Goal: Task Accomplishment & Management: Use online tool/utility

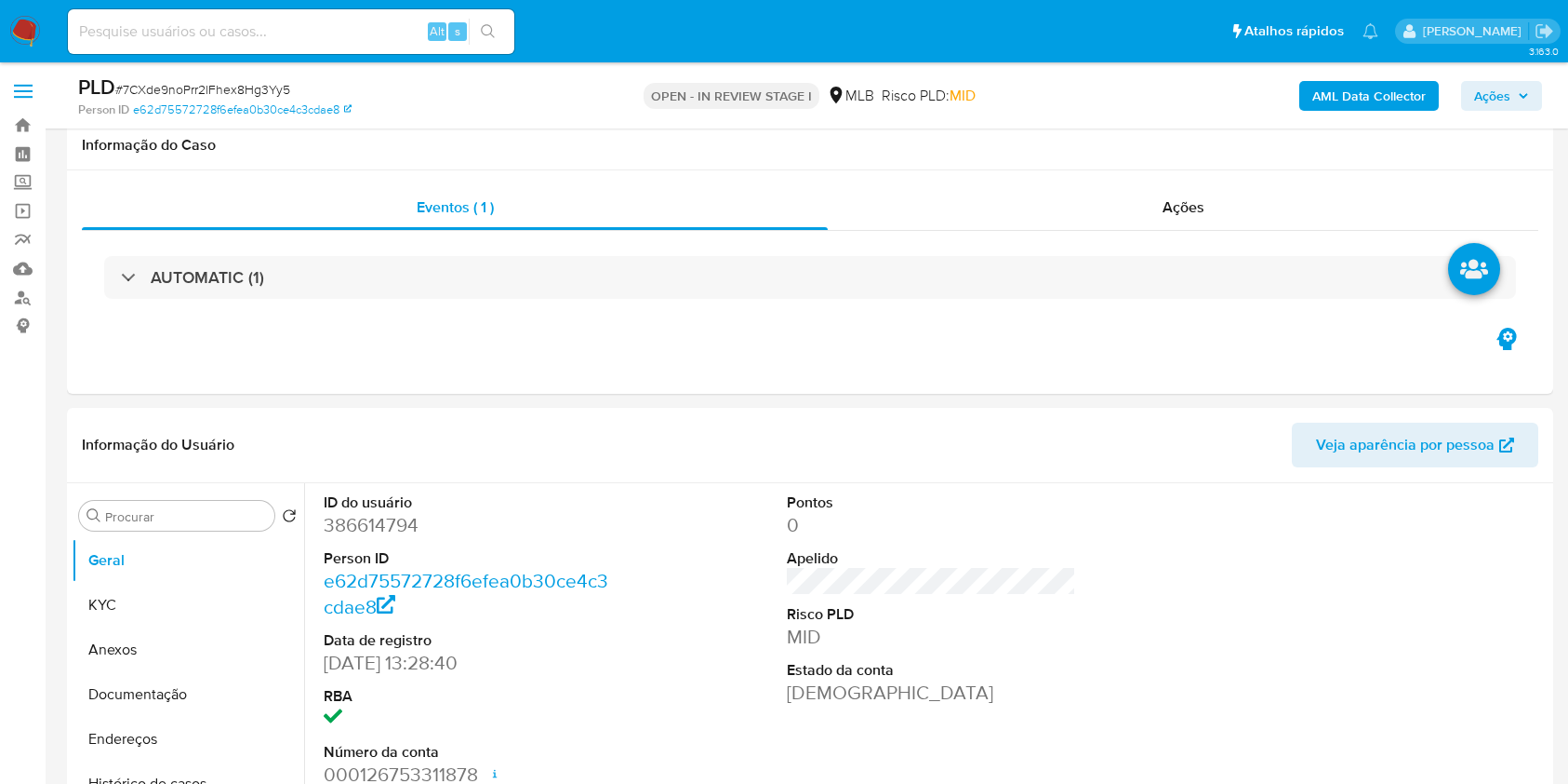
scroll to position [1478, 0]
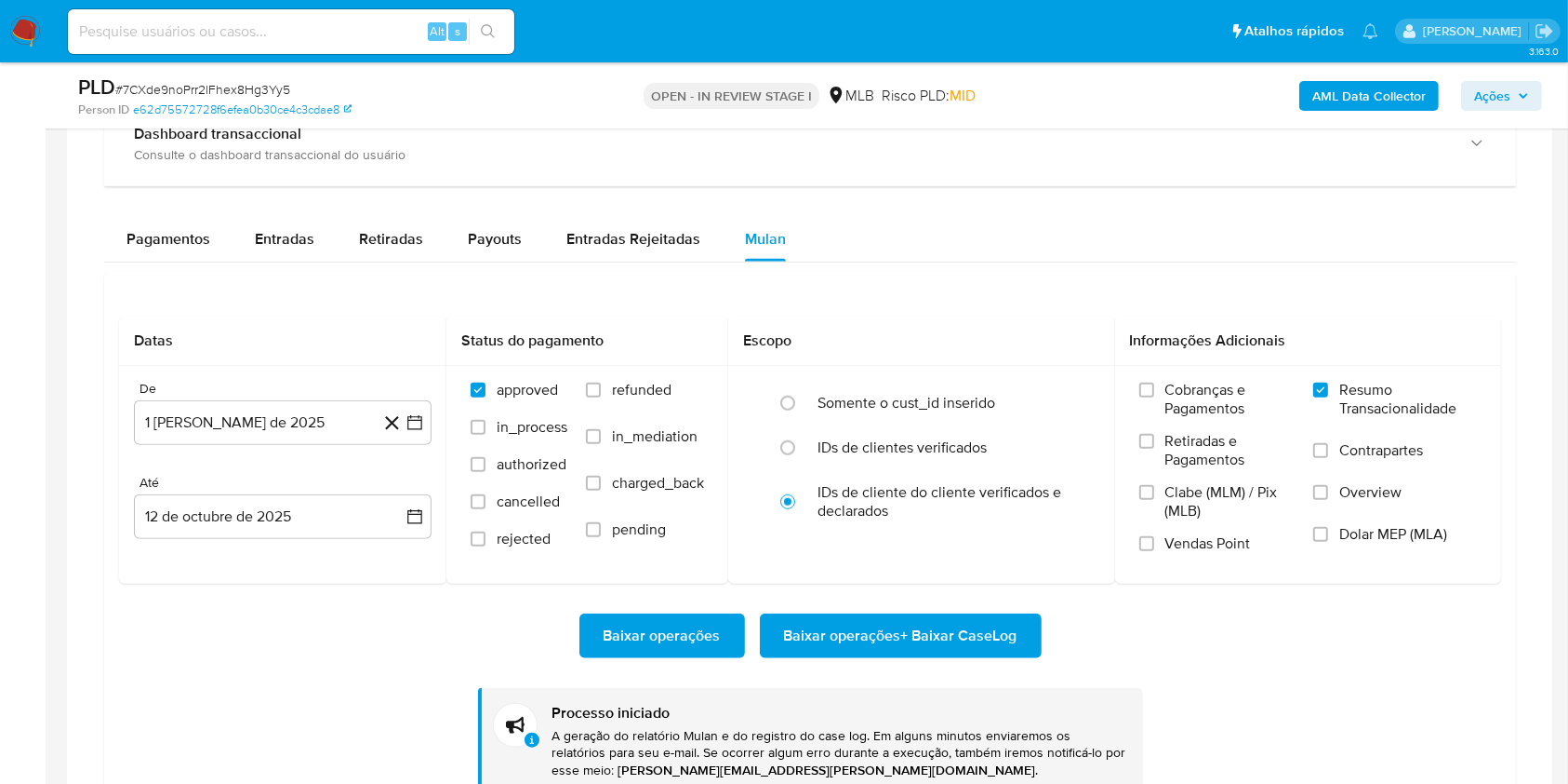
click at [30, 381] on aside "Bandeja Painel Screening Pesquisa em Listas Watchlist Ferramentas Operações em …" at bounding box center [23, 182] width 46 height 3321
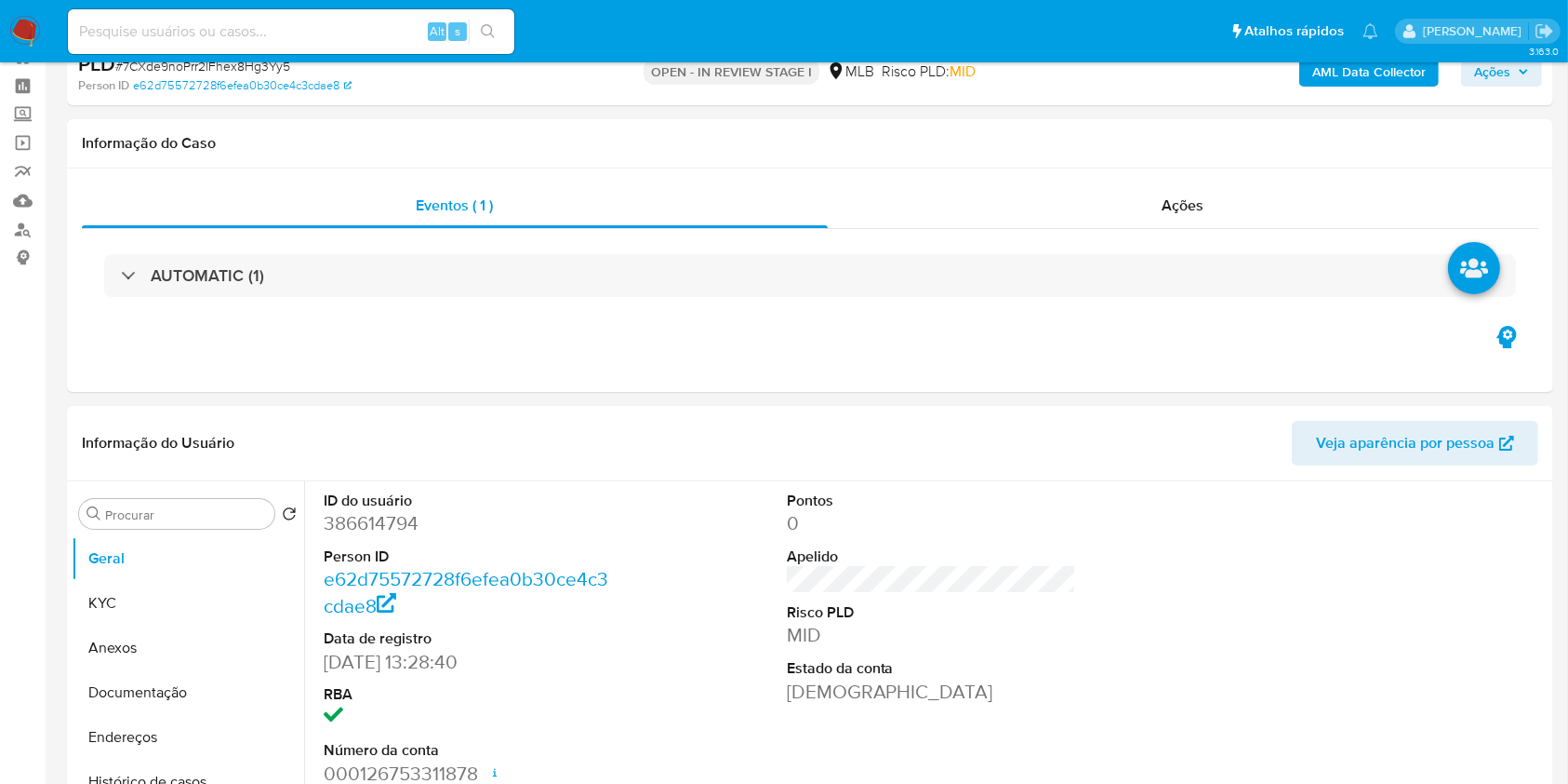
scroll to position [0, 0]
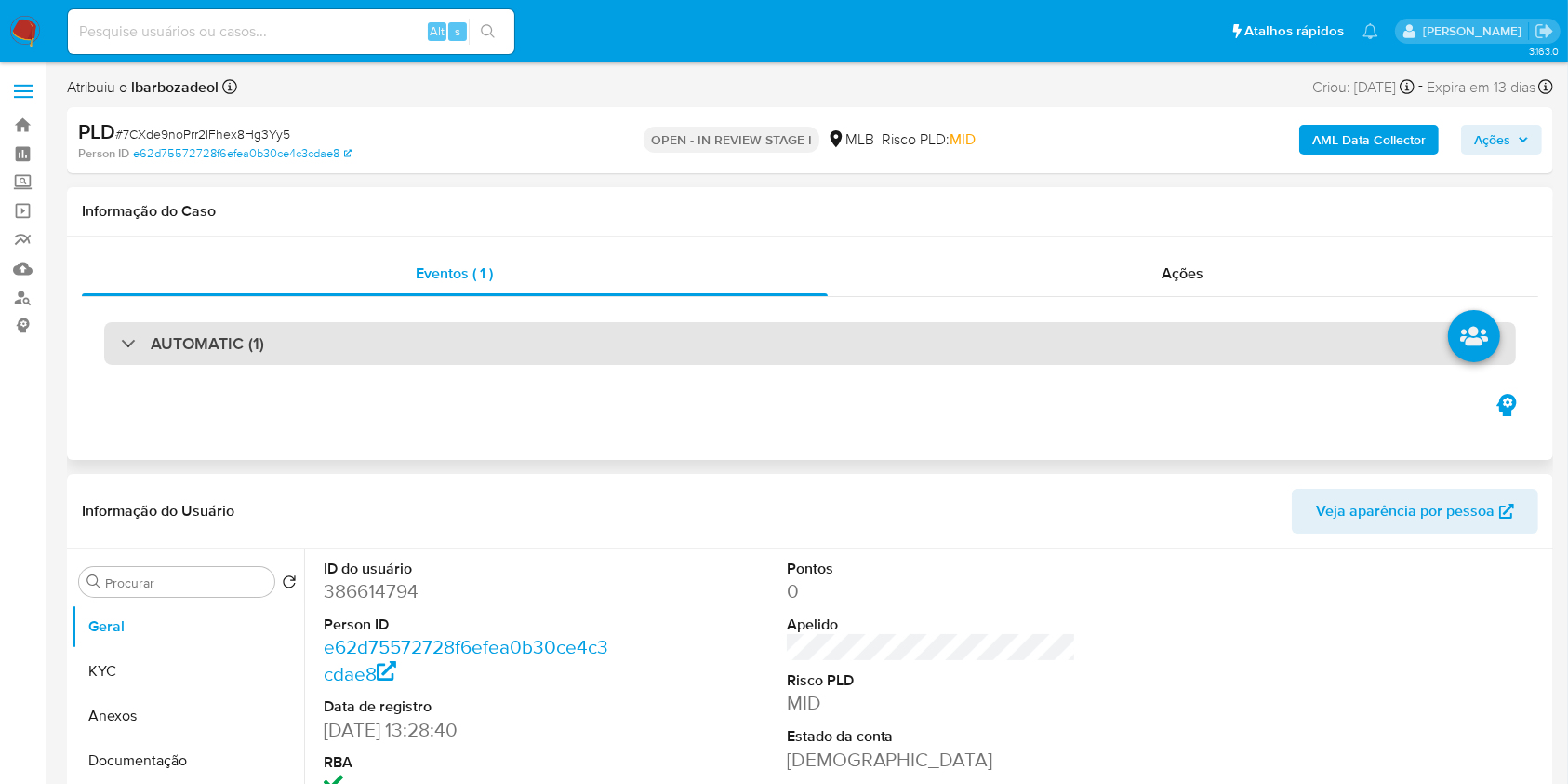
click at [813, 348] on div "AUTOMATIC (1)" at bounding box center [809, 343] width 1412 height 43
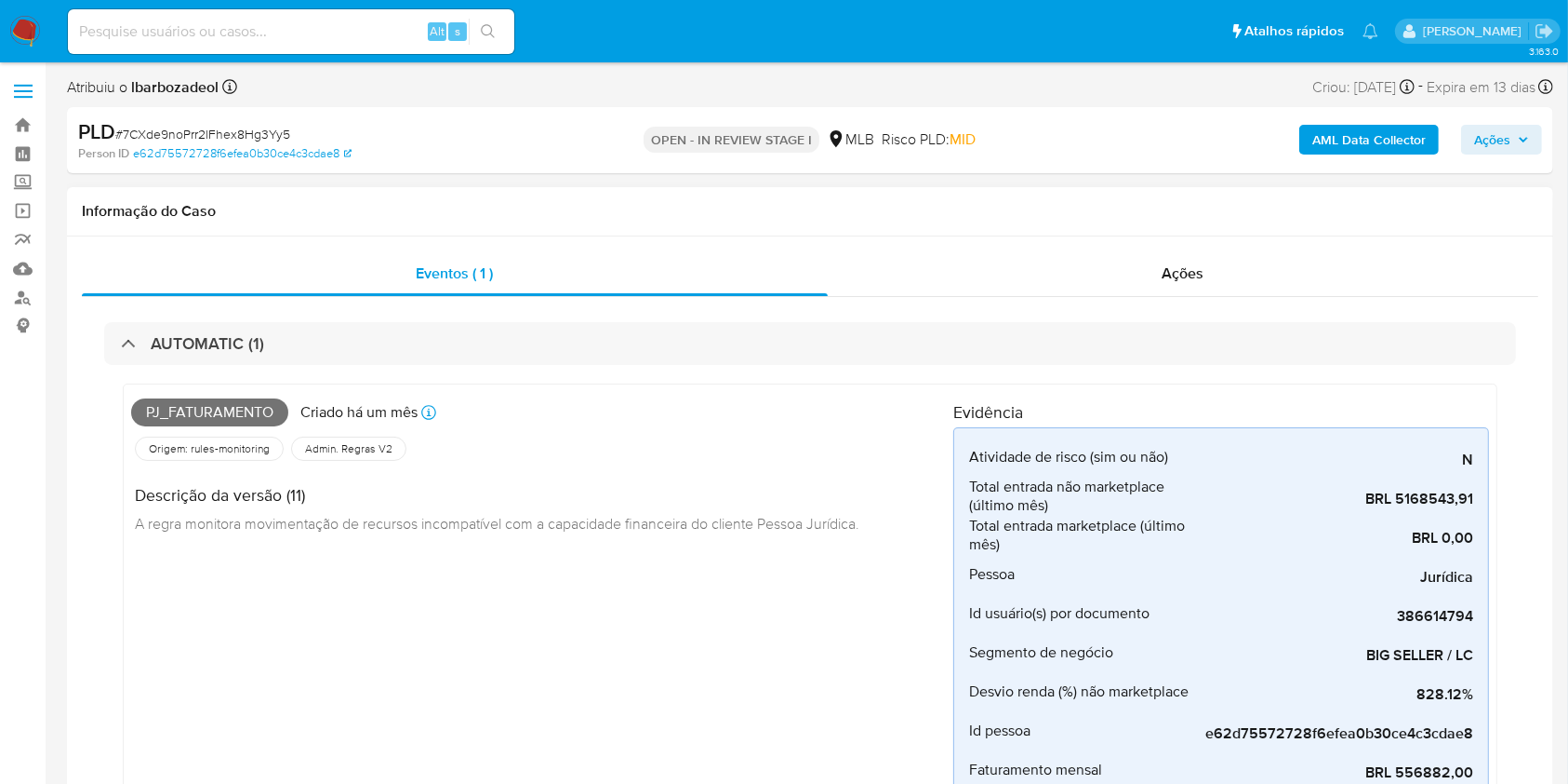
click at [204, 415] on span "Pj_faturamento" at bounding box center [210, 412] width 157 height 28
copy span "Pj_faturamento"
drag, startPoint x: 1477, startPoint y: 137, endPoint x: 1455, endPoint y: 145, distance: 23.4
click at [1475, 137] on span "Ações" at bounding box center [1492, 139] width 36 height 30
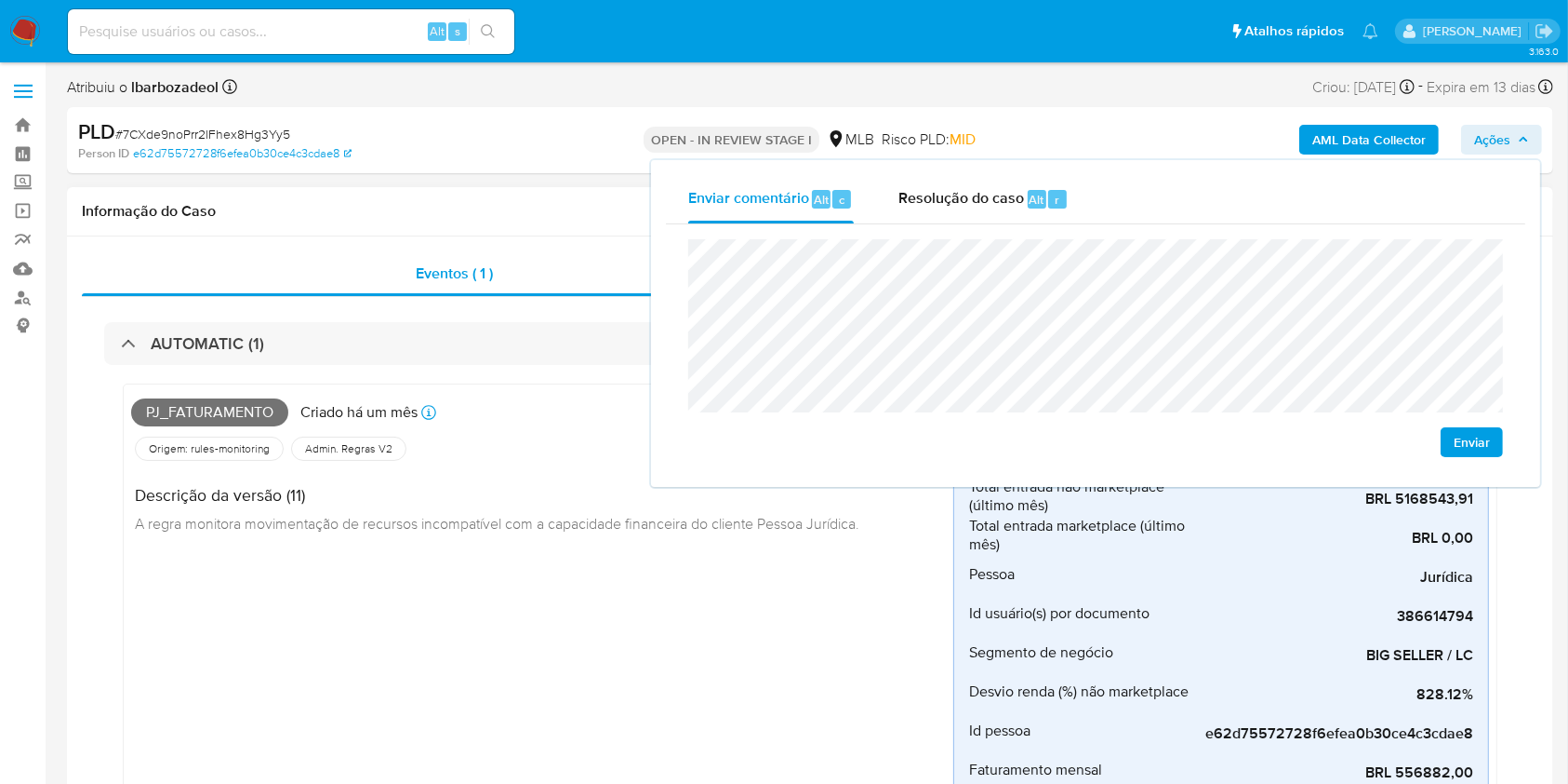
click at [533, 499] on h4 "Descrição da versão (11)" at bounding box center [497, 494] width 724 height 20
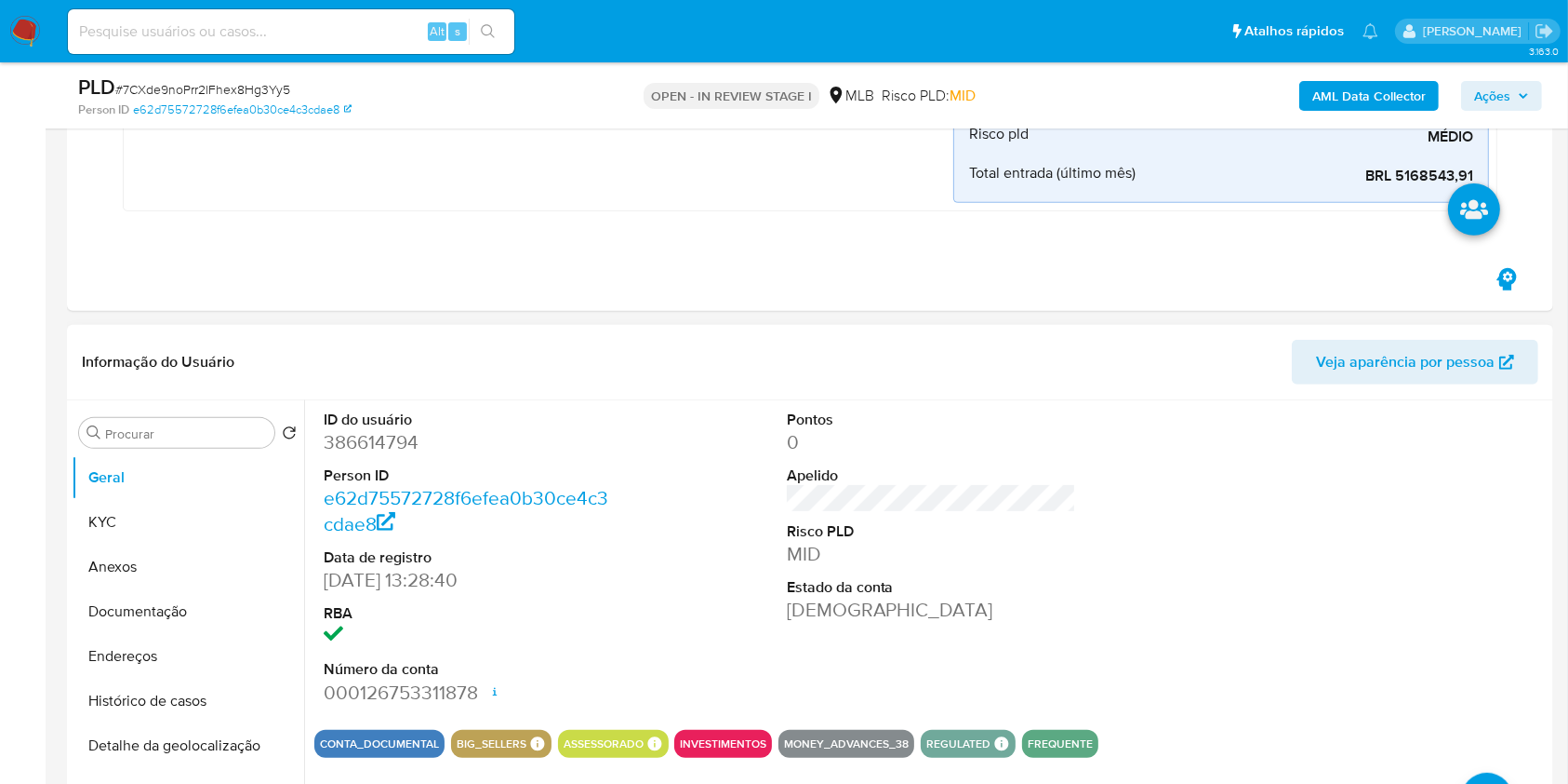
scroll to position [806, 0]
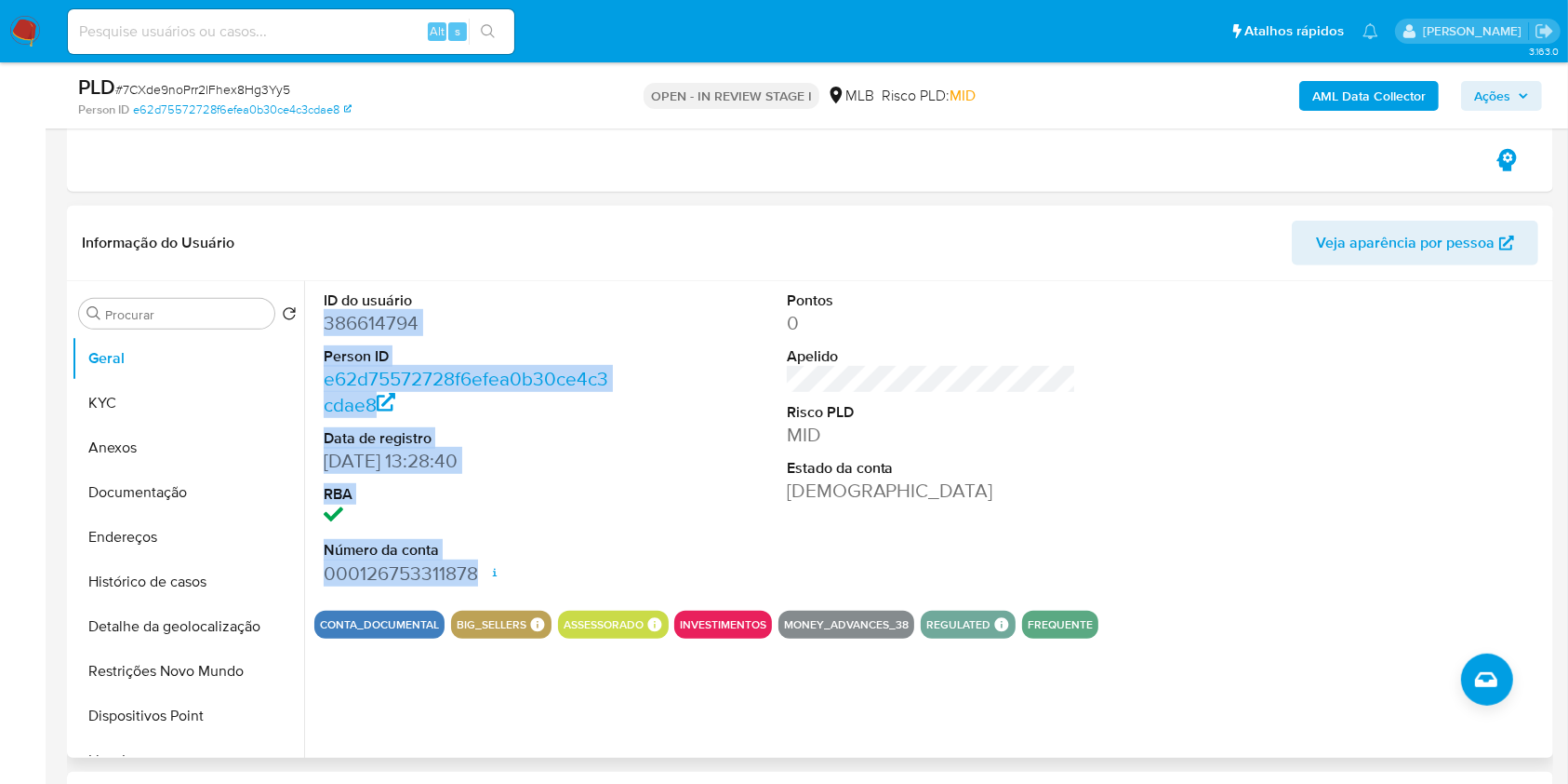
drag, startPoint x: 325, startPoint y: 322, endPoint x: 478, endPoint y: 574, distance: 294.8
click at [480, 574] on dl "ID do usuário 386614794 Person ID e62d75572728f6efea0b30ce4c3cdae8 Data de regi…" at bounding box center [469, 438] width 290 height 296
copy dl "386614794 Person ID e62d75572728f6efea0b30ce4c3cdae8 Data de registro 13/12/201…"
drag, startPoint x: 1477, startPoint y: 92, endPoint x: 1435, endPoint y: 100, distance: 42.8
click at [1474, 92] on span "Ações" at bounding box center [1492, 95] width 36 height 30
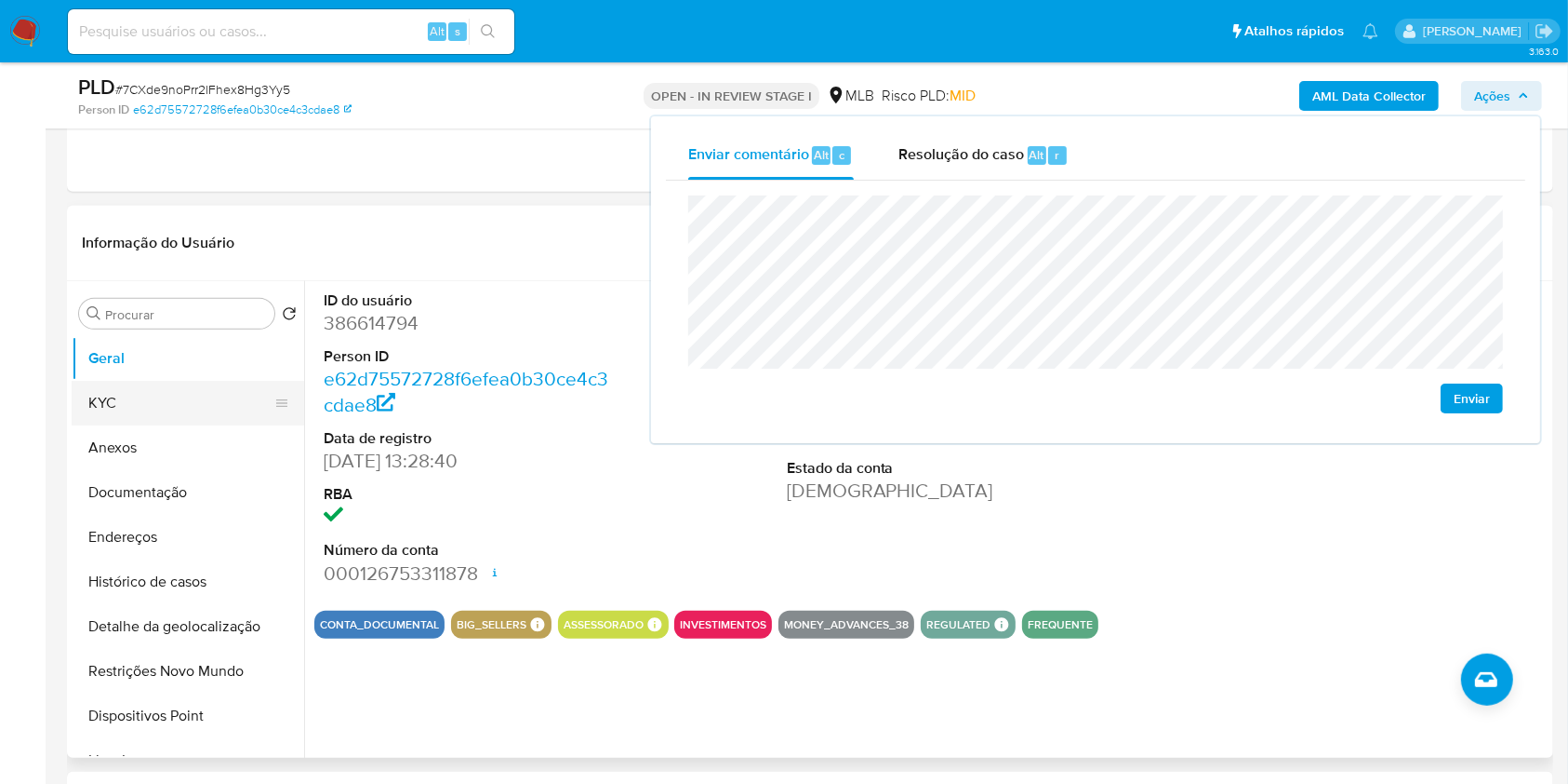
click at [198, 405] on button "KYC" at bounding box center [180, 402] width 217 height 45
click at [112, 402] on button "KYC" at bounding box center [180, 402] width 217 height 45
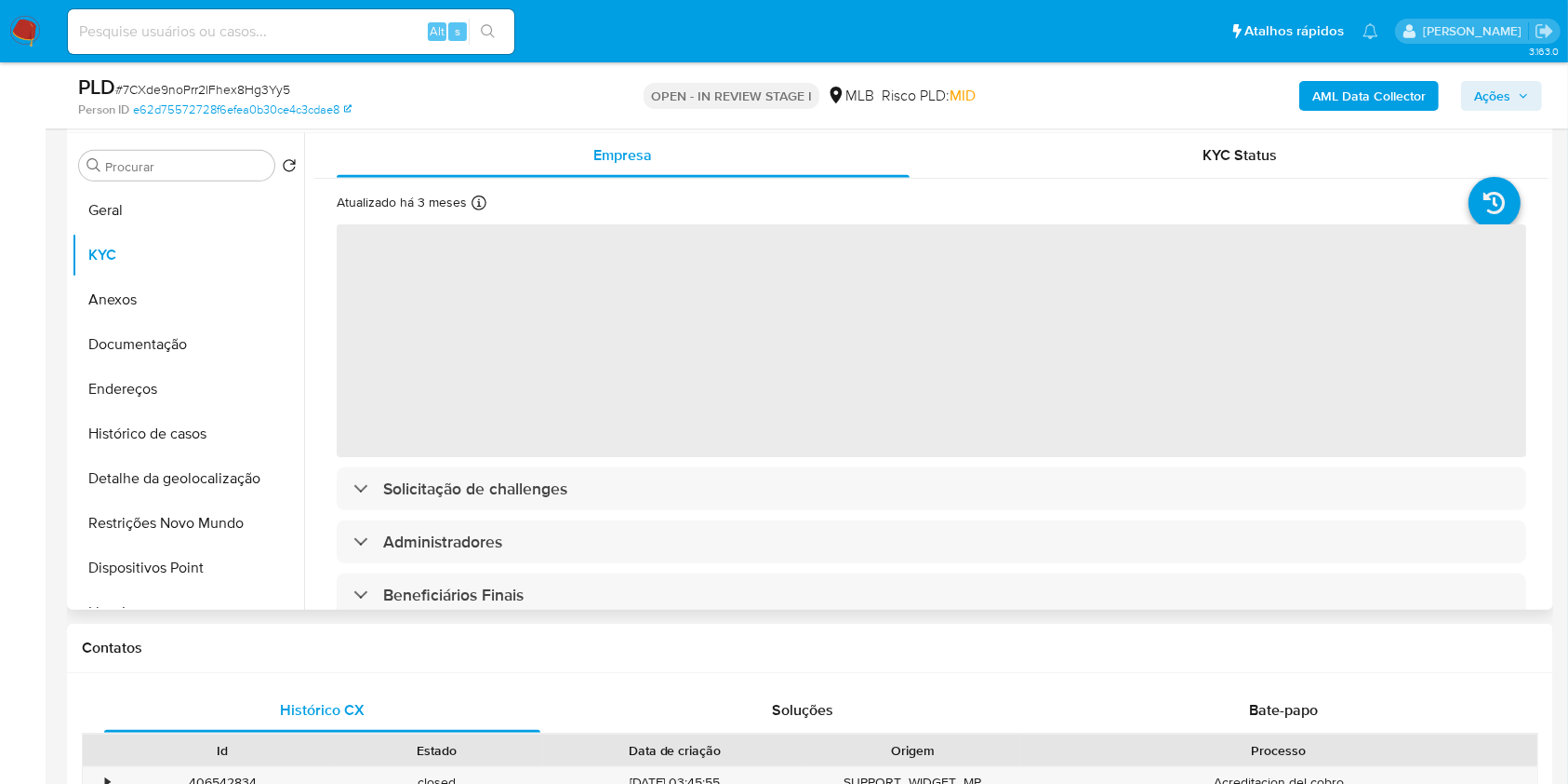
scroll to position [933, 0]
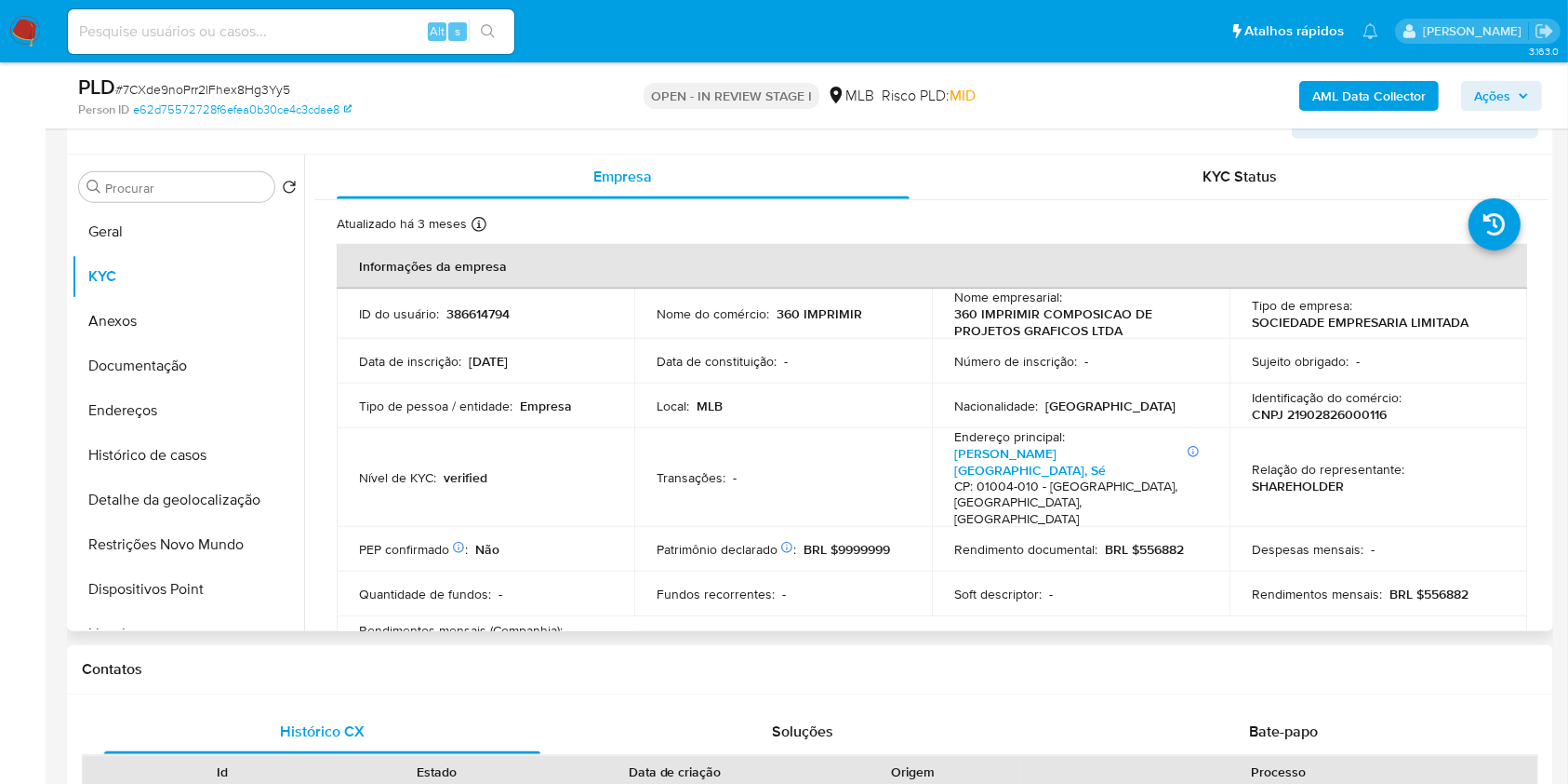
click at [1333, 422] on td "Identificação do comércio : CNPJ 21902826000116" at bounding box center [1378, 405] width 297 height 45
click at [1333, 419] on p "CNPJ 21902826000116" at bounding box center [1318, 414] width 134 height 17
click at [1330, 419] on p "CNPJ 21902826000116" at bounding box center [1318, 414] width 134 height 17
click at [1319, 418] on p "CNPJ 21902826000116" at bounding box center [1318, 414] width 134 height 17
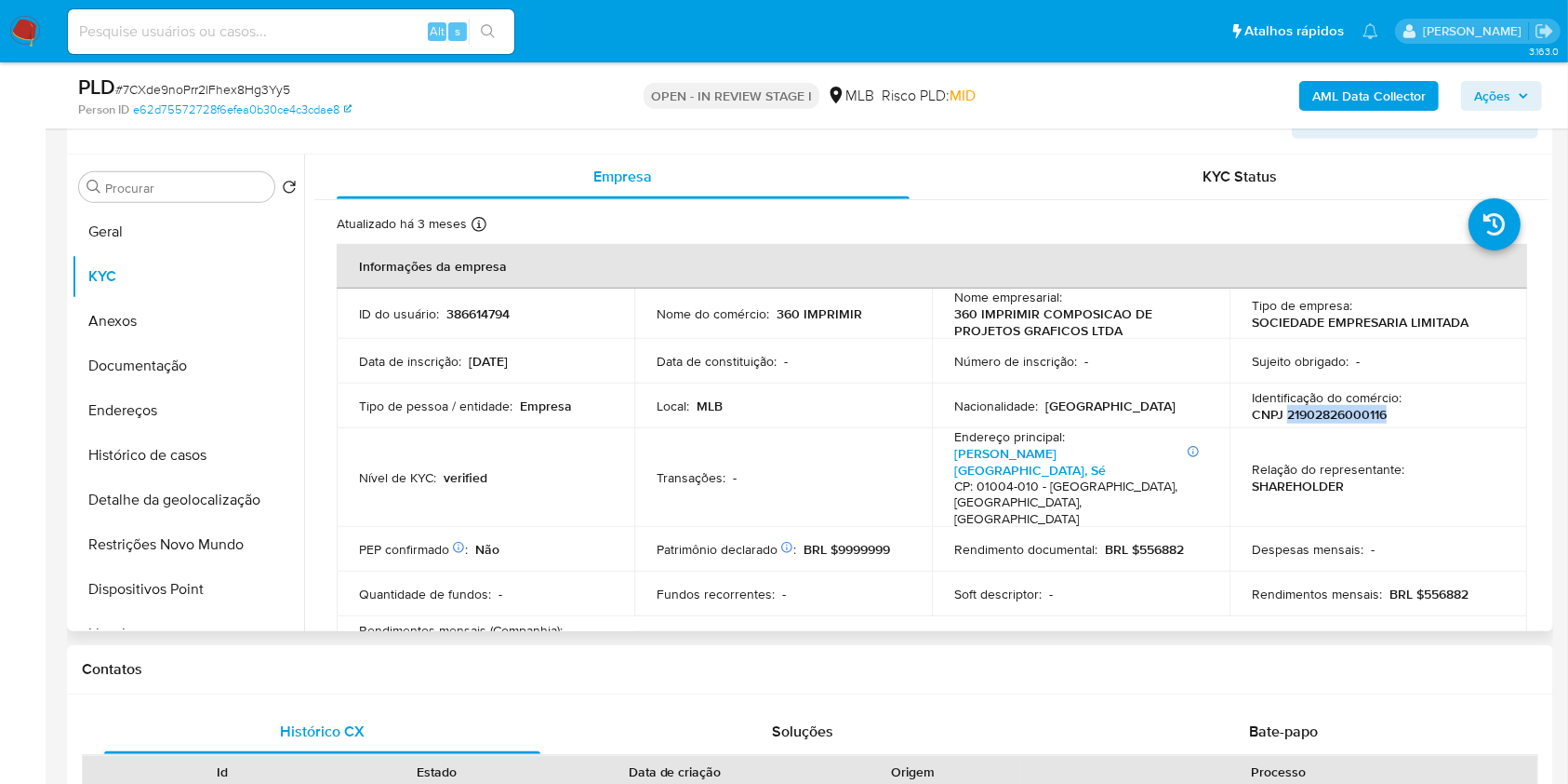
copy p "21902826000116"
click at [1496, 99] on span "Ações" at bounding box center [1492, 95] width 36 height 30
drag, startPoint x: 1415, startPoint y: 561, endPoint x: 1465, endPoint y: 562, distance: 50.0
click at [1465, 586] on div "Rendimentos mensais : BRL $556882" at bounding box center [1377, 594] width 253 height 17
copy p "556882"
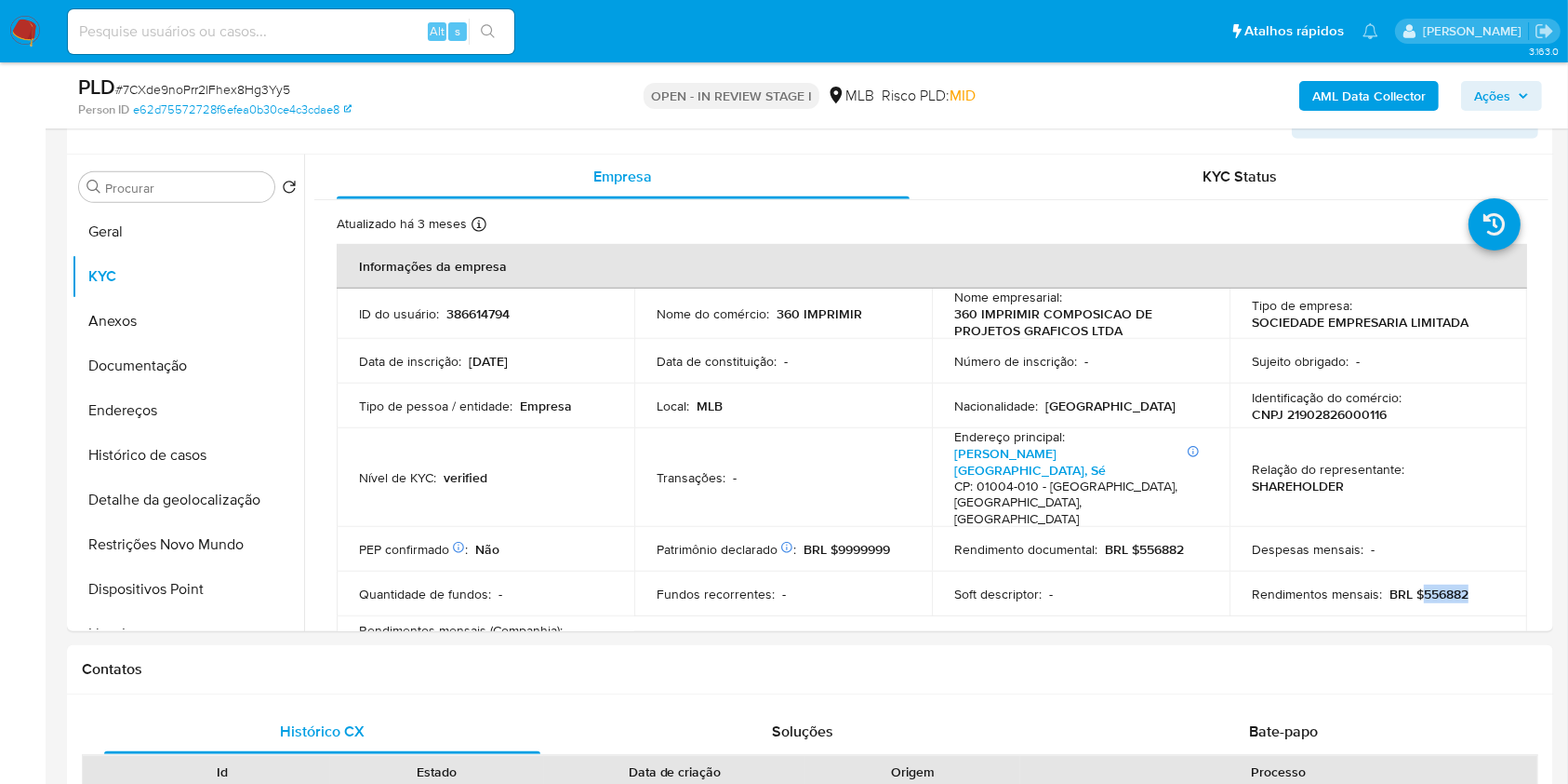
click at [1505, 90] on span "Ações" at bounding box center [1492, 95] width 36 height 30
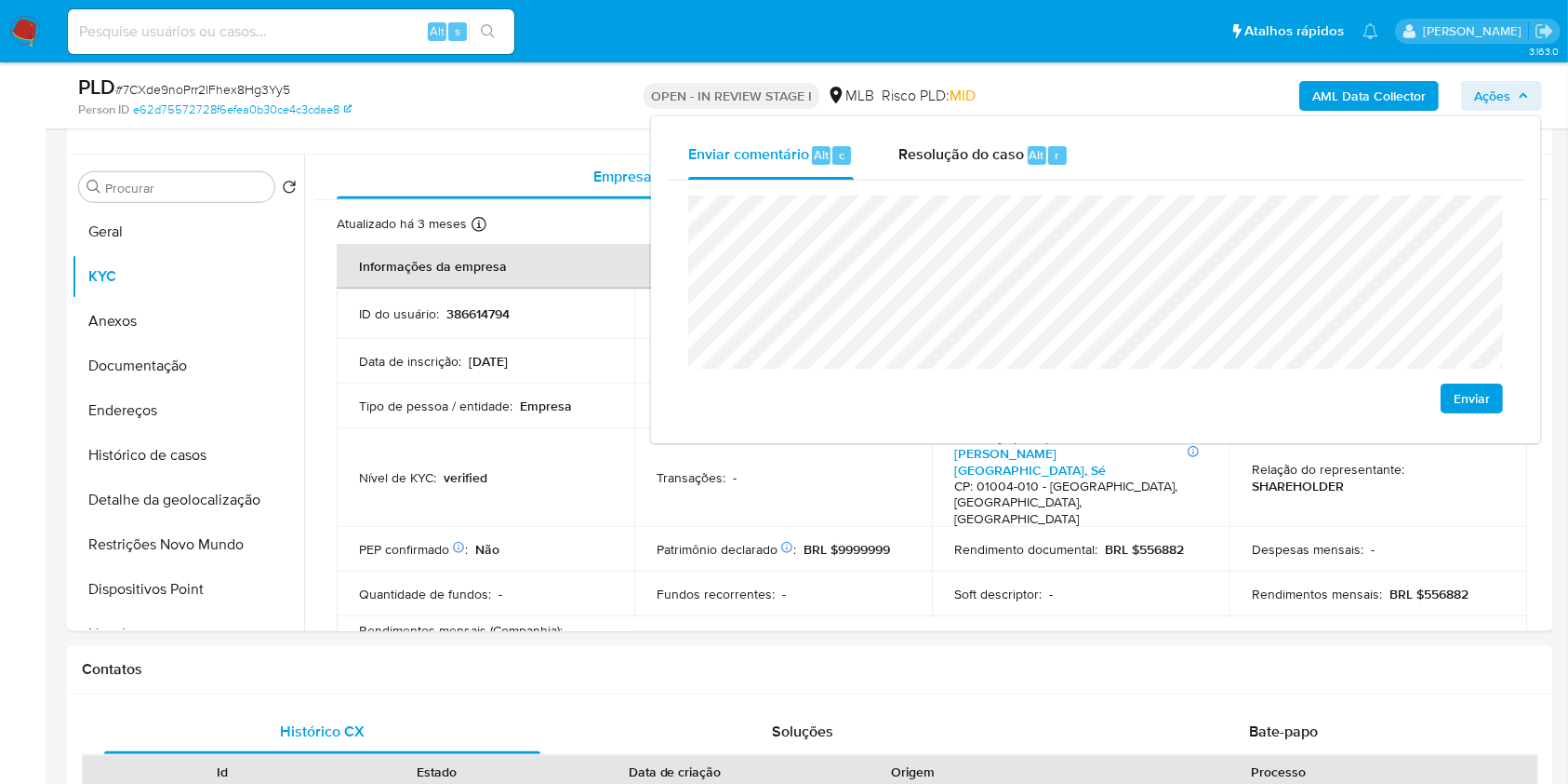
click at [0, 0] on lt-span "econômica" at bounding box center [0, 0] width 0 height 0
click at [886, 485] on td "Transações : -" at bounding box center [783, 478] width 297 height 99
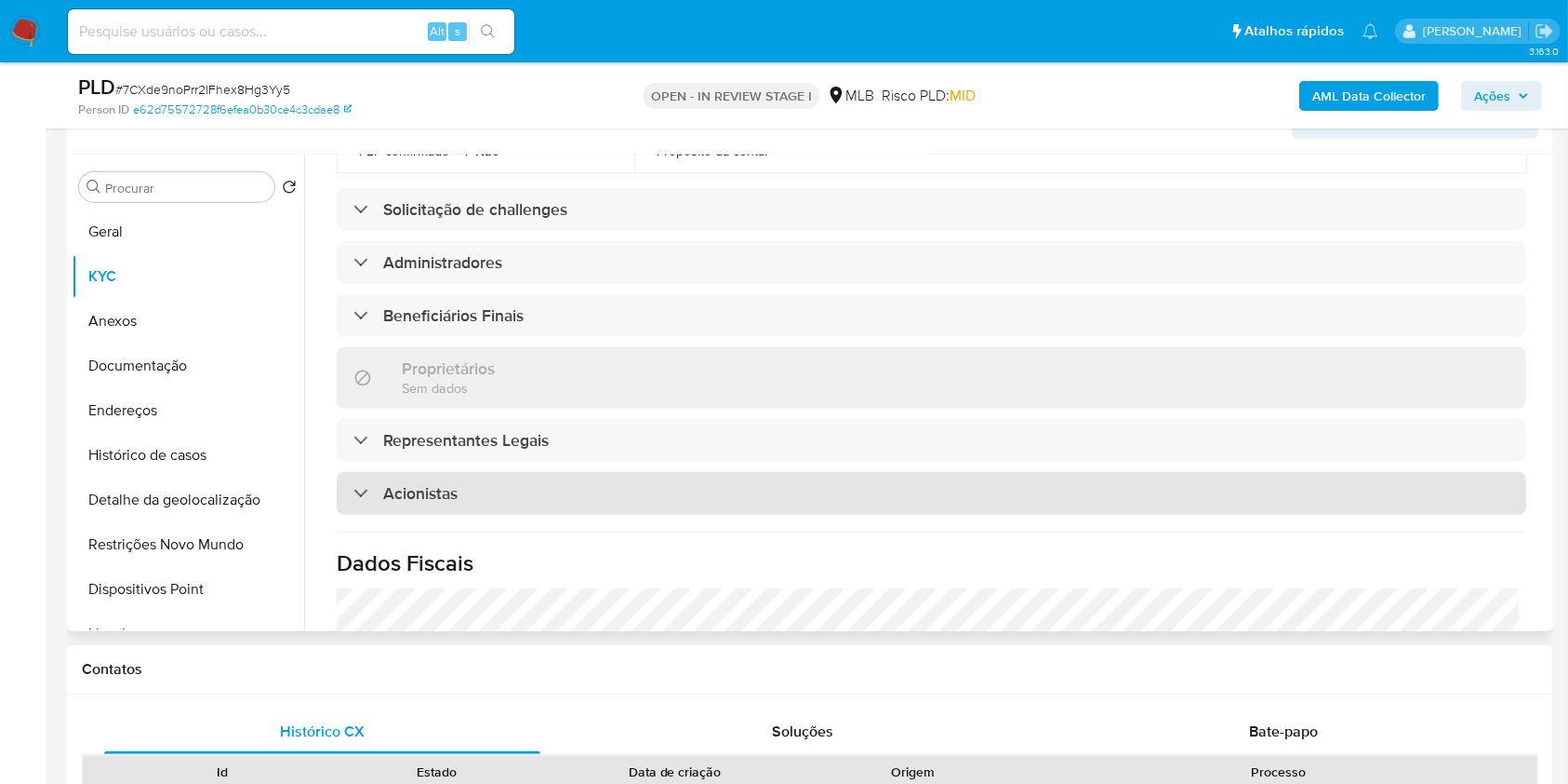
click at [834, 472] on div "Acionistas" at bounding box center [931, 493] width 1190 height 43
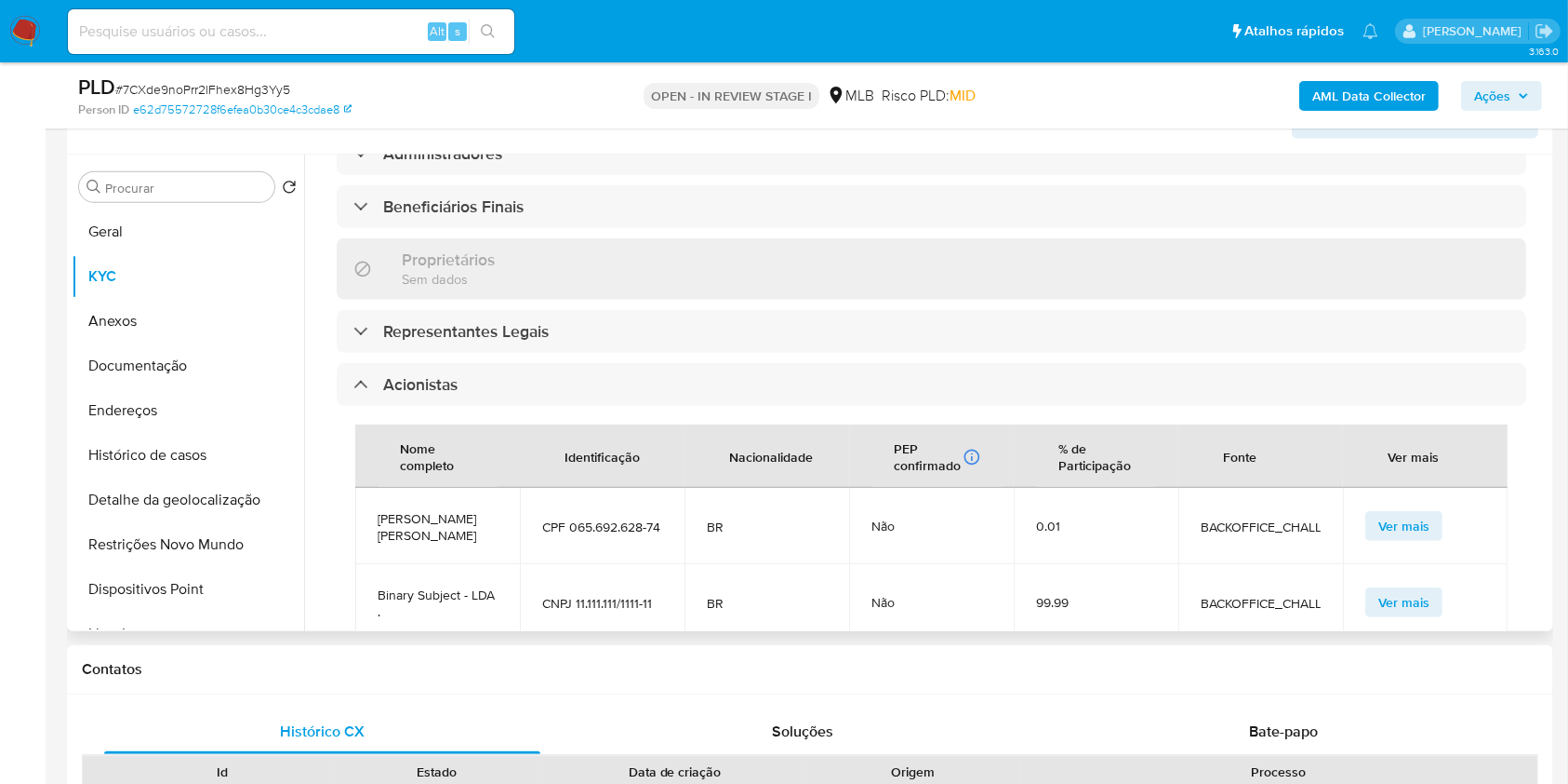
scroll to position [920, 0]
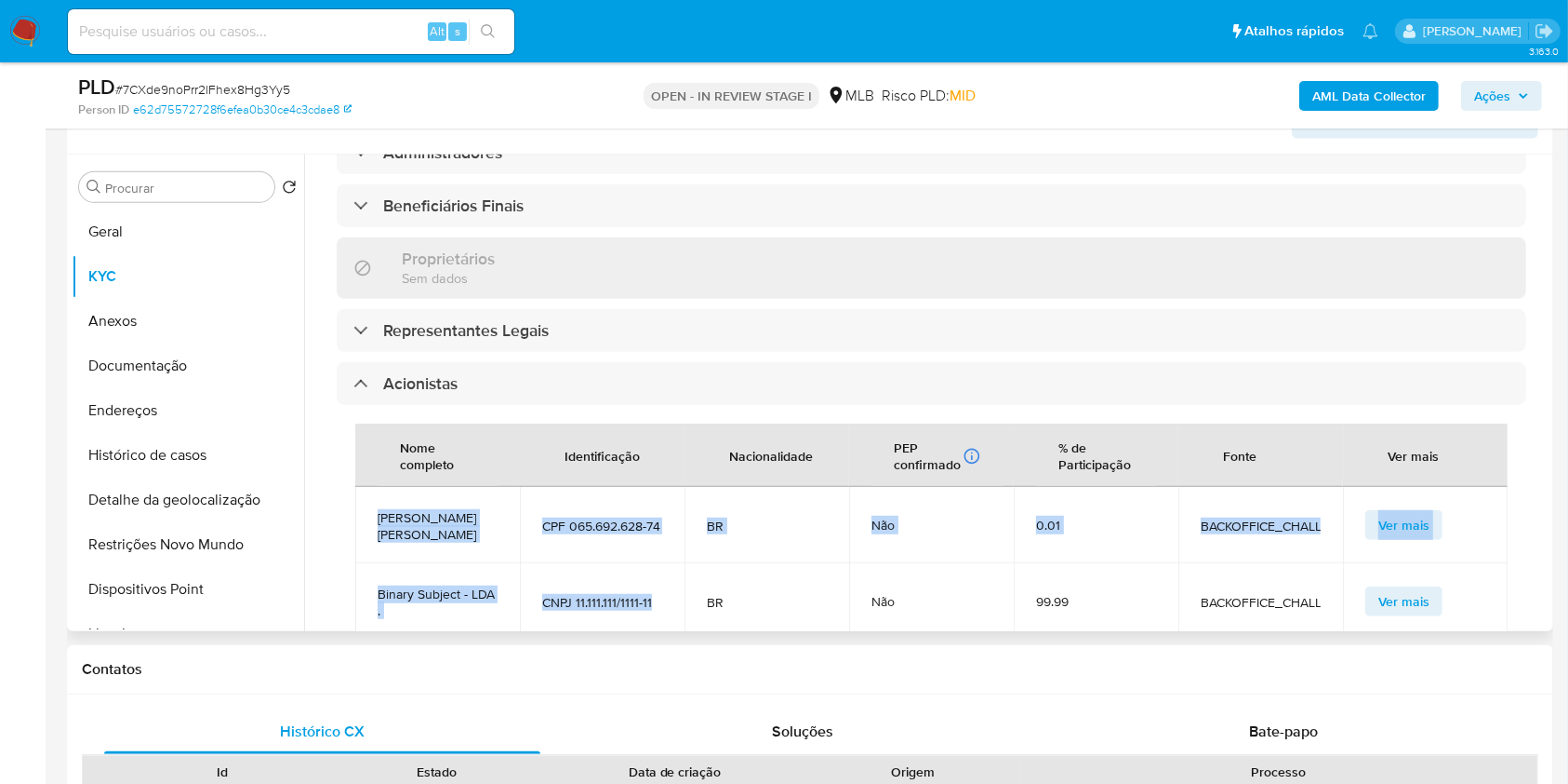
drag, startPoint x: 662, startPoint y: 531, endPoint x: 364, endPoint y: 444, distance: 310.4
click at [364, 486] on tbody "Maria De Oliveira Macedo CPF 065.692.628-74 BR Não 0.01 BACKOFFICE_CHALLENGE Ve…" at bounding box center [931, 563] width 1152 height 153
copy tbody "Maria De Oliveira Macedo CPF 065.692.628-74 BR Não 0.01 BACKOFFICE_CHALLENGE Ve…"
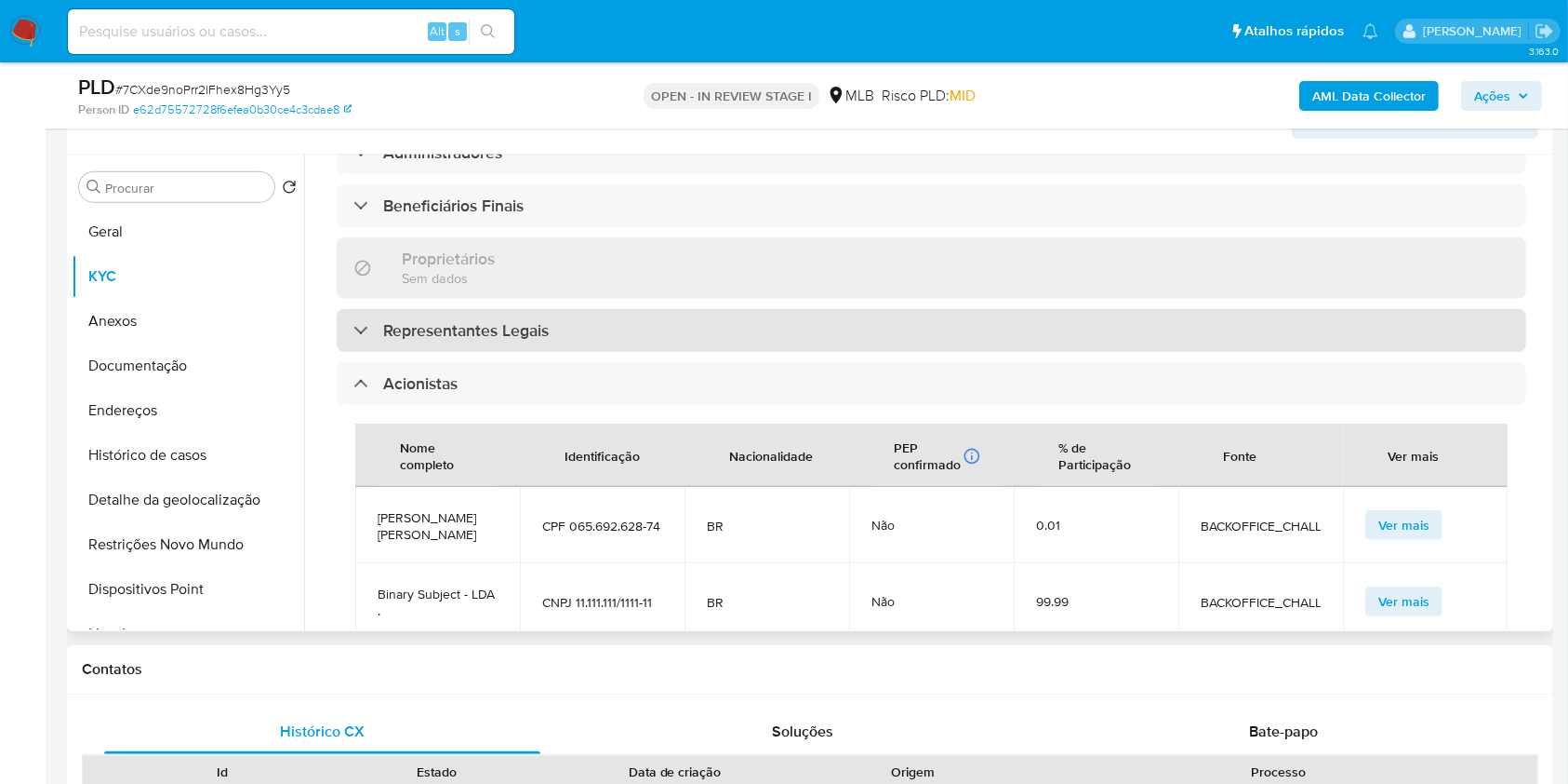
click at [601, 309] on div "Representantes Legais" at bounding box center [931, 330] width 1190 height 43
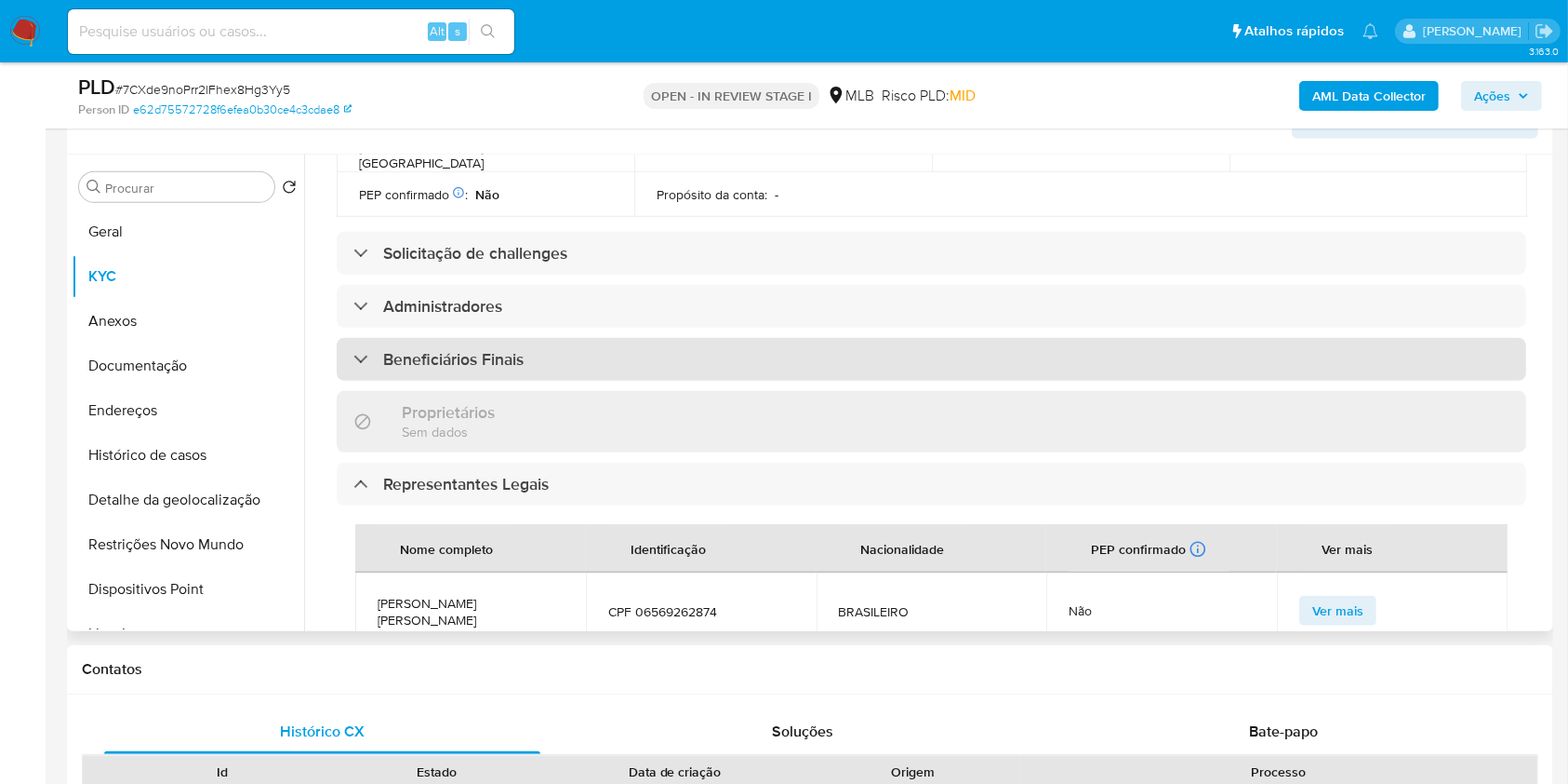
scroll to position [766, 0]
click at [594, 339] on div "Beneficiários Finais" at bounding box center [931, 360] width 1190 height 43
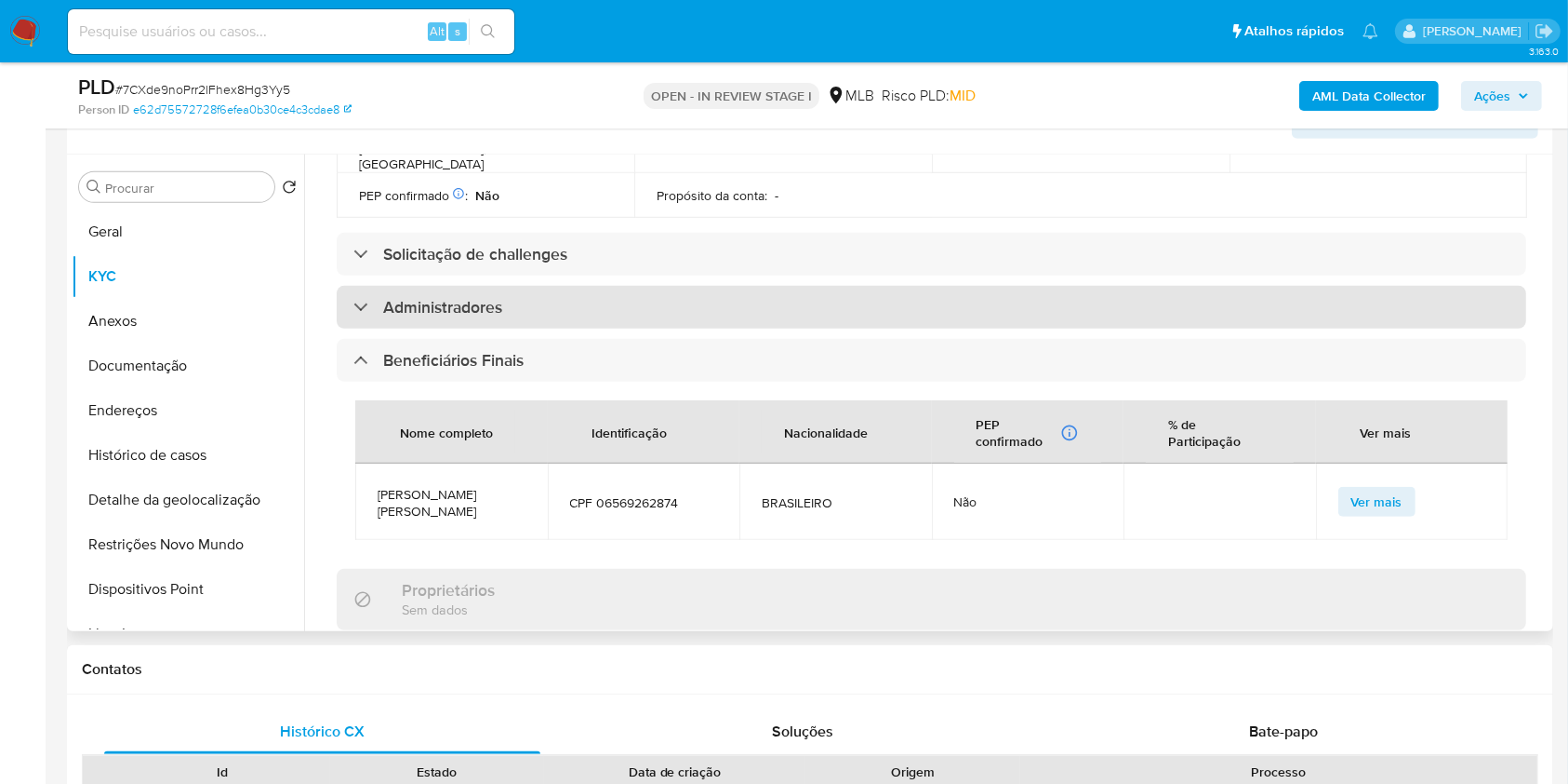
click at [616, 286] on div "Administradores" at bounding box center [931, 307] width 1190 height 43
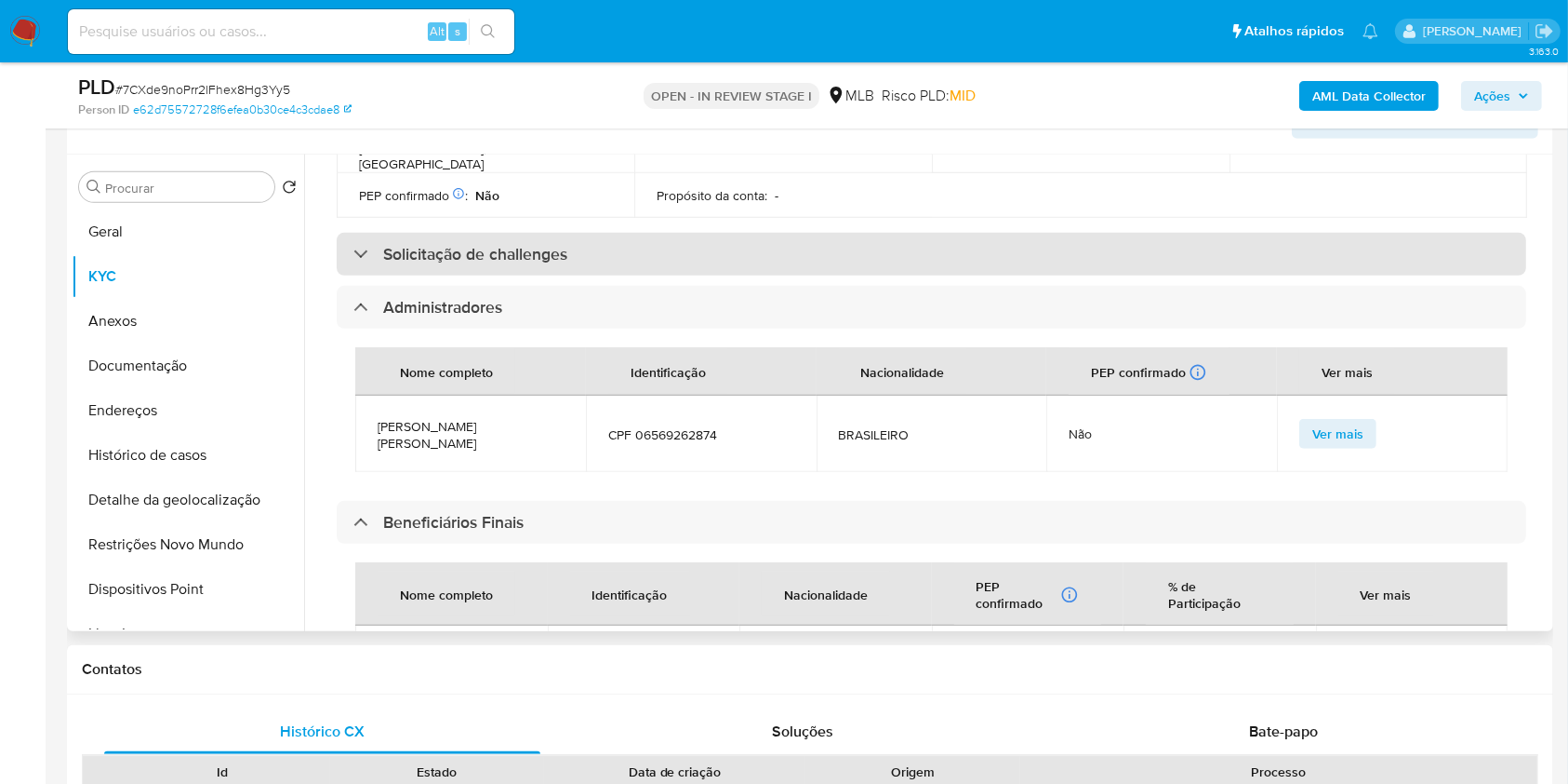
click at [641, 233] on div "Solicitação de challenges" at bounding box center [931, 254] width 1190 height 43
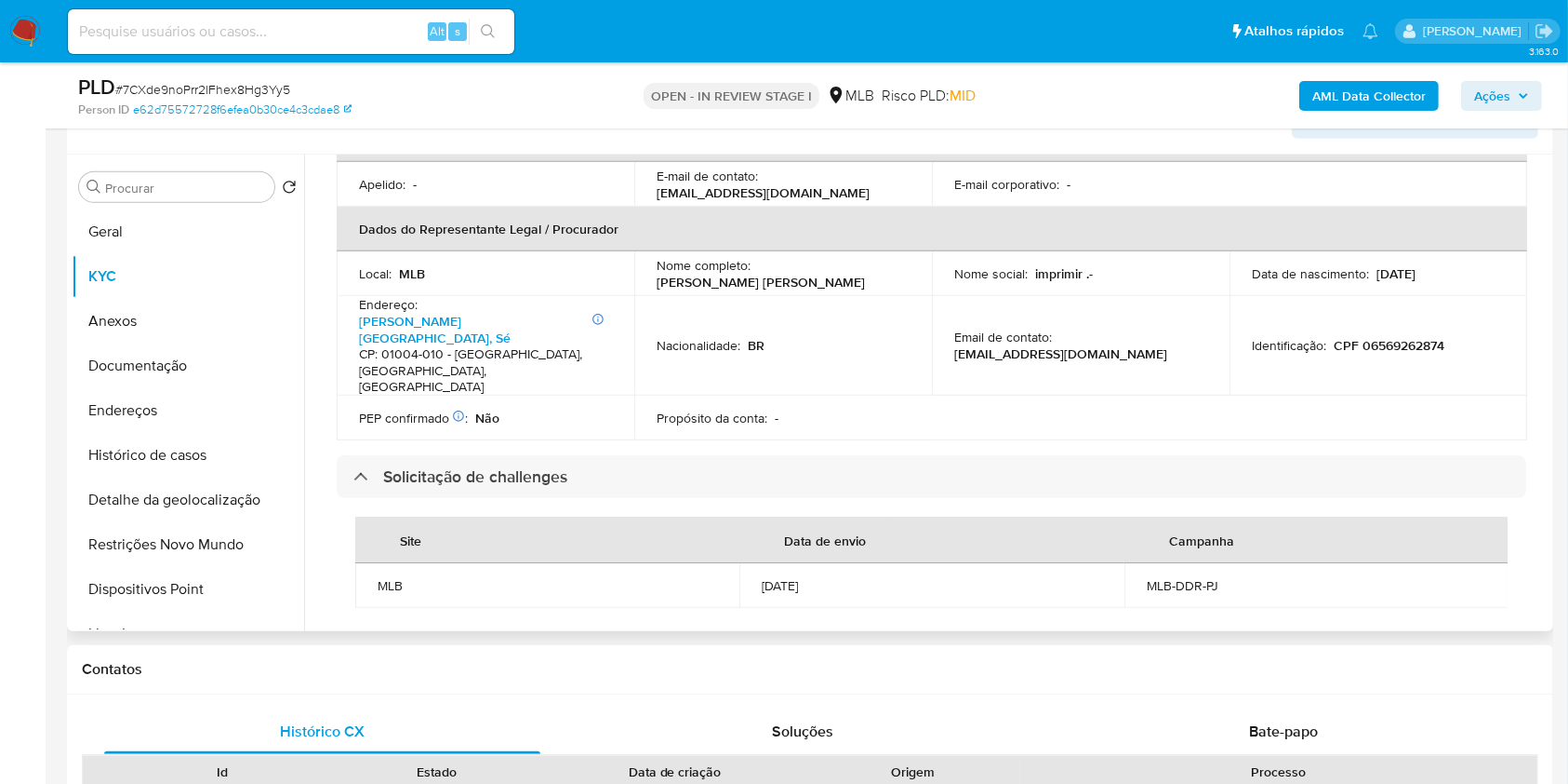
scroll to position [500, 0]
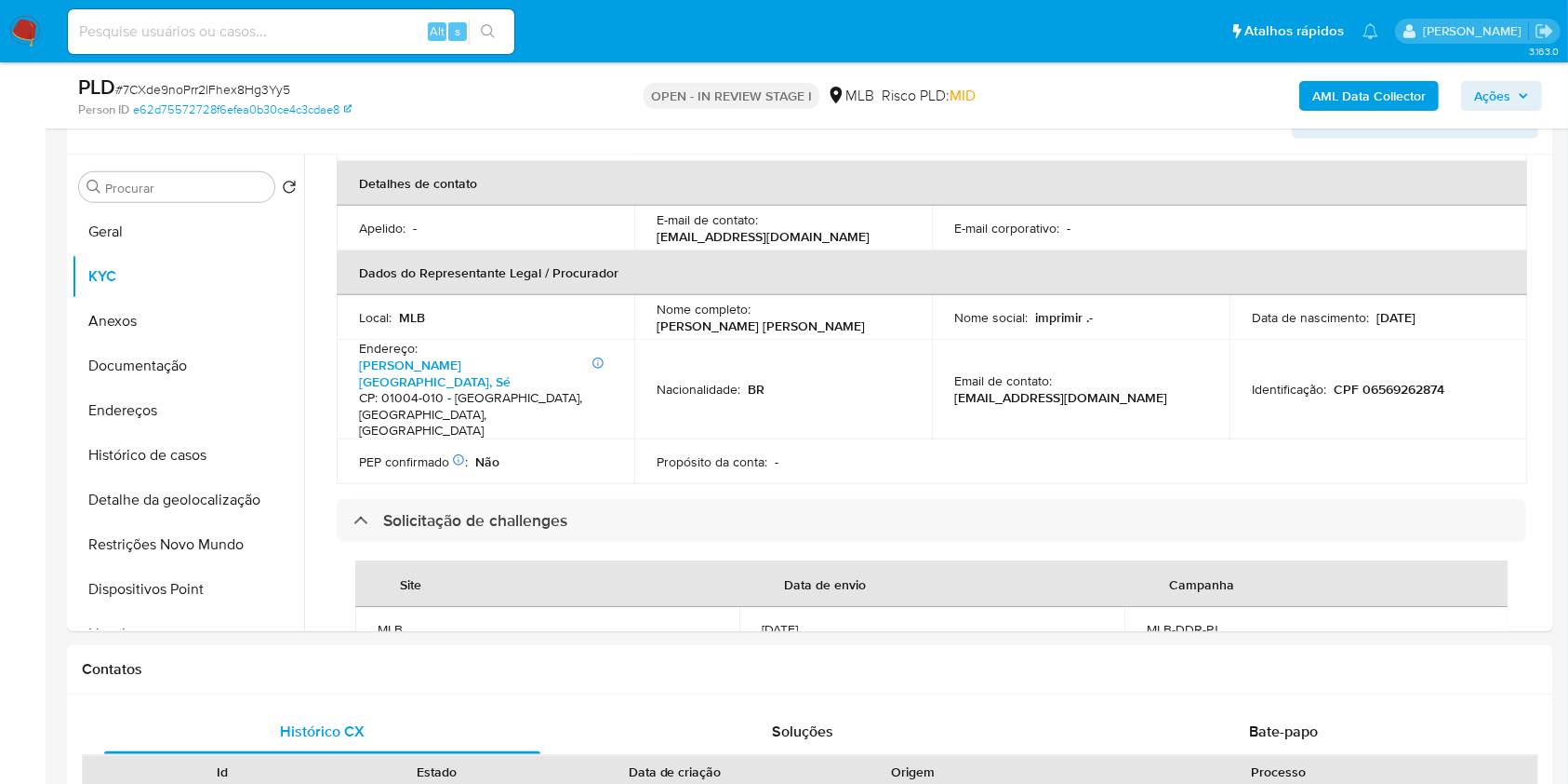
click at [1512, 86] on span "Ações" at bounding box center [1501, 95] width 55 height 26
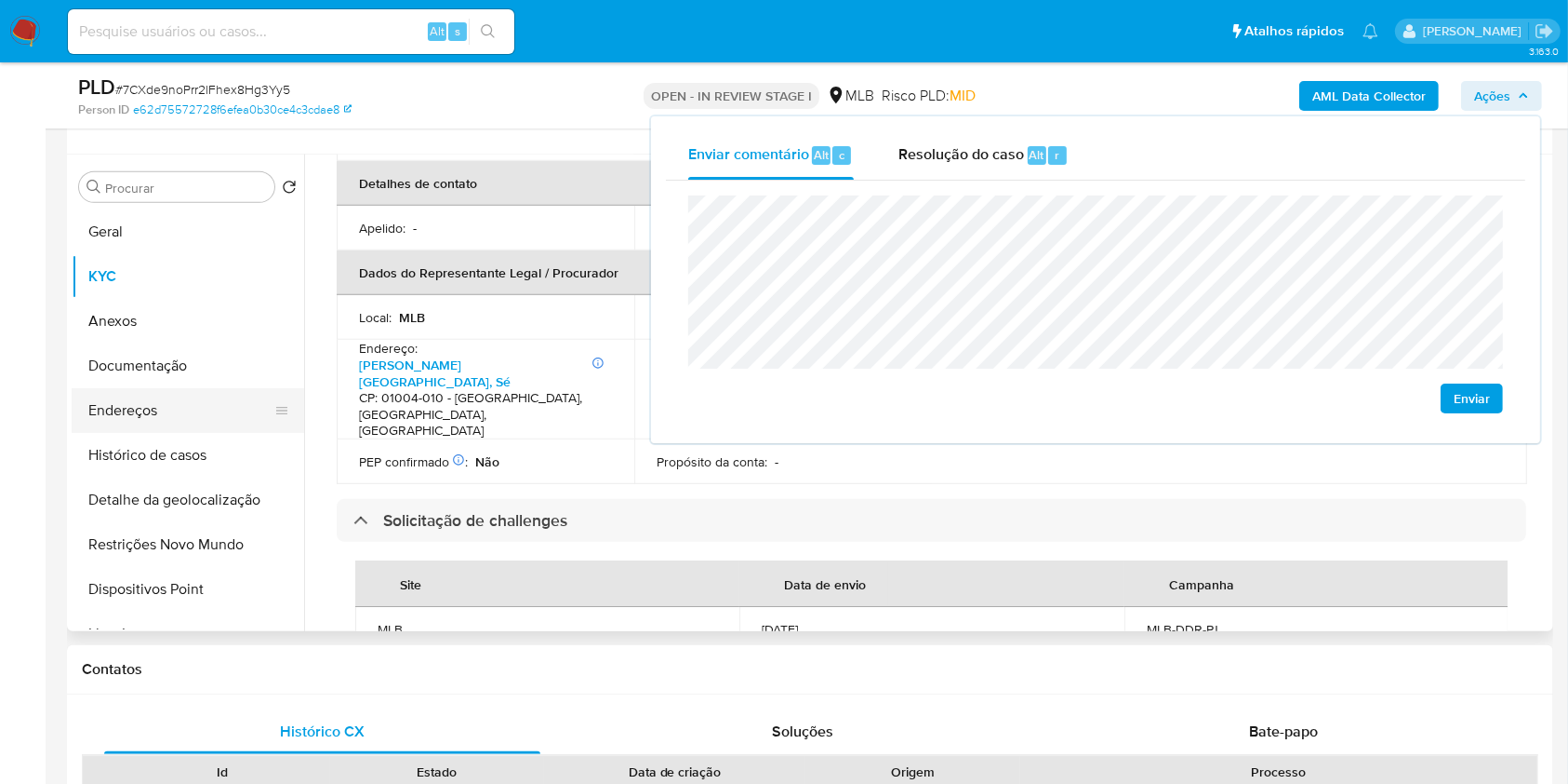
click at [211, 400] on button "Endereços" at bounding box center [180, 410] width 217 height 45
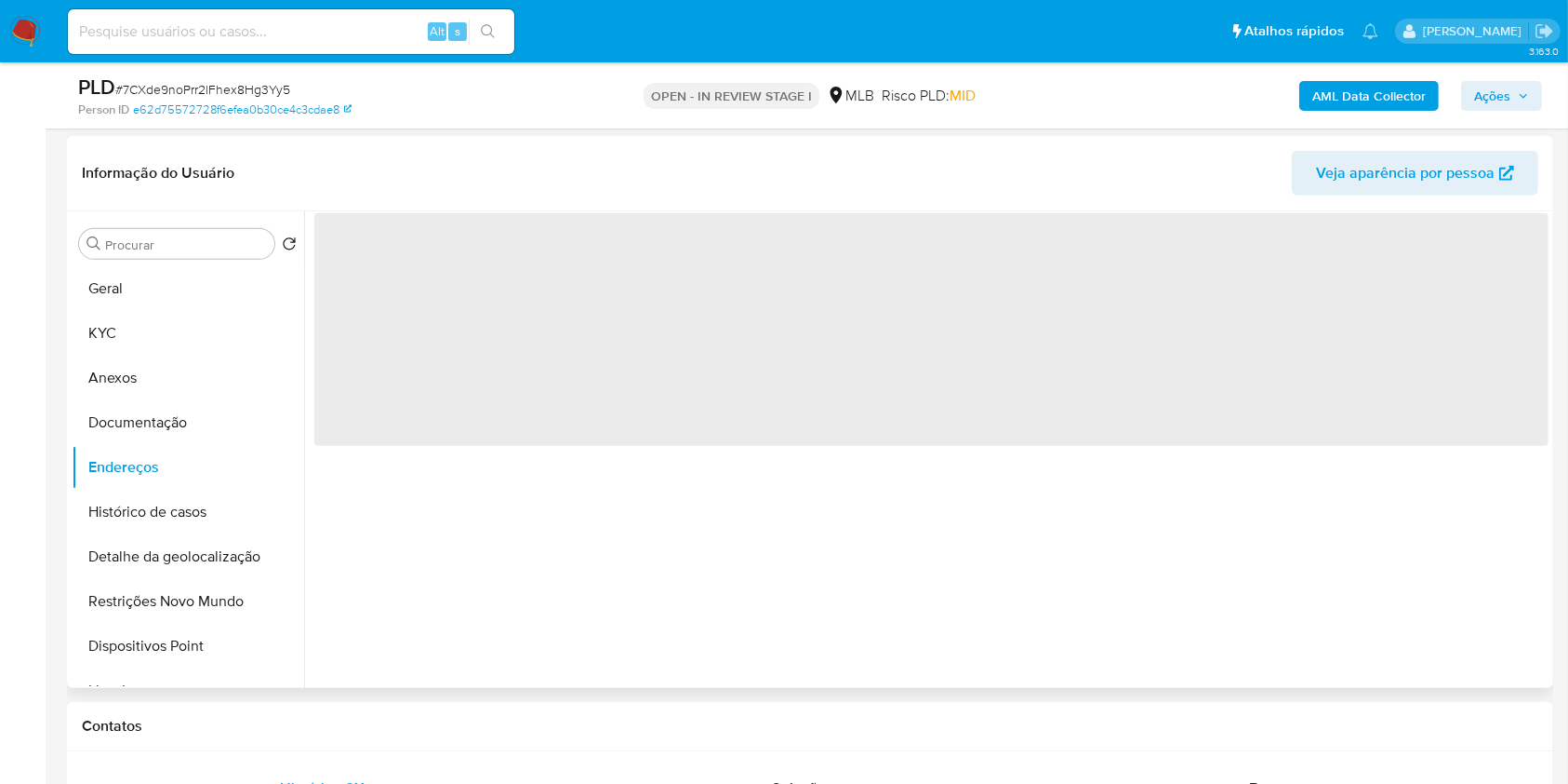
scroll to position [837, 0]
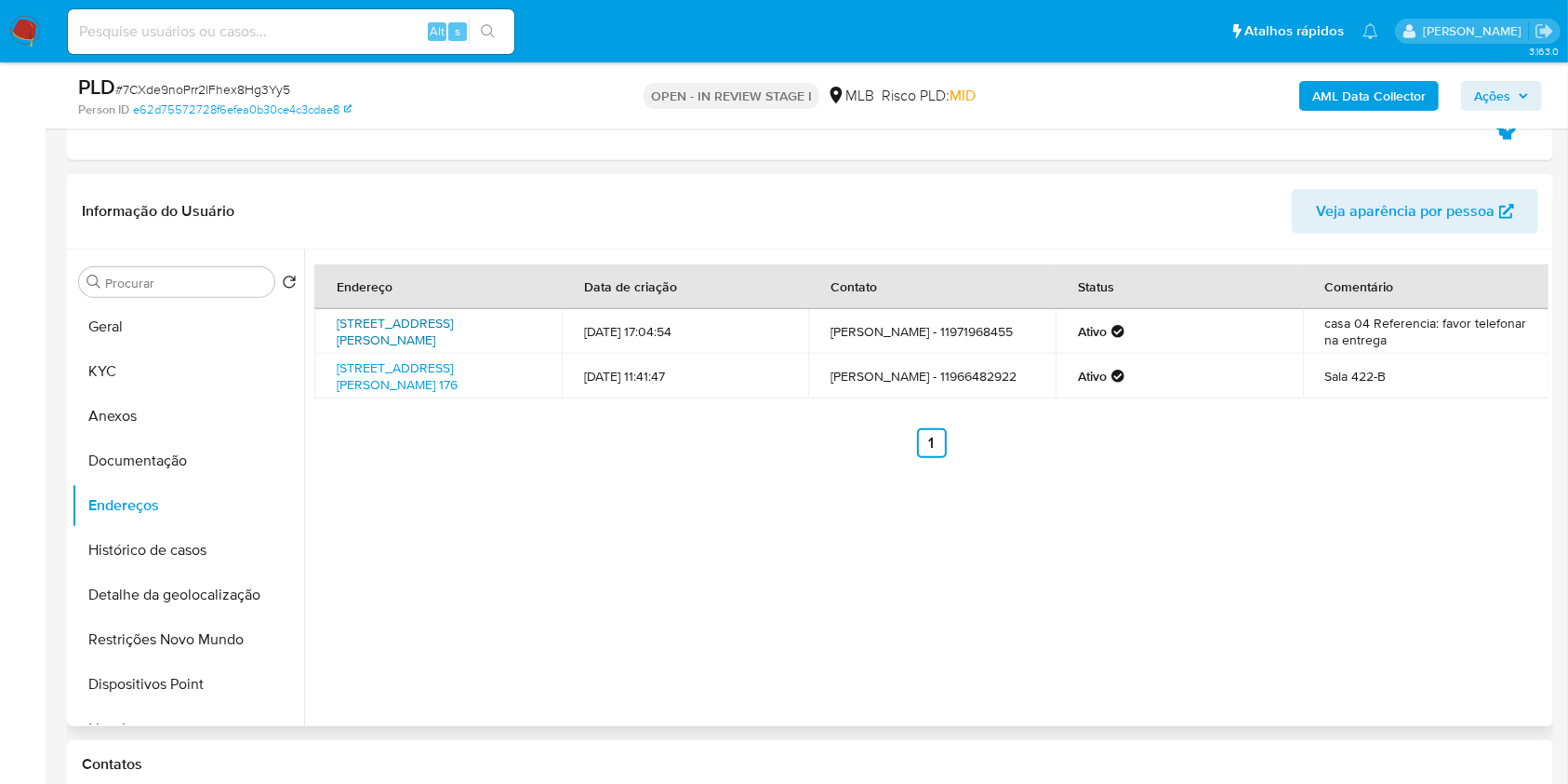
drag, startPoint x: 499, startPoint y: 342, endPoint x: 500, endPoint y: 325, distance: 17.0
click at [500, 325] on td "Rua Natalina Bonavita Mirizola 210, Cotia, São Paulo, 06703230, Brasil 210" at bounding box center [438, 331] width 248 height 45
click at [453, 325] on link "Rua Natalina Bonavita Mirizola 210, Cotia, São Paulo, 06703230, Brasil 210" at bounding box center [395, 331] width 116 height 35
click at [458, 375] on link "Rua Quintino Bocaiúva 176, São Paulo, São Paulo, 01004010, Brasil 176" at bounding box center [397, 376] width 121 height 35
click at [198, 459] on button "Documentação" at bounding box center [180, 461] width 217 height 45
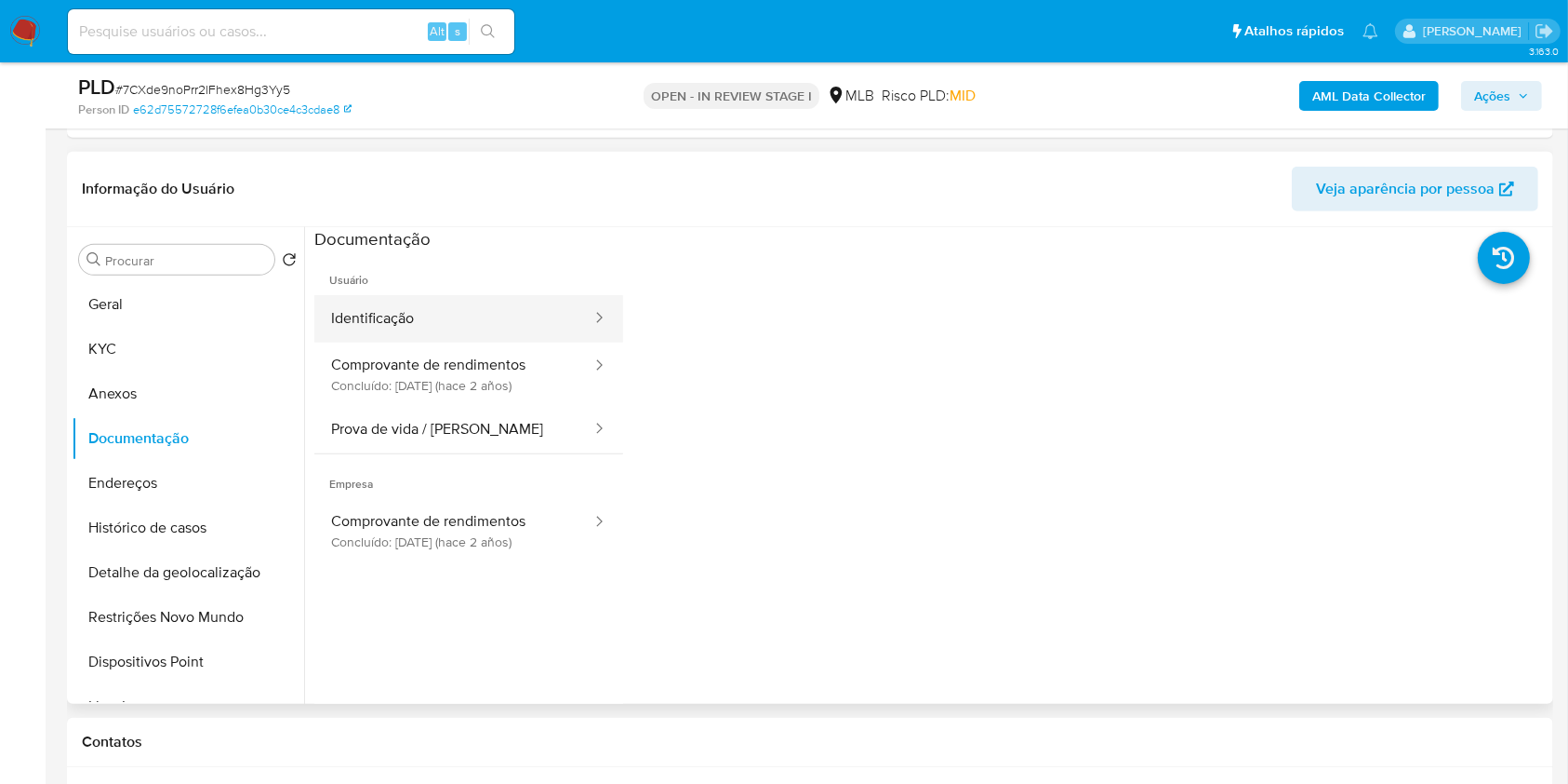
click at [486, 317] on button "Identificação" at bounding box center [454, 319] width 279 height 48
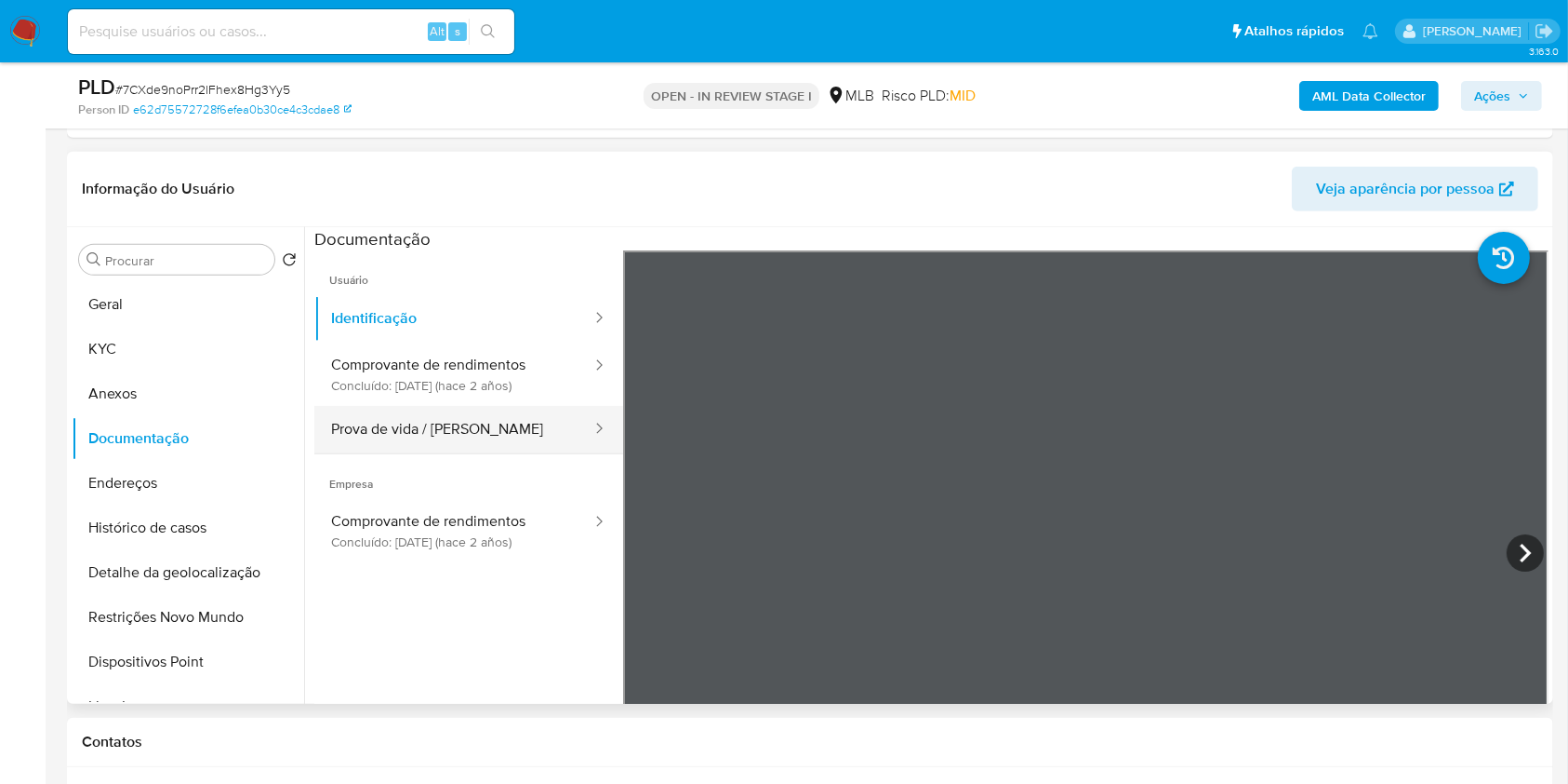
click at [501, 428] on button "Prova de vida / Selfie" at bounding box center [454, 429] width 279 height 48
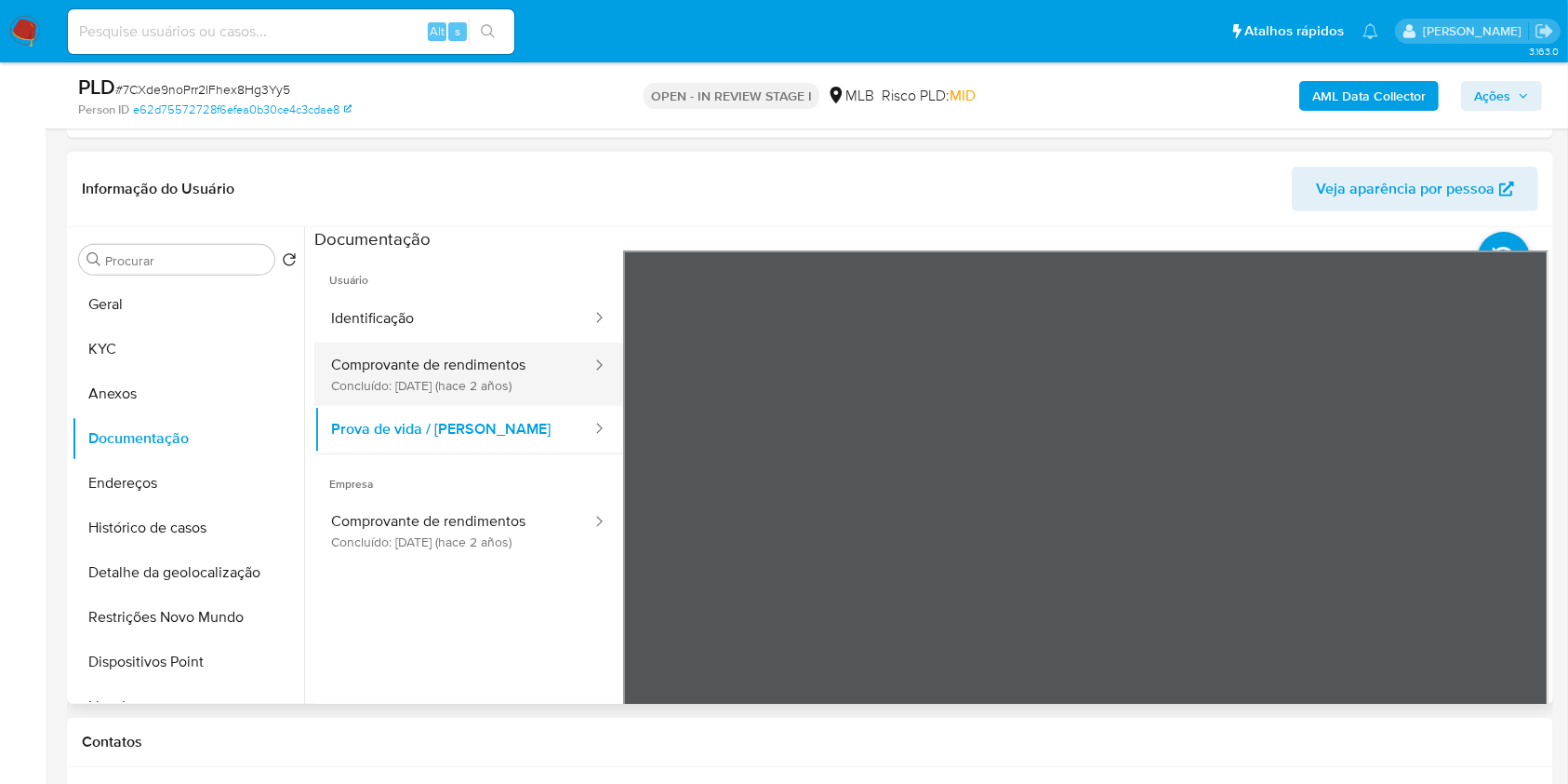
click at [479, 375] on button "Comprovante de rendimentos Concluído: 12/12/2023 (hace 2 años)" at bounding box center [454, 374] width 279 height 63
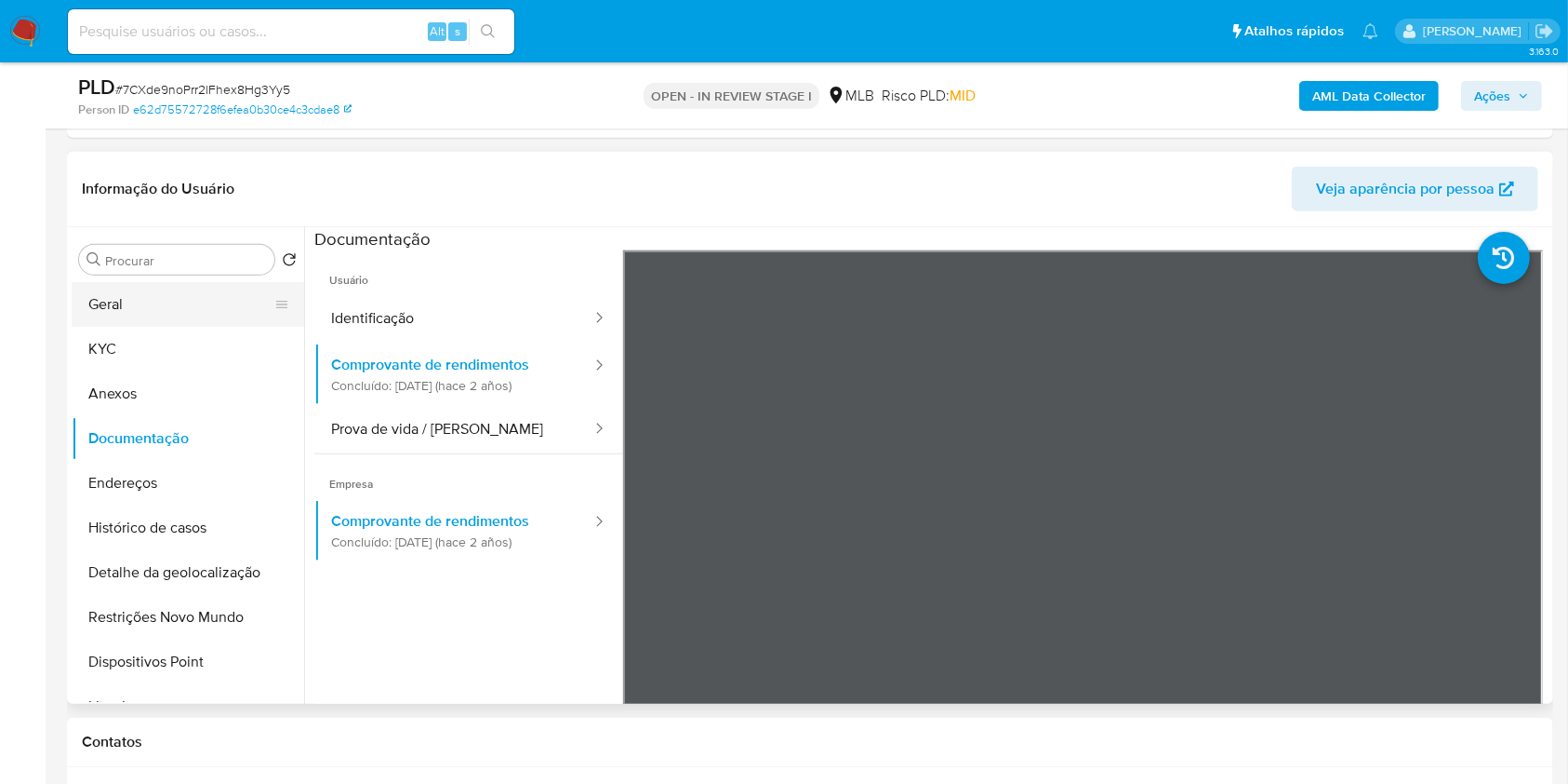
click at [82, 319] on button "Geral" at bounding box center [180, 304] width 217 height 45
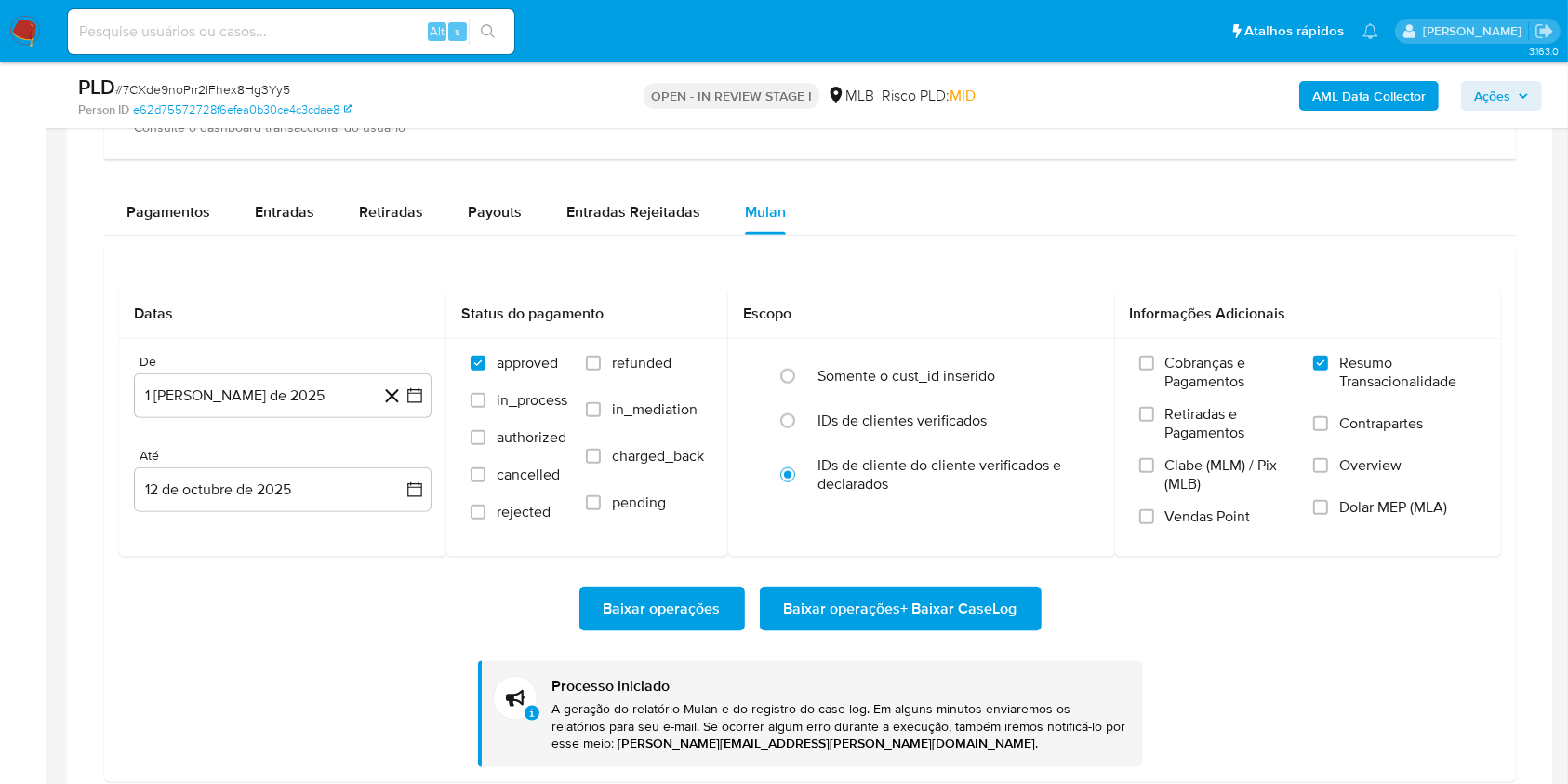
scroll to position [2101, 0]
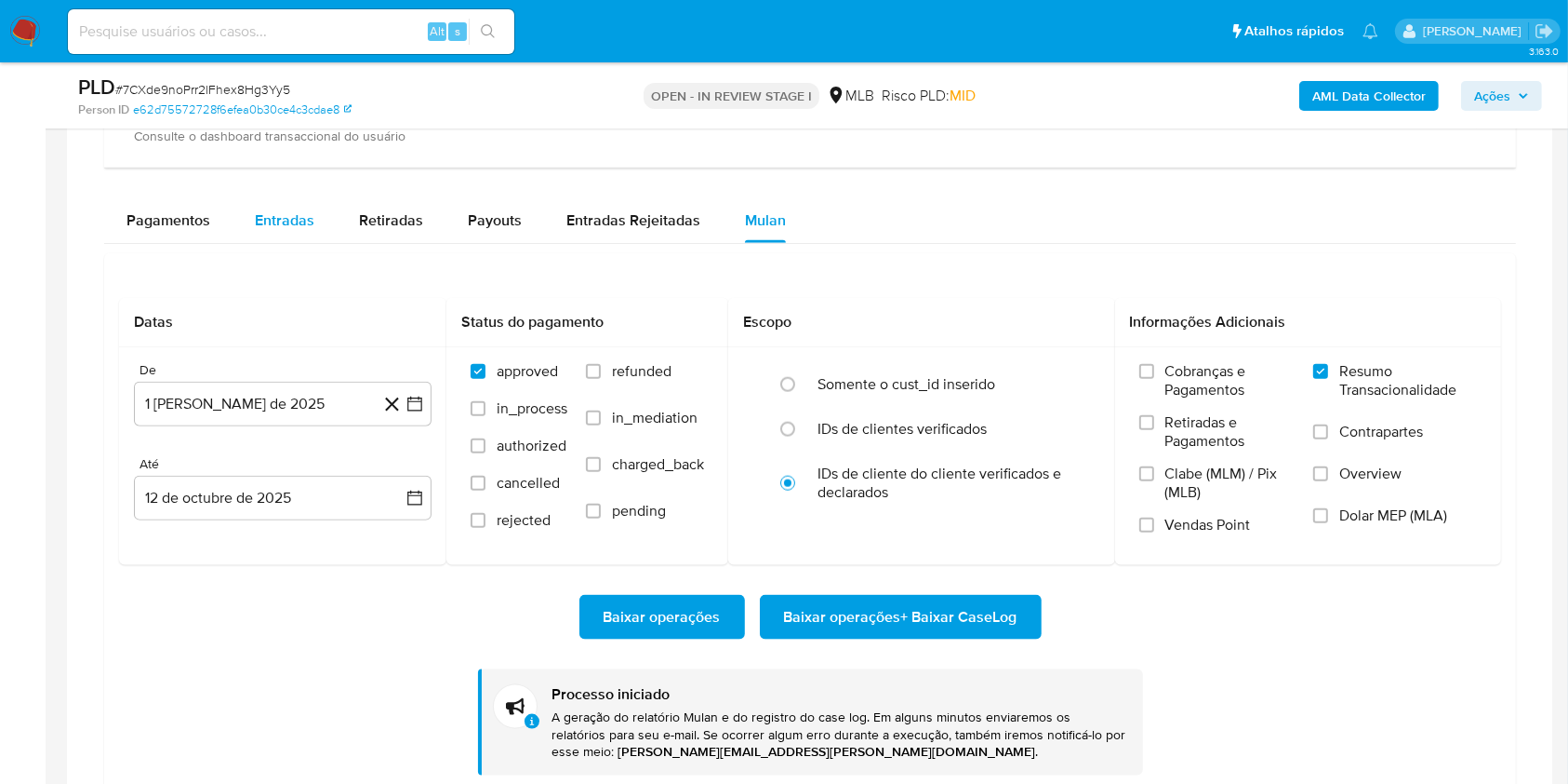
click at [310, 215] on span "Entradas" at bounding box center [284, 220] width 59 height 21
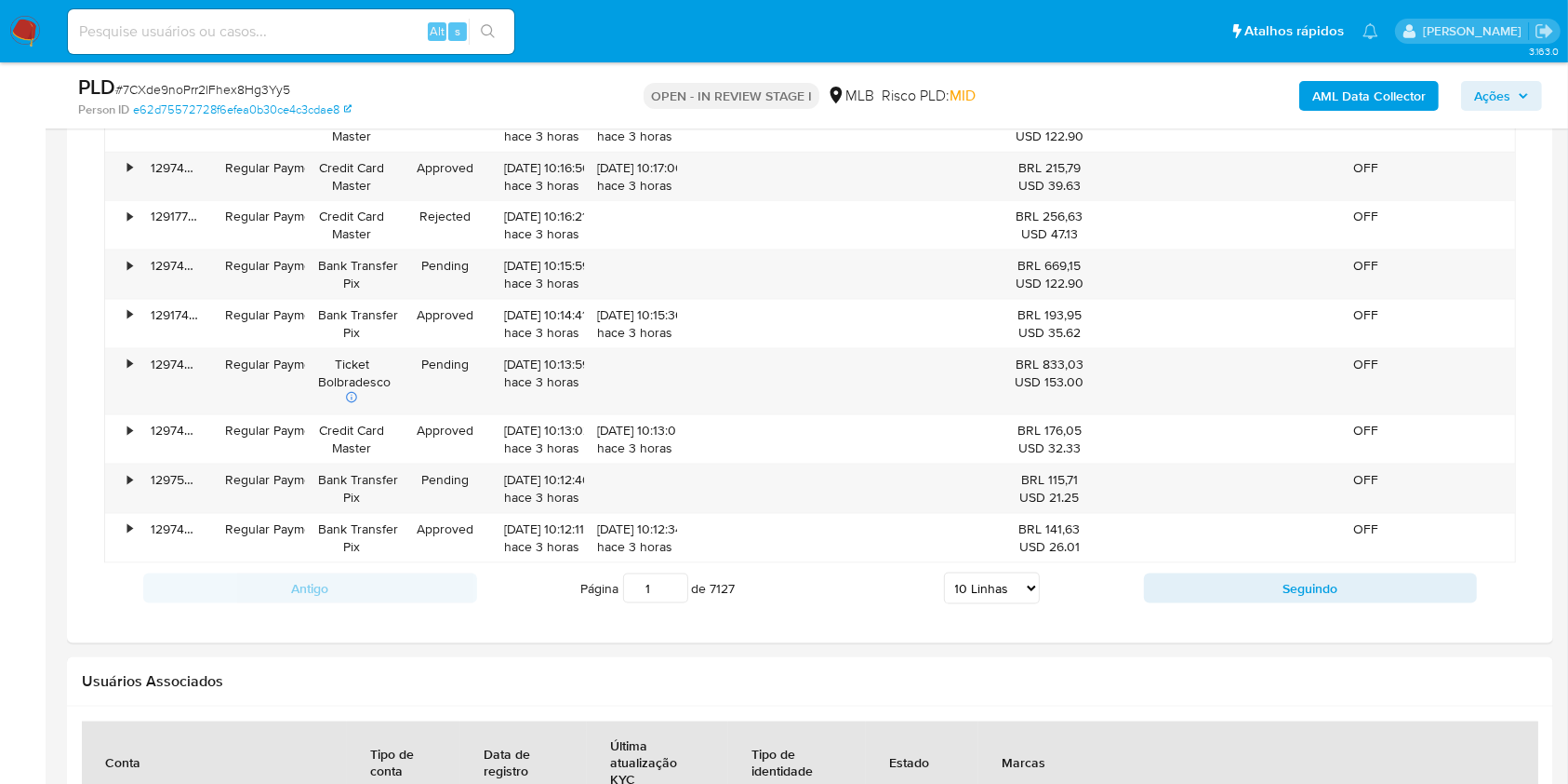
scroll to position [2315, 0]
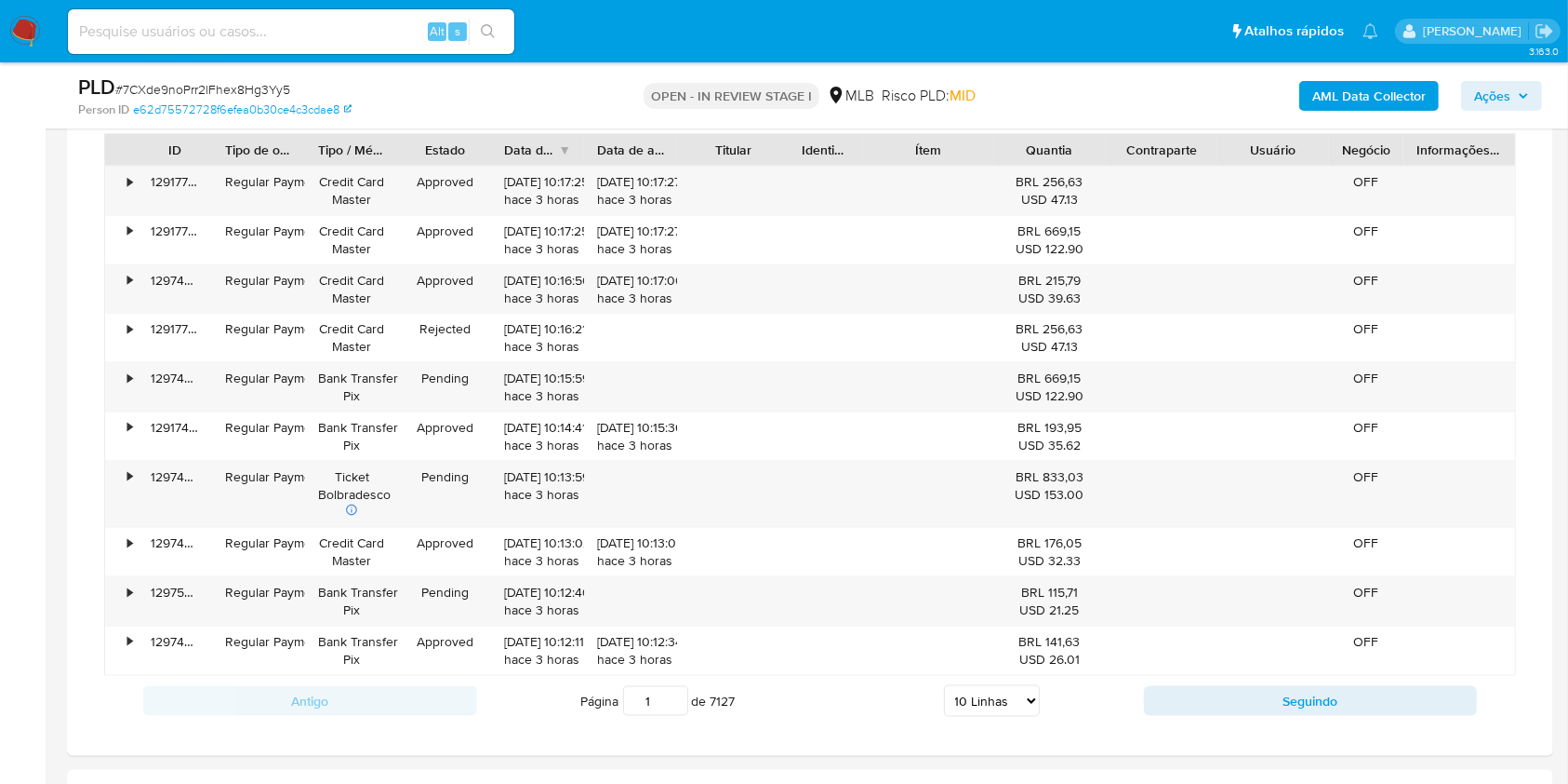
click at [1025, 704] on select "5 Linhas 10 Linhas 20 Linhas 25 Linhas 50 Linhas 100 Linhas" at bounding box center [991, 700] width 95 height 31
select select "100"
click at [944, 685] on select "5 Linhas 10 Linhas 20 Linhas 25 Linhas 50 Linhas 100 Linhas" at bounding box center [991, 700] width 95 height 31
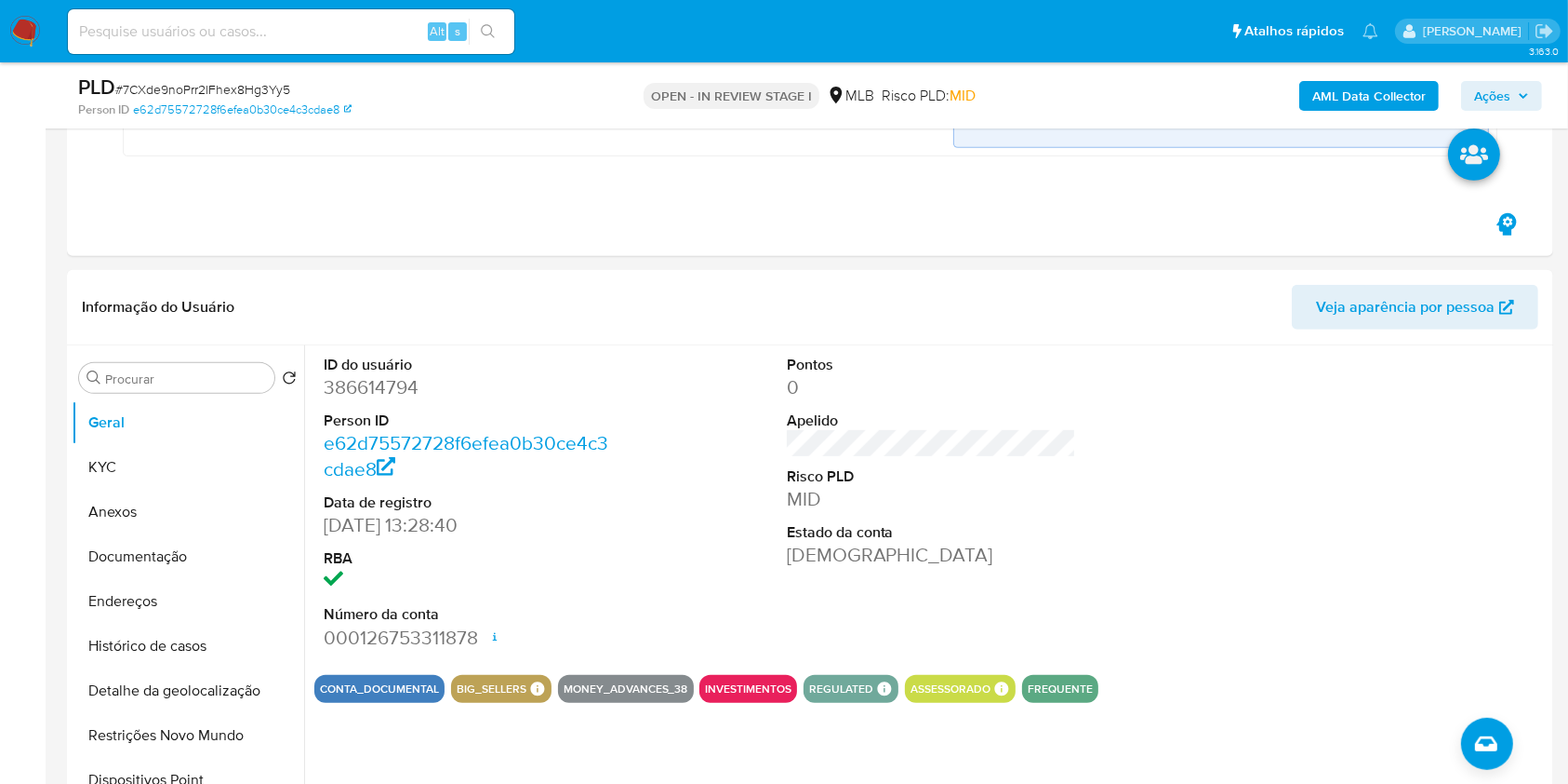
scroll to position [745, 0]
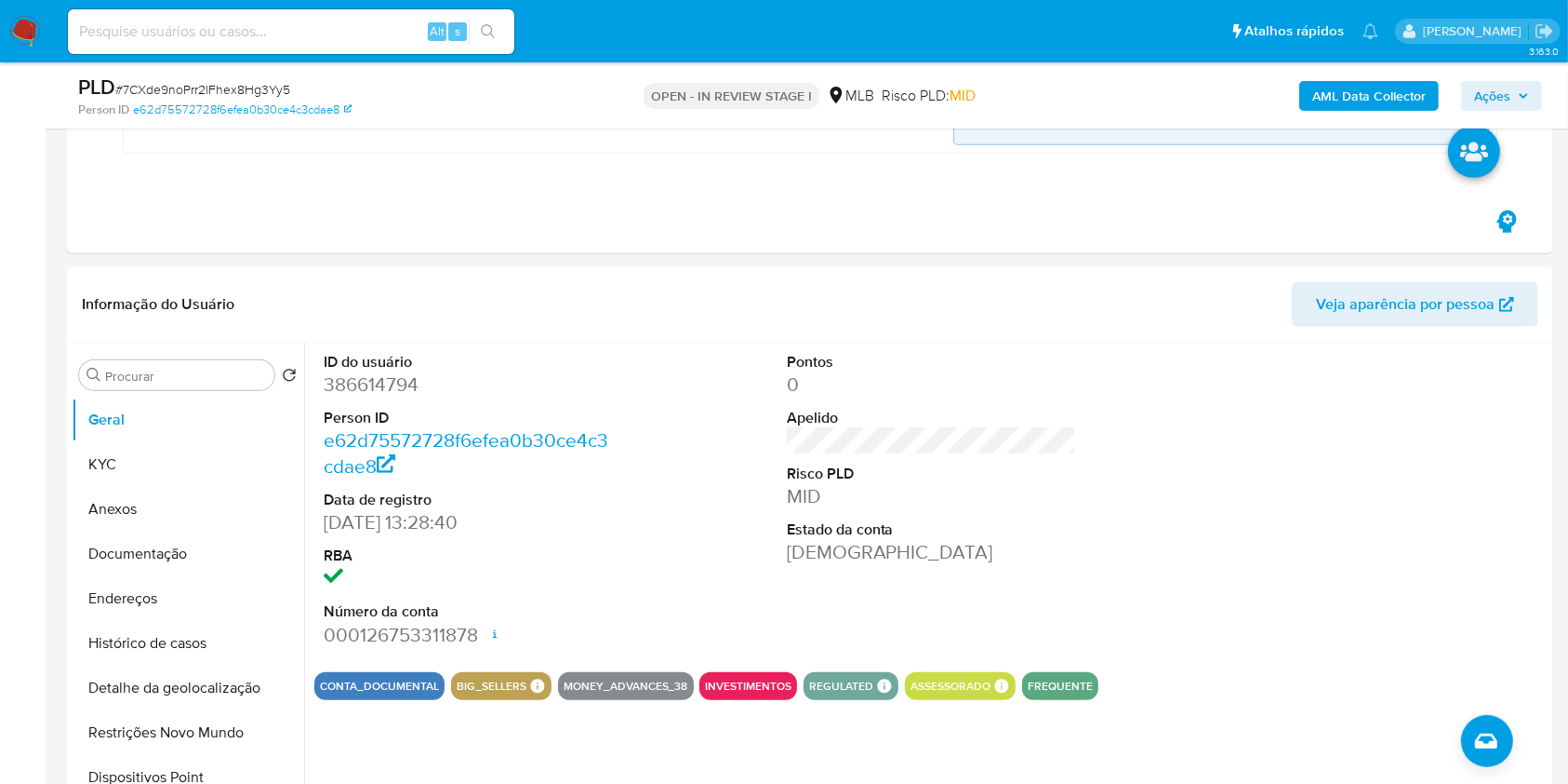
click at [1493, 106] on span "Ações" at bounding box center [1492, 95] width 36 height 30
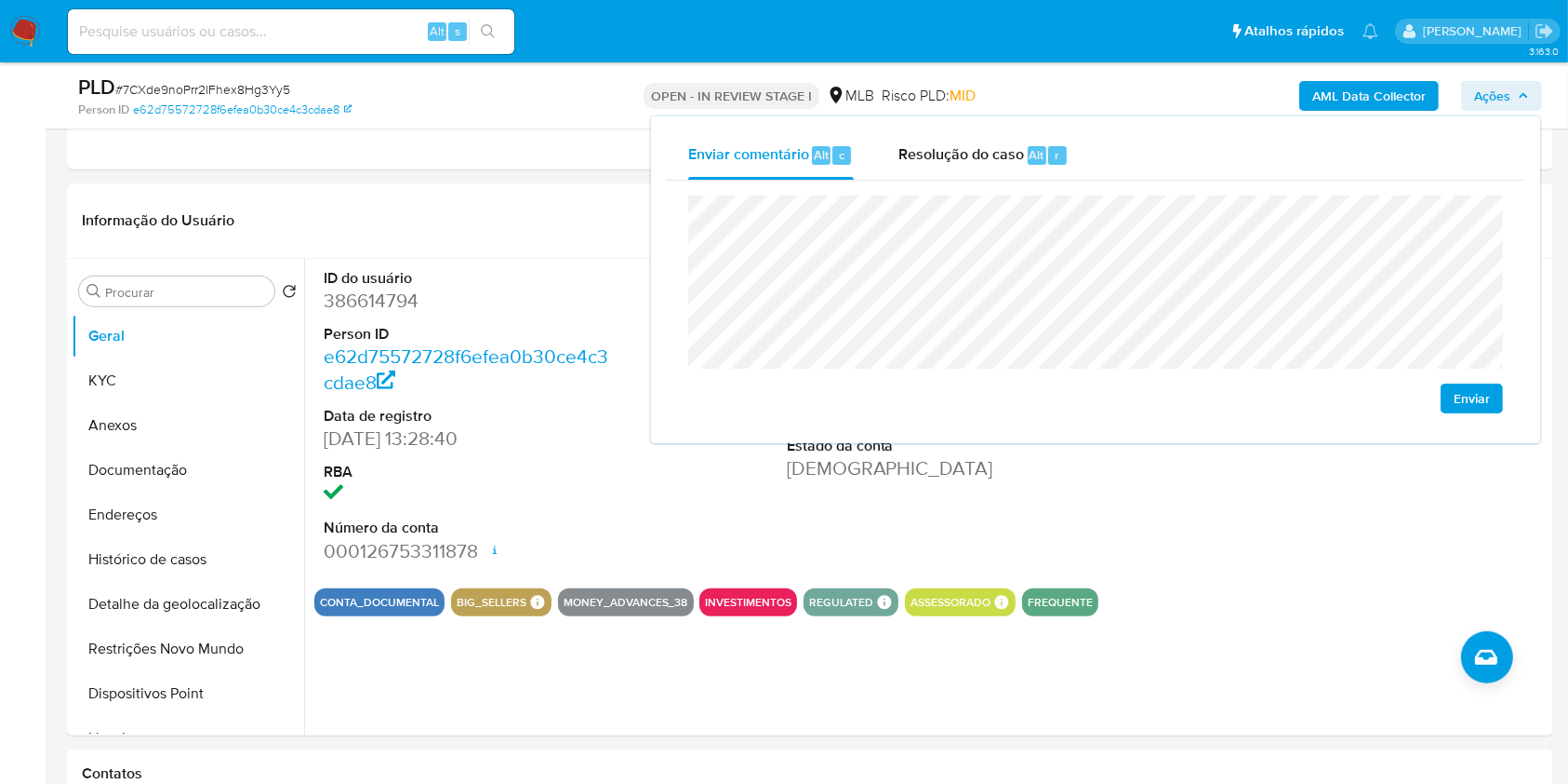
scroll to position [831, 0]
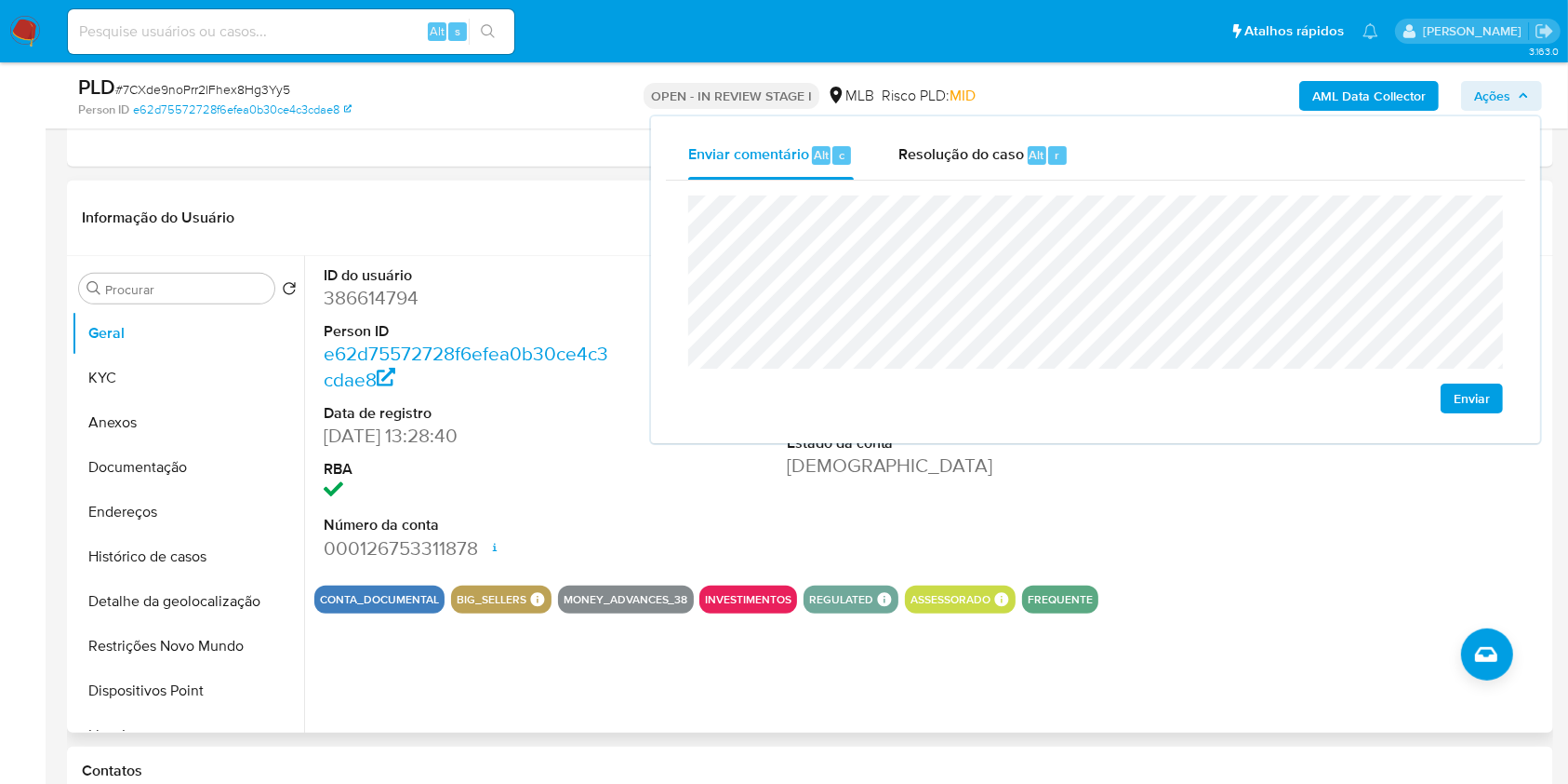
drag, startPoint x: 536, startPoint y: 517, endPoint x: 558, endPoint y: 514, distance: 22.2
click at [538, 517] on dt "Número da conta" at bounding box center [469, 525] width 290 height 20
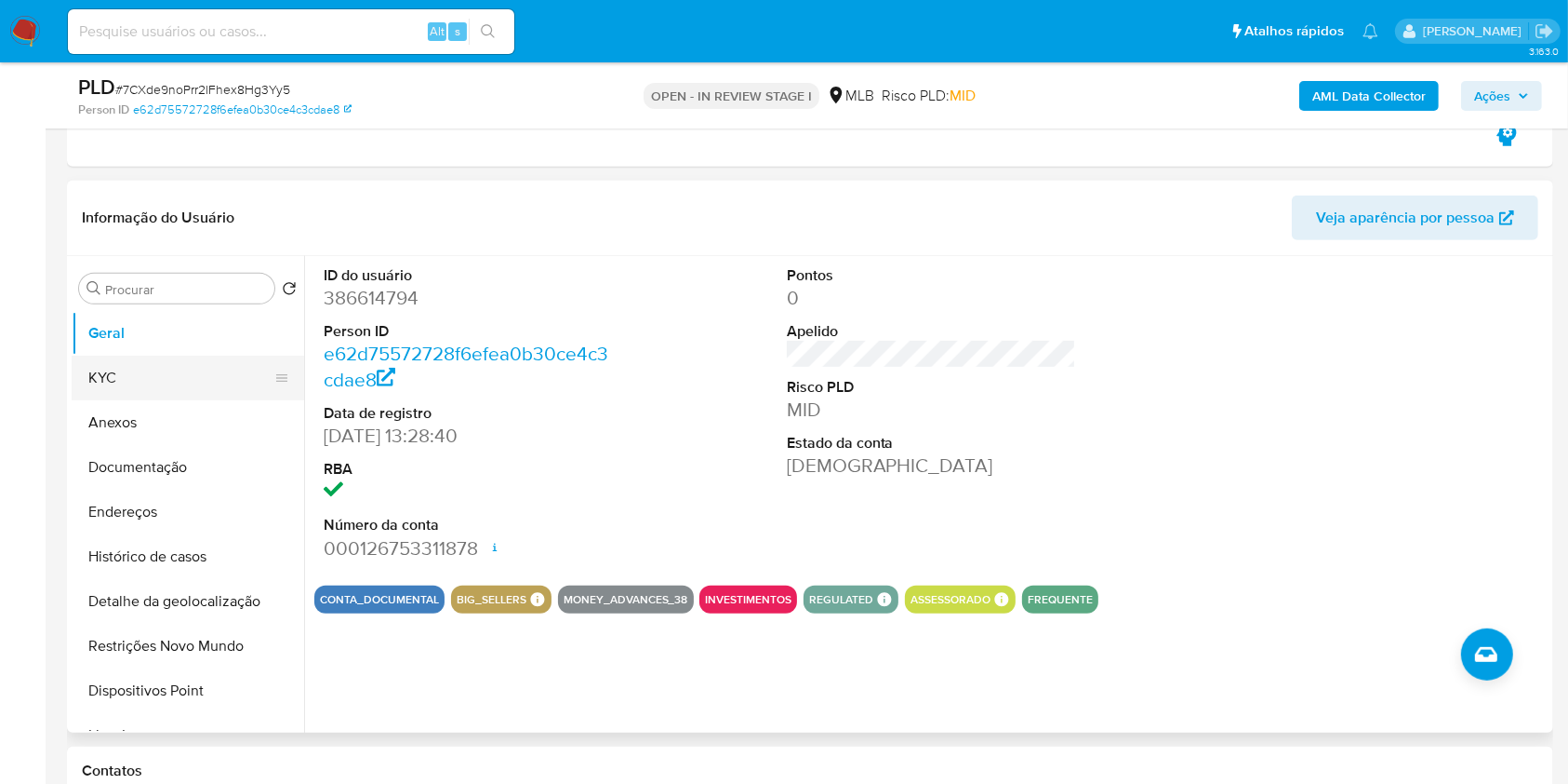
click at [175, 382] on button "KYC" at bounding box center [180, 378] width 217 height 45
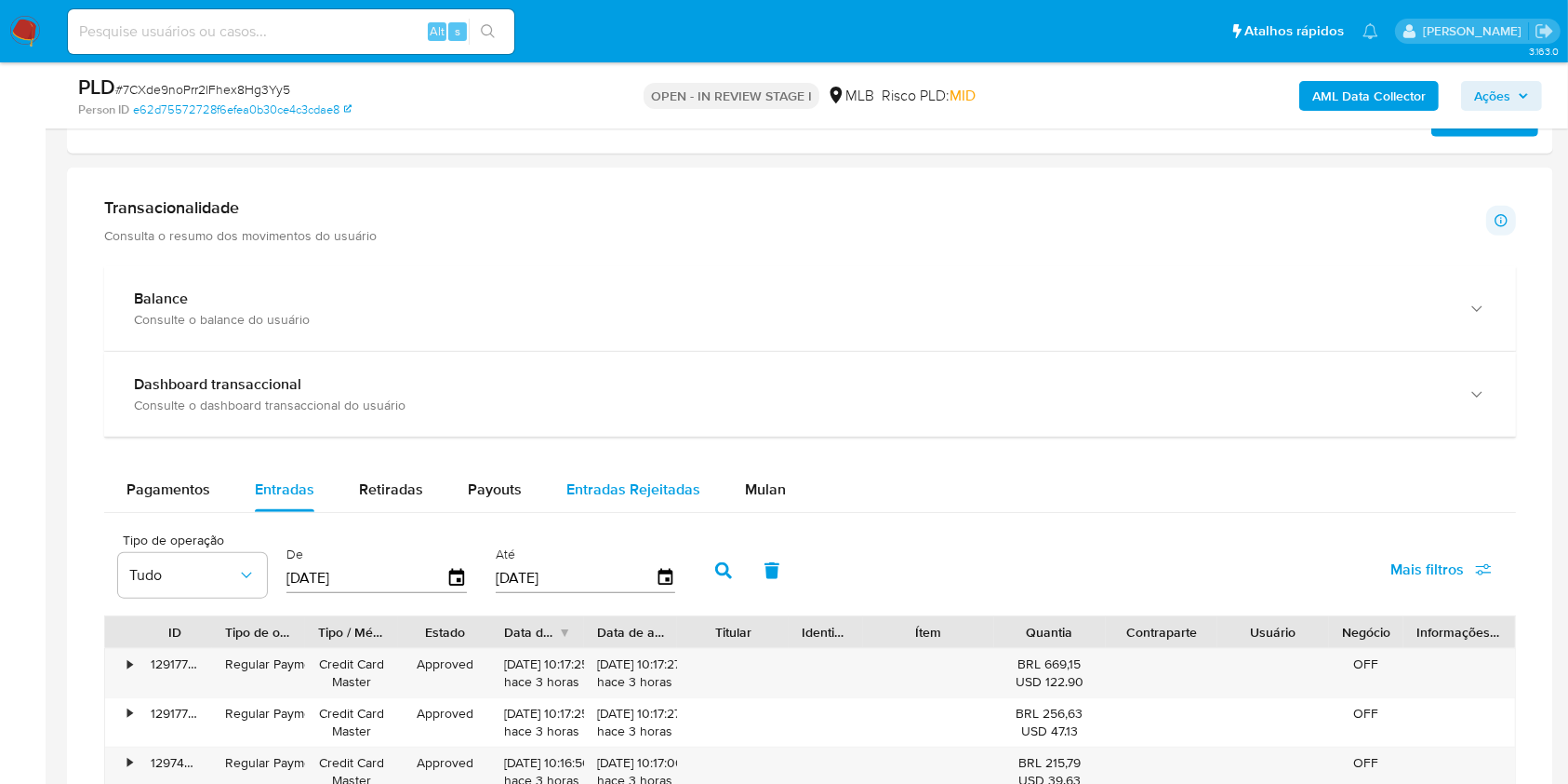
scroll to position [1836, 0]
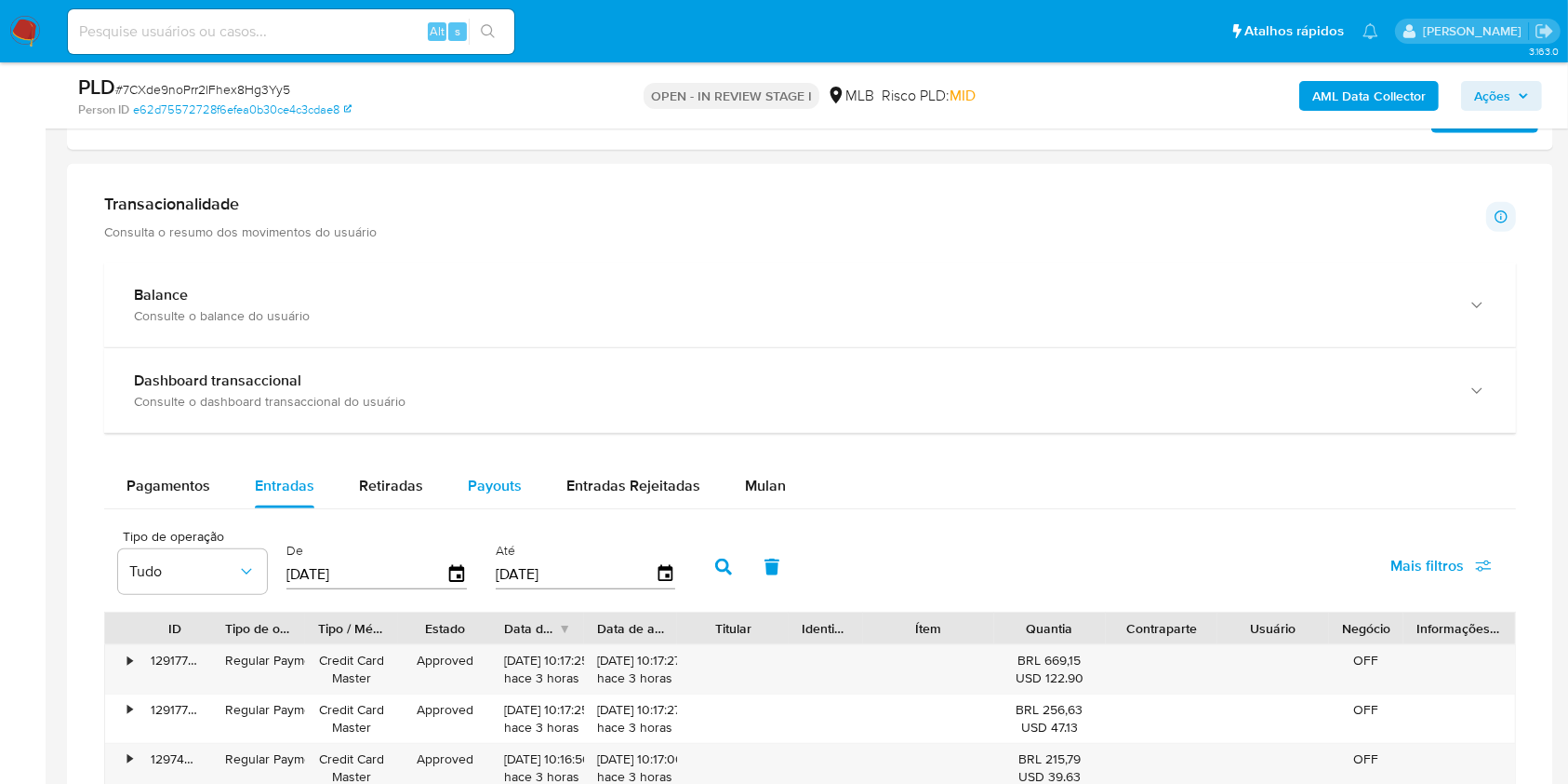
click at [510, 480] on span "Payouts" at bounding box center [495, 485] width 54 height 21
select select "10"
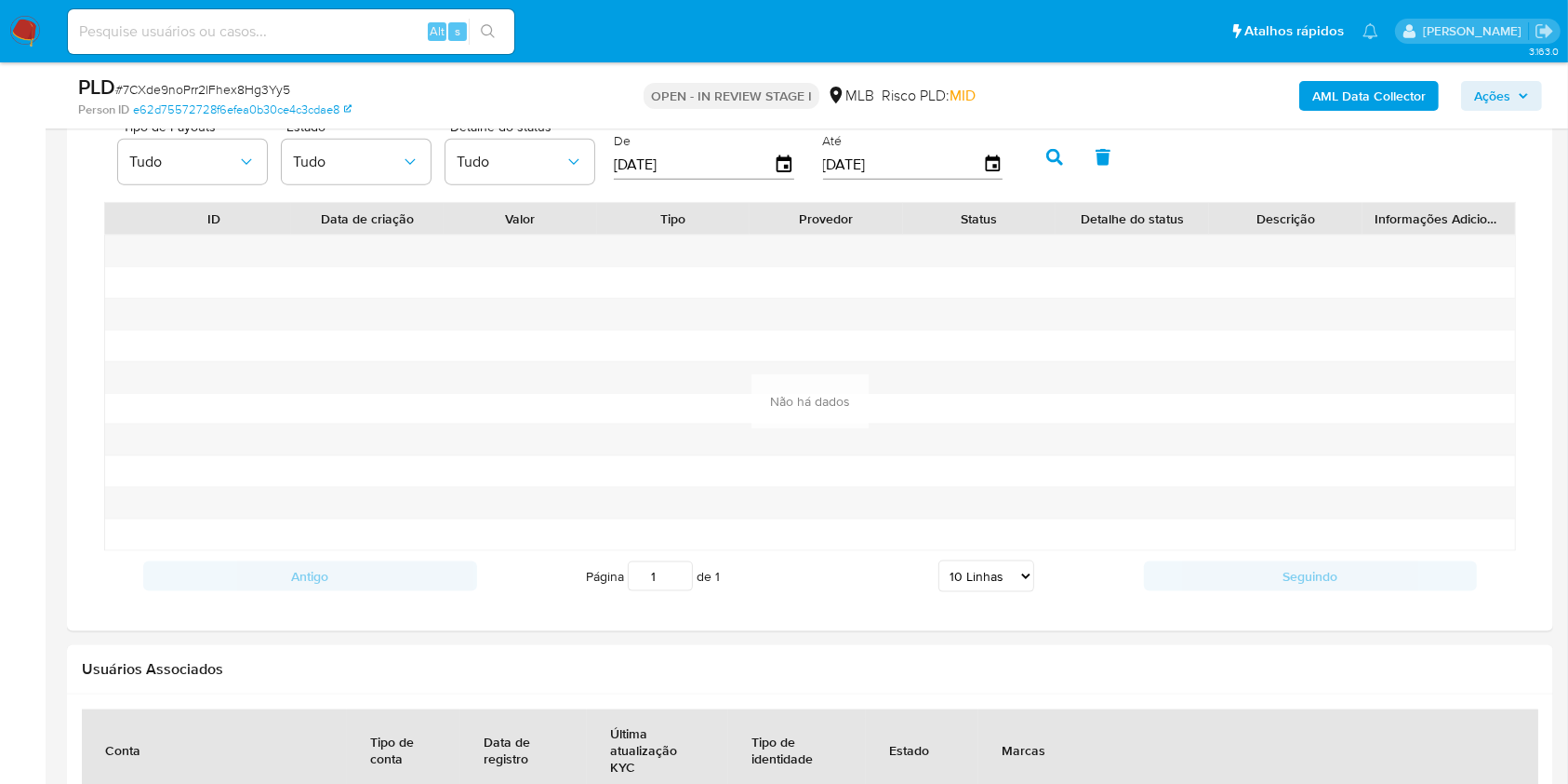
scroll to position [2186, 0]
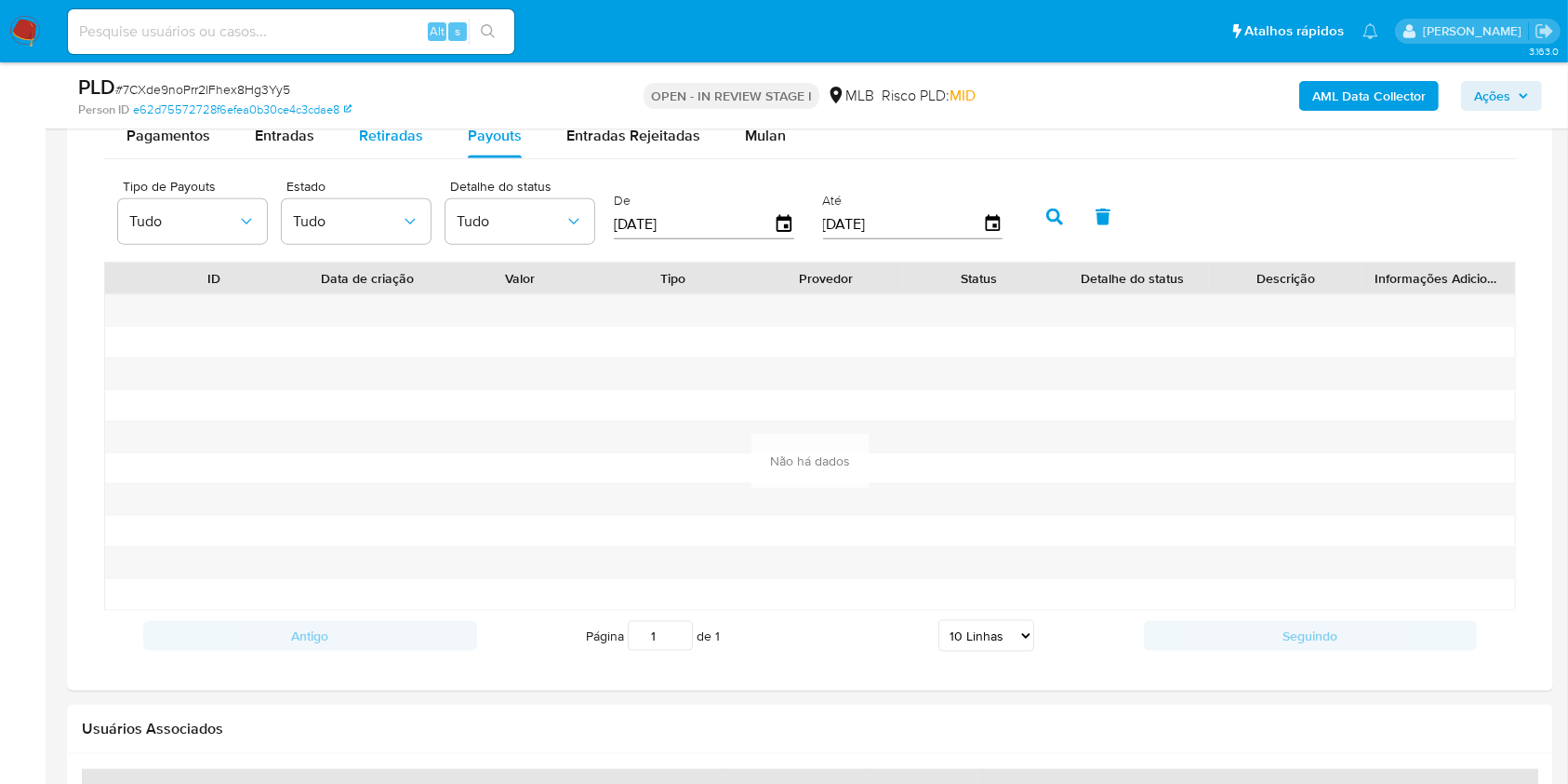
click at [386, 144] on span "Retiradas" at bounding box center [391, 135] width 64 height 21
select select "10"
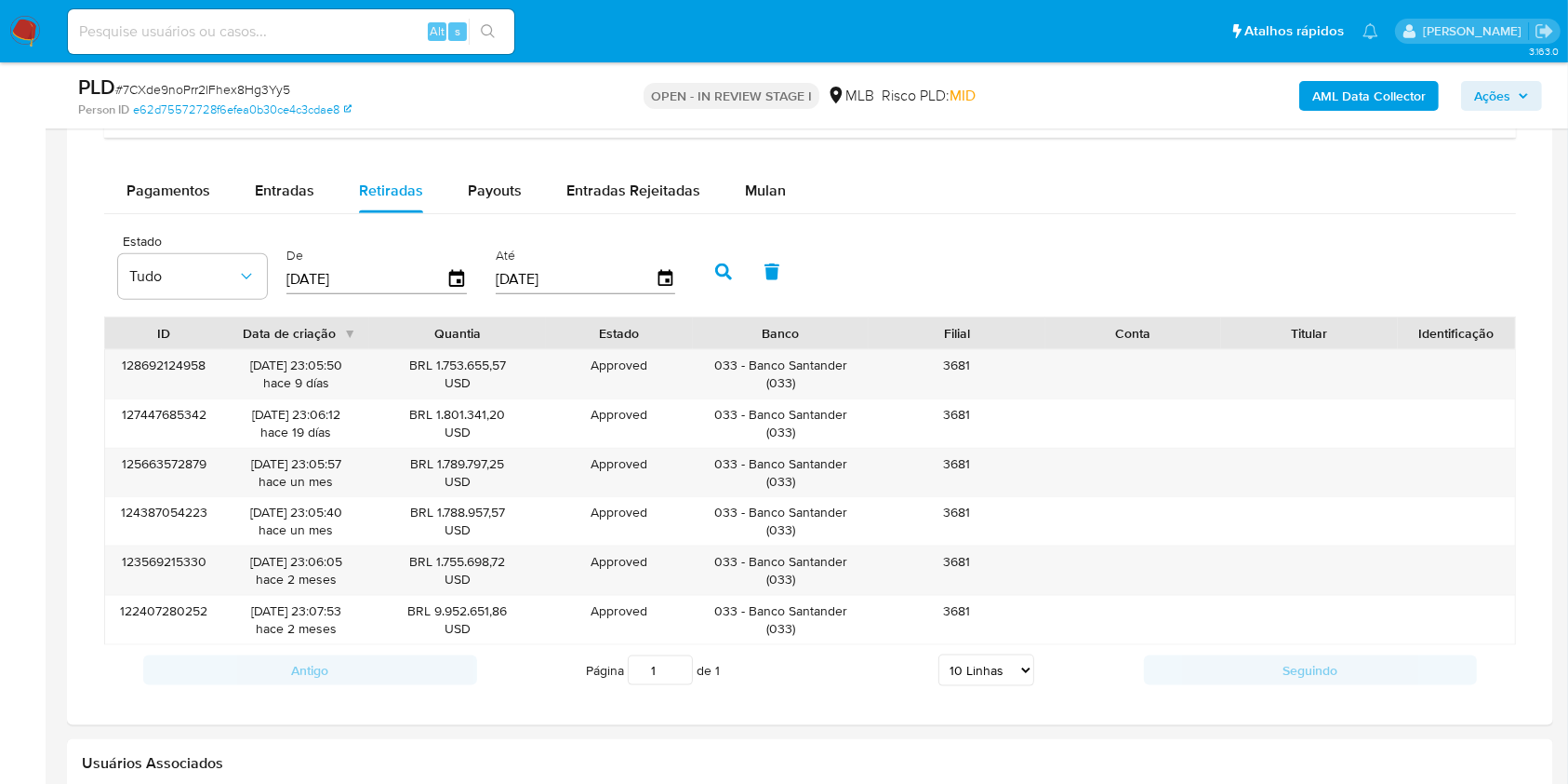
scroll to position [2129, 0]
click at [825, 367] on div "033 - Banco Santander ( 033 )" at bounding box center [782, 376] width 151 height 35
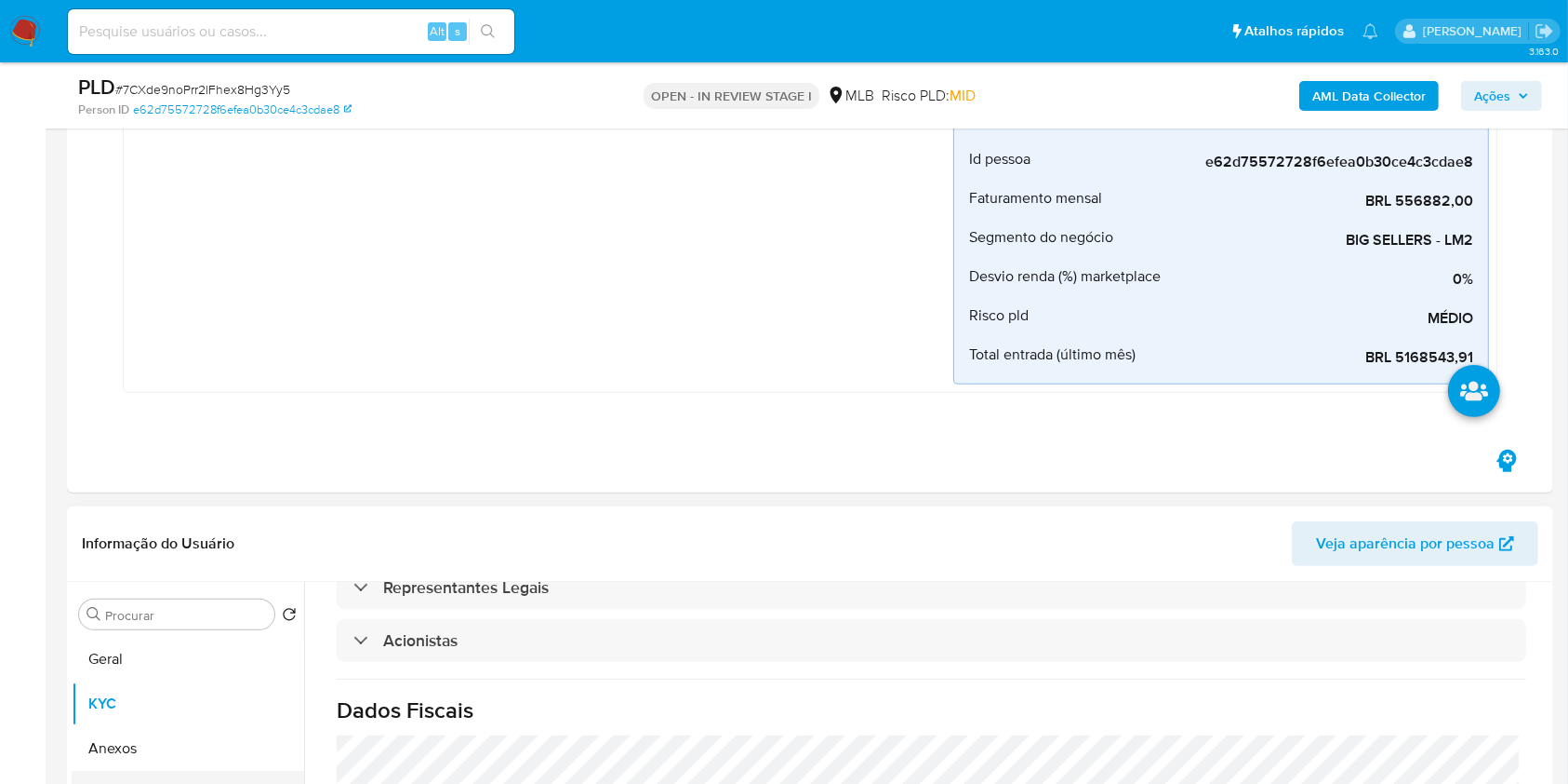
scroll to position [774, 0]
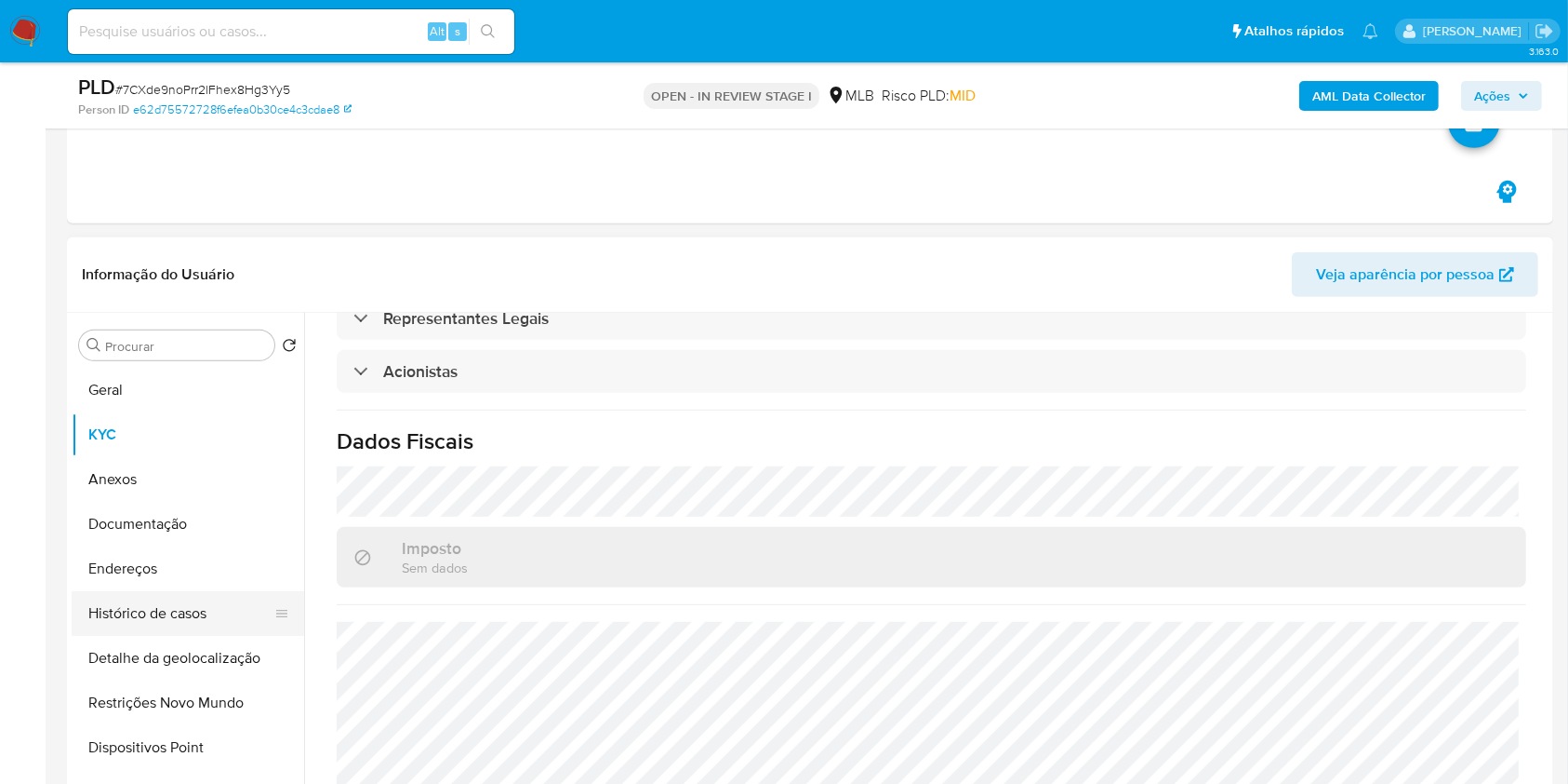
click at [175, 612] on button "Histórico de casos" at bounding box center [180, 613] width 217 height 45
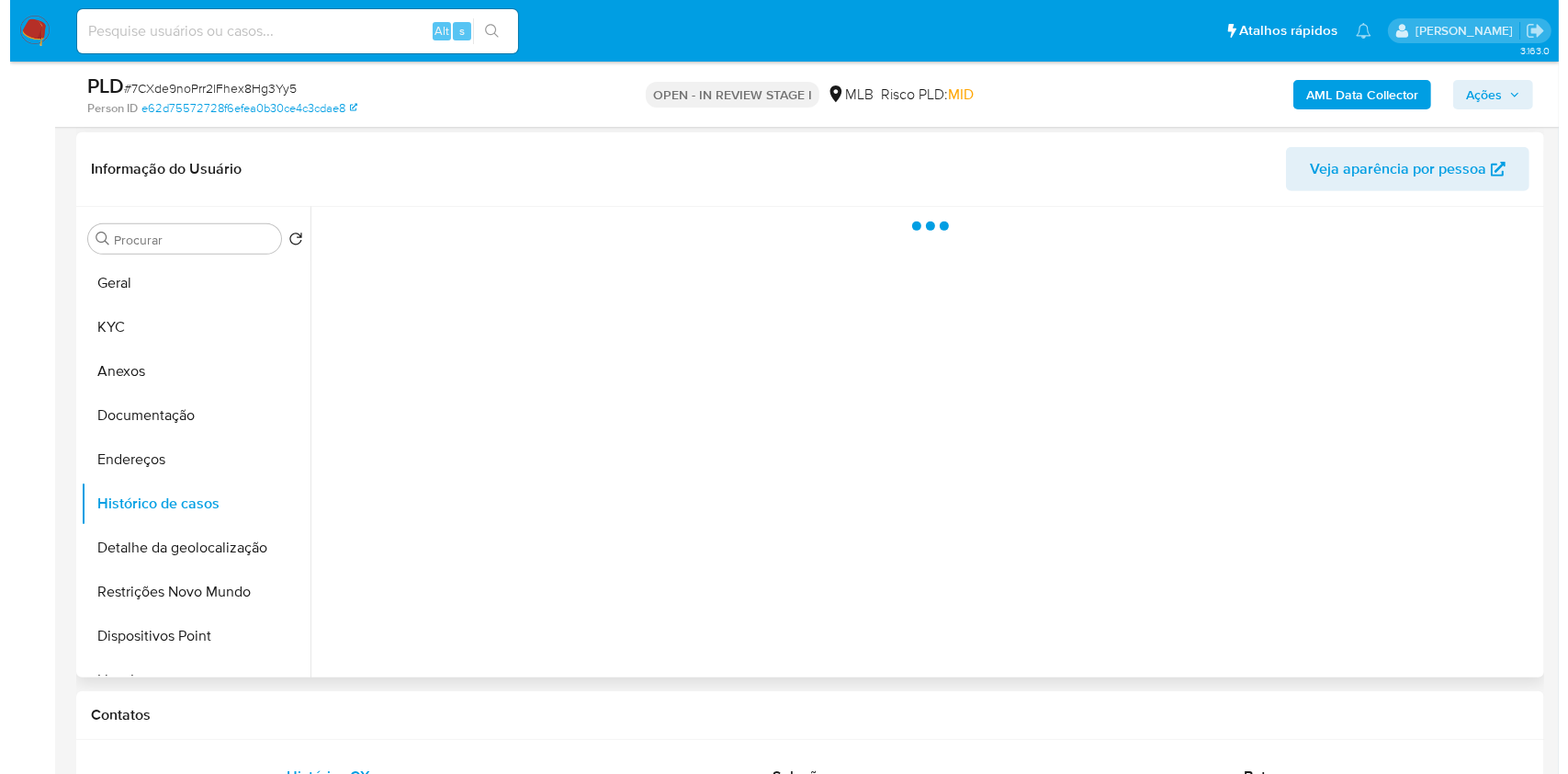
scroll to position [846, 0]
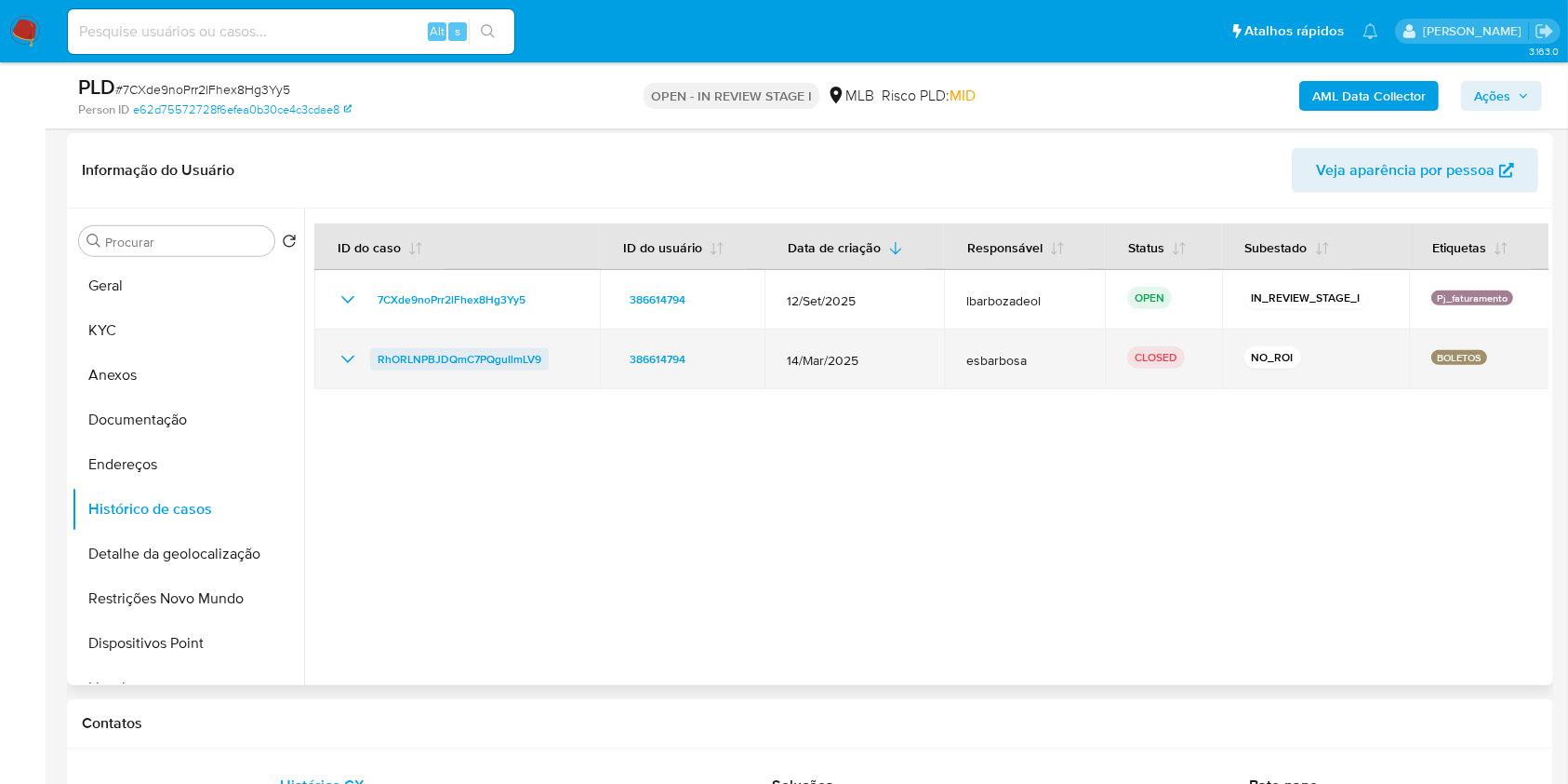
click at [507, 361] on span "RhORLNPBJDQmC7PQguIlmLV9" at bounding box center [459, 359] width 164 height 22
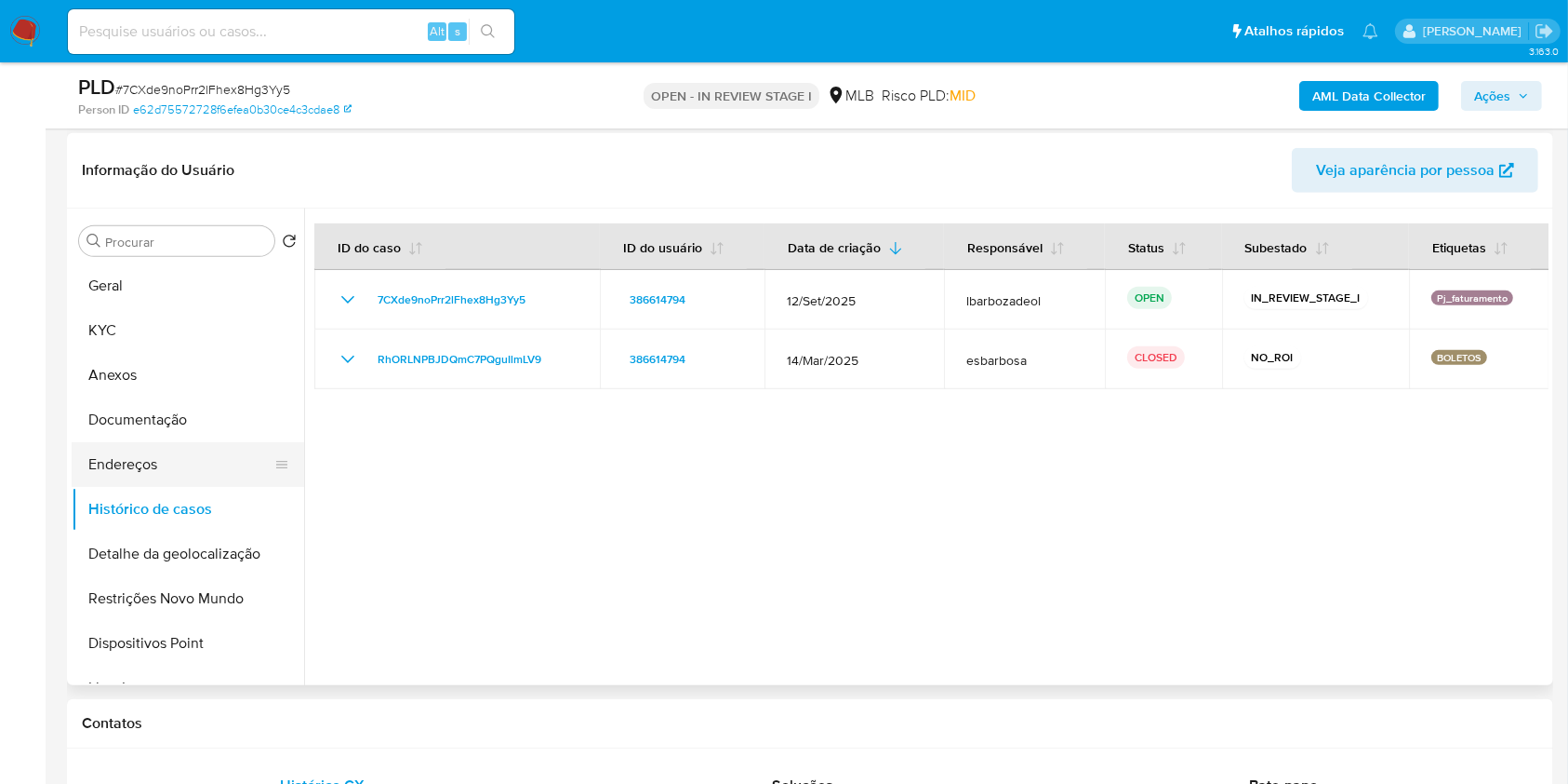
click at [234, 463] on button "Endereços" at bounding box center [180, 464] width 217 height 45
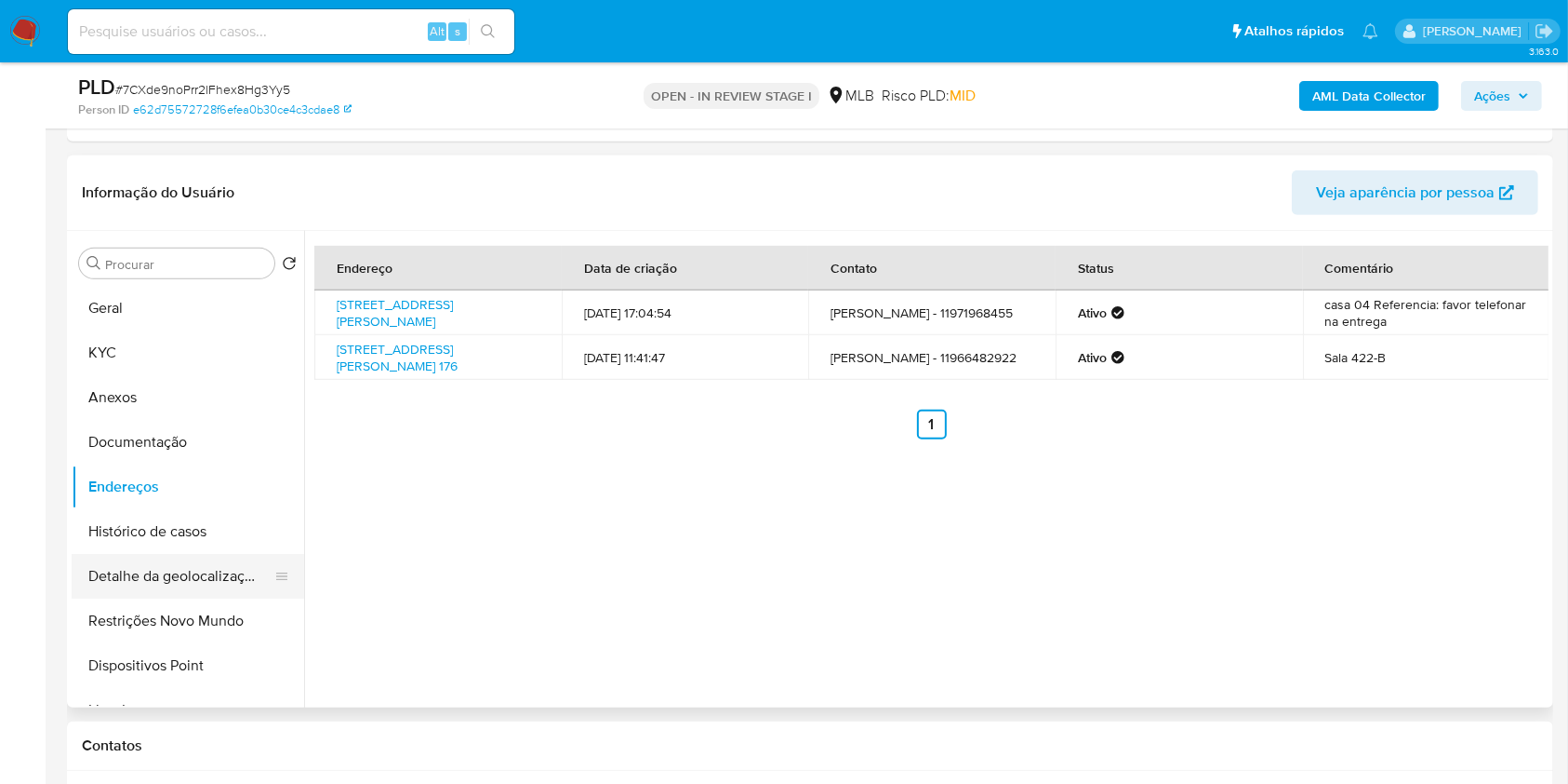
click at [220, 572] on button "Detalhe da geolocalização" at bounding box center [180, 576] width 217 height 45
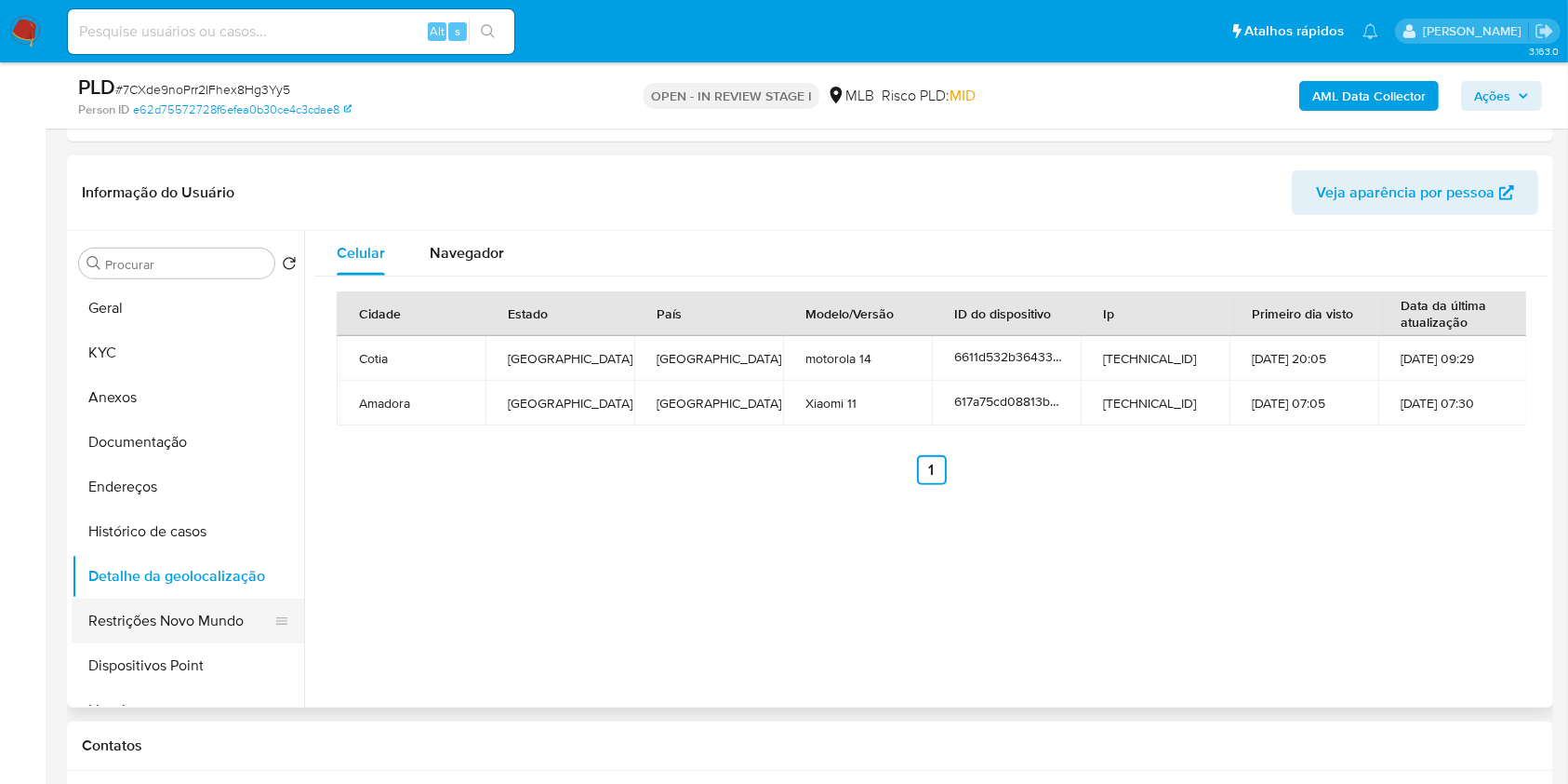
click at [232, 607] on button "Restrições Novo Mundo" at bounding box center [180, 620] width 217 height 45
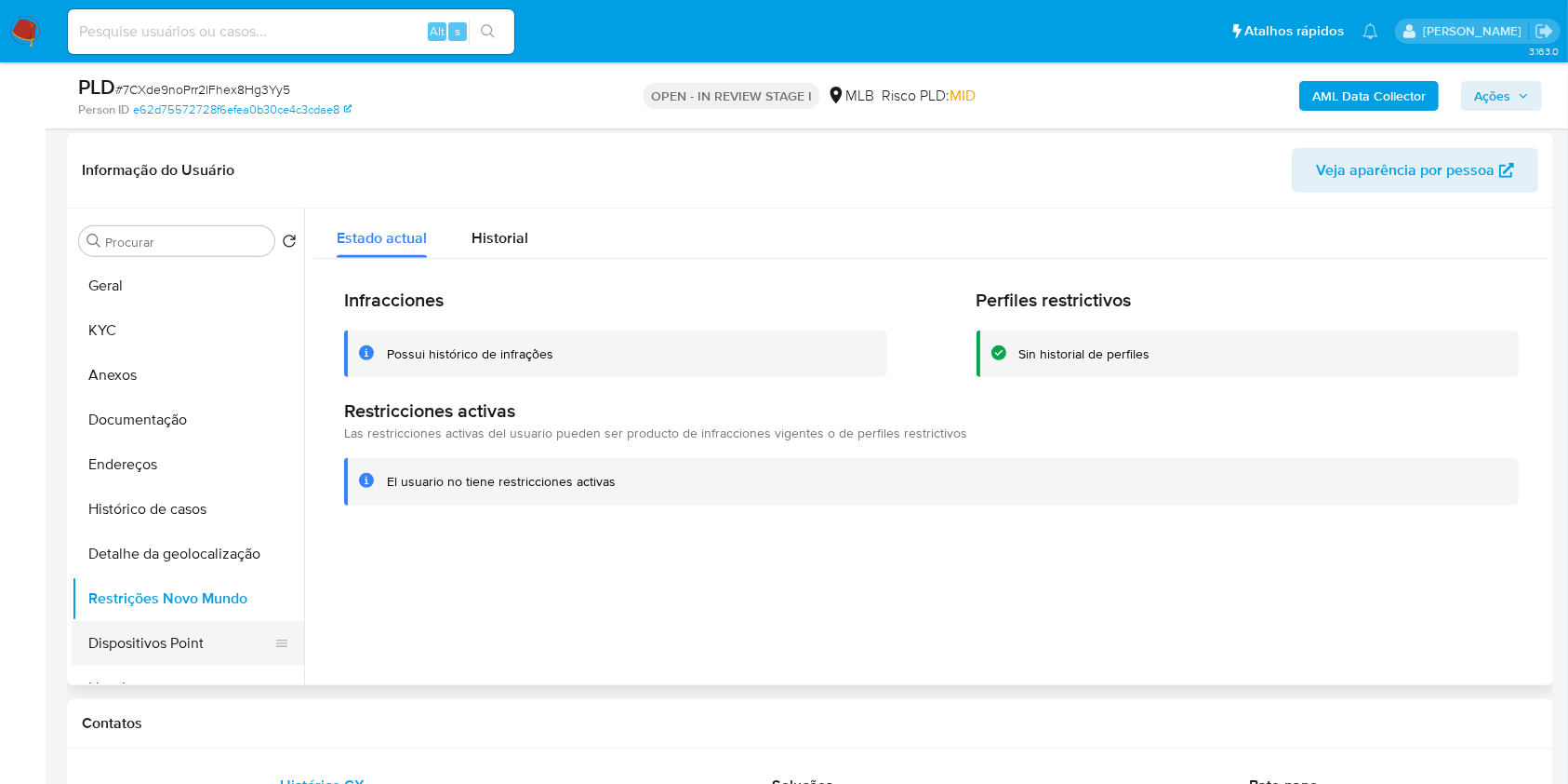
click at [199, 650] on button "Dispositivos Point" at bounding box center [180, 643] width 217 height 45
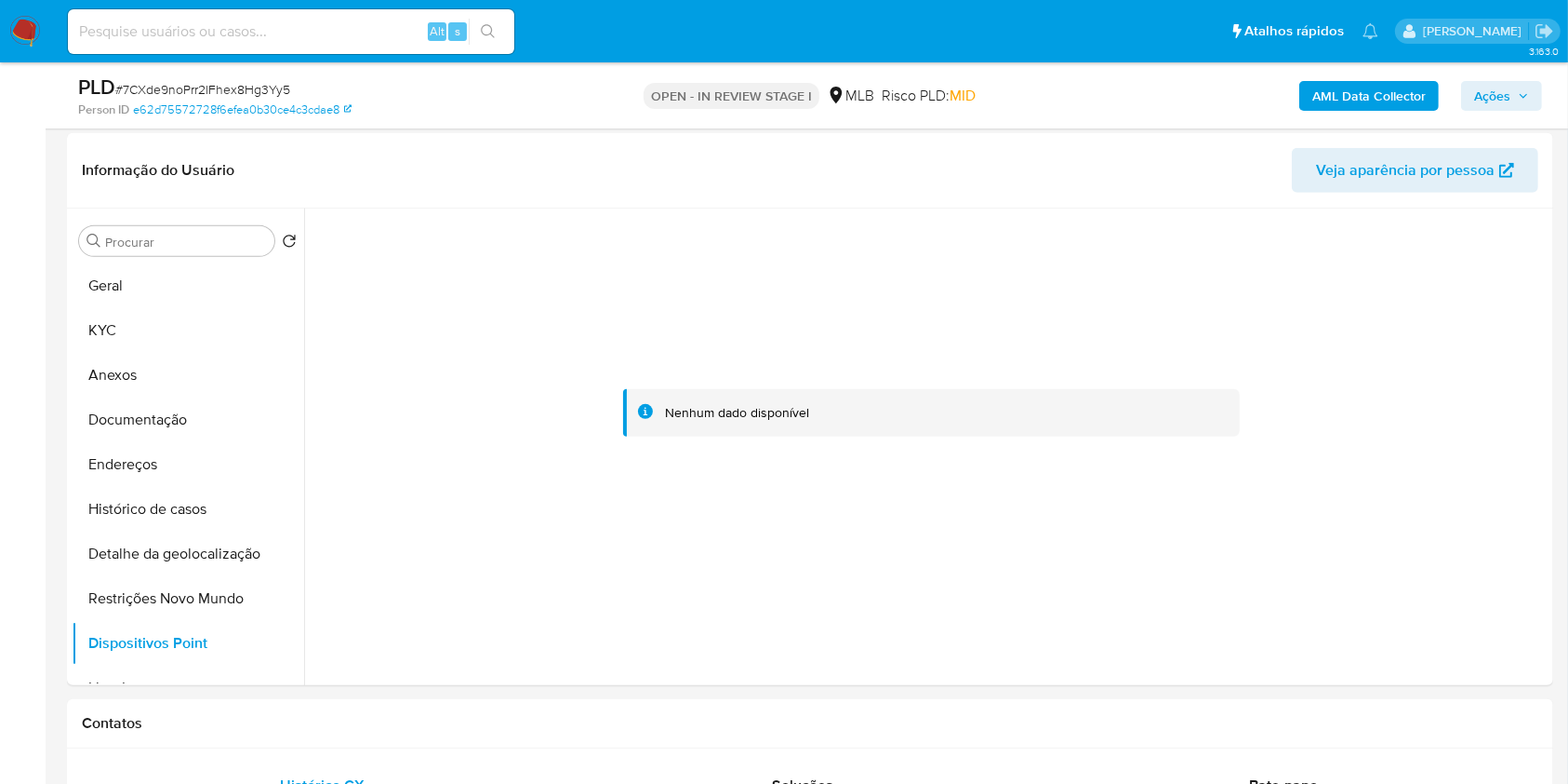
click at [1533, 86] on button "Ações" at bounding box center [1501, 95] width 81 height 30
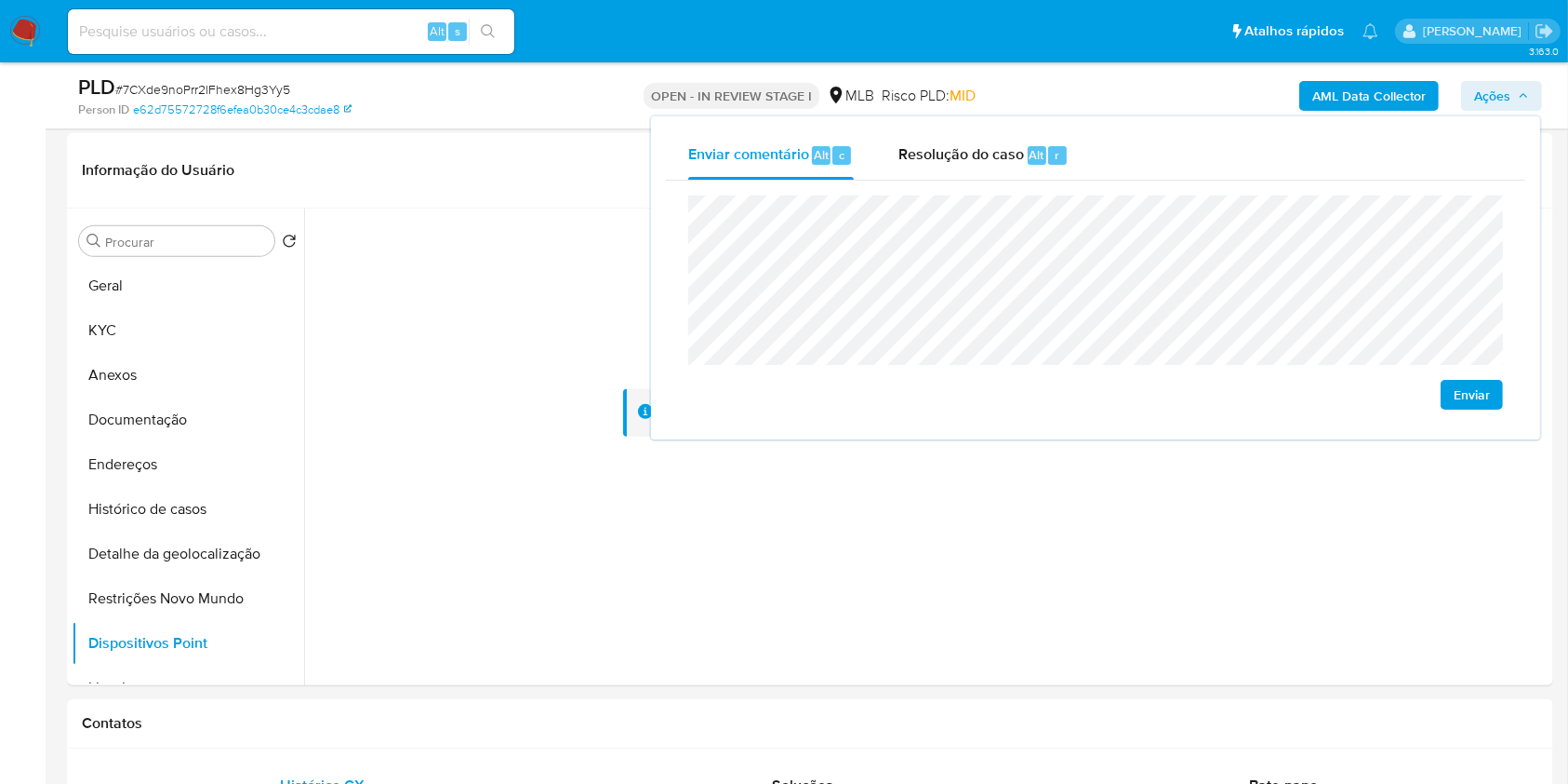
click at [947, 184] on div "Enviar" at bounding box center [1096, 302] width 860 height 244
drag, startPoint x: 951, startPoint y: 172, endPoint x: 936, endPoint y: 192, distance: 25.0
click at [950, 172] on div "Resolução do caso Alt r" at bounding box center [984, 155] width 171 height 49
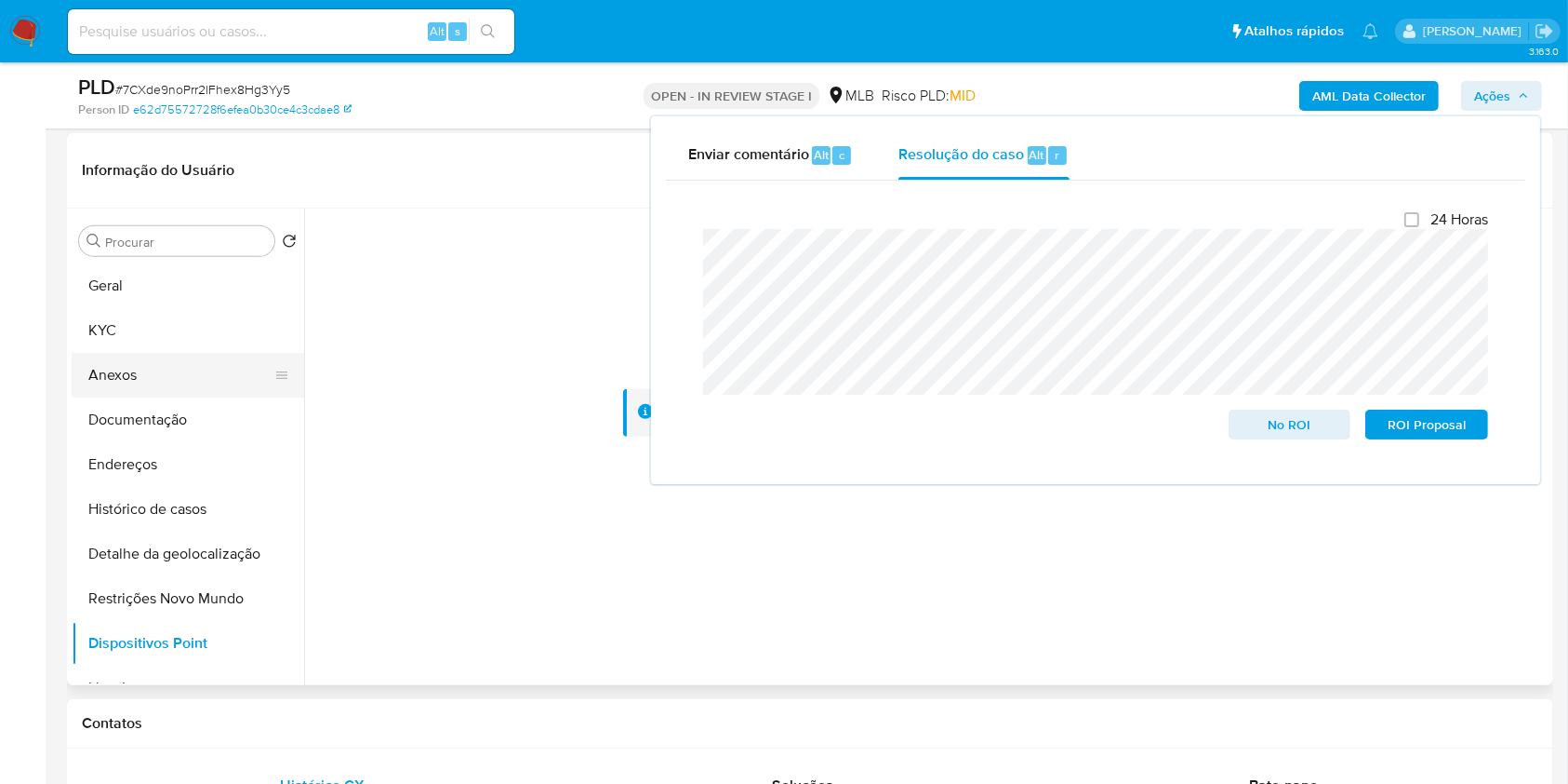
click at [134, 360] on button "Anexos" at bounding box center [180, 375] width 217 height 45
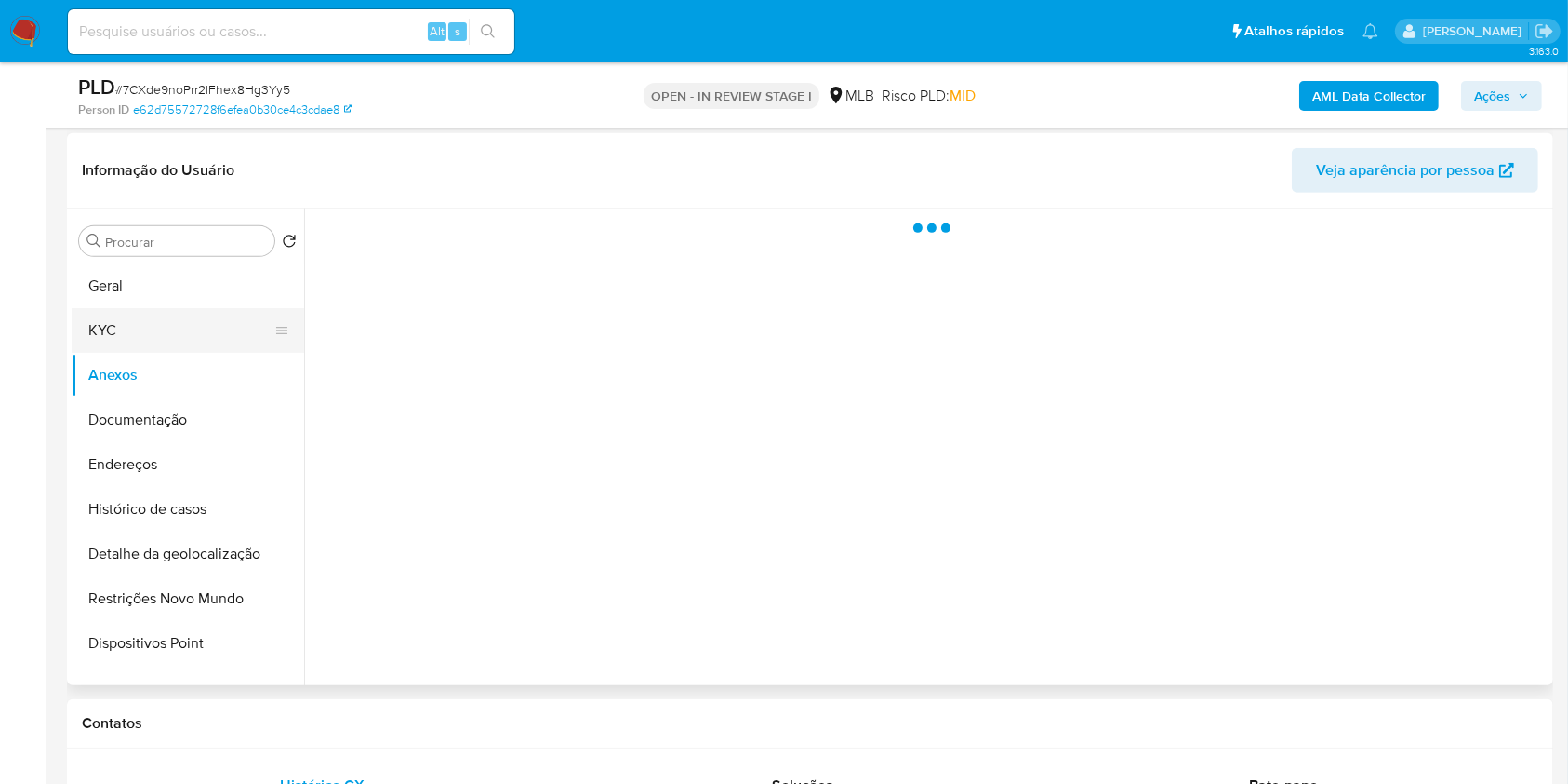
click at [138, 316] on button "KYC" at bounding box center [180, 330] width 217 height 45
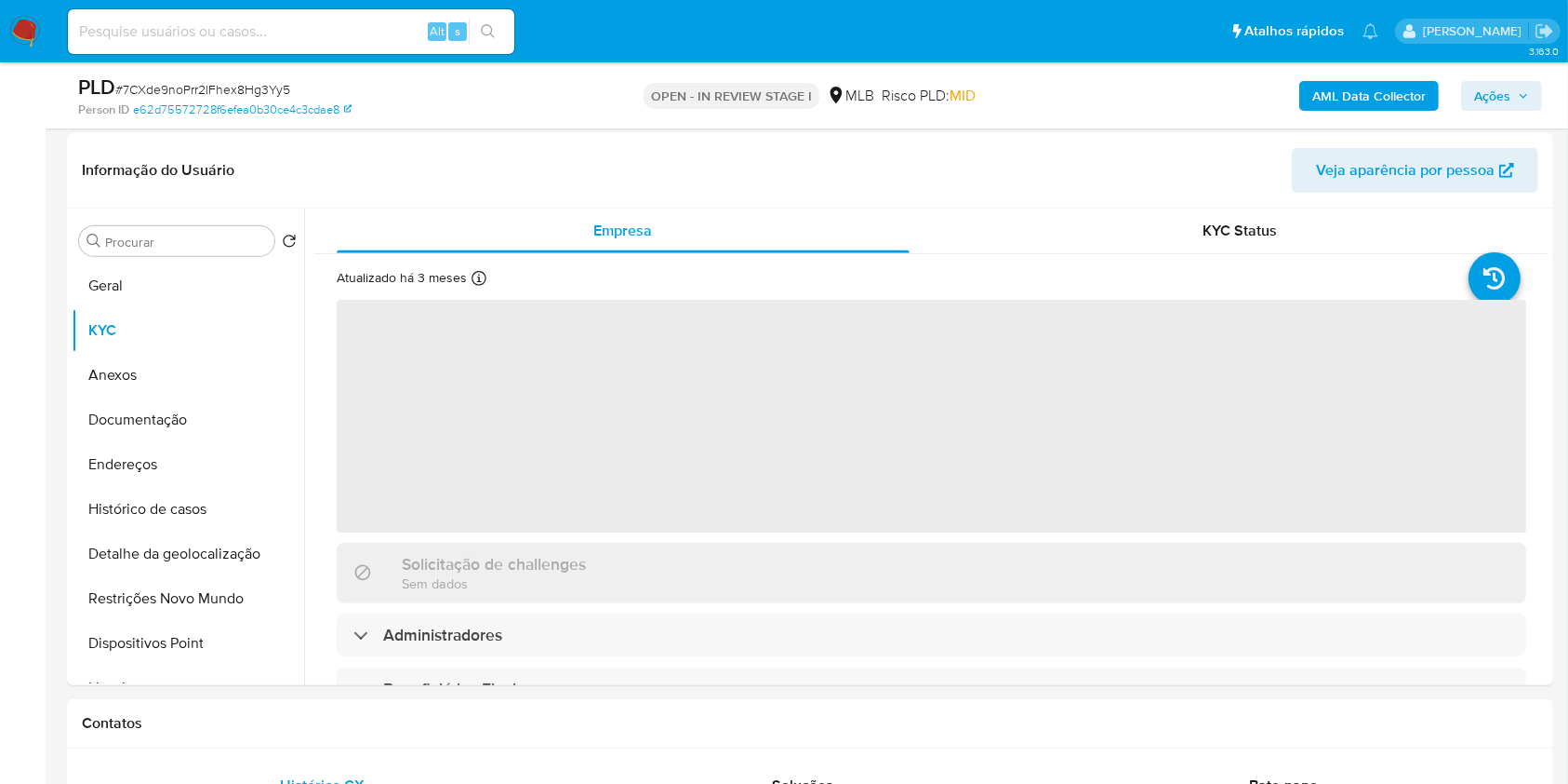
click at [1374, 97] on b "AML Data Collector" at bounding box center [1369, 95] width 113 height 30
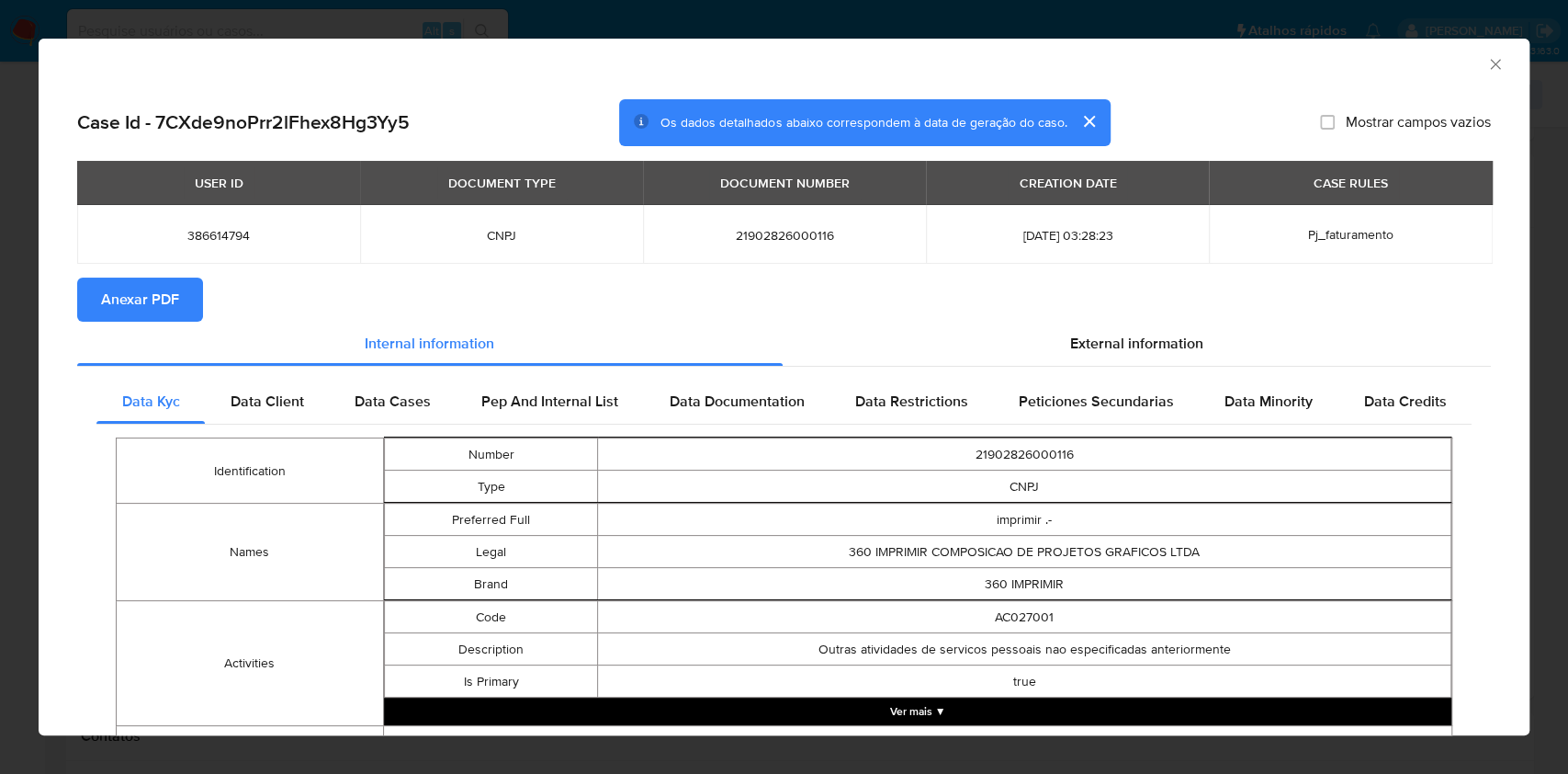
click at [166, 290] on span "Anexar PDF" at bounding box center [139, 299] width 78 height 40
click at [1486, 73] on icon "Fechar a janela" at bounding box center [1496, 65] width 19 height 19
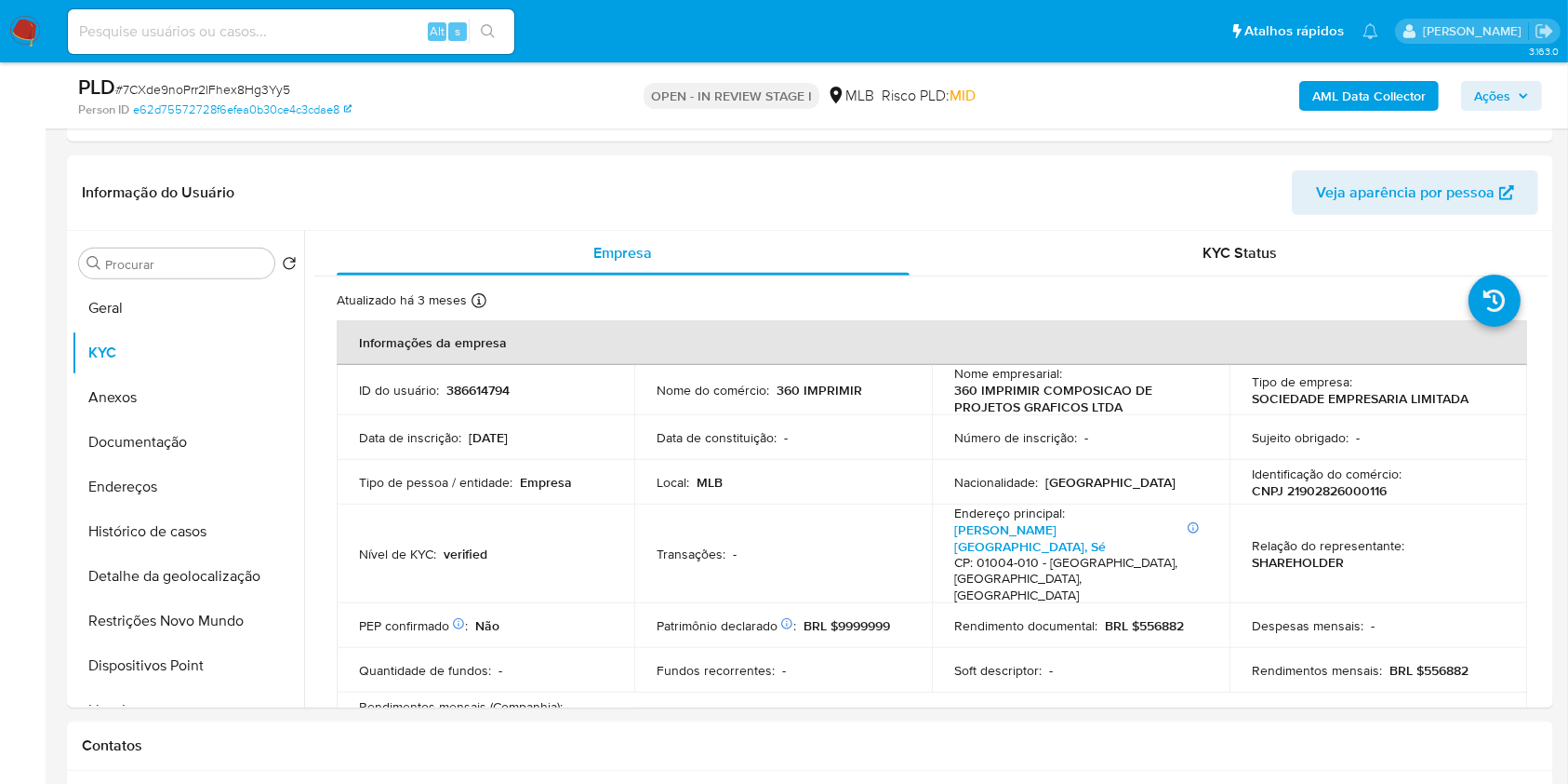
click at [1496, 93] on span "Ações" at bounding box center [1492, 95] width 36 height 30
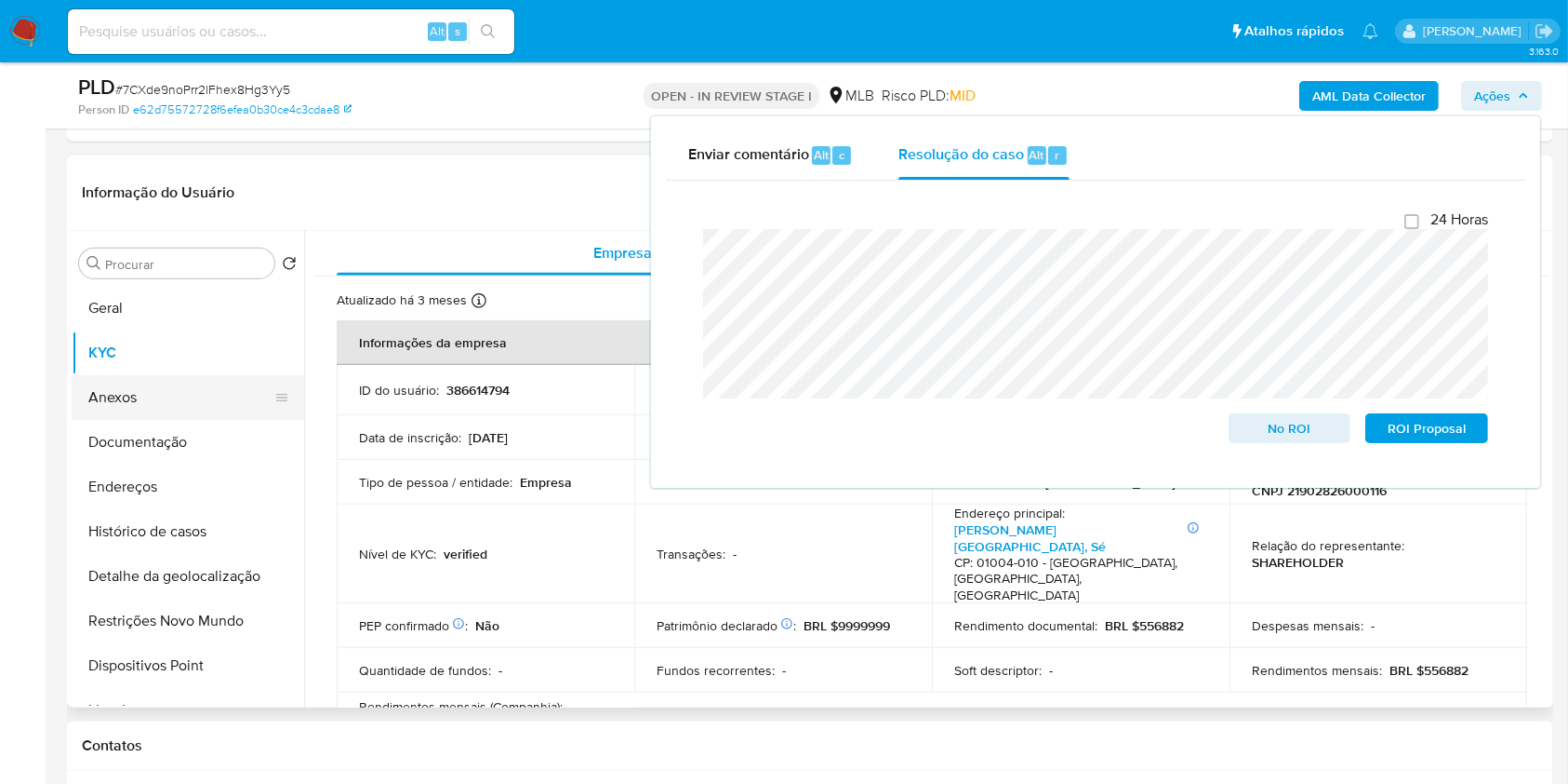
click at [114, 385] on button "Anexos" at bounding box center [180, 397] width 217 height 45
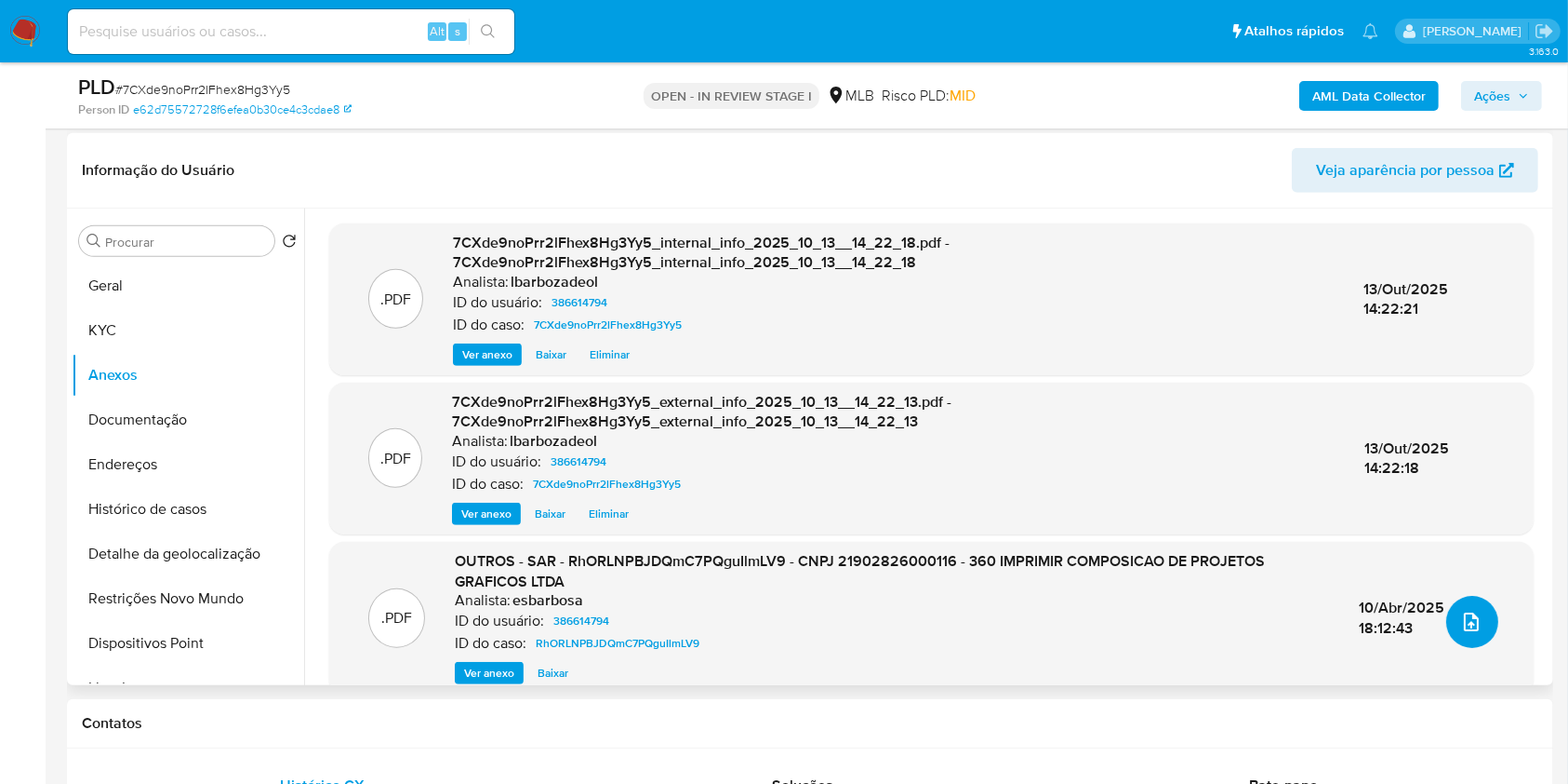
click at [1460, 615] on icon "upload-file" at bounding box center [1471, 621] width 22 height 22
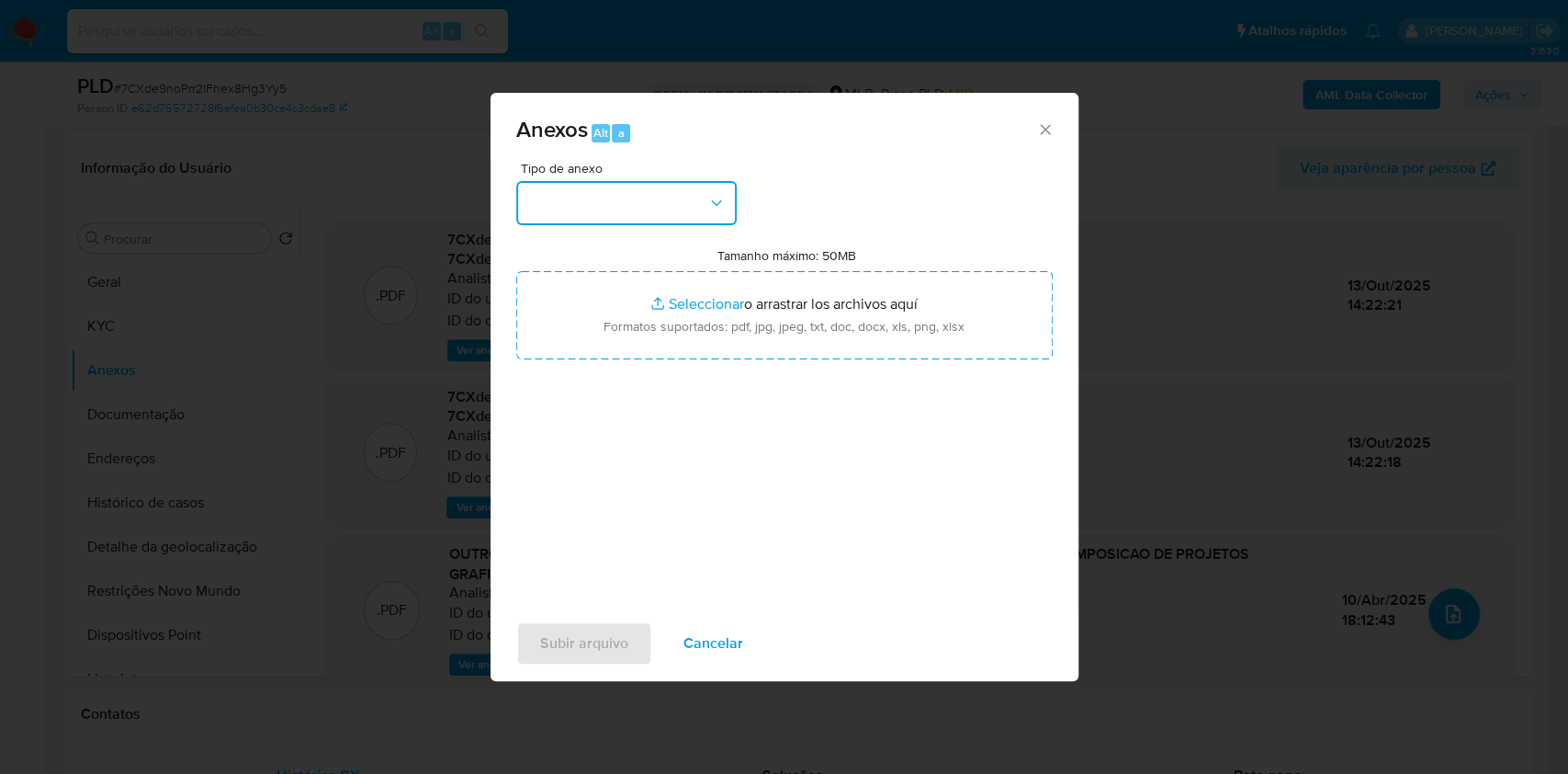
click at [625, 219] on button "button" at bounding box center [626, 202] width 220 height 44
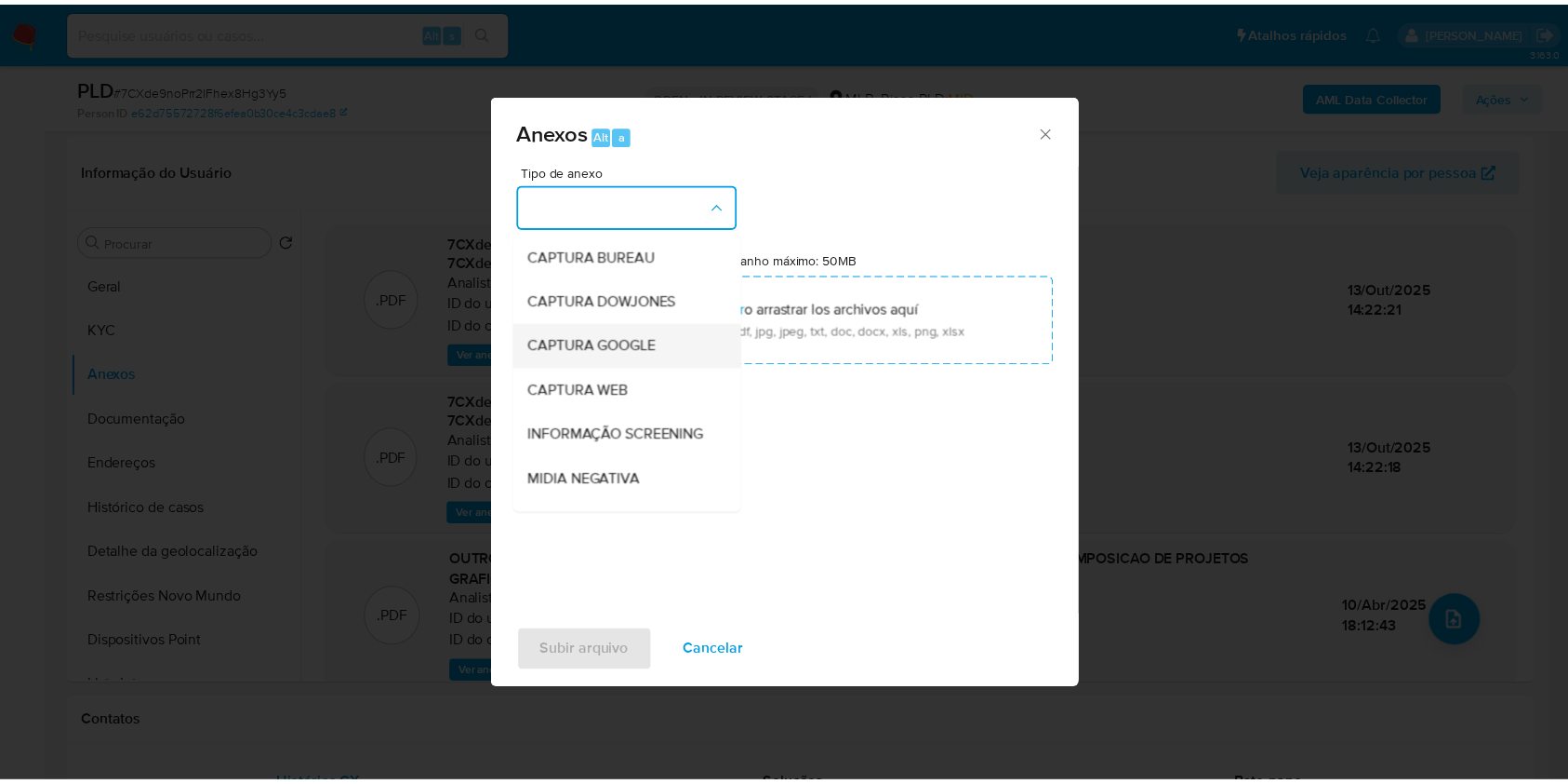
scroll to position [286, 0]
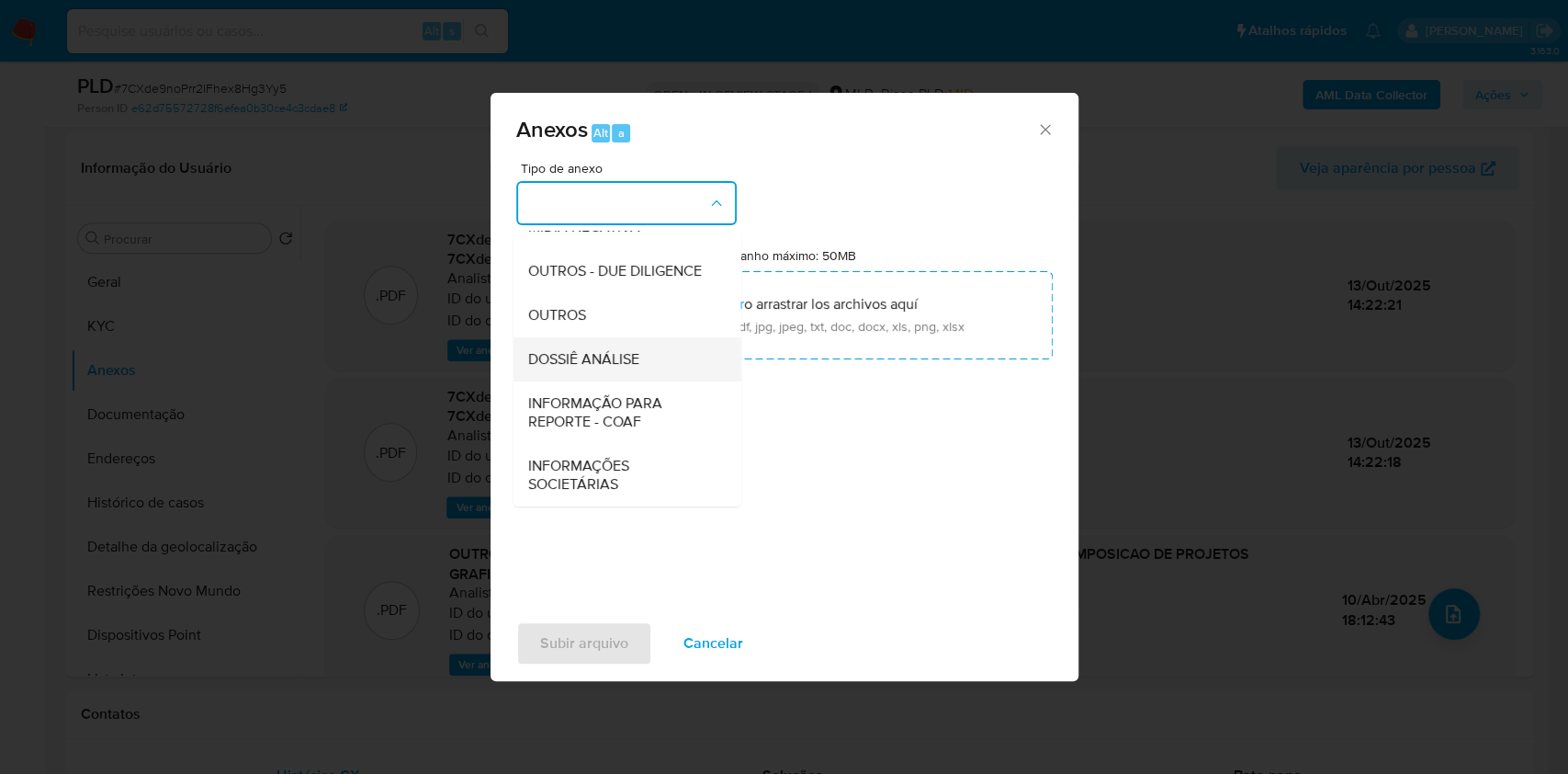
click at [631, 359] on span "DOSSIÊ ANÁLISE" at bounding box center [583, 360] width 111 height 19
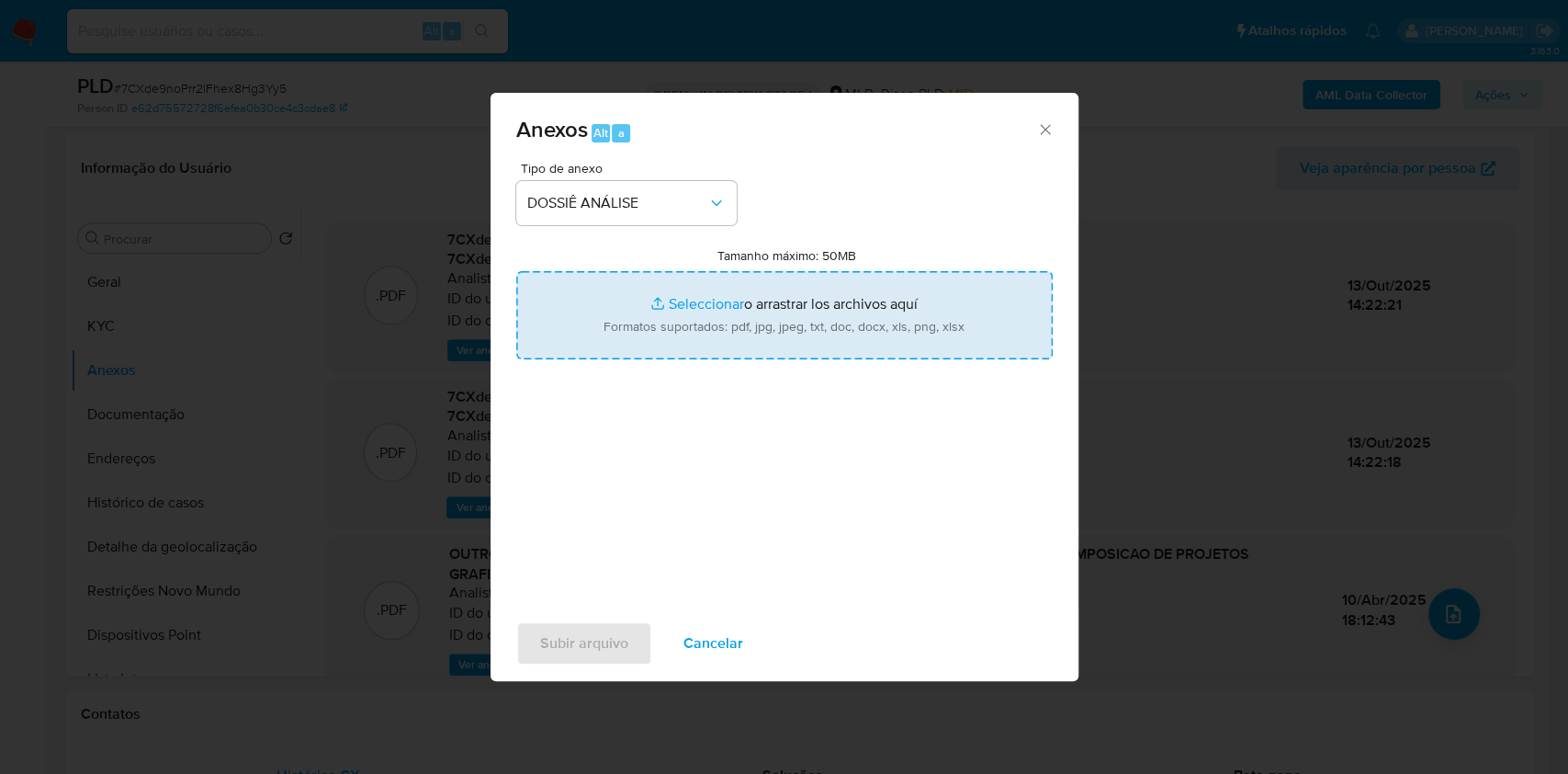
click at [636, 331] on input "Tamanho máximo: 50MB Seleccionar archivos" at bounding box center [784, 315] width 536 height 89
type input "C:\fakepath\Declinio - XXXX - CNPJ 21902826000116 - 360 IMPRIMIR COMPOSICAO DE …"
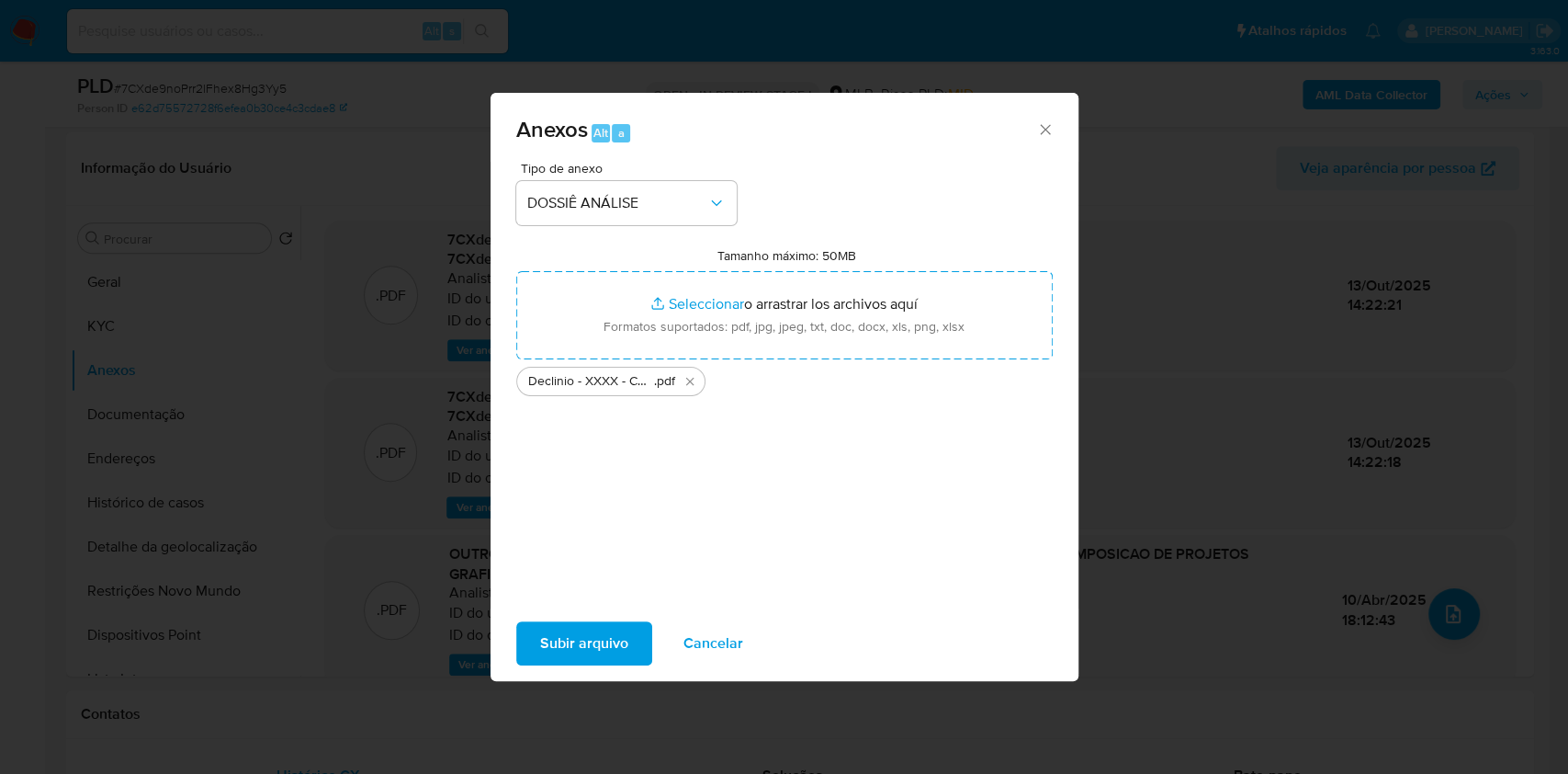
click at [573, 653] on span "Subir arquivo" at bounding box center [584, 643] width 88 height 40
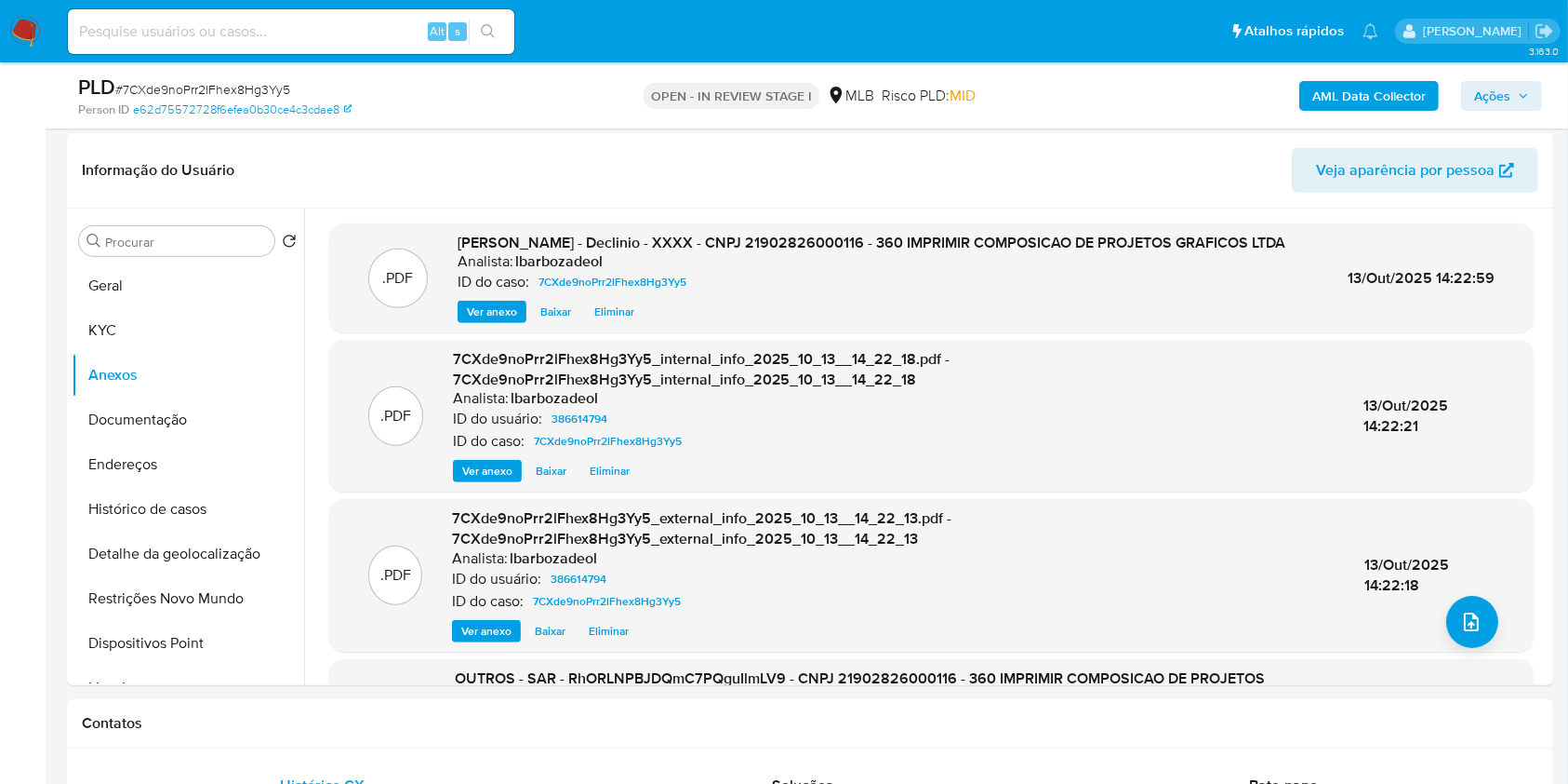
click at [1509, 97] on span "Ações" at bounding box center [1492, 95] width 36 height 30
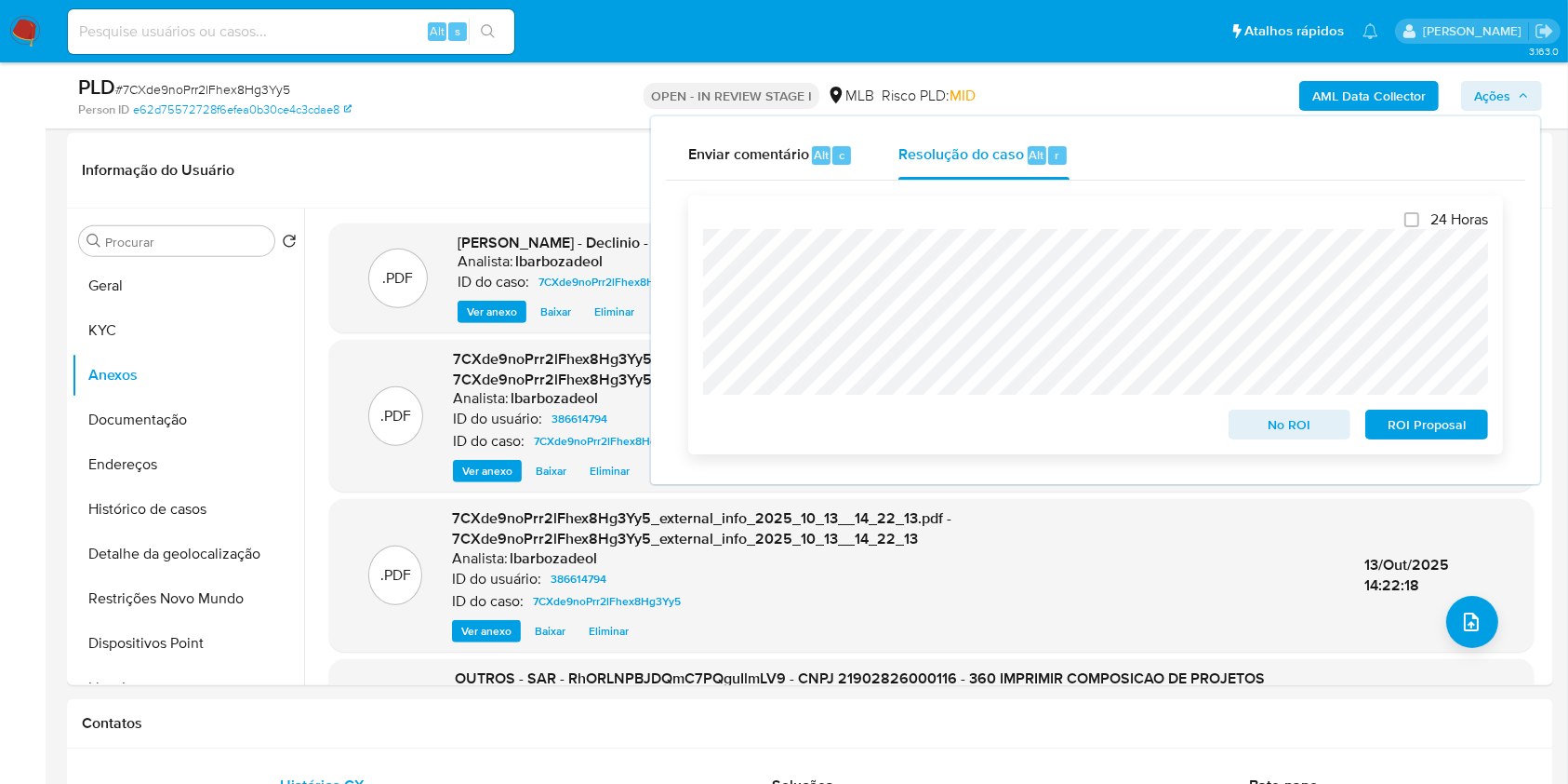
click at [1286, 428] on span "No ROI" at bounding box center [1290, 423] width 96 height 26
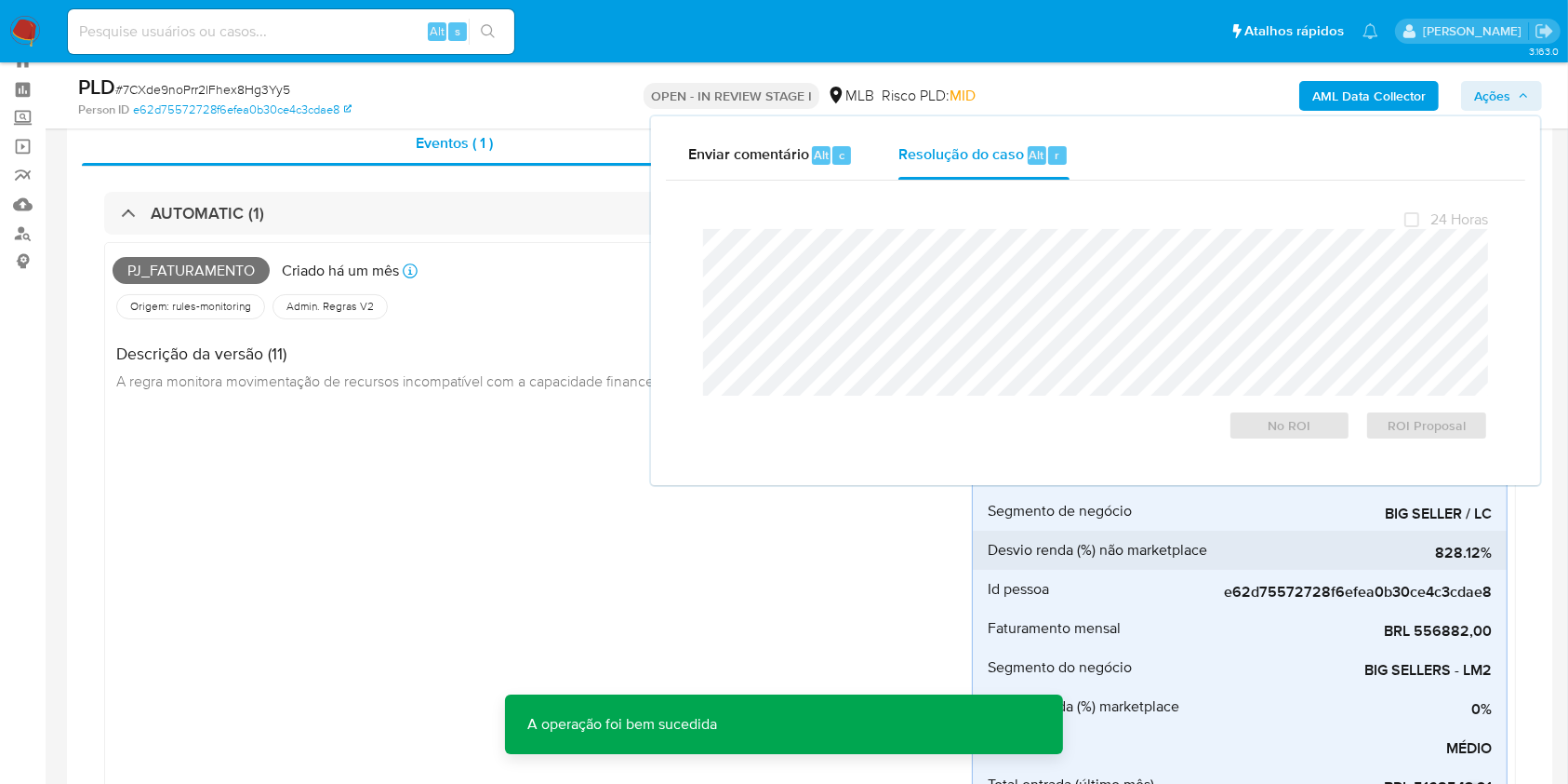
scroll to position [0, 0]
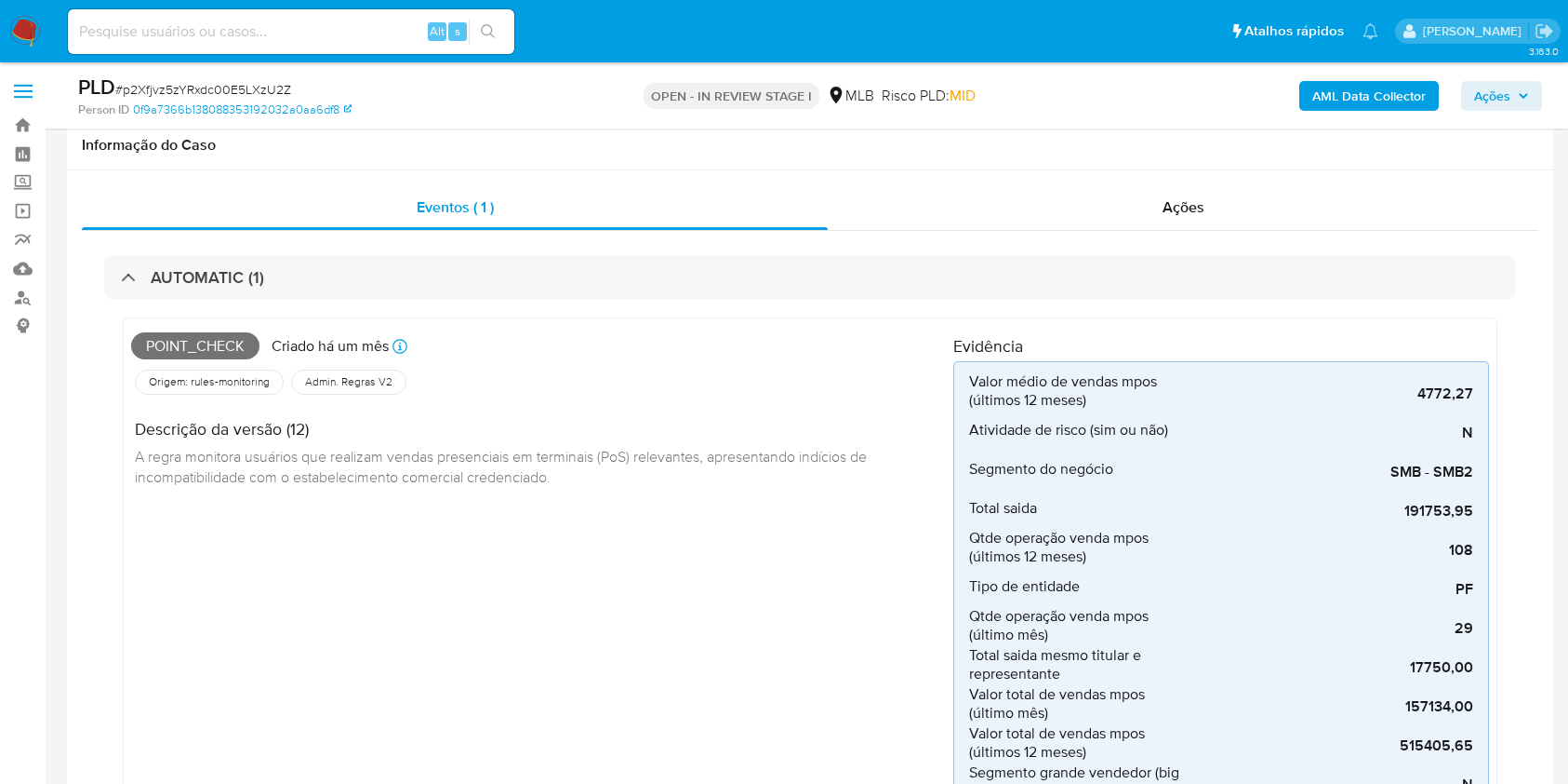
scroll to position [1019, 0]
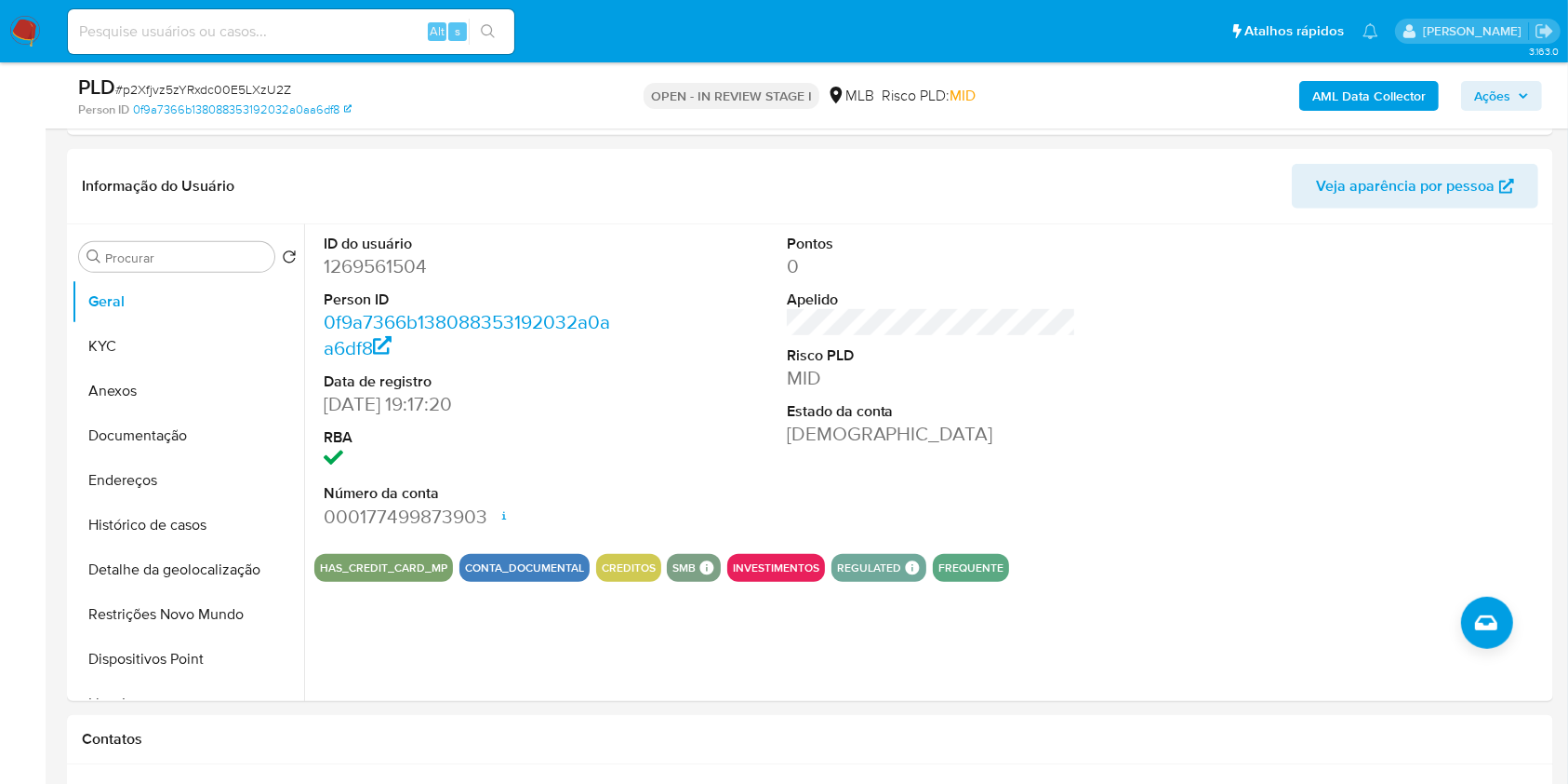
drag, startPoint x: 1500, startPoint y: 105, endPoint x: 1488, endPoint y: 104, distance: 12.0
click at [1499, 105] on span "Ações" at bounding box center [1492, 95] width 36 height 30
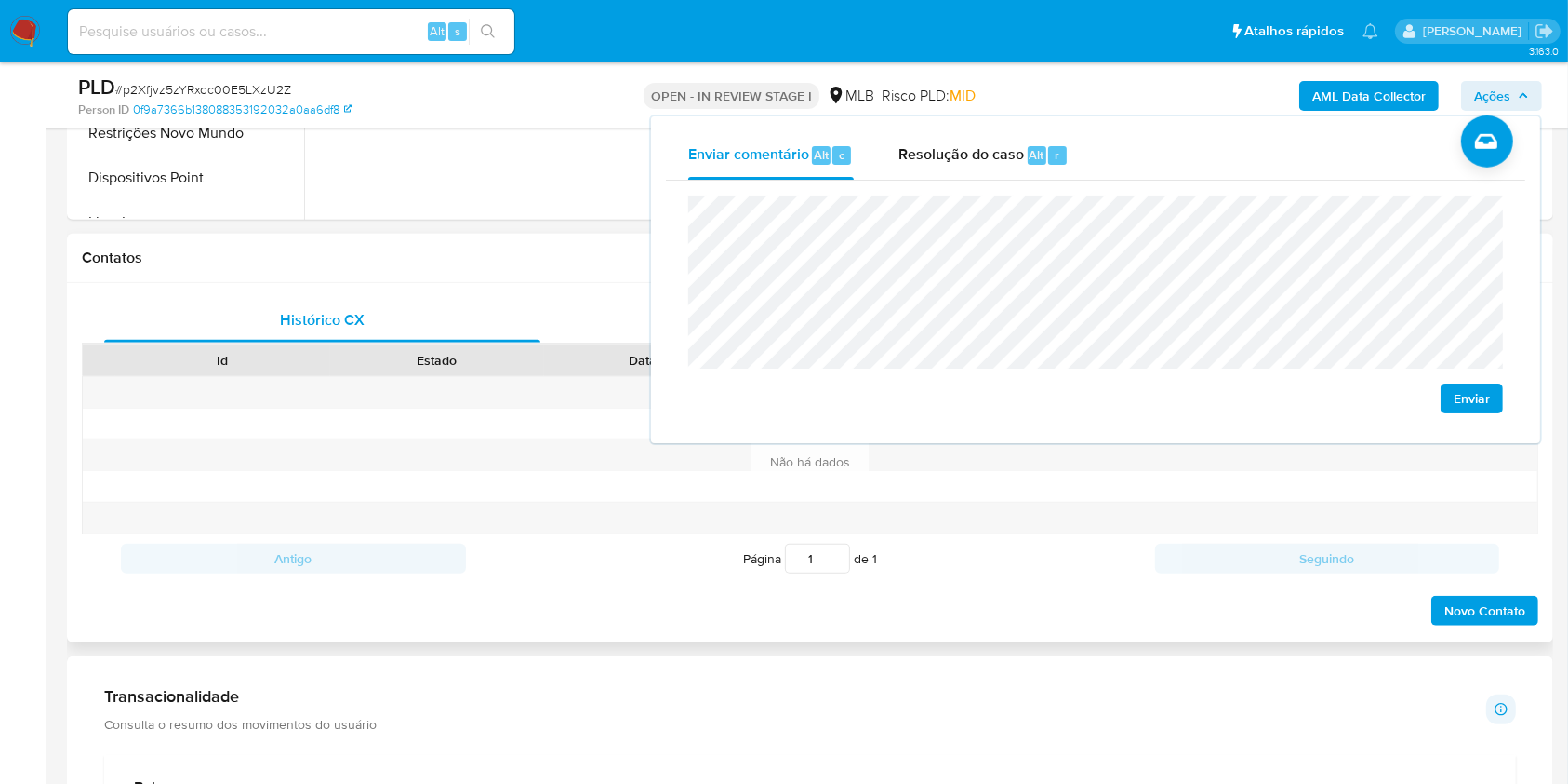
click at [536, 366] on div at bounding box center [543, 360] width 33 height 31
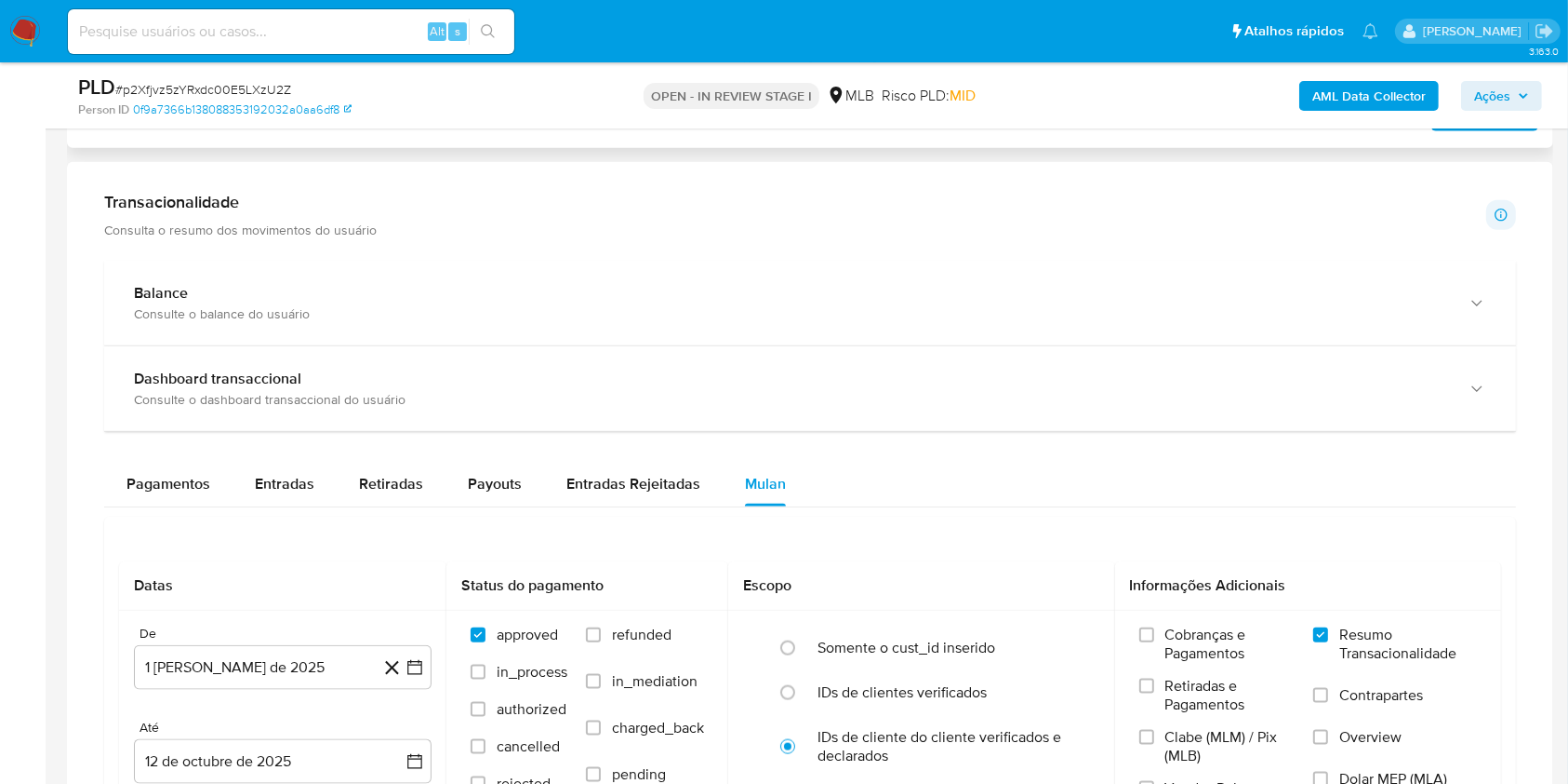
scroll to position [2005, 0]
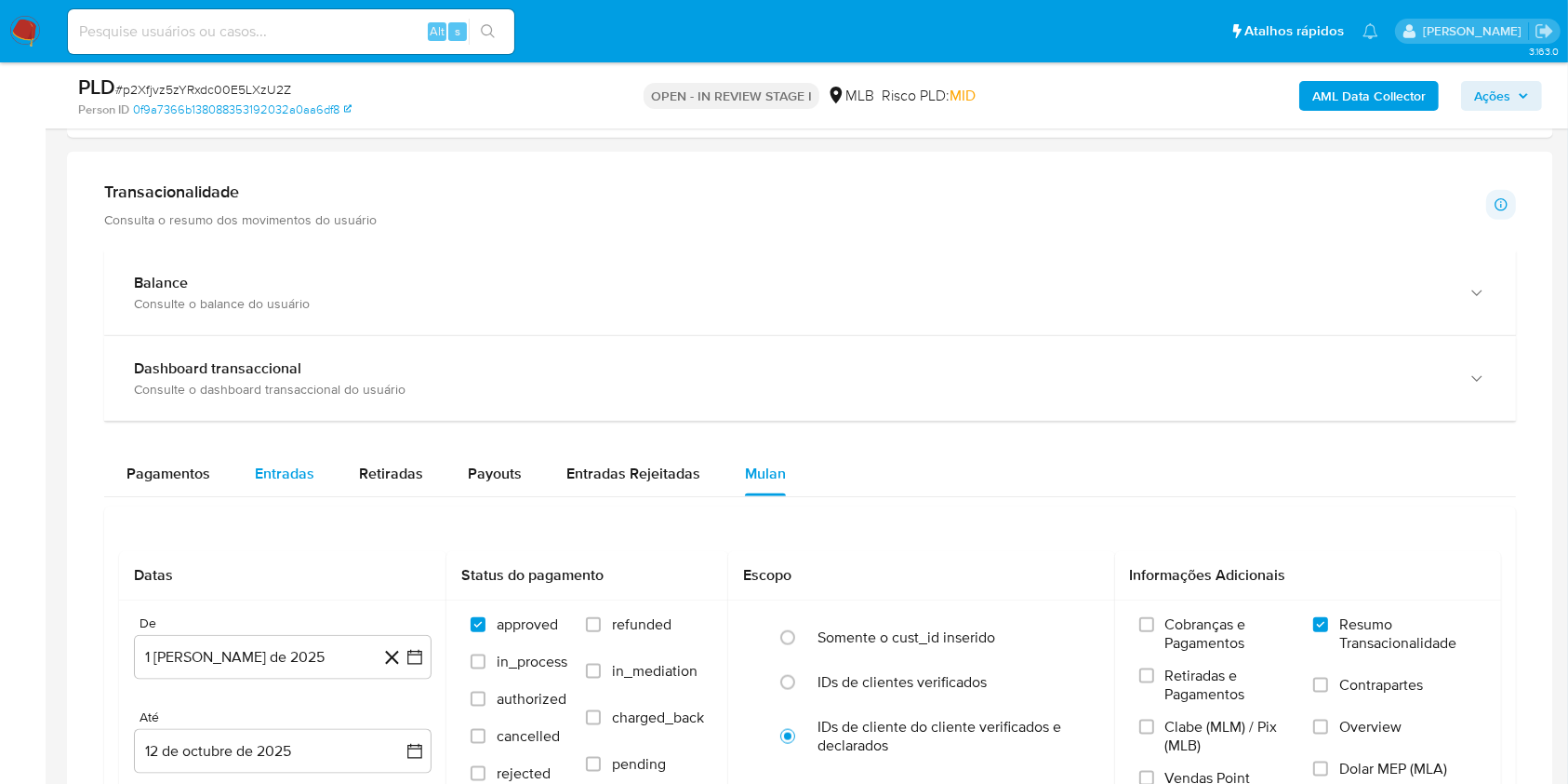
click at [255, 492] on div "Entradas" at bounding box center [284, 473] width 59 height 45
select select "10"
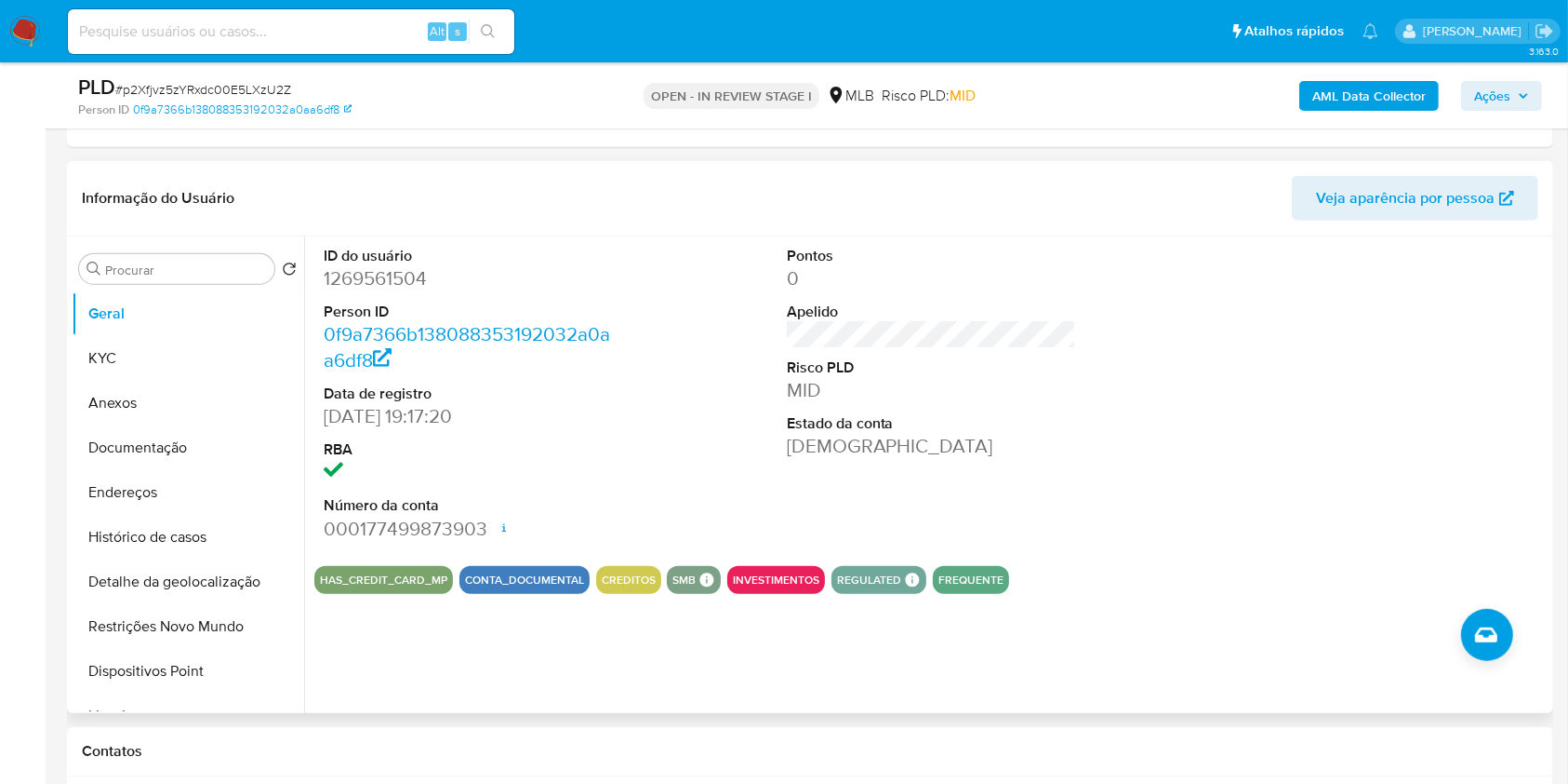
scroll to position [1009, 0]
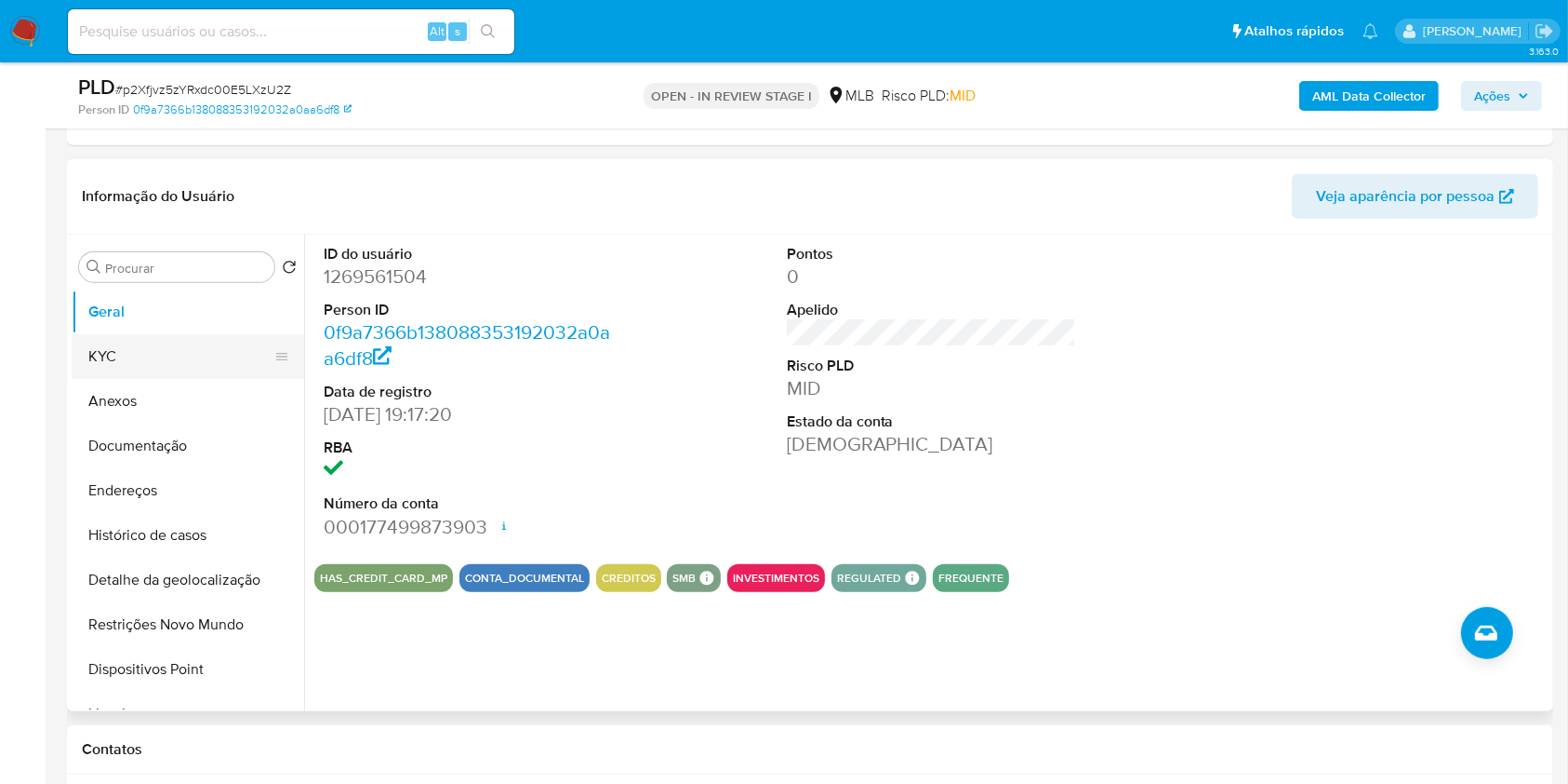
click at [198, 340] on button "KYC" at bounding box center [180, 356] width 217 height 45
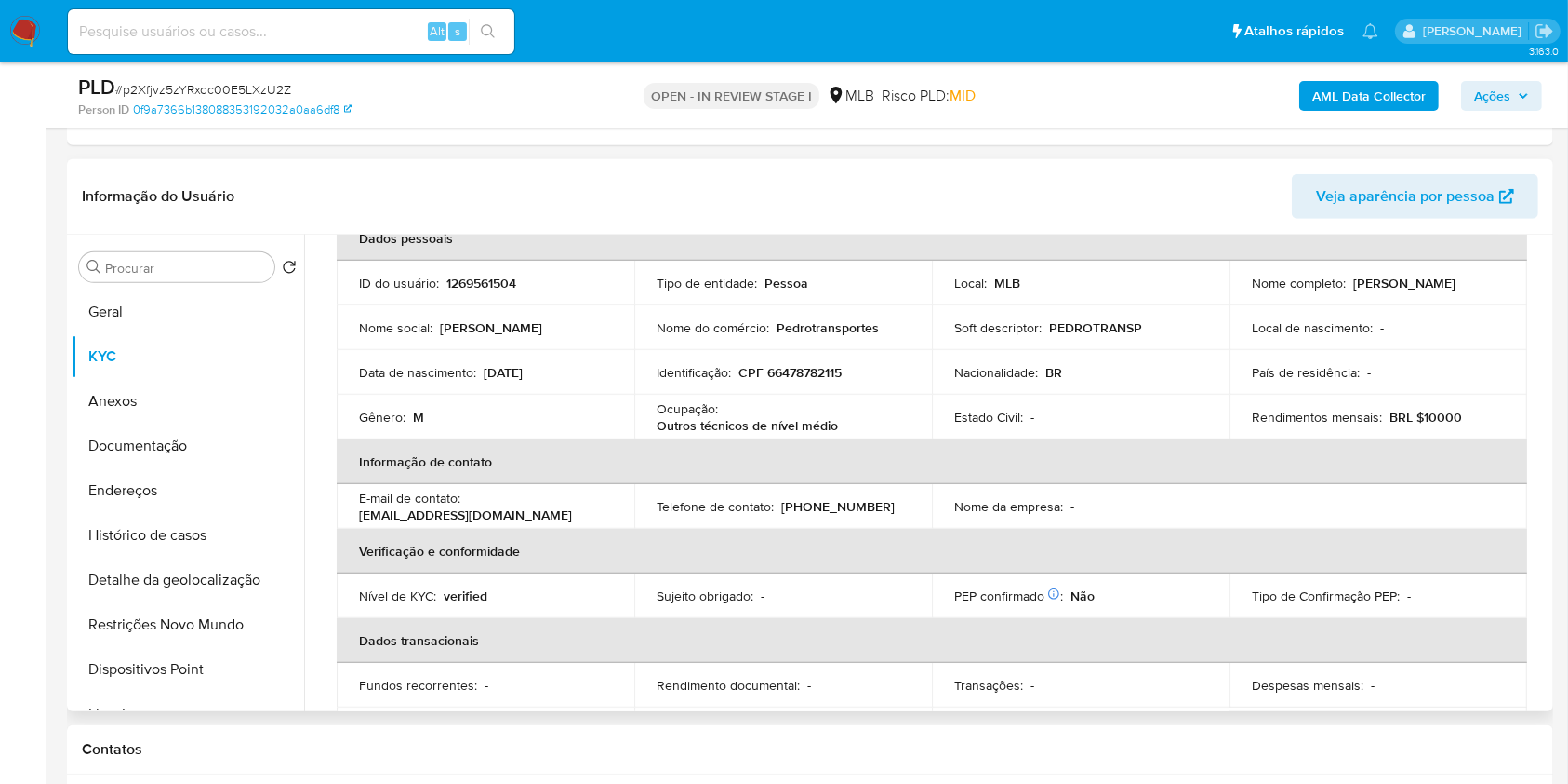
scroll to position [0, 0]
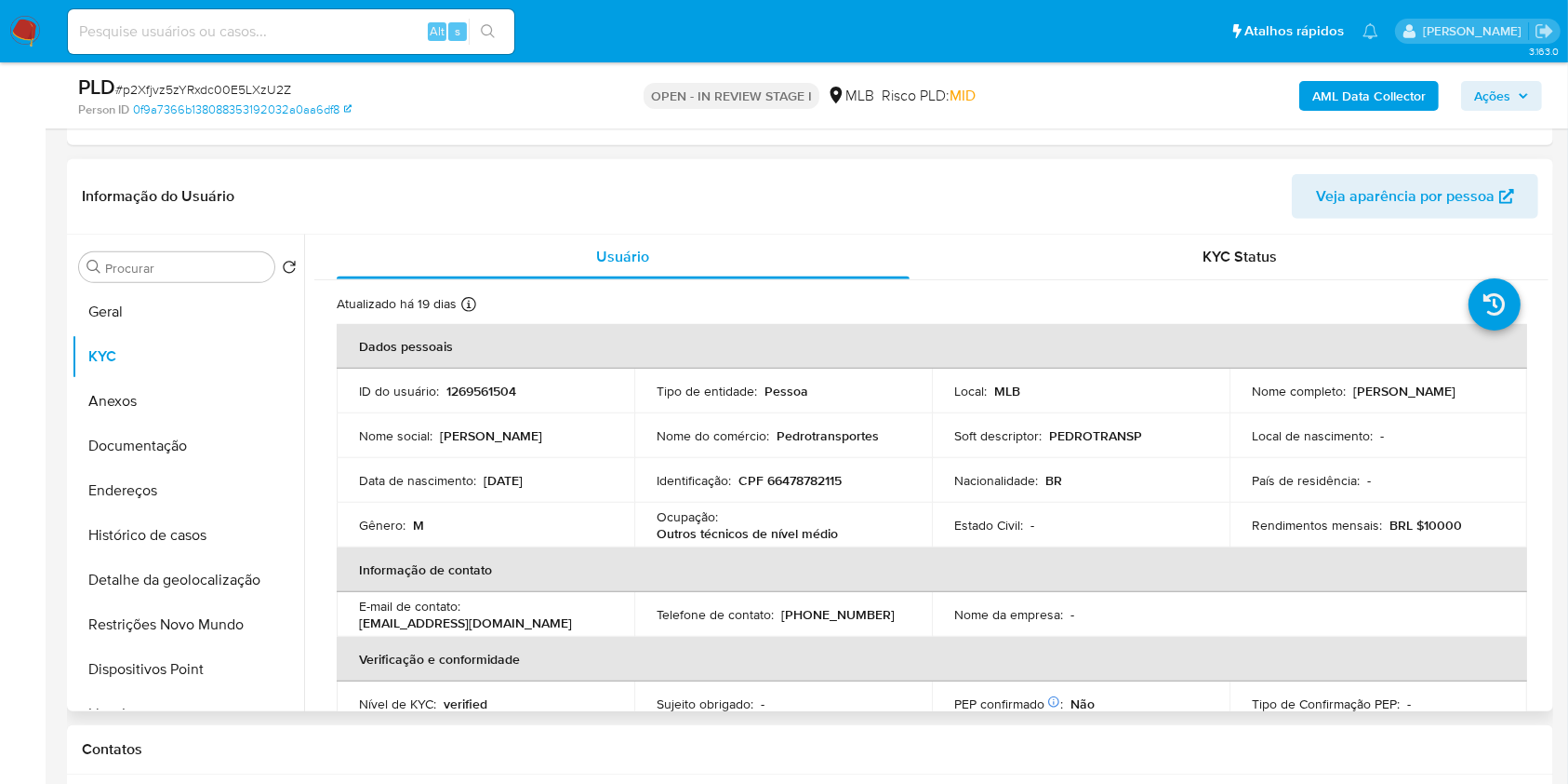
drag, startPoint x: 876, startPoint y: 438, endPoint x: 632, endPoint y: 423, distance: 244.5
click at [632, 423] on tr "Nome social : Pedro luis de morais Nome do comércio : Pedrotransportes Soft des…" at bounding box center [931, 435] width 1191 height 45
click at [231, 448] on button "Documentação" at bounding box center [180, 445] width 217 height 45
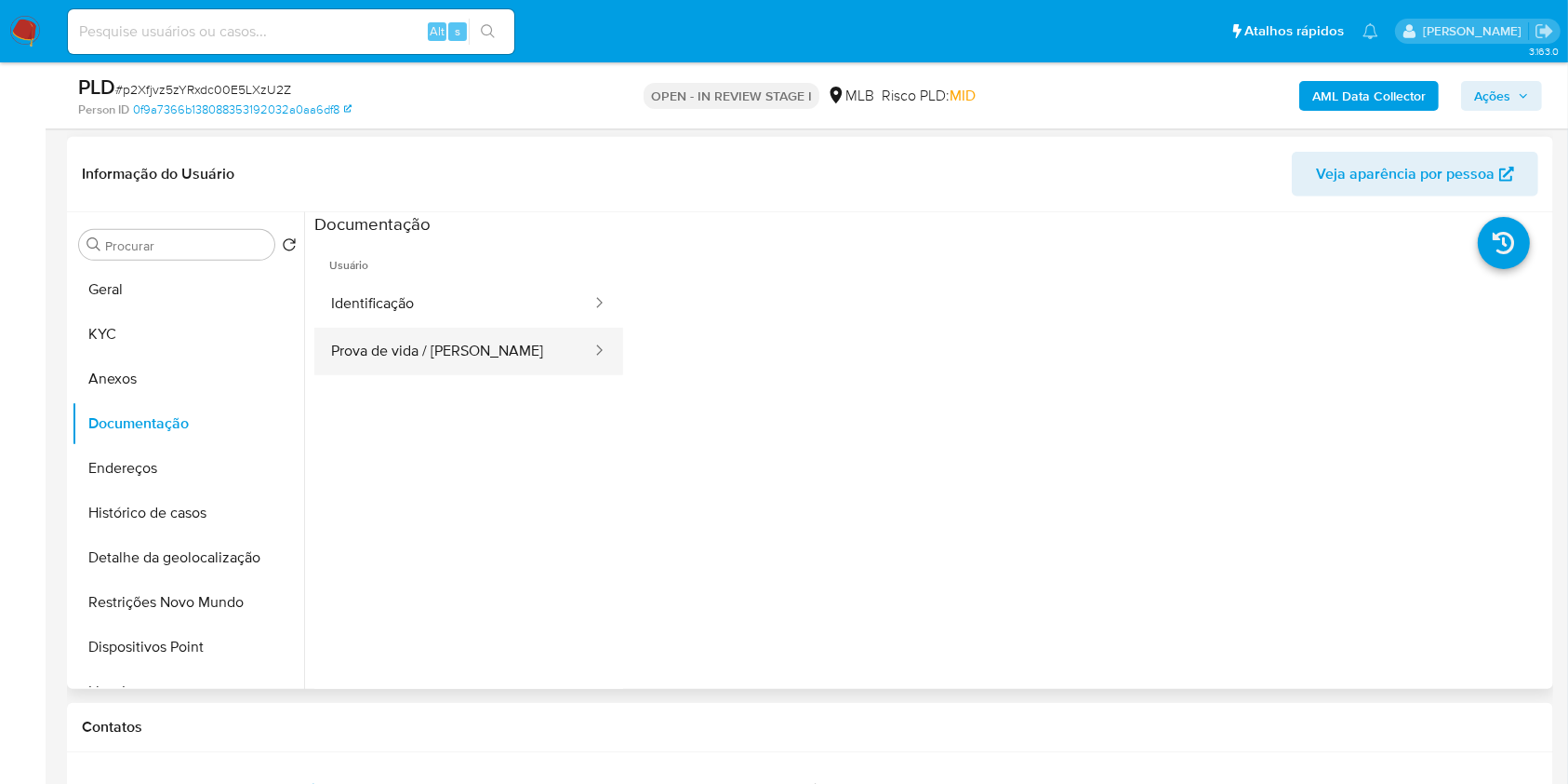
click at [462, 344] on button "Prova de vida / Selfie" at bounding box center [454, 351] width 279 height 48
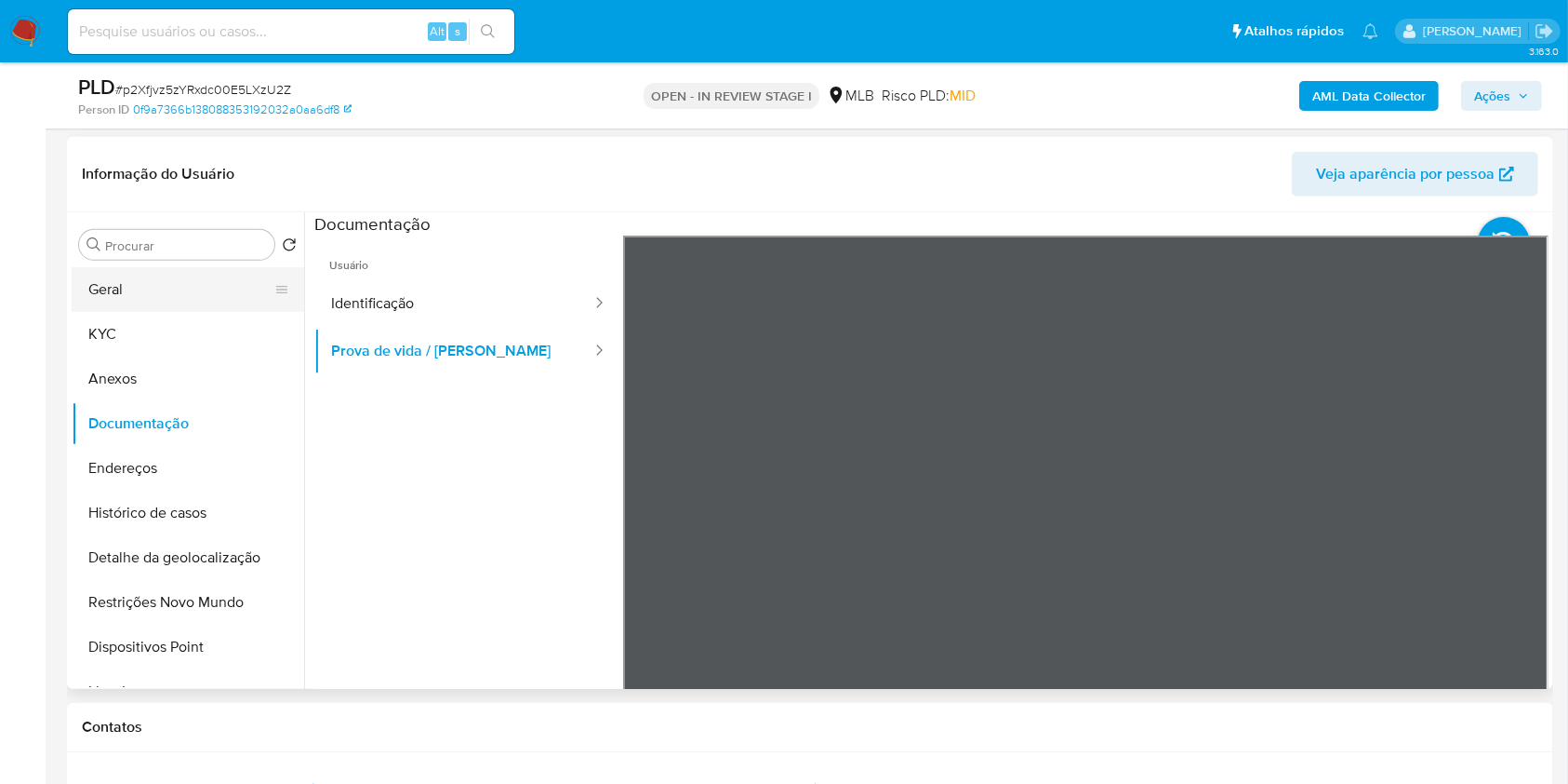
click at [178, 314] on button "KYC" at bounding box center [188, 334] width 233 height 45
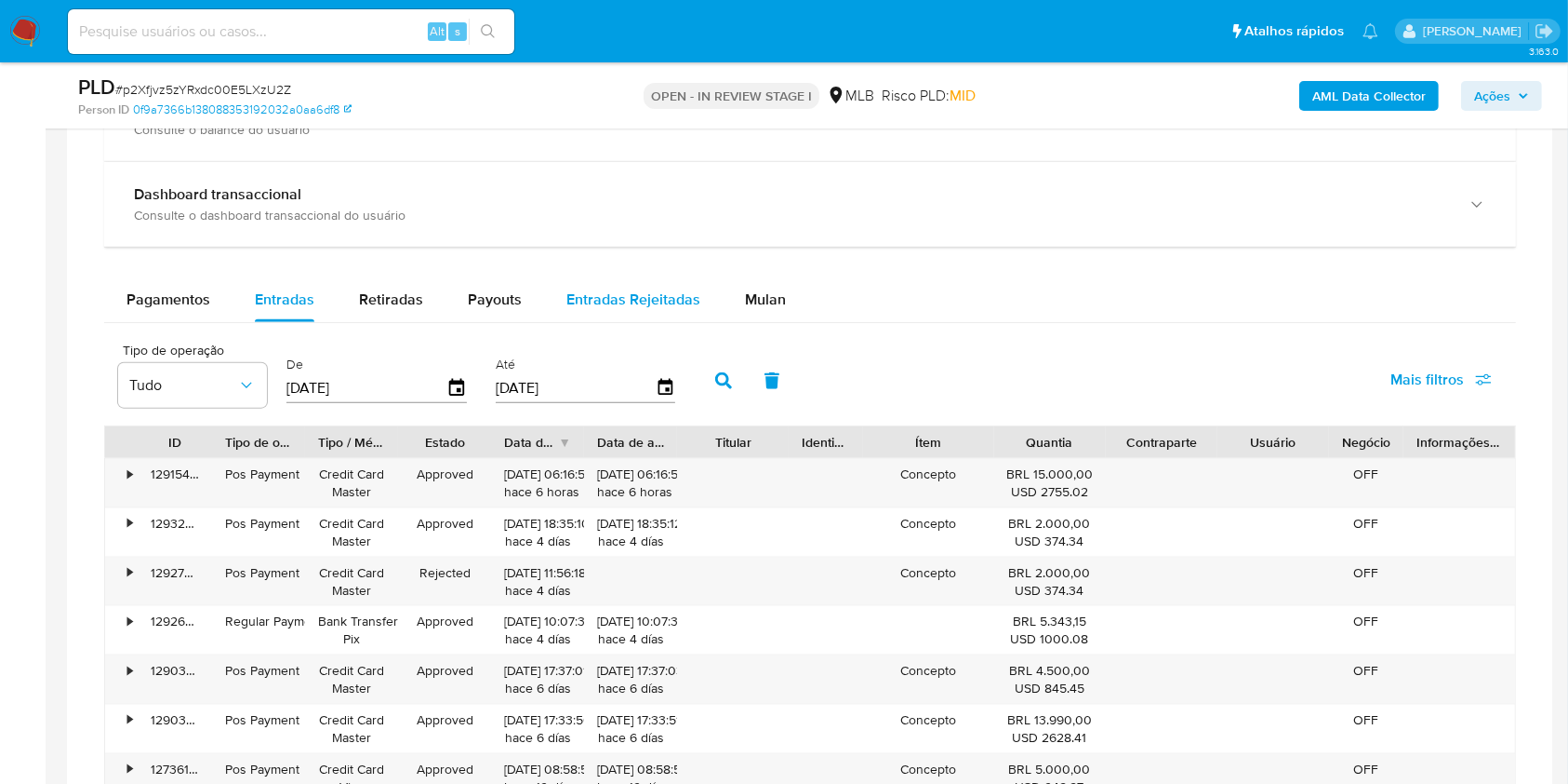
click at [537, 296] on button "Payouts" at bounding box center [494, 299] width 98 height 45
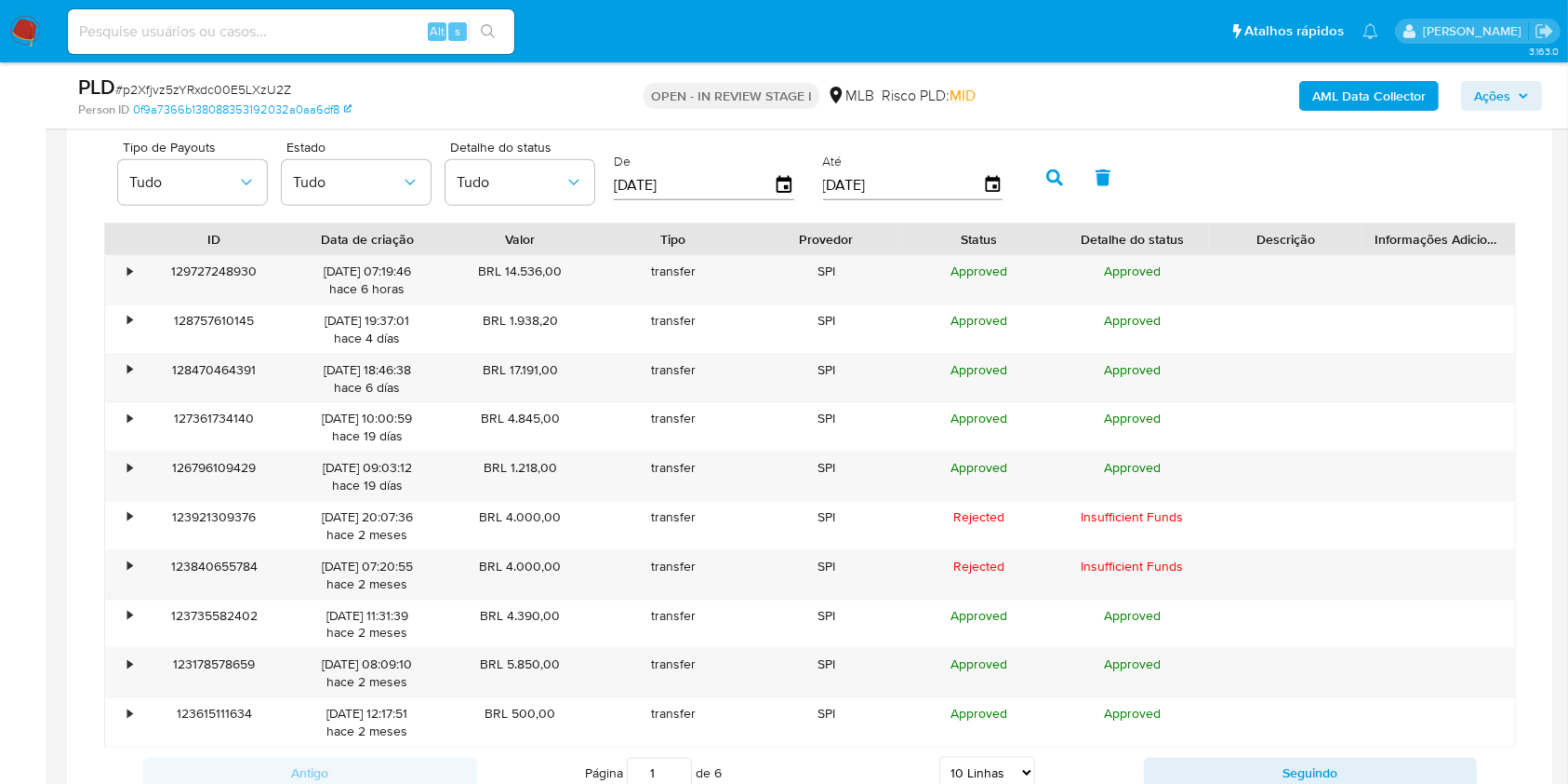
scroll to position [2383, 0]
drag, startPoint x: 969, startPoint y: 770, endPoint x: 975, endPoint y: 755, distance: 16.2
click at [969, 770] on select "5 Linhas 10 Linhas 20 Linhas 25 Linhas 50 Linhas 100 Linhas" at bounding box center [987, 771] width 95 height 31
select select "100"
click at [939, 754] on select "5 Linhas 10 Linhas 20 Linhas 25 Linhas 50 Linhas 100 Linhas" at bounding box center [987, 770] width 95 height 31
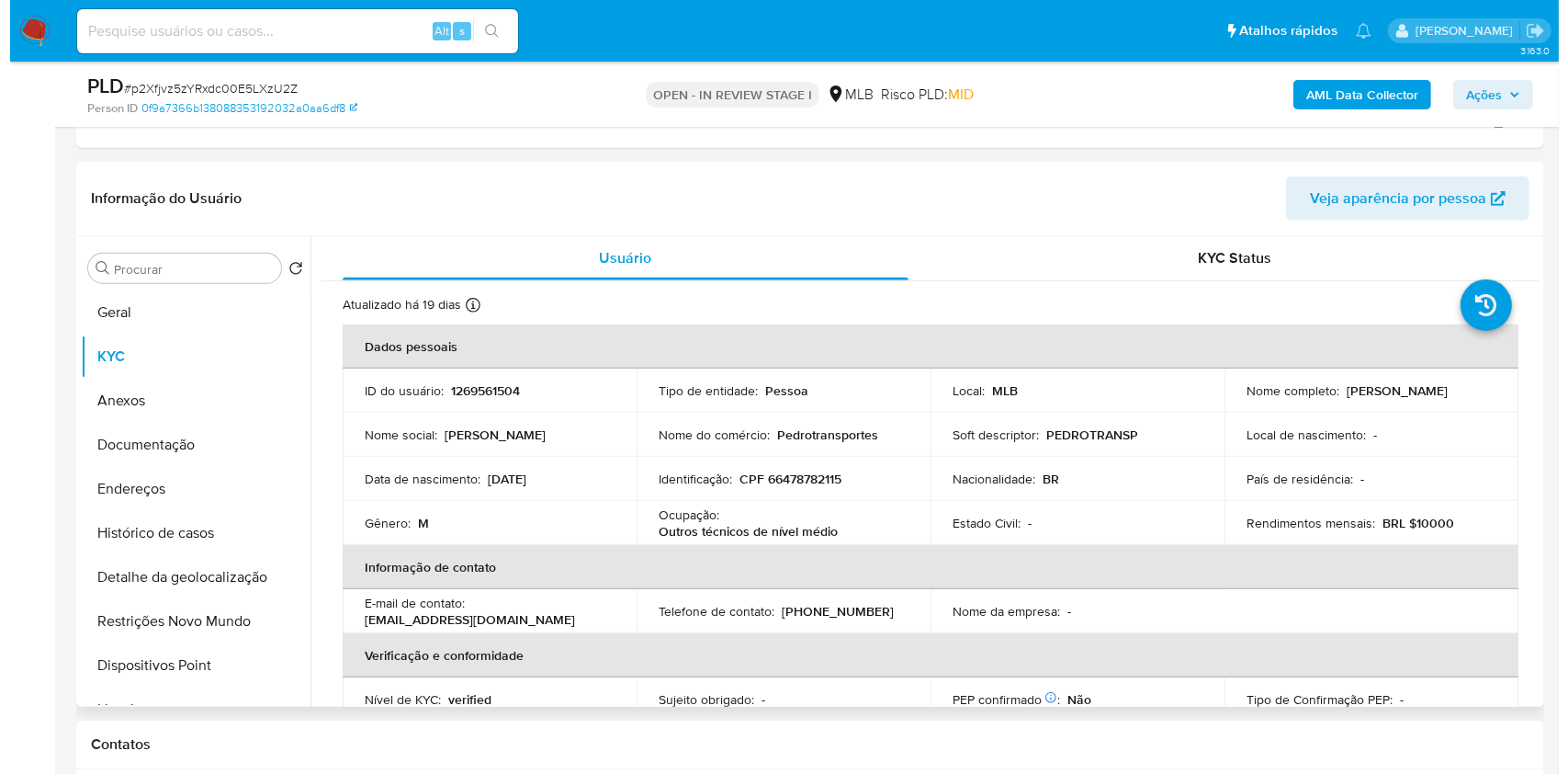
scroll to position [1000, 0]
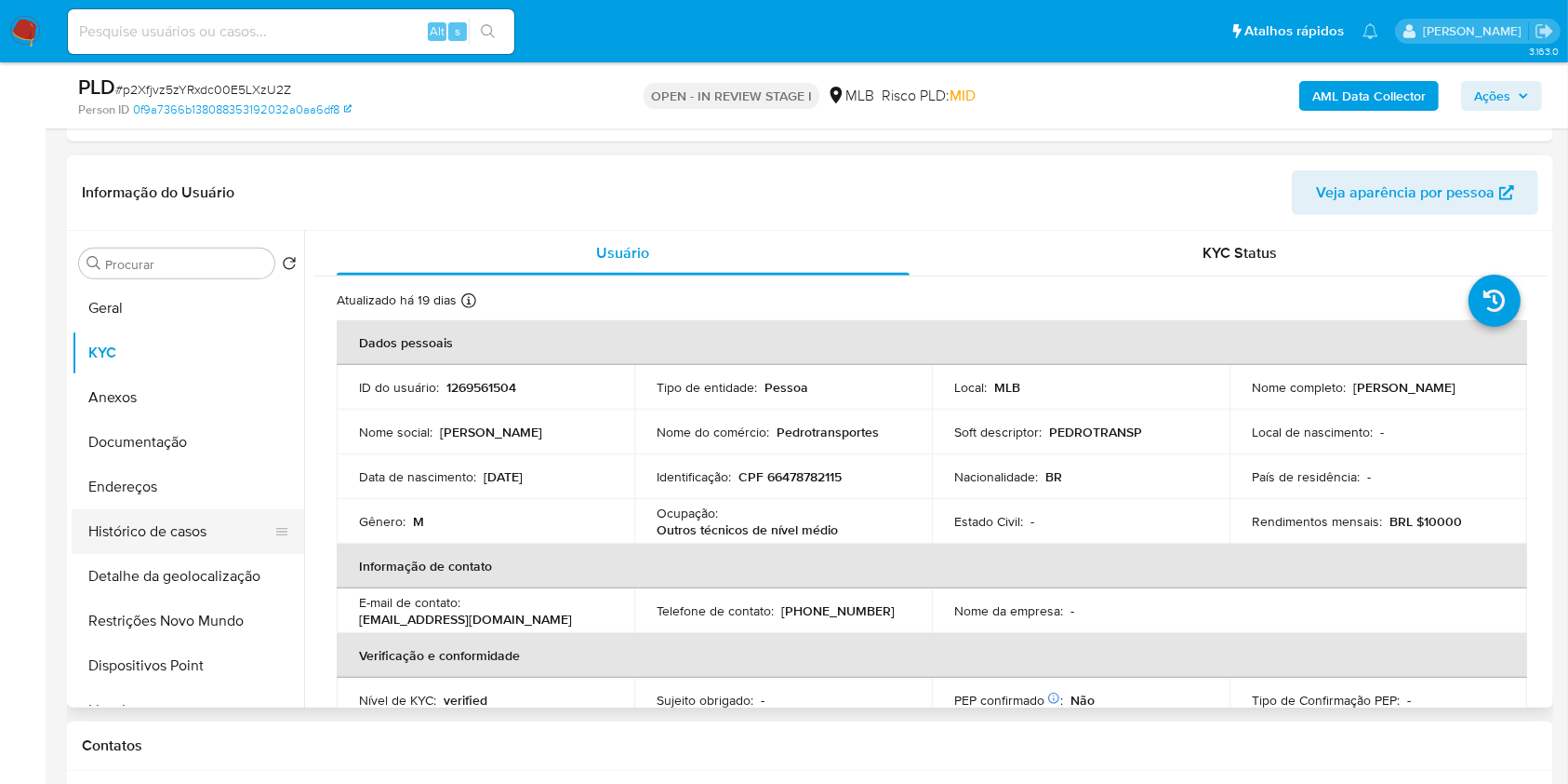
click at [150, 517] on button "Histórico de casos" at bounding box center [180, 531] width 217 height 45
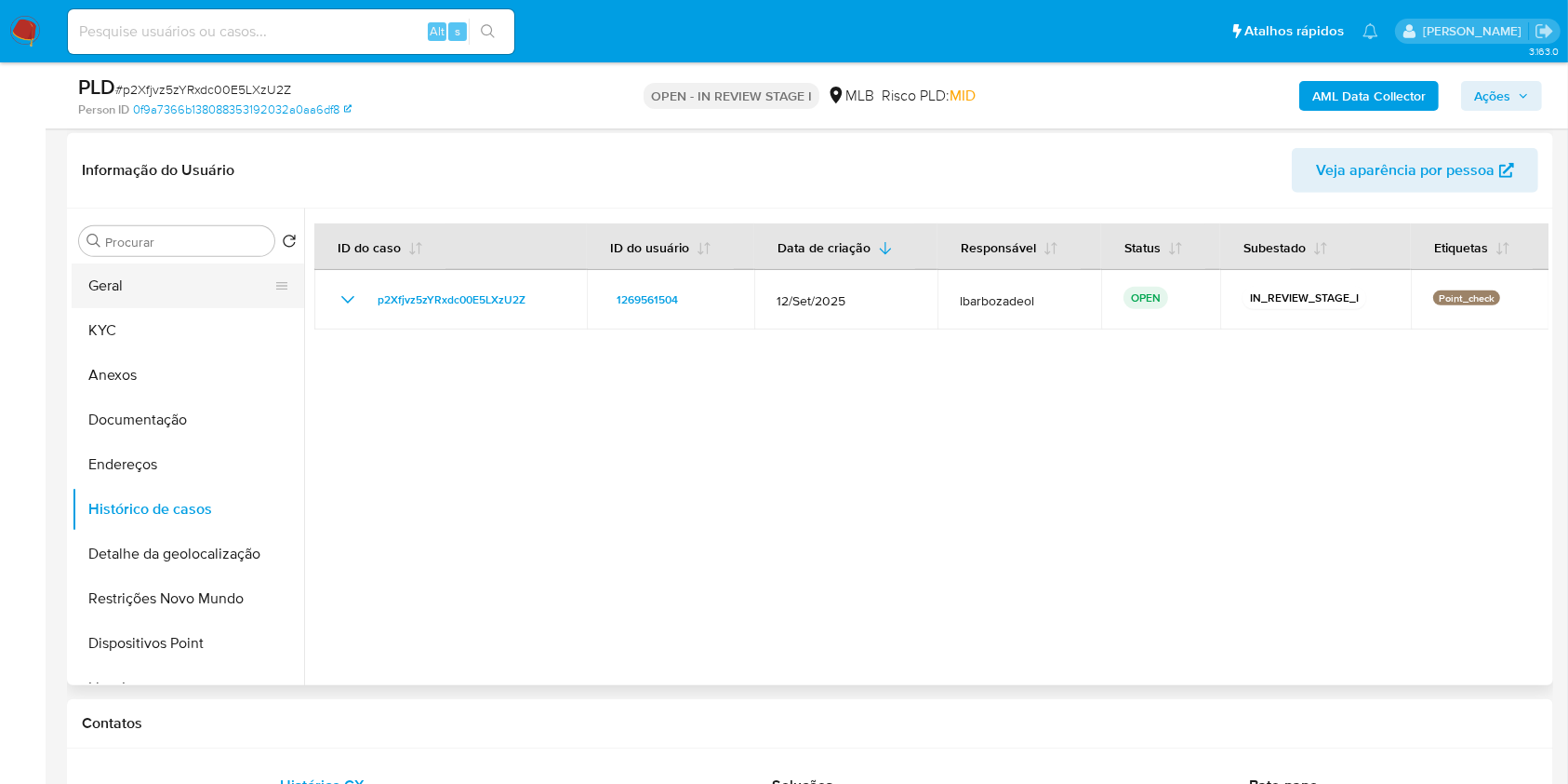
click at [134, 285] on button "Geral" at bounding box center [180, 285] width 217 height 45
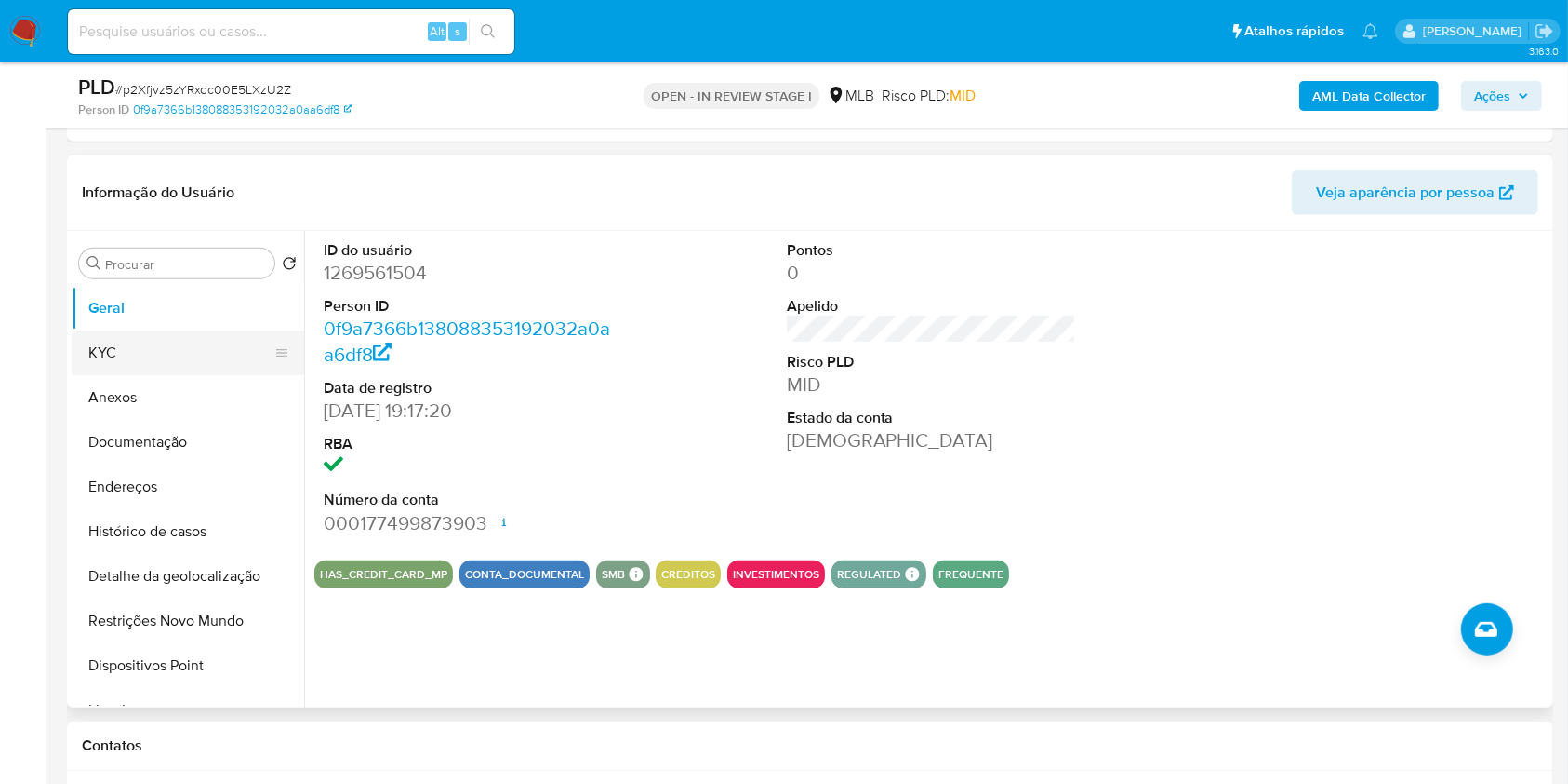
click at [205, 353] on button "KYC" at bounding box center [180, 352] width 217 height 45
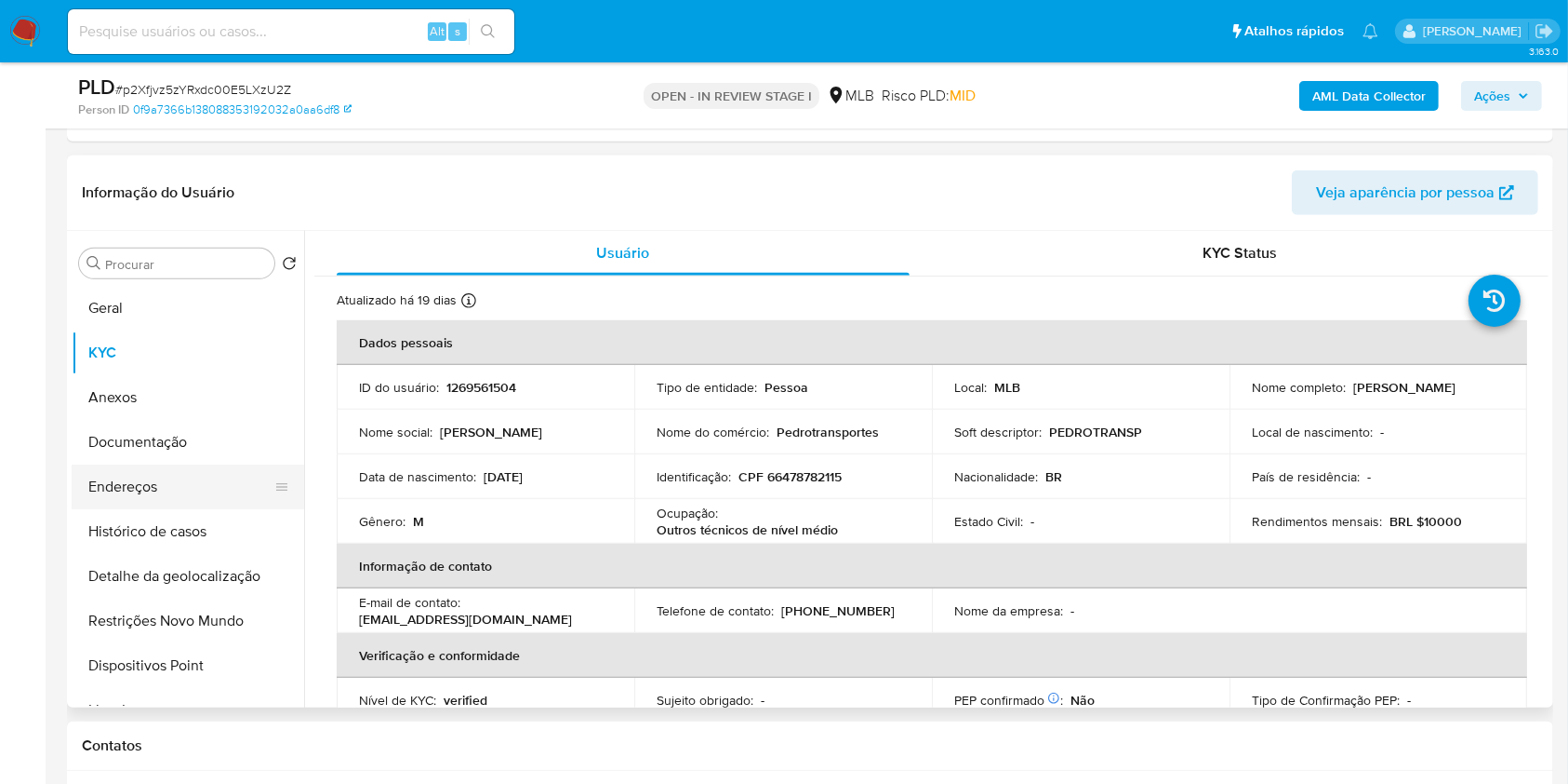
click at [145, 495] on button "Endereços" at bounding box center [180, 486] width 217 height 45
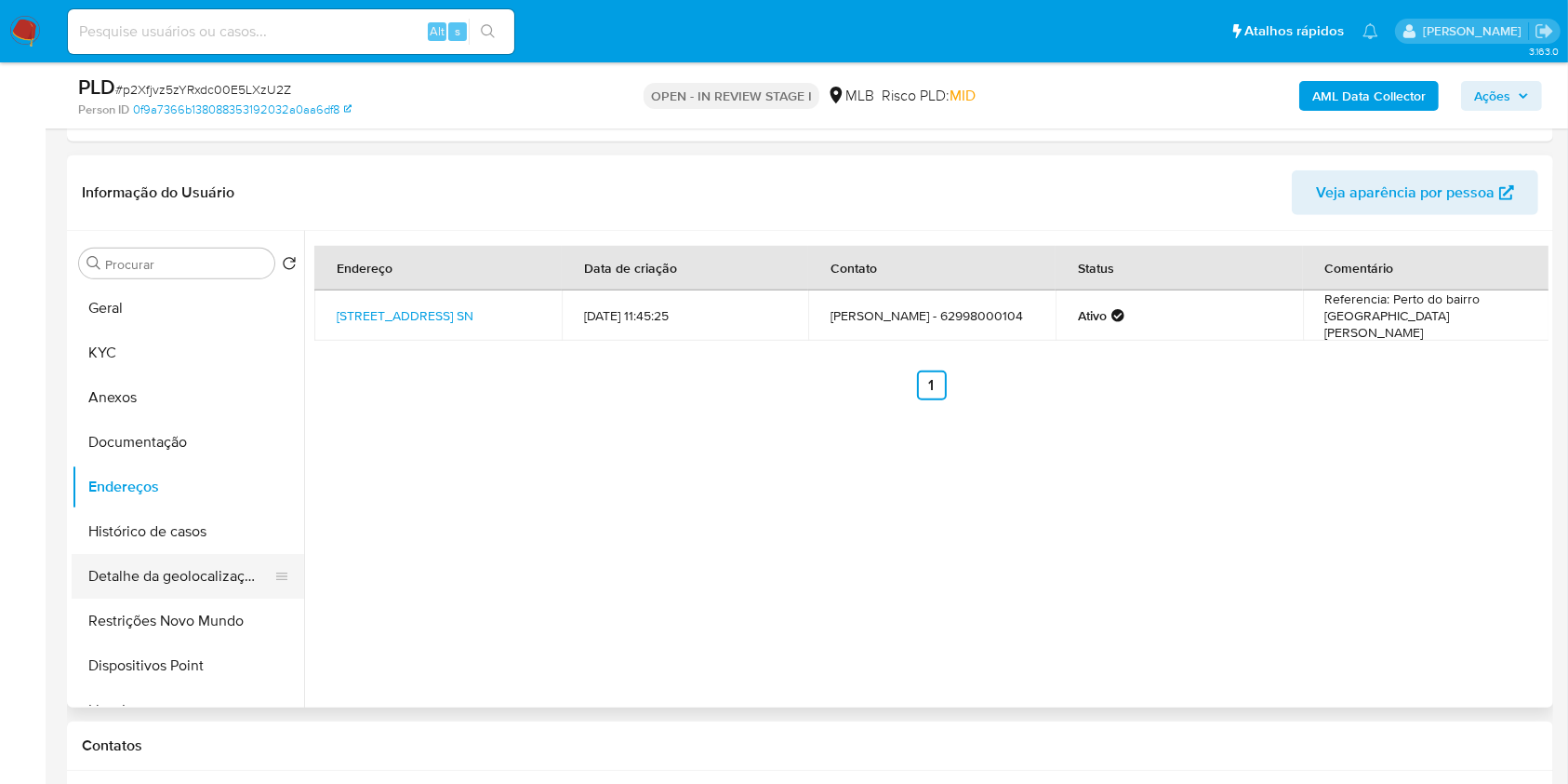
click at [158, 588] on button "Detalhe da geolocalização" at bounding box center [180, 576] width 217 height 45
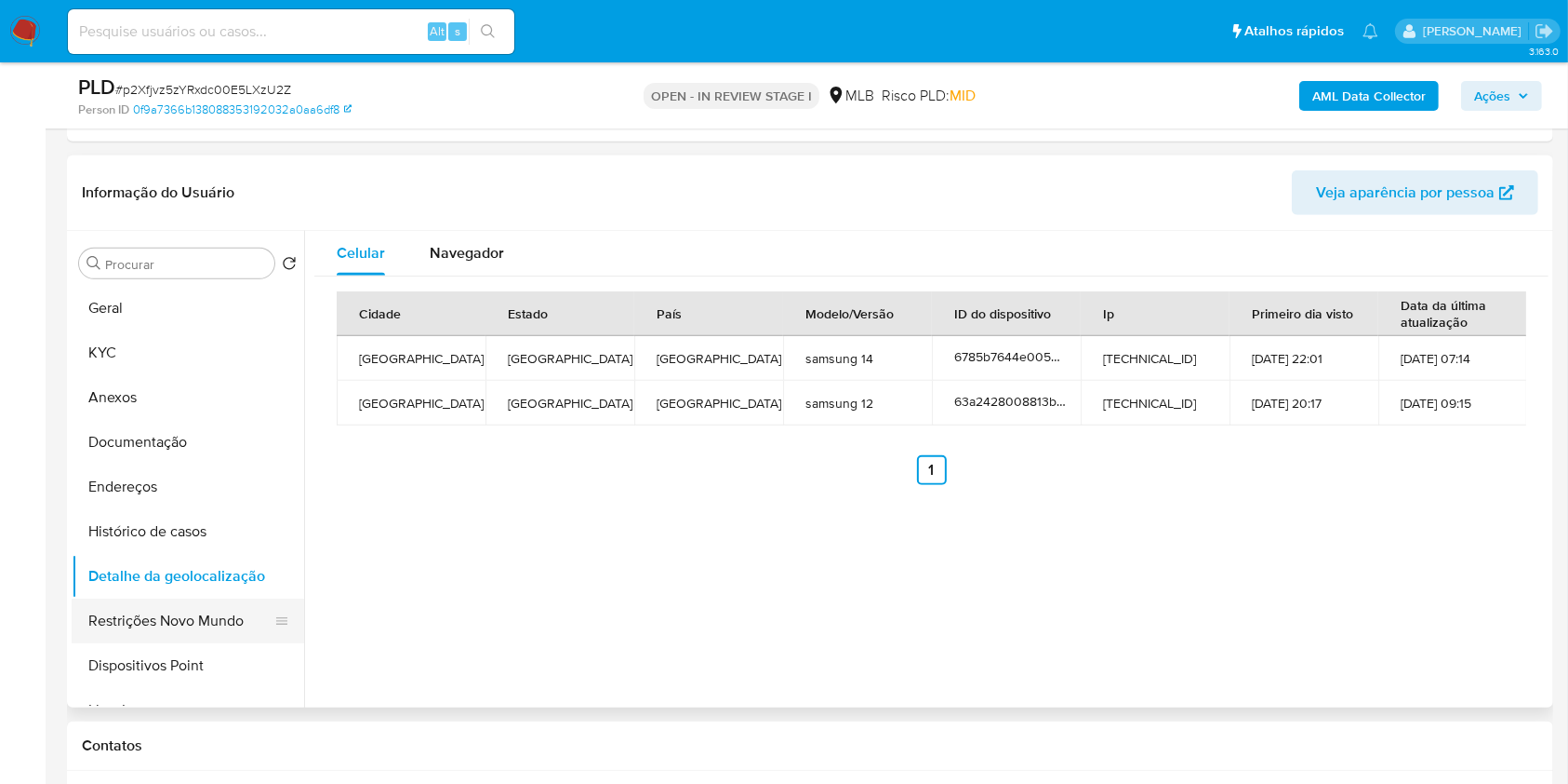
click at [208, 616] on button "Restrições Novo Mundo" at bounding box center [180, 620] width 217 height 45
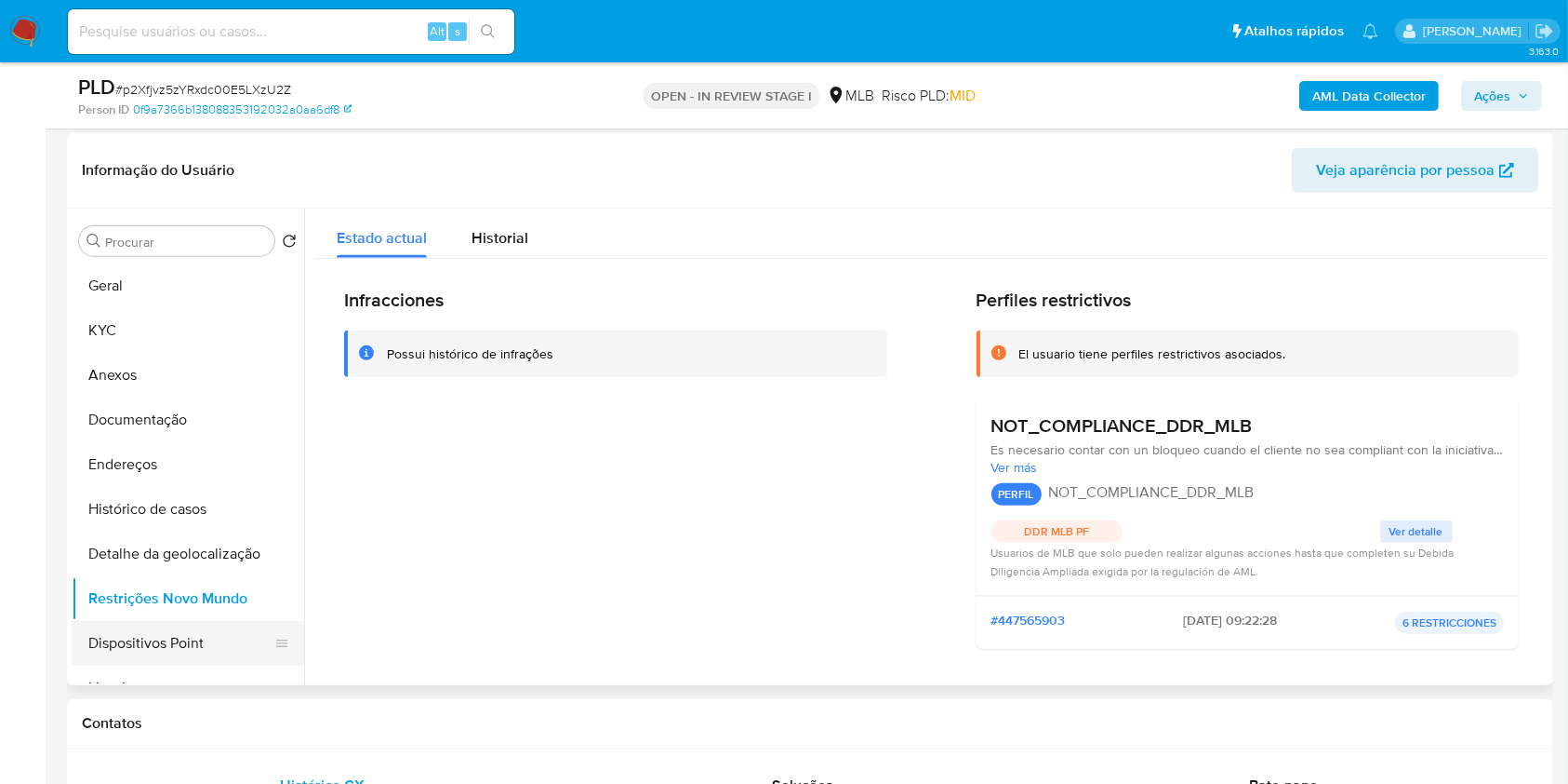
click at [216, 622] on button "Dispositivos Point" at bounding box center [180, 643] width 217 height 45
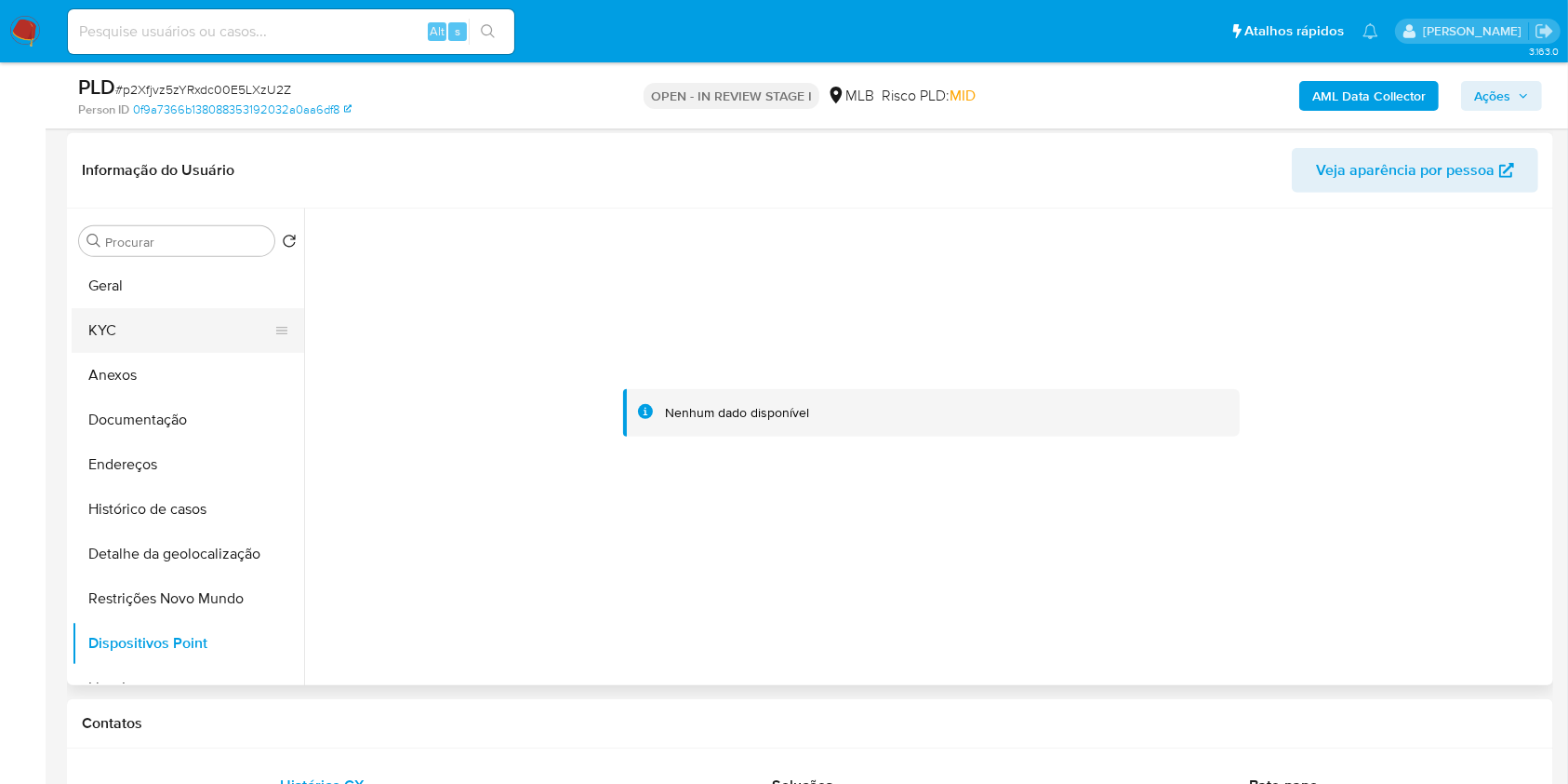
drag, startPoint x: 186, startPoint y: 338, endPoint x: 279, endPoint y: 337, distance: 93.0
click at [186, 338] on button "KYC" at bounding box center [180, 330] width 217 height 45
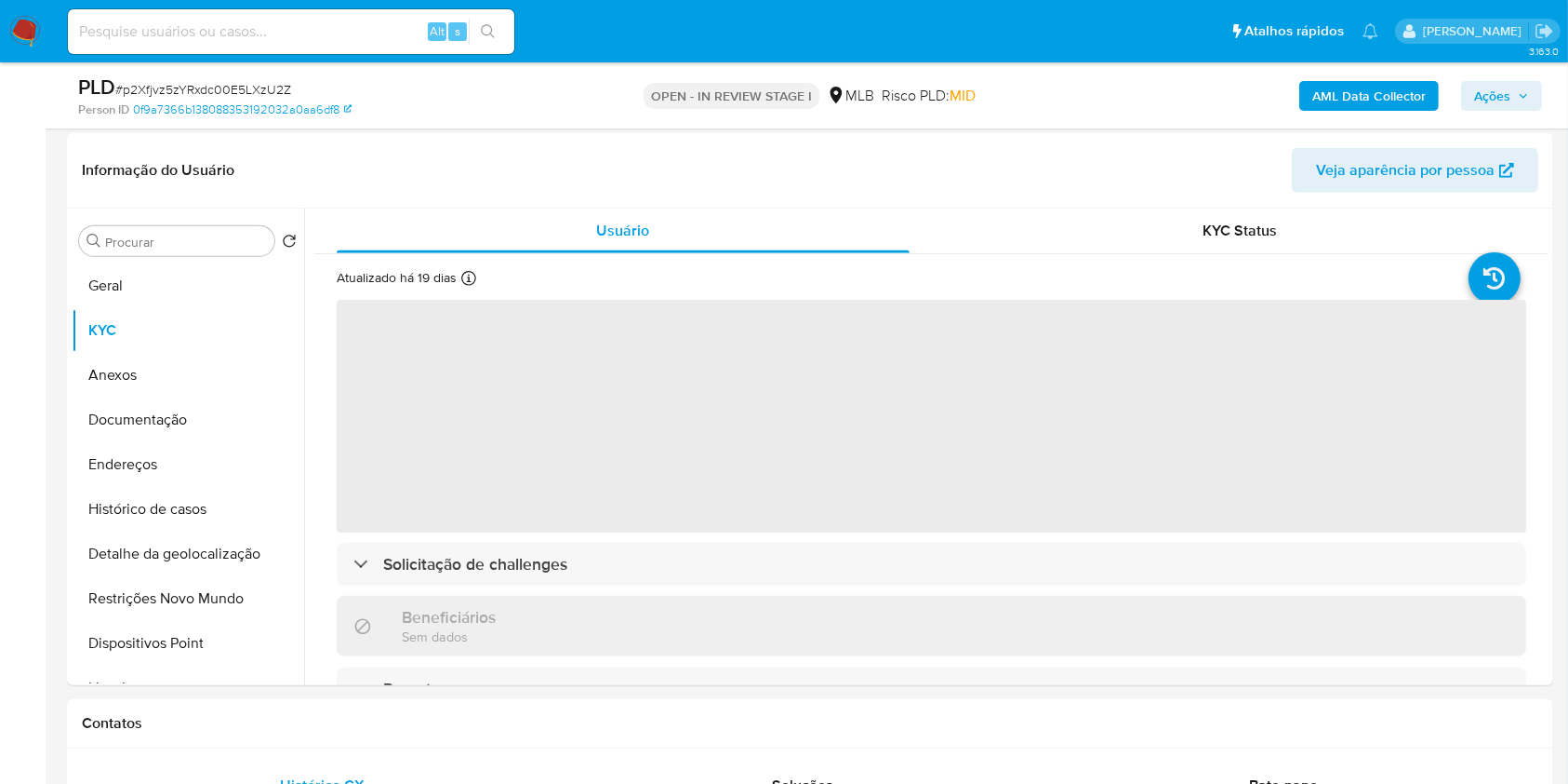
click at [1479, 87] on span "Ações" at bounding box center [1492, 95] width 36 height 30
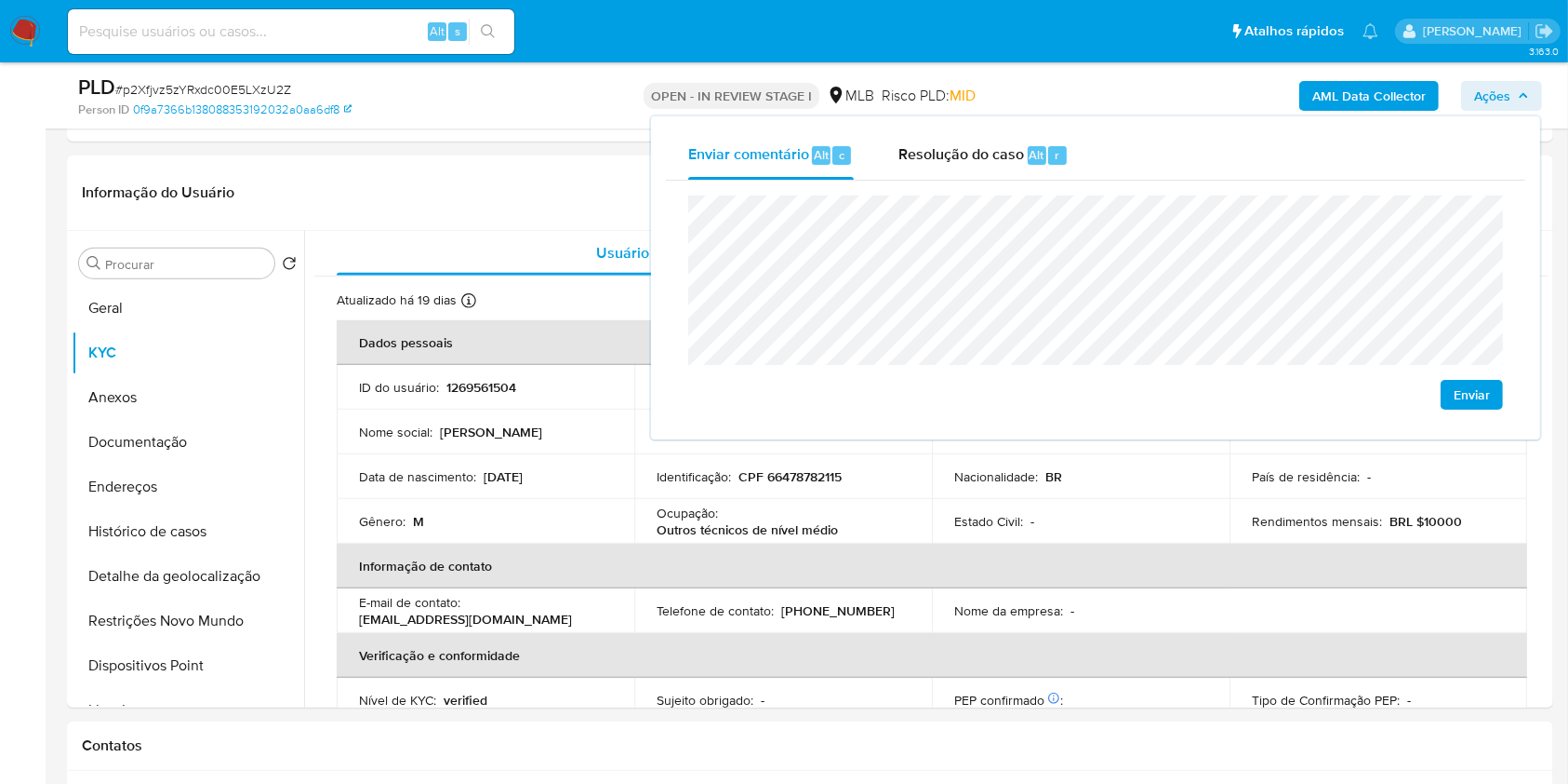
click at [993, 180] on div "Enviar" at bounding box center [1096, 302] width 860 height 244
click at [983, 155] on span "Resolução do caso" at bounding box center [962, 154] width 126 height 21
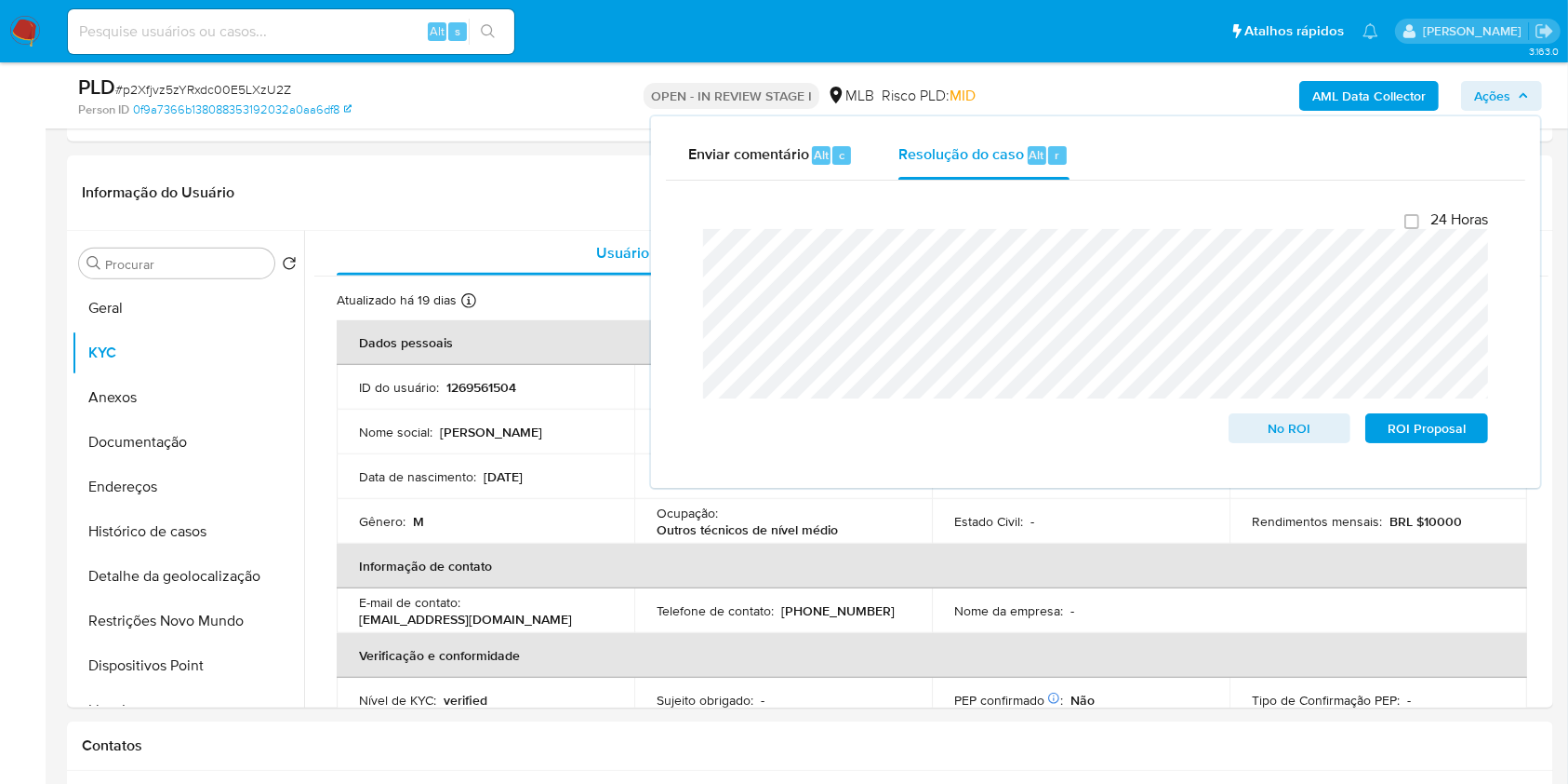
click at [1042, 96] on div "OPEN - IN REVIEW STAGE I MLB Risco PLD: MID" at bounding box center [809, 95] width 482 height 44
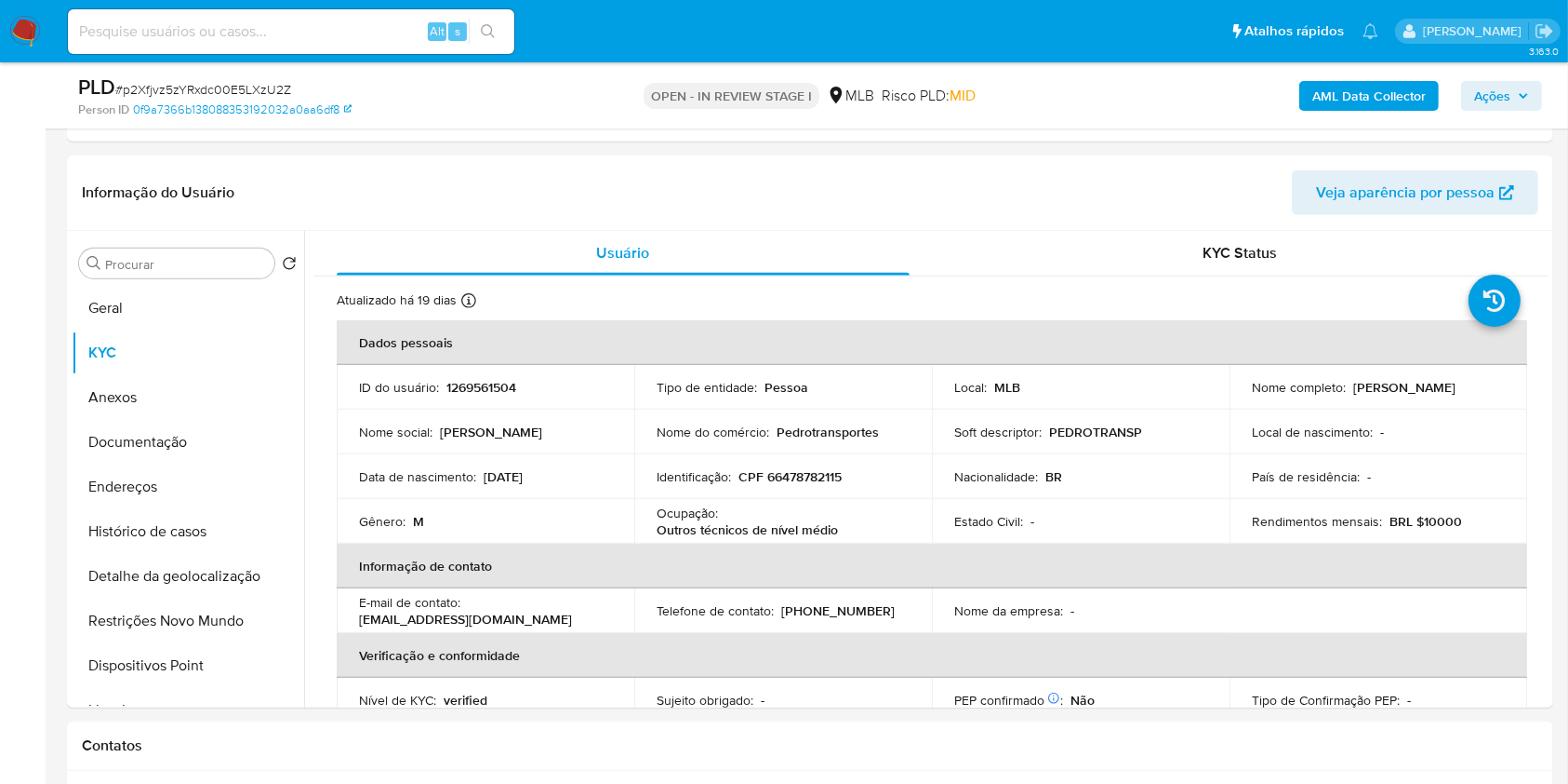
click at [1354, 101] on b "AML Data Collector" at bounding box center [1369, 95] width 113 height 30
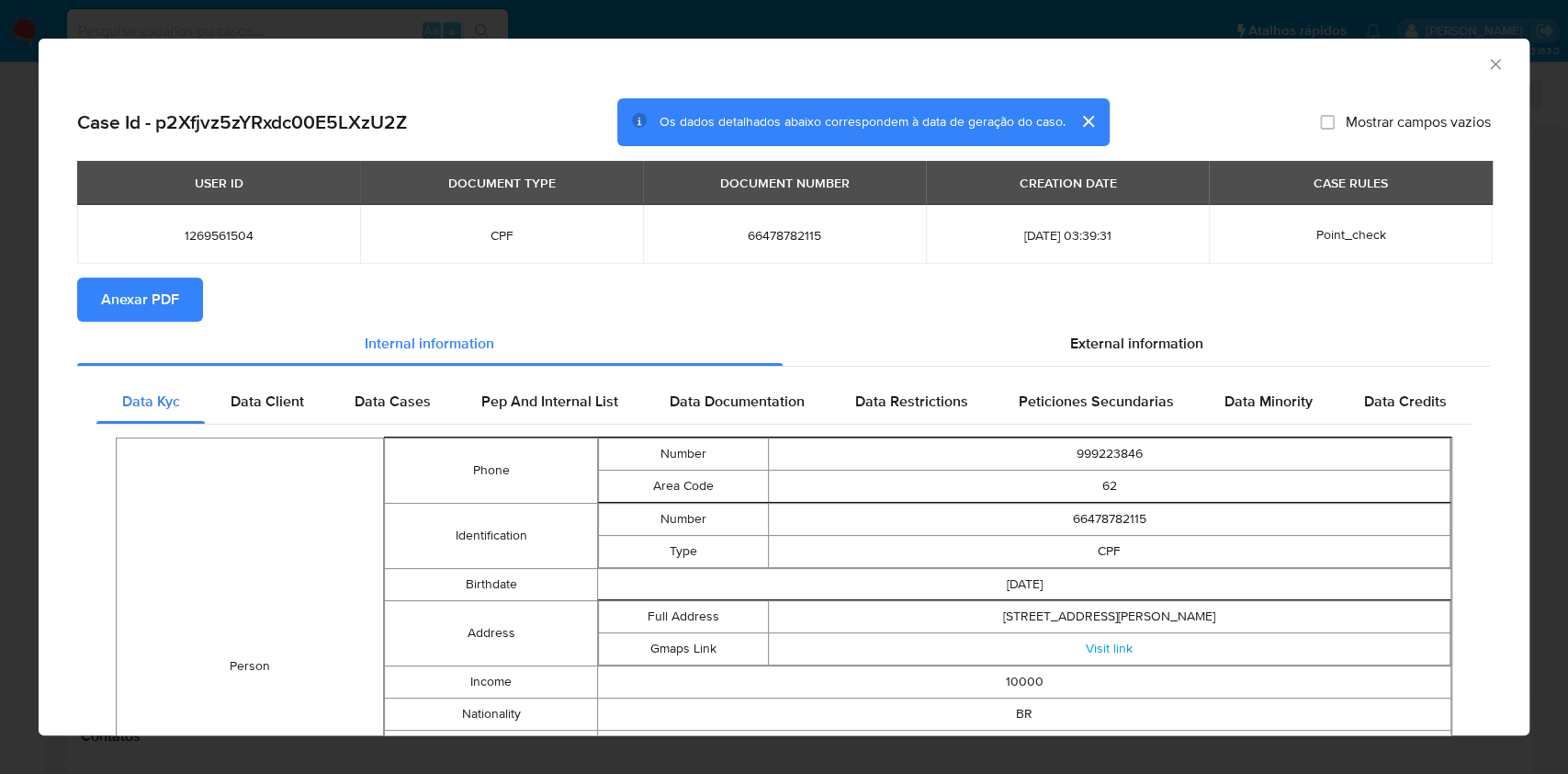
click at [145, 304] on span "Anexar PDF" at bounding box center [139, 299] width 78 height 40
click at [1490, 69] on icon "Fechar a janela" at bounding box center [1495, 63] width 10 height 10
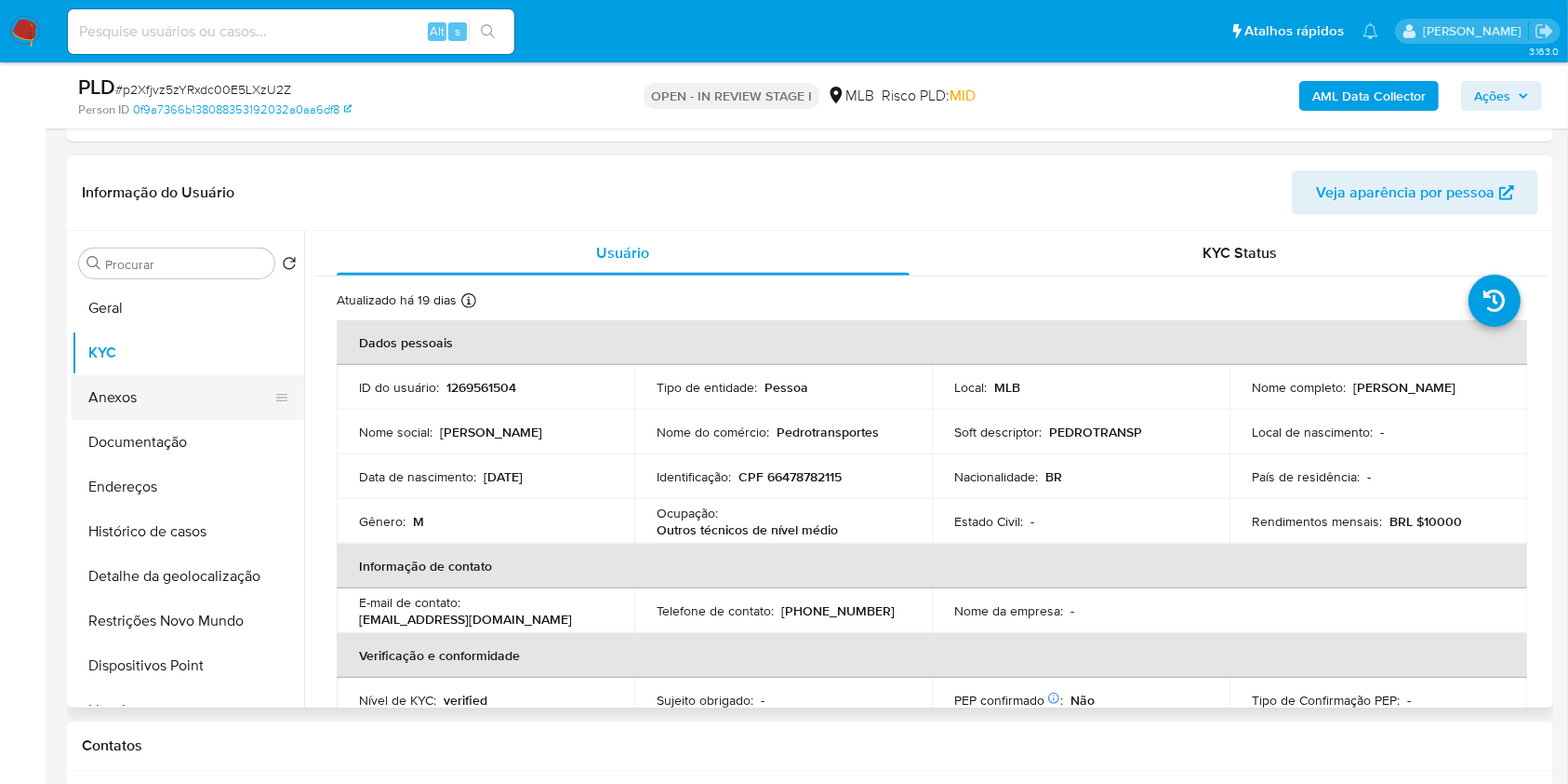
click at [149, 384] on button "Anexos" at bounding box center [180, 397] width 217 height 45
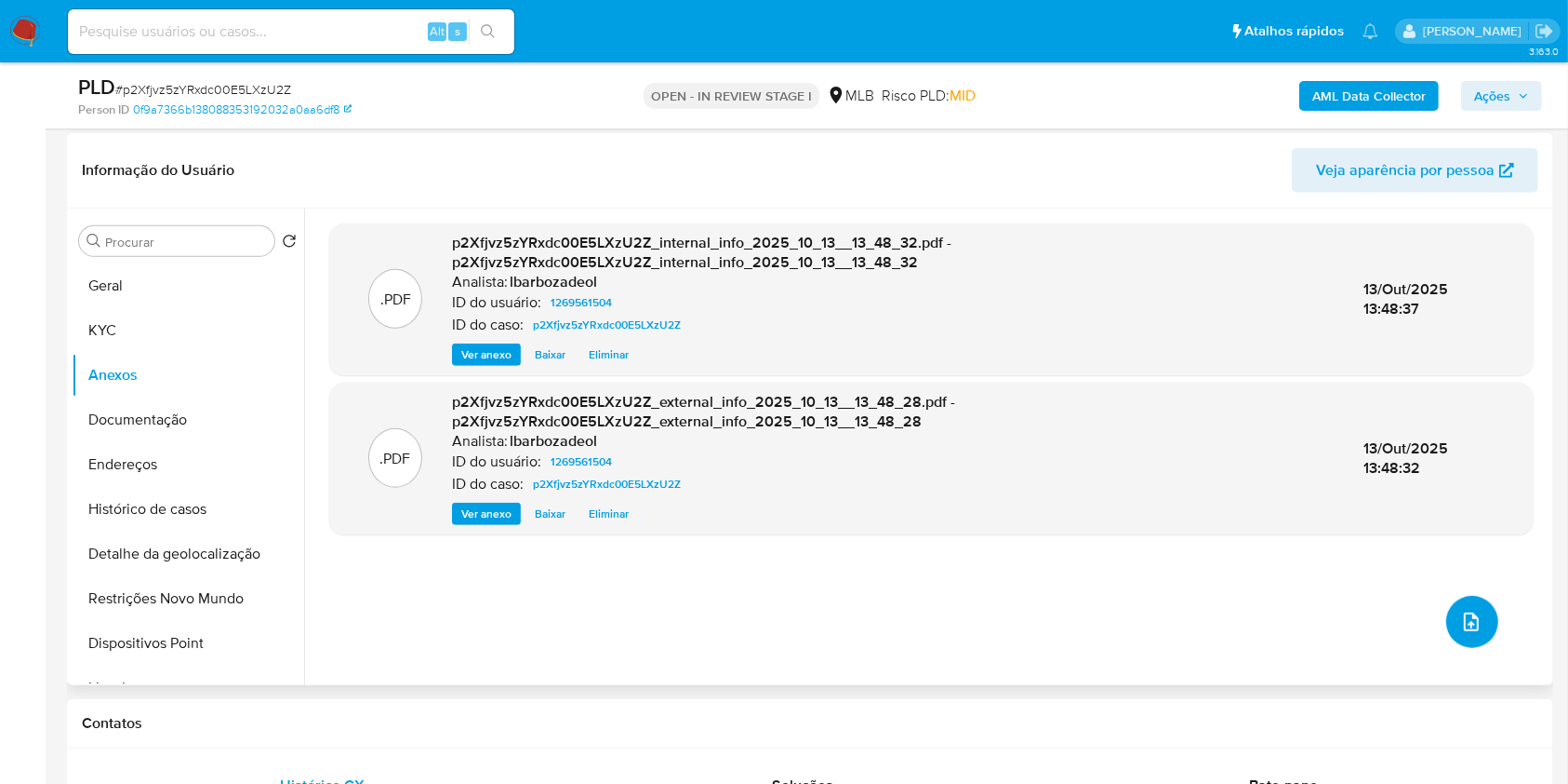
click at [1475, 609] on button "upload-file" at bounding box center [1472, 621] width 52 height 52
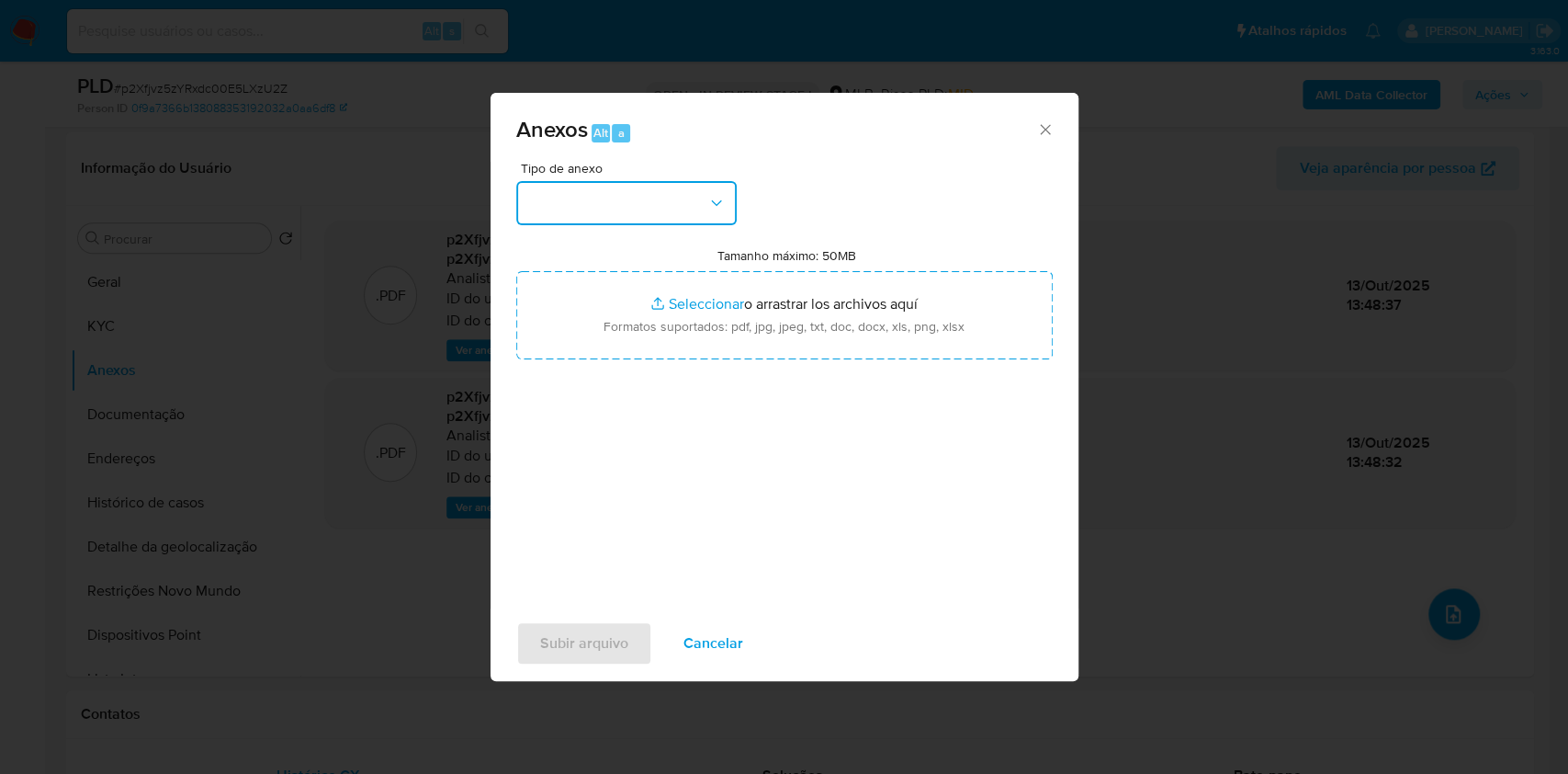
click at [594, 202] on button "button" at bounding box center [626, 202] width 220 height 44
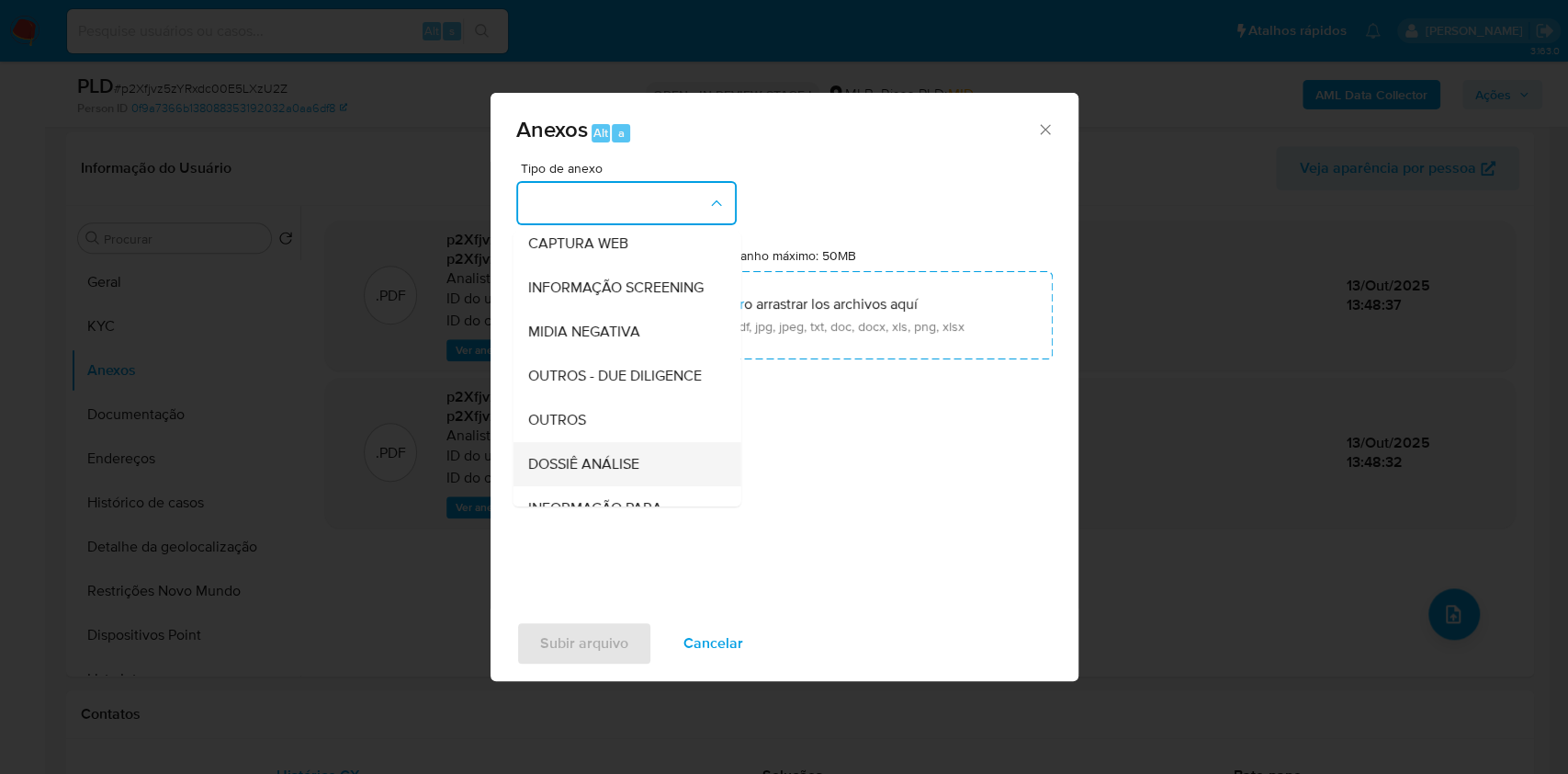
scroll to position [282, 0]
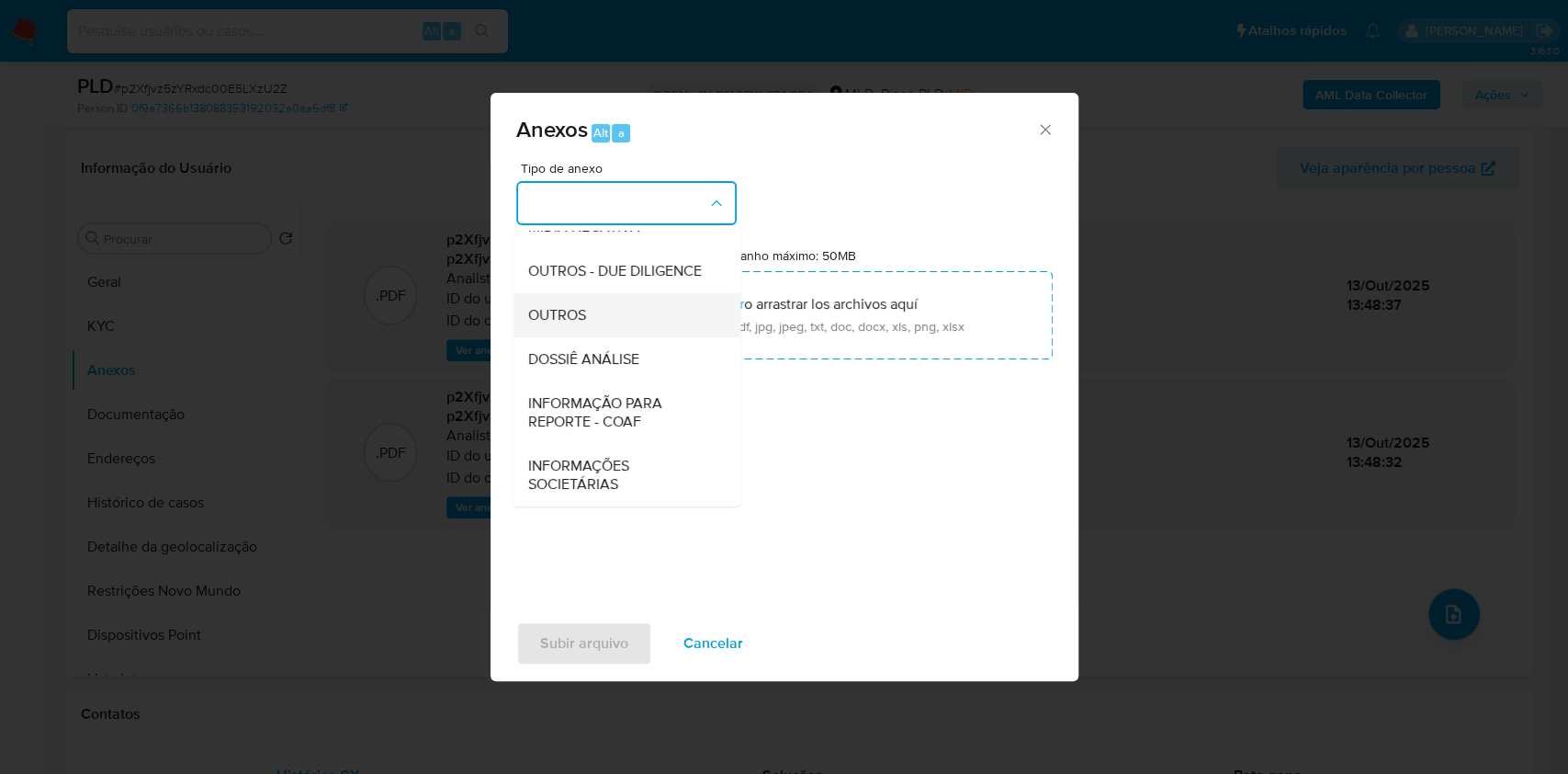
click at [613, 308] on div "OUTROS" at bounding box center [620, 314] width 187 height 44
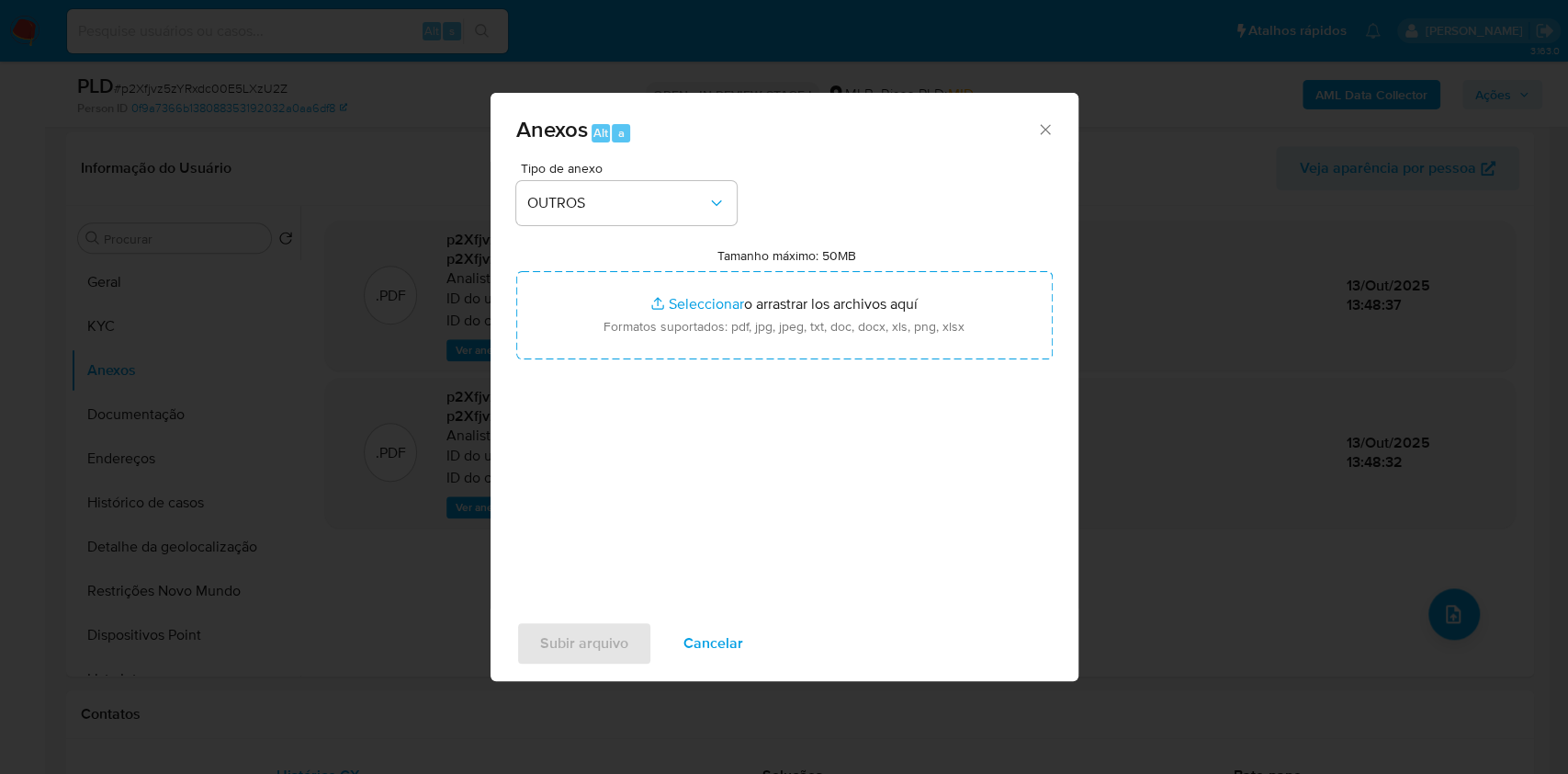
click at [641, 178] on div "Tipo de anexo OUTROS" at bounding box center [626, 193] width 220 height 63
click at [643, 185] on button "OUTROS" at bounding box center [626, 202] width 220 height 44
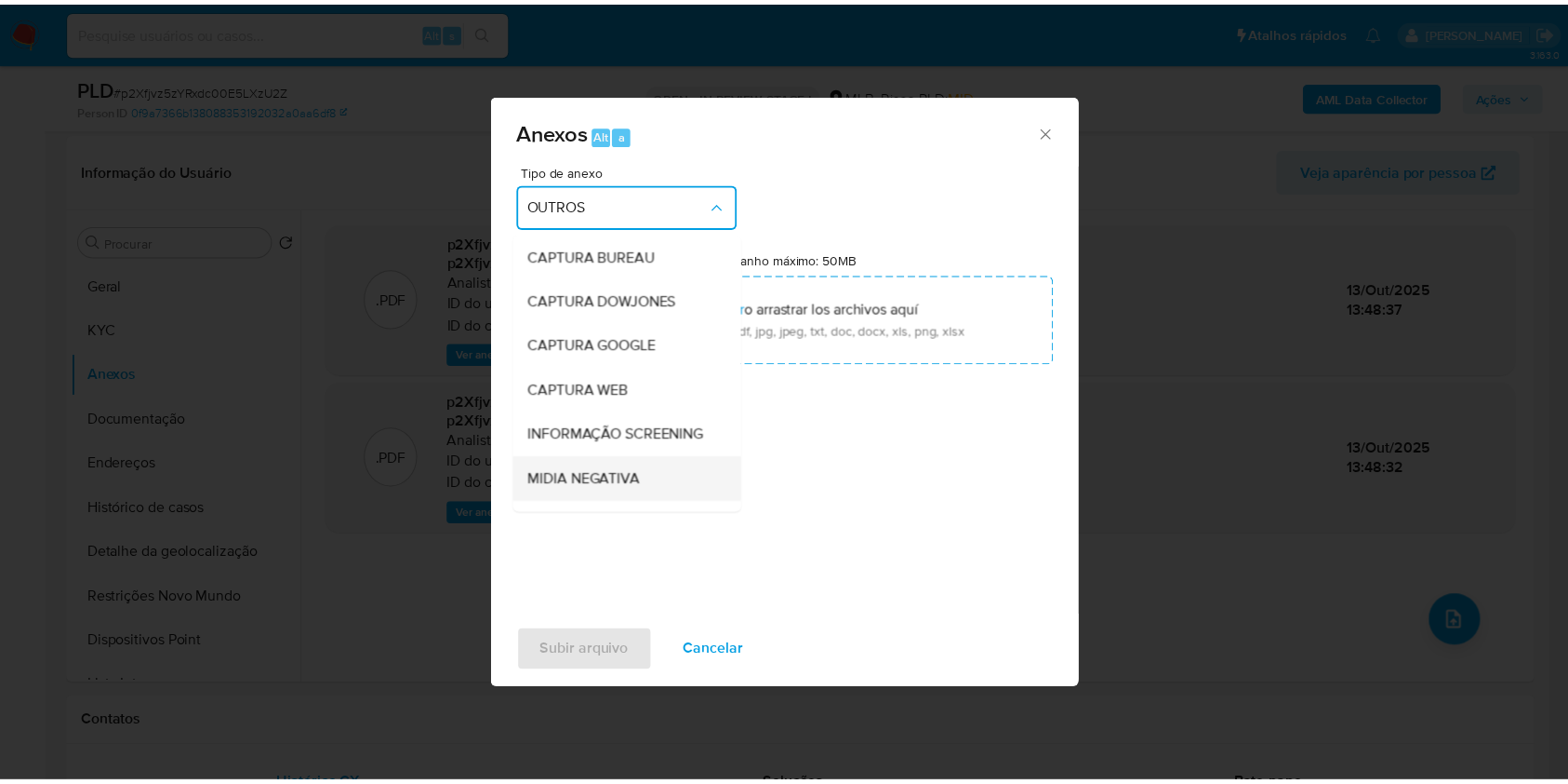
scroll to position [232, 0]
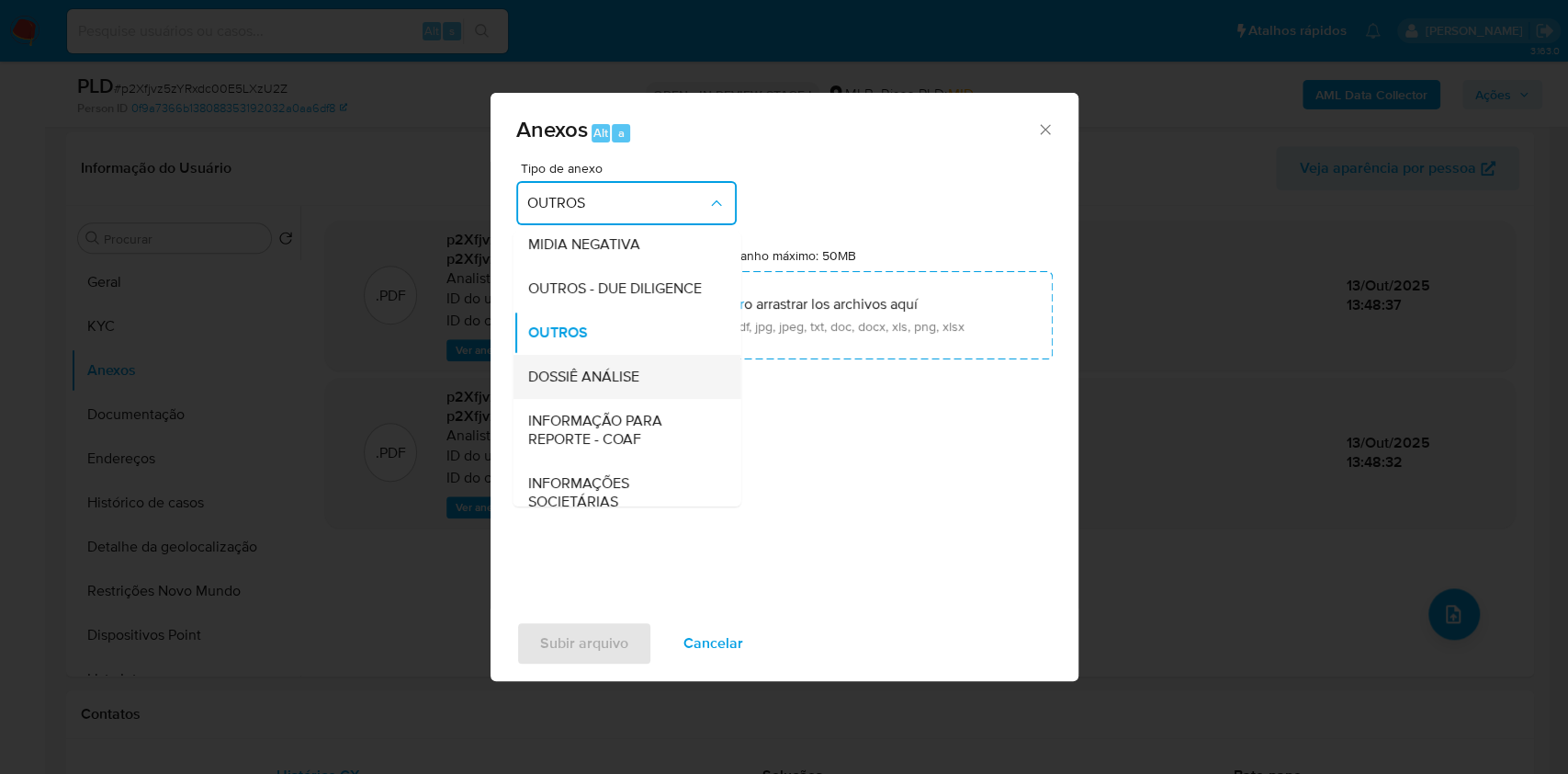
click at [596, 397] on div "DOSSIÊ ANÁLISE" at bounding box center [620, 377] width 187 height 44
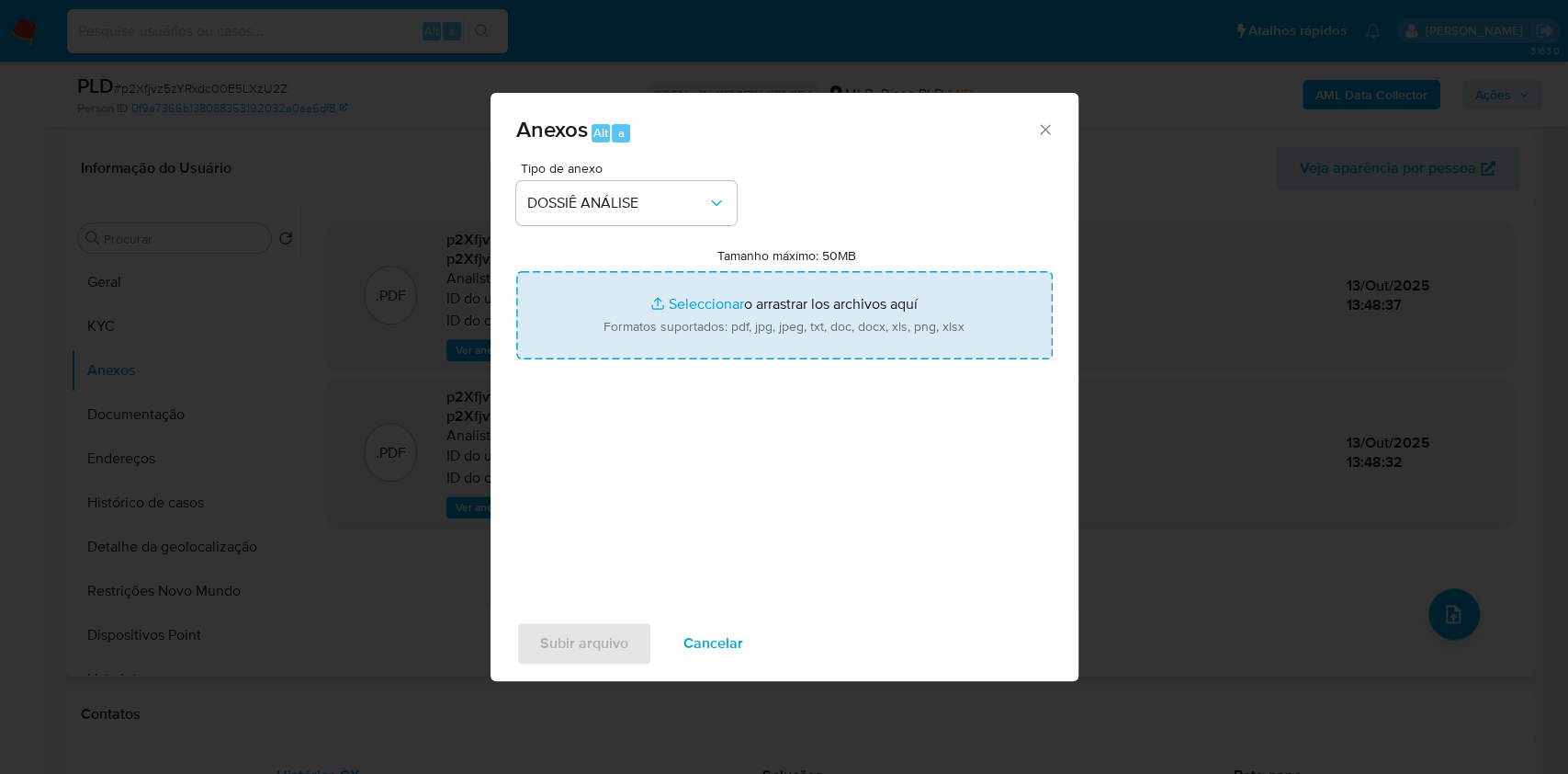
click at [616, 330] on input "Tamanho máximo: 50MB Seleccionar archivos" at bounding box center [784, 315] width 536 height 89
type input "C:\fakepath\Mulan 1269561504_2025_10_13_10_30_23.xlsx"
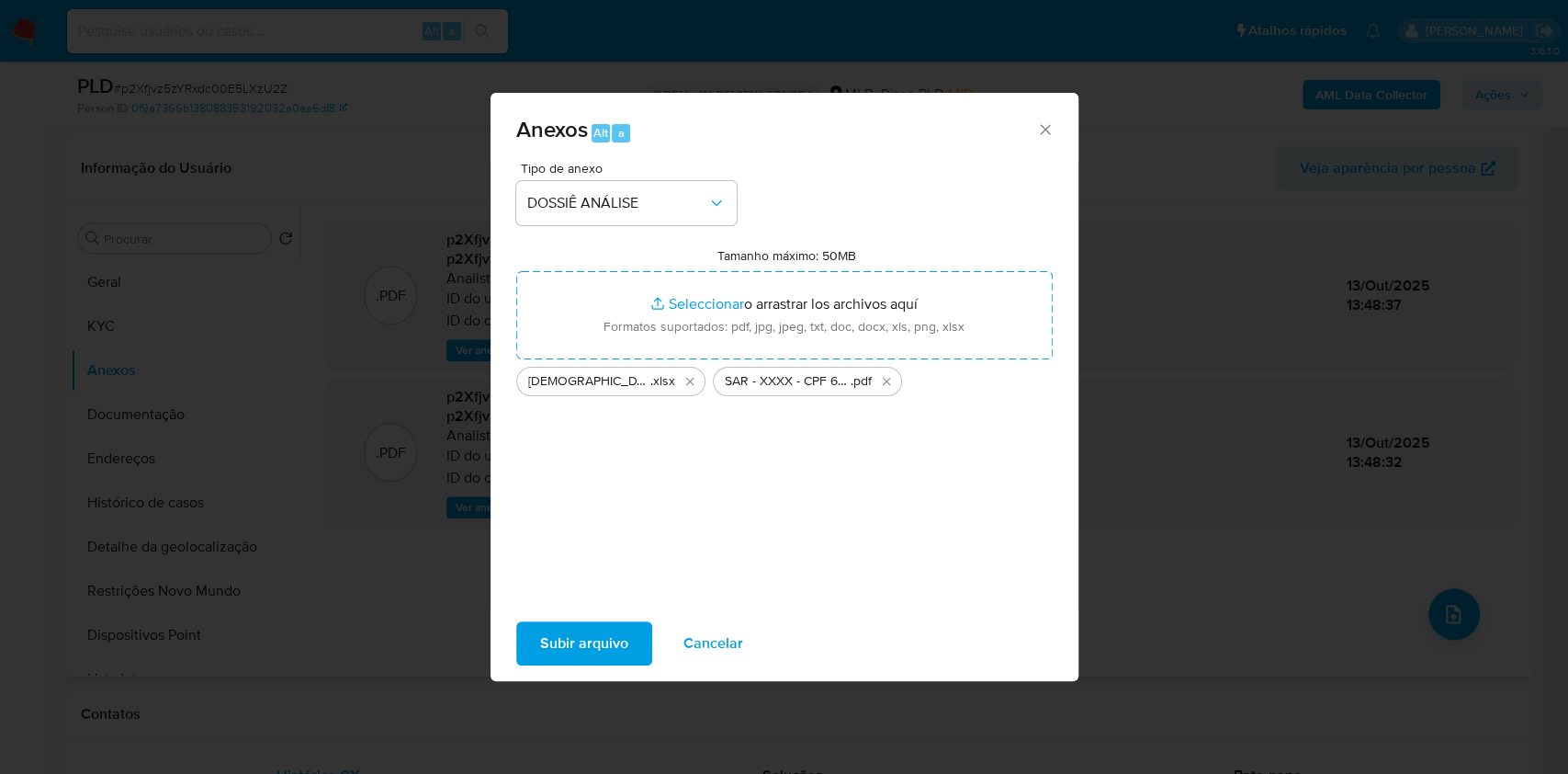
click at [555, 623] on span "Subir arquivo" at bounding box center [584, 643] width 88 height 40
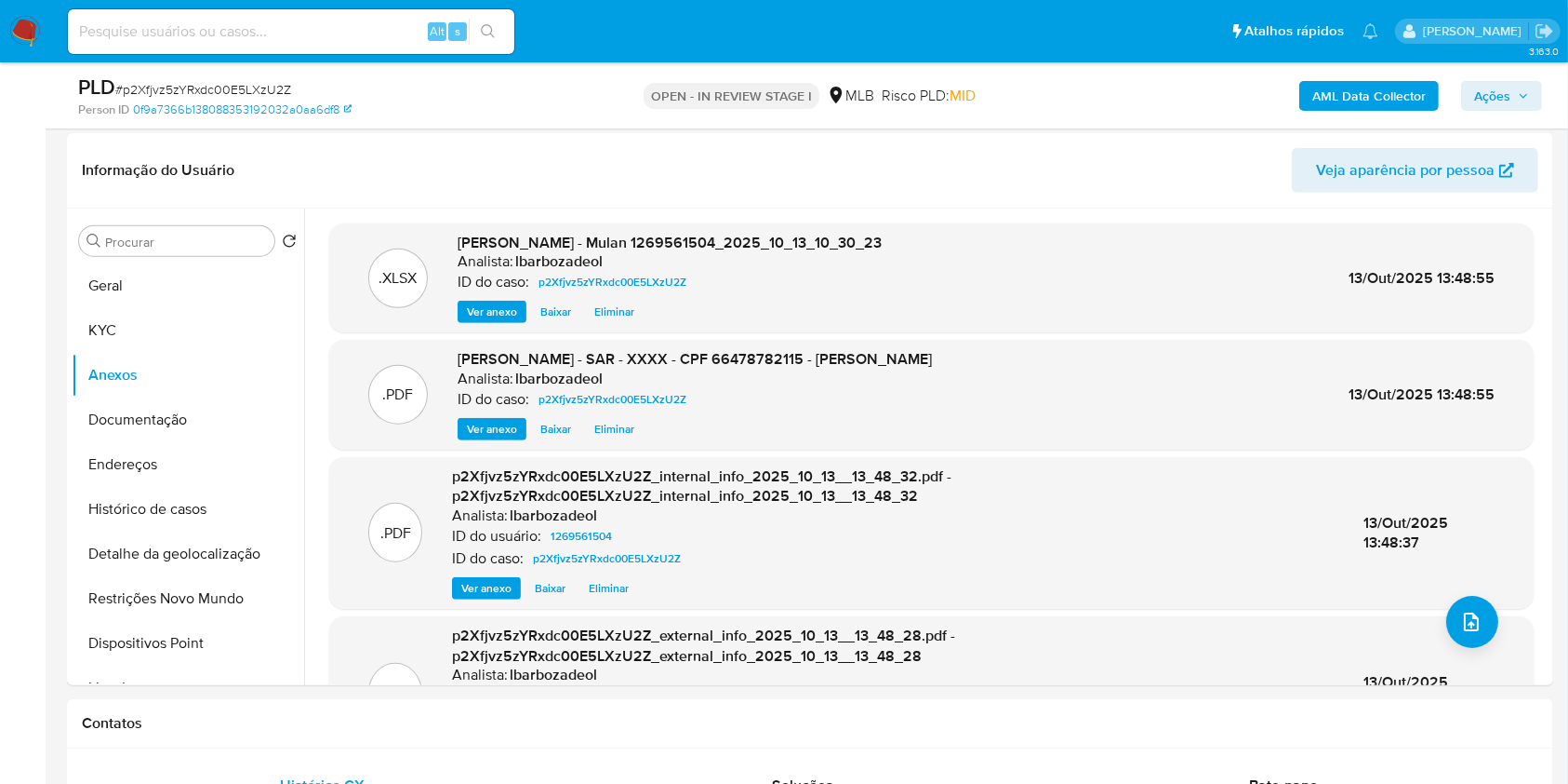
click at [1473, 87] on button "Ações" at bounding box center [1501, 95] width 81 height 30
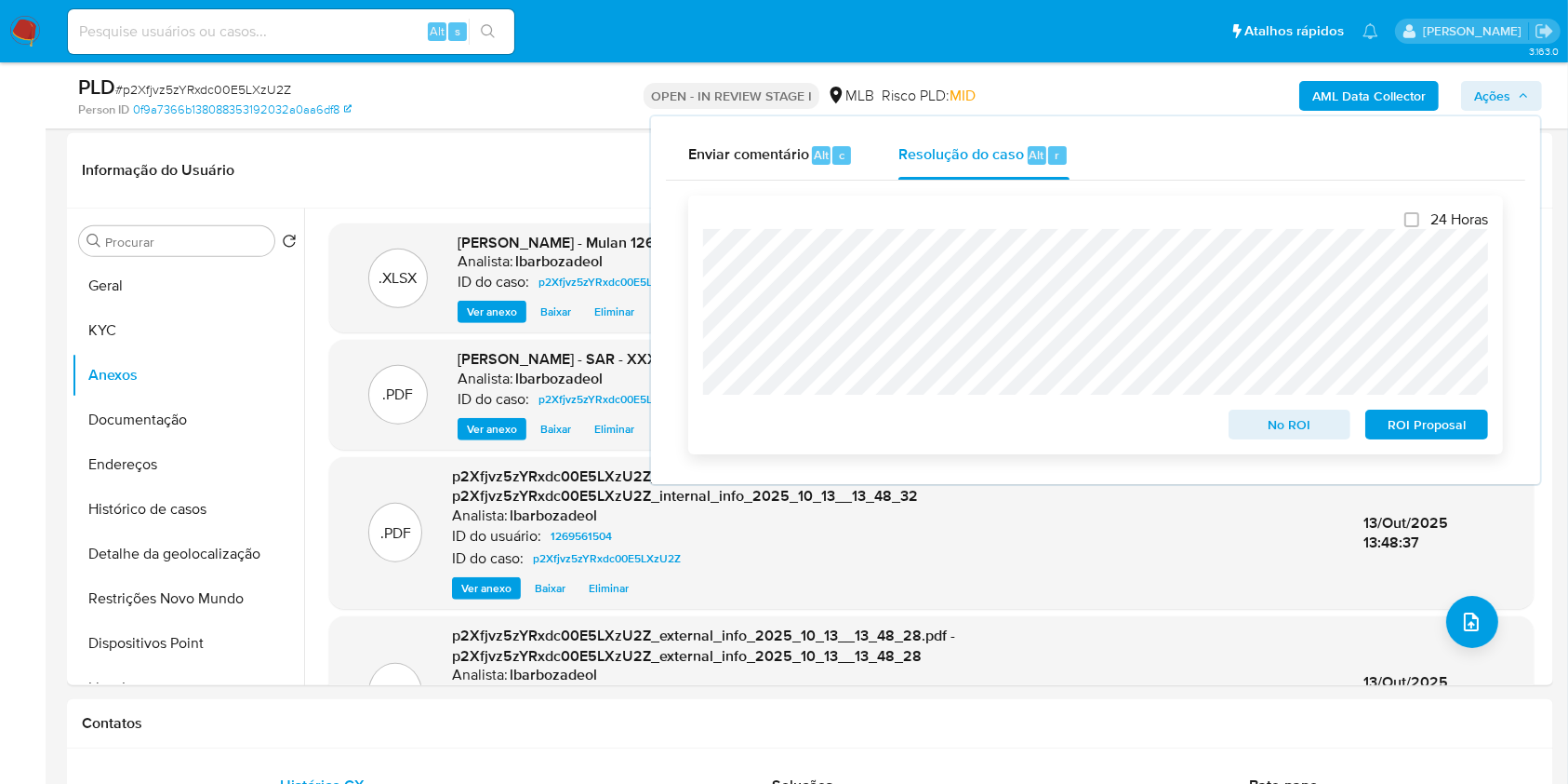
click at [1396, 430] on span "ROI Proposal" at bounding box center [1426, 423] width 96 height 26
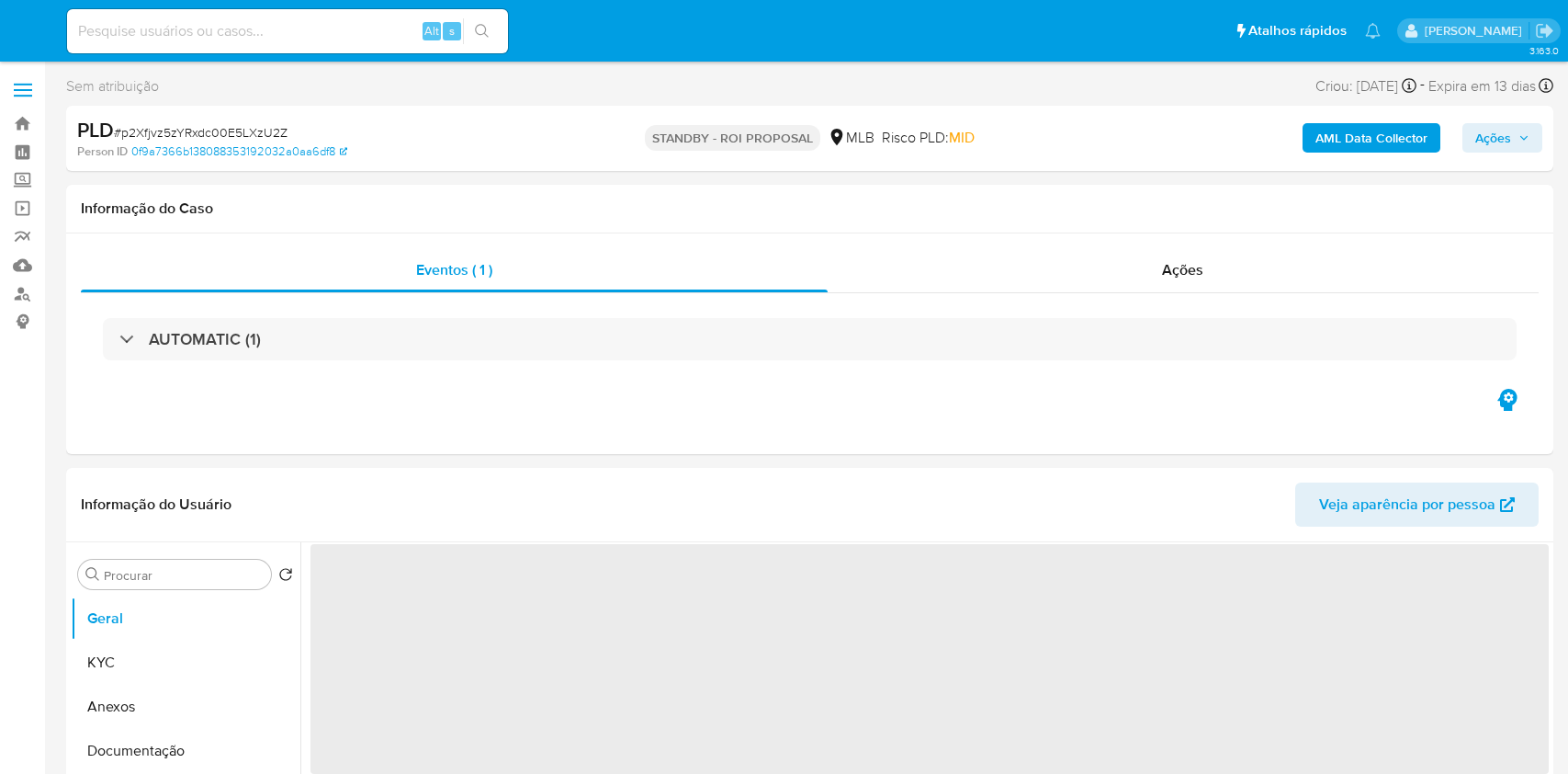
select select "10"
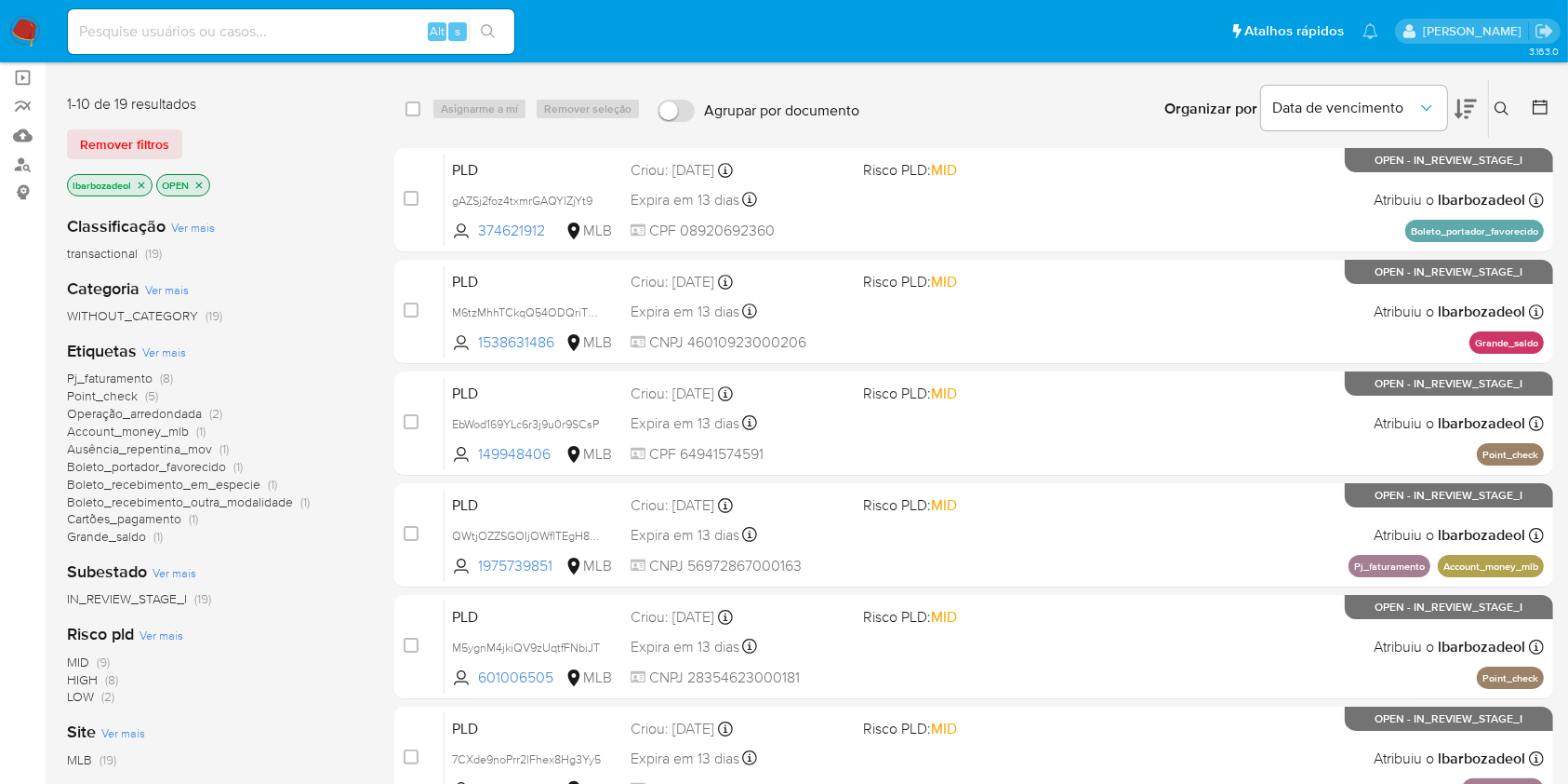
scroll to position [145, 0]
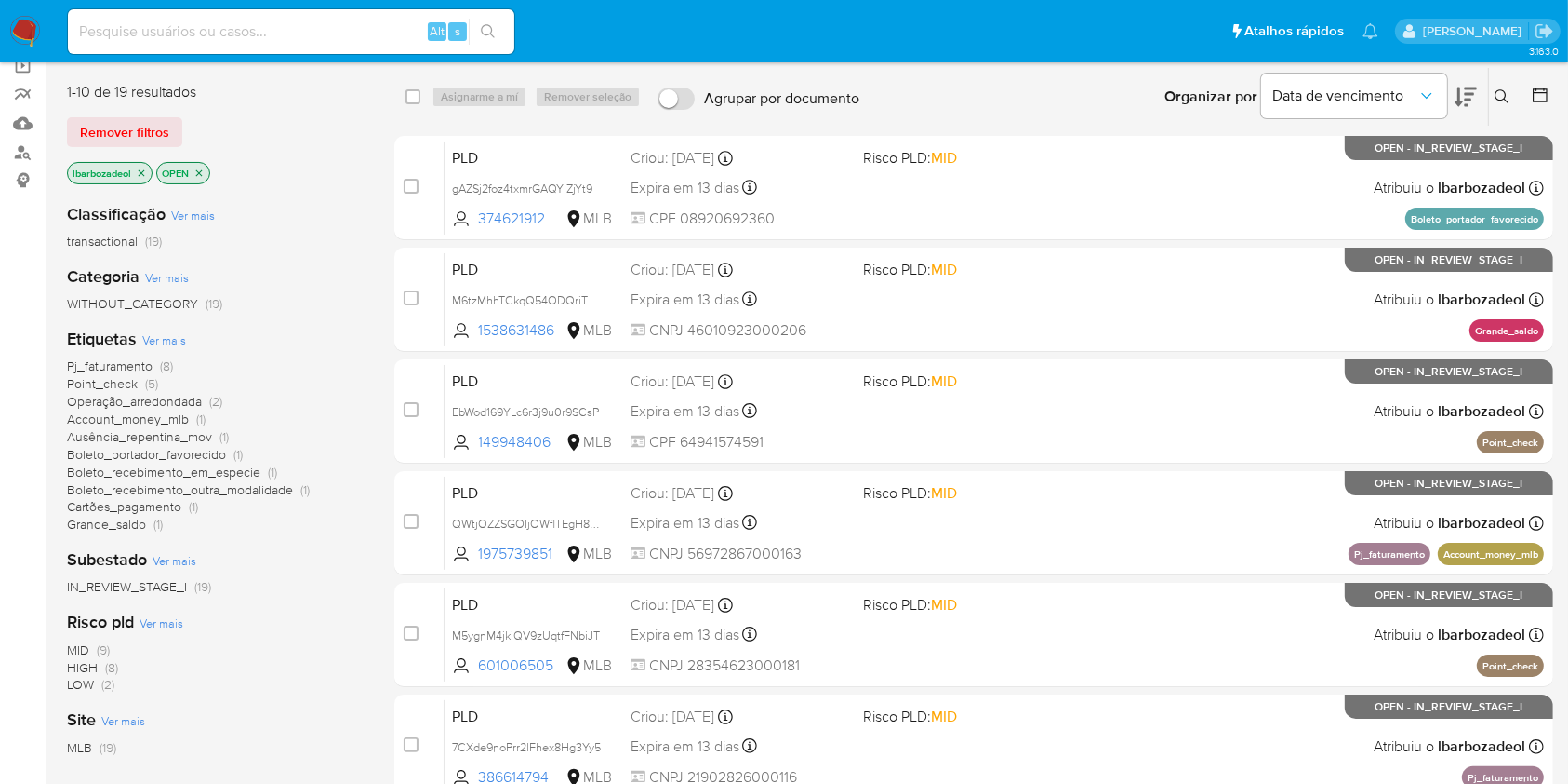
click at [192, 402] on span "Operação_arredondada" at bounding box center [133, 402] width 134 height 19
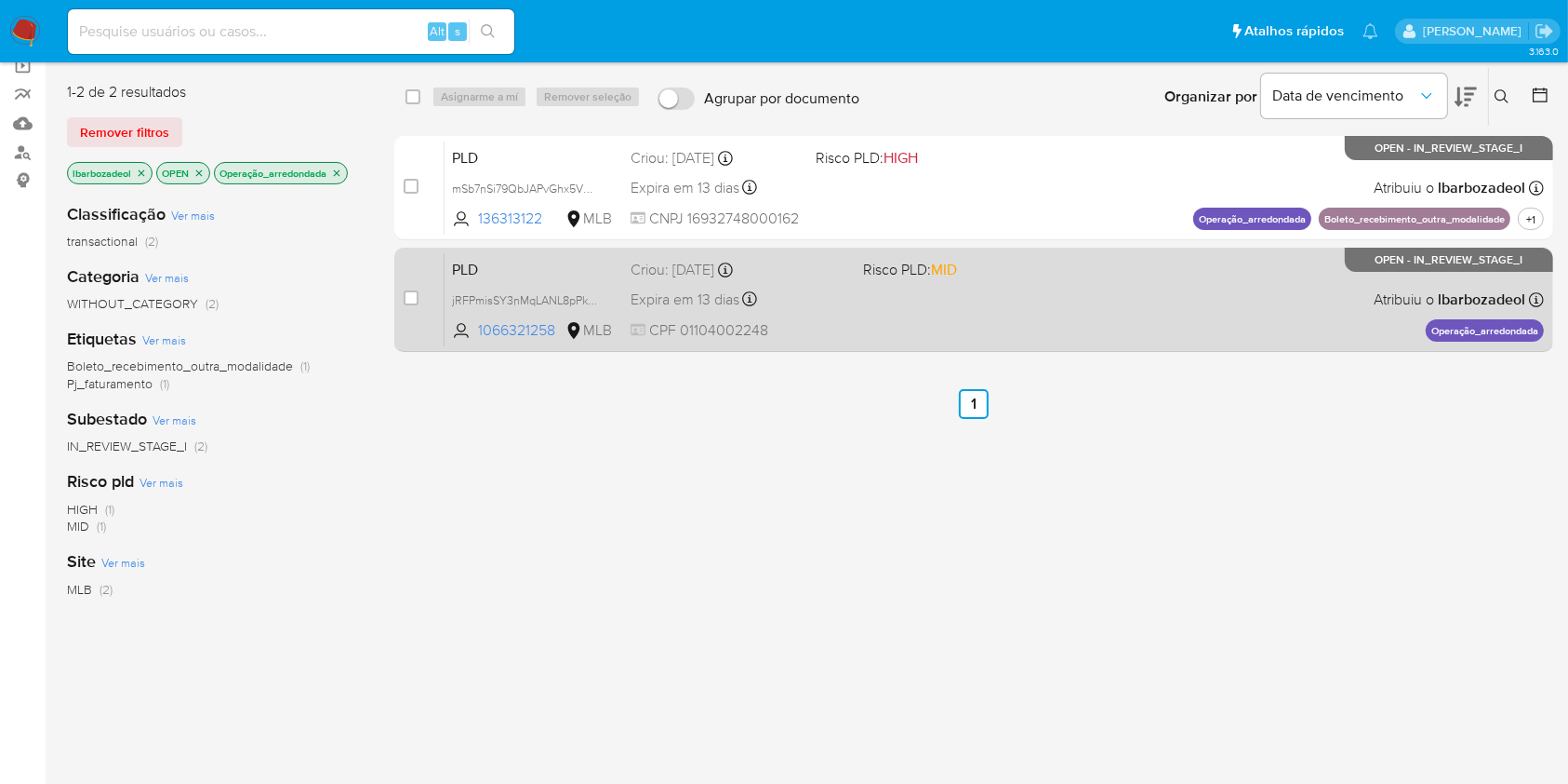
click at [955, 332] on div "PLD jRFPmisSY3nMqLANL8pPkNfG 1066321258 MLB Risco PLD: MID Criou: 12/09/2025 Cr…" at bounding box center [993, 299] width 1099 height 94
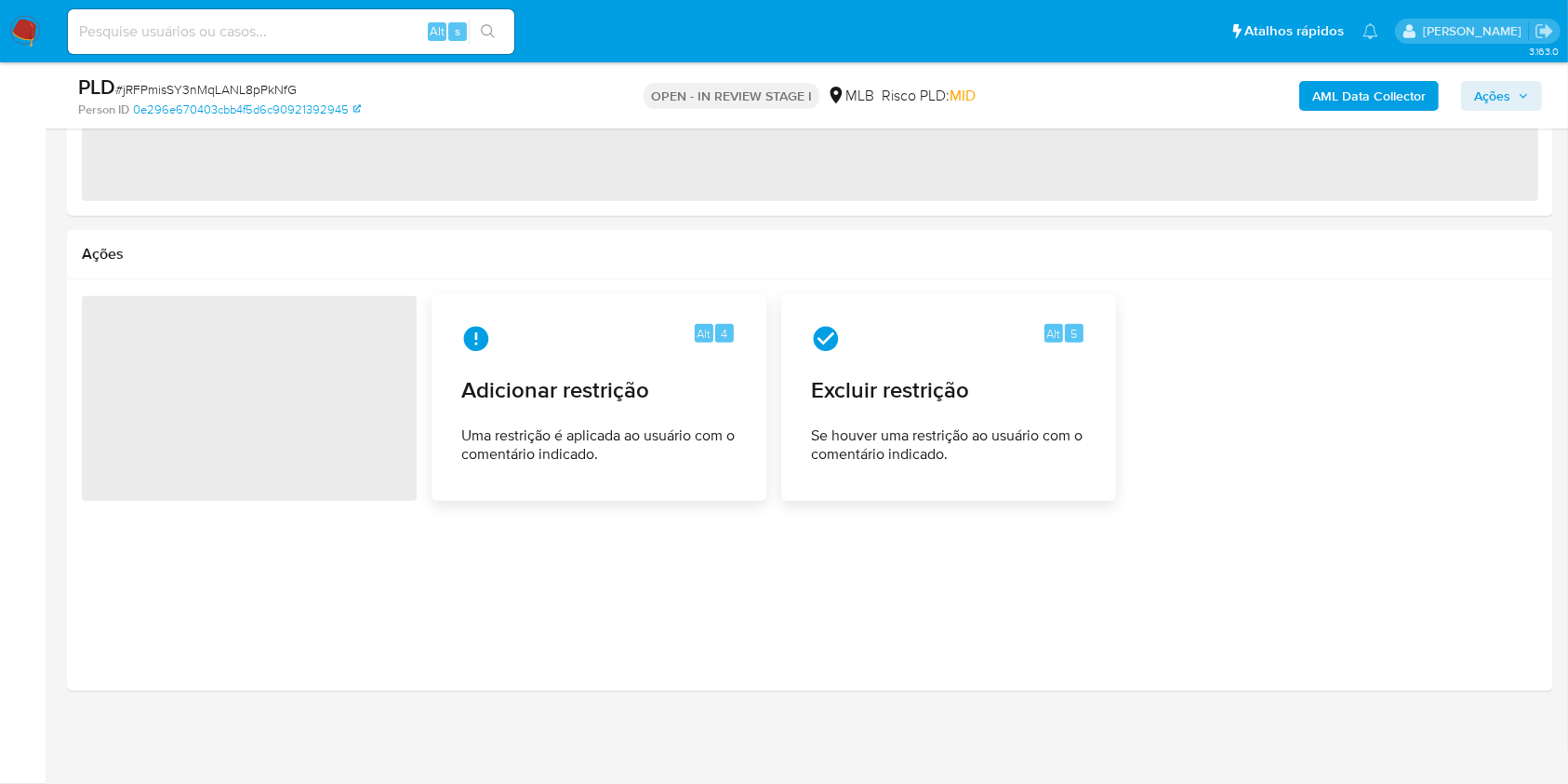
select select "10"
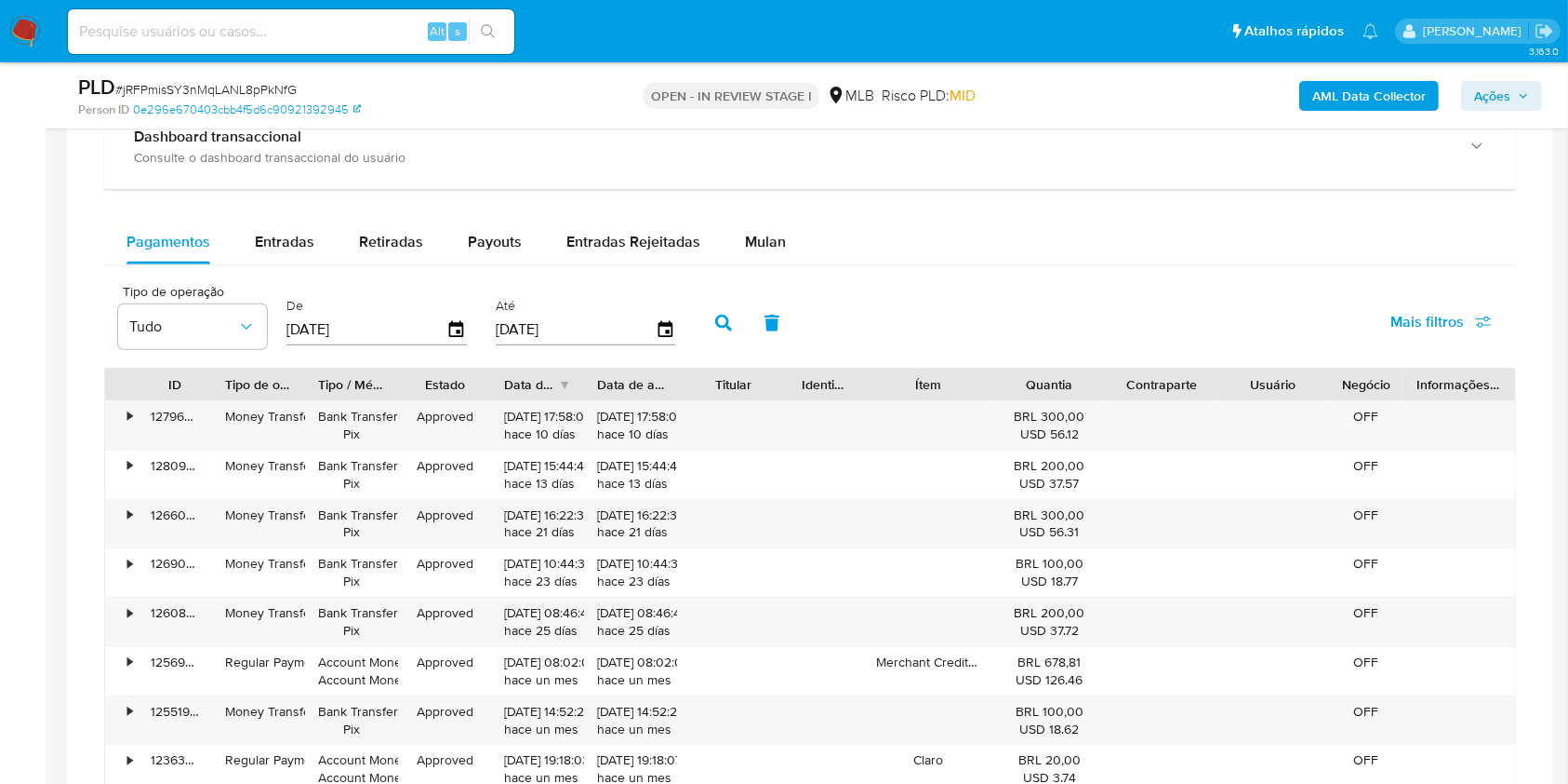
scroll to position [1582, 0]
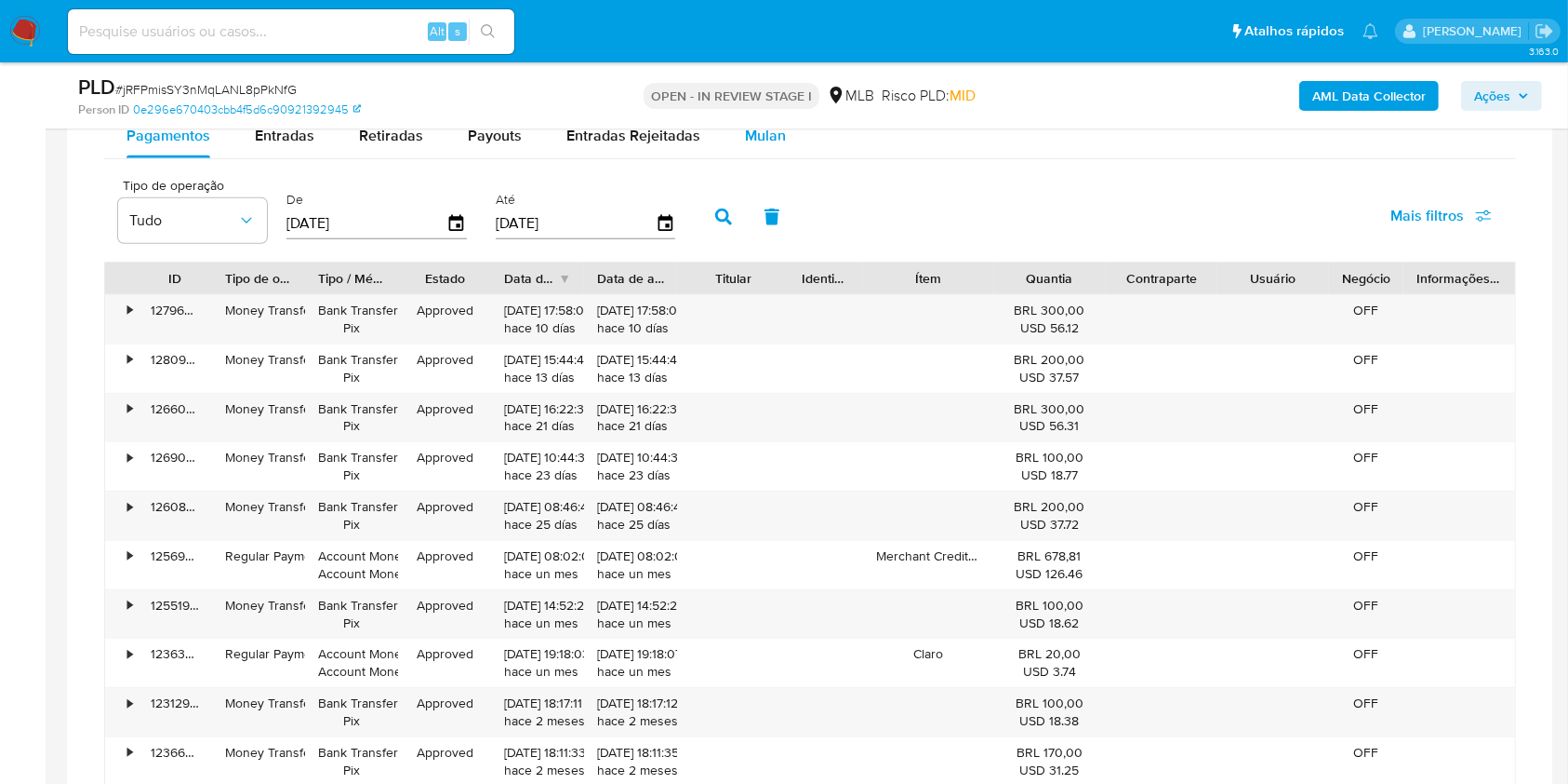
click at [750, 144] on span "Mulan" at bounding box center [765, 135] width 41 height 21
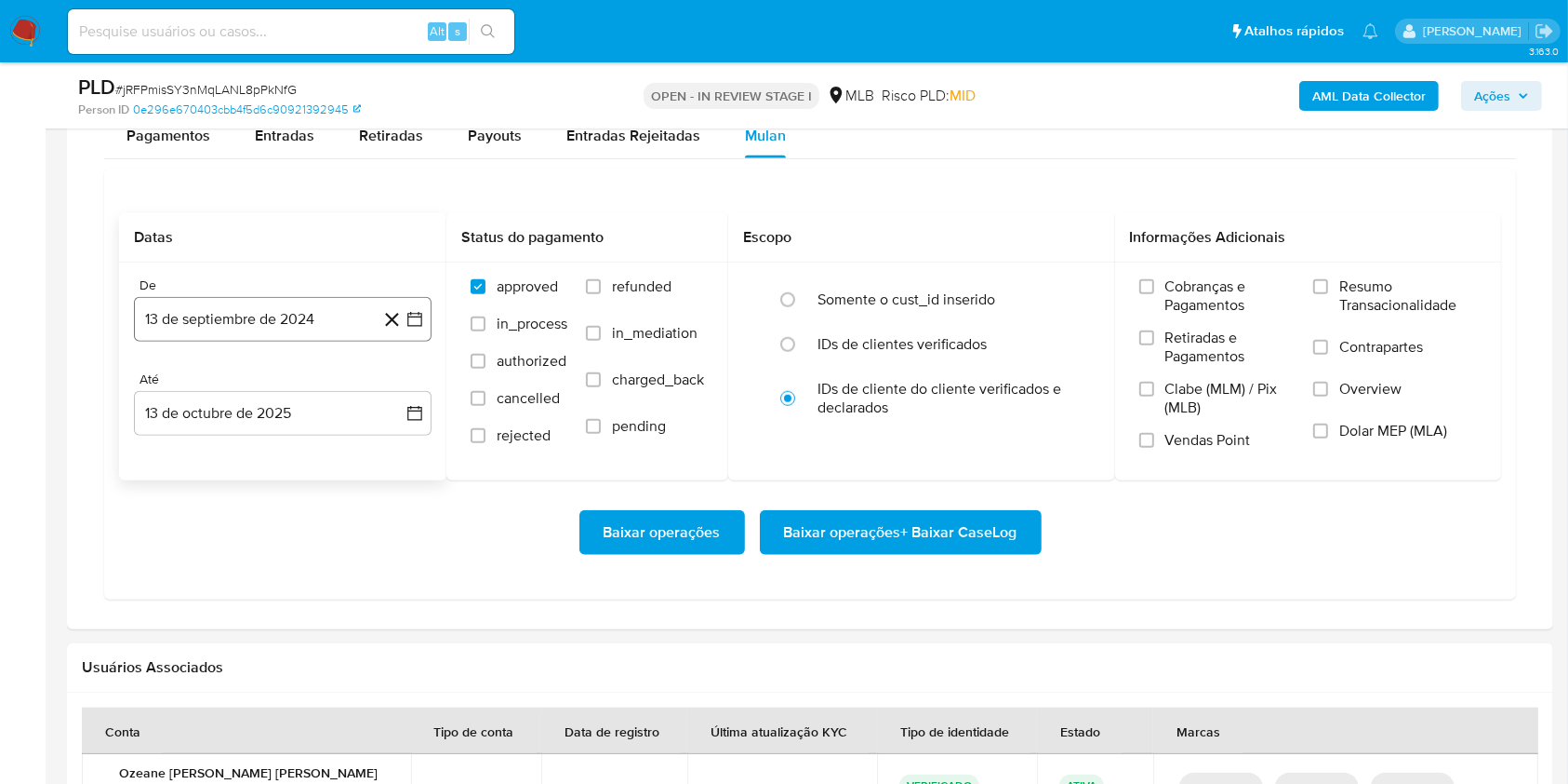
click at [247, 326] on button "13 de septiembre de 2024" at bounding box center [283, 319] width 297 height 45
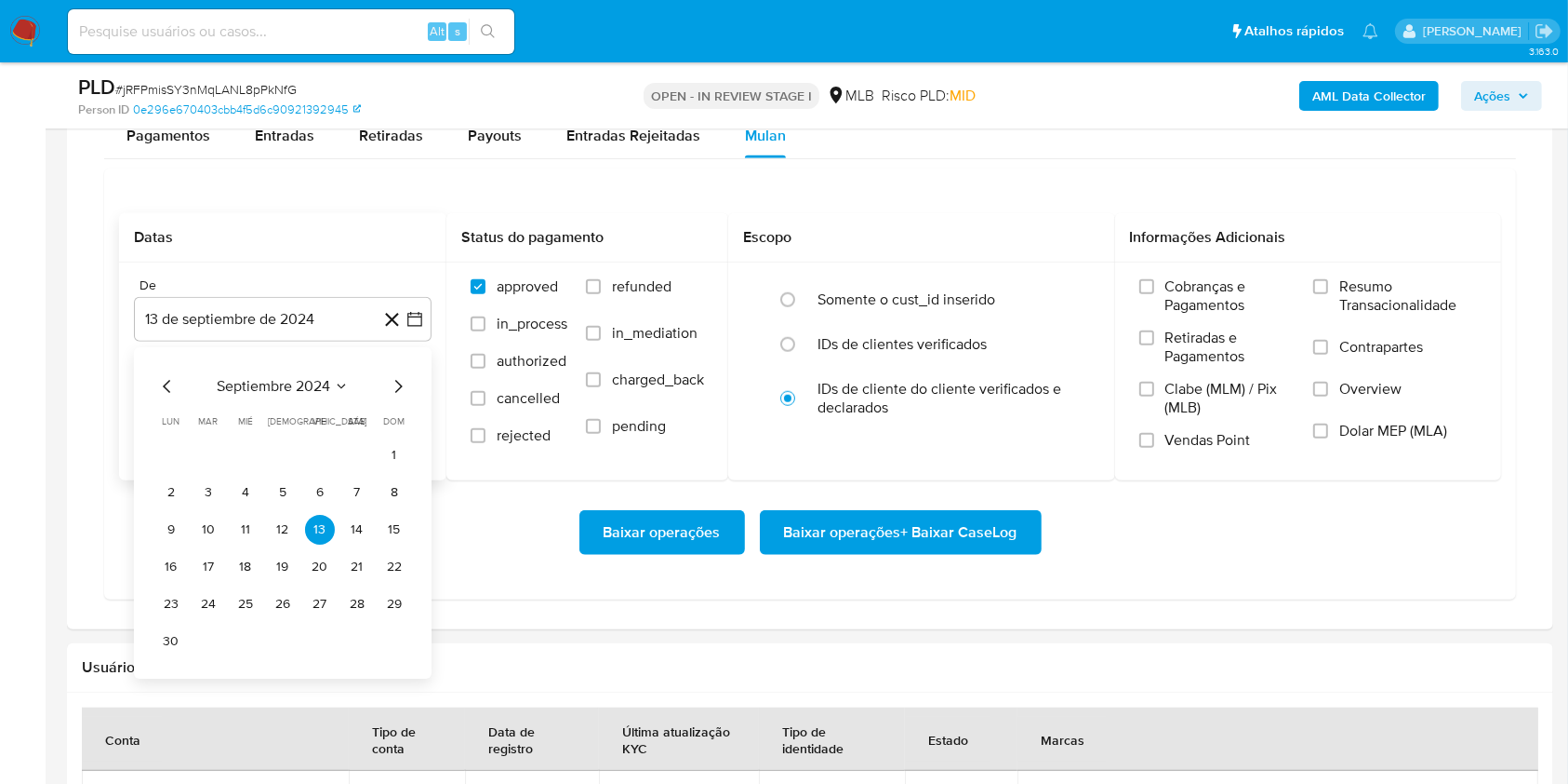
click at [268, 383] on span "septiembre 2024" at bounding box center [273, 386] width 113 height 19
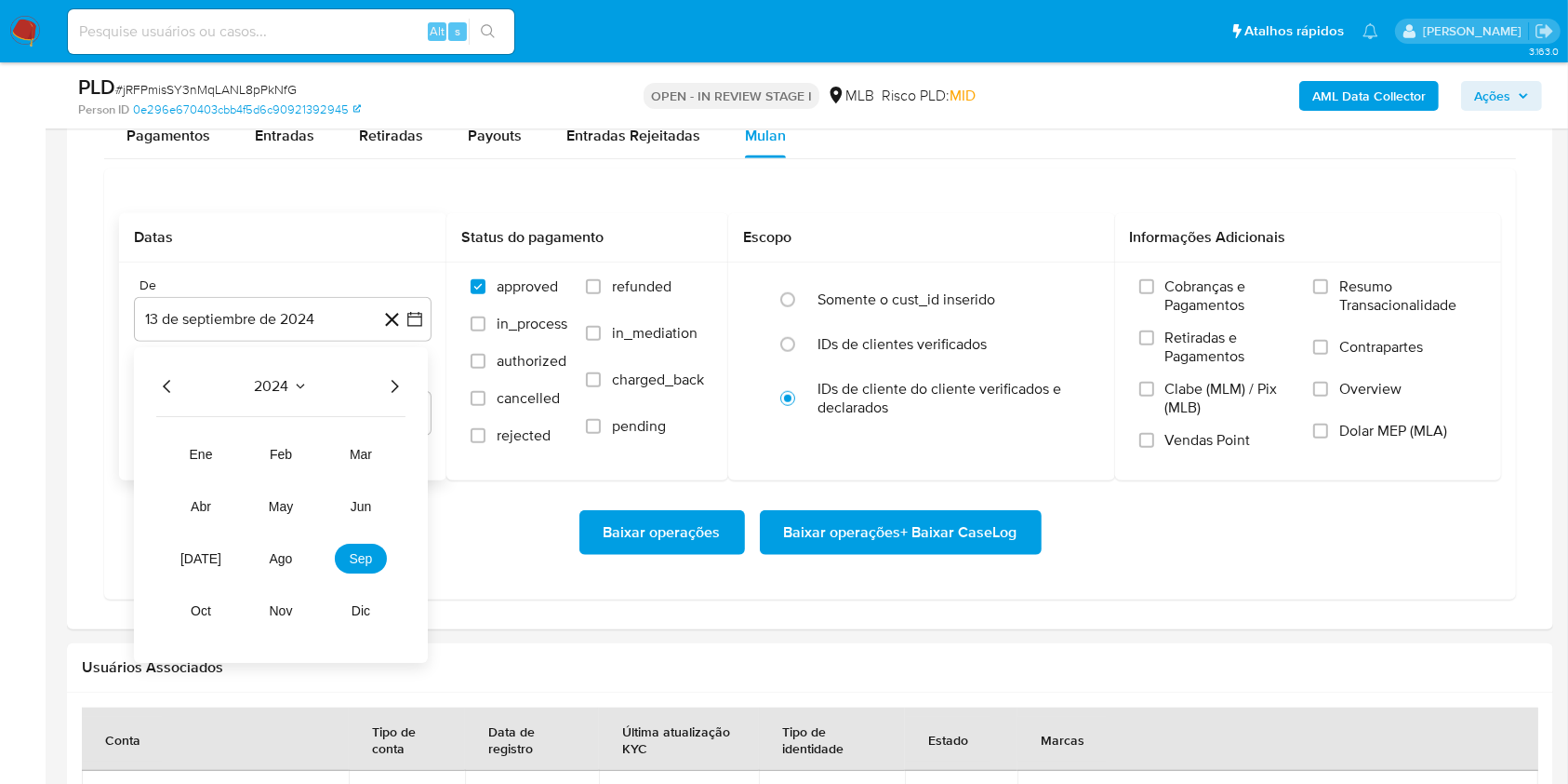
click at [398, 384] on icon "Año siguiente" at bounding box center [396, 386] width 8 height 13
click at [283, 555] on span "ago" at bounding box center [281, 559] width 23 height 15
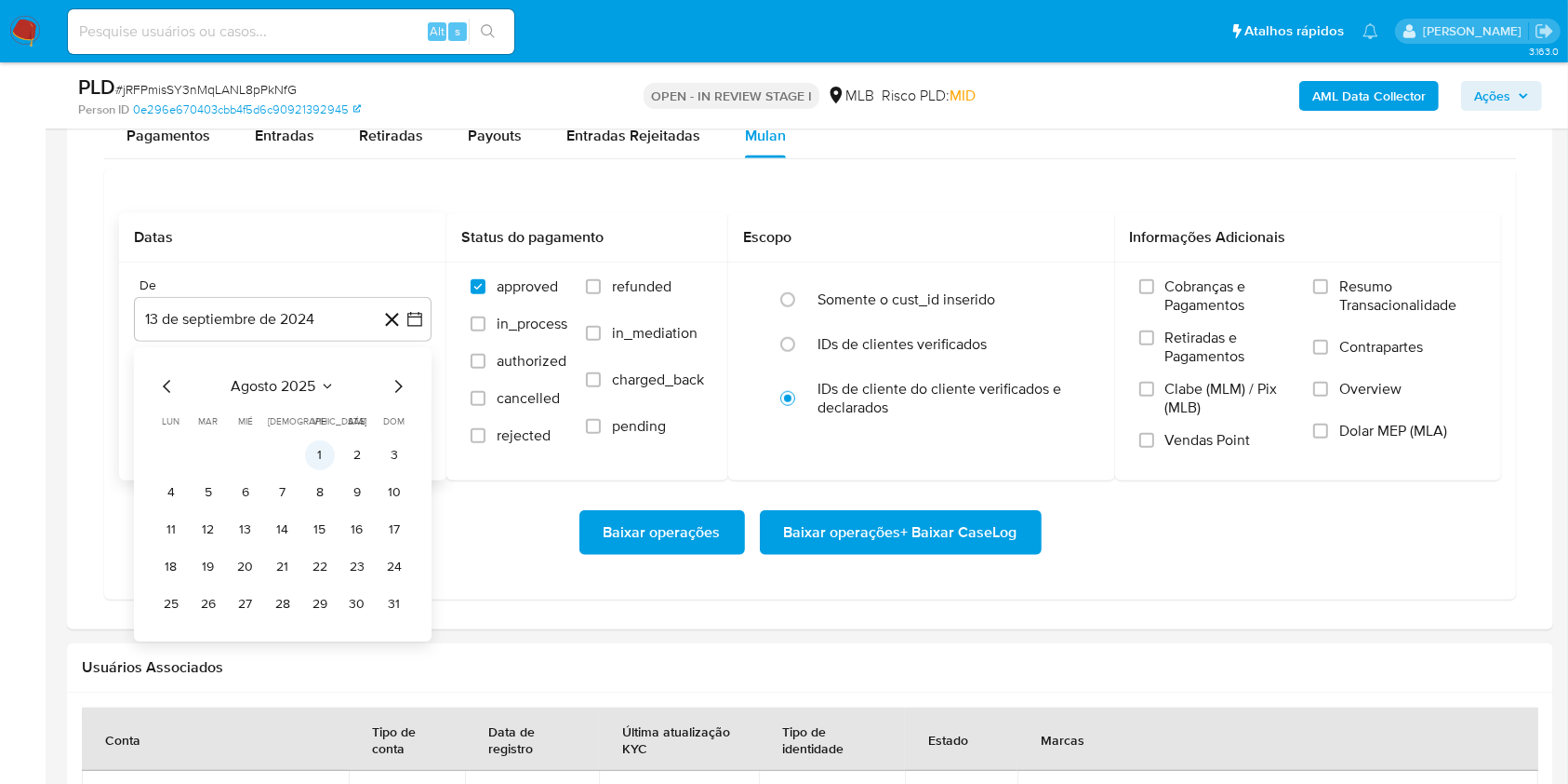
click at [317, 460] on button "1" at bounding box center [319, 455] width 30 height 30
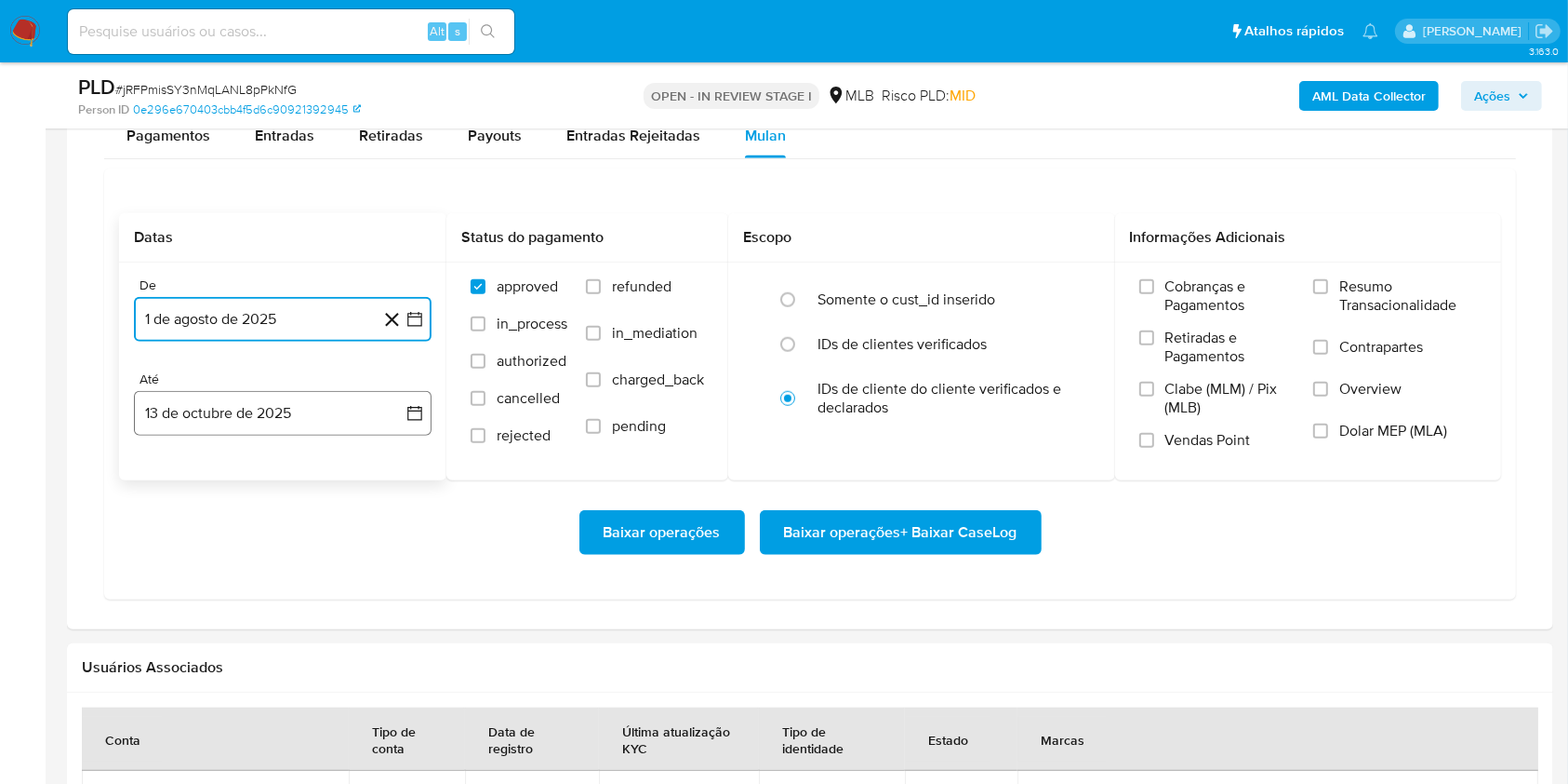
click at [281, 405] on button "13 de octubre de 2025" at bounding box center [283, 413] width 297 height 45
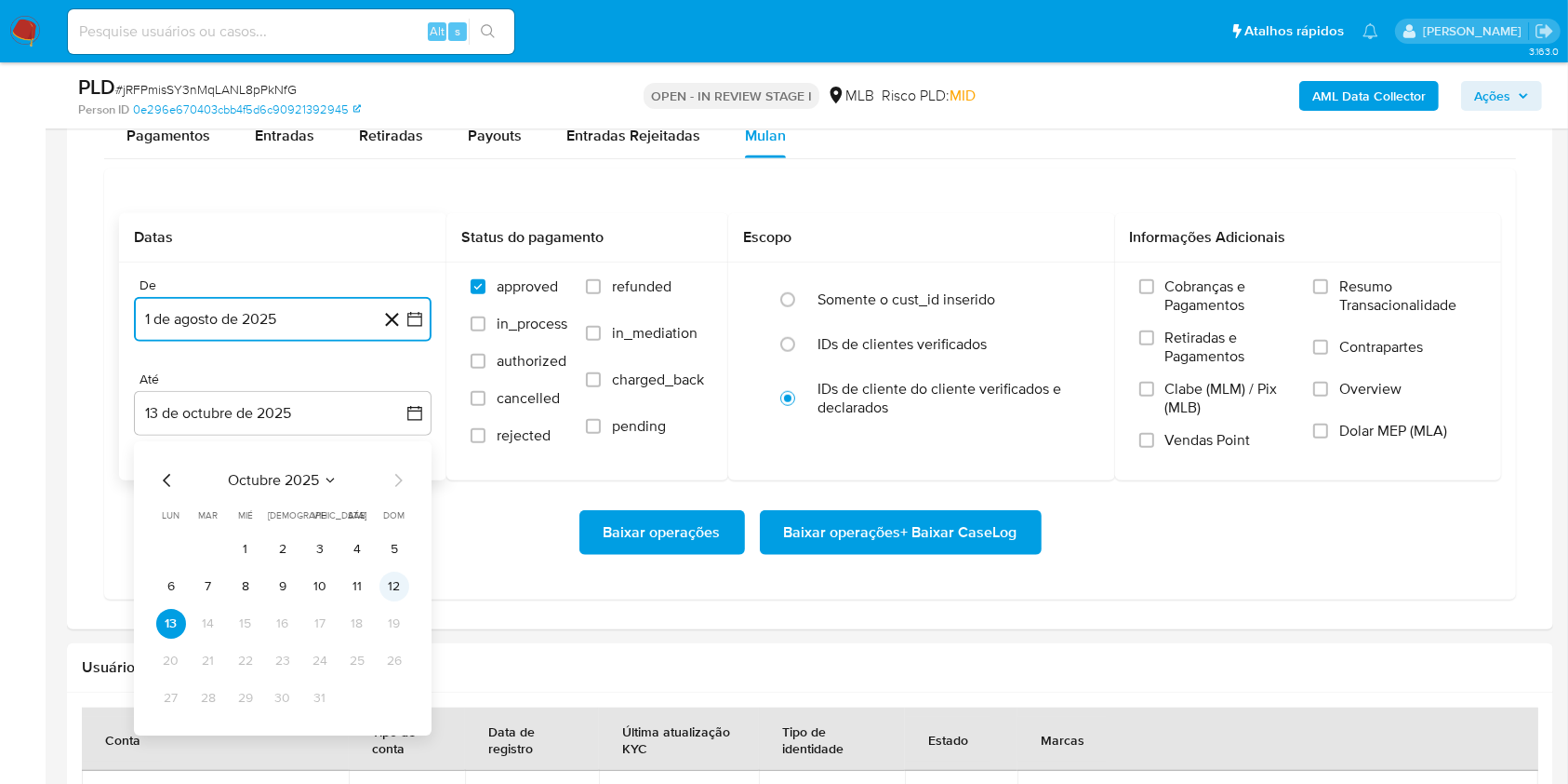
click at [397, 577] on button "12" at bounding box center [394, 586] width 30 height 30
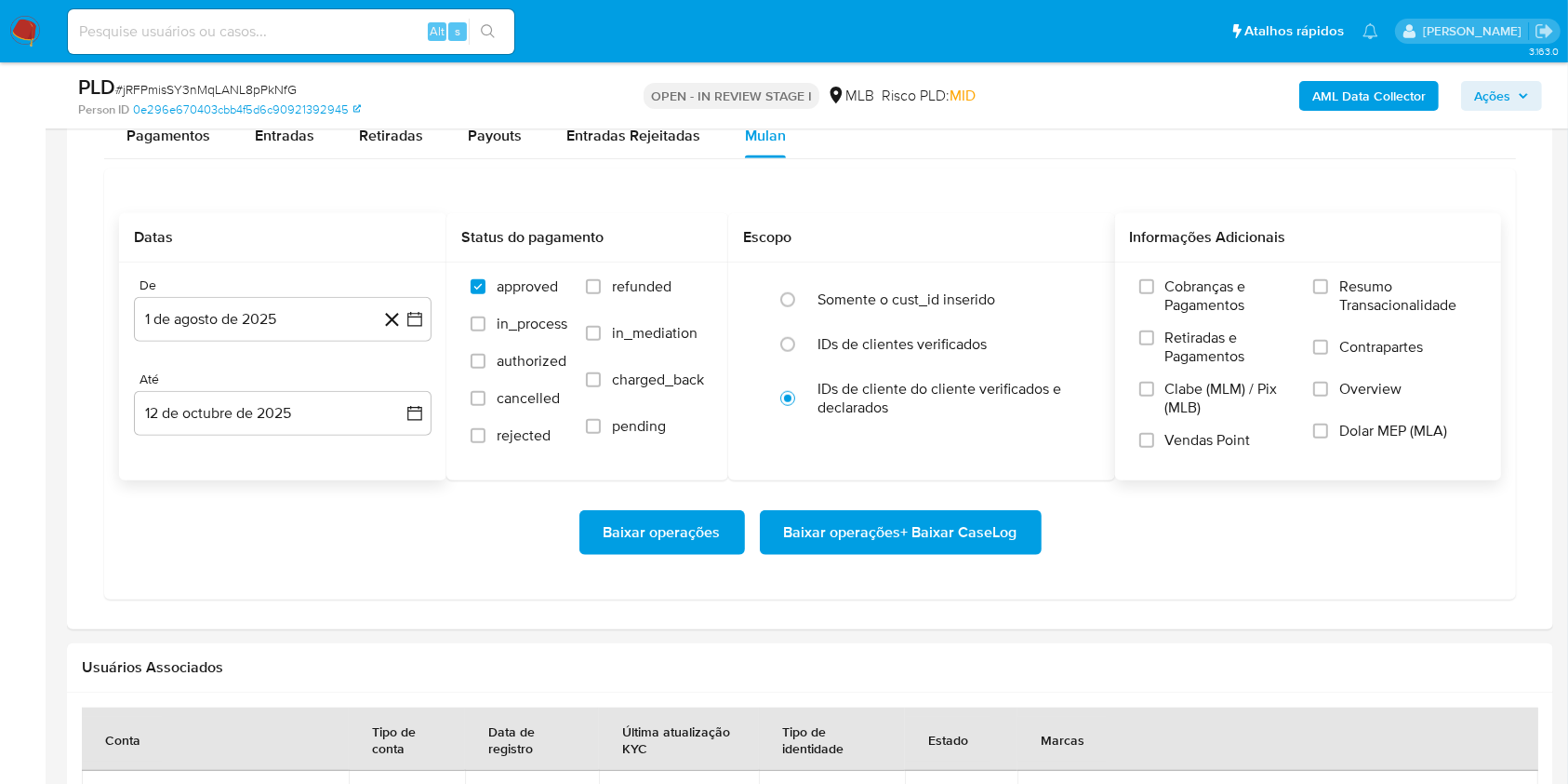
click at [1326, 295] on label "Resumo Transacionalidade" at bounding box center [1395, 307] width 164 height 60
click at [1326, 294] on input "Resumo Transacionalidade" at bounding box center [1321, 287] width 15 height 15
click at [988, 527] on span "Baixar operações + Baixar CaseLog" at bounding box center [901, 532] width 234 height 41
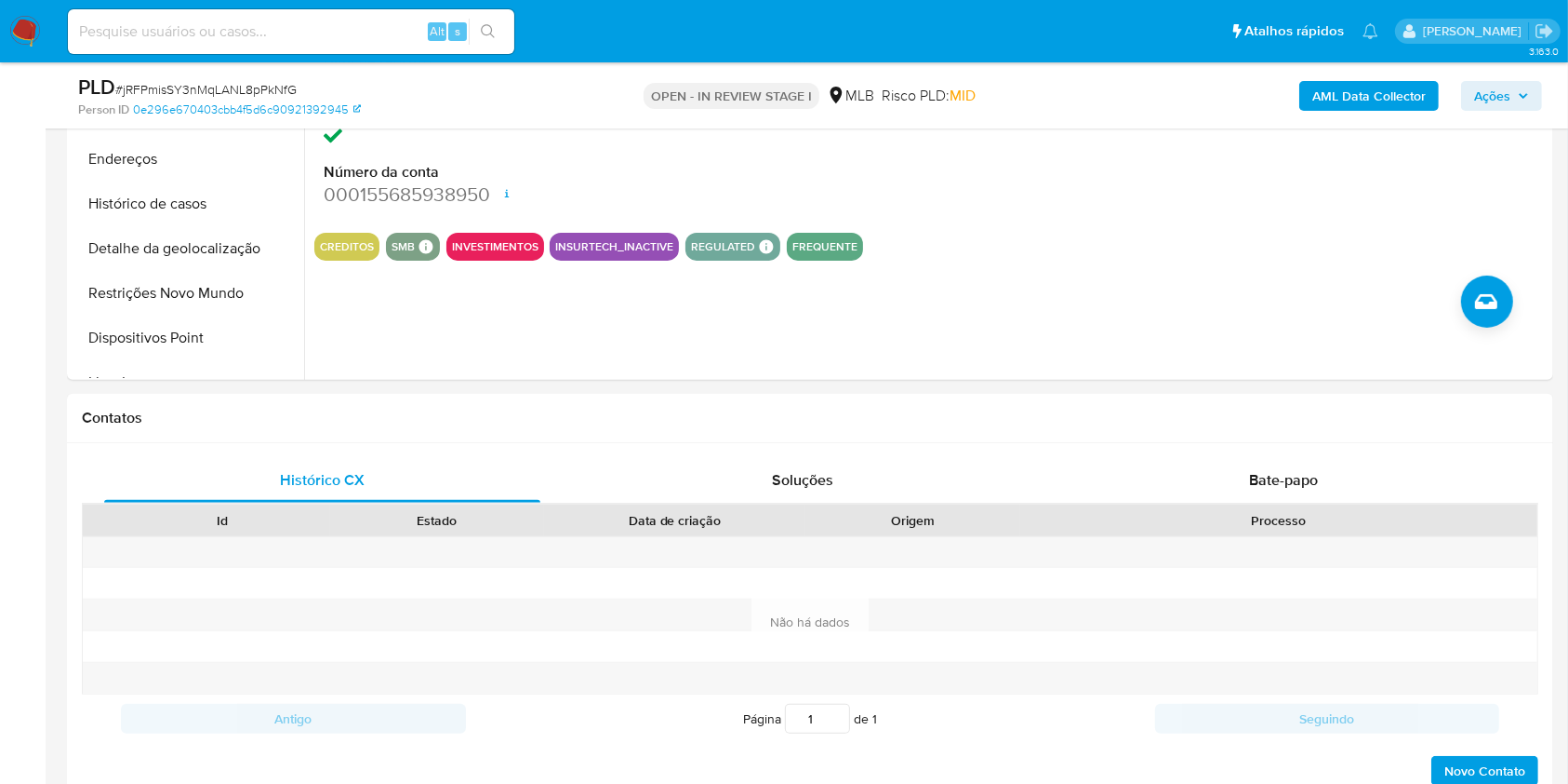
scroll to position [0, 0]
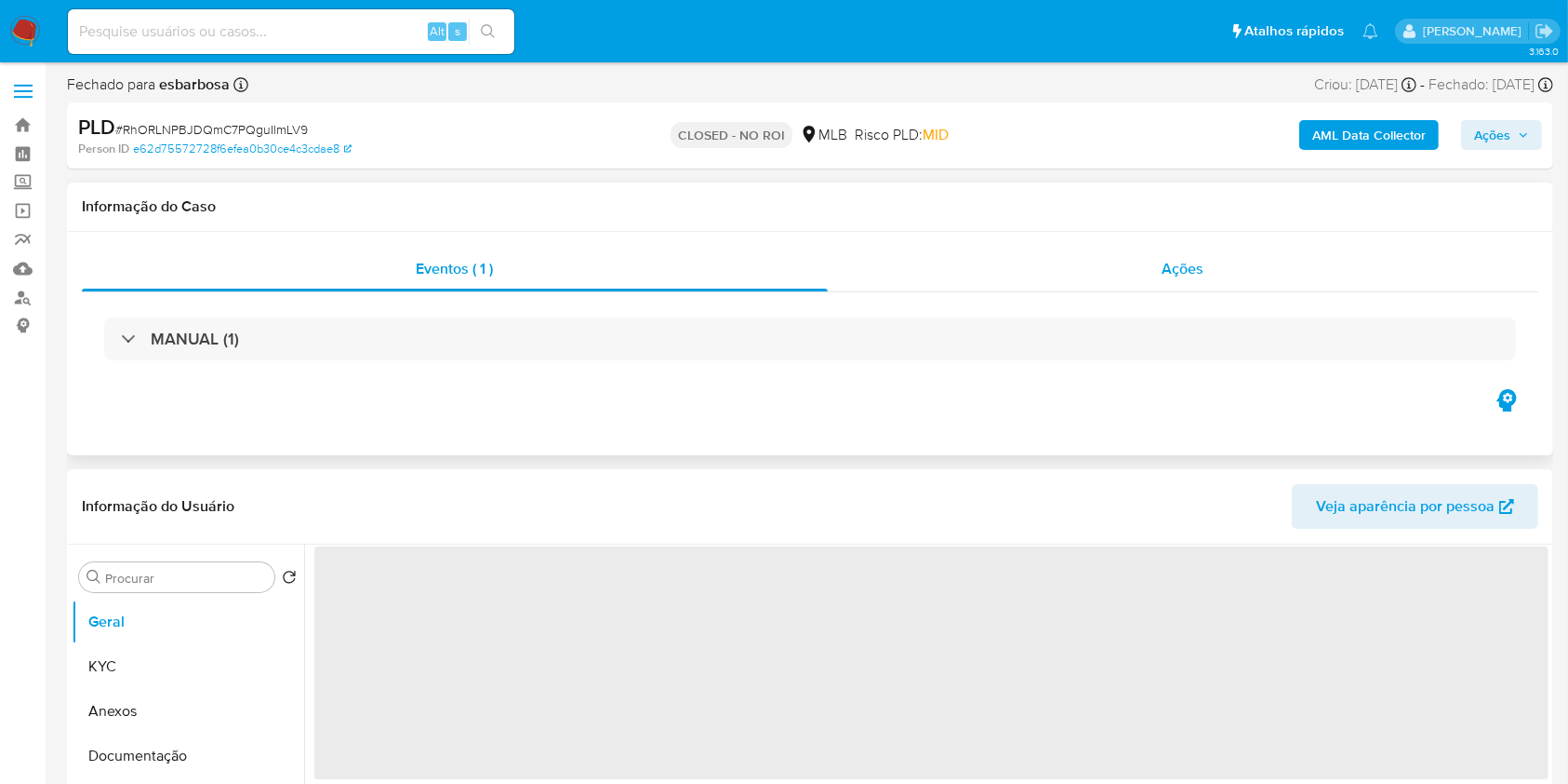
select select "10"
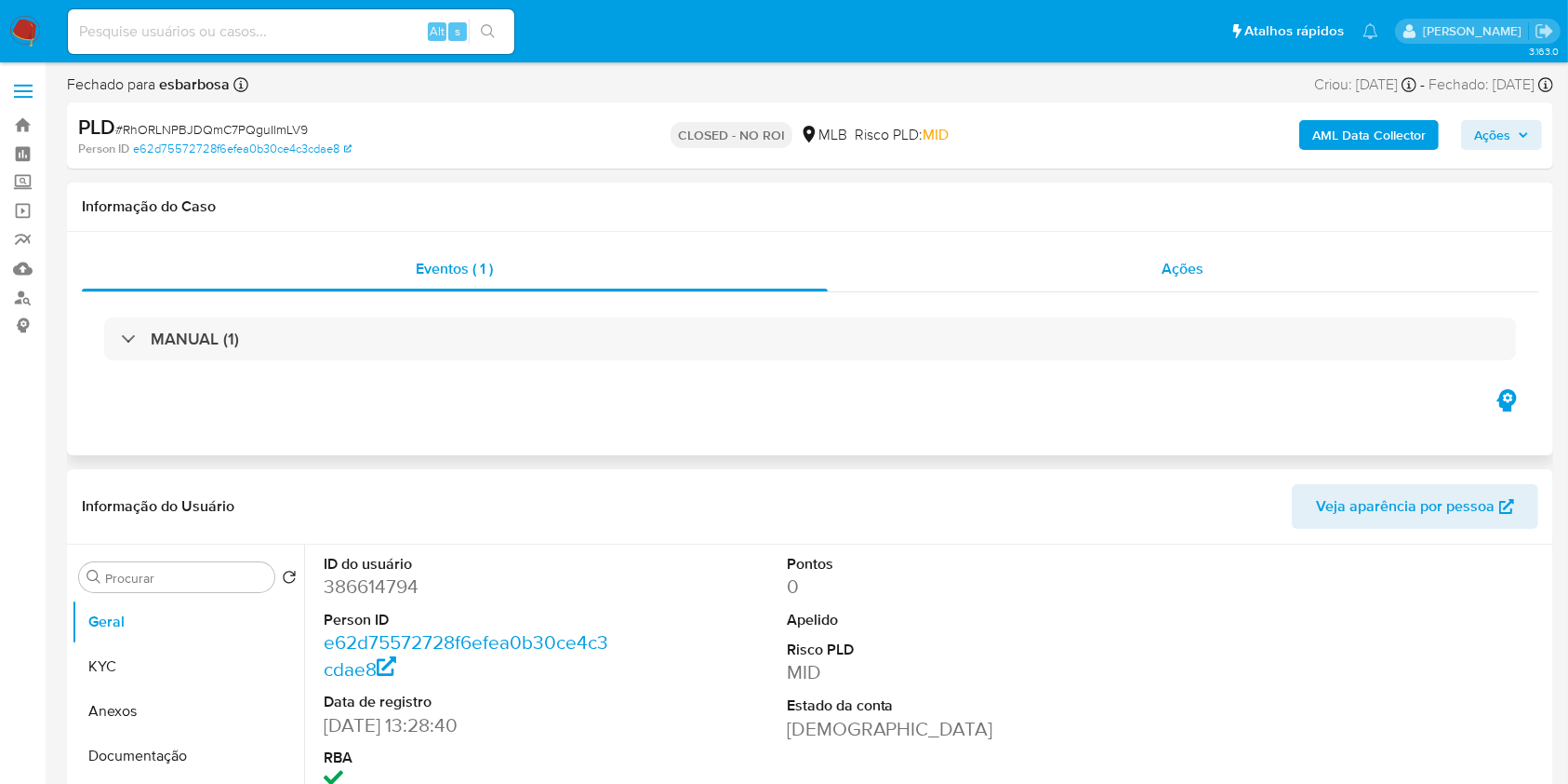
click at [1061, 281] on div "Ações" at bounding box center [1182, 269] width 710 height 45
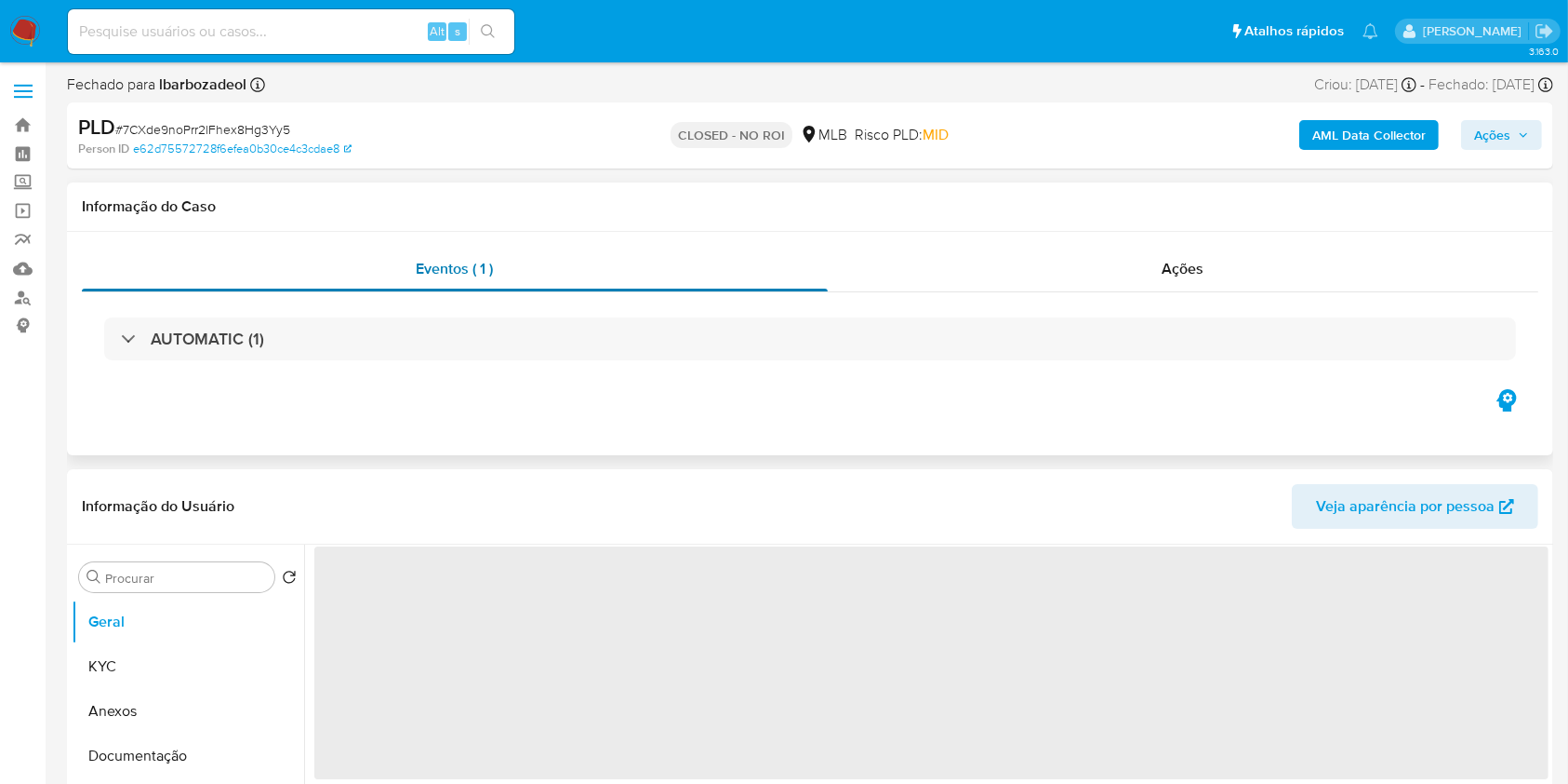
select select "10"
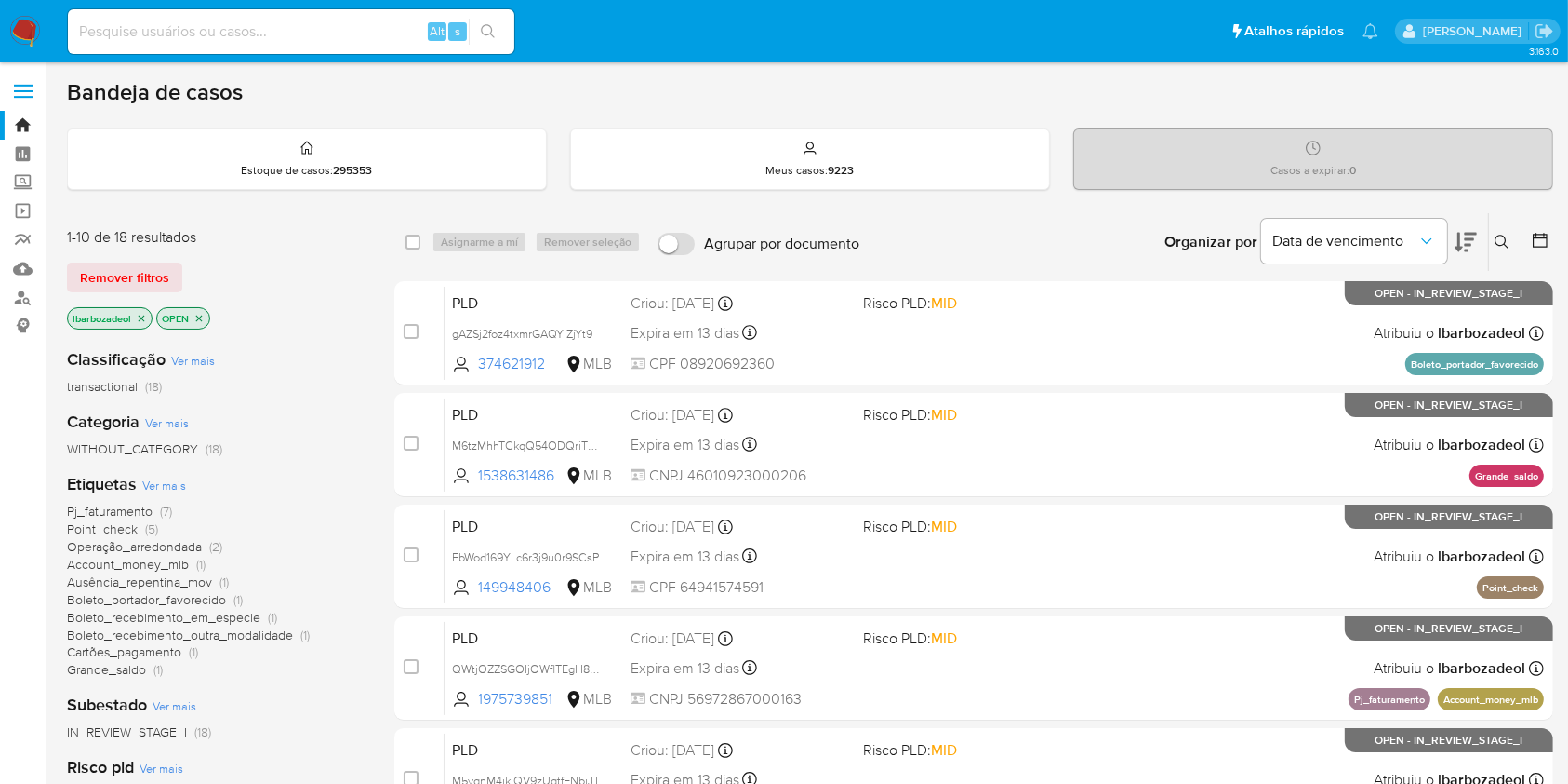
click at [374, 30] on input at bounding box center [291, 31] width 446 height 24
paste input "2704976984"
type input "2704976984"
click at [489, 27] on icon "search-icon" at bounding box center [488, 31] width 15 height 15
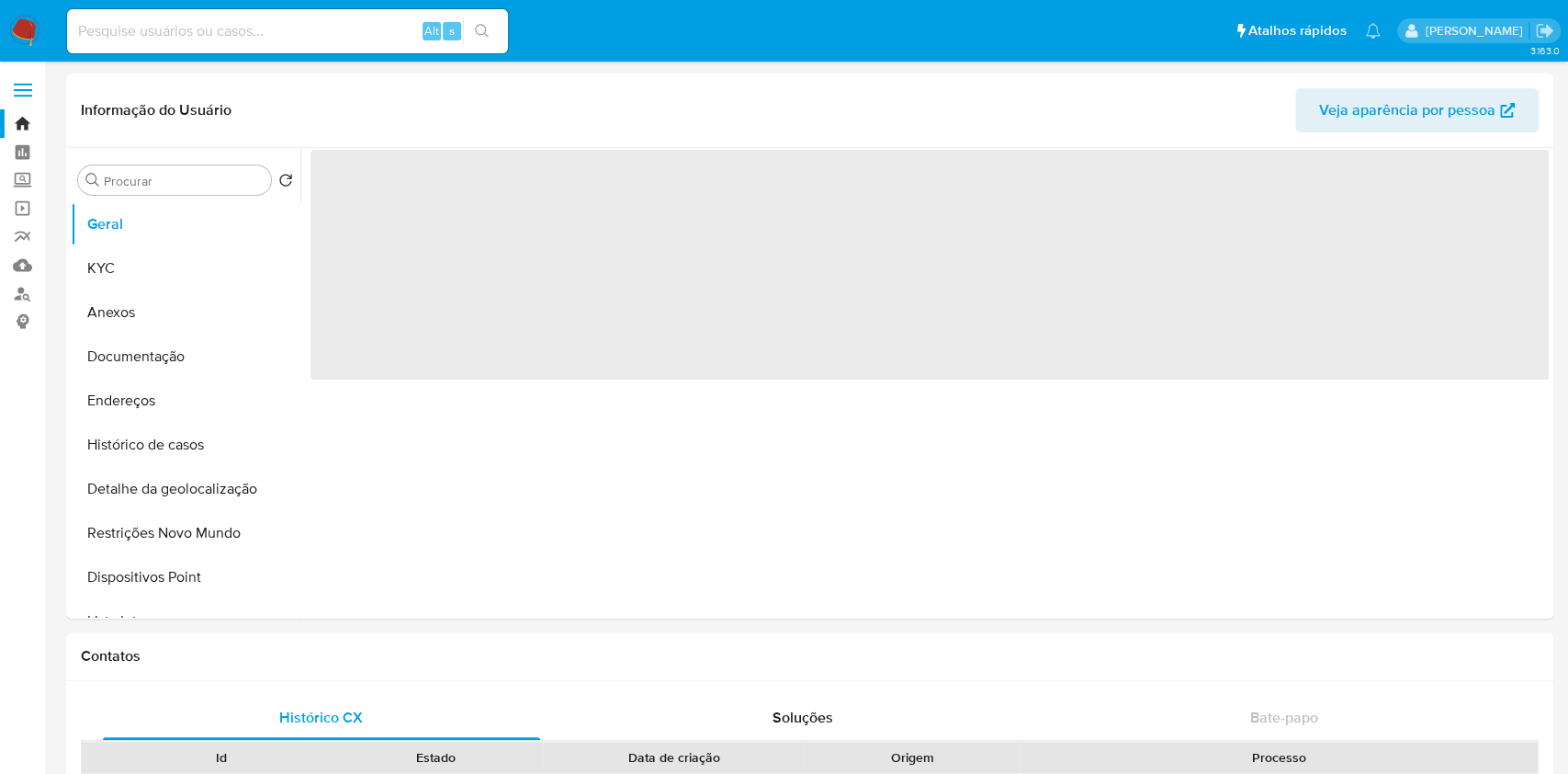
select select "10"
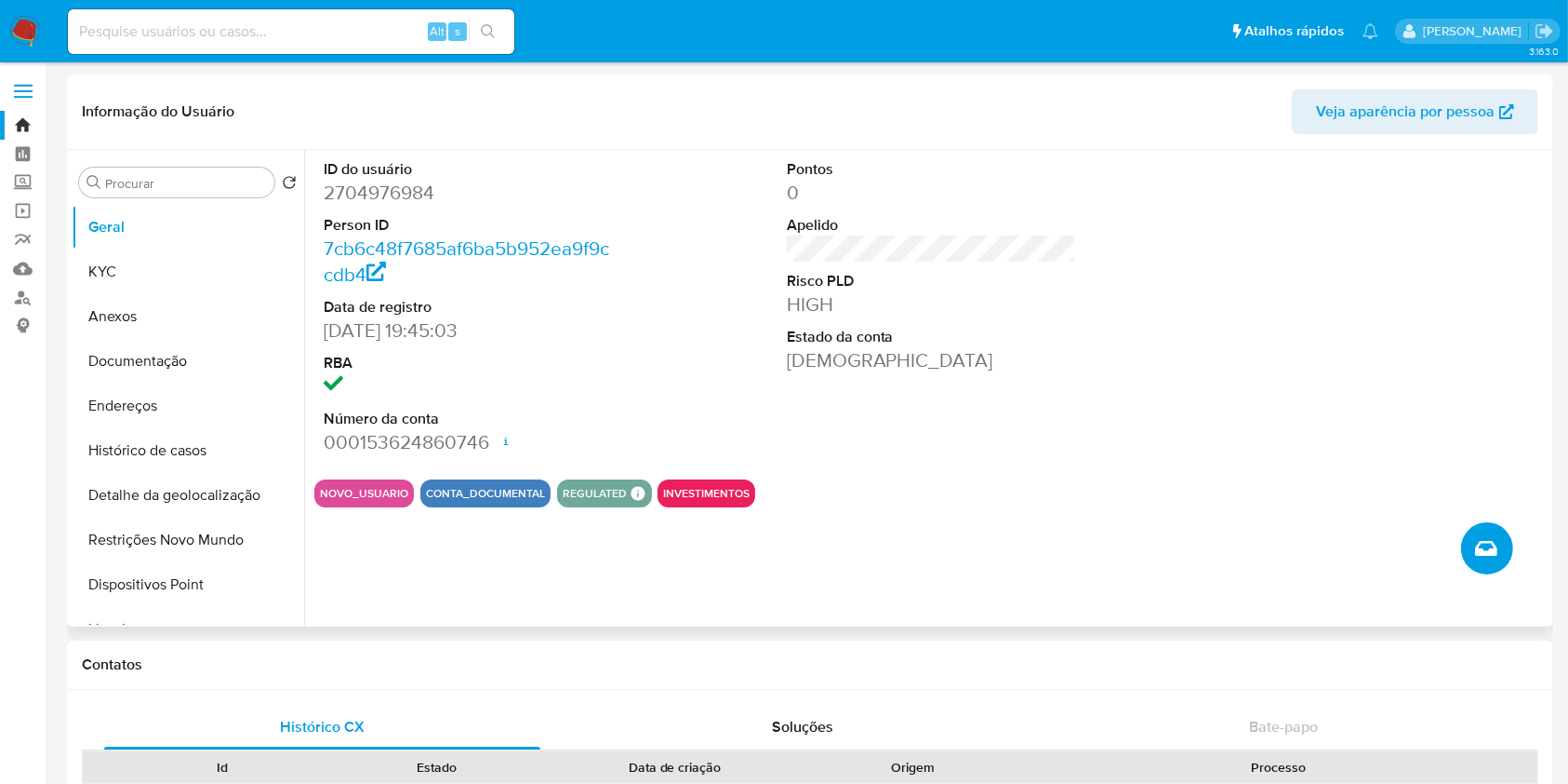
click at [1483, 549] on icon "Criar caso manual" at bounding box center [1485, 547] width 22 height 22
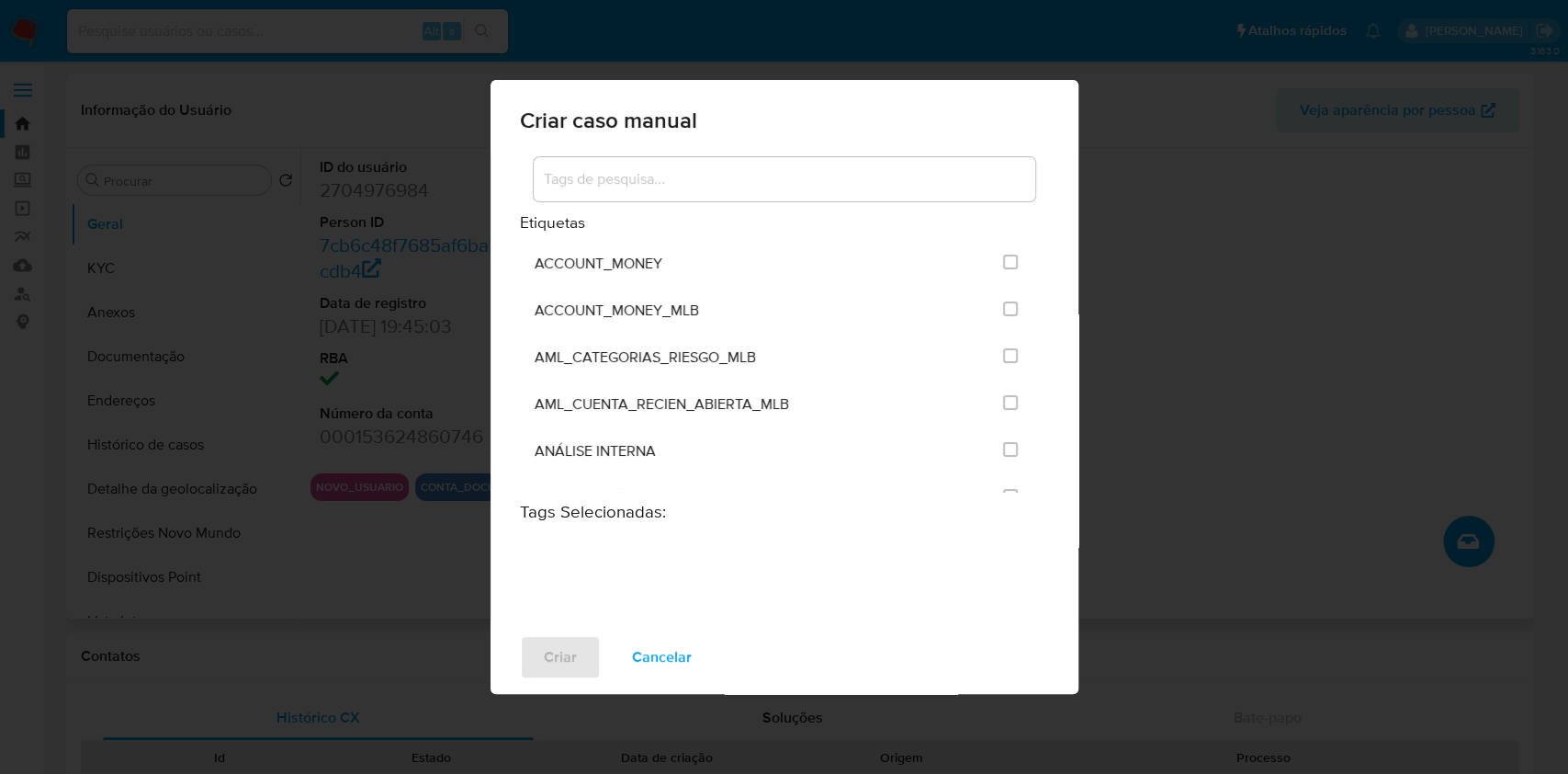
click at [749, 190] on div at bounding box center [784, 179] width 502 height 44
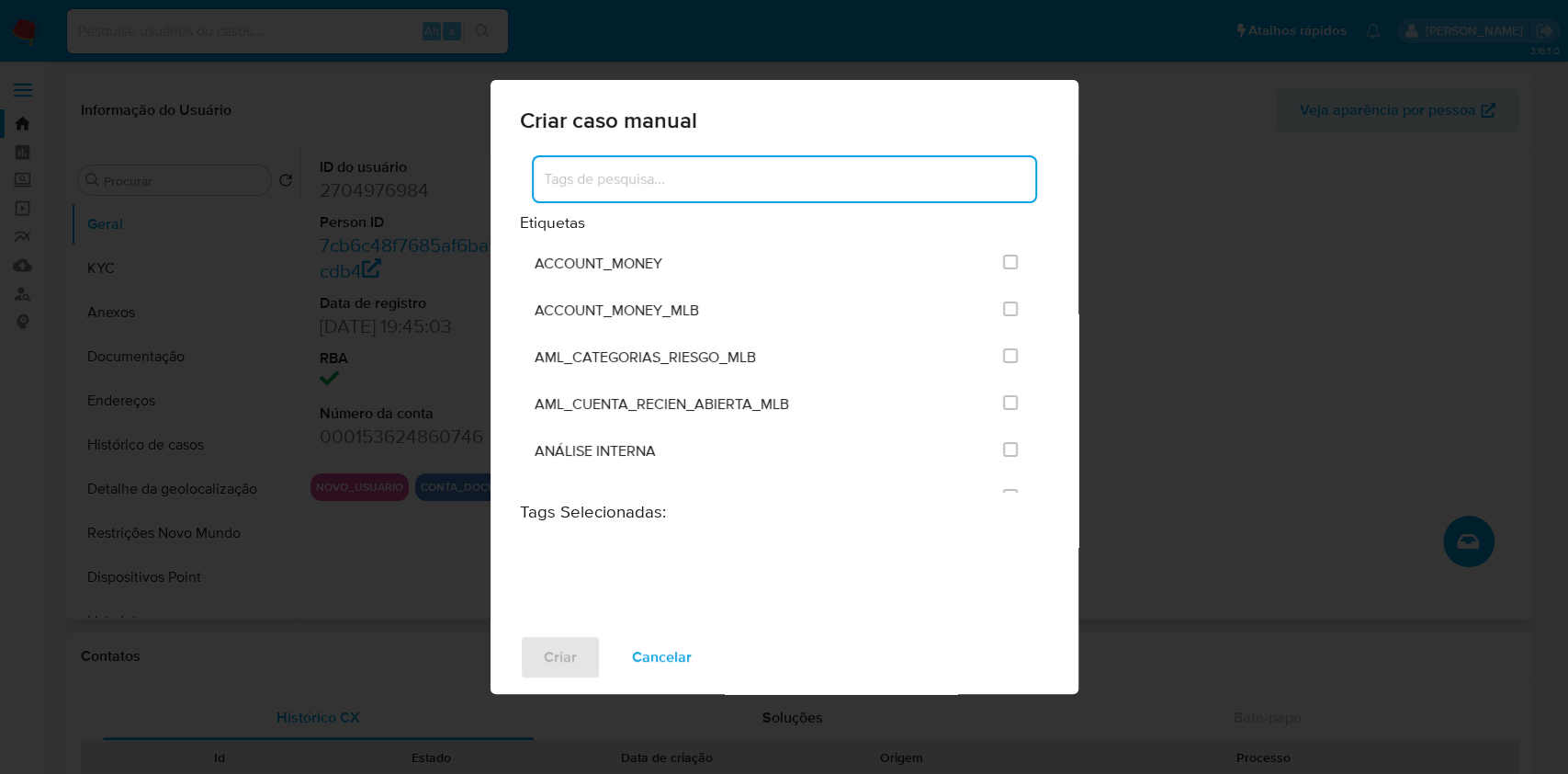
click at [749, 189] on input at bounding box center [784, 179] width 502 height 24
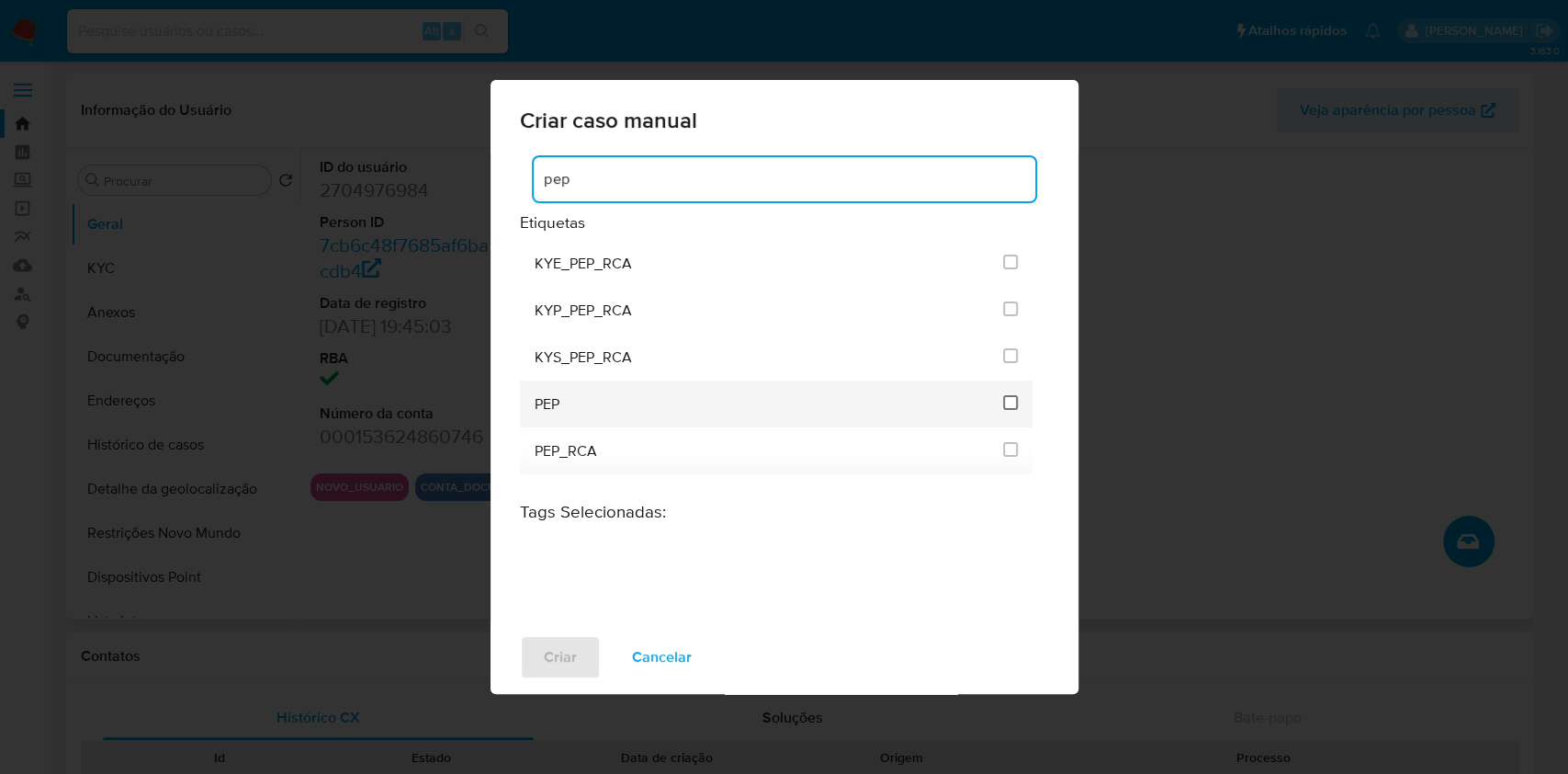
type input "pep"
click at [1010, 399] on input "2512" at bounding box center [1010, 403] width 15 height 15
checkbox input "true"
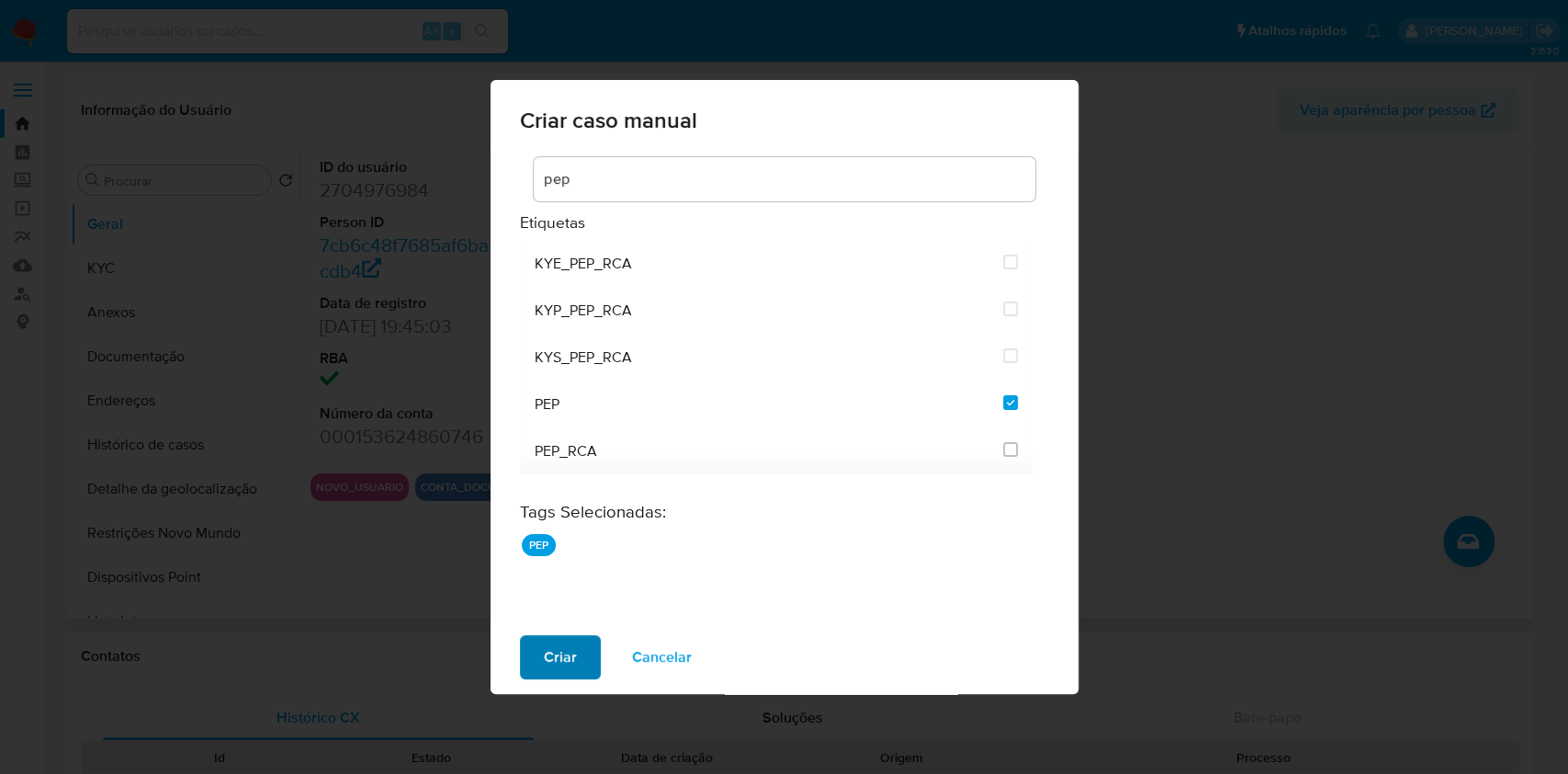
click at [550, 665] on span "Criar" at bounding box center [560, 656] width 33 height 40
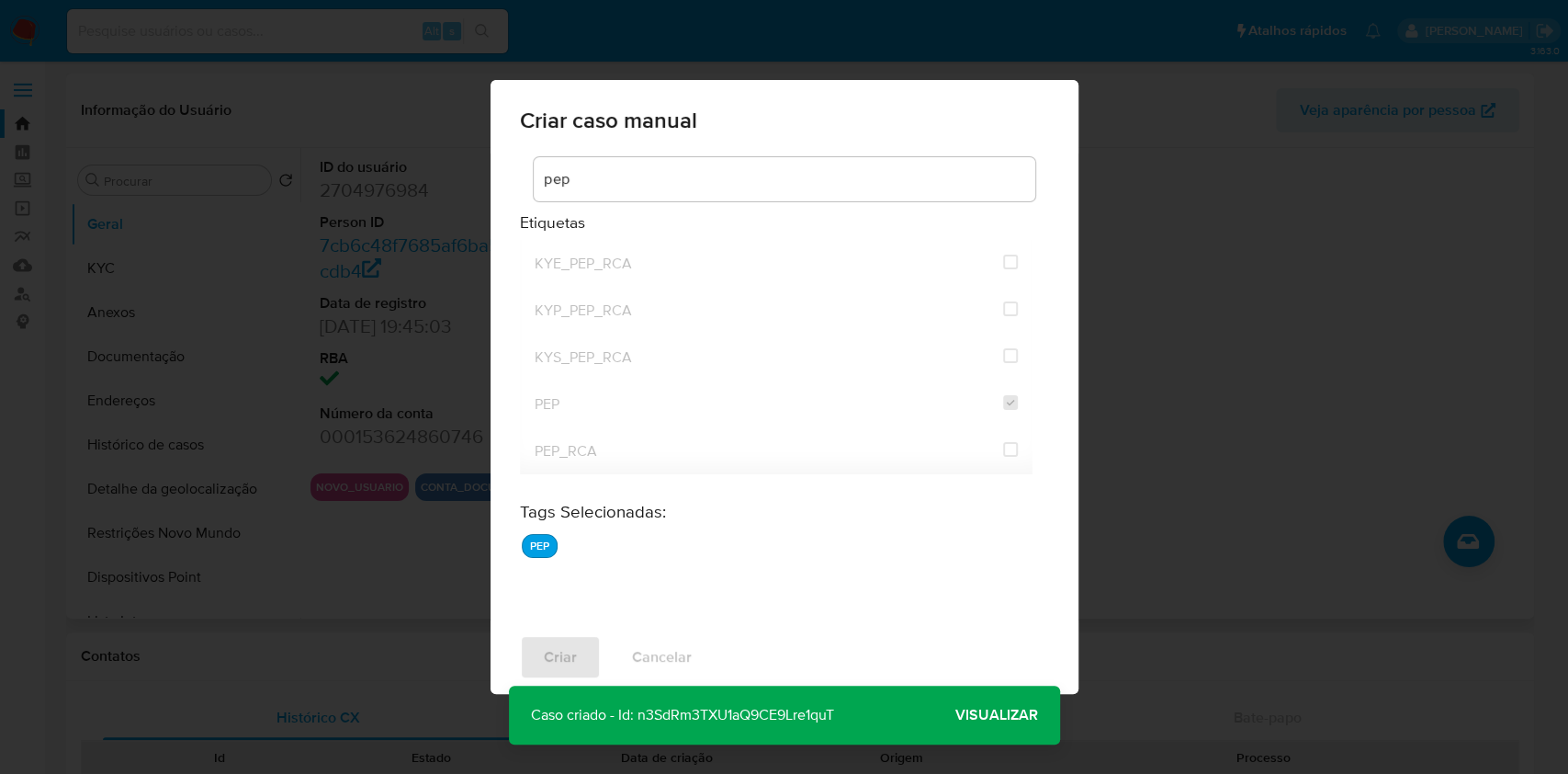
click at [1023, 715] on span "Visualizar" at bounding box center [997, 715] width 83 height 0
click at [1006, 715] on span "Visualizar" at bounding box center [997, 715] width 83 height 0
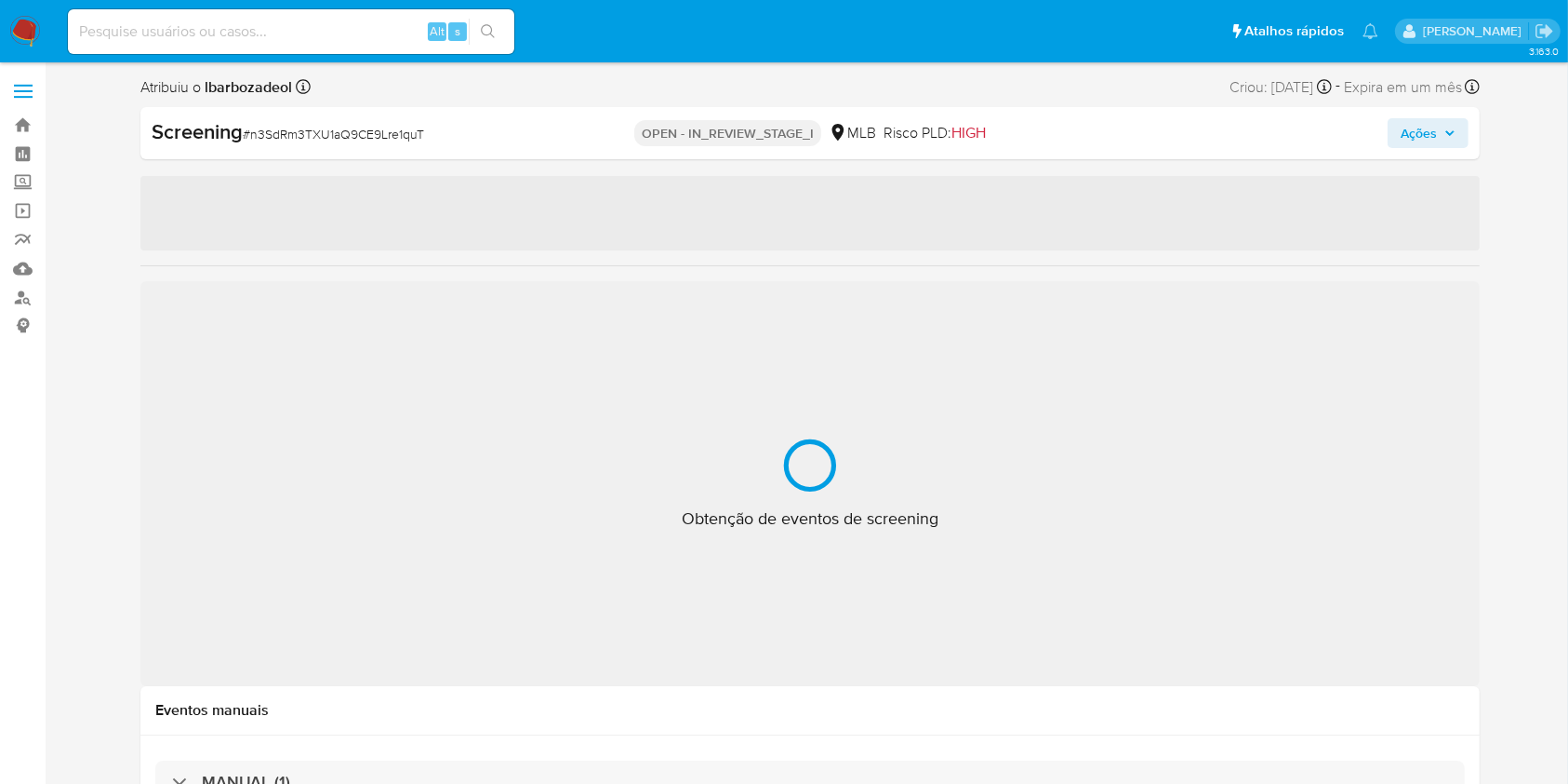
select select "10"
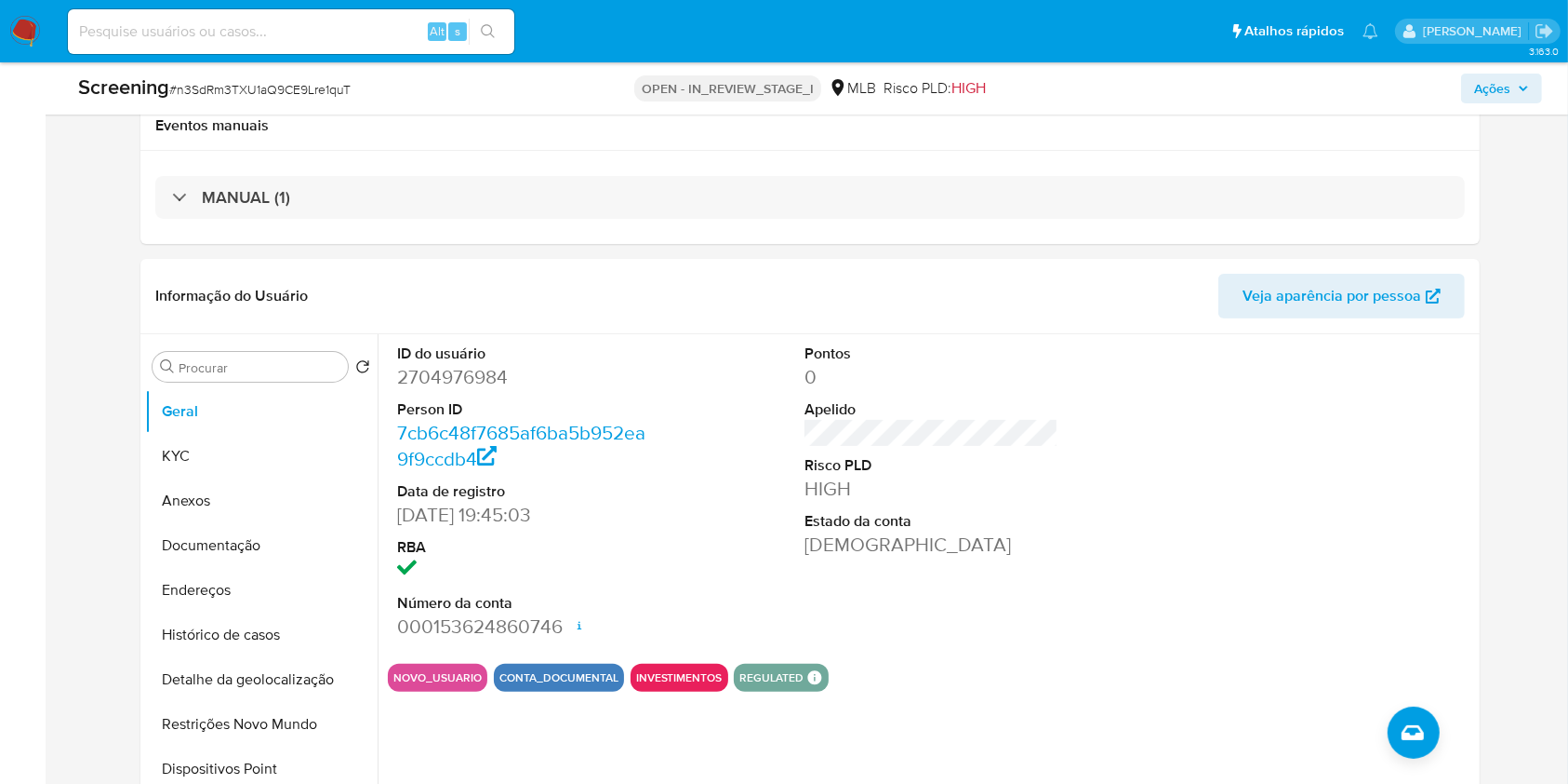
scroll to position [366, 0]
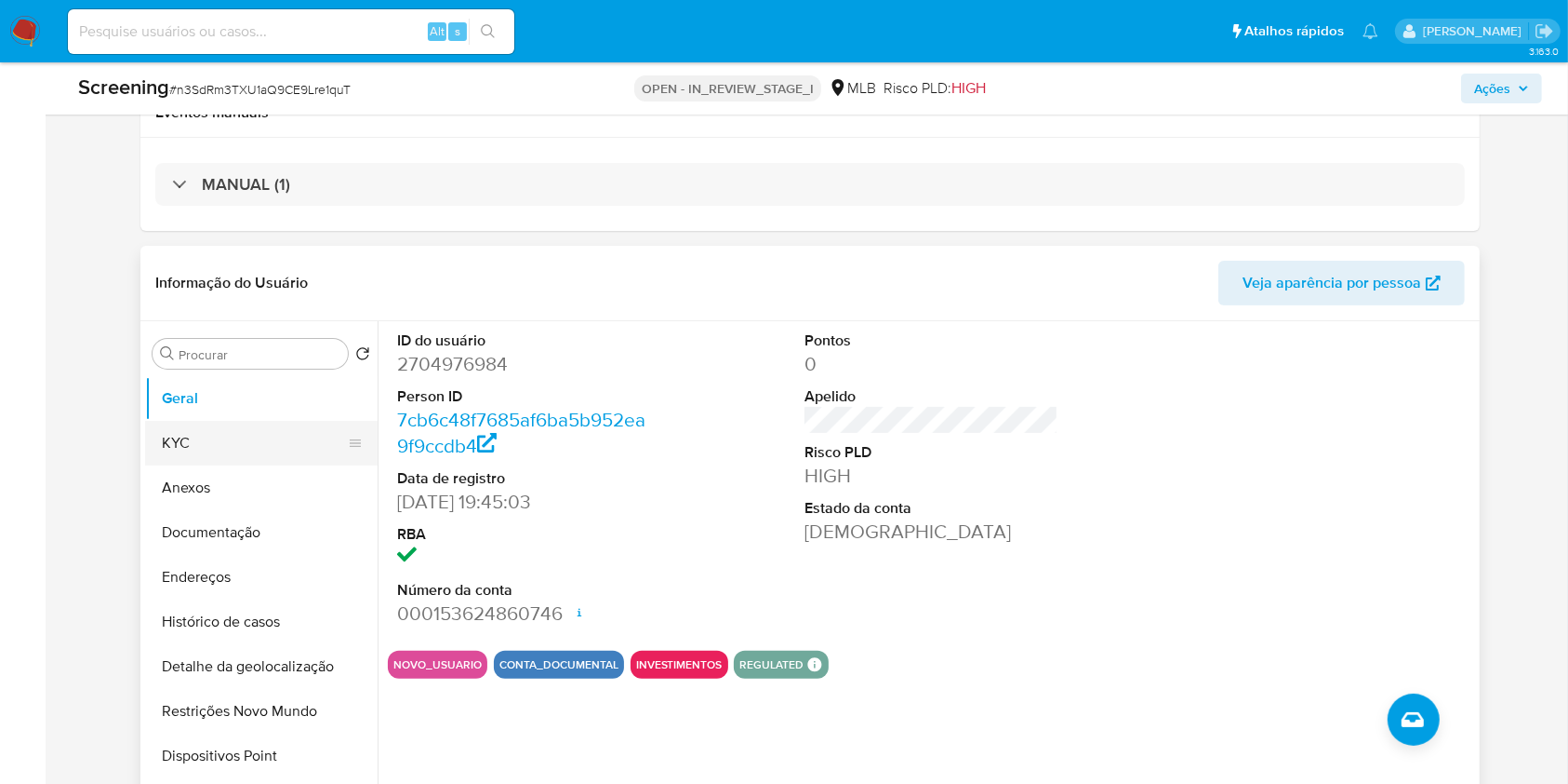
click at [180, 441] on button "KYC" at bounding box center [254, 443] width 217 height 45
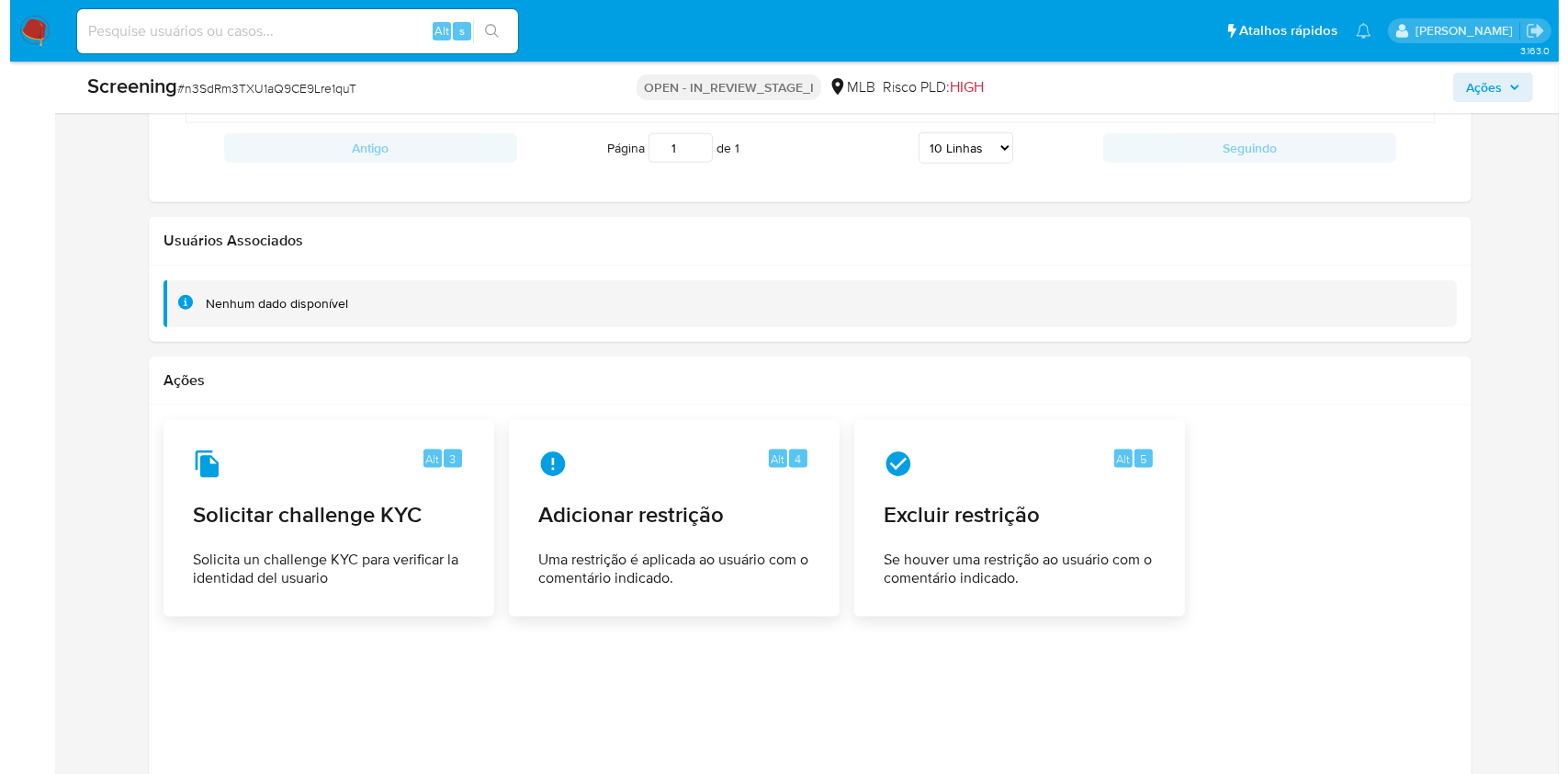
scroll to position [2418, 0]
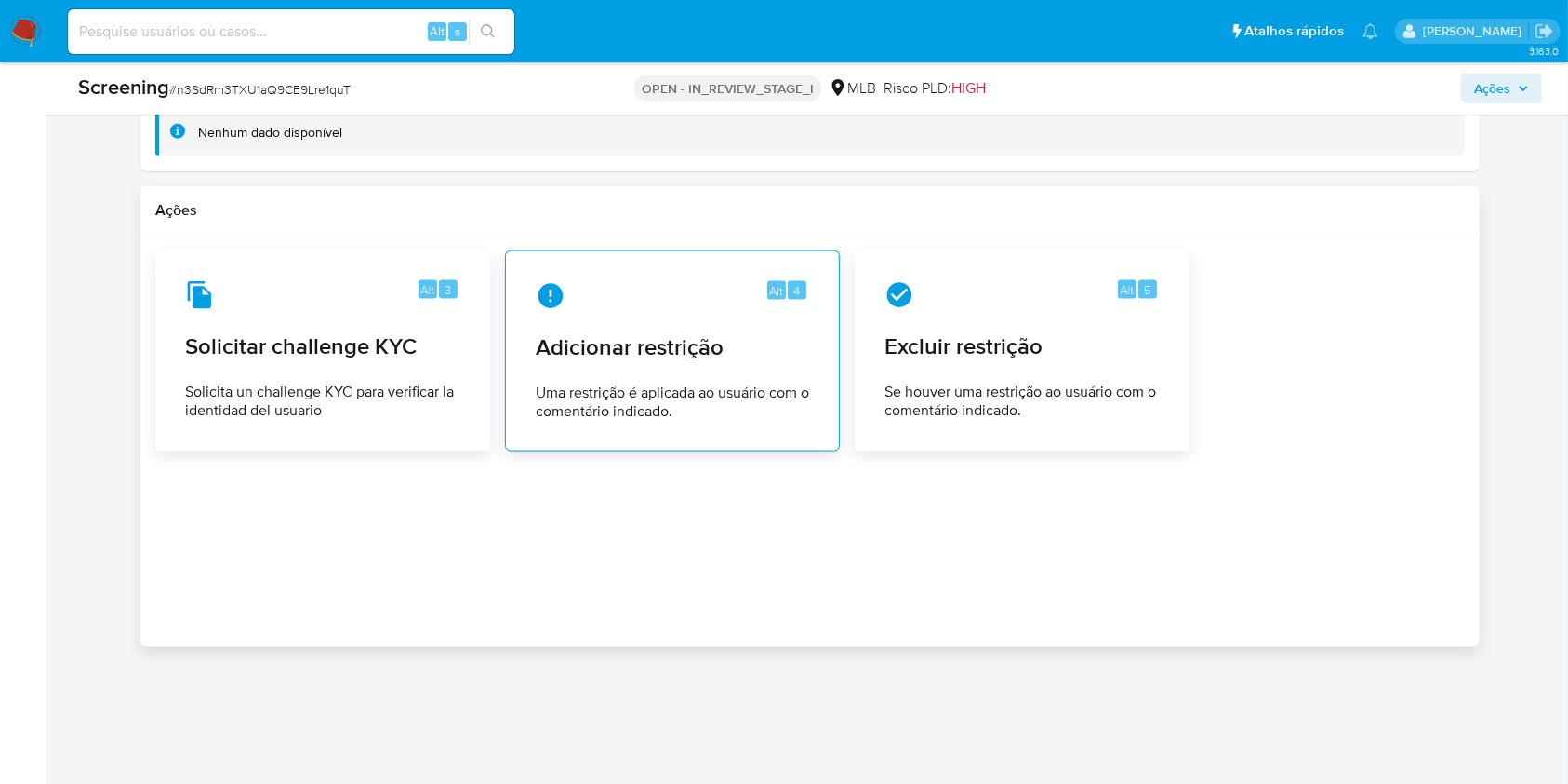
click at [646, 391] on span "Uma restrição é aplicada ao usuário com o comentário indicado." at bounding box center [672, 402] width 274 height 37
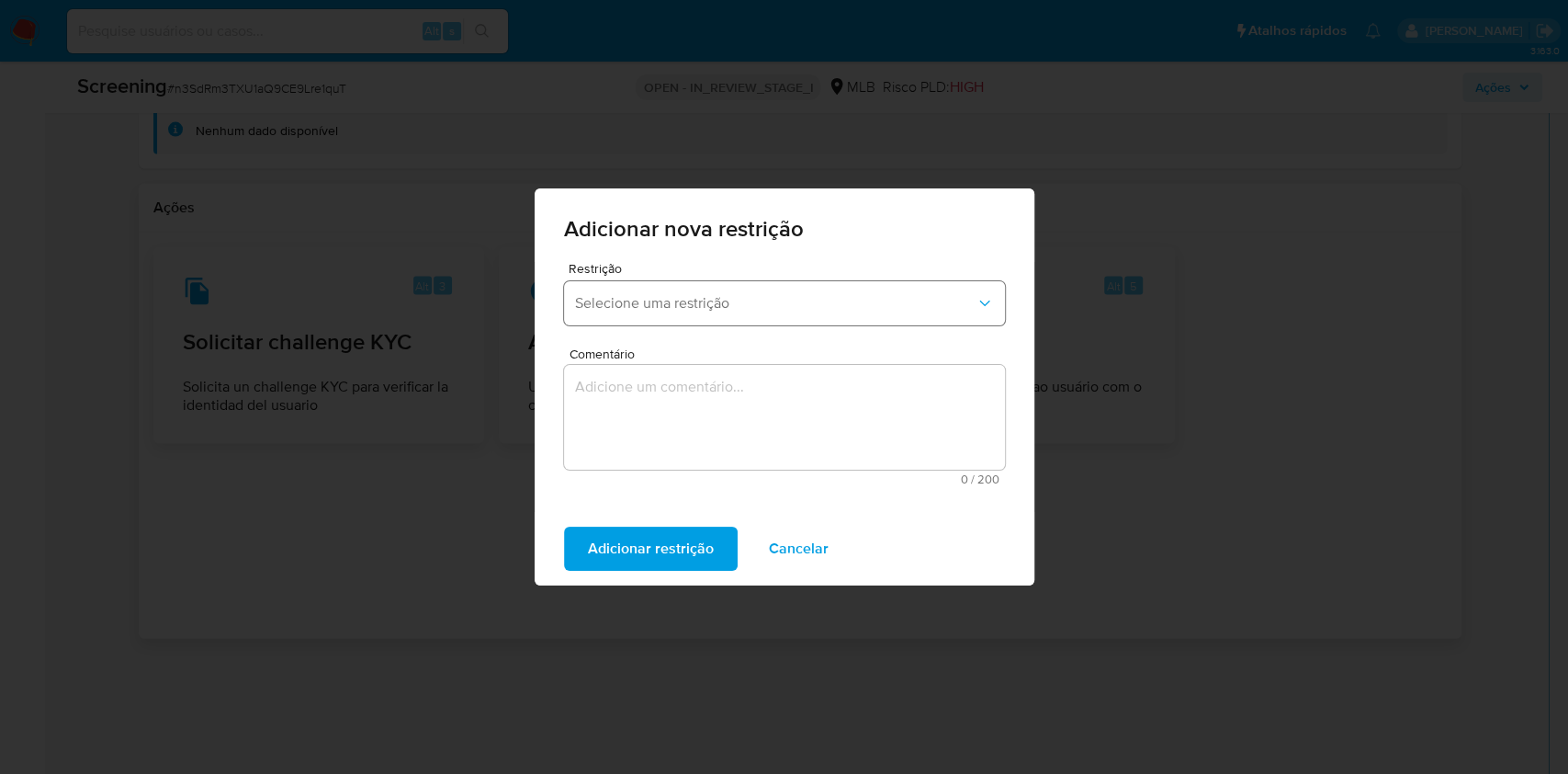
click at [680, 311] on span "Selecione uma restrição" at bounding box center [775, 303] width 400 height 19
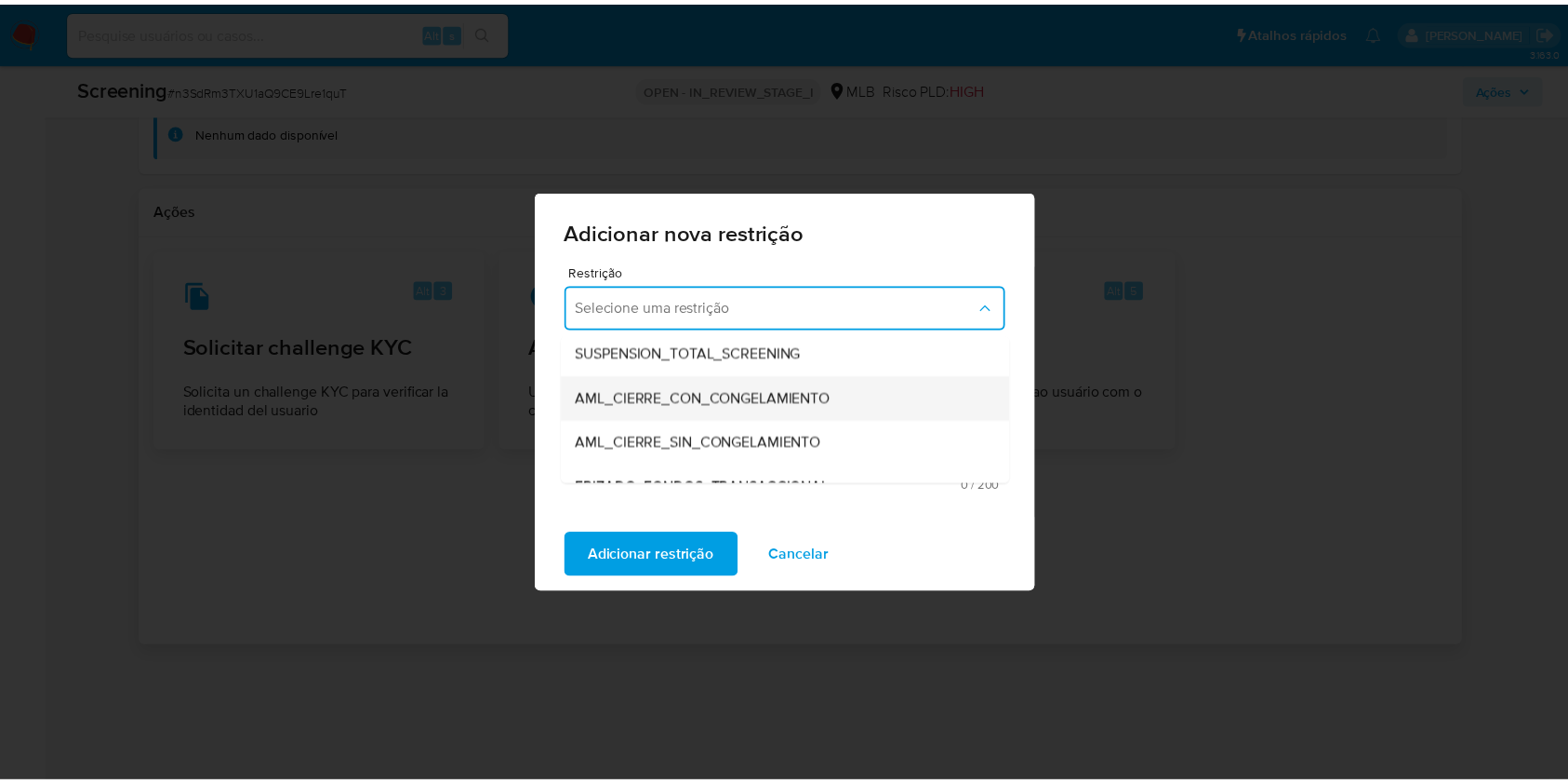
scroll to position [94, 0]
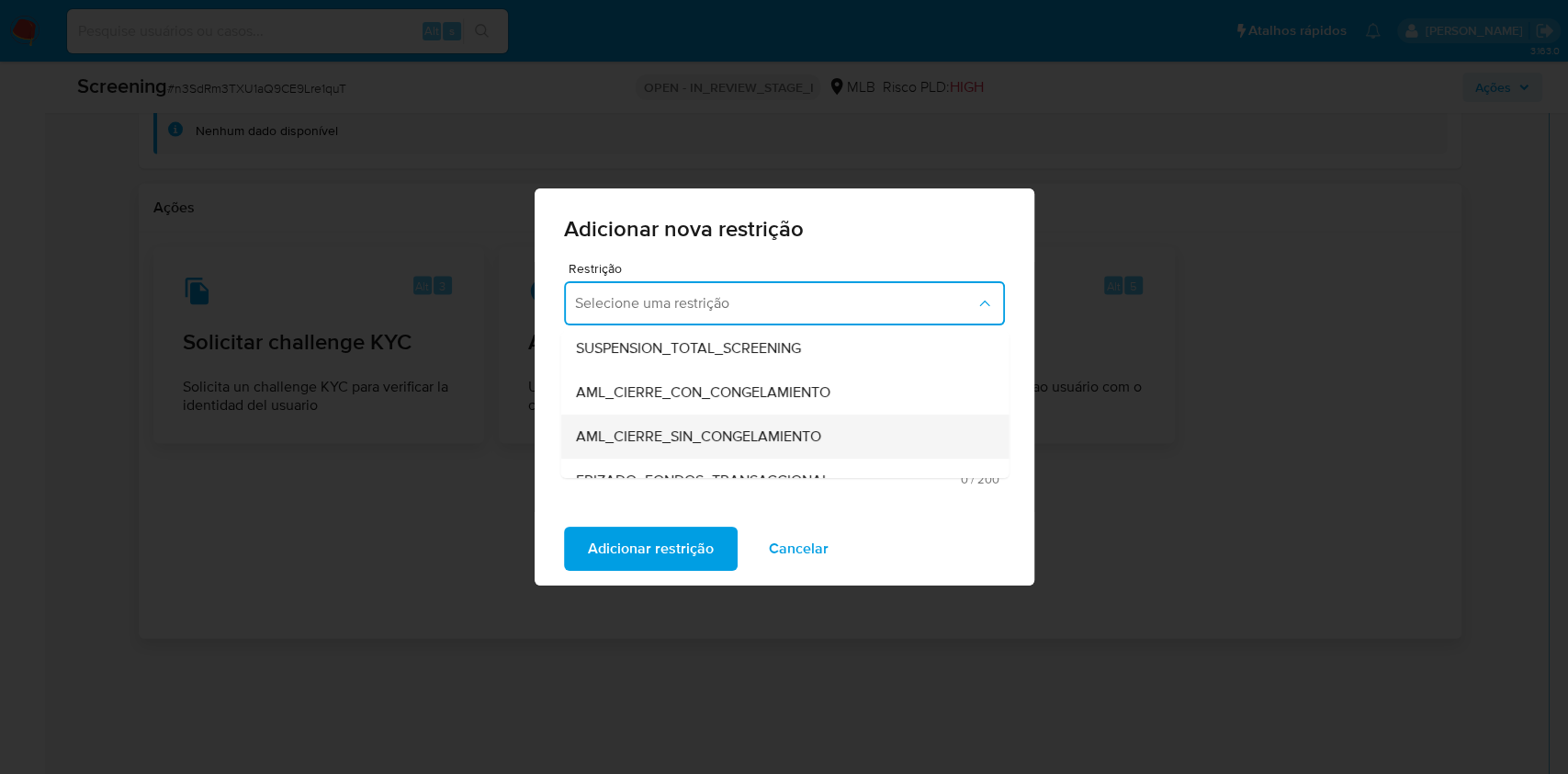
click at [705, 430] on span "AML_CIERRE_SIN_CONGELAMIENTO" at bounding box center [697, 437] width 246 height 19
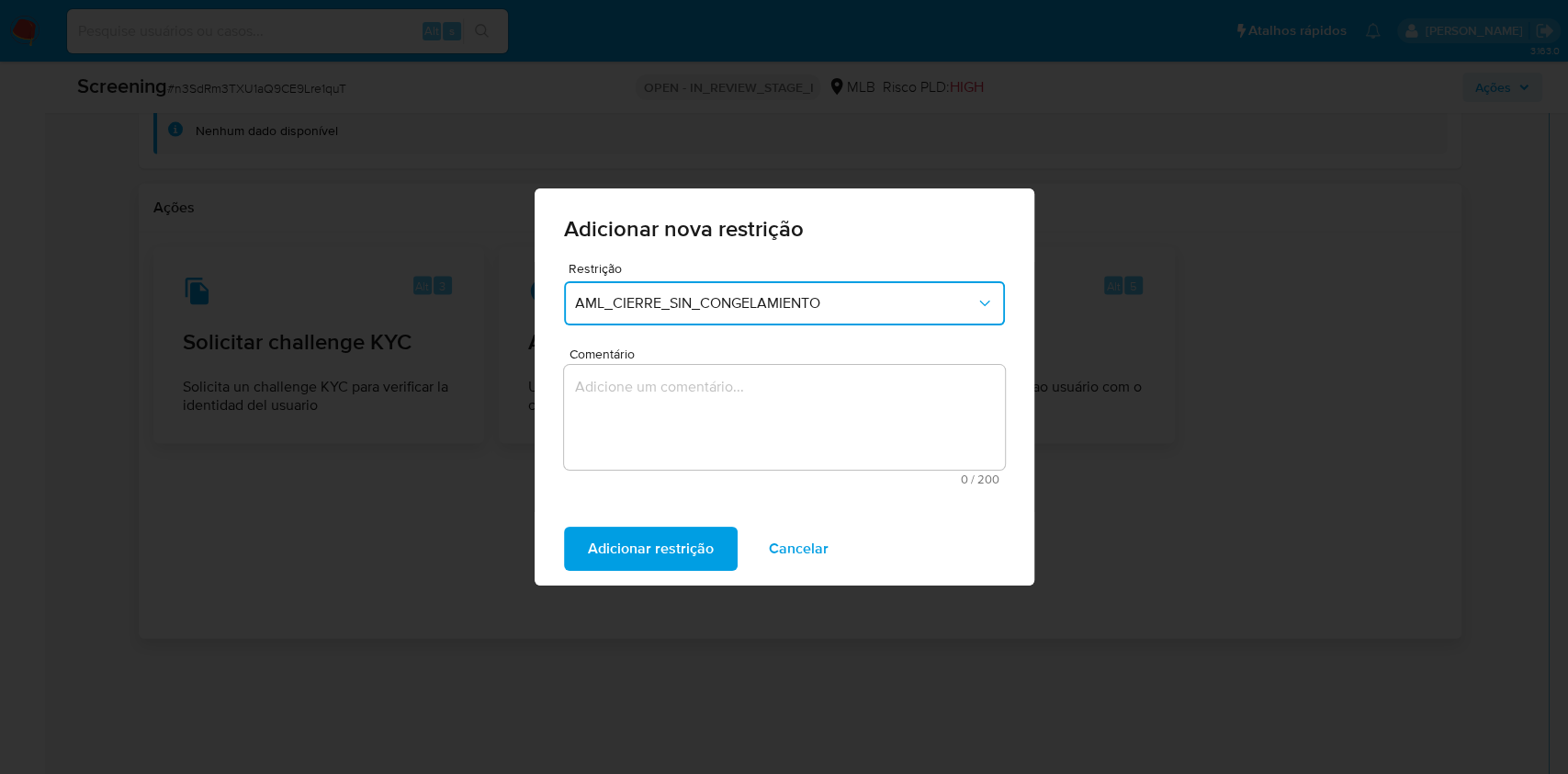
click at [695, 407] on textarea "Comentário" at bounding box center [784, 416] width 440 height 105
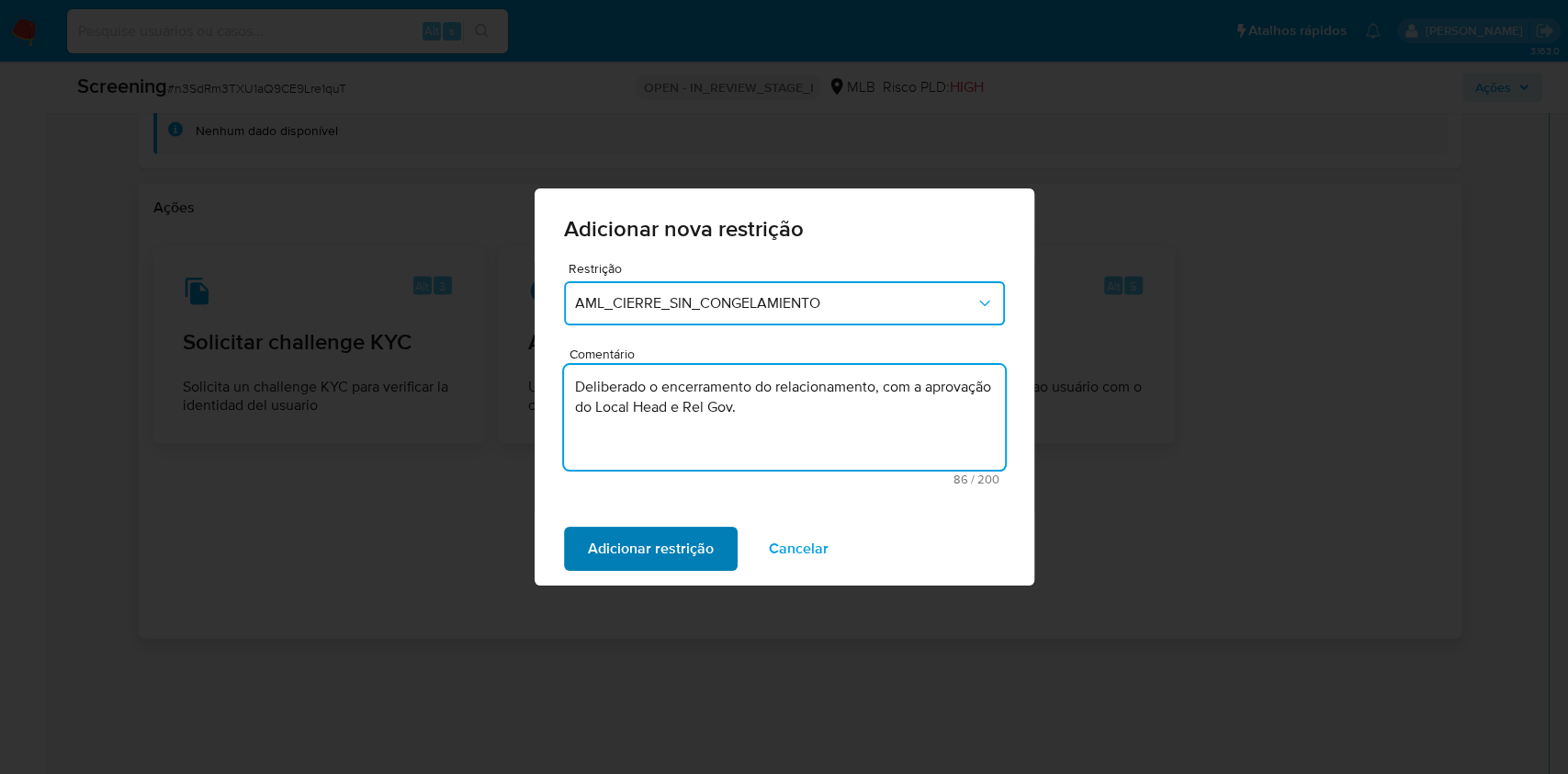
type textarea "Deliberado o encerramento do relacionamento, com a aprovação do Local Head e Re…"
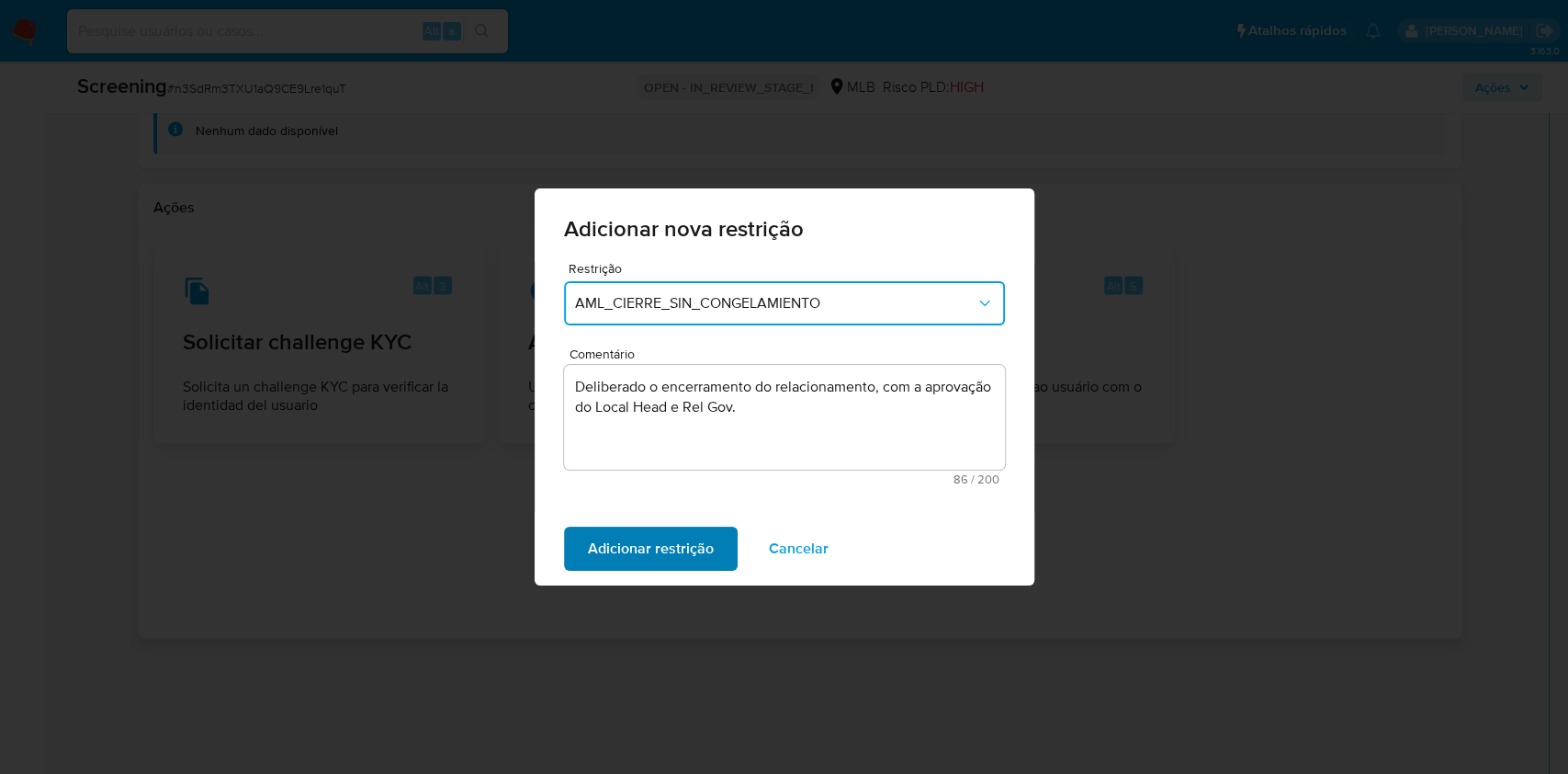
click at [653, 551] on span "Adicionar restrição" at bounding box center [650, 548] width 126 height 40
click at [633, 547] on span "Confirmar" at bounding box center [620, 548] width 66 height 40
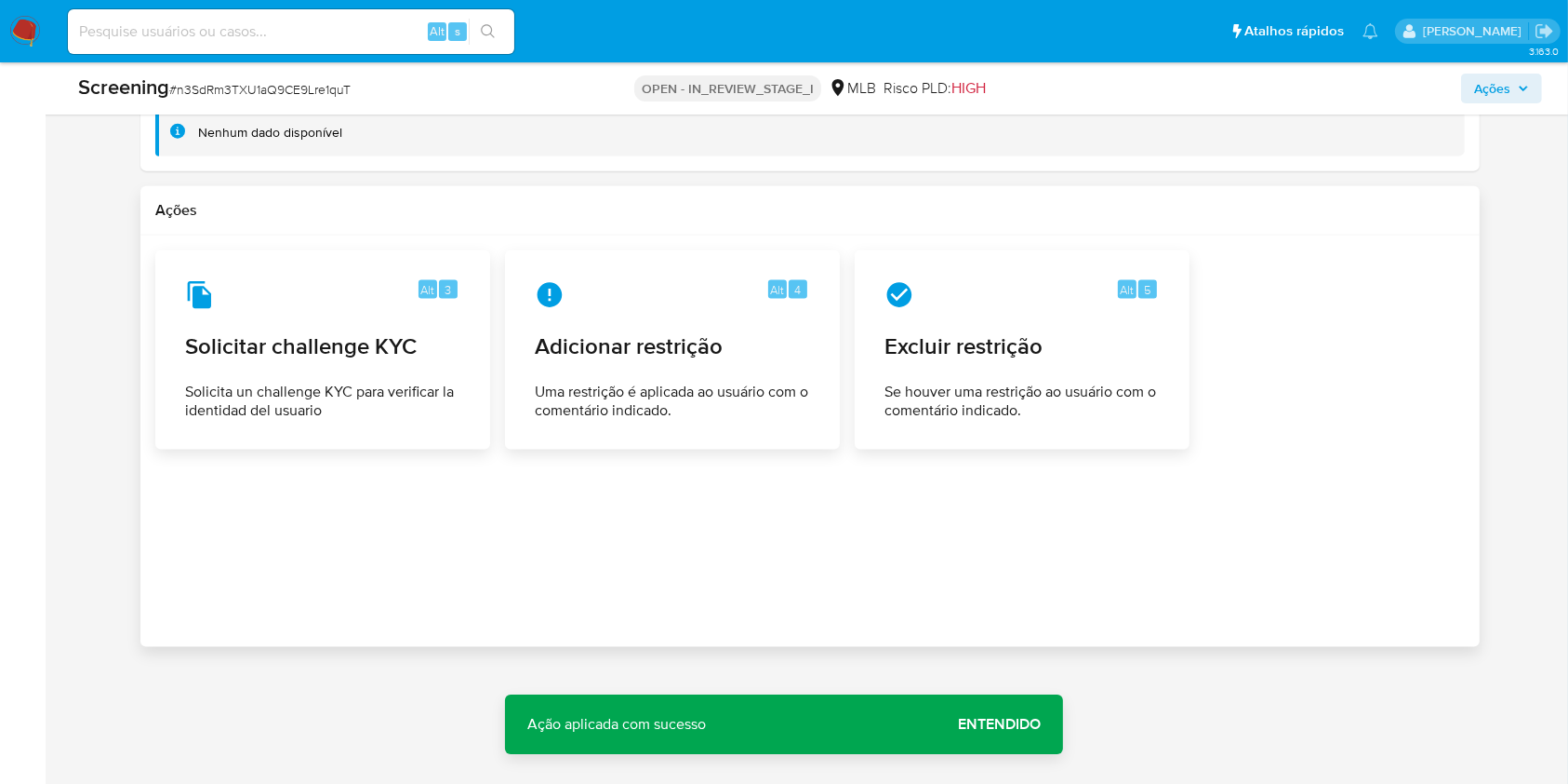
click at [1018, 724] on span "Entendido" at bounding box center [999, 724] width 83 height 0
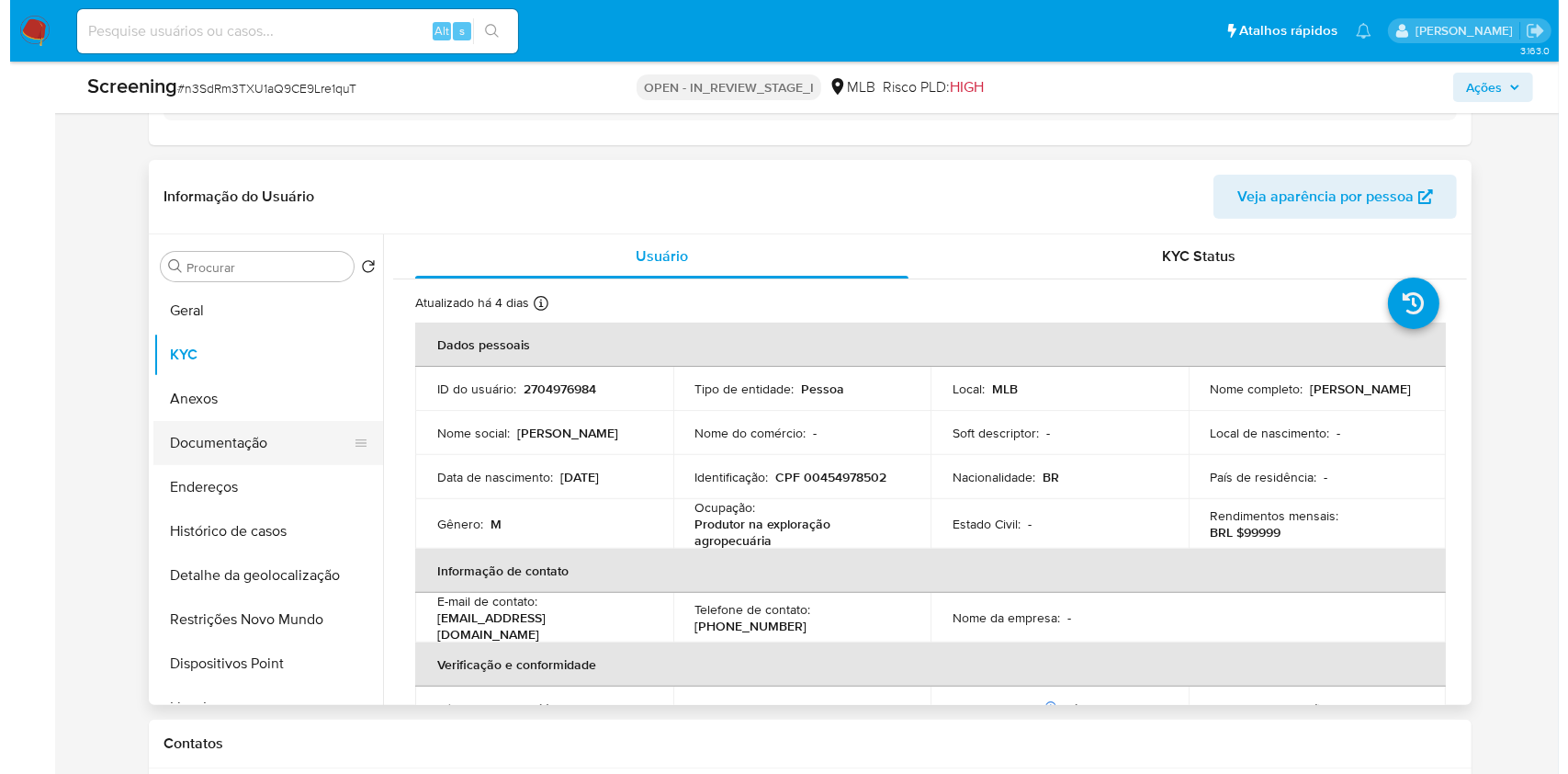
scroll to position [435, 0]
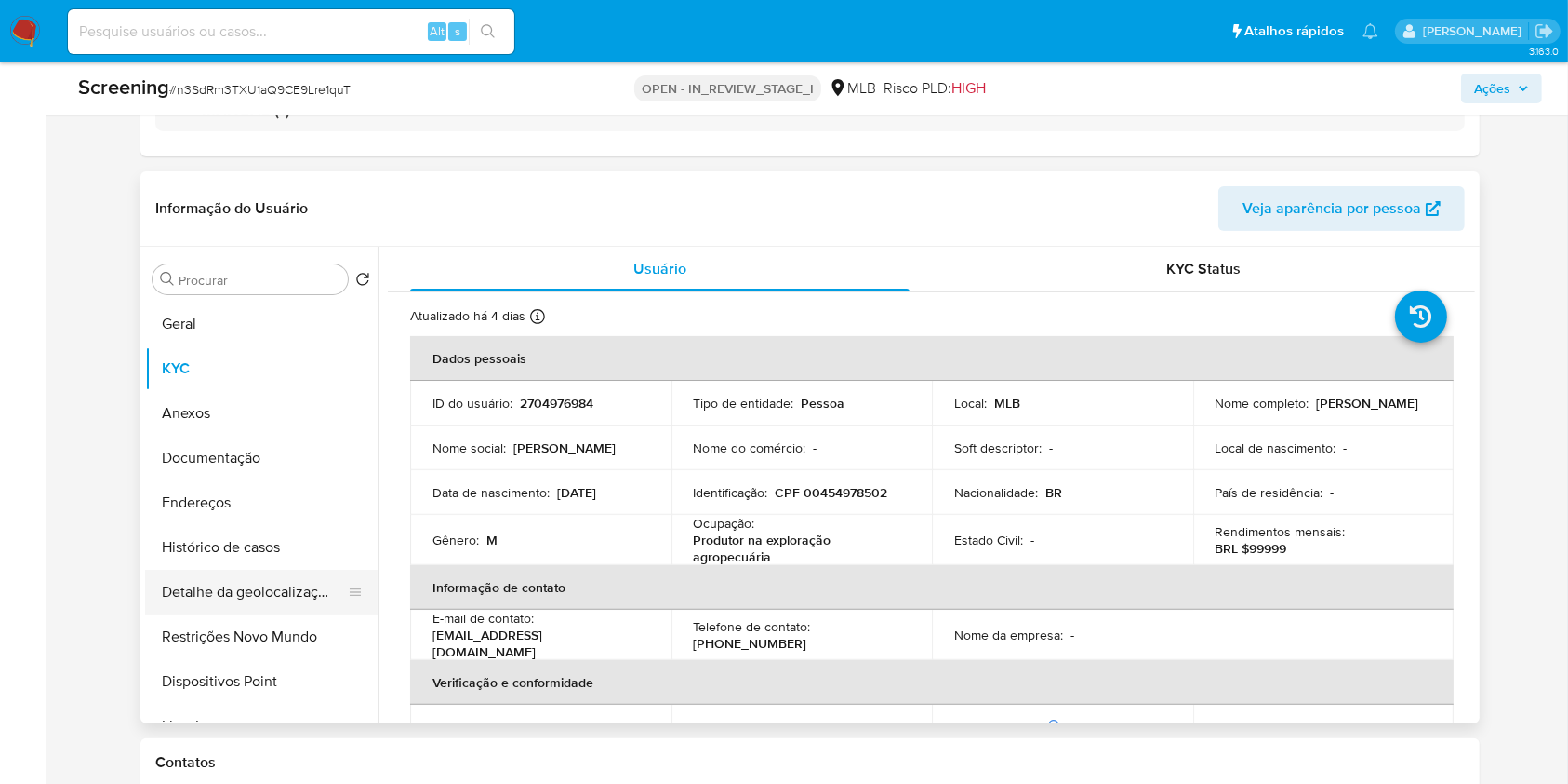
drag, startPoint x: 246, startPoint y: 630, endPoint x: 248, endPoint y: 582, distance: 48.0
click at [245, 630] on button "Restrições Novo Mundo" at bounding box center [261, 636] width 233 height 45
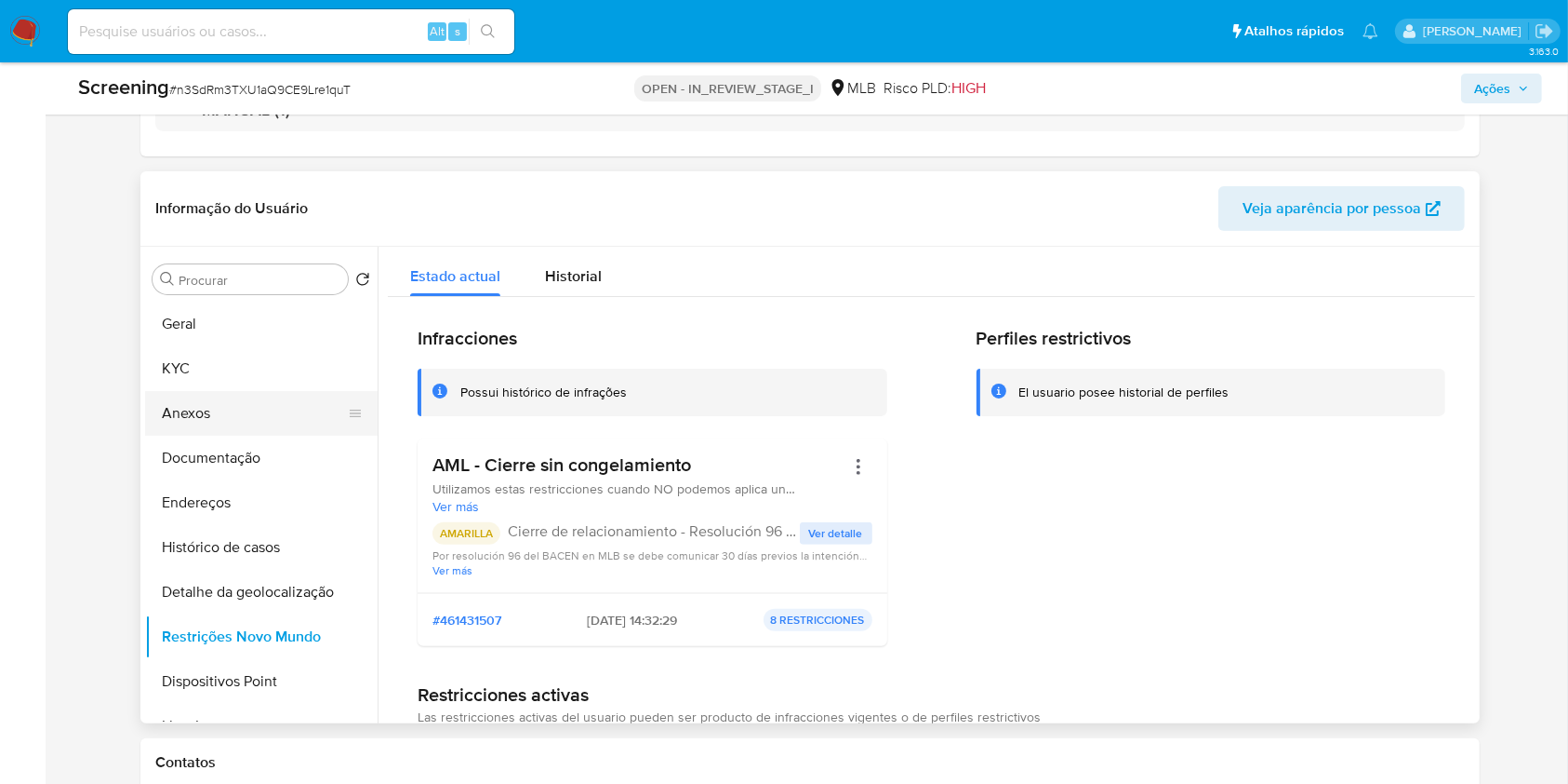
click at [229, 409] on button "Anexos" at bounding box center [254, 413] width 217 height 45
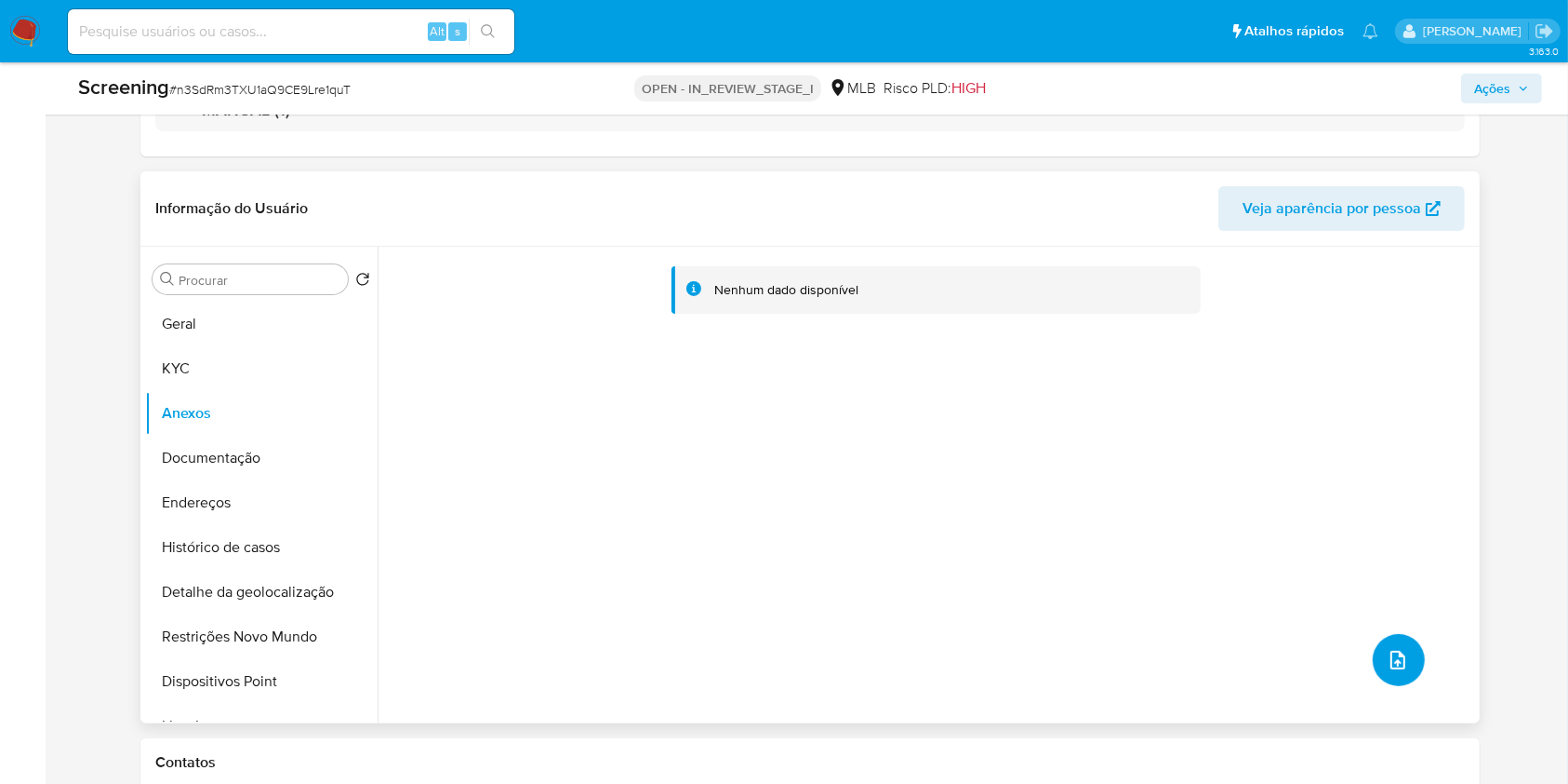
click at [1395, 655] on icon "upload-file" at bounding box center [1397, 659] width 22 height 22
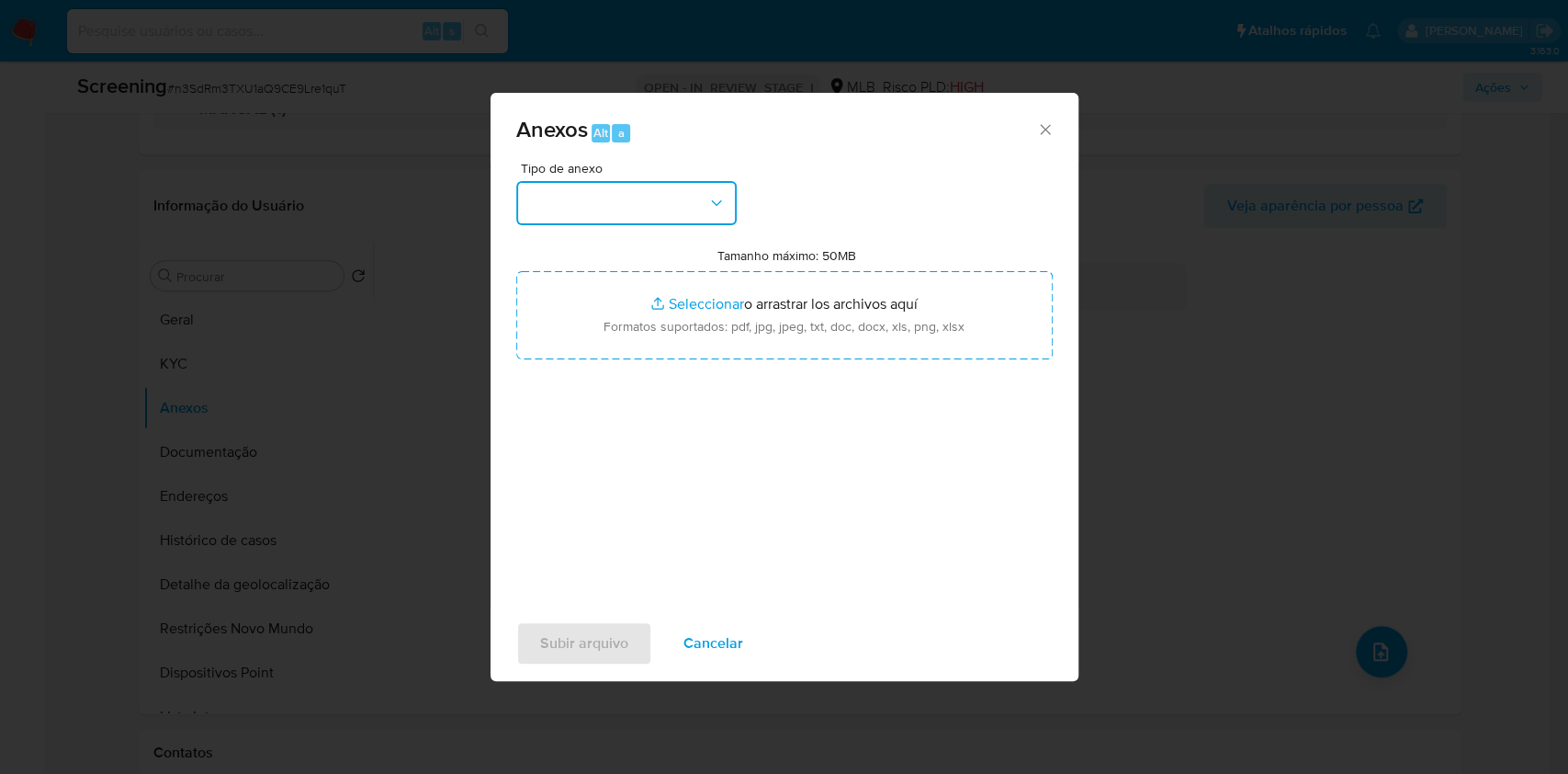
click at [696, 213] on button "button" at bounding box center [626, 202] width 220 height 44
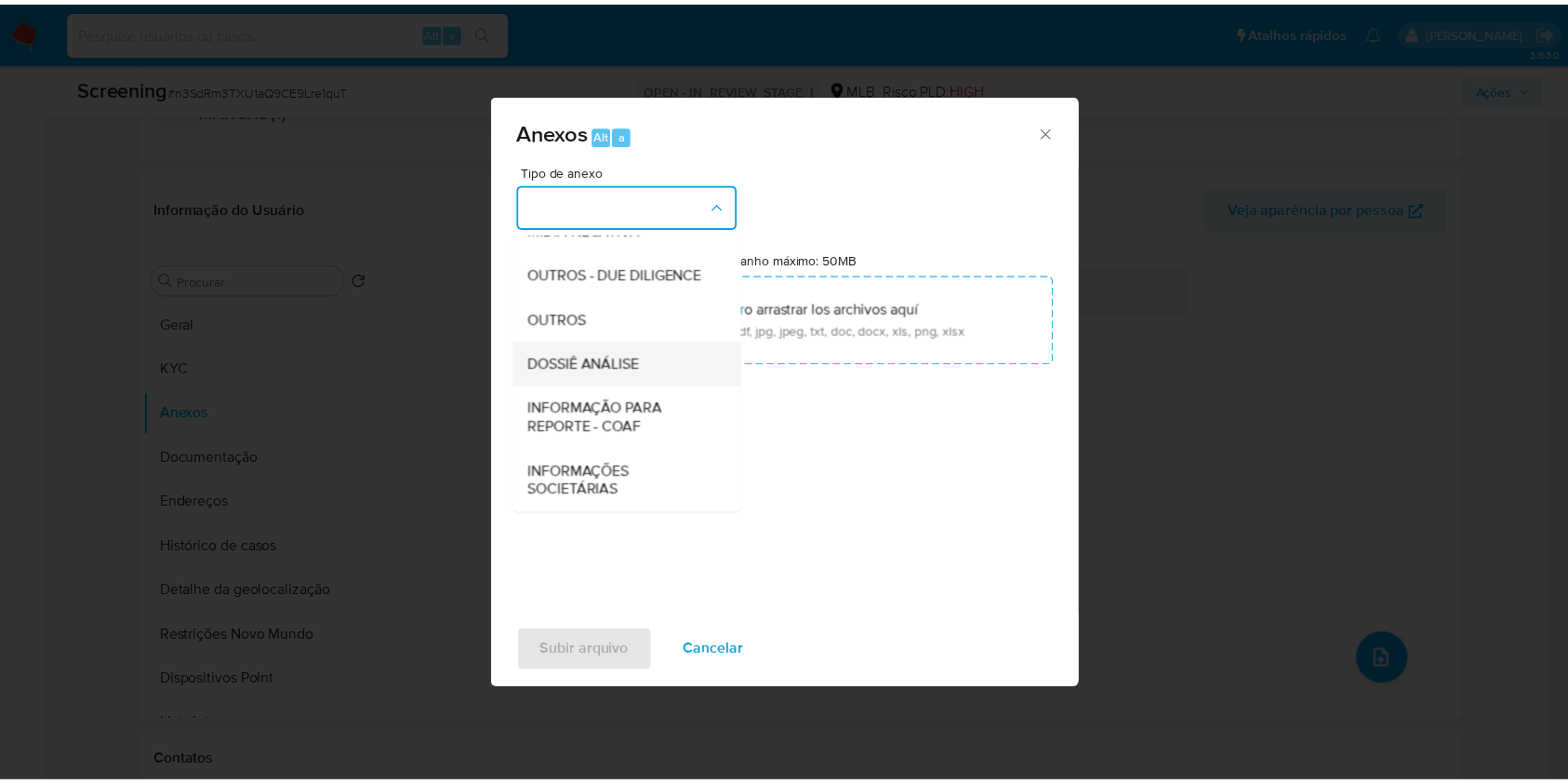
scroll to position [0, 0]
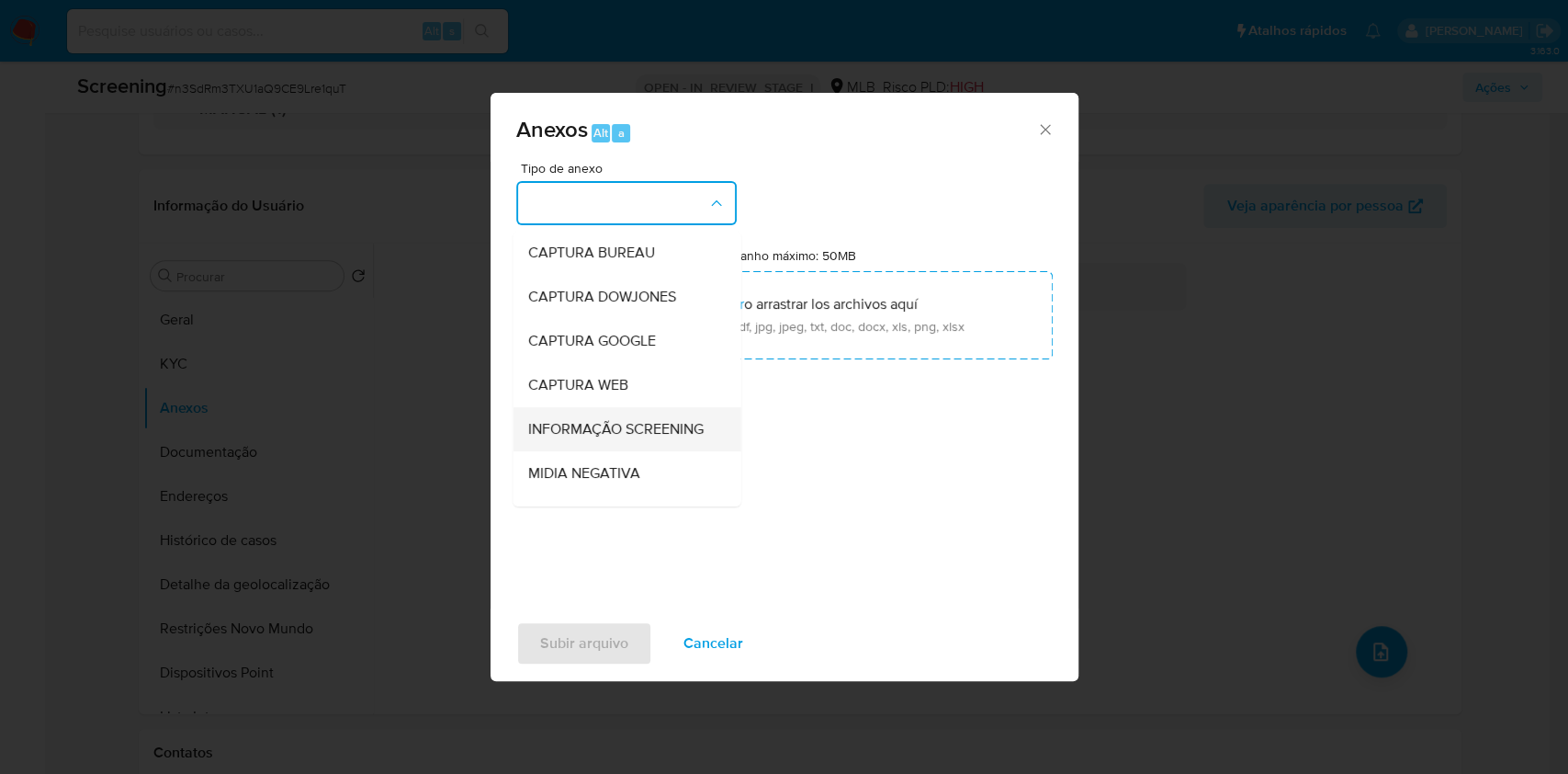
click at [624, 422] on span "INFORMAÇÃO SCREENING" at bounding box center [615, 429] width 175 height 19
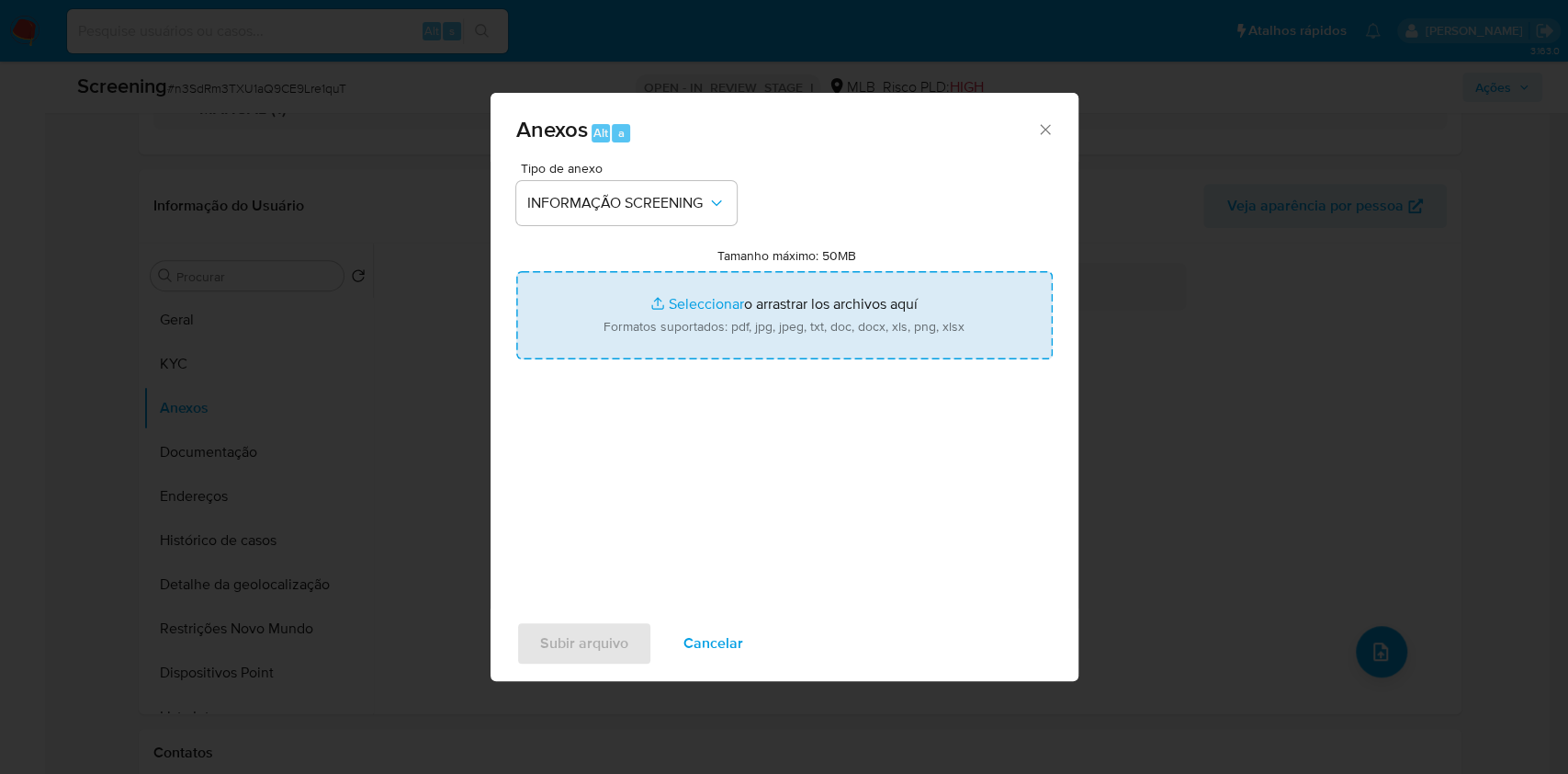
click at [654, 319] on input "Tamanho máximo: 50MB Seleccionar archivos" at bounding box center [784, 315] width 536 height 89
type input "C:\fakepath\E-mail de Mercadolibre SRL - Proposta de encerramento de relacionam…"
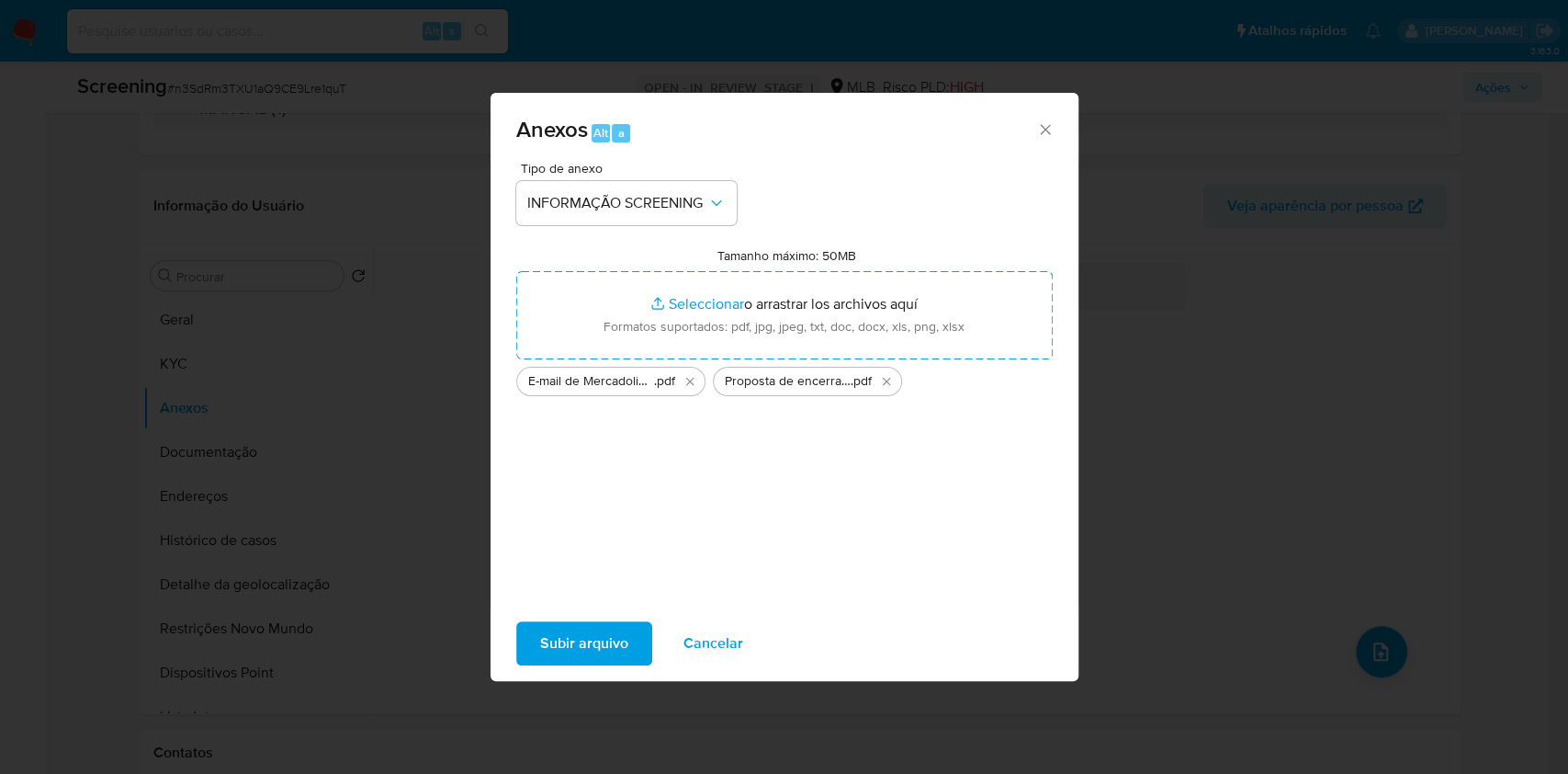
click at [568, 639] on span "Subir arquivo" at bounding box center [584, 643] width 88 height 40
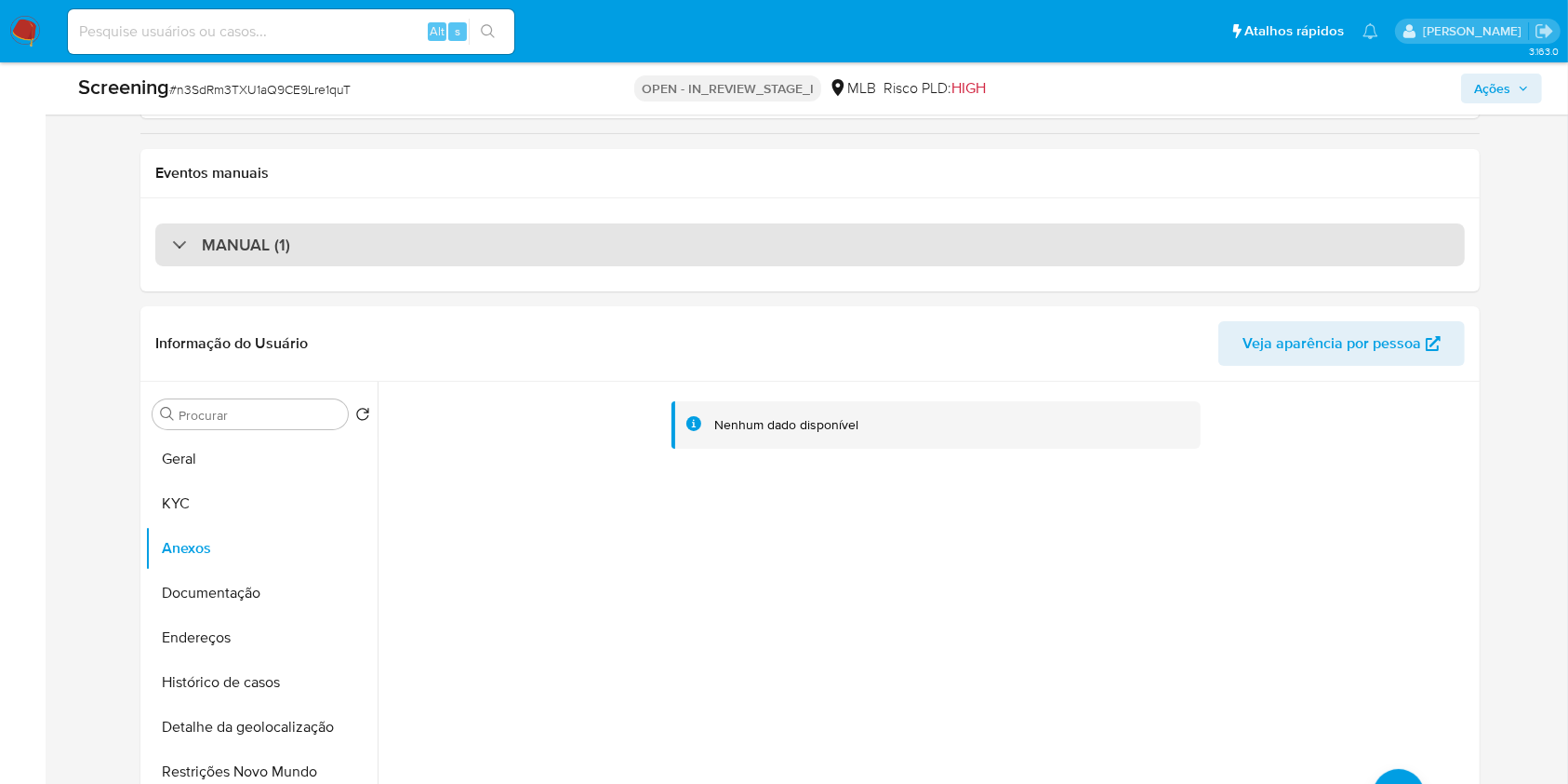
click at [463, 252] on div "MANUAL (1)" at bounding box center [810, 244] width 1310 height 43
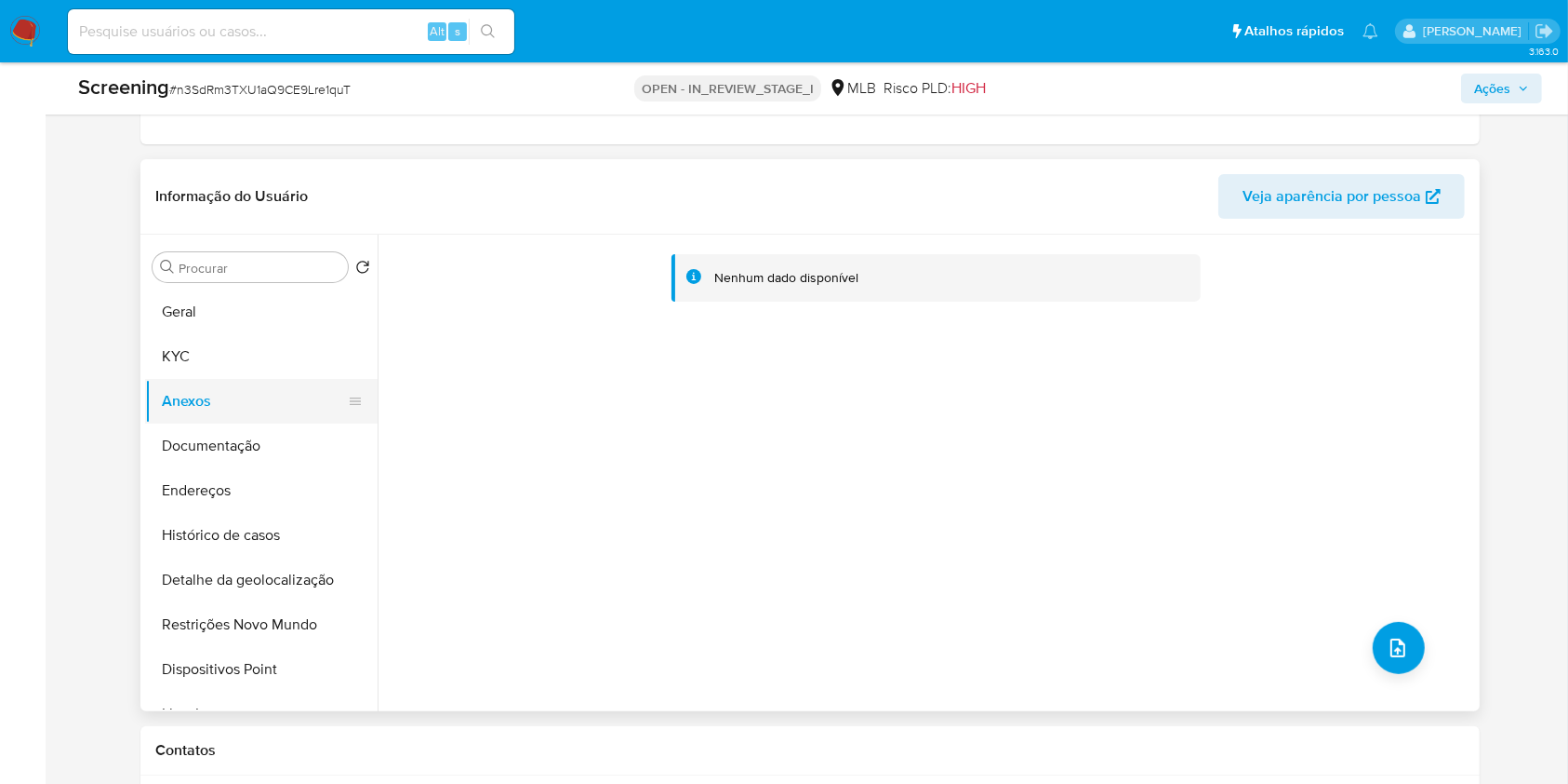
scroll to position [590, 0]
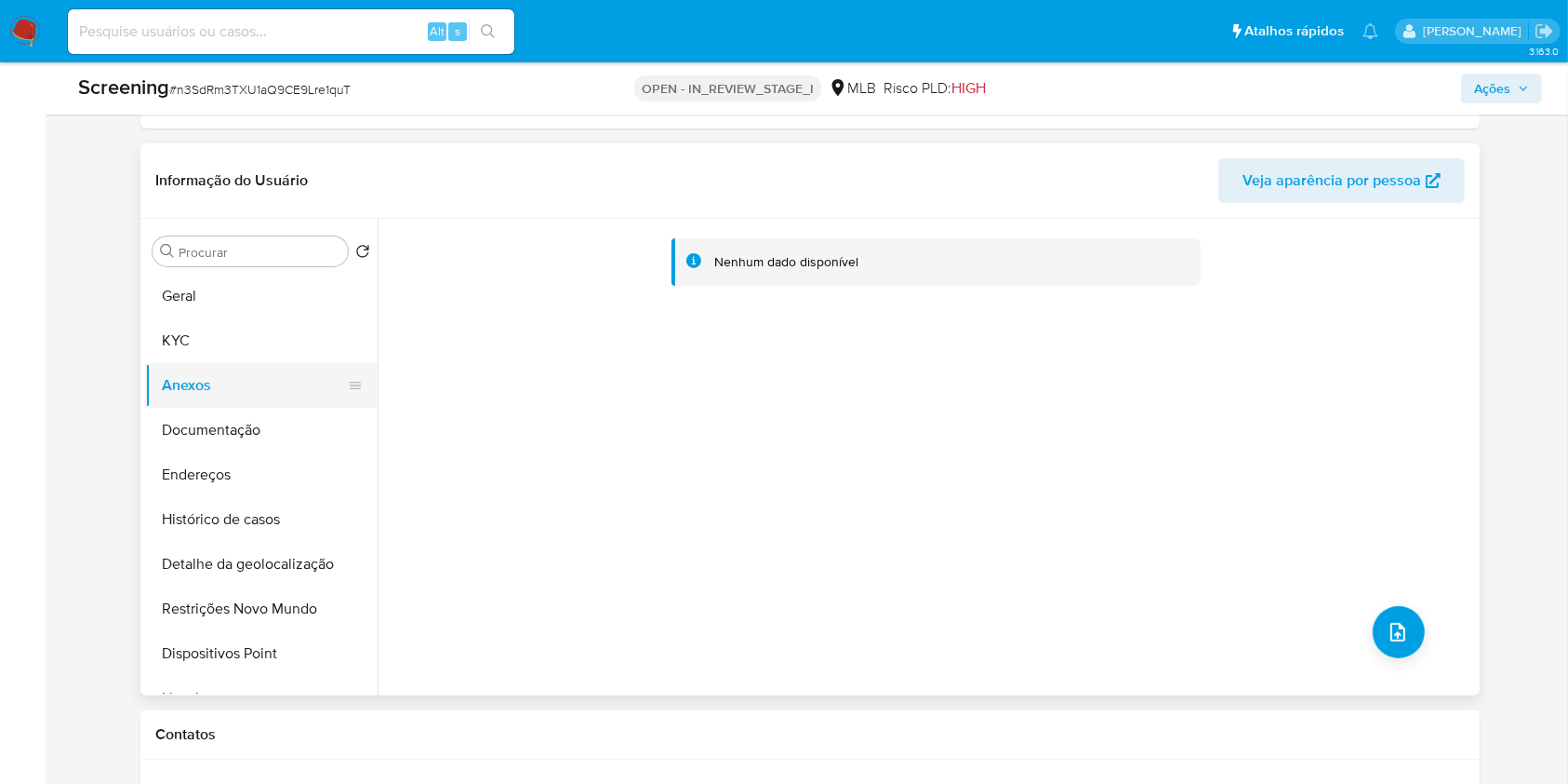
click at [275, 319] on button "KYC" at bounding box center [261, 340] width 233 height 45
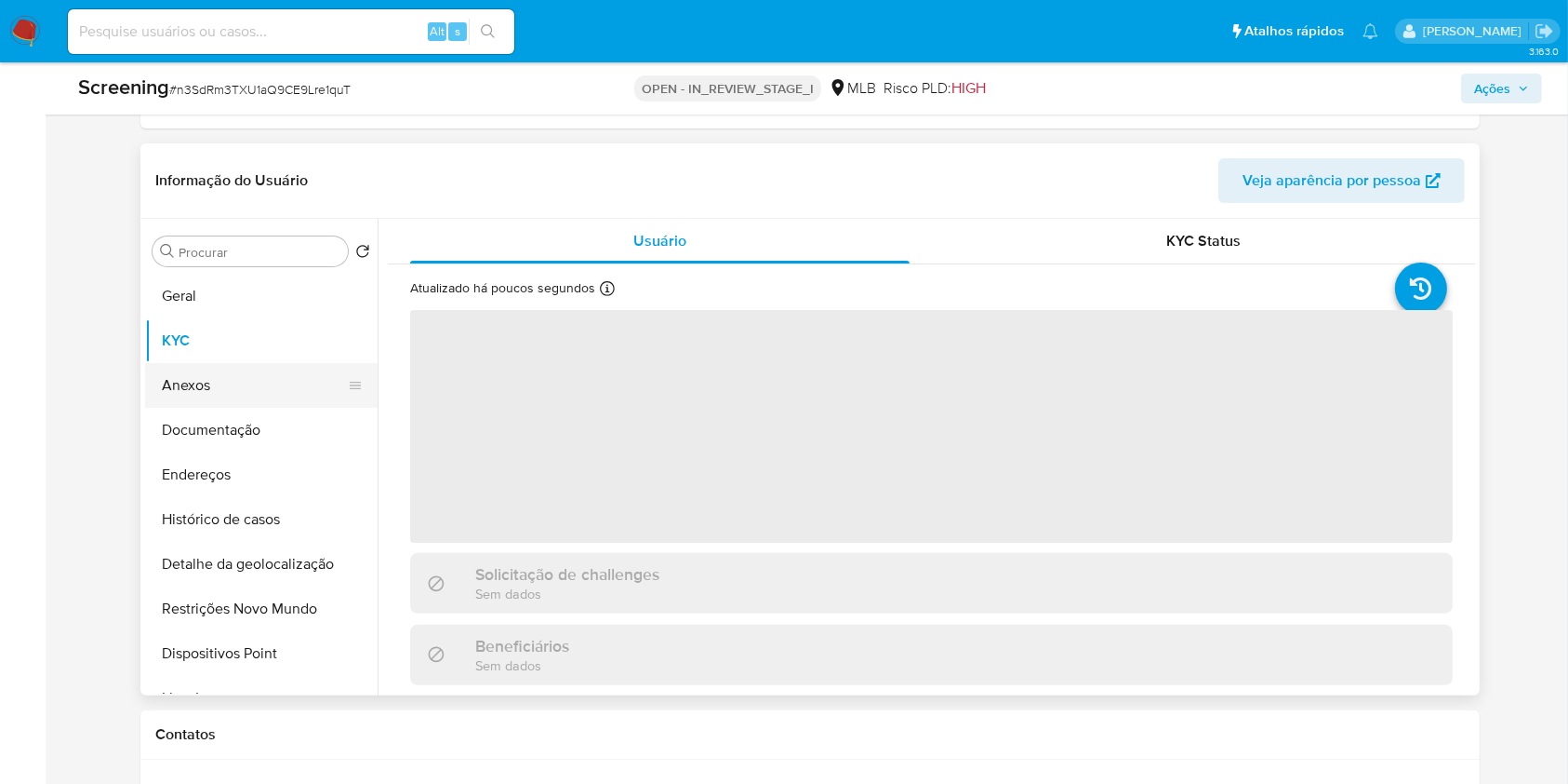
click at [246, 393] on button "Anexos" at bounding box center [254, 385] width 217 height 45
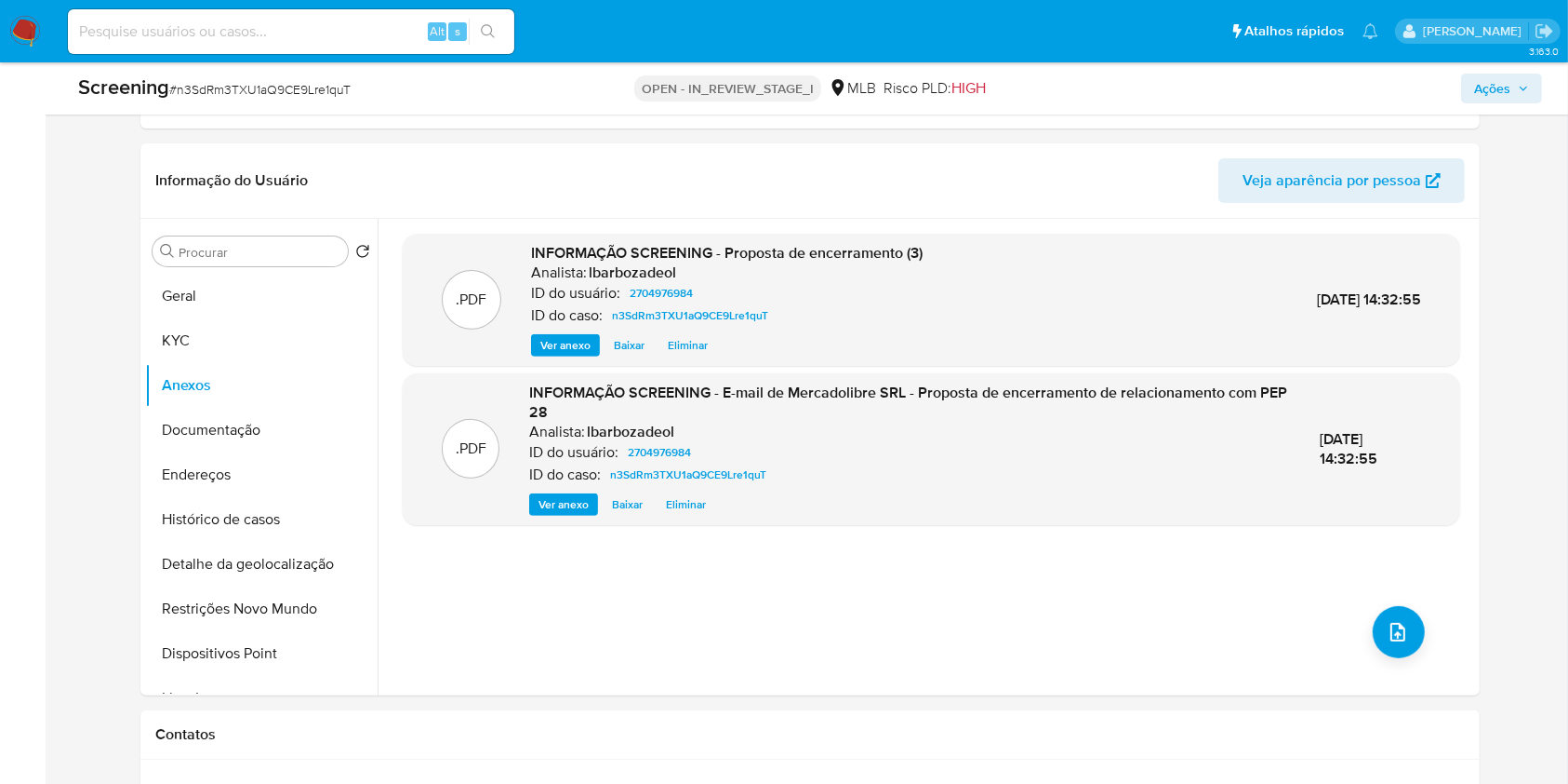
click at [1508, 87] on span "Ações" at bounding box center [1492, 88] width 36 height 30
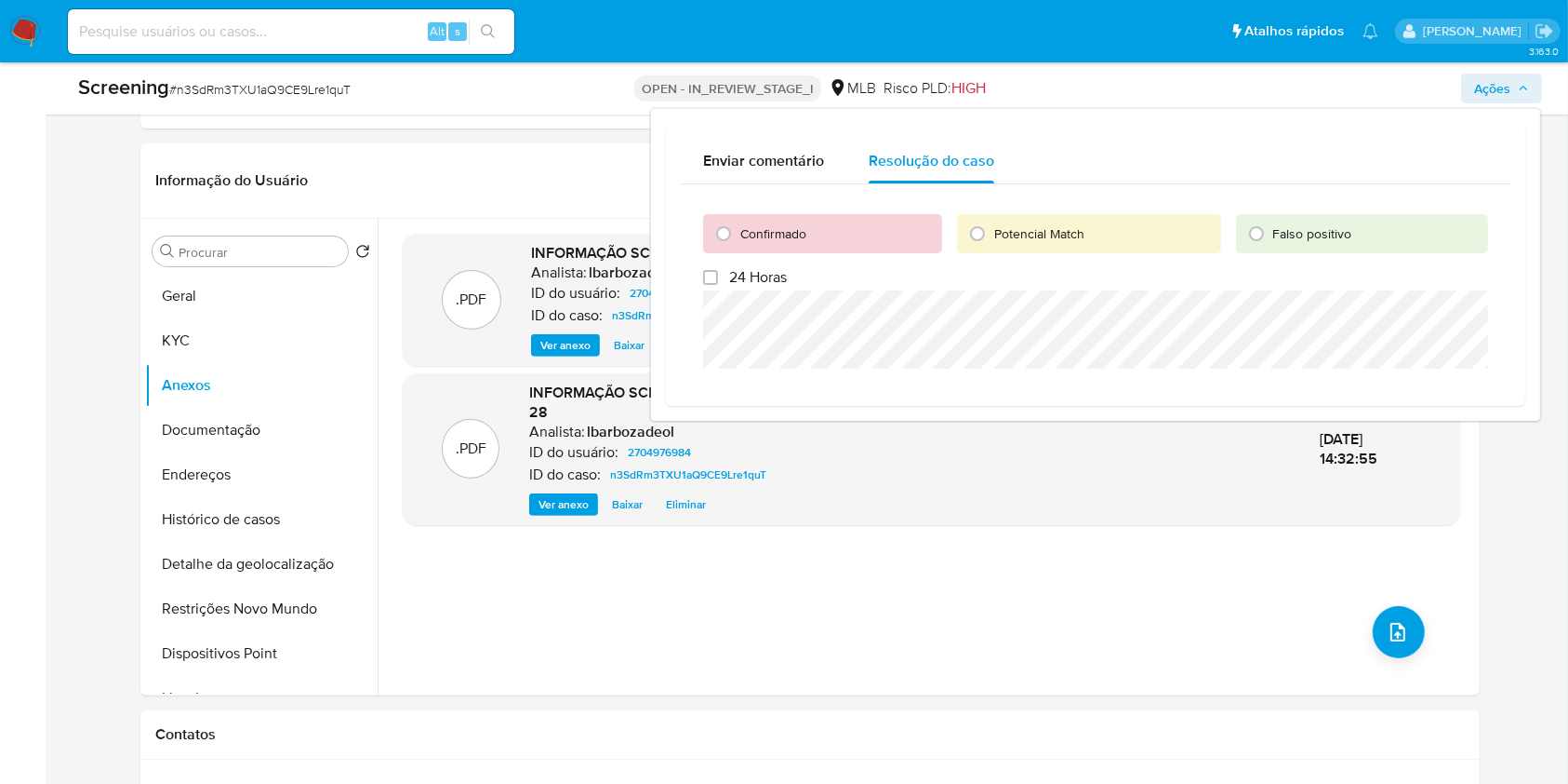
click at [784, 233] on span "Confirmado" at bounding box center [773, 234] width 66 height 19
click at [739, 233] on input "Confirmado" at bounding box center [723, 233] width 30 height 30
radio input "true"
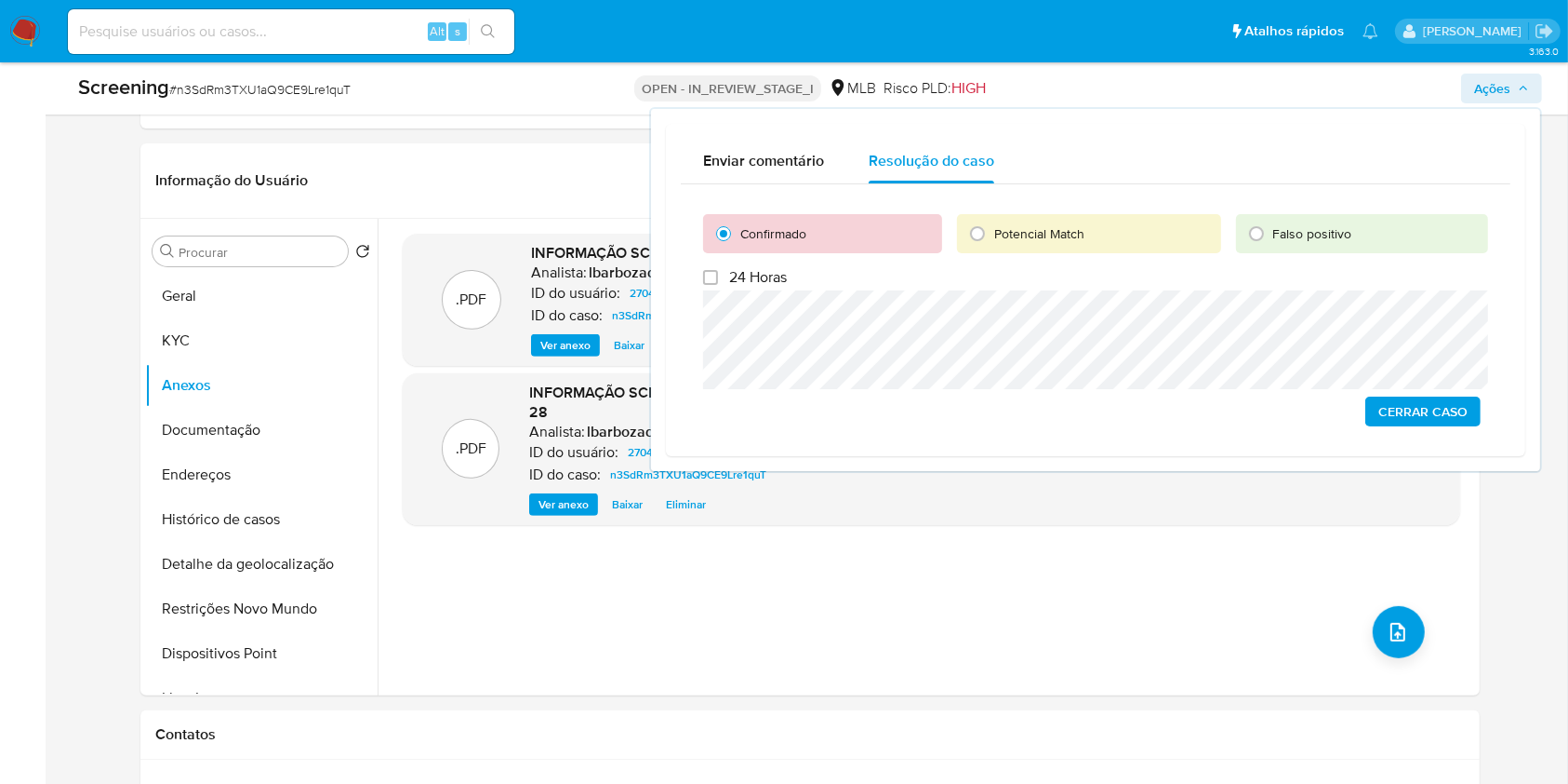
click at [1414, 411] on span "Cerrar caso" at bounding box center [1423, 411] width 90 height 26
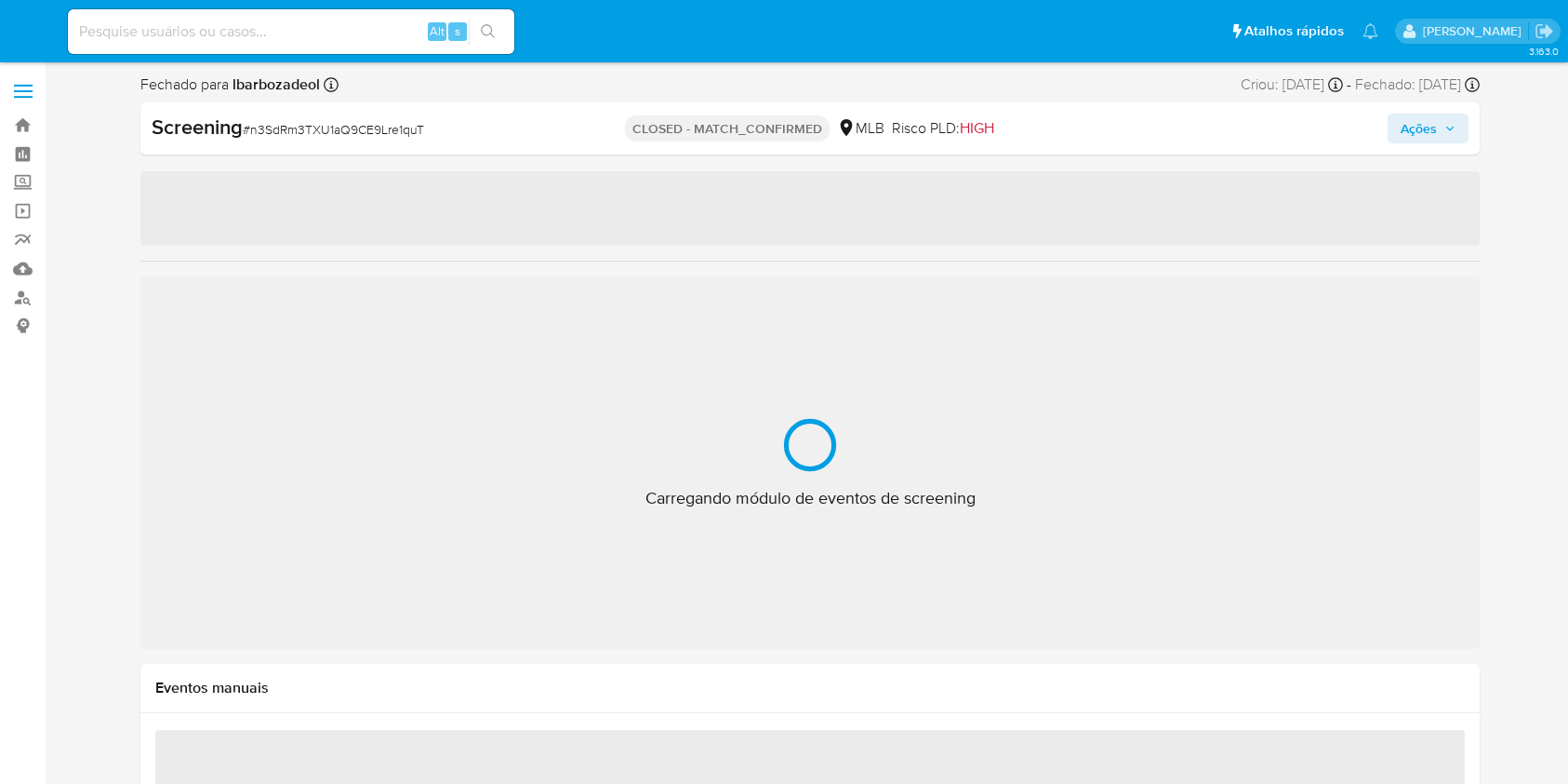
scroll to position [67, 0]
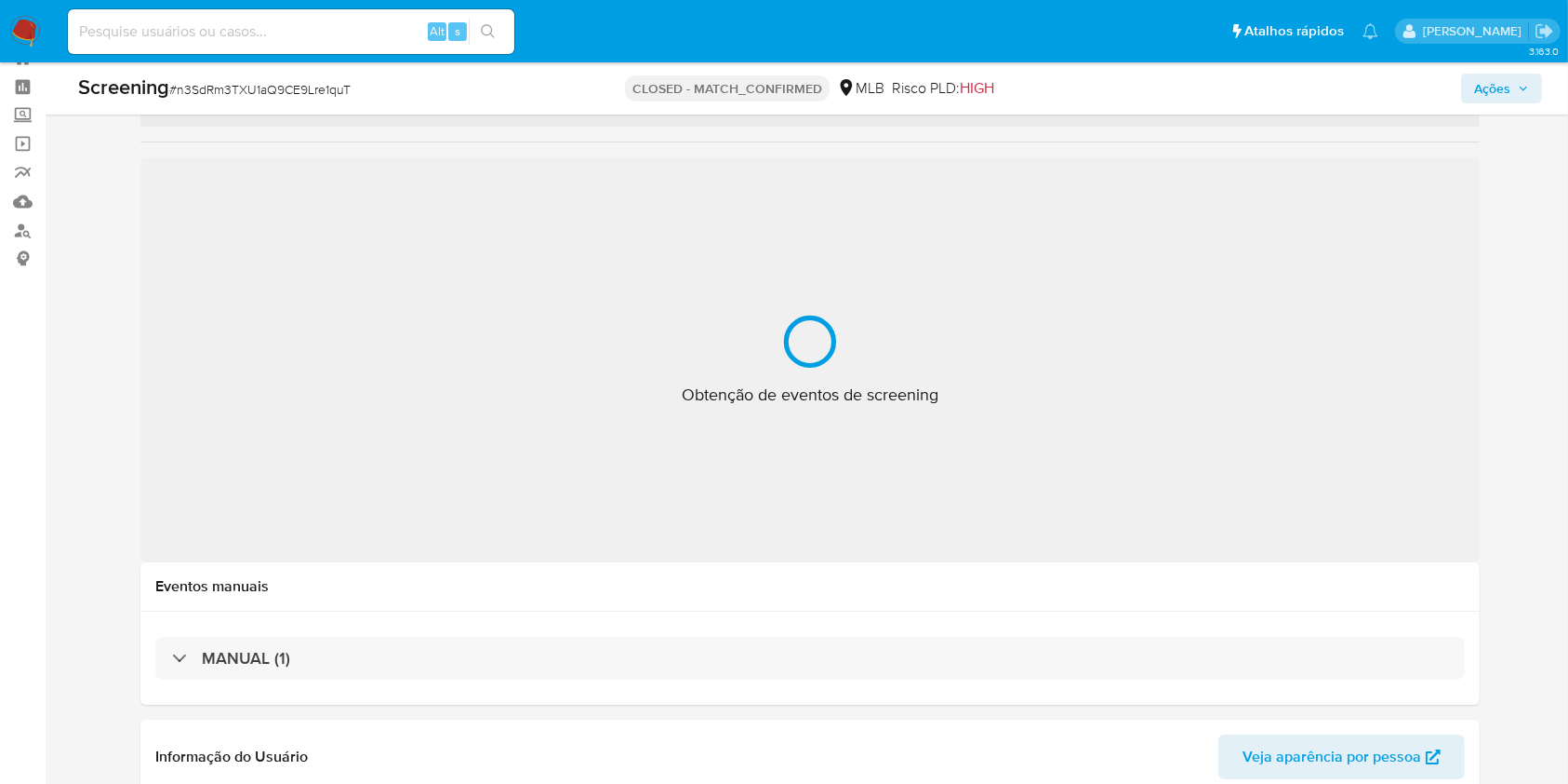
select select "10"
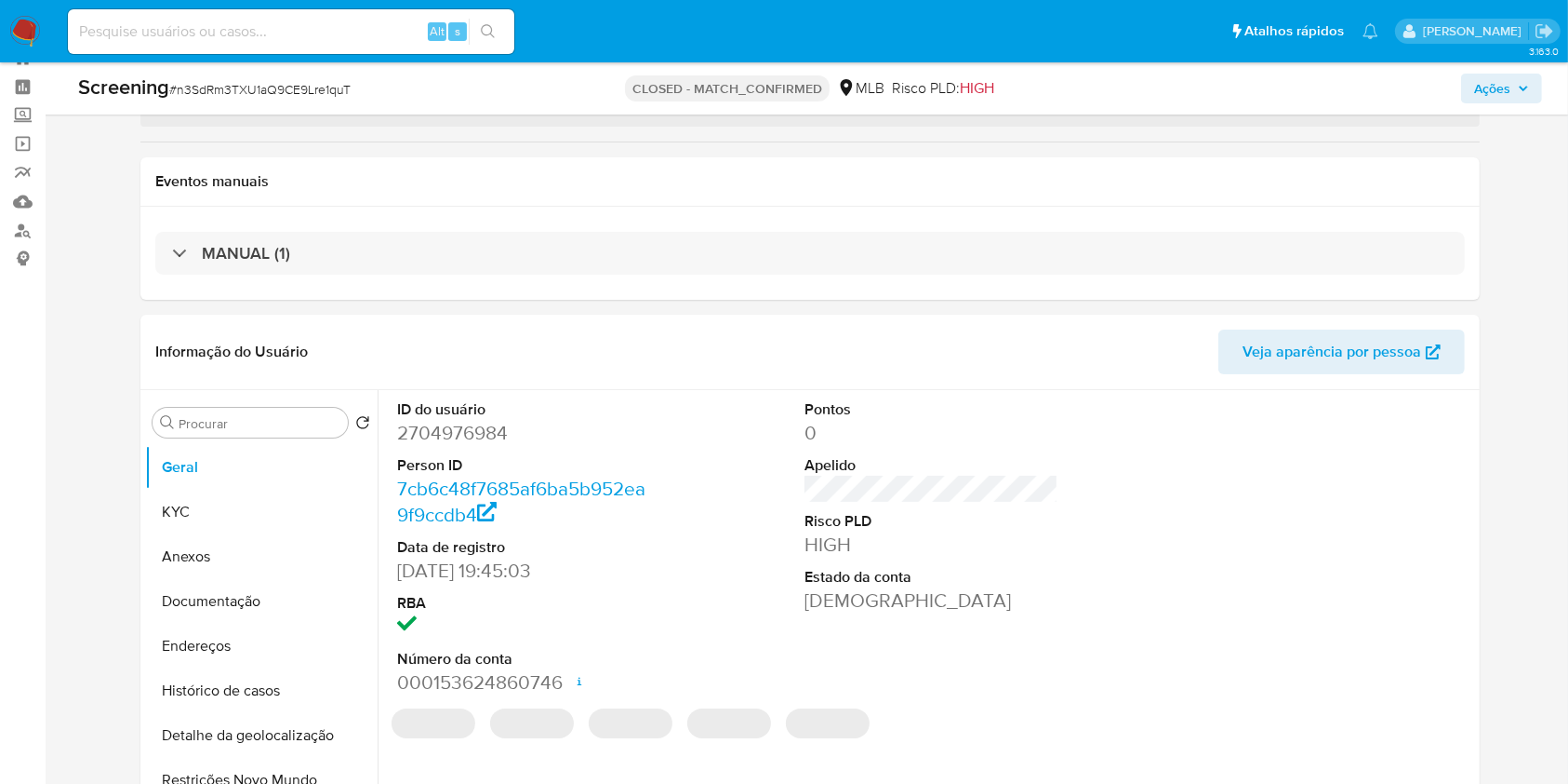
click at [350, 20] on input at bounding box center [291, 31] width 446 height 24
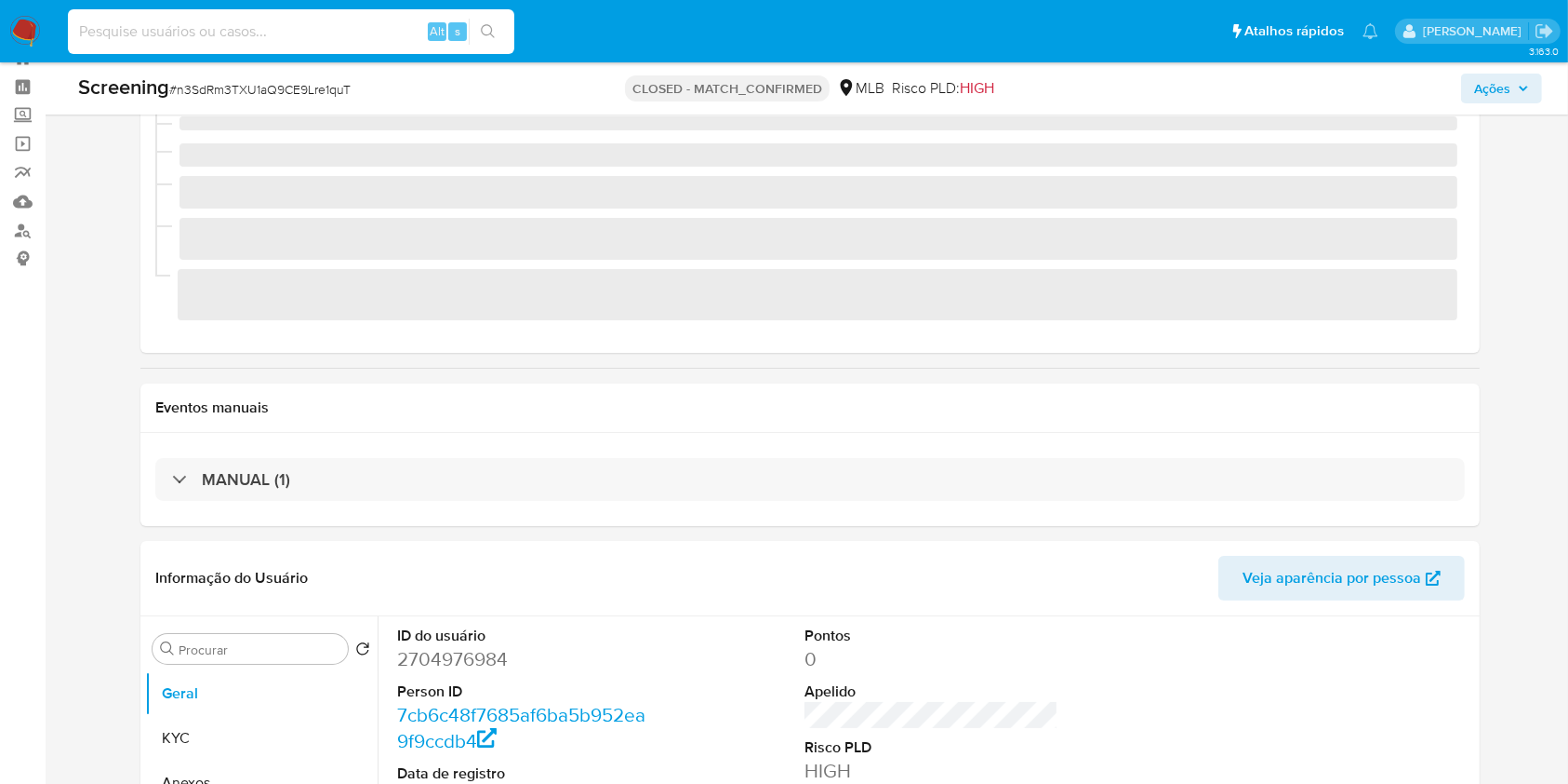
paste input "2712078966"
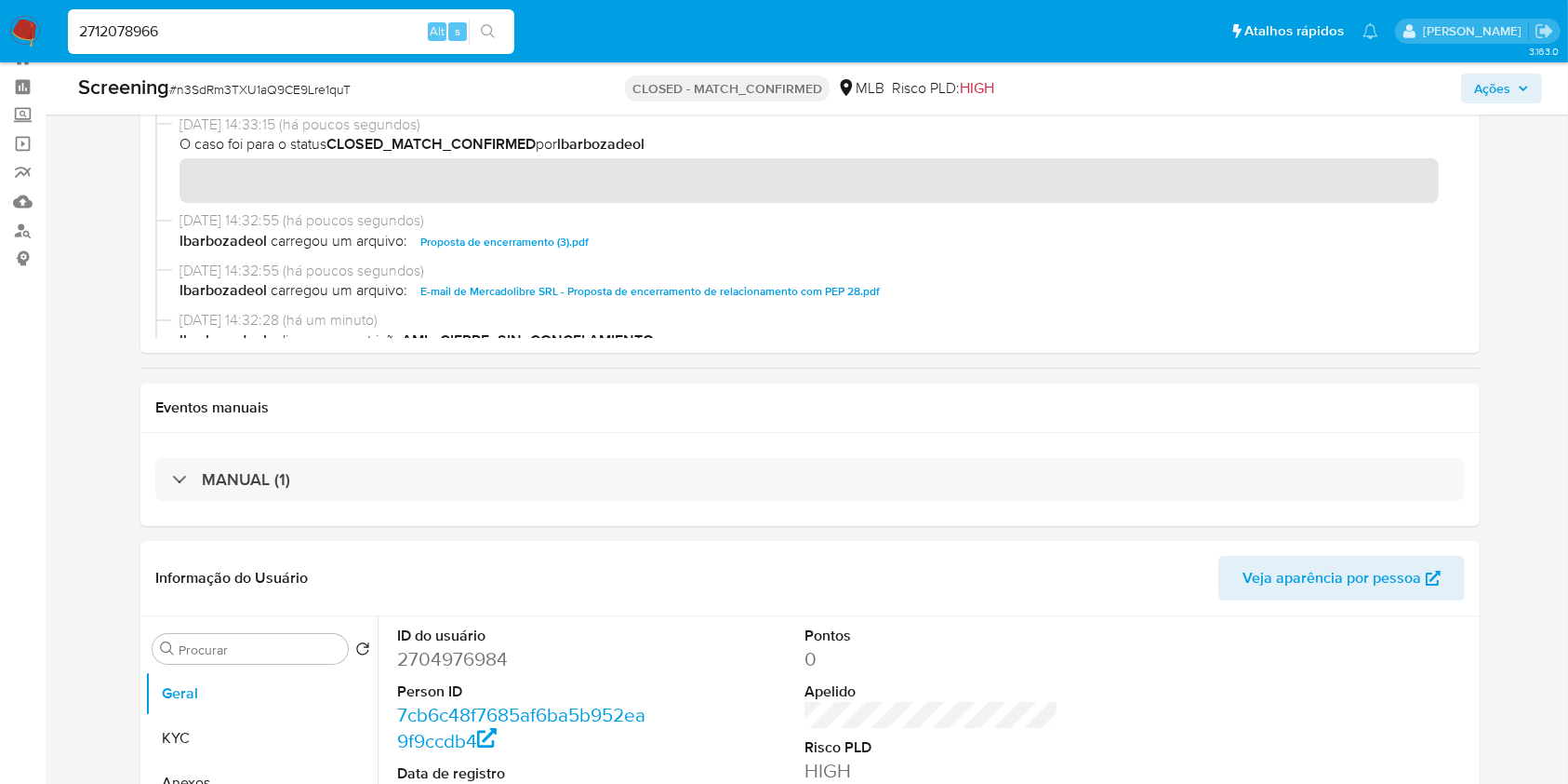
type input "2712078966"
click at [495, 32] on icon "search-icon" at bounding box center [488, 31] width 15 height 15
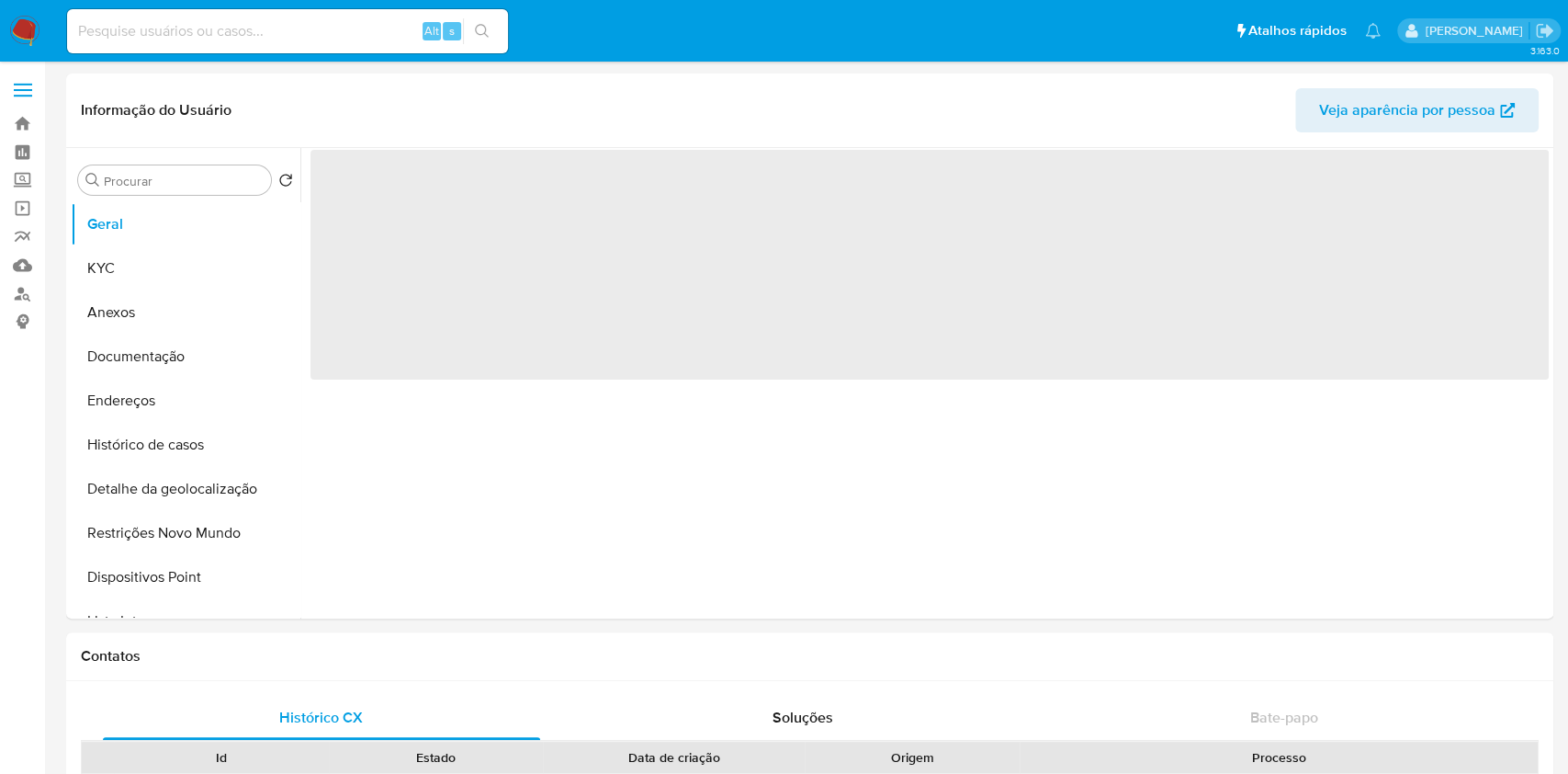
select select "10"
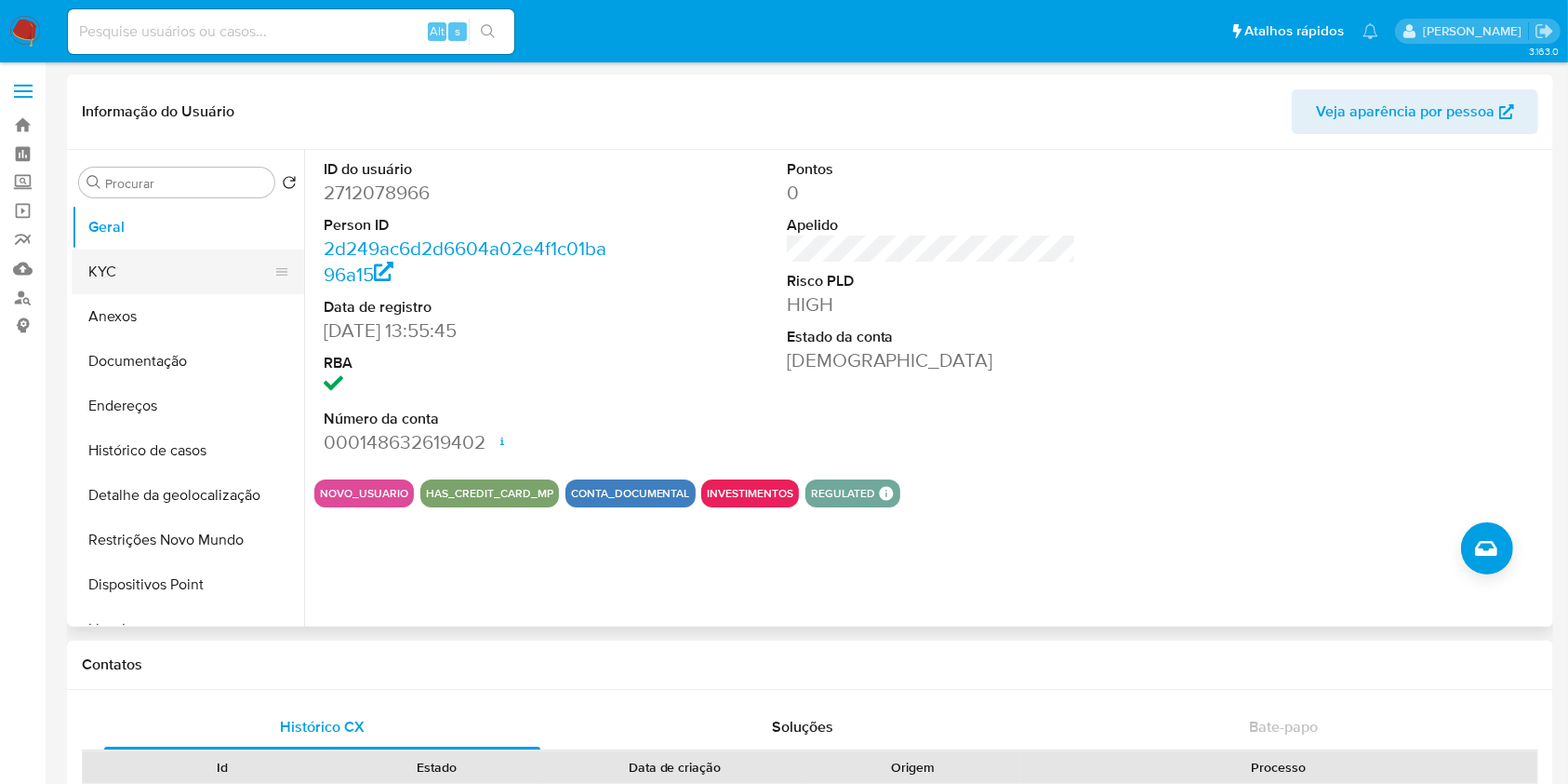
drag, startPoint x: 163, startPoint y: 299, endPoint x: 162, endPoint y: 285, distance: 14.0
click at [163, 299] on button "Anexos" at bounding box center [188, 316] width 233 height 45
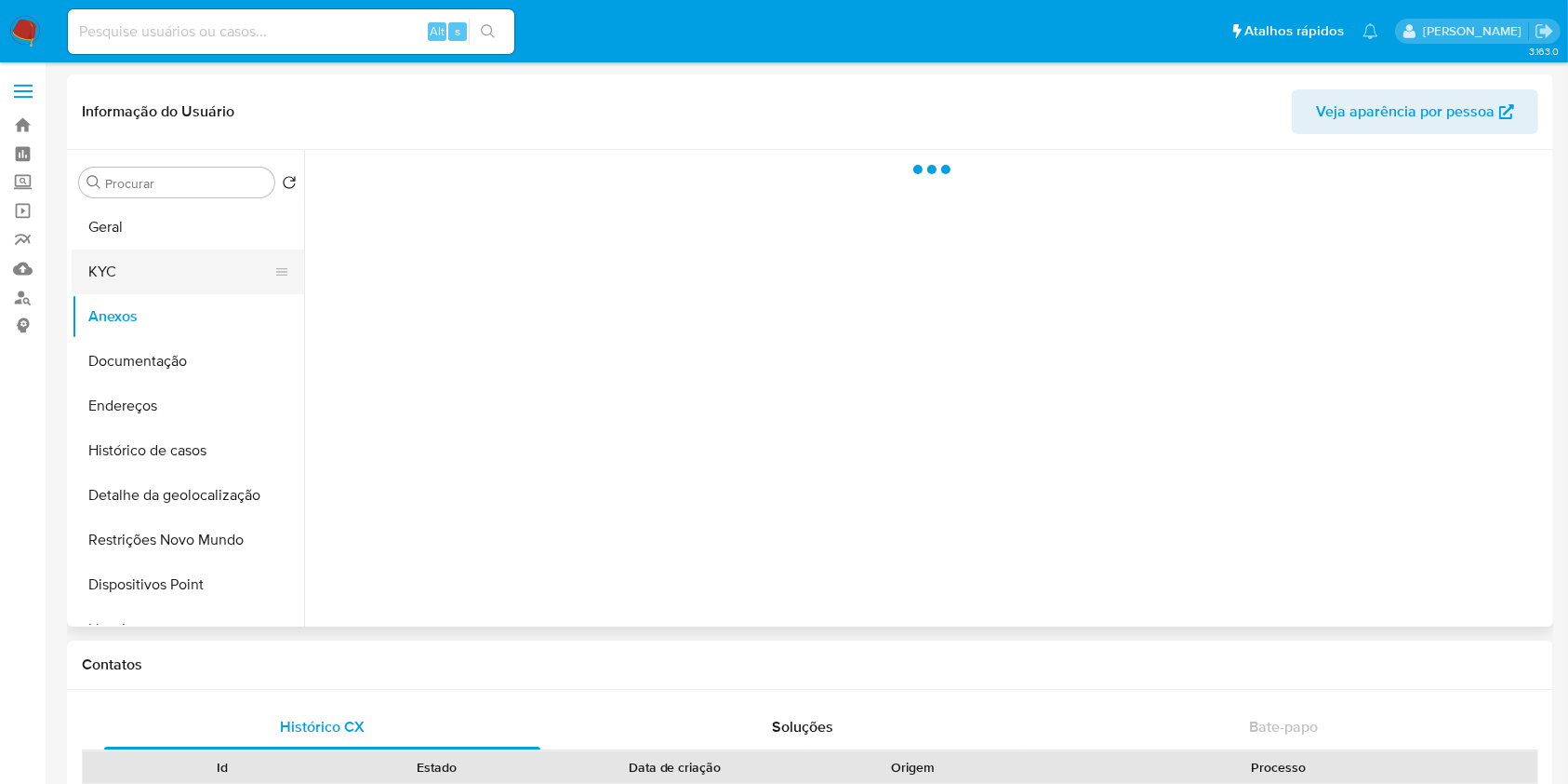
click at [156, 274] on button "KYC" at bounding box center [180, 271] width 217 height 45
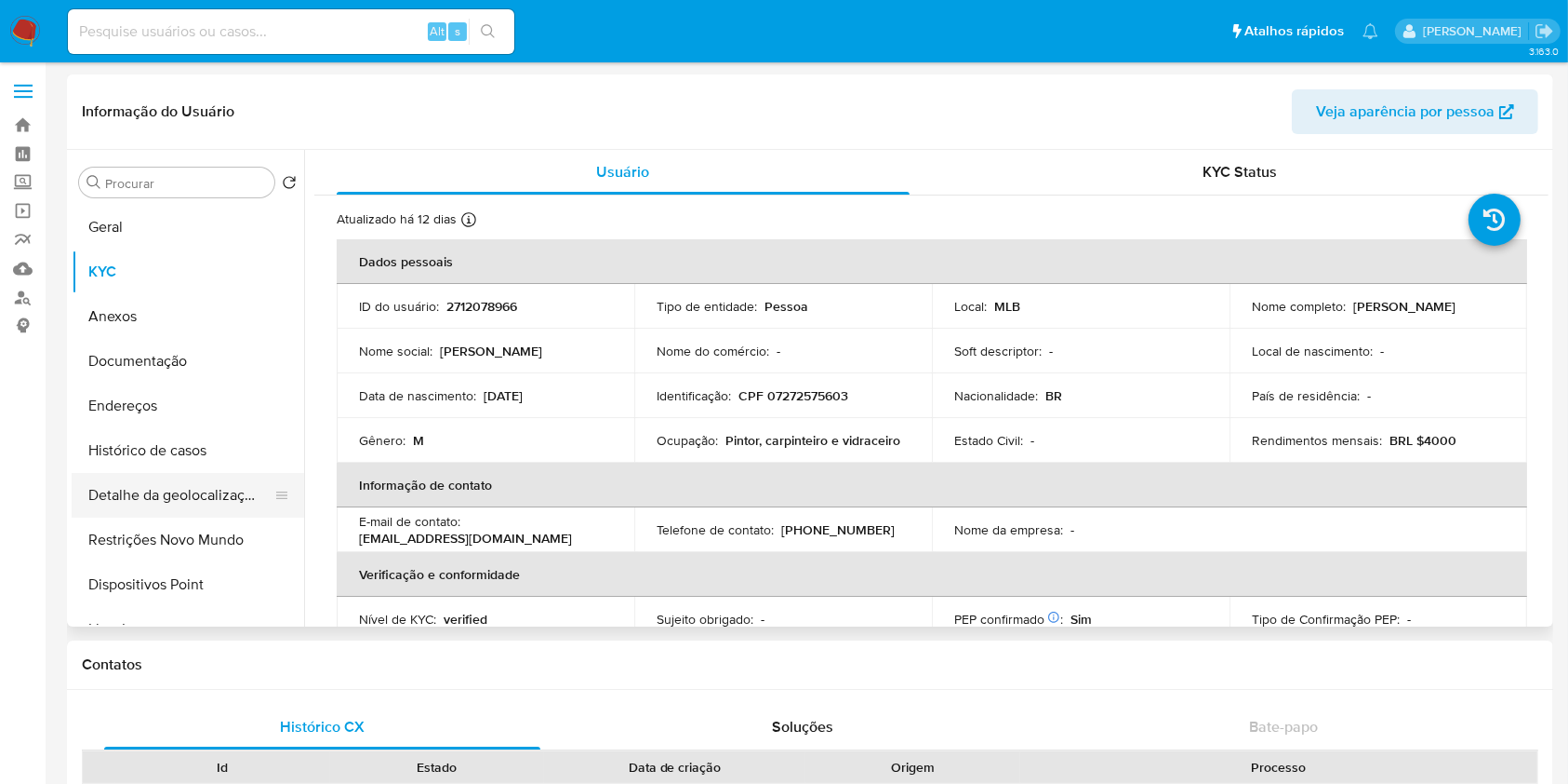
scroll to position [173, 0]
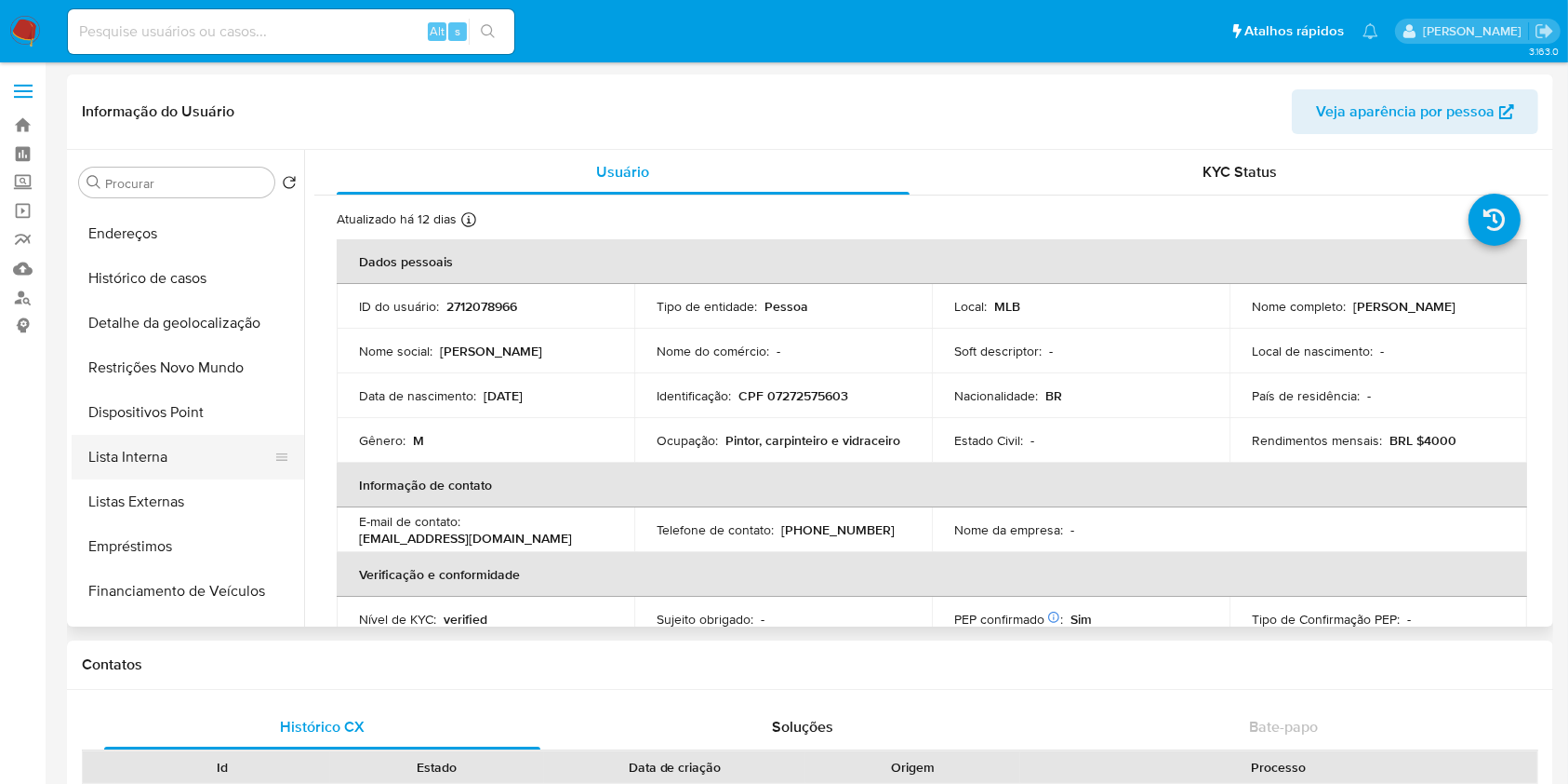
click at [196, 466] on button "Lista Interna" at bounding box center [180, 457] width 217 height 45
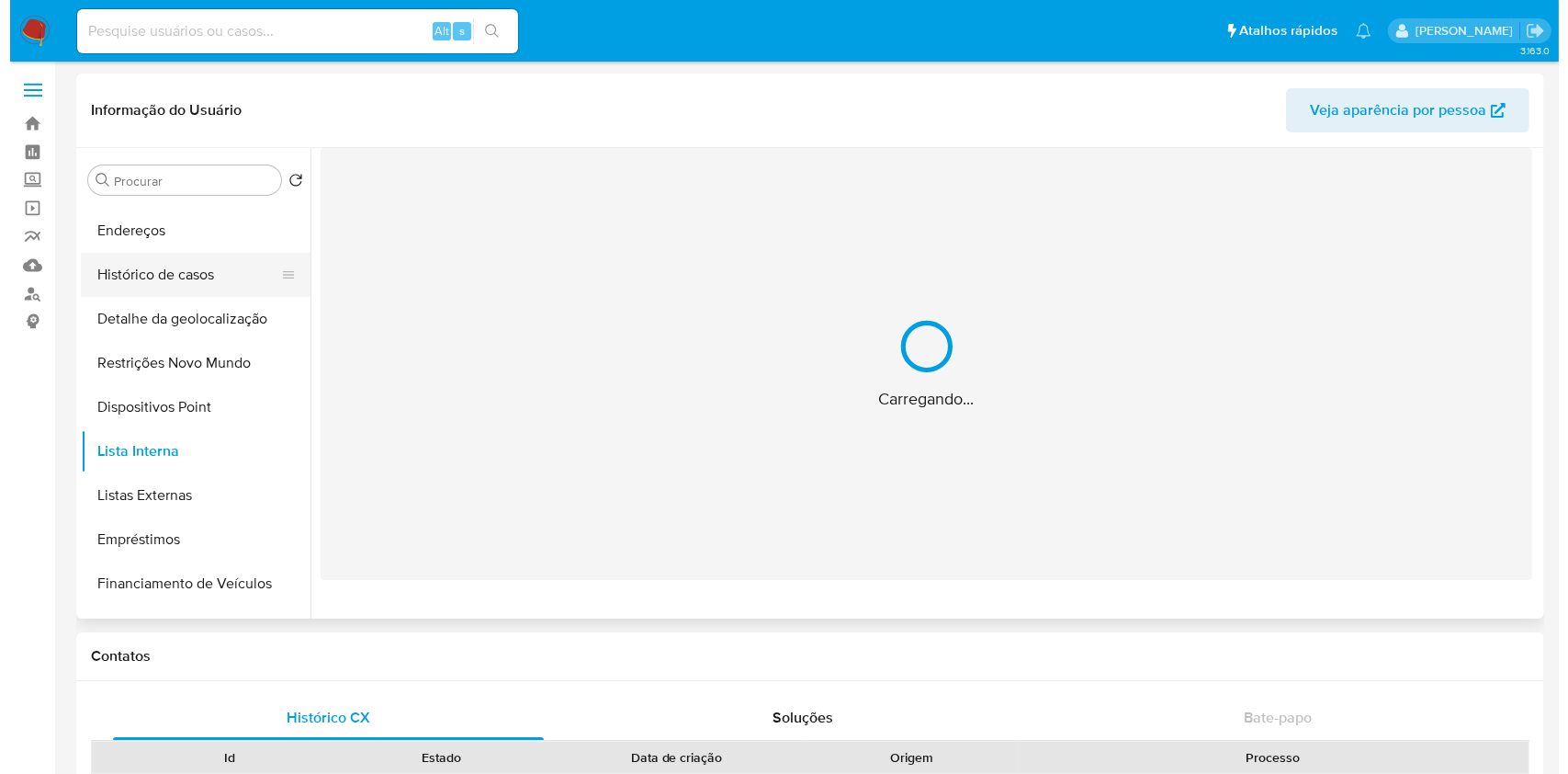
scroll to position [0, 0]
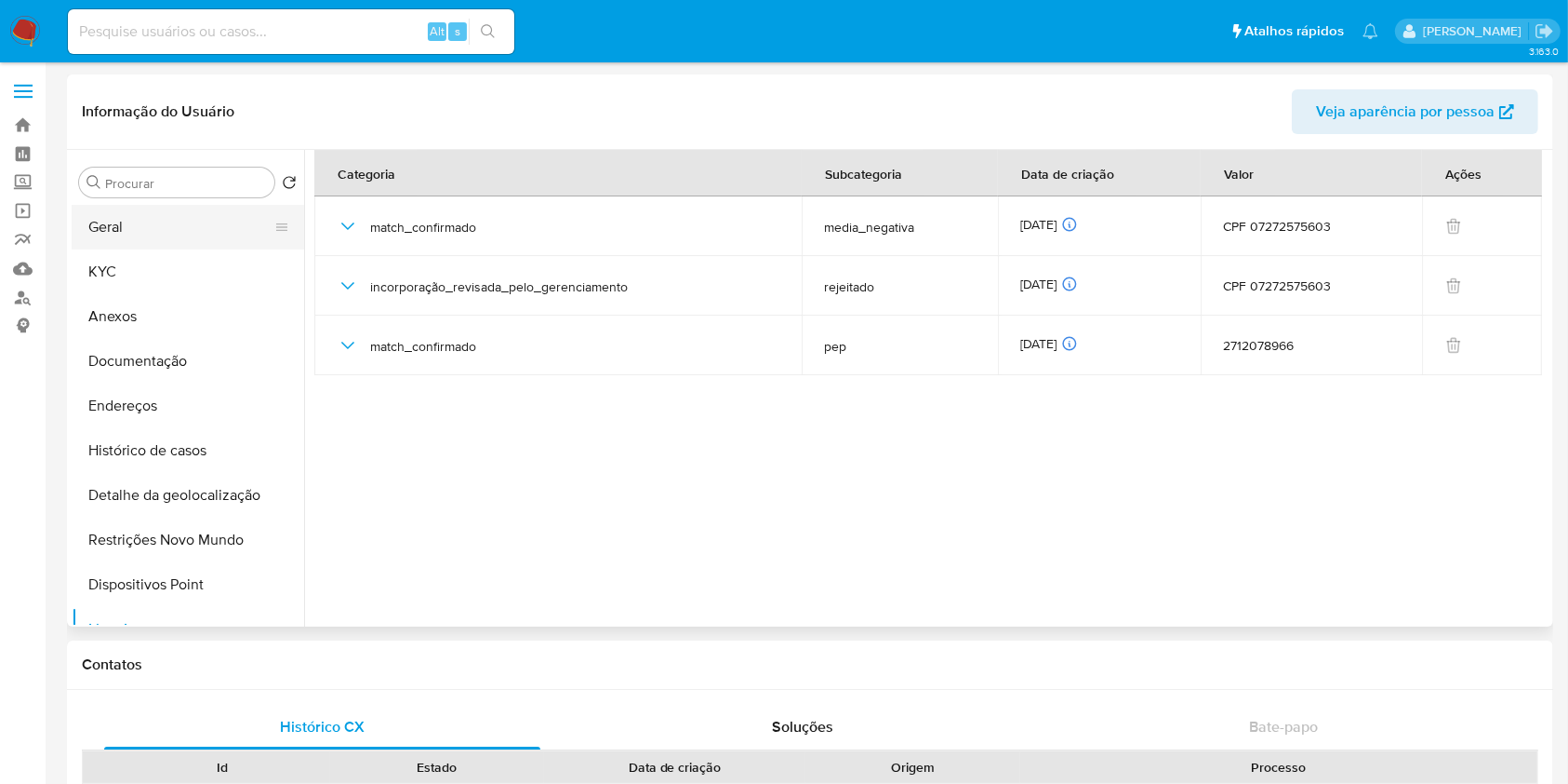
click at [178, 229] on button "Geral" at bounding box center [180, 227] width 217 height 45
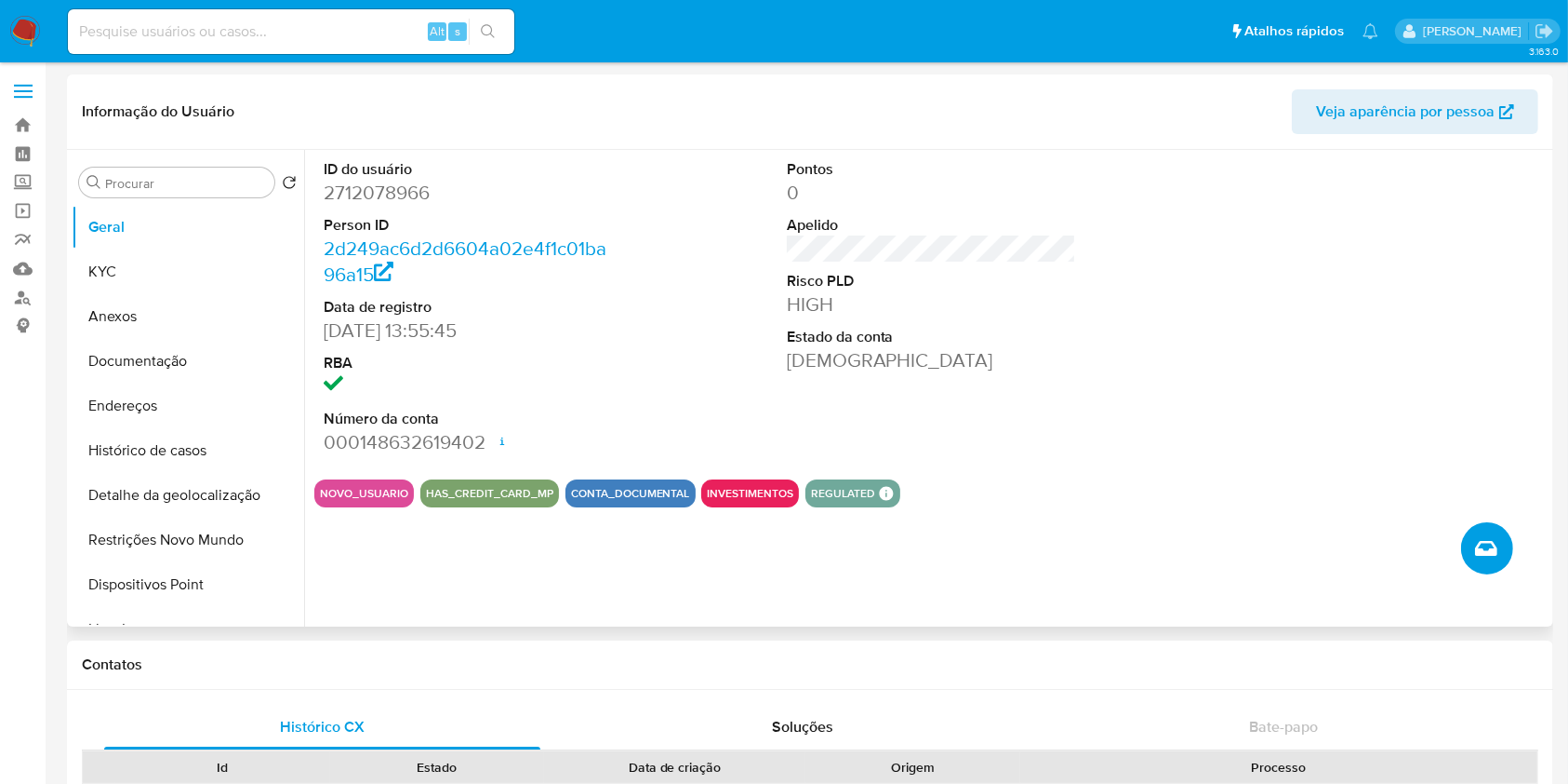
click at [1478, 546] on icon "Criar caso manual" at bounding box center [1485, 547] width 22 height 22
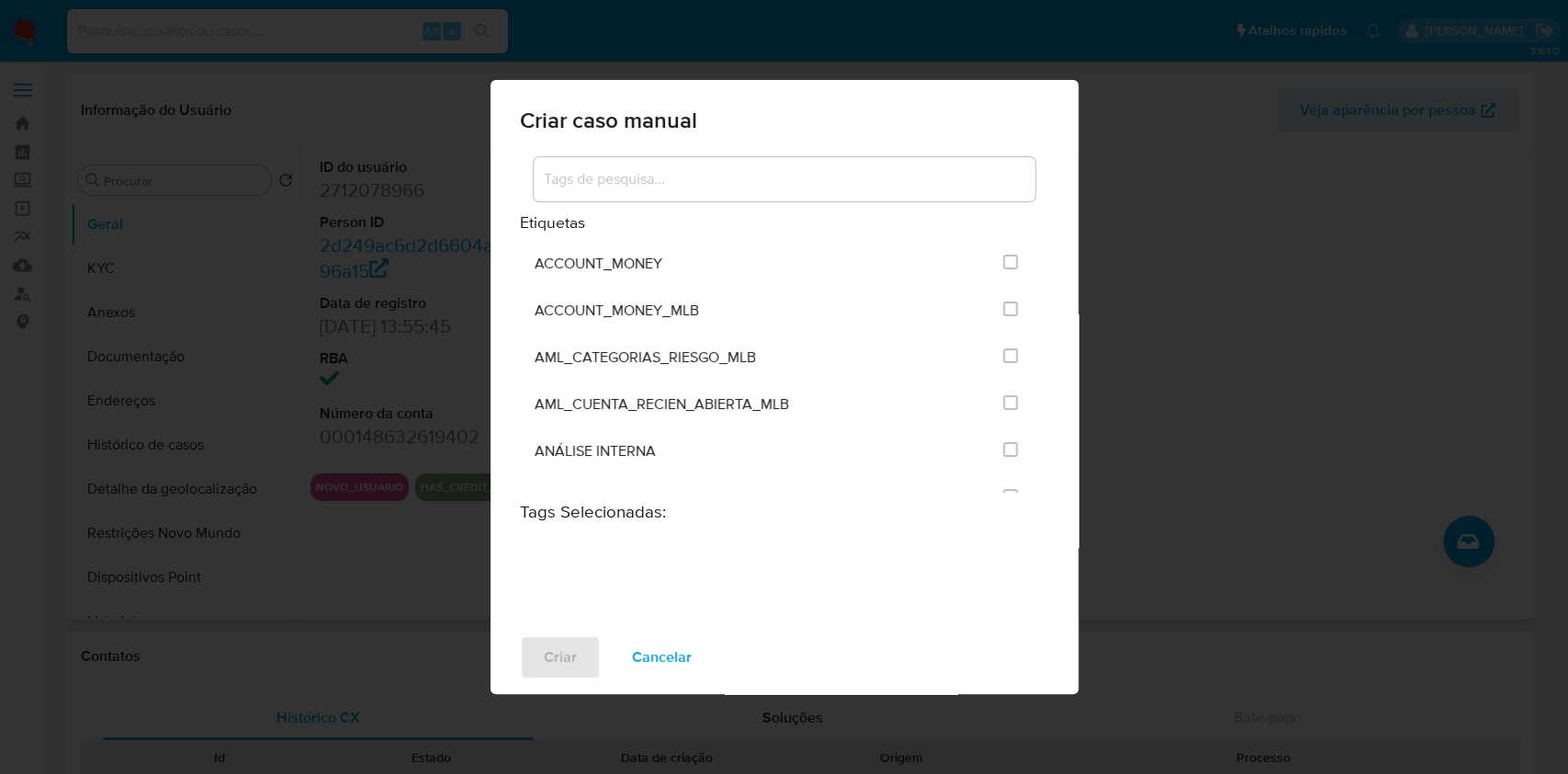
click at [607, 178] on input at bounding box center [784, 179] width 502 height 24
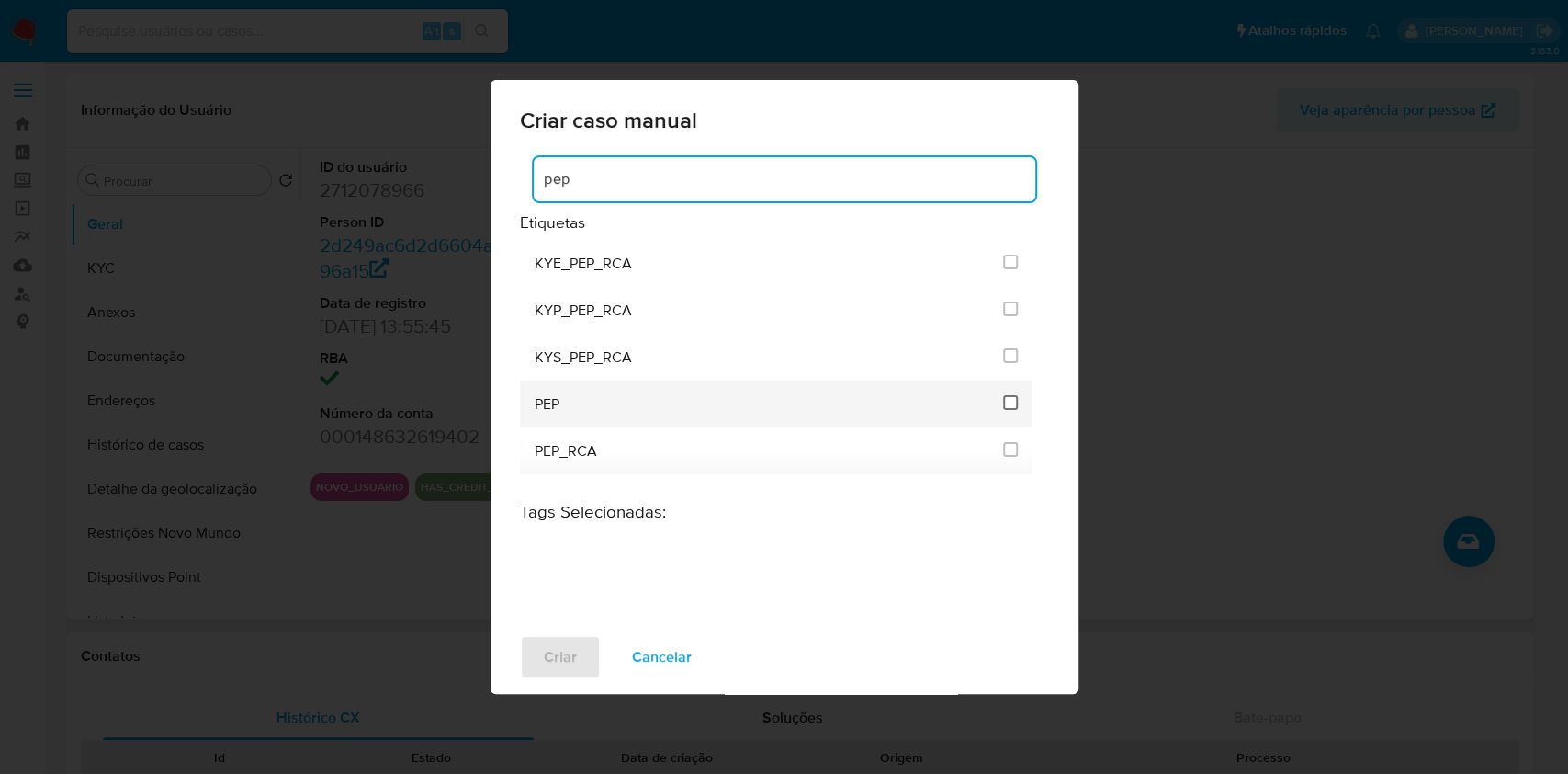
type input "pep"
click at [1011, 408] on input "2512" at bounding box center [1010, 403] width 15 height 15
checkbox input "true"
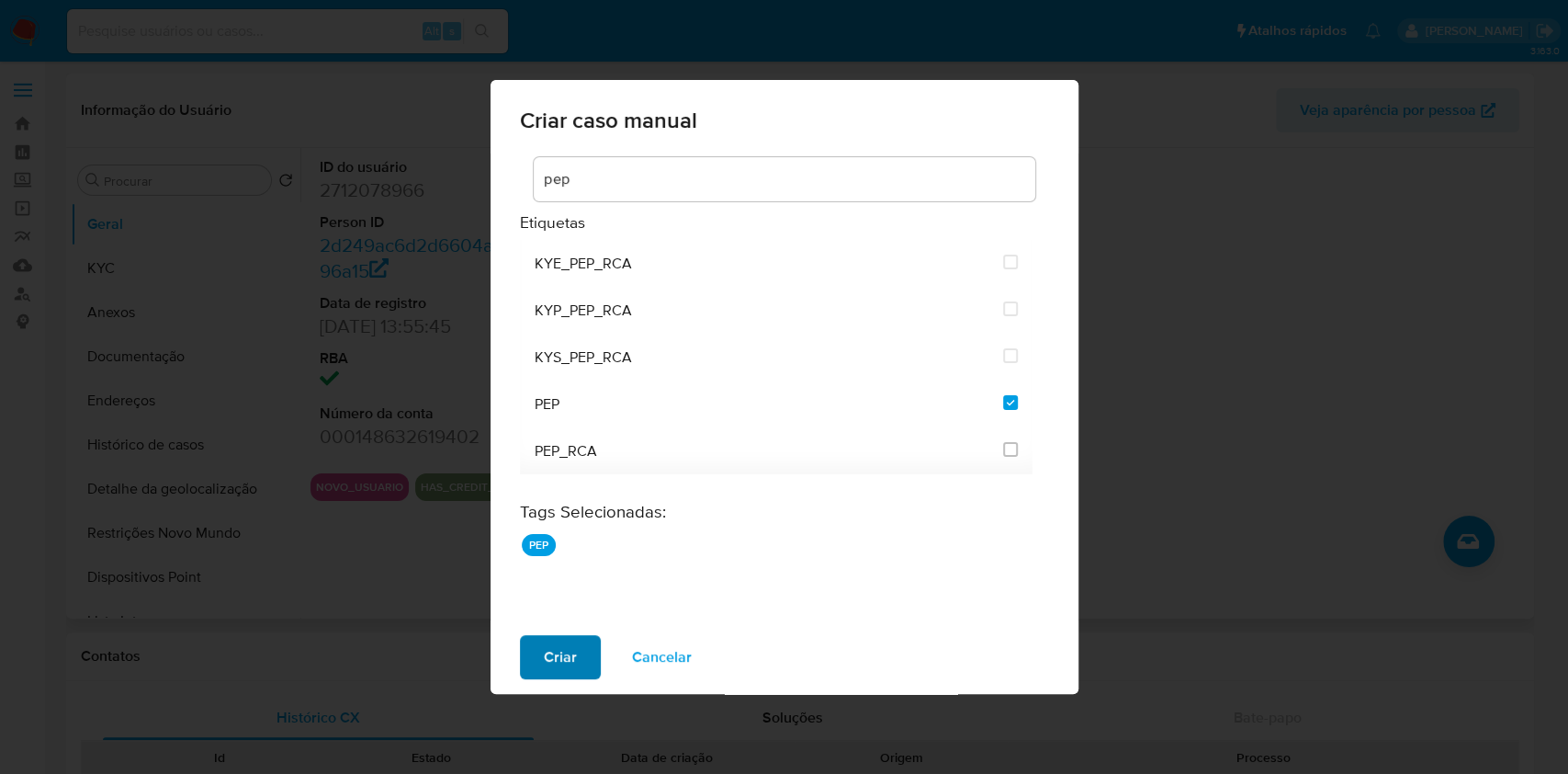
click at [568, 662] on span "Criar" at bounding box center [560, 656] width 33 height 40
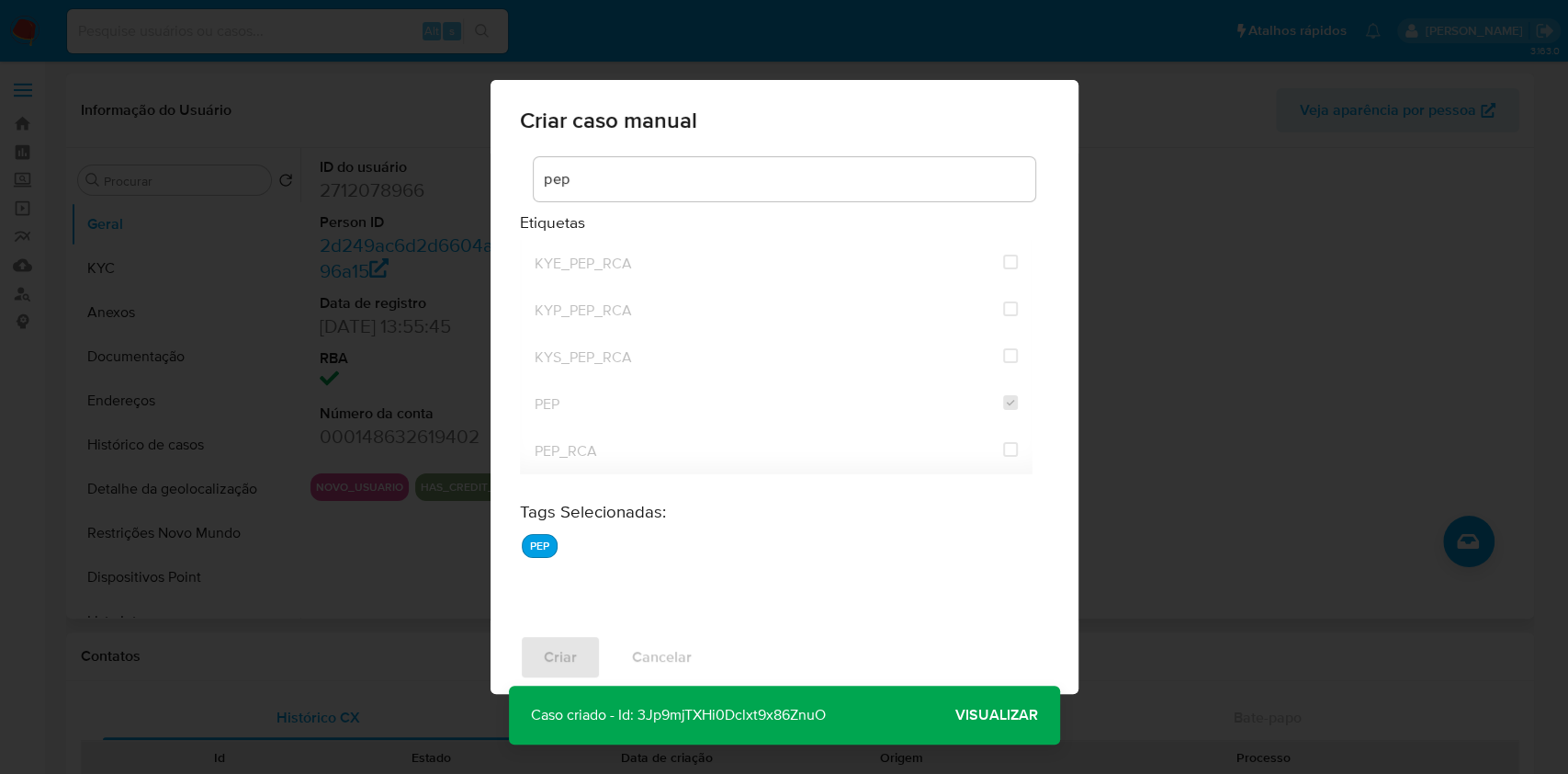
click at [990, 715] on span "Visualizar" at bounding box center [997, 715] width 83 height 0
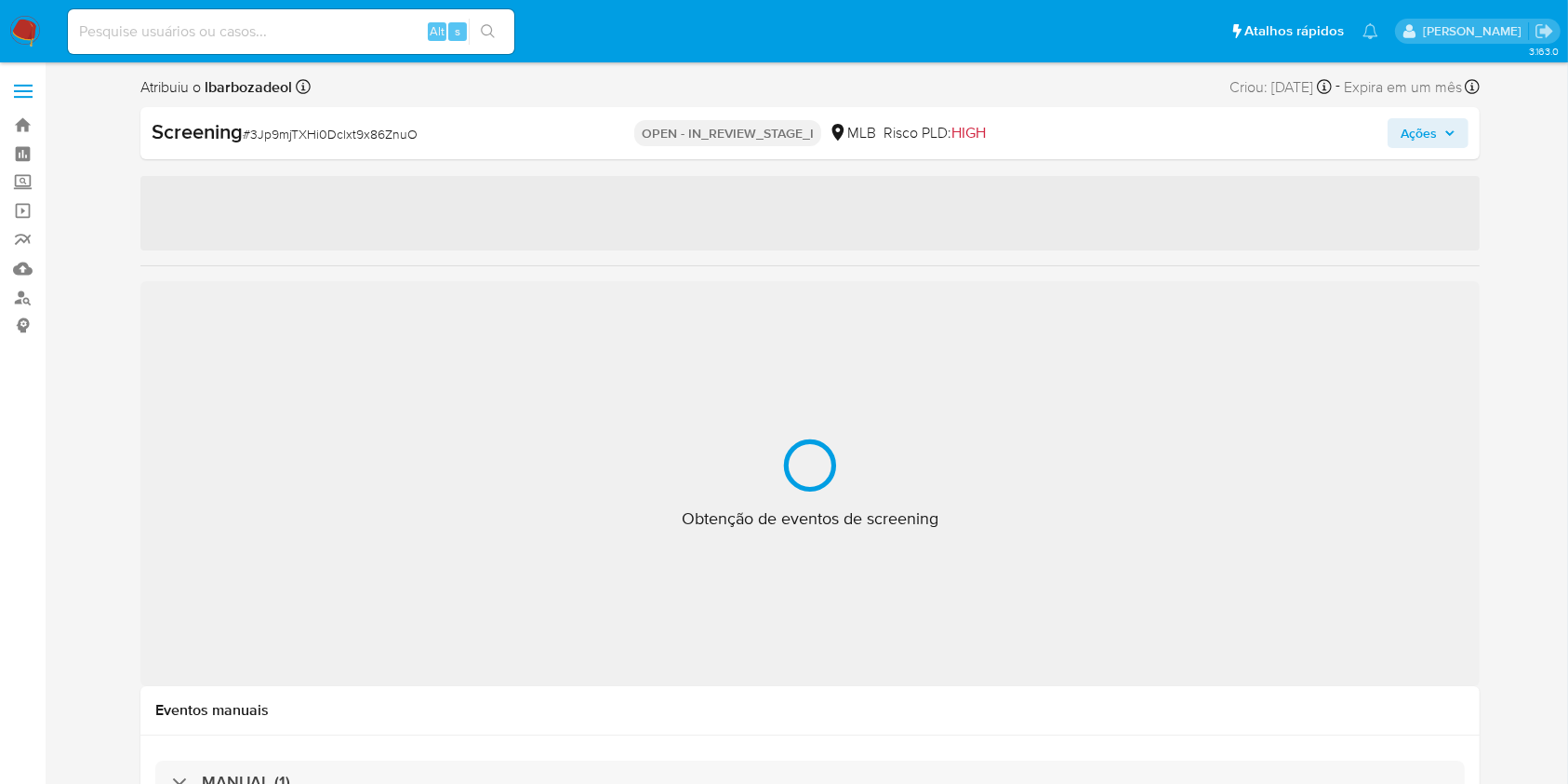
select select "10"
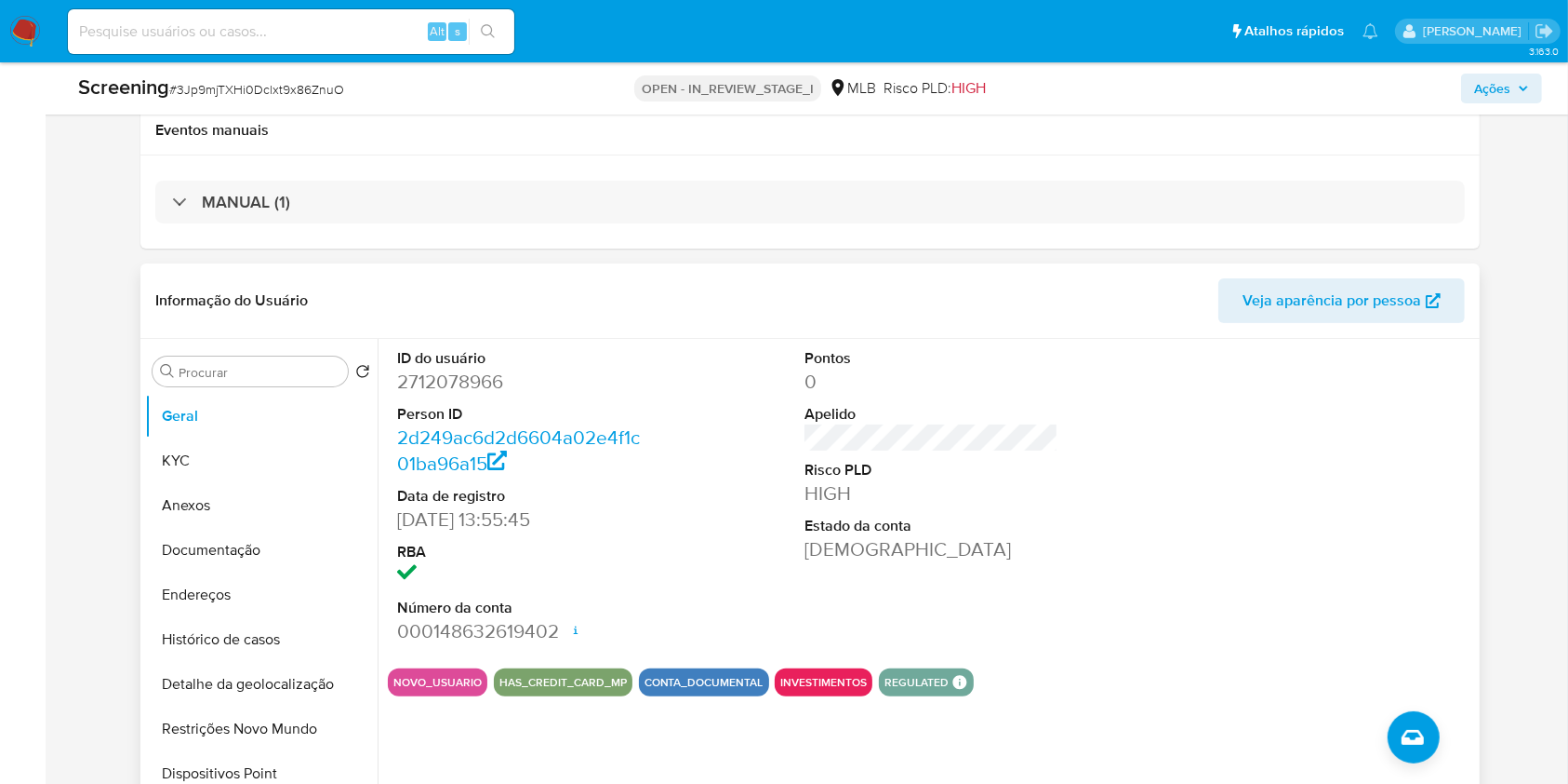
scroll to position [350, 0]
click at [471, 380] on dd "2712078966" at bounding box center [523, 380] width 253 height 26
copy dd "2712078966"
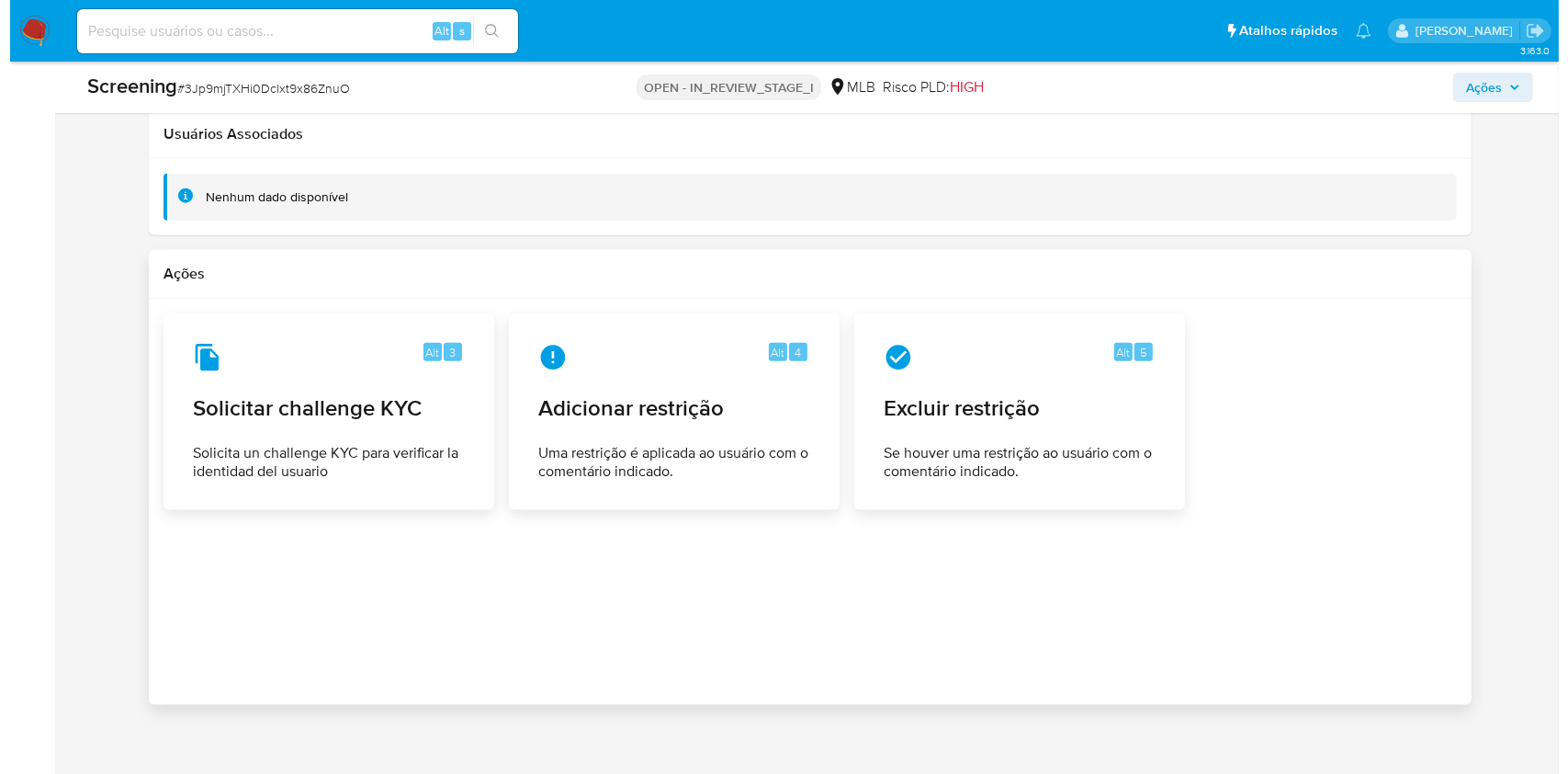
scroll to position [2142, 0]
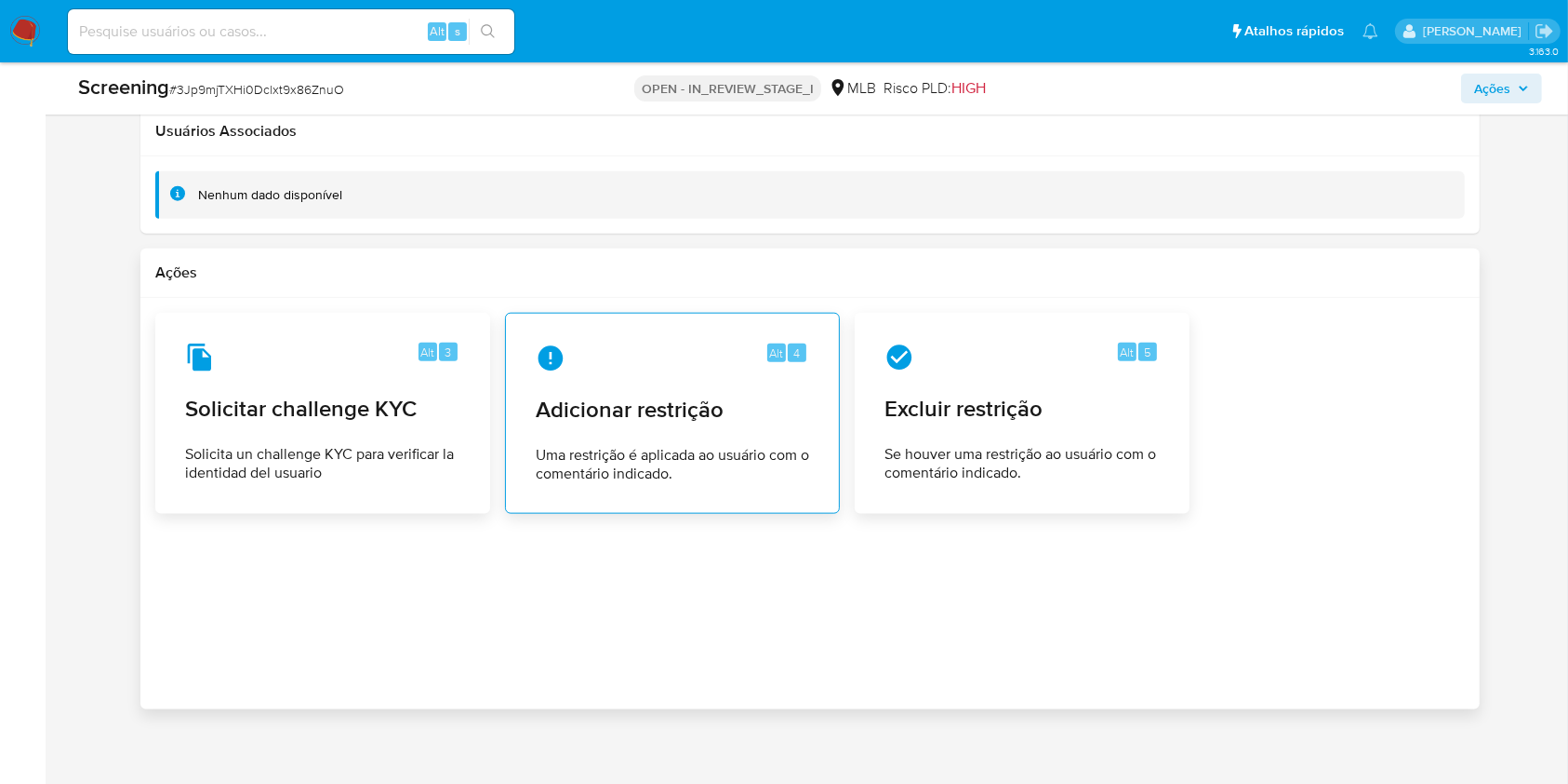
click at [624, 464] on span "Uma restrição é aplicada ao usuário com o comentário indicado." at bounding box center [672, 464] width 274 height 37
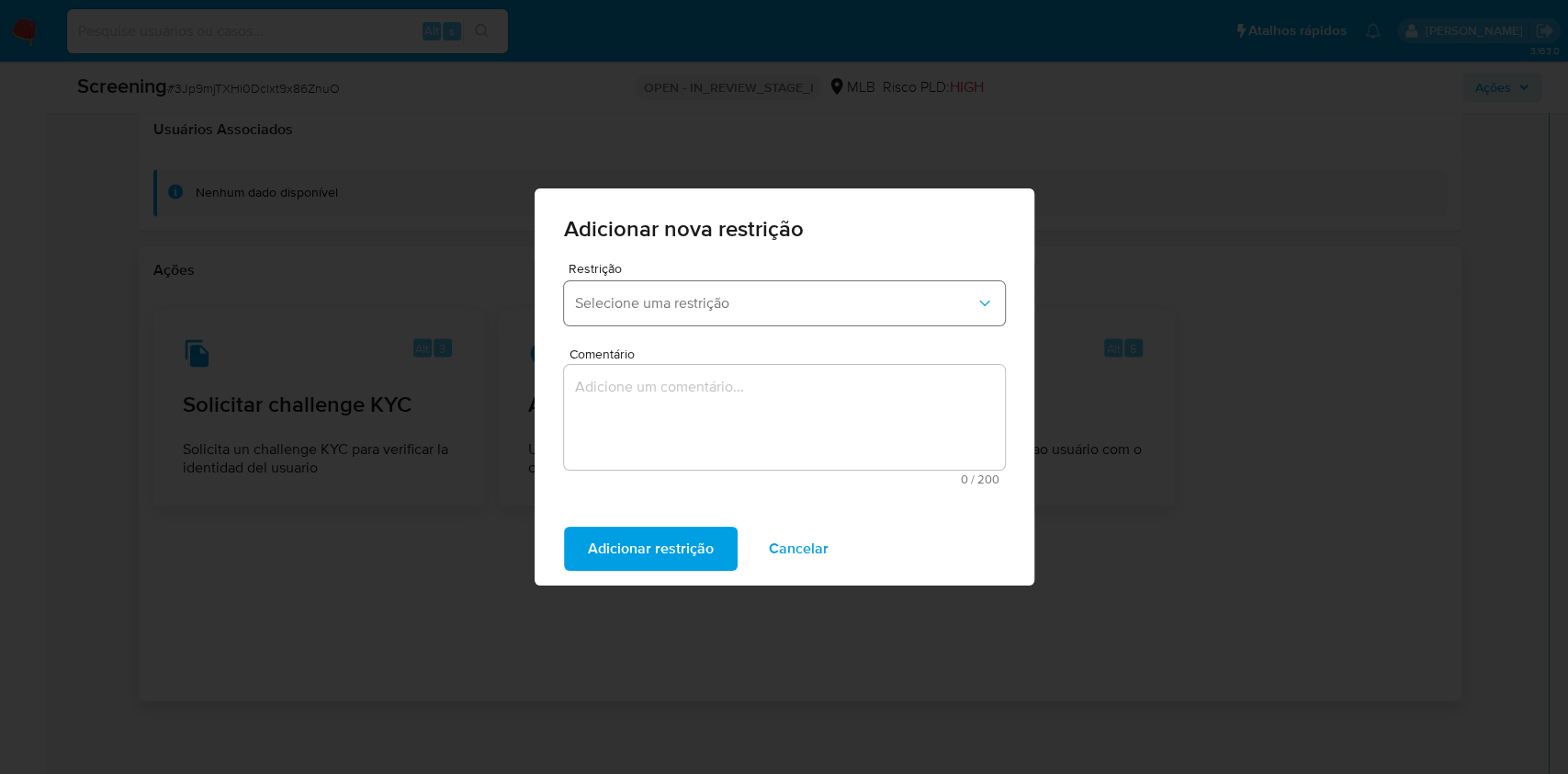
click at [706, 300] on span "Selecione uma restrição" at bounding box center [775, 303] width 400 height 19
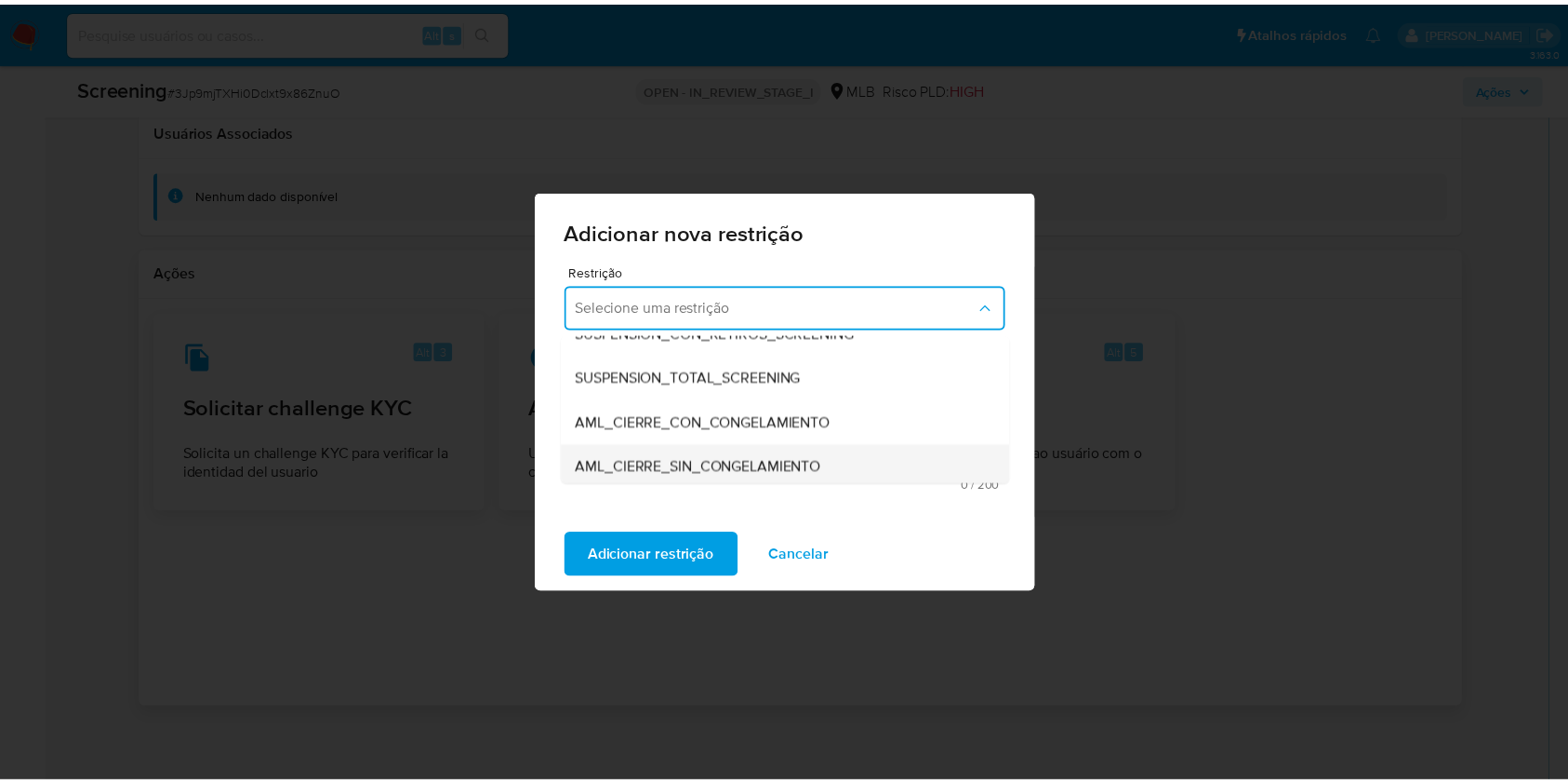
scroll to position [72, 0]
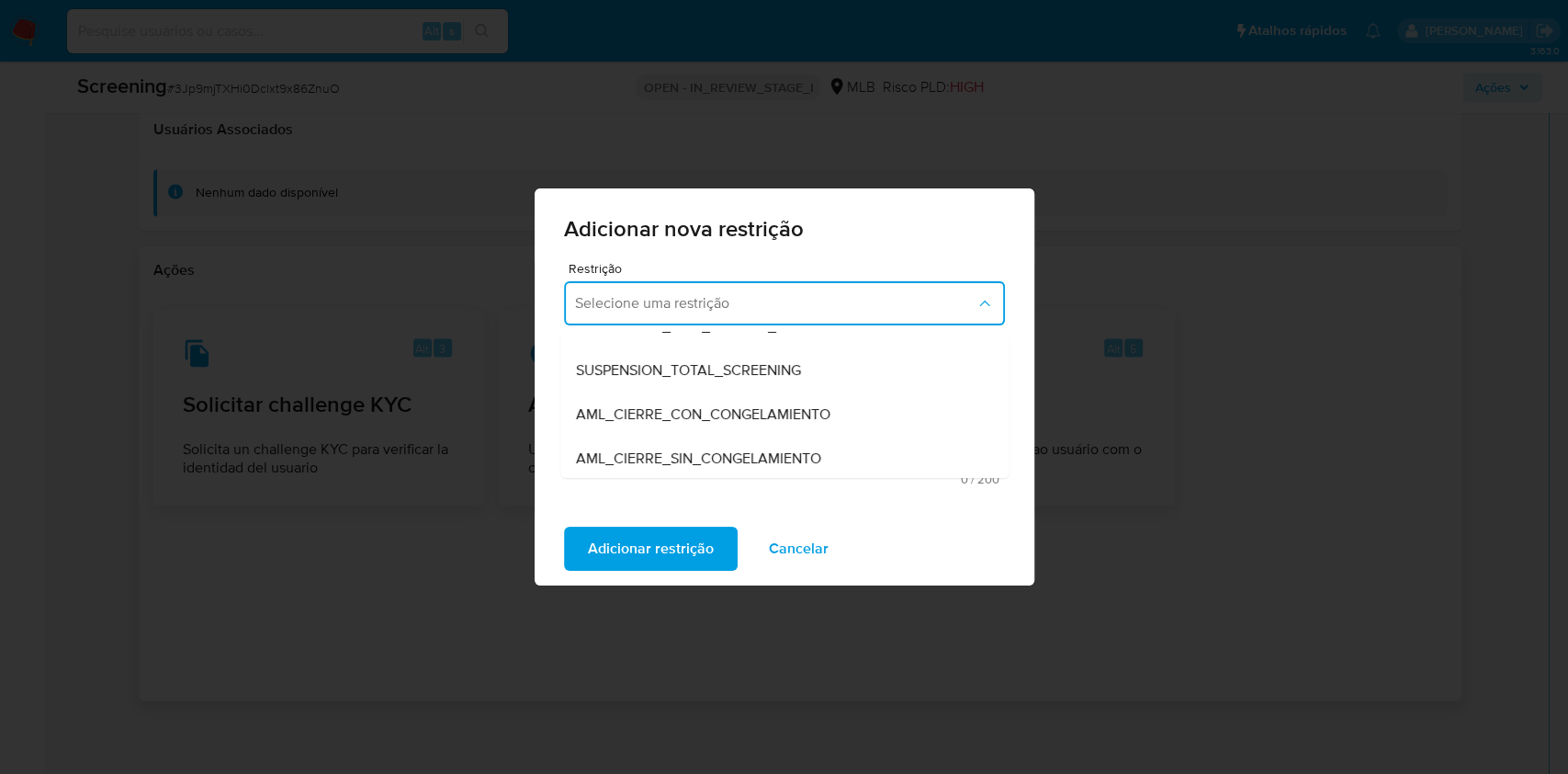
click at [711, 451] on span "AML_CIERRE_SIN_CONGELAMIENTO" at bounding box center [697, 459] width 246 height 19
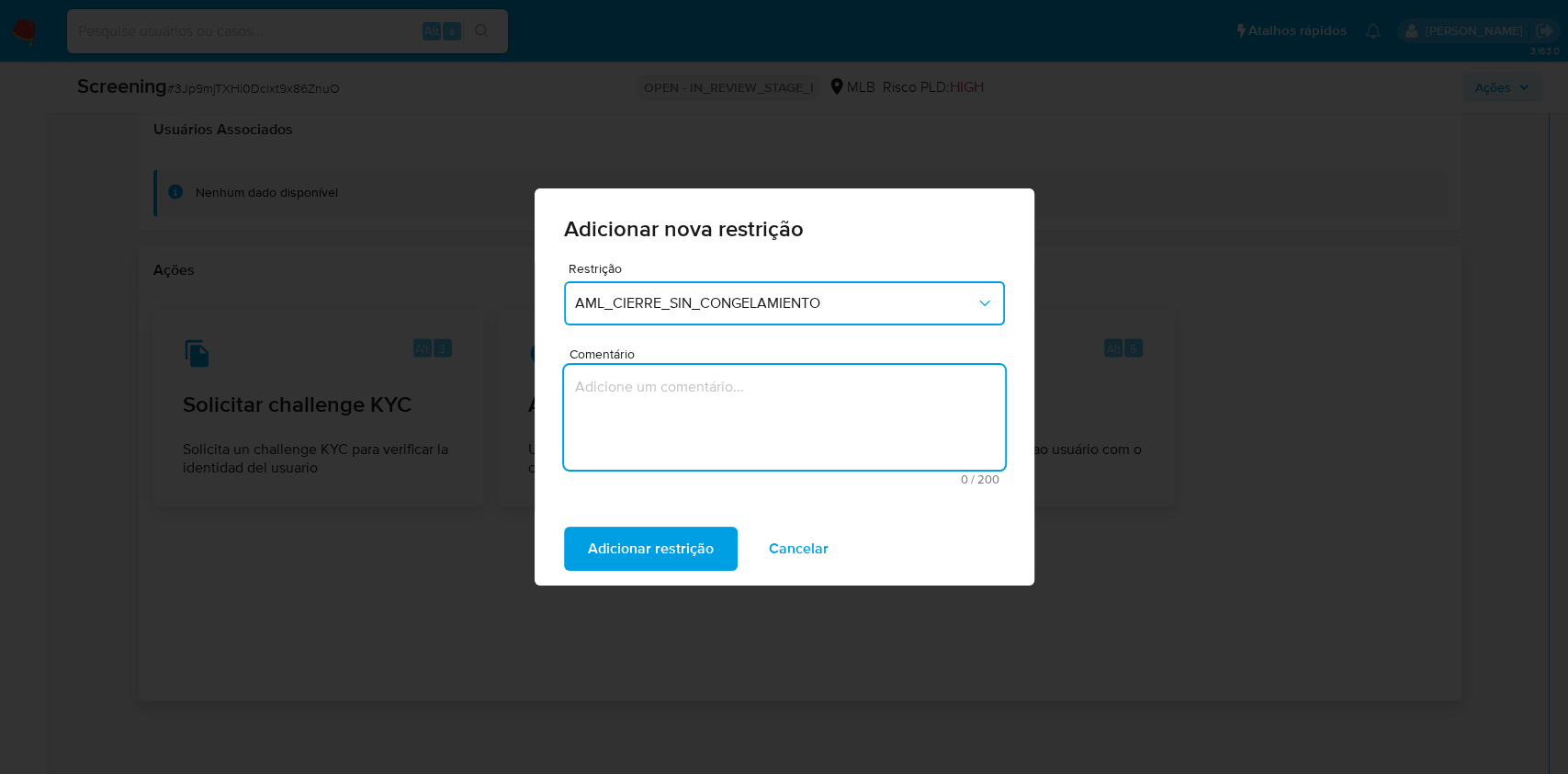
click at [713, 395] on textarea "Comentário" at bounding box center [784, 416] width 440 height 105
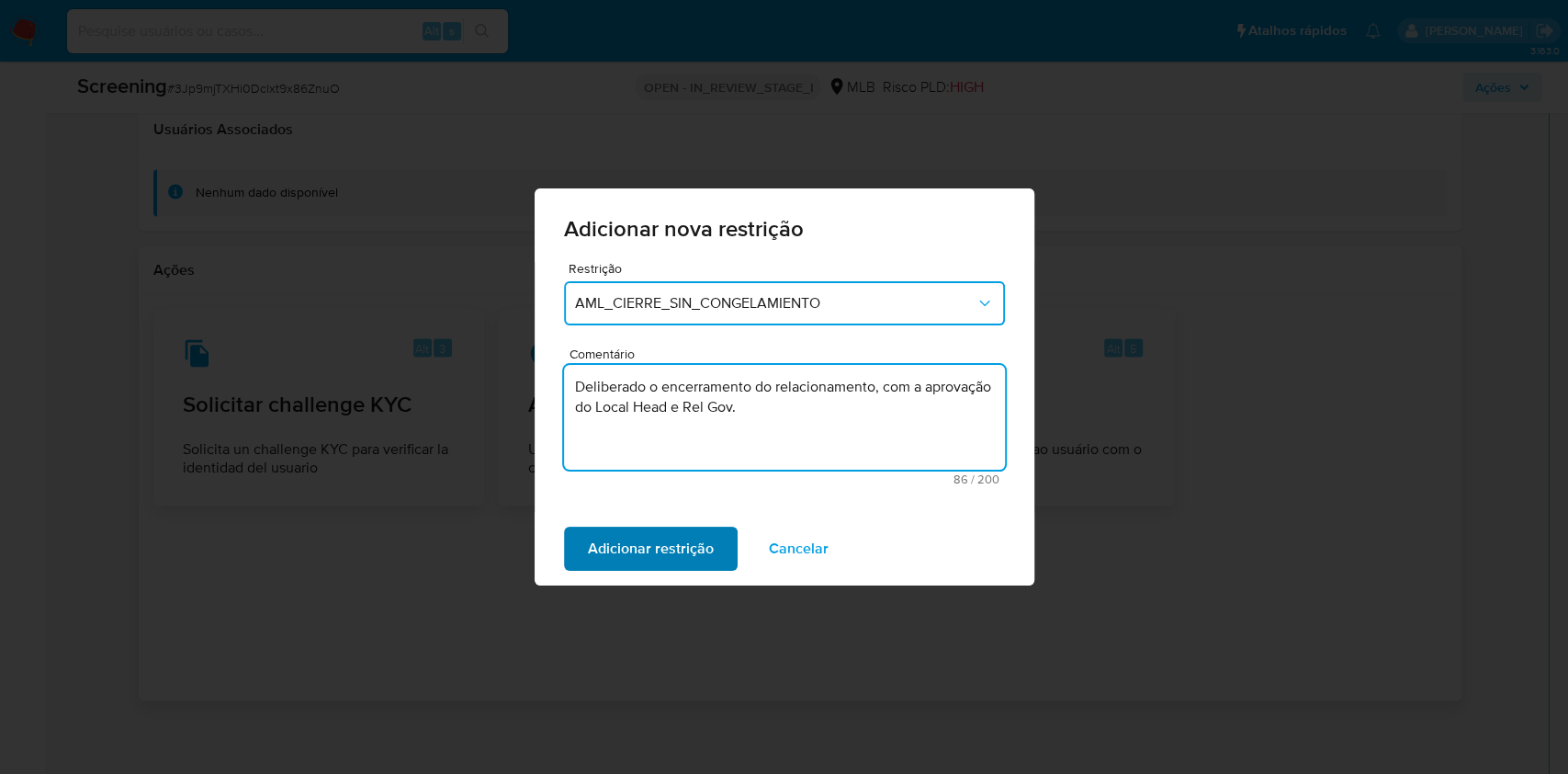
type textarea "Deliberado o encerramento do relacionamento, com a aprovação do Local Head e Re…"
click at [639, 562] on span "Adicionar restrição" at bounding box center [650, 548] width 126 height 40
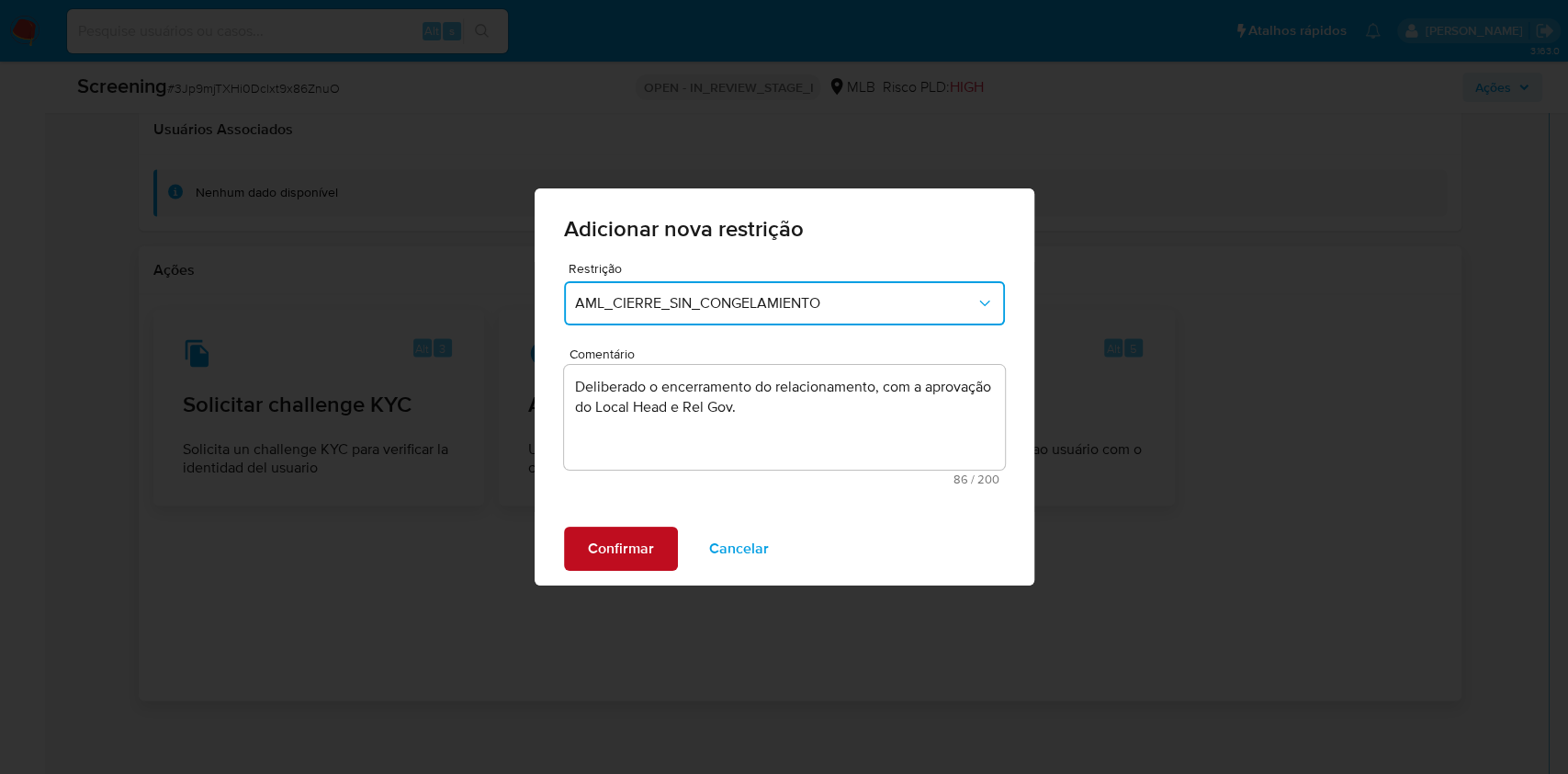
click at [639, 562] on span "Confirmar" at bounding box center [620, 548] width 66 height 40
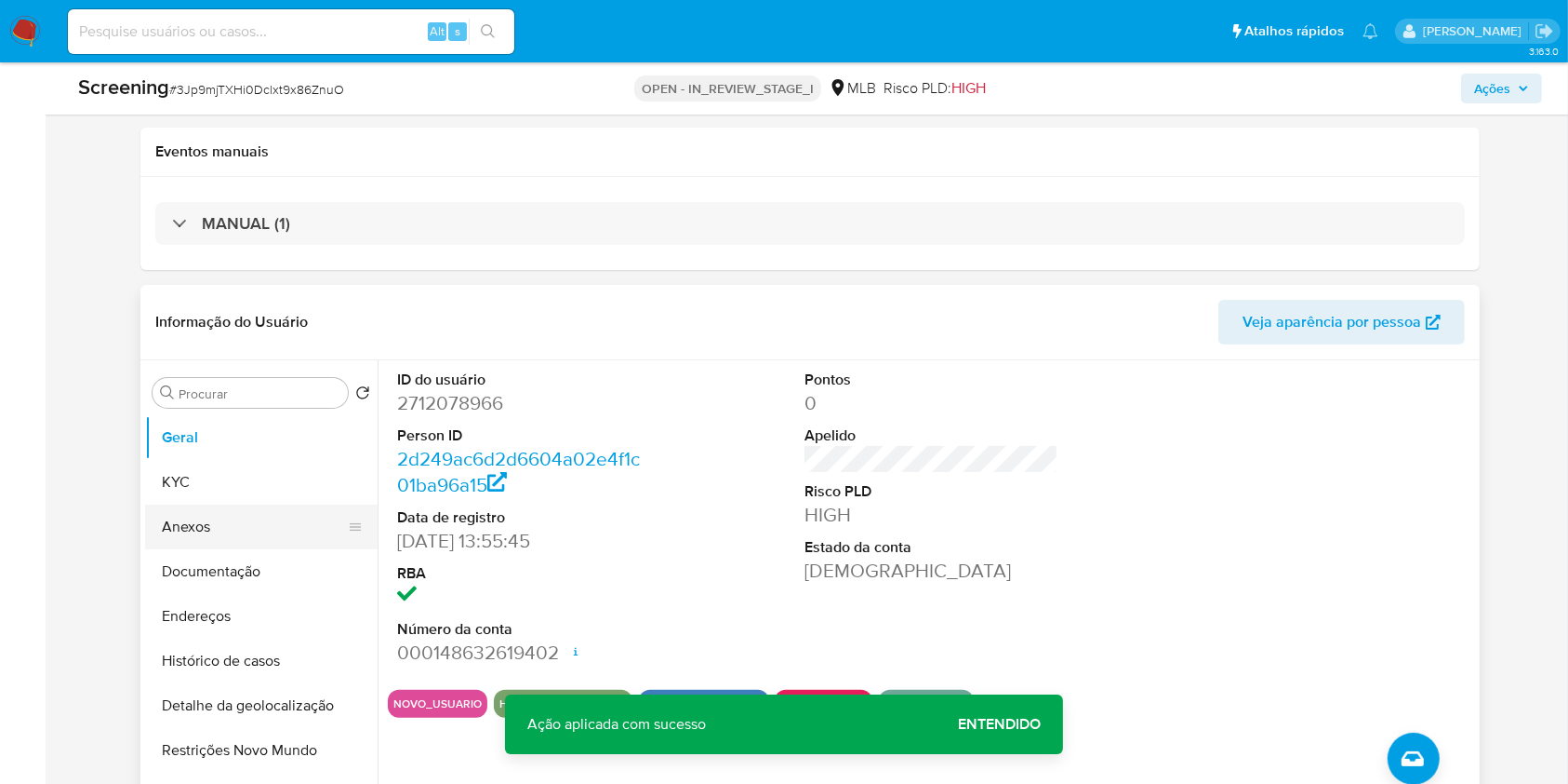
click at [217, 534] on button "Anexos" at bounding box center [254, 526] width 217 height 45
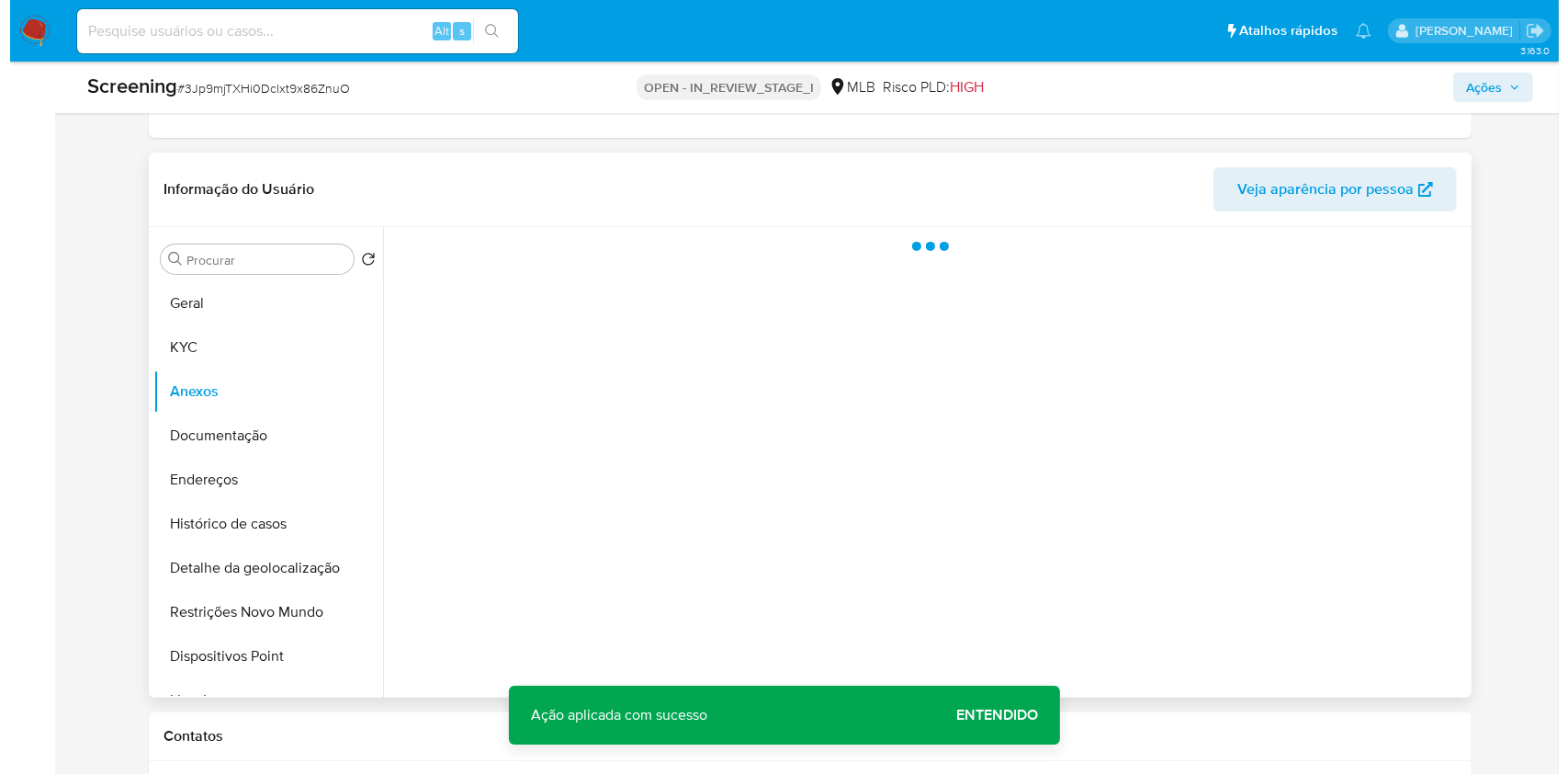
scroll to position [462, 0]
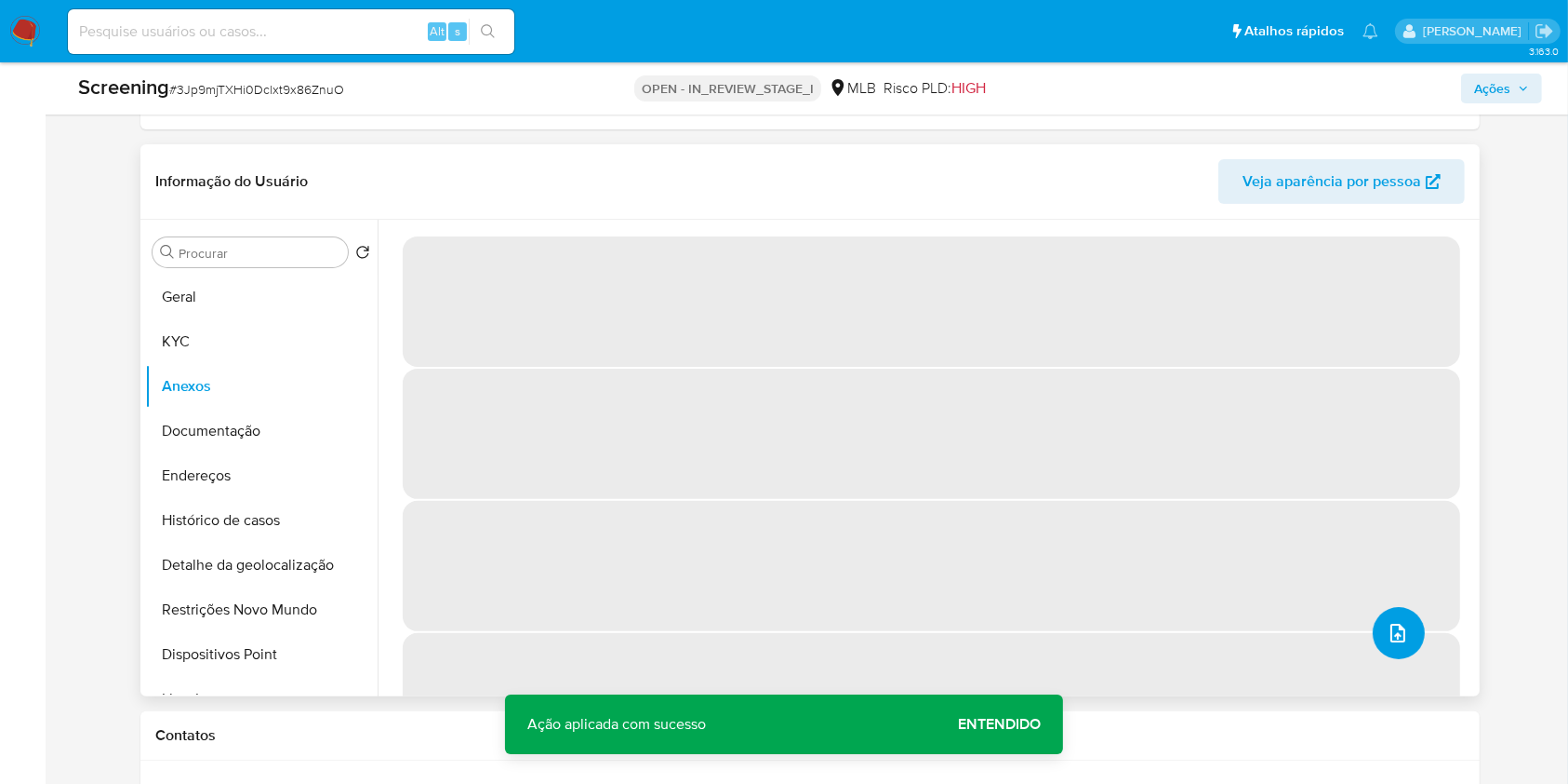
click at [1402, 639] on button "upload-file" at bounding box center [1398, 632] width 52 height 52
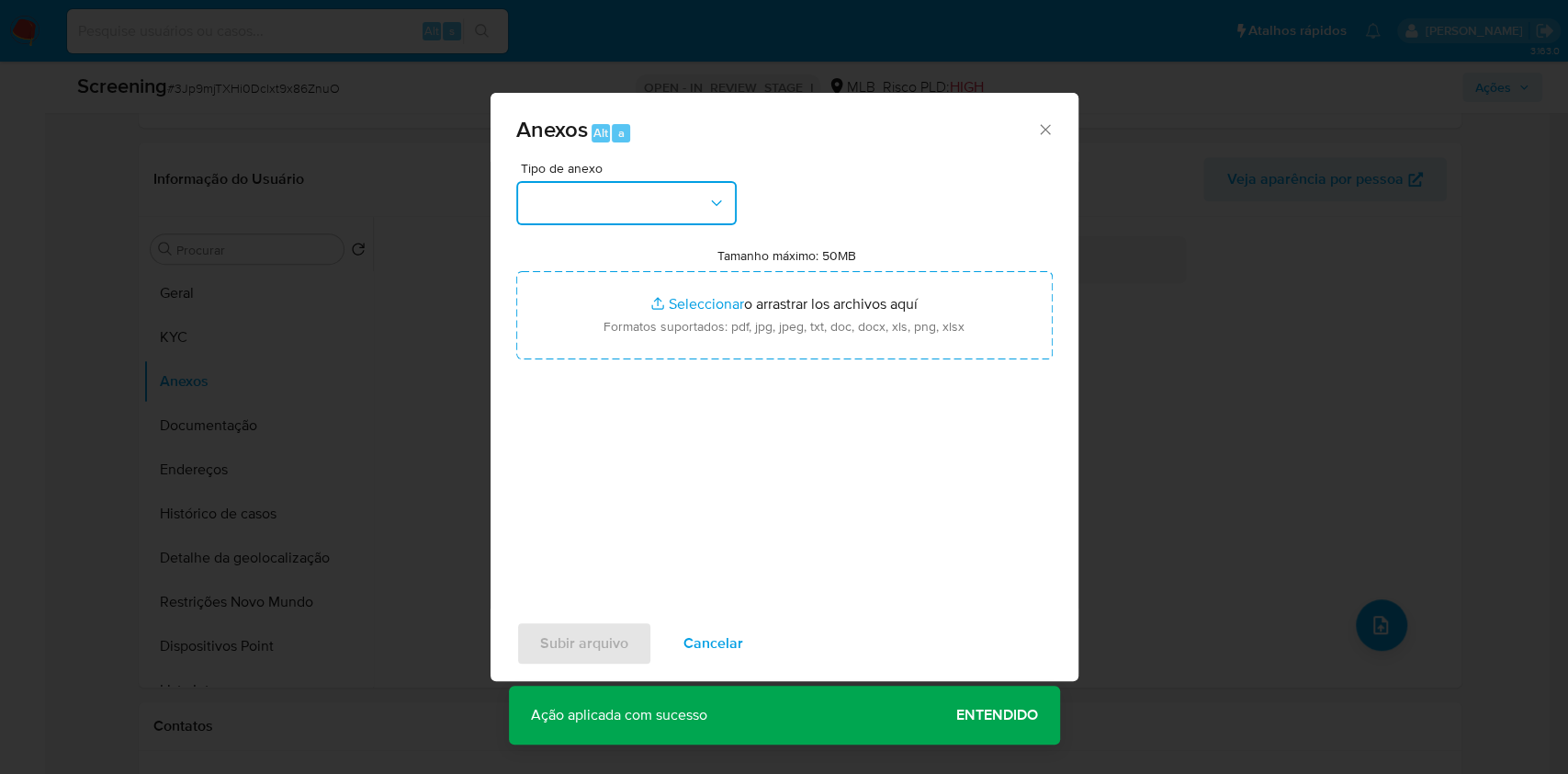
click at [690, 221] on button "button" at bounding box center [626, 202] width 220 height 44
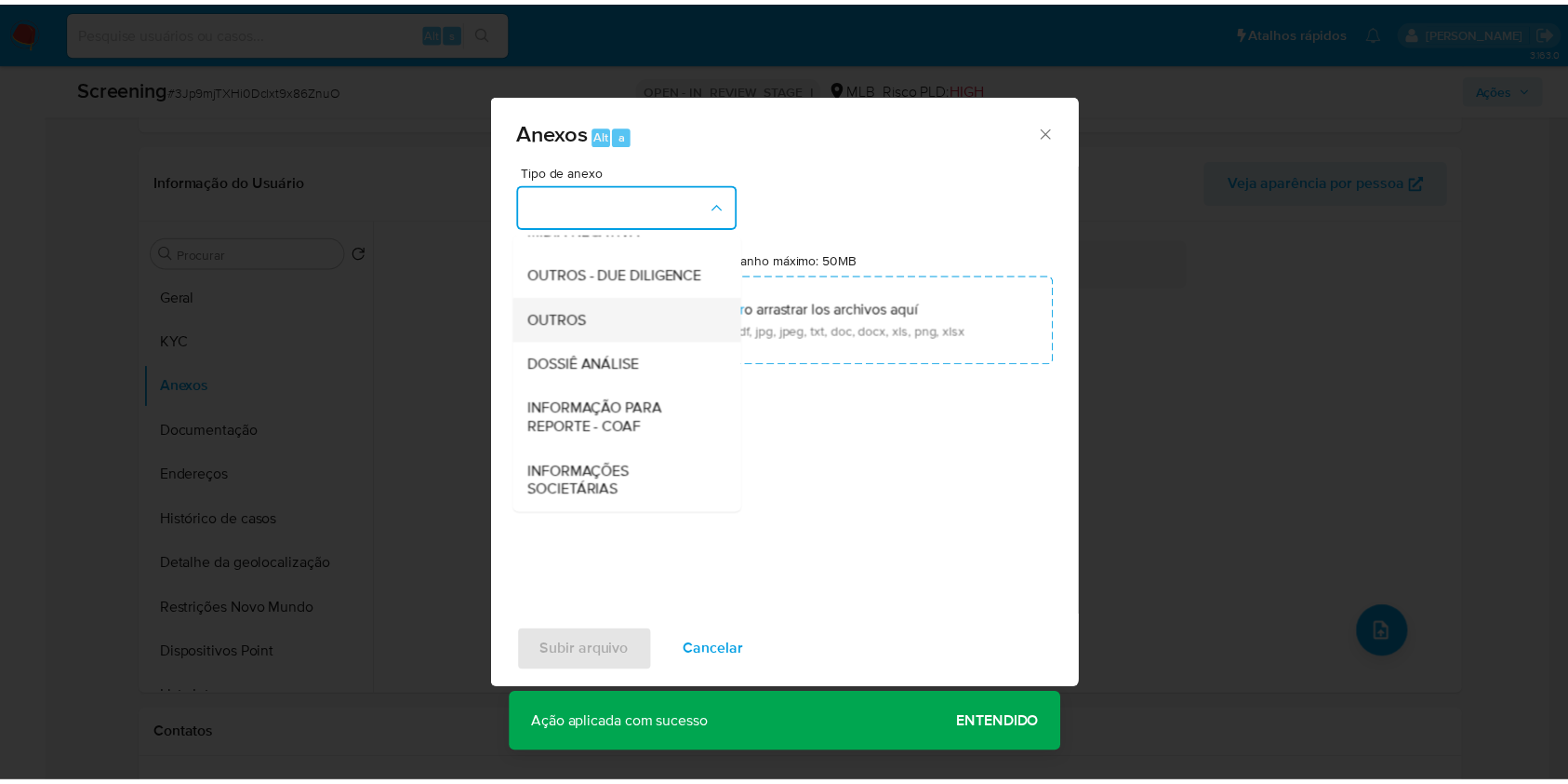
scroll to position [286, 0]
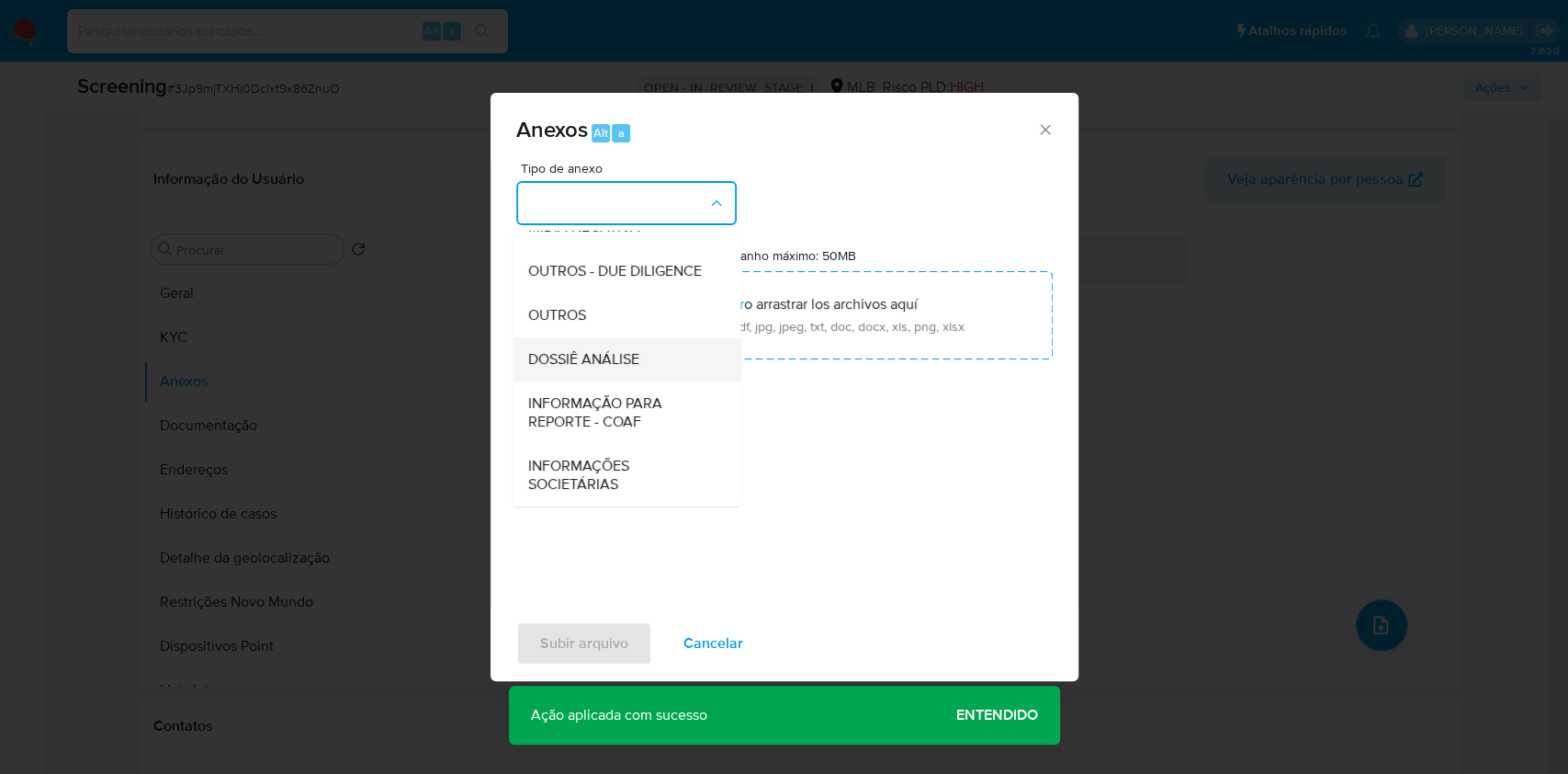
click at [610, 359] on span "DOSSIÊ ANÁLISE" at bounding box center [583, 360] width 111 height 19
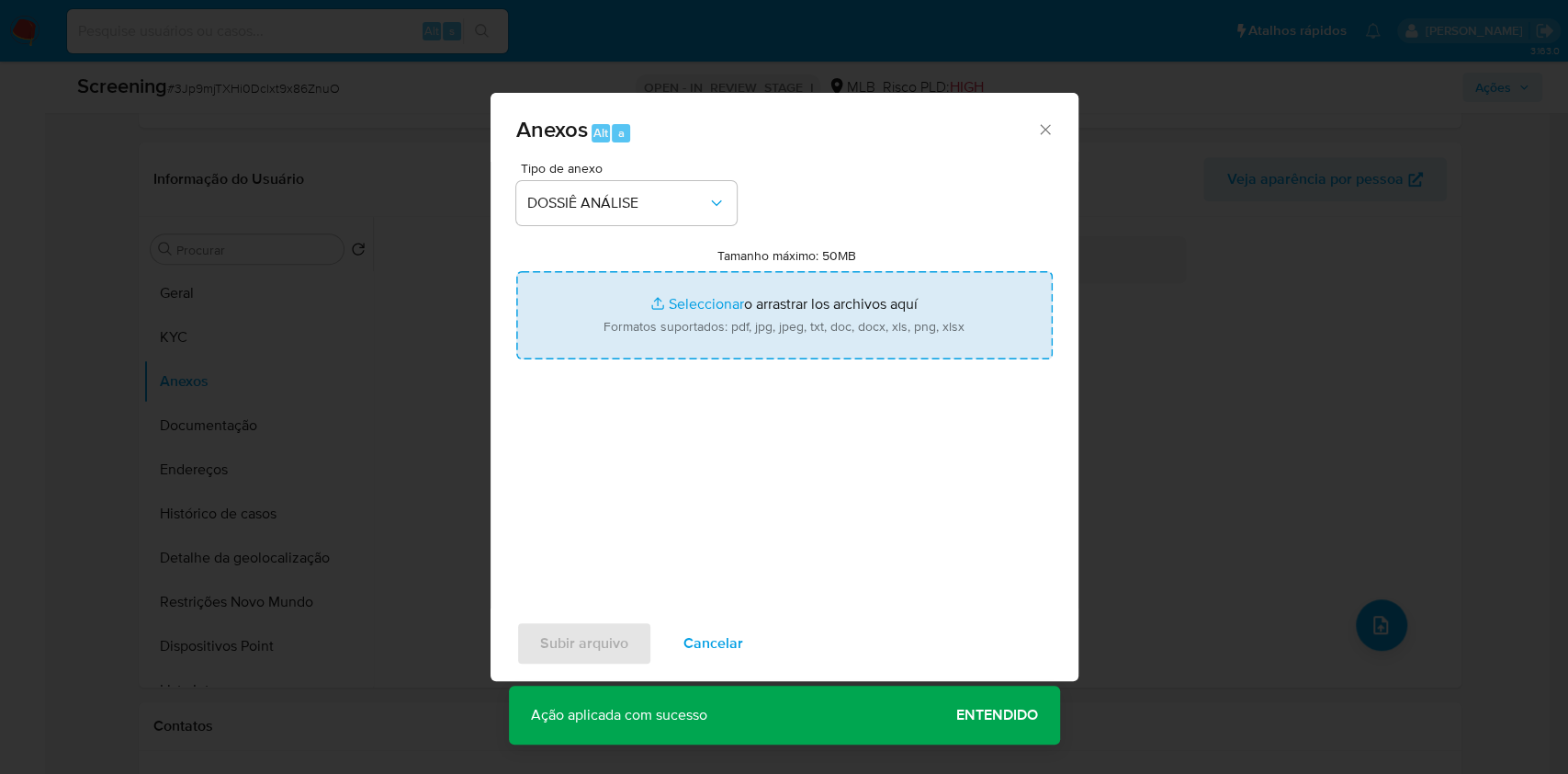
click at [628, 322] on input "Tamanho máximo: 50MB Seleccionar archivos" at bounding box center [784, 315] width 536 height 89
type input "C:\fakepath\E-mail de Mercadolibre SRL - Proposta de encerramento de relacionam…"
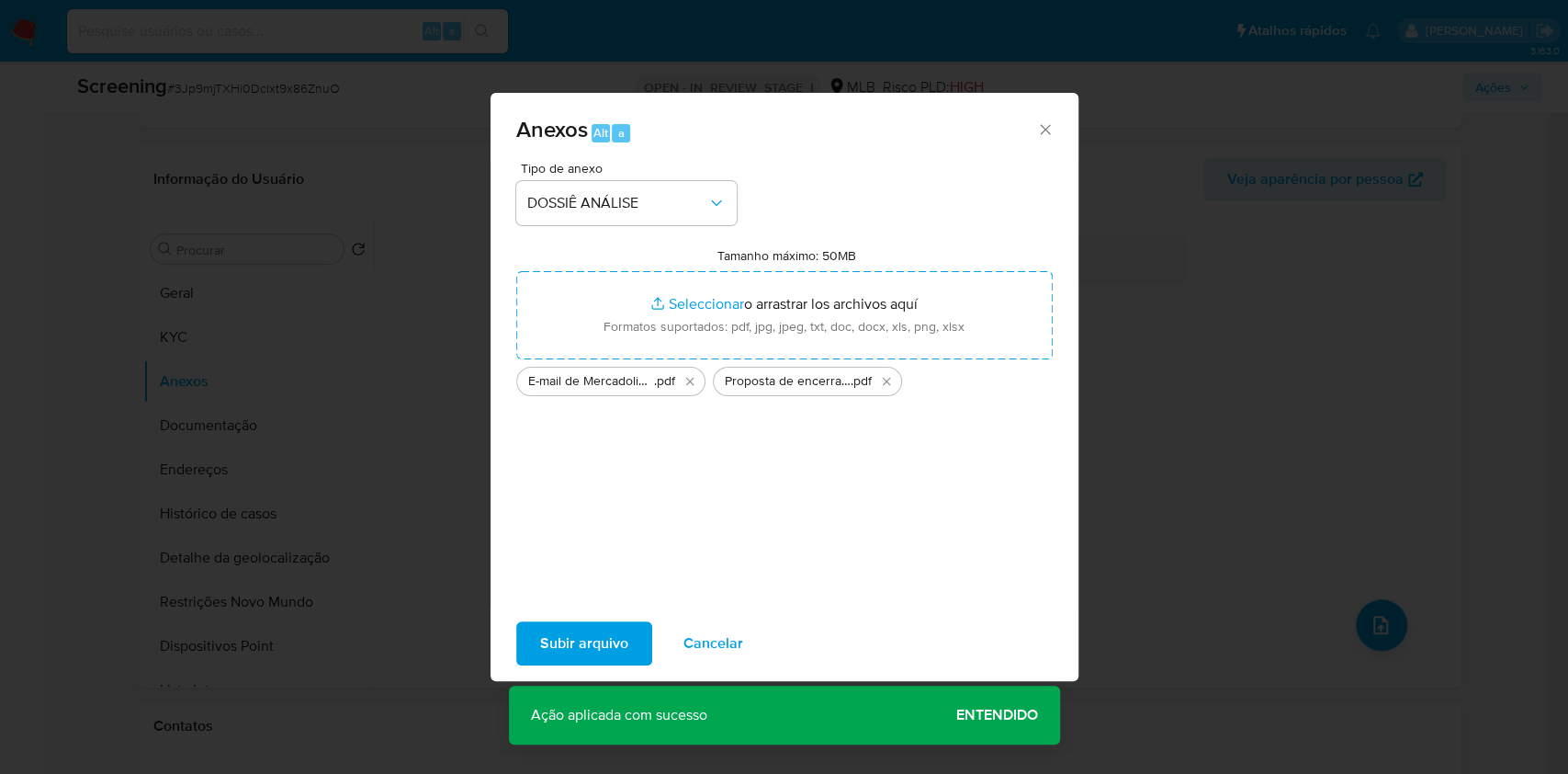
click at [614, 644] on span "Subir arquivo" at bounding box center [584, 643] width 88 height 40
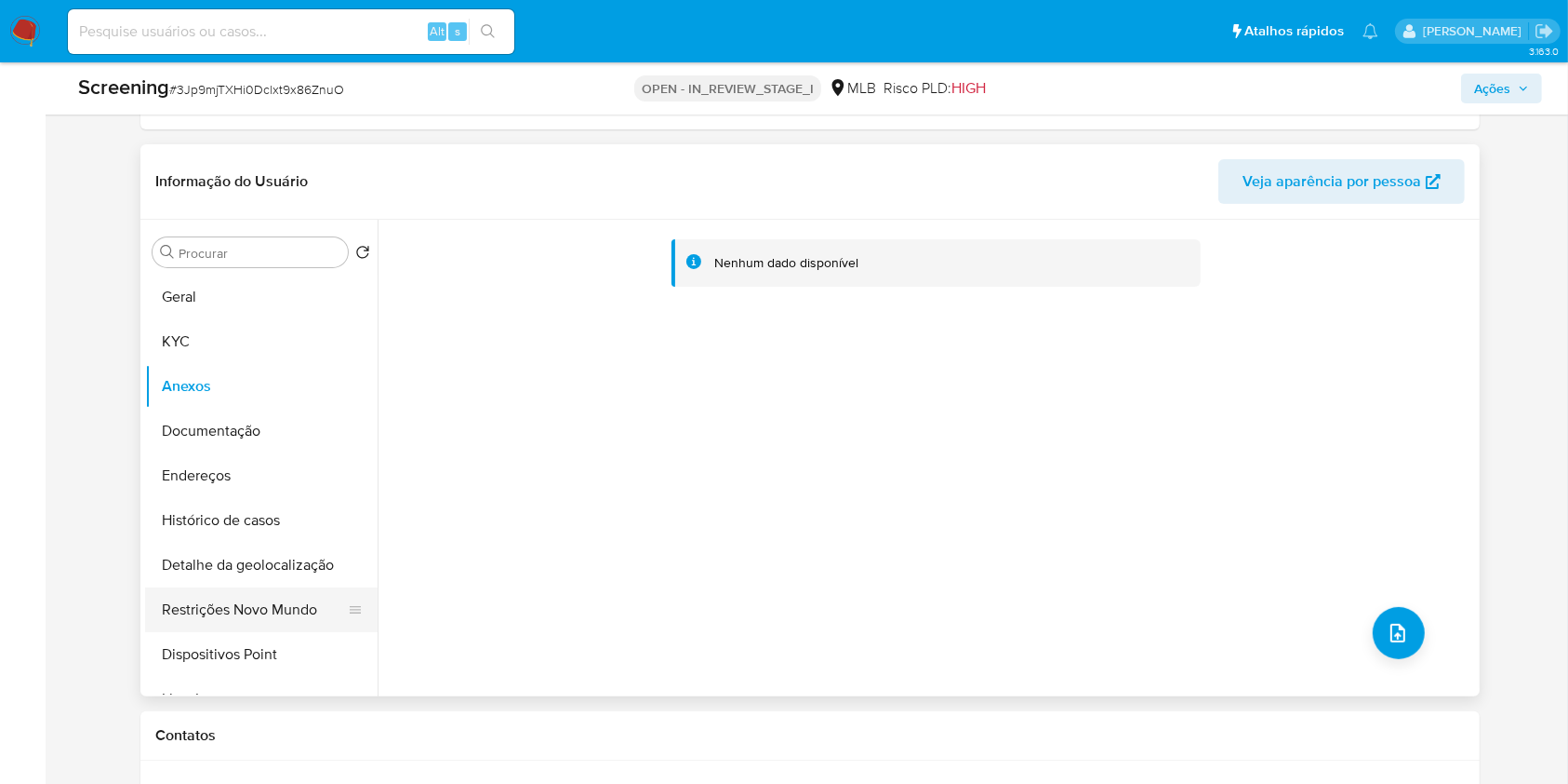
click at [244, 618] on button "Restrições Novo Mundo" at bounding box center [254, 609] width 217 height 45
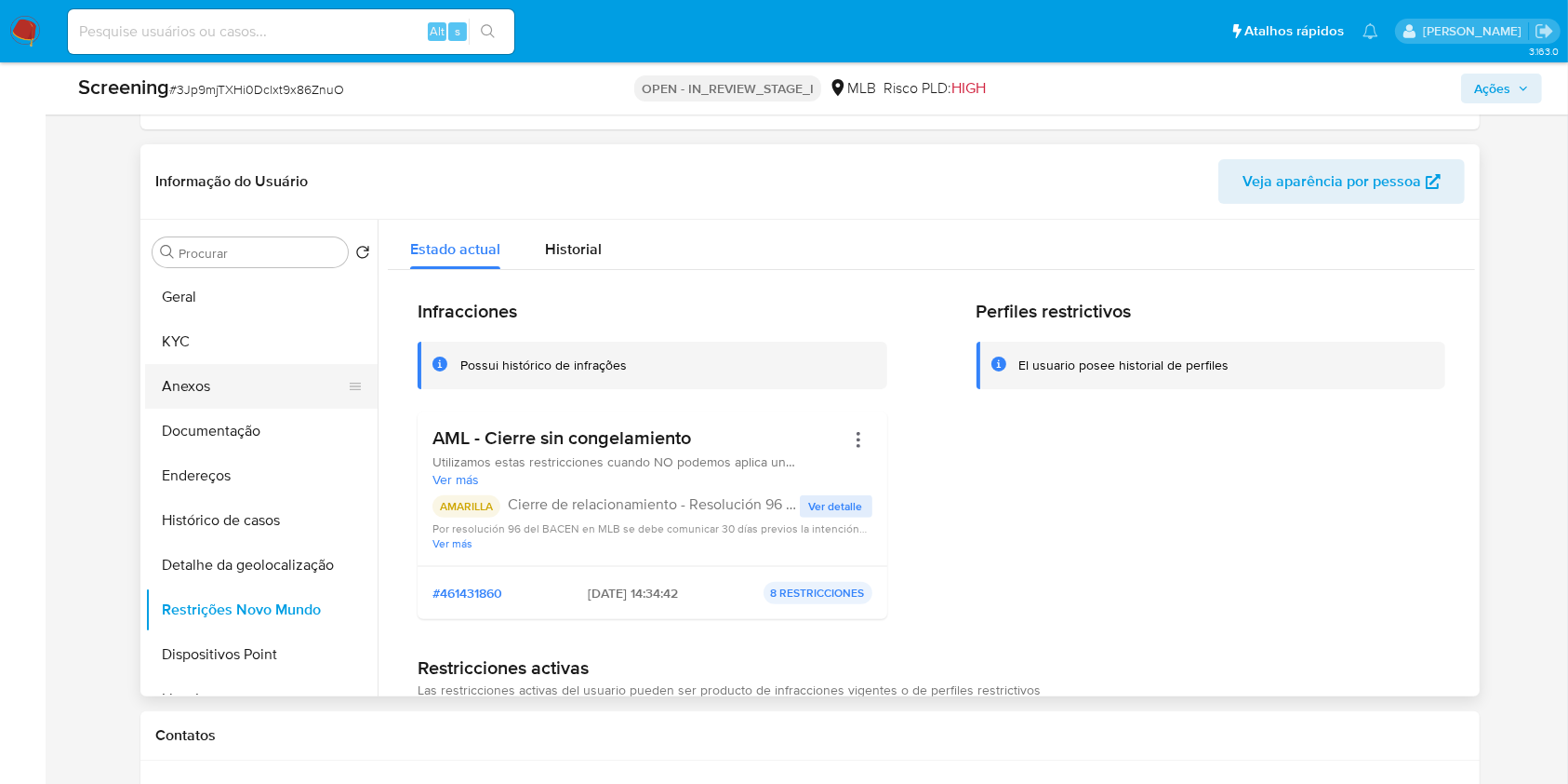
click at [228, 391] on button "Anexos" at bounding box center [254, 386] width 217 height 45
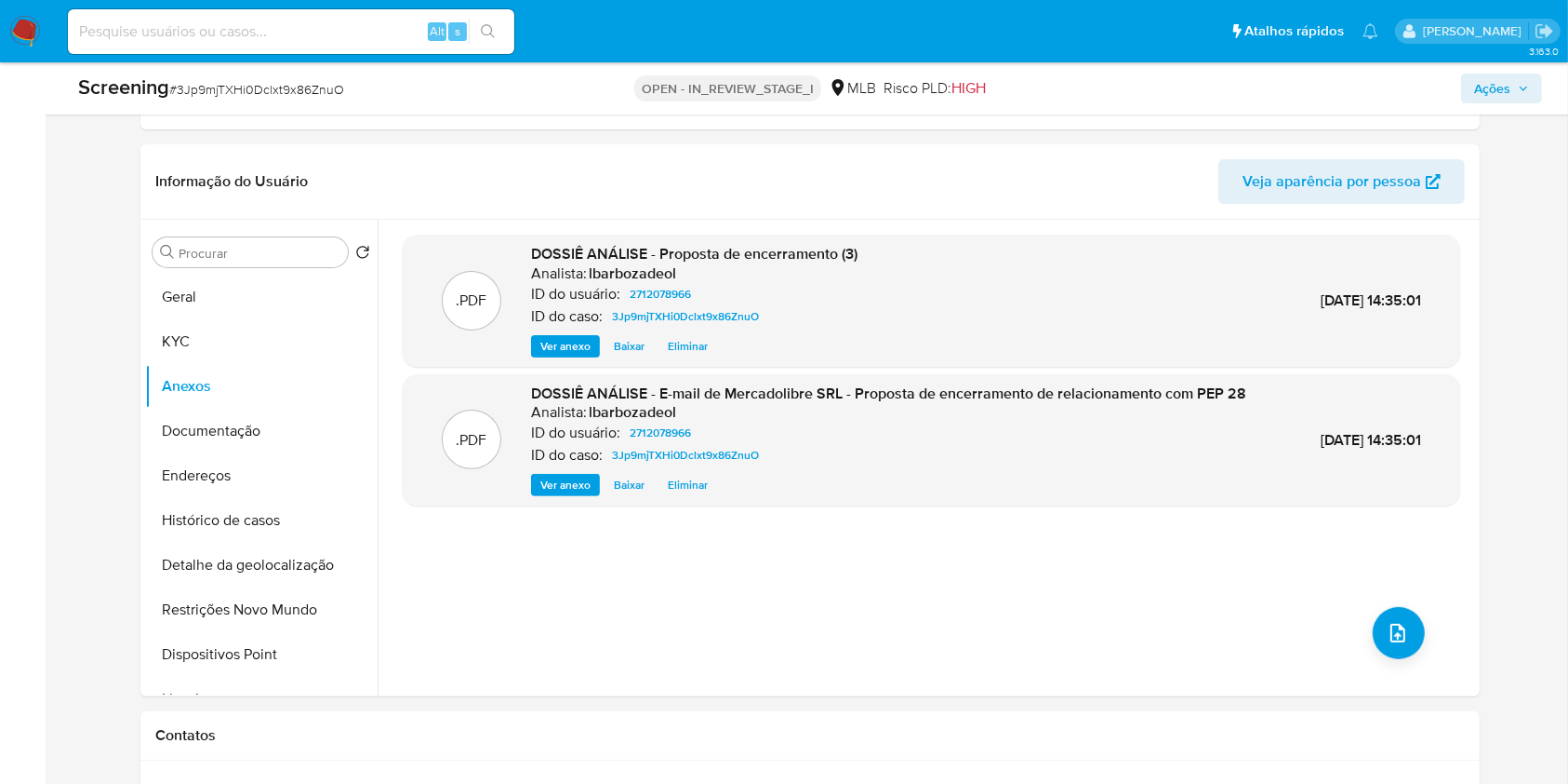
click at [1517, 87] on icon "button" at bounding box center [1523, 89] width 11 height 11
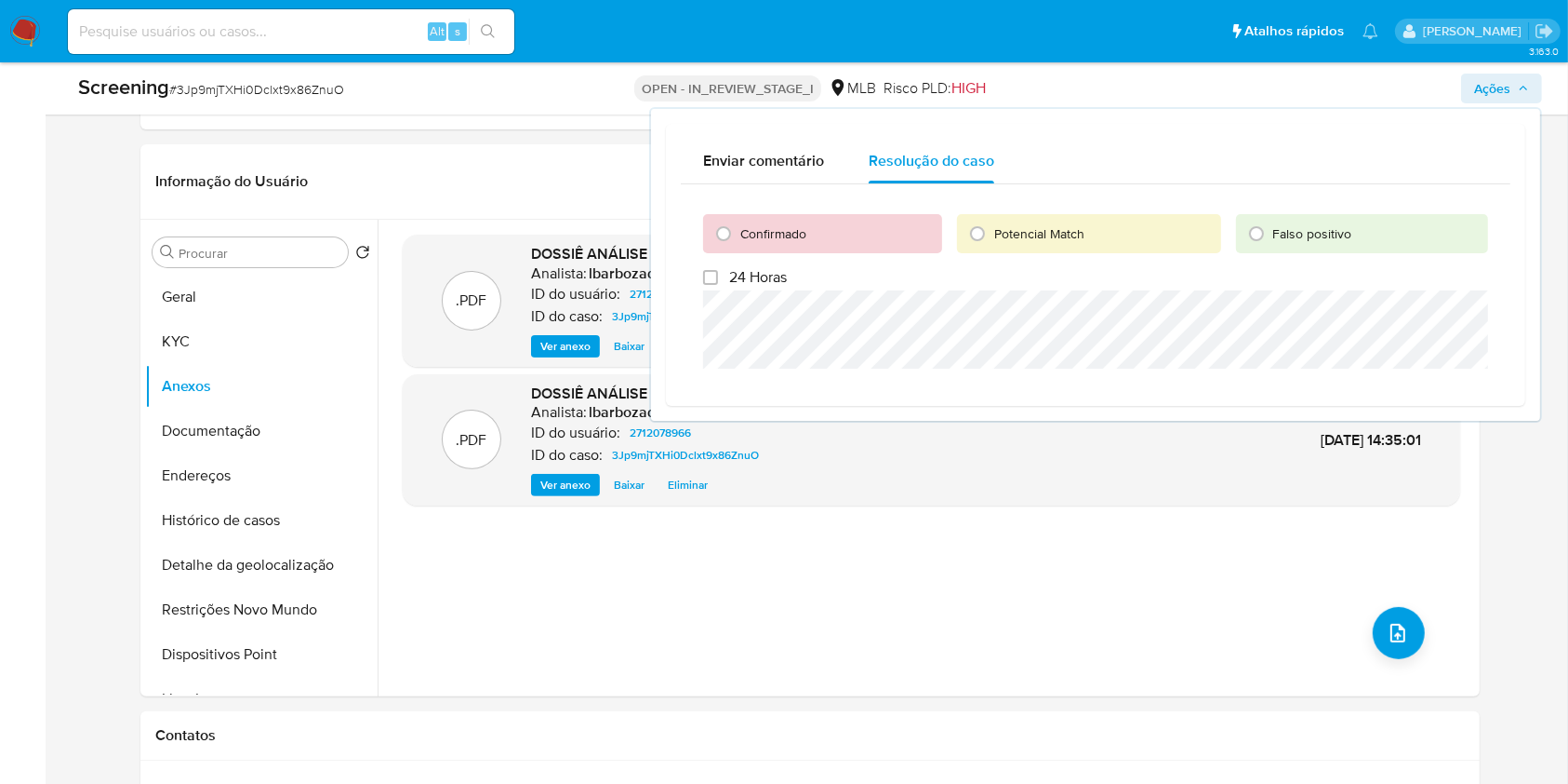
click at [739, 235] on label "Confirmado" at bounding box center [772, 234] width 68 height 18
click at [739, 235] on input "Confirmado" at bounding box center [723, 233] width 30 height 30
radio input "true"
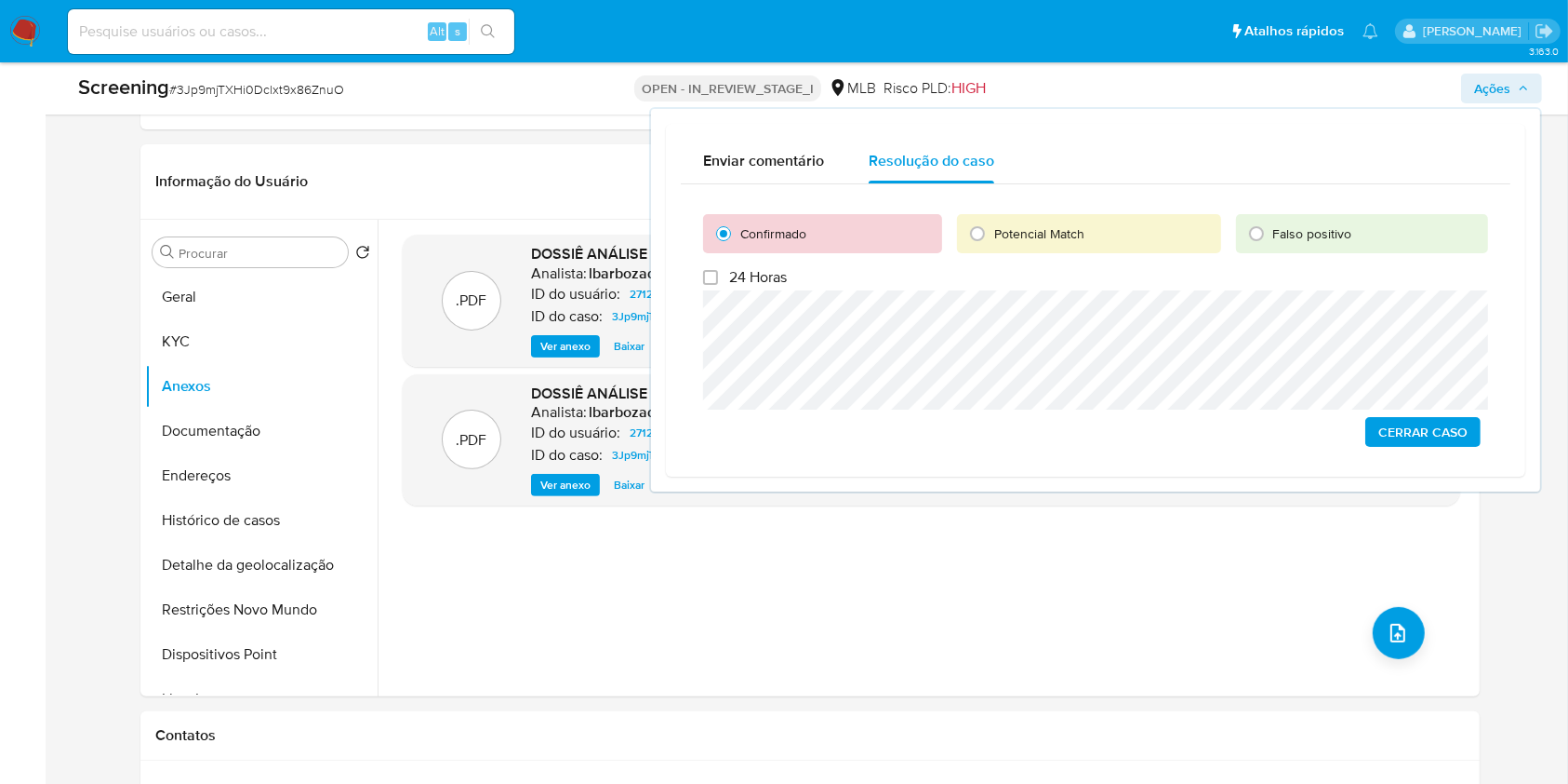
click at [1426, 430] on span "Cerrar caso" at bounding box center [1423, 431] width 90 height 26
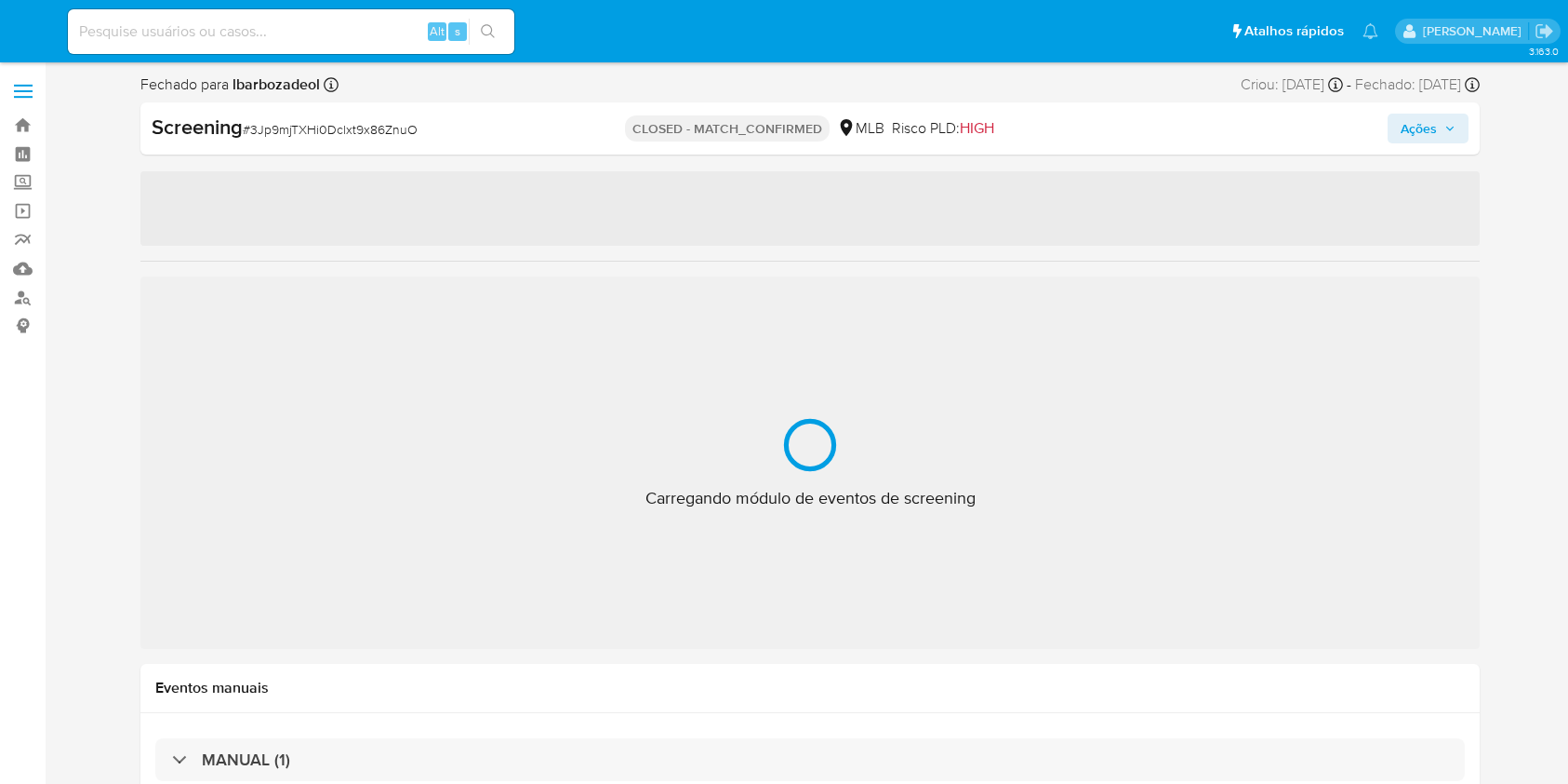
select select "10"
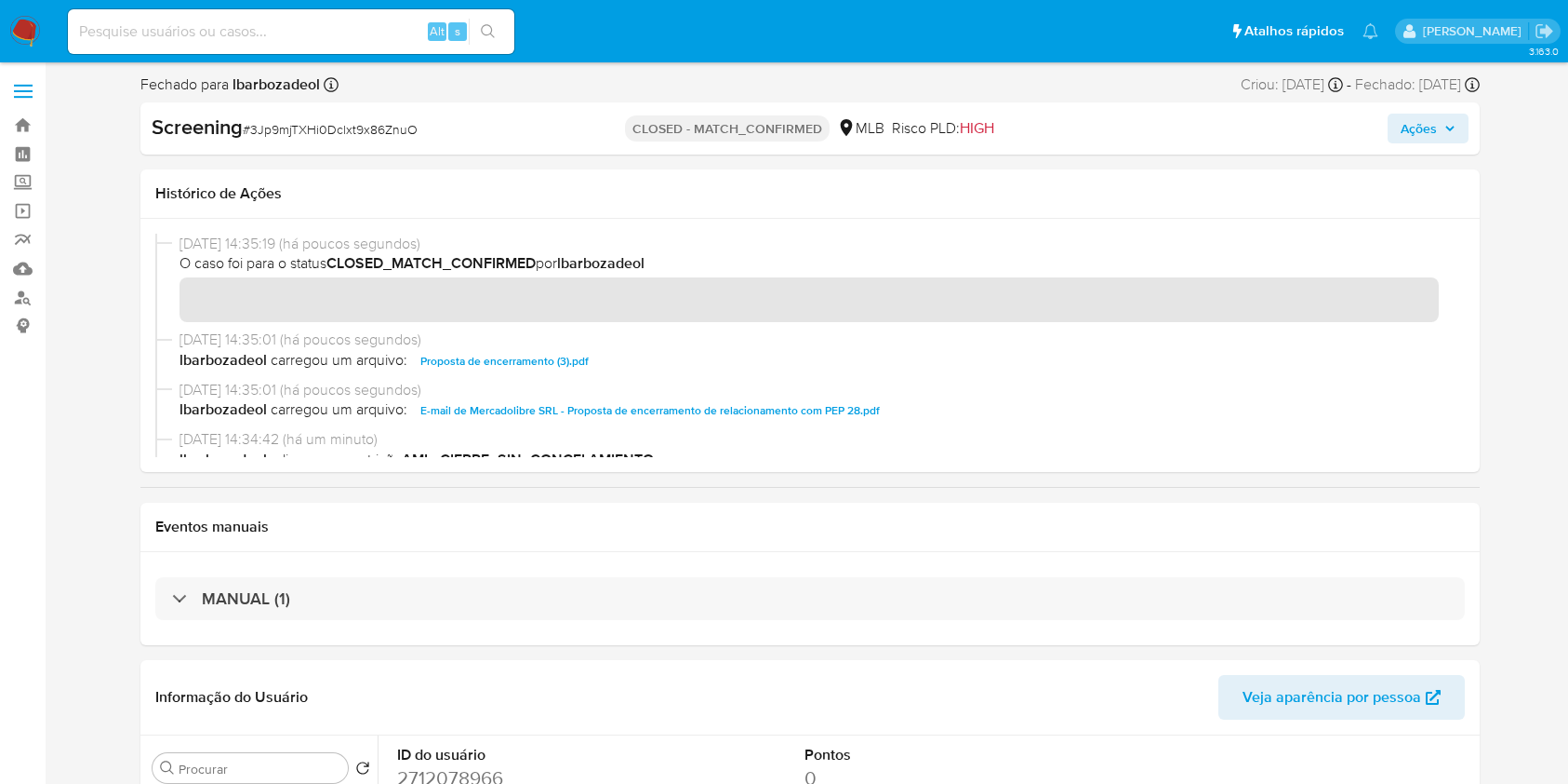
scroll to position [67, 0]
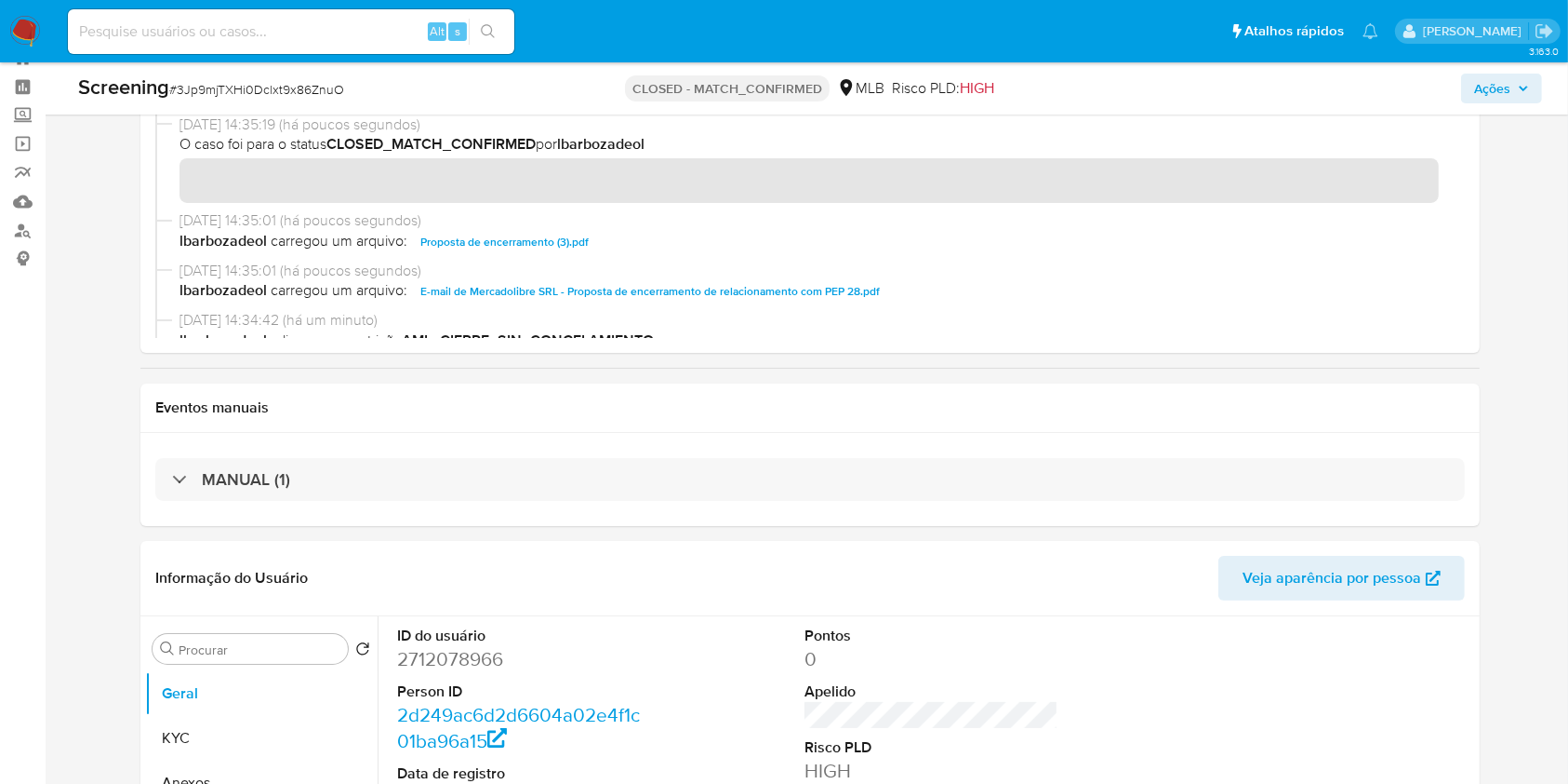
drag, startPoint x: 372, startPoint y: 33, endPoint x: 397, endPoint y: 33, distance: 25.0
click at [372, 33] on input at bounding box center [291, 31] width 446 height 24
paste input "398322454"
type input "398322454"
click at [484, 25] on icon "search-icon" at bounding box center [487, 31] width 14 height 14
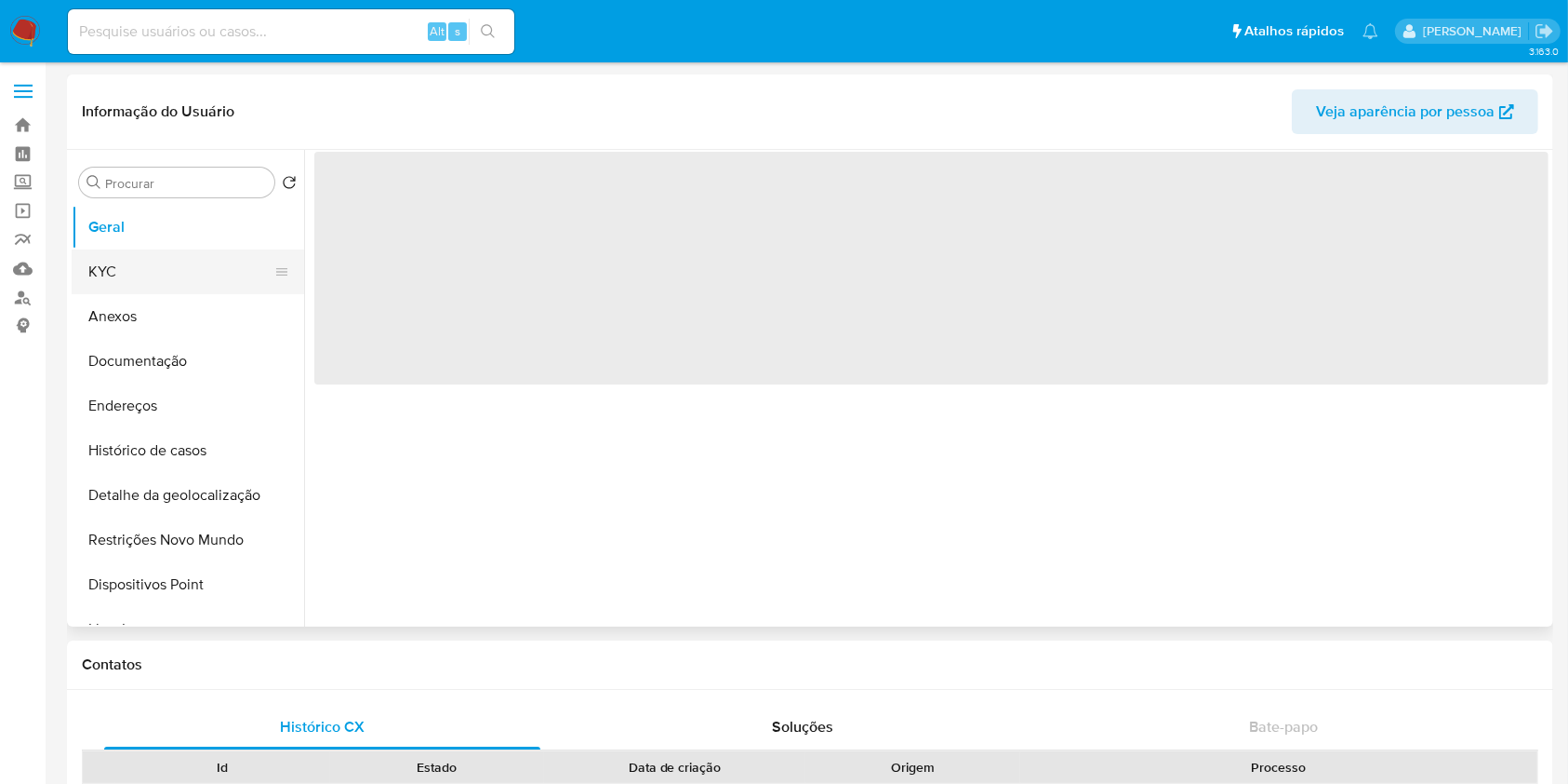
select select "10"
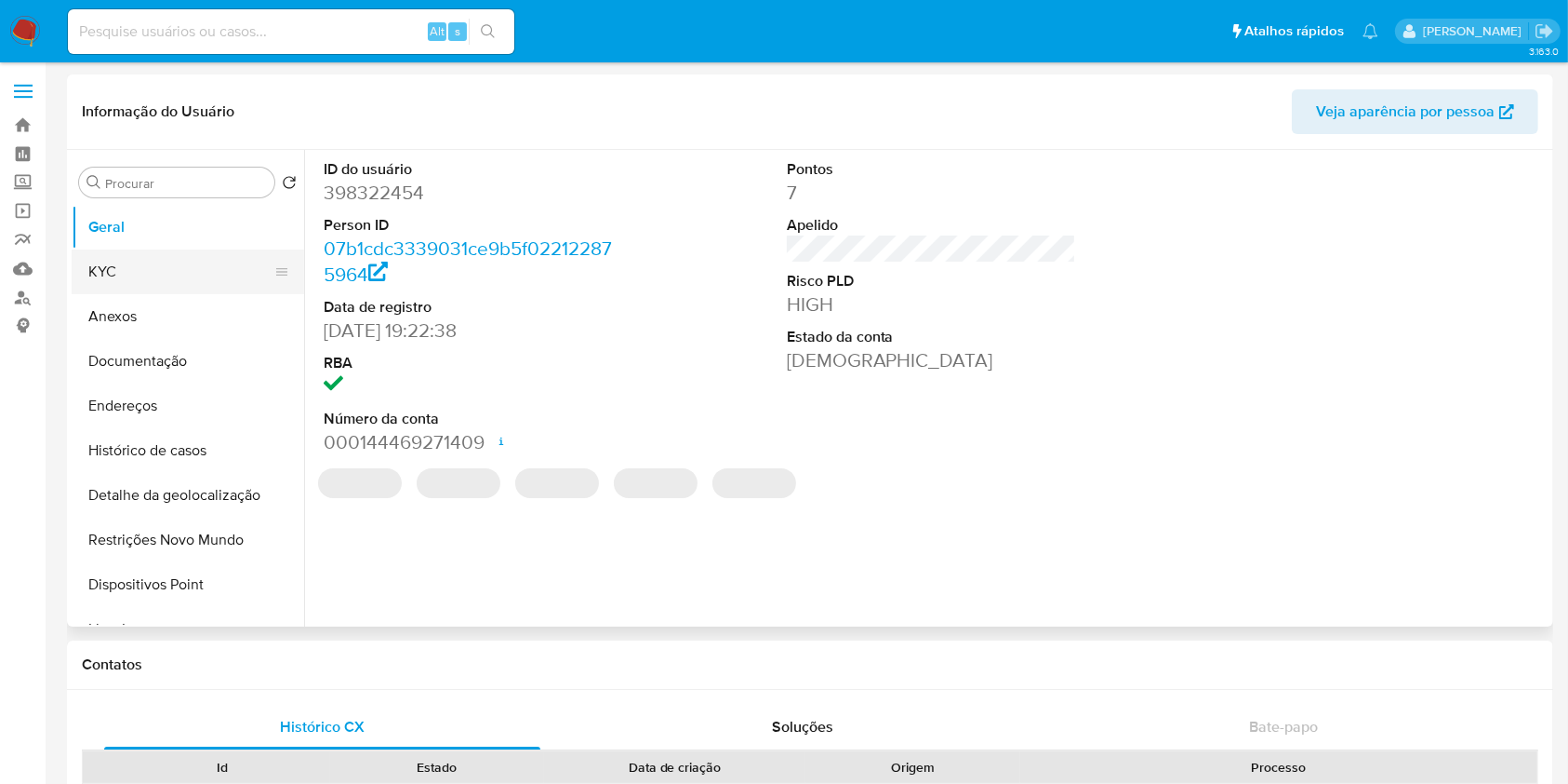
click at [192, 279] on button "KYC" at bounding box center [180, 271] width 217 height 45
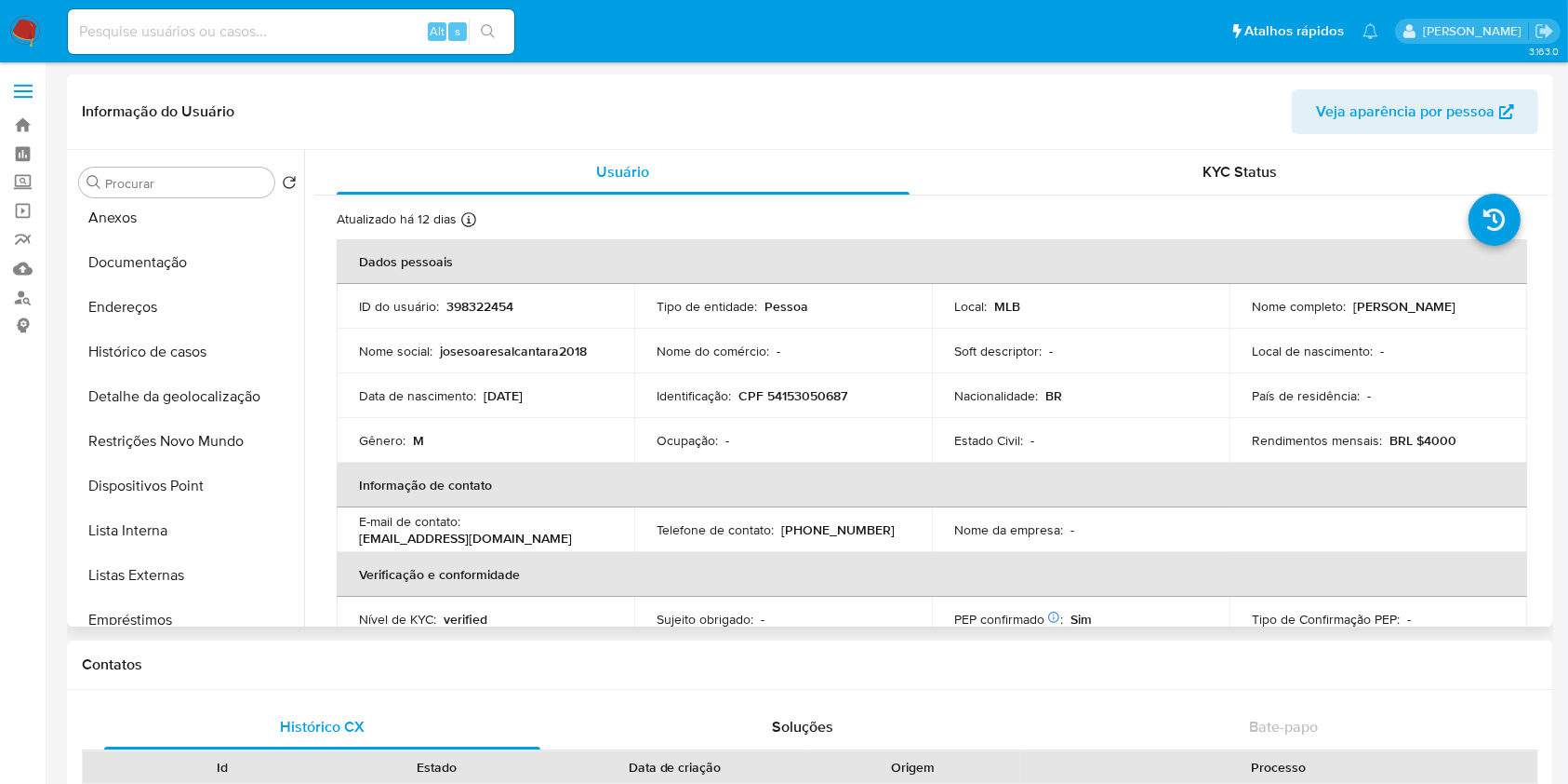
scroll to position [176, 0]
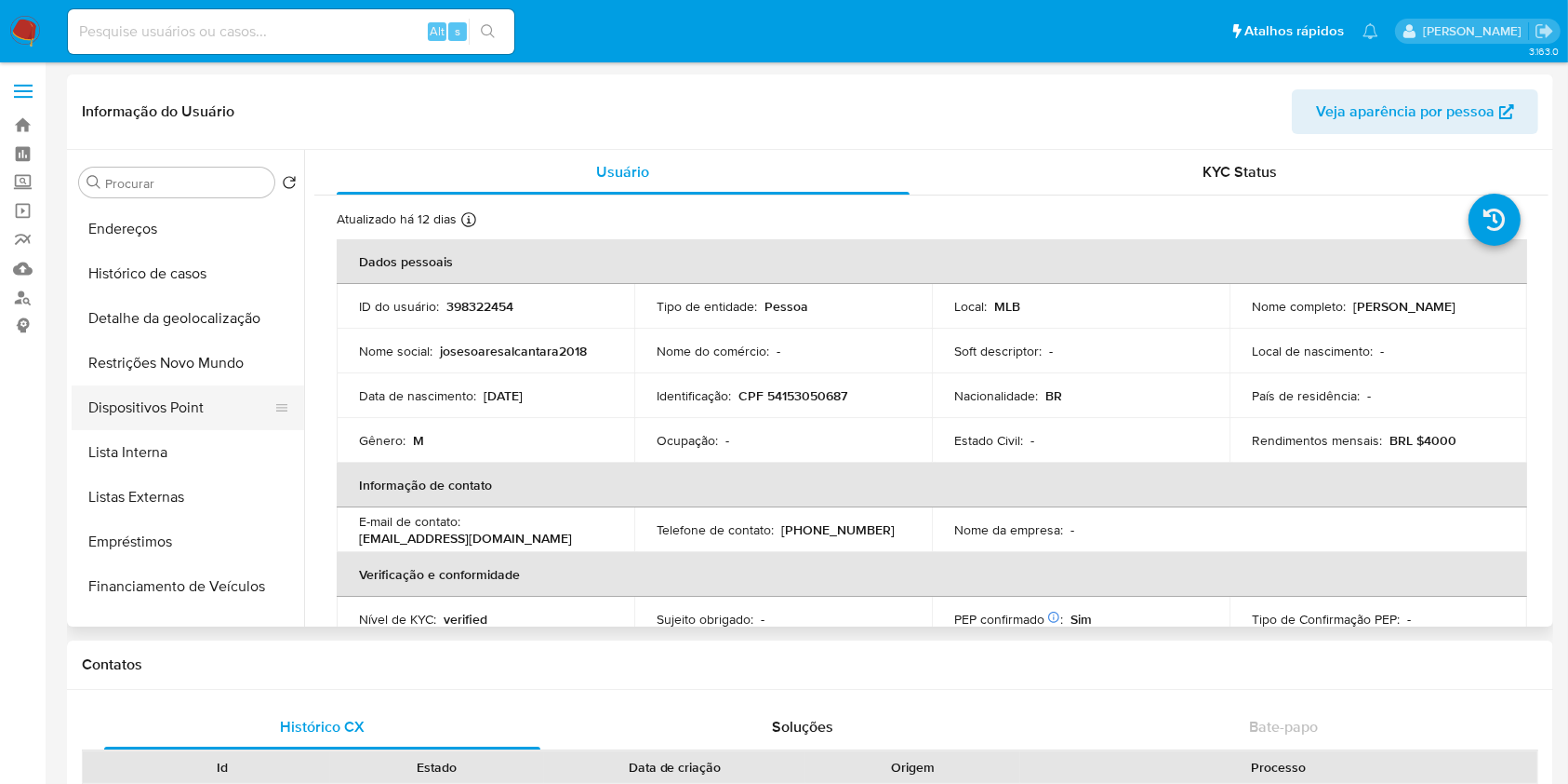
click at [200, 447] on button "Lista Interna" at bounding box center [188, 452] width 233 height 45
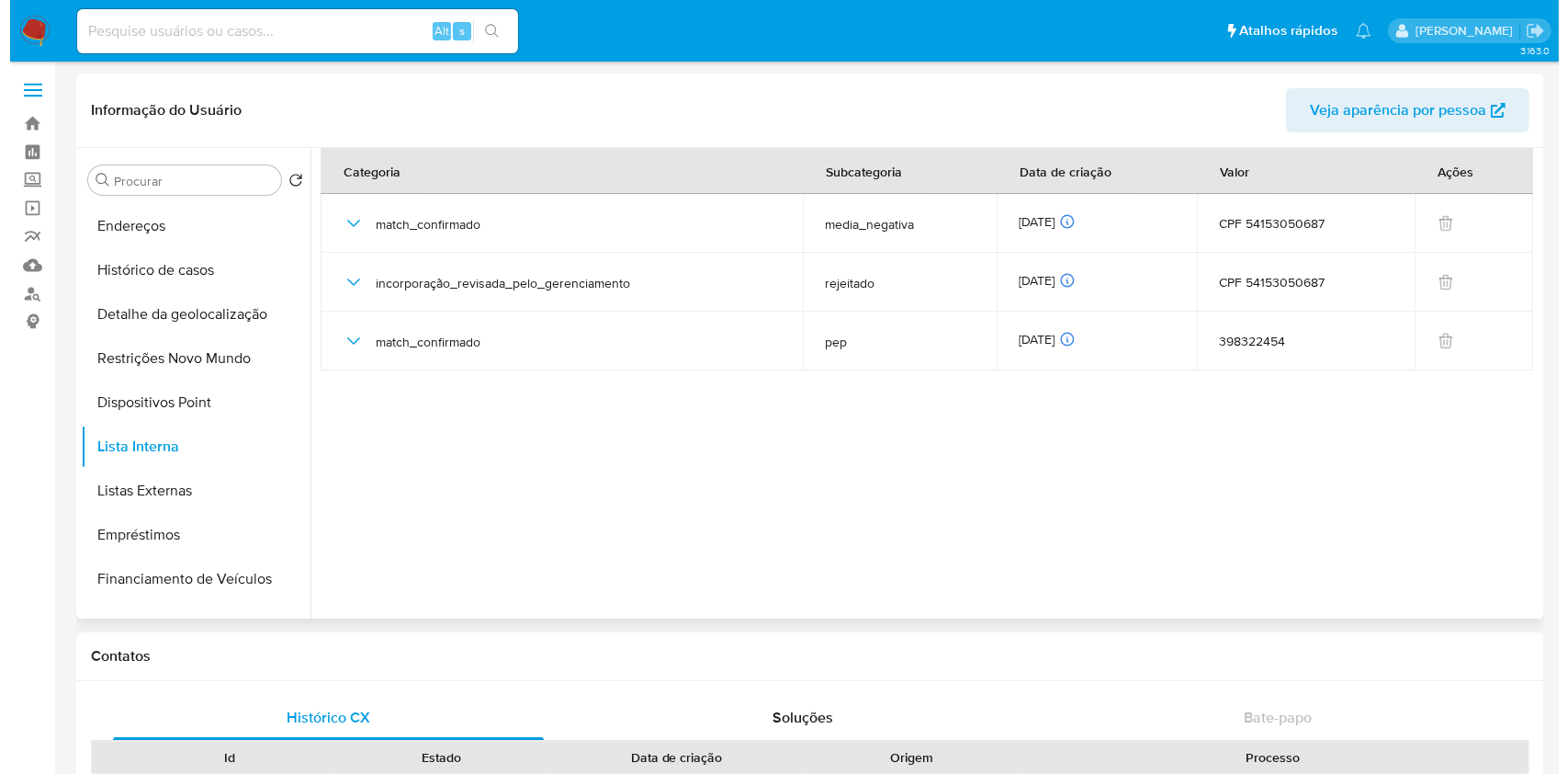
scroll to position [0, 0]
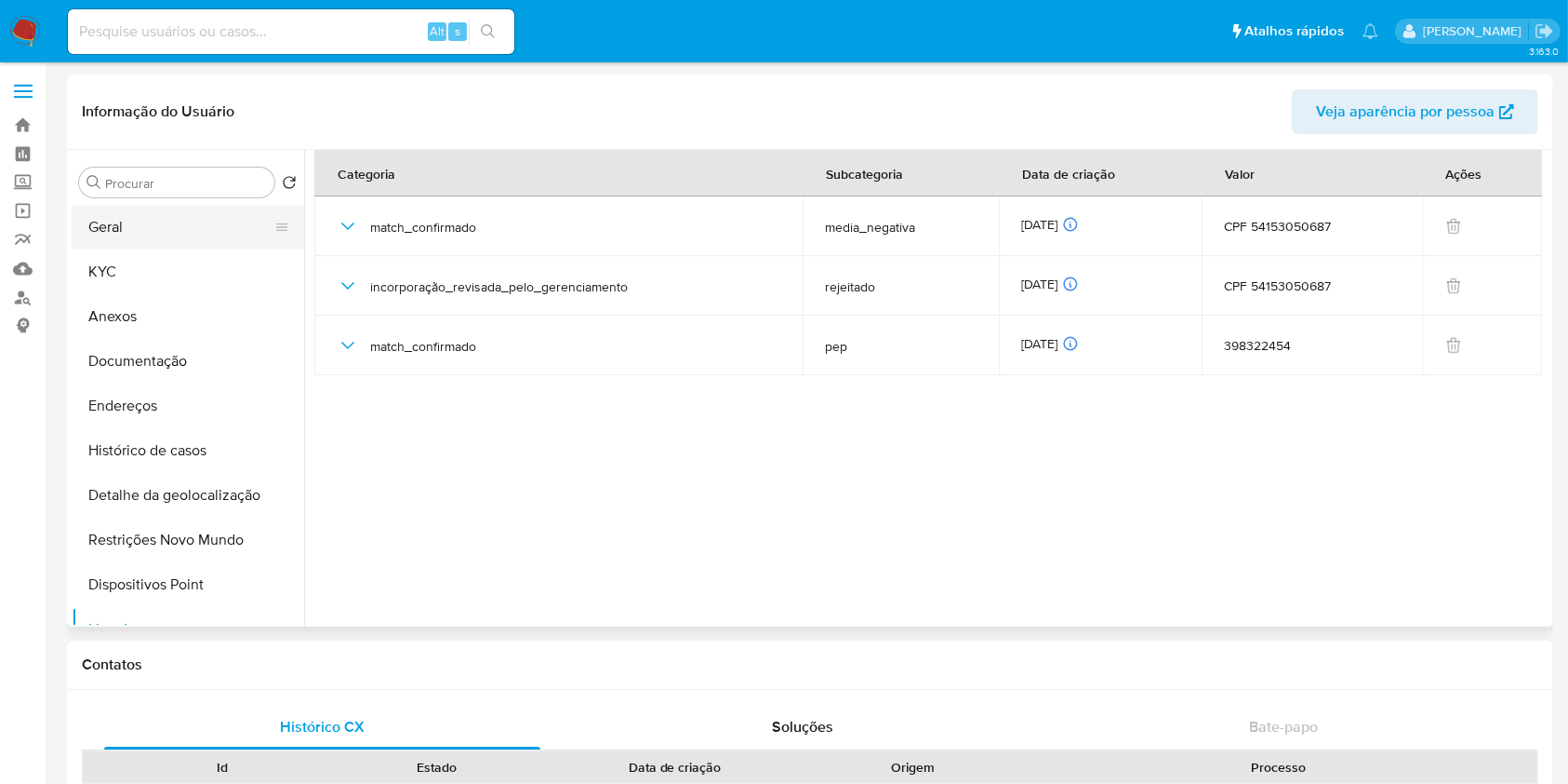
click at [153, 228] on button "Geral" at bounding box center [180, 227] width 217 height 45
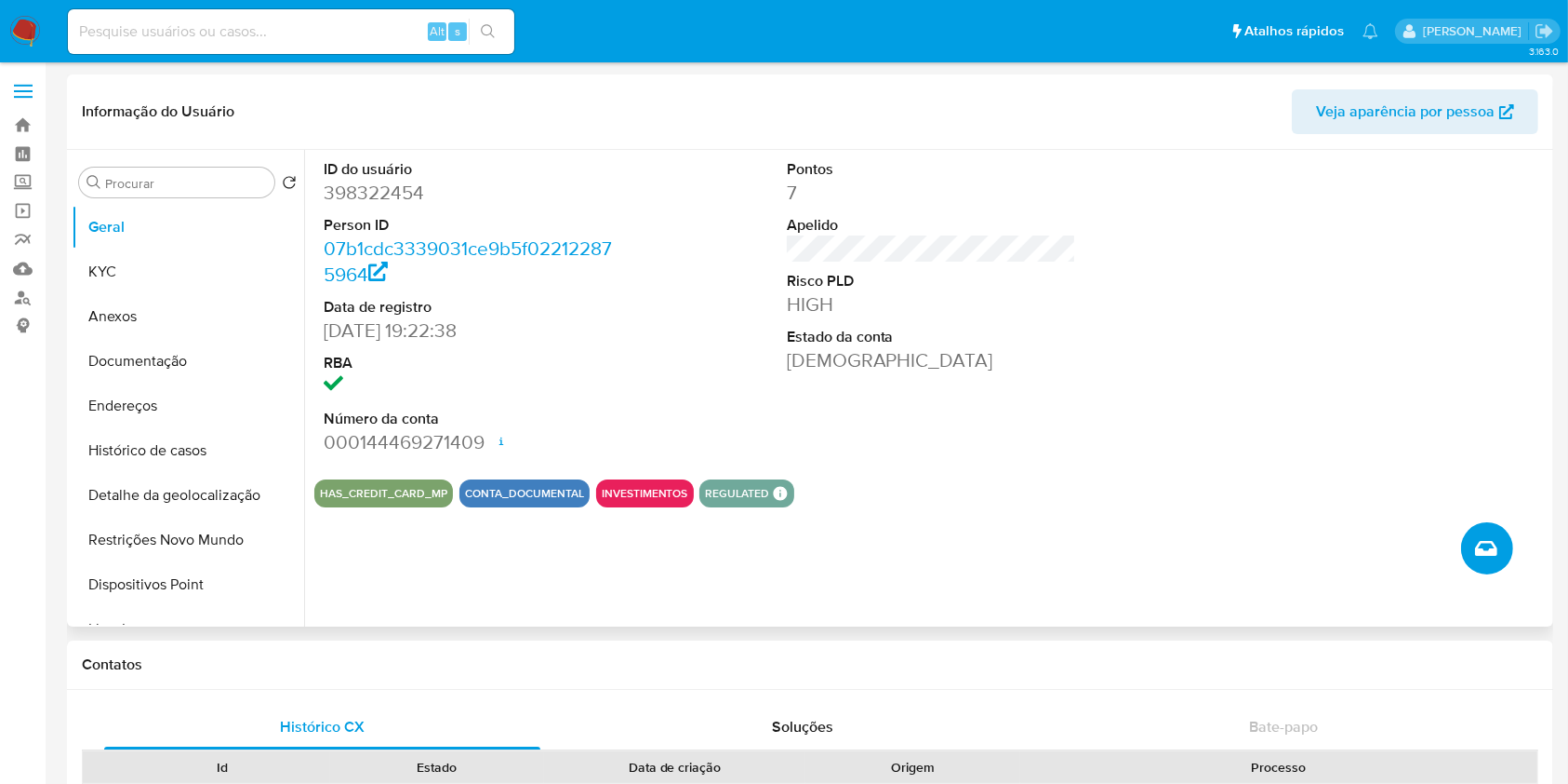
click at [1477, 547] on icon "Criar caso manual" at bounding box center [1485, 547] width 22 height 22
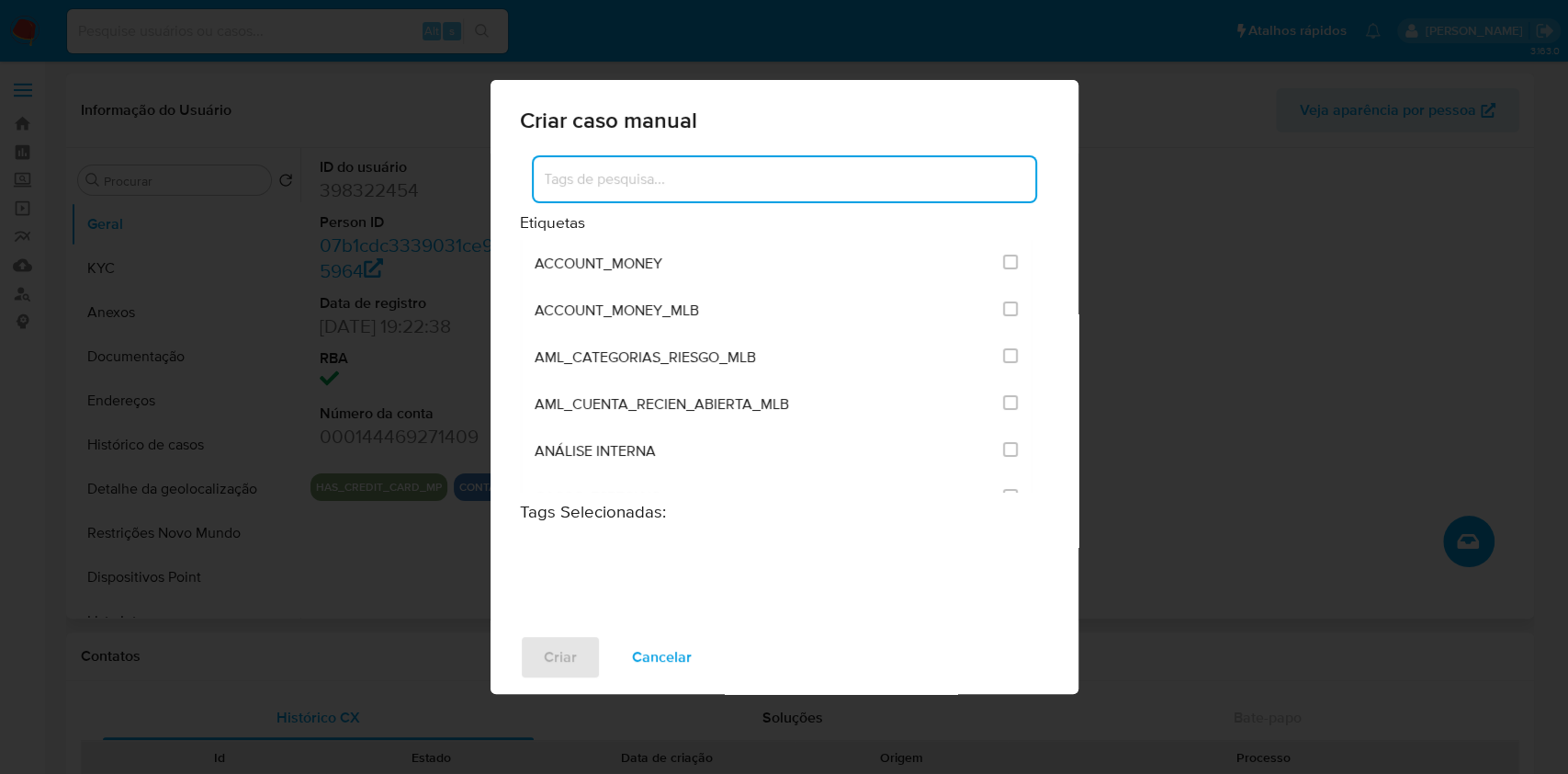
click at [760, 175] on input at bounding box center [784, 179] width 502 height 24
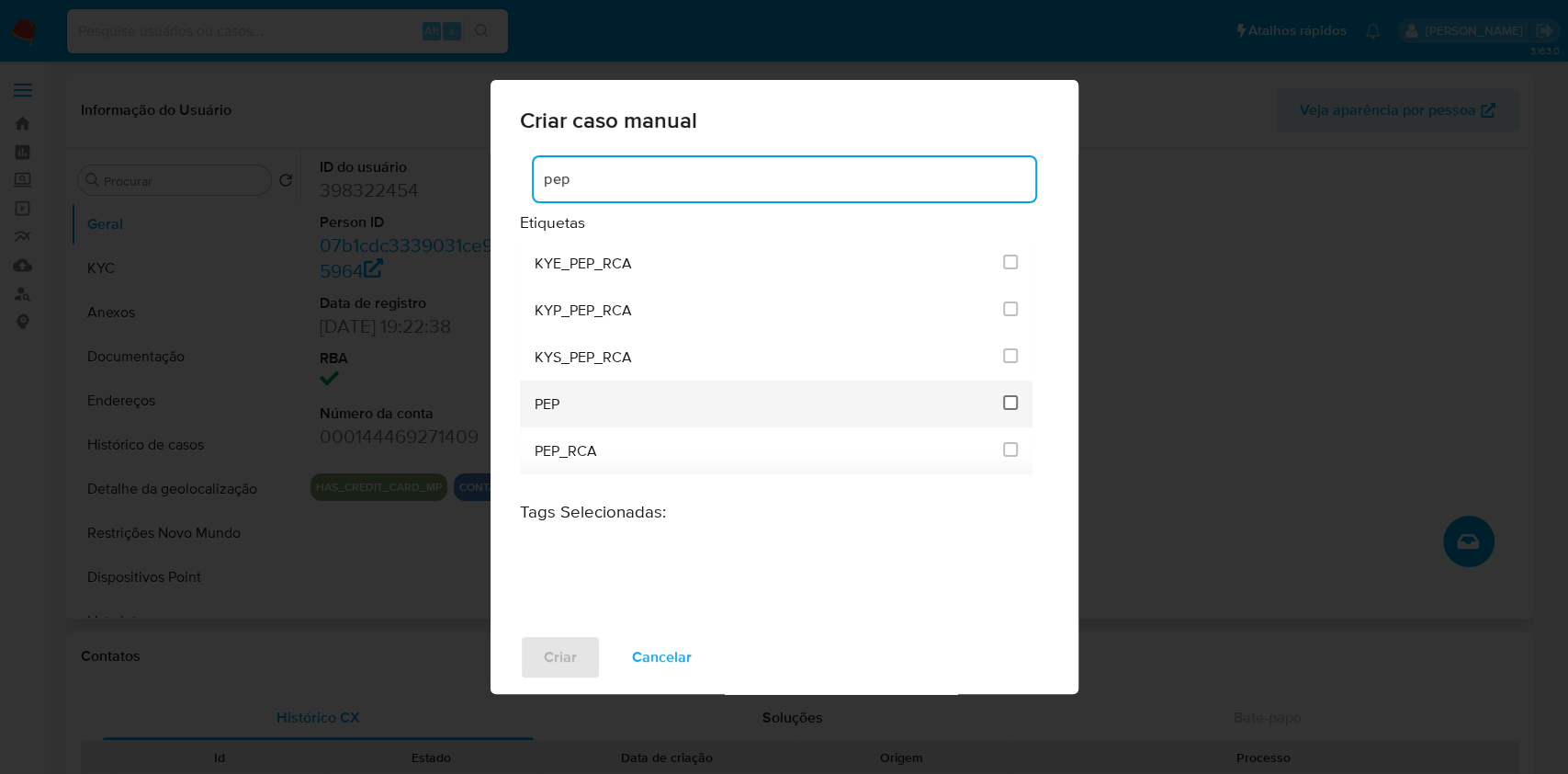
type input "pep"
click at [1016, 400] on li "PEP" at bounding box center [776, 404] width 513 height 47
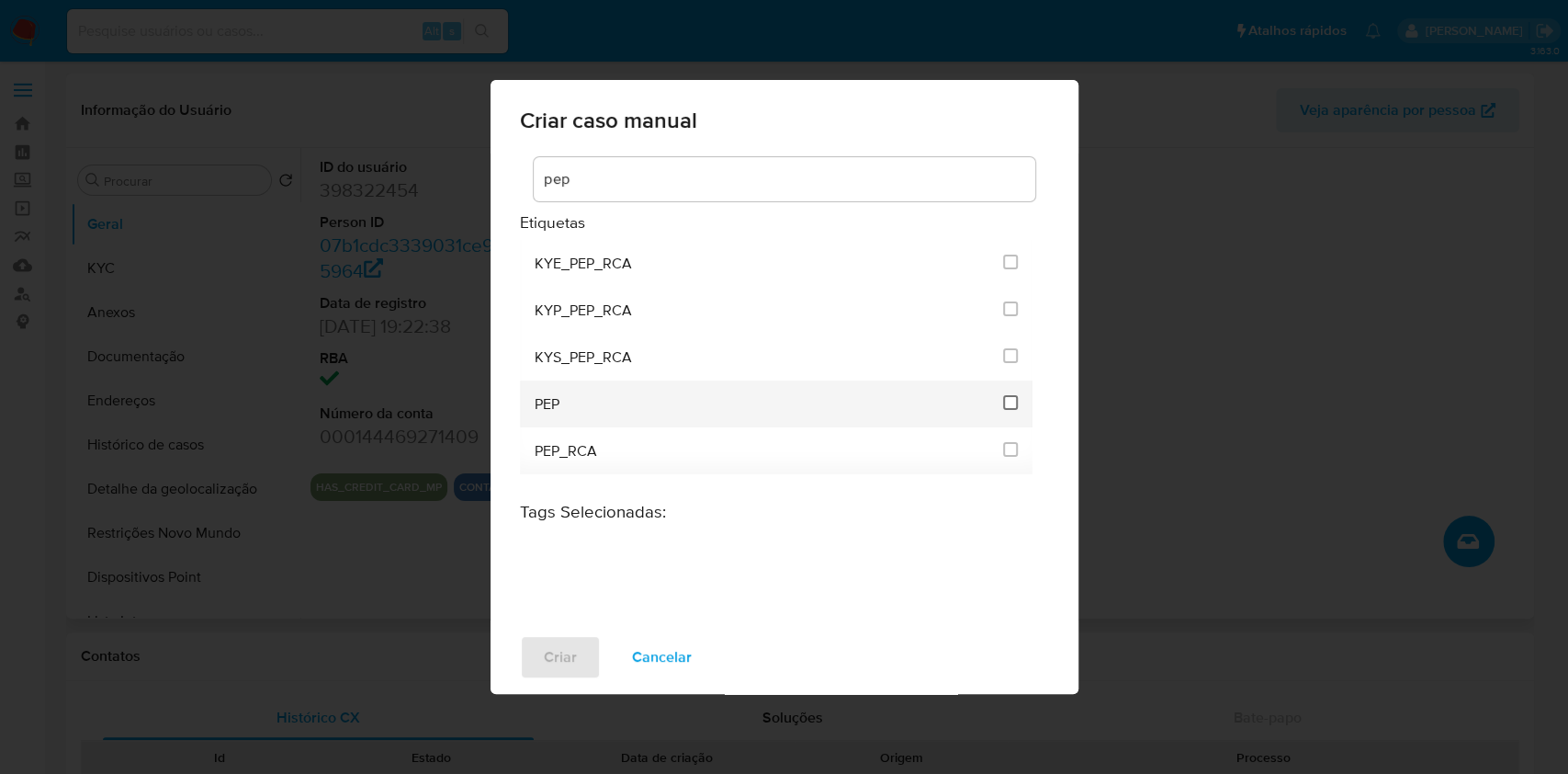
click at [1014, 400] on input "2512" at bounding box center [1010, 403] width 15 height 15
checkbox input "true"
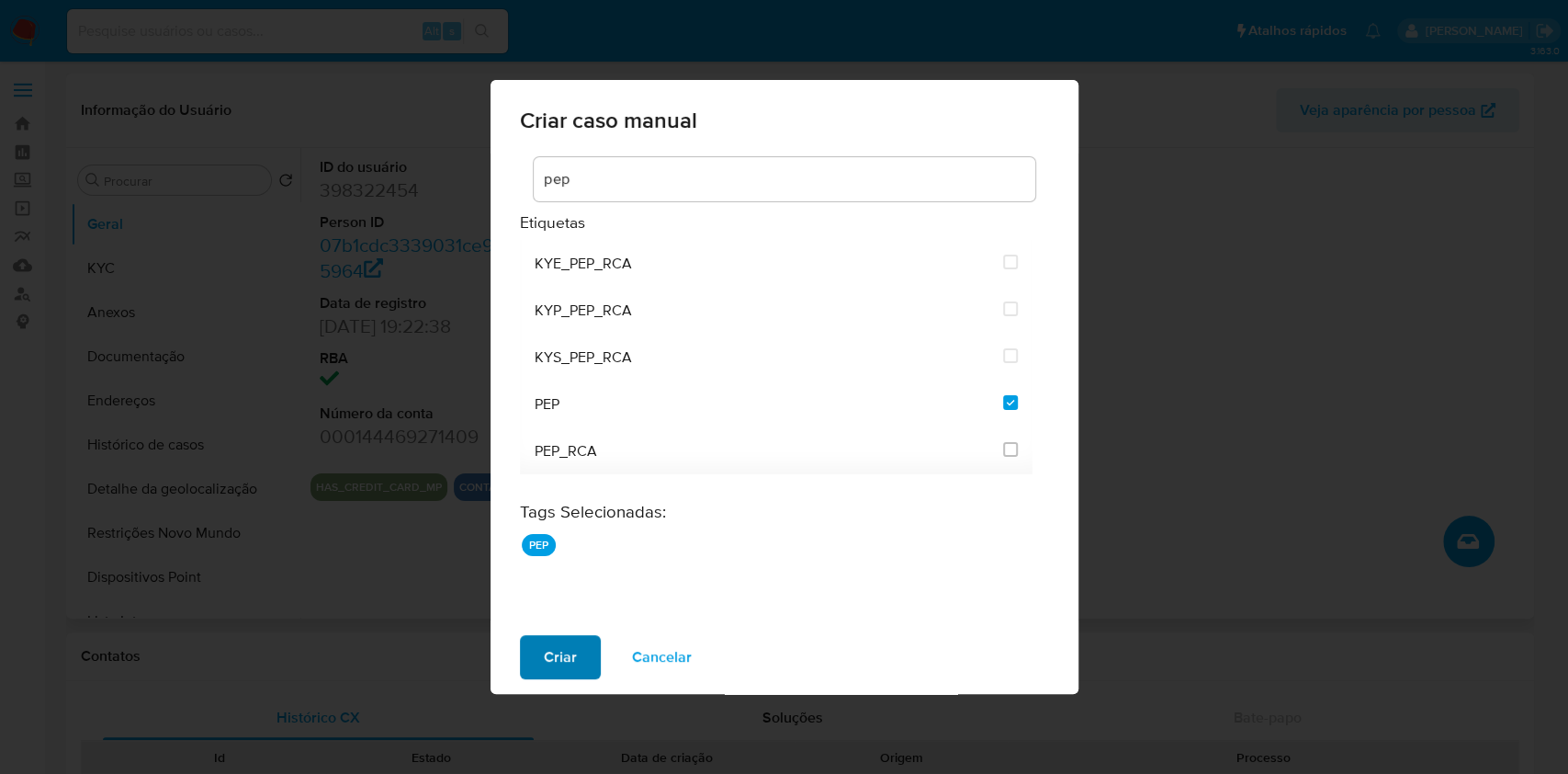
click at [560, 658] on span "Criar" at bounding box center [560, 656] width 33 height 40
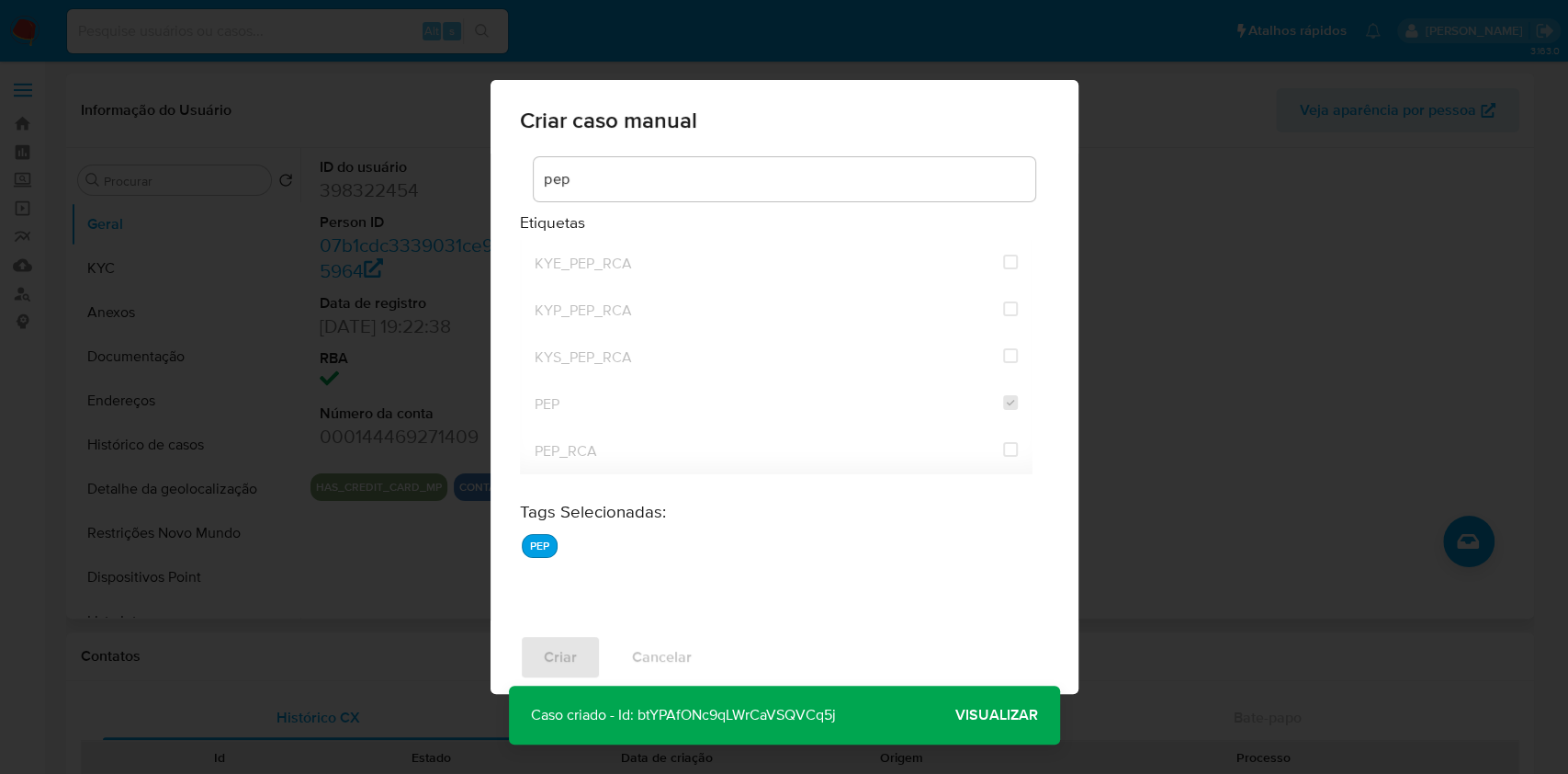
click at [995, 715] on span "Visualizar" at bounding box center [997, 715] width 83 height 0
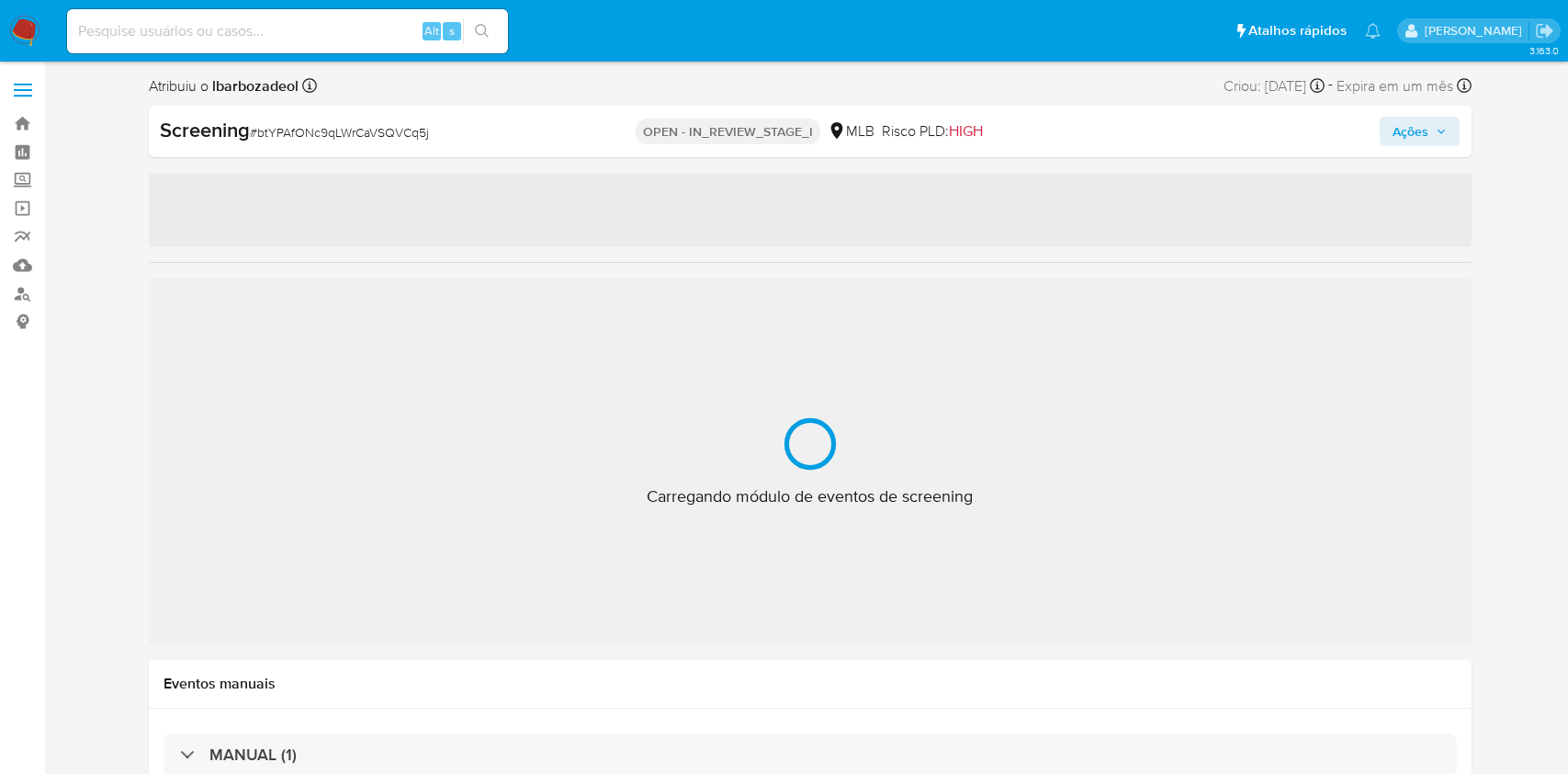
select select "10"
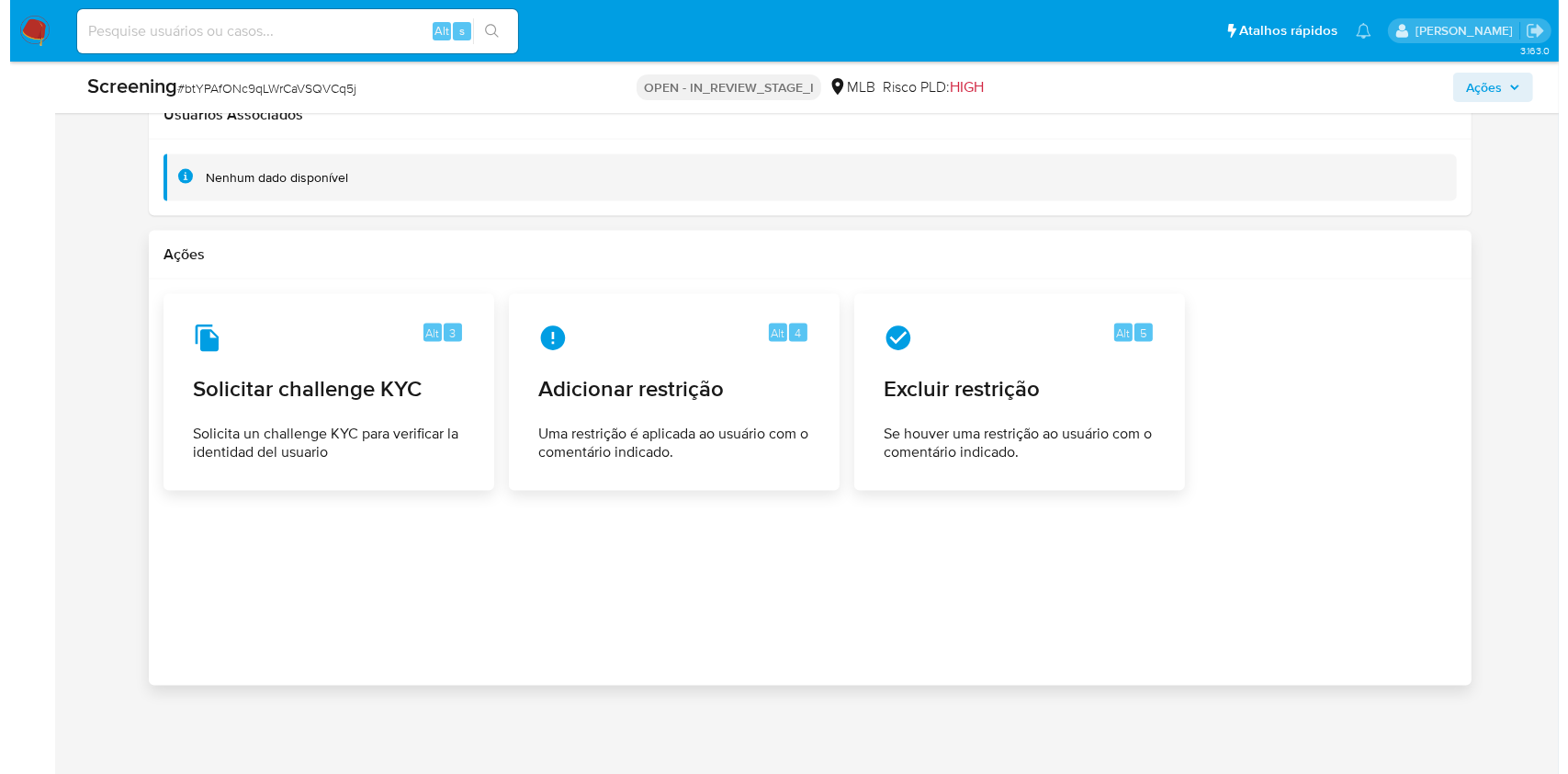
scroll to position [2533, 0]
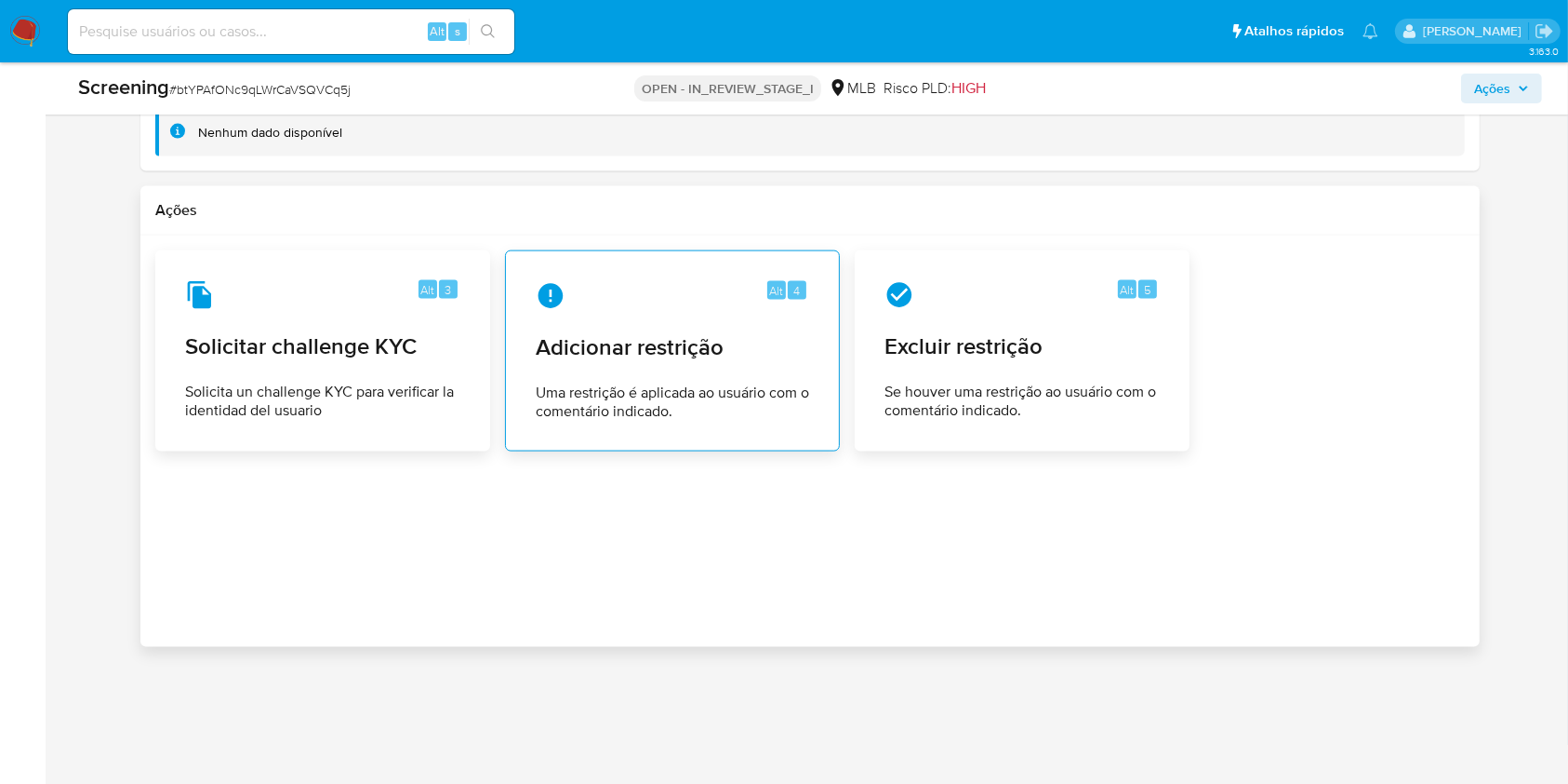
click at [626, 253] on div "Alt 4 Adicionar restrição Uma restrição é aplicada ao usuário com o comentário …" at bounding box center [672, 350] width 335 height 201
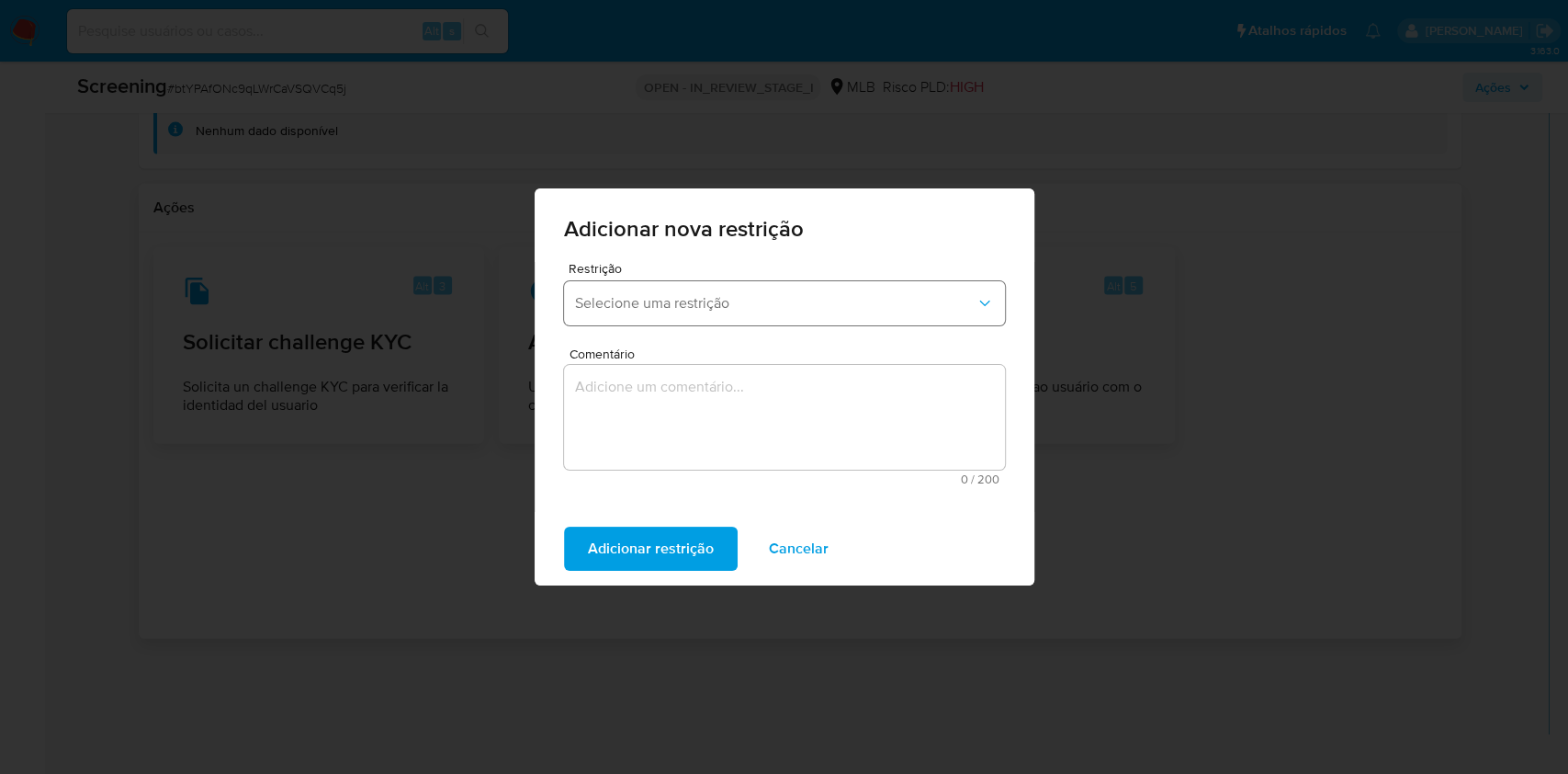
click at [648, 319] on button "Selecione uma restrição" at bounding box center [784, 303] width 440 height 44
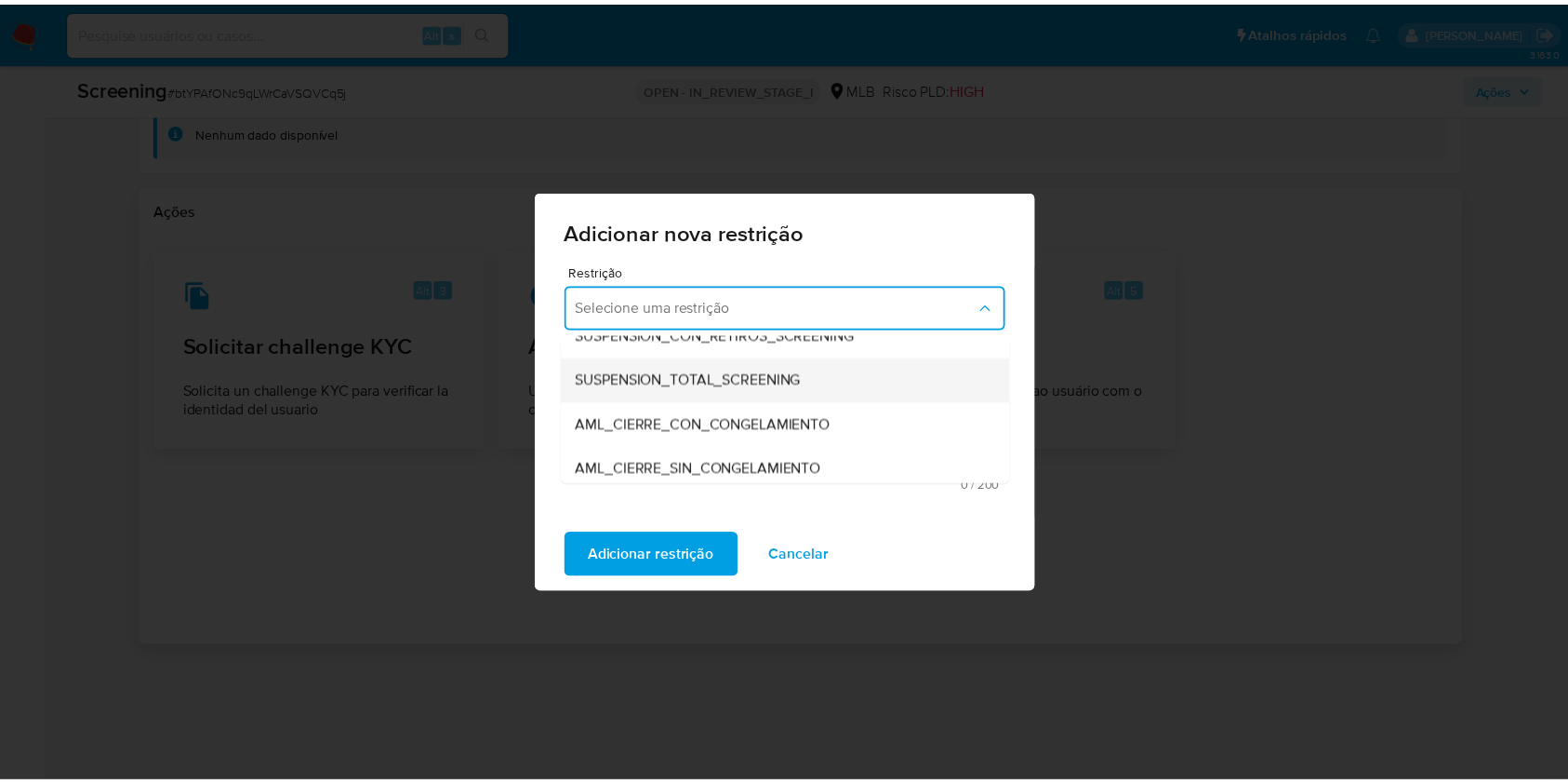
scroll to position [68, 0]
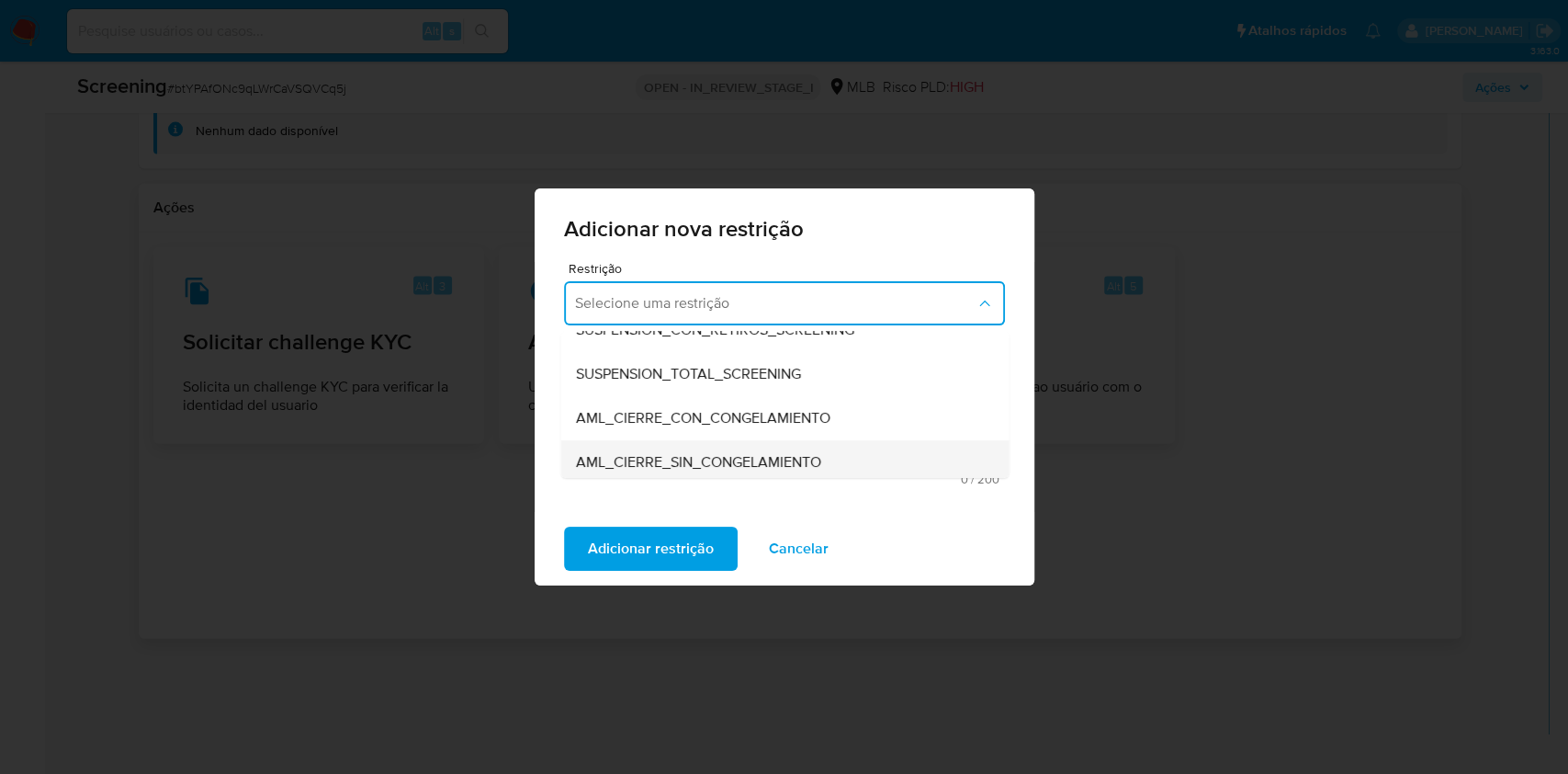
click at [680, 453] on span "AML_CIERRE_SIN_CONGELAMIENTO" at bounding box center [697, 462] width 246 height 19
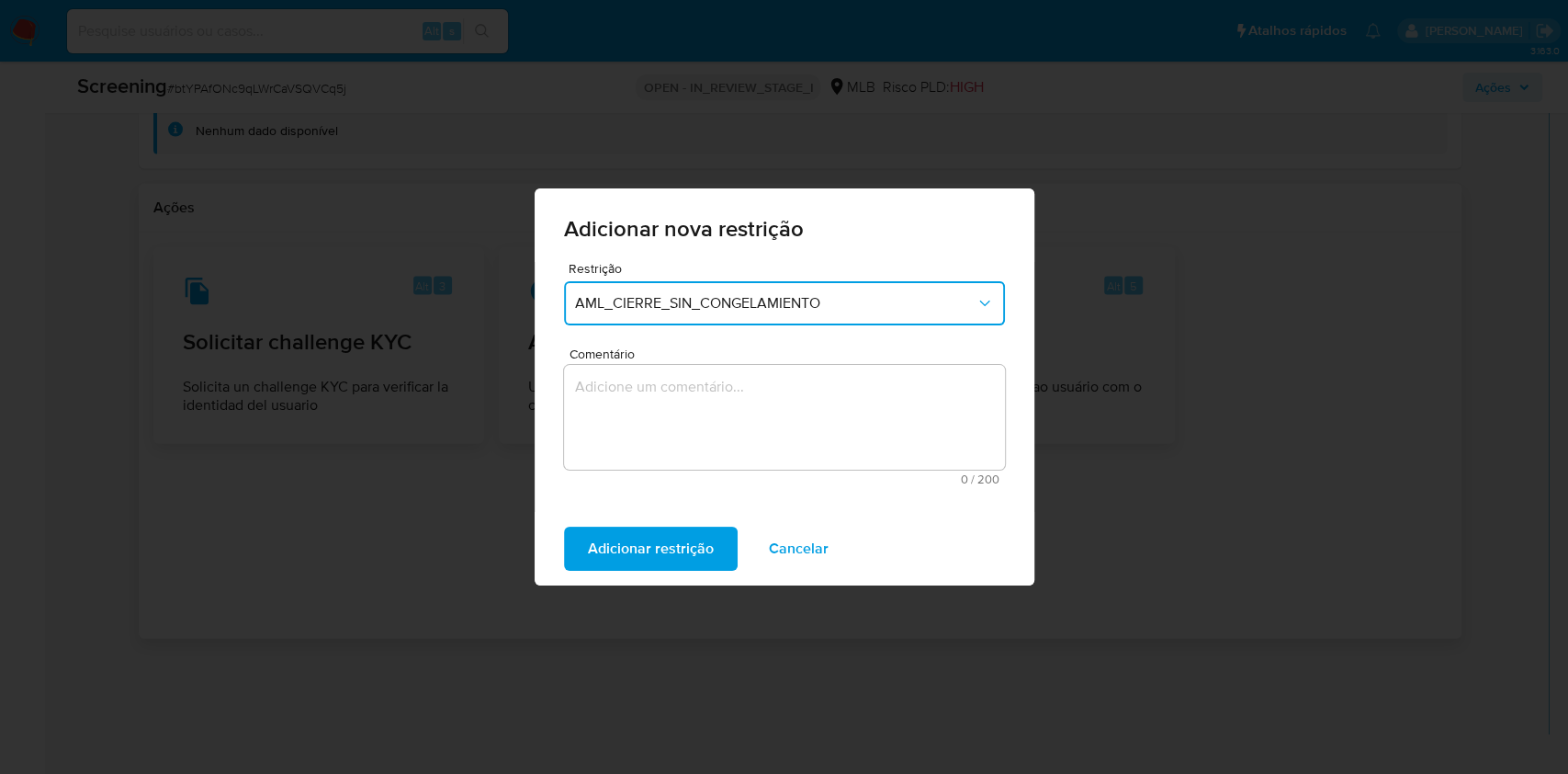
click at [670, 414] on textarea "Comentário" at bounding box center [784, 416] width 440 height 105
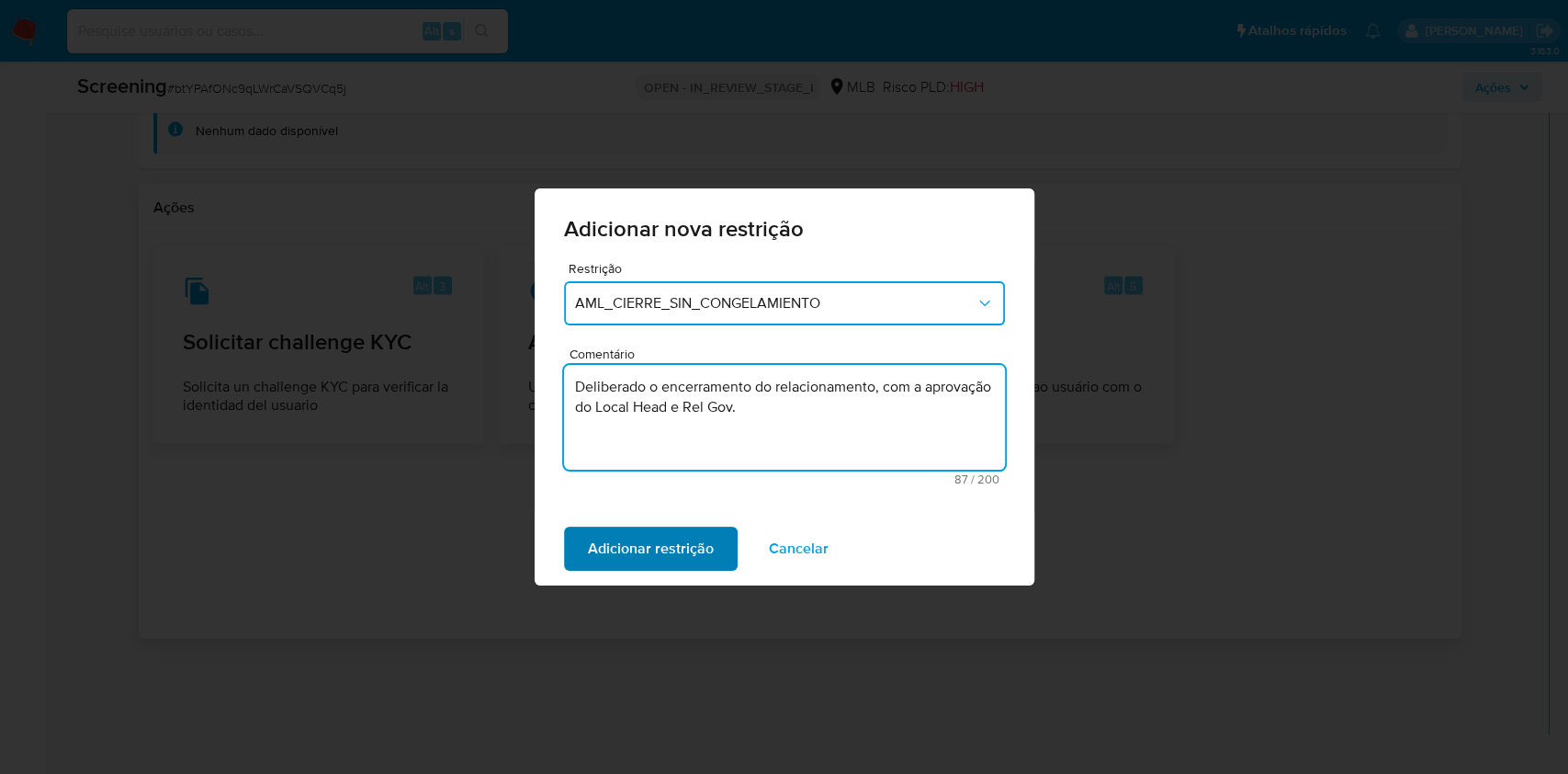
type textarea "Deliberado o encerramento do relacionamento, com a aprovação do Local Head e Re…"
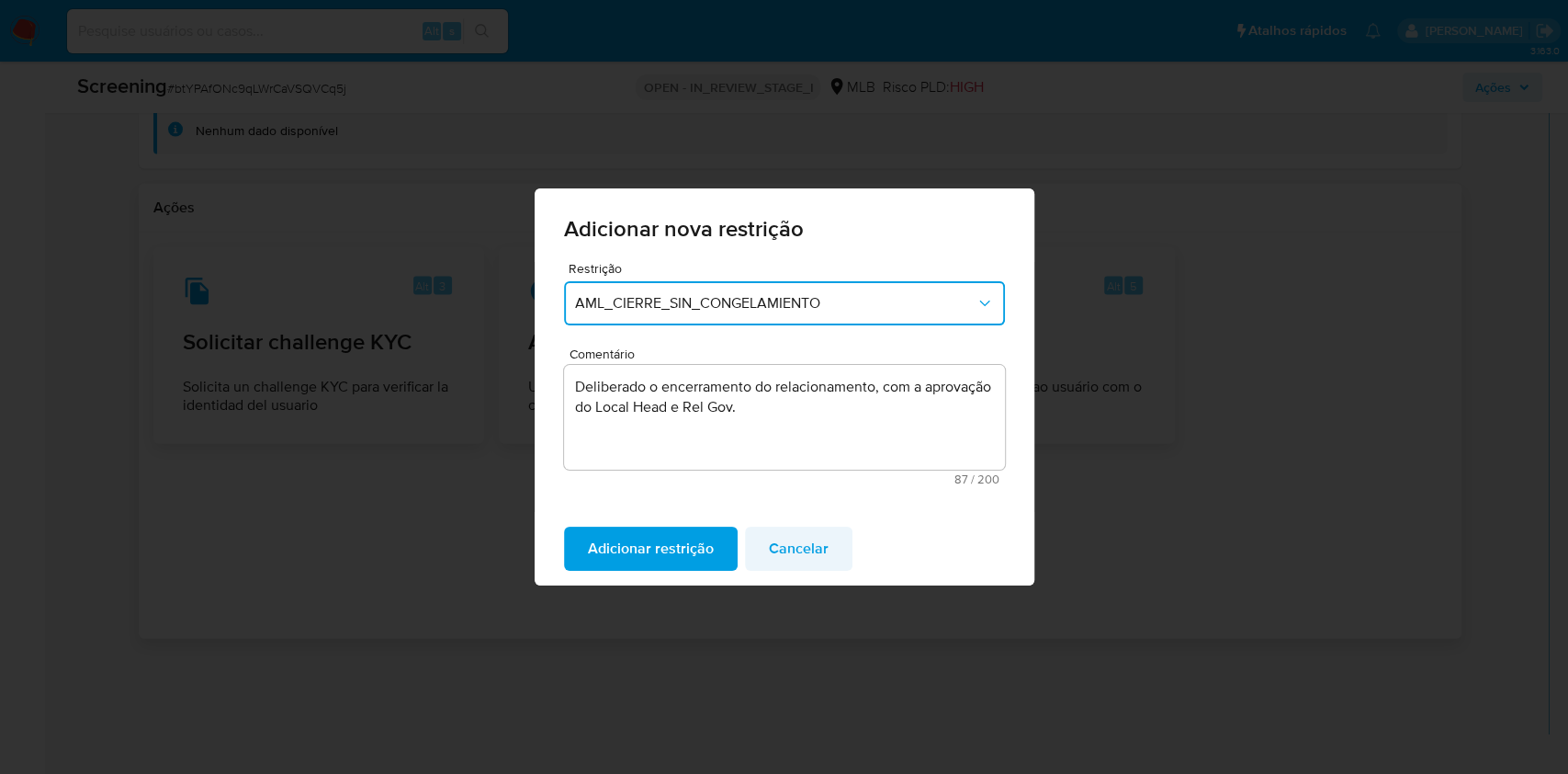
click at [691, 551] on span "Adicionar restrição" at bounding box center [650, 548] width 126 height 40
click at [608, 557] on span "Confirmar" at bounding box center [620, 548] width 66 height 40
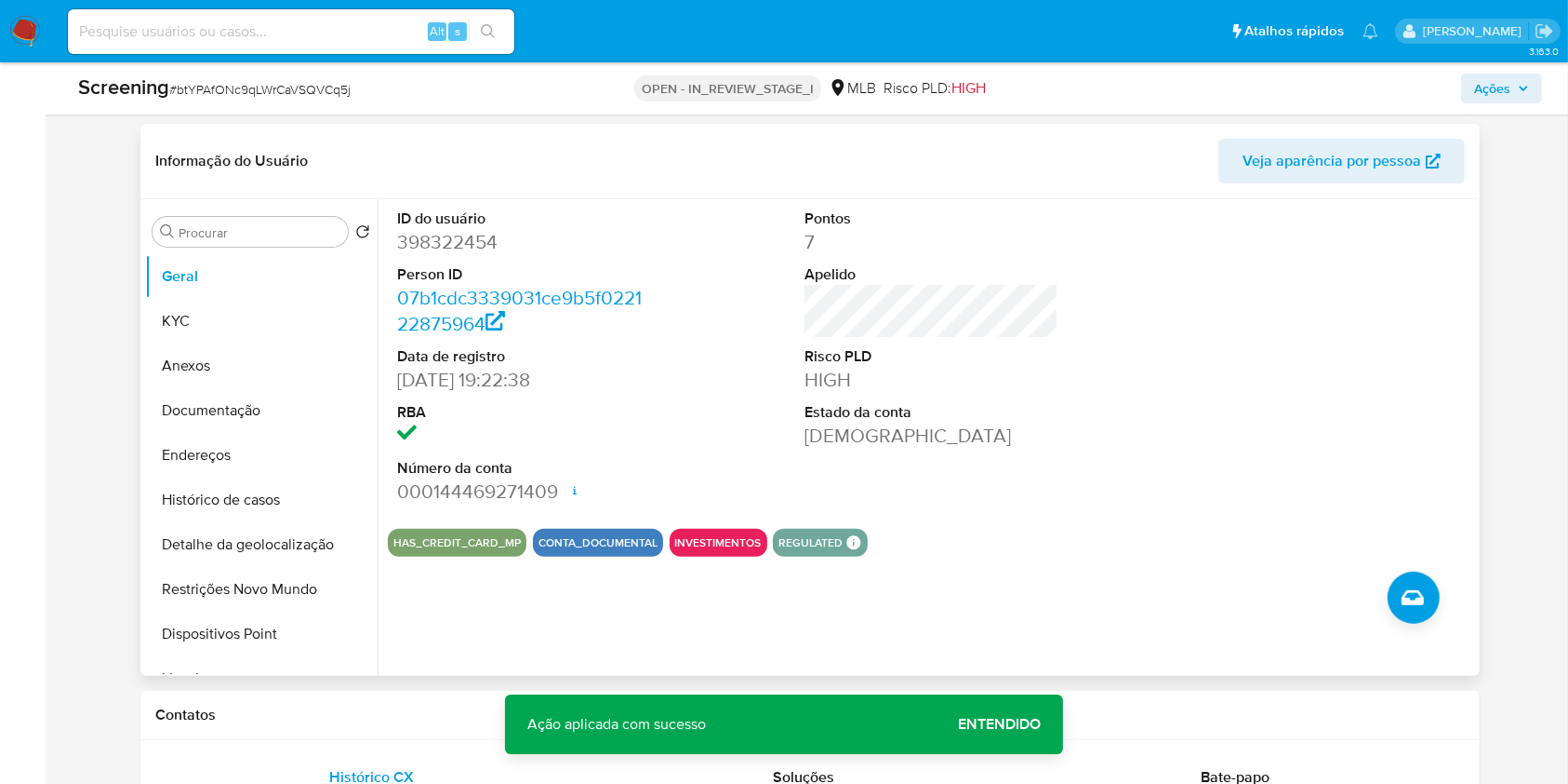
scroll to position [447, 0]
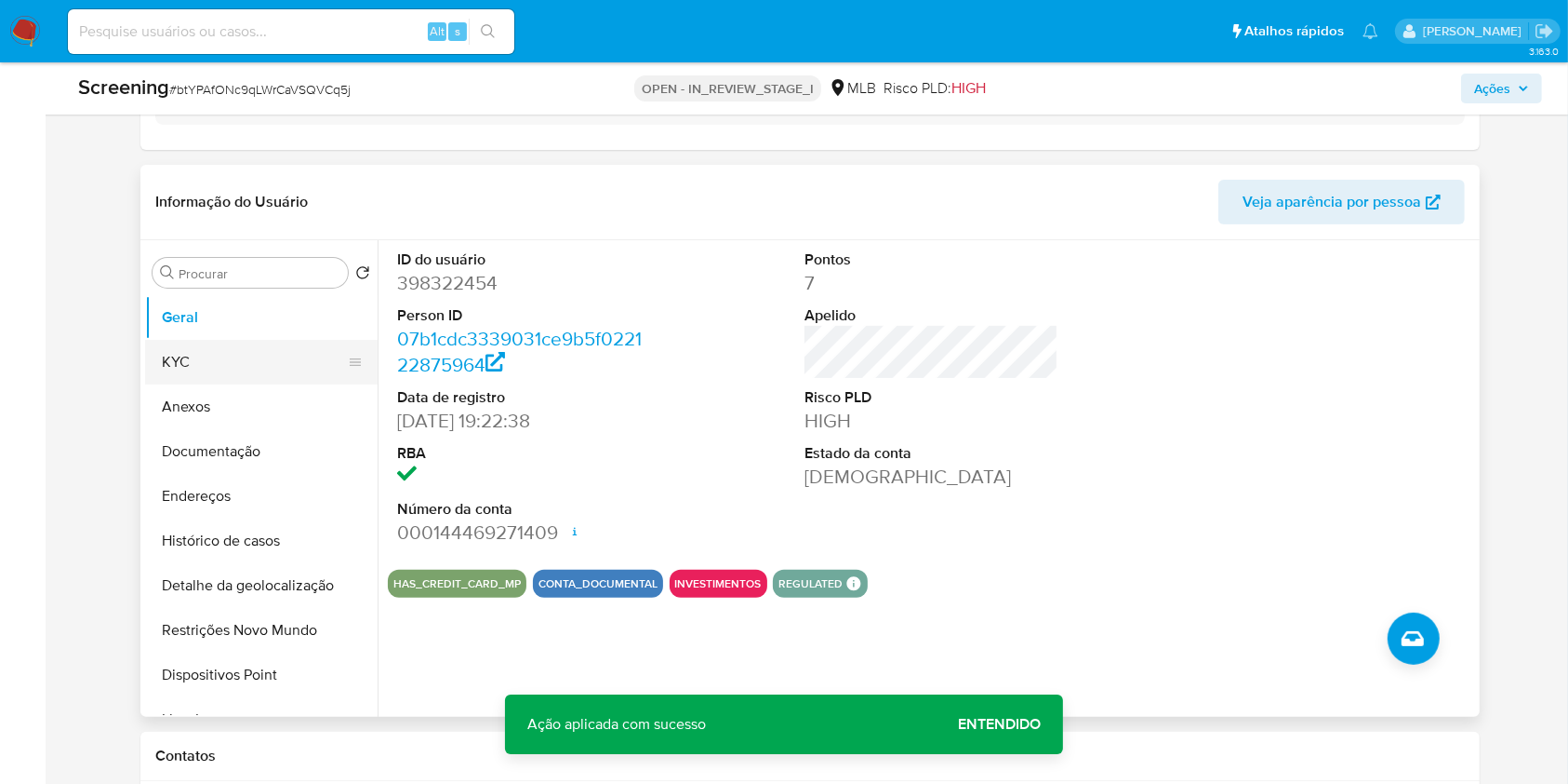
click at [294, 364] on button "KYC" at bounding box center [254, 361] width 217 height 45
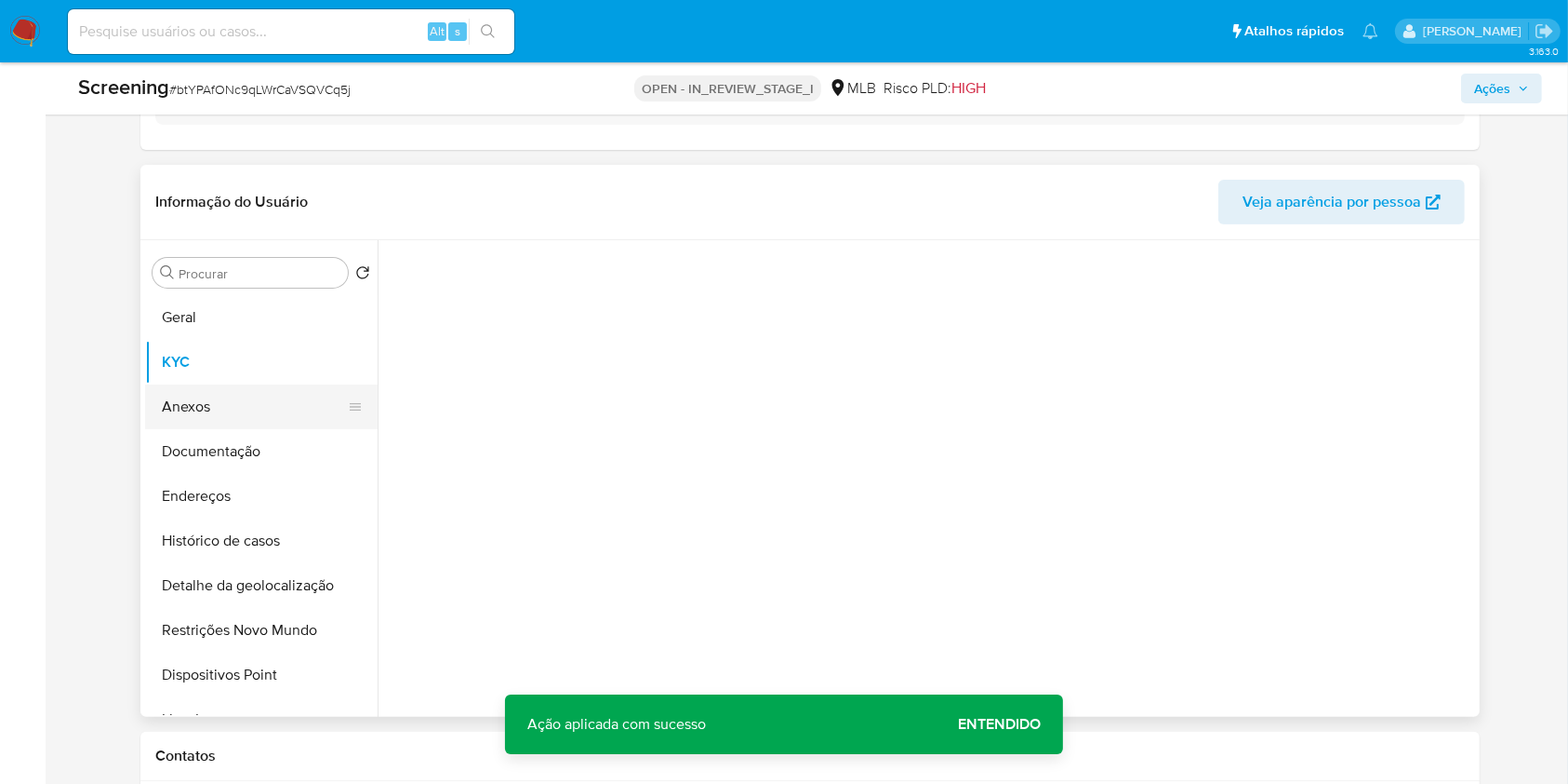
click at [277, 386] on button "Anexos" at bounding box center [254, 406] width 217 height 45
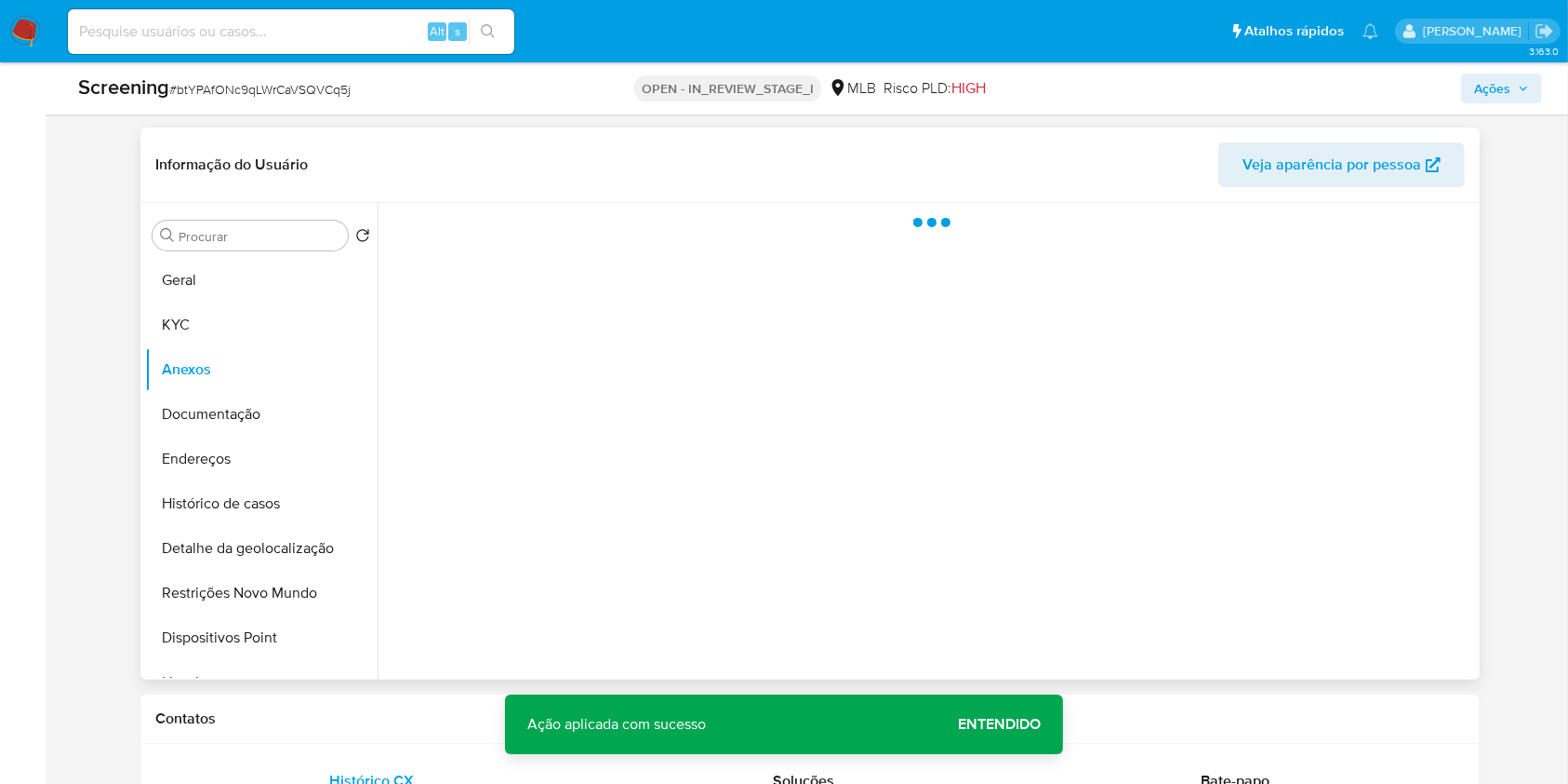
scroll to position [490, 0]
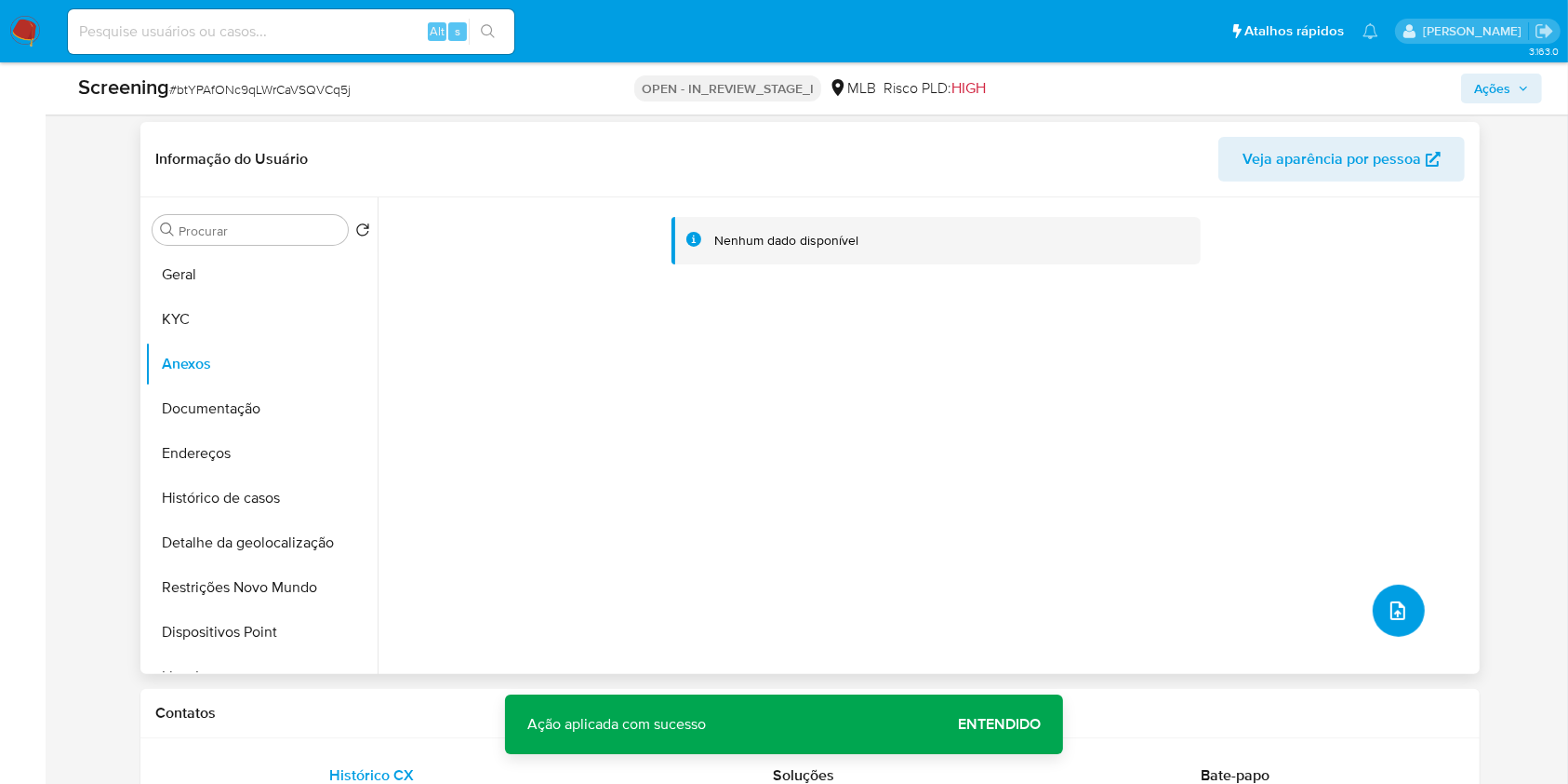
click at [1387, 621] on span "upload-file" at bounding box center [1397, 609] width 22 height 22
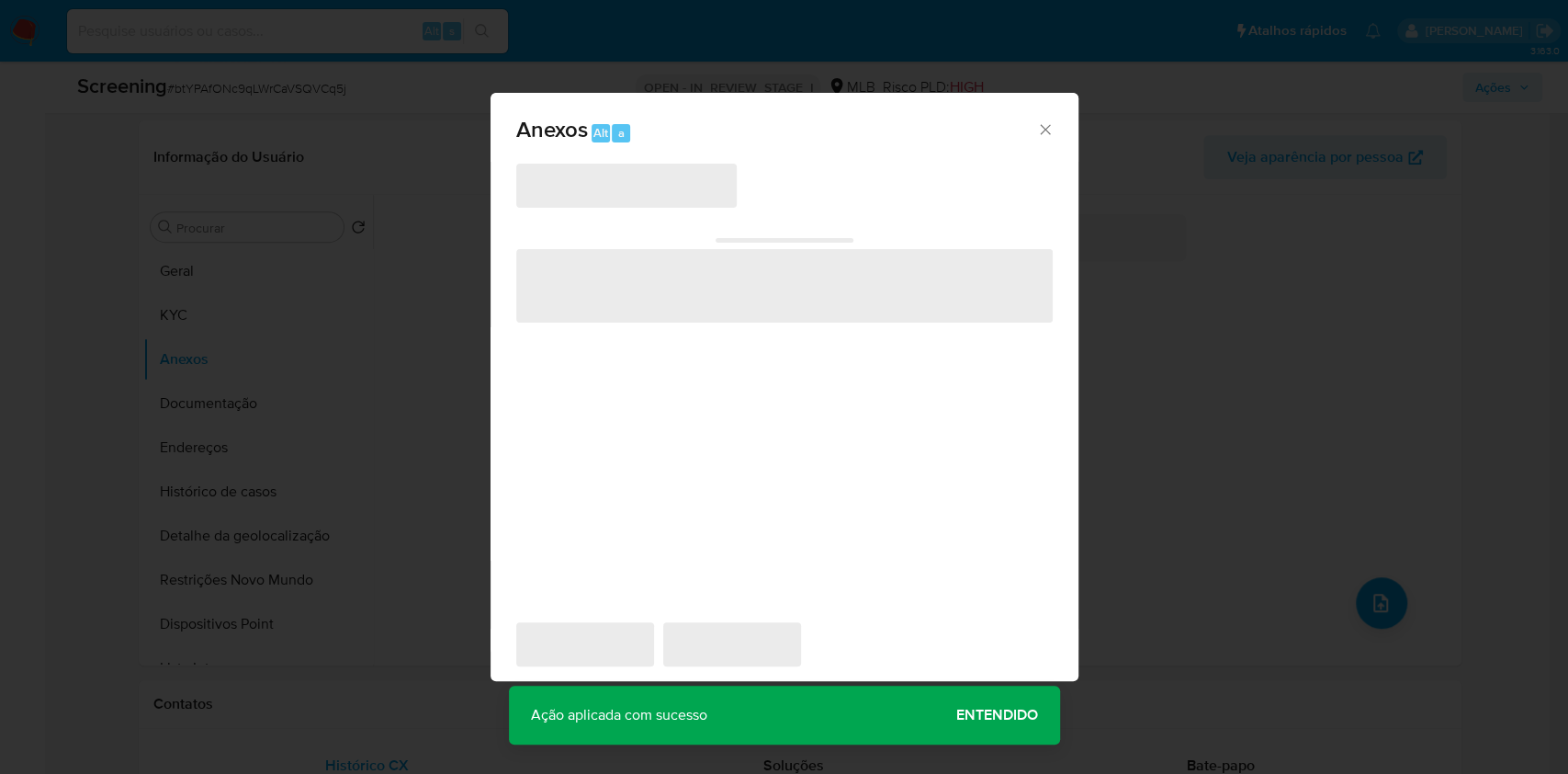
click at [640, 186] on span "‌" at bounding box center [626, 185] width 220 height 44
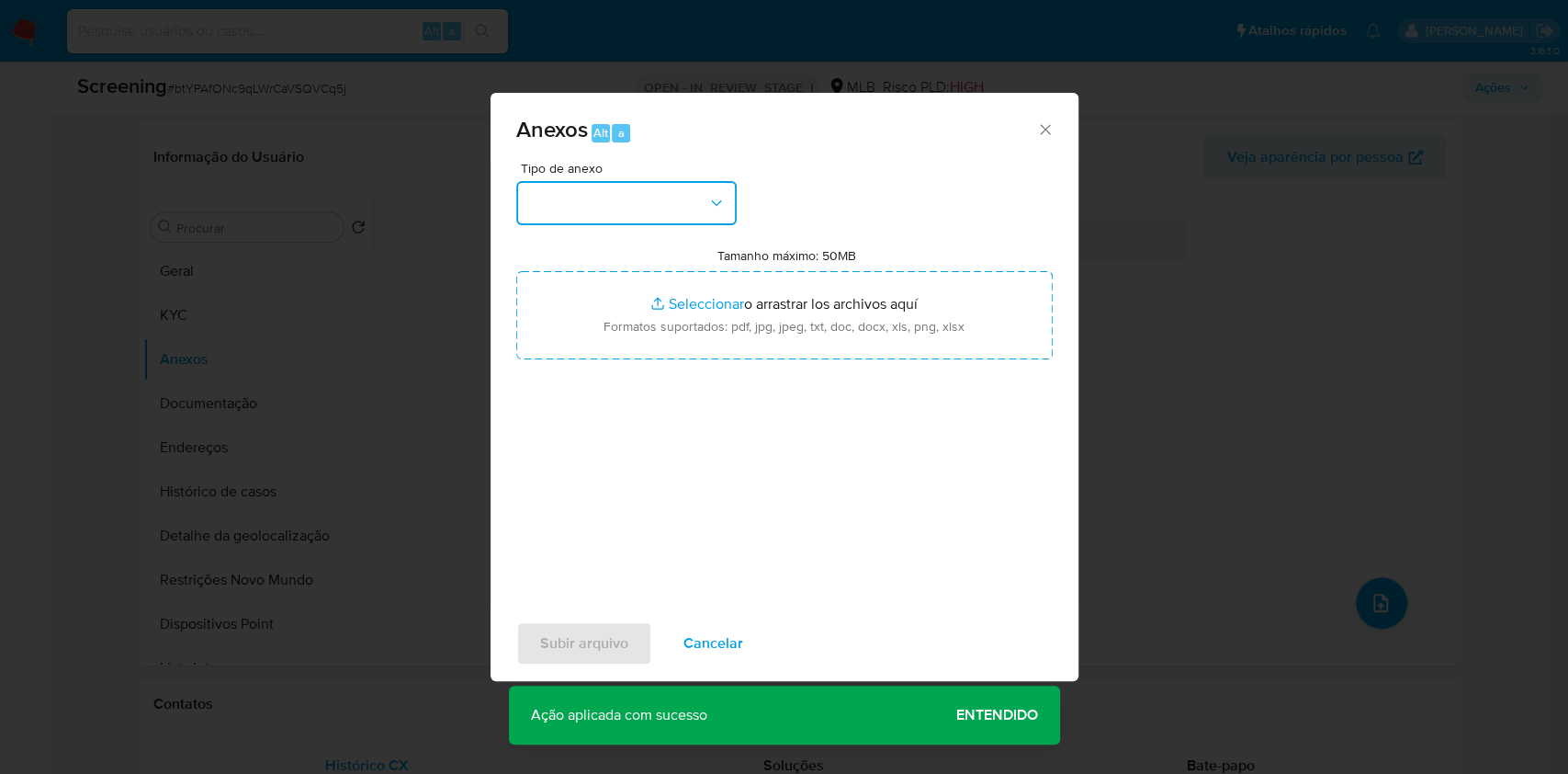
click at [641, 195] on button "button" at bounding box center [626, 202] width 220 height 44
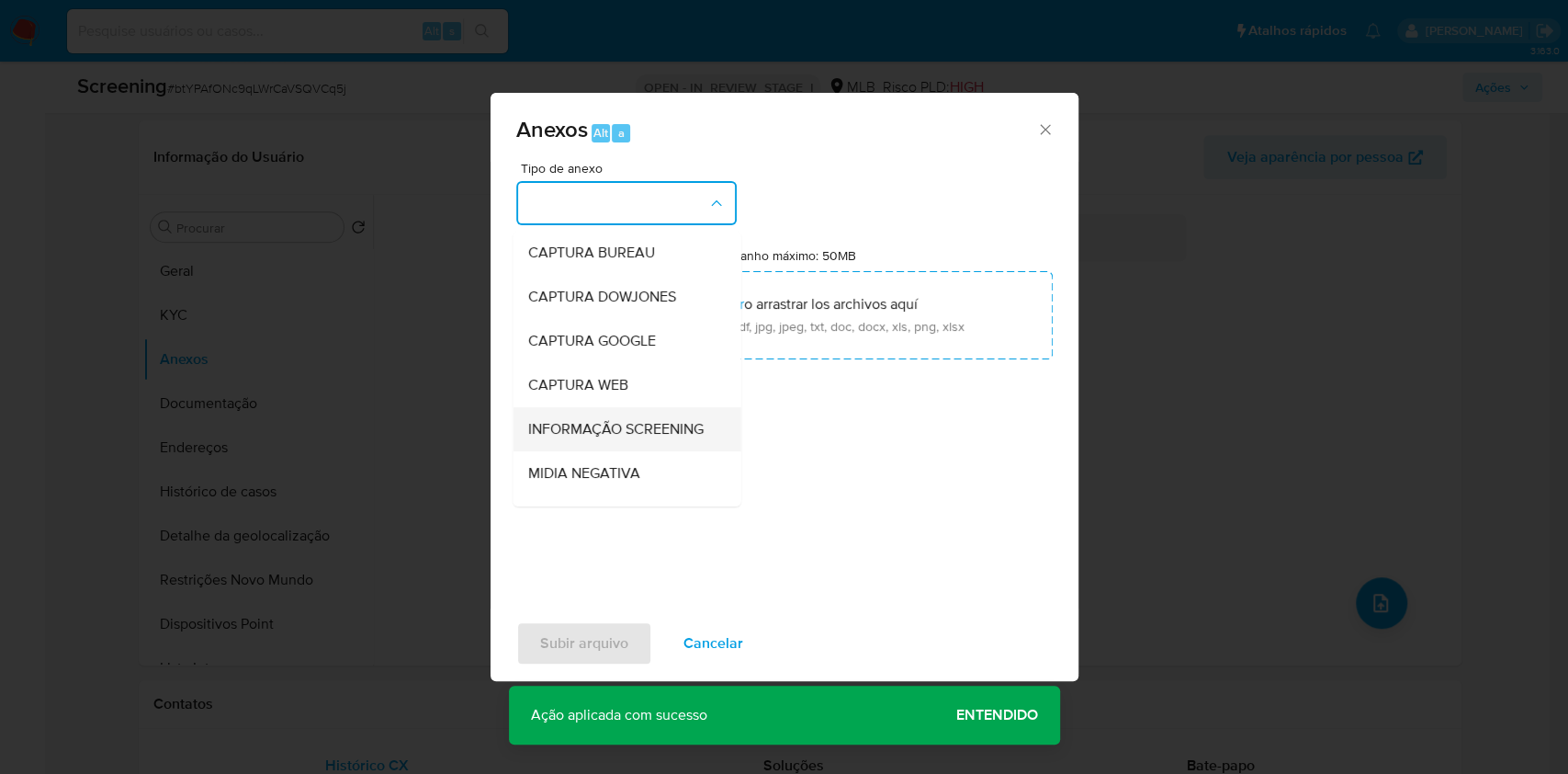
click at [629, 438] on span "INFORMAÇÃO SCREENING" at bounding box center [615, 429] width 175 height 19
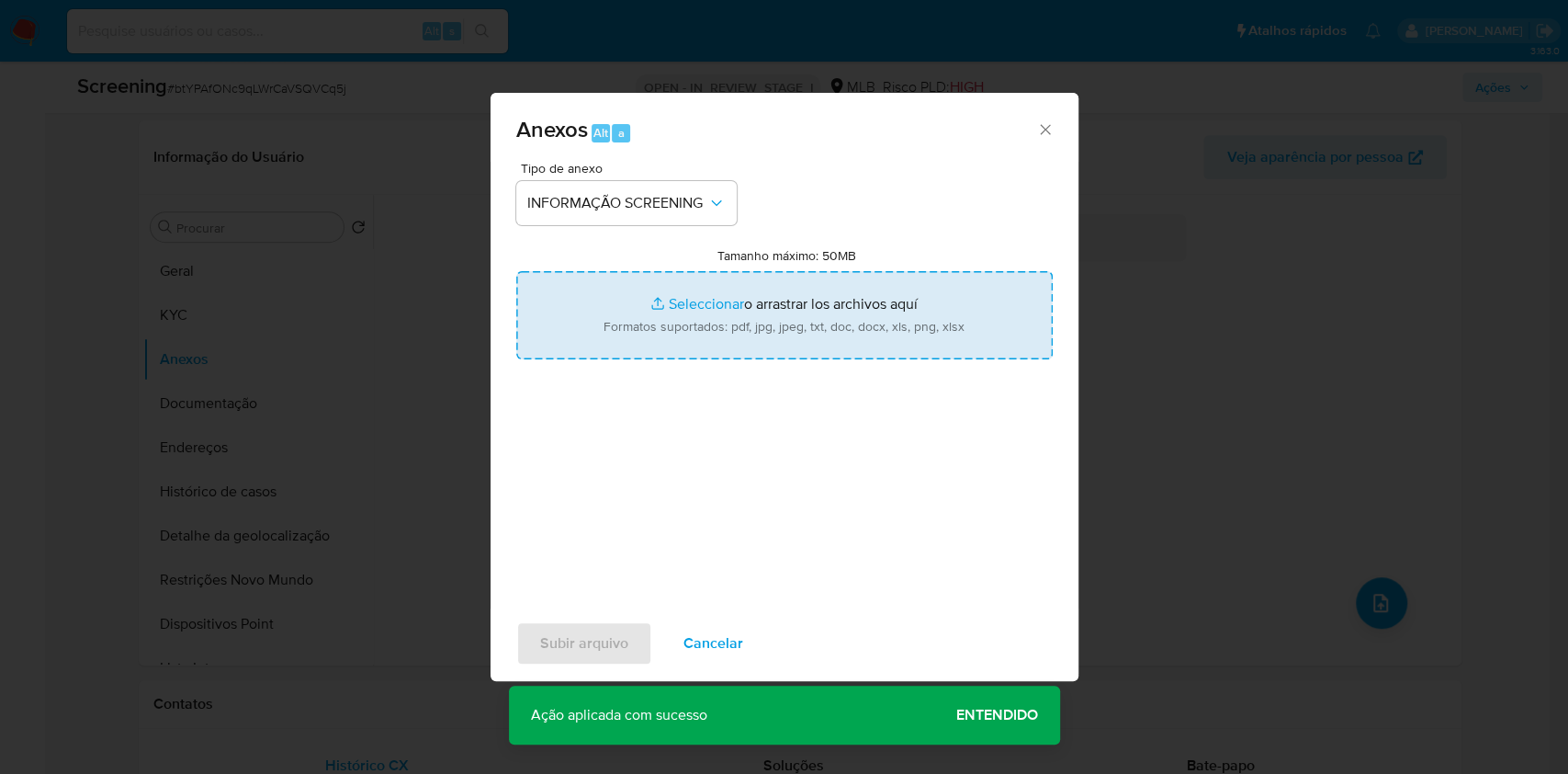
click at [652, 341] on input "Tamanho máximo: 50MB Seleccionar archivos" at bounding box center [784, 315] width 536 height 89
type input "C:\fakepath\E-mail de Mercadolibre SRL - Proposta de encerramento de relacionam…"
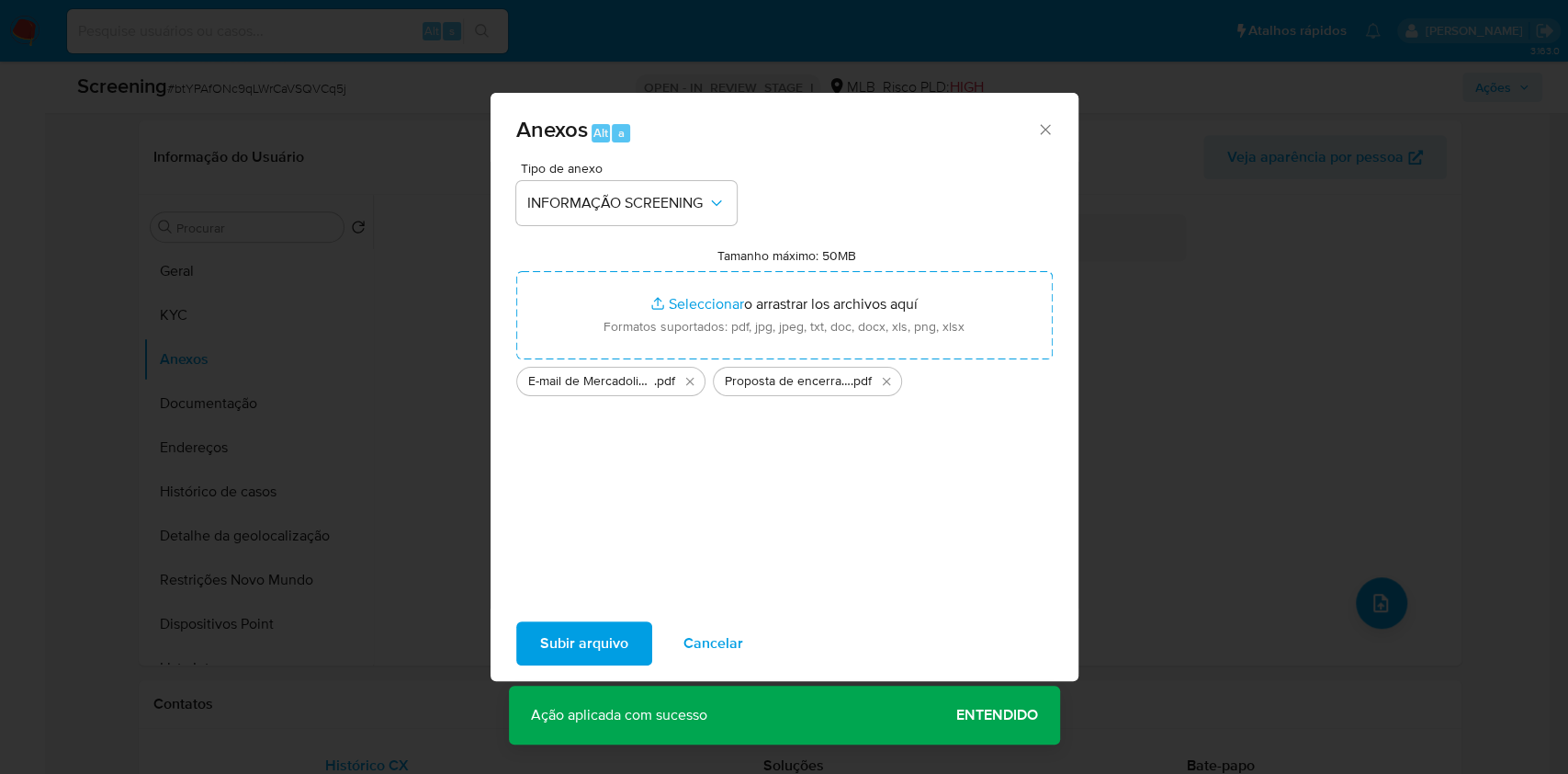
click at [562, 647] on span "Subir arquivo" at bounding box center [584, 643] width 88 height 40
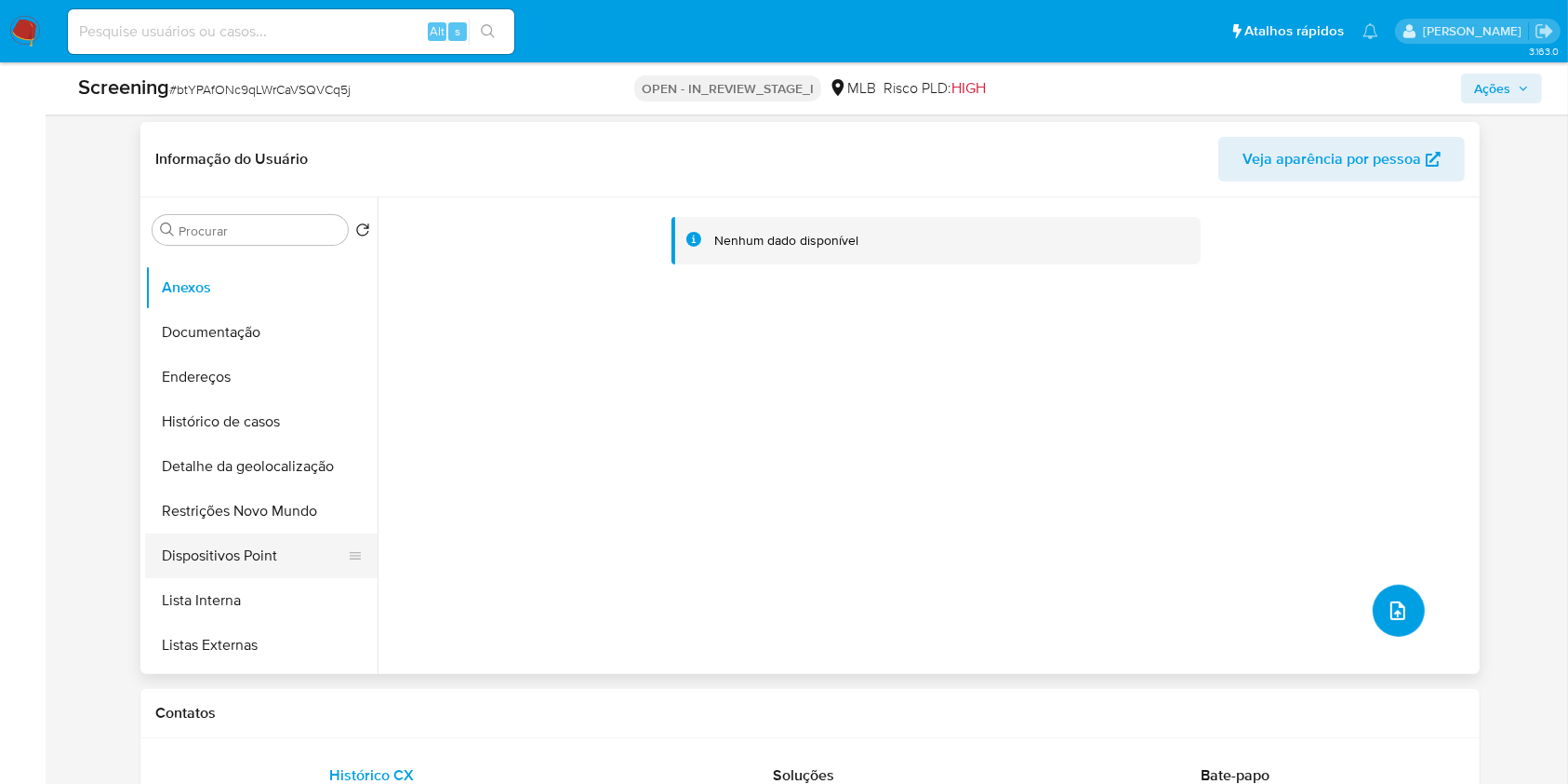
scroll to position [87, 0]
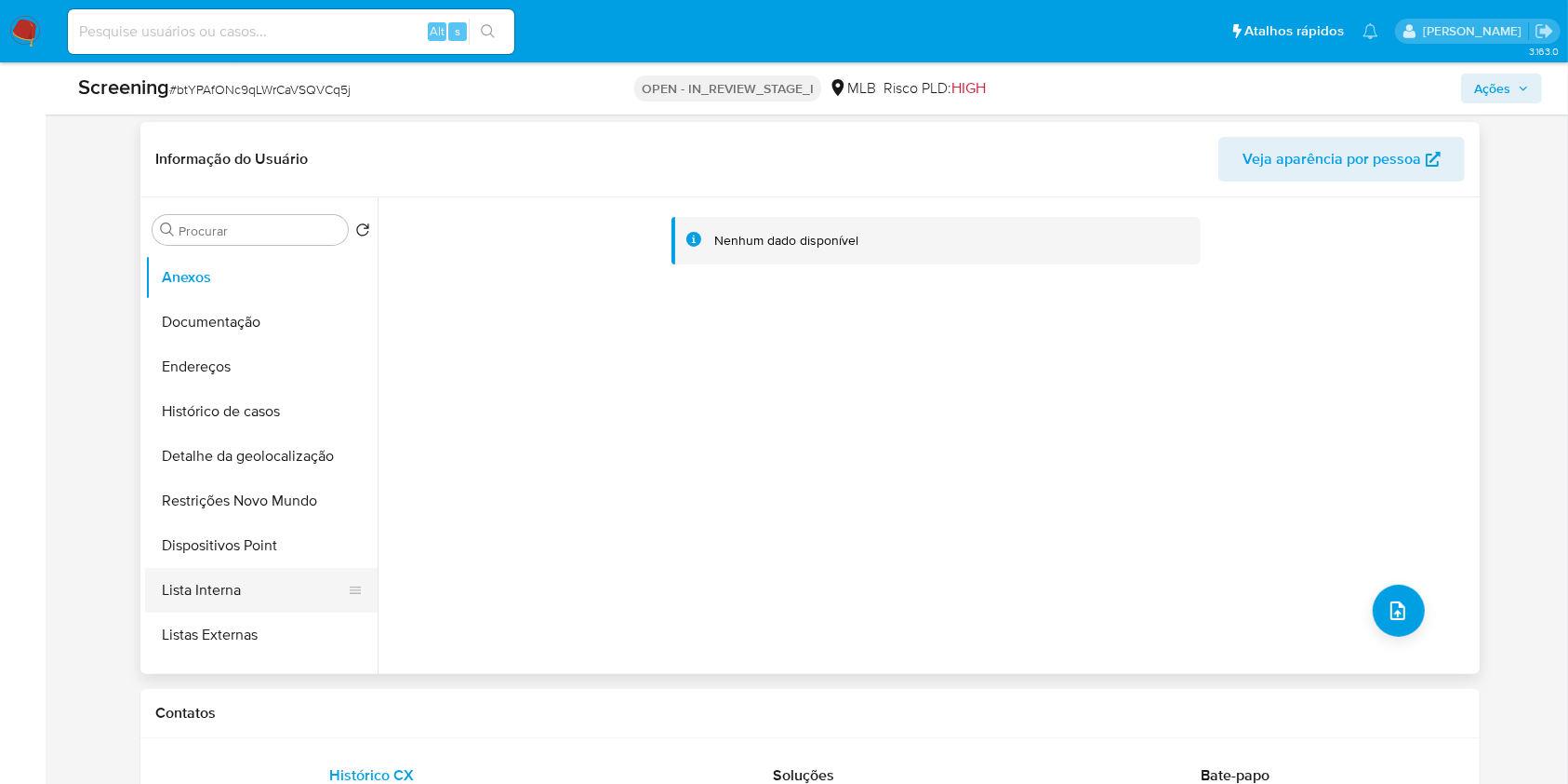
click at [270, 577] on button "Lista Interna" at bounding box center [254, 589] width 217 height 45
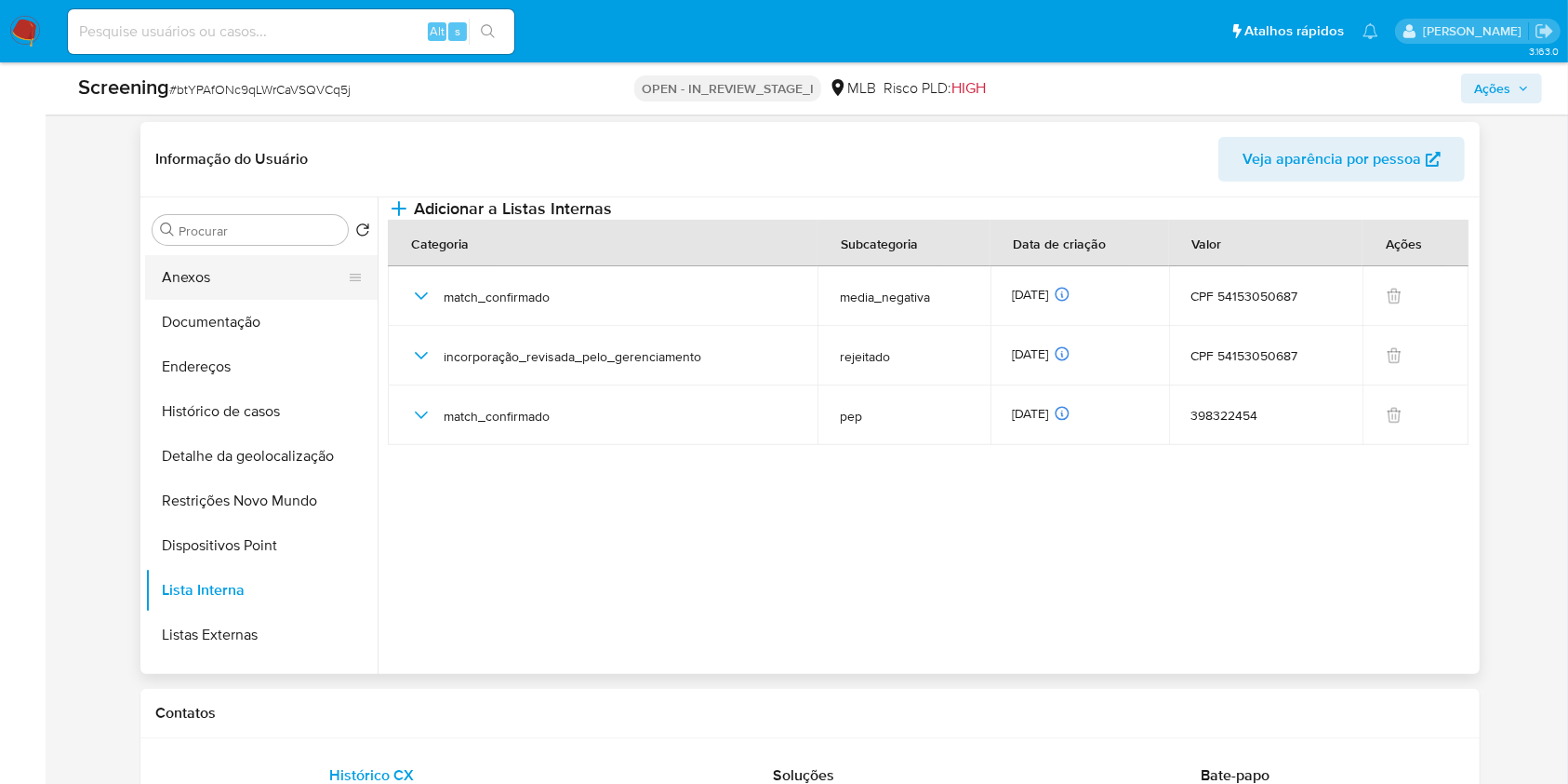
click at [219, 272] on button "Anexos" at bounding box center [254, 277] width 217 height 45
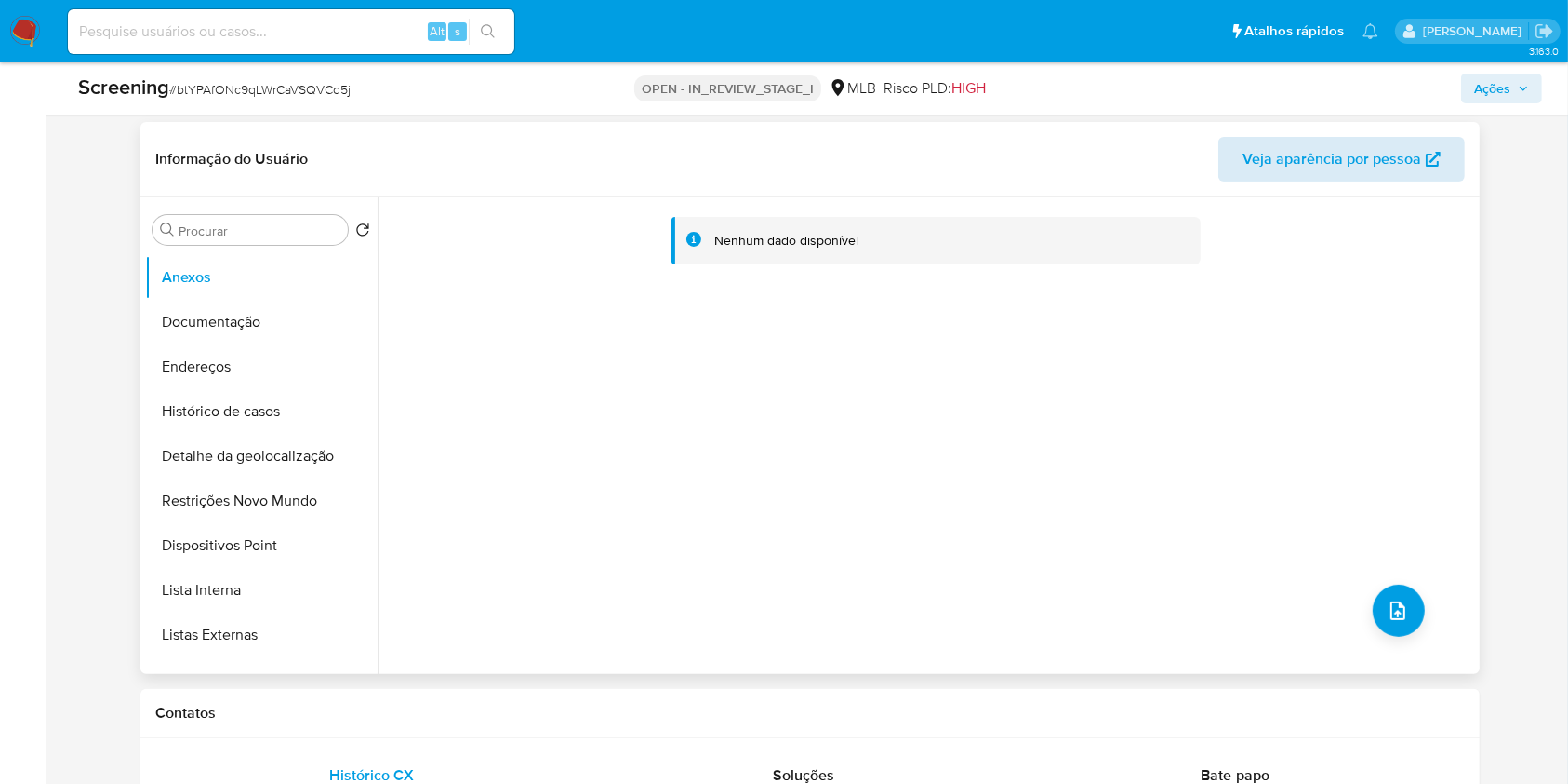
drag, startPoint x: 1408, startPoint y: 203, endPoint x: 1436, endPoint y: 162, distance: 49.6
click at [1408, 203] on div "Nenhum dado disponível" at bounding box center [926, 436] width 1097 height 477
click at [1509, 68] on div "Screening # btYPAfONc9qLWrCaVSQVCq5j OPEN - IN_REVIEW_STAGE_I MLB Risco PLD: HI…" at bounding box center [809, 88] width 1486 height 52
click at [1503, 90] on span "Ações" at bounding box center [1492, 88] width 36 height 30
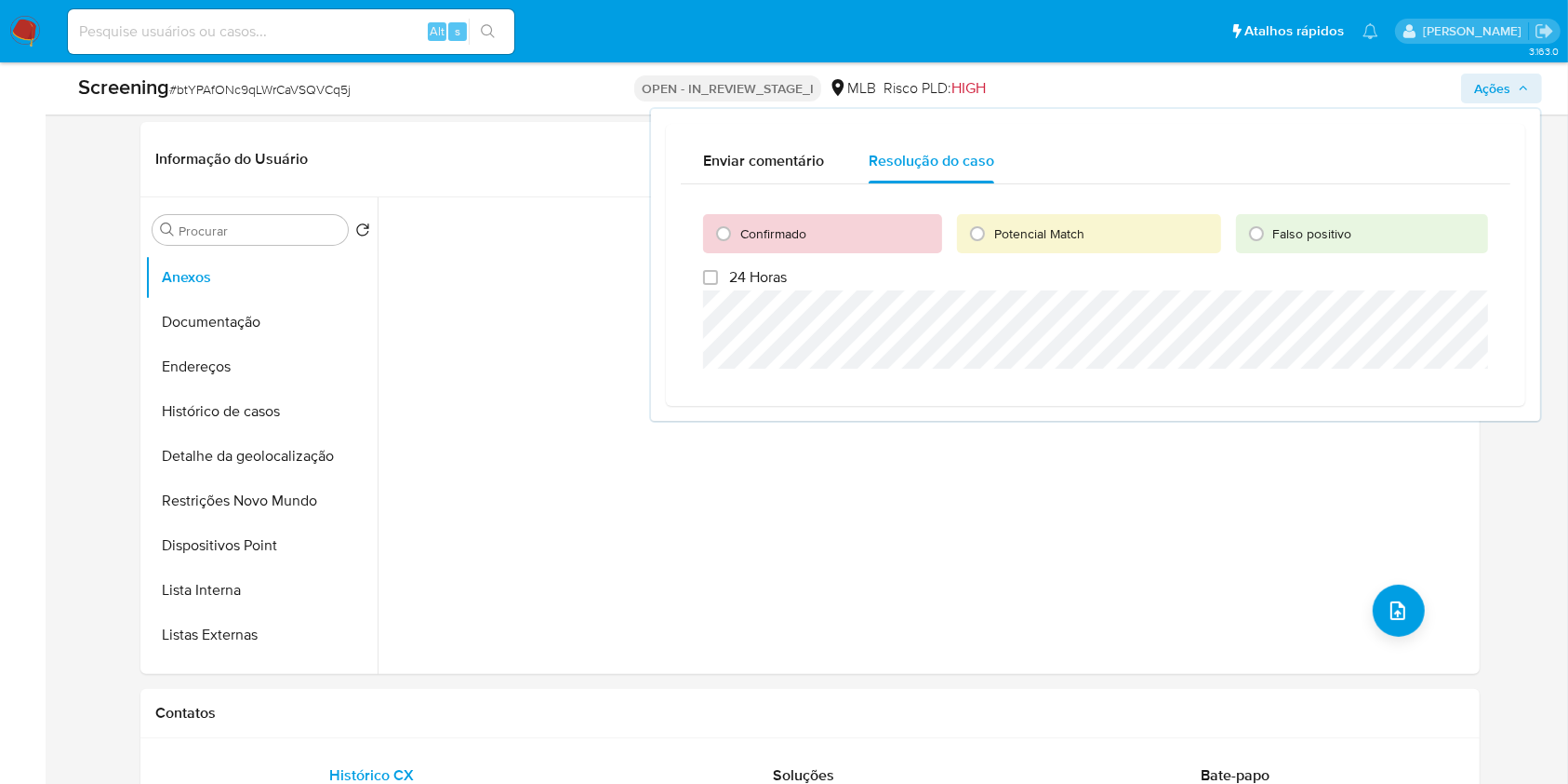
click at [787, 233] on span "Confirmado" at bounding box center [773, 234] width 66 height 19
click at [739, 233] on input "Confirmado" at bounding box center [723, 233] width 30 height 30
radio input "true"
click at [1421, 436] on span "Cerrar caso" at bounding box center [1423, 431] width 90 height 26
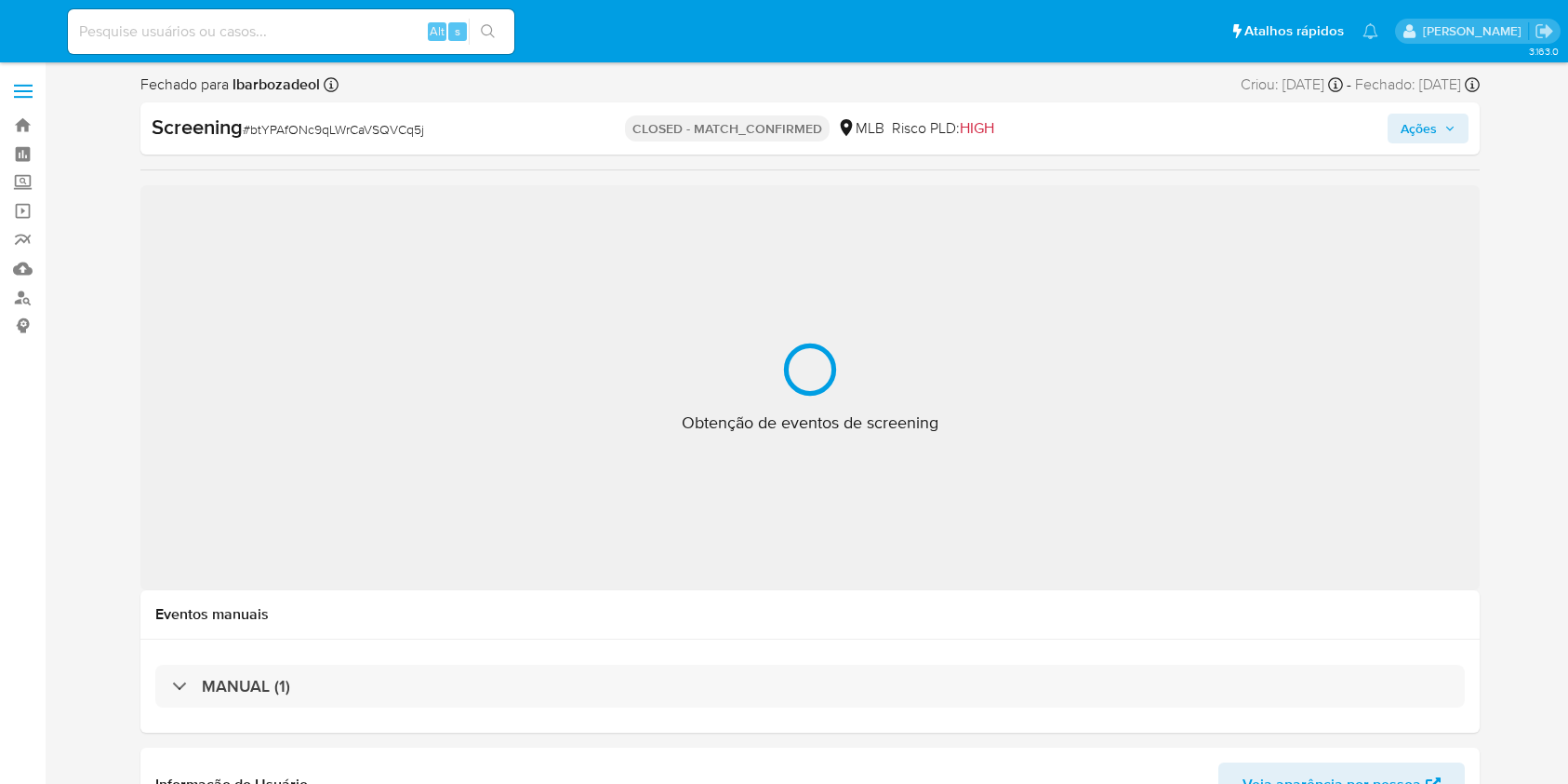
select select "10"
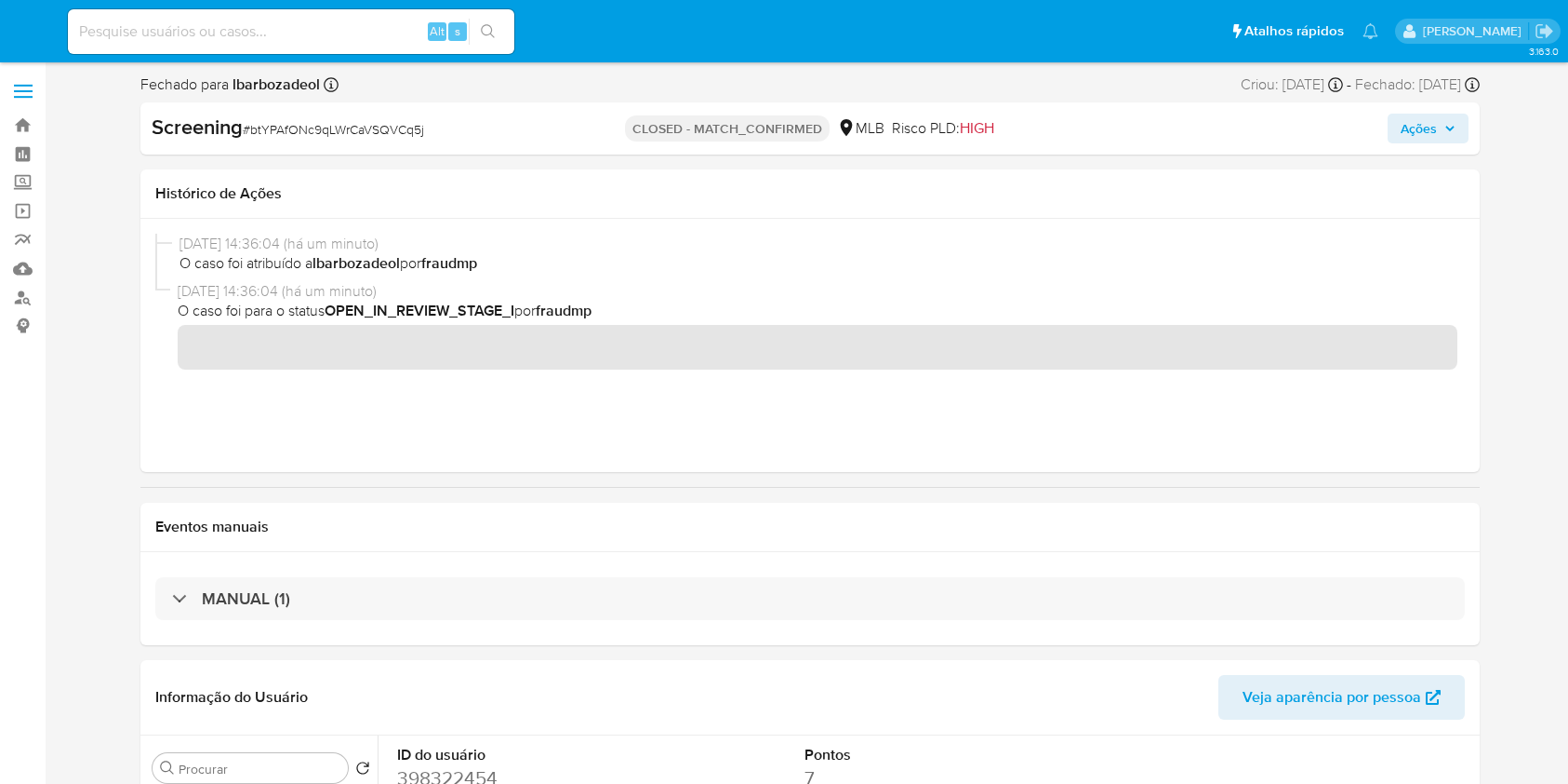
scroll to position [67, 0]
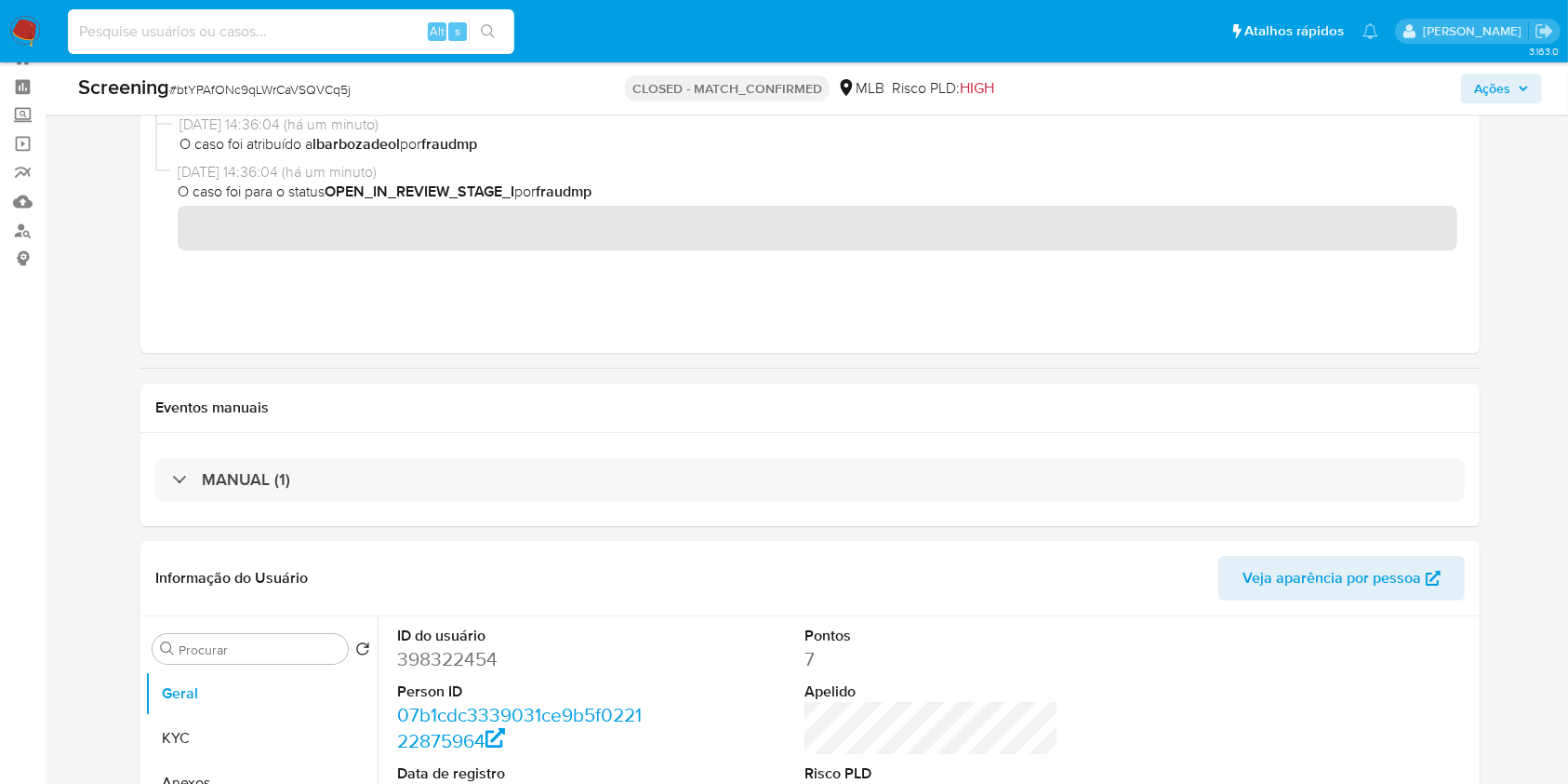
click at [329, 31] on input at bounding box center [291, 31] width 446 height 24
paste input "210048664"
type input "210048664"
click at [502, 48] on div "210048664 Alt s" at bounding box center [291, 31] width 446 height 45
click at [487, 42] on button "search-icon" at bounding box center [488, 31] width 38 height 26
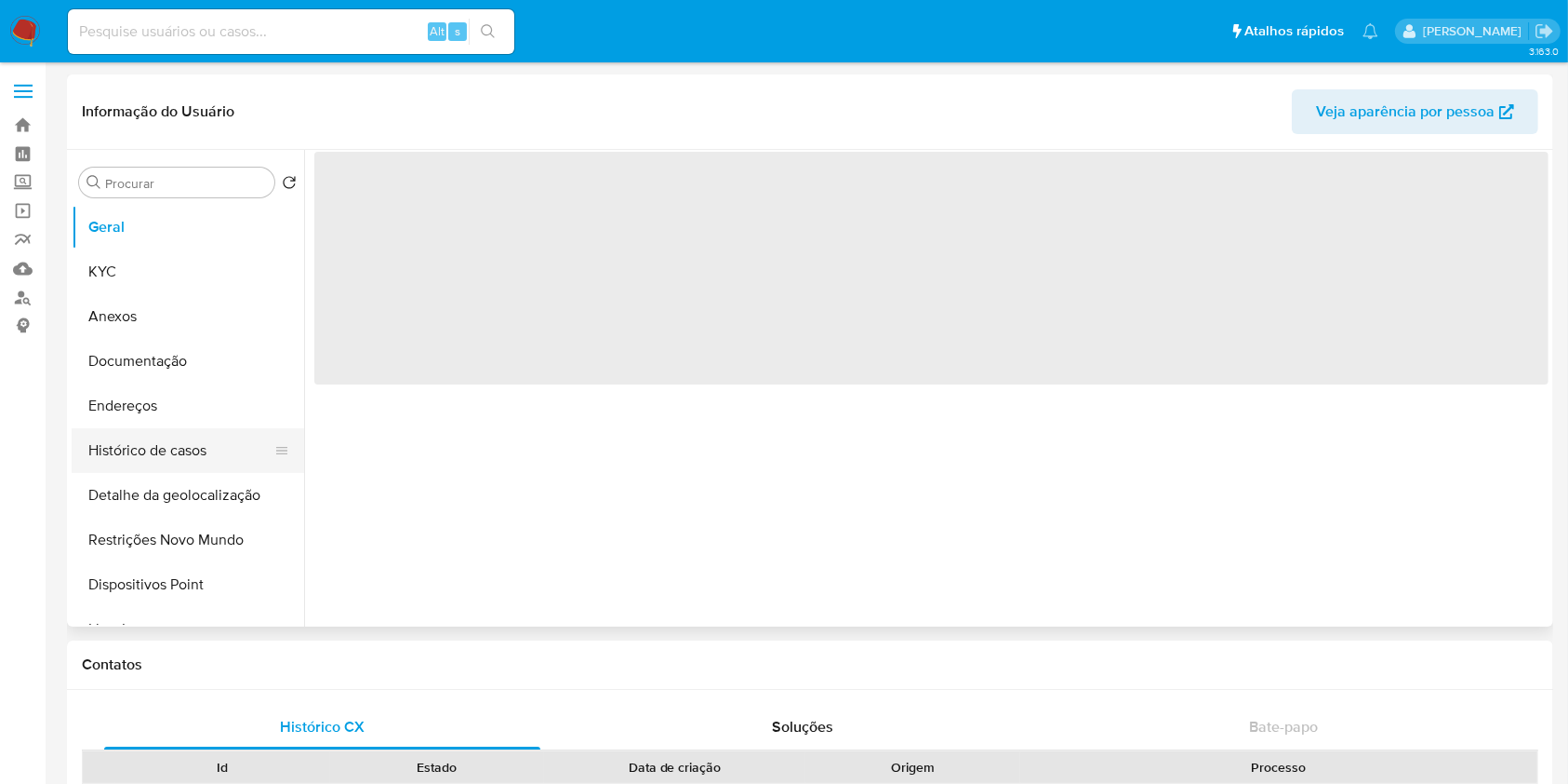
select select "10"
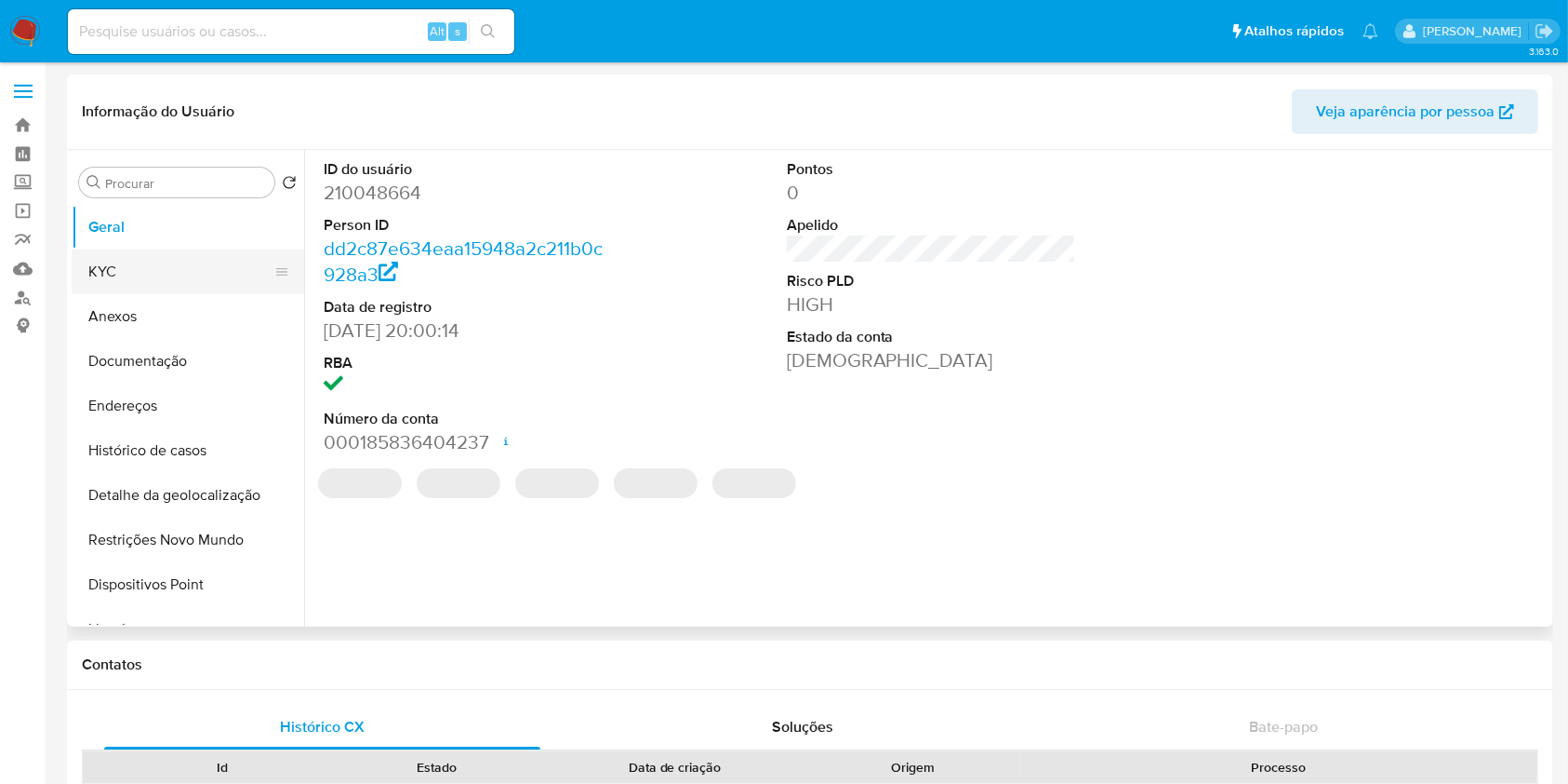
click at [186, 282] on button "KYC" at bounding box center [180, 271] width 217 height 45
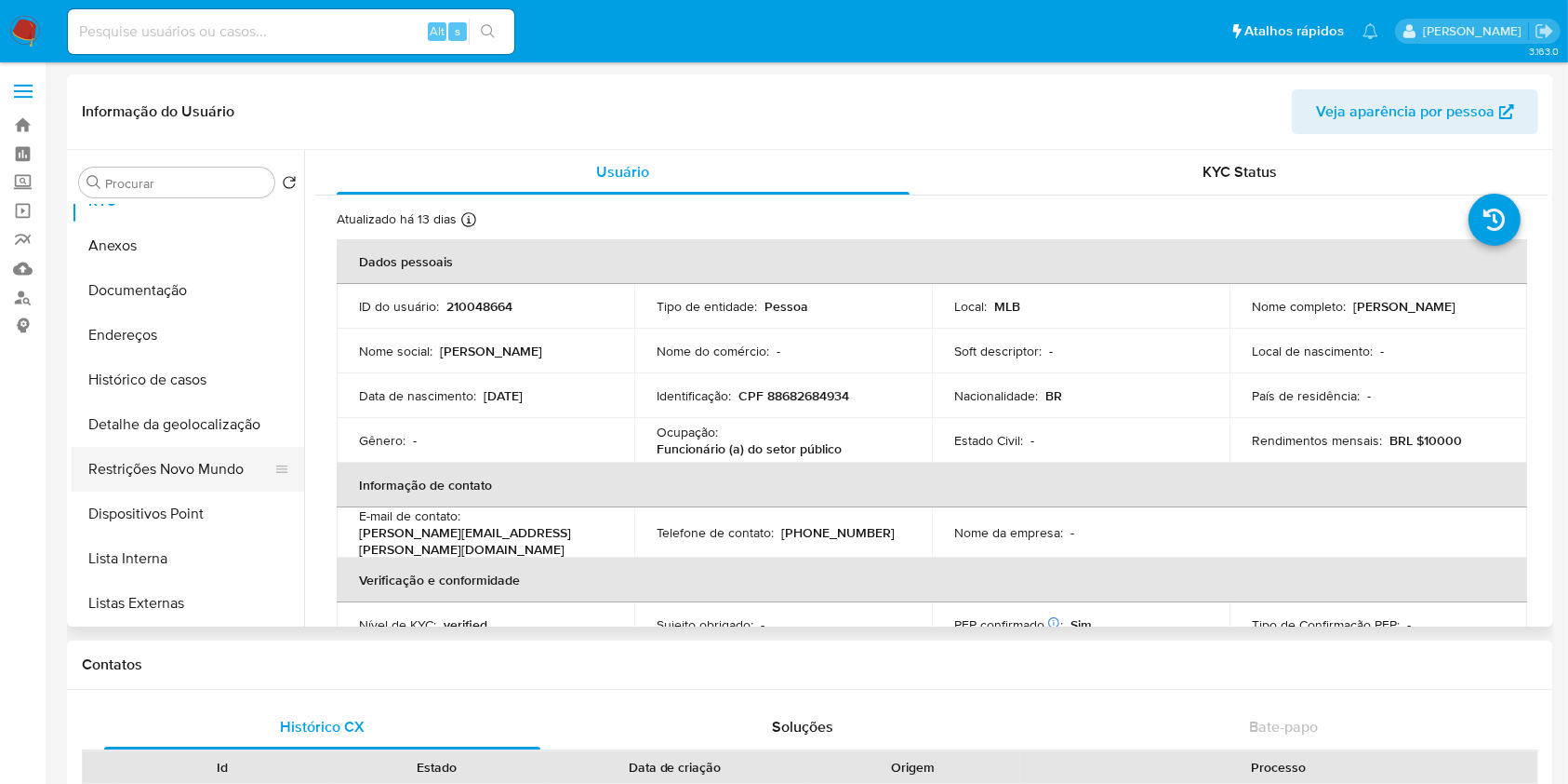
scroll to position [78, 0]
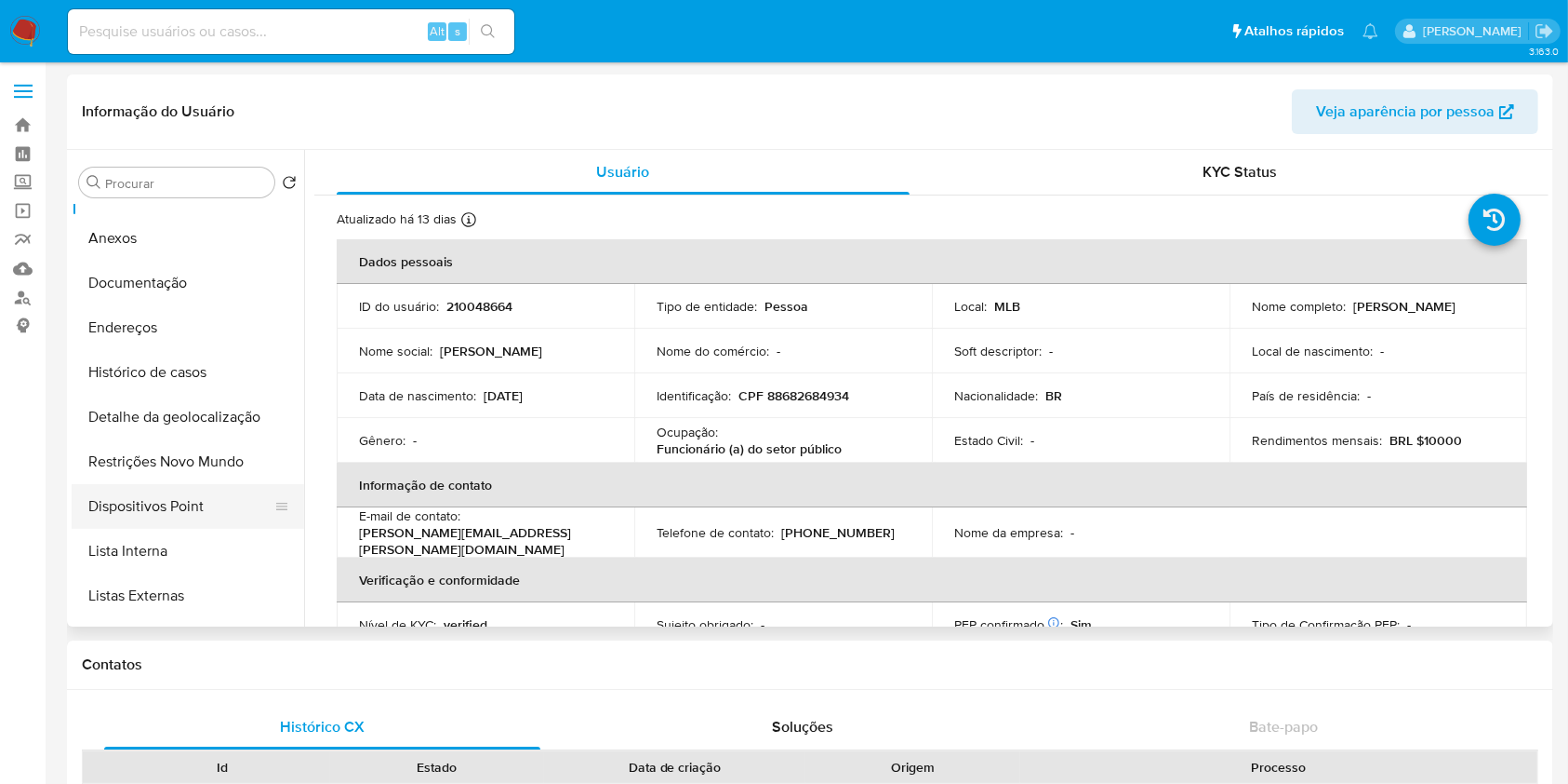
click at [172, 540] on button "Lista Interna" at bounding box center [188, 550] width 233 height 45
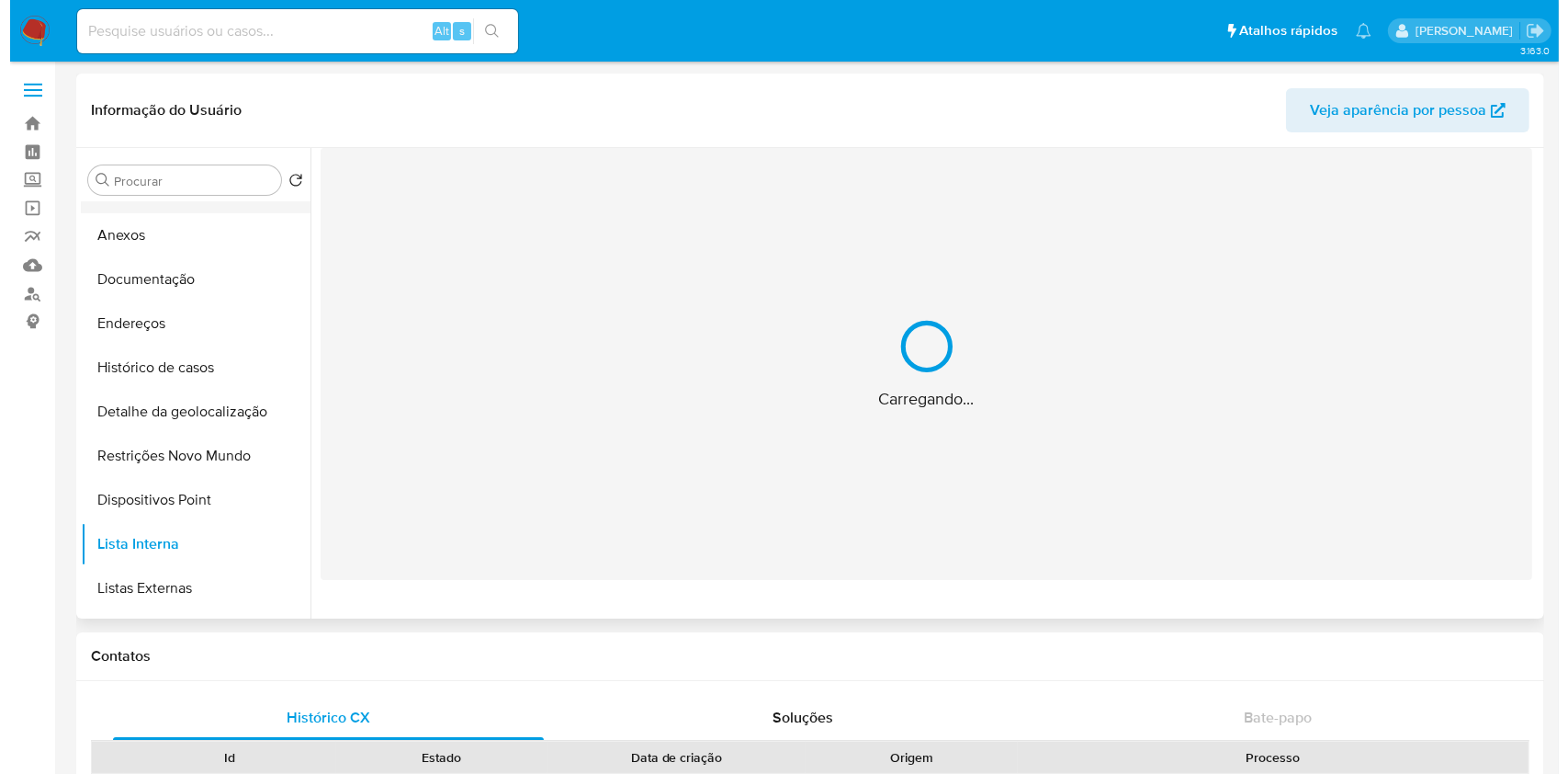
scroll to position [0, 0]
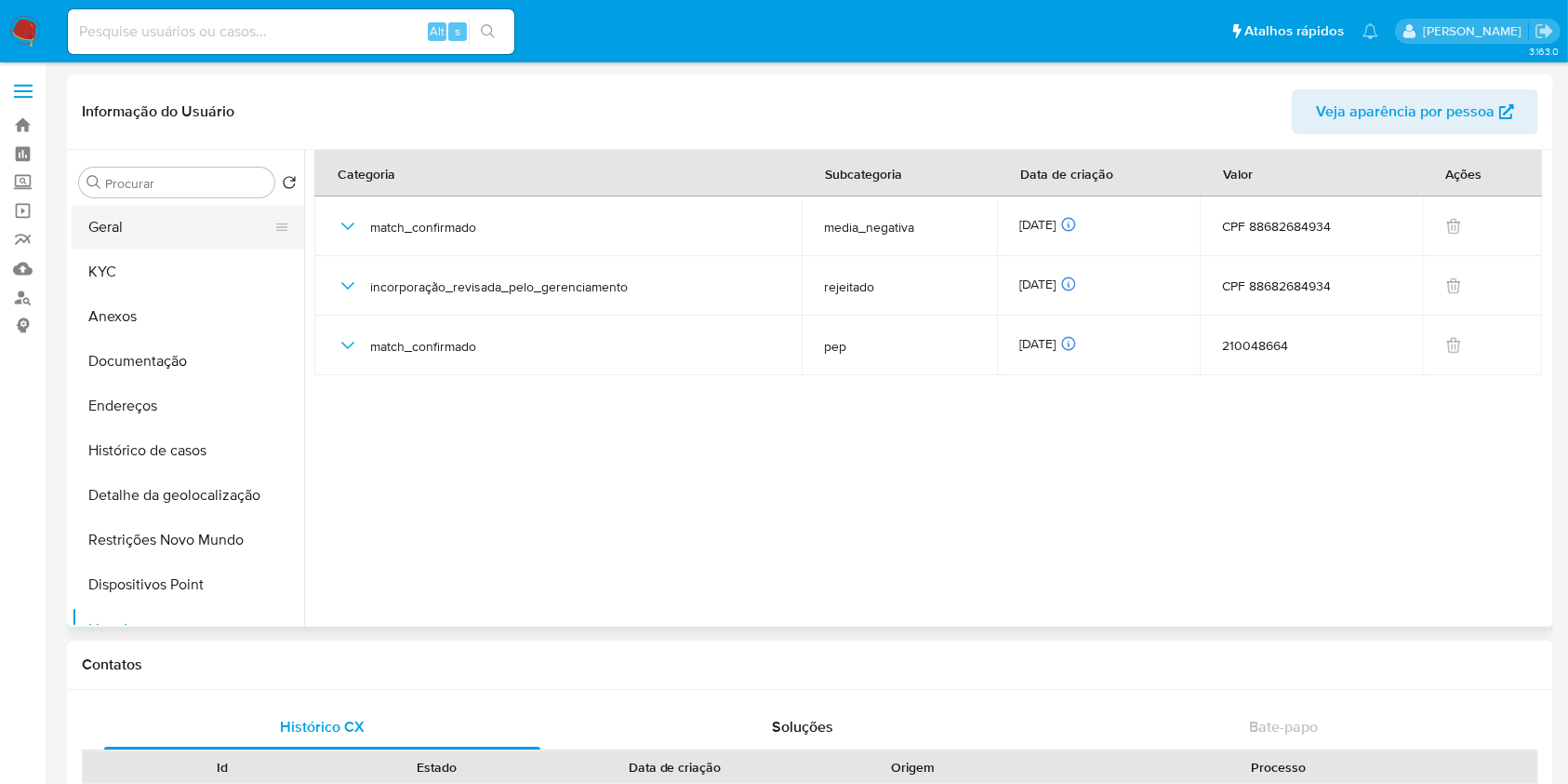
click at [168, 221] on button "Geral" at bounding box center [180, 227] width 217 height 45
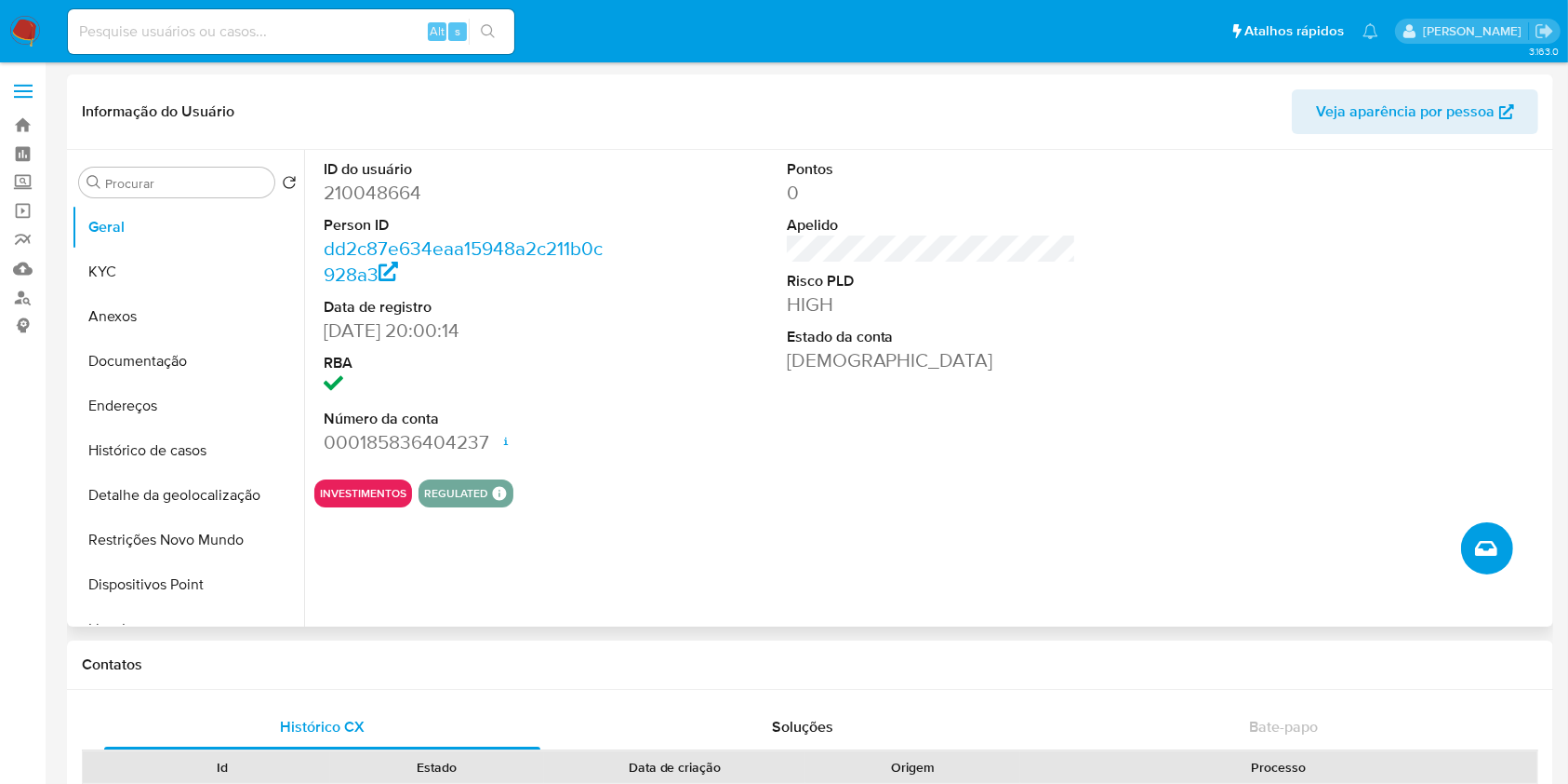
click at [1474, 544] on button "Criar caso manual" at bounding box center [1487, 547] width 52 height 52
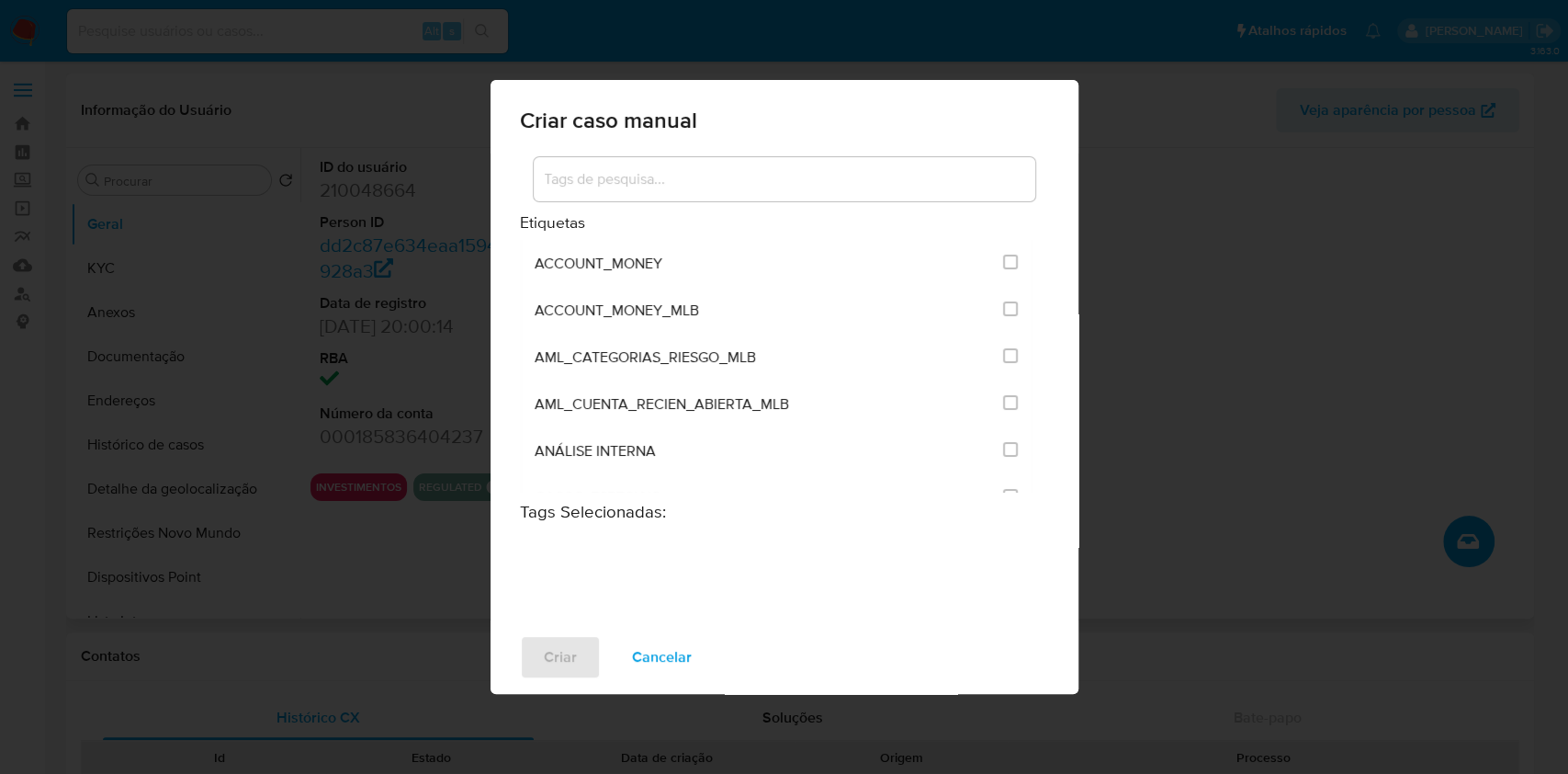
click at [638, 170] on input at bounding box center [784, 179] width 502 height 24
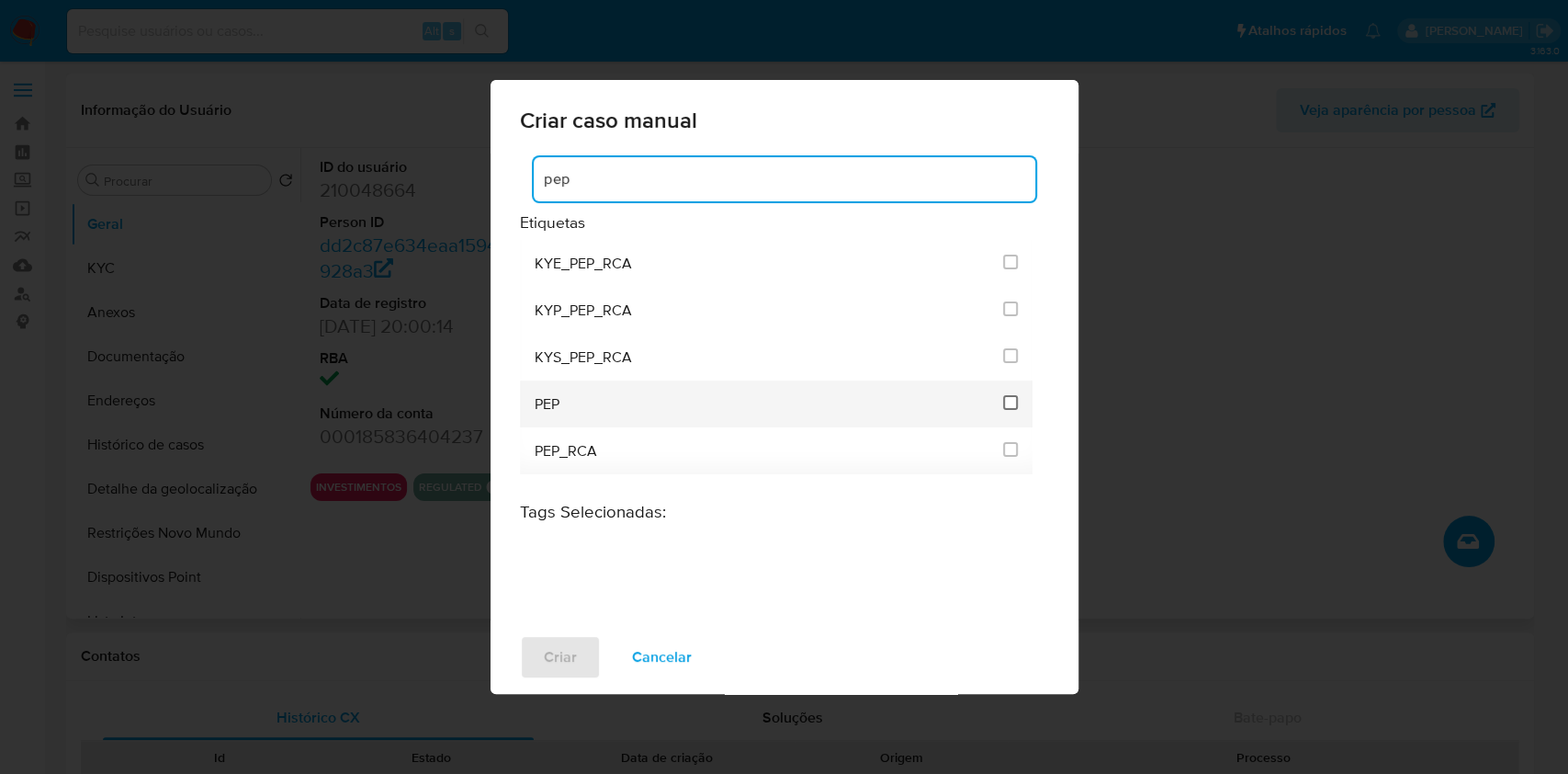
type input "pep"
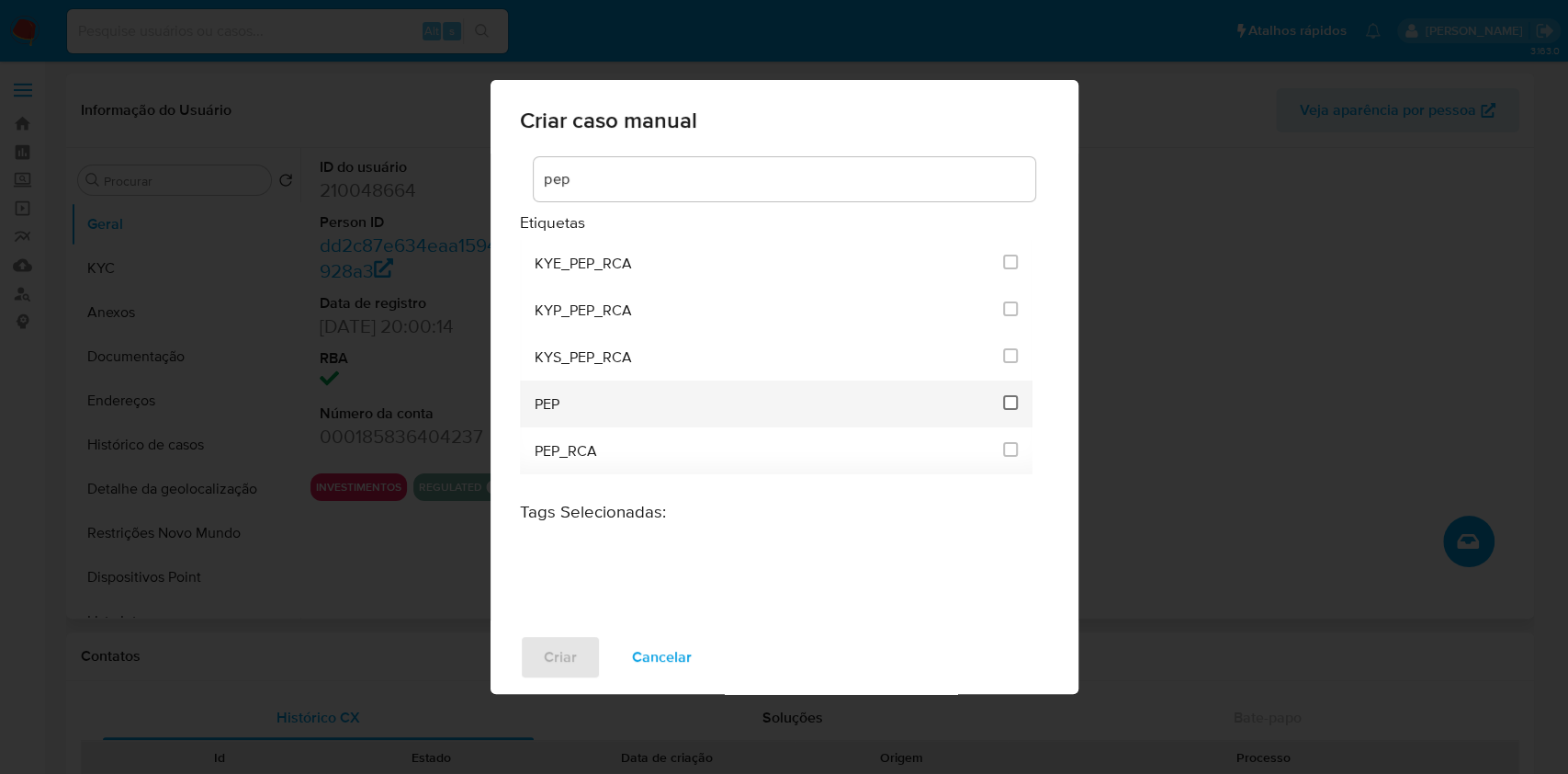
click at [1012, 399] on input "2512" at bounding box center [1010, 403] width 15 height 15
checkbox input "true"
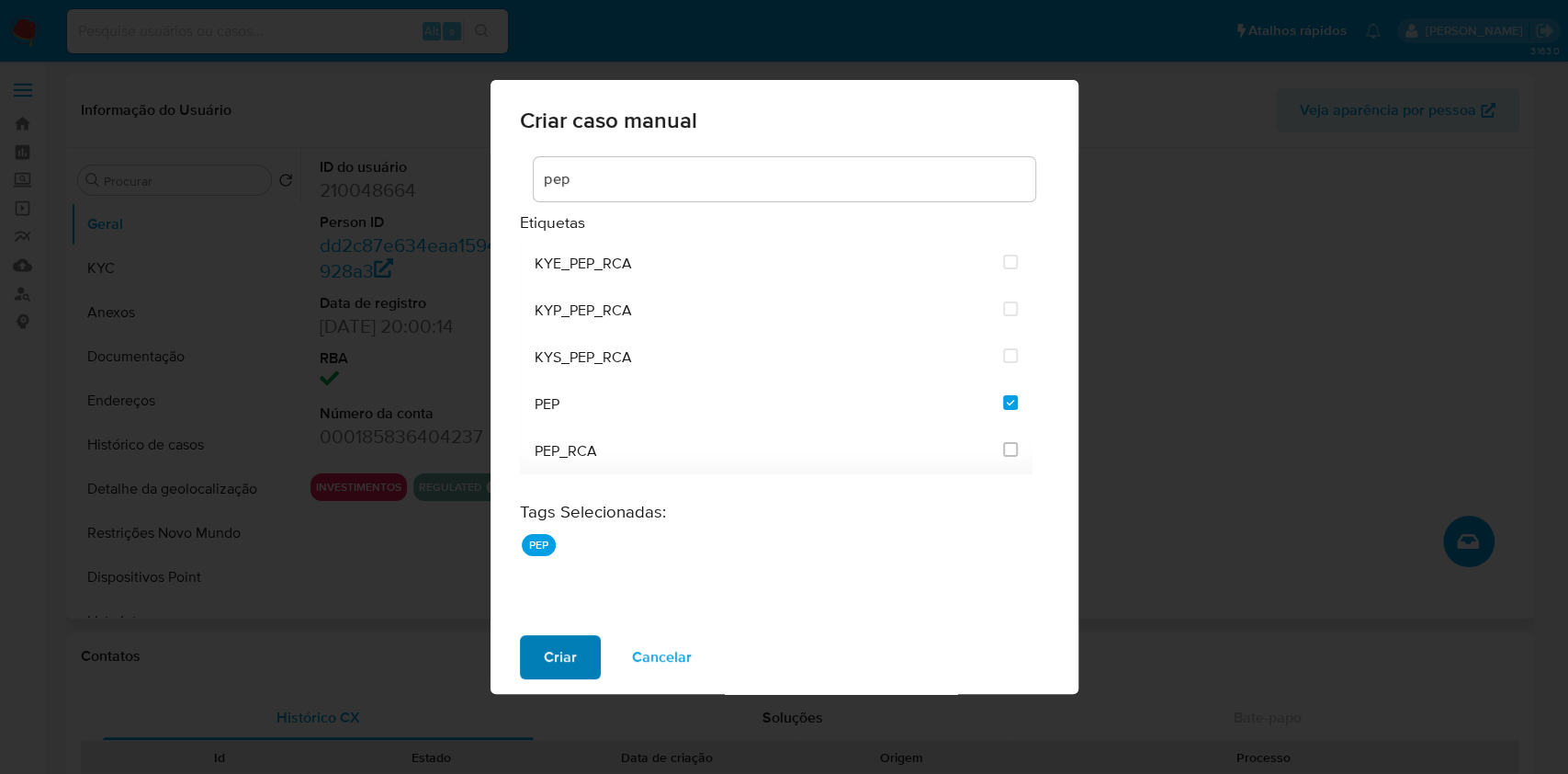
click at [555, 655] on span "Criar" at bounding box center [560, 656] width 33 height 40
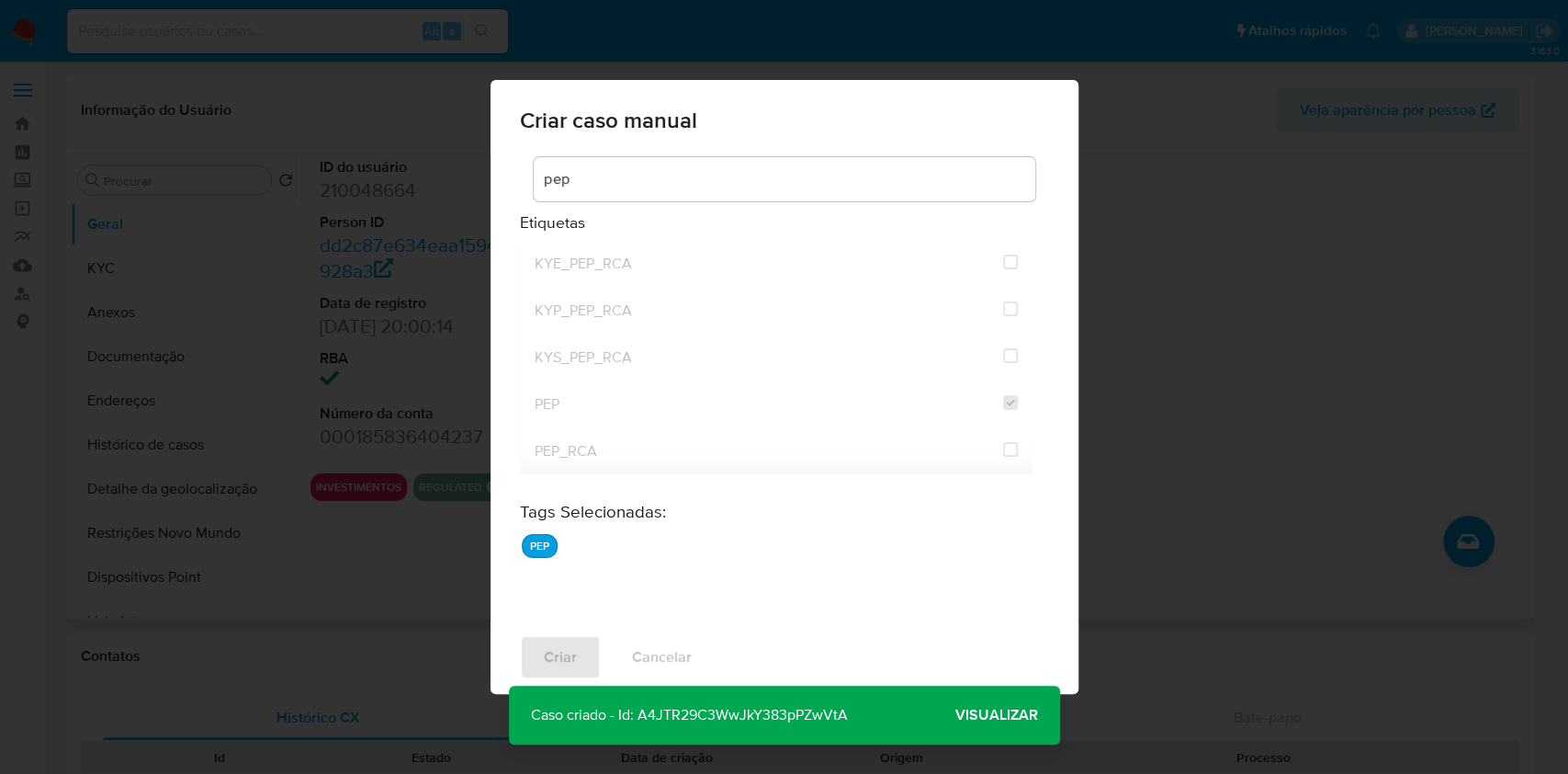
click at [976, 715] on span "Visualizar" at bounding box center [997, 715] width 83 height 0
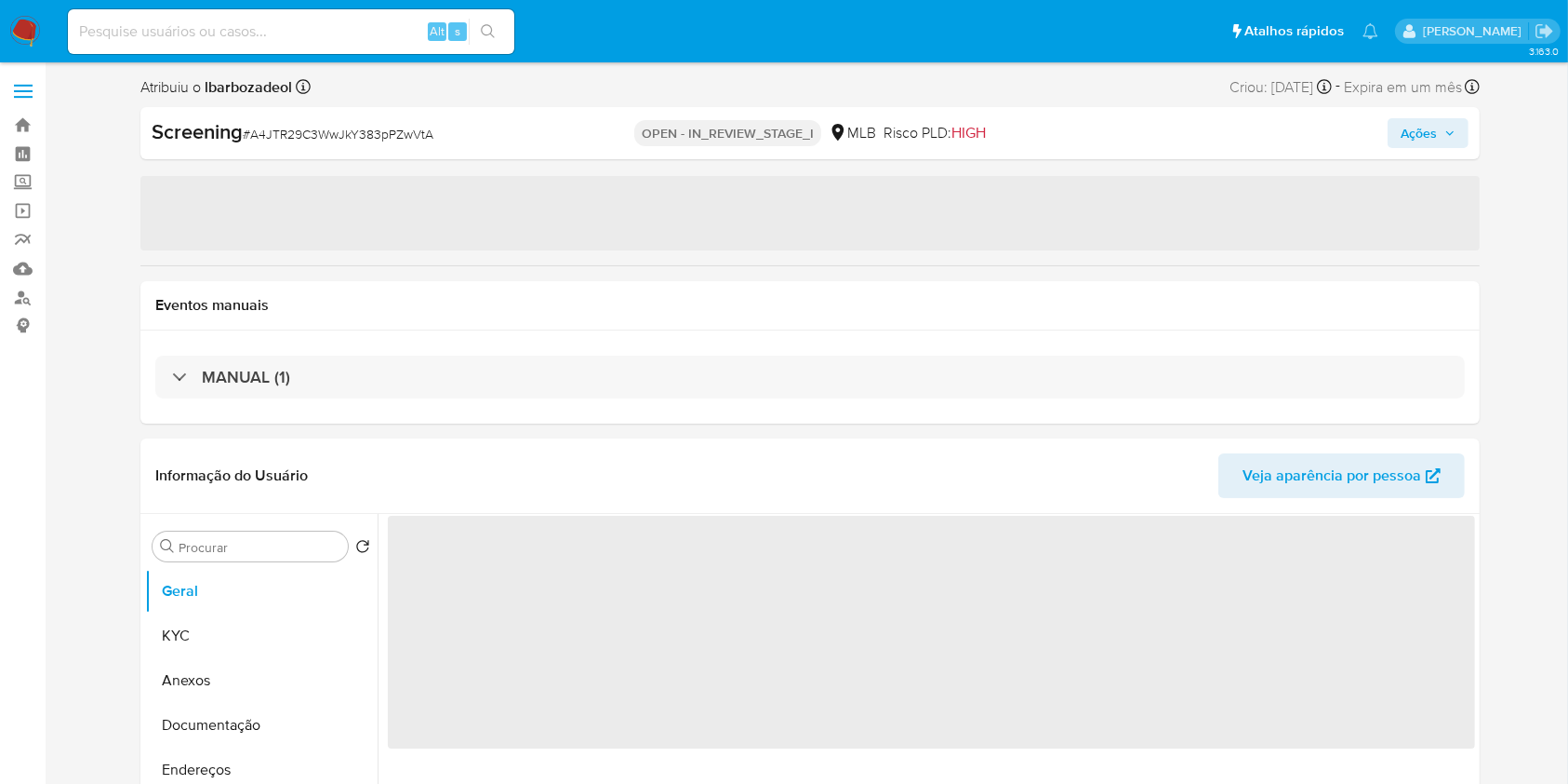
select select "10"
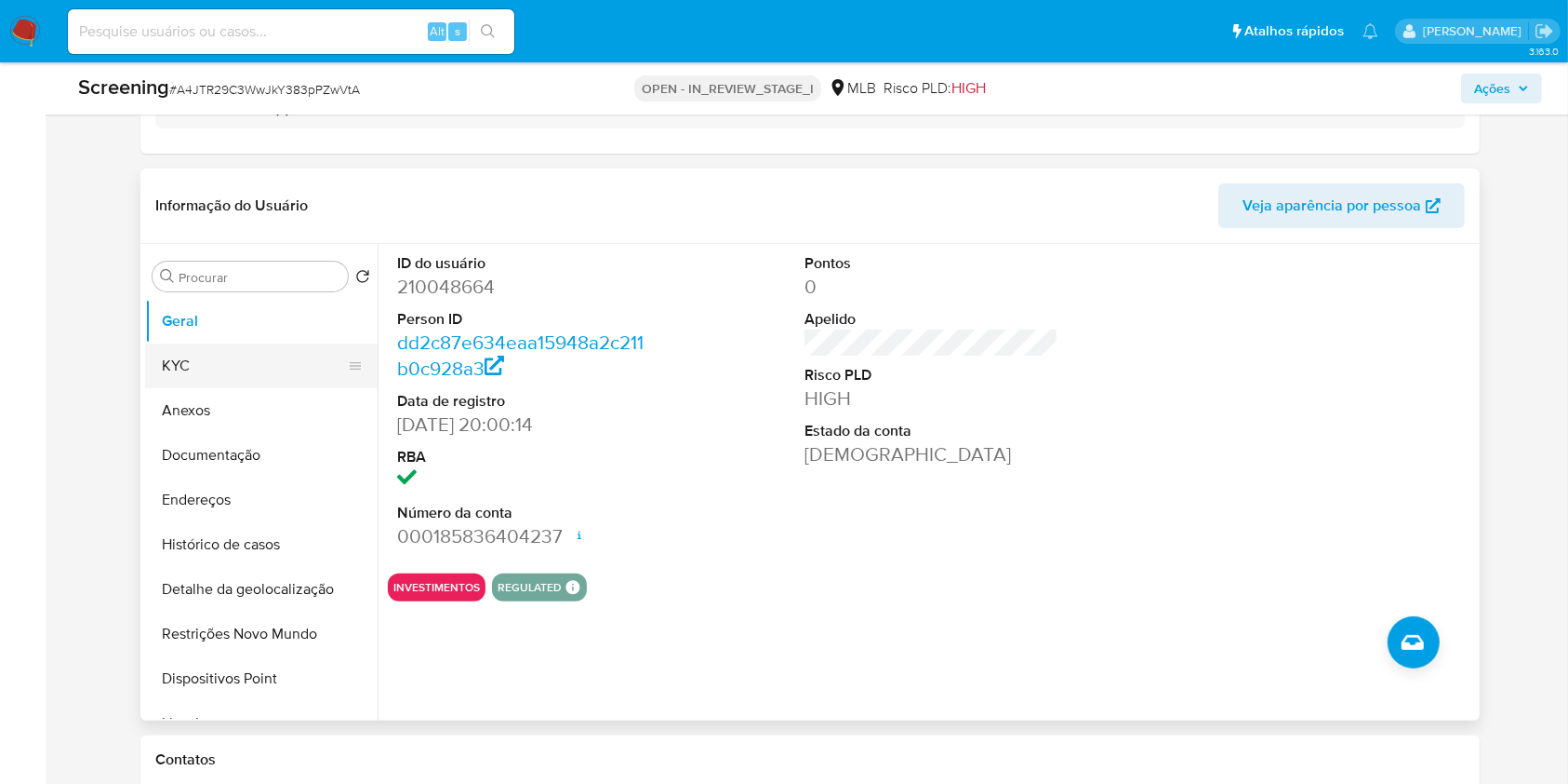
click at [203, 355] on button "KYC" at bounding box center [254, 365] width 217 height 45
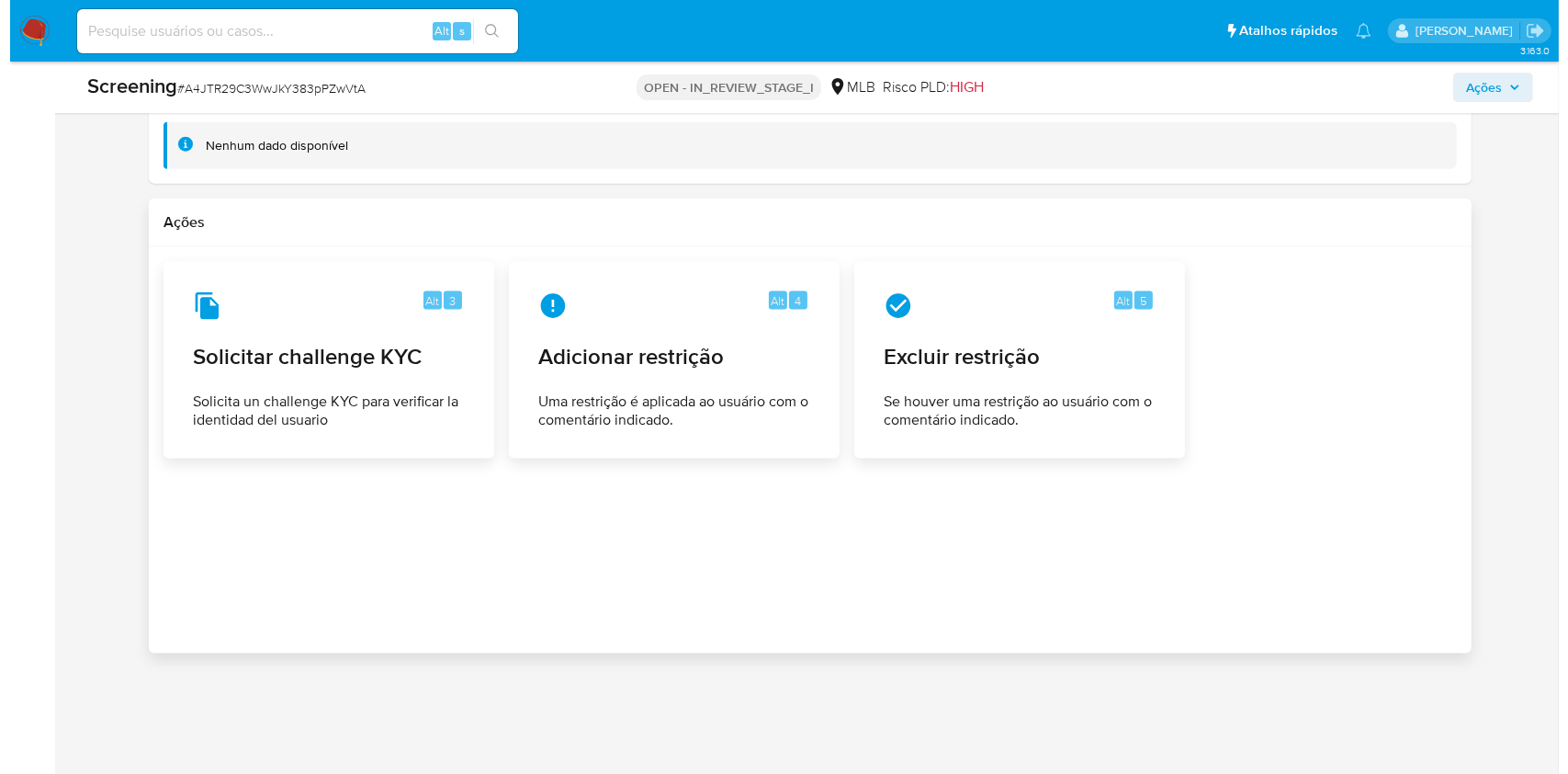
scroll to position [2418, 0]
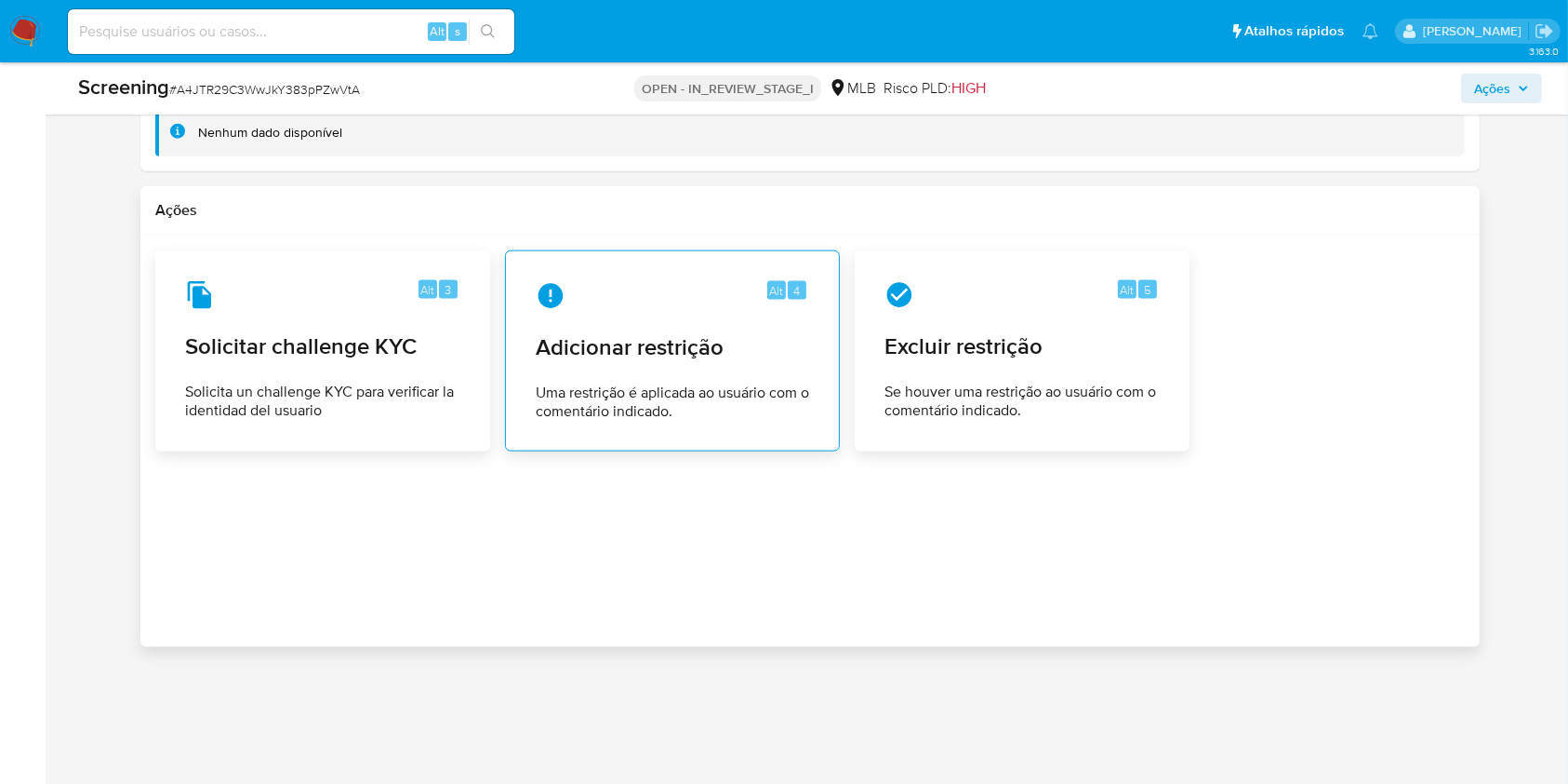
click at [671, 353] on span "Adicionar restrição" at bounding box center [672, 346] width 274 height 28
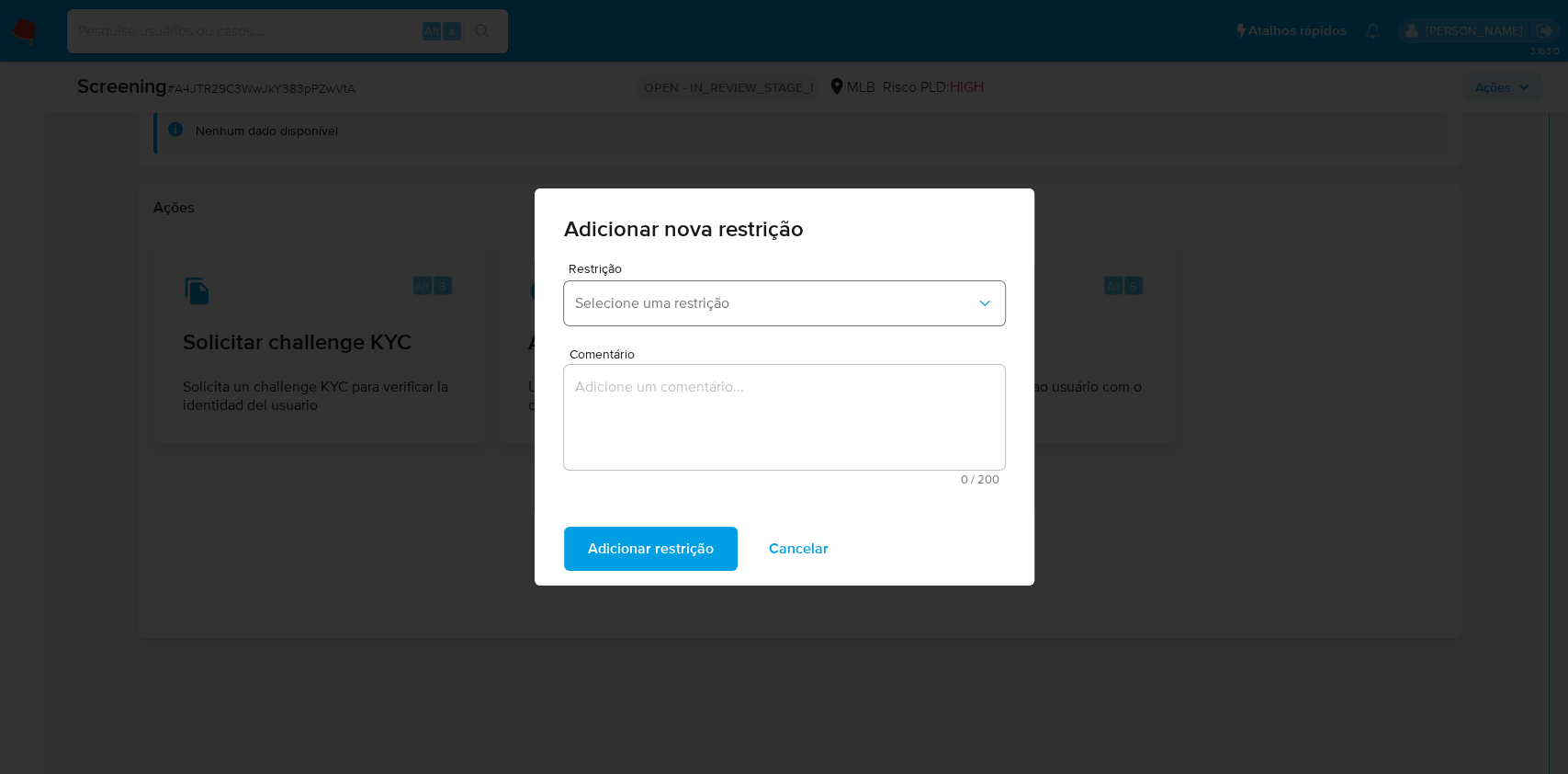
click at [691, 304] on span "Selecione uma restrição" at bounding box center [775, 303] width 400 height 19
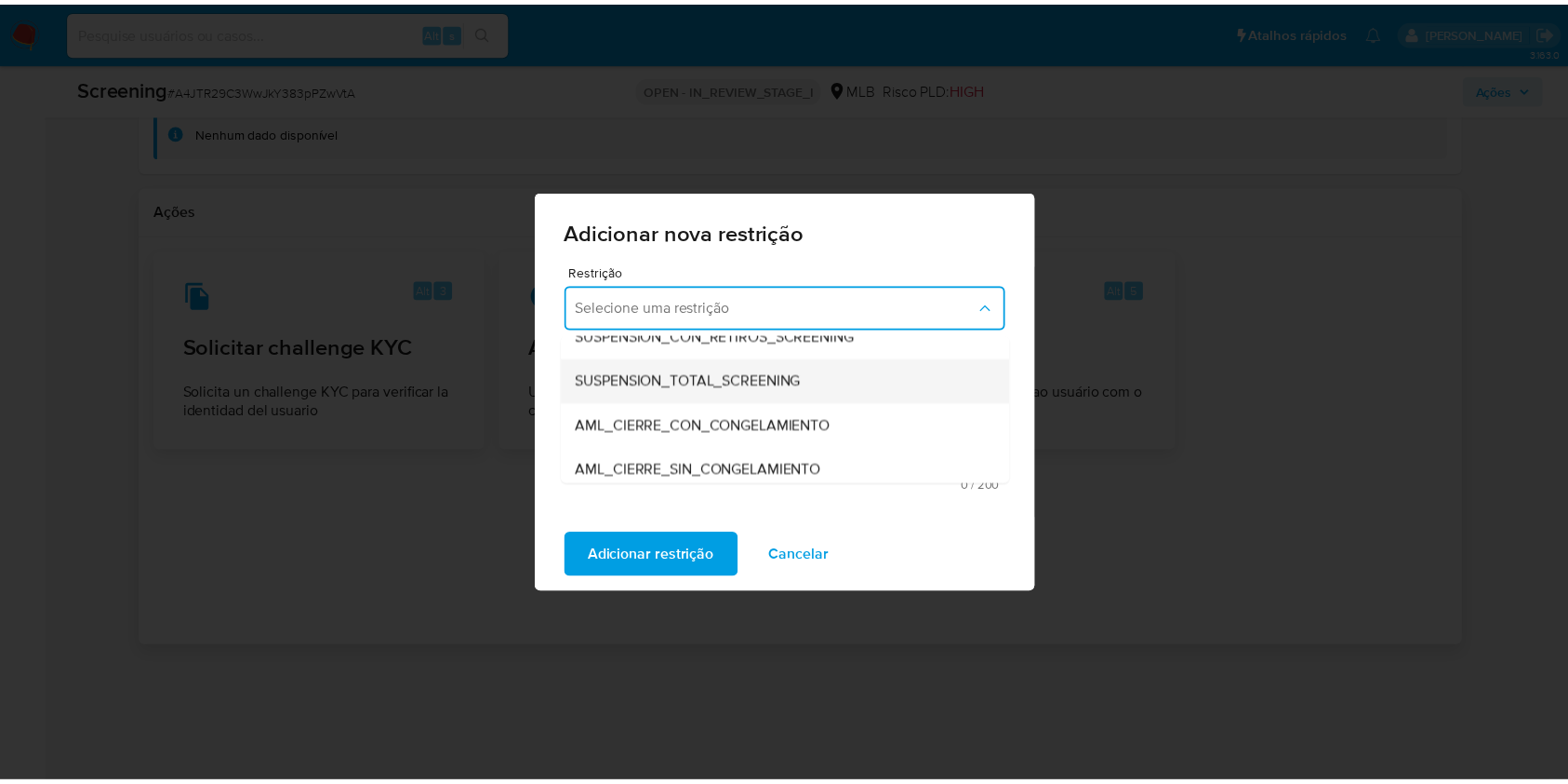
scroll to position [71, 0]
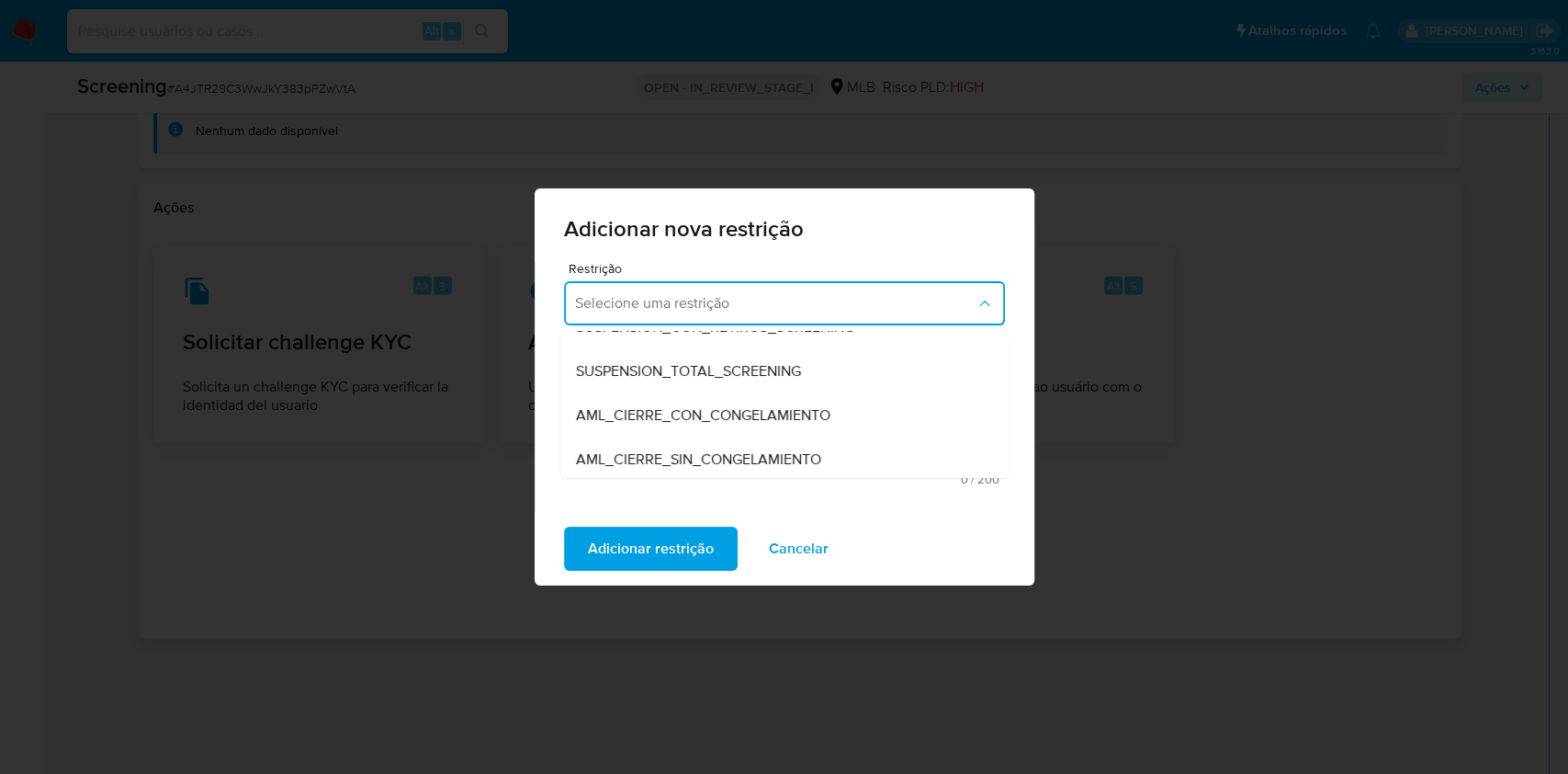
click at [679, 453] on span "AML_CIERRE_SIN_CONGELAMIENTO" at bounding box center [697, 460] width 246 height 19
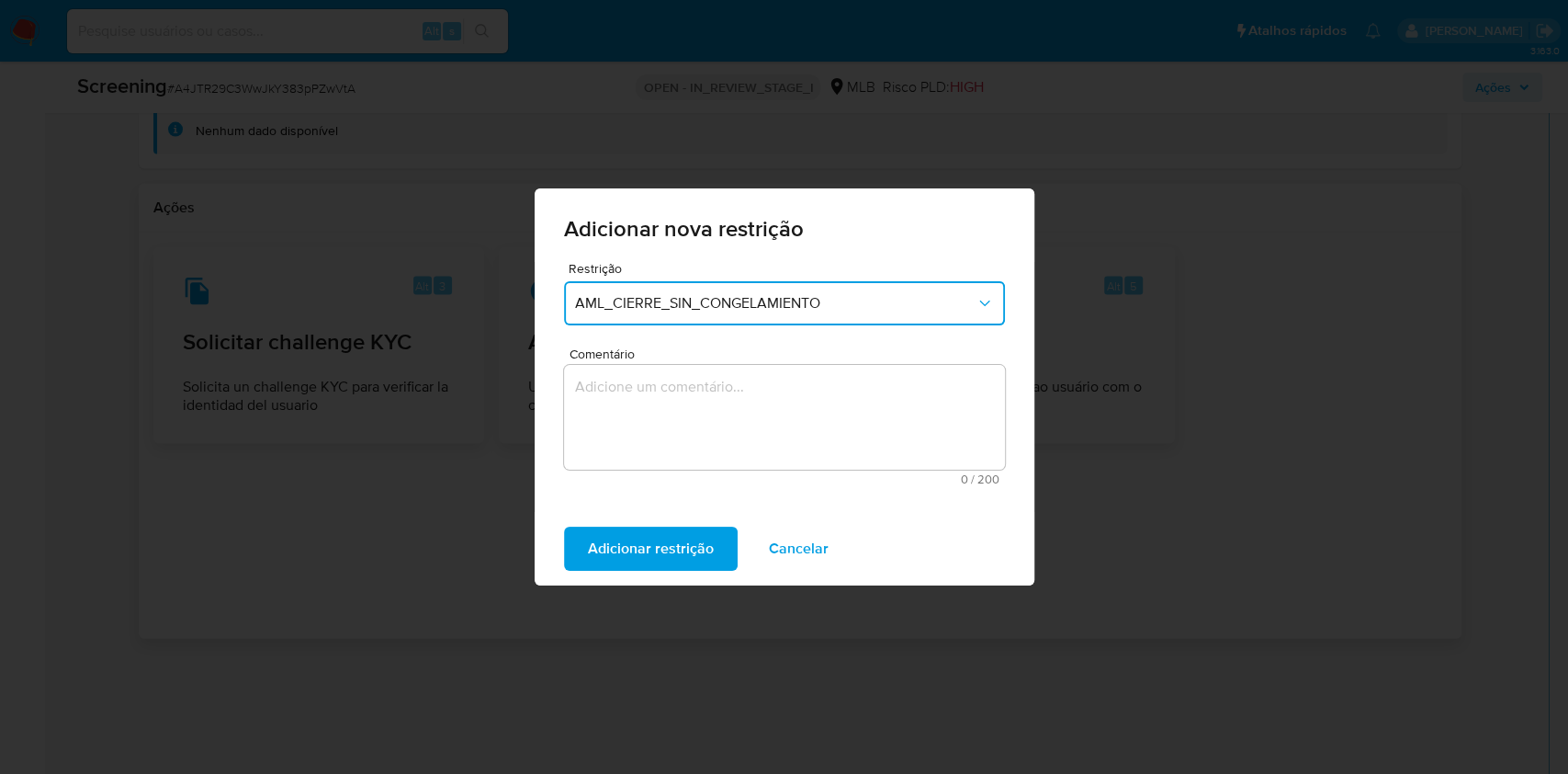
click at [671, 416] on textarea "Comentário" at bounding box center [784, 416] width 440 height 105
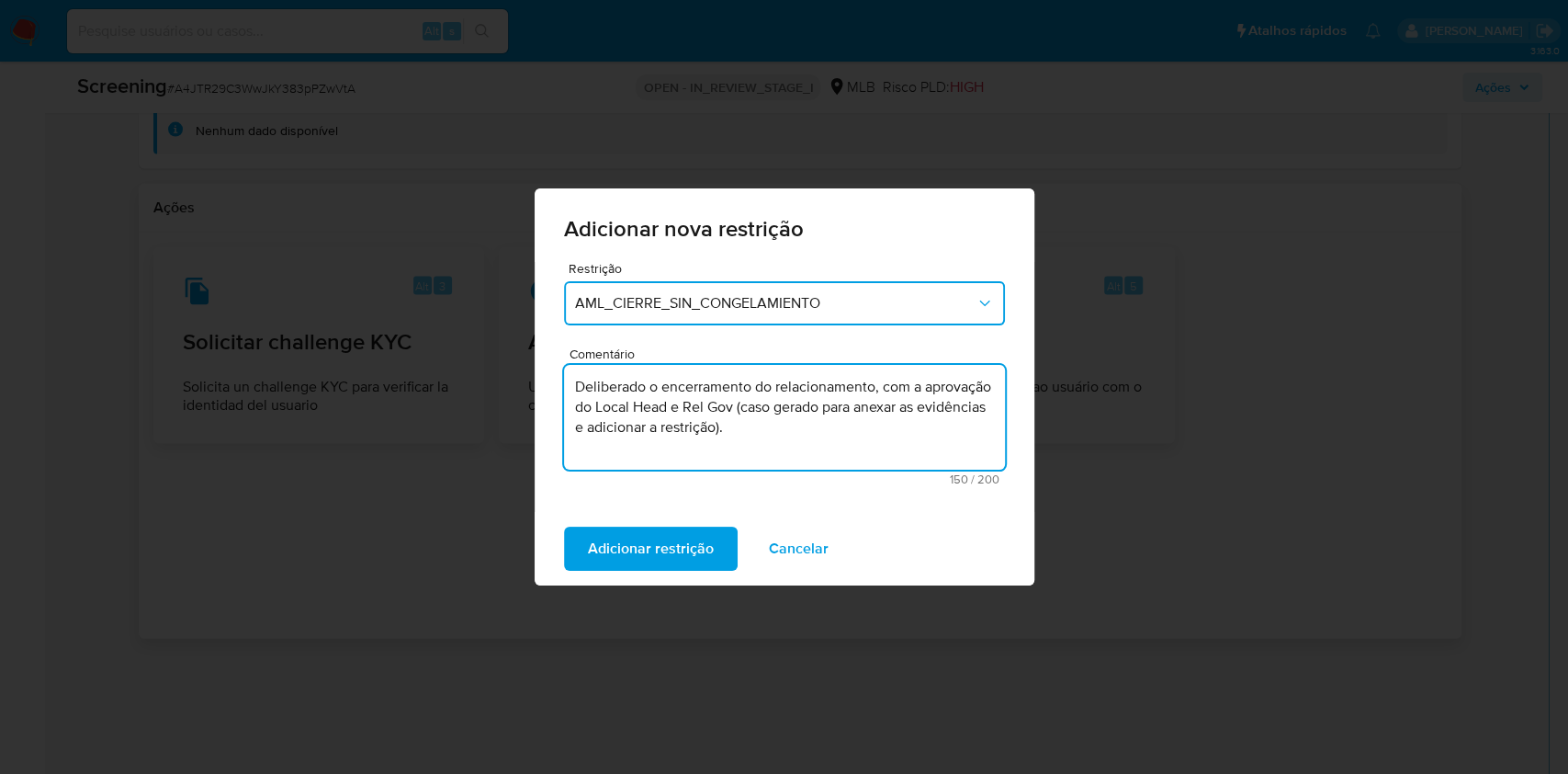
drag, startPoint x: 808, startPoint y: 408, endPoint x: 812, endPoint y: 436, distance: 28.3
click at [812, 436] on textarea "Deliberado o encerramento do relacionamento, com a aprovação do Local Head e Re…" at bounding box center [784, 416] width 440 height 105
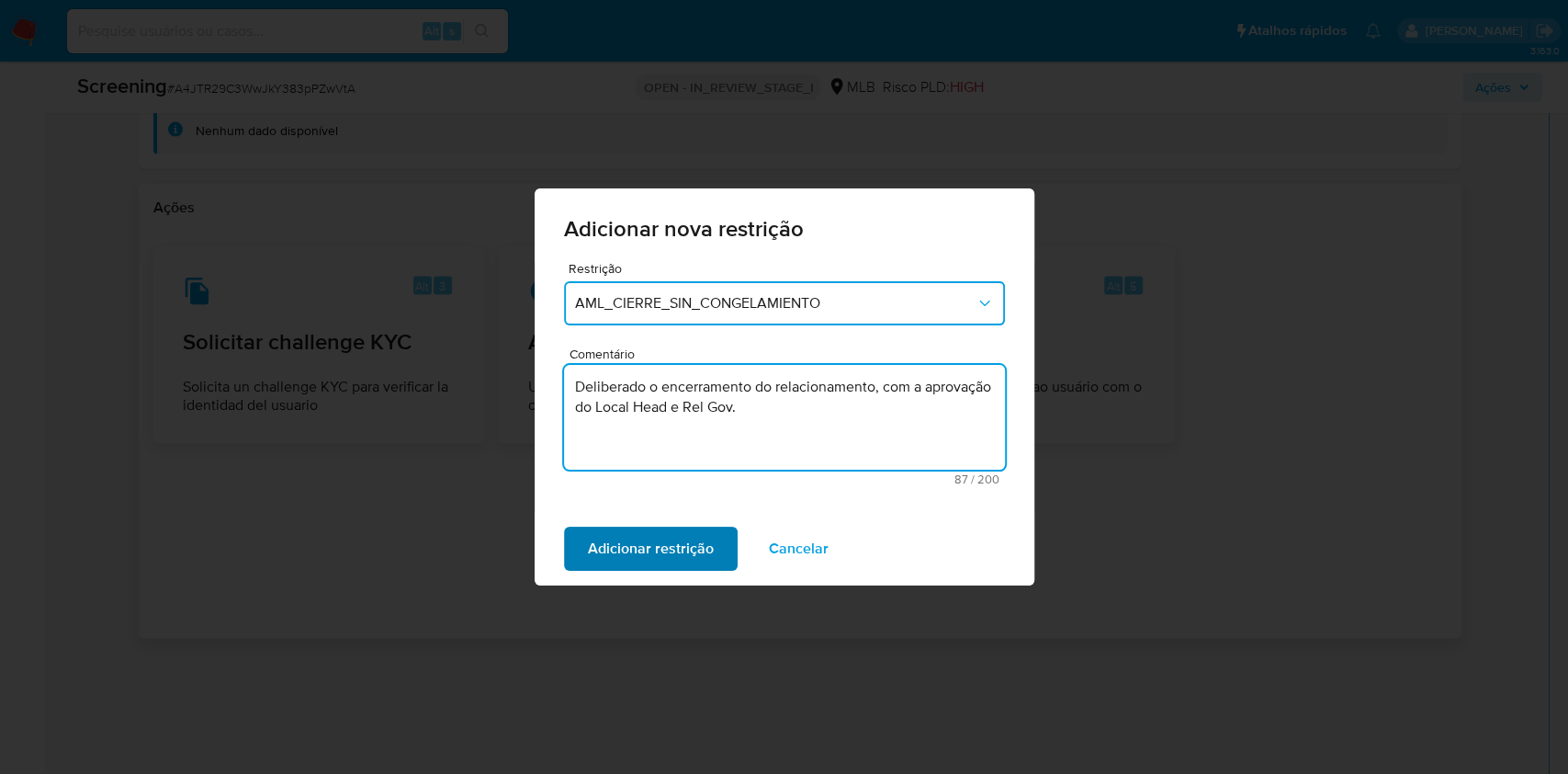
type textarea "Deliberado o encerramento do relacionamento, com a aprovação do Local Head e Re…"
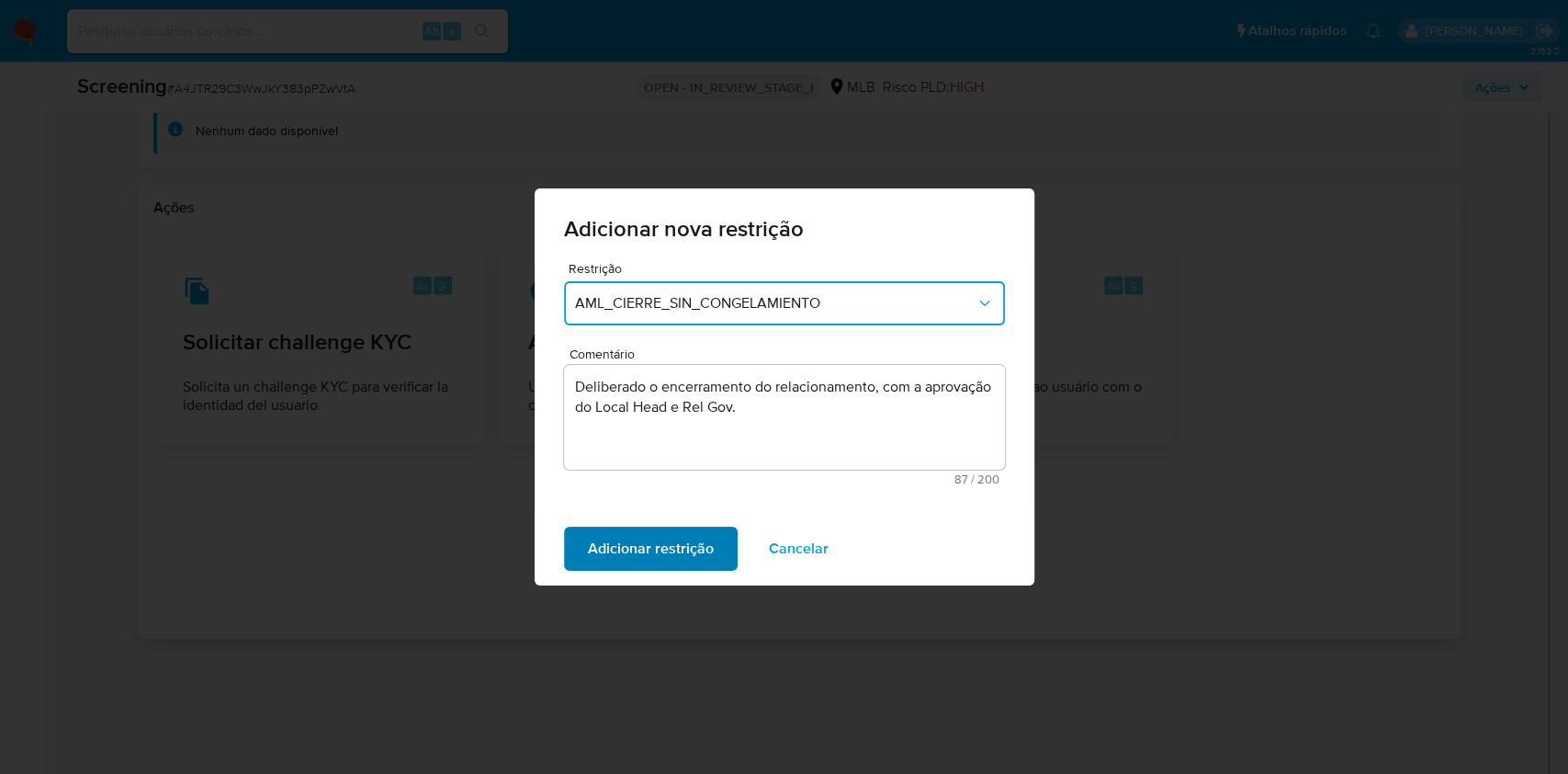
click at [611, 544] on span "Adicionar restrição" at bounding box center [650, 548] width 126 height 40
click at [611, 545] on span "Confirmar" at bounding box center [620, 548] width 66 height 40
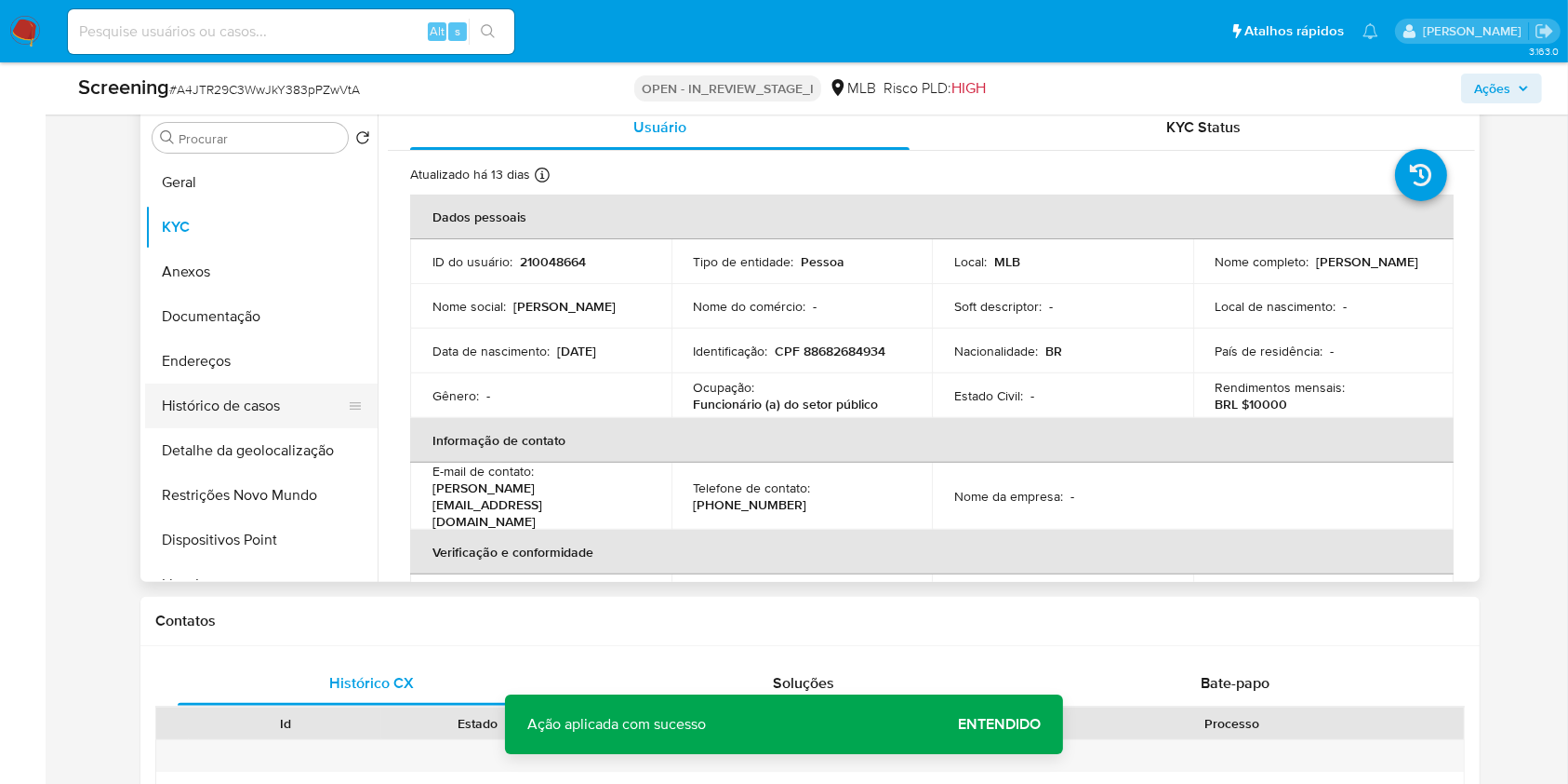
scroll to position [581, 0]
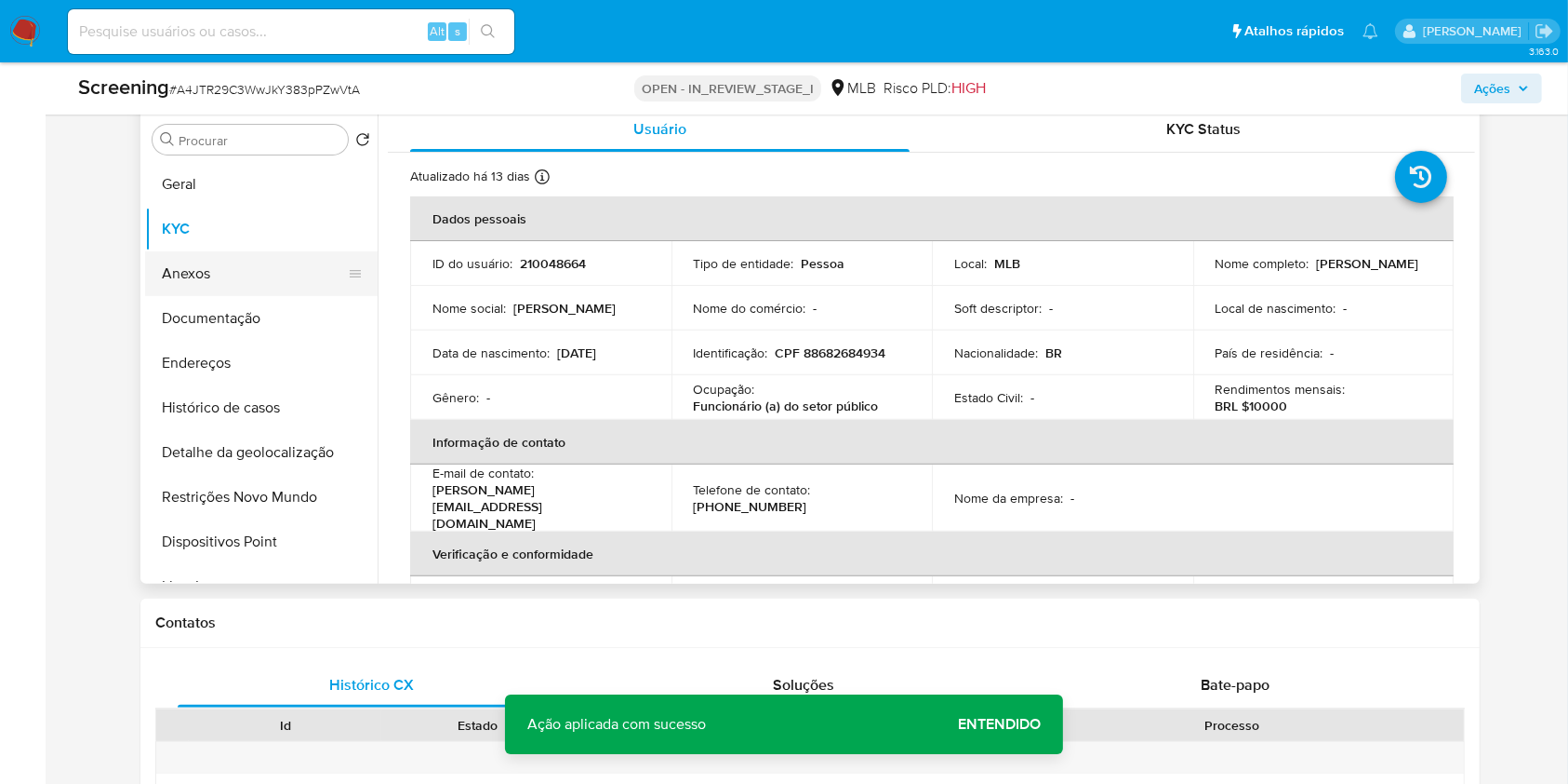
click at [238, 286] on button "Anexos" at bounding box center [254, 273] width 217 height 45
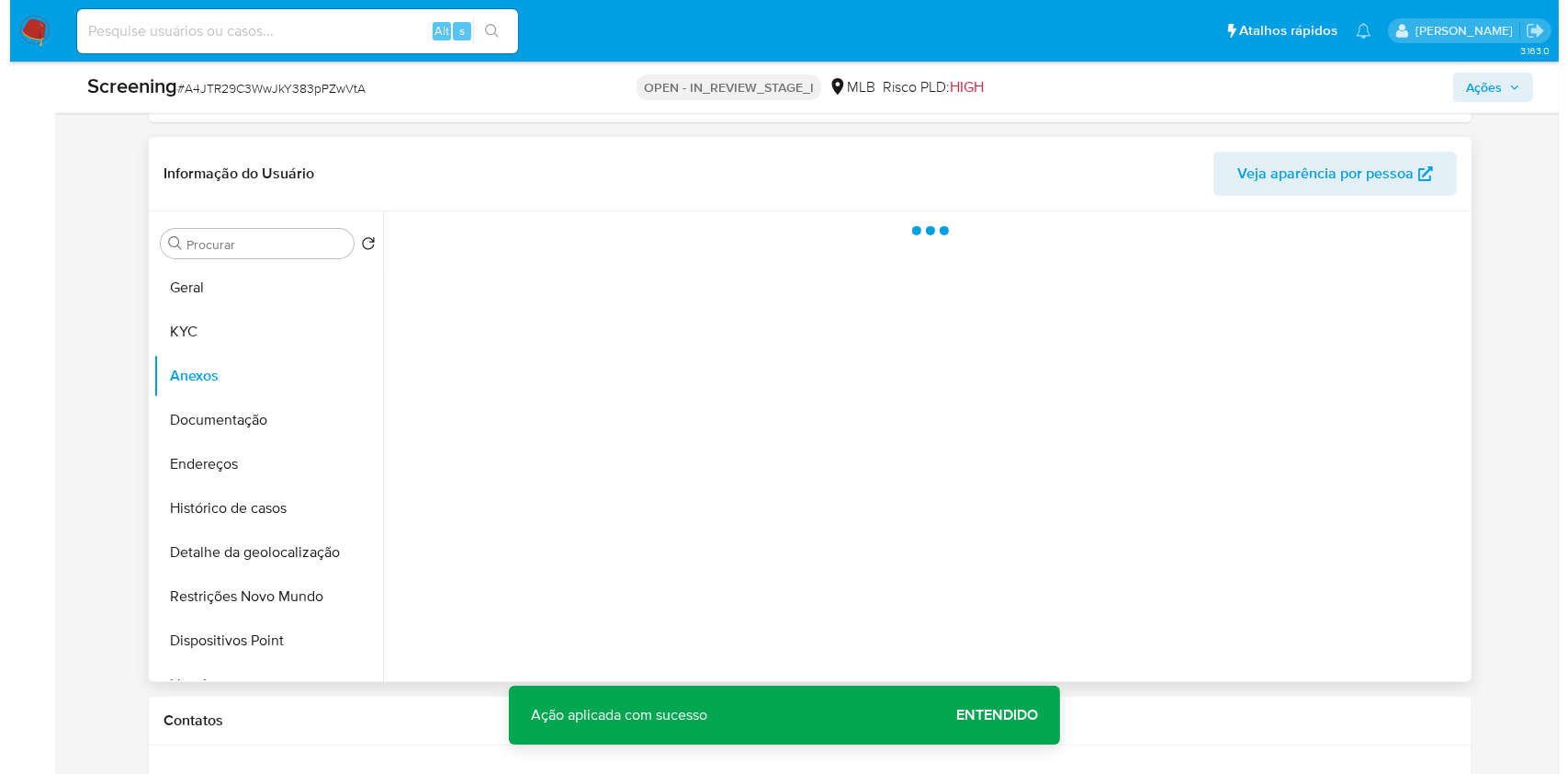
scroll to position [467, 0]
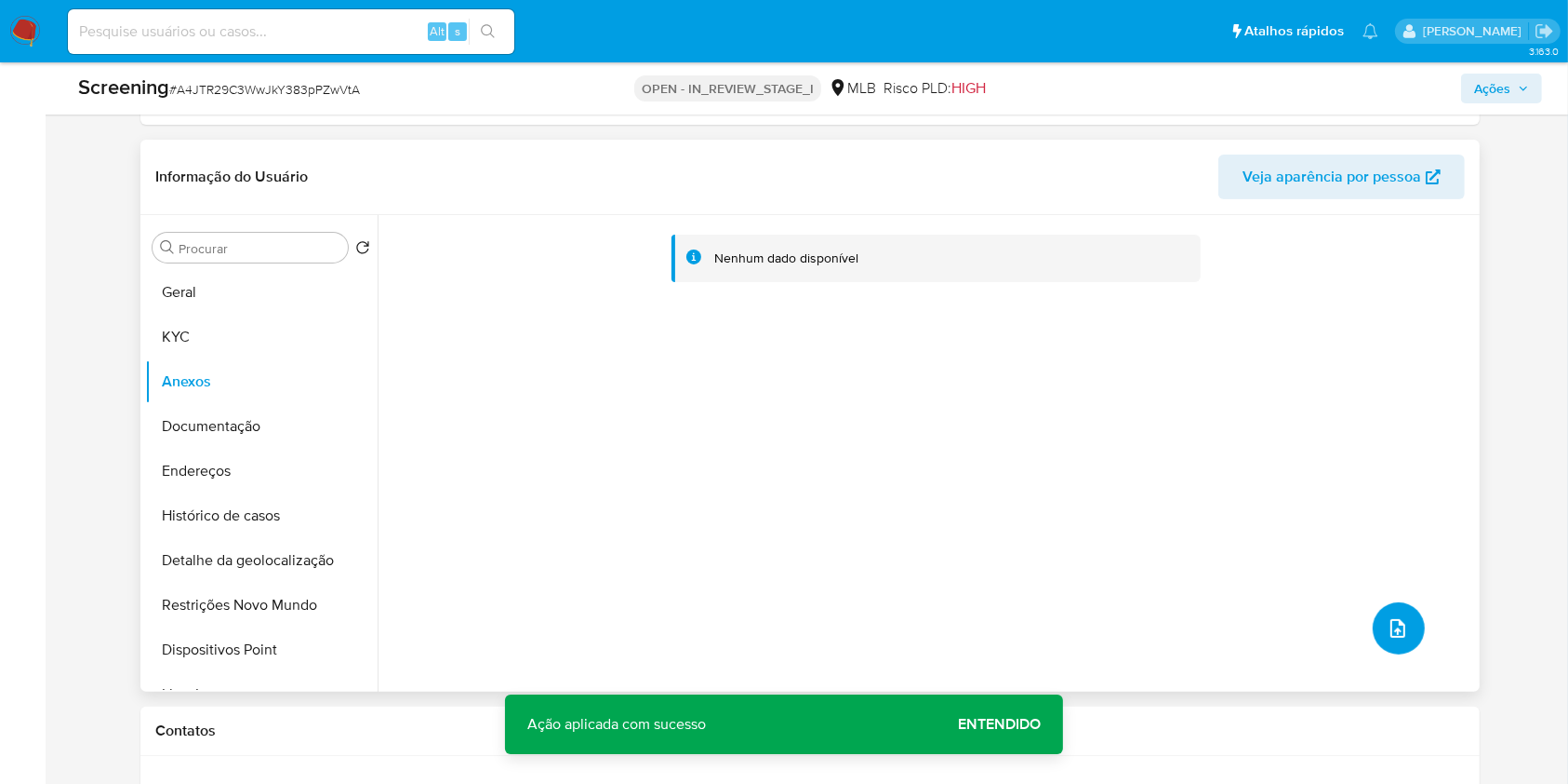
click at [1395, 629] on icon "upload-file" at bounding box center [1397, 628] width 22 height 22
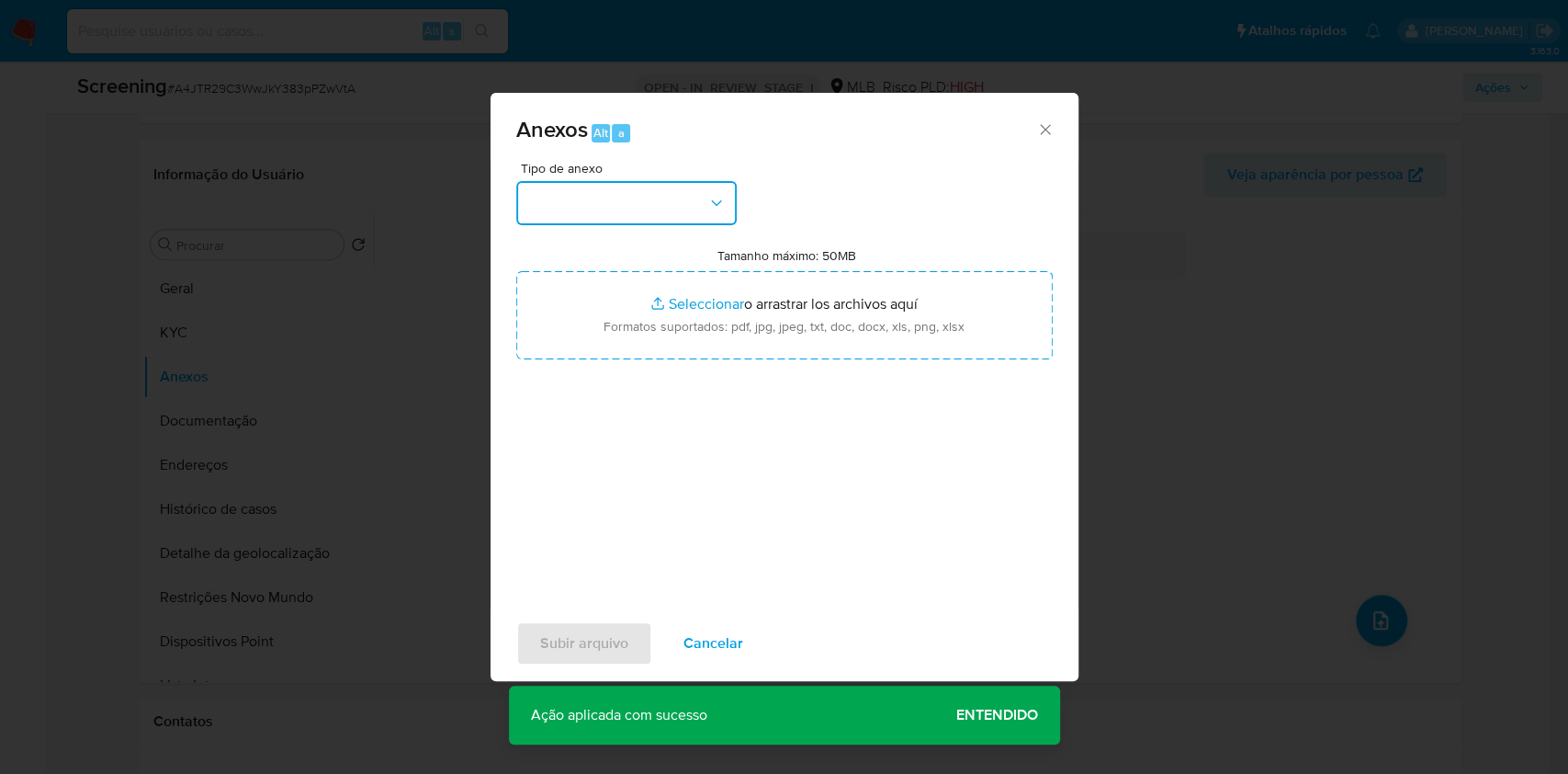
click at [696, 212] on button "button" at bounding box center [626, 202] width 220 height 44
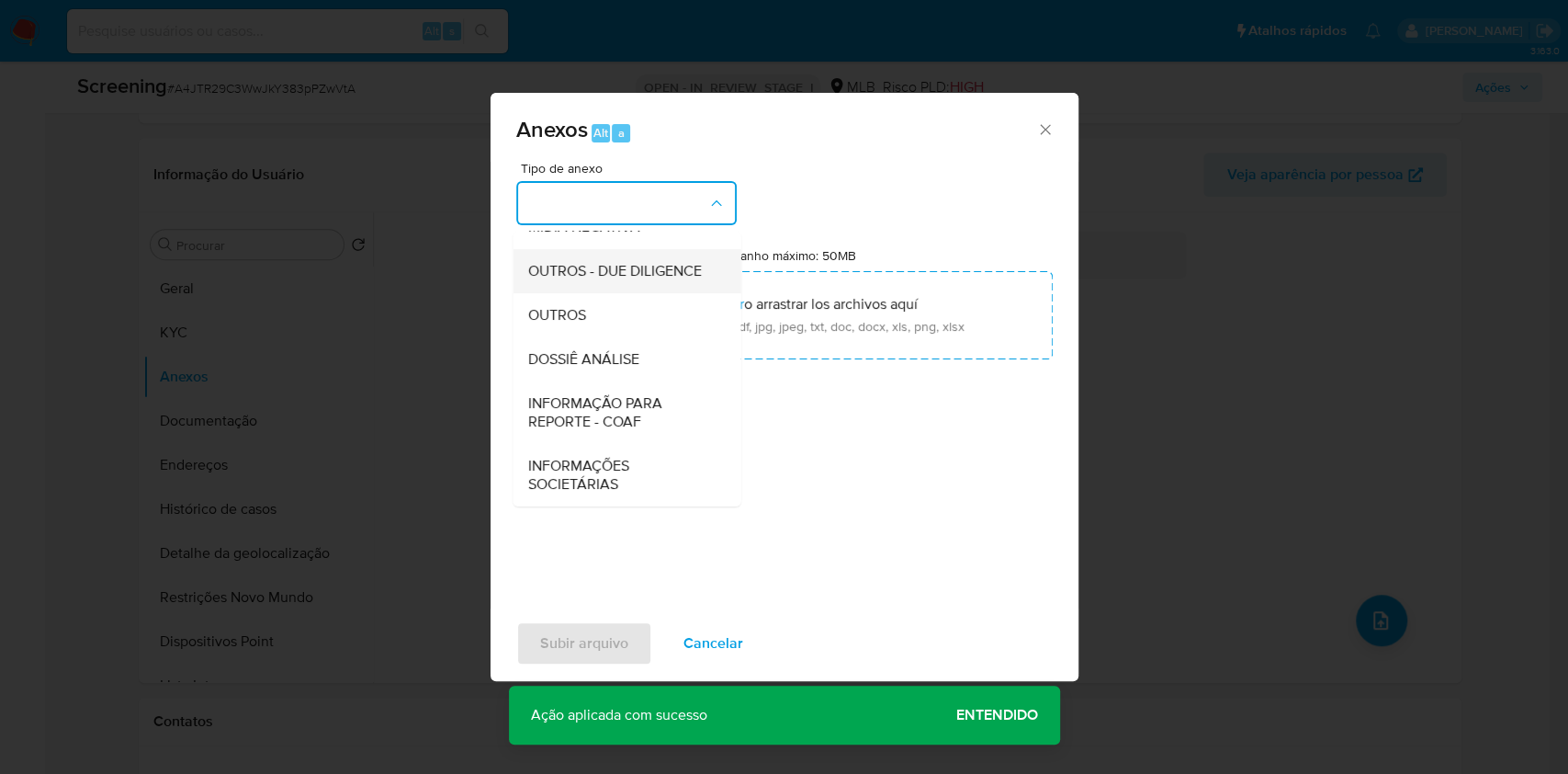
scroll to position [0, 0]
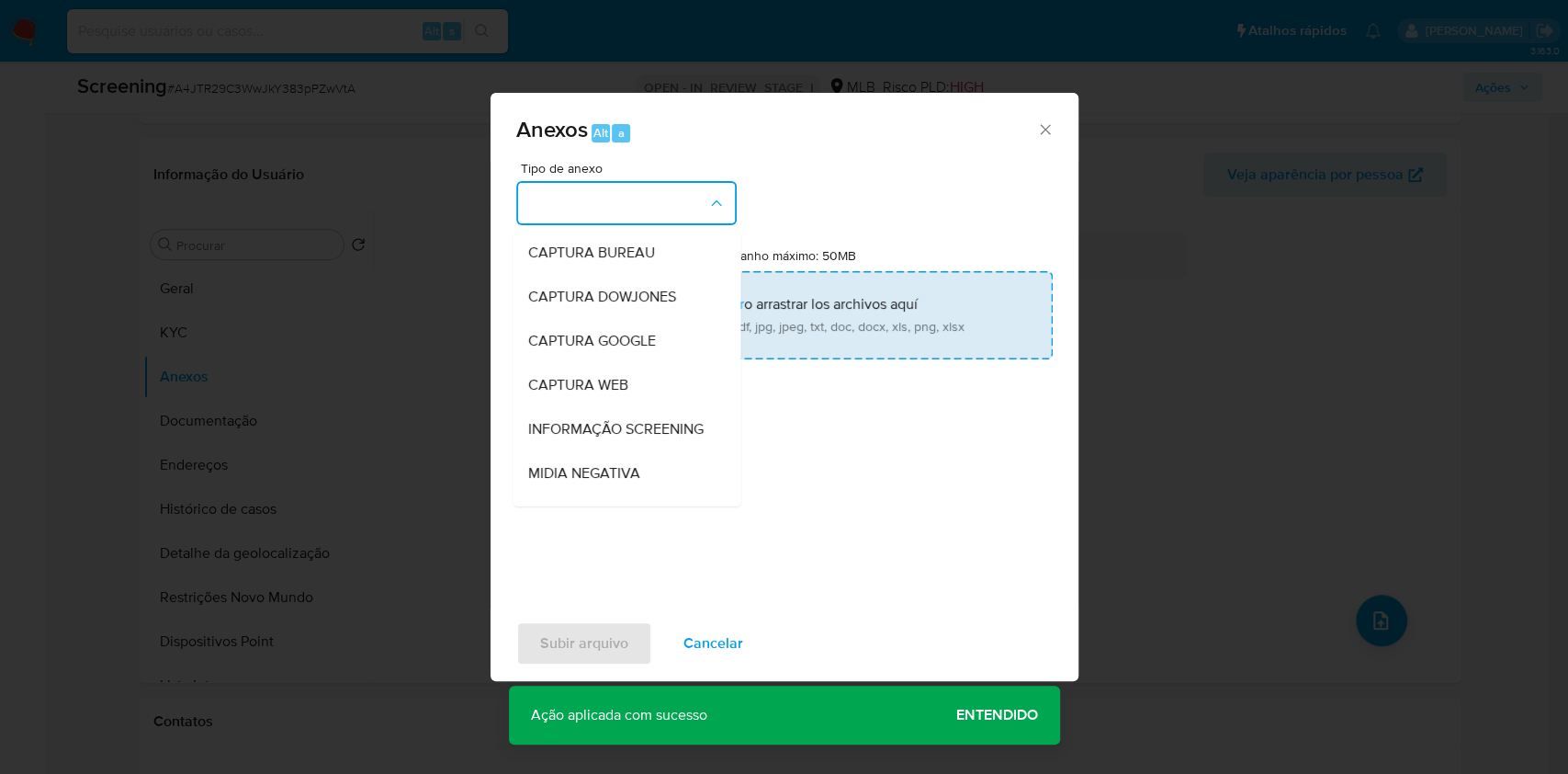
click at [603, 438] on span "INFORMAÇÃO SCREENING" at bounding box center [615, 429] width 175 height 19
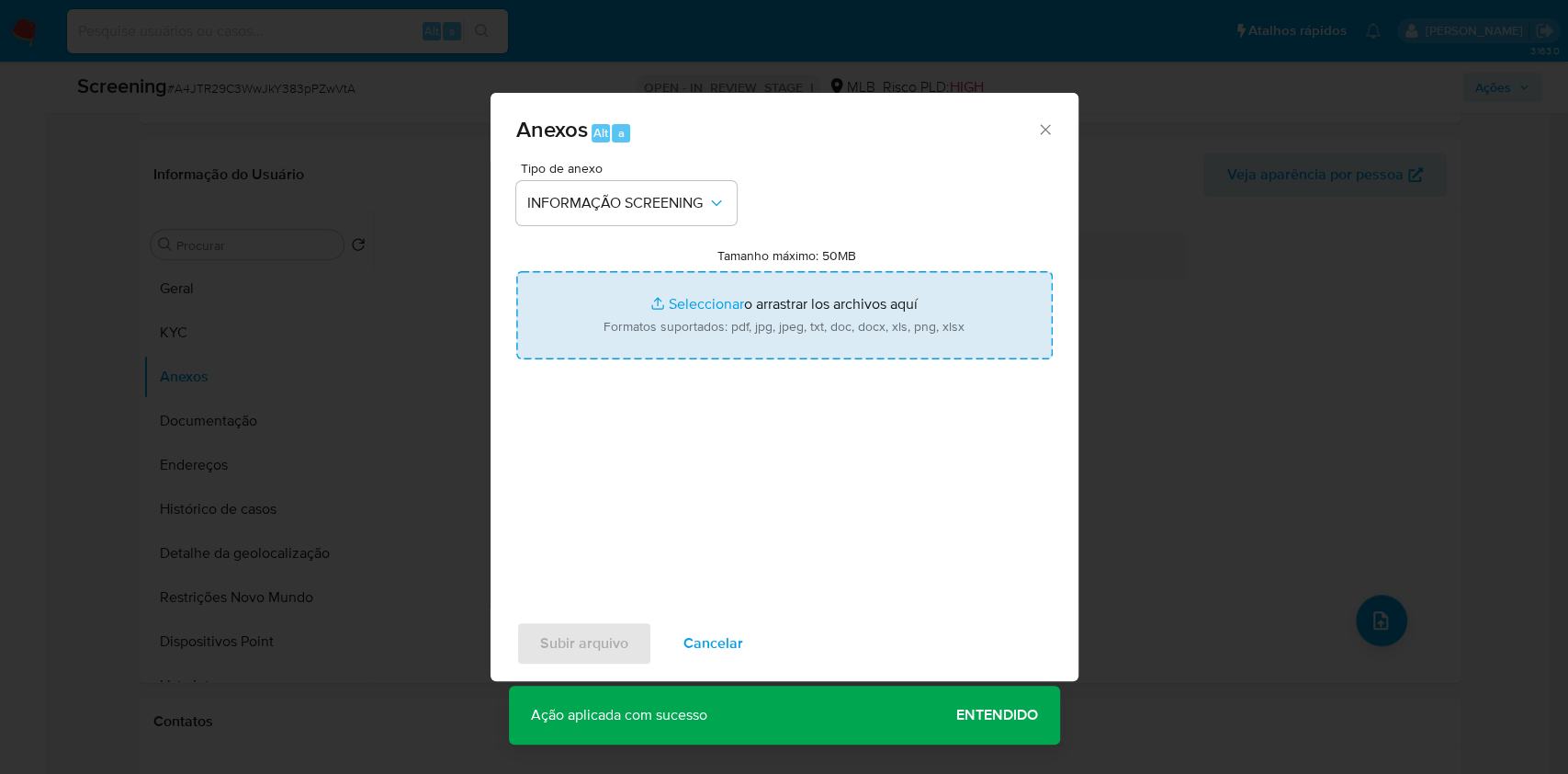
click at [646, 339] on input "Tamanho máximo: 50MB Seleccionar archivos" at bounding box center [784, 315] width 536 height 89
type input "C:\fakepath\E-mail de Mercadolibre SRL - Proposta de encerramento de relacionam…"
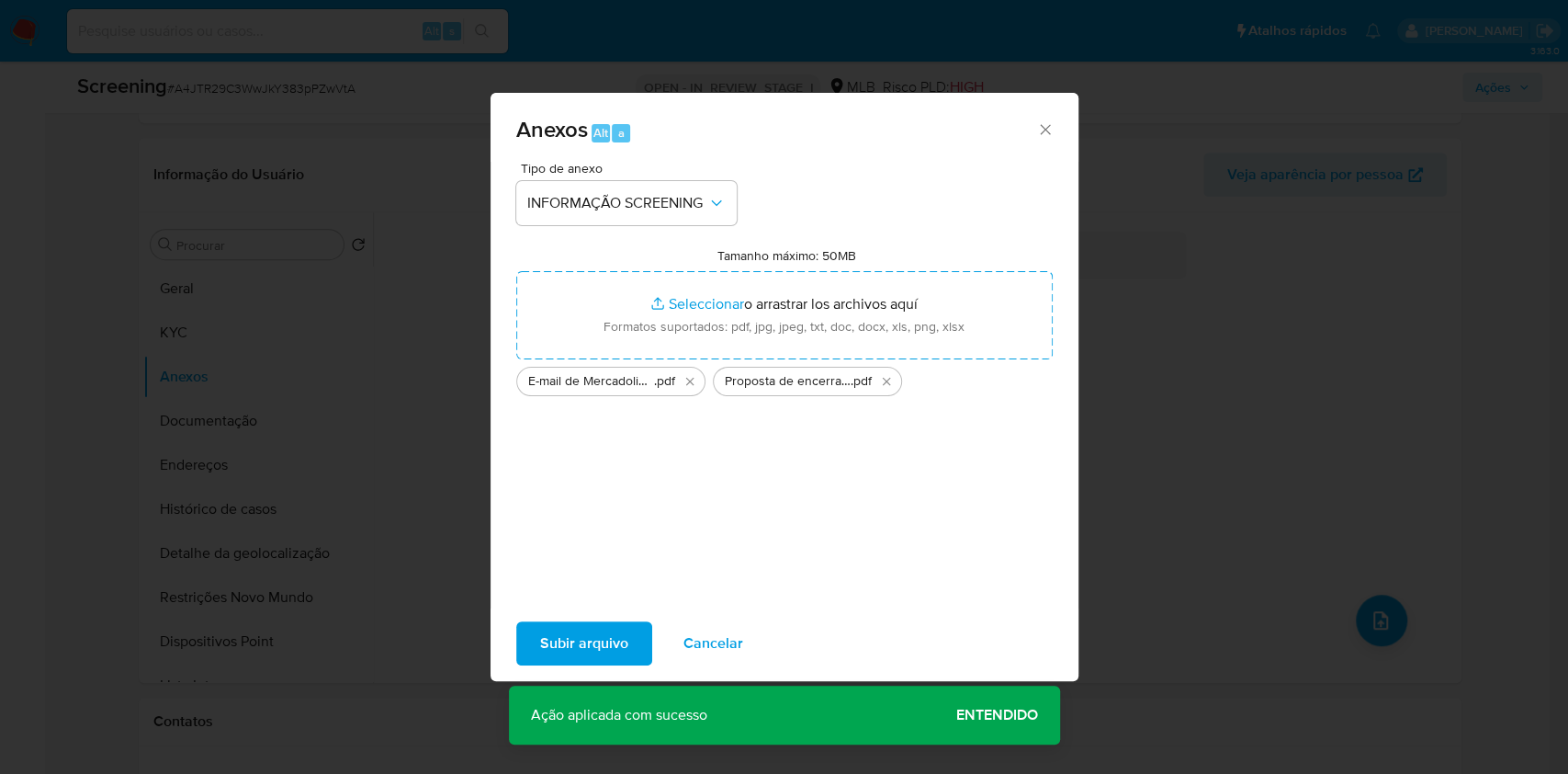
drag, startPoint x: 646, startPoint y: 340, endPoint x: 591, endPoint y: 649, distance: 313.9
click at [591, 649] on span "Subir arquivo" at bounding box center [584, 643] width 88 height 40
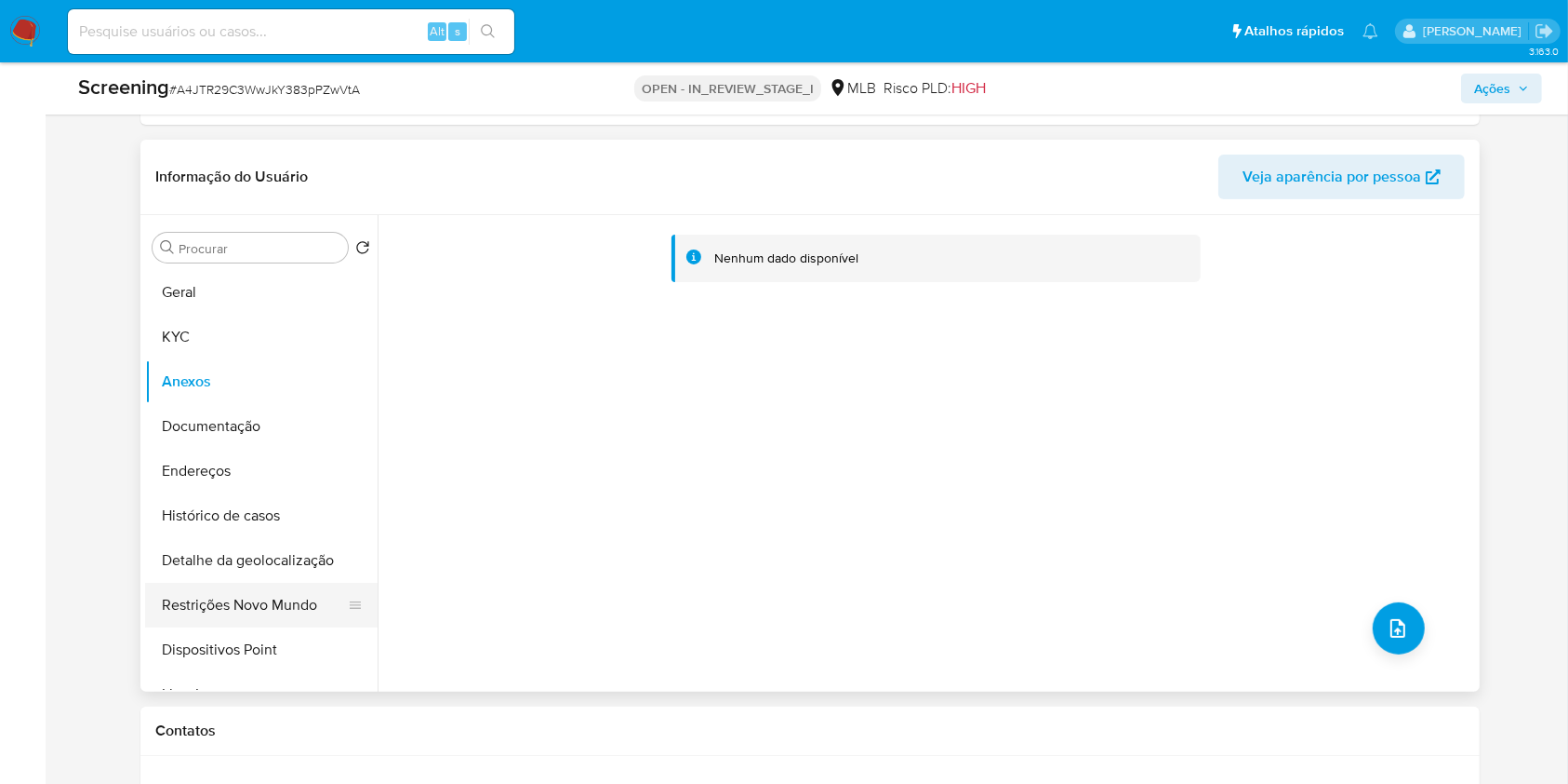
click at [262, 607] on button "Restrições Novo Mundo" at bounding box center [254, 605] width 217 height 45
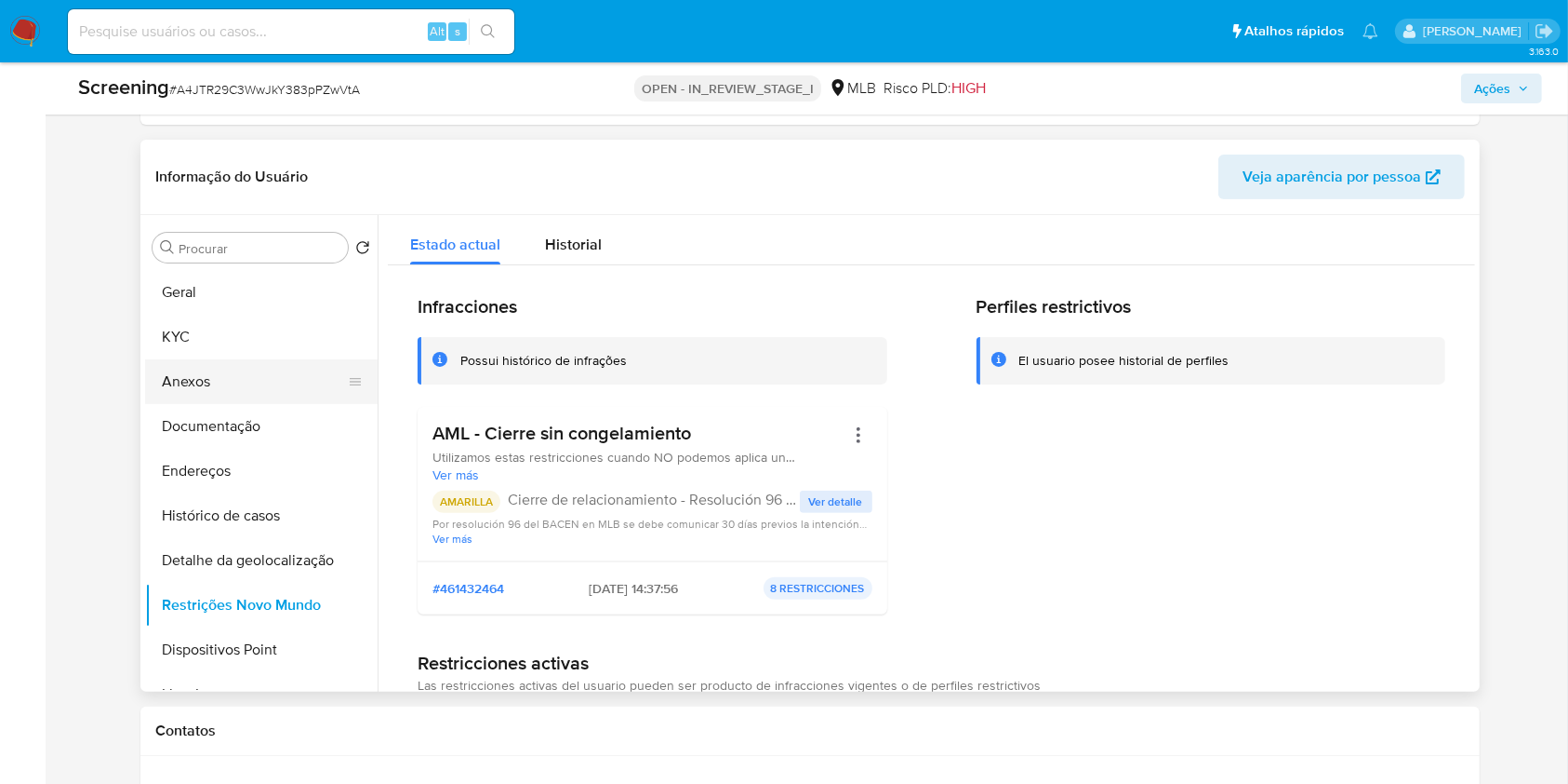
click at [249, 394] on button "Anexos" at bounding box center [254, 382] width 217 height 45
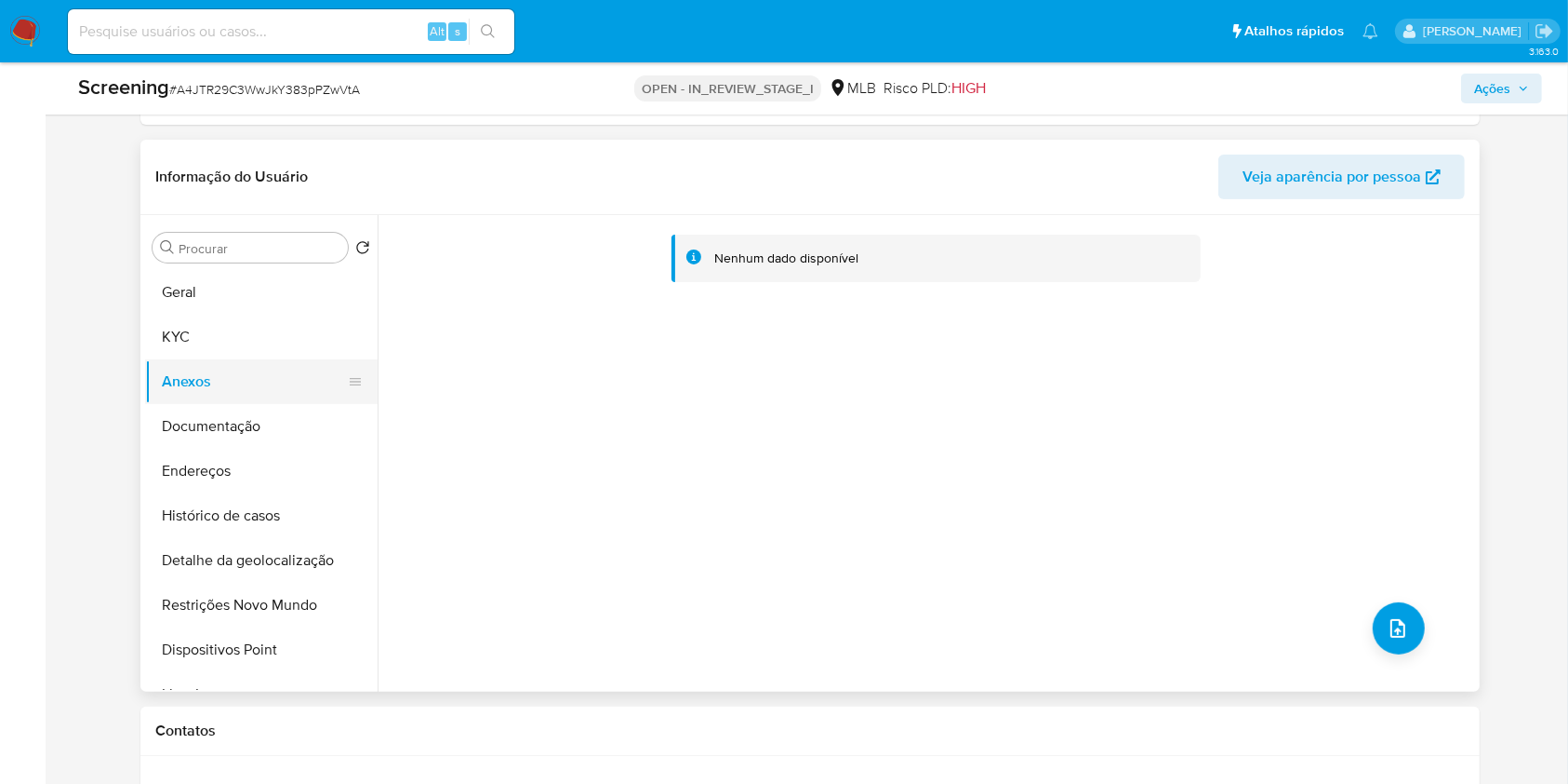
click at [240, 329] on button "KYC" at bounding box center [261, 337] width 233 height 45
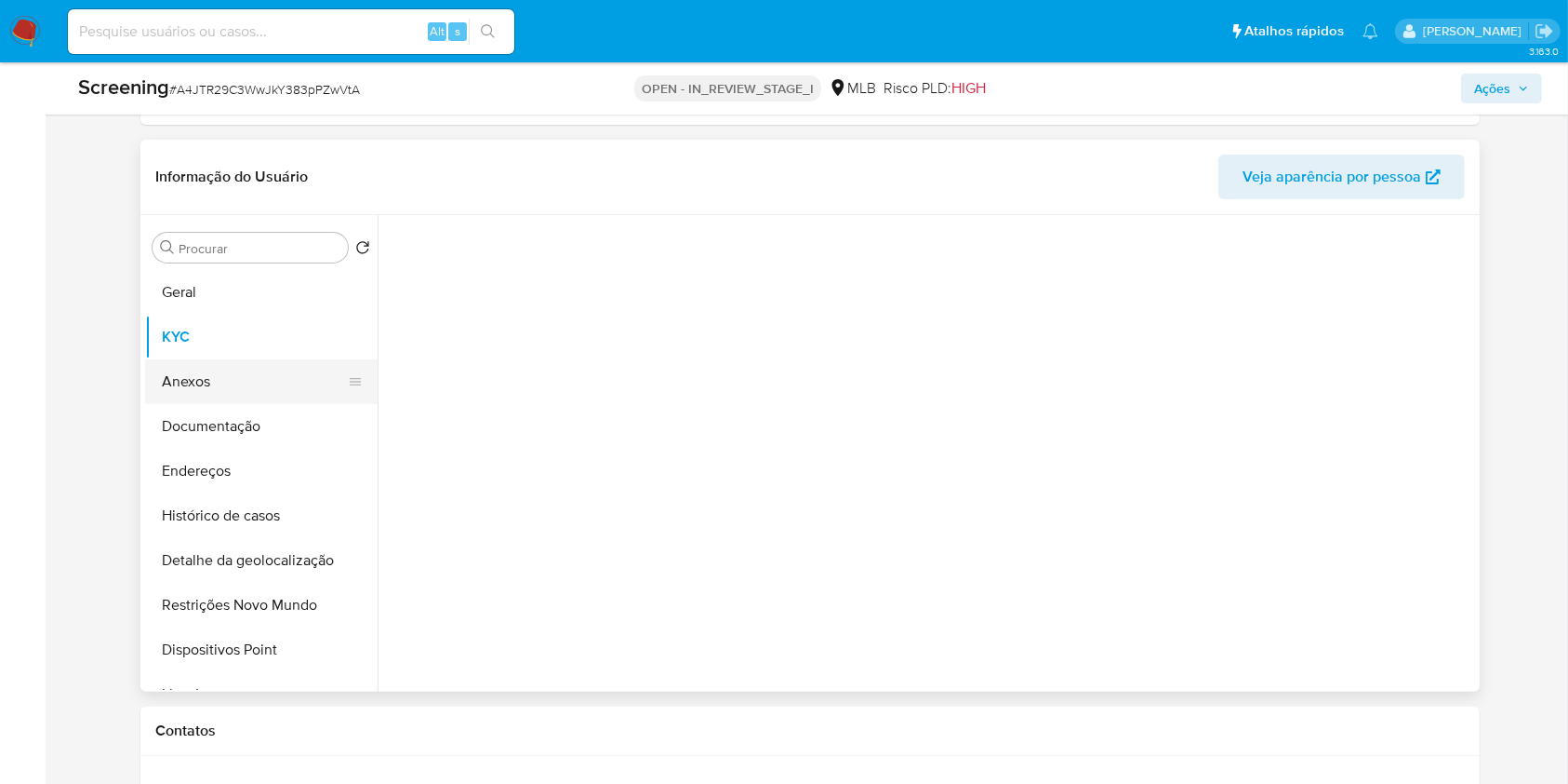
click at [227, 398] on button "Anexos" at bounding box center [254, 382] width 217 height 45
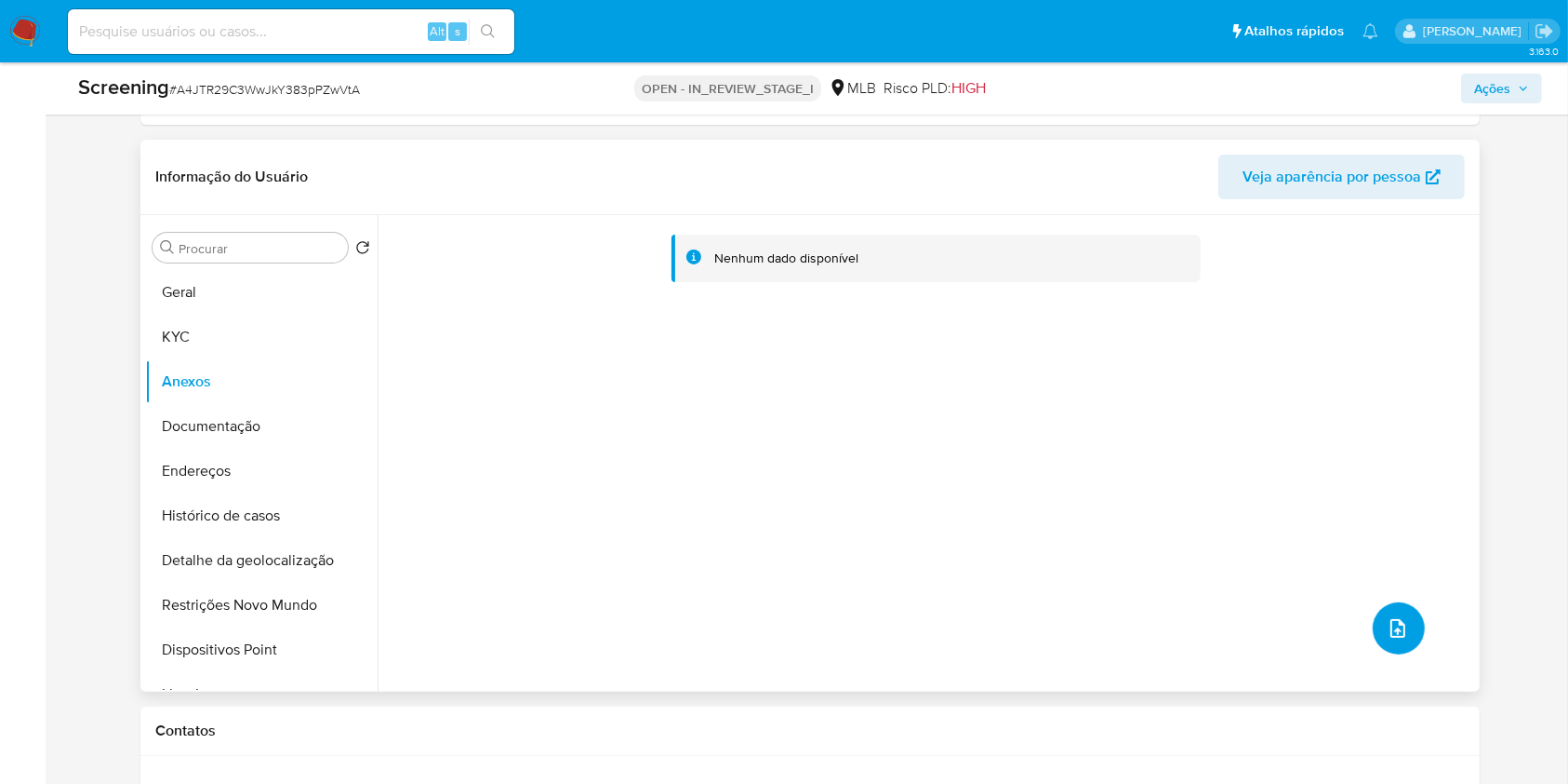
click at [1392, 617] on icon "upload-file" at bounding box center [1397, 628] width 22 height 22
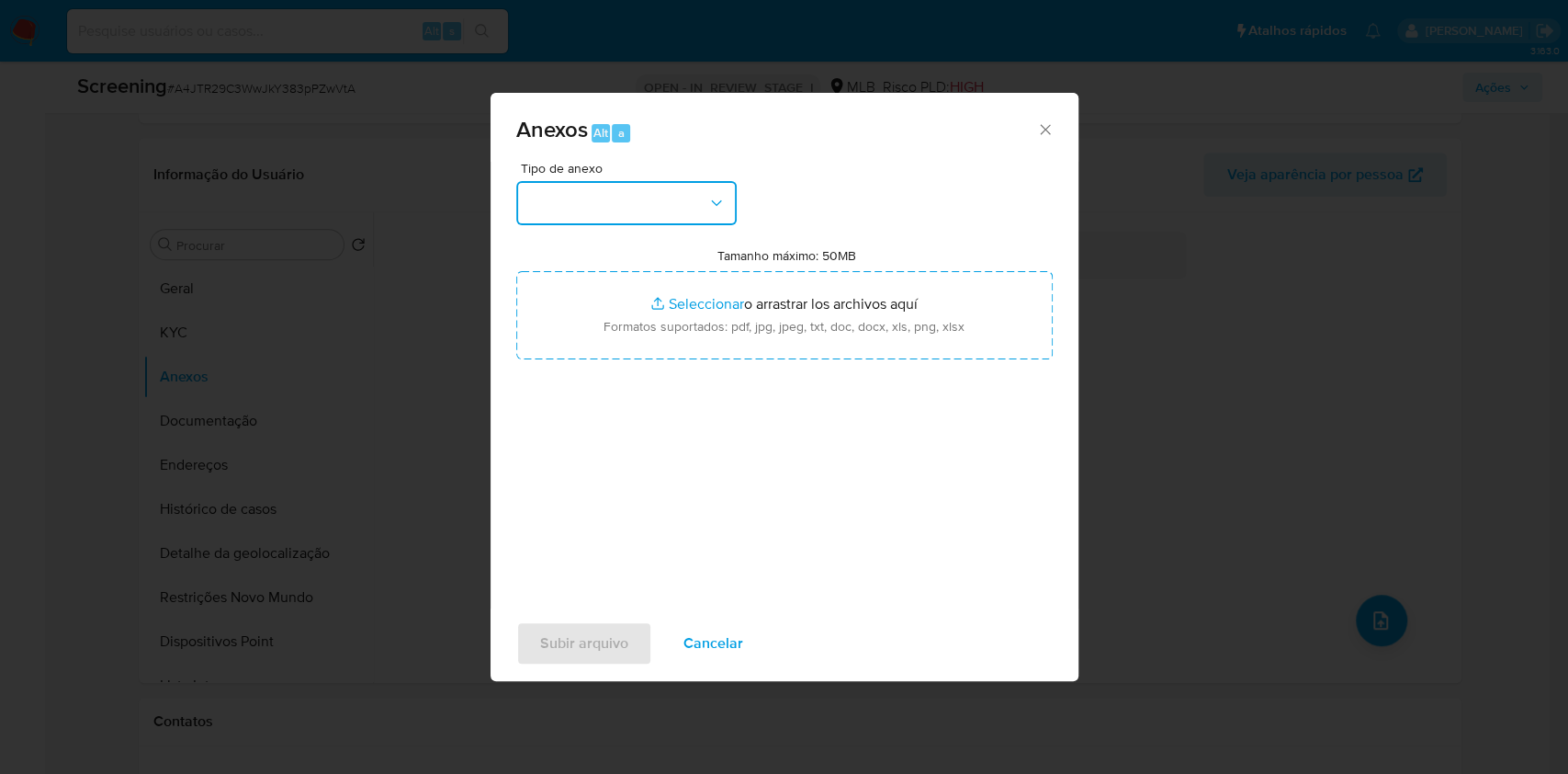
click at [696, 212] on button "button" at bounding box center [626, 202] width 220 height 44
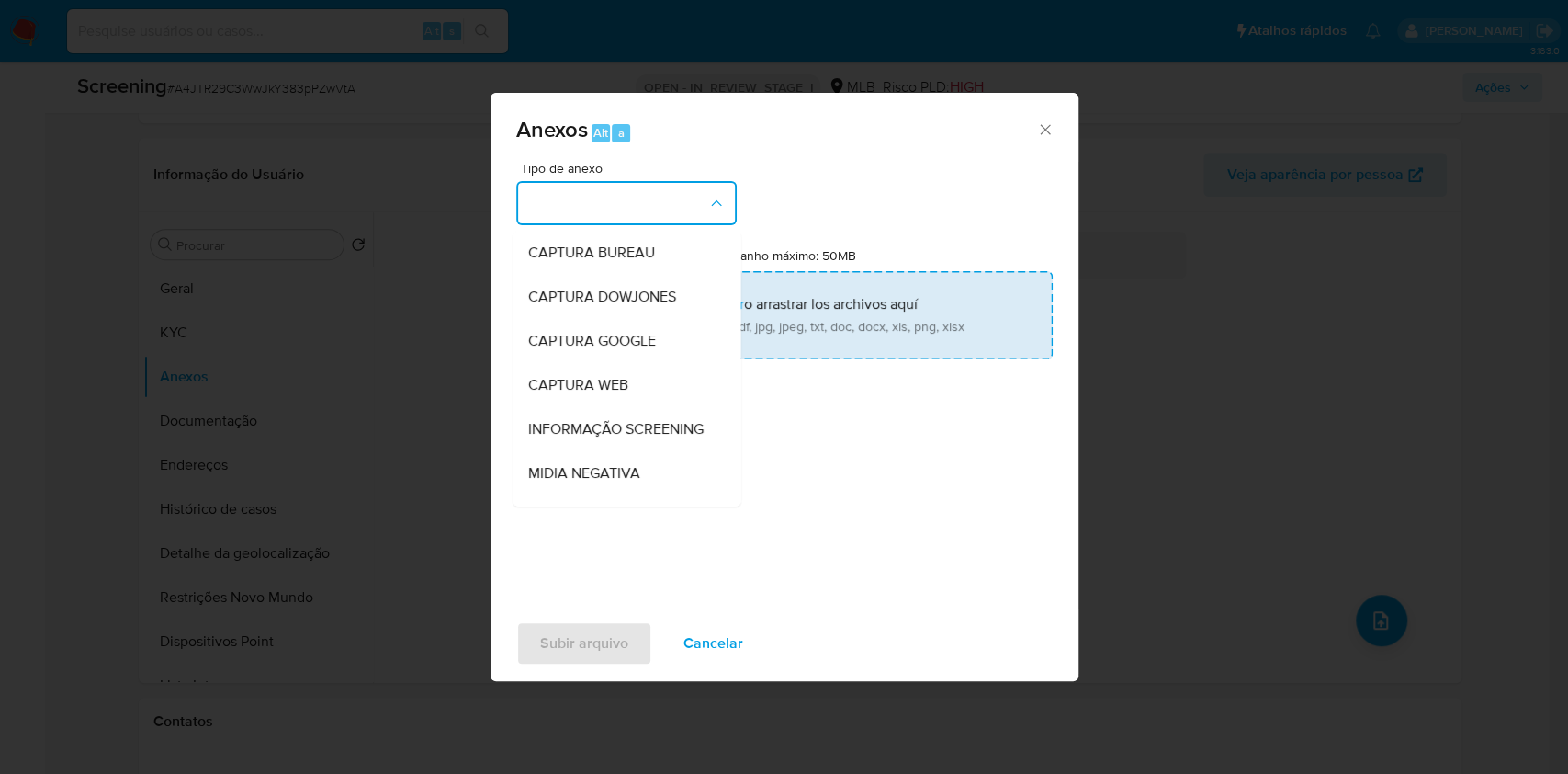
drag, startPoint x: 600, startPoint y: 445, endPoint x: 646, endPoint y: 347, distance: 108.3
click at [600, 438] on span "INFORMAÇÃO SCREENING" at bounding box center [615, 429] width 175 height 19
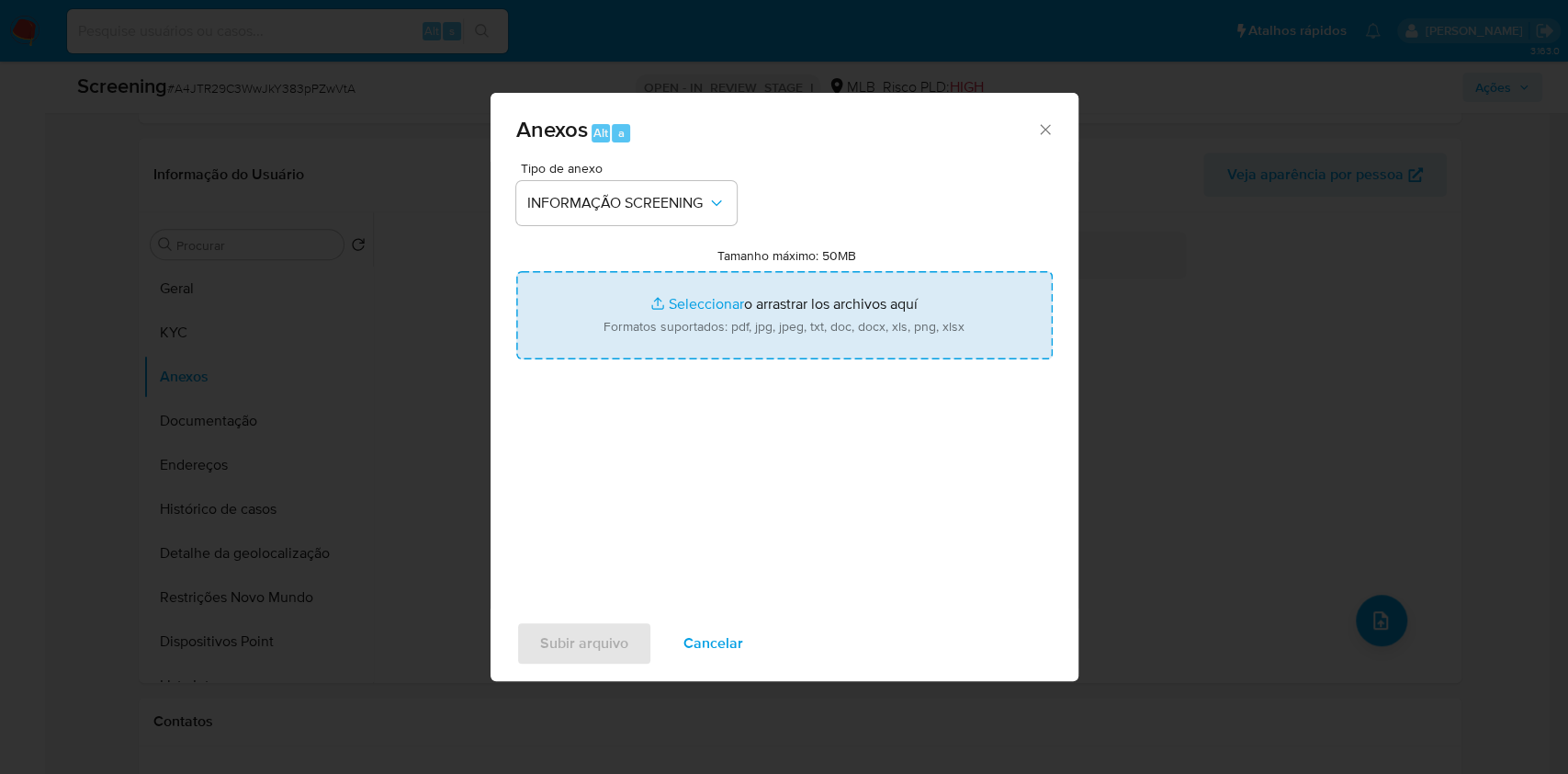
click at [647, 340] on input "Tamanho máximo: 50MB Seleccionar archivos" at bounding box center [784, 315] width 536 height 89
type input "C:\fakepath\E-mail de Mercadolibre SRL - Proposta de encerramento de relacionam…"
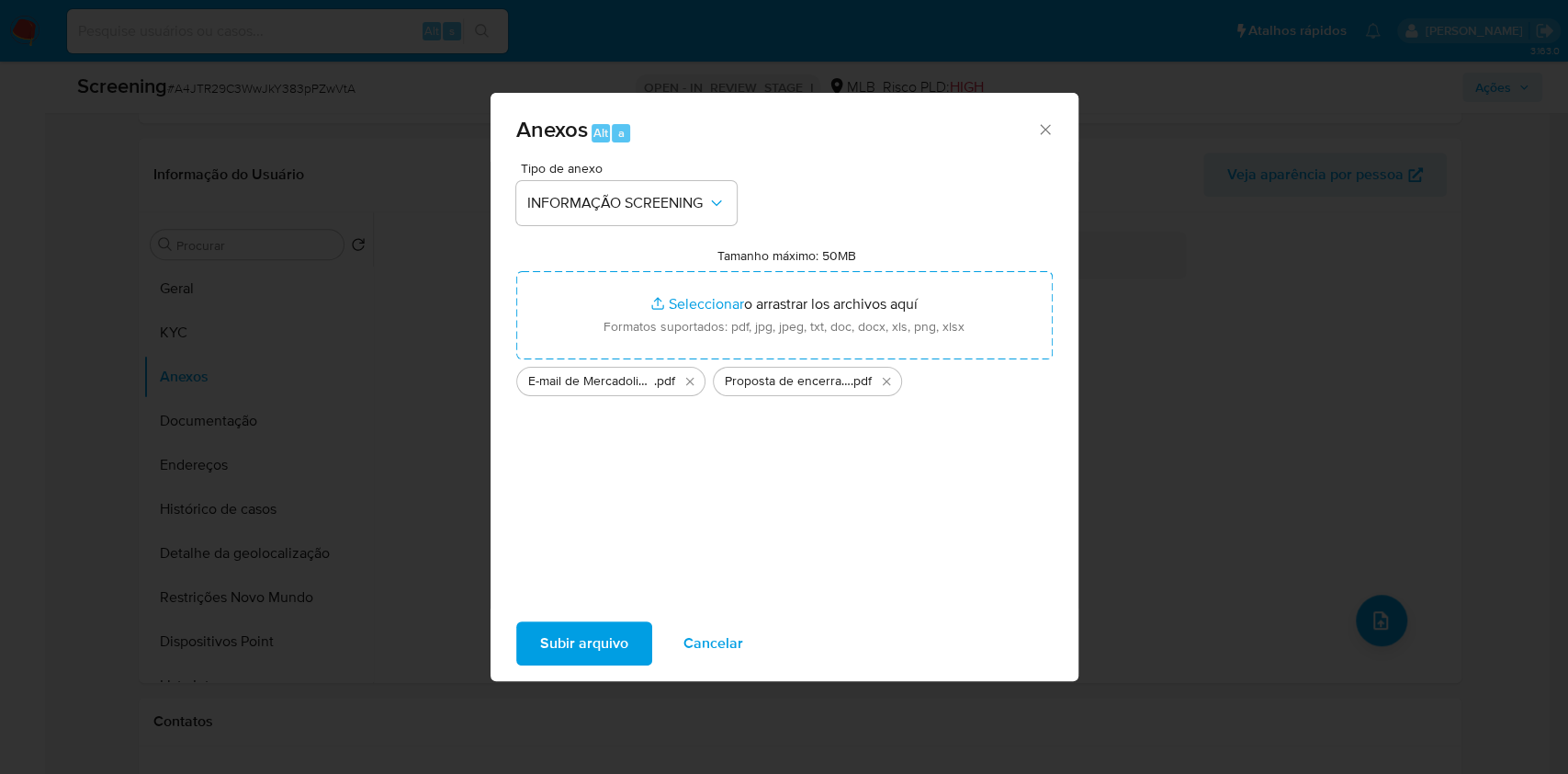
click at [557, 647] on span "Subir arquivo" at bounding box center [584, 643] width 88 height 40
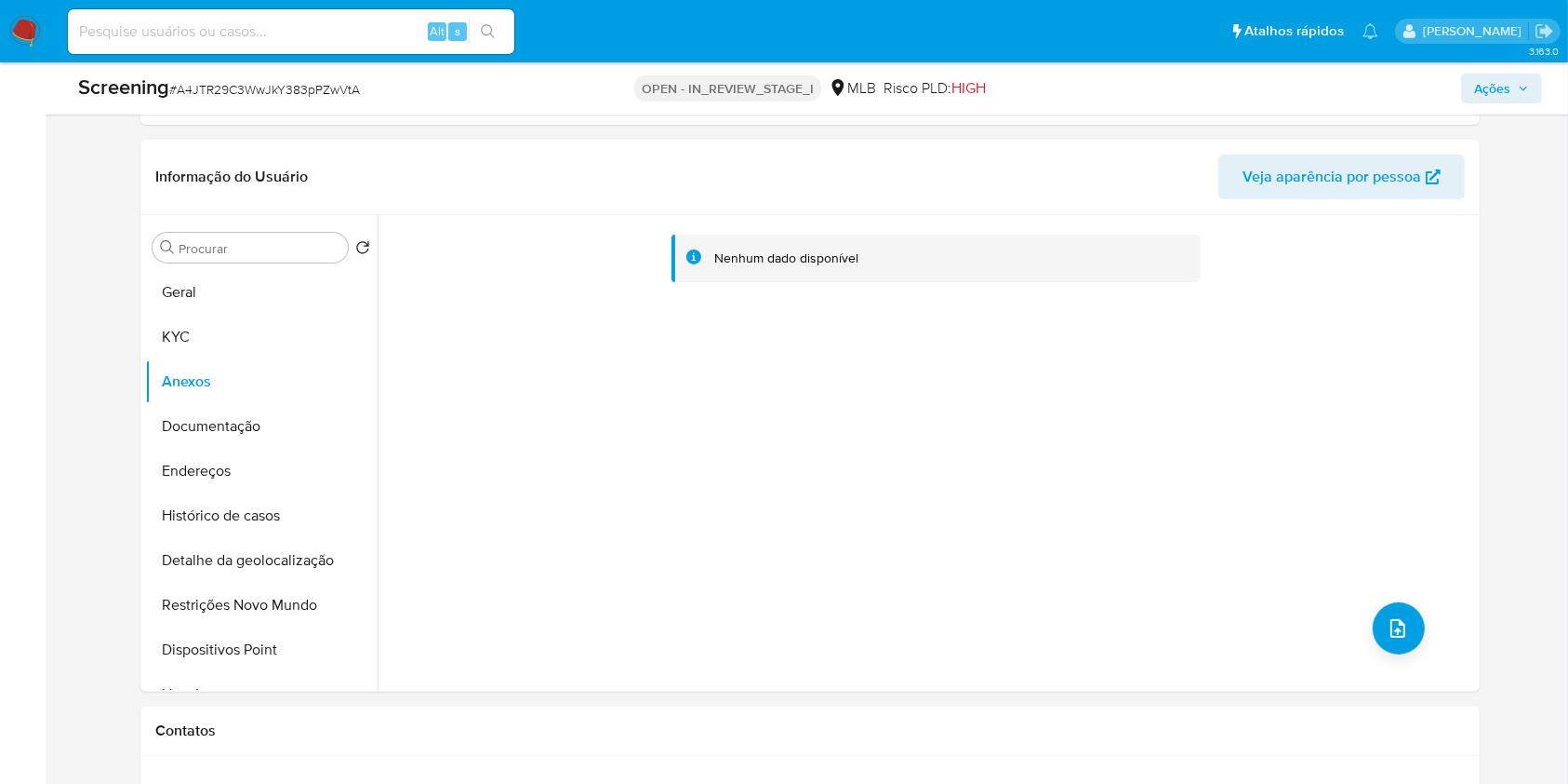
click at [1495, 86] on span "Ações" at bounding box center [1492, 88] width 36 height 30
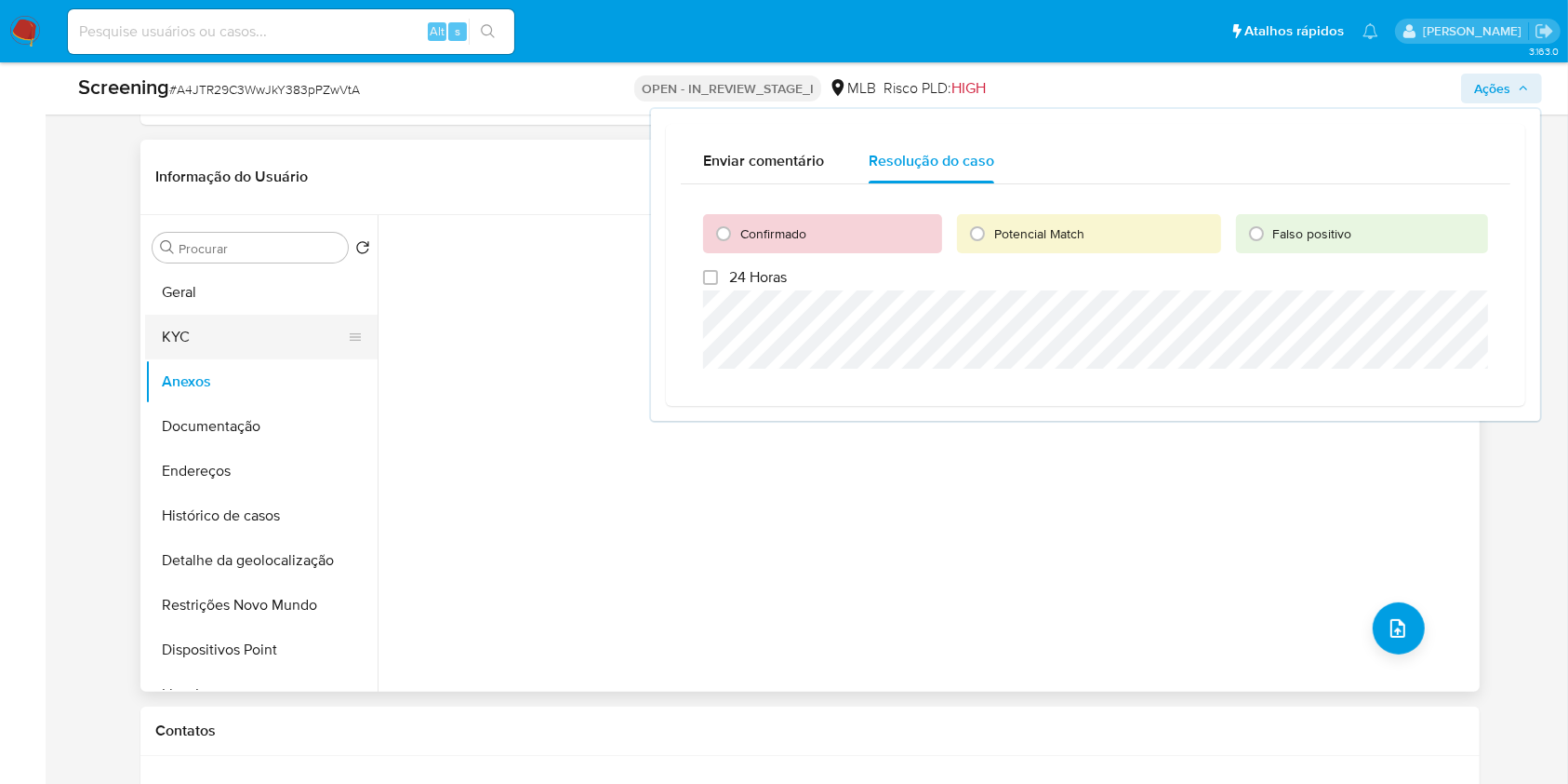
click at [296, 331] on button "KYC" at bounding box center [254, 337] width 217 height 45
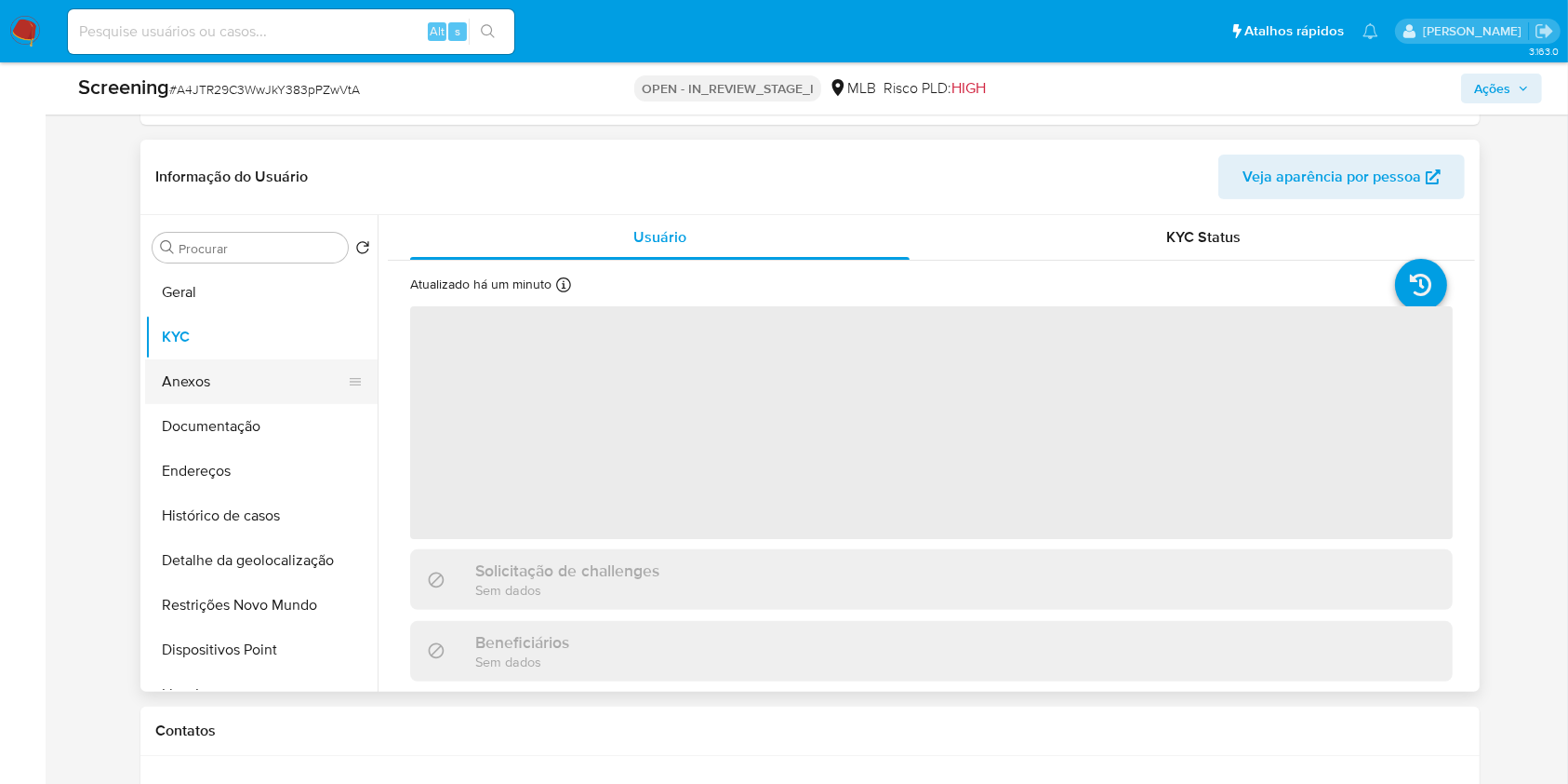
click at [230, 385] on button "Anexos" at bounding box center [254, 382] width 217 height 45
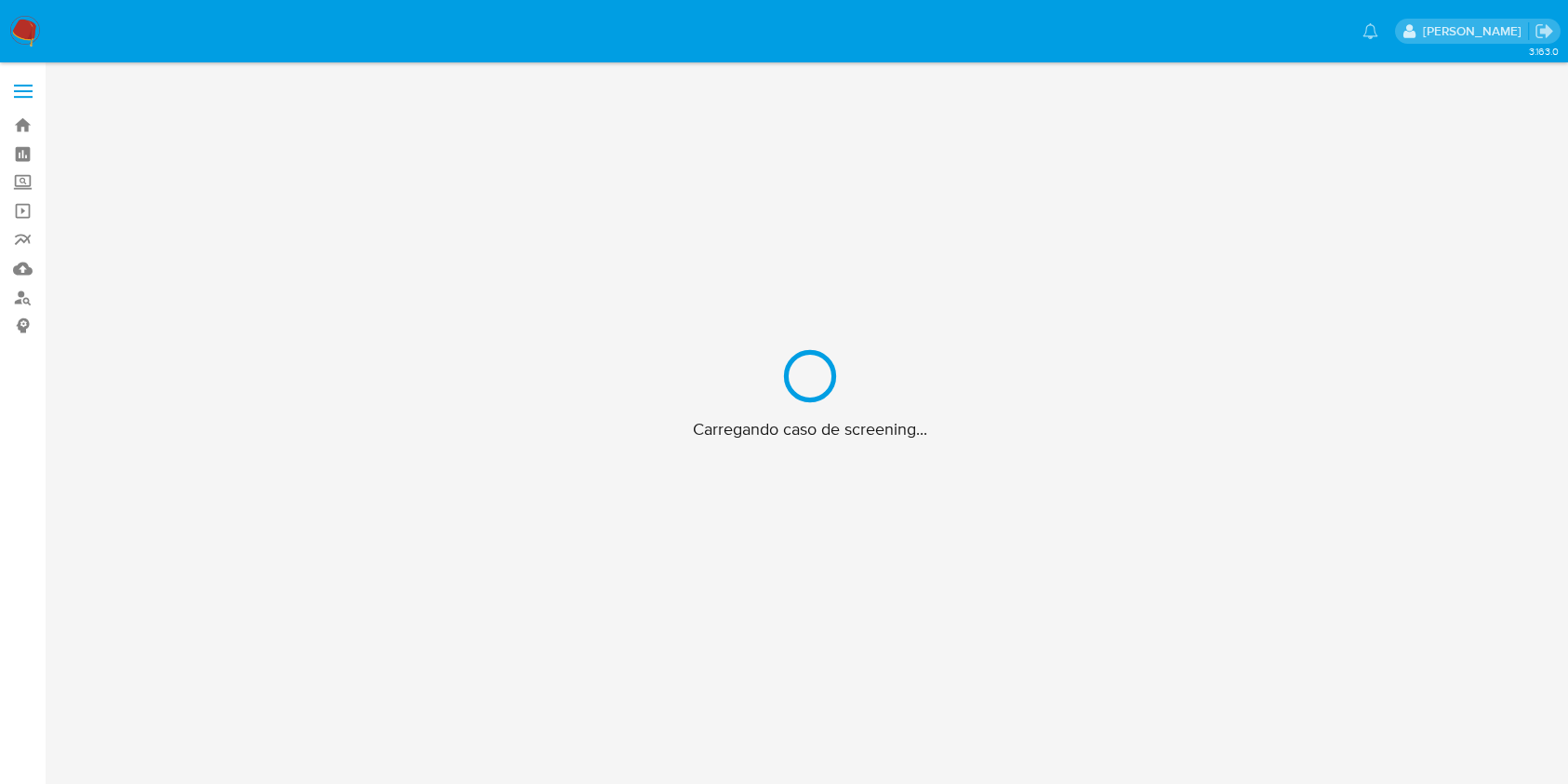
scroll to position [67, 0]
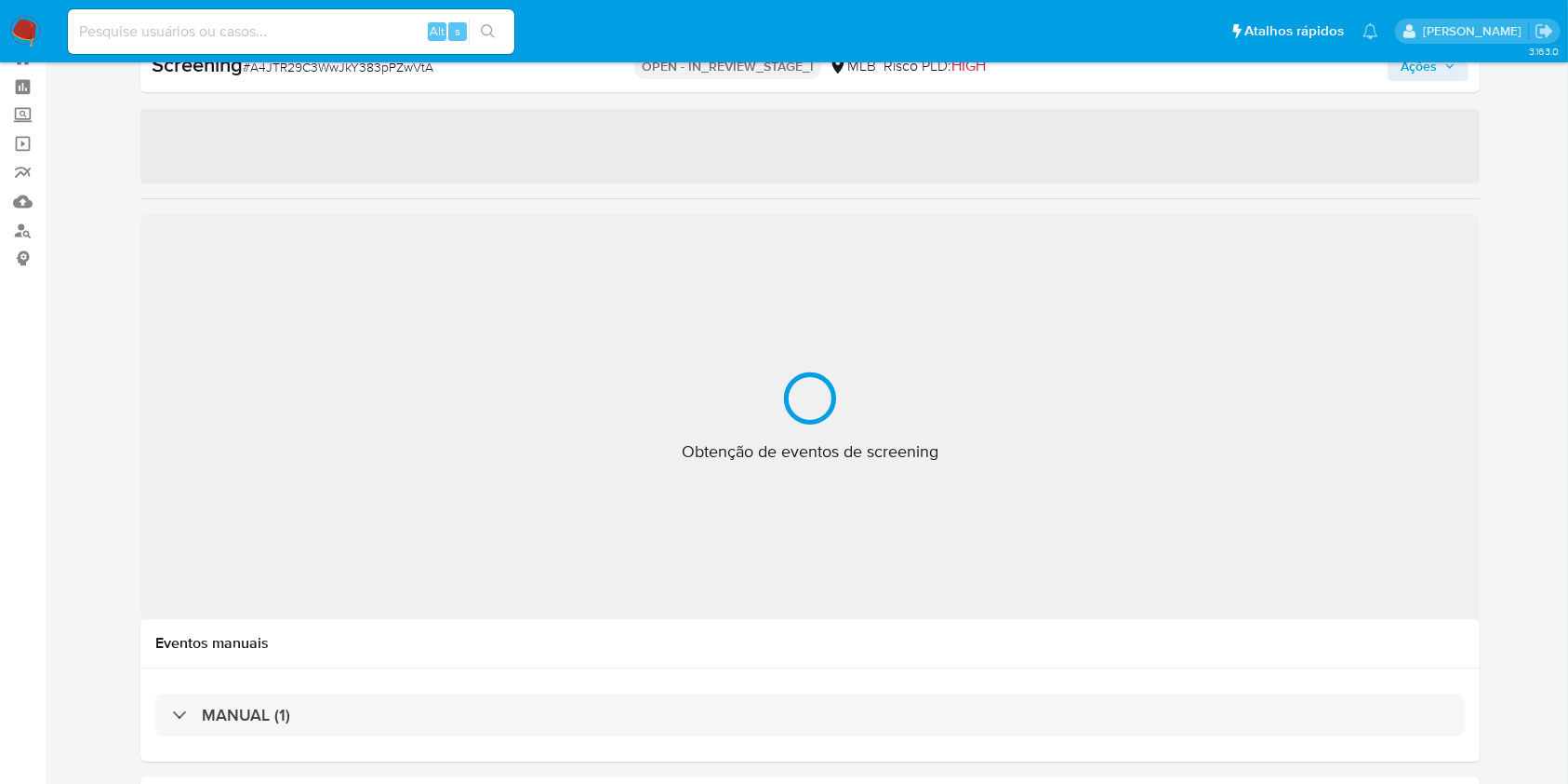
select select "10"
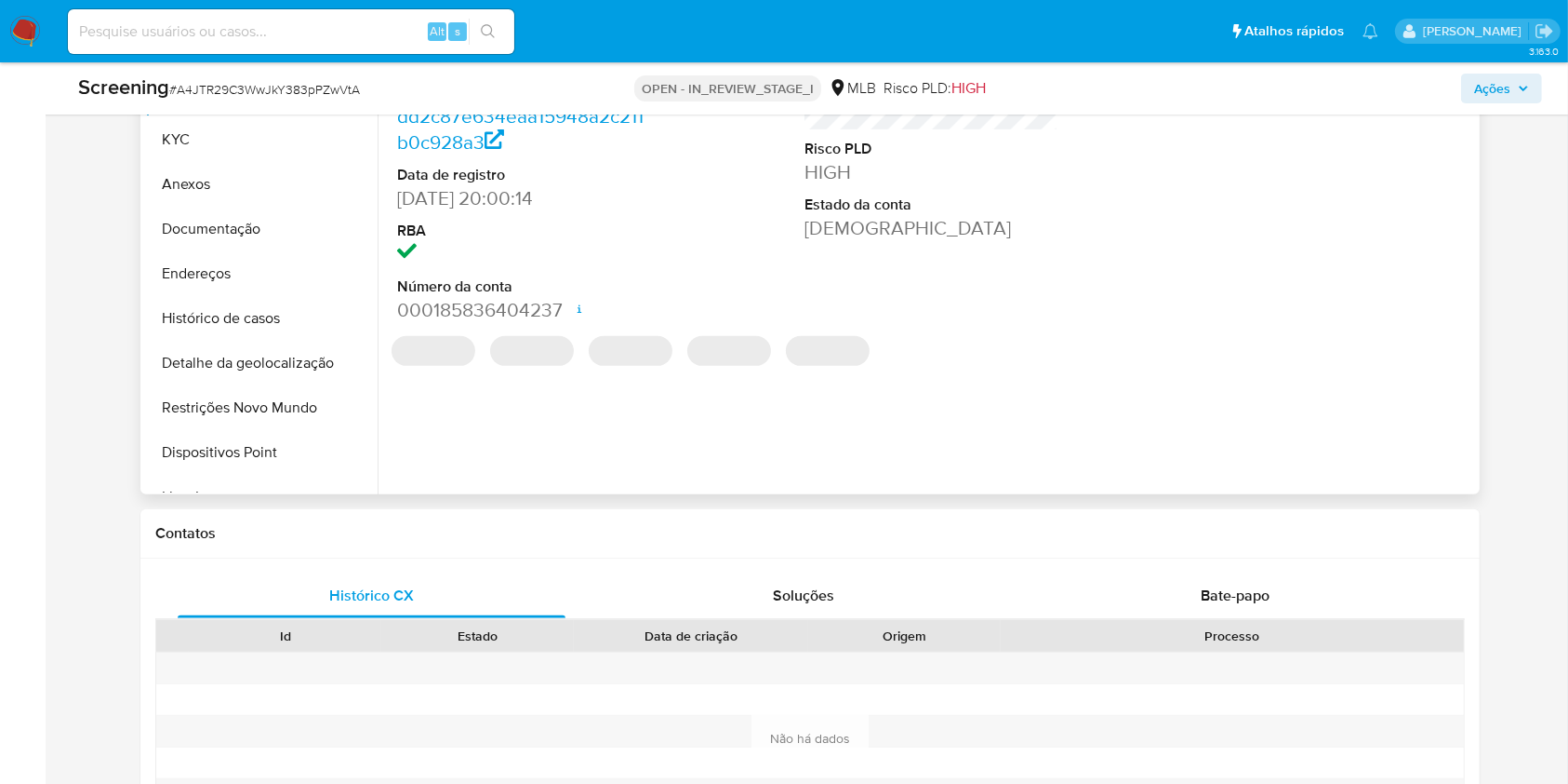
scroll to position [670, 0]
click at [219, 190] on button "Anexos" at bounding box center [254, 185] width 217 height 45
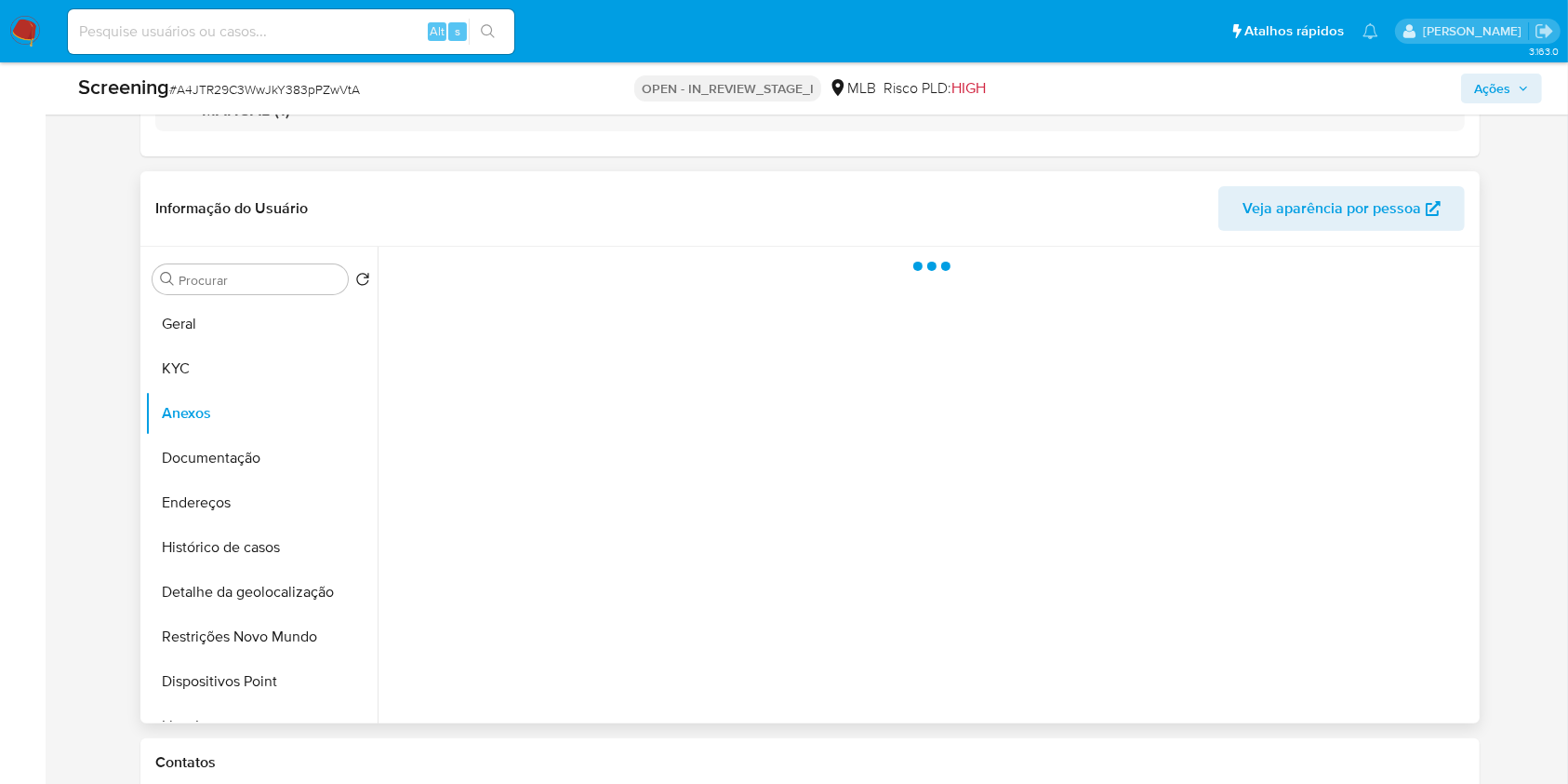
scroll to position [443, 0]
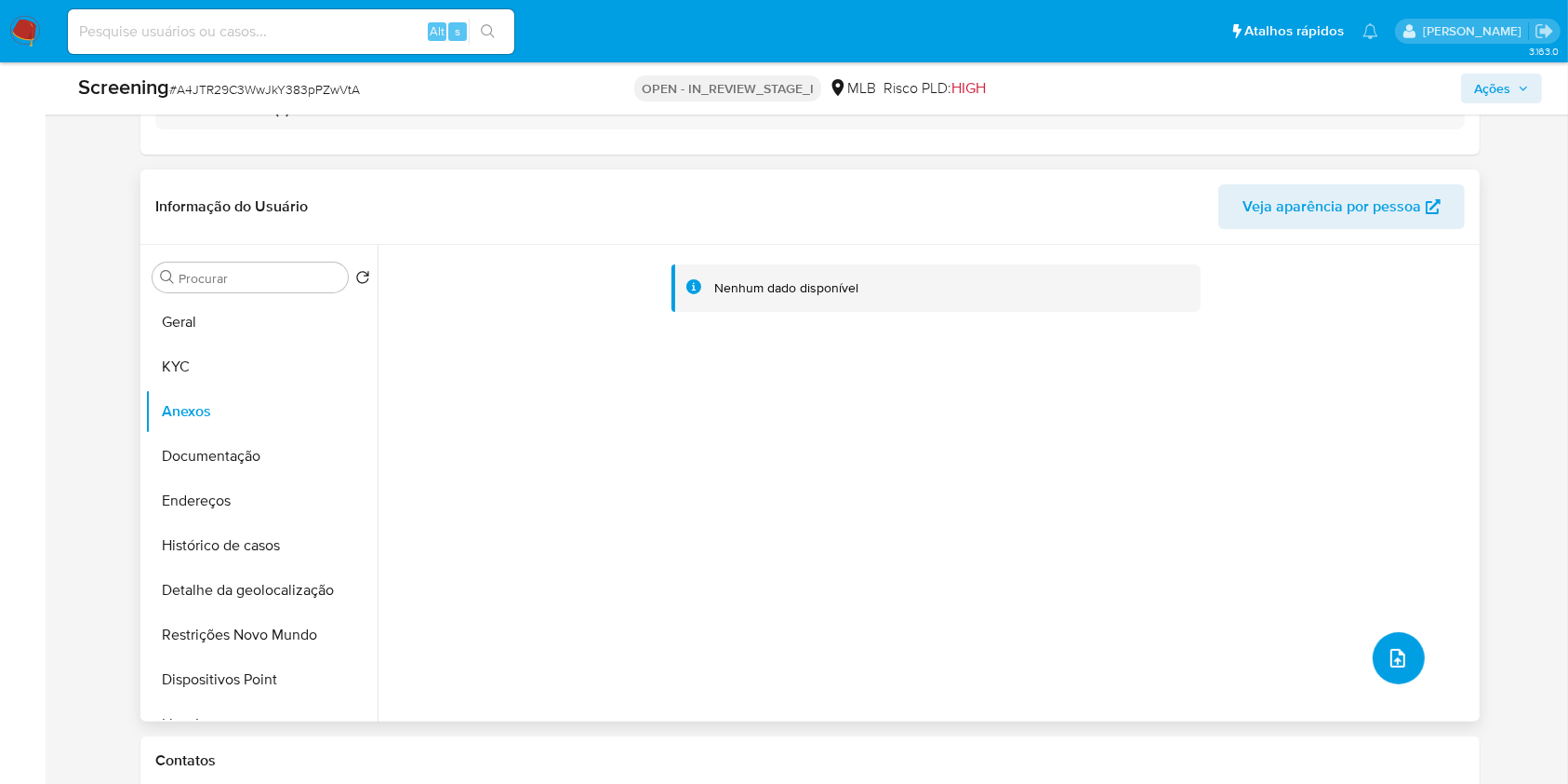
click at [1392, 644] on button "upload-file" at bounding box center [1398, 658] width 52 height 52
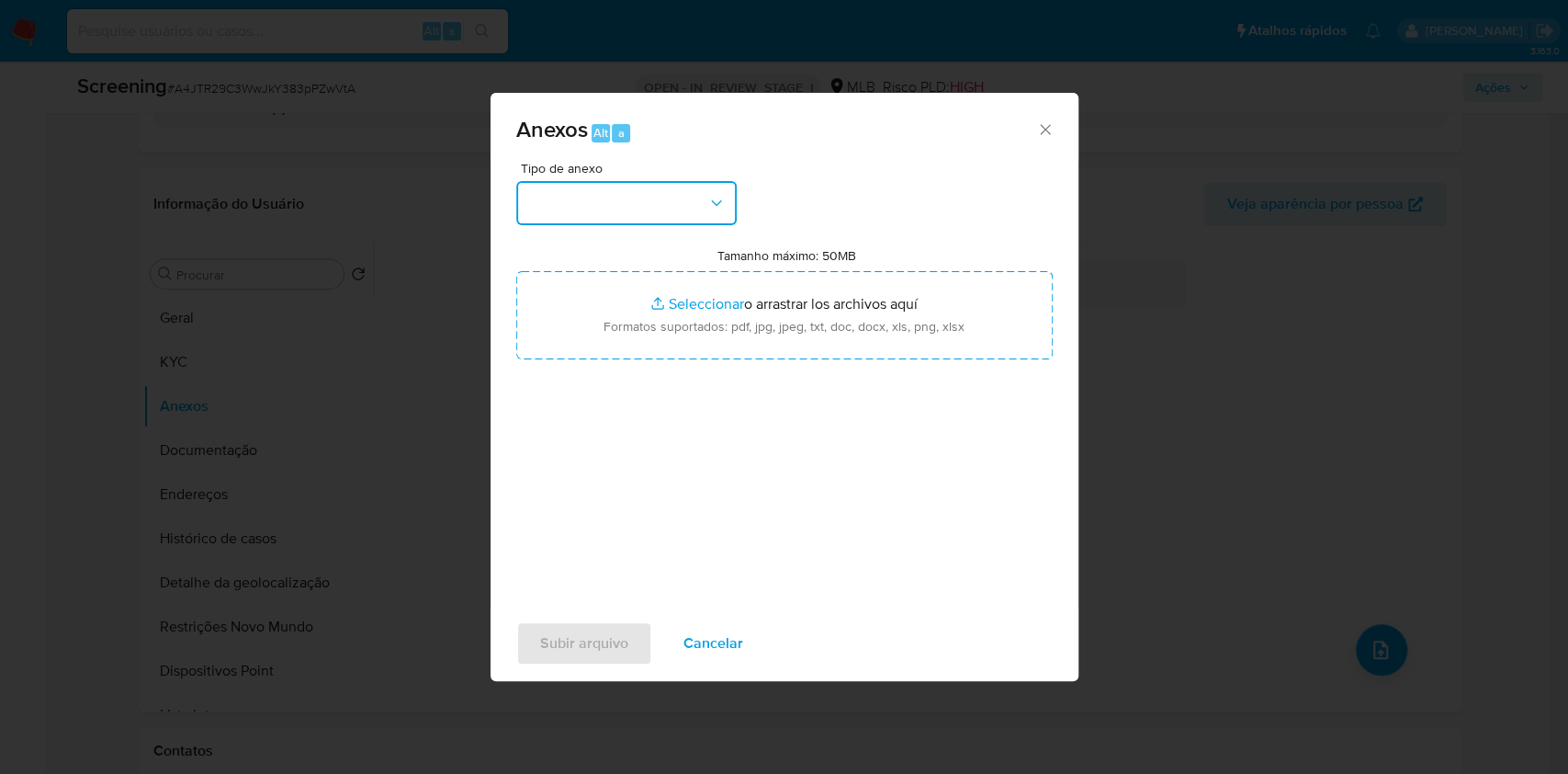
click at [707, 206] on icon "button" at bounding box center [716, 203] width 19 height 19
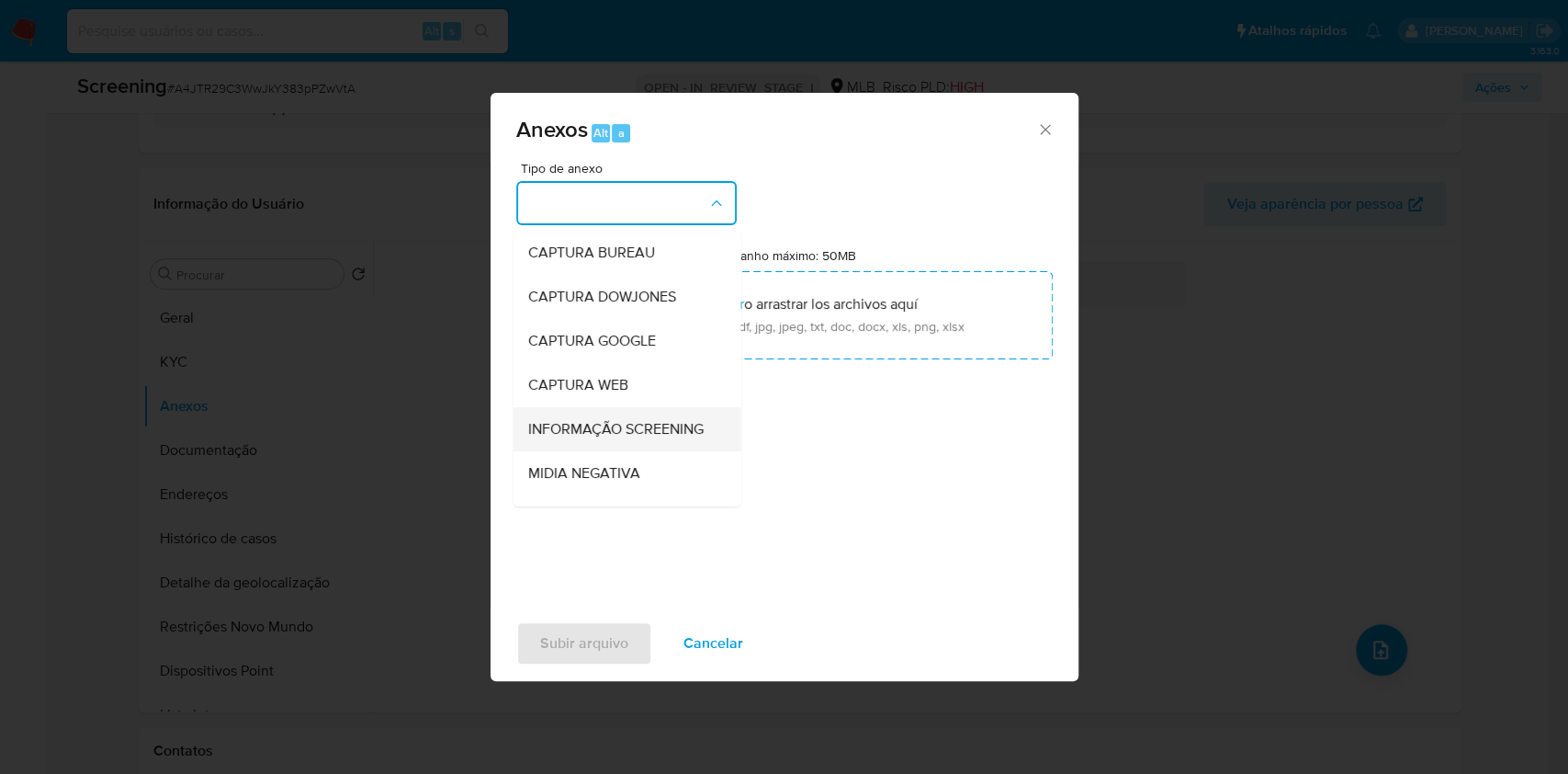
click at [661, 429] on span "INFORMAÇÃO SCREENING" at bounding box center [615, 429] width 175 height 19
click at [757, 234] on div "Tipo de anexo CAPTURA BUREAU CAPTURA DOWJONES CAPTURA GOOGLE CAPTURA WEB INFORM…" at bounding box center [784, 379] width 536 height 434
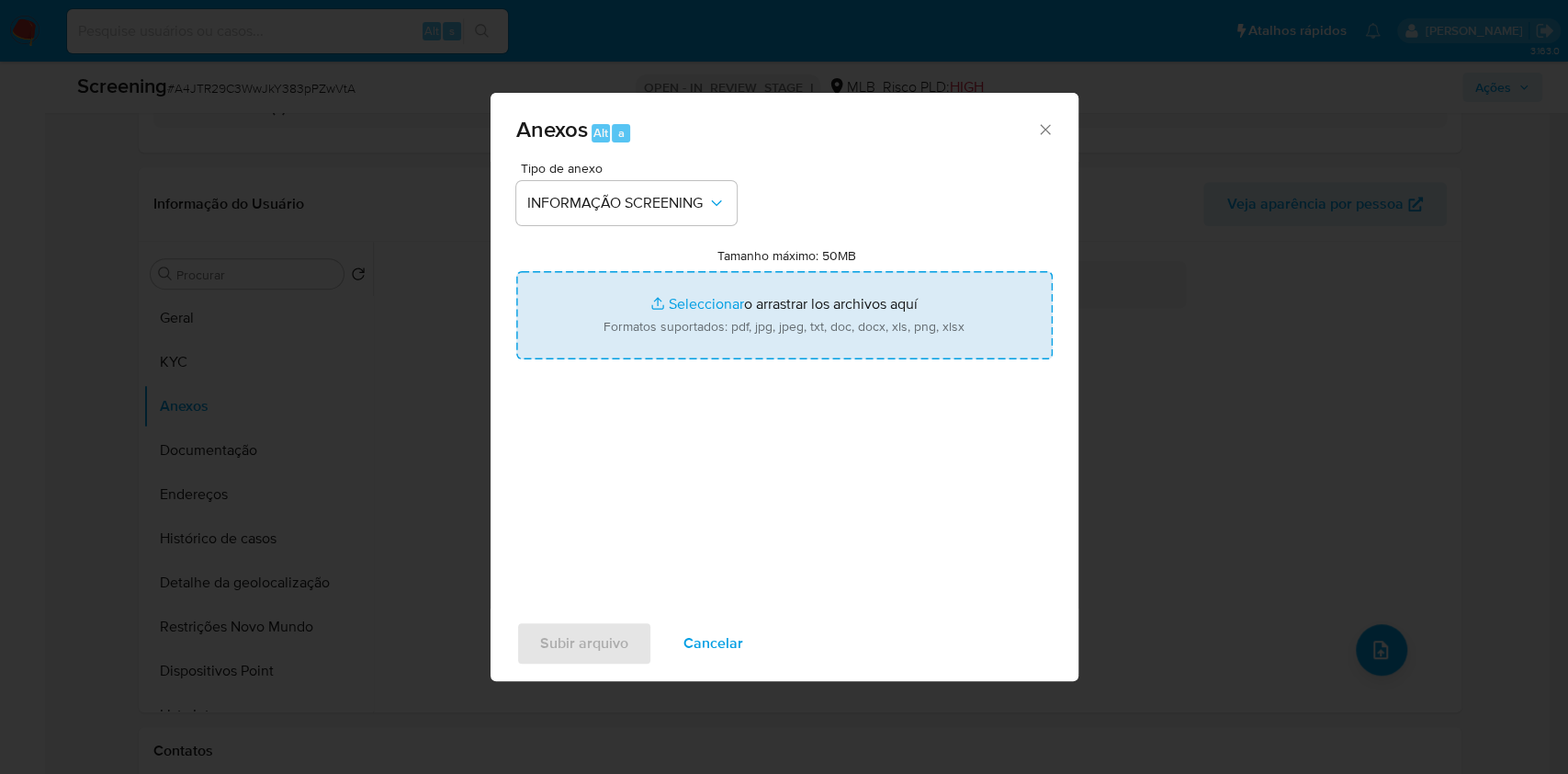
click at [700, 358] on input "Tamanho máximo: 50MB Seleccionar archivos" at bounding box center [784, 315] width 536 height 89
type input "C:\fakepath\E-mail de Mercadolibre SRL - Proposta de encerramento de relacionam…"
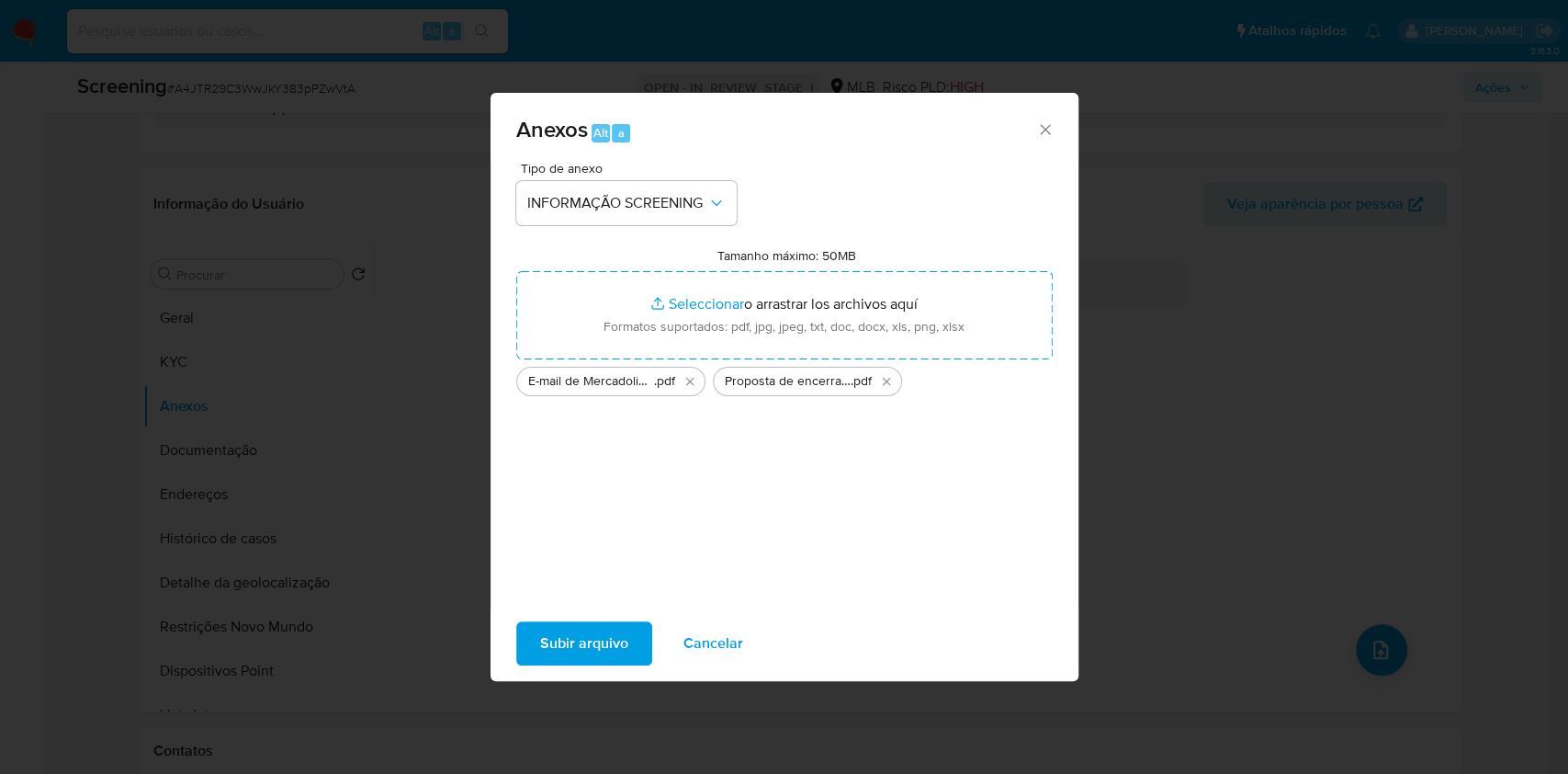
click at [573, 642] on span "Subir arquivo" at bounding box center [584, 643] width 88 height 40
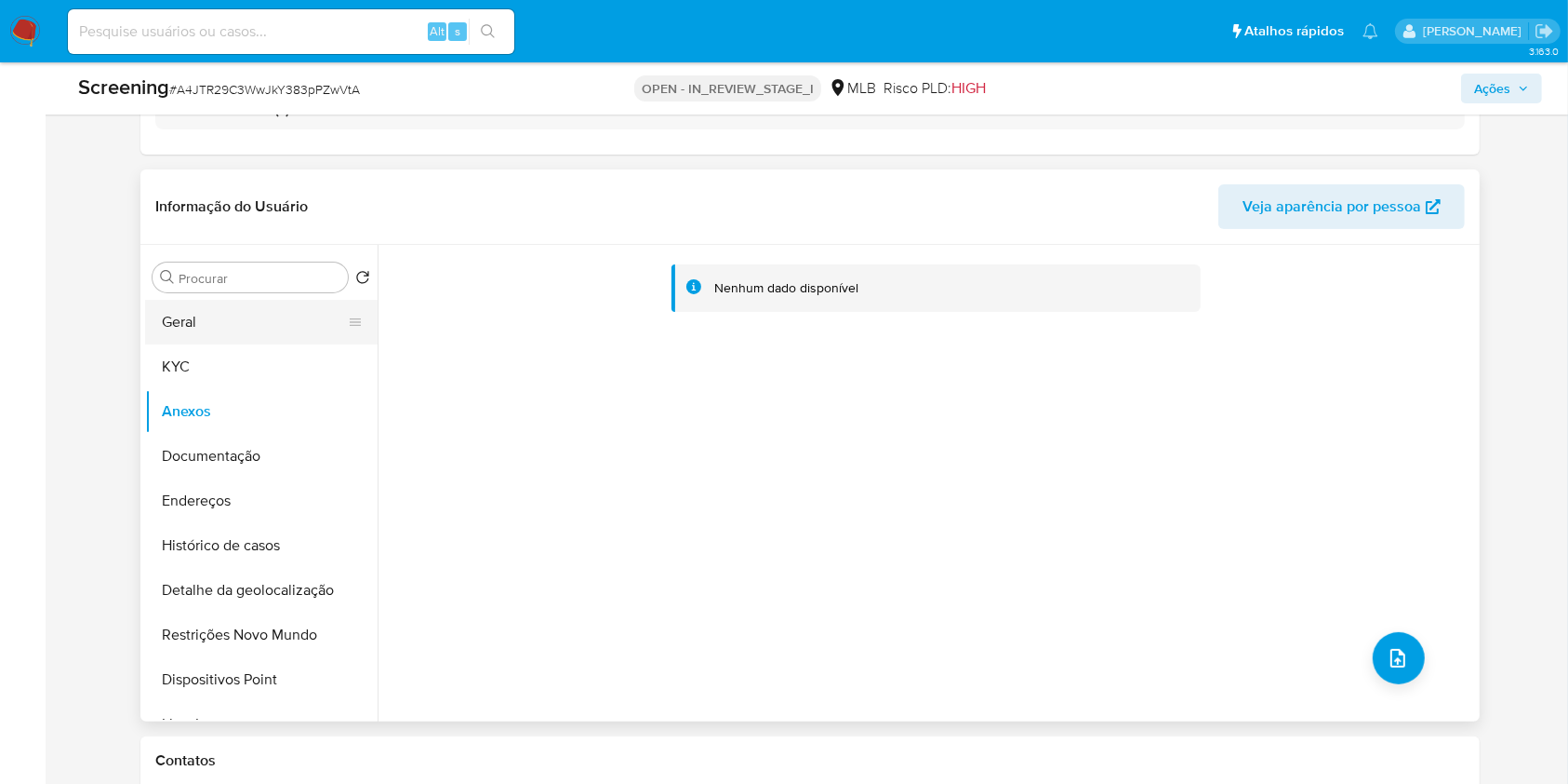
click at [223, 302] on button "Geral" at bounding box center [254, 321] width 217 height 45
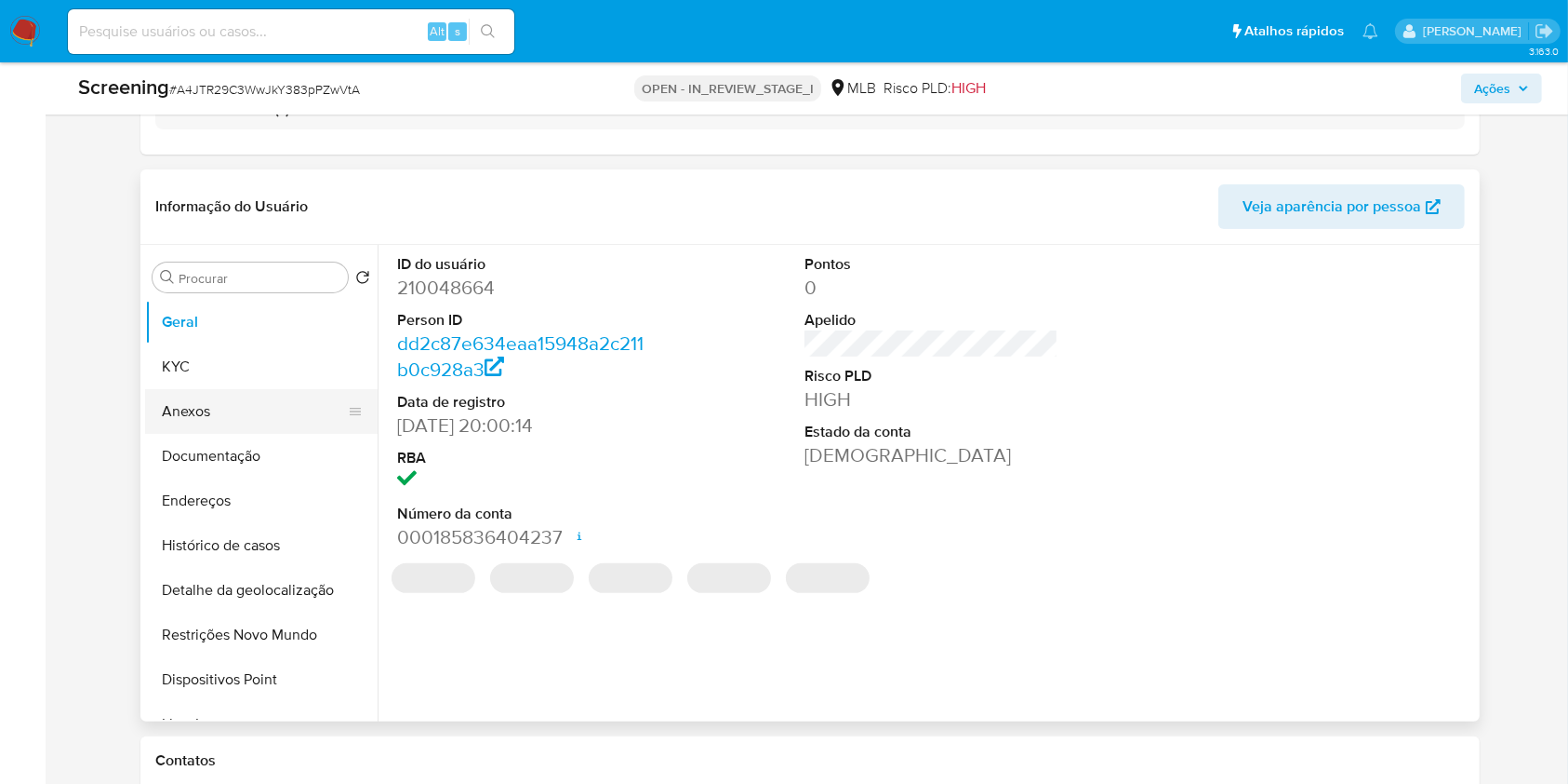
click at [279, 404] on button "Anexos" at bounding box center [254, 411] width 217 height 45
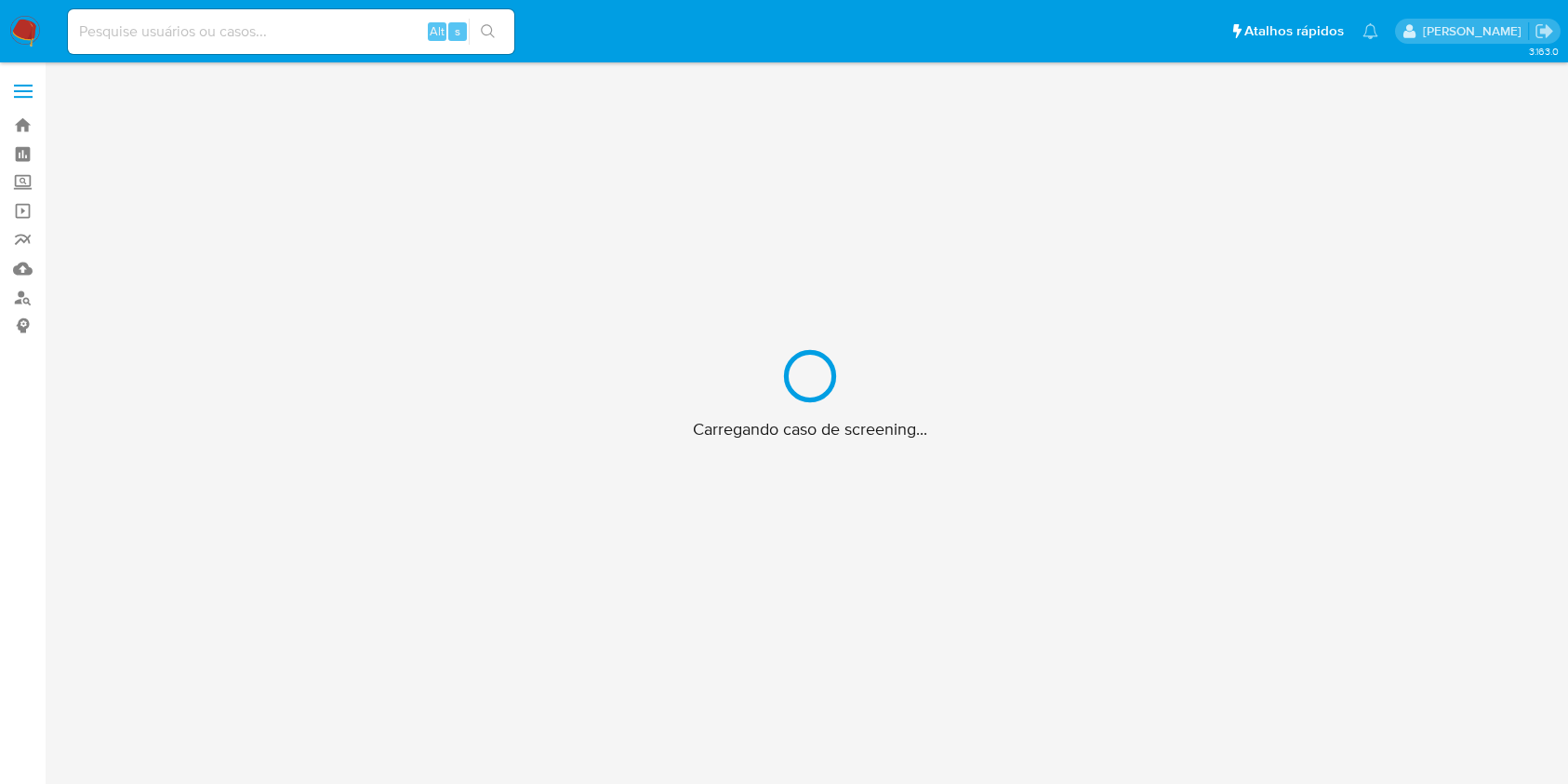
scroll to position [67, 0]
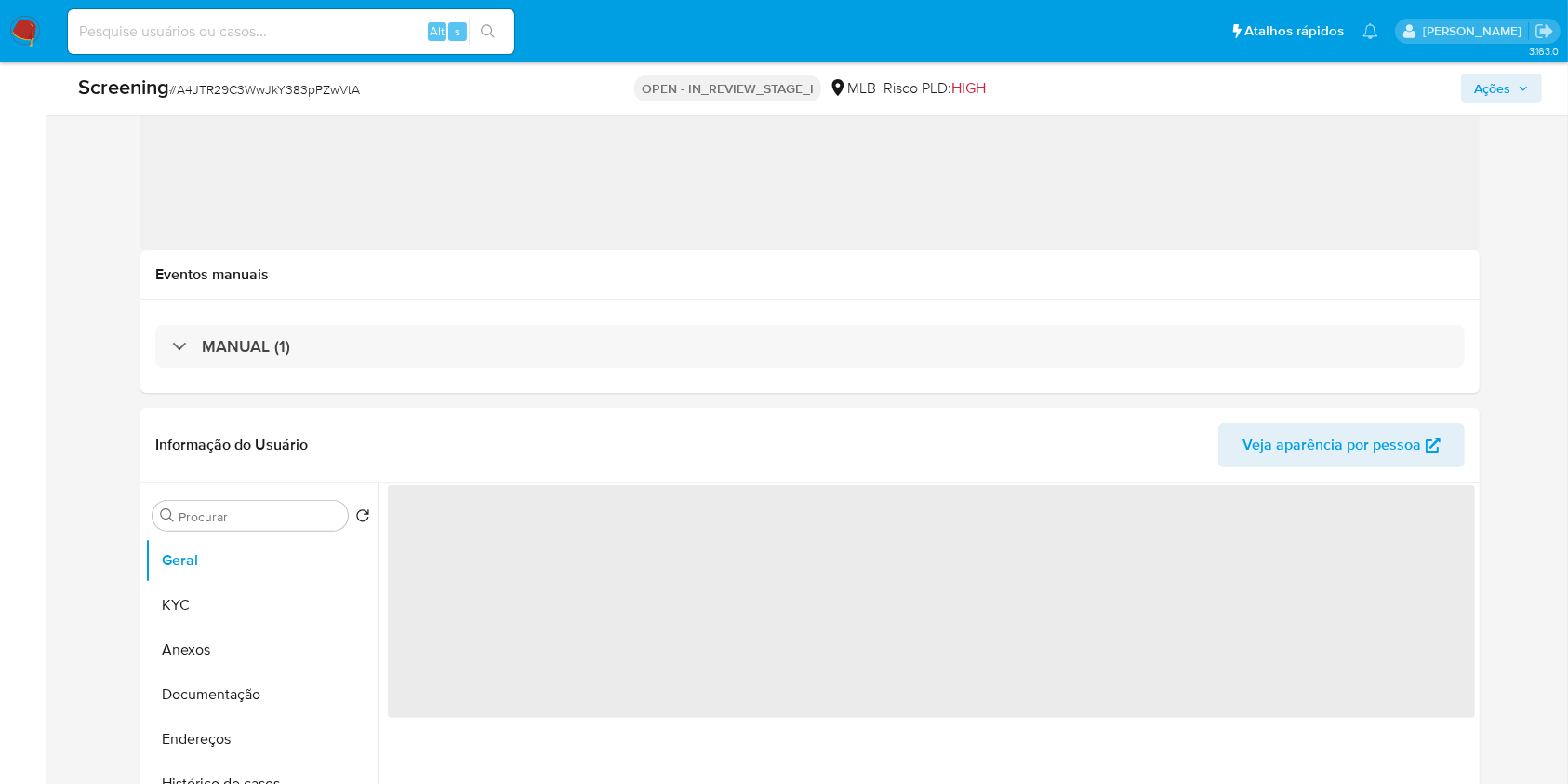
select select "10"
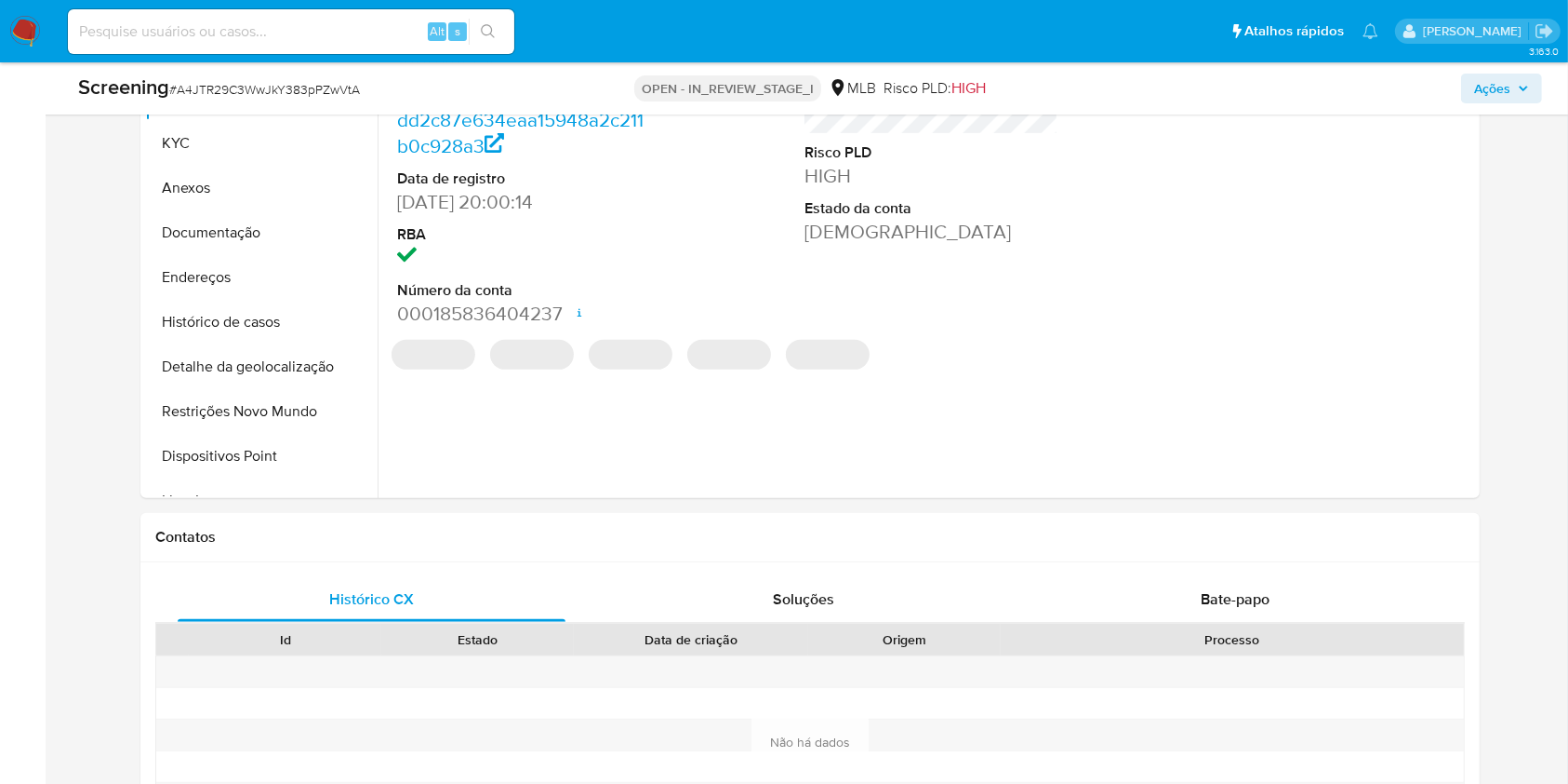
scroll to position [436, 0]
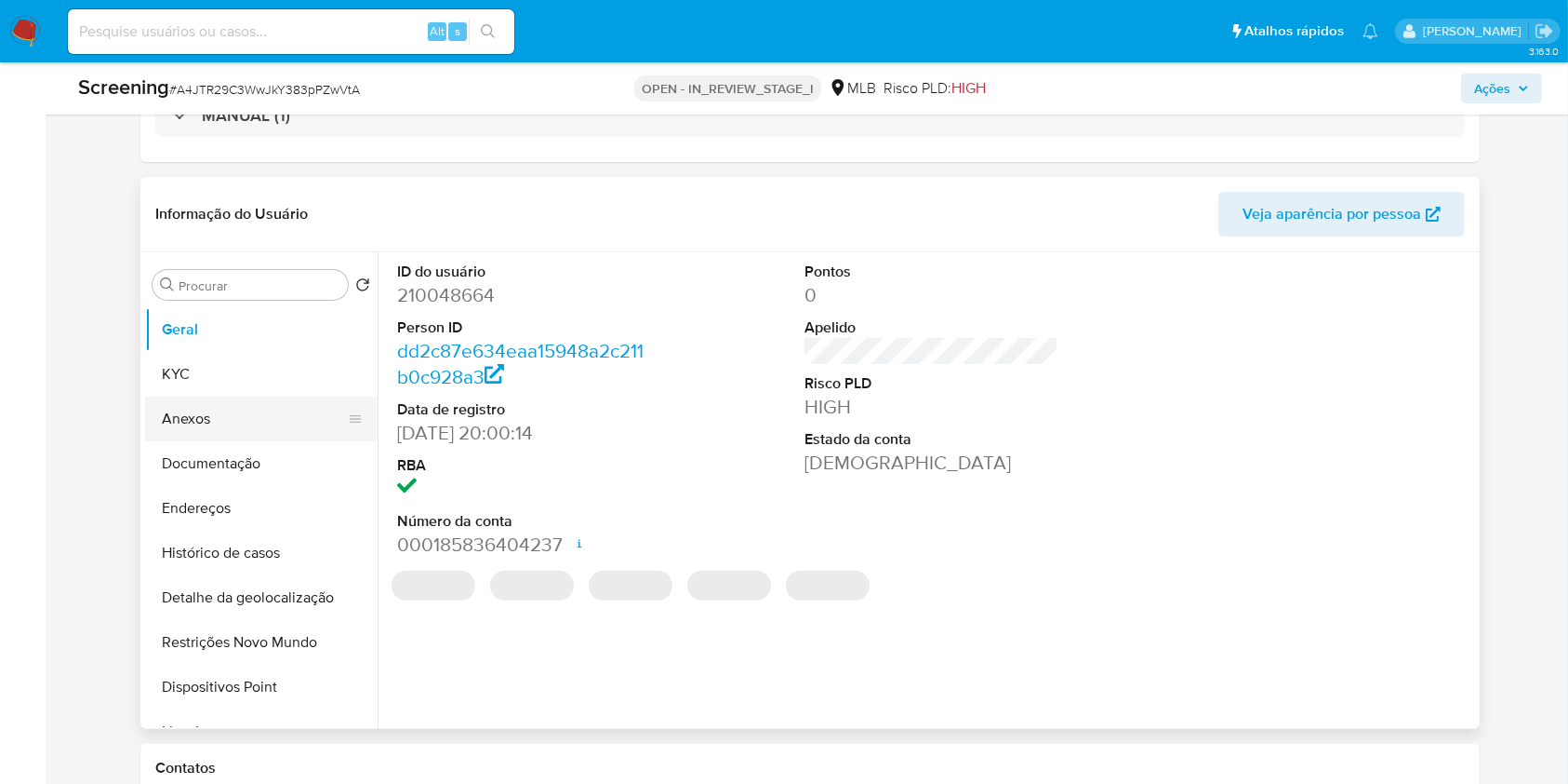
click at [233, 410] on button "Anexos" at bounding box center [254, 419] width 217 height 45
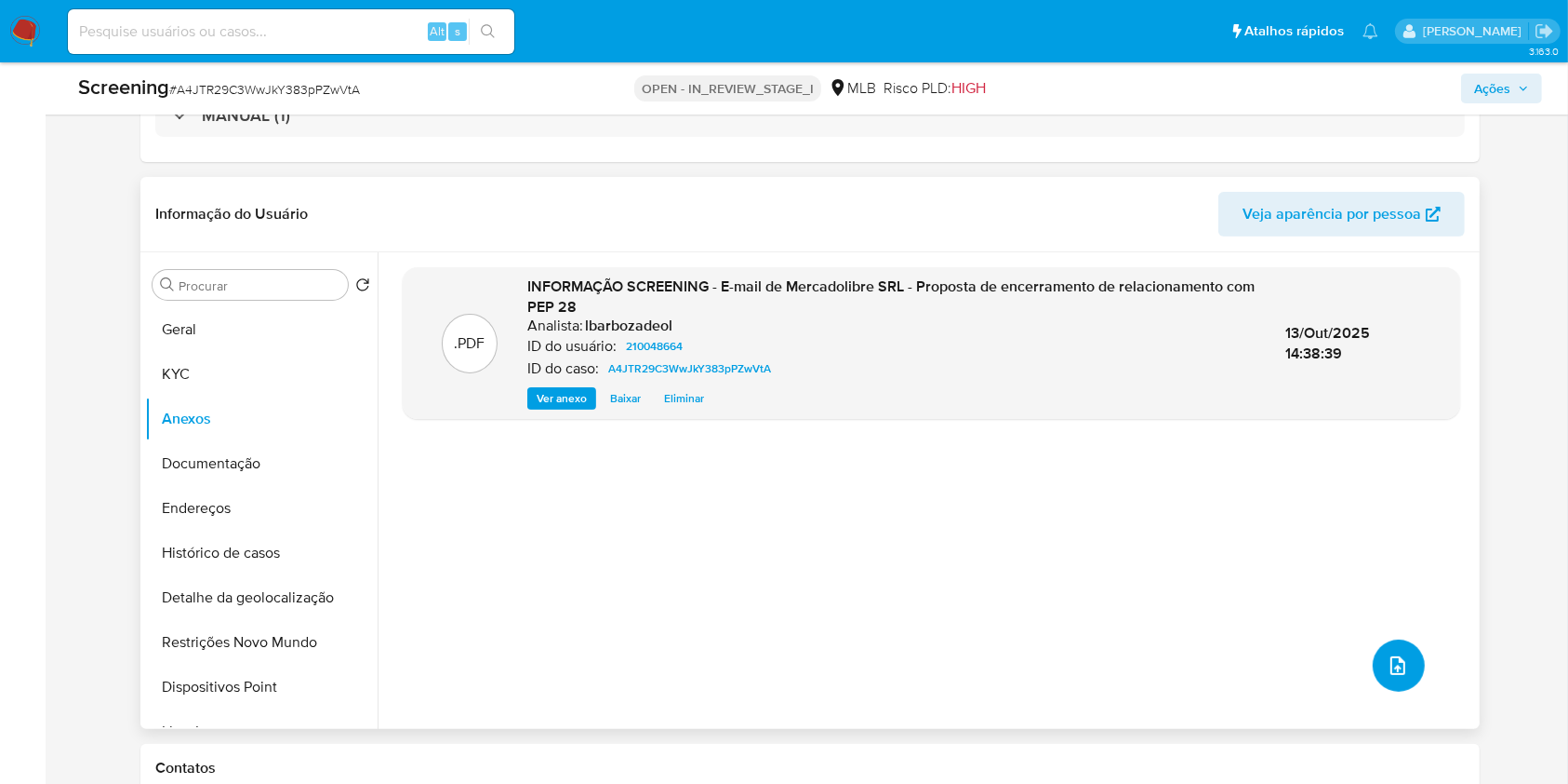
click at [1387, 673] on icon "upload-file" at bounding box center [1397, 665] width 22 height 22
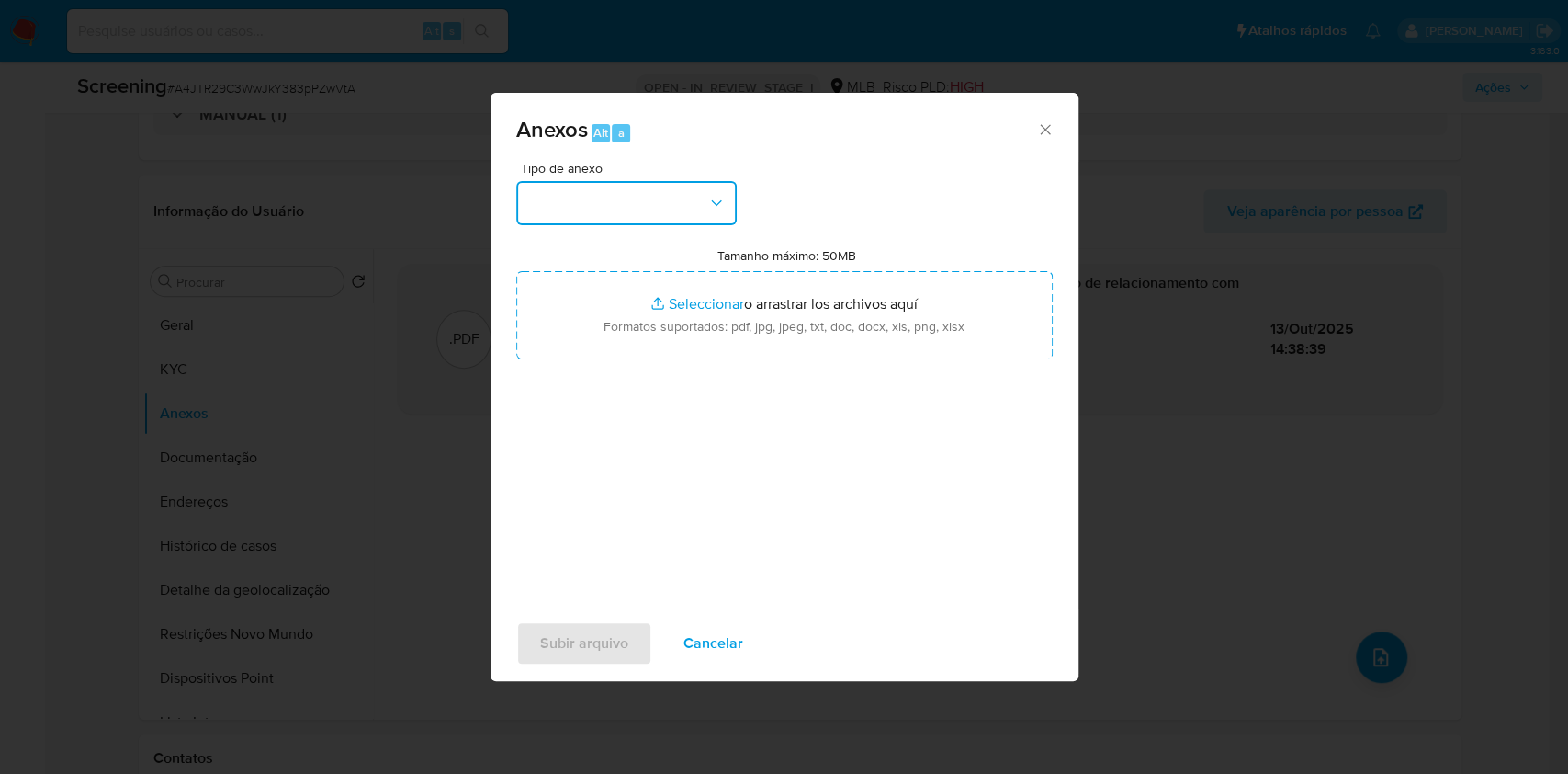
click at [696, 209] on button "button" at bounding box center [626, 202] width 220 height 44
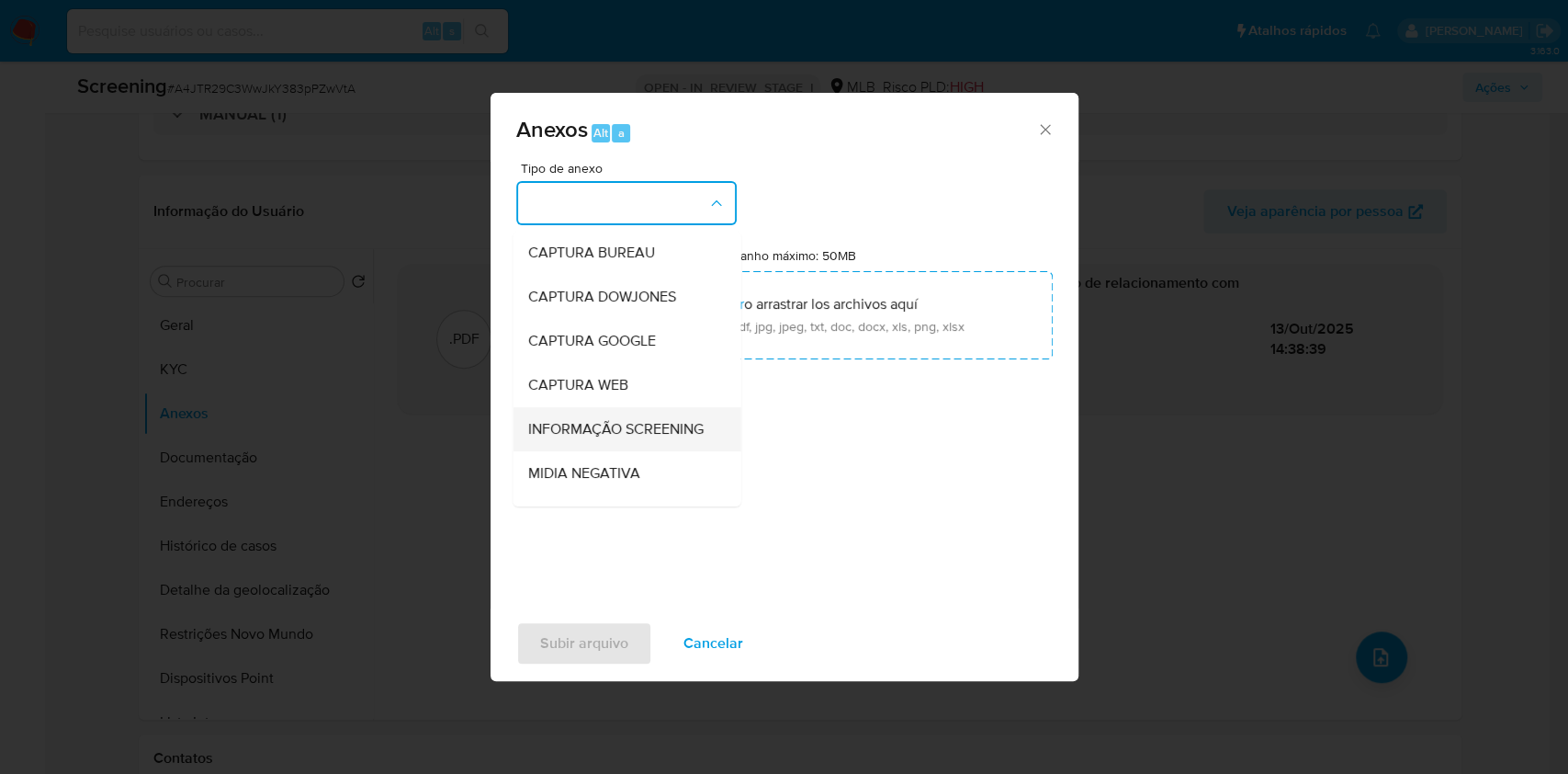
click at [648, 437] on span "INFORMAÇÃO SCREENING" at bounding box center [615, 429] width 175 height 19
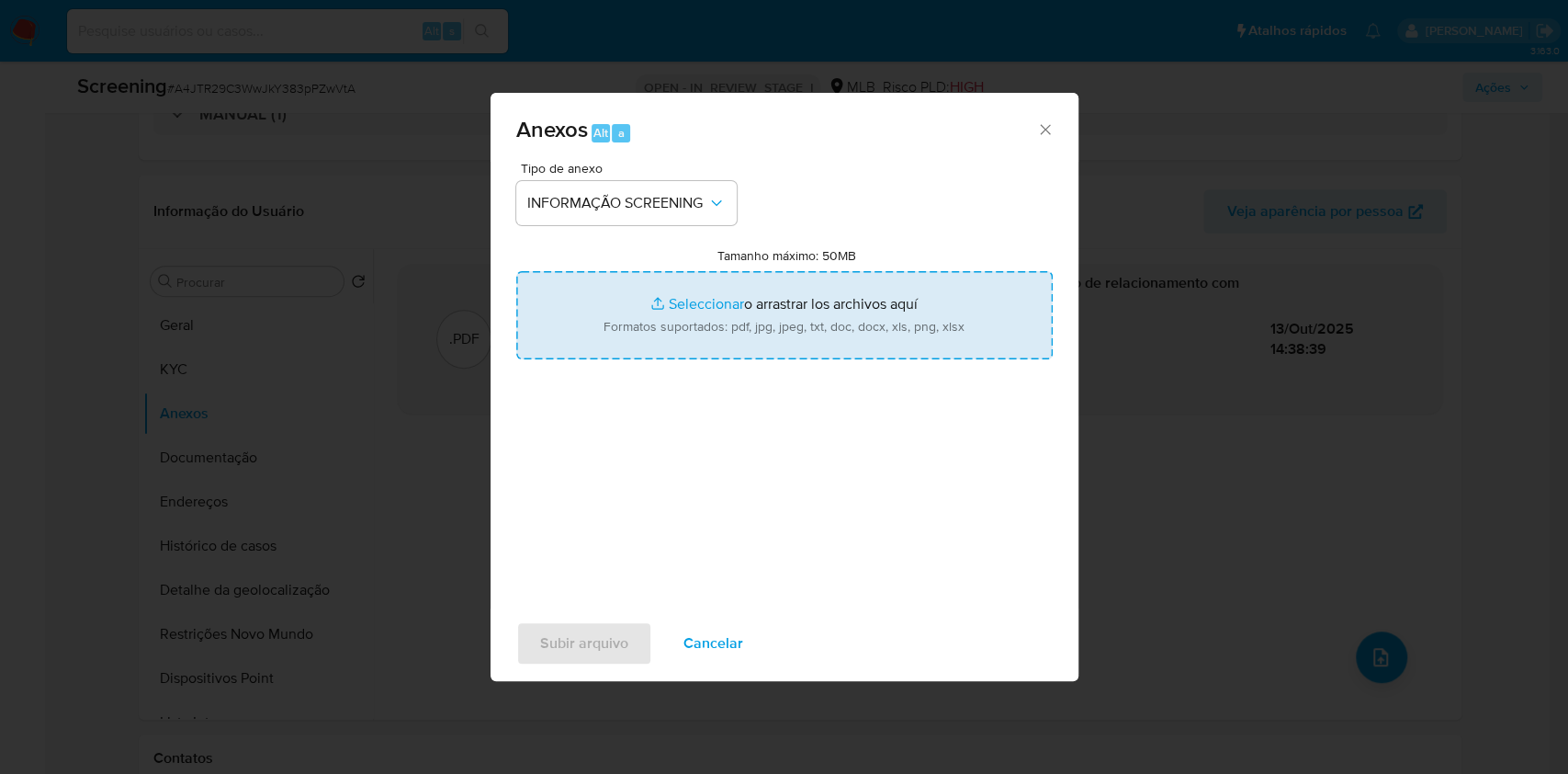
click at [722, 308] on input "Tamanho máximo: 50MB Seleccionar archivos" at bounding box center [784, 315] width 536 height 89
type input "C:\fakepath\Proposta de encerramento (3).pdf"
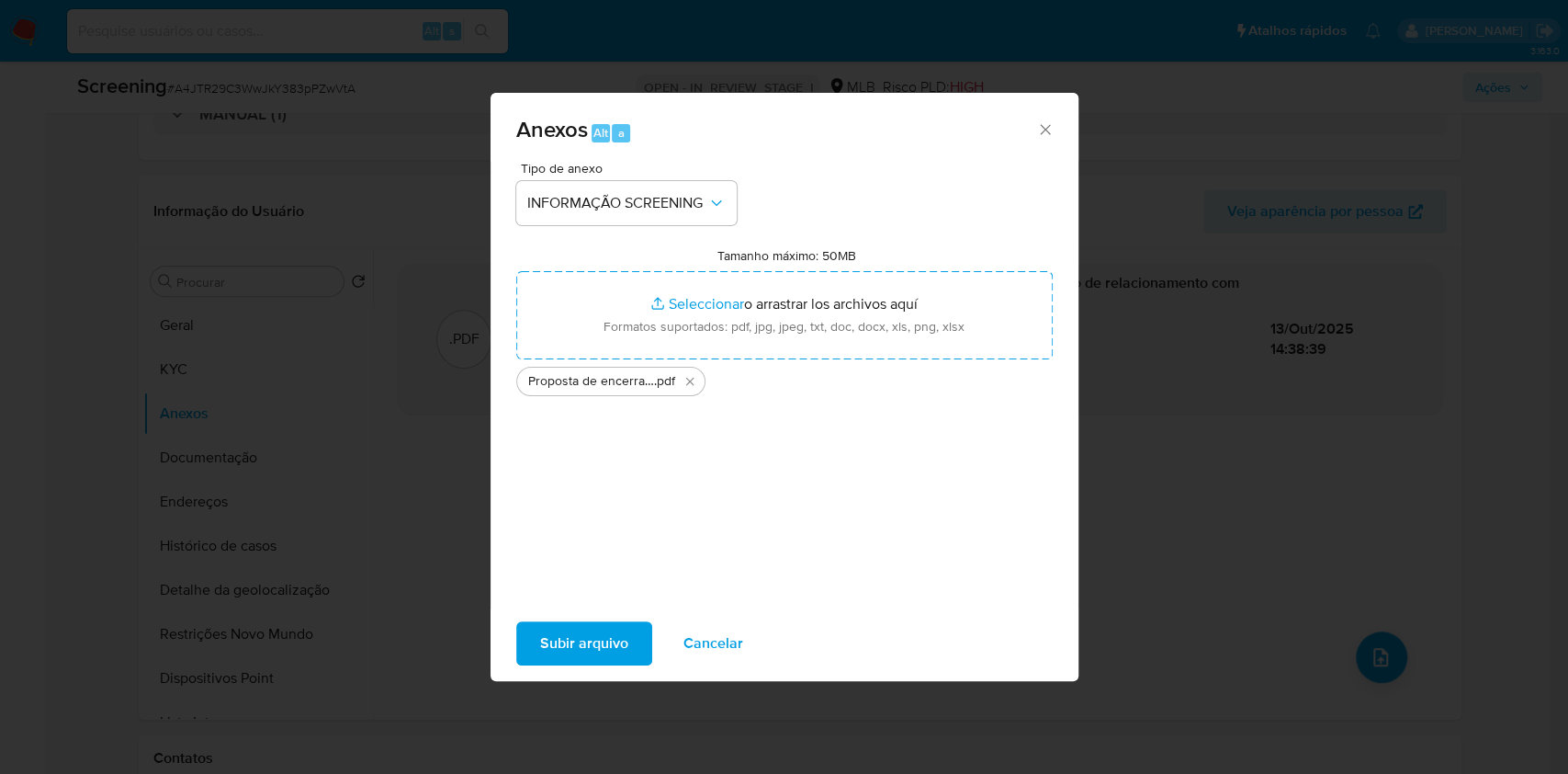
click at [597, 638] on span "Subir arquivo" at bounding box center [584, 643] width 88 height 40
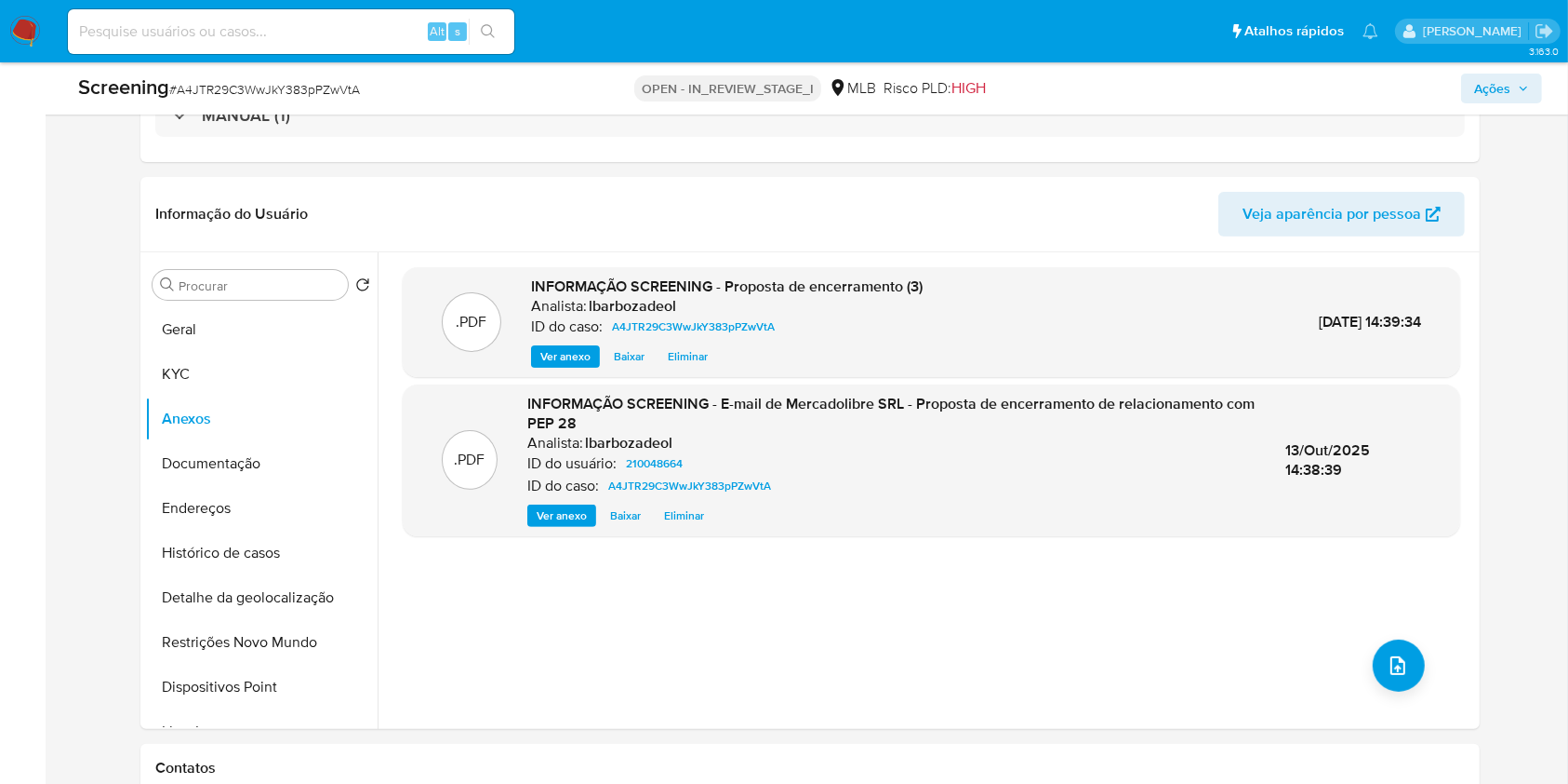
click at [1494, 86] on span "Ações" at bounding box center [1492, 88] width 36 height 30
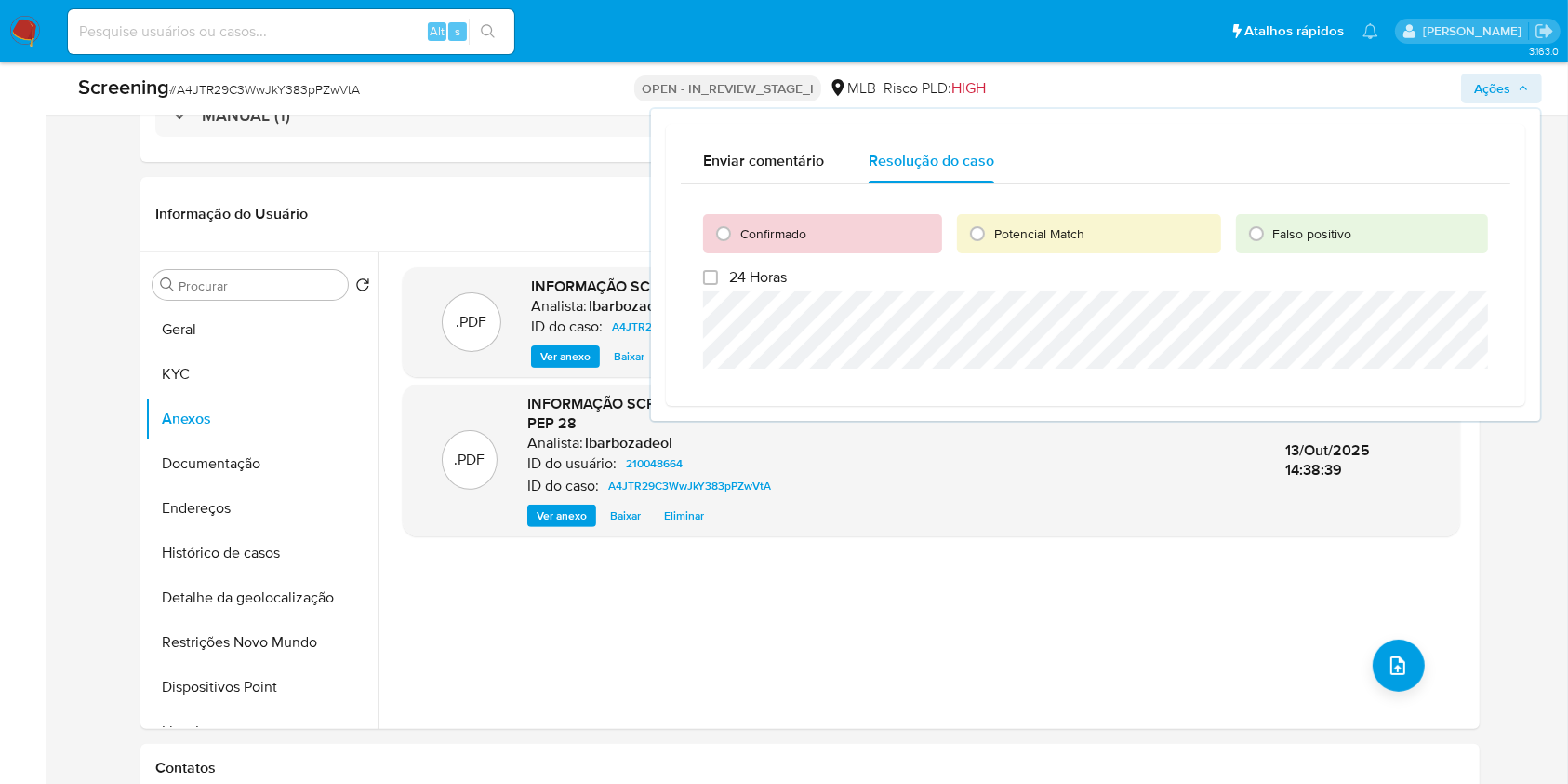
click at [784, 221] on div "Confirmado" at bounding box center [823, 233] width 239 height 39
click at [781, 227] on span "Confirmado" at bounding box center [773, 234] width 66 height 19
click at [739, 227] on input "Confirmado" at bounding box center [723, 233] width 30 height 30
radio input "true"
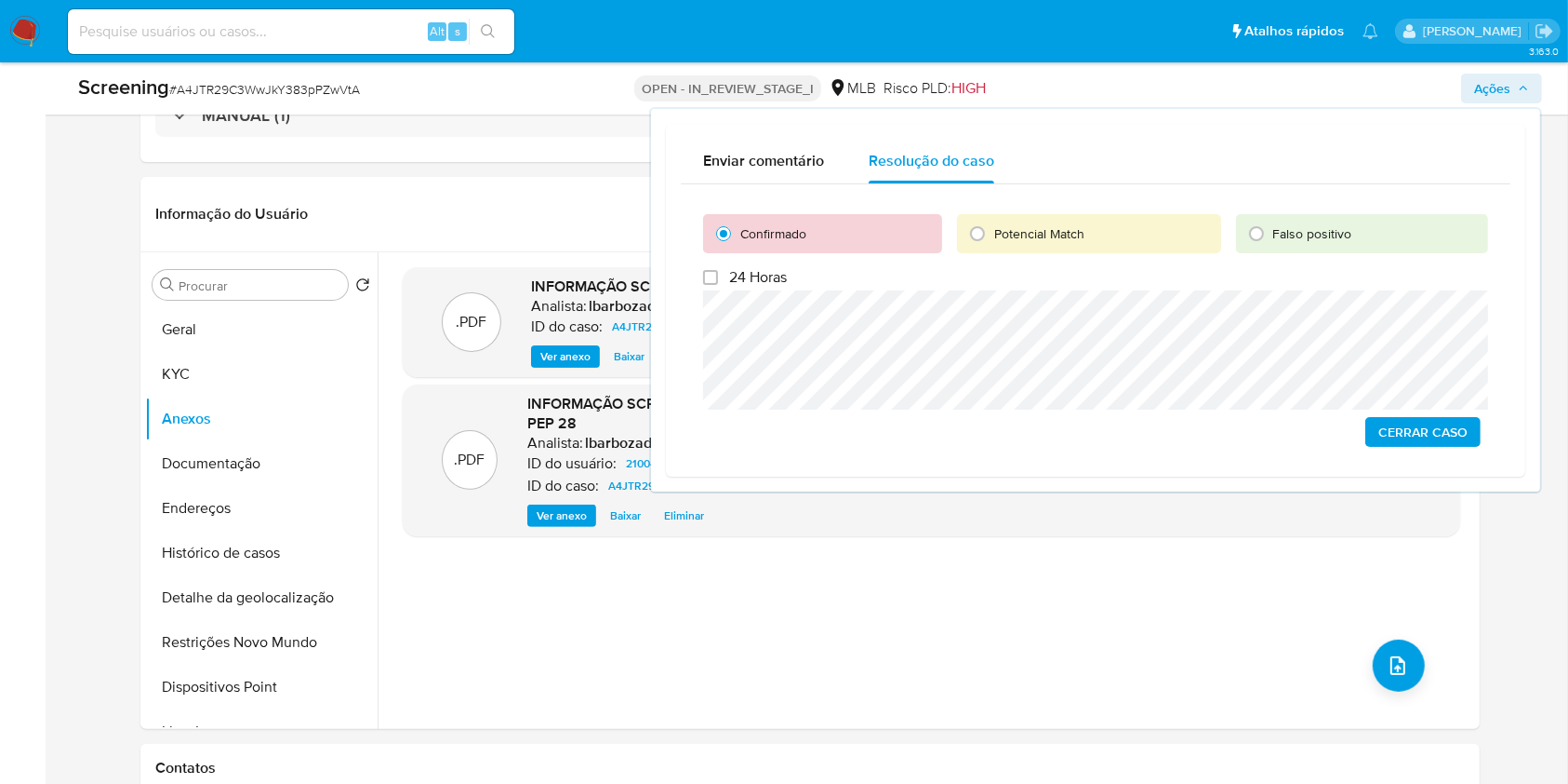
click at [1419, 438] on span "Cerrar caso" at bounding box center [1423, 431] width 90 height 26
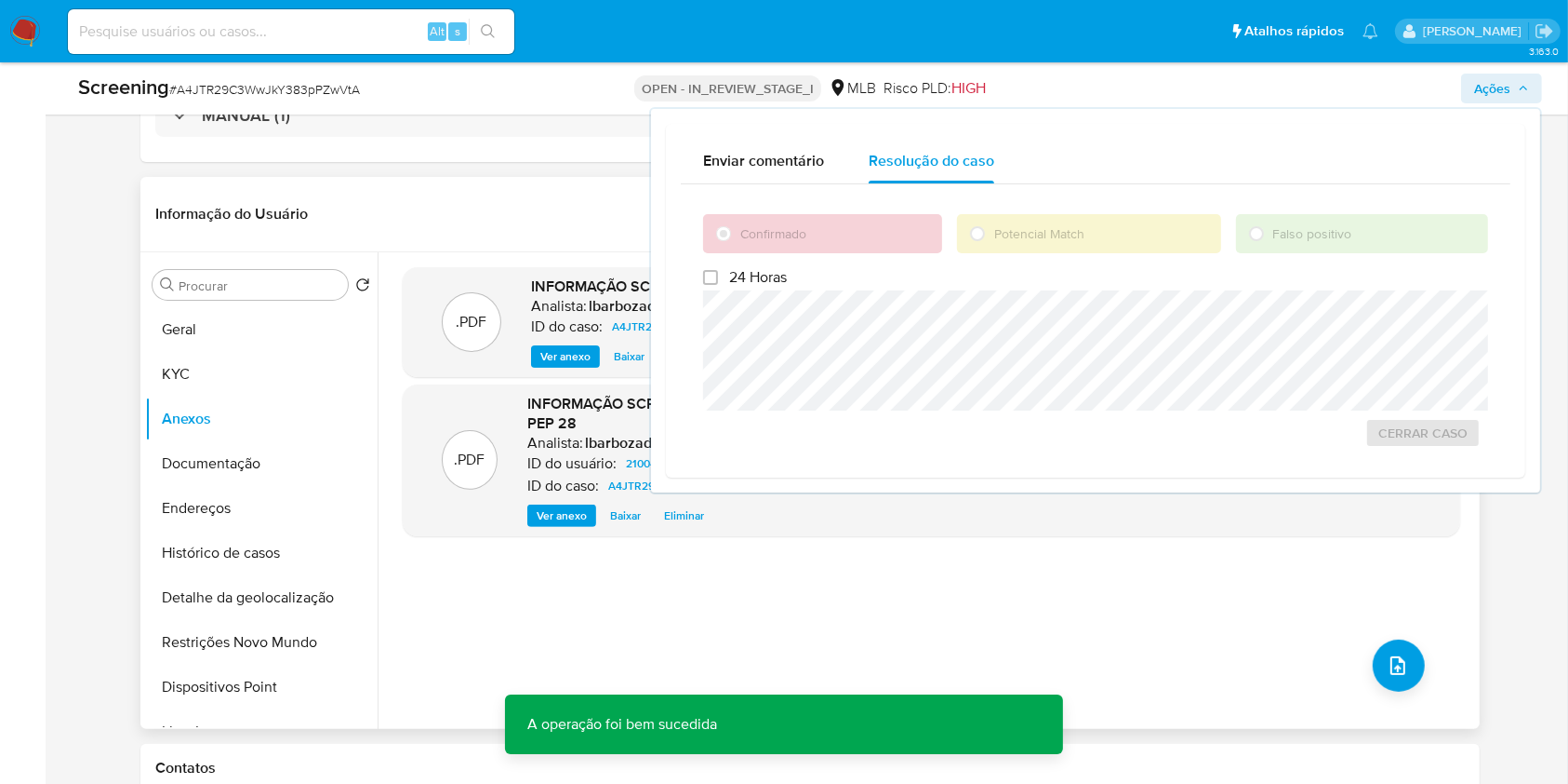
scroll to position [0, 0]
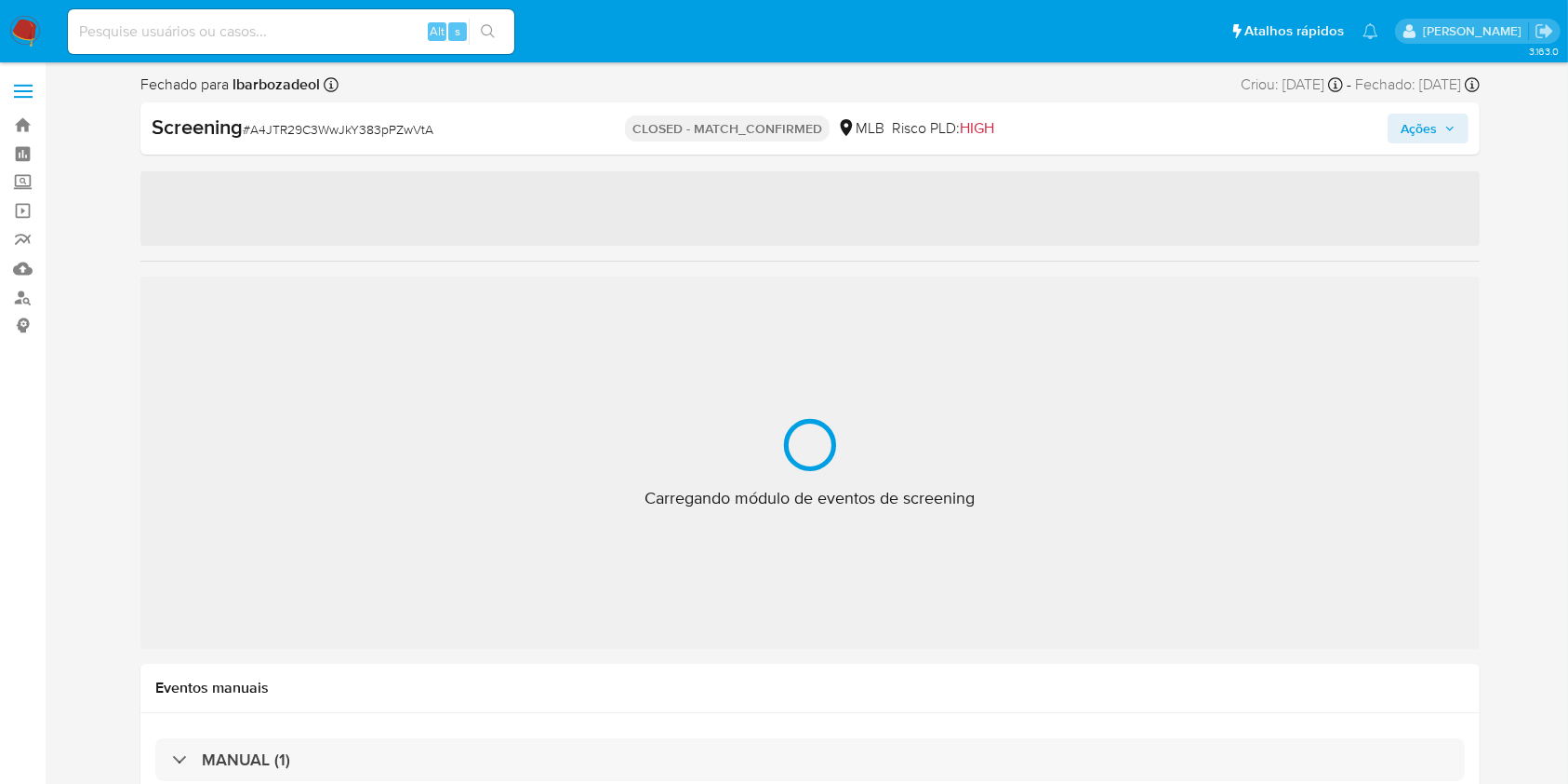
select select "10"
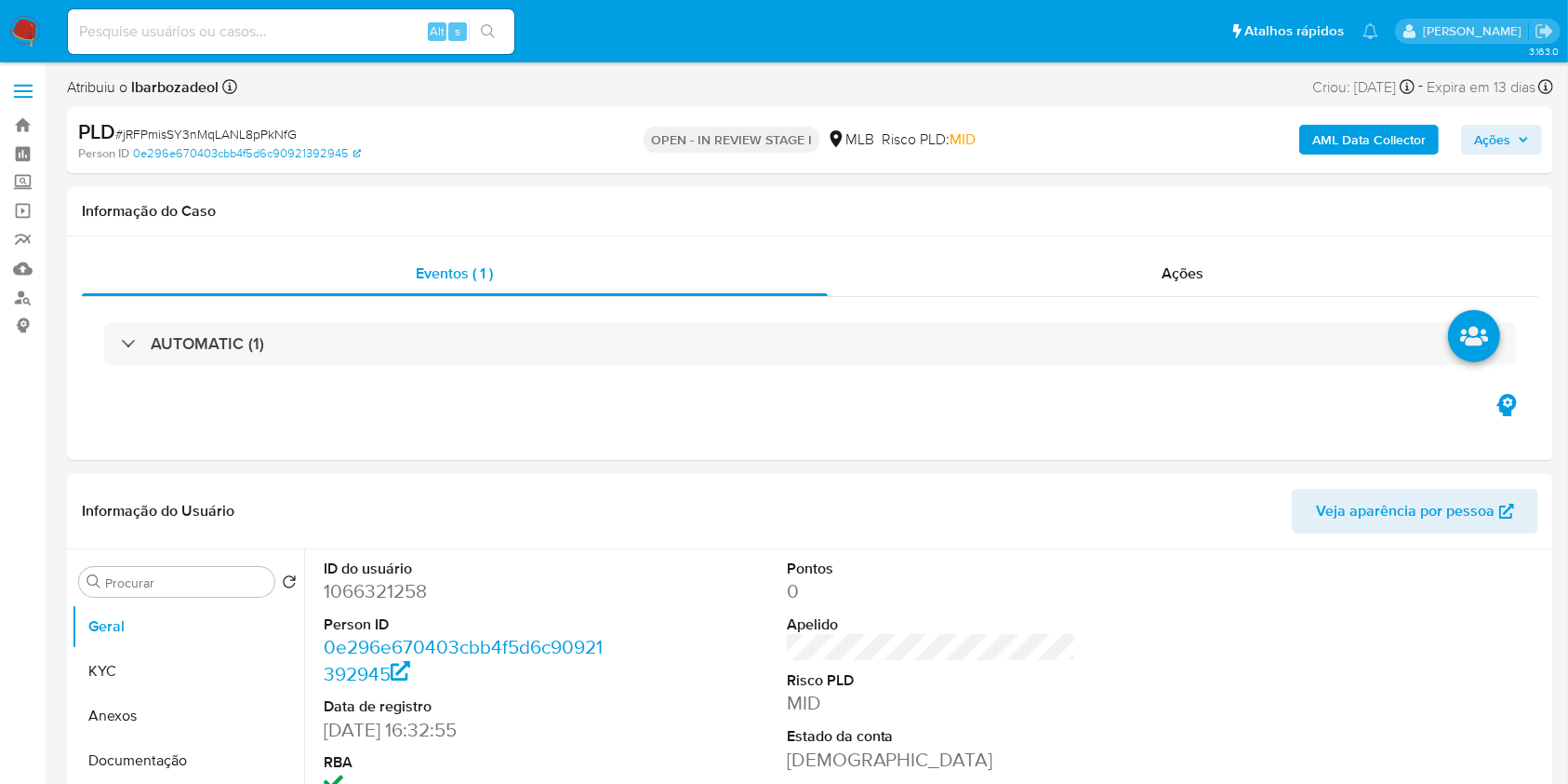
click at [1474, 142] on span "Ações" at bounding box center [1492, 139] width 36 height 30
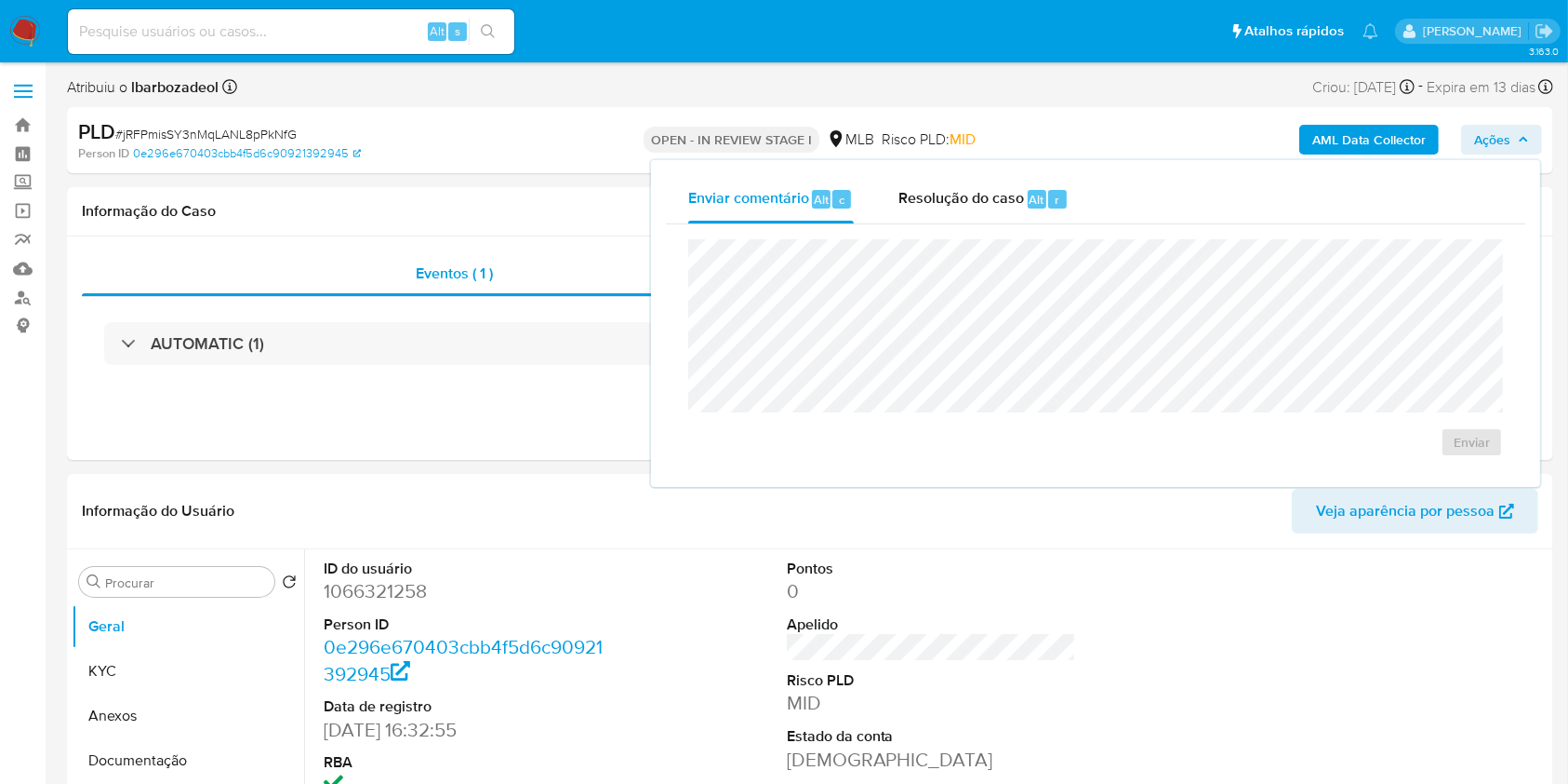
click at [1474, 139] on span "Ações" at bounding box center [1492, 139] width 36 height 30
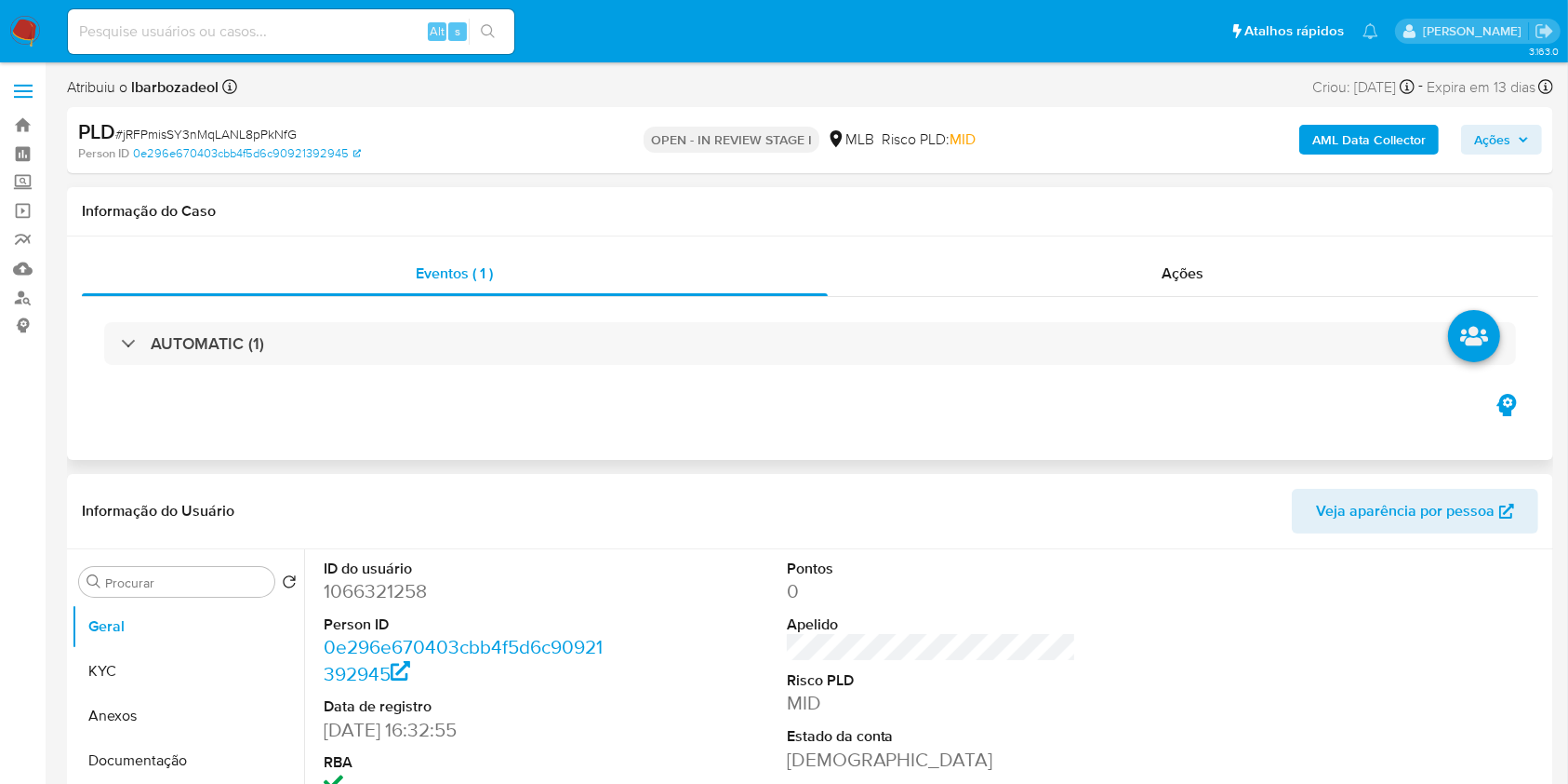
click at [559, 364] on div "AUTOMATIC (1)" at bounding box center [810, 343] width 1456 height 93
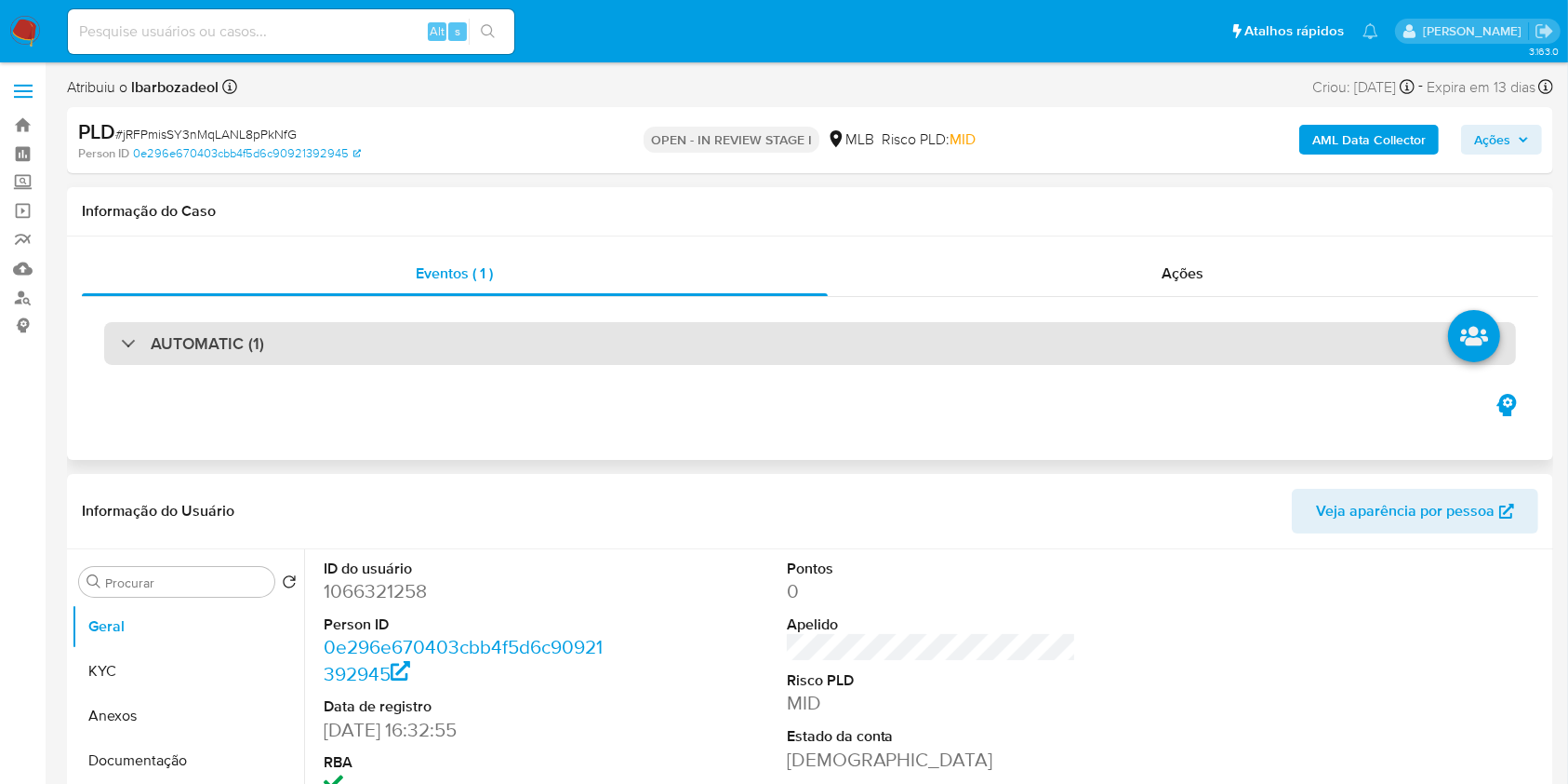
drag, startPoint x: 509, startPoint y: 357, endPoint x: 497, endPoint y: 357, distance: 12.0
click at [508, 357] on div "AUTOMATIC (1)" at bounding box center [809, 343] width 1412 height 43
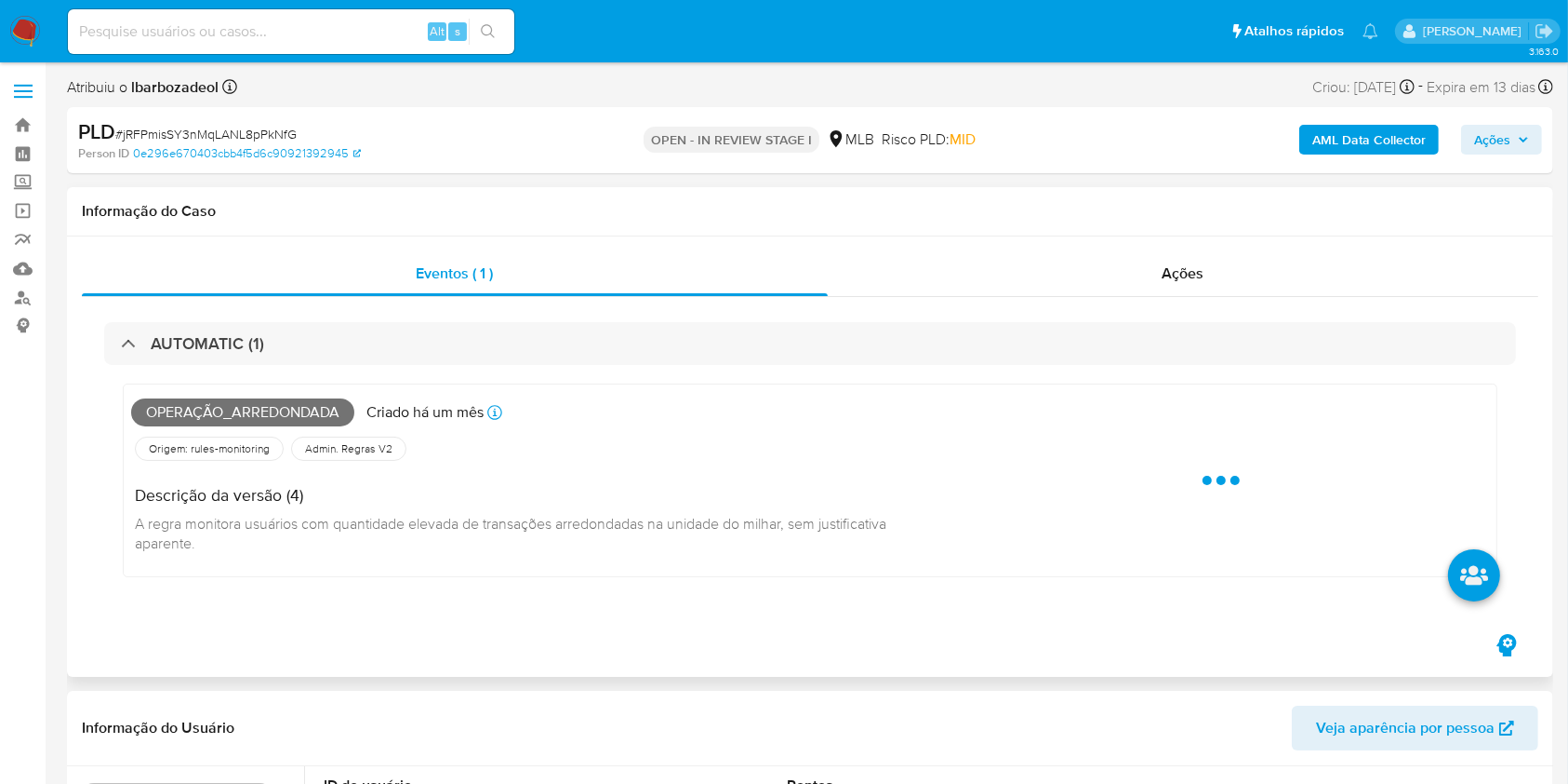
click at [249, 412] on span "Operação_arredondada" at bounding box center [243, 412] width 223 height 28
copy span "Operação_arredondada"
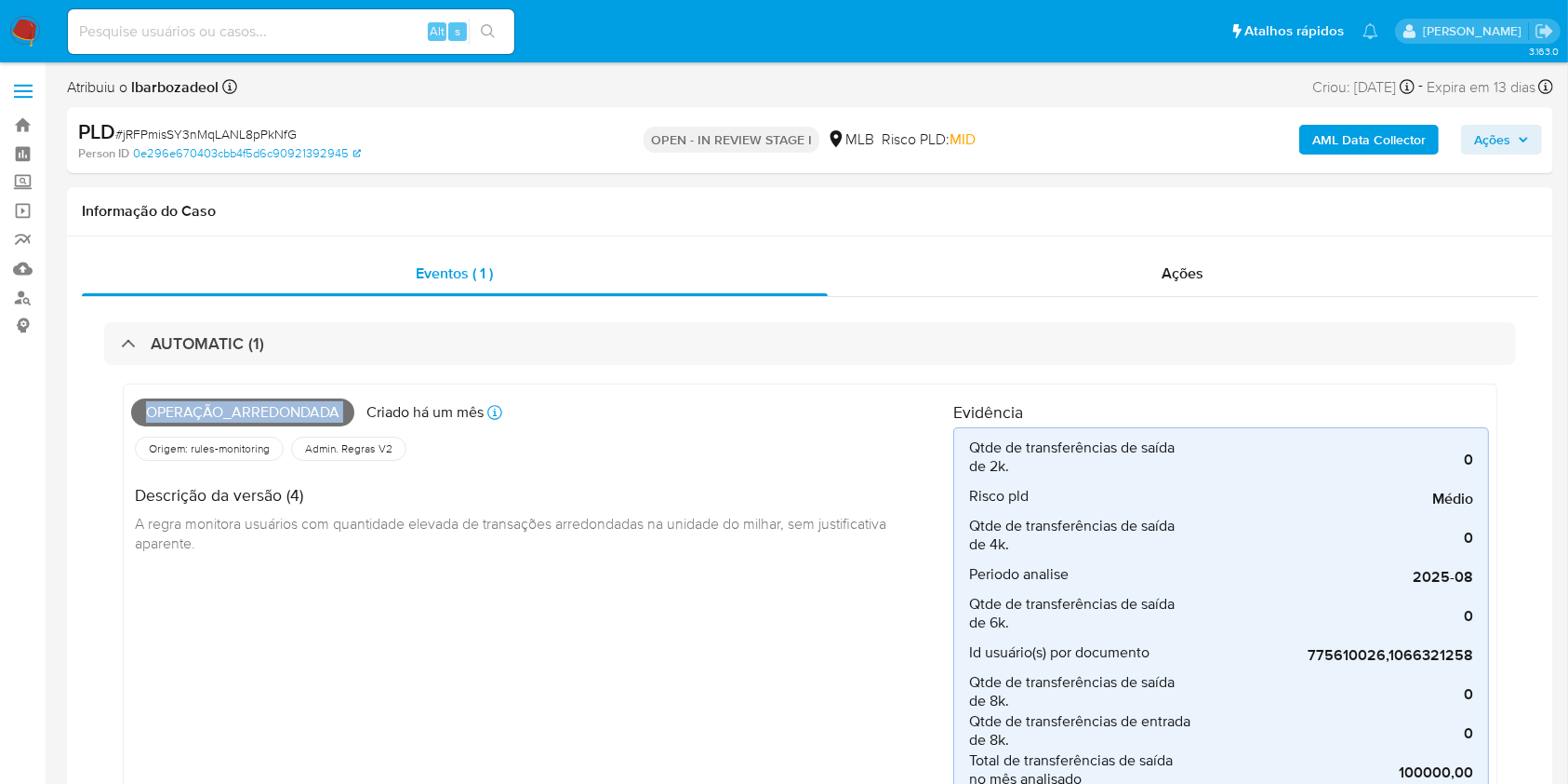
click at [1504, 129] on span "Ações" at bounding box center [1492, 139] width 36 height 30
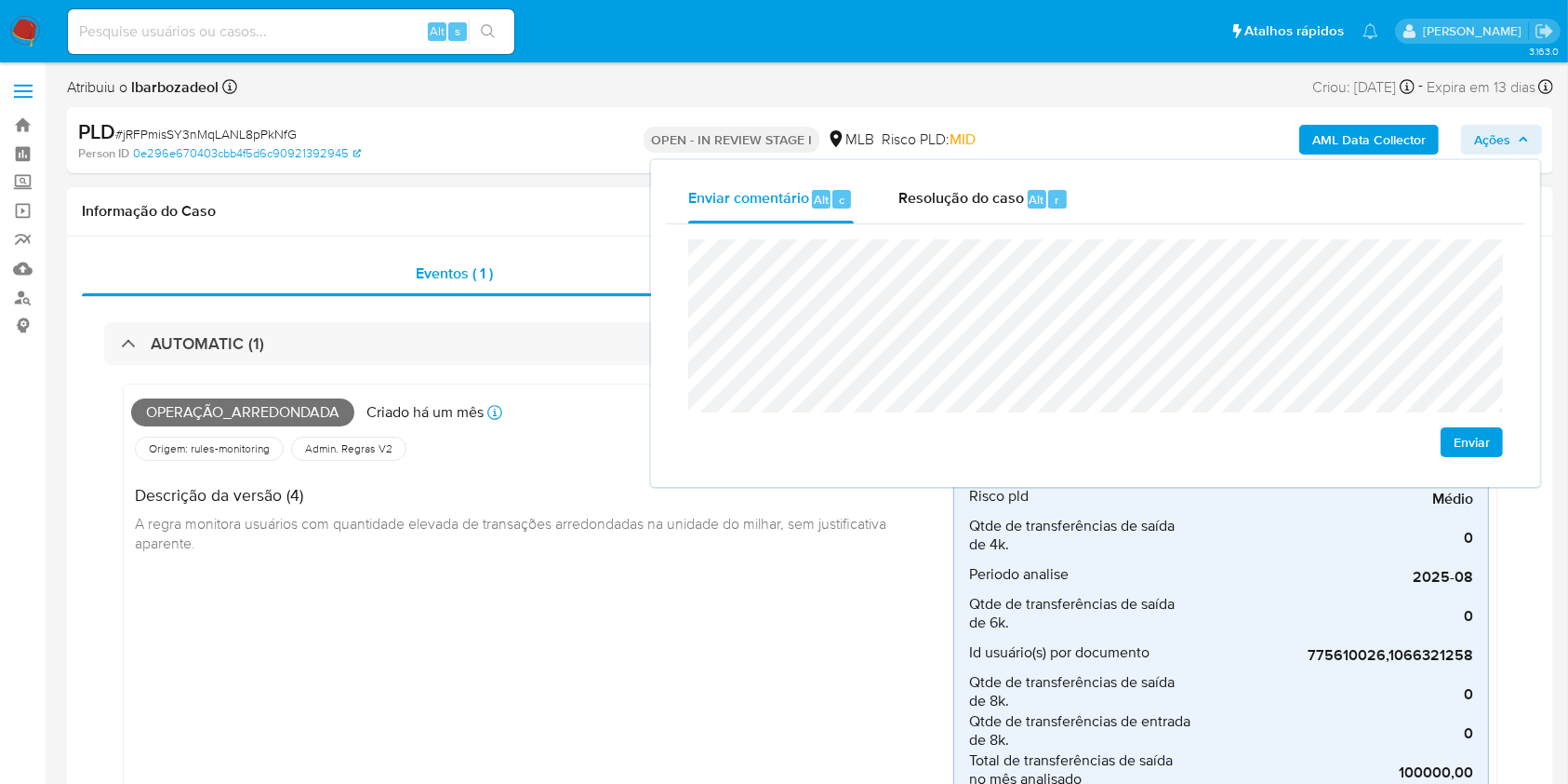
click at [620, 516] on span "A regra monitora usuários com quantidade elevada de transações arredondadas na …" at bounding box center [512, 533] width 755 height 41
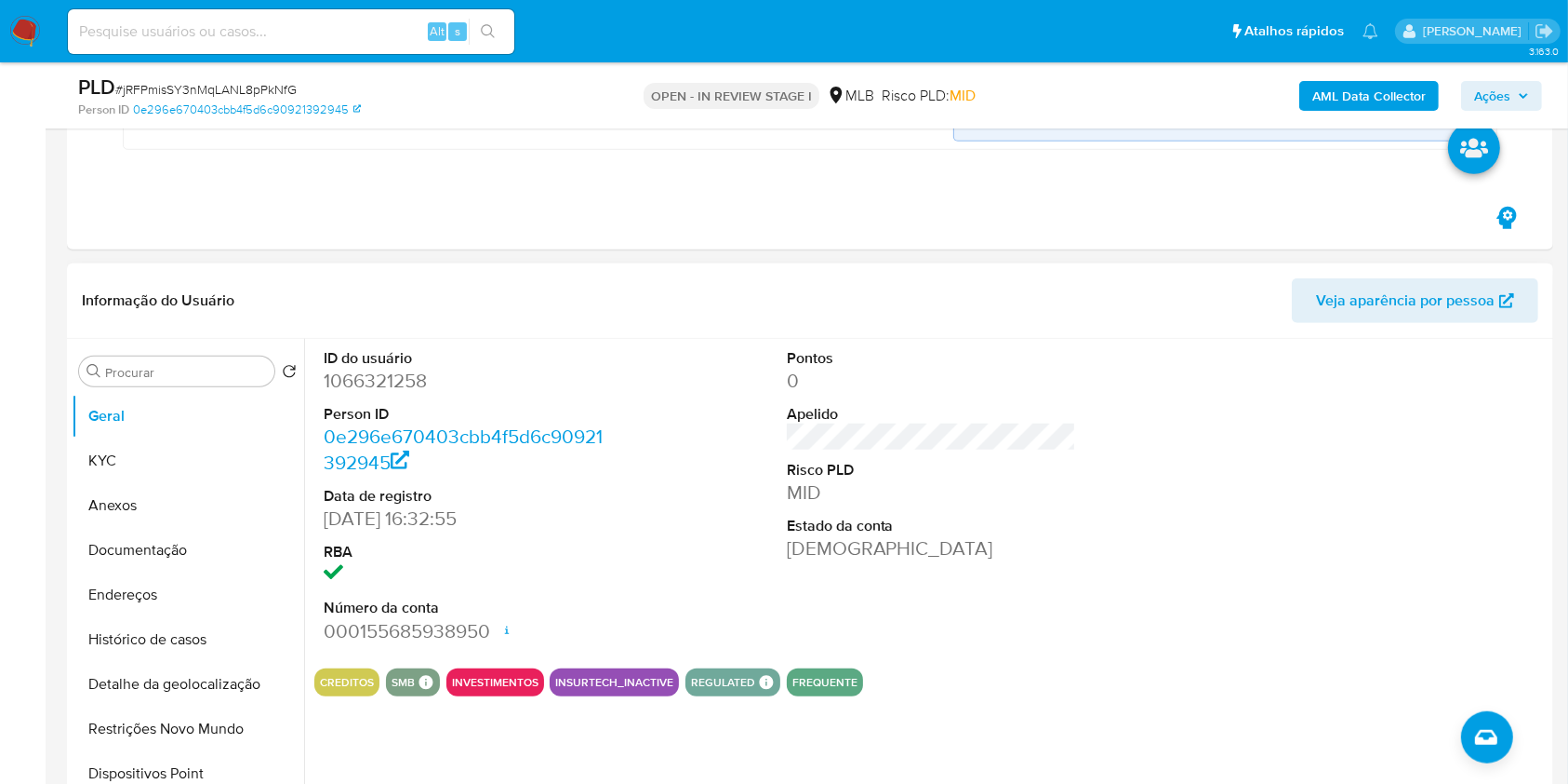
scroll to position [1337, 0]
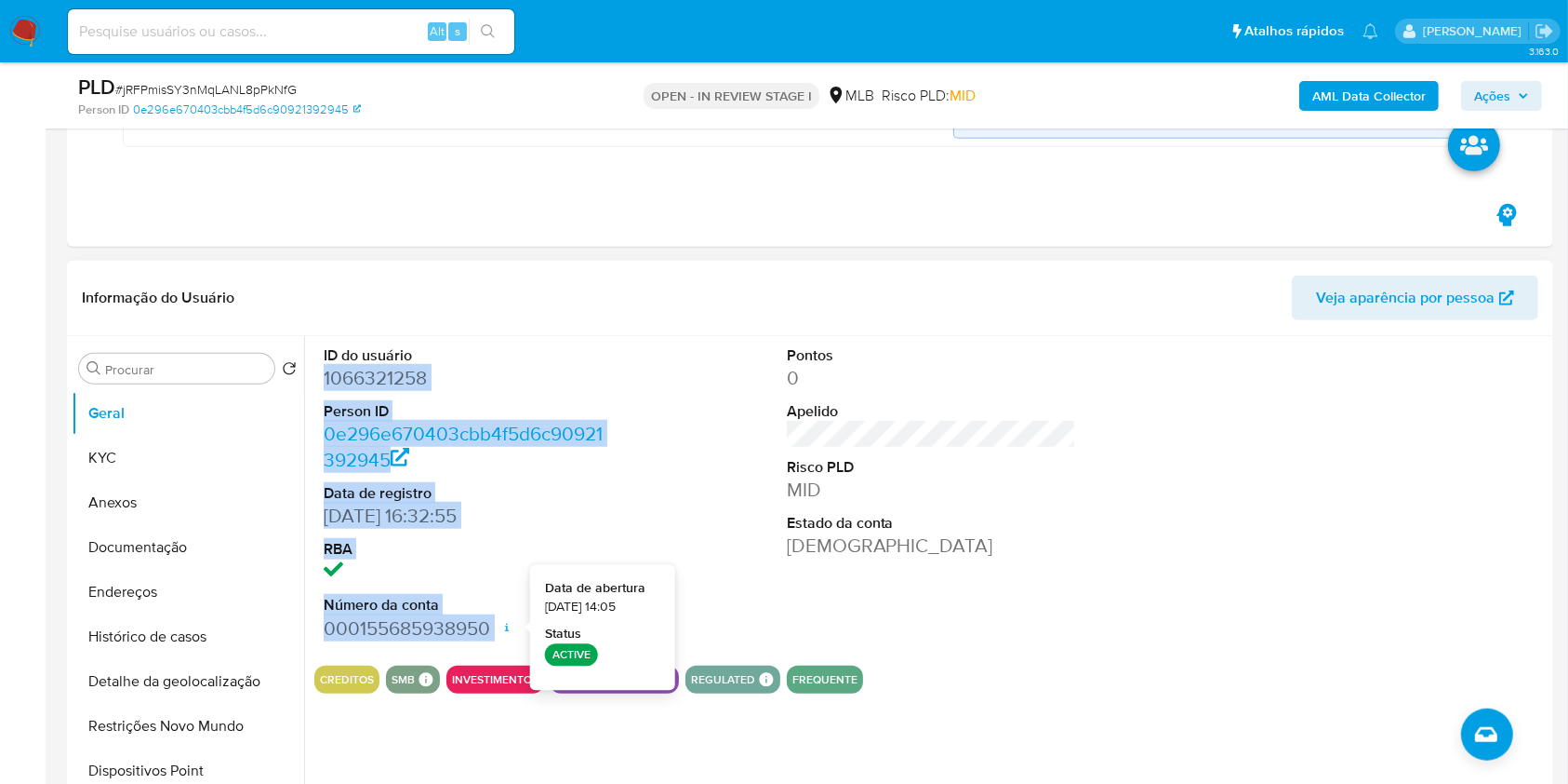
drag, startPoint x: 313, startPoint y: 374, endPoint x: 498, endPoint y: 609, distance: 299.1
click at [502, 621] on div "ID do usuário 1066321258 Person ID 0e296e670403cbb4f5d6c90921392945 Data de reg…" at bounding box center [926, 574] width 1244 height 477
copy dl "1066321258 Person ID 0e296e670403cbb4f5d6c90921392945 Data de registro 31/01/20…"
click at [1488, 103] on span "Ações" at bounding box center [1492, 95] width 36 height 30
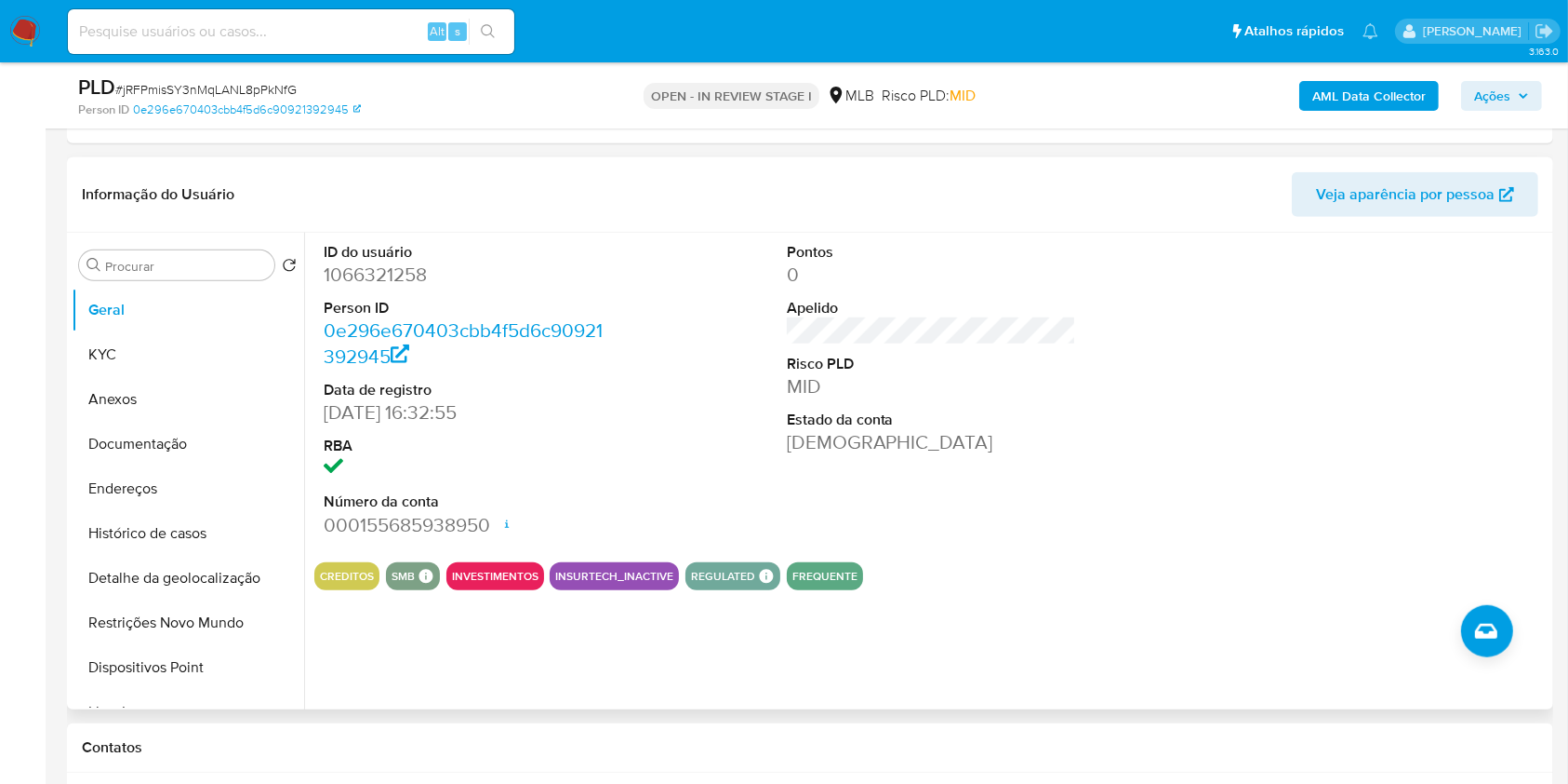
scroll to position [1448, 0]
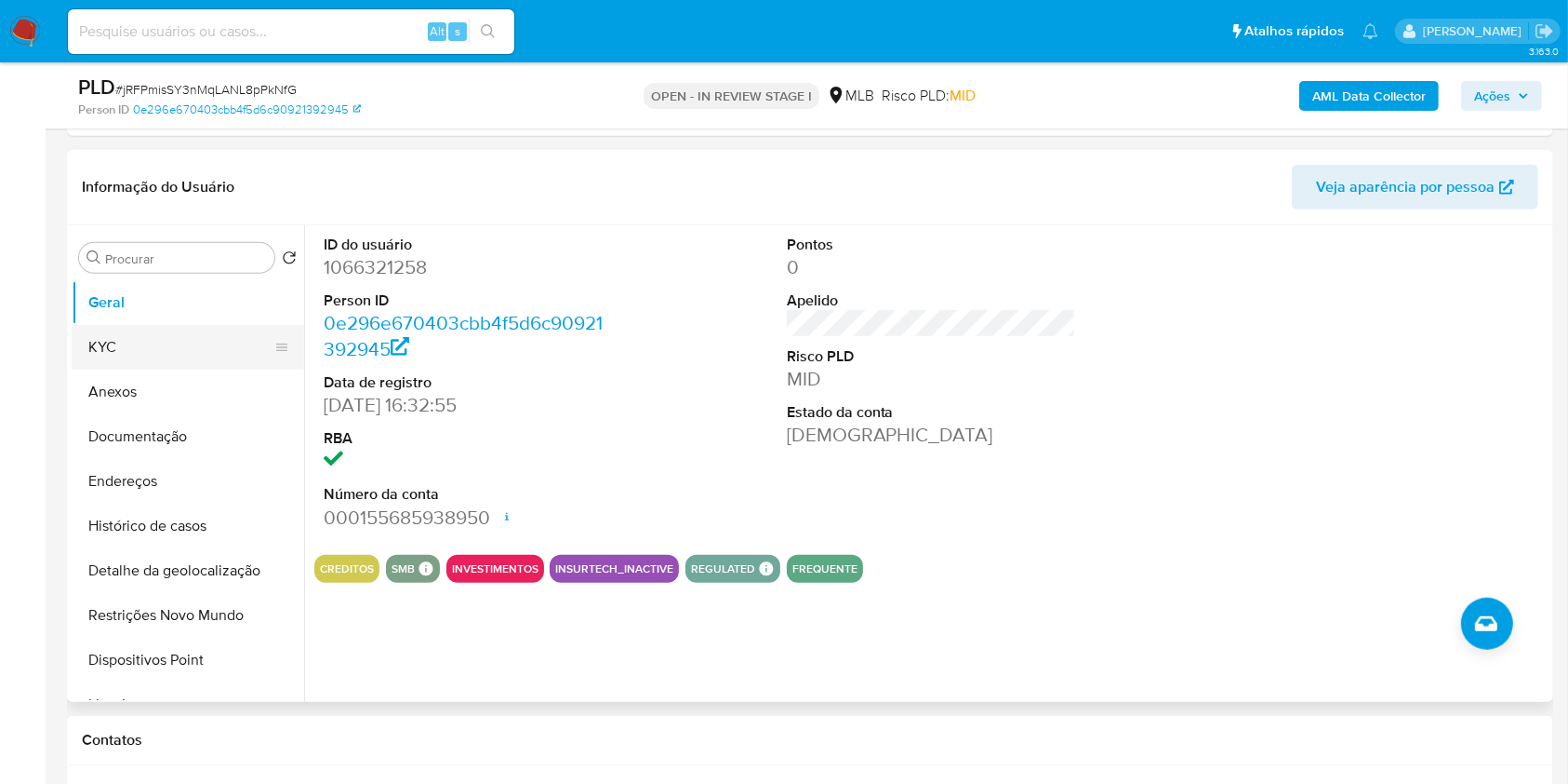
click at [208, 350] on button "KYC" at bounding box center [180, 347] width 217 height 45
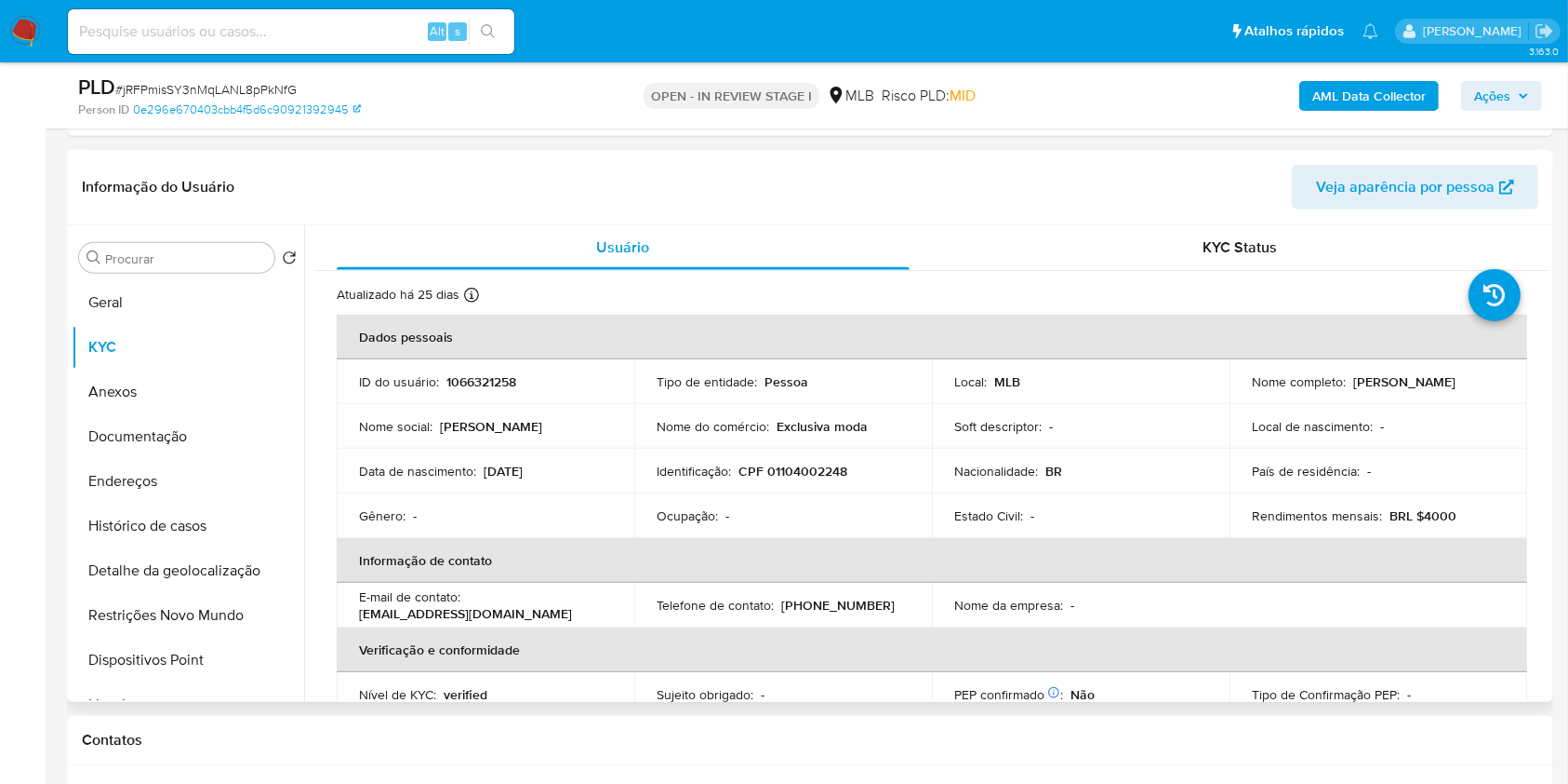
click at [816, 469] on p "CPF 01104002248" at bounding box center [793, 471] width 109 height 17
copy p "01104002248"
click at [1522, 83] on span "Ações" at bounding box center [1501, 95] width 55 height 26
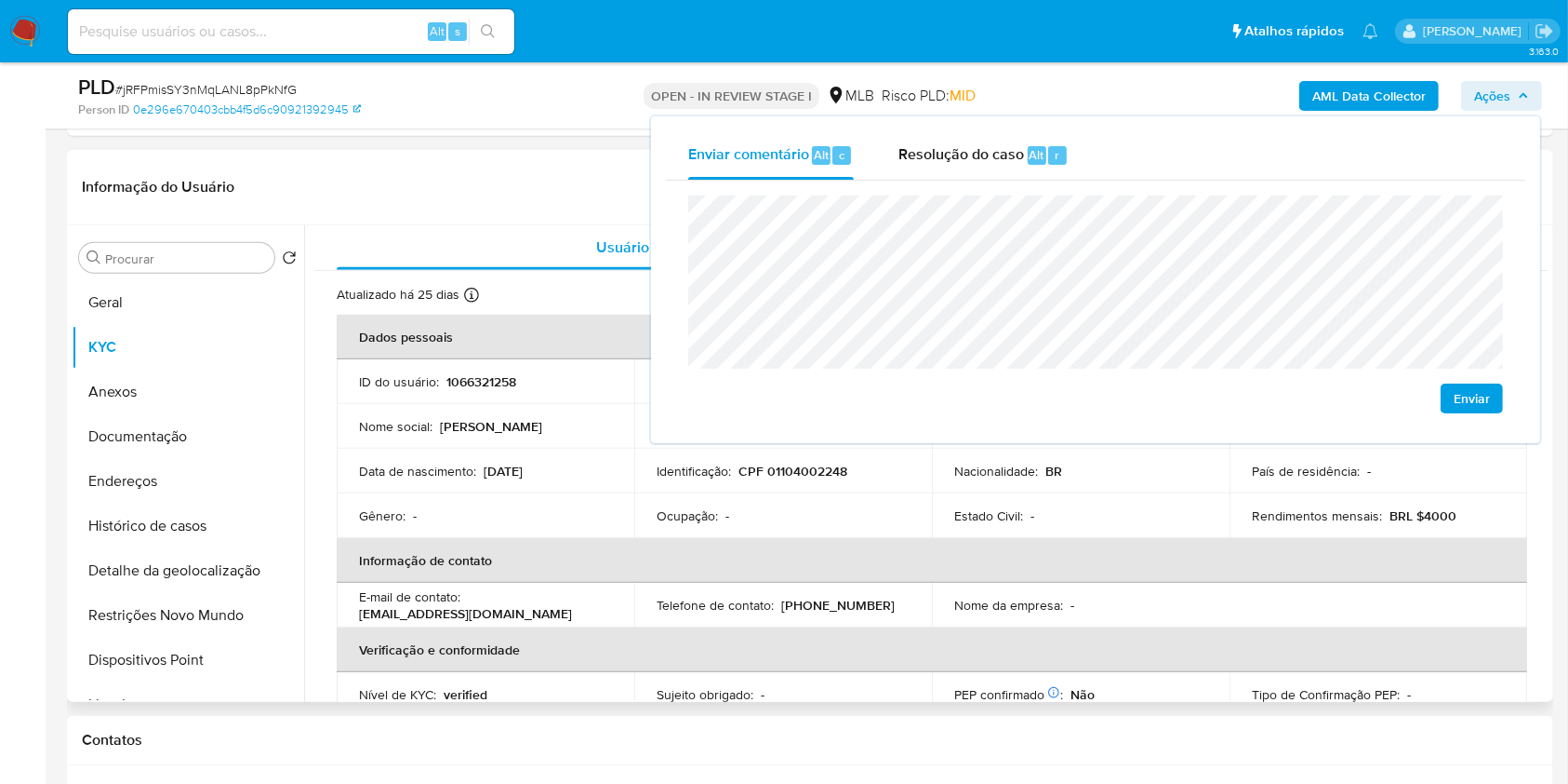
click at [921, 487] on td "Identificação : CPF 01104002248" at bounding box center [783, 470] width 297 height 45
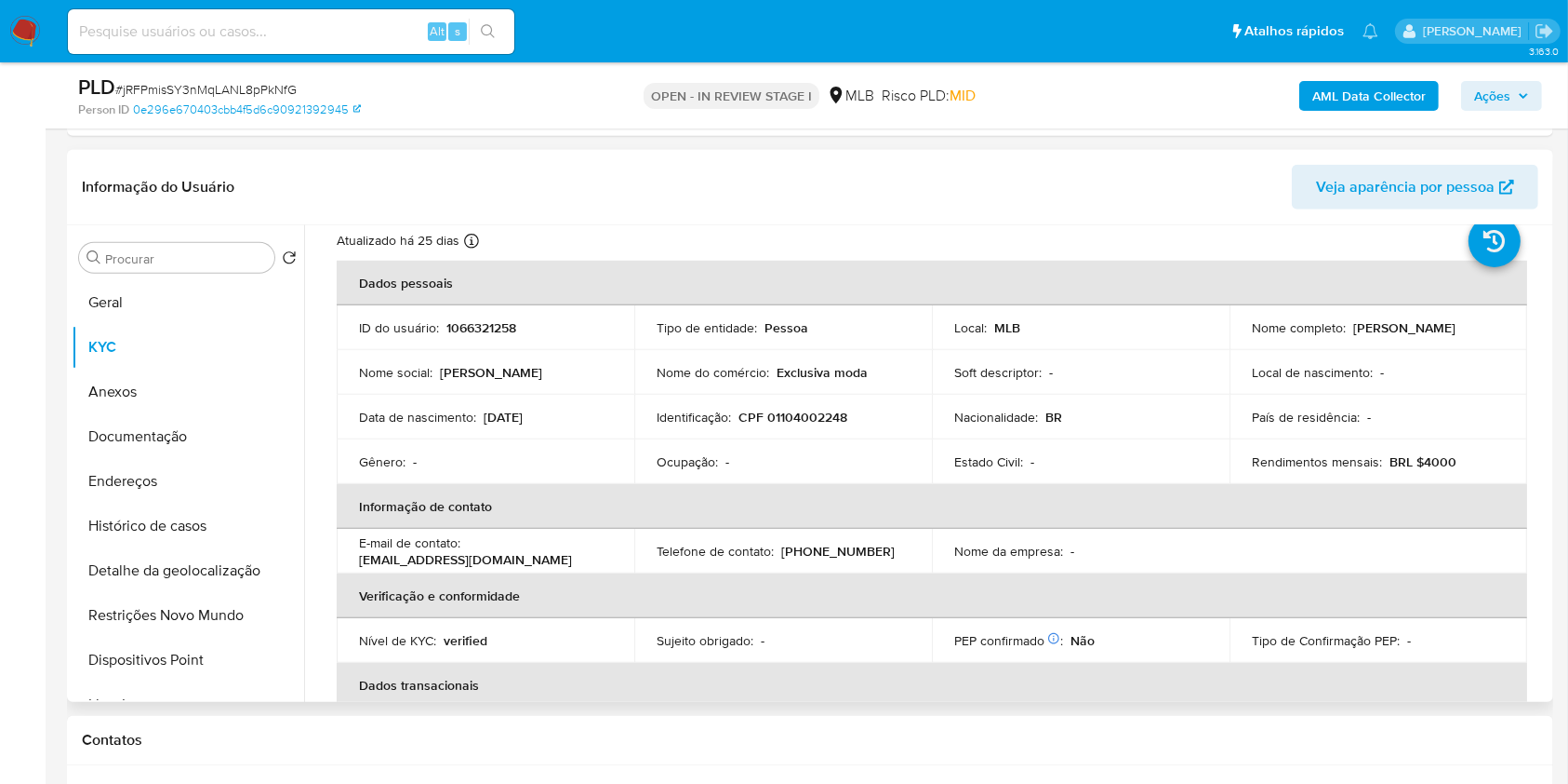
scroll to position [0, 0]
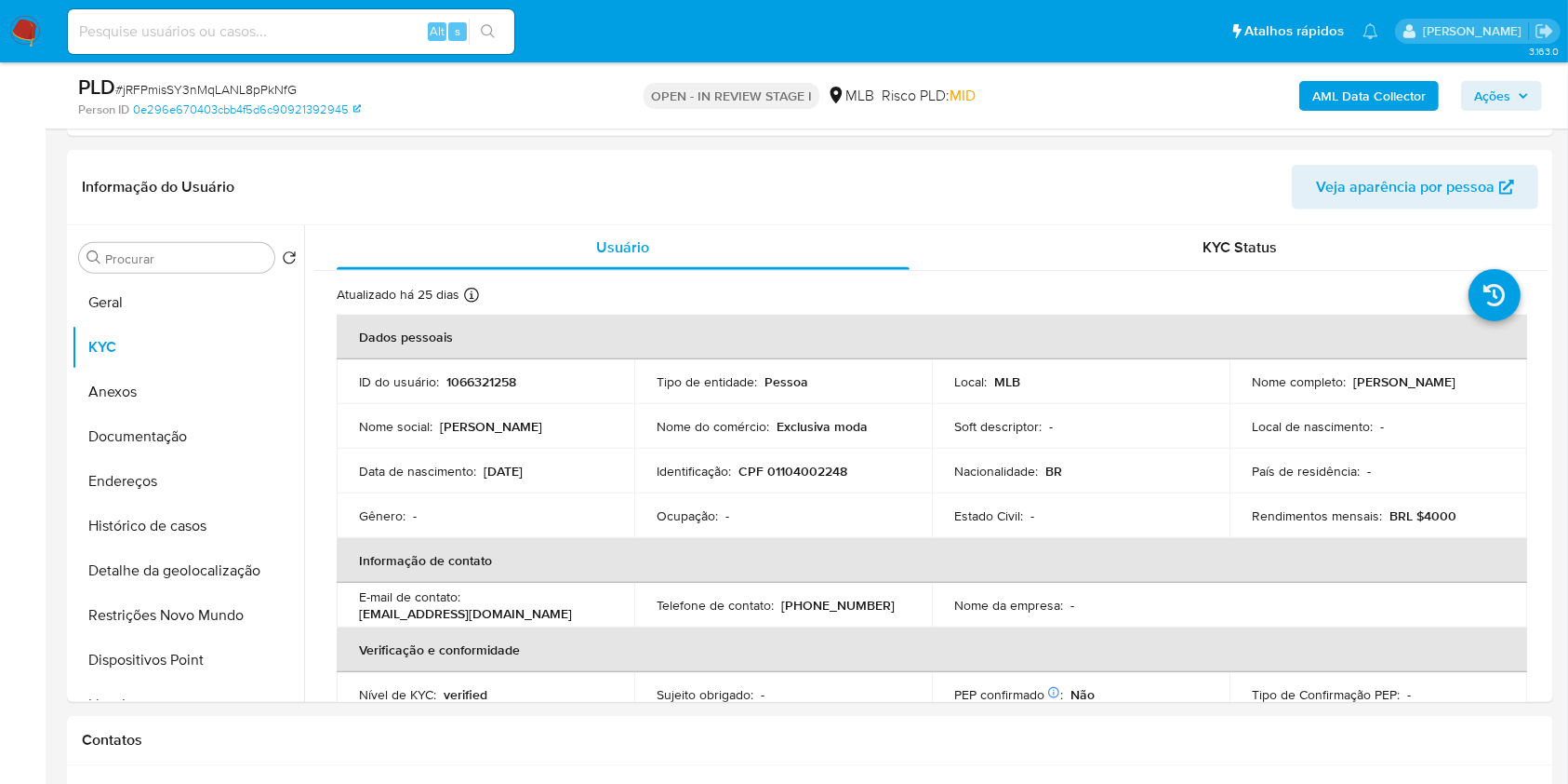
click at [1479, 91] on span "Ações" at bounding box center [1492, 95] width 36 height 30
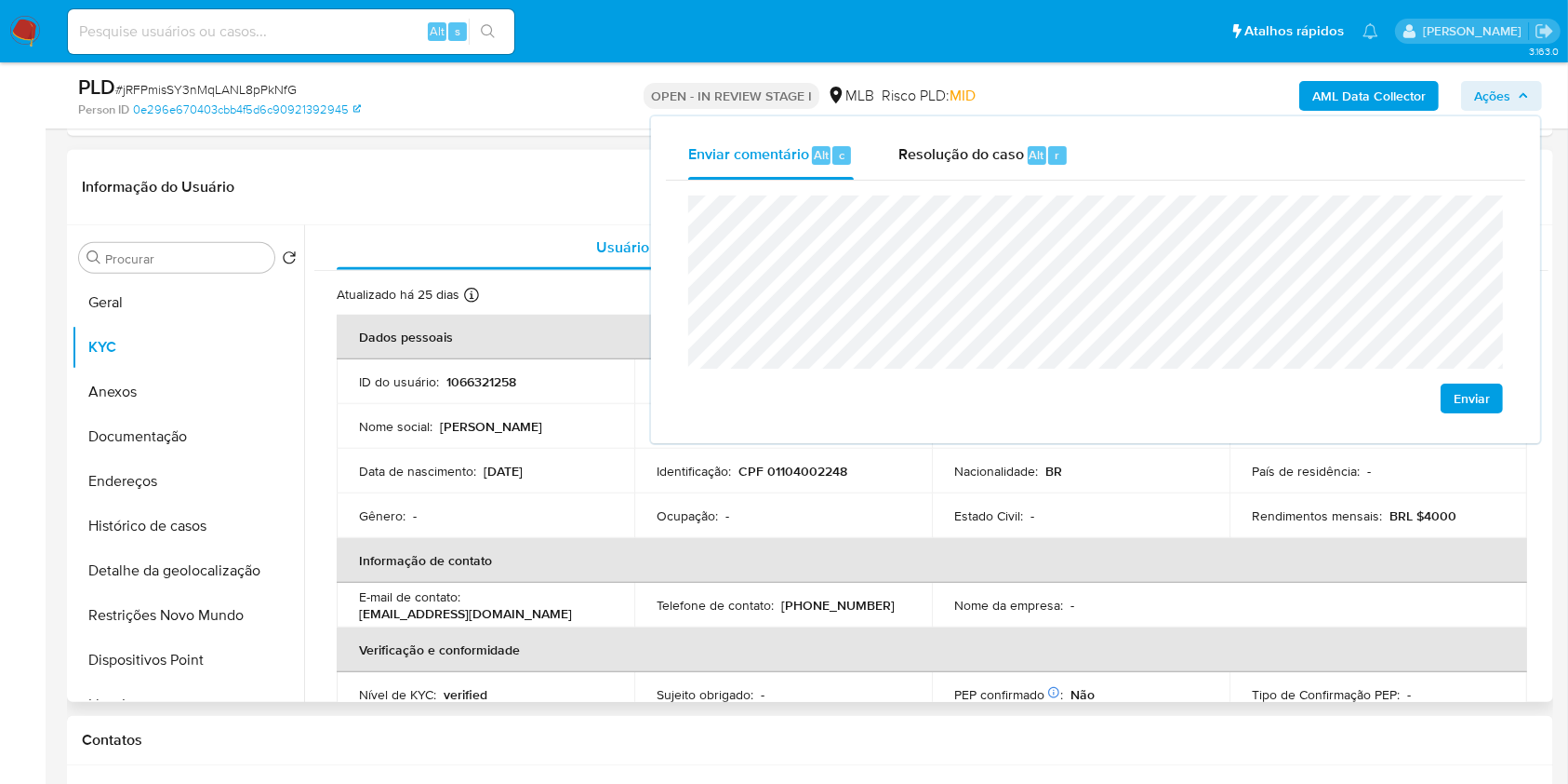
click at [1099, 549] on th "Informação de contato" at bounding box center [931, 560] width 1191 height 45
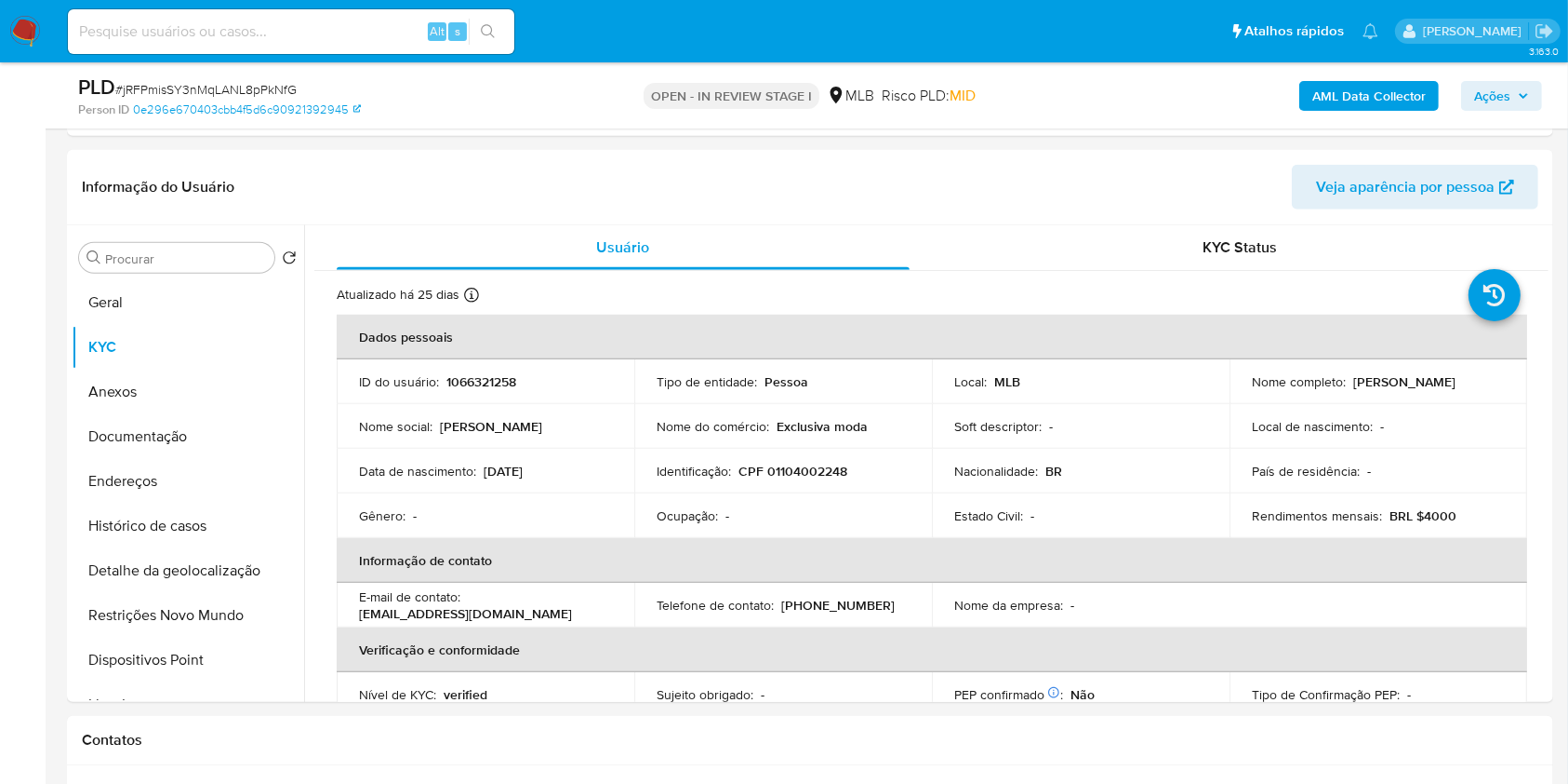
click at [1477, 108] on span "Ações" at bounding box center [1492, 95] width 36 height 30
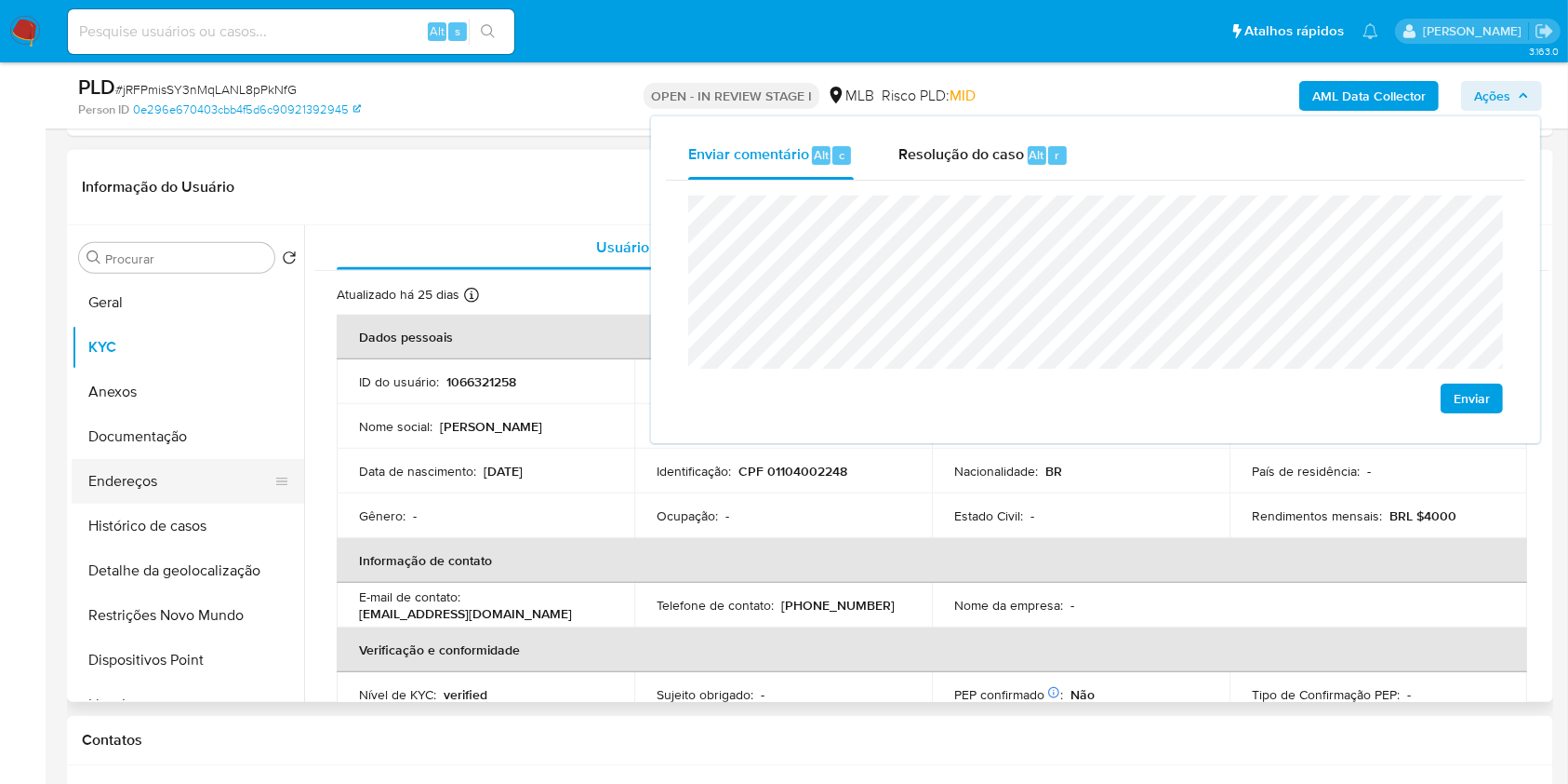
click at [183, 464] on button "Endereços" at bounding box center [180, 481] width 217 height 45
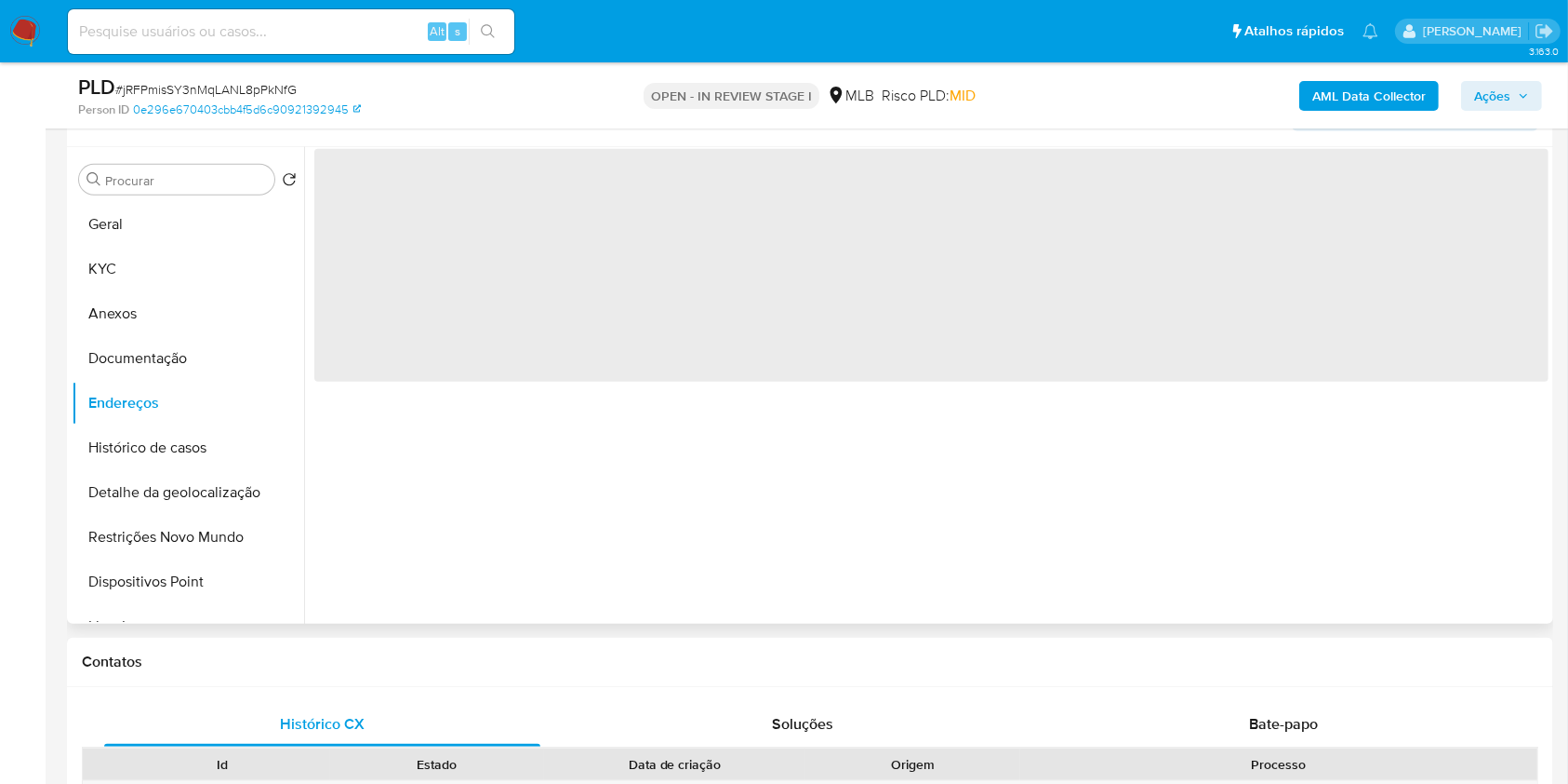
scroll to position [1503, 0]
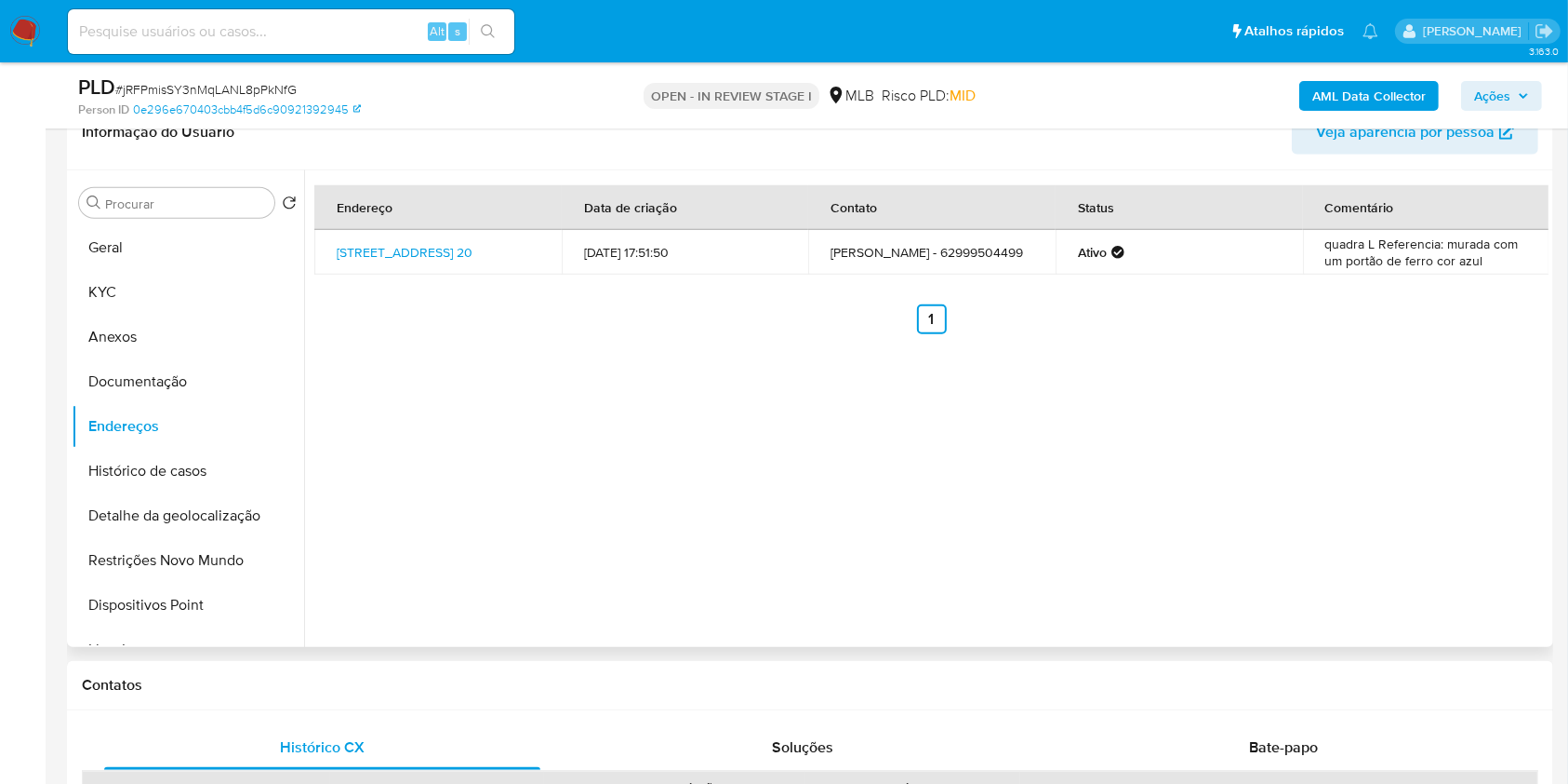
click at [393, 230] on td "8 20, Porangatu, Goiás, 76550000, Brasil 20" at bounding box center [438, 252] width 248 height 45
click at [377, 243] on link "8 20, Porangatu, Goiás, 76550000, Brasil 20" at bounding box center [404, 253] width 135 height 19
click at [246, 376] on button "Documentação" at bounding box center [180, 382] width 217 height 45
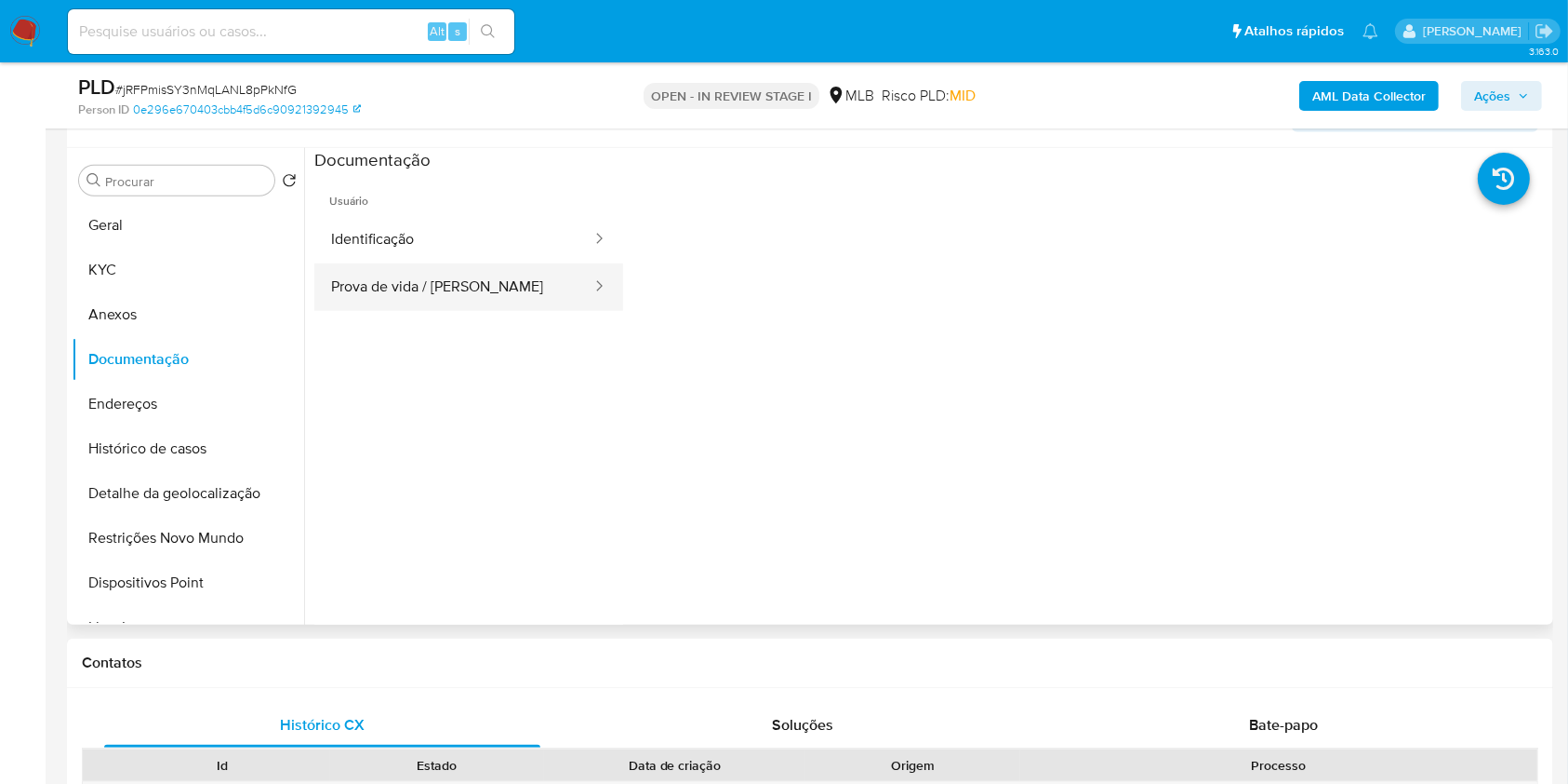
click at [472, 278] on button "Prova de vida / Selfie" at bounding box center [454, 287] width 279 height 48
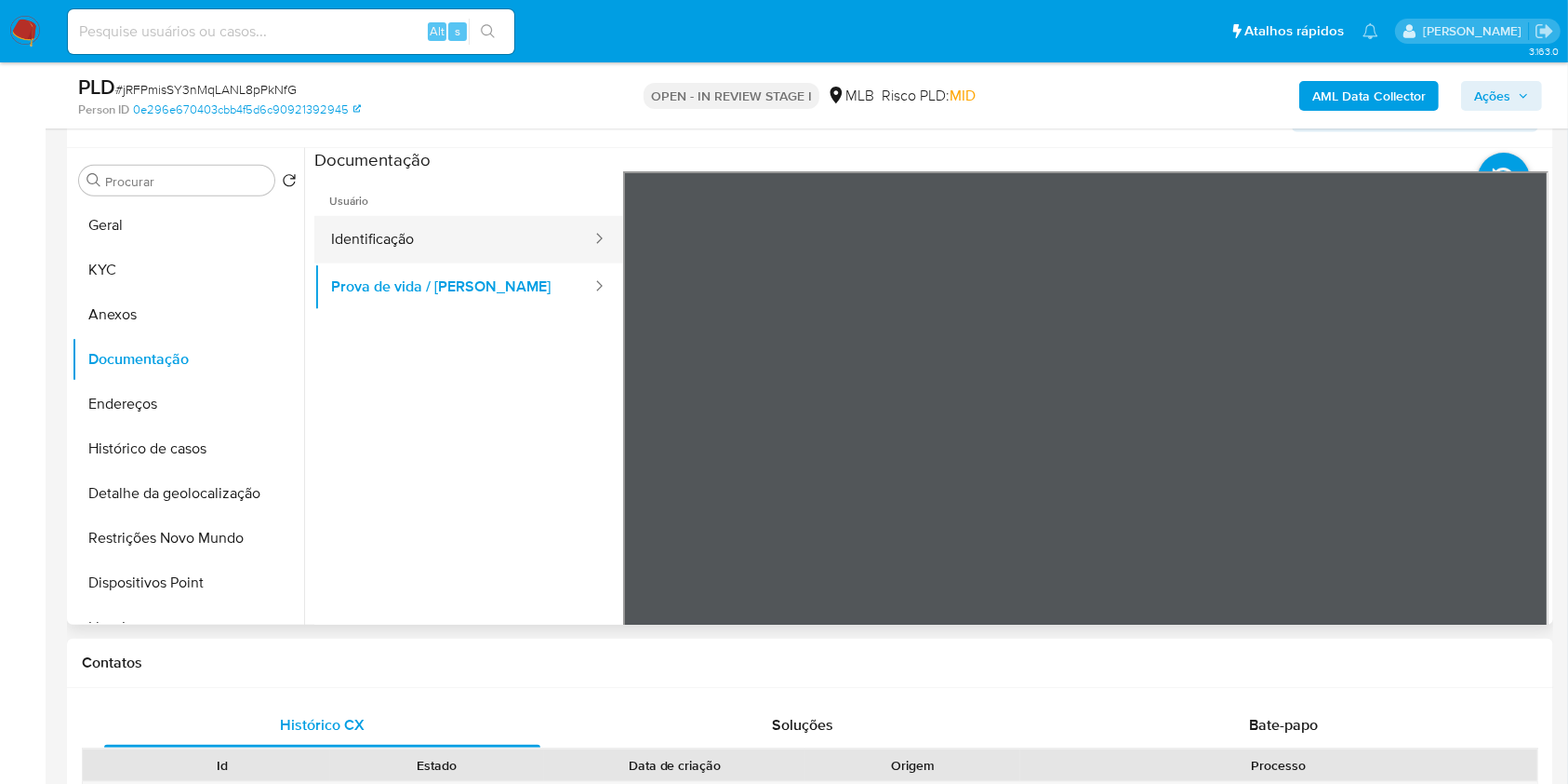
click at [403, 226] on button "Identificação" at bounding box center [454, 239] width 279 height 48
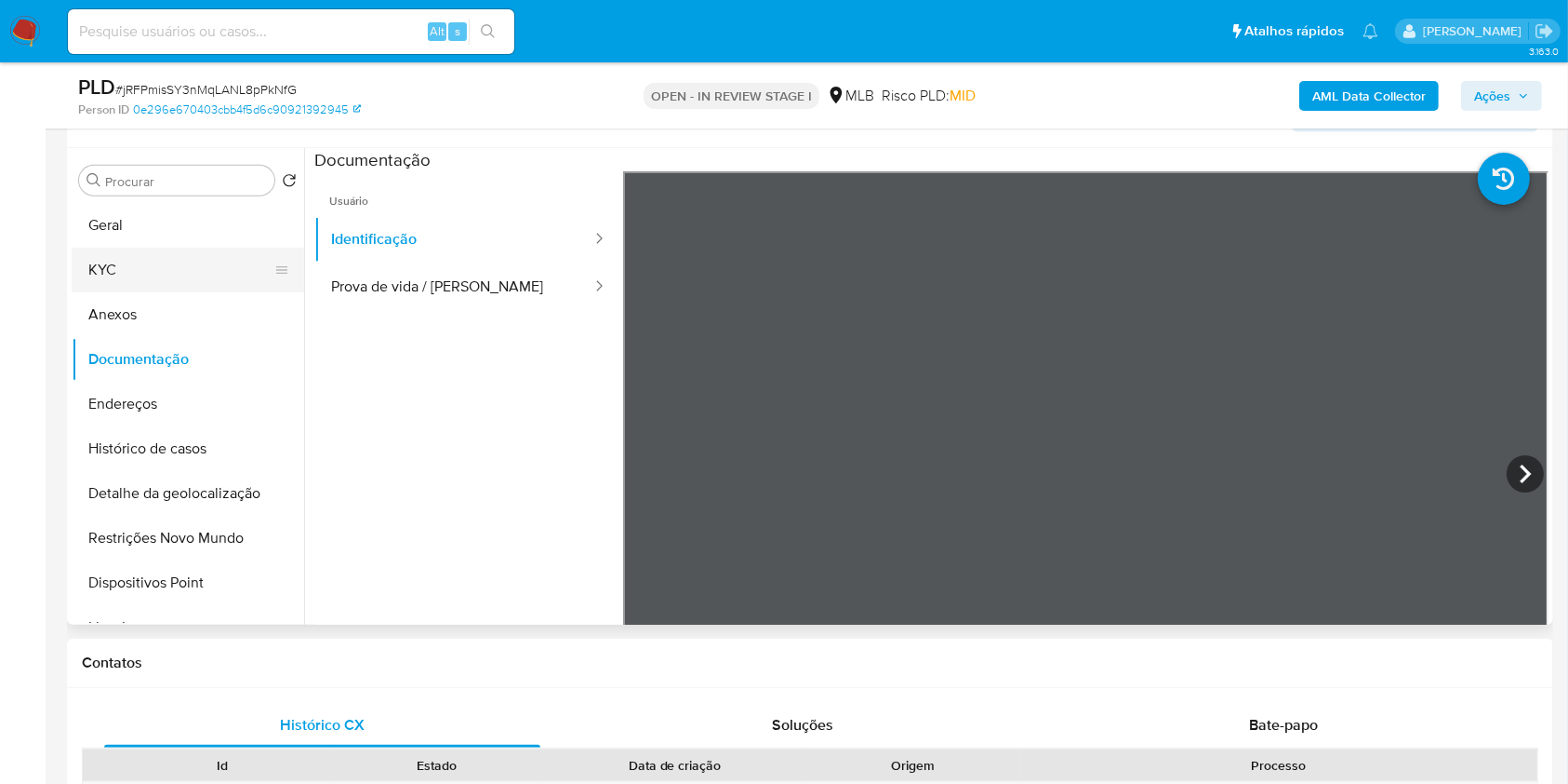
click at [134, 276] on button "KYC" at bounding box center [180, 270] width 217 height 45
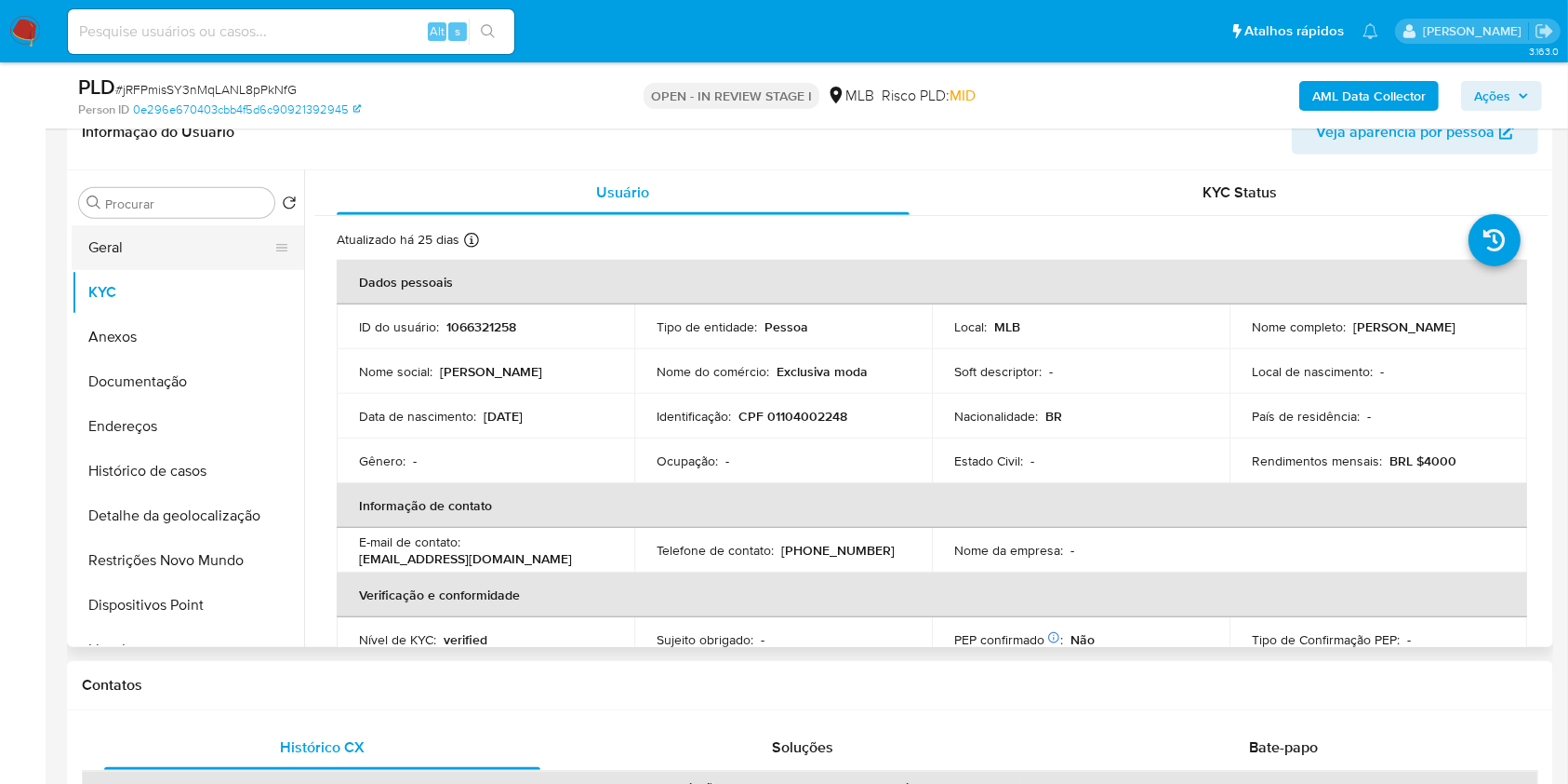
click at [213, 256] on button "Geral" at bounding box center [180, 247] width 217 height 45
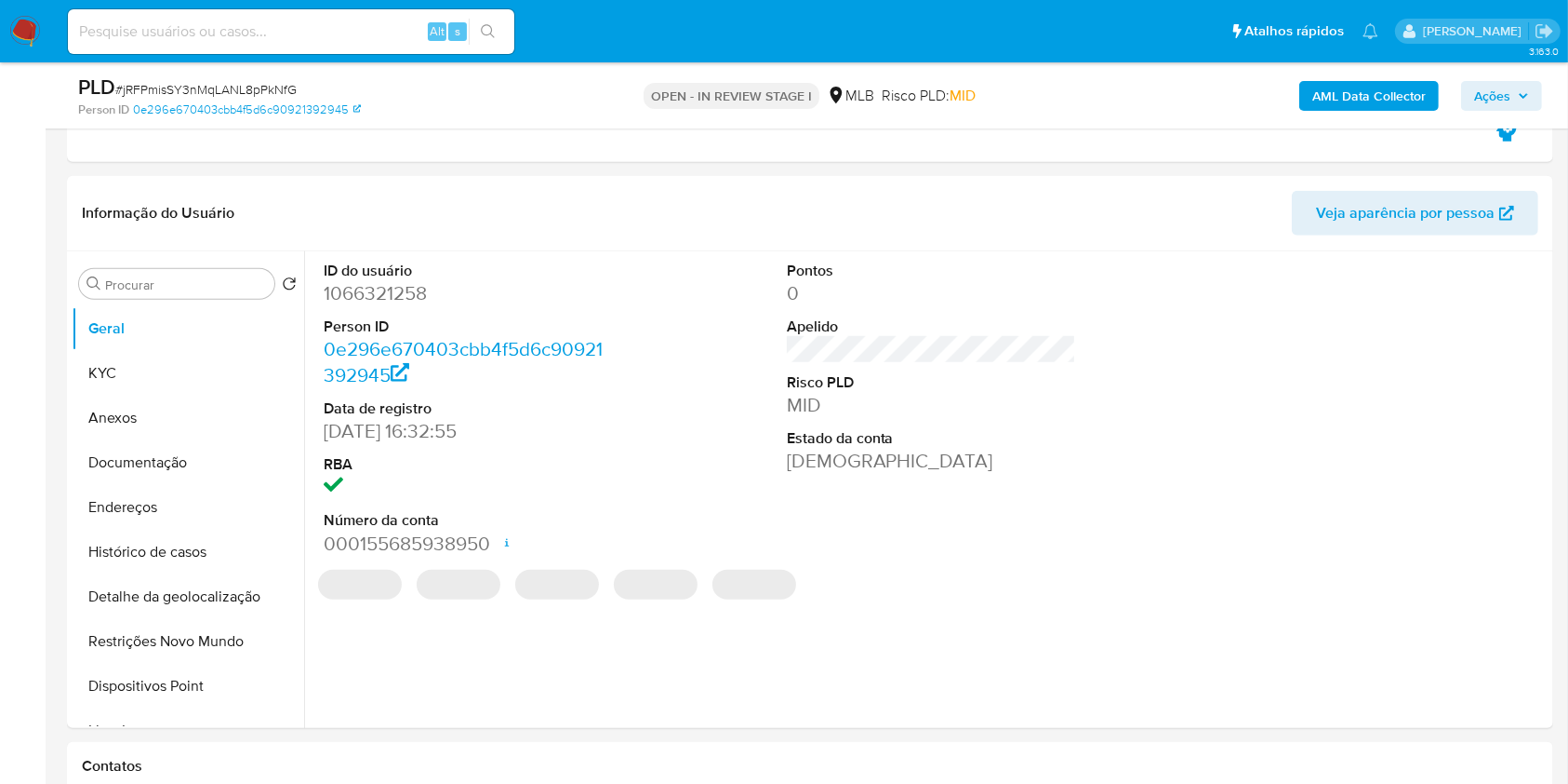
scroll to position [1424, 0]
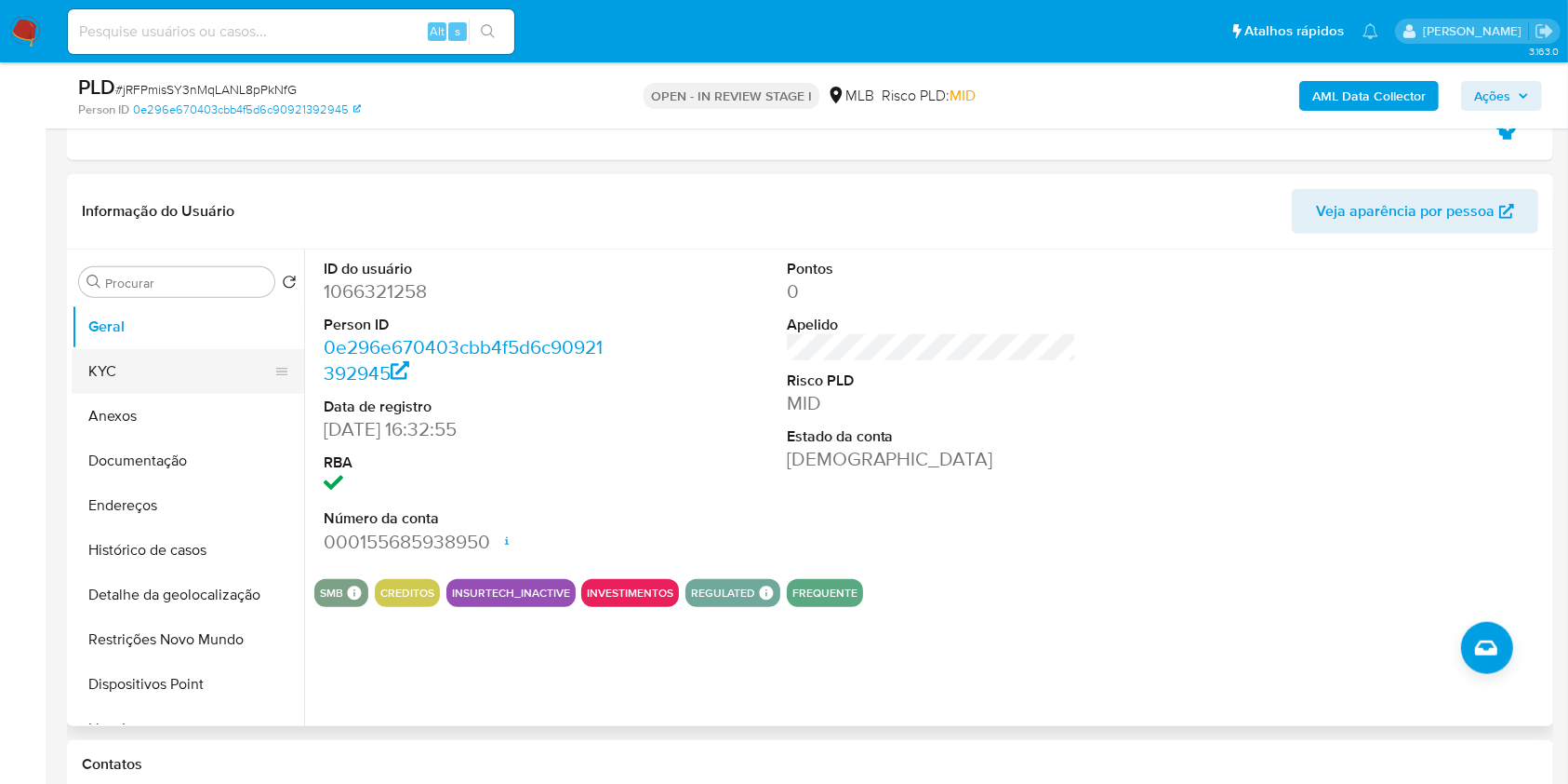
click at [231, 360] on button "KYC" at bounding box center [180, 371] width 217 height 45
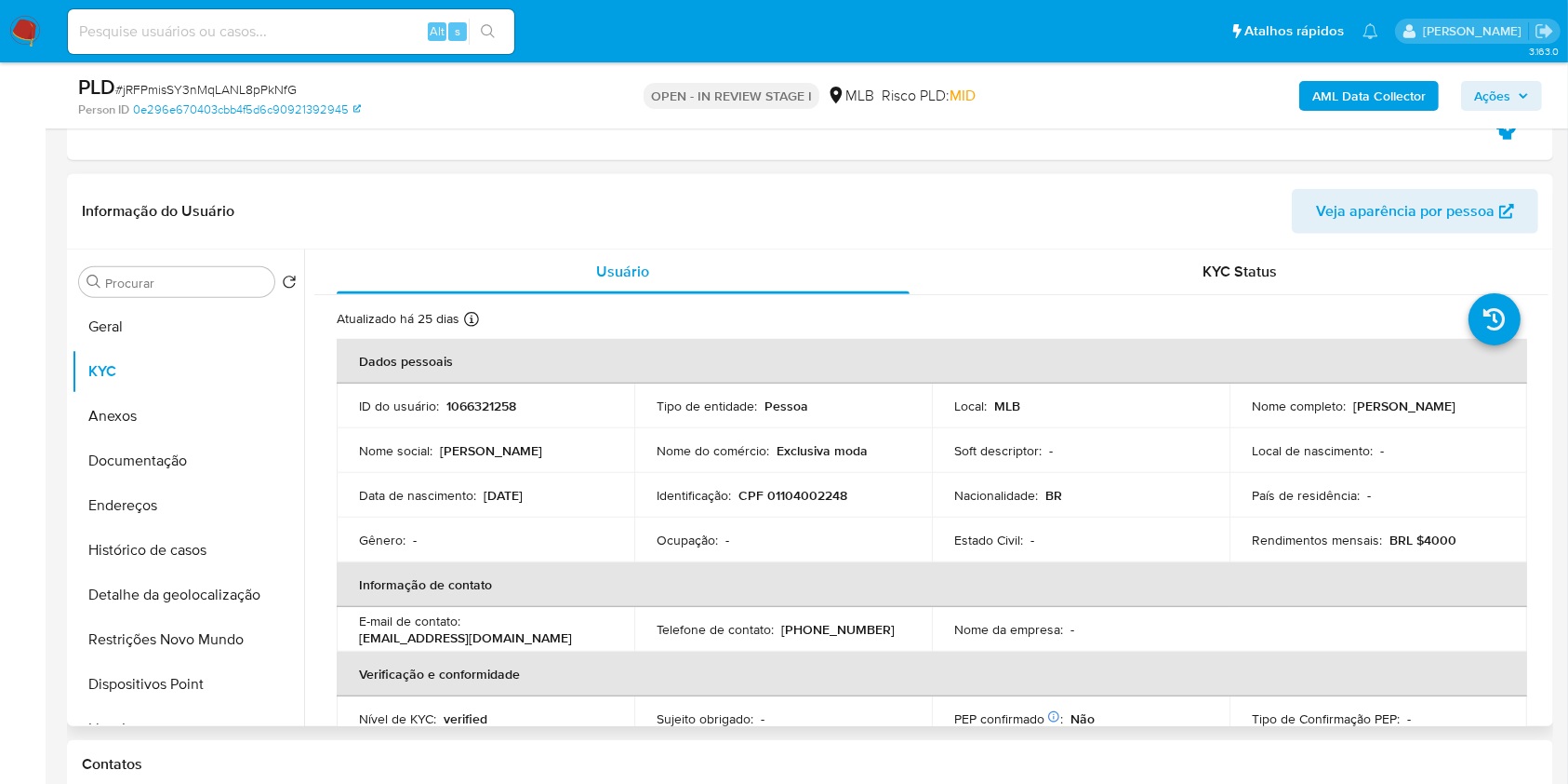
click at [804, 448] on p "Exclusiva moda" at bounding box center [823, 450] width 92 height 17
copy div "Nome do comércio : Exclusiva moda"
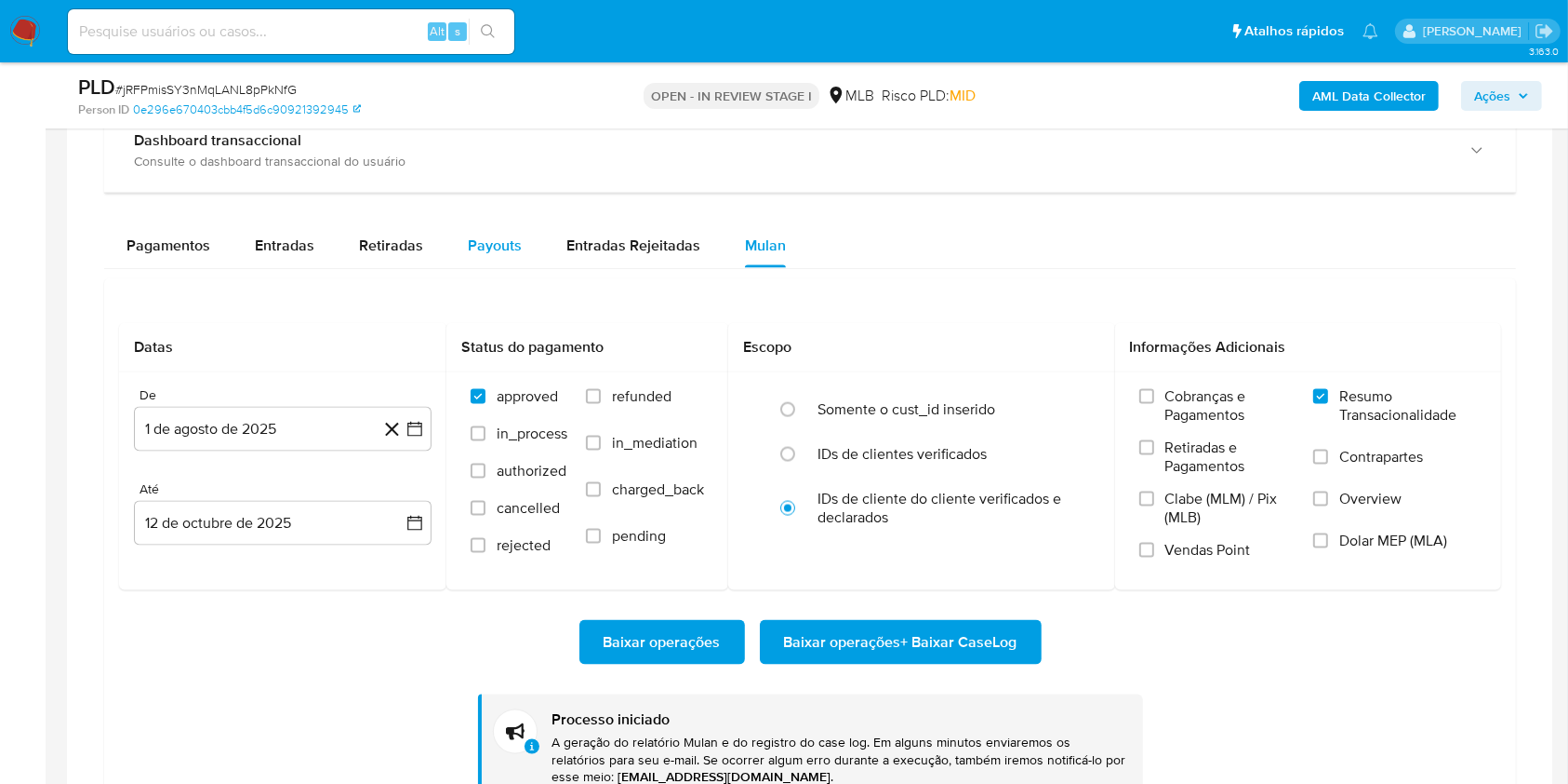
click at [500, 250] on span "Payouts" at bounding box center [495, 245] width 54 height 21
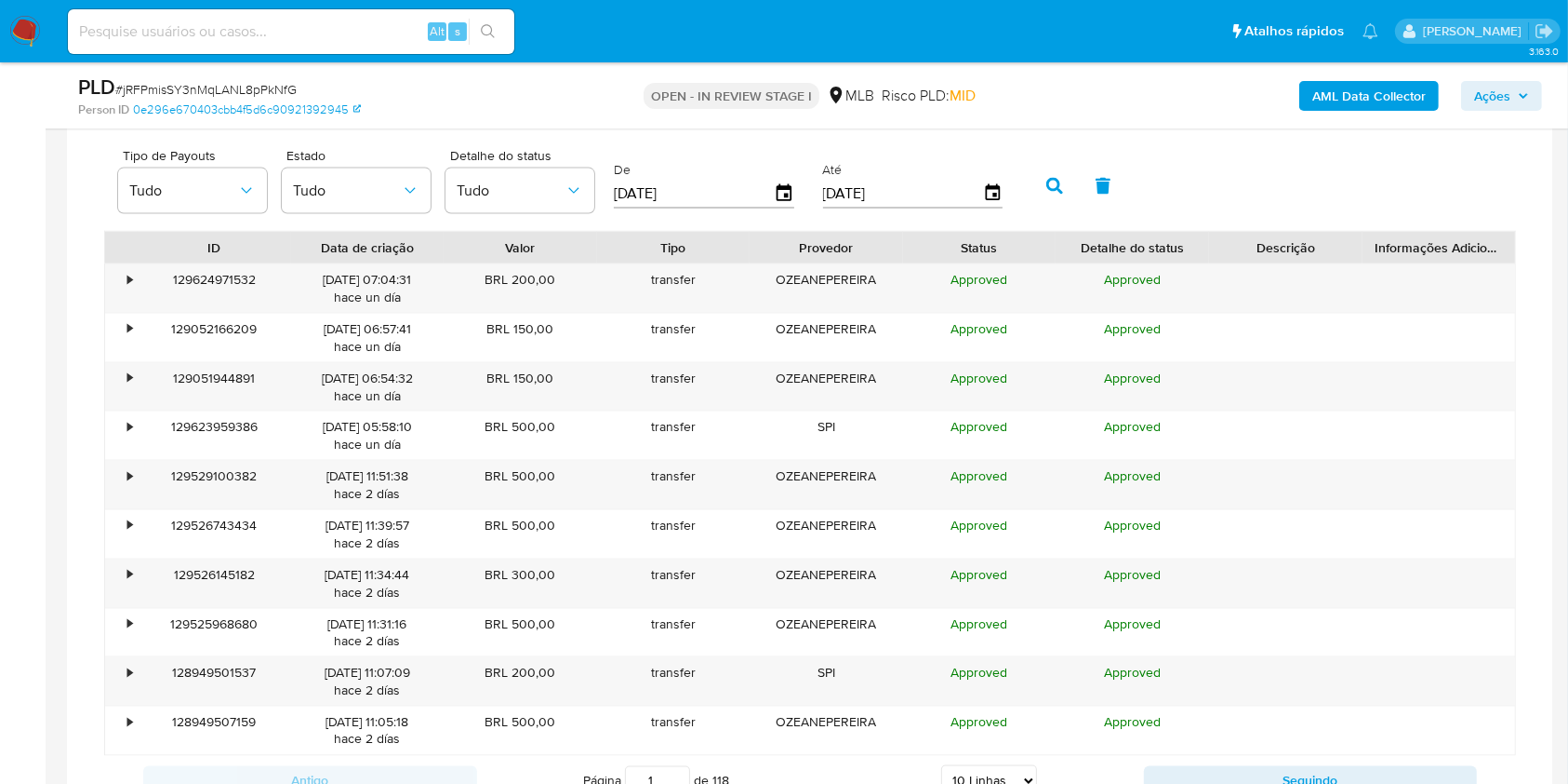
scroll to position [2845, 0]
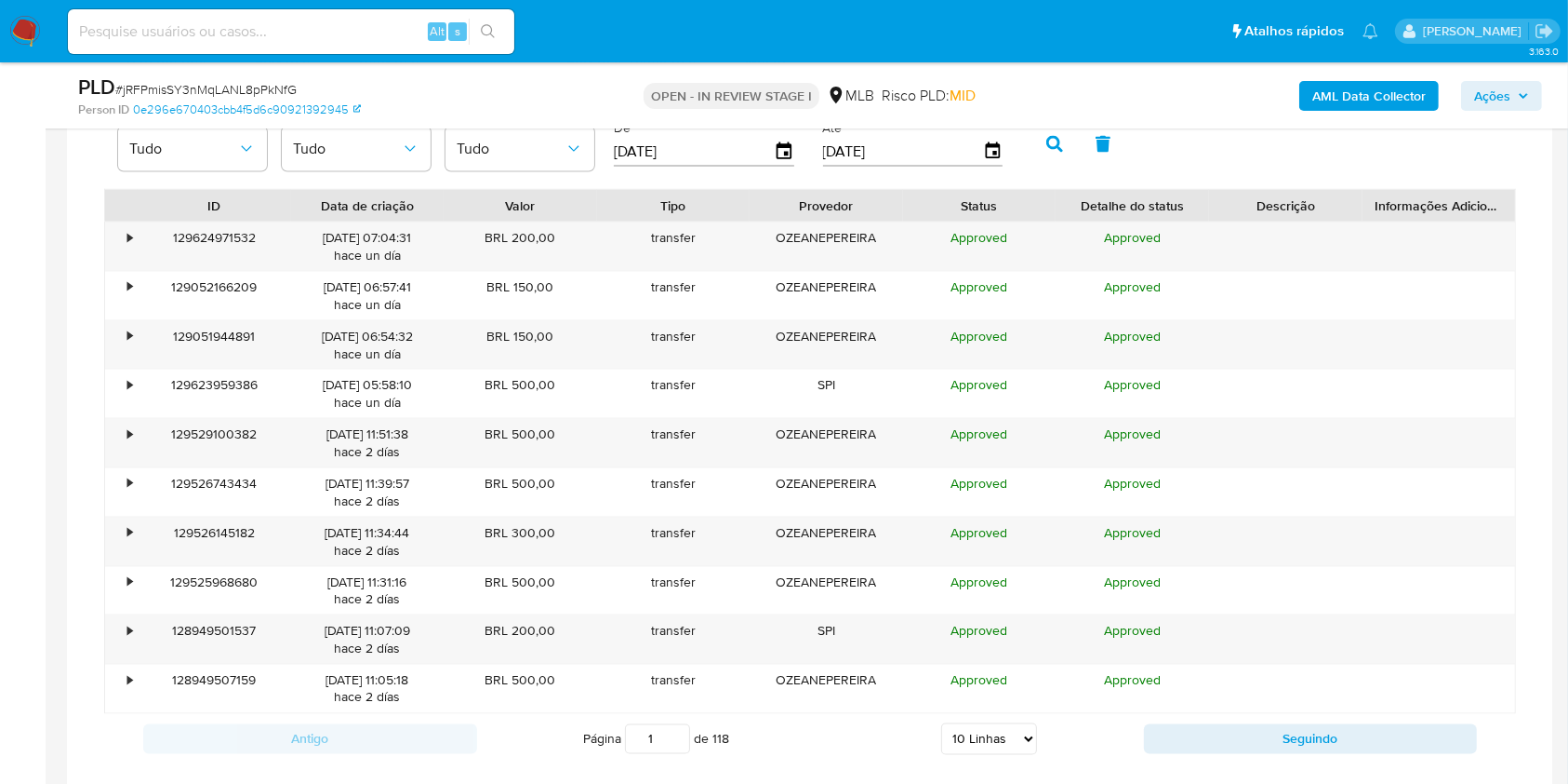
click at [972, 725] on select "5 Linhas 10 Linhas 20 Linhas 25 Linhas 50 Linhas 100 Linhas" at bounding box center [988, 738] width 95 height 31
select select "100"
click at [941, 723] on select "5 Linhas 10 Linhas 20 Linhas 25 Linhas 50 Linhas 100 Linhas" at bounding box center [988, 738] width 95 height 31
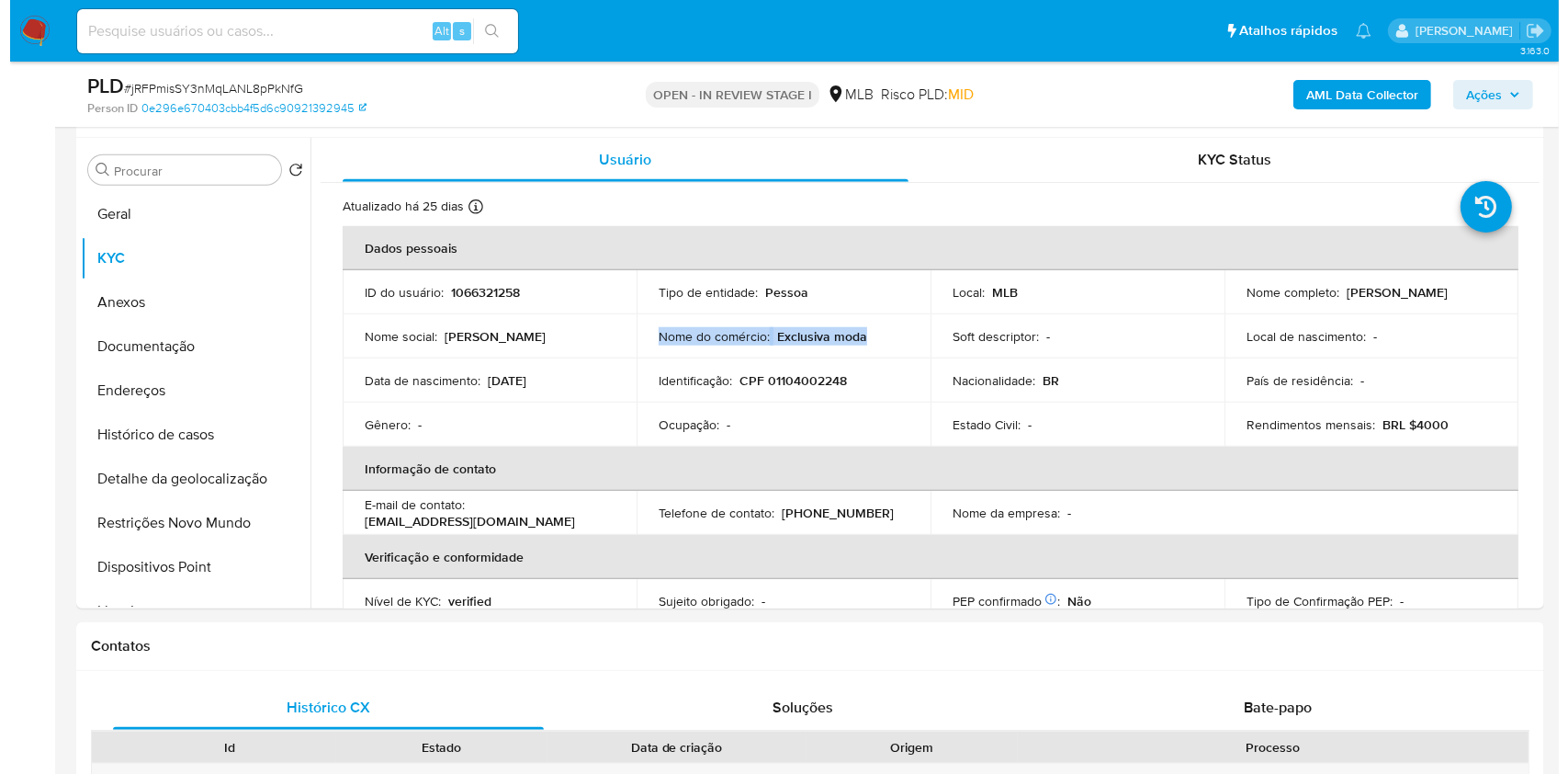
scroll to position [1367, 0]
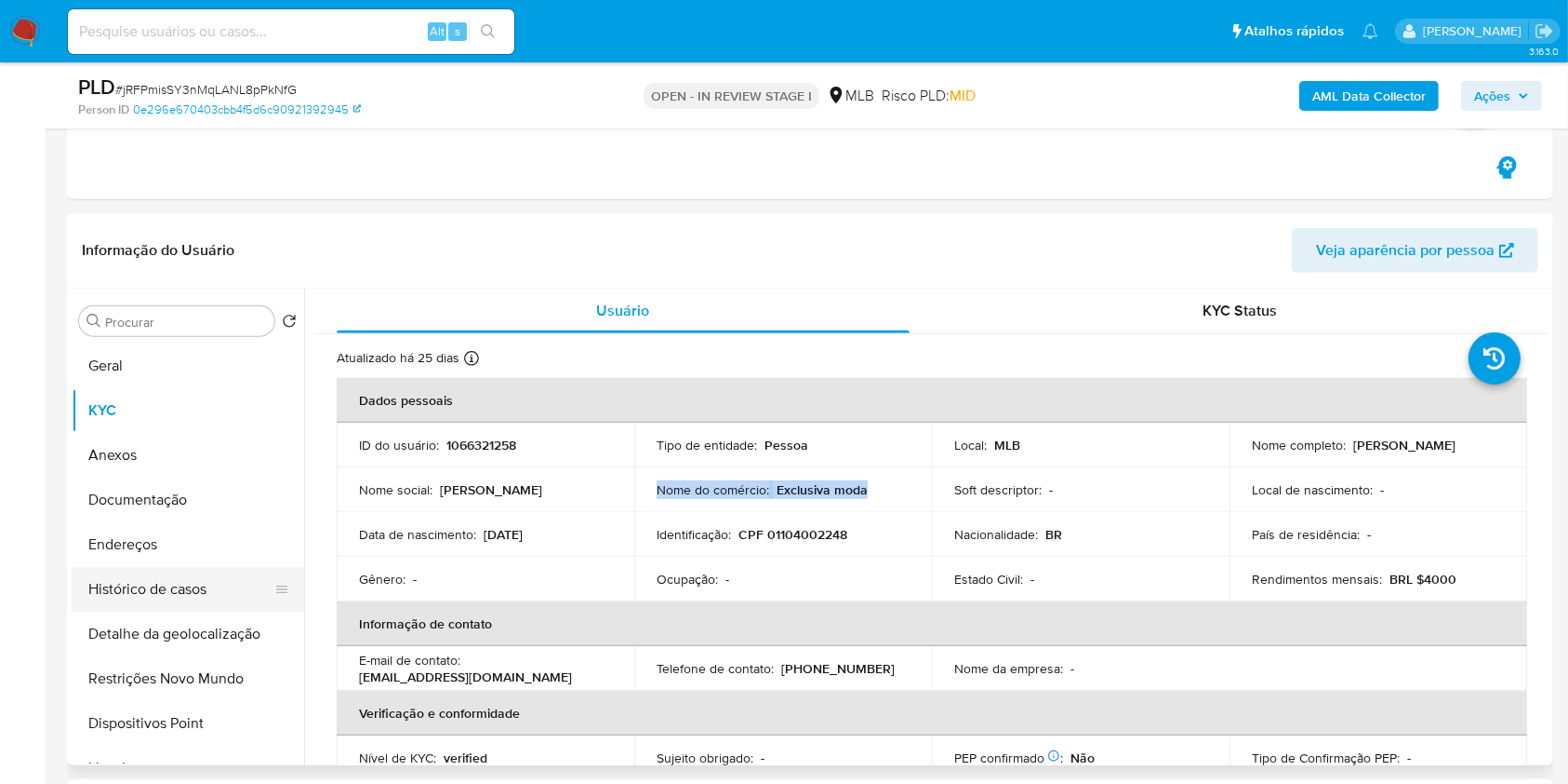
click at [208, 592] on button "Histórico de casos" at bounding box center [180, 588] width 217 height 45
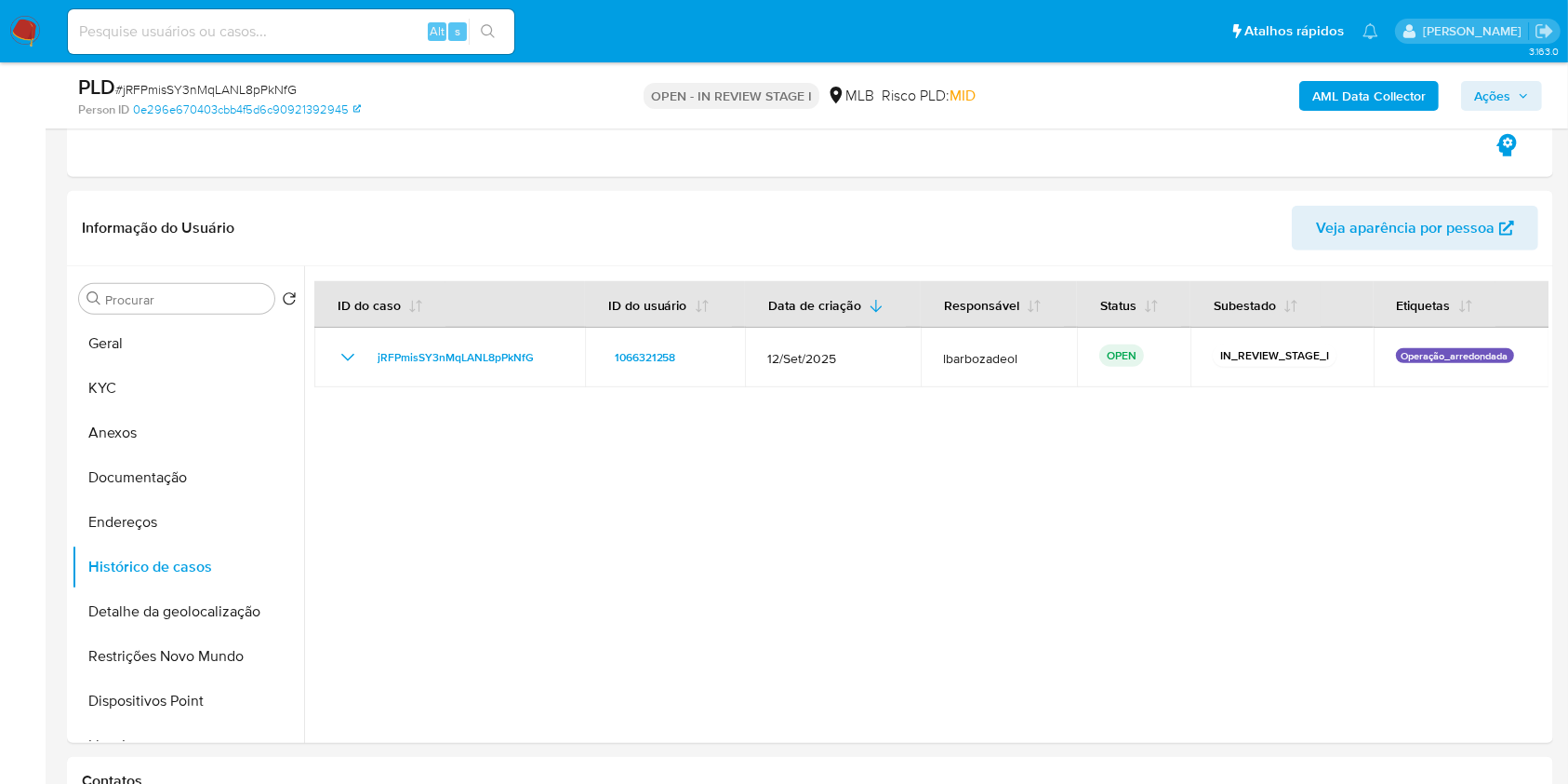
click at [1366, 86] on b "AML Data Collector" at bounding box center [1369, 95] width 113 height 30
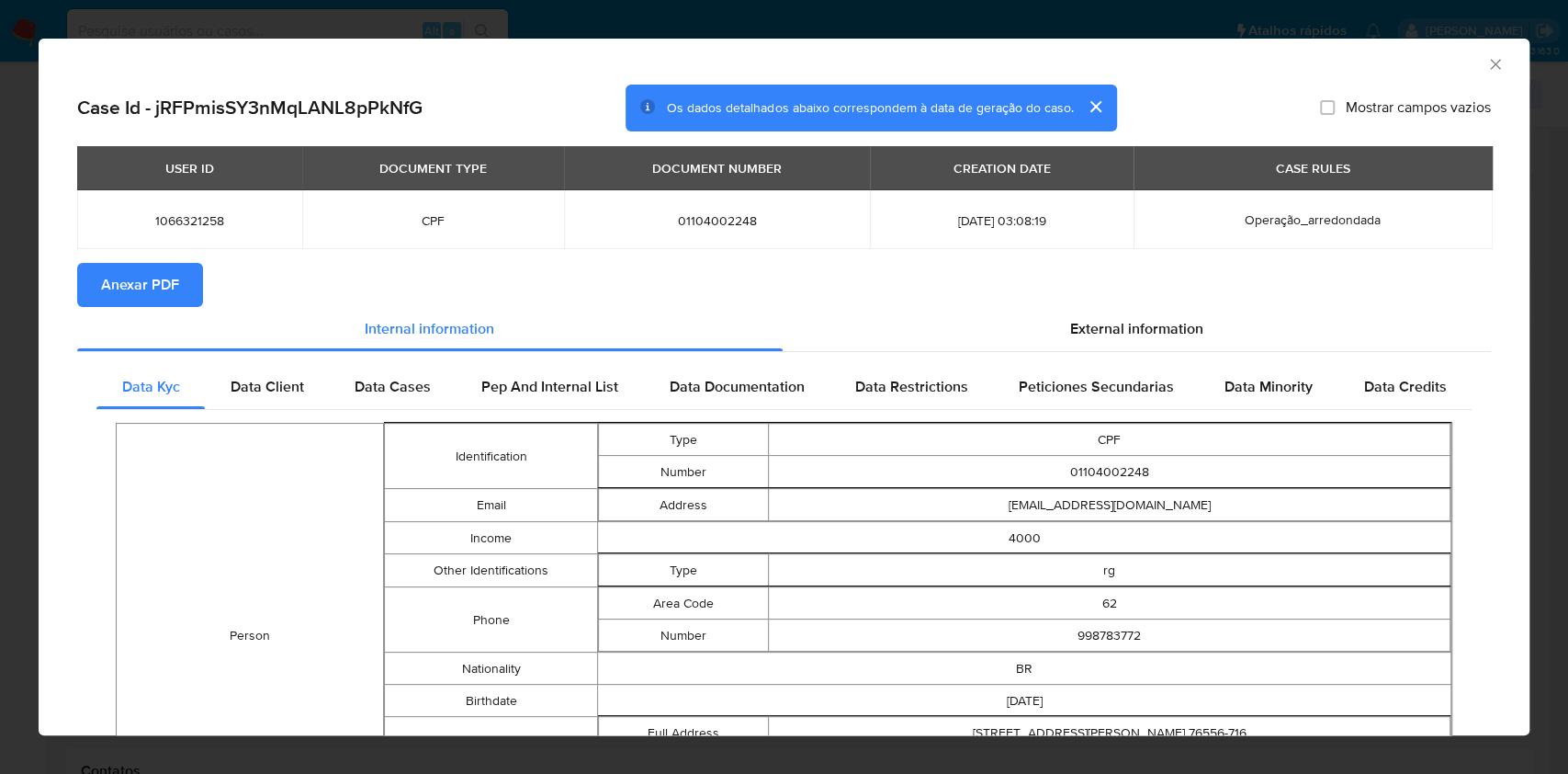
click at [1013, 313] on div "External information" at bounding box center [1136, 329] width 709 height 44
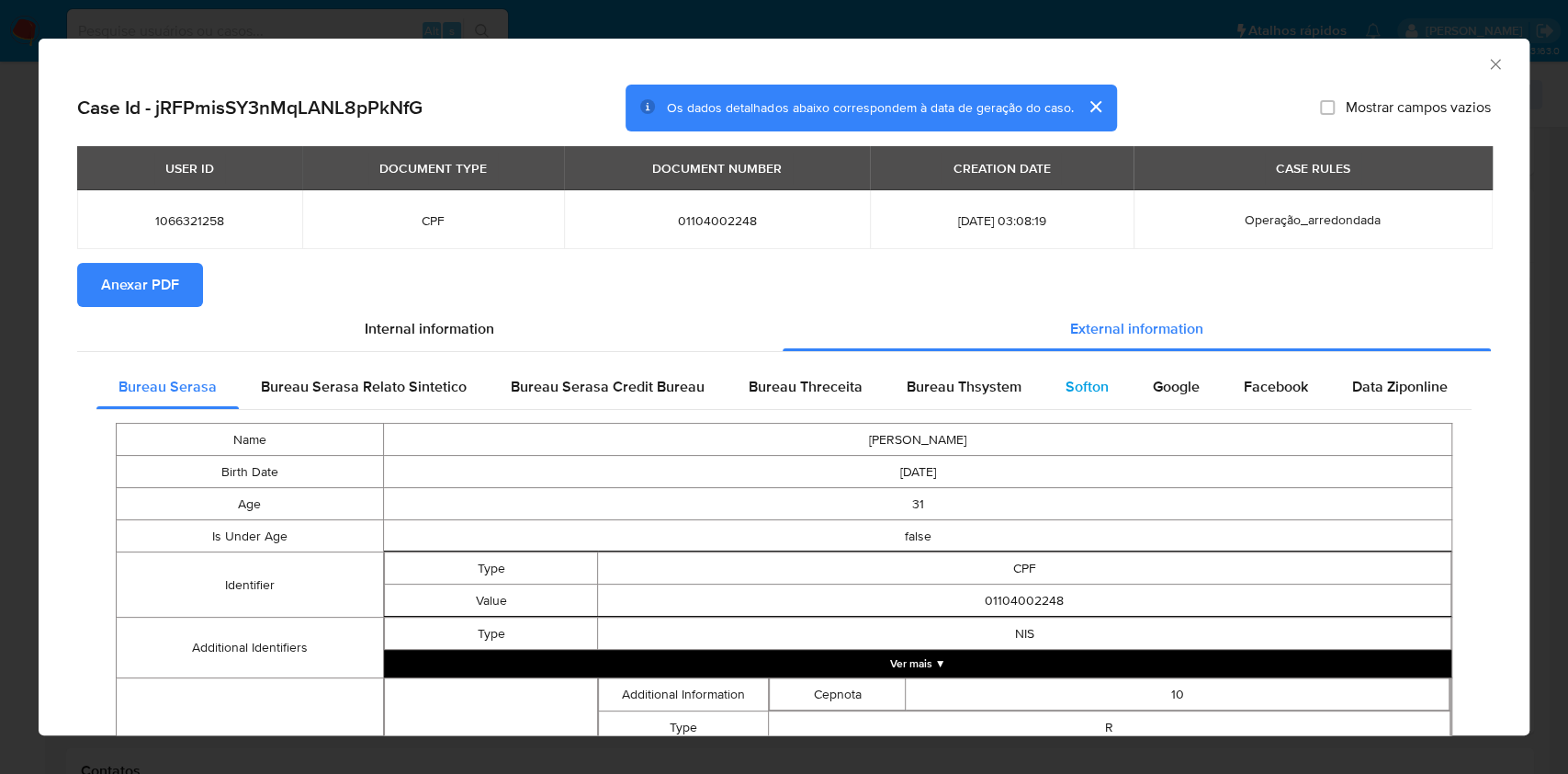
click at [1105, 394] on div "Softon" at bounding box center [1086, 386] width 88 height 44
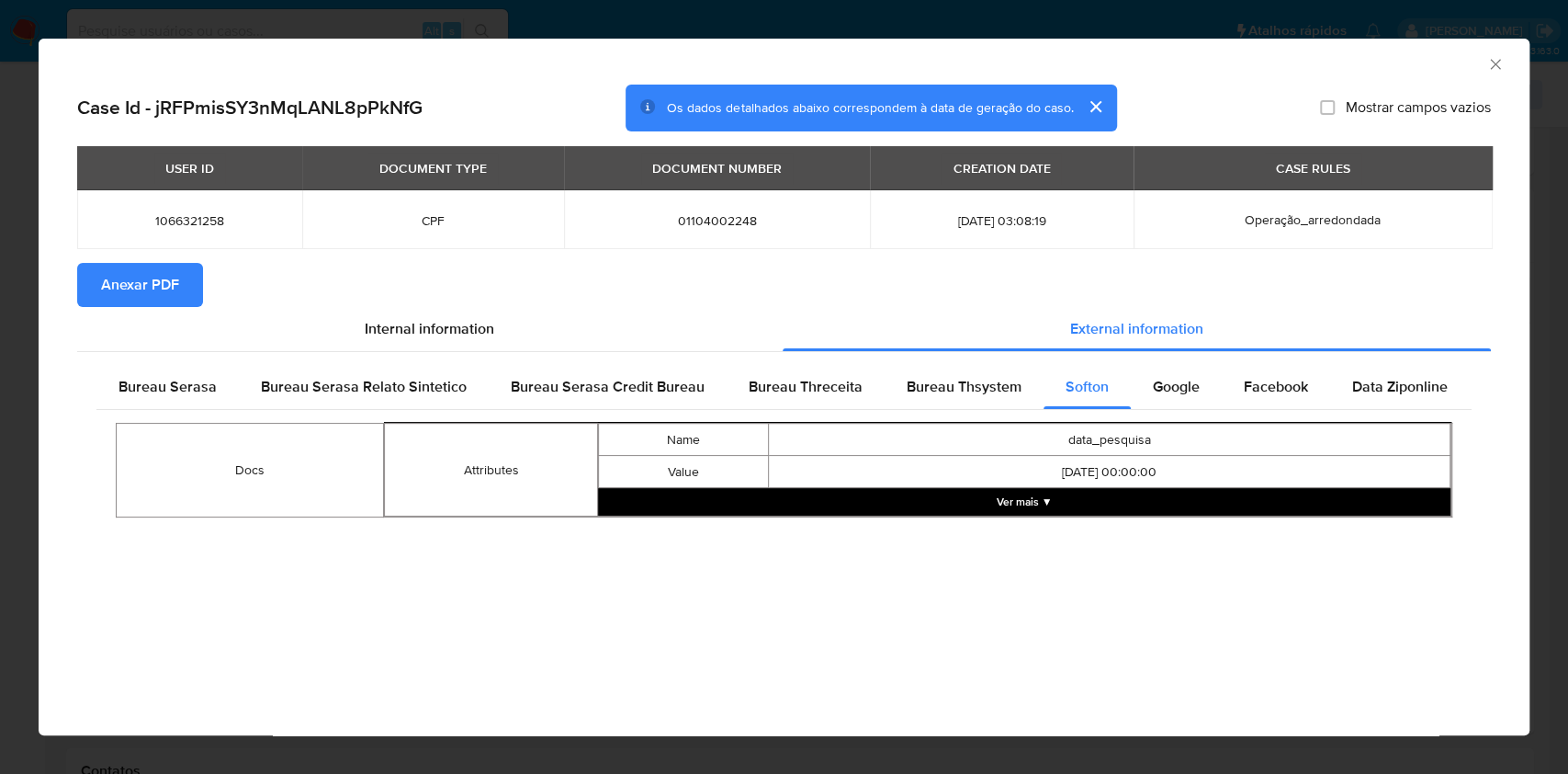
click at [965, 510] on button "Ver mais ▼" at bounding box center [1023, 501] width 852 height 27
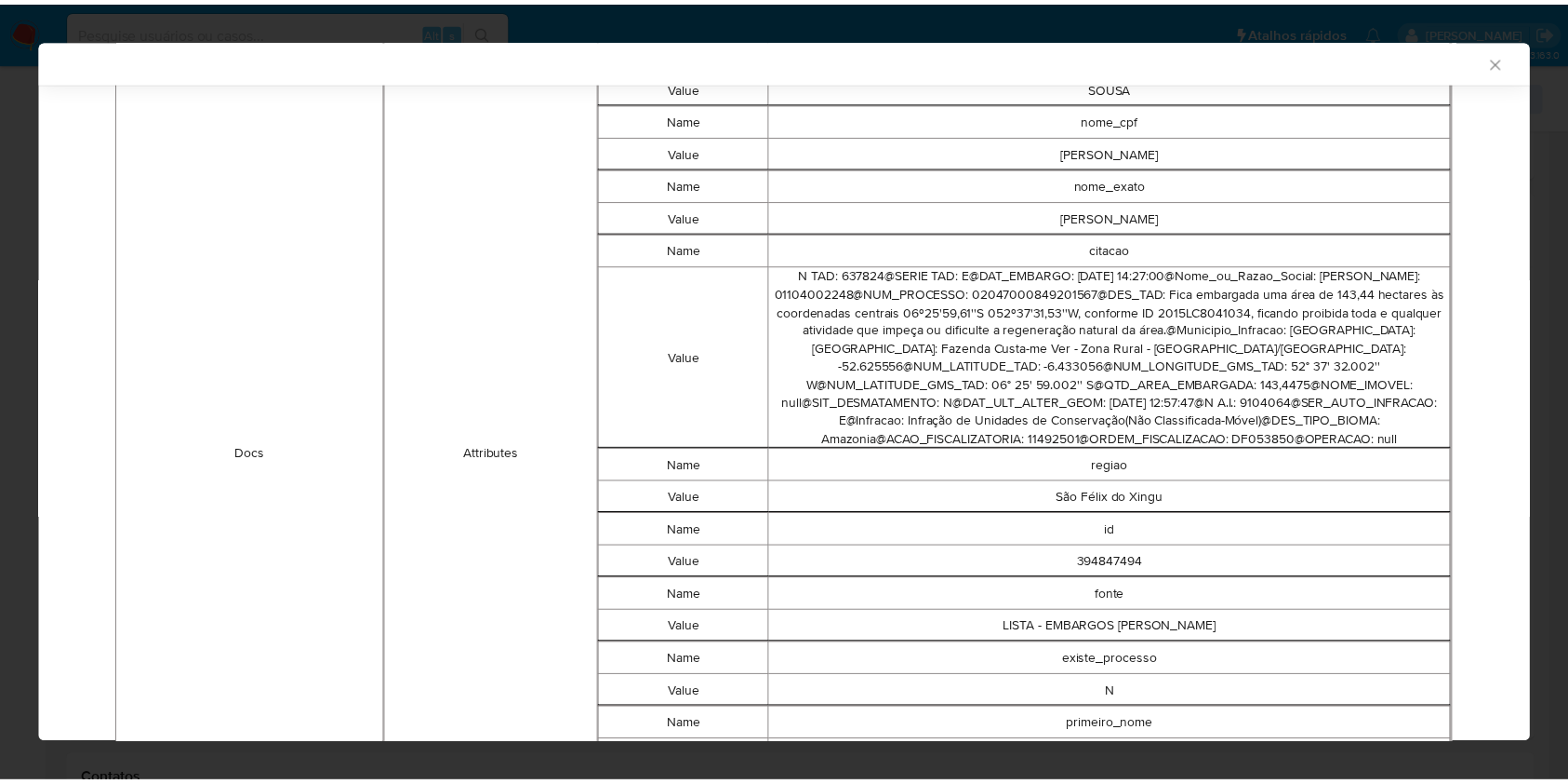
scroll to position [910, 0]
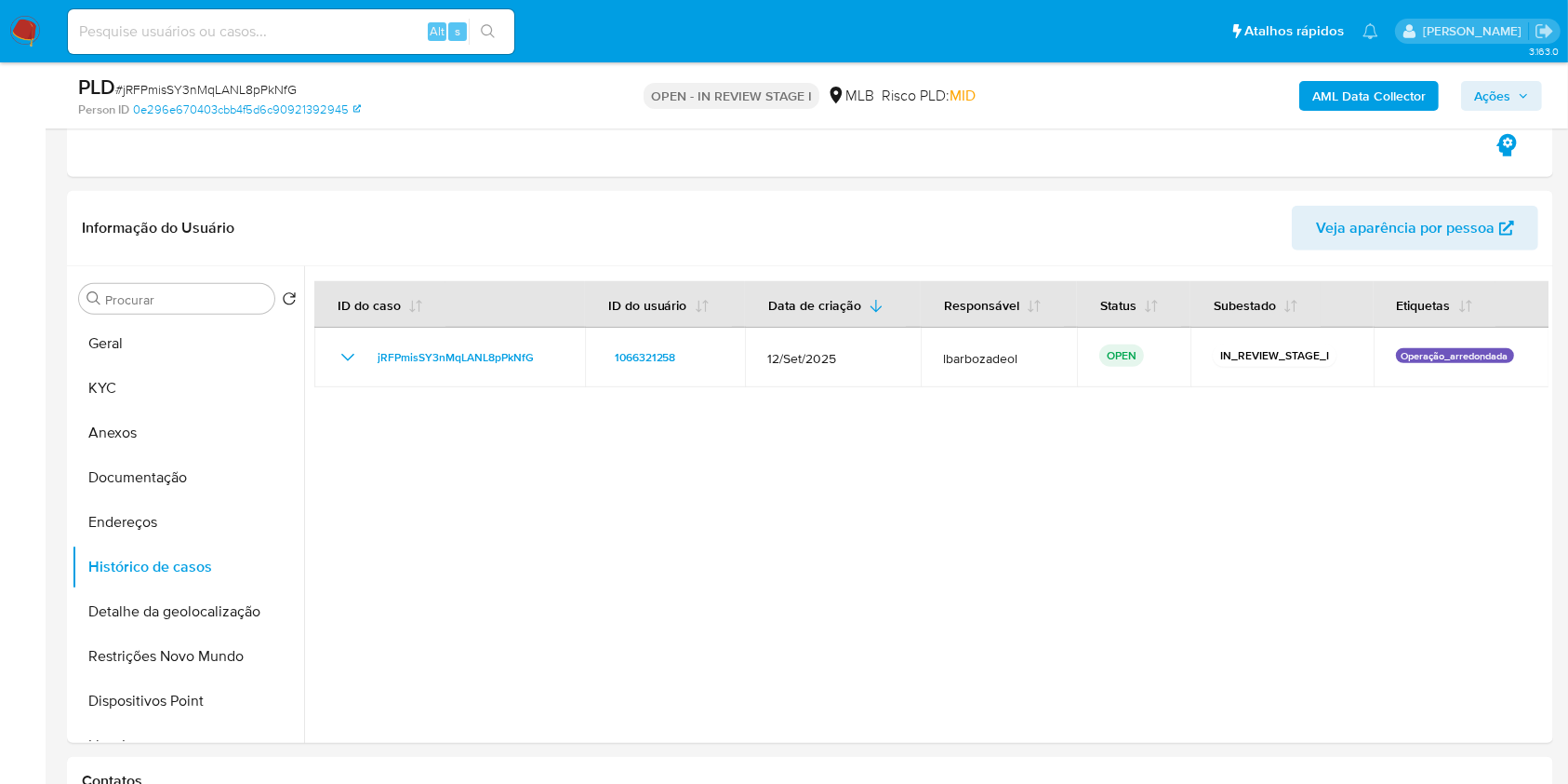
click at [1497, 95] on span "Ações" at bounding box center [1492, 95] width 36 height 30
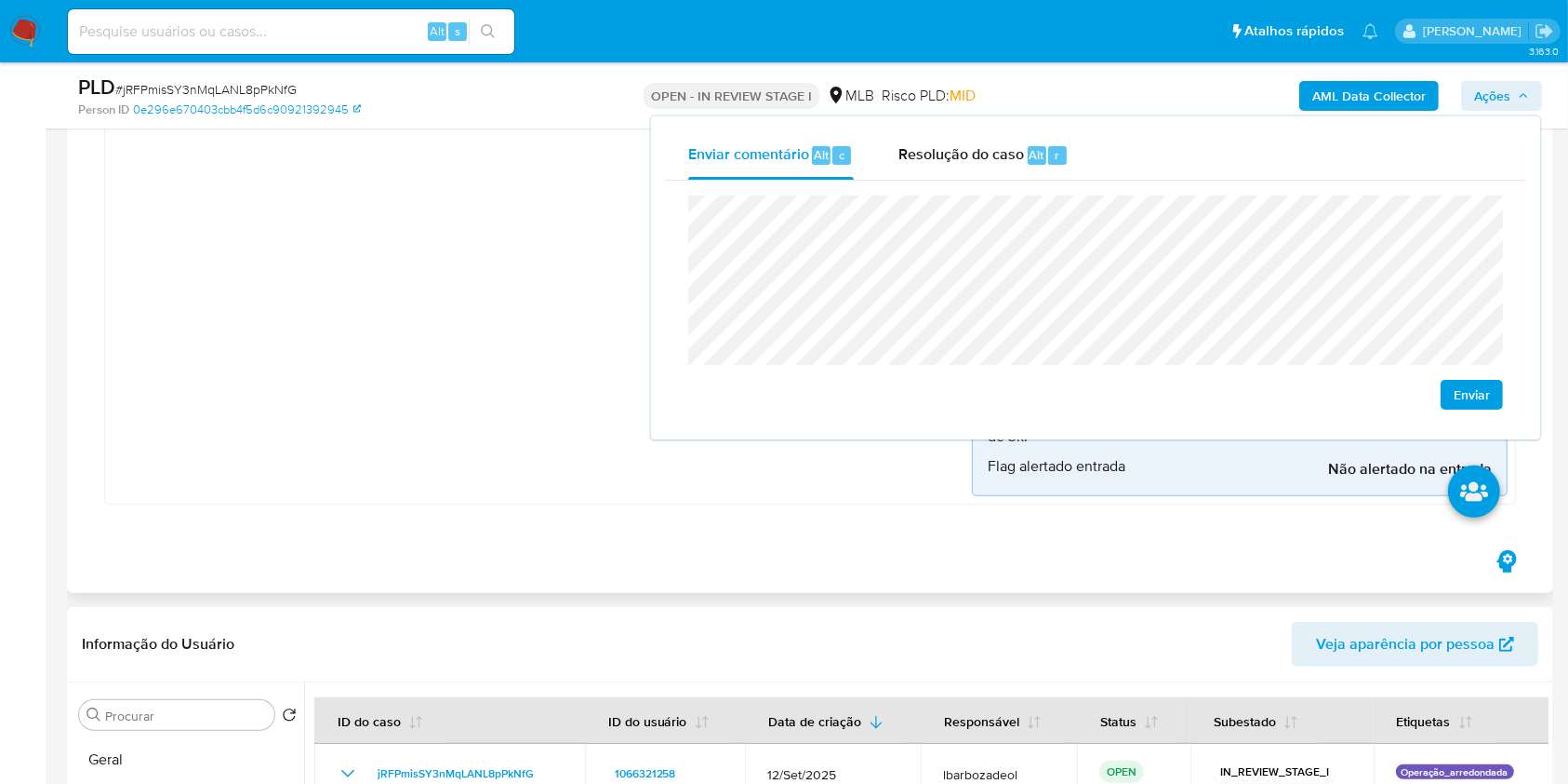
scroll to position [941, 0]
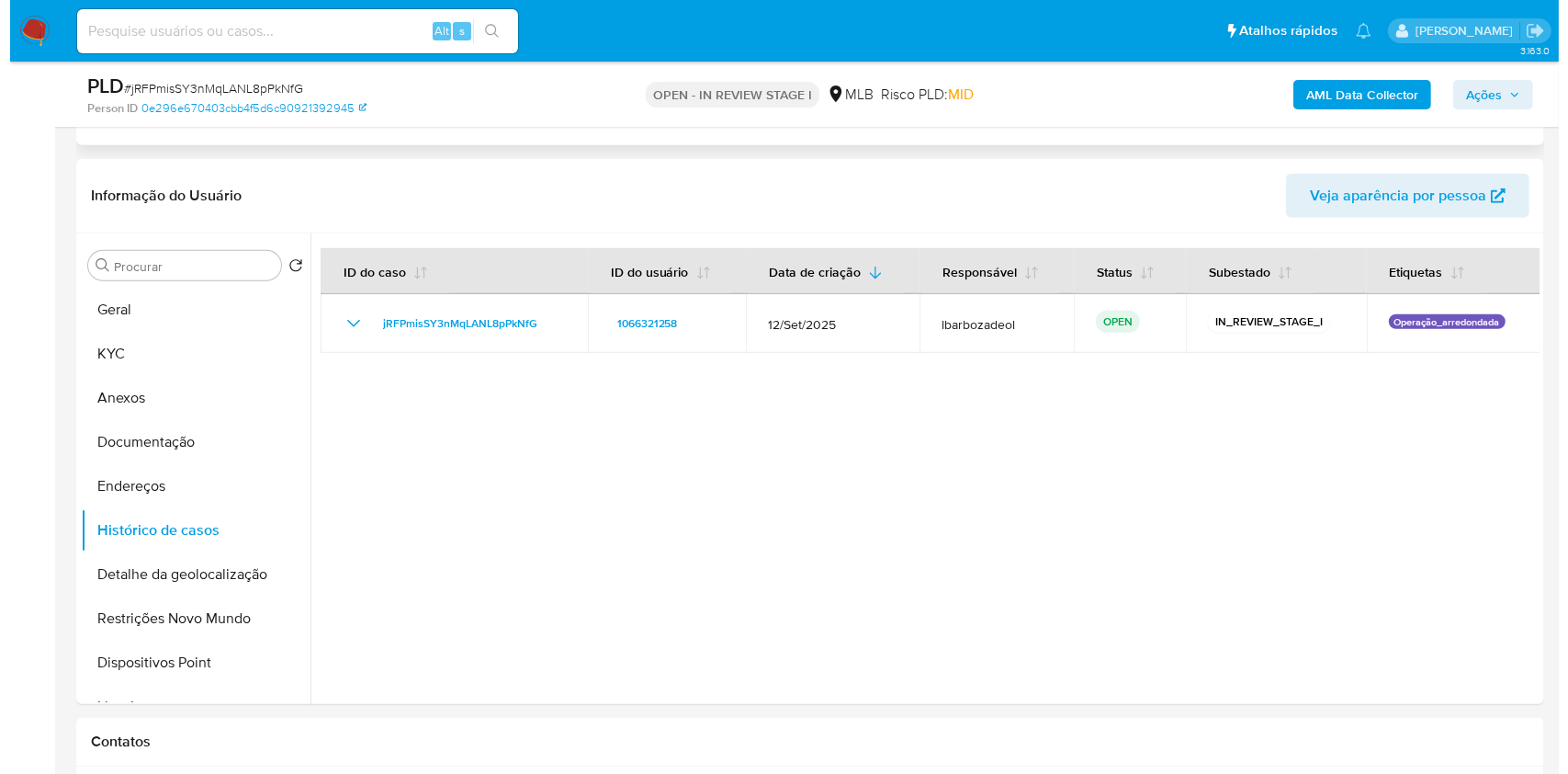
scroll to position [1397, 0]
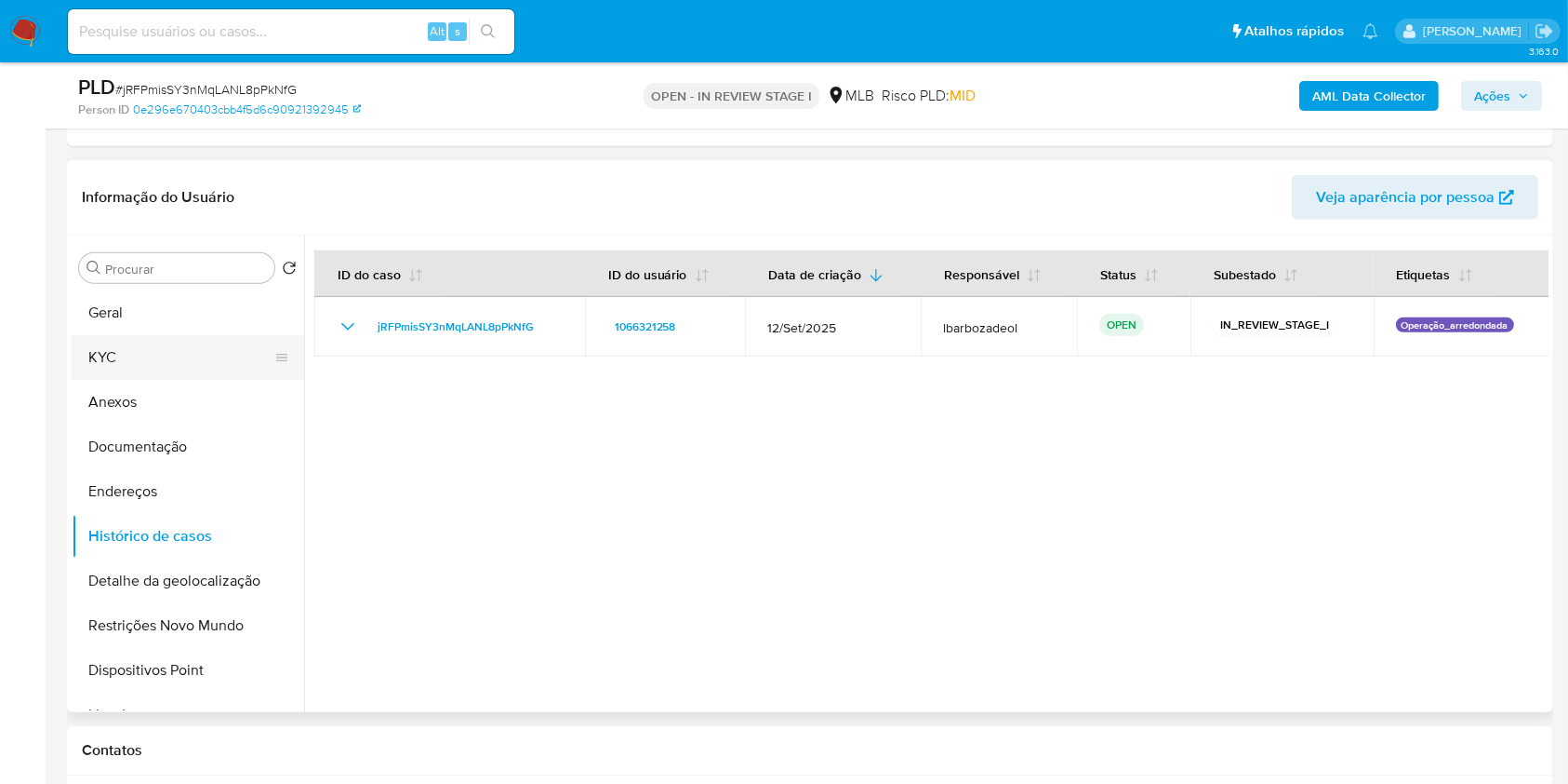
click at [112, 354] on button "KYC" at bounding box center [180, 357] width 217 height 45
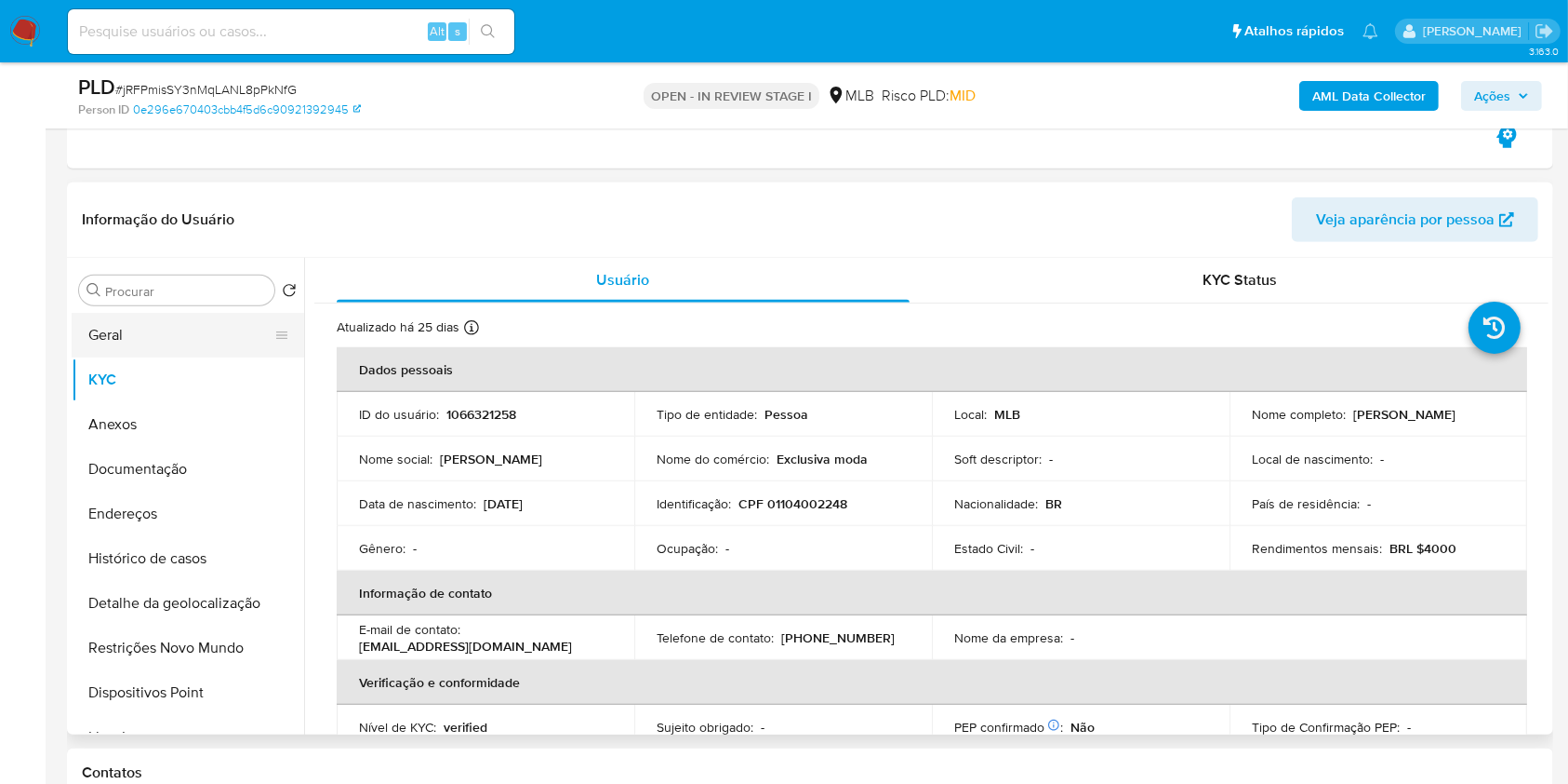
click at [203, 332] on button "Geral" at bounding box center [180, 335] width 217 height 45
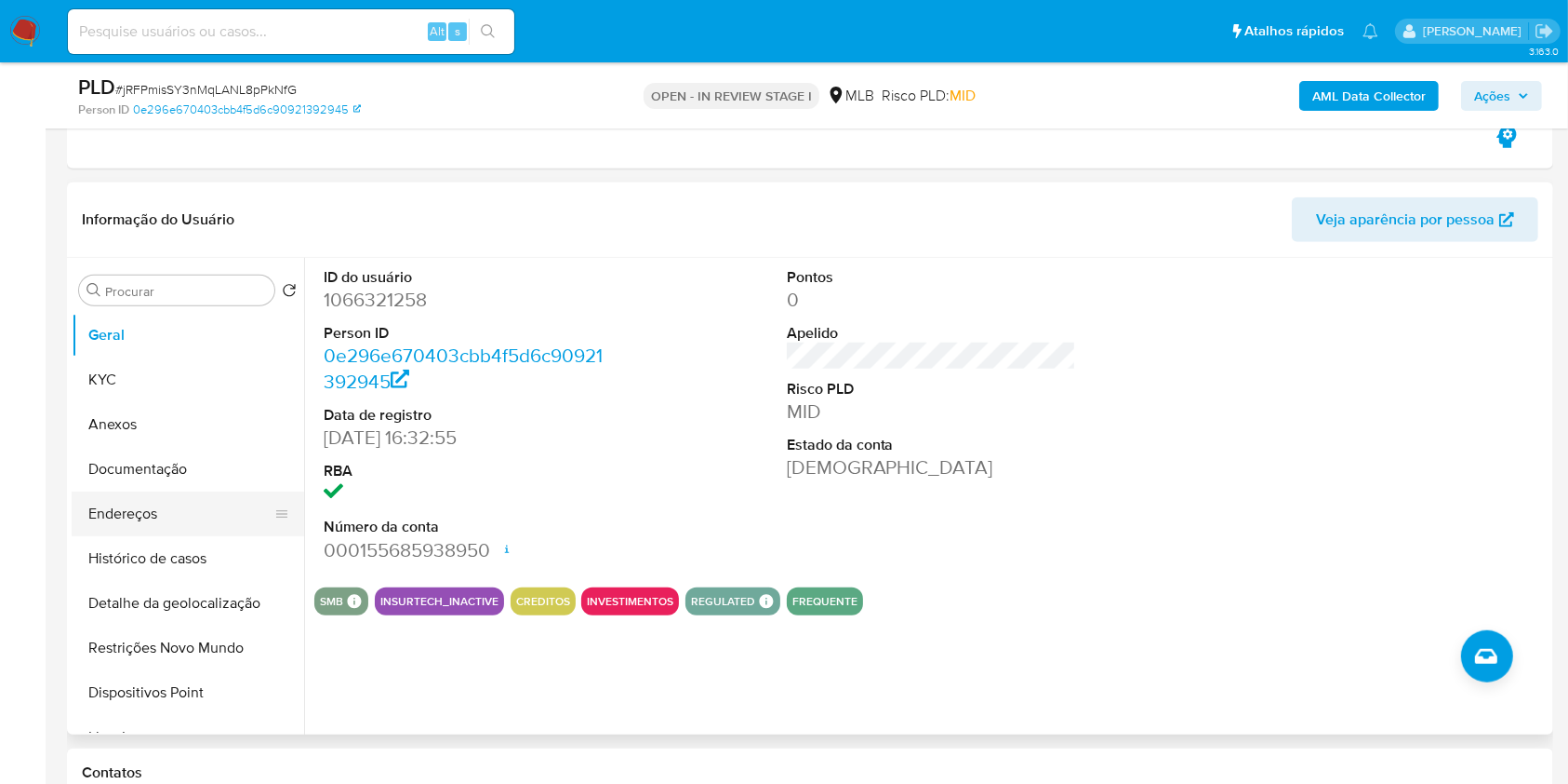
click at [183, 491] on button "Endereços" at bounding box center [180, 513] width 217 height 45
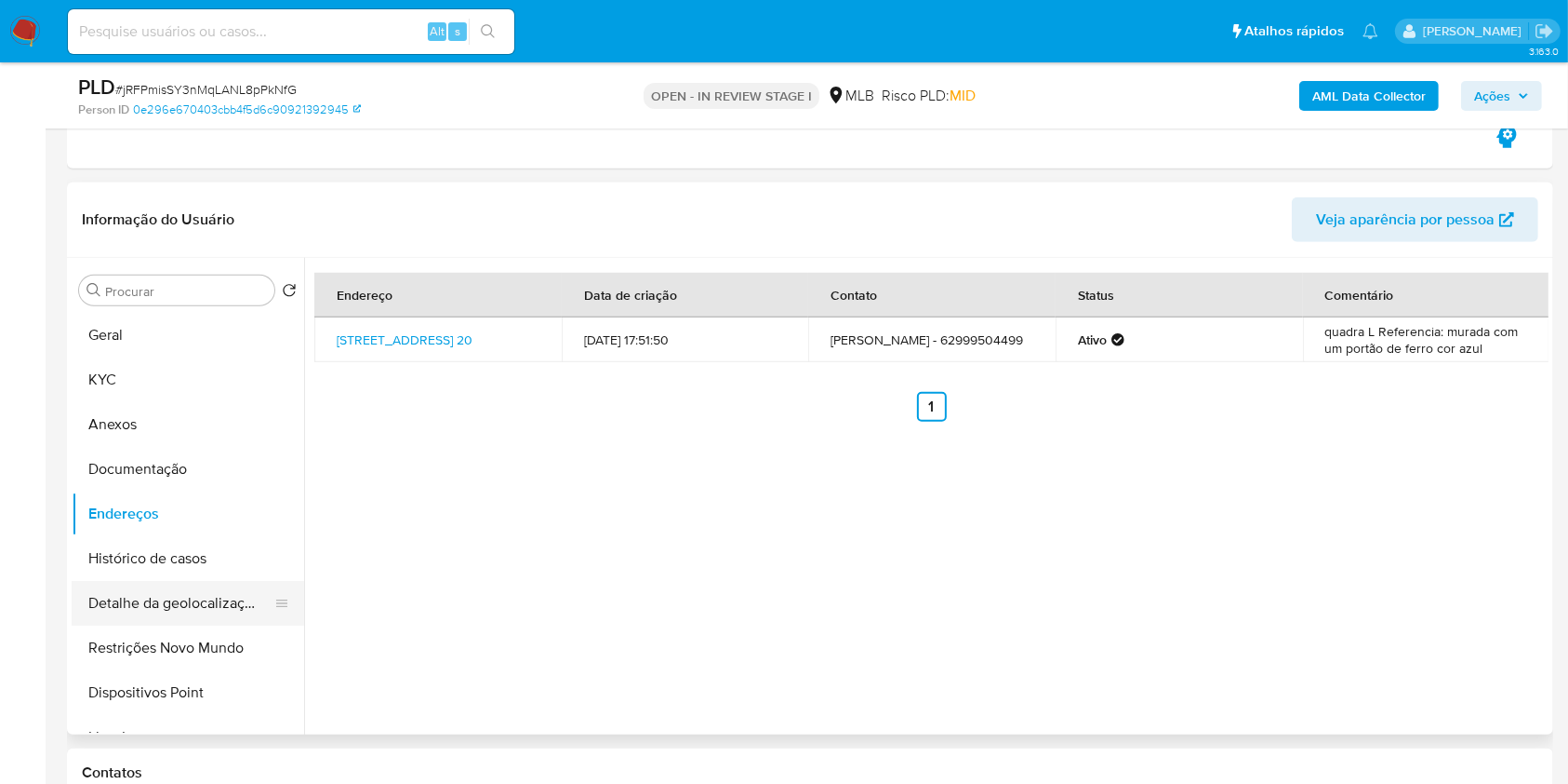
click at [195, 597] on button "Detalhe da geolocalização" at bounding box center [180, 603] width 217 height 45
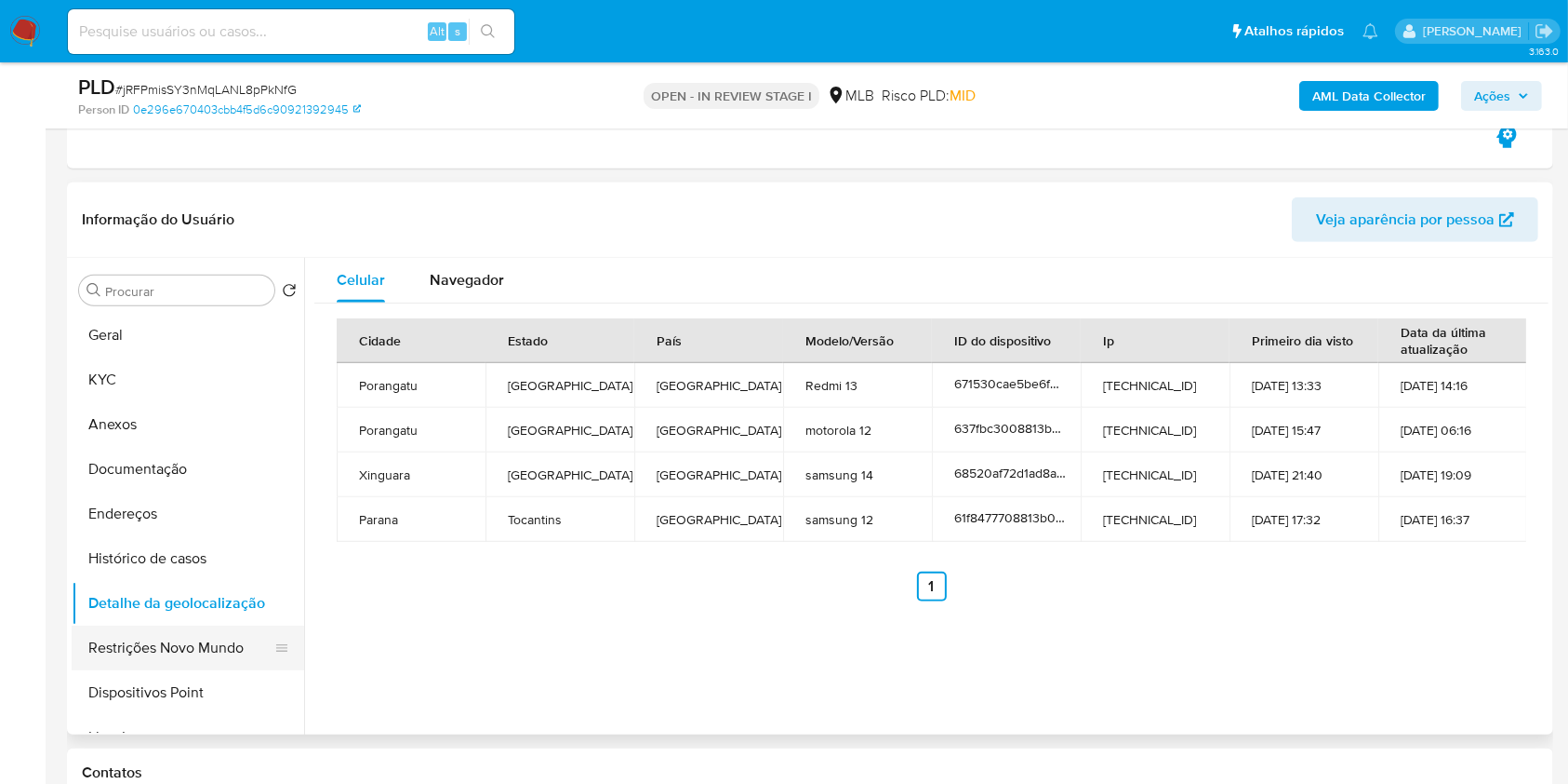
click at [206, 636] on button "Restrições Novo Mundo" at bounding box center [180, 648] width 217 height 45
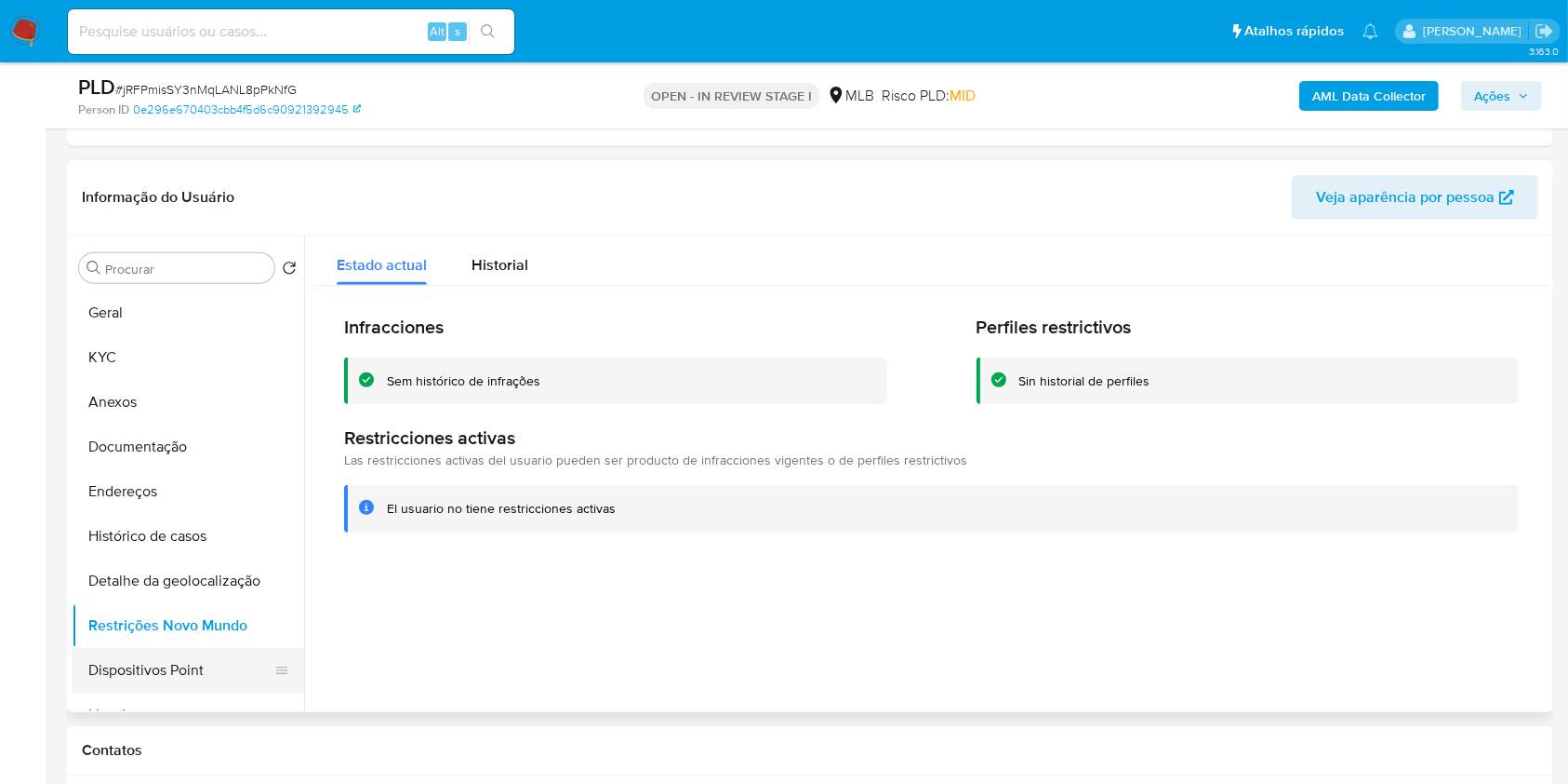
click at [220, 681] on button "Dispositivos Point" at bounding box center [180, 670] width 217 height 45
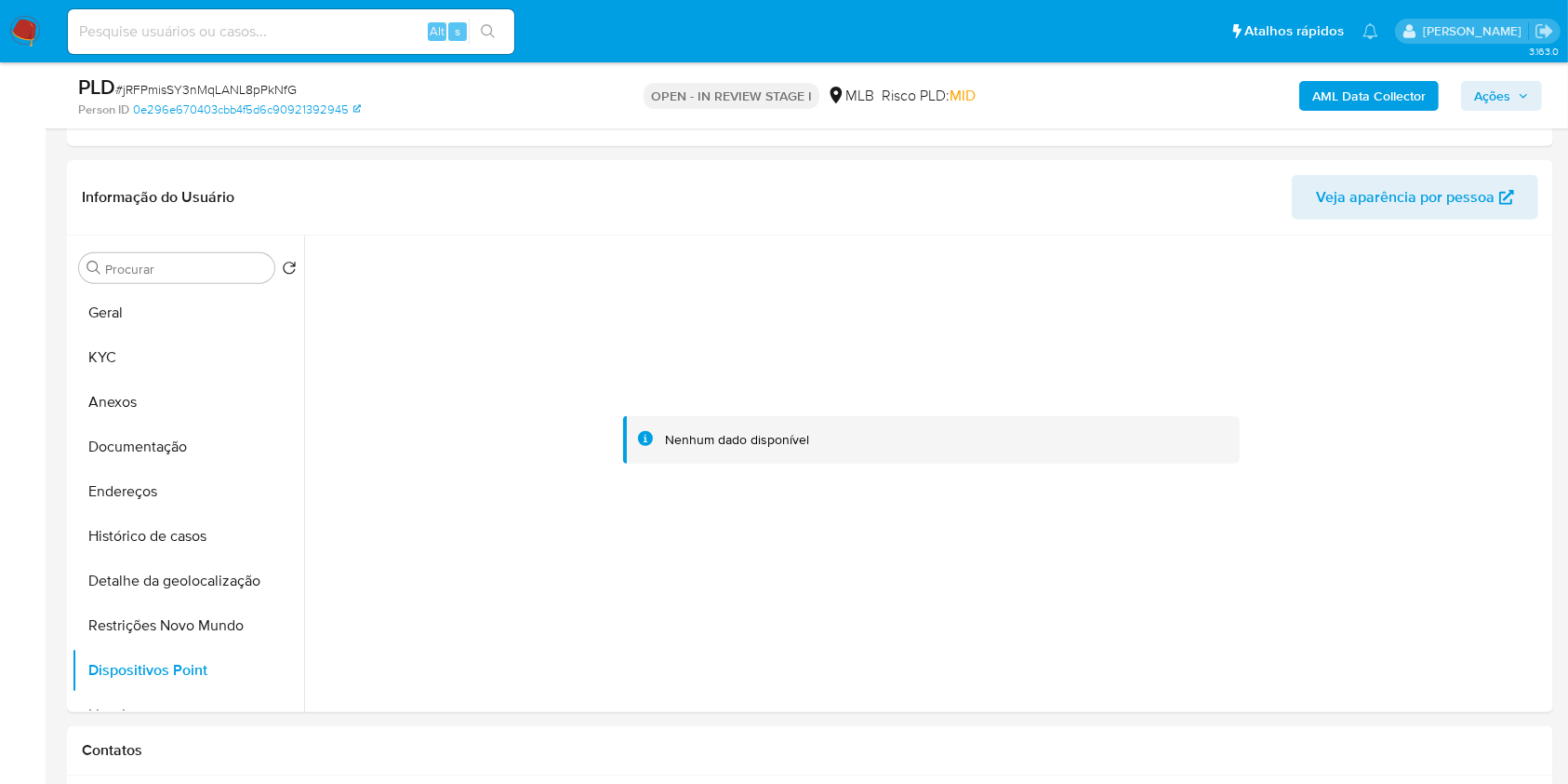
click at [1504, 104] on span "Ações" at bounding box center [1492, 95] width 36 height 30
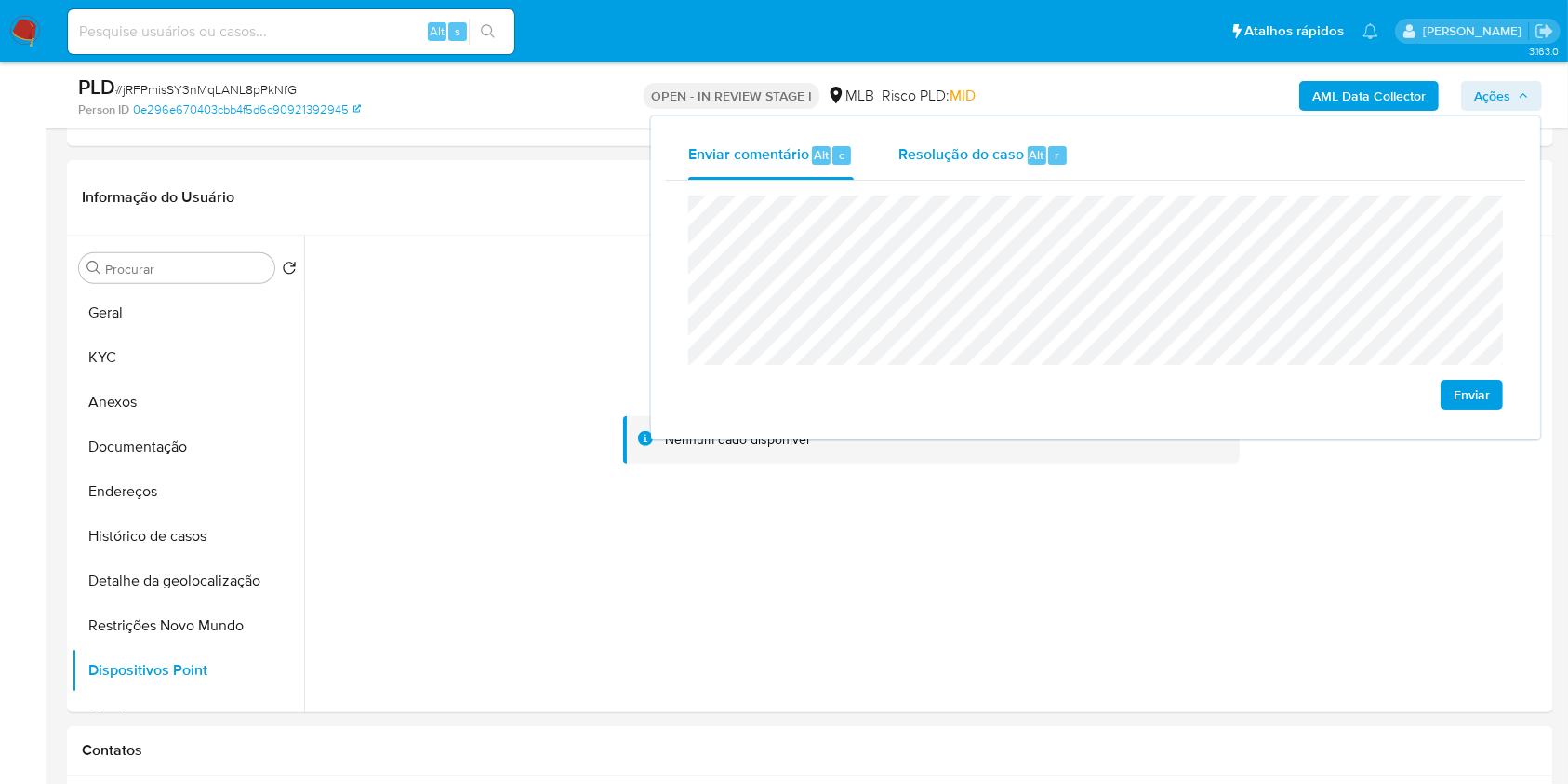
click at [1051, 147] on div "r" at bounding box center [1058, 155] width 19 height 19
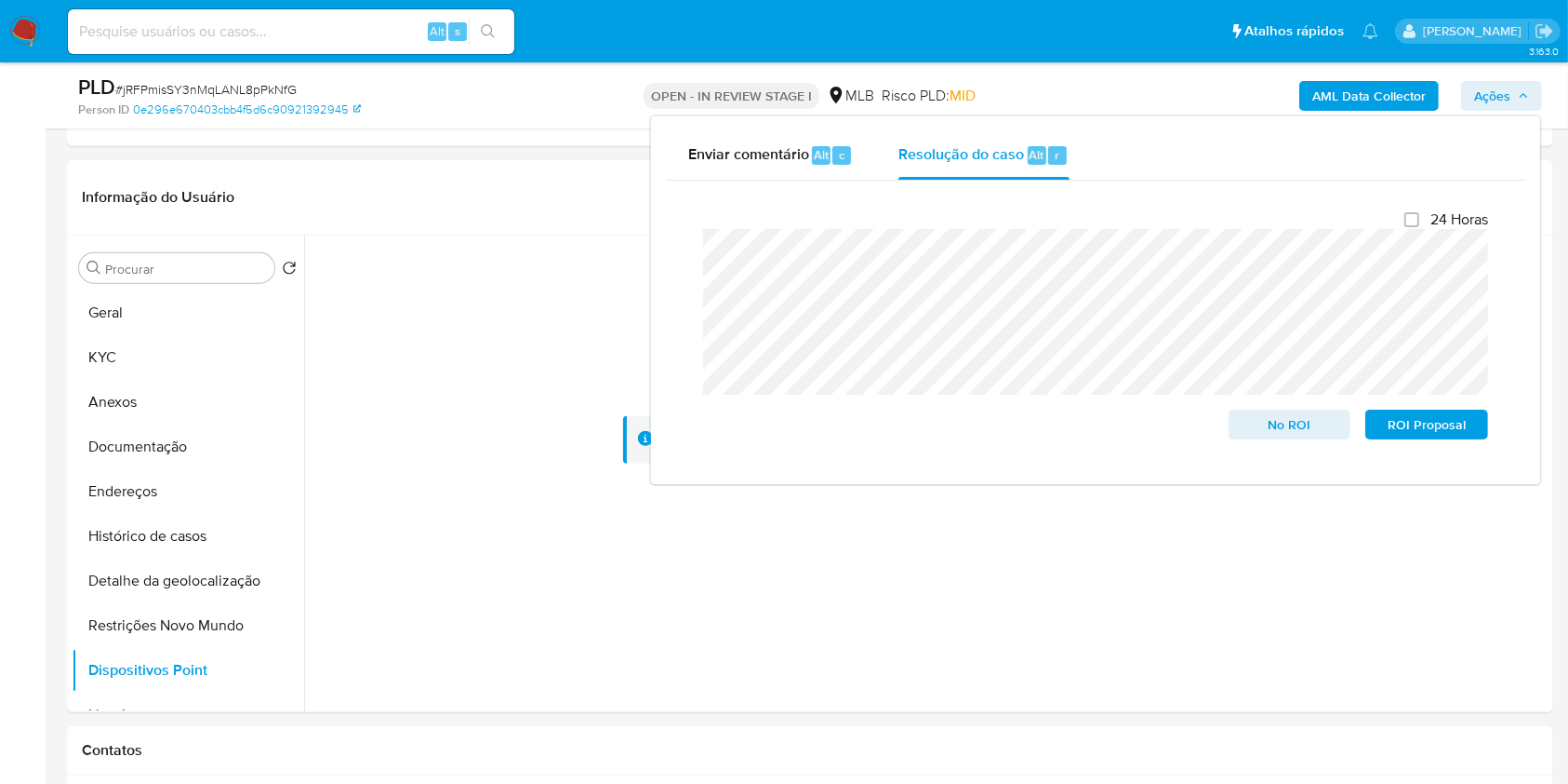
click at [1098, 88] on div "AML Data Collector Ações Enviar comentário Alt c Resolução do caso Alt r Fecham…" at bounding box center [1300, 95] width 482 height 44
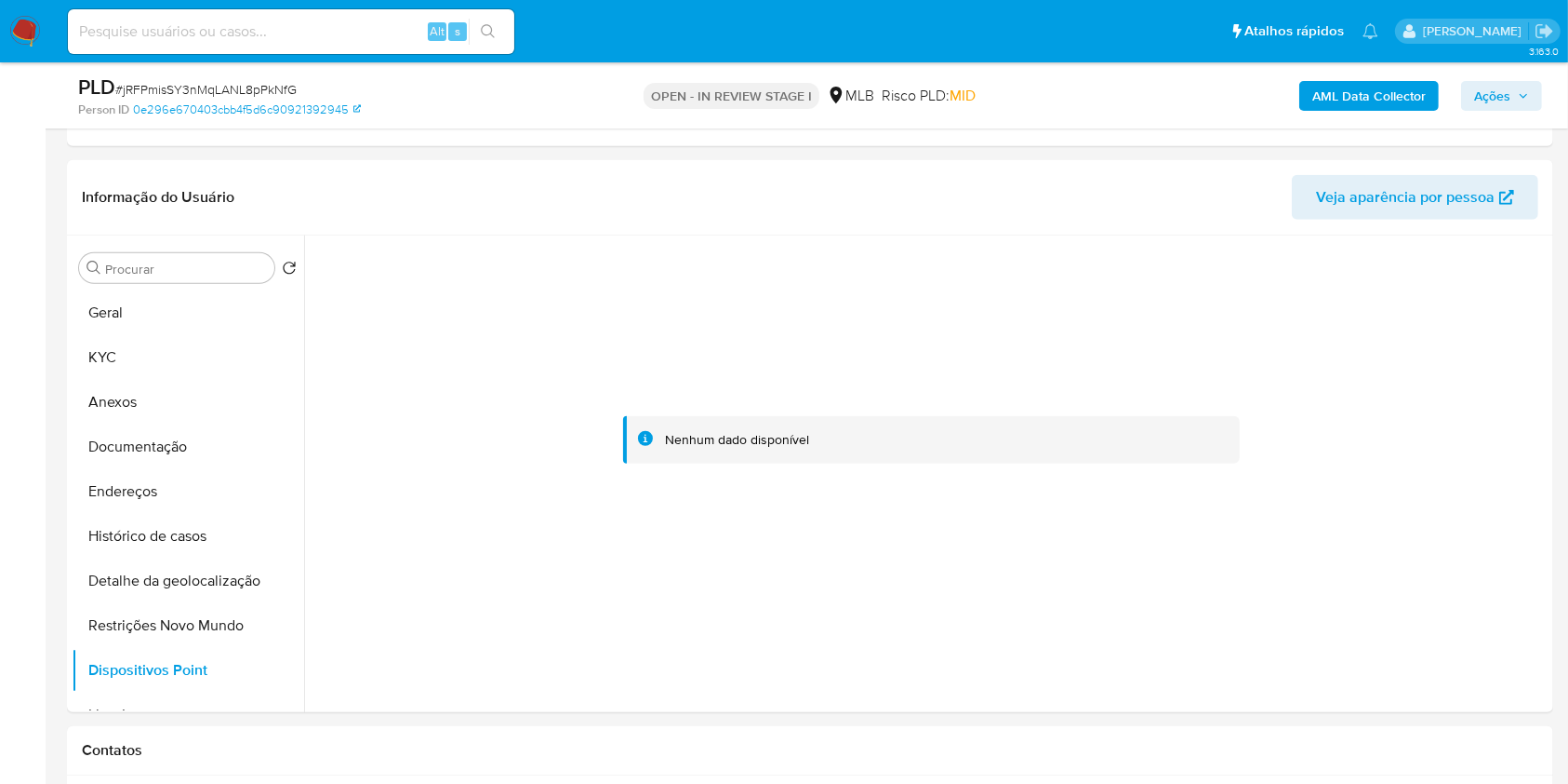
click at [1351, 101] on b "AML Data Collector" at bounding box center [1369, 95] width 113 height 30
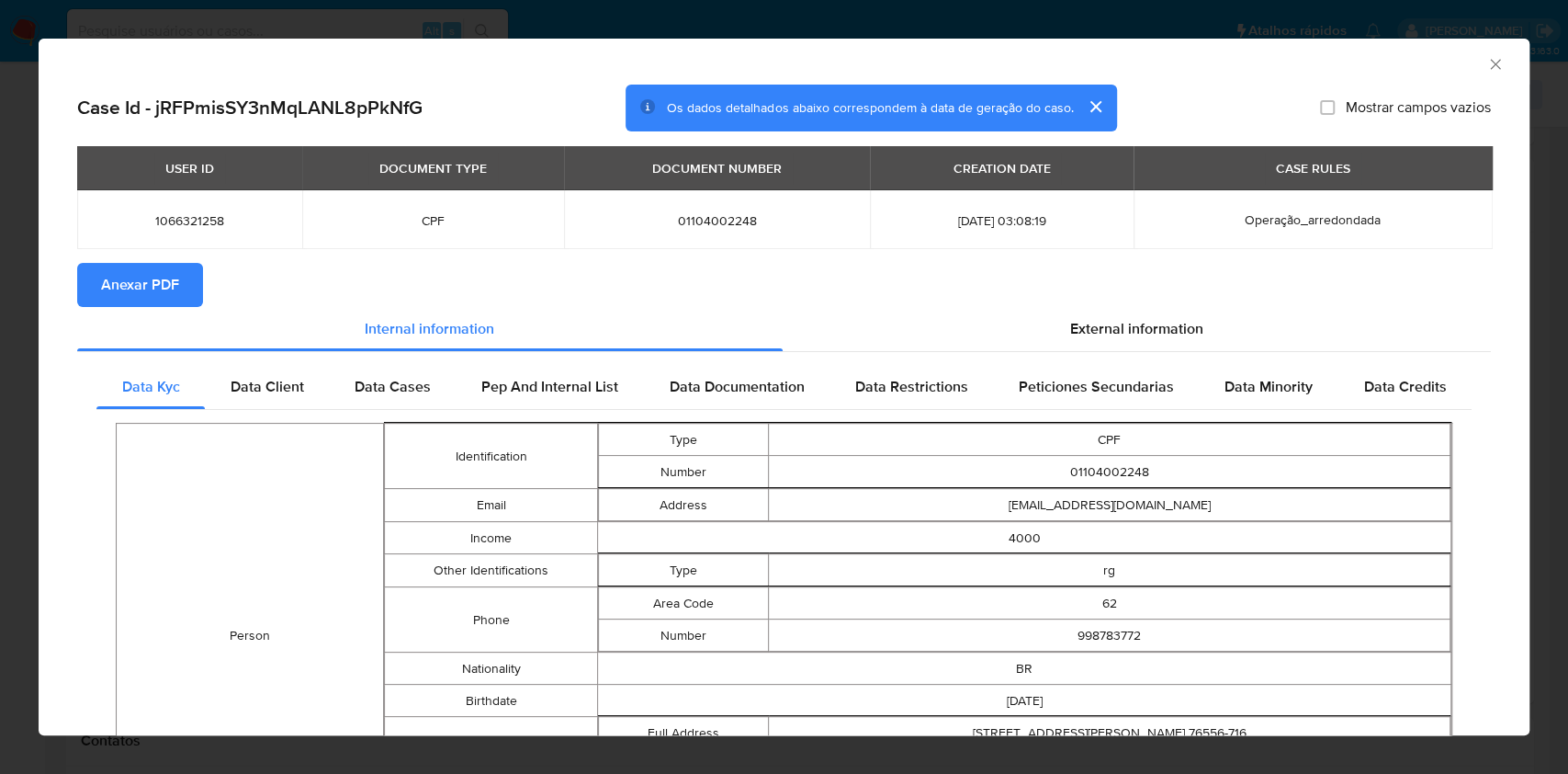
click at [152, 266] on span "Anexar PDF" at bounding box center [139, 284] width 78 height 40
click at [1486, 62] on icon "Fechar a janela" at bounding box center [1496, 65] width 19 height 19
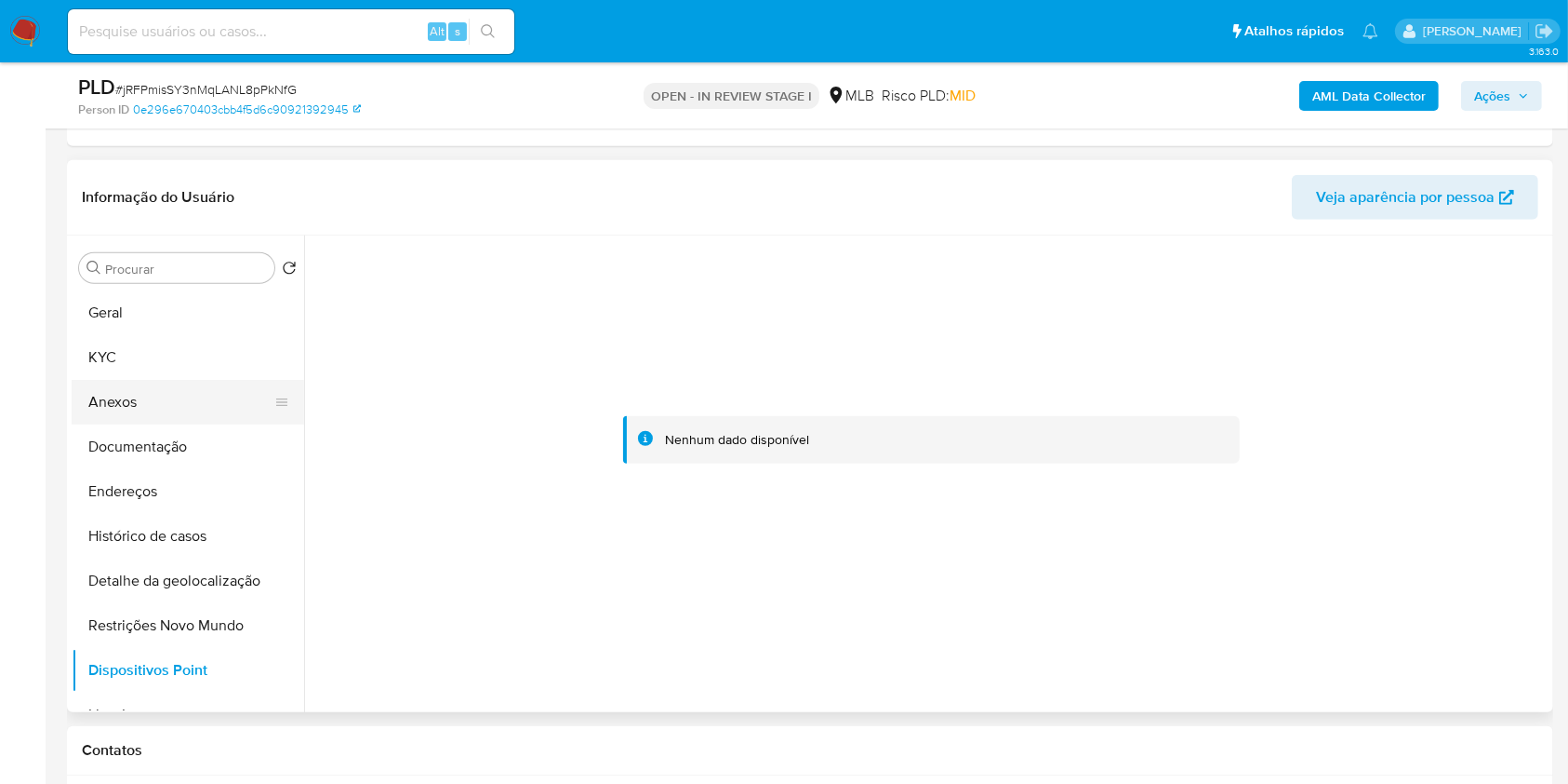
click at [173, 402] on button "Anexos" at bounding box center [180, 402] width 217 height 45
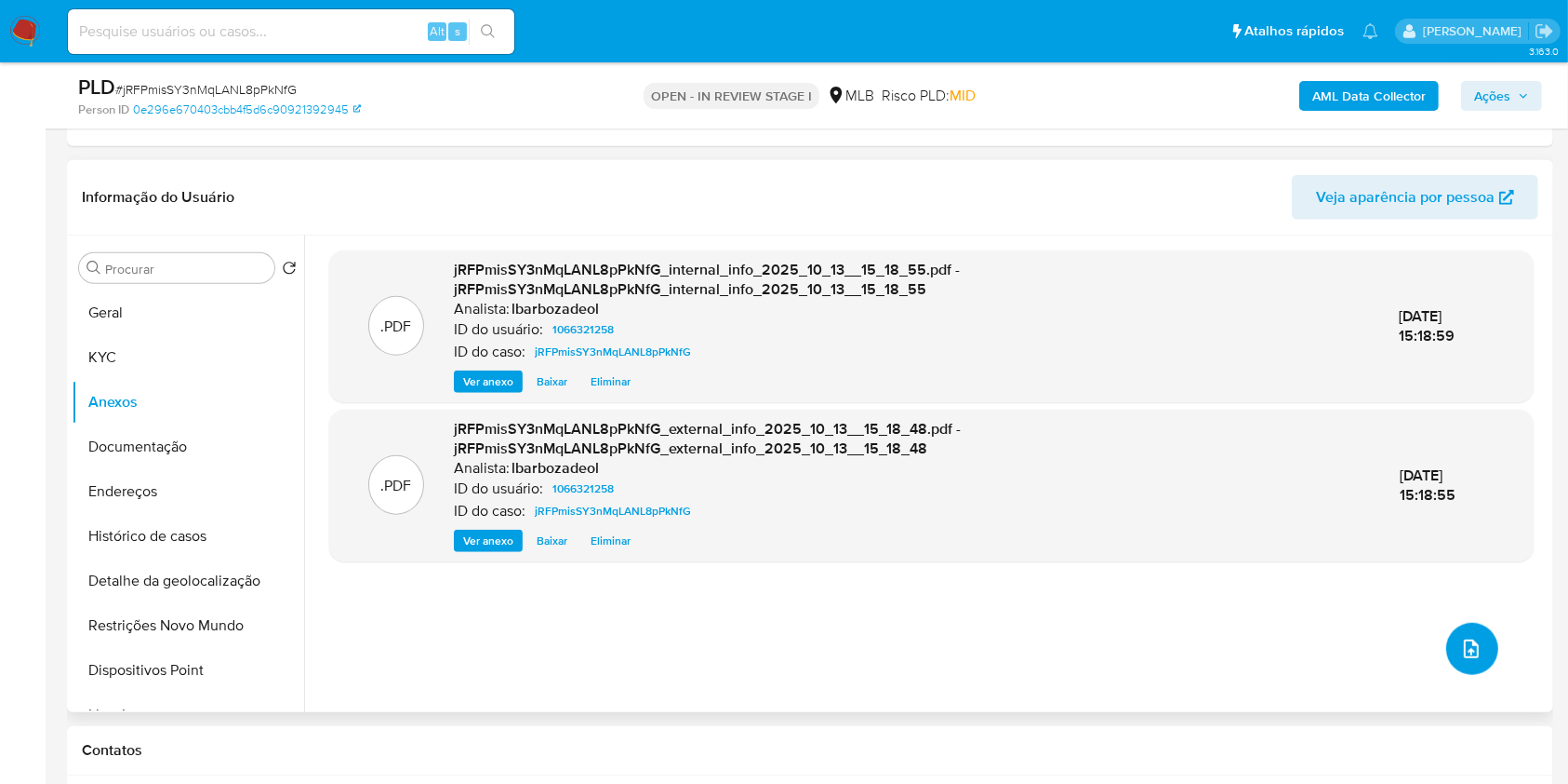
click at [1466, 637] on icon "upload-file" at bounding box center [1471, 648] width 22 height 22
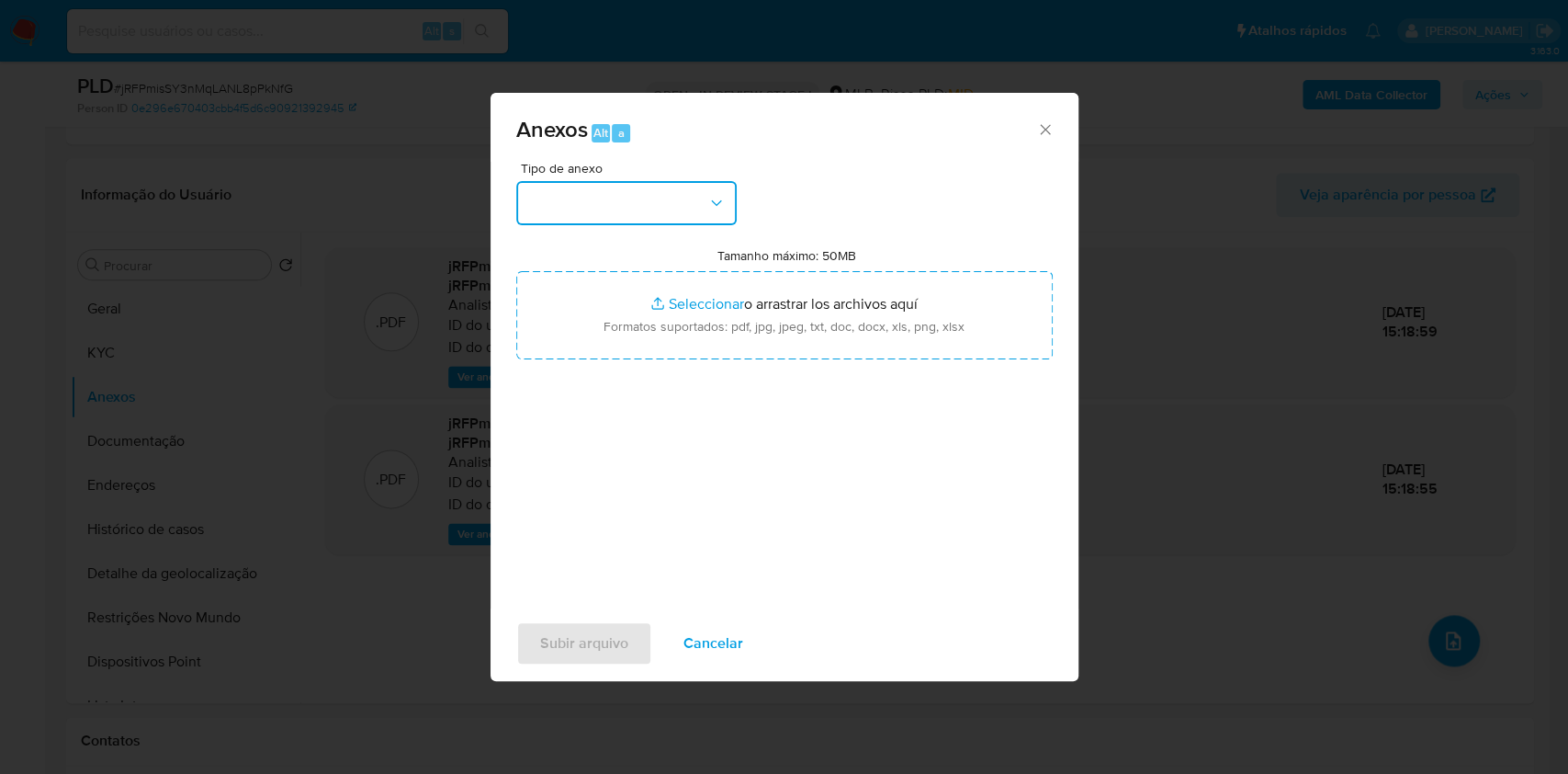
drag, startPoint x: 664, startPoint y: 204, endPoint x: 664, endPoint y: 226, distance: 22.0
click at [664, 204] on button "button" at bounding box center [626, 202] width 220 height 44
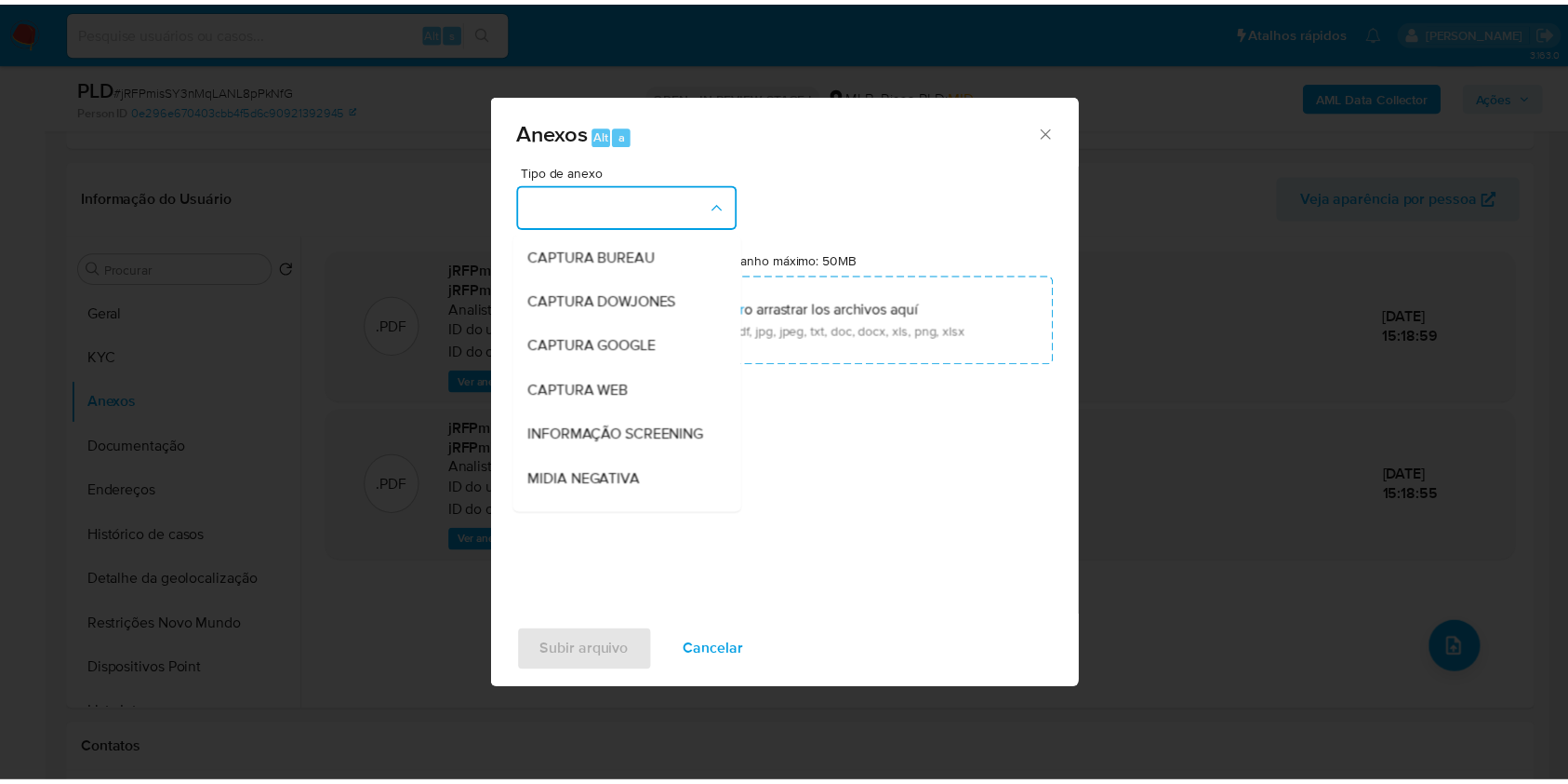
scroll to position [286, 0]
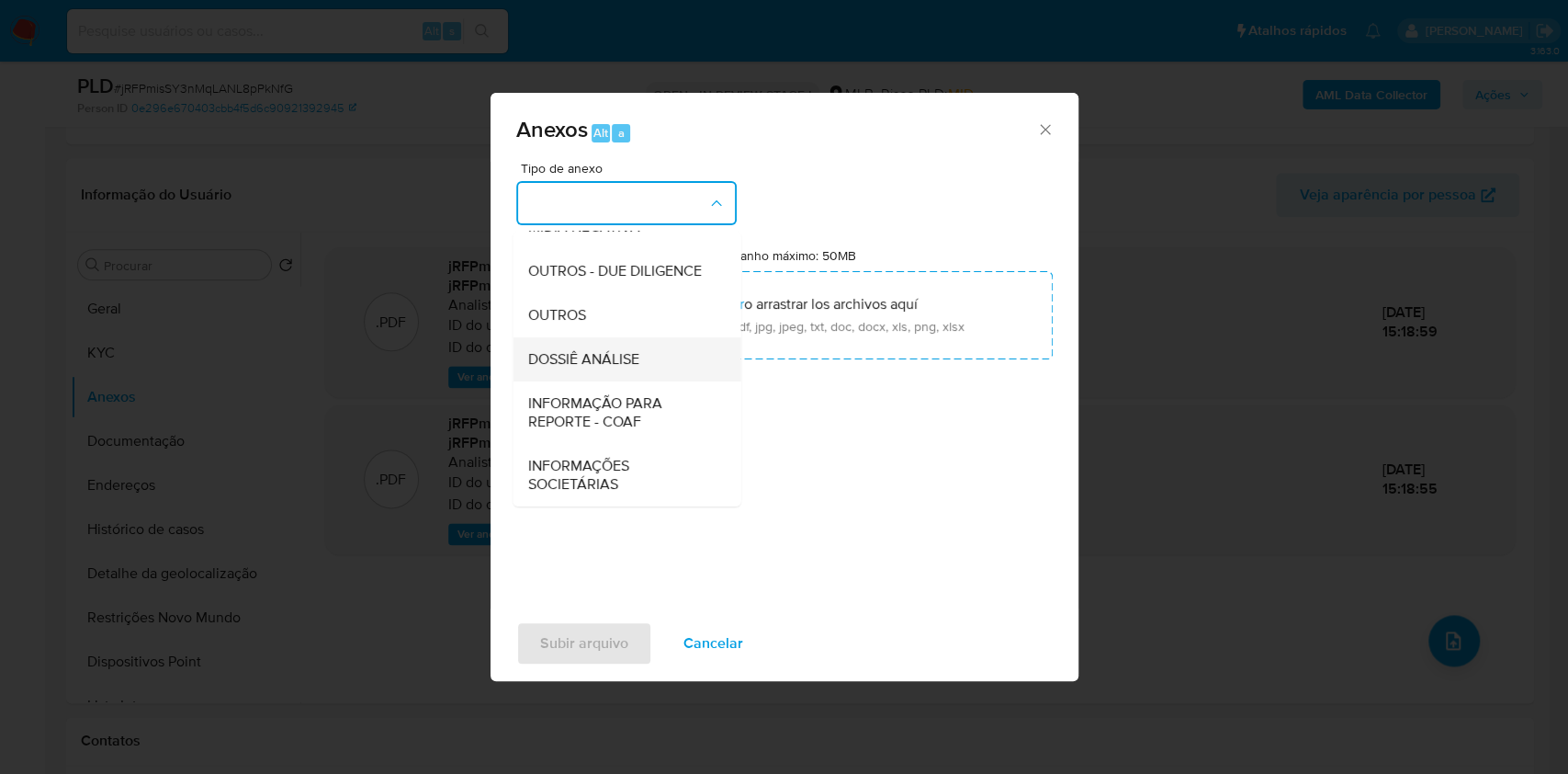
click at [653, 363] on div "DOSSIÊ ANÁLISE" at bounding box center [620, 359] width 187 height 44
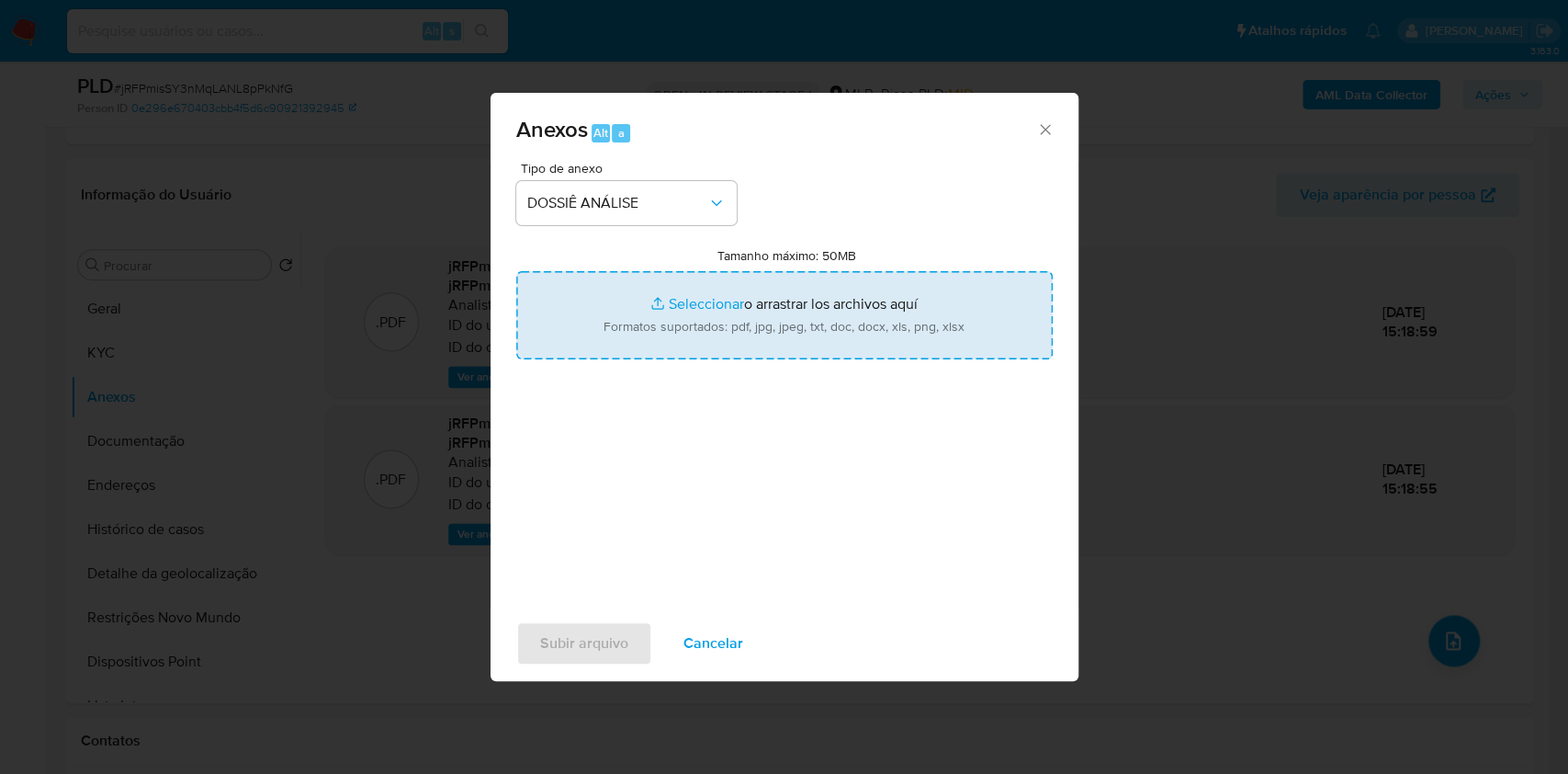
click at [665, 347] on input "Tamanho máximo: 50MB Seleccionar archivos" at bounding box center [784, 315] width 536 height 89
type input "C:\fakepath\SAR - XXXX - CPF 01104002248 - OZEANE PEREIRA DE SOUSA.pdf"
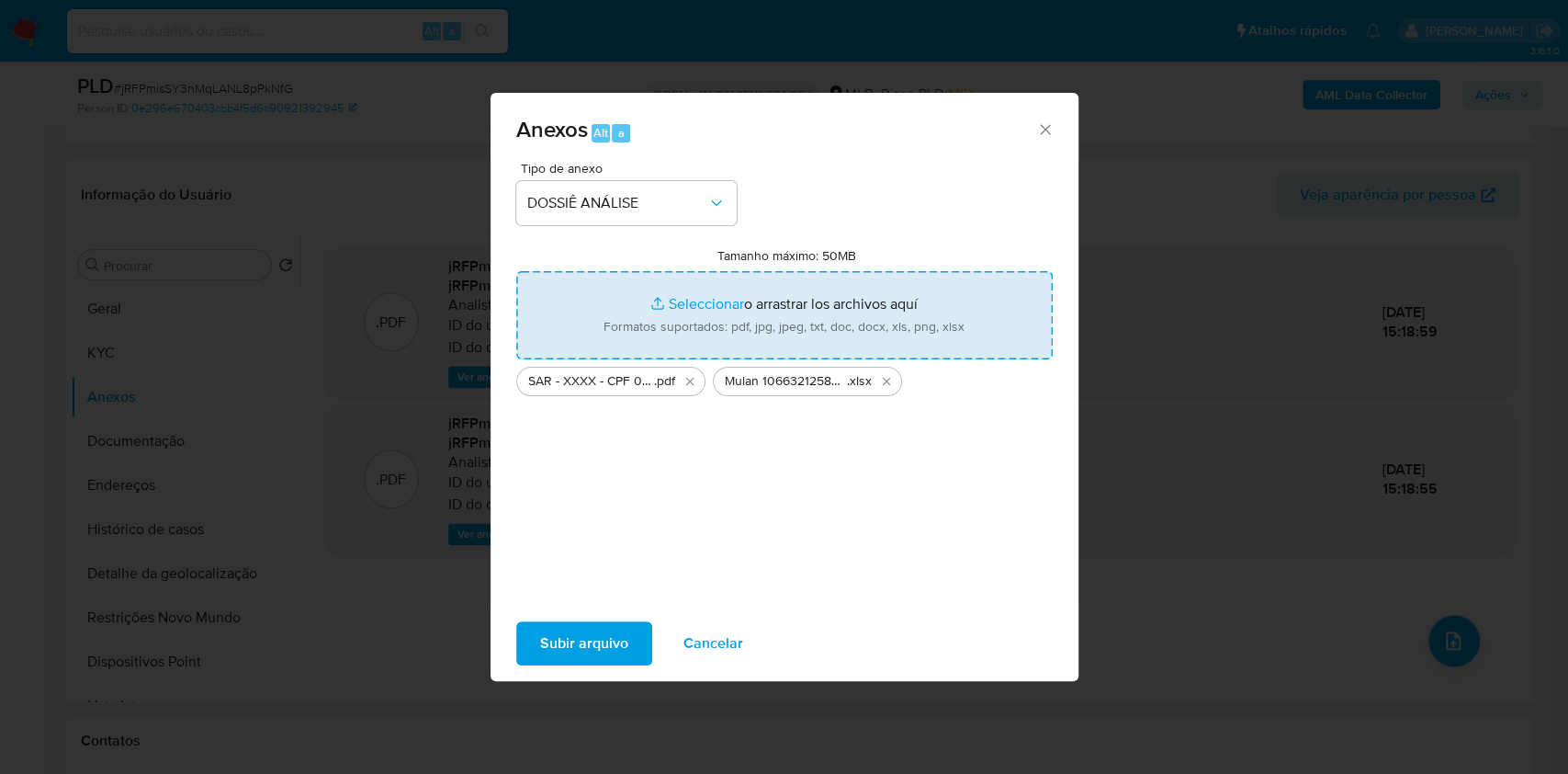
click at [550, 641] on span "Subir arquivo" at bounding box center [584, 643] width 88 height 40
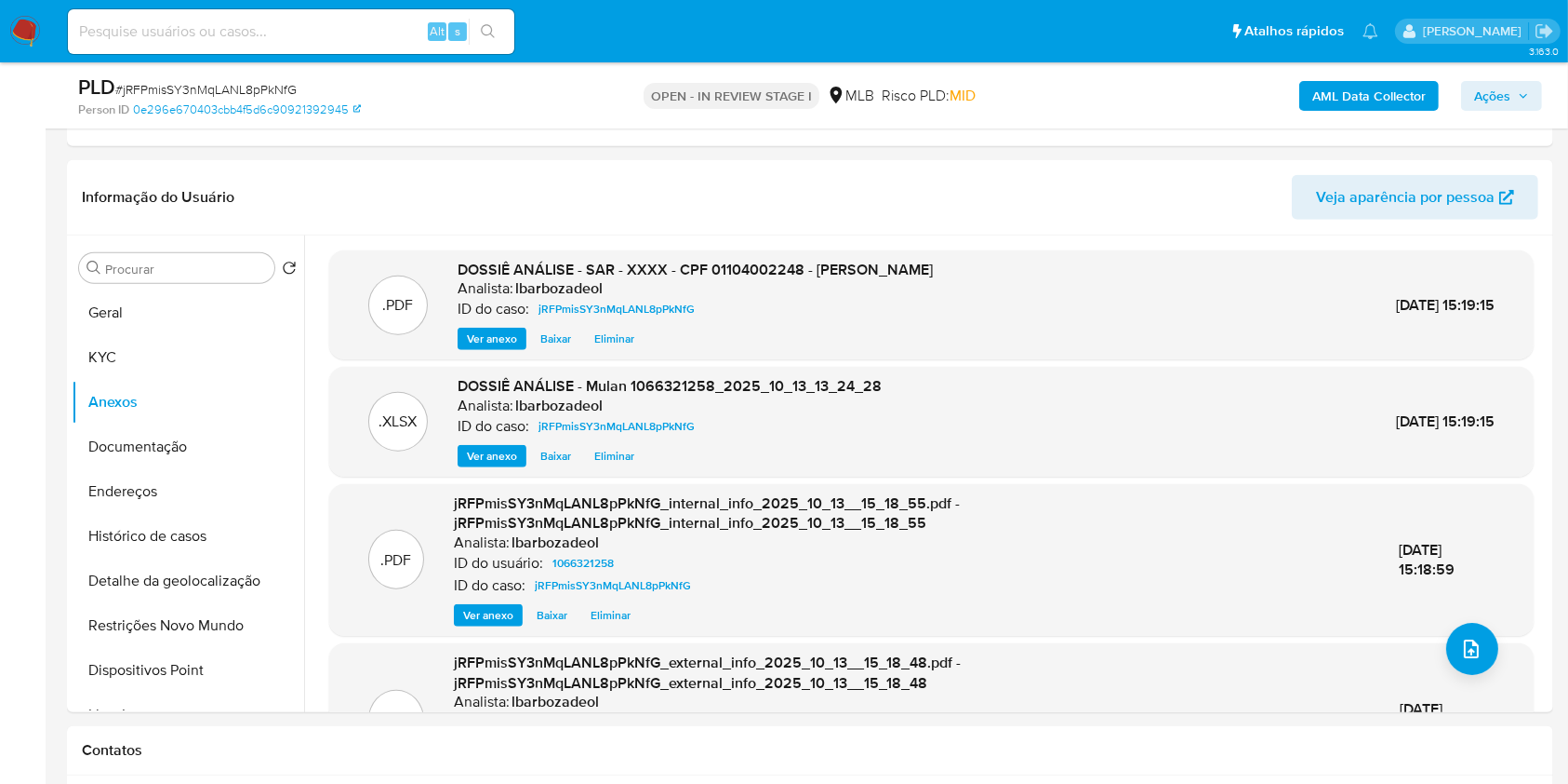
click at [1514, 93] on span "Ações" at bounding box center [1501, 95] width 55 height 26
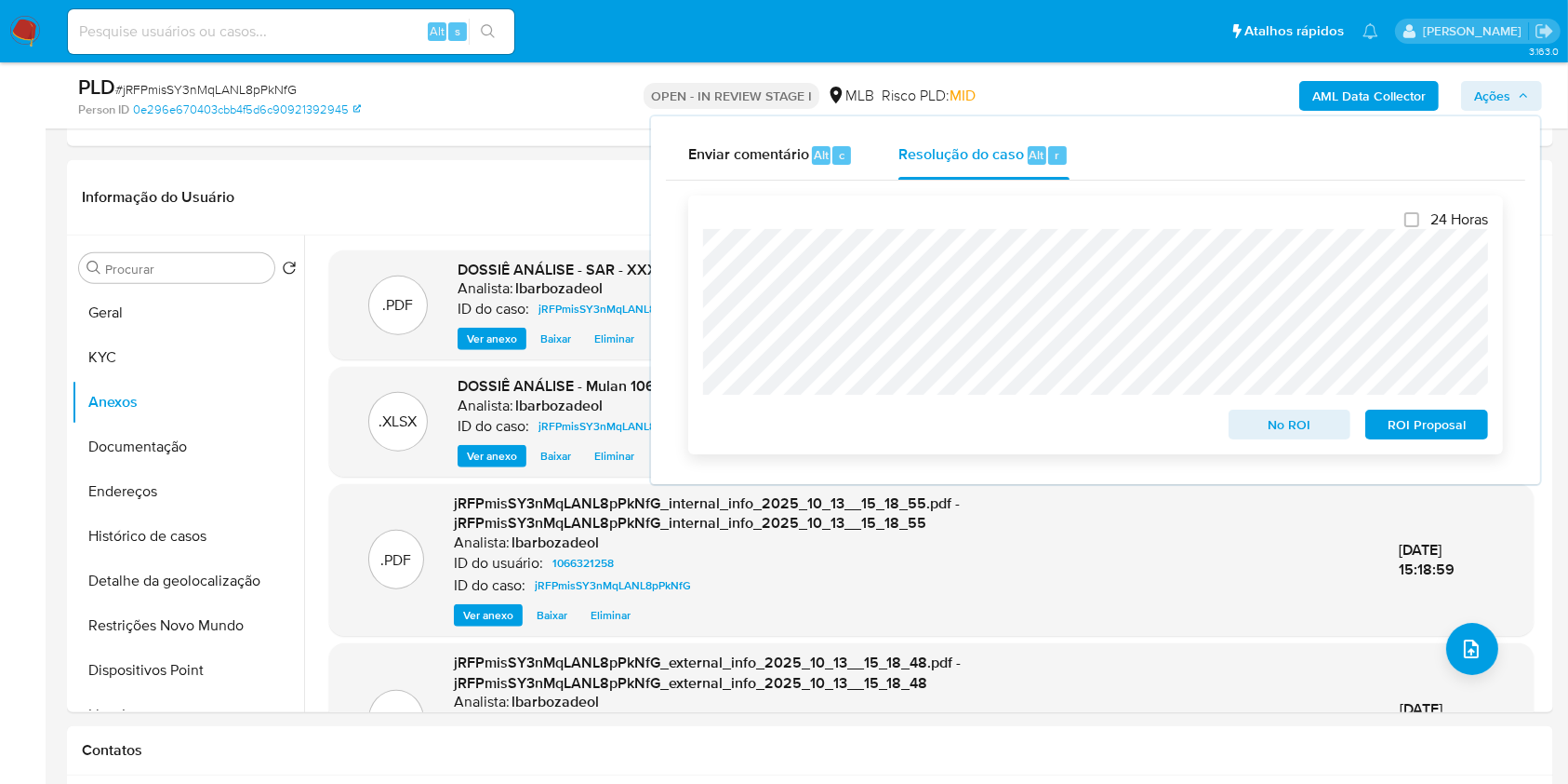
click at [1432, 421] on span "ROI Proposal" at bounding box center [1426, 423] width 96 height 26
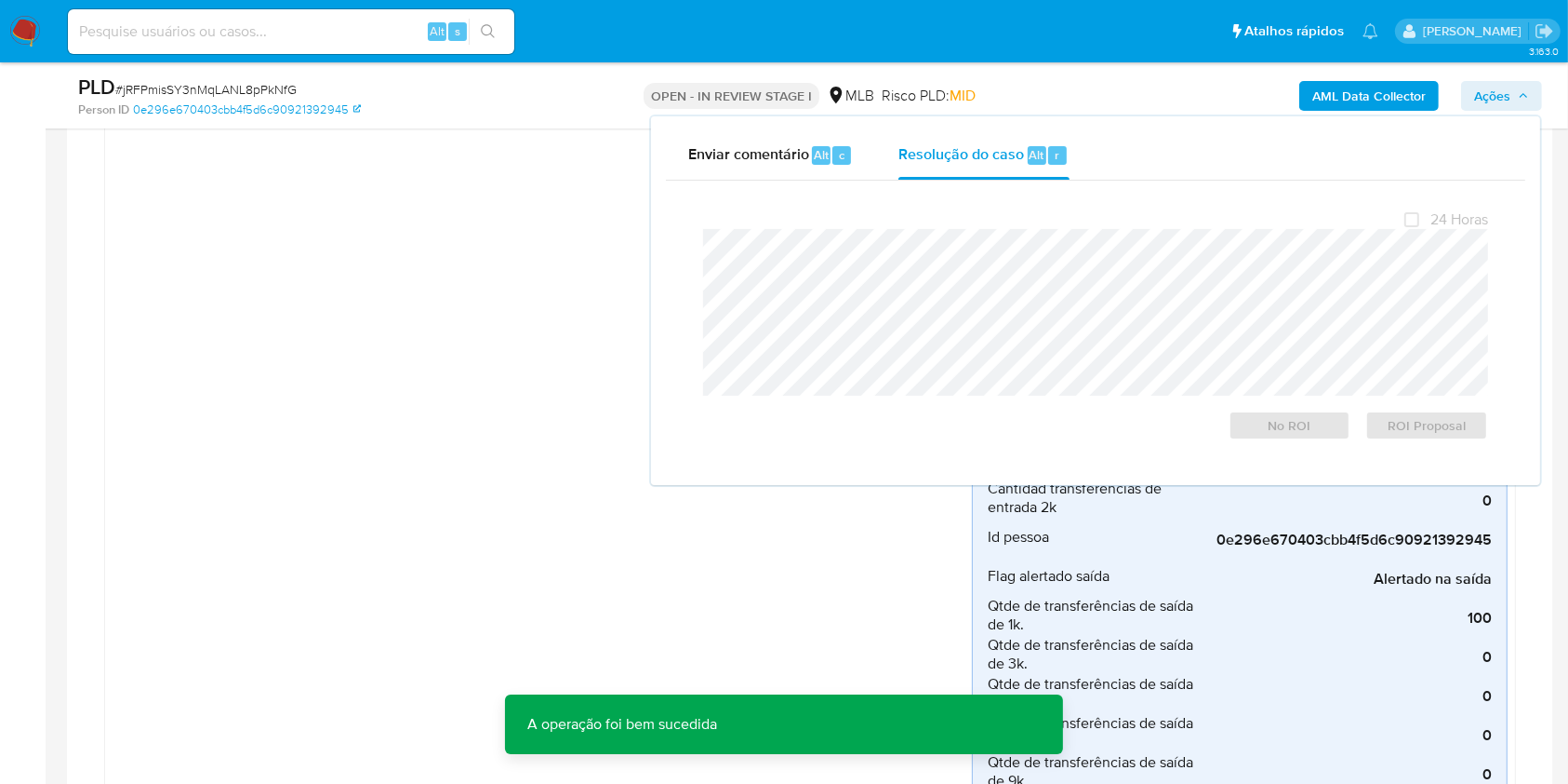
scroll to position [0, 0]
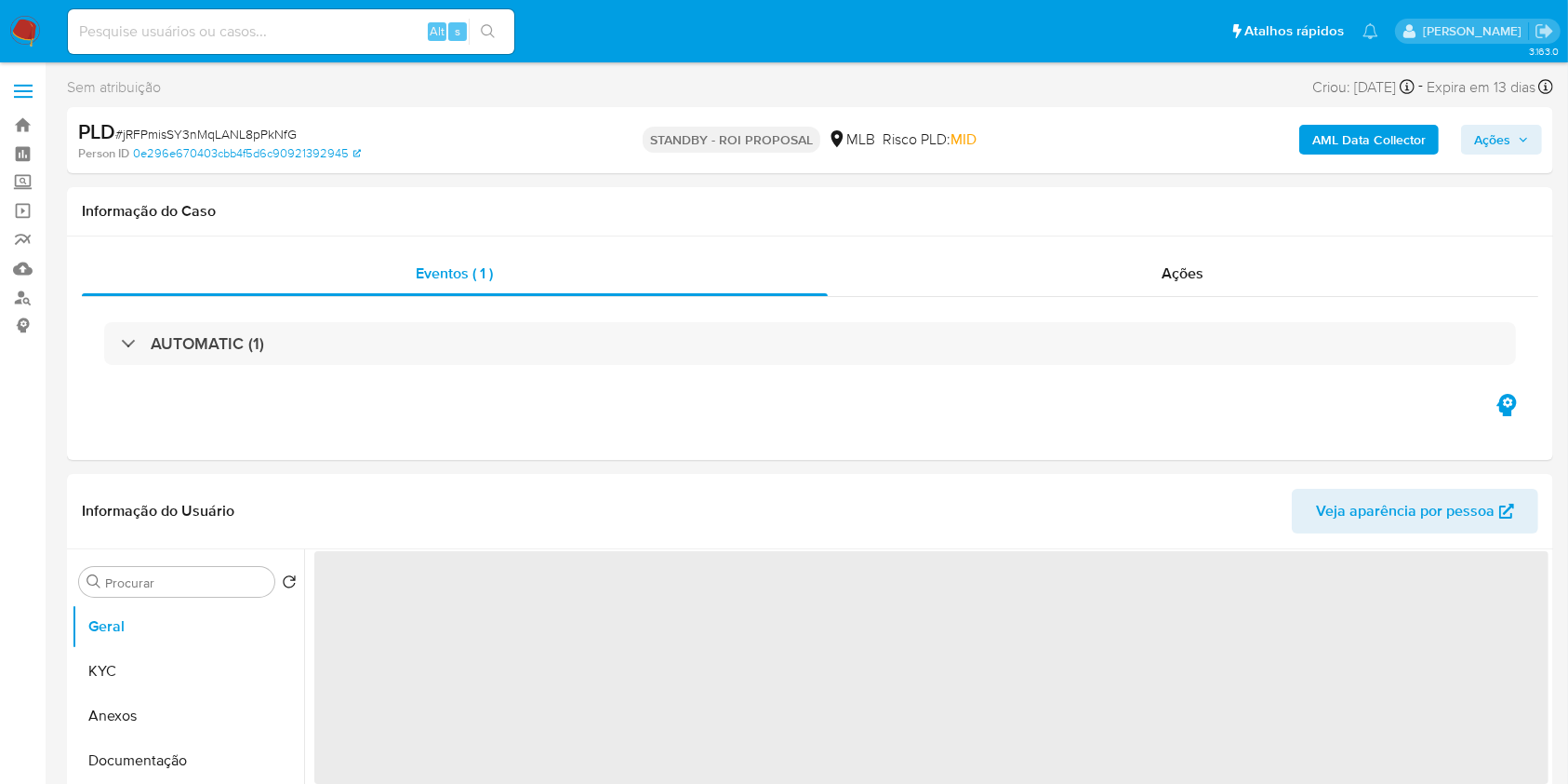
select select "10"
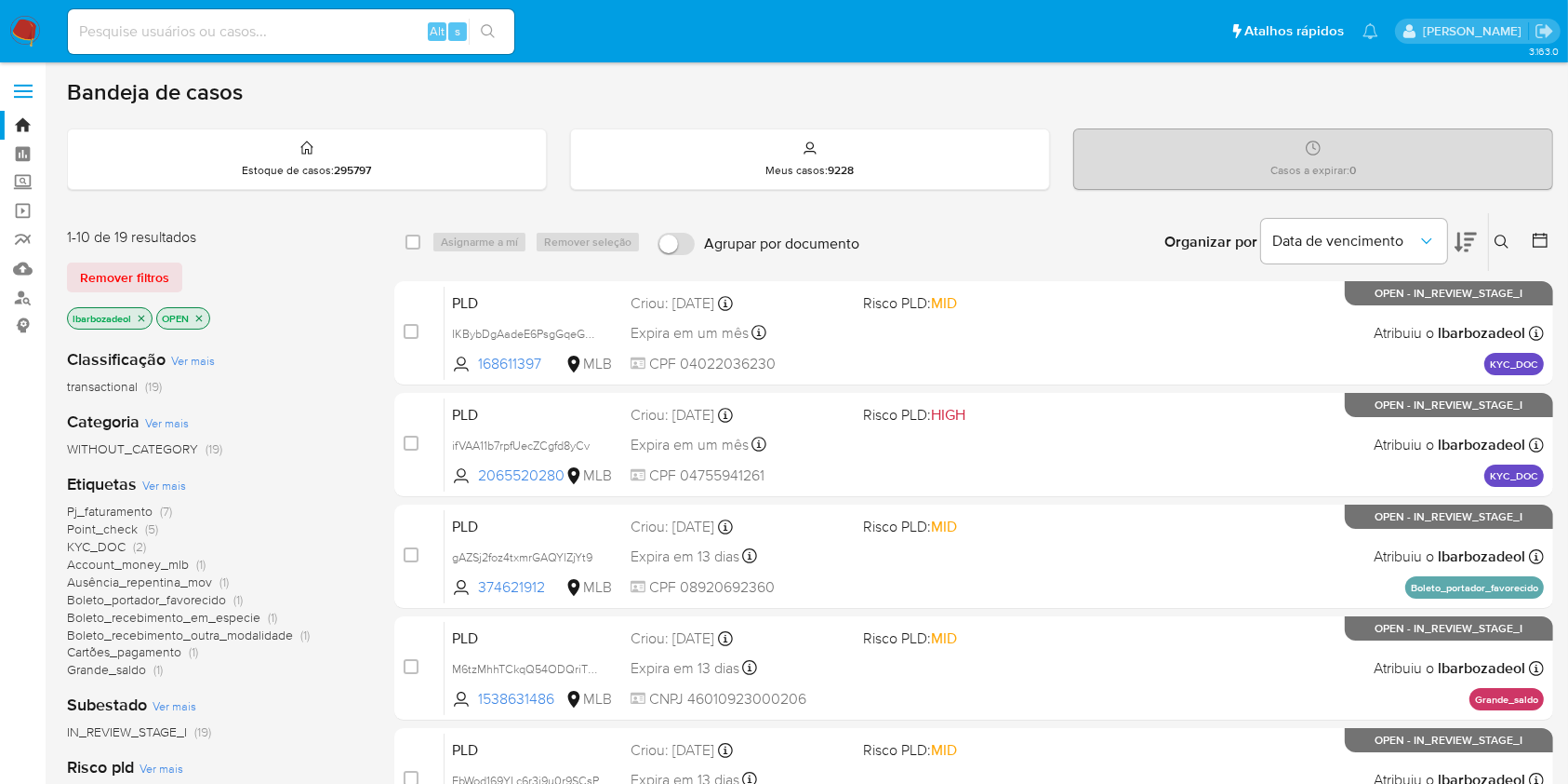
click at [160, 505] on span "(7)" at bounding box center [166, 511] width 12 height 19
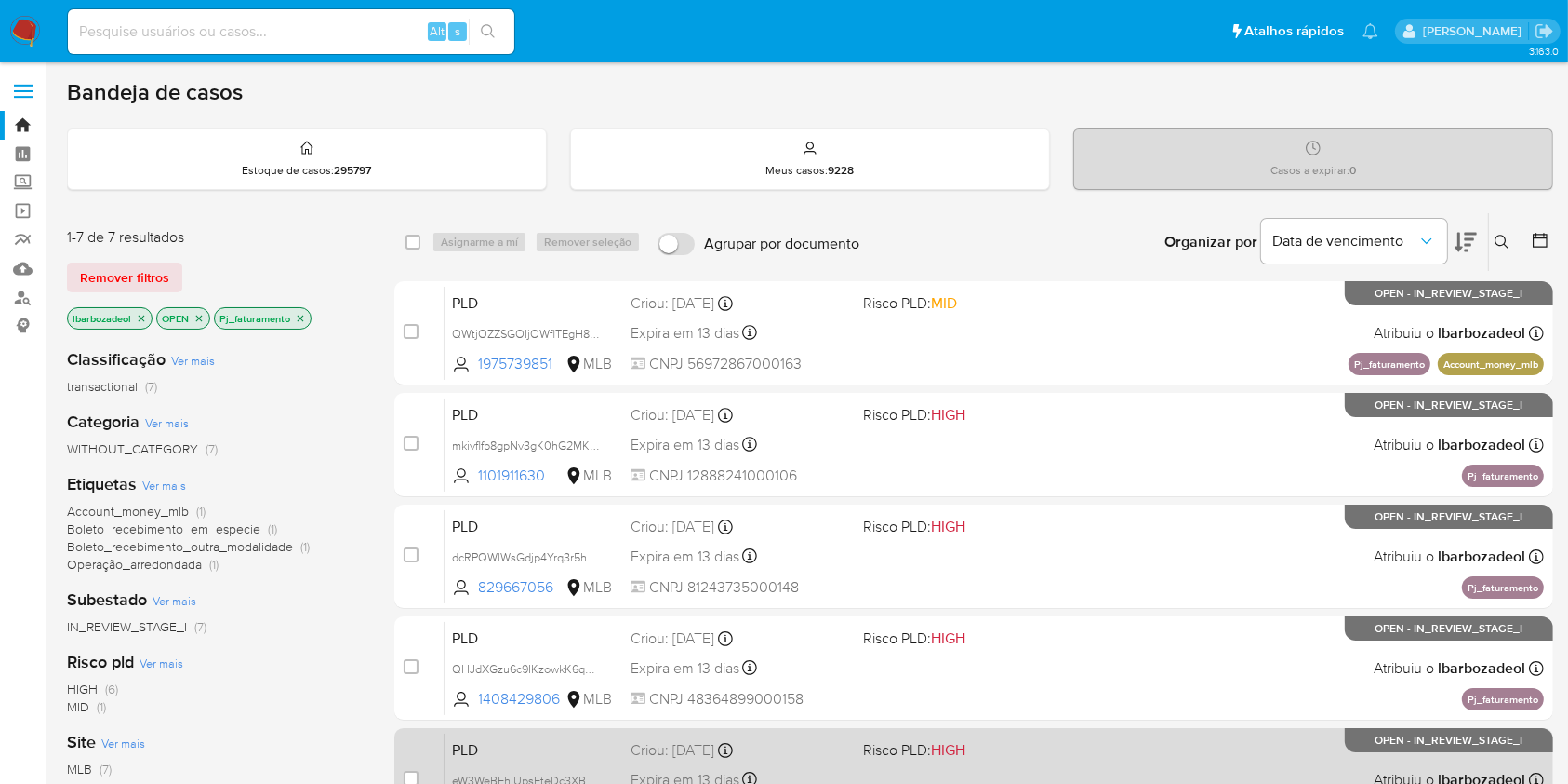
scroll to position [417, 0]
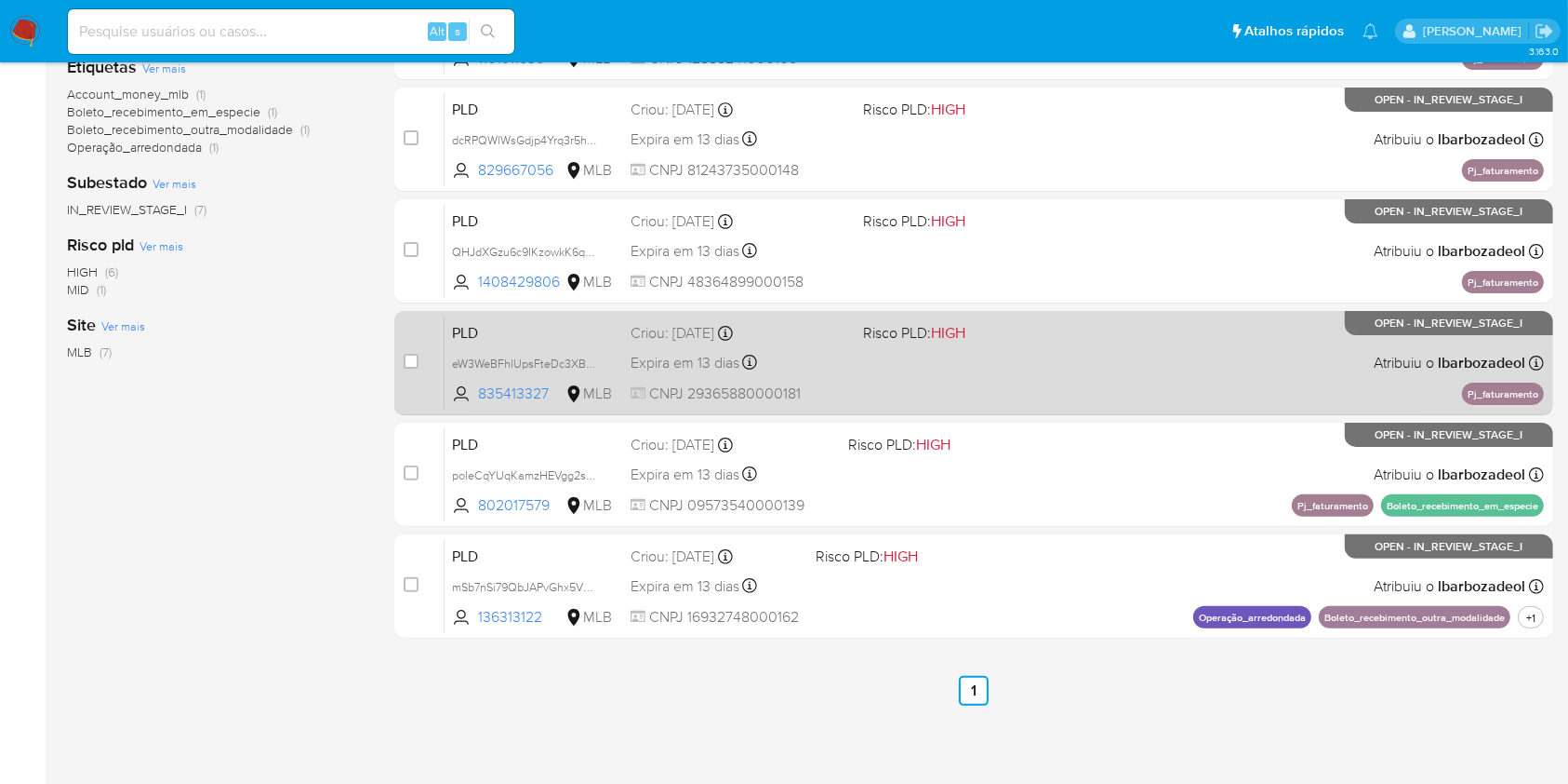
click at [1155, 401] on div "PLD eW3WeBFhlUpsFteDc3XB8NGG 835413327 MLB Risco PLD: HIGH Criou: [DATE] Criou:…" at bounding box center [993, 362] width 1099 height 94
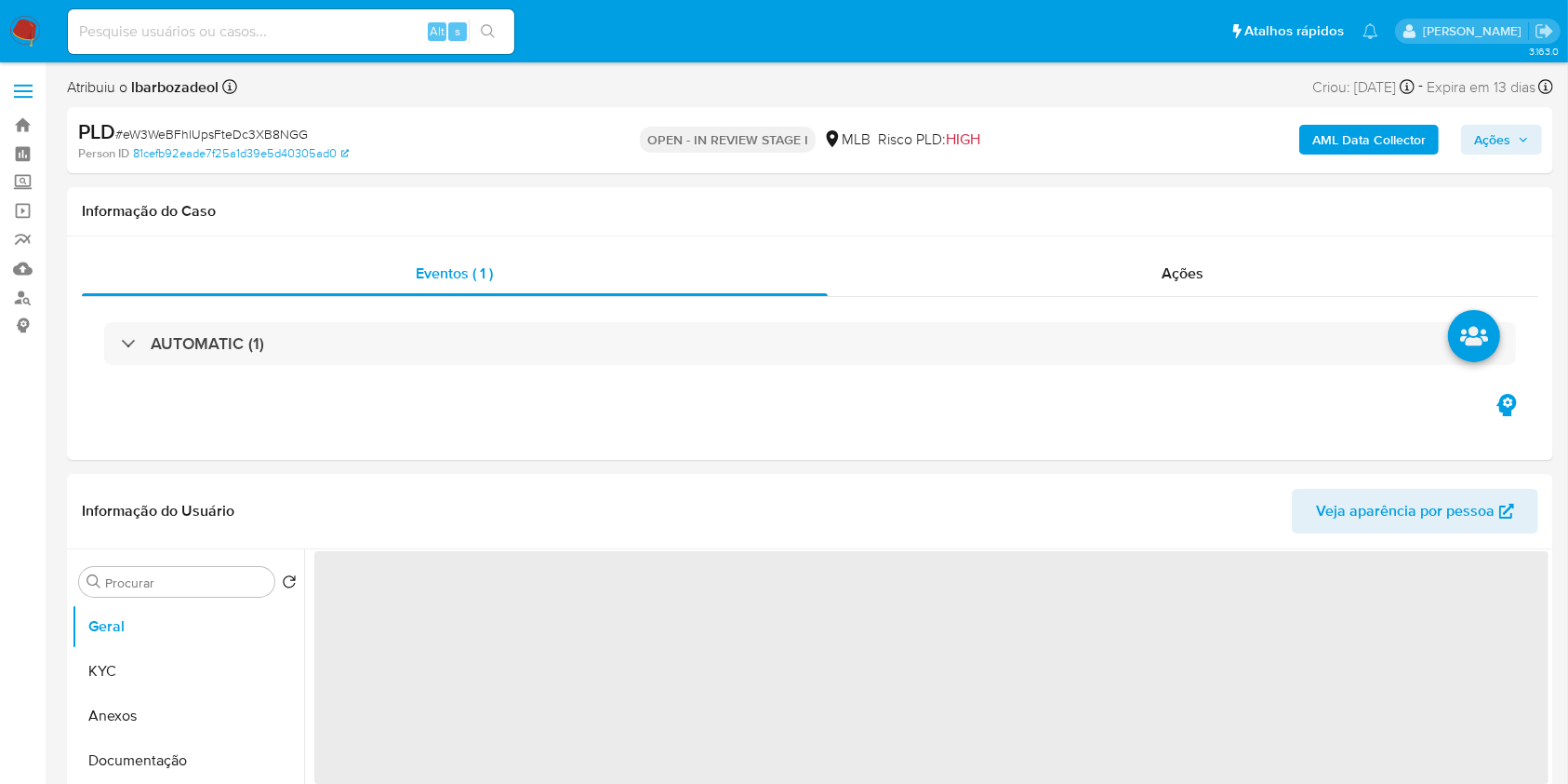
select select "10"
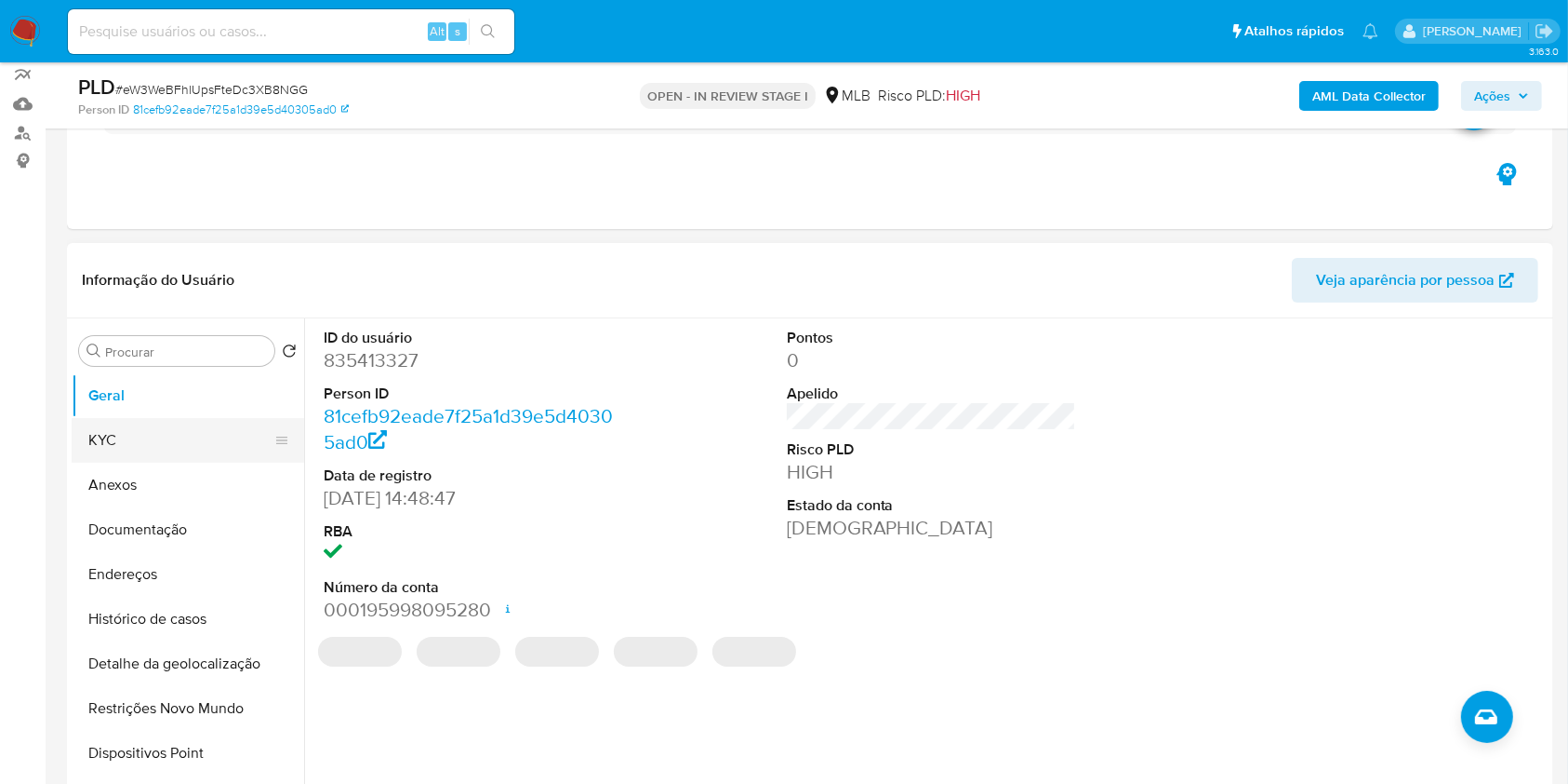
scroll to position [166, 0]
click at [176, 449] on button "KYC" at bounding box center [180, 439] width 217 height 45
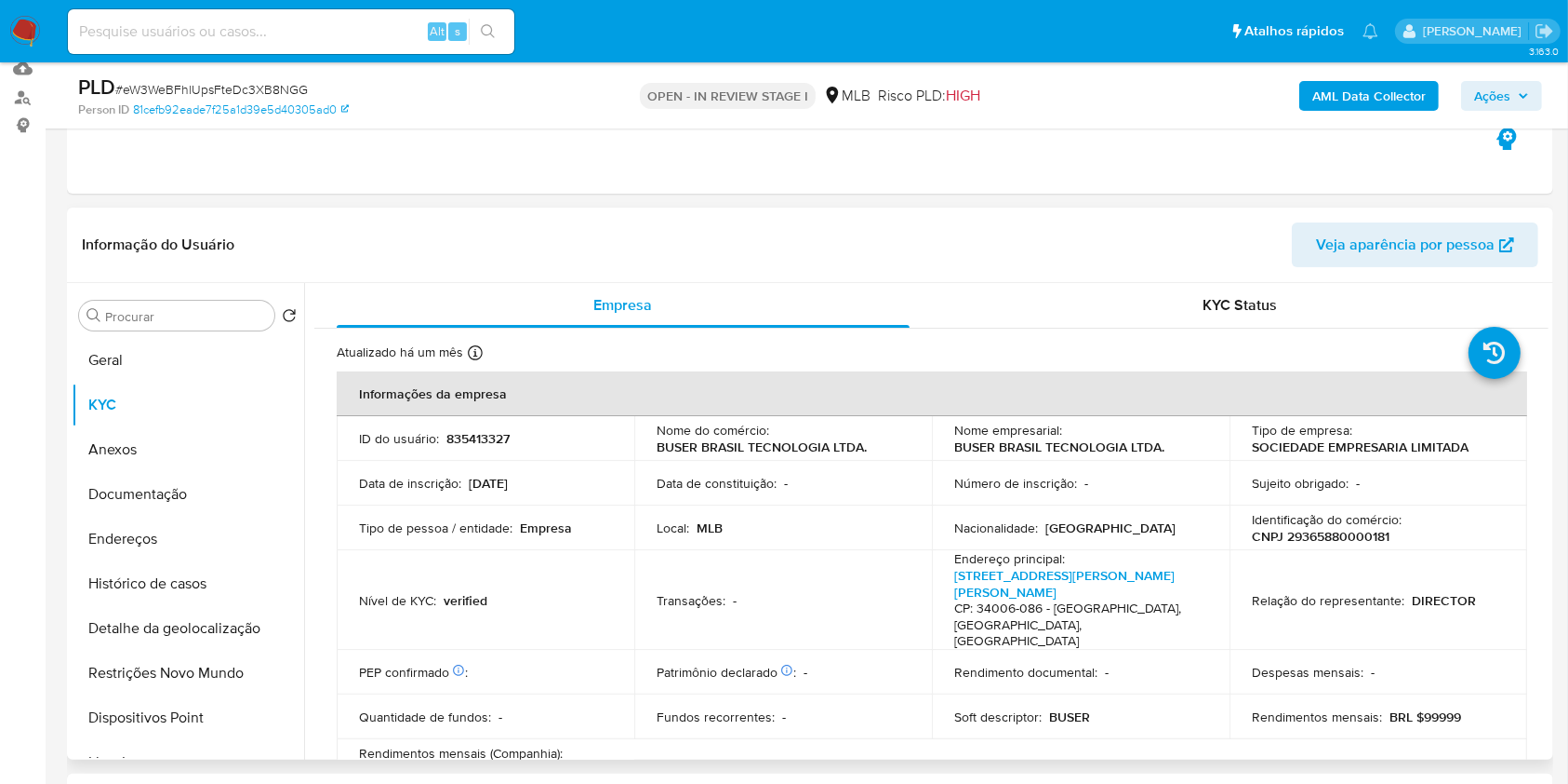
scroll to position [201, 0]
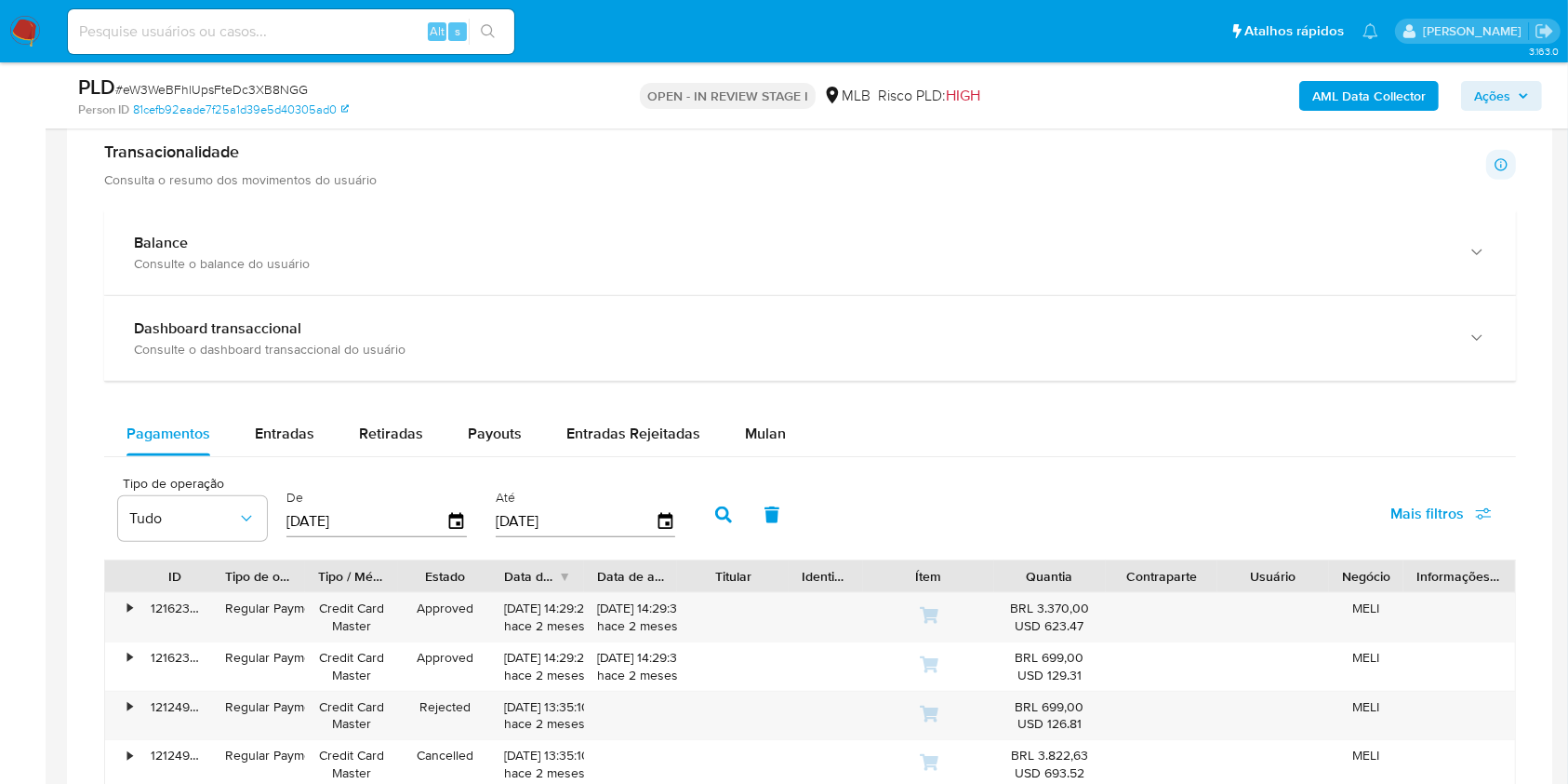
click at [753, 472] on div "Tipo de operação Tudo De [DATE] Até [DATE] Mais filtros" at bounding box center [809, 513] width 1412 height 93
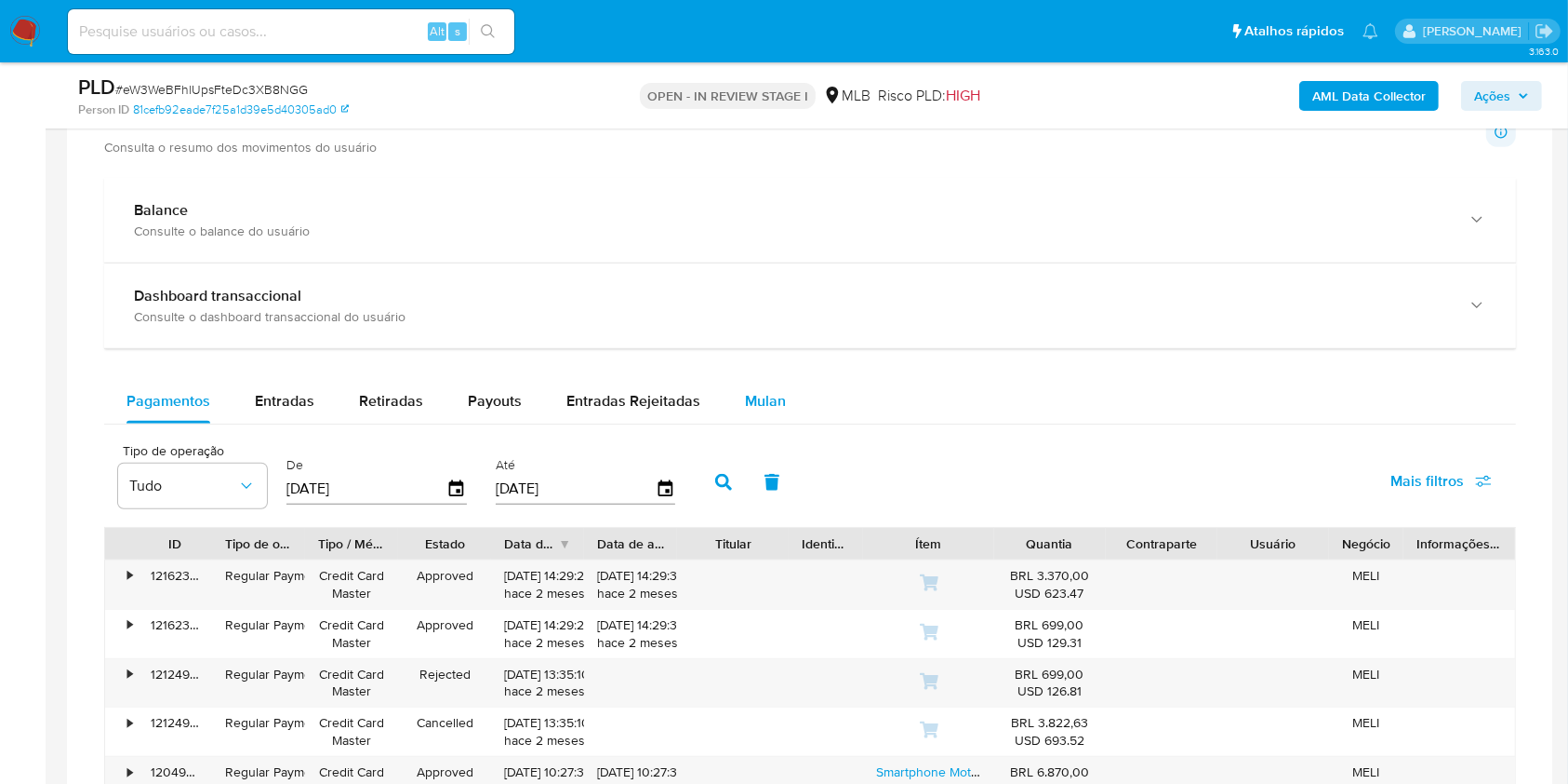
click at [753, 419] on div "Mulan" at bounding box center [765, 401] width 41 height 45
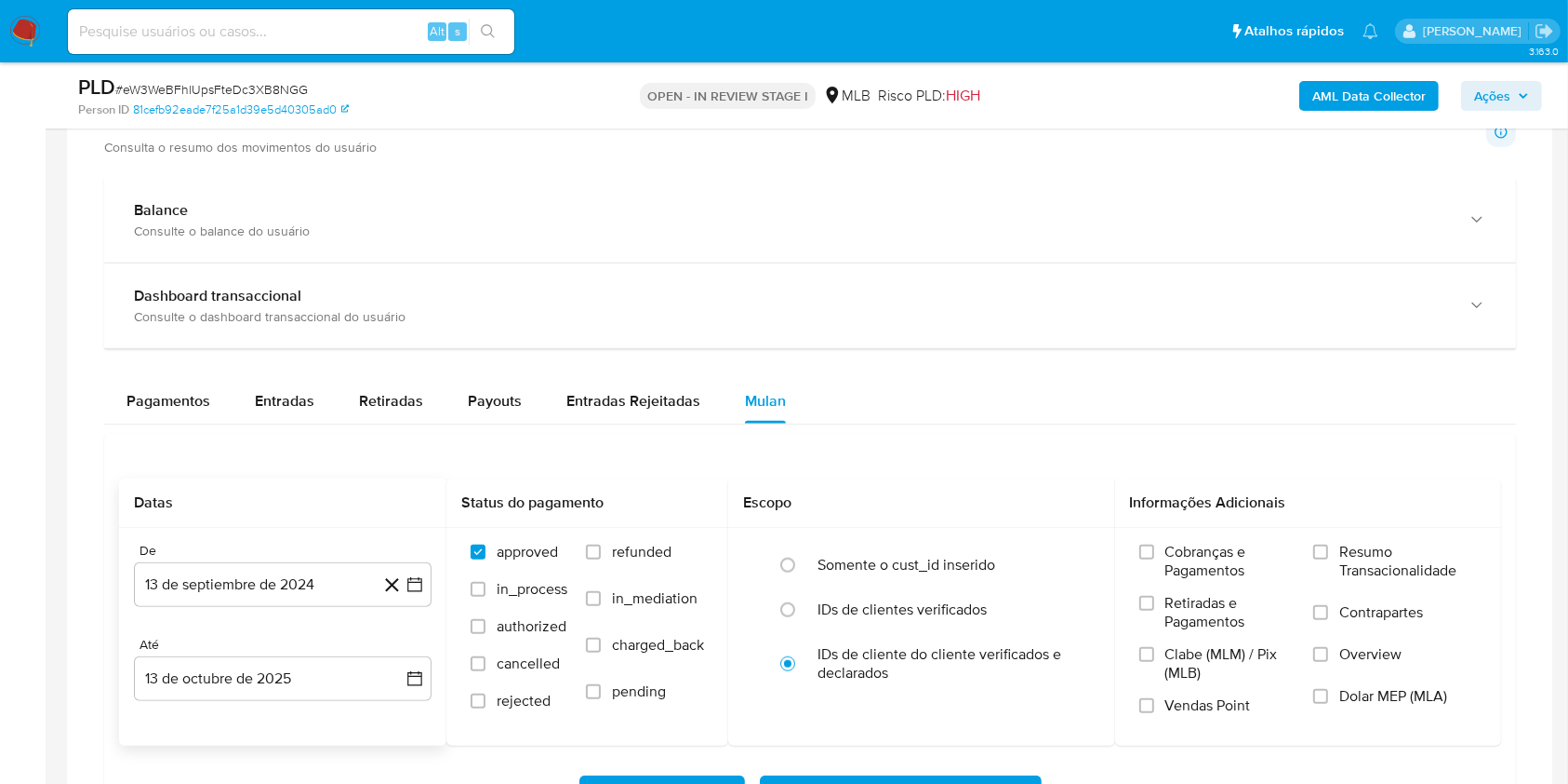
scroll to position [1319, 0]
click at [293, 588] on button "13 de septiembre de 2024" at bounding box center [283, 582] width 297 height 45
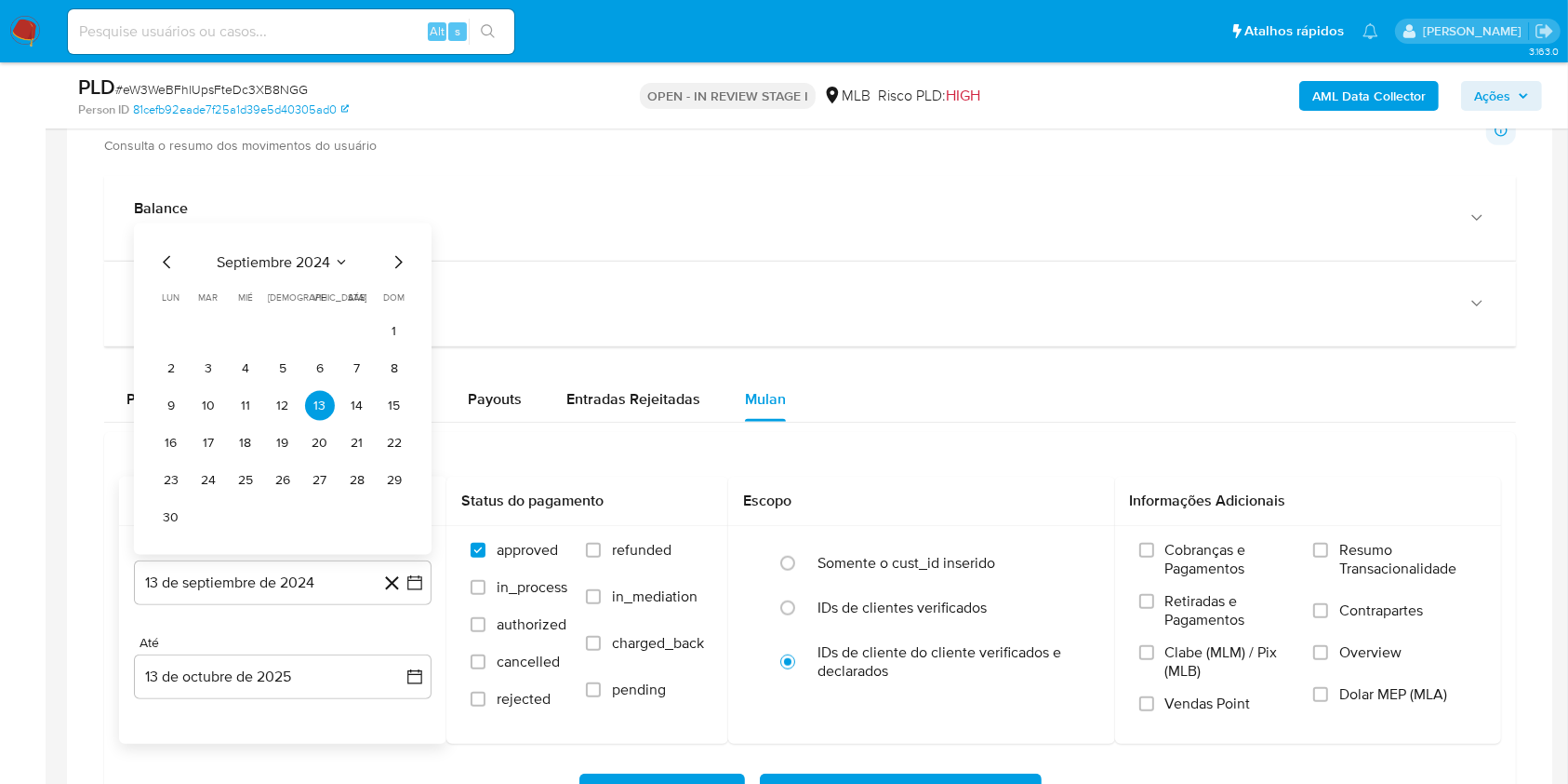
click at [270, 258] on span "septiembre 2024" at bounding box center [273, 262] width 113 height 19
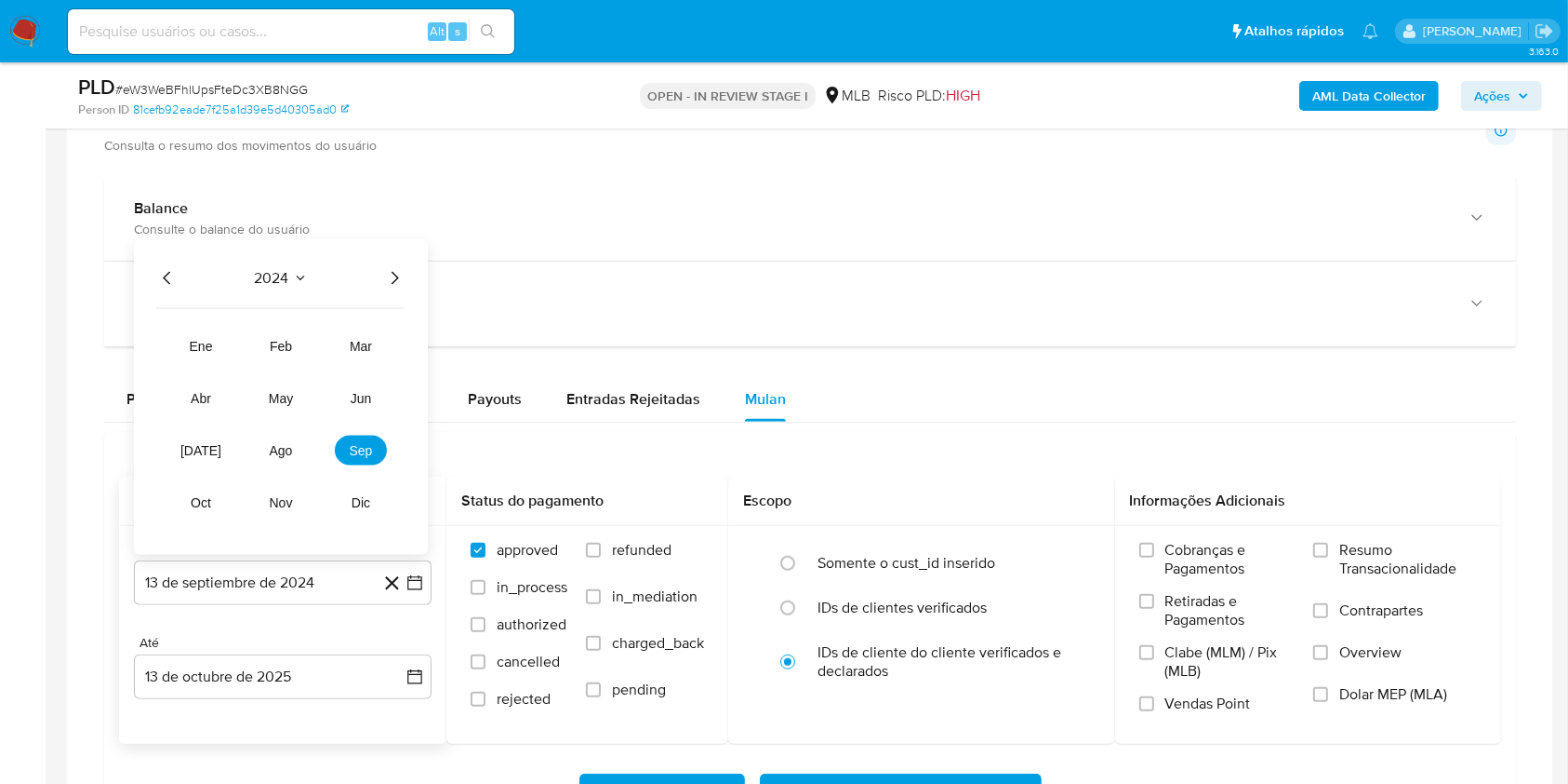
click at [392, 272] on icon "Año siguiente" at bounding box center [396, 279] width 8 height 13
click at [286, 451] on span "ago" at bounding box center [281, 450] width 23 height 15
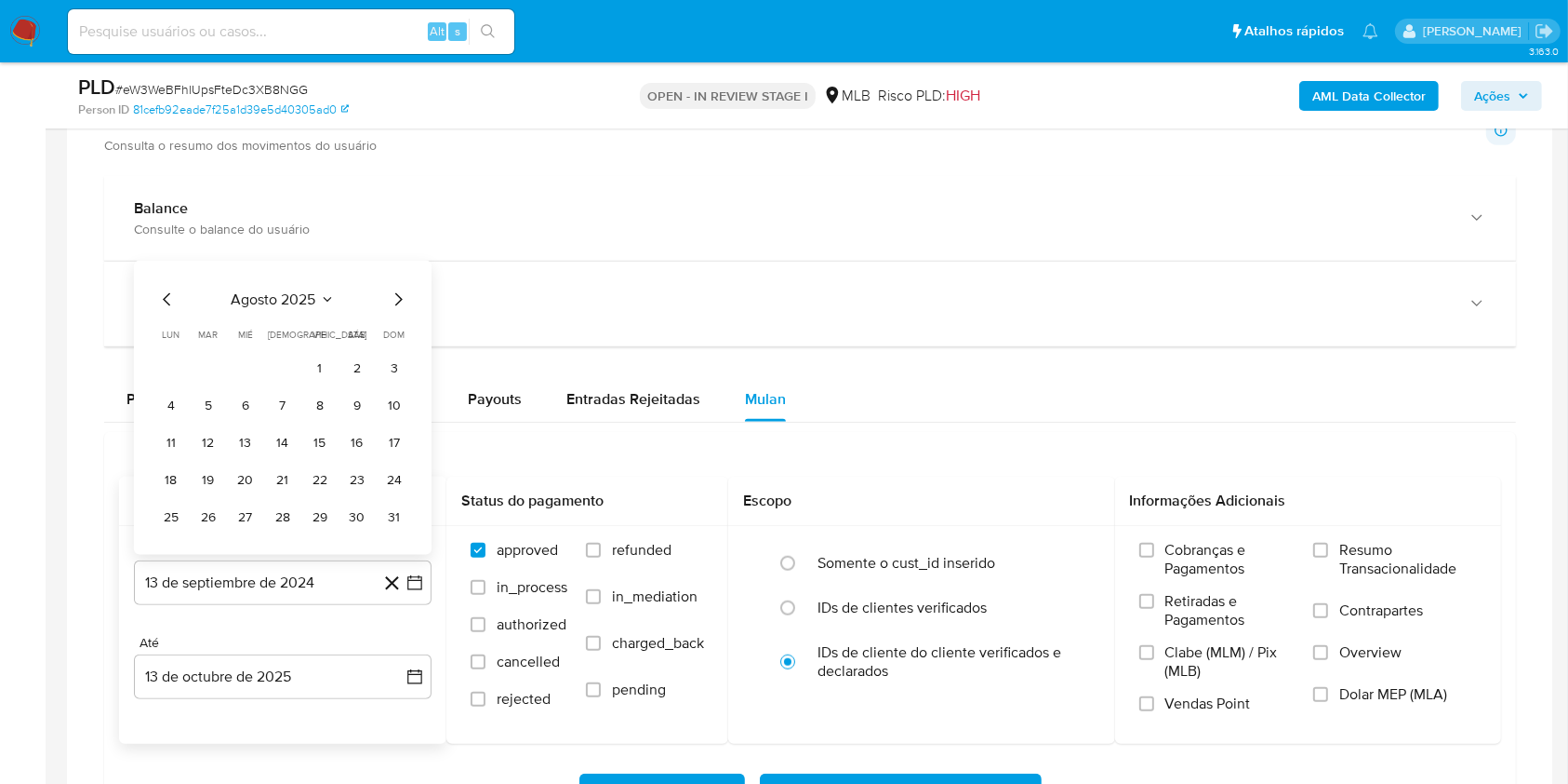
click at [322, 361] on button "1" at bounding box center [319, 368] width 30 height 30
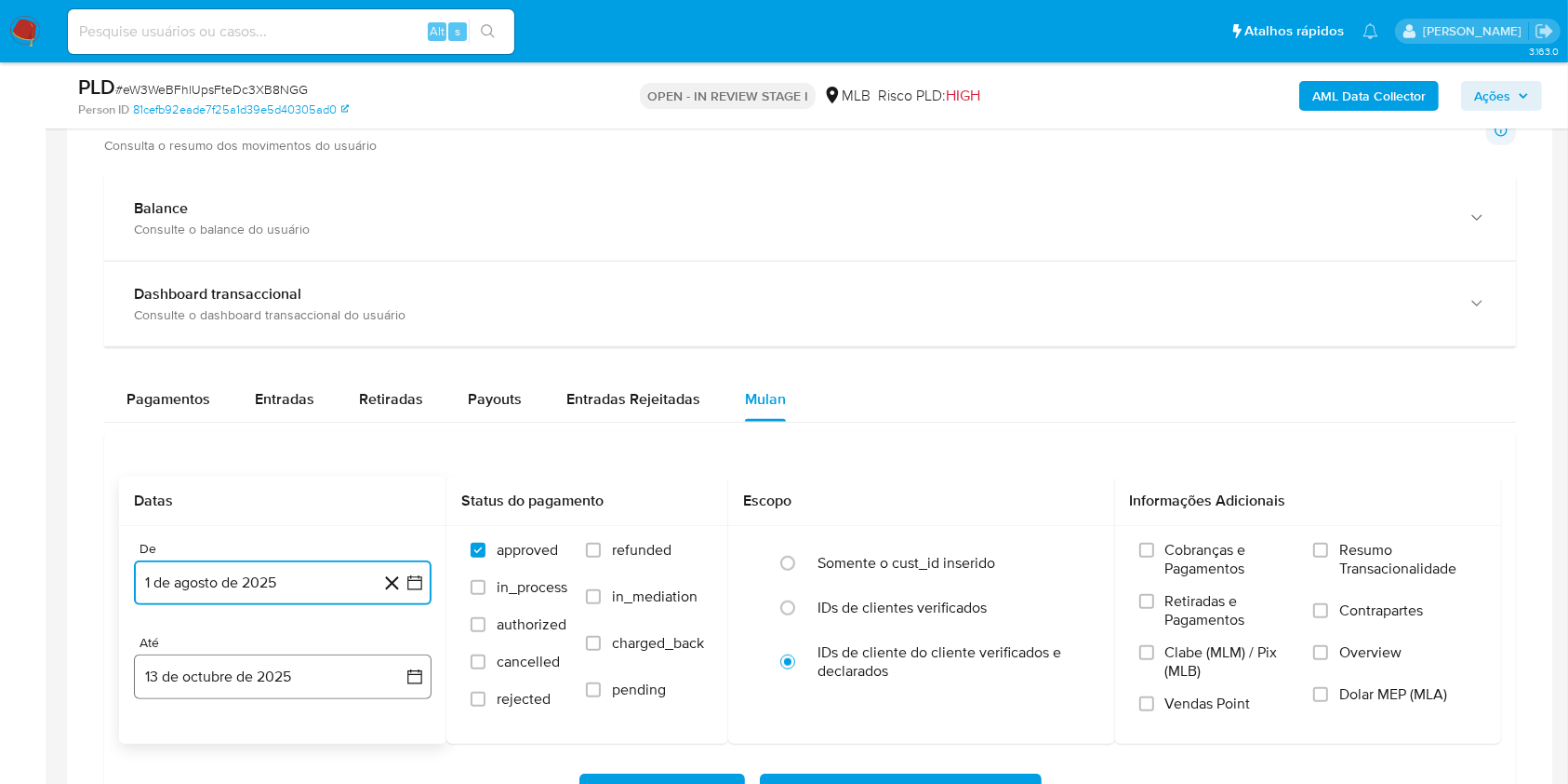
click at [184, 685] on button "13 de octubre de 2025" at bounding box center [283, 676] width 297 height 45
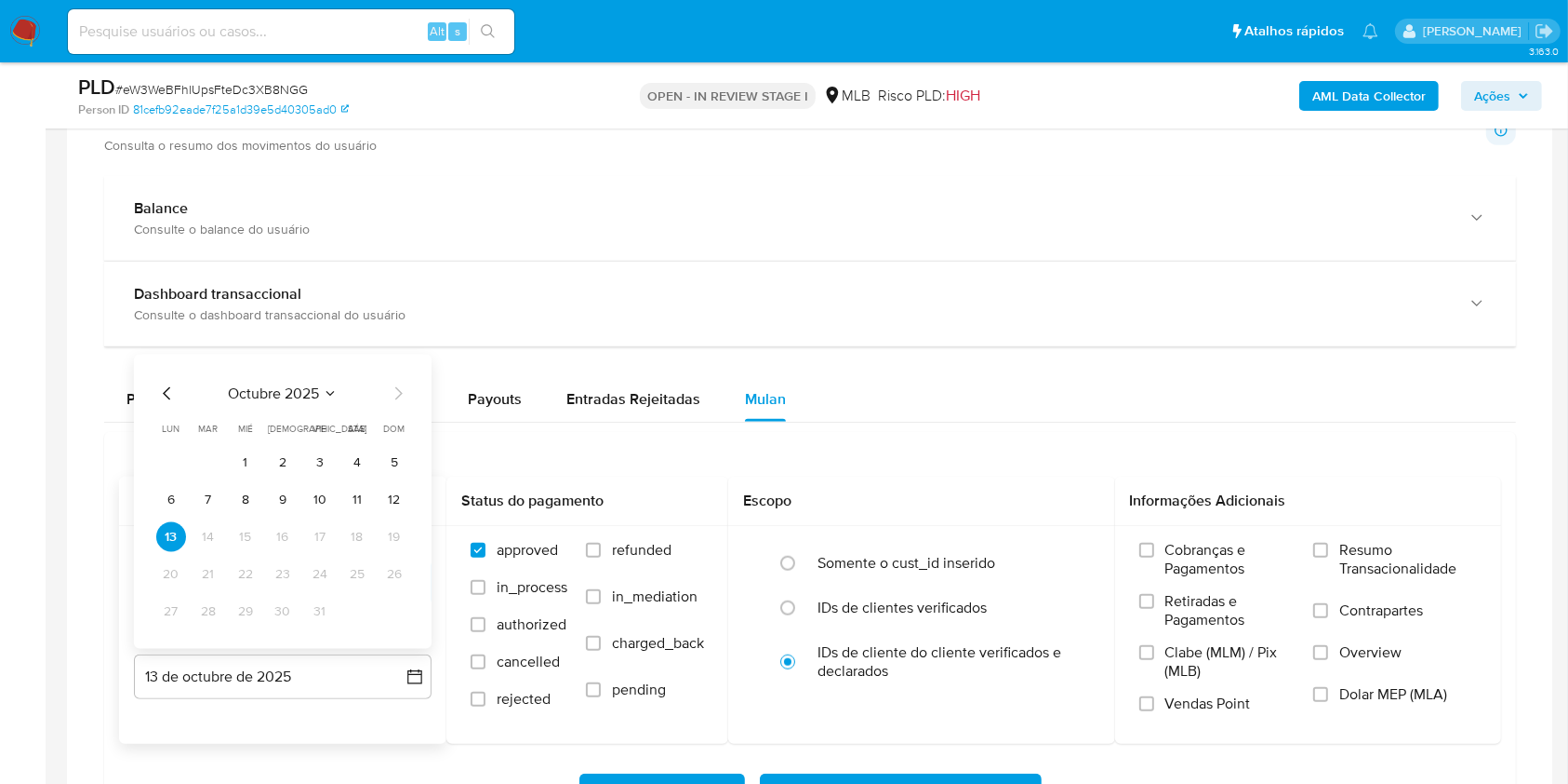
click at [397, 496] on button "12" at bounding box center [394, 499] width 30 height 30
click at [1362, 542] on span "Resumo Transacionalidade" at bounding box center [1408, 559] width 137 height 37
click at [1328, 543] on input "Resumo Transacionalidade" at bounding box center [1321, 550] width 15 height 15
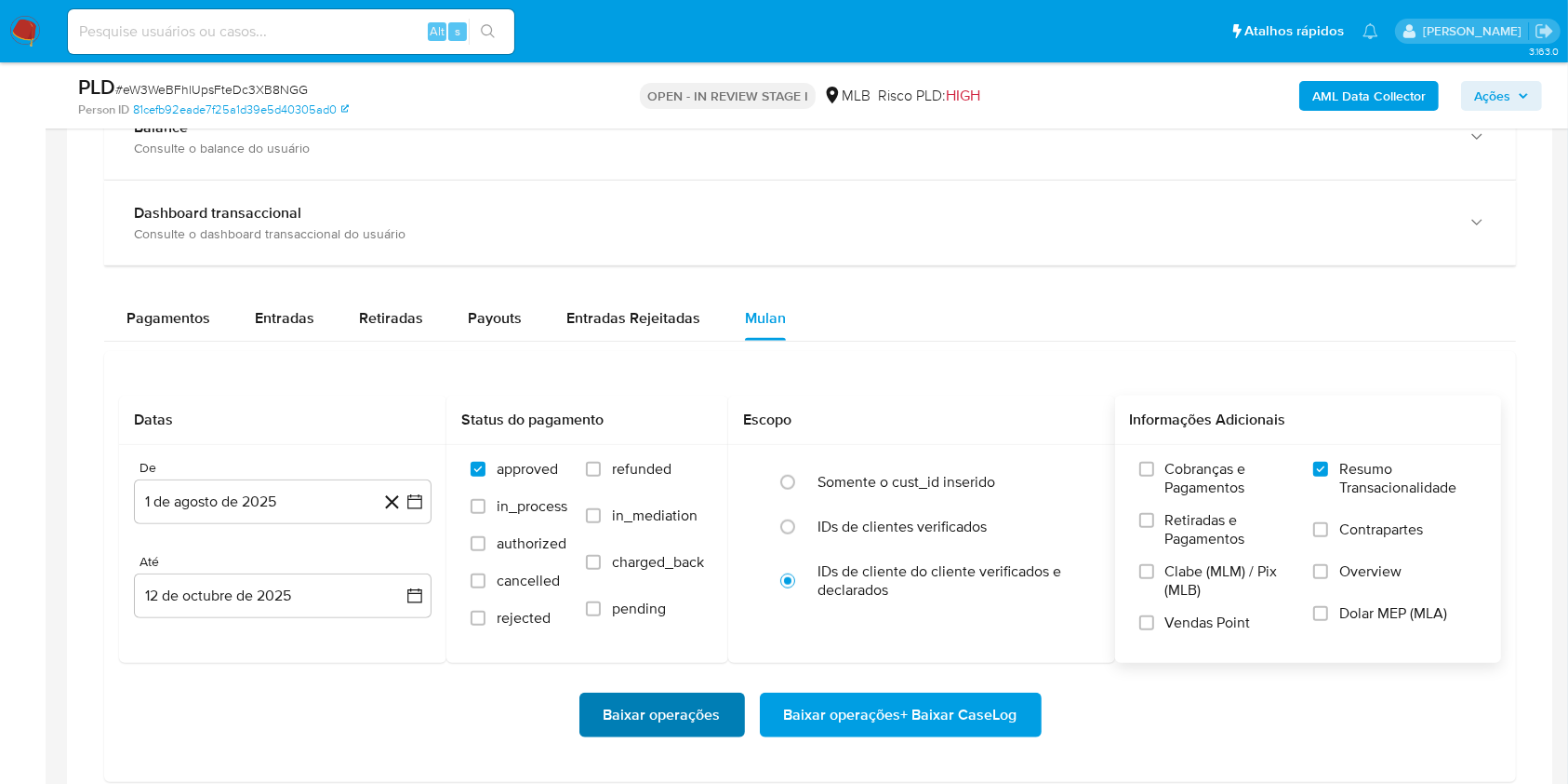
scroll to position [1400, 0]
click at [606, 716] on span "Baixar operações" at bounding box center [662, 713] width 117 height 41
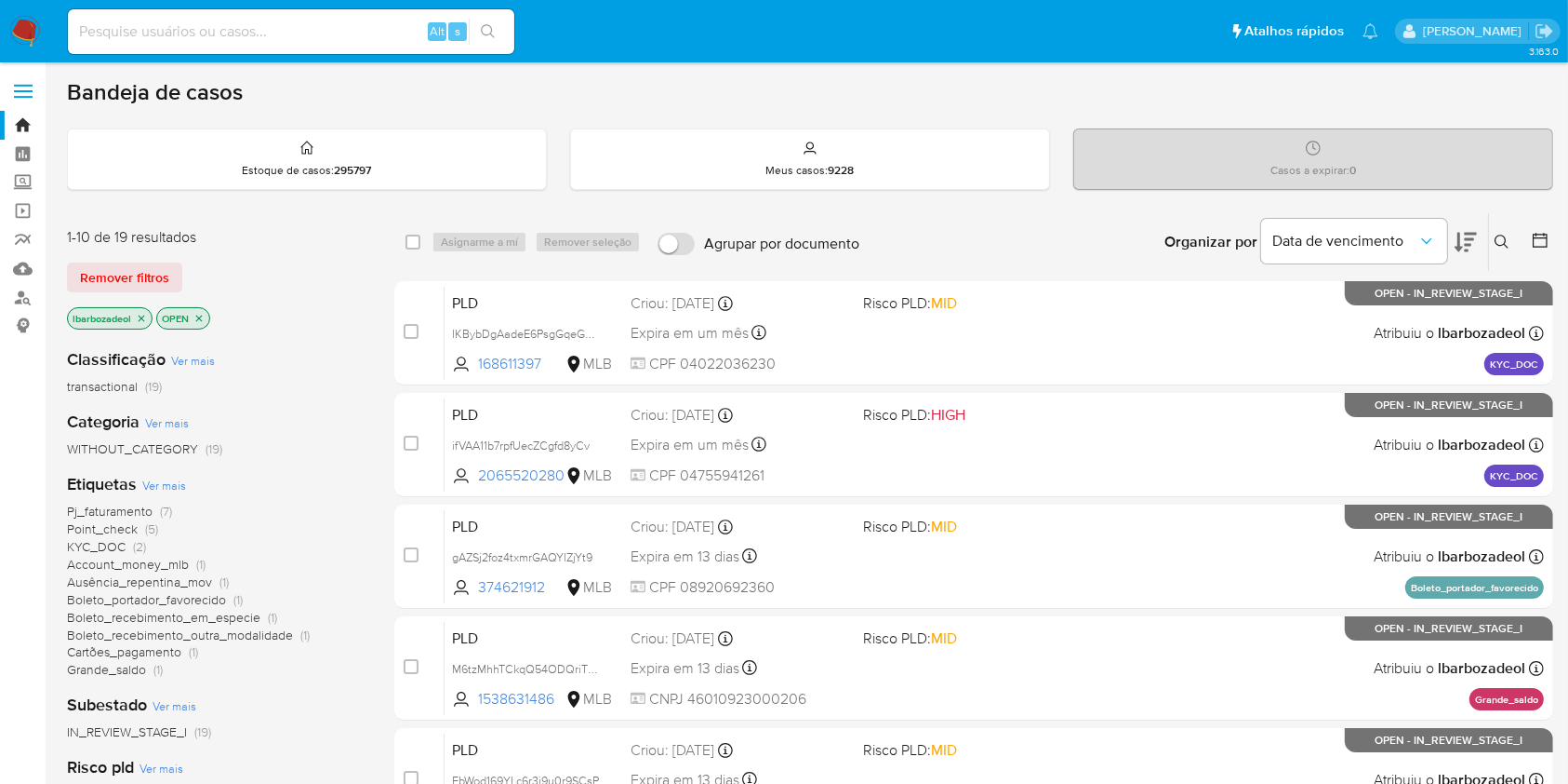
click at [145, 532] on span "(5)" at bounding box center [152, 528] width 13 height 19
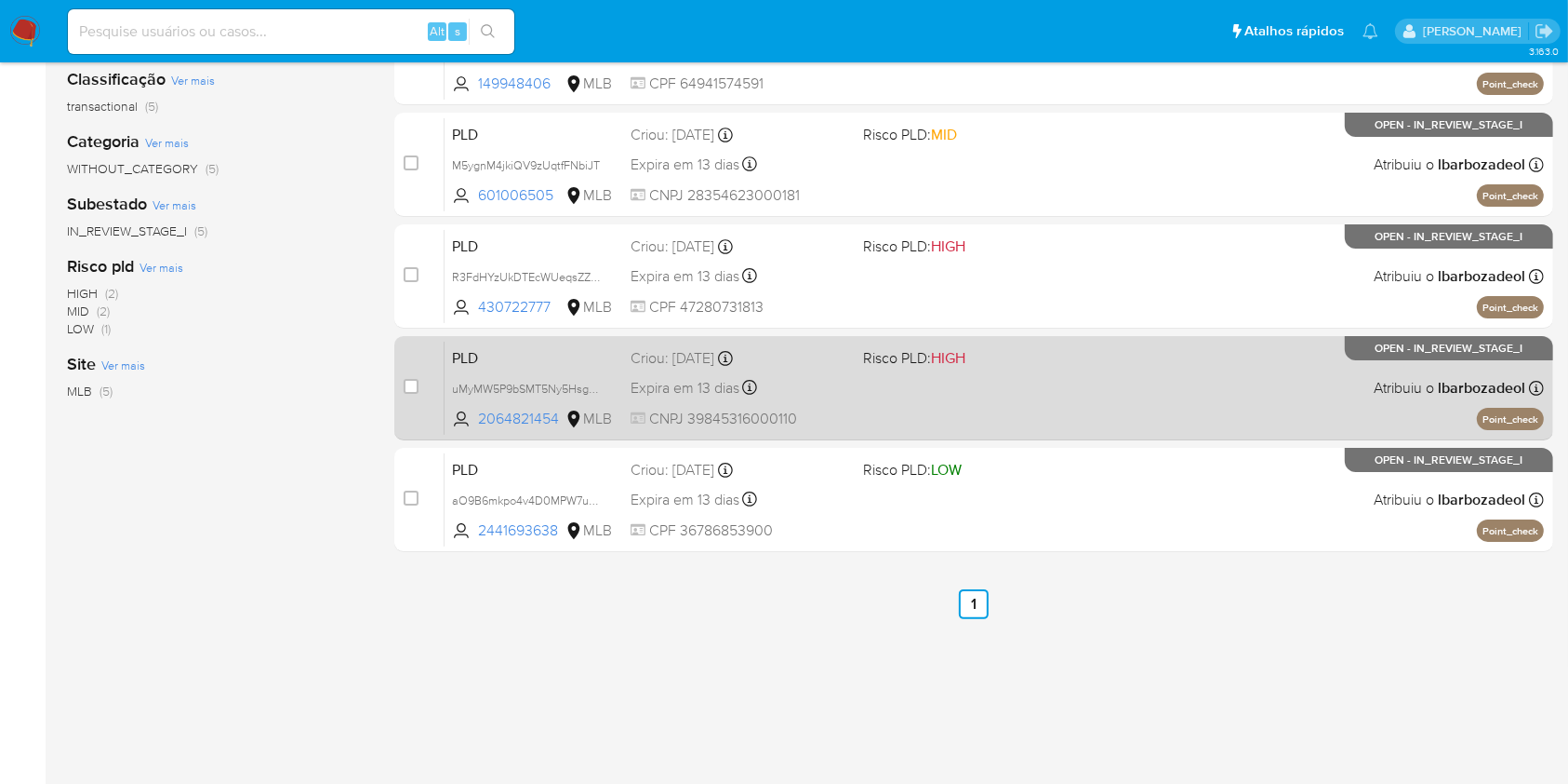
scroll to position [279, 0]
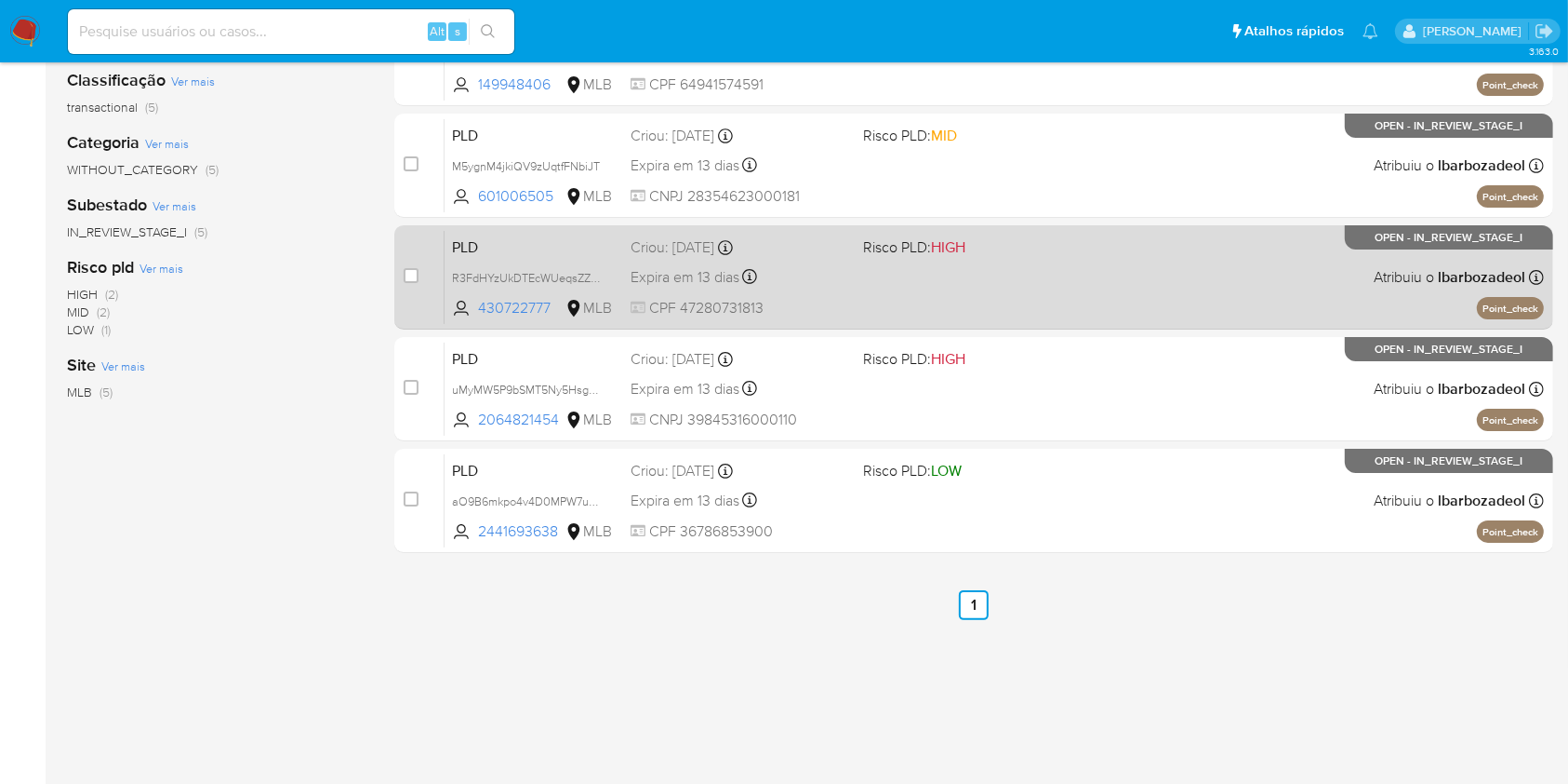
click at [997, 279] on div "PLD R3FdHYzUkDTEcWUeqsZZ4N3G 430722777 MLB Risco PLD: HIGH Criou: [DATE] Criou:…" at bounding box center [993, 277] width 1099 height 94
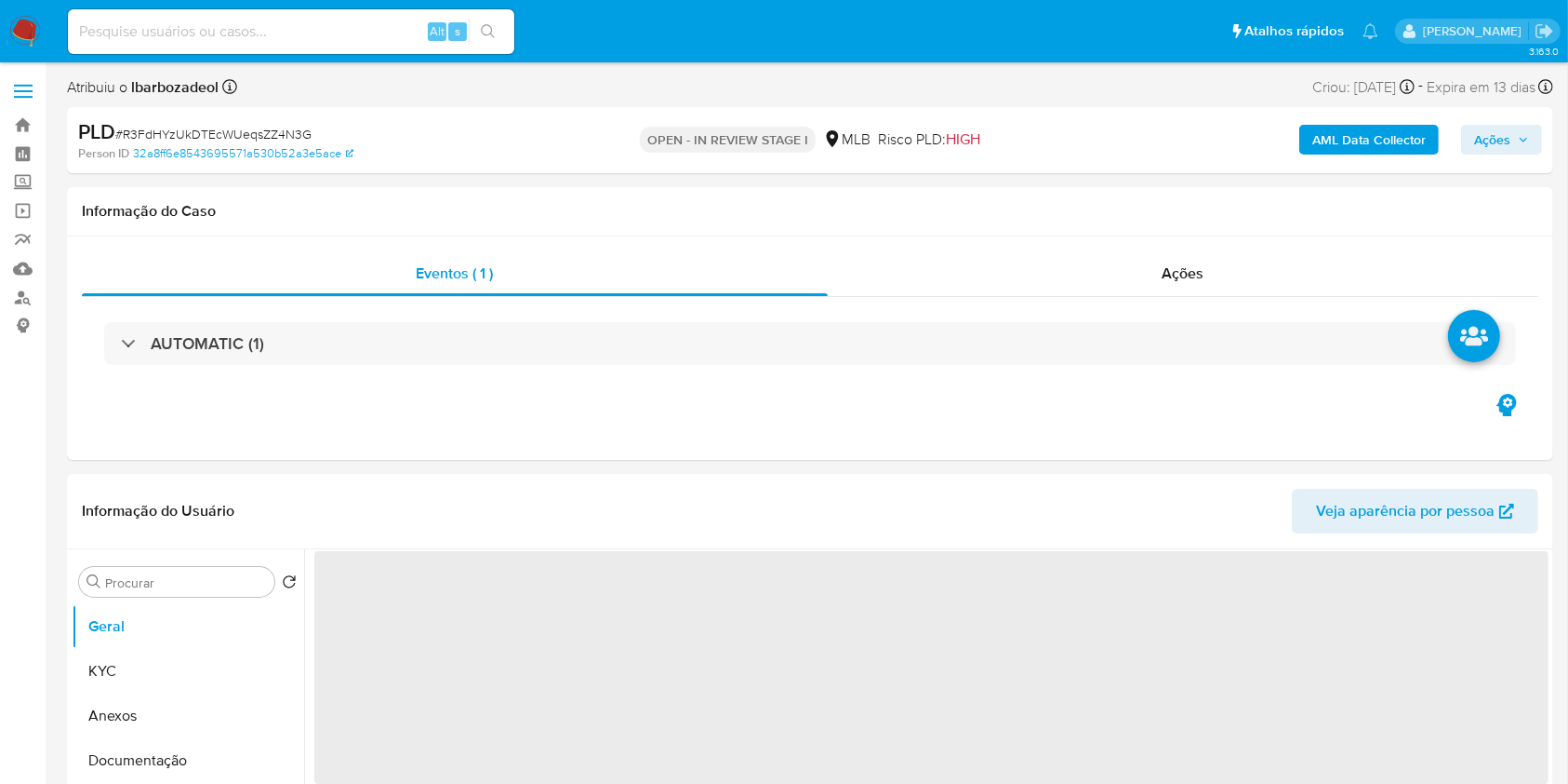
select select "10"
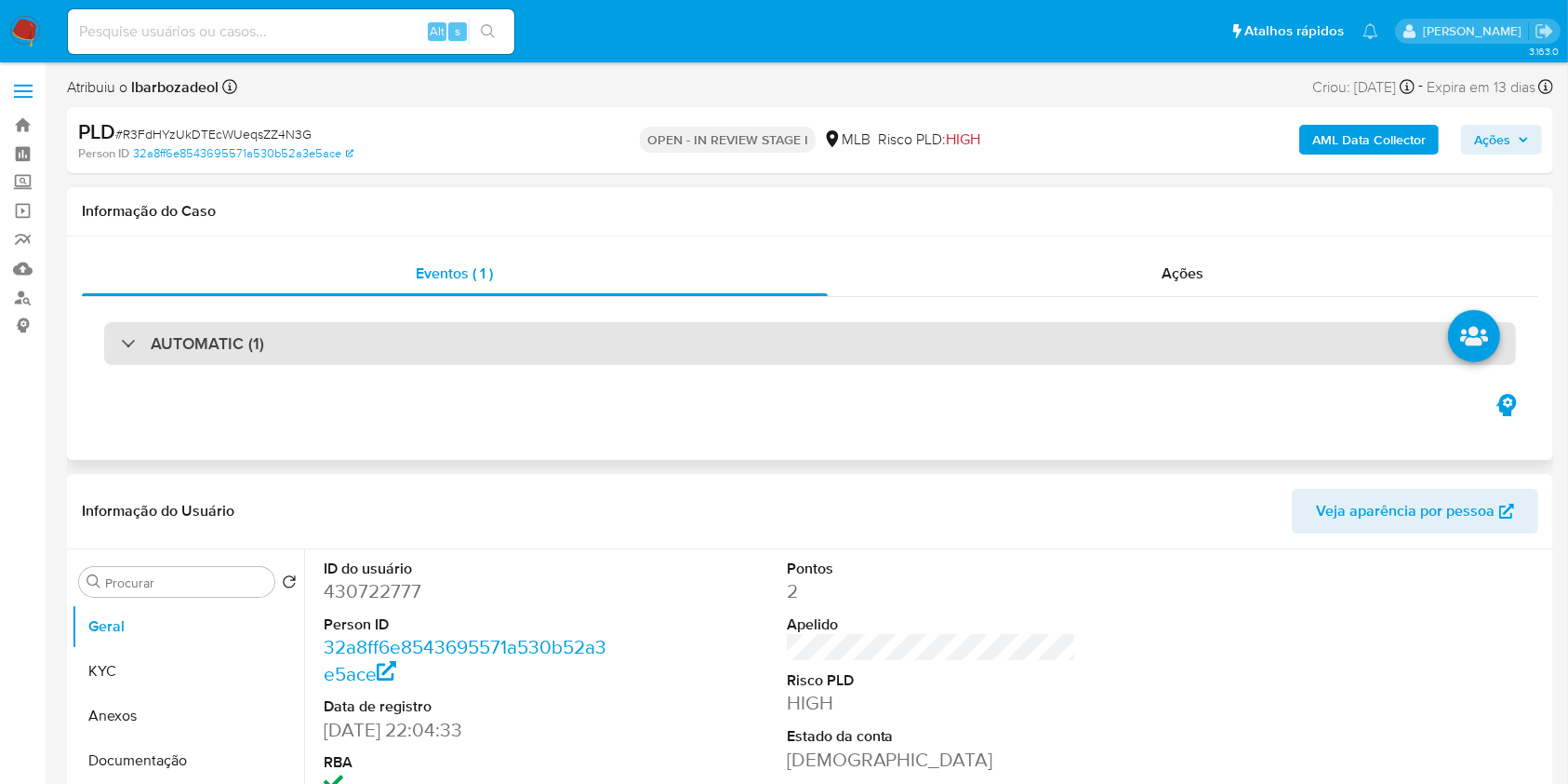
click at [810, 341] on div "AUTOMATIC (1)" at bounding box center [809, 343] width 1412 height 43
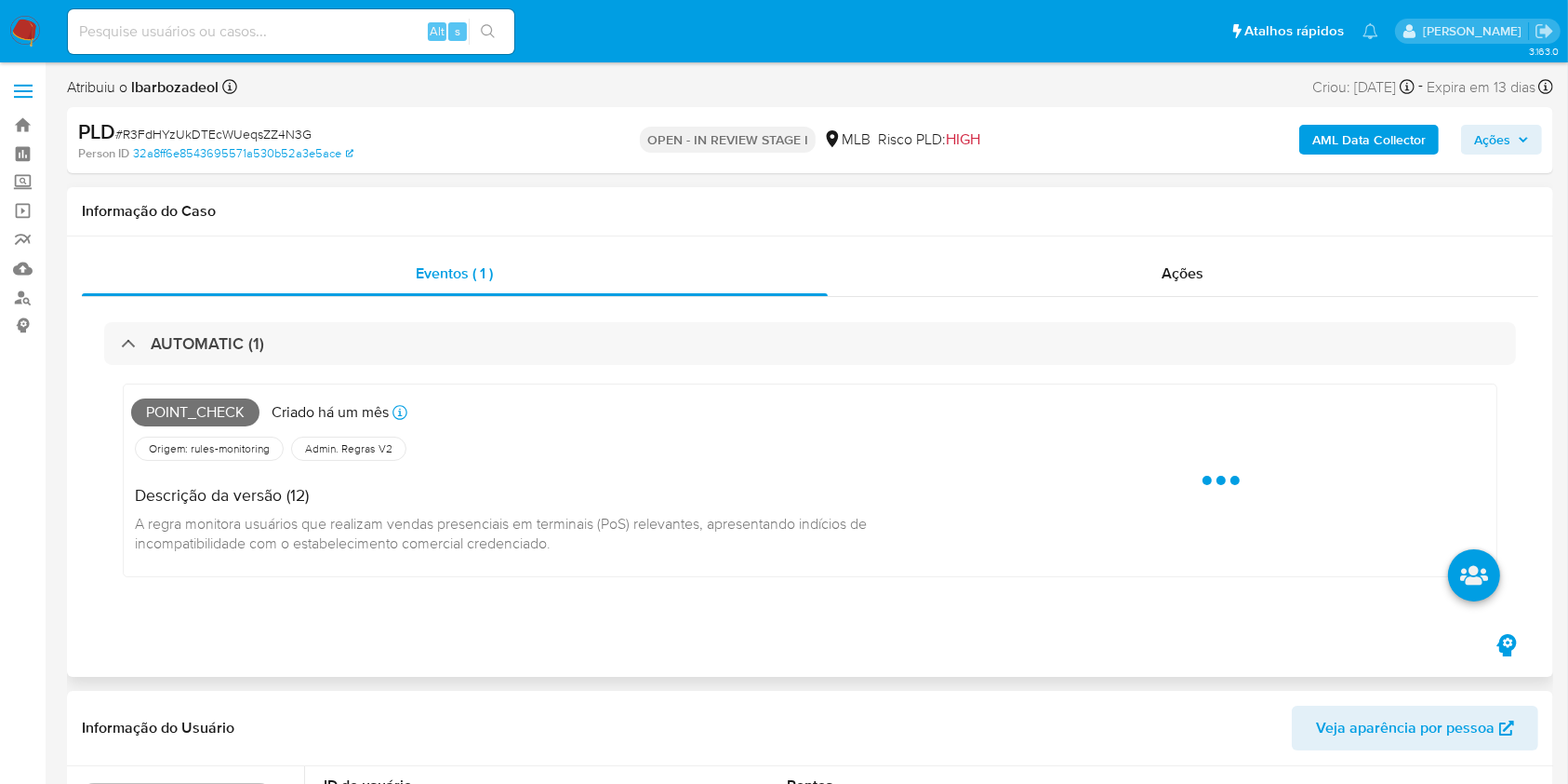
click at [234, 409] on span "Point_check" at bounding box center [195, 412] width 129 height 28
drag, startPoint x: 234, startPoint y: 409, endPoint x: 356, endPoint y: 382, distance: 125.0
click at [234, 410] on span "Point_check" at bounding box center [195, 412] width 129 height 28
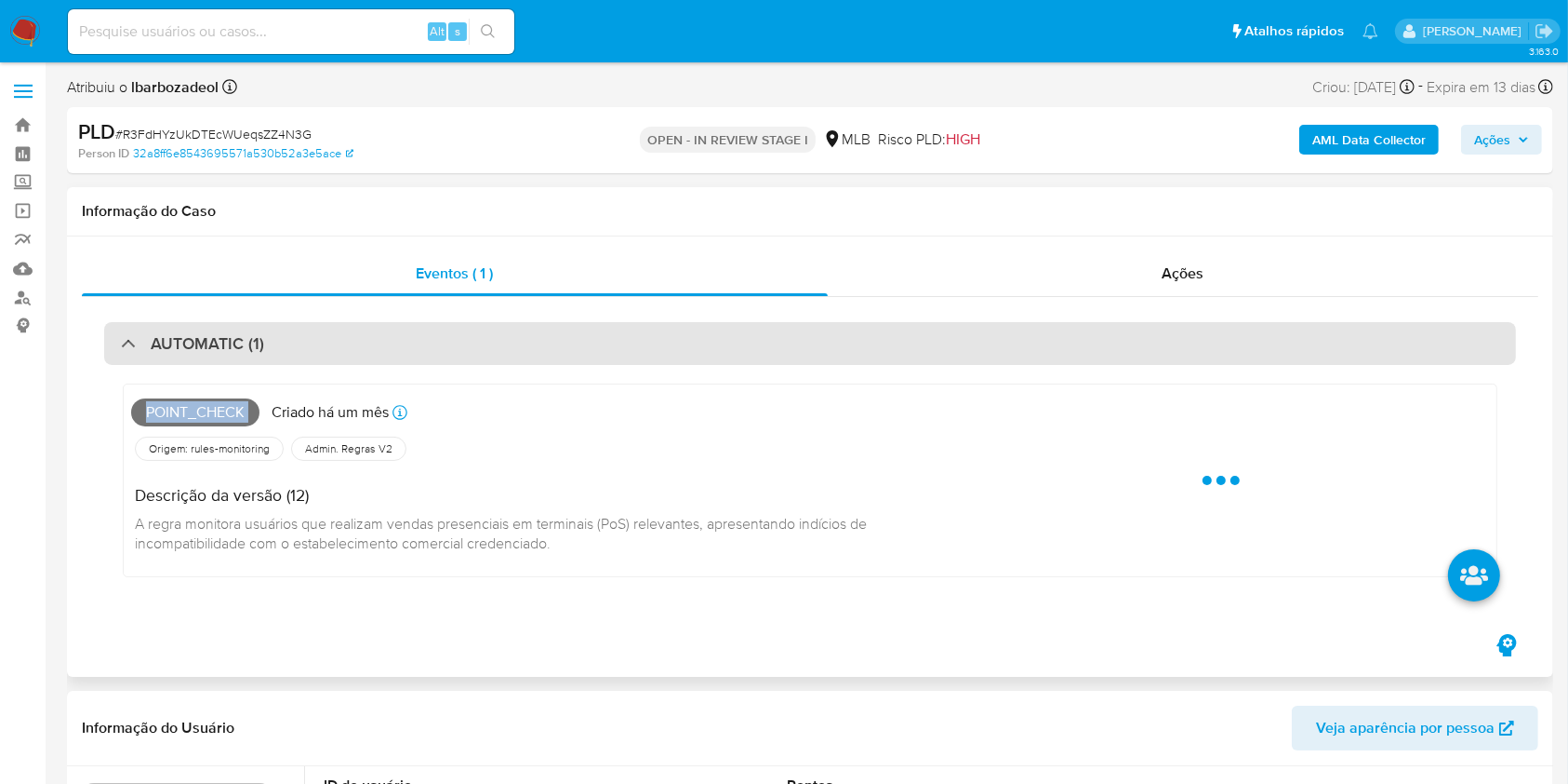
copy span "Point_check"
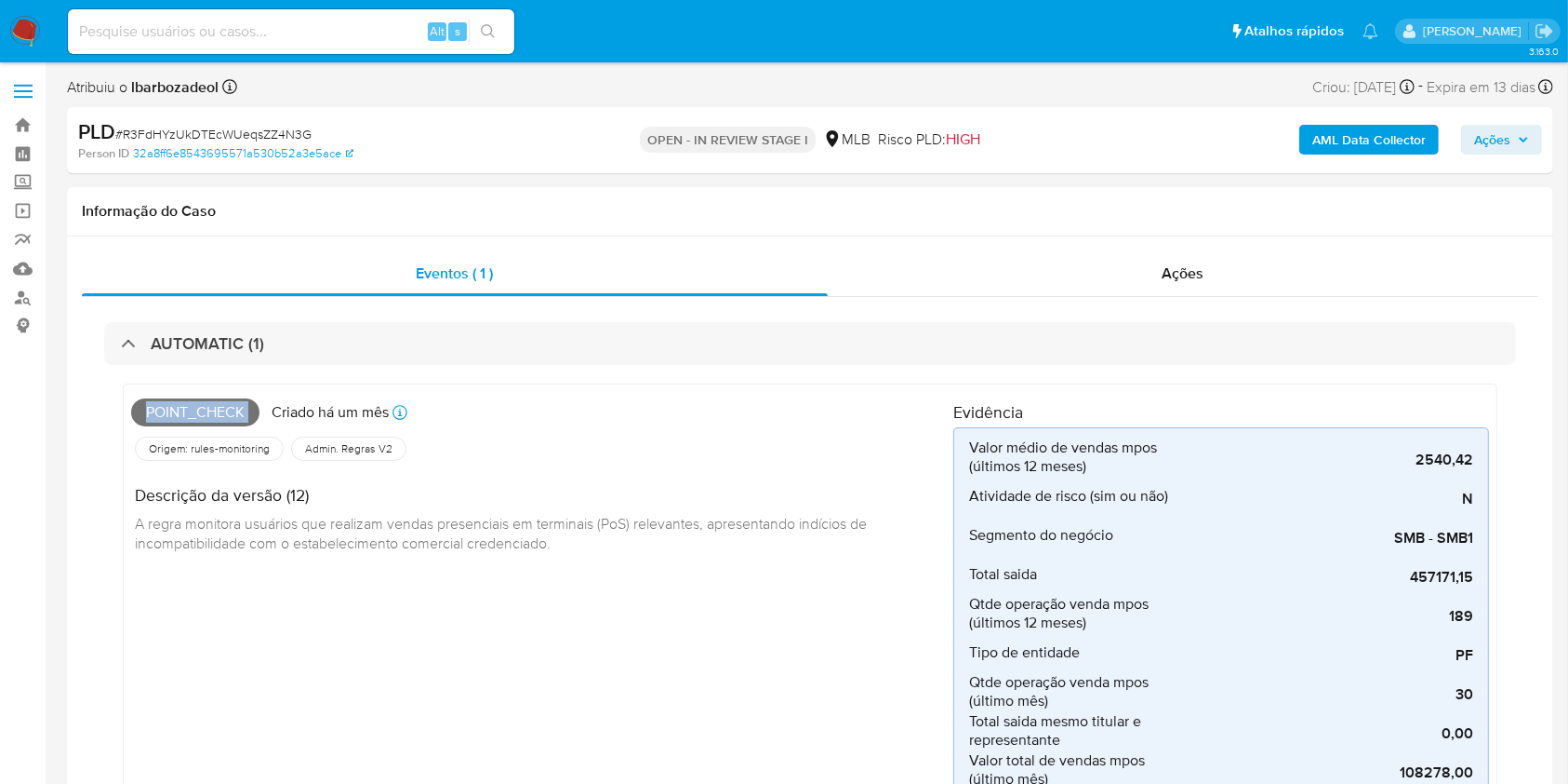
drag, startPoint x: 1468, startPoint y: 125, endPoint x: 1497, endPoint y: 129, distance: 29.3
click at [1473, 125] on button "Ações" at bounding box center [1501, 139] width 81 height 30
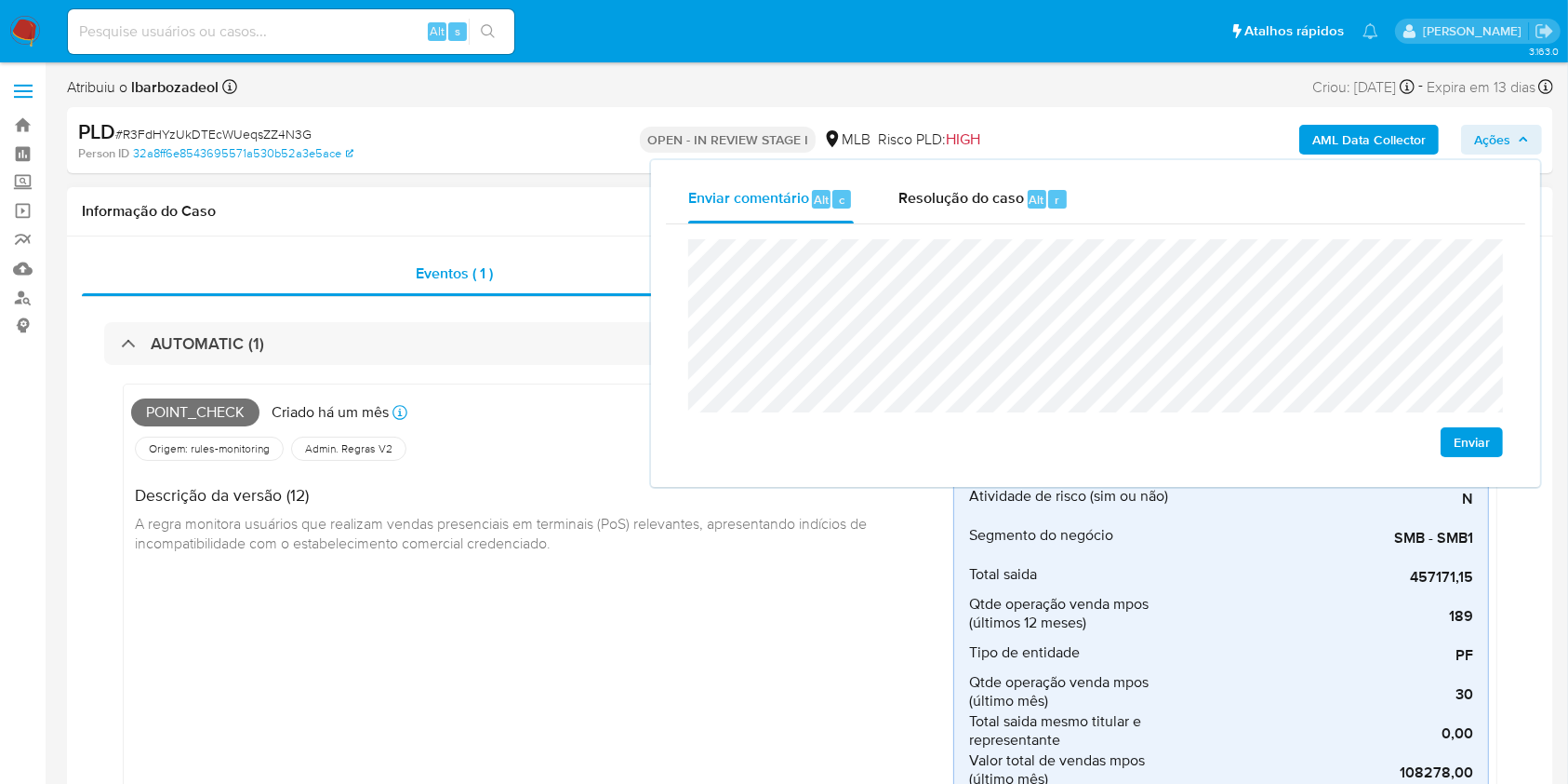
click at [575, 216] on h1 "Informação do Caso" at bounding box center [810, 212] width 1456 height 19
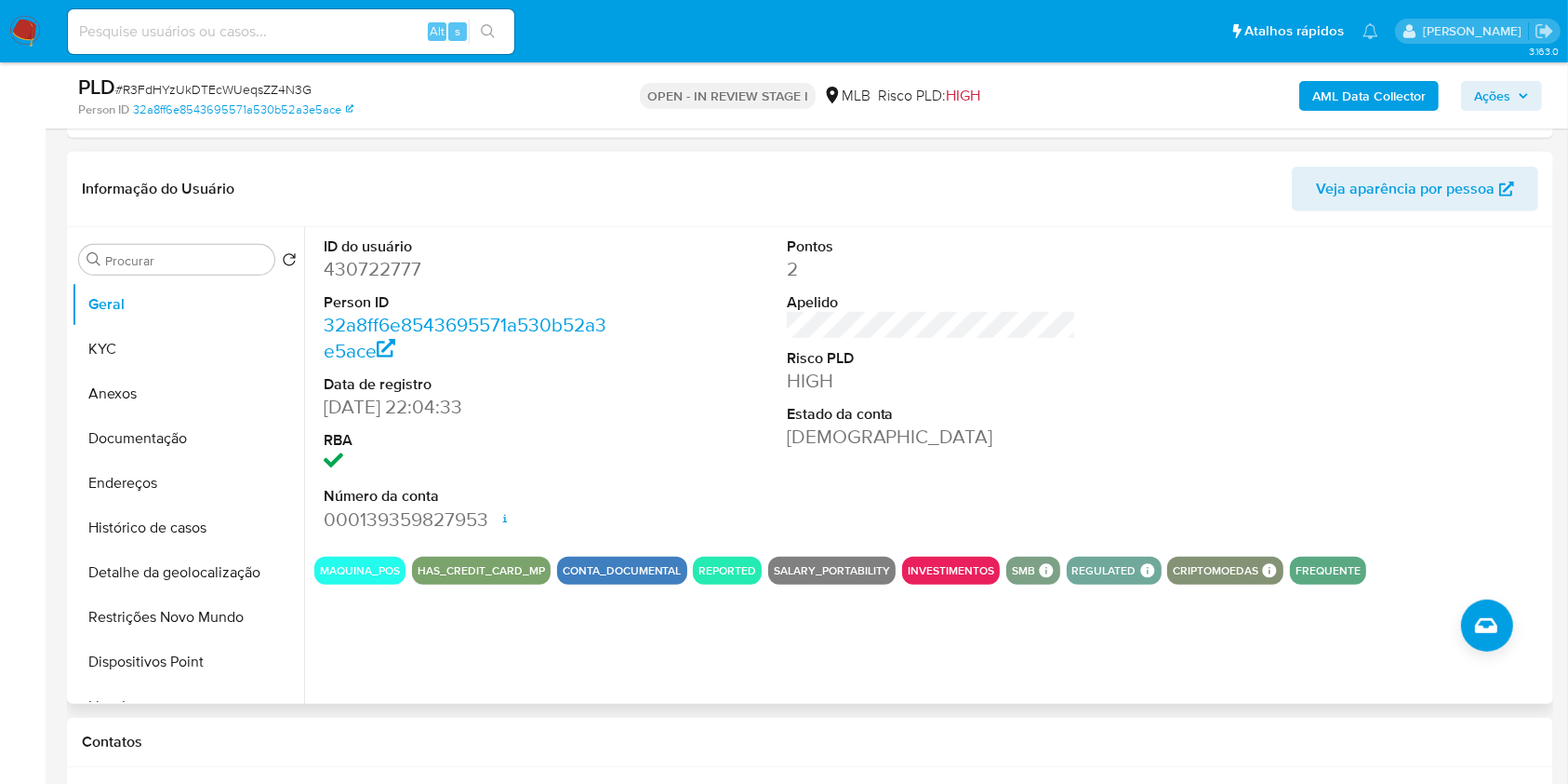
scroll to position [1014, 0]
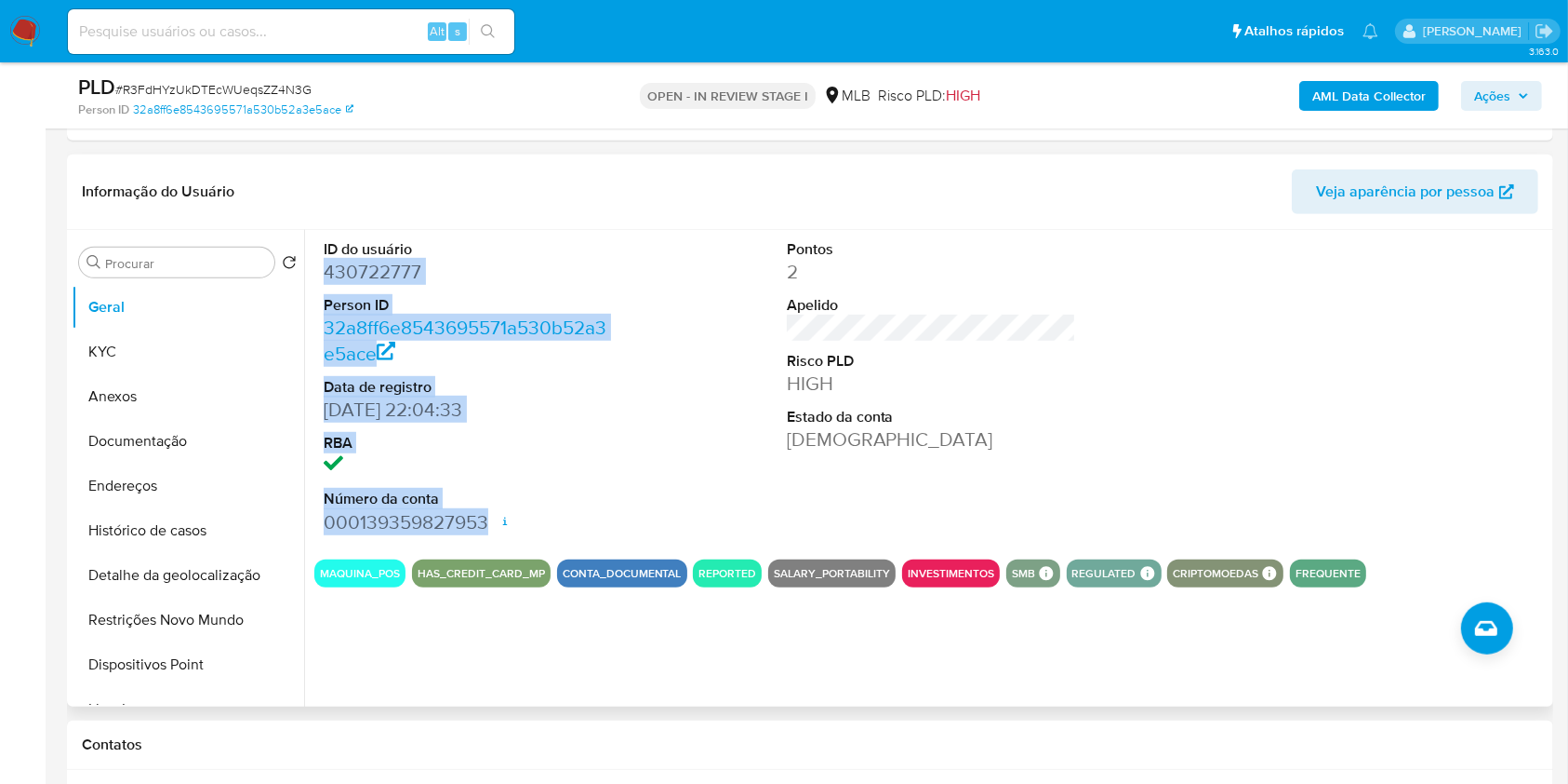
drag, startPoint x: 311, startPoint y: 261, endPoint x: 494, endPoint y: 513, distance: 311.4
click at [494, 513] on div "ID do usuário 430722777 Person ID 32a8ff6e8543695571a530b52a3e5ace Data de regi…" at bounding box center [926, 468] width 1244 height 477
copy dl "430722777 Person ID 32a8ff6e8543695571a530b52a3e5ace Data de registro [DATE] 22…"
drag, startPoint x: 1495, startPoint y: 96, endPoint x: 1478, endPoint y: 95, distance: 17.0
click at [1495, 95] on span "Ações" at bounding box center [1492, 95] width 36 height 30
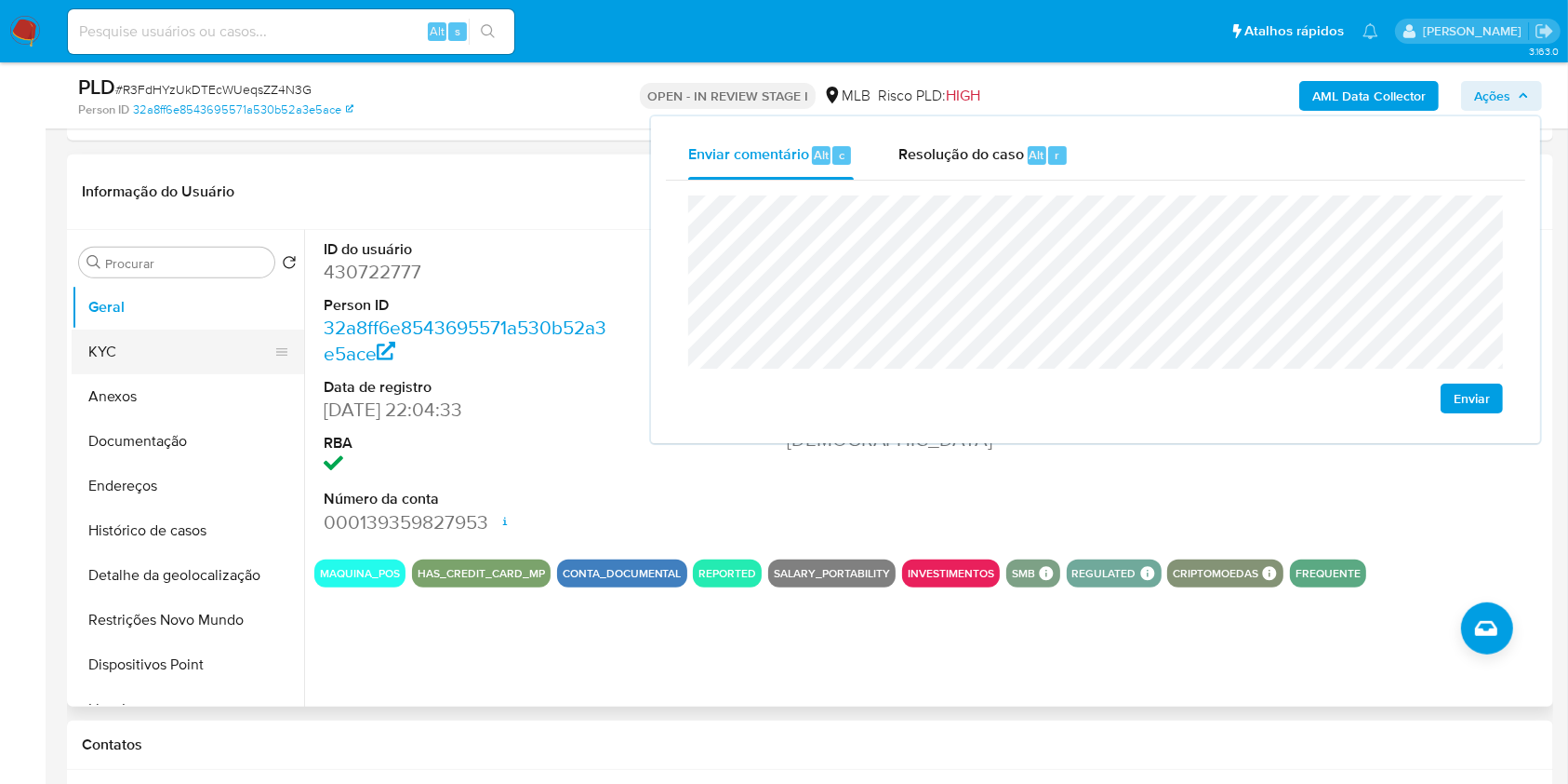
click at [143, 345] on button "KYC" at bounding box center [180, 351] width 217 height 45
click at [170, 352] on button "KYC" at bounding box center [180, 351] width 217 height 45
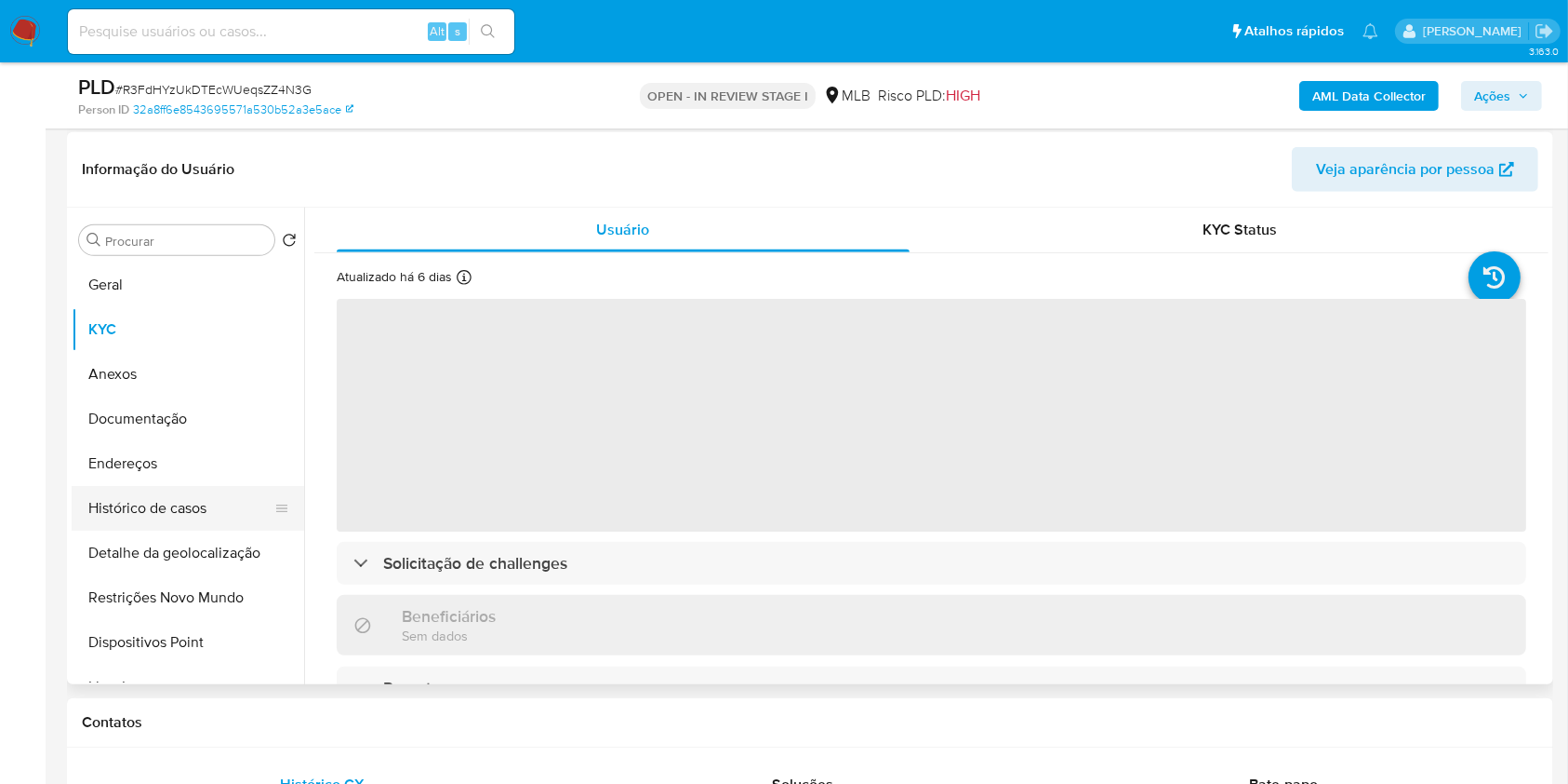
click at [172, 512] on button "Histórico de casos" at bounding box center [180, 507] width 217 height 45
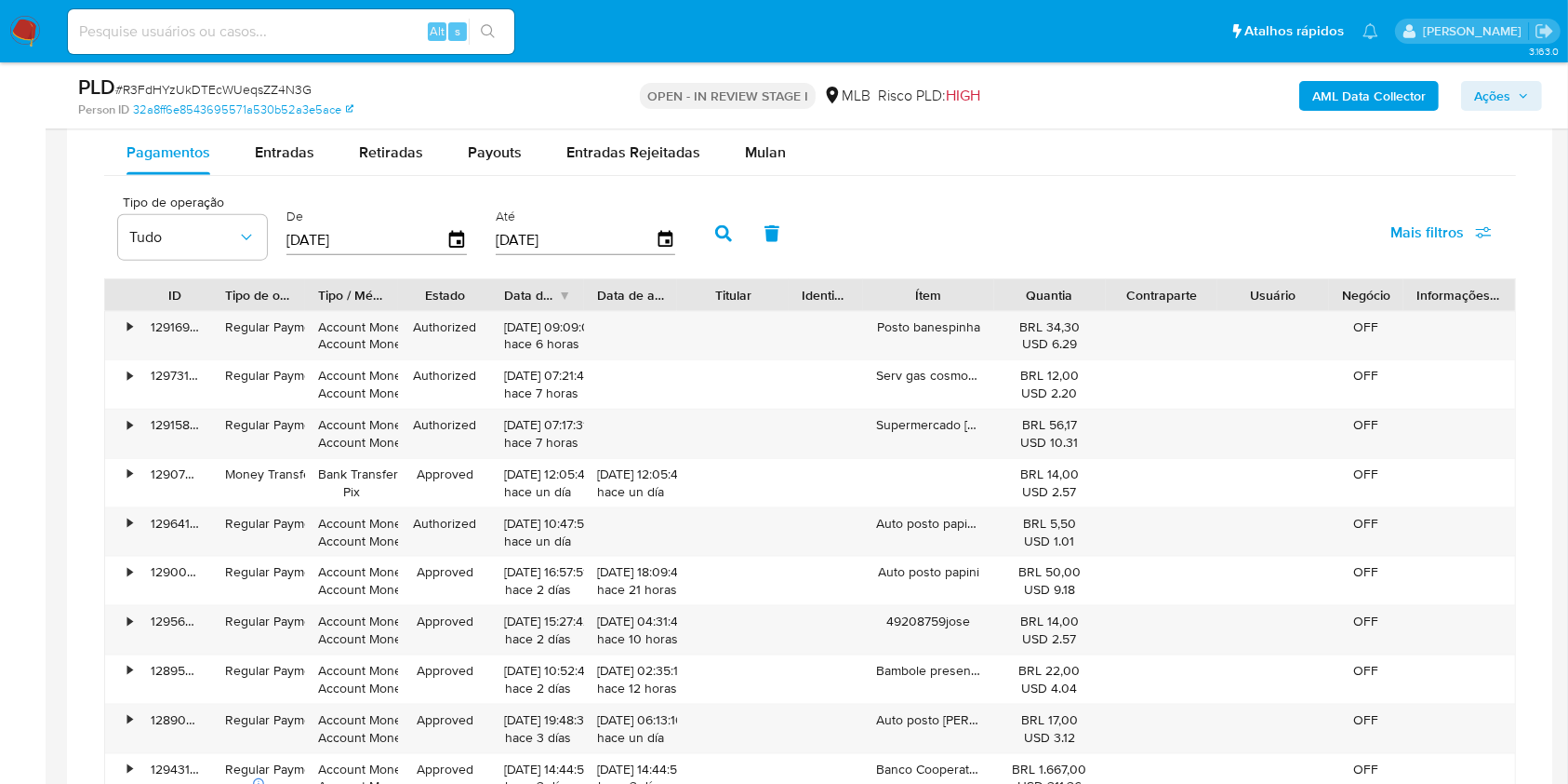
scroll to position [2091, 0]
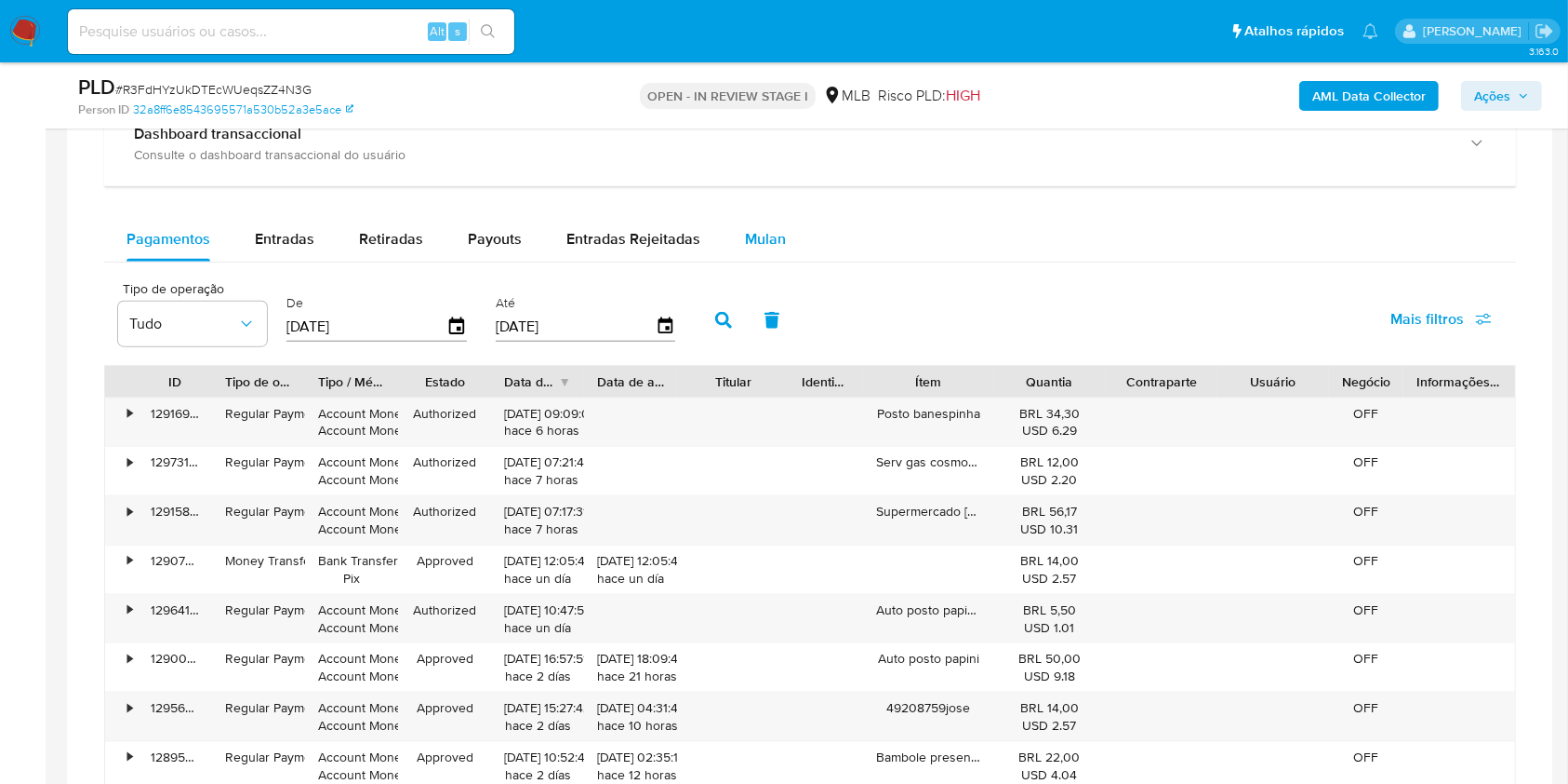
click at [776, 241] on span "Mulan" at bounding box center [765, 238] width 41 height 21
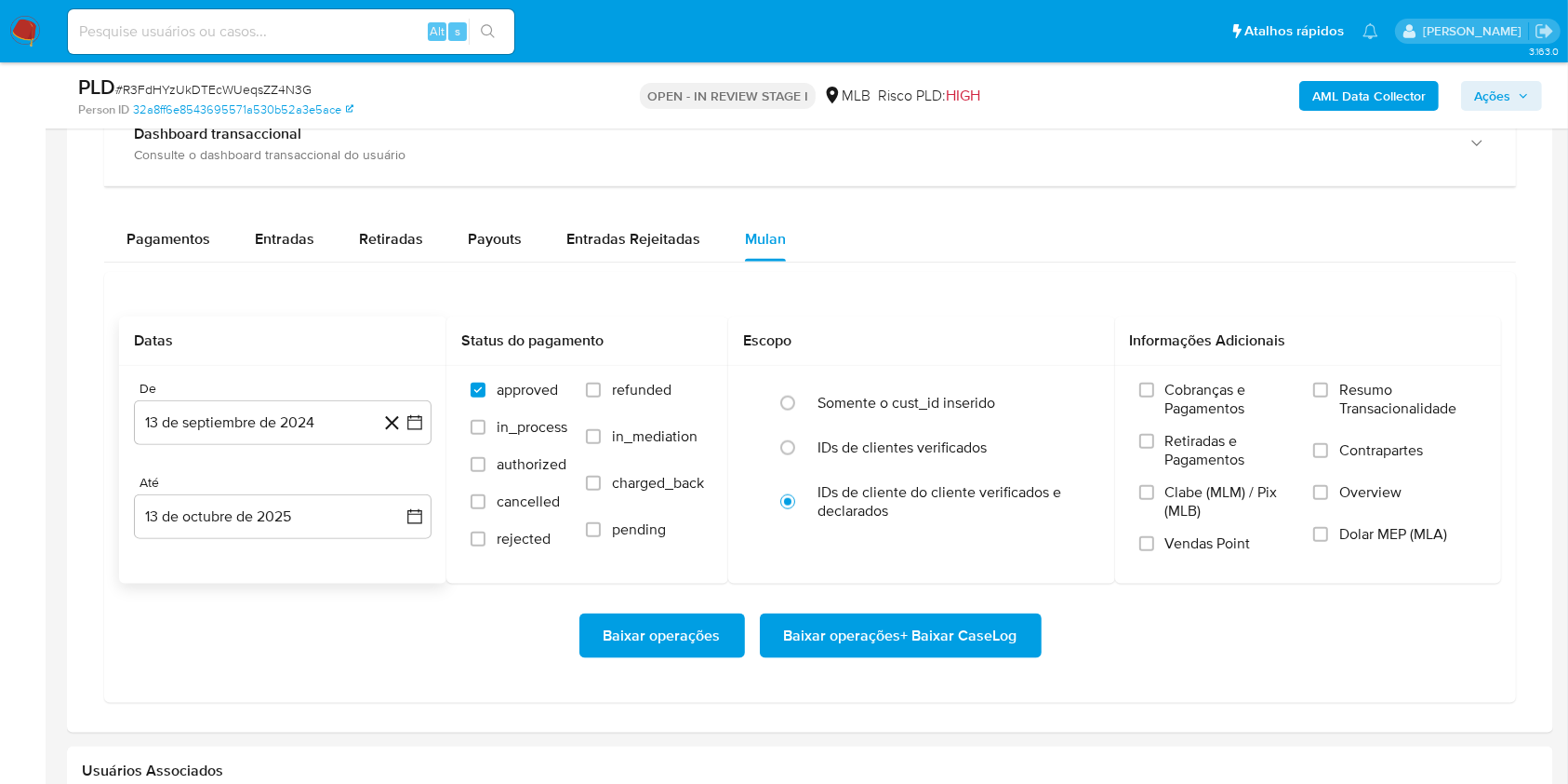
drag, startPoint x: 266, startPoint y: 414, endPoint x: 262, endPoint y: 394, distance: 20.4
click at [267, 415] on button "13 de septiembre de 2024" at bounding box center [283, 423] width 297 height 45
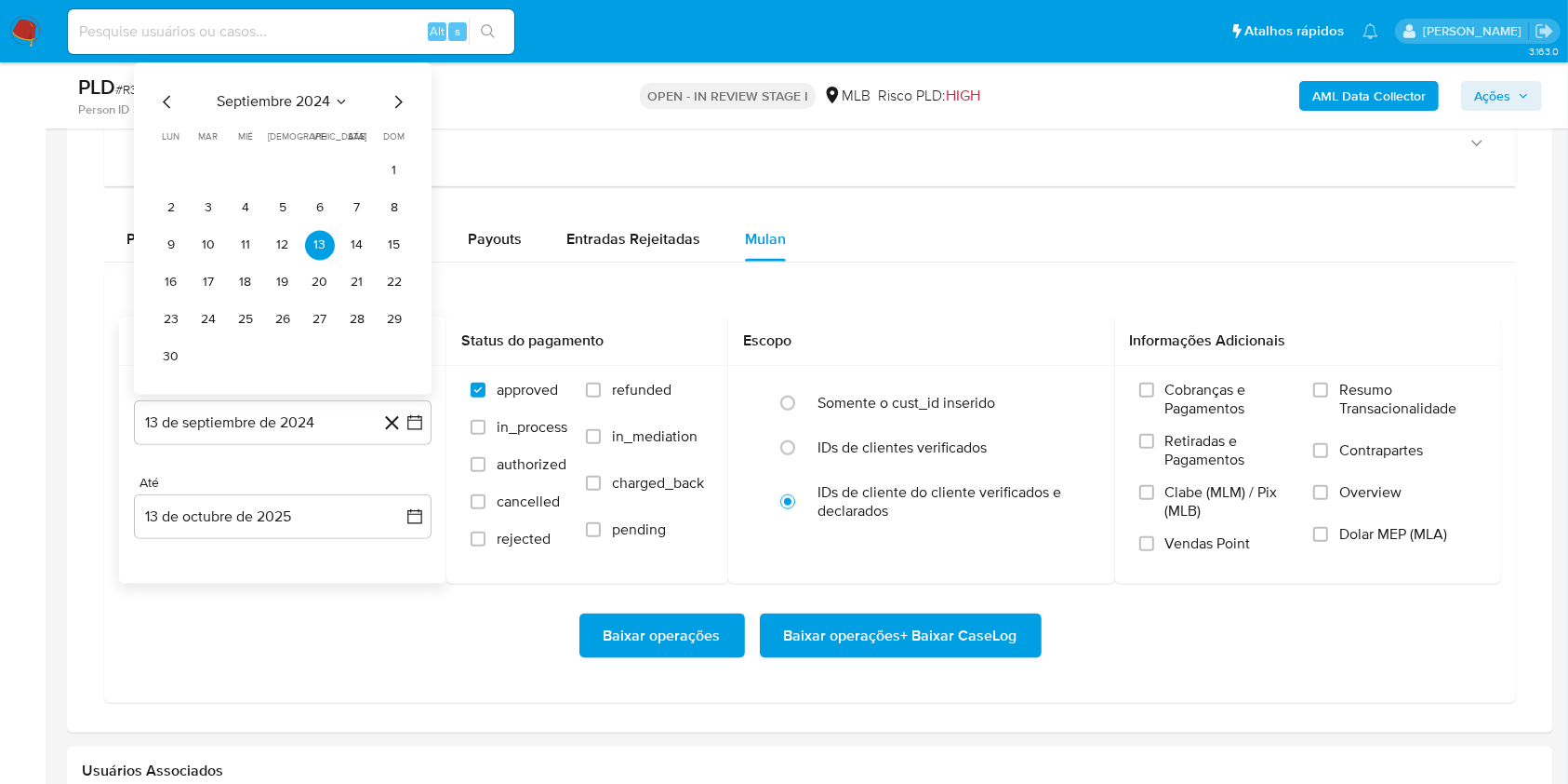
click at [264, 93] on span "septiembre 2024" at bounding box center [273, 102] width 113 height 19
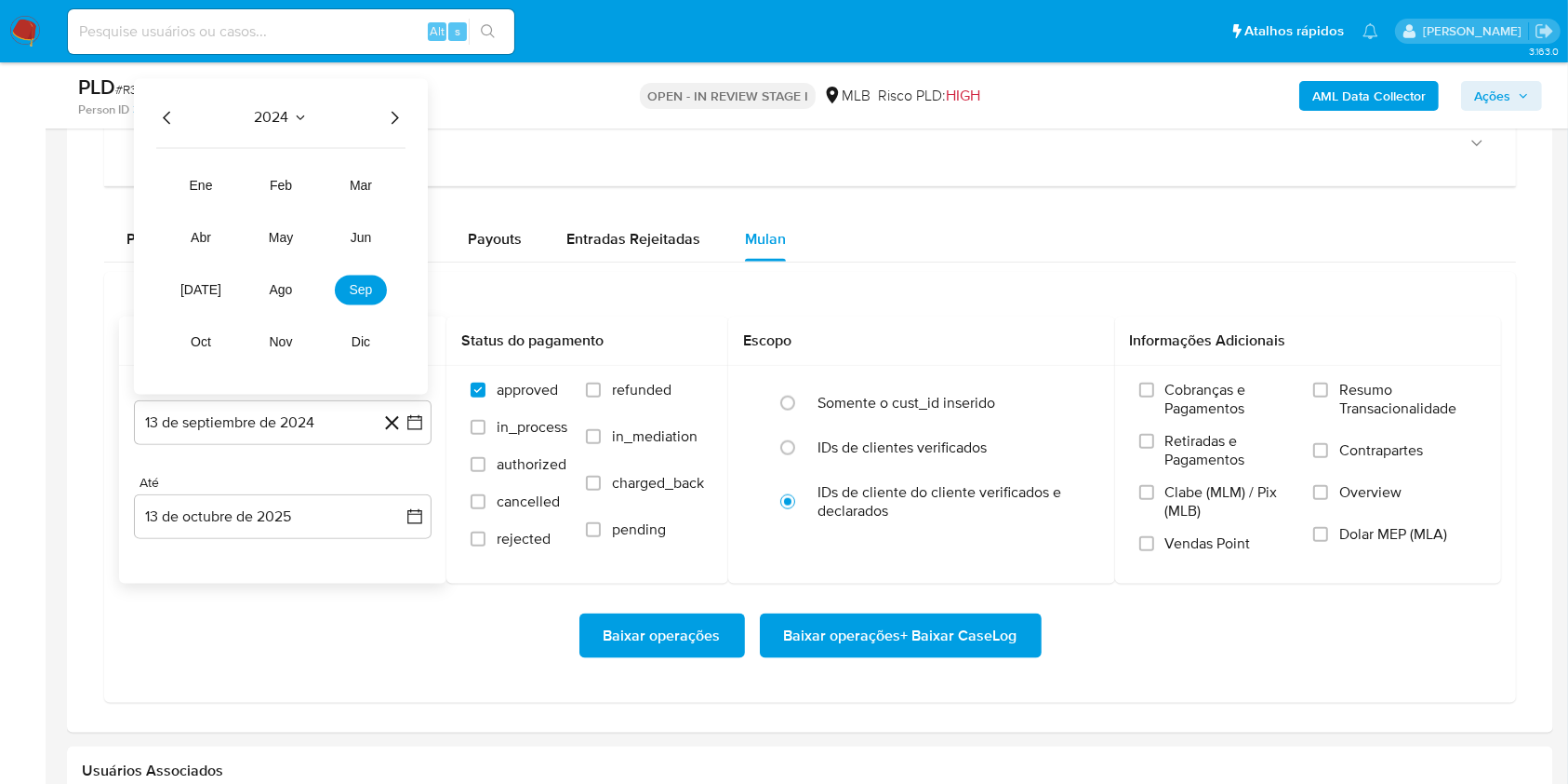
click at [403, 113] on icon "Año siguiente" at bounding box center [394, 116] width 22 height 22
click at [281, 289] on span "ago" at bounding box center [281, 290] width 23 height 15
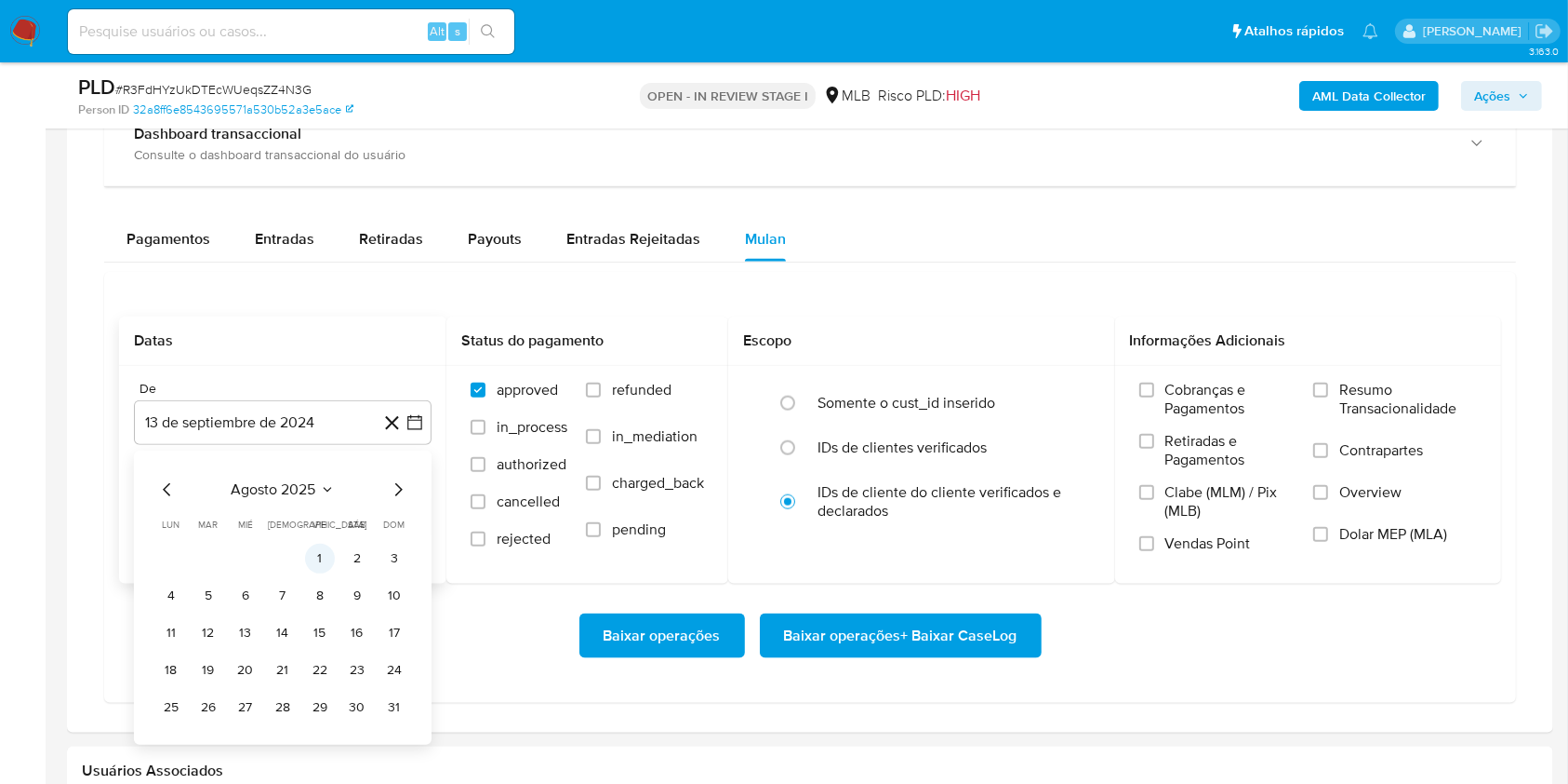
click at [325, 564] on button "1" at bounding box center [319, 558] width 30 height 30
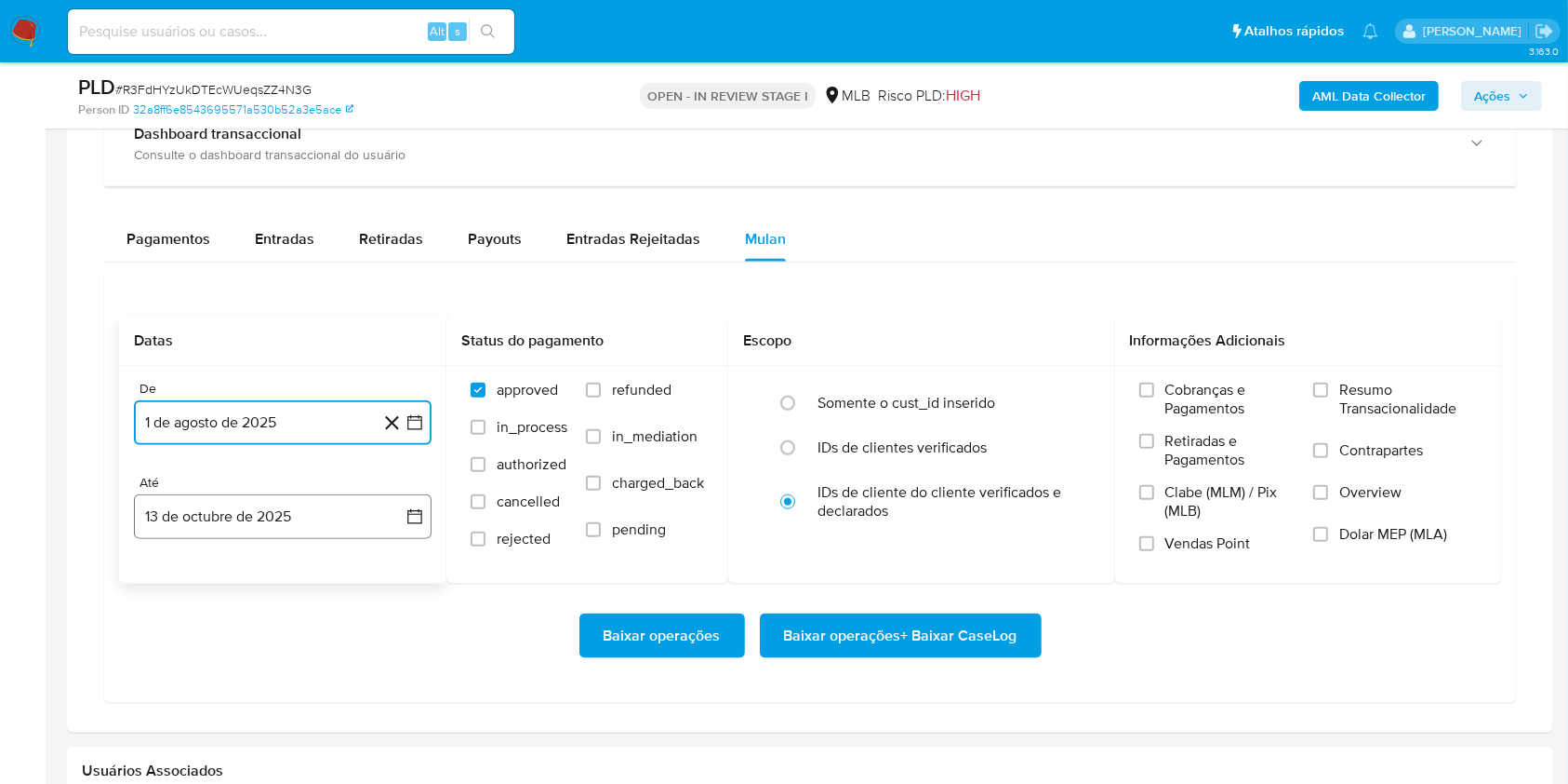
click at [281, 522] on button "13 de octubre de 2025" at bounding box center [283, 516] width 297 height 45
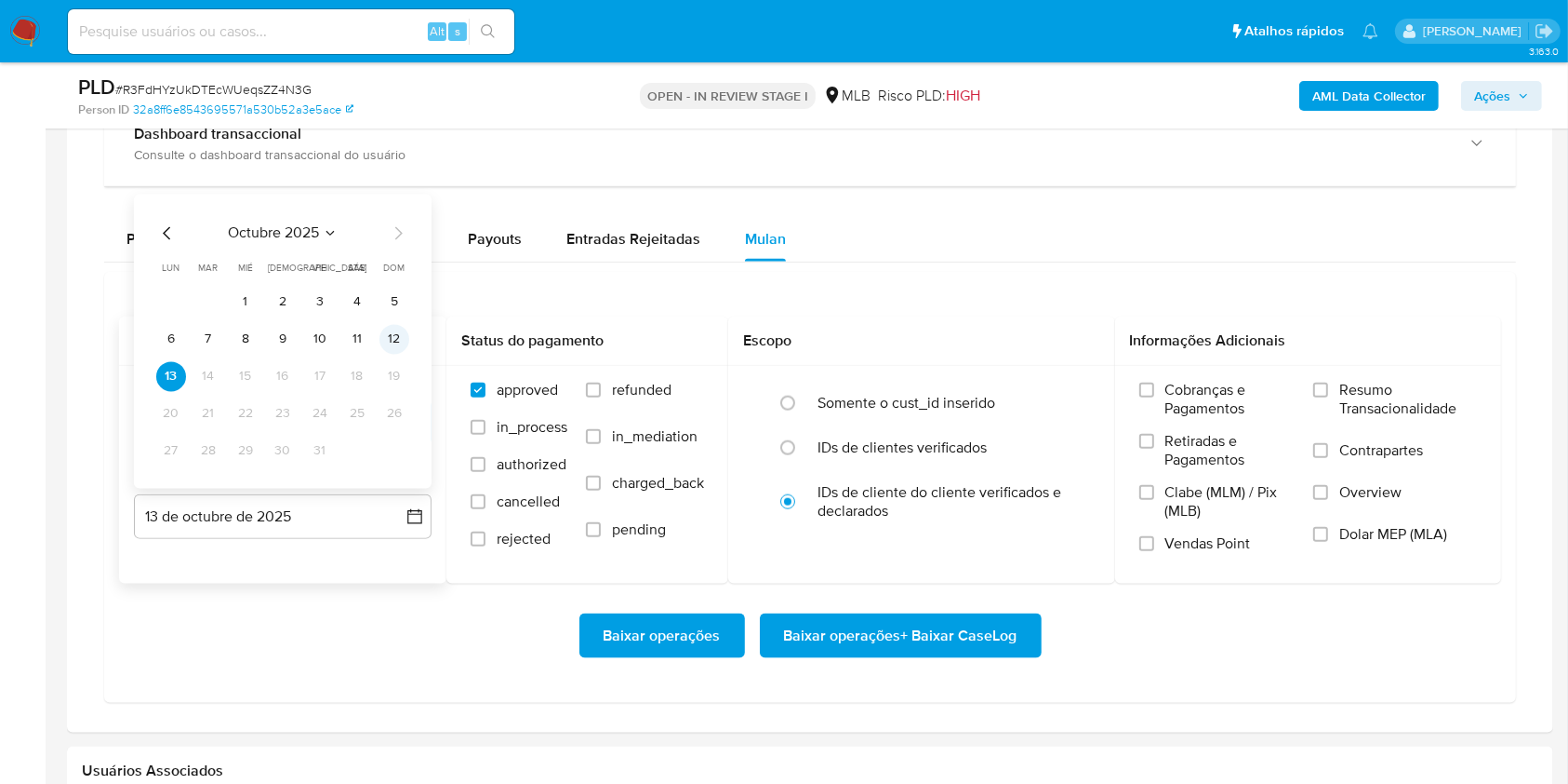
click at [391, 337] on button "12" at bounding box center [394, 339] width 30 height 30
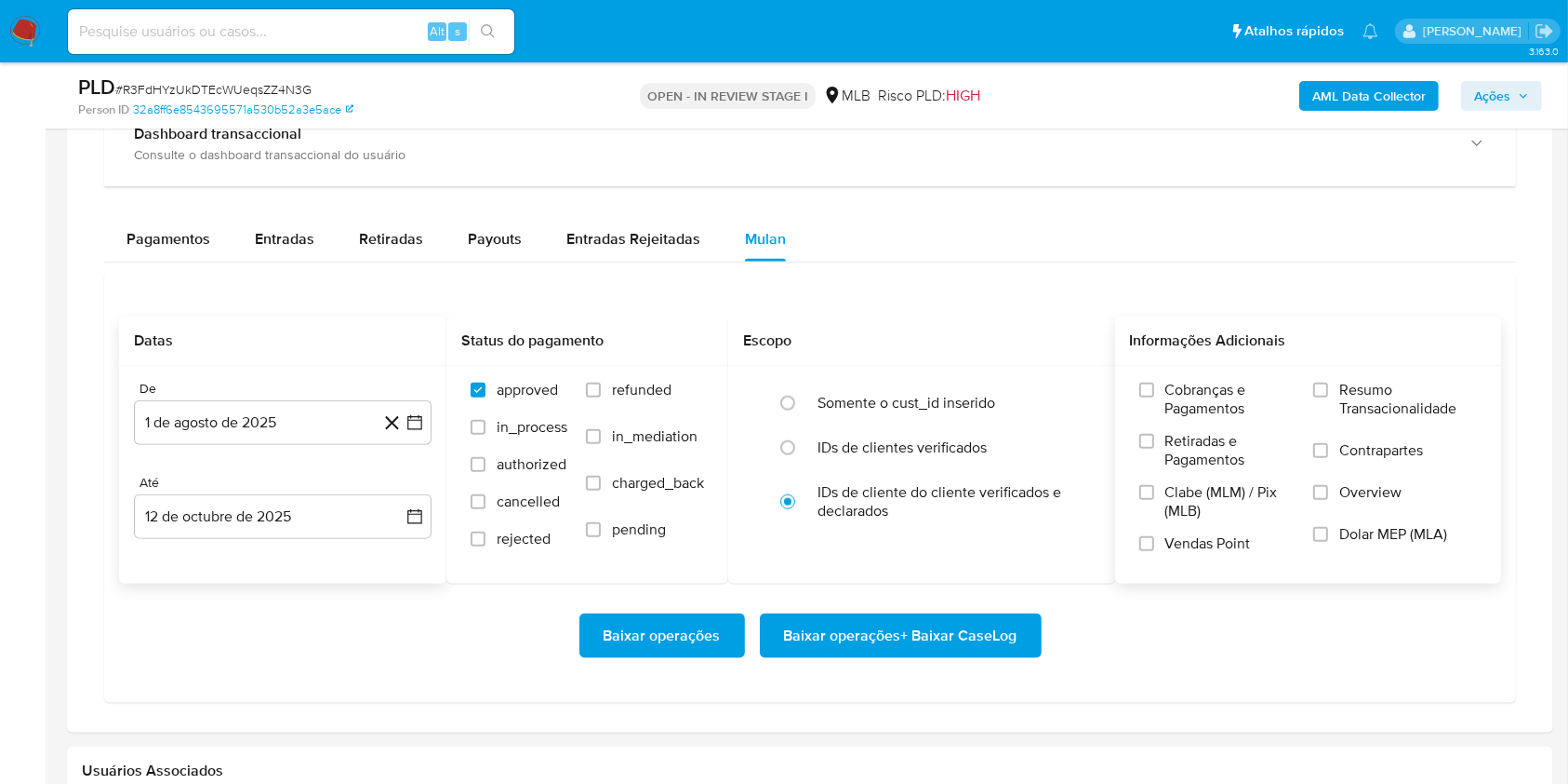
click at [1352, 402] on span "Resumo Transacionalidade" at bounding box center [1408, 399] width 137 height 37
click at [1328, 398] on input "Resumo Transacionalidade" at bounding box center [1321, 390] width 15 height 15
click at [999, 637] on span "Baixar operações + Baixar CaseLog" at bounding box center [901, 635] width 234 height 41
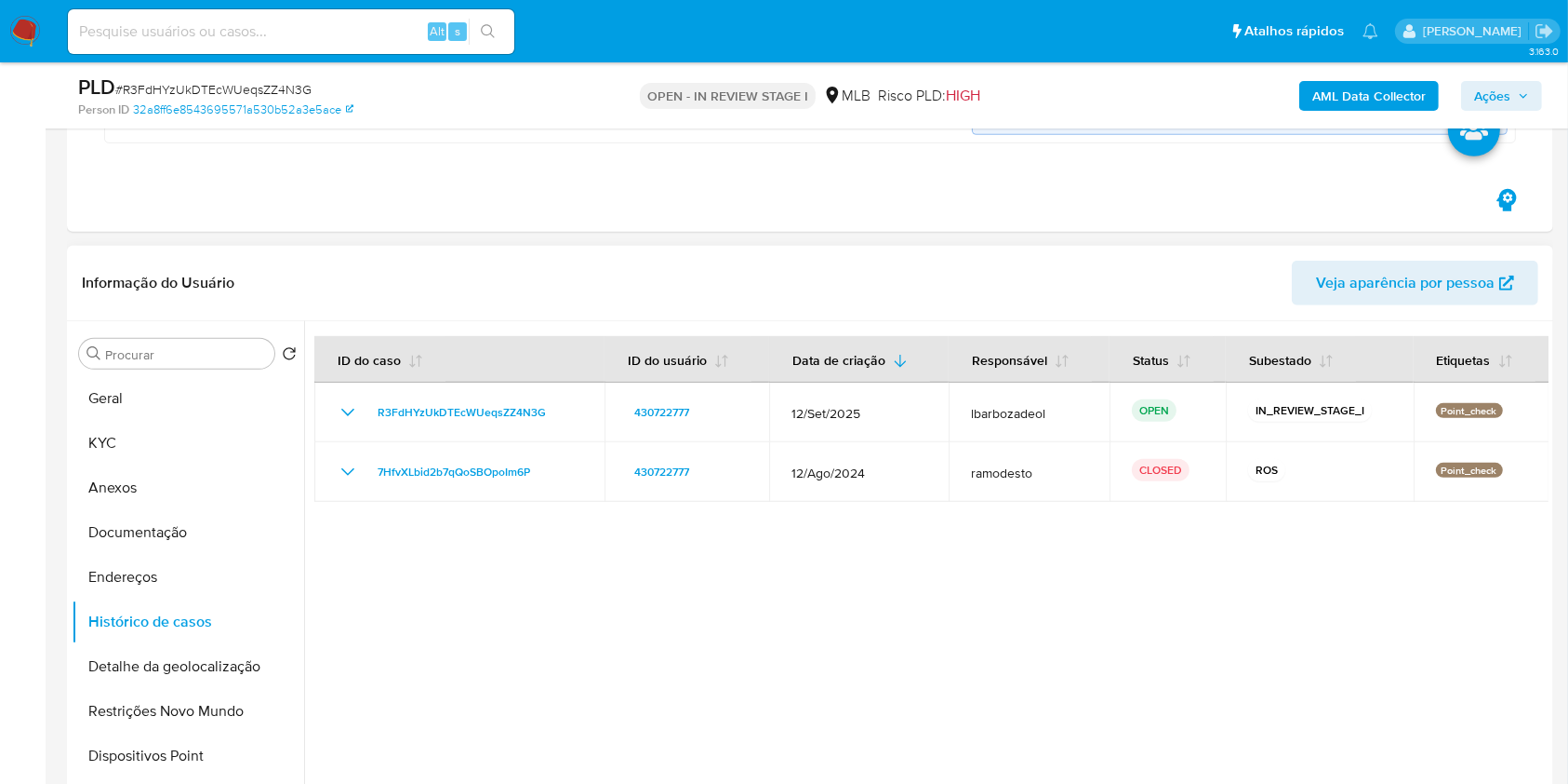
scroll to position [932, 0]
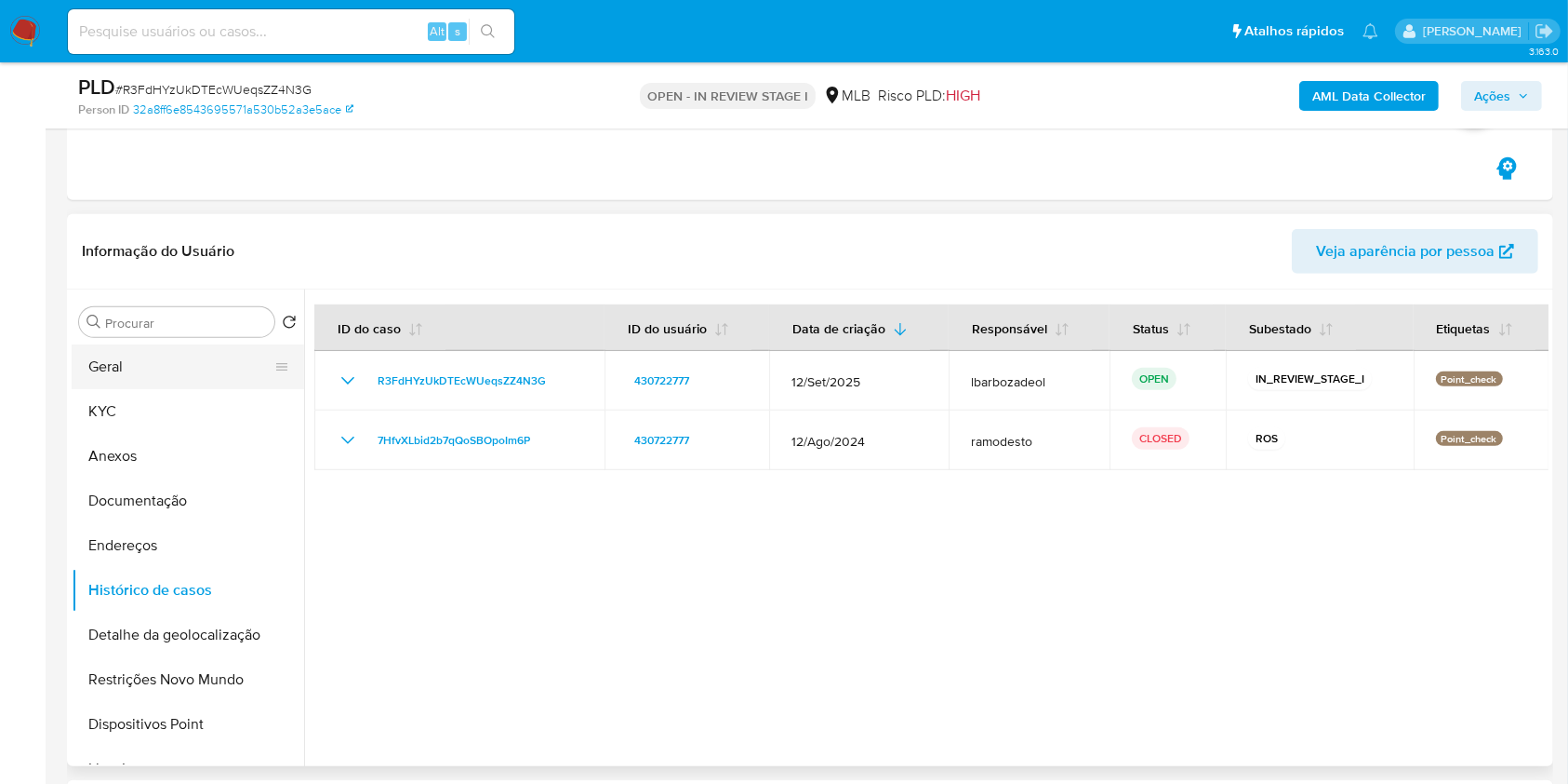
click at [172, 370] on button "Geral" at bounding box center [180, 366] width 217 height 45
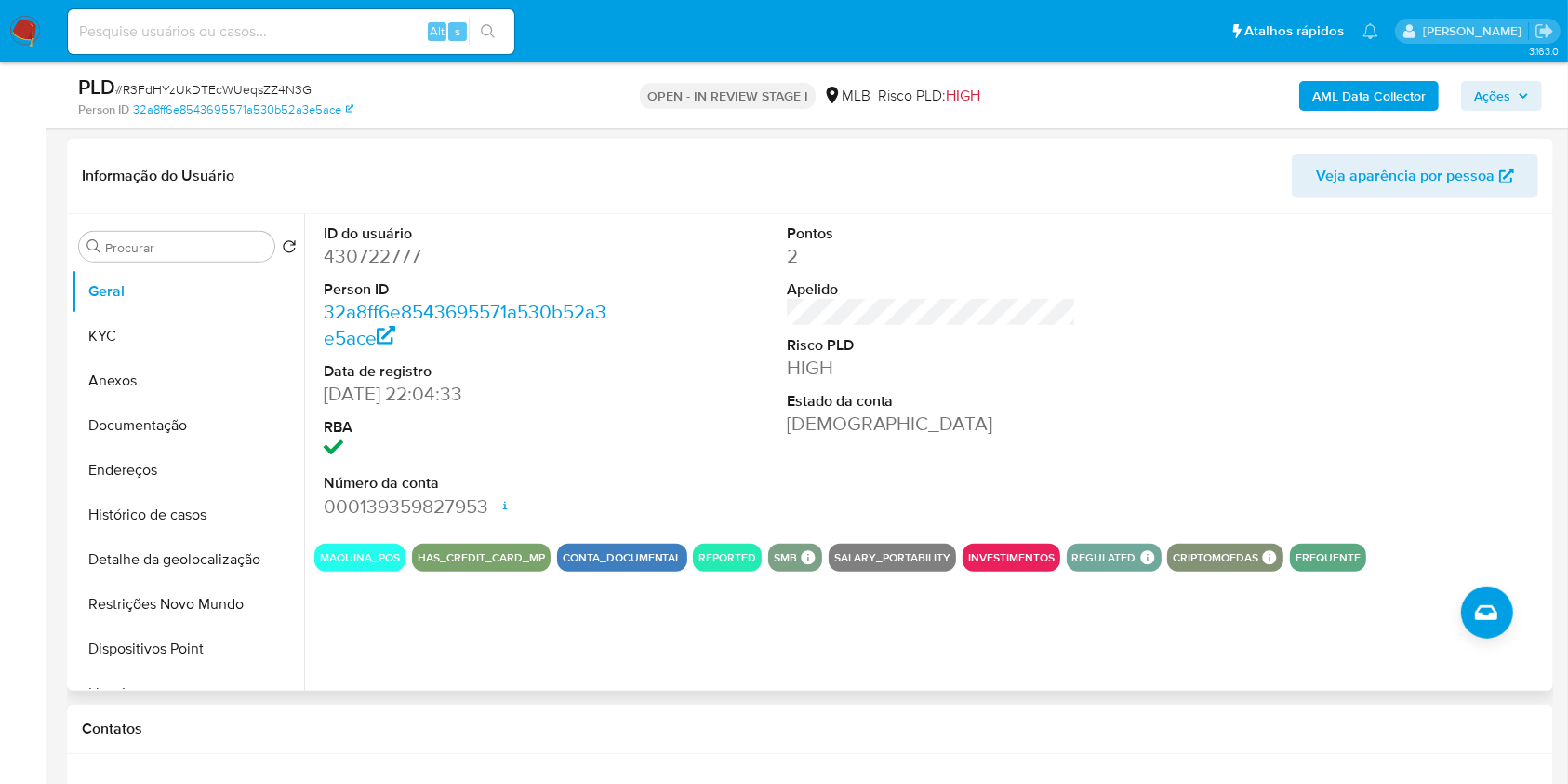
scroll to position [1032, 0]
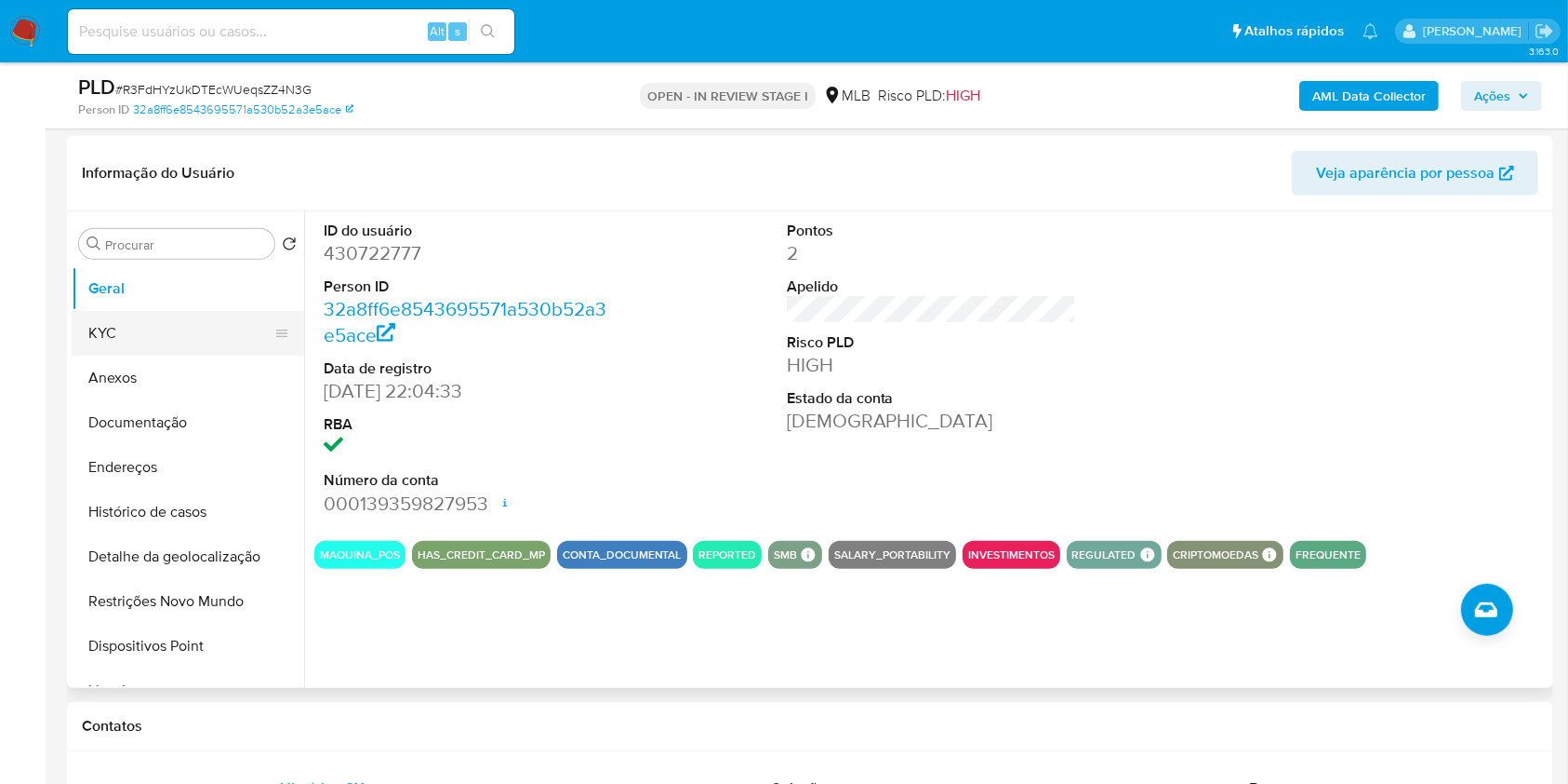
click at [127, 322] on button "KYC" at bounding box center [180, 333] width 217 height 45
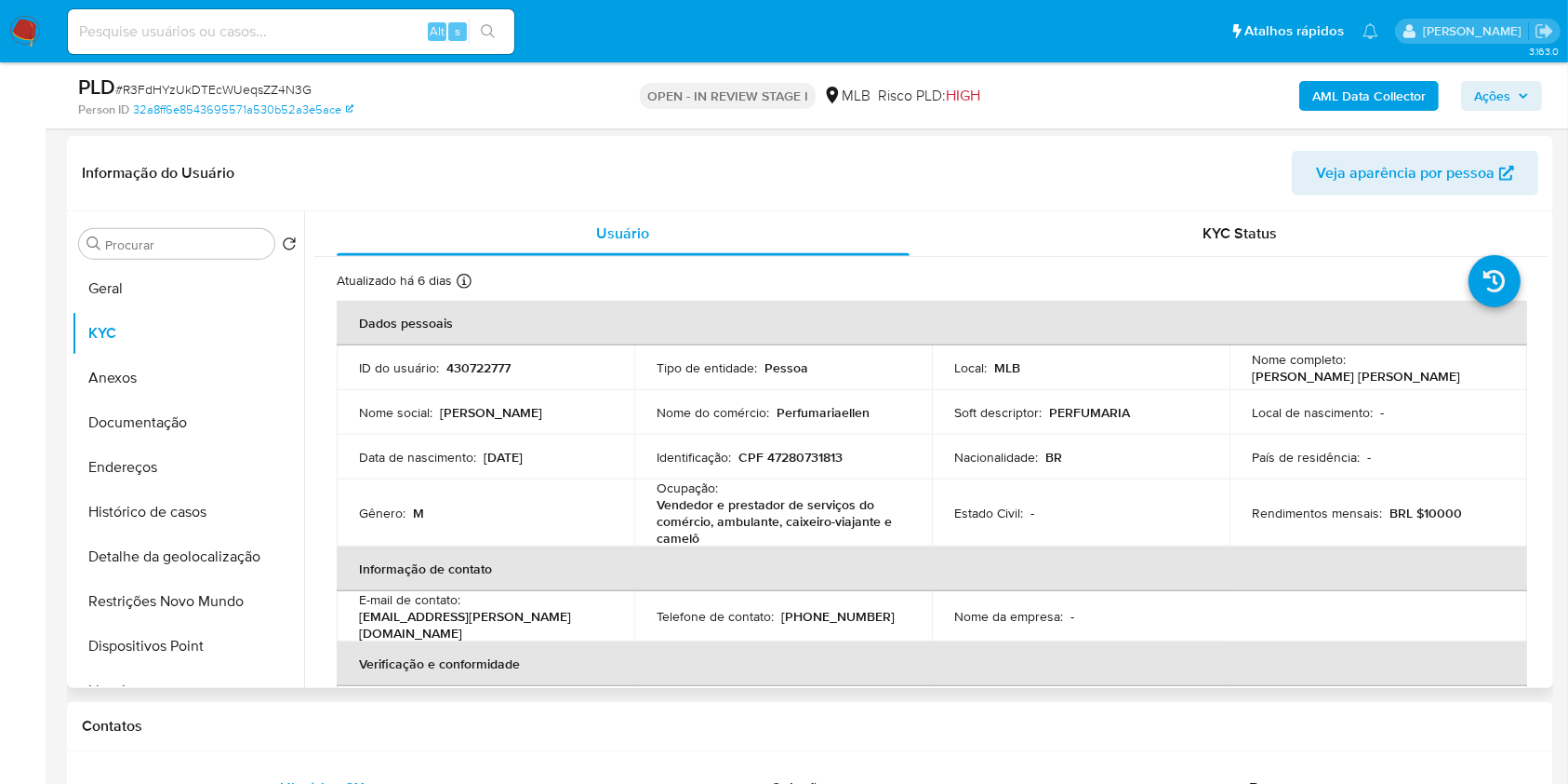
click at [778, 454] on p "CPF 47280731813" at bounding box center [790, 457] width 104 height 17
copy p "47280731813"
click at [1505, 92] on span "Ações" at bounding box center [1492, 95] width 36 height 30
click at [835, 496] on p "Vendedor e prestador de serviços do comércio, ambulante, caixeiro-viajante e ca…" at bounding box center [780, 521] width 246 height 51
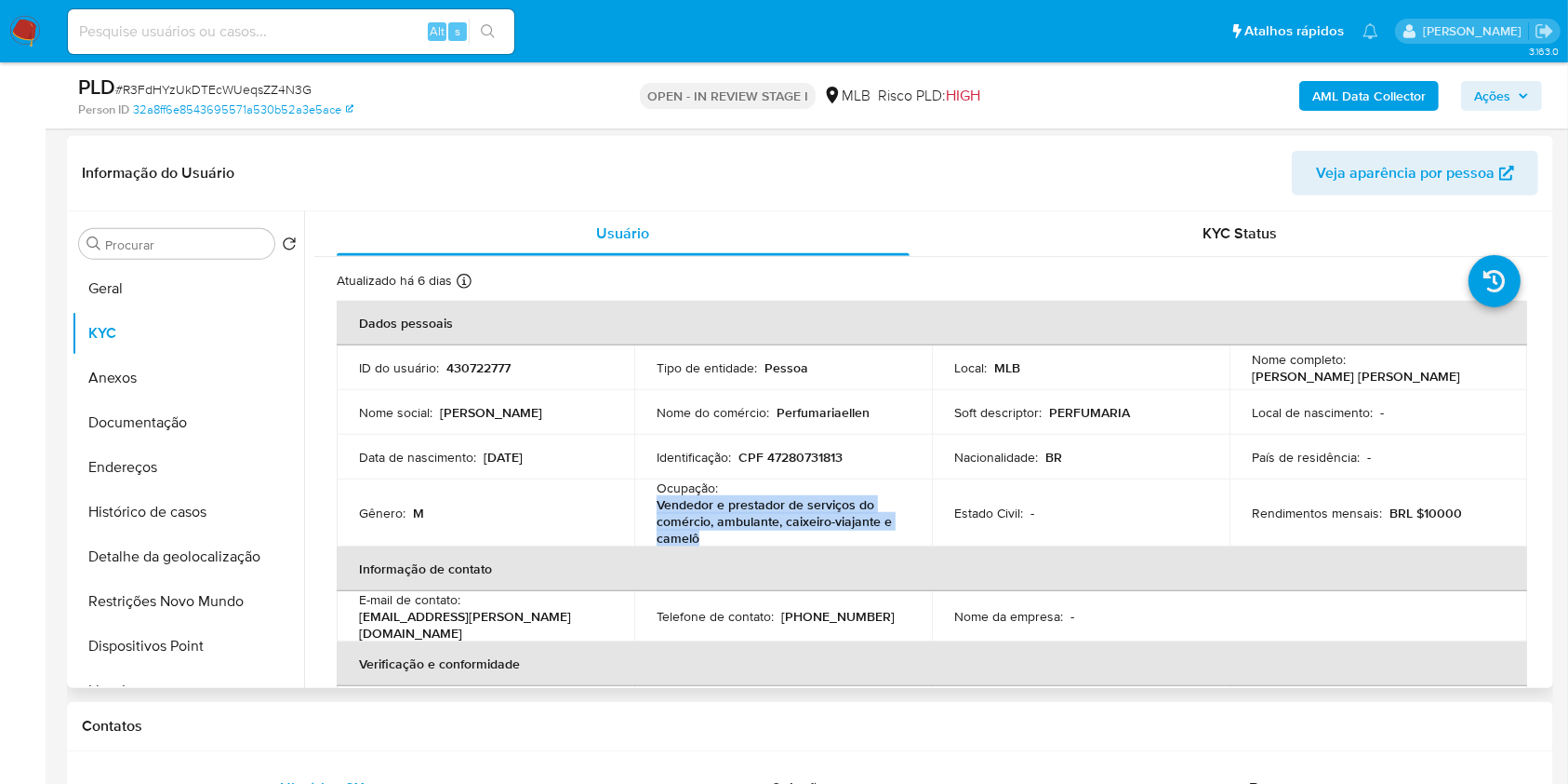
drag, startPoint x: 640, startPoint y: 498, endPoint x: 708, endPoint y: 532, distance: 76.0
click at [708, 532] on td "Ocupação : Vendedor e prestador de serviços do comércio, ambulante, caixeiro-vi…" at bounding box center [783, 512] width 297 height 67
copy p "Vendedor e prestador de serviços do comércio, ambulante, caixeiro-viajante e ca…"
click at [1497, 105] on span "Ações" at bounding box center [1492, 95] width 36 height 30
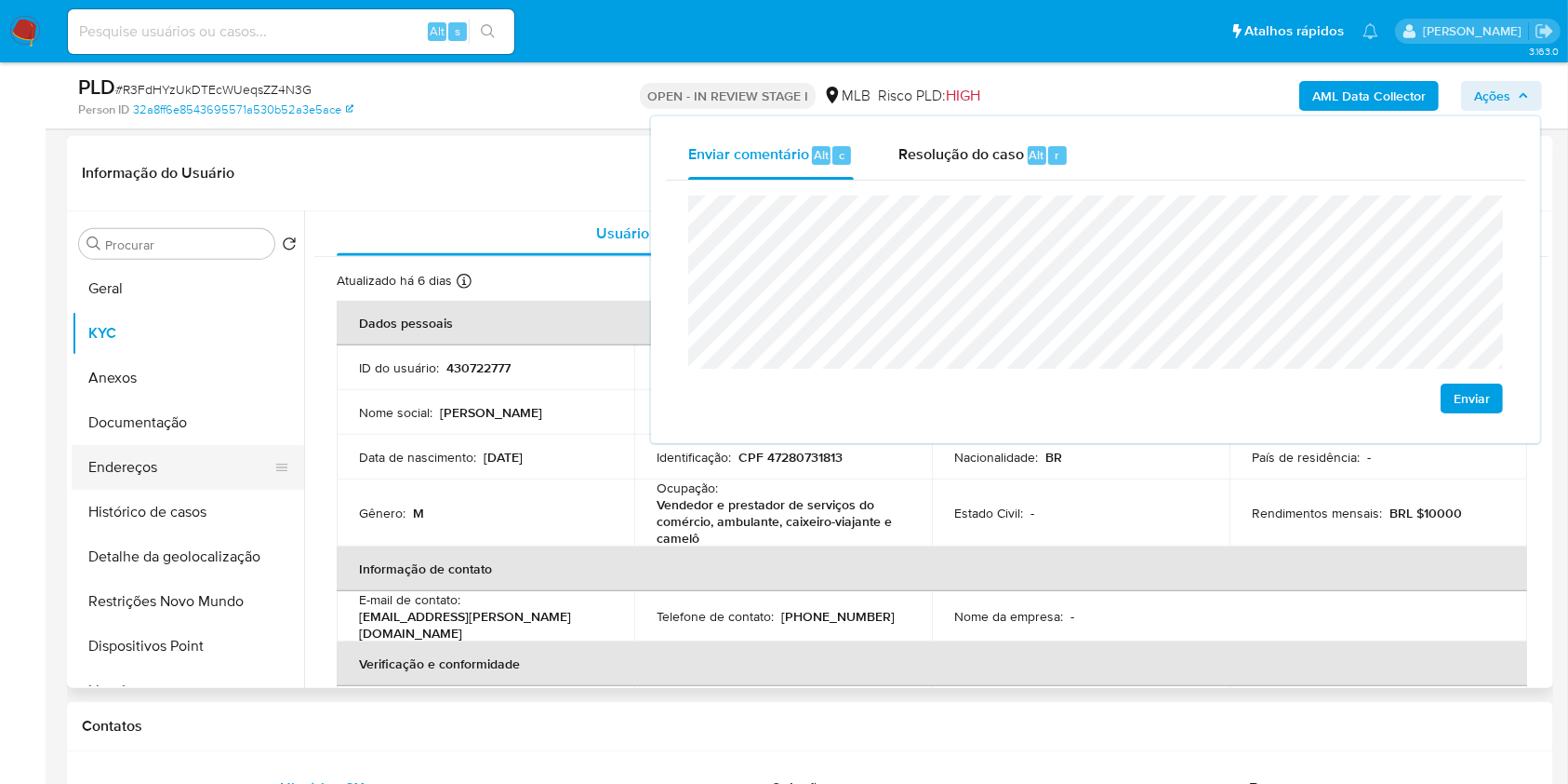
click at [173, 458] on button "Endereços" at bounding box center [180, 466] width 217 height 45
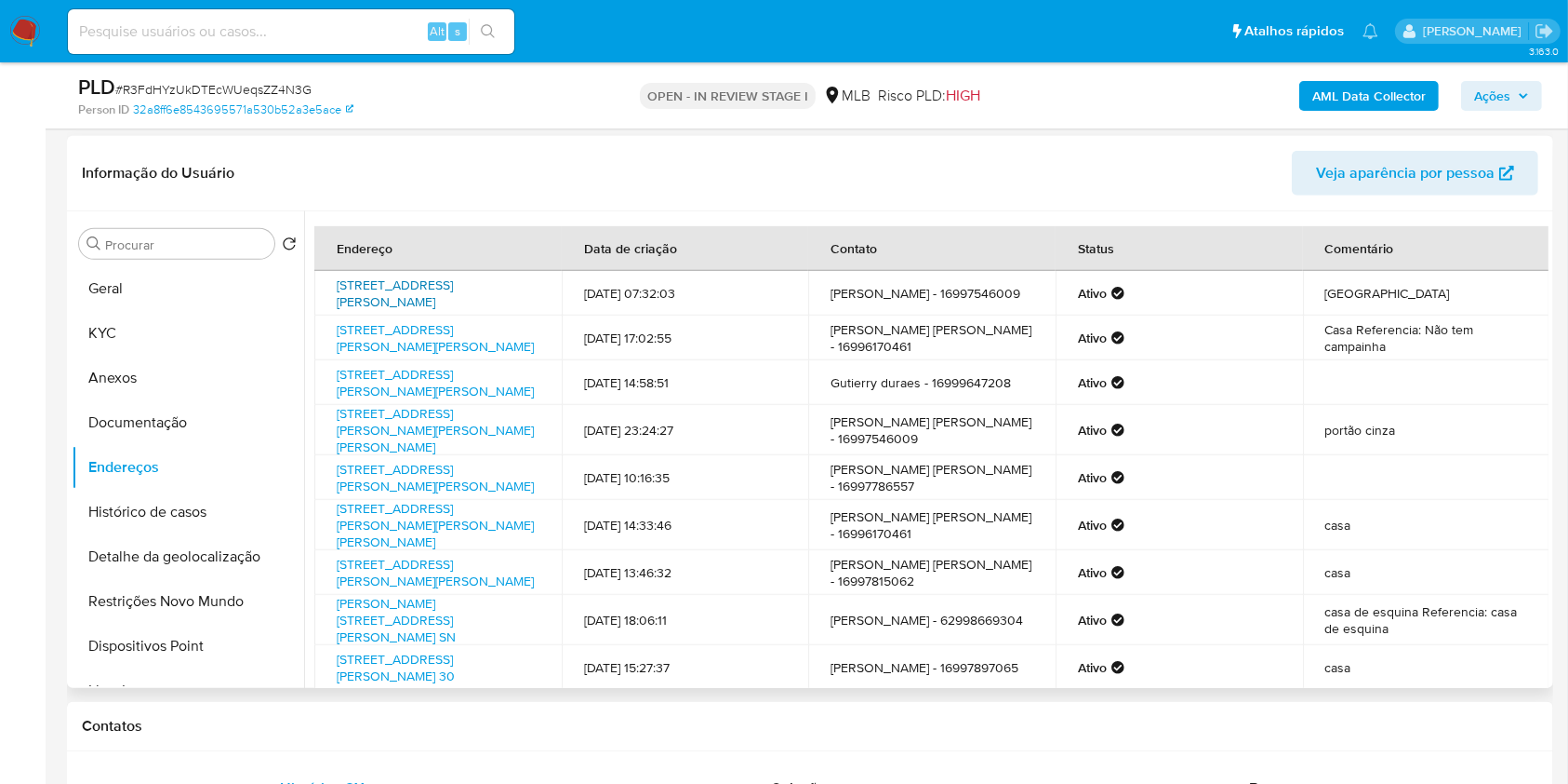
click at [453, 291] on link "Rua José Cardoso De Souza 936, Cosmorama, São Paulo, 15530622, Brasil 936" at bounding box center [395, 293] width 116 height 35
click at [435, 340] on link "Rua Pinheiro Machado 368, Pindorama, São Paulo, 15830035, Brasil 368" at bounding box center [435, 338] width 197 height 35
click at [420, 401] on link "Rua Pereira Barreto 27, Catanduva, São Paulo, 15809065, Brasil 27" at bounding box center [435, 382] width 197 height 35
click at [433, 436] on link "Rua Eunice Araújo Zaupa 50, Monte Alto, São Paulo, 15910000, Brasil 50" at bounding box center [435, 429] width 197 height 52
click at [152, 412] on button "Documentação" at bounding box center [180, 423] width 217 height 45
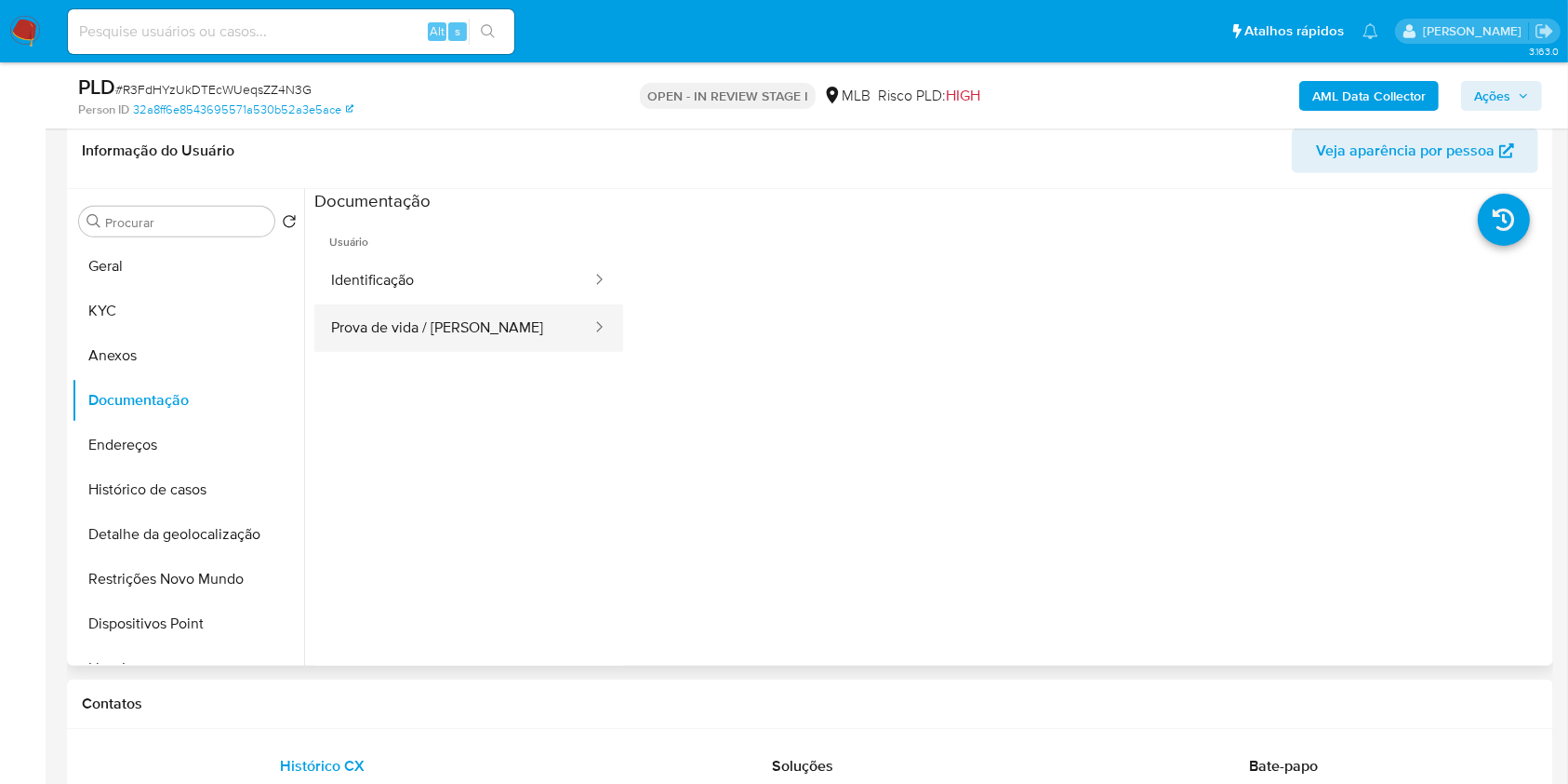
click at [509, 304] on button "Prova de vida / [PERSON_NAME]" at bounding box center [454, 328] width 279 height 48
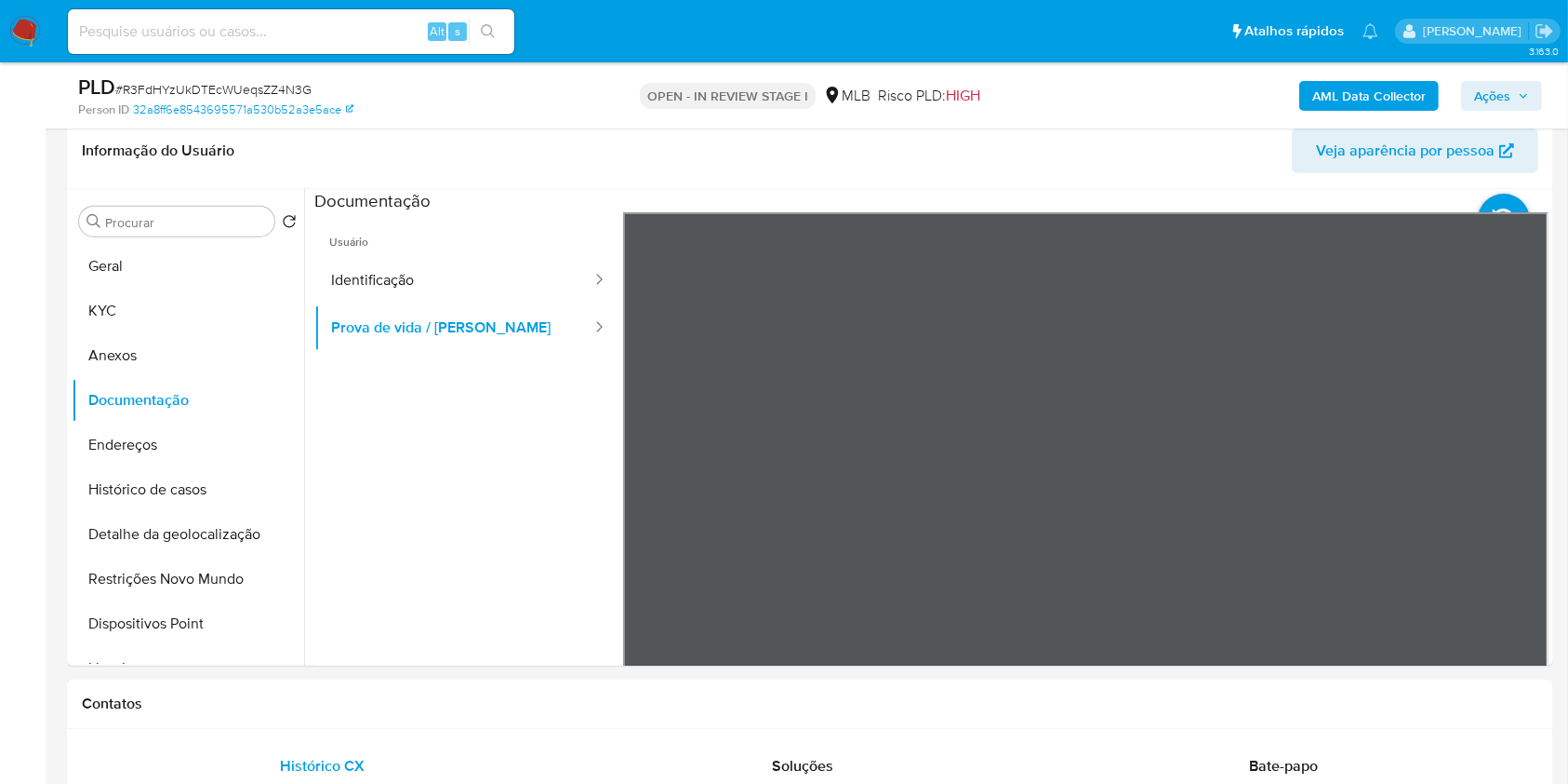
click at [1522, 85] on span "Ações" at bounding box center [1501, 95] width 55 height 26
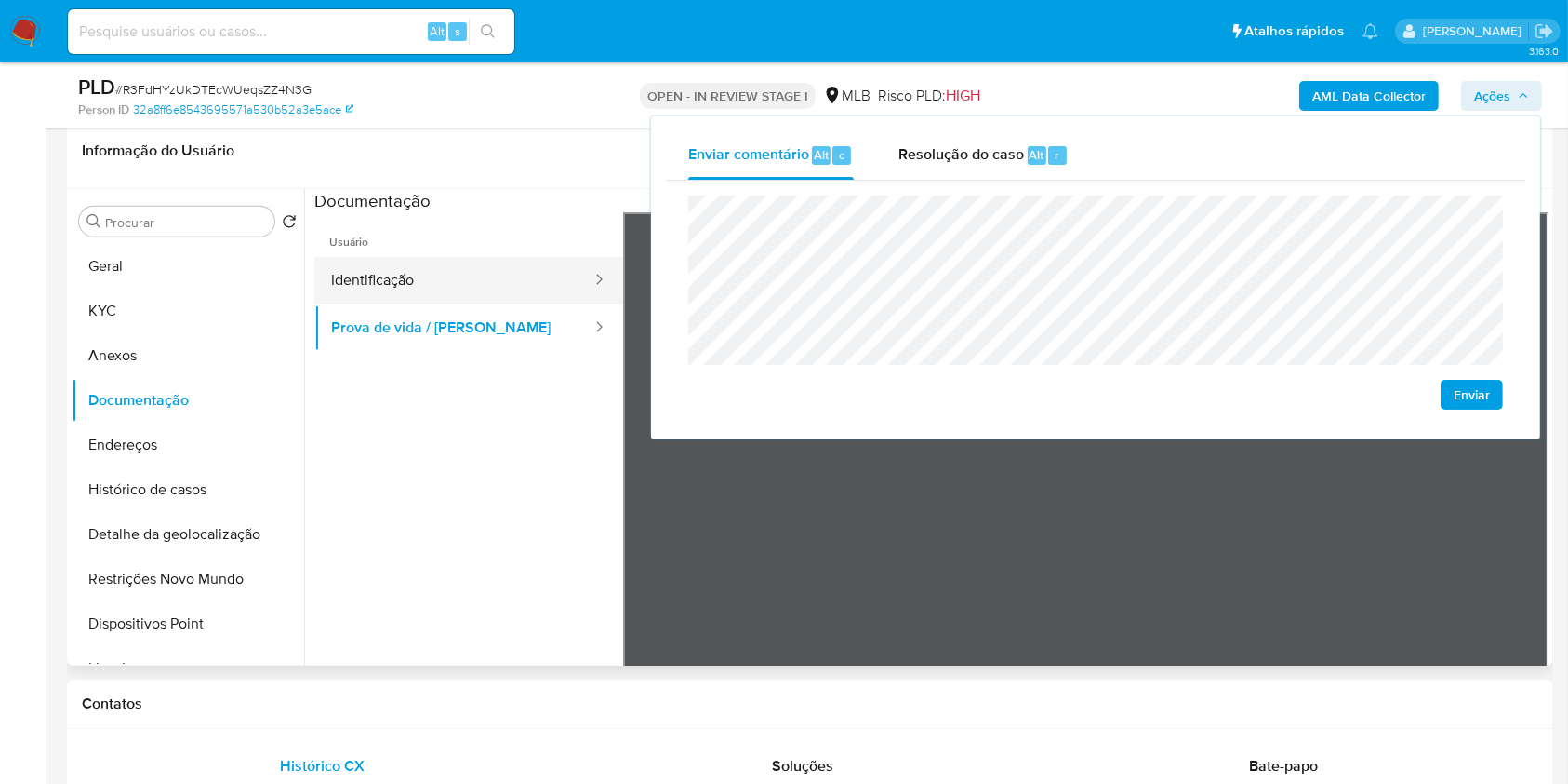
click at [402, 292] on button "Identificação" at bounding box center [454, 280] width 279 height 48
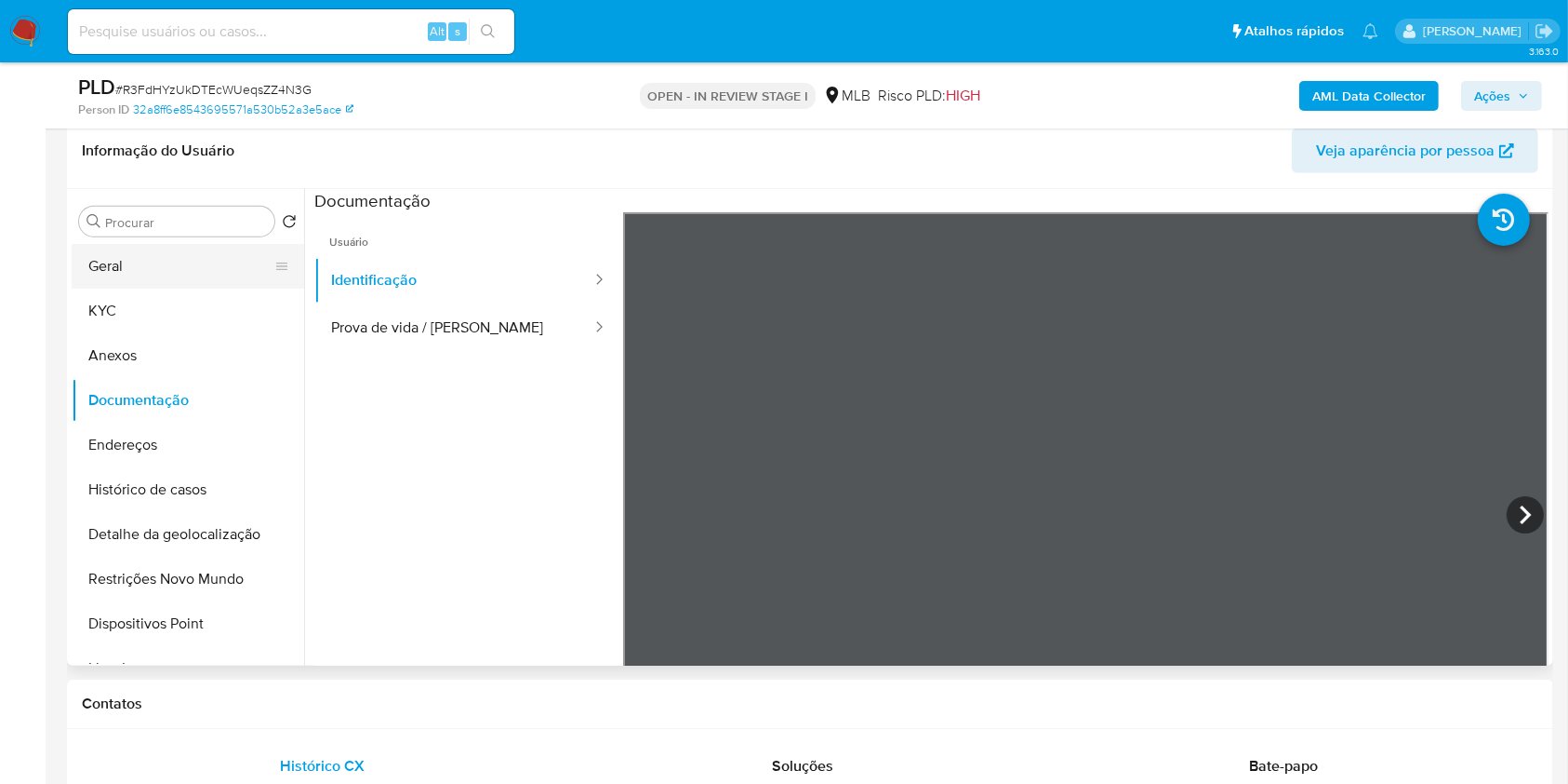
click at [123, 275] on button "Geral" at bounding box center [180, 266] width 217 height 45
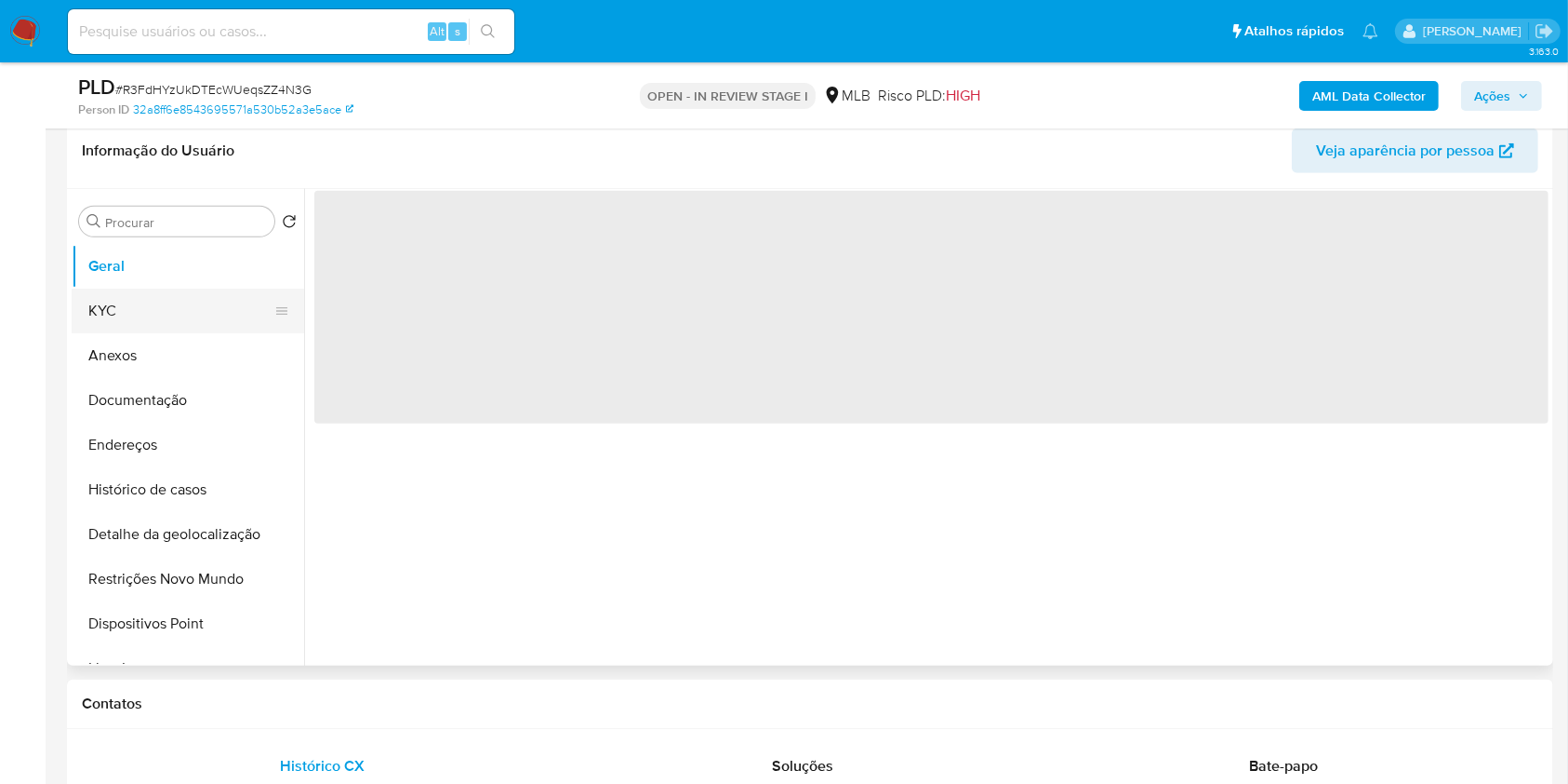
click at [129, 305] on button "KYC" at bounding box center [180, 310] width 217 height 45
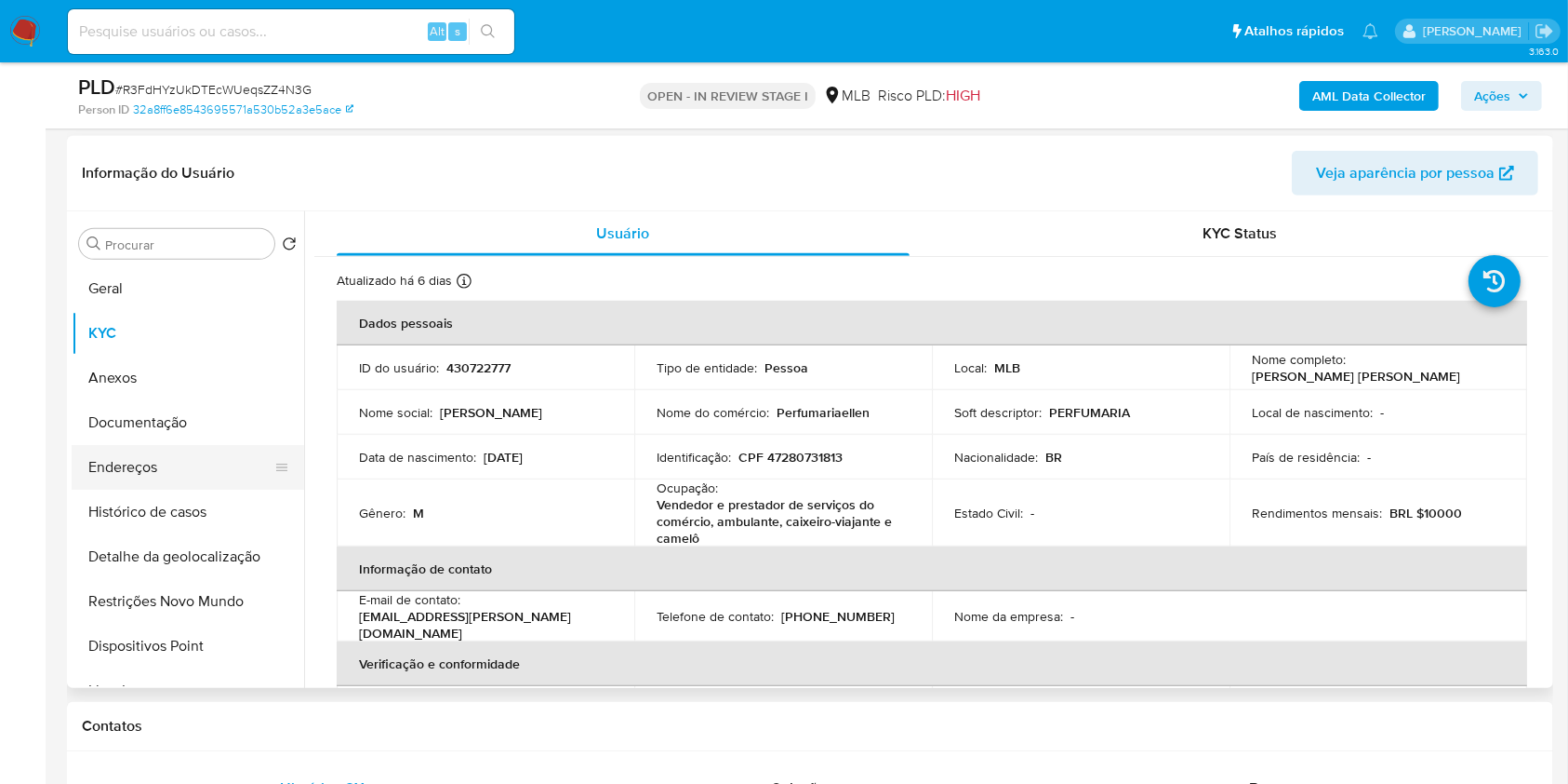
click at [164, 484] on button "Endereços" at bounding box center [180, 466] width 217 height 45
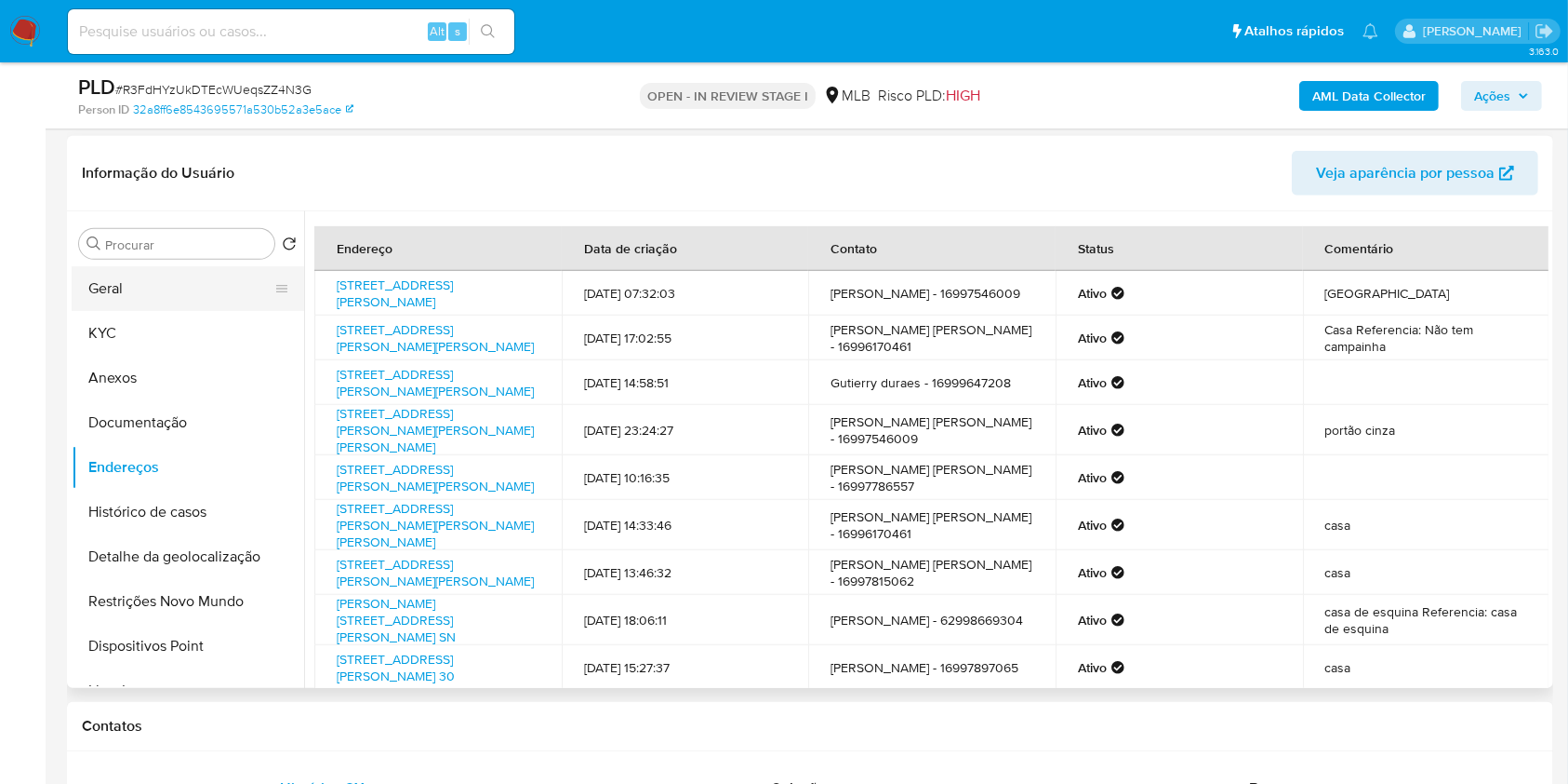
click at [145, 287] on button "Geral" at bounding box center [180, 288] width 217 height 45
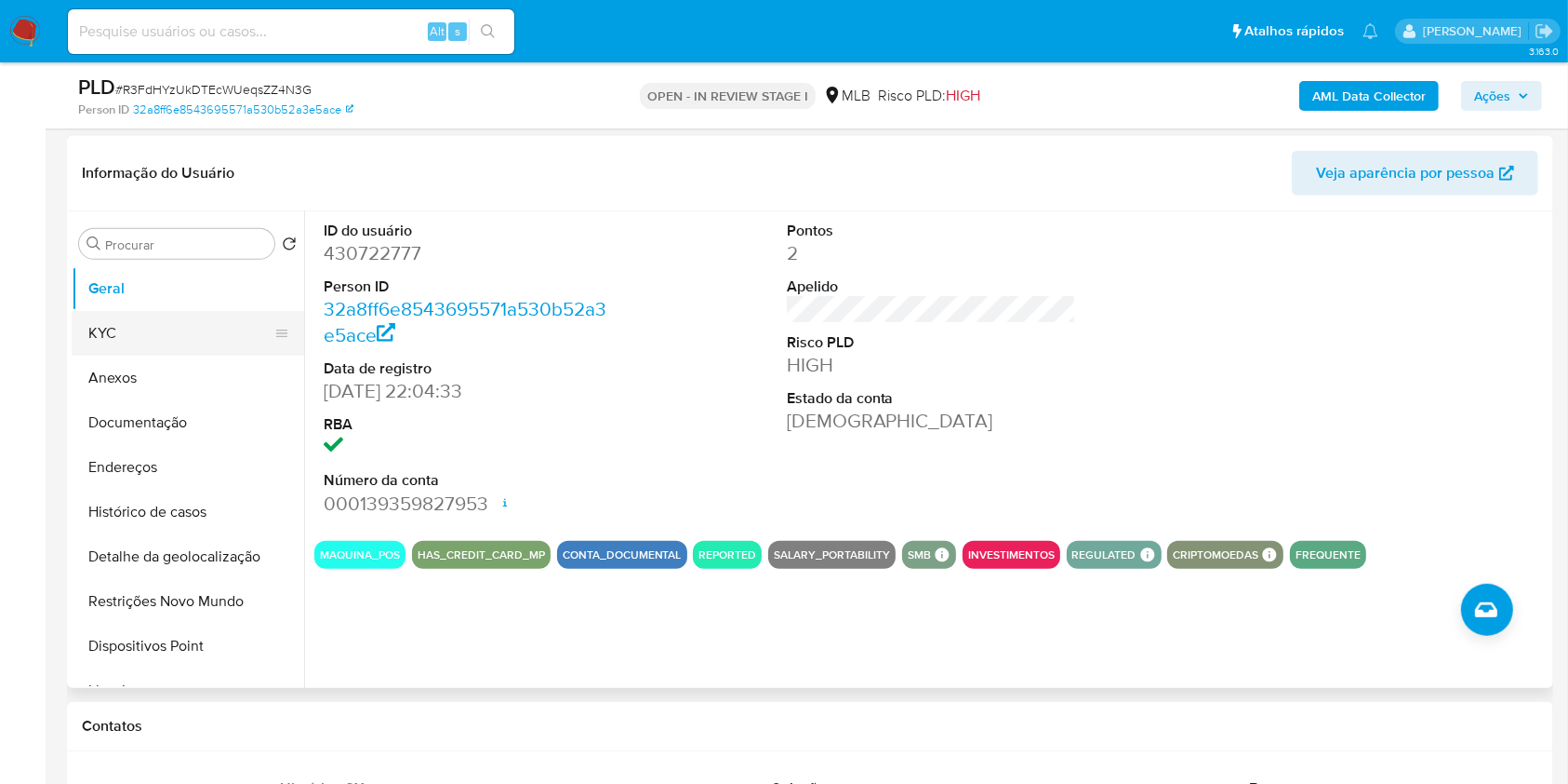
click at [213, 344] on button "KYC" at bounding box center [180, 333] width 217 height 45
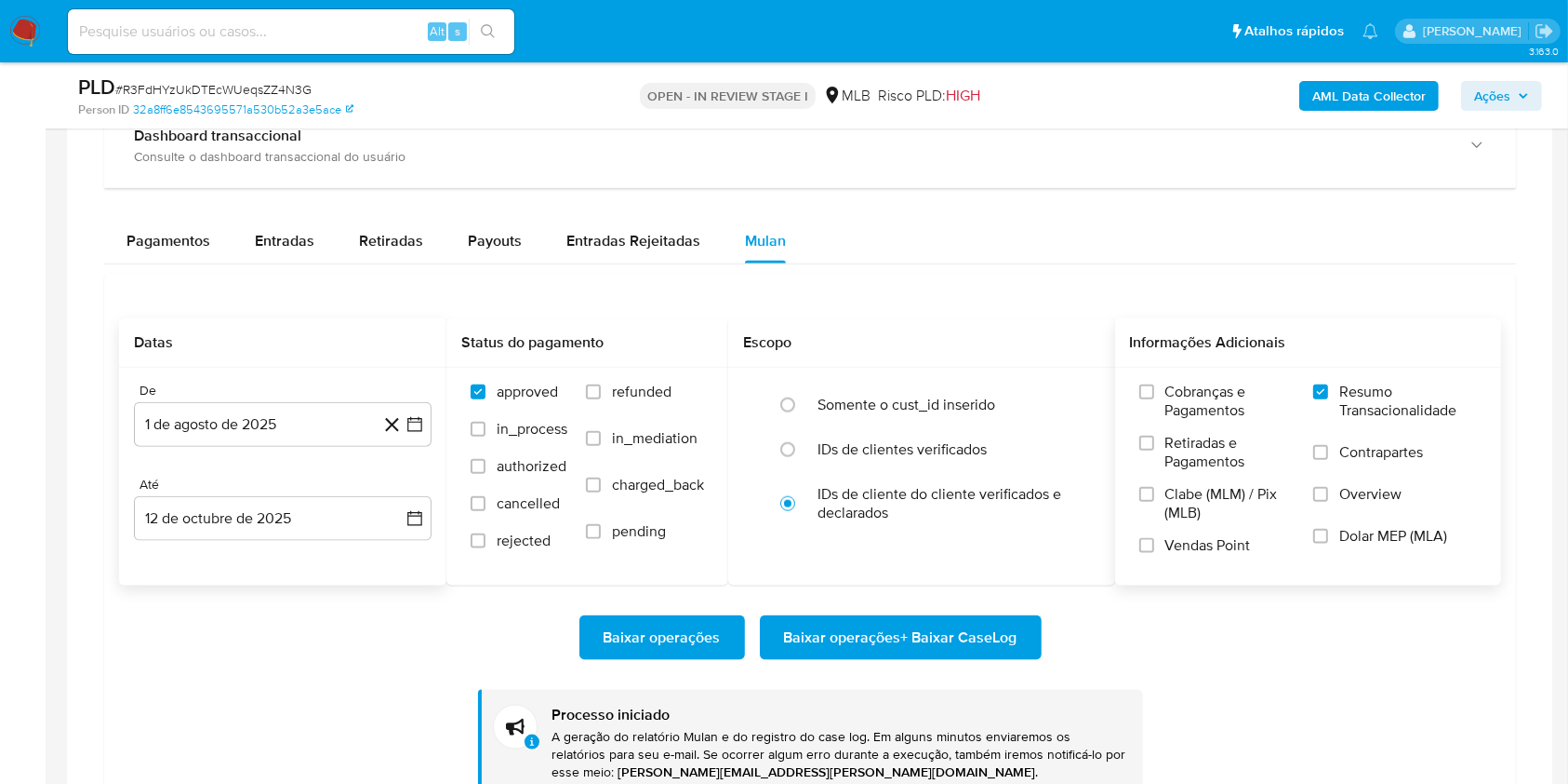
scroll to position [2126, 0]
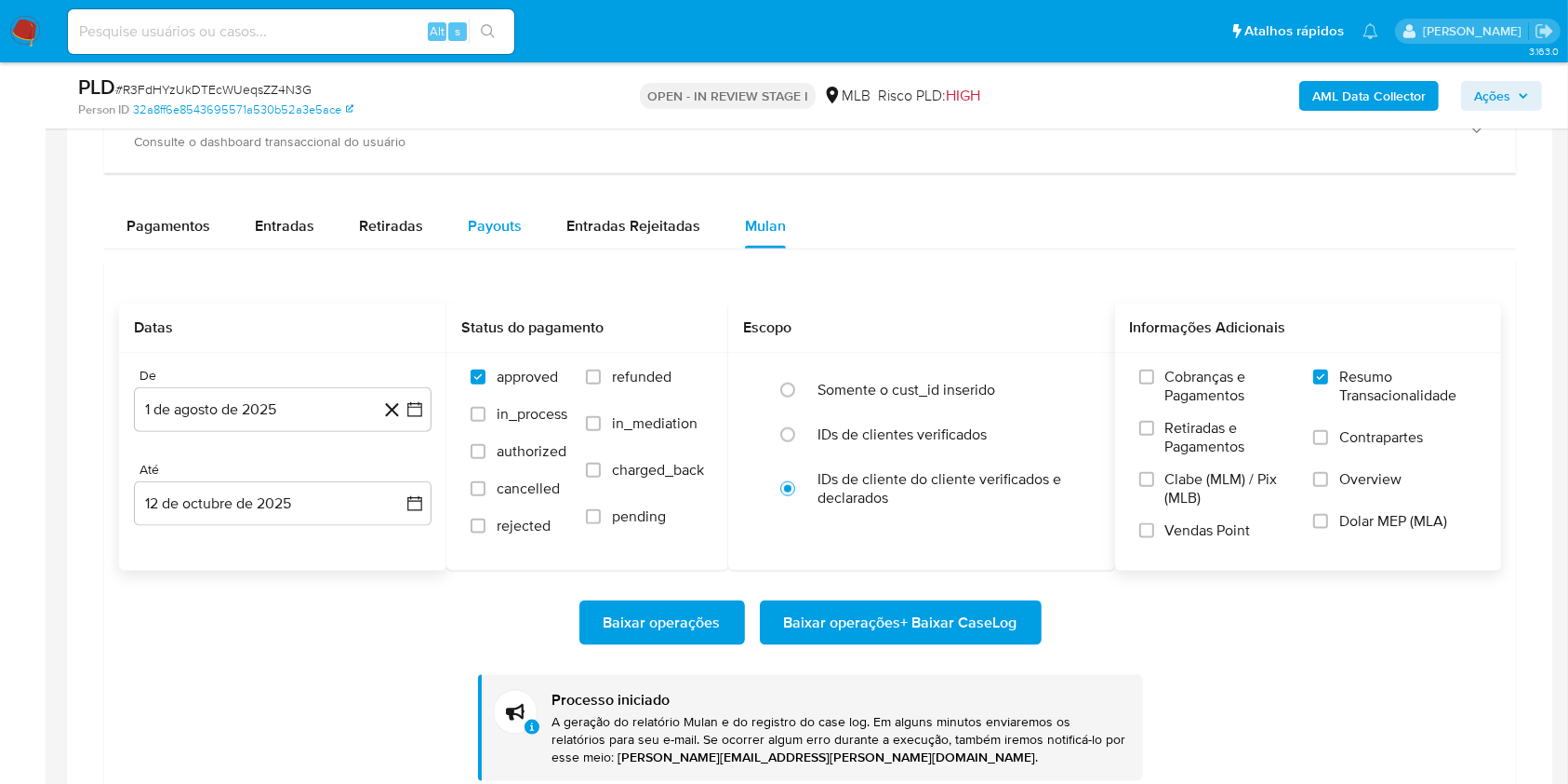
click at [479, 234] on span "Payouts" at bounding box center [495, 225] width 54 height 21
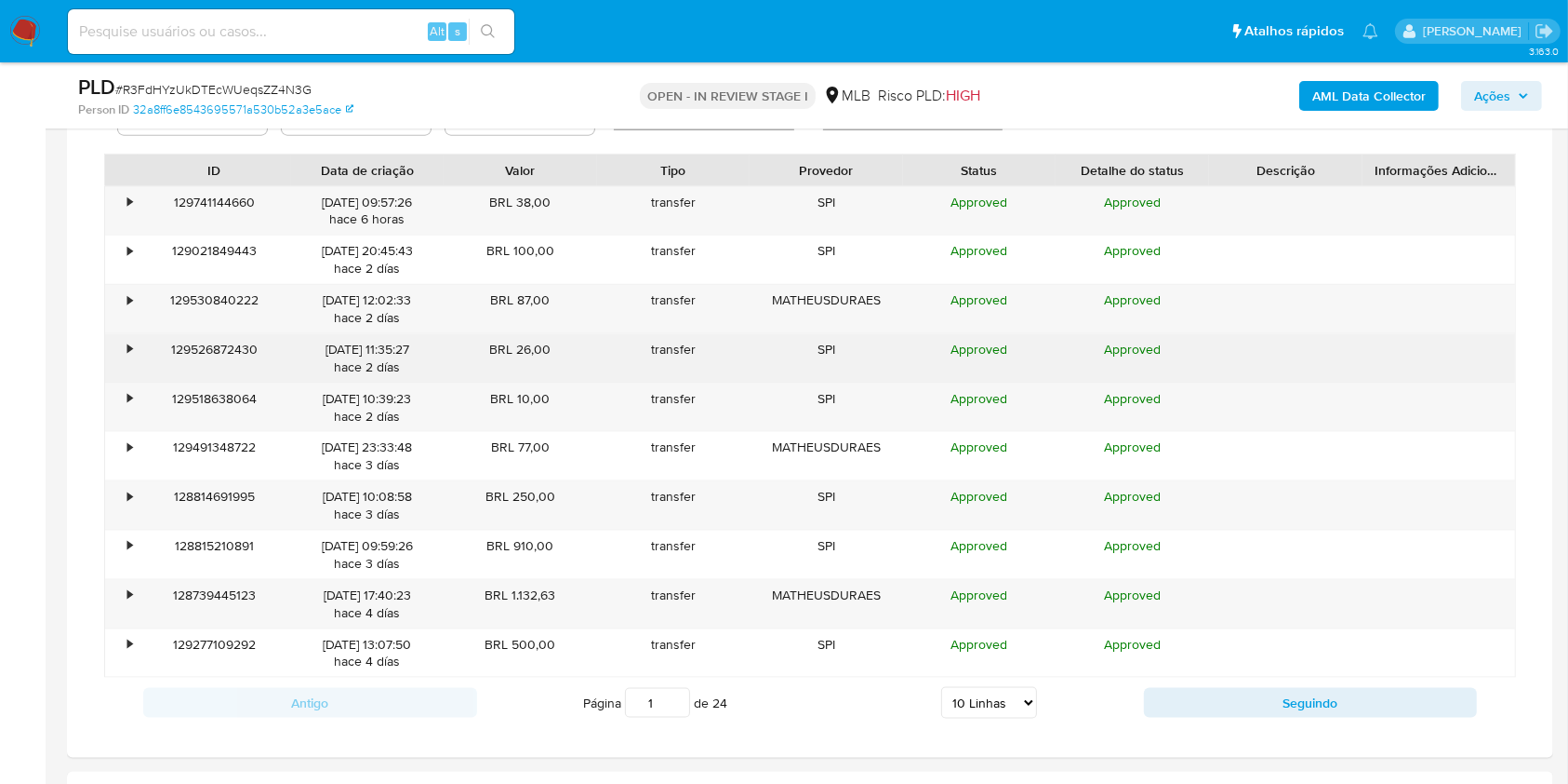
scroll to position [2331, 0]
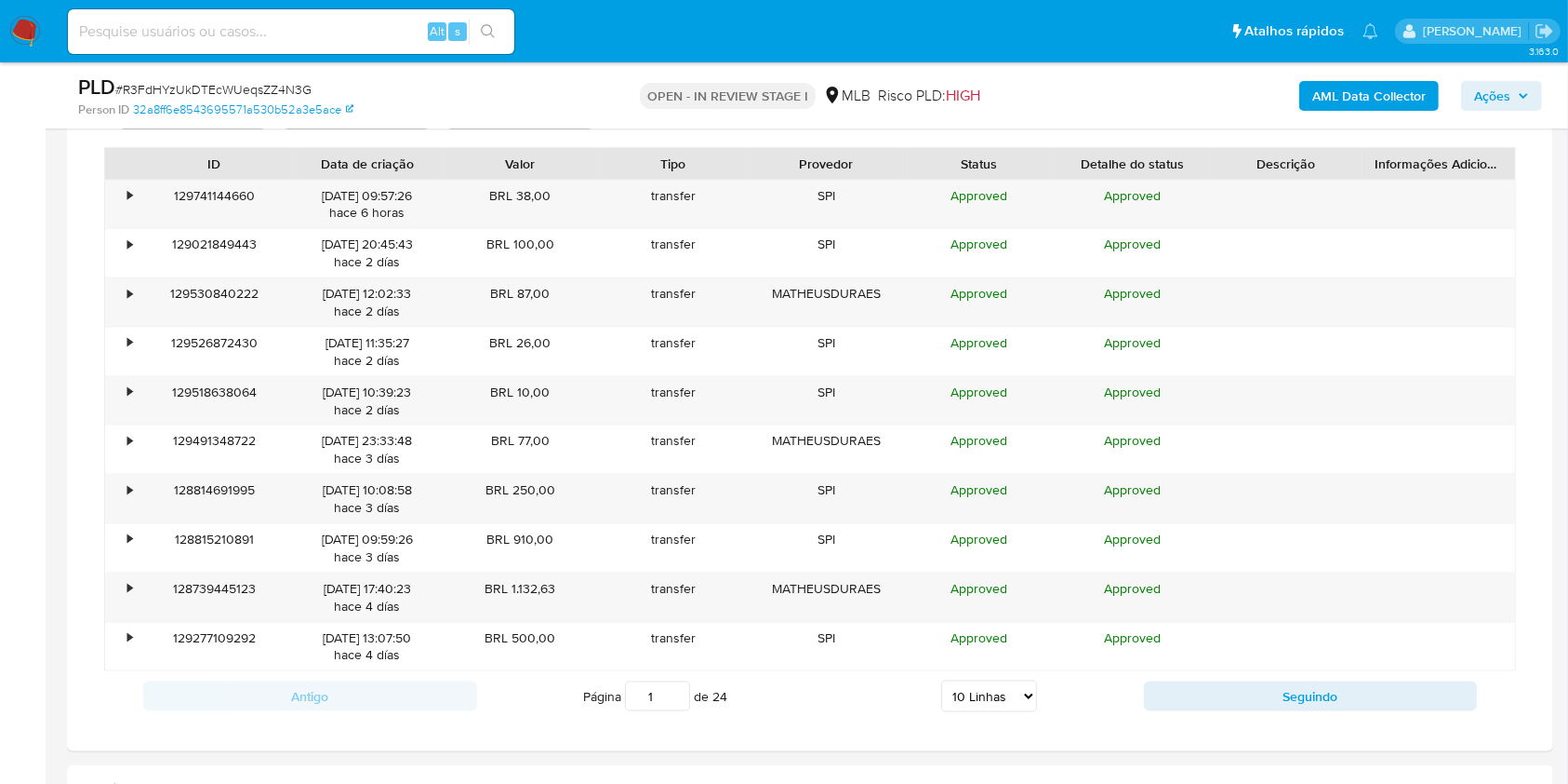
click at [983, 681] on select "5 Linhas 10 Linhas 20 Linhas 25 Linhas 50 Linhas 100 Linhas" at bounding box center [988, 695] width 95 height 31
select select "100"
click at [941, 680] on select "5 Linhas 10 Linhas 20 Linhas 25 Linhas 50 Linhas 100 Linhas" at bounding box center [988, 695] width 95 height 31
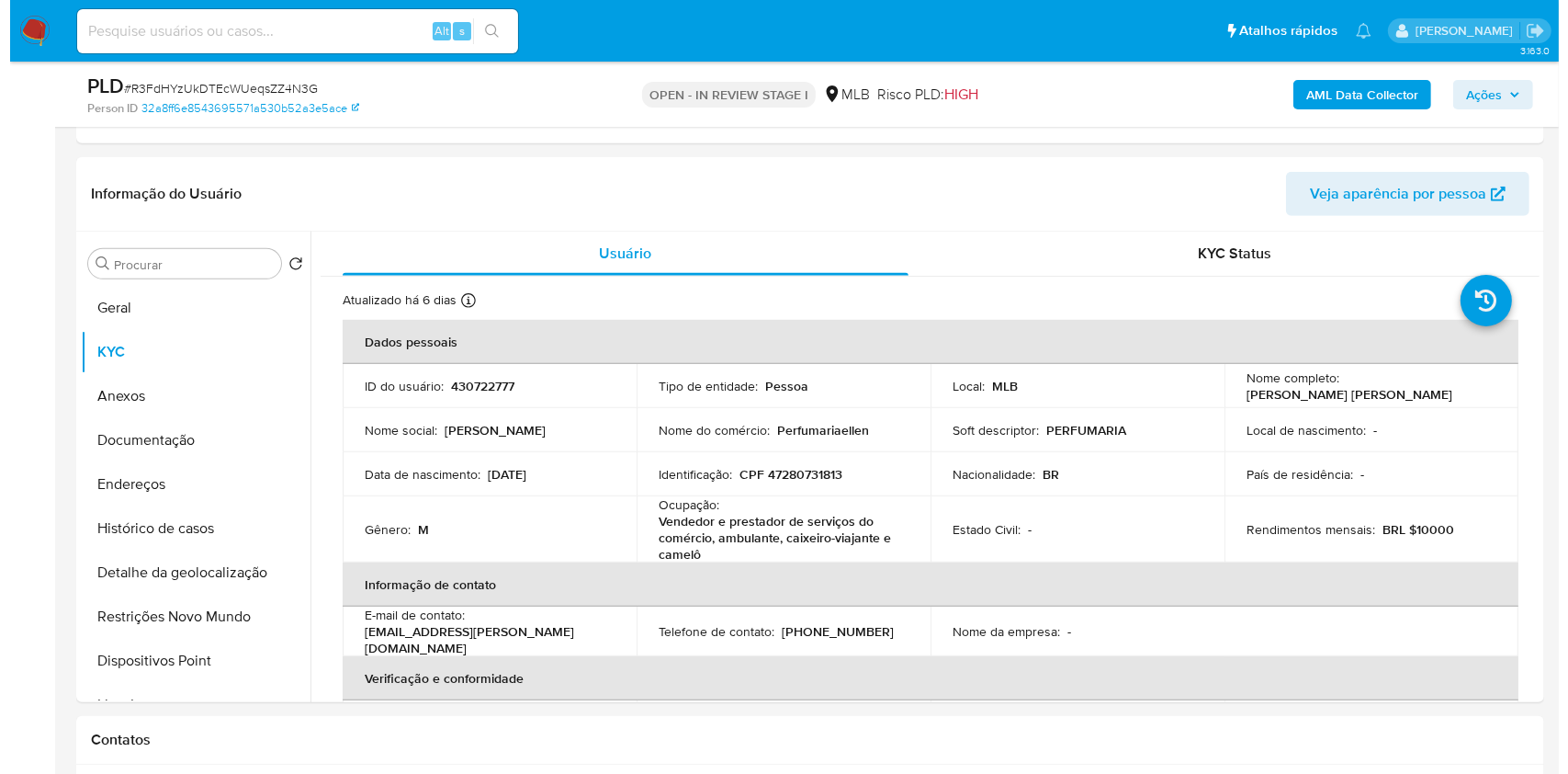
scroll to position [981, 0]
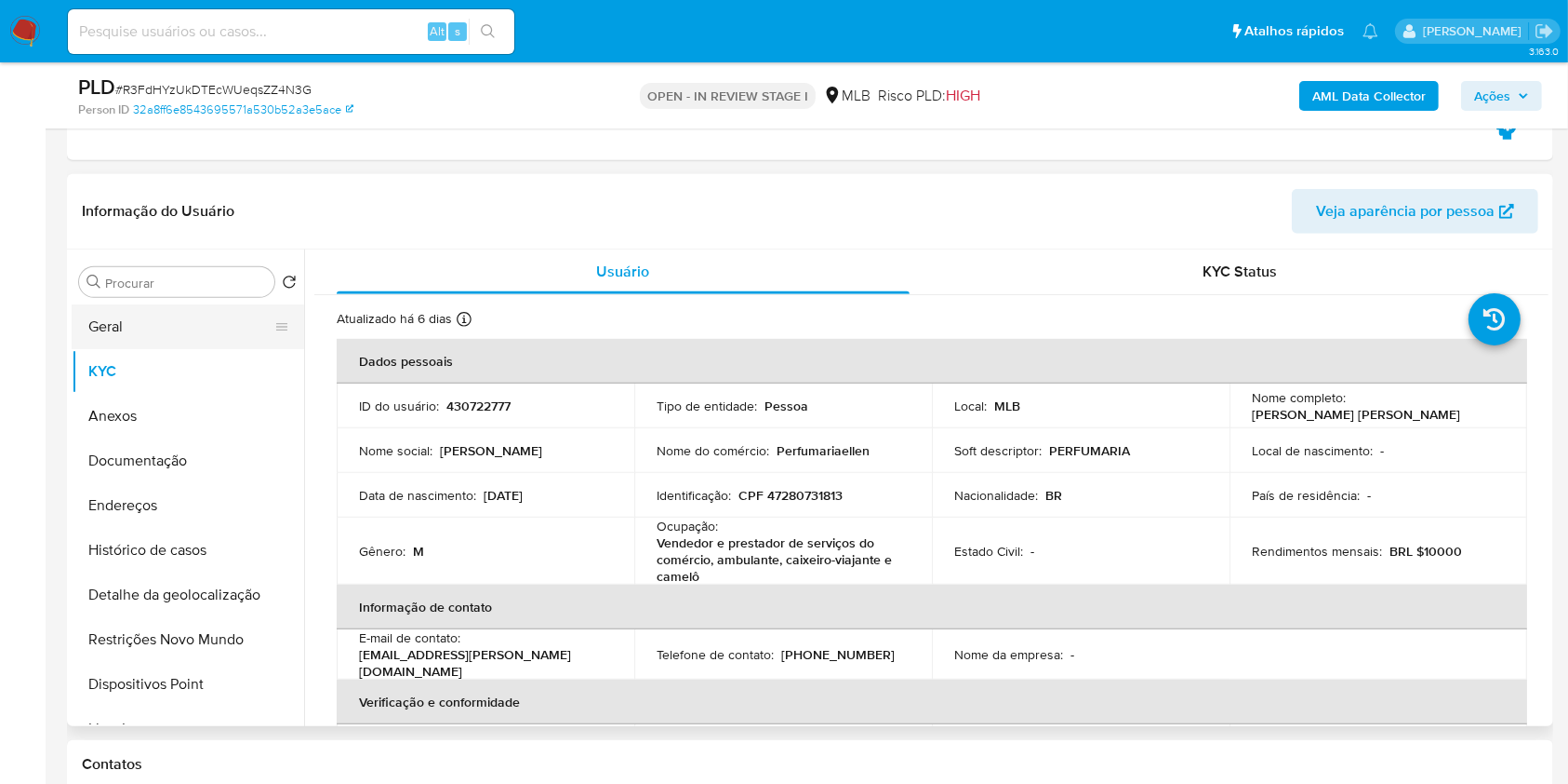
click at [132, 321] on button "Geral" at bounding box center [180, 326] width 217 height 45
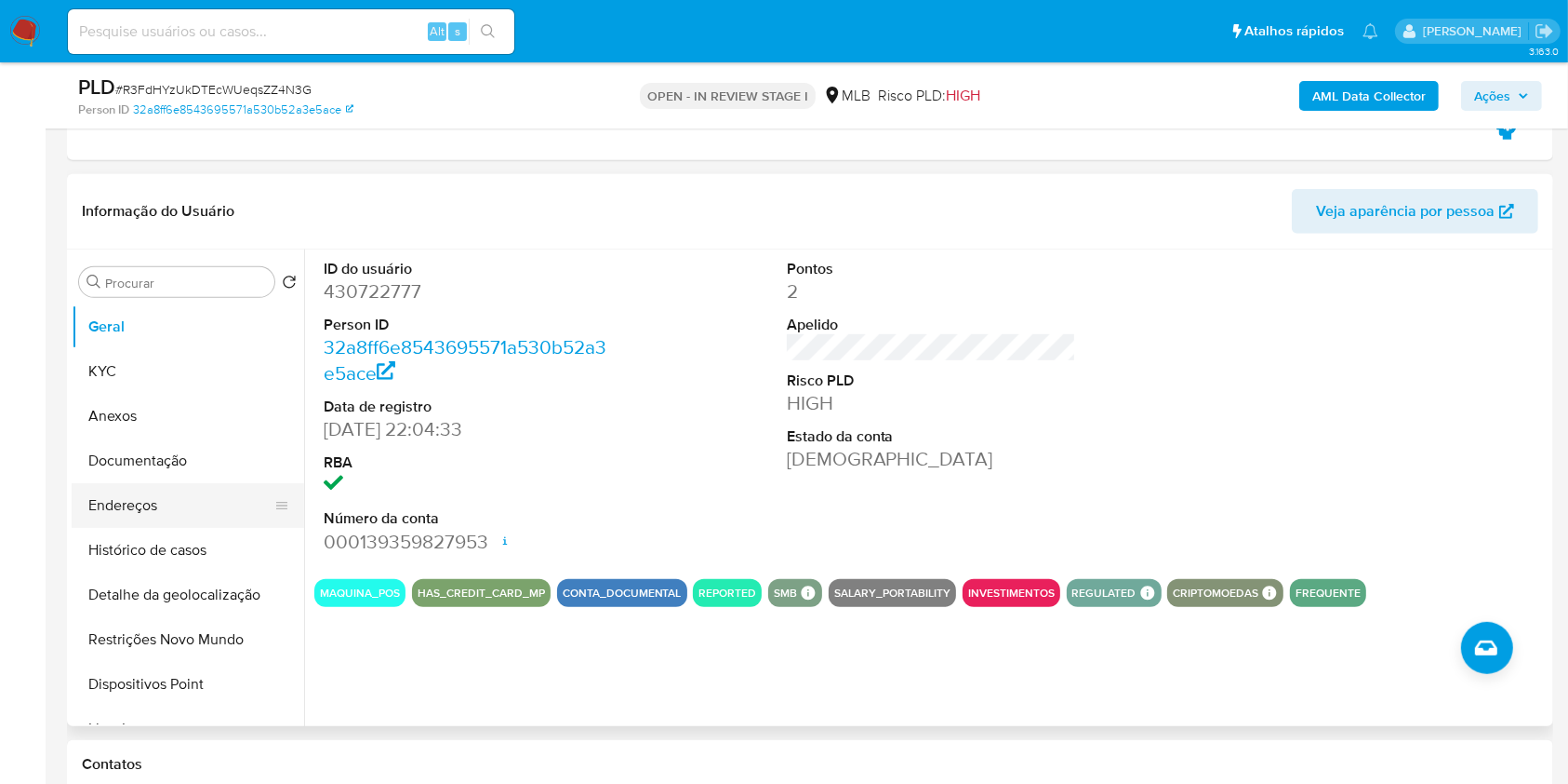
click at [170, 493] on button "Endereços" at bounding box center [180, 505] width 217 height 45
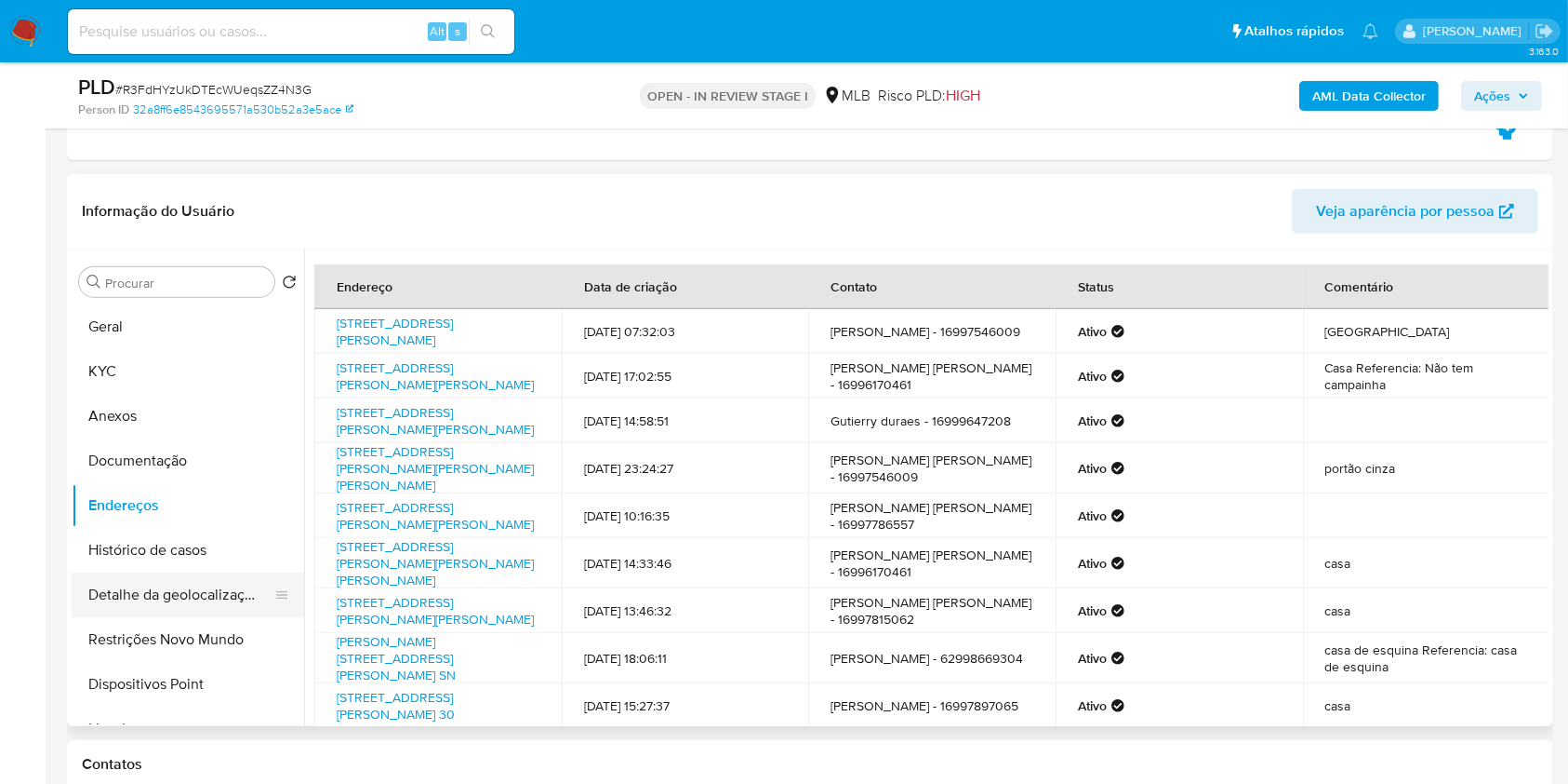
click at [231, 596] on button "Detalhe da geolocalização" at bounding box center [180, 594] width 217 height 45
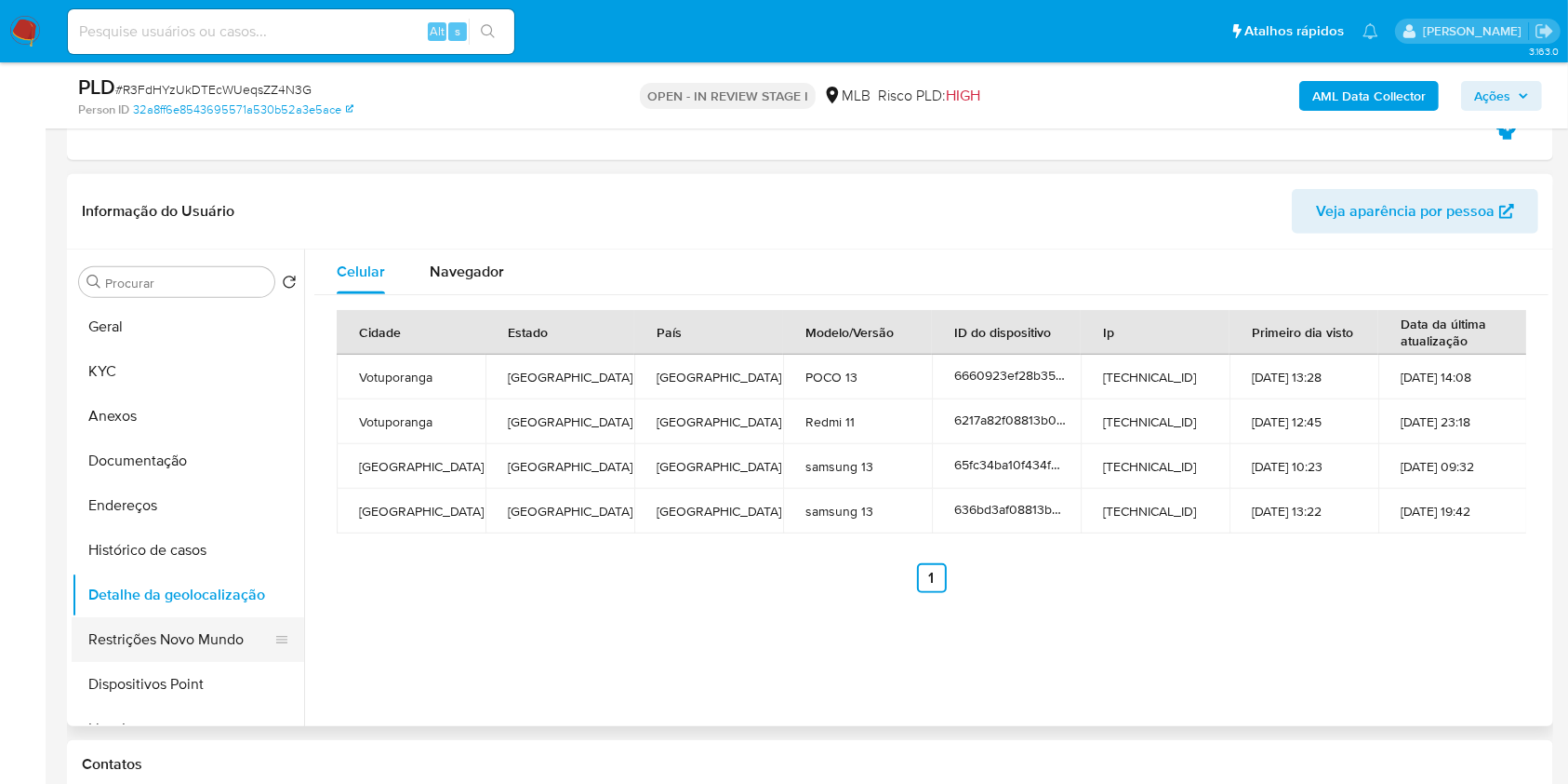
click at [160, 630] on button "Restrições Novo Mundo" at bounding box center [180, 639] width 217 height 45
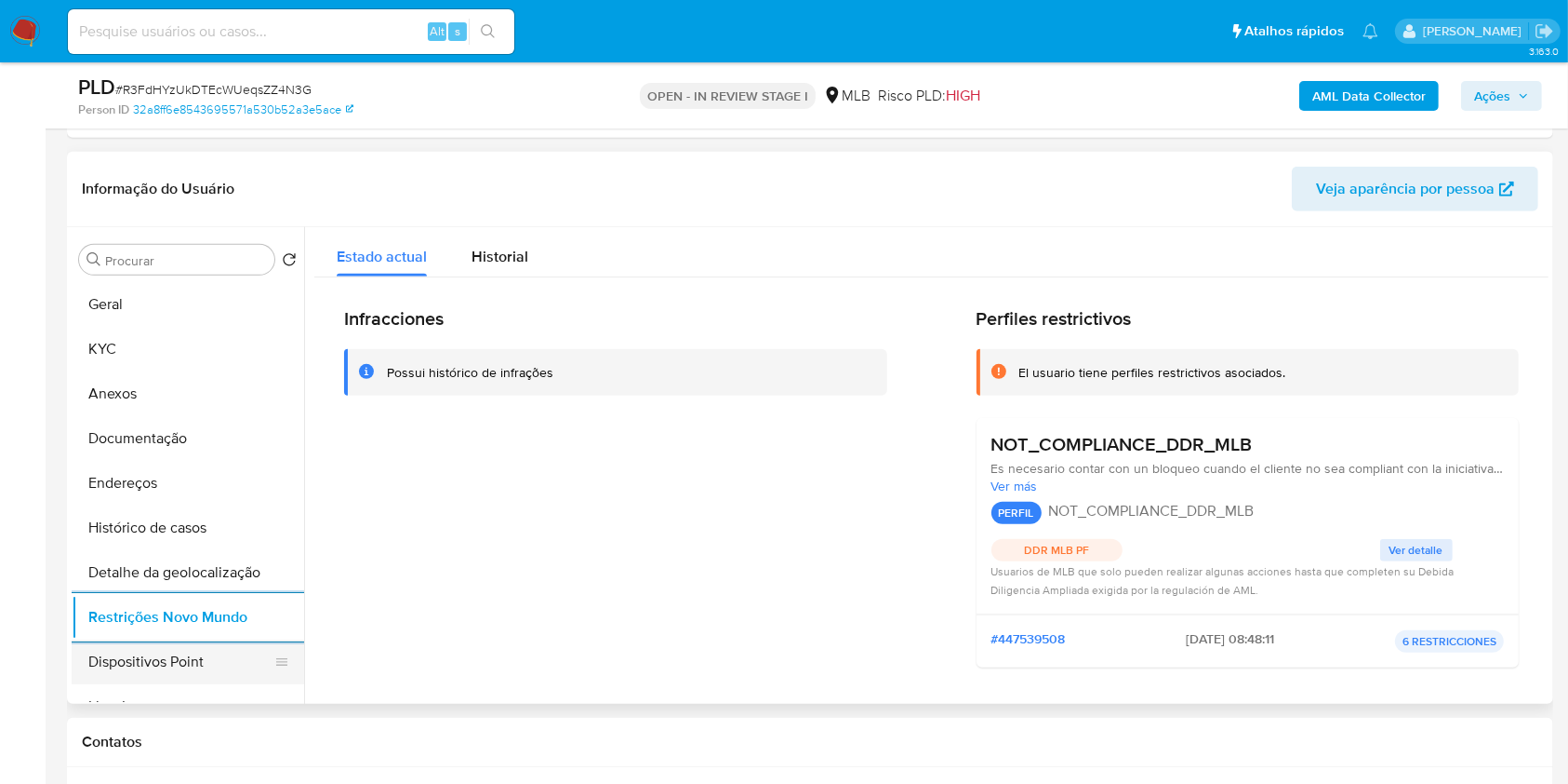
click at [200, 651] on button "Dispositivos Point" at bounding box center [180, 661] width 217 height 45
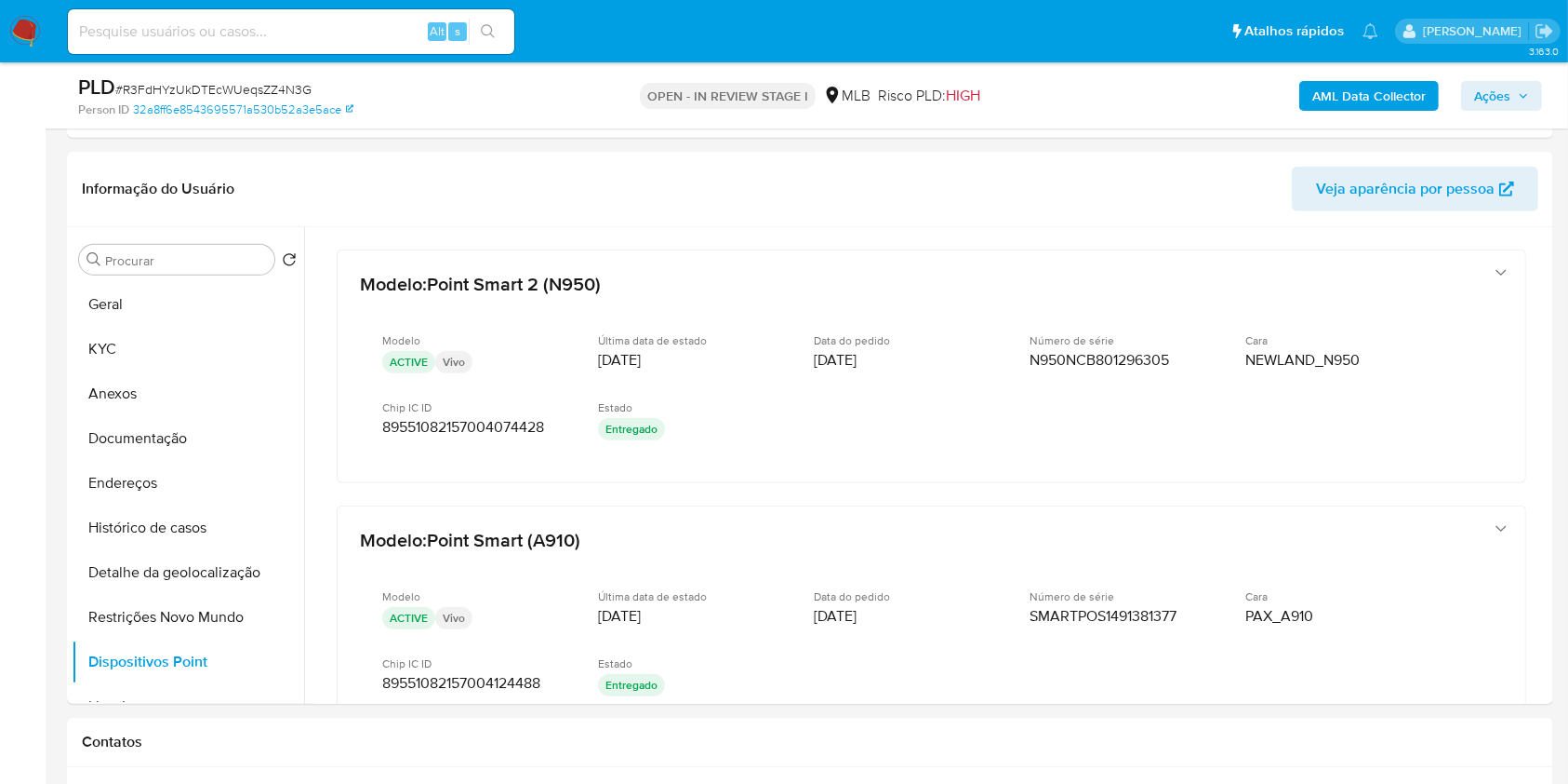
click at [1504, 83] on span "Ações" at bounding box center [1492, 95] width 36 height 30
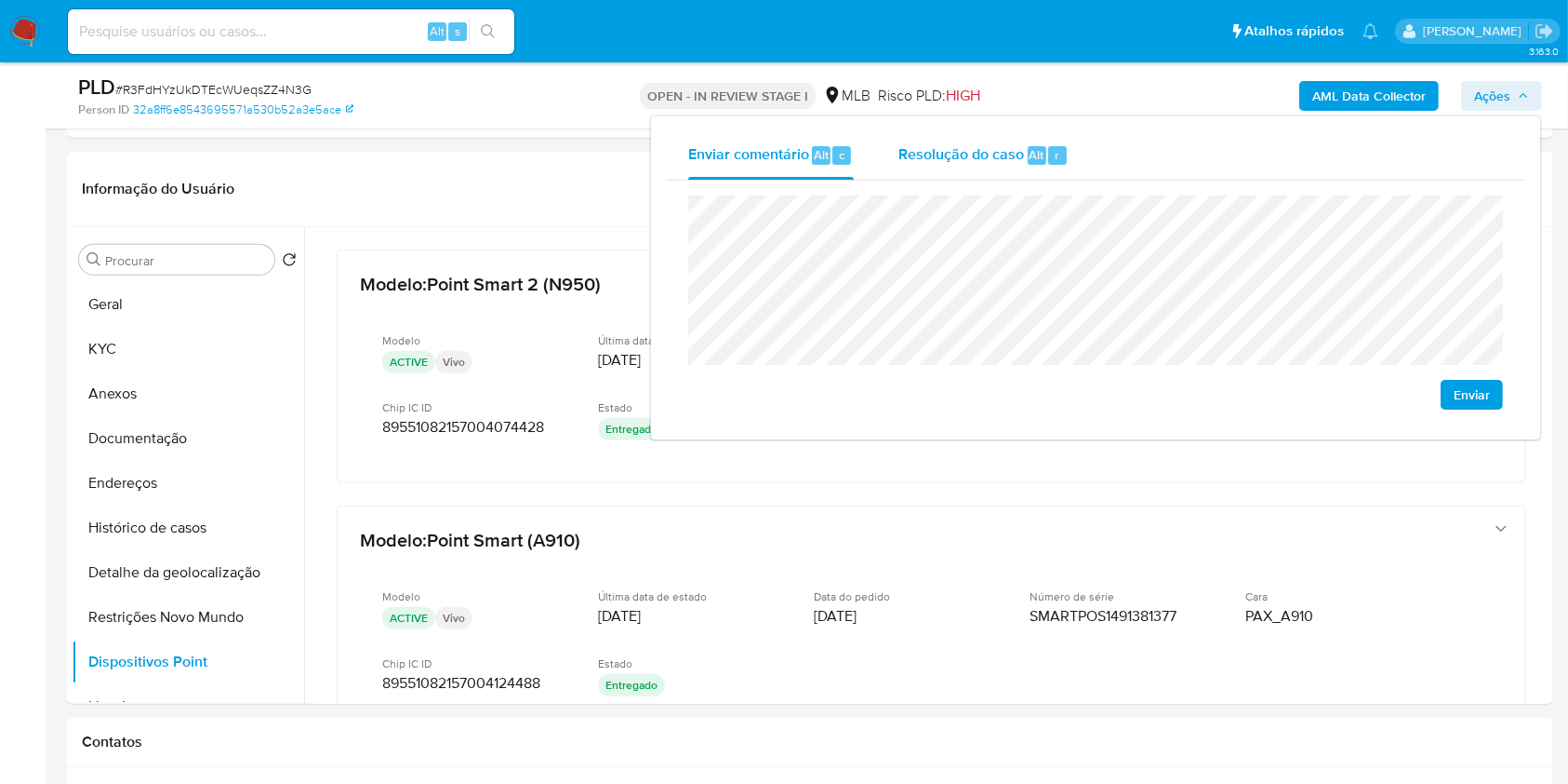
click at [1048, 173] on div "Resolução do caso Alt r" at bounding box center [984, 155] width 171 height 49
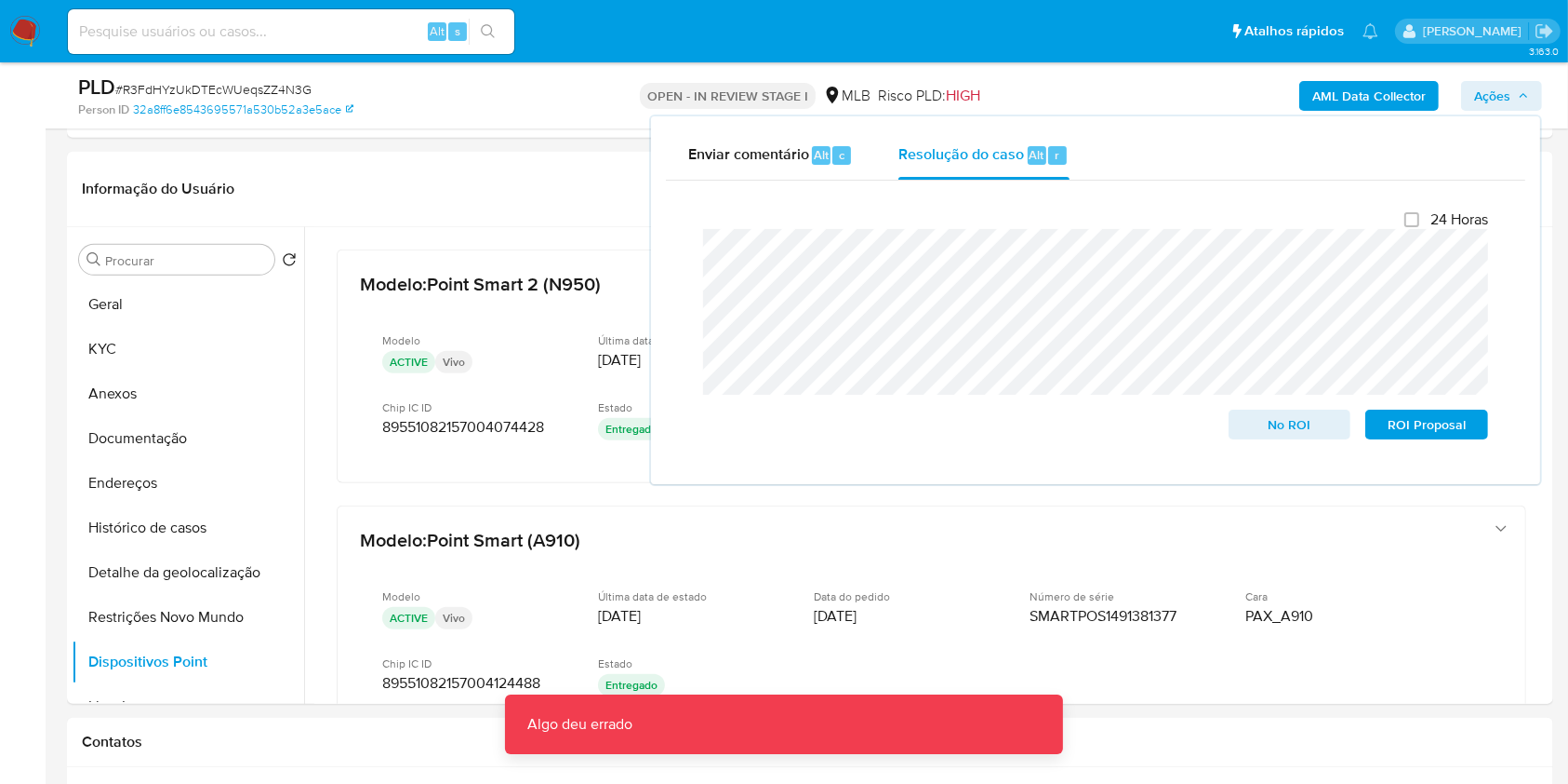
click at [1142, 75] on div "AML Data Collector Ações Enviar comentário Alt c Resolução do caso Alt r Fecham…" at bounding box center [1300, 95] width 482 height 44
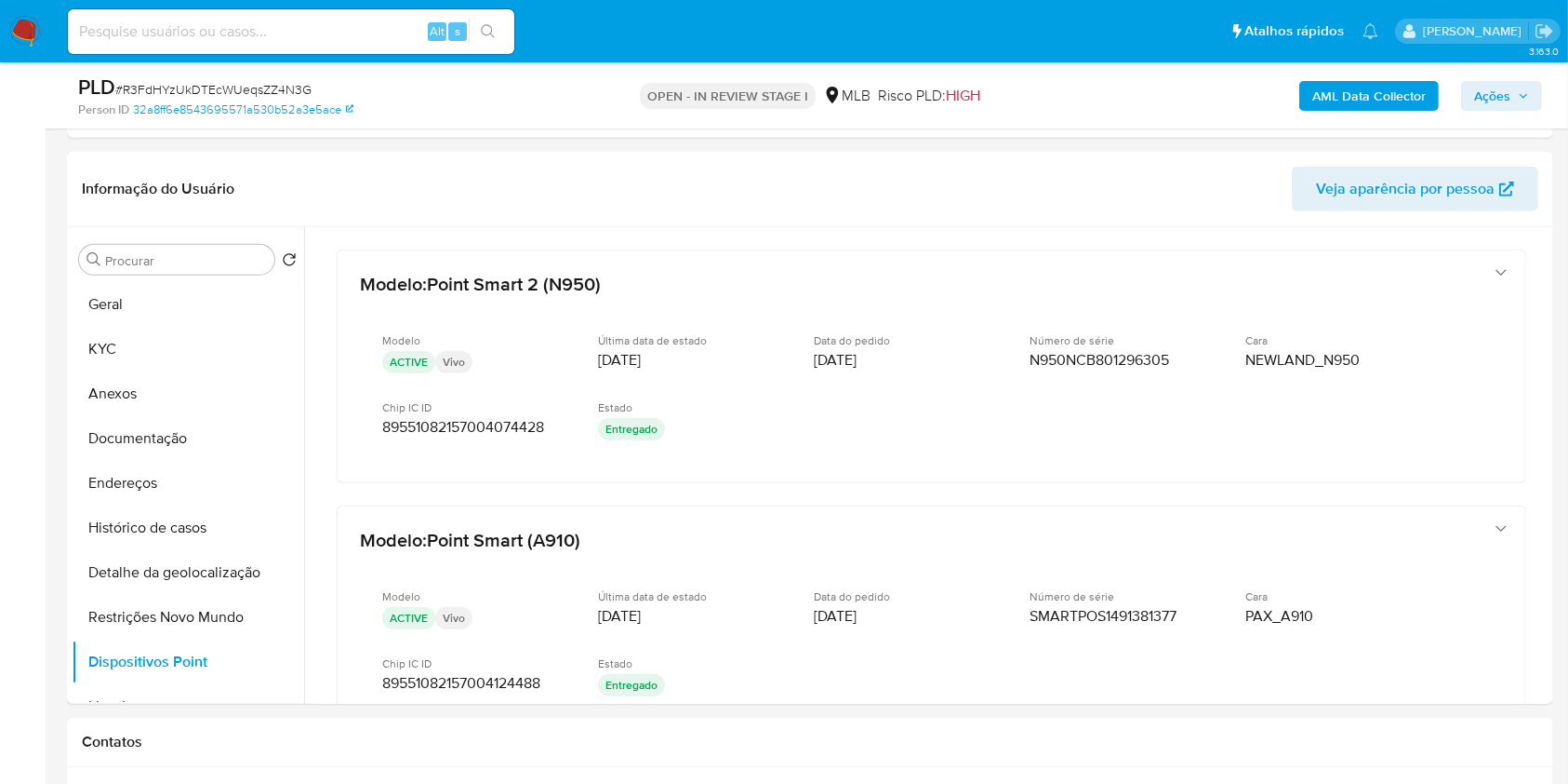
click at [1484, 89] on span "Ações" at bounding box center [1492, 95] width 36 height 30
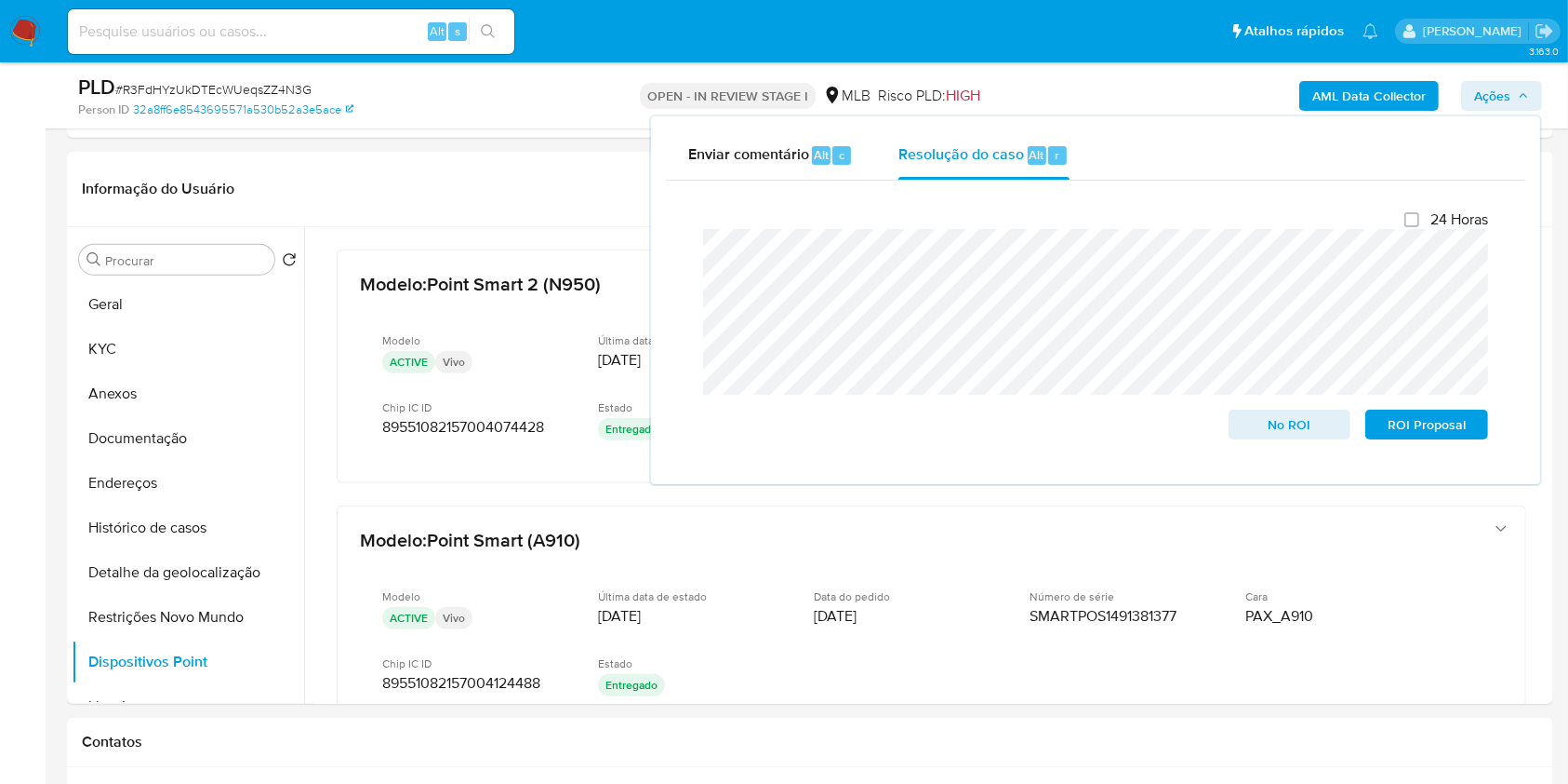
click at [1253, 102] on div "AML Data Collector Ações Enviar comentário Alt c Resolução do caso Alt r Fecham…" at bounding box center [1300, 95] width 482 height 44
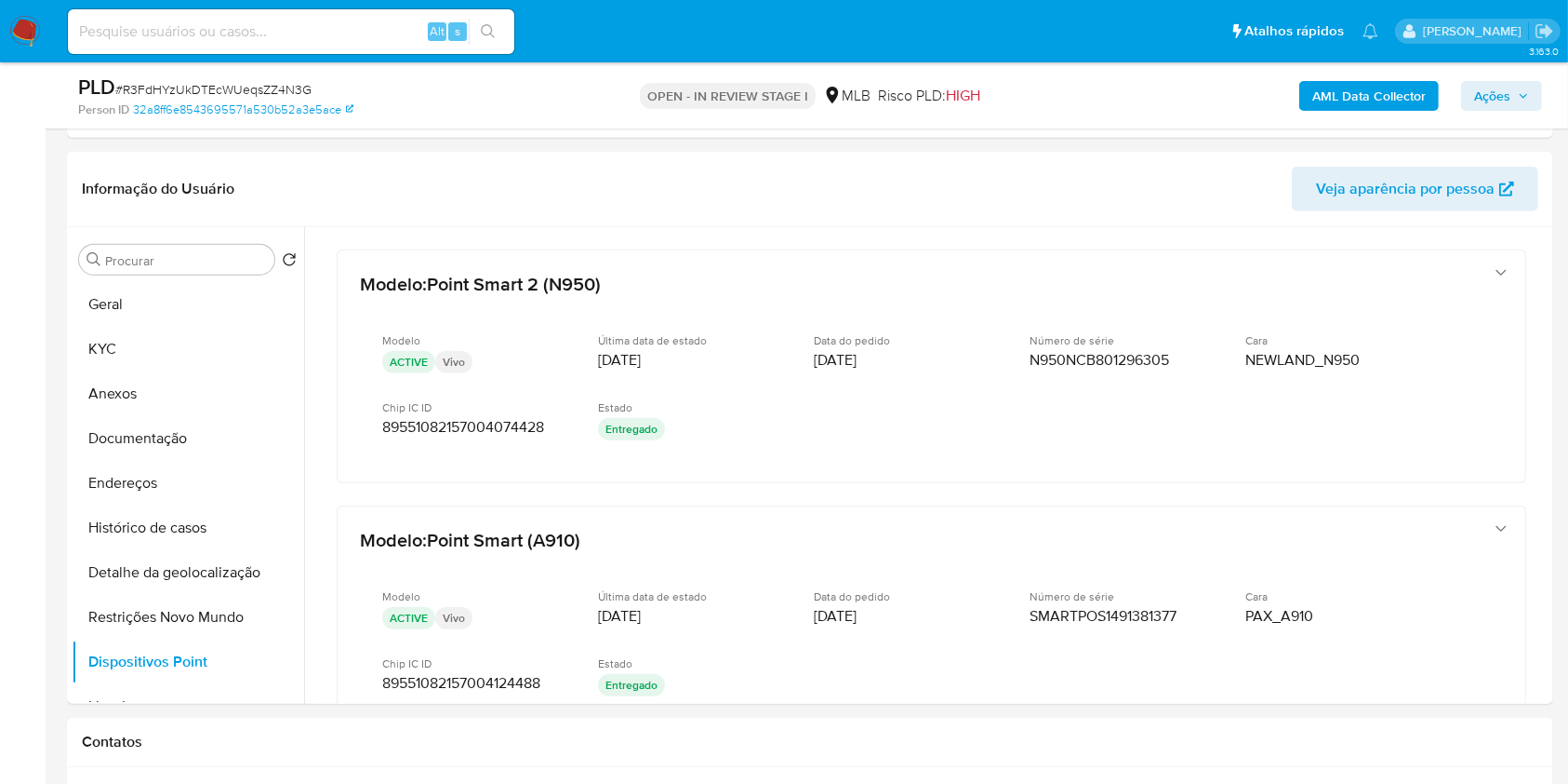
click at [1317, 100] on b "AML Data Collector" at bounding box center [1369, 95] width 113 height 30
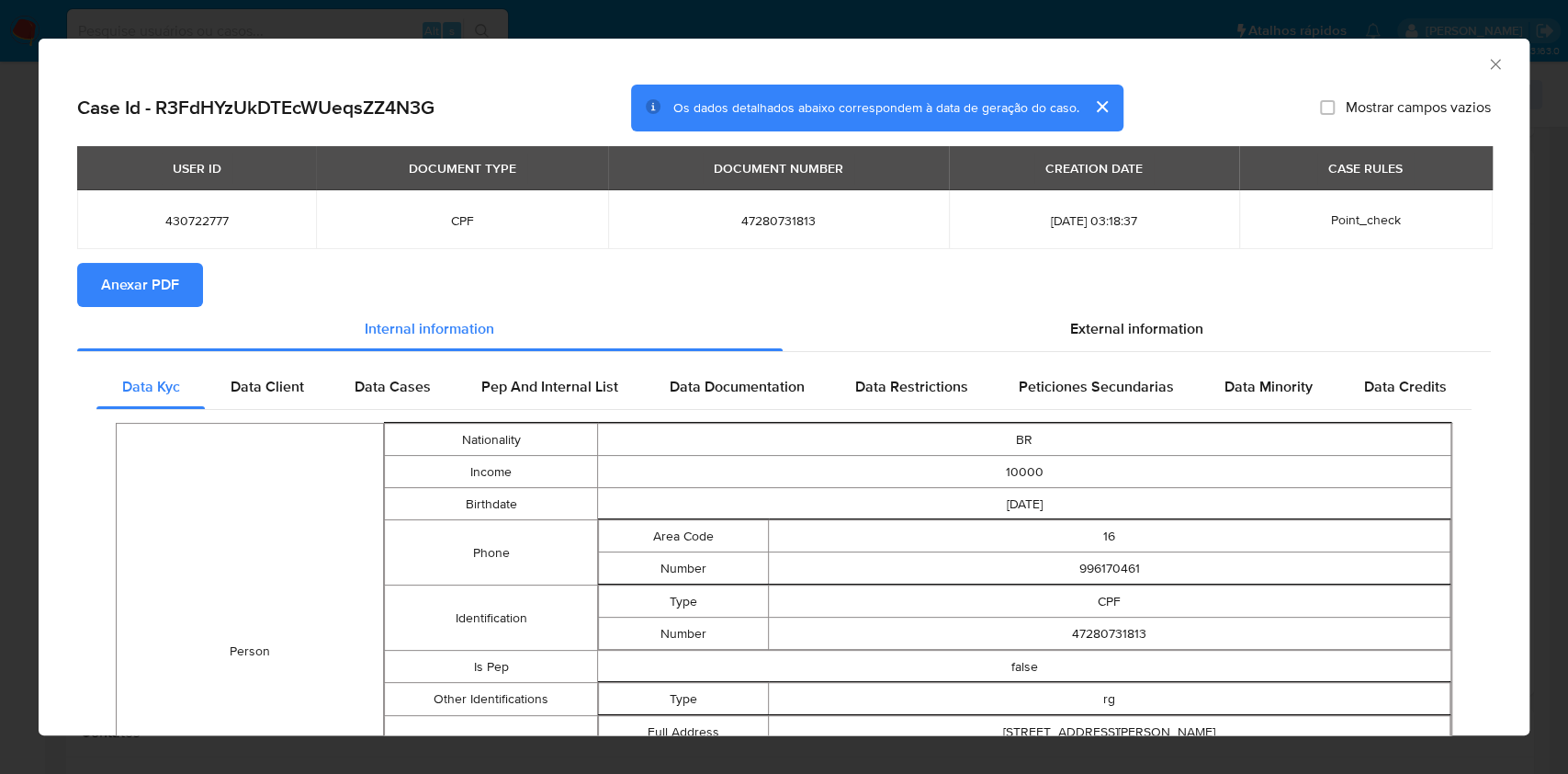
click at [168, 296] on span "Anexar PDF" at bounding box center [139, 284] width 78 height 40
click at [1490, 64] on icon "Fechar a janela" at bounding box center [1495, 63] width 10 height 10
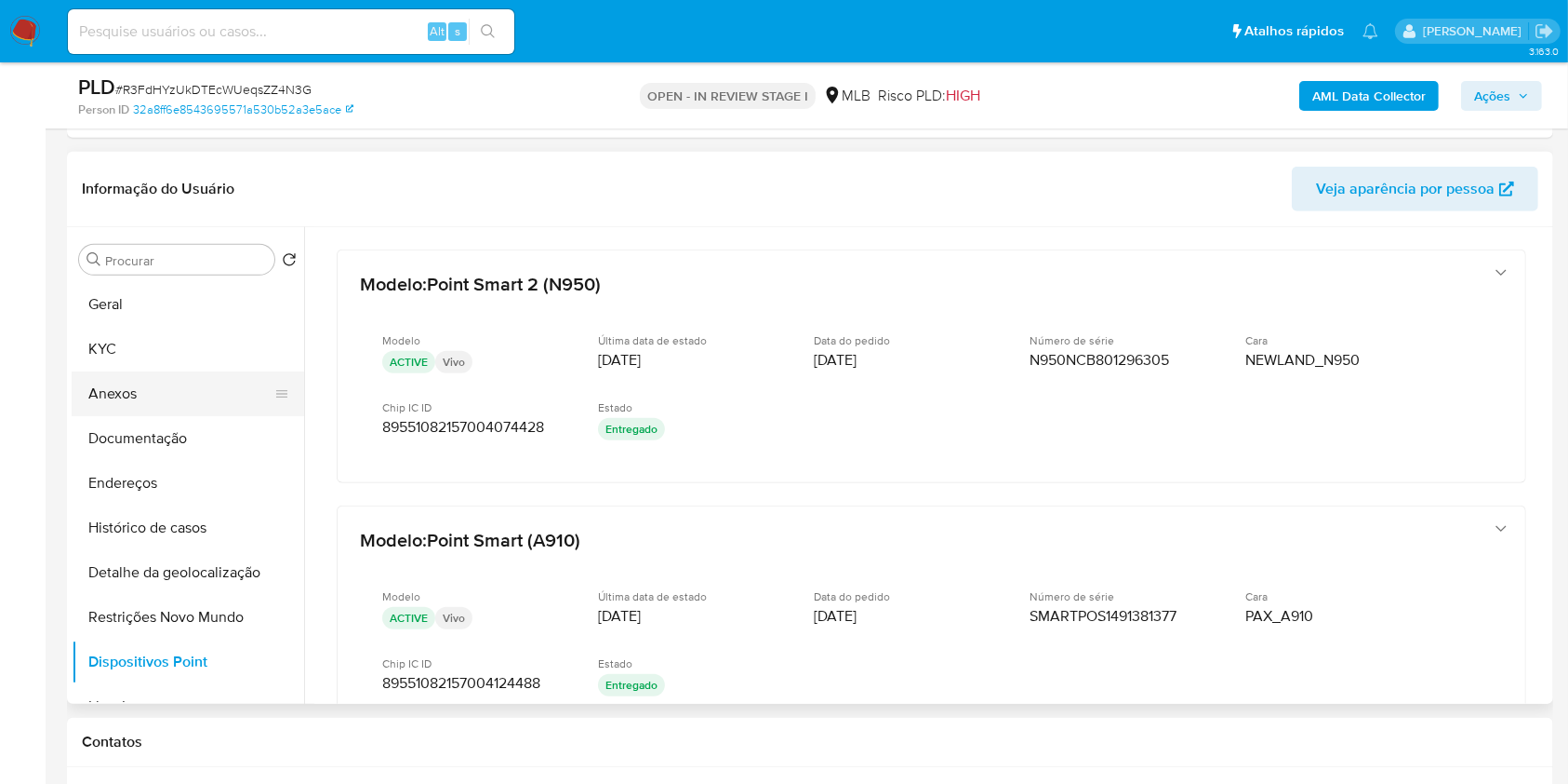
click at [114, 402] on button "Anexos" at bounding box center [180, 393] width 217 height 45
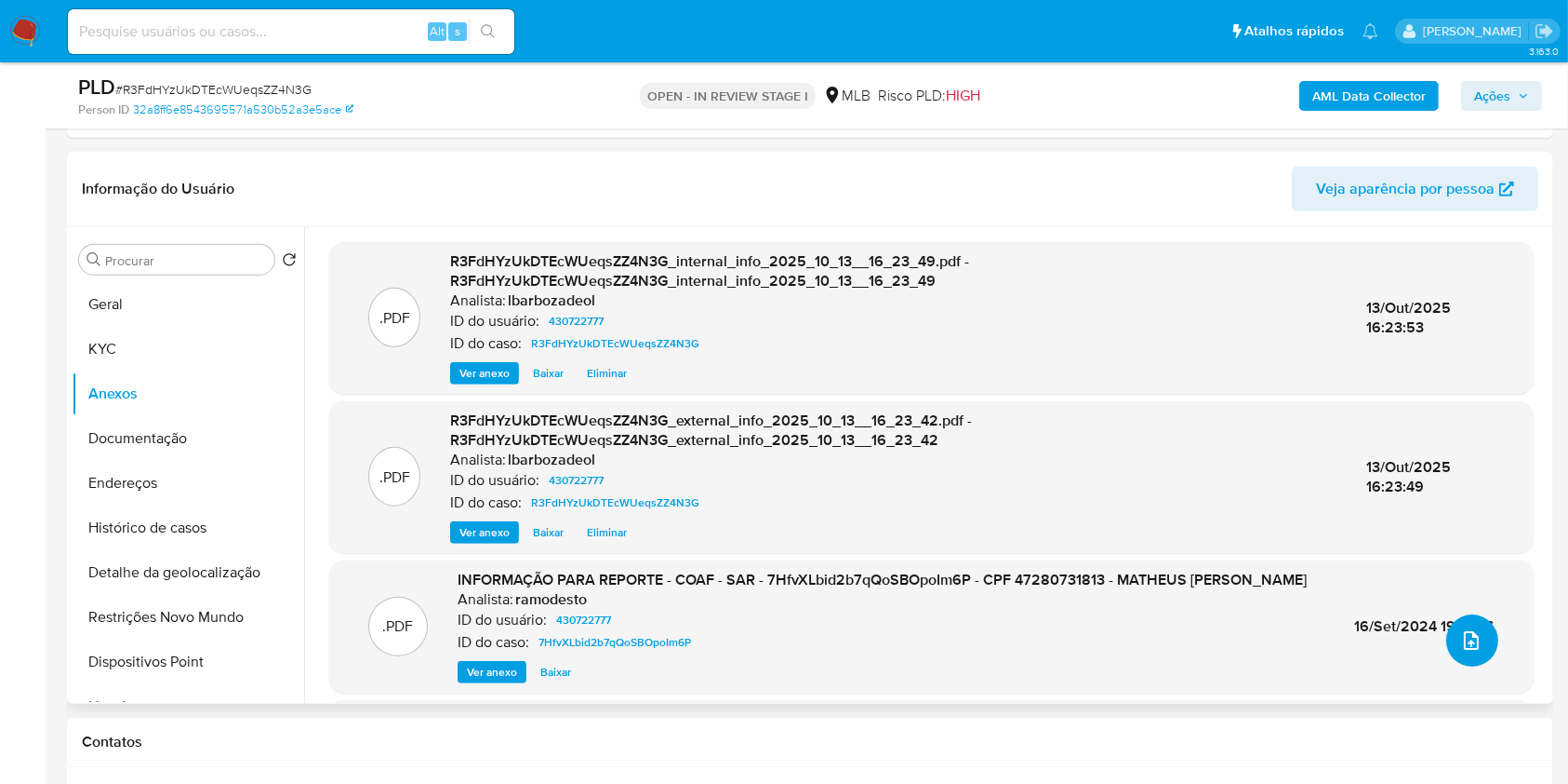
click at [1446, 630] on button "upload-file" at bounding box center [1472, 640] width 52 height 52
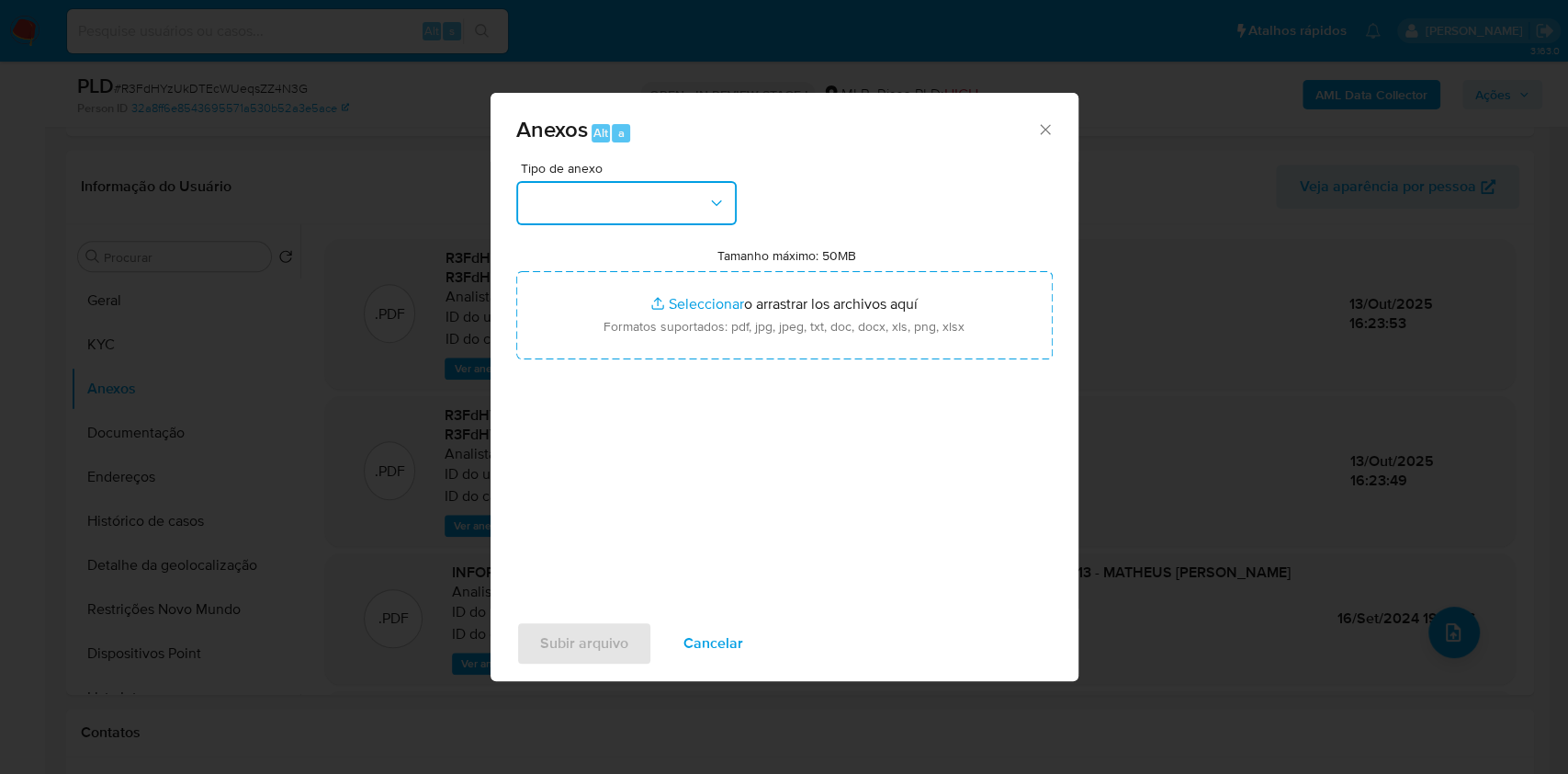
click at [647, 202] on button "button" at bounding box center [626, 202] width 220 height 44
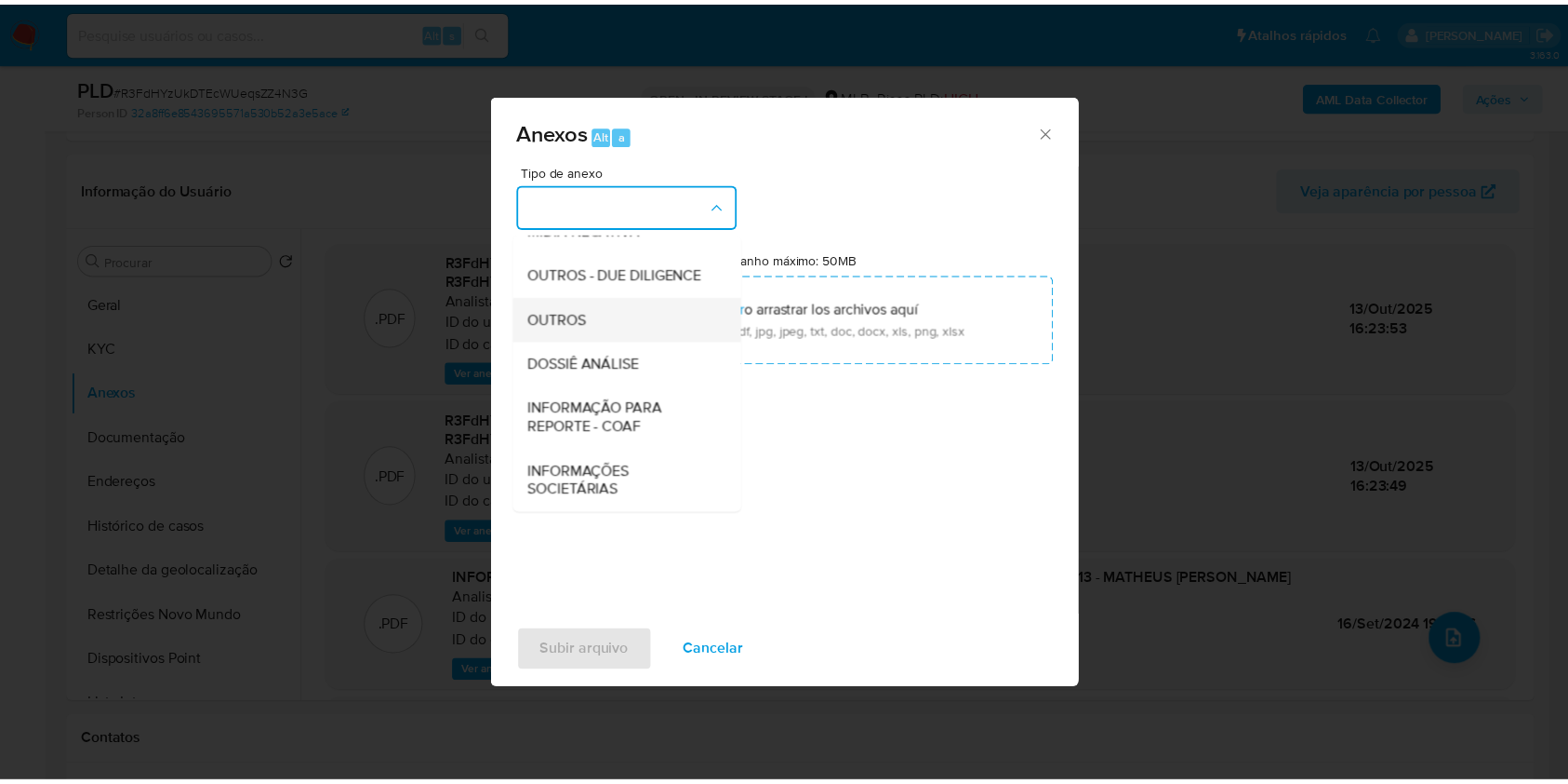
scroll to position [279, 0]
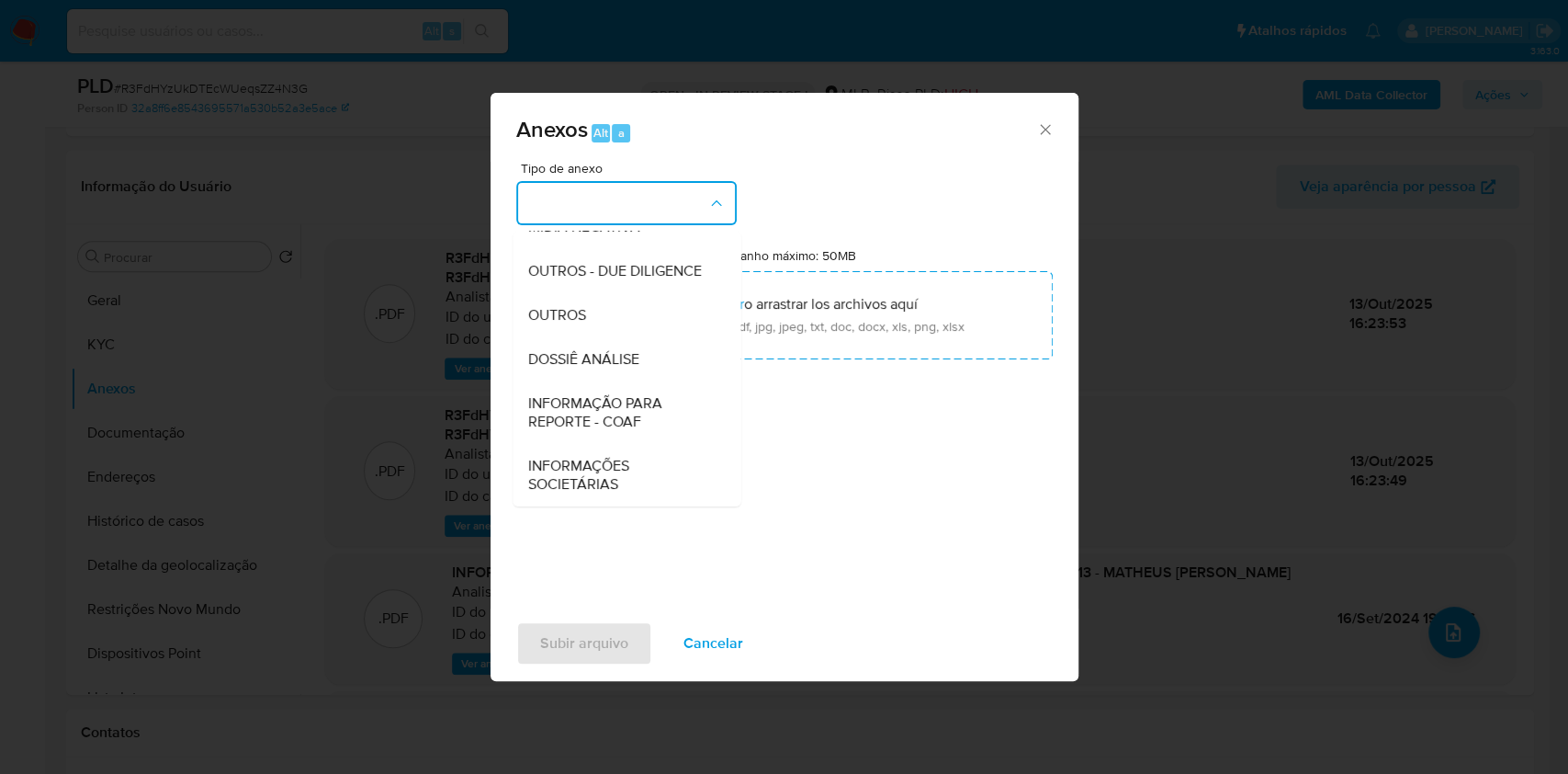
click at [587, 360] on span "DOSSIÊ ANÁLISE" at bounding box center [583, 360] width 111 height 19
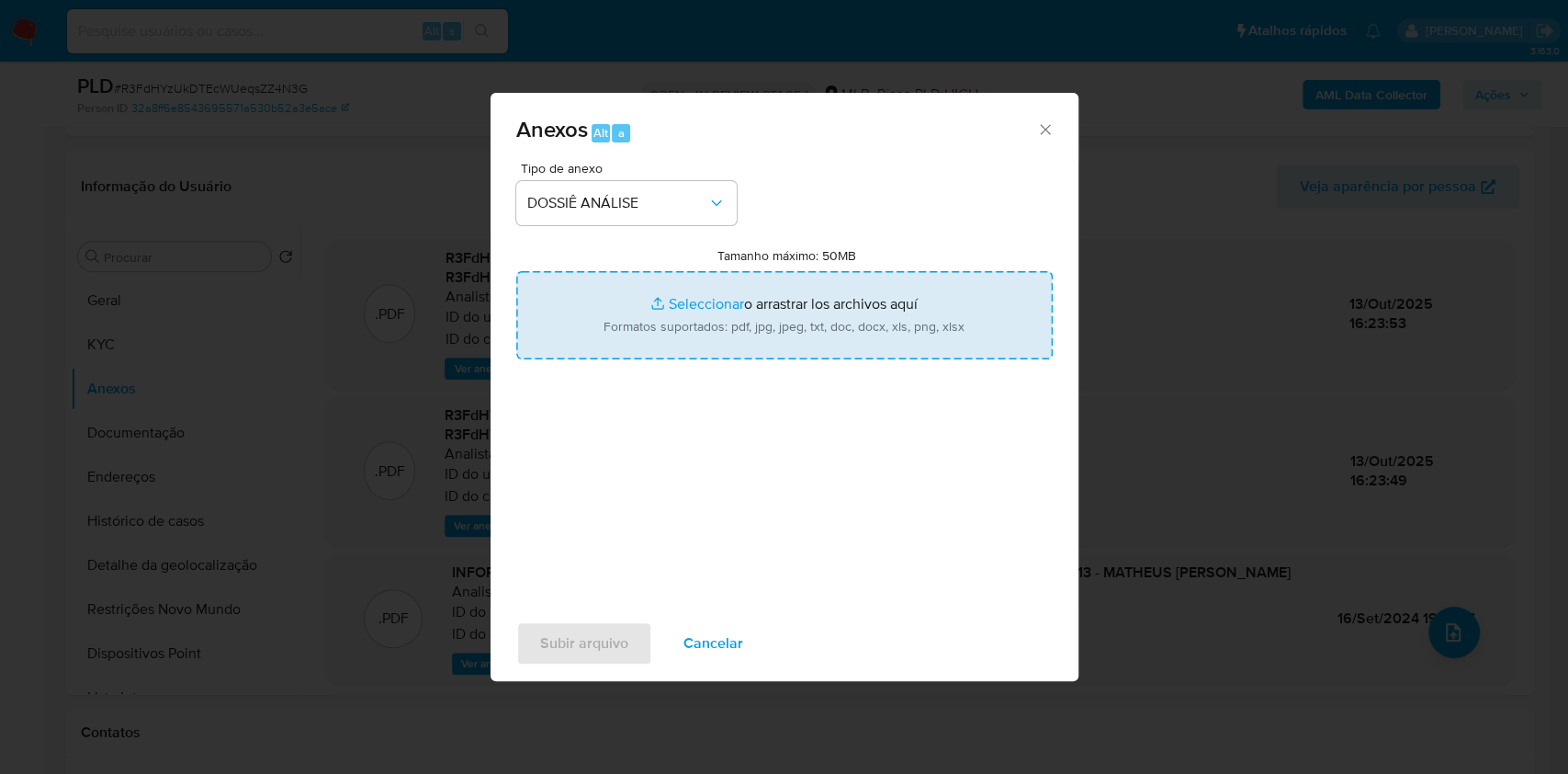
click at [604, 326] on input "Tamanho máximo: 50MB Seleccionar archivos" at bounding box center [784, 315] width 536 height 89
type input "C:\fakepath\2° SAR - XXXX - CPF 47280731813 - MATHEUS DURAES DA SILVA.pdf"
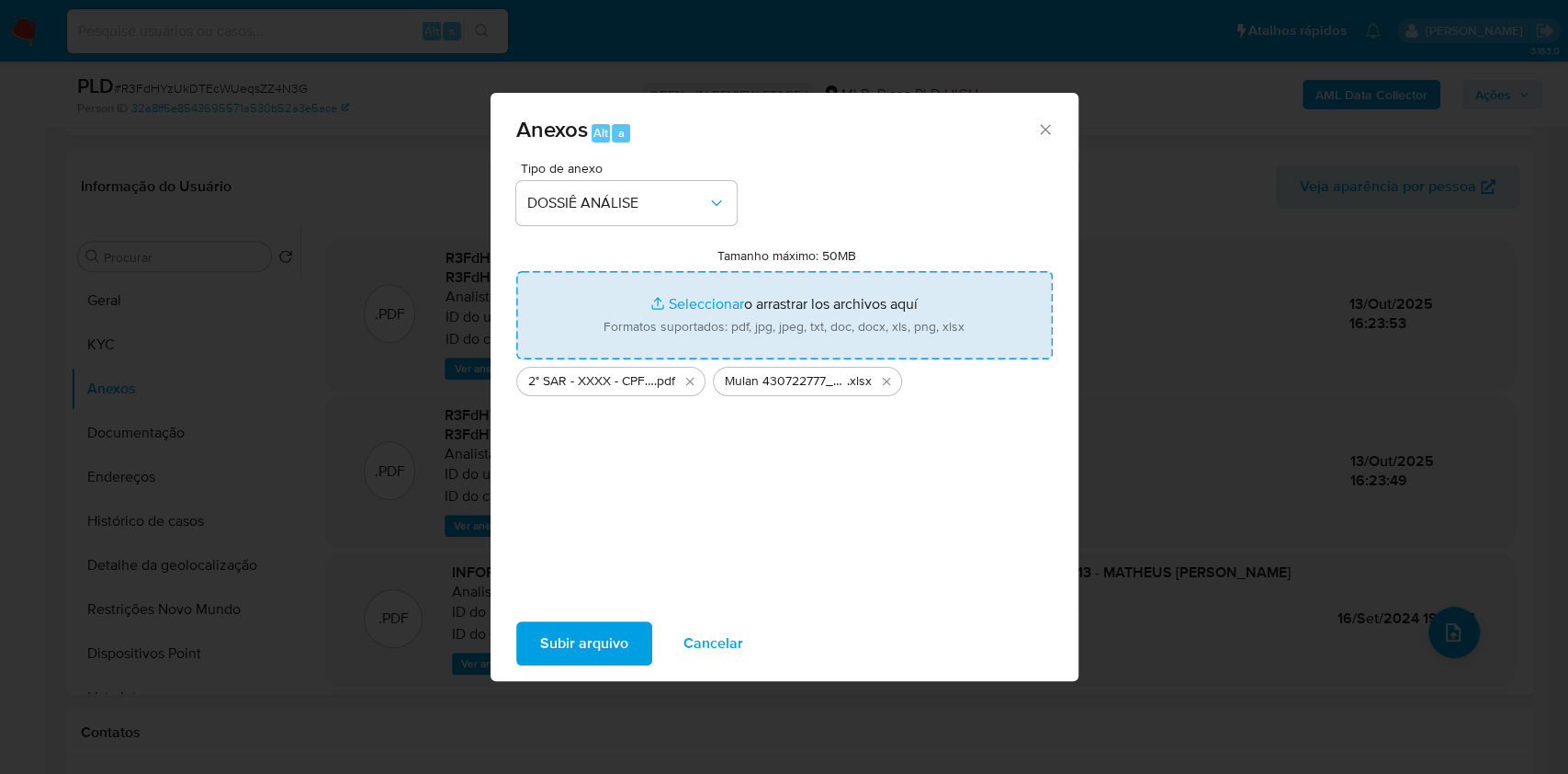
click at [587, 638] on span "Subir arquivo" at bounding box center [584, 643] width 88 height 40
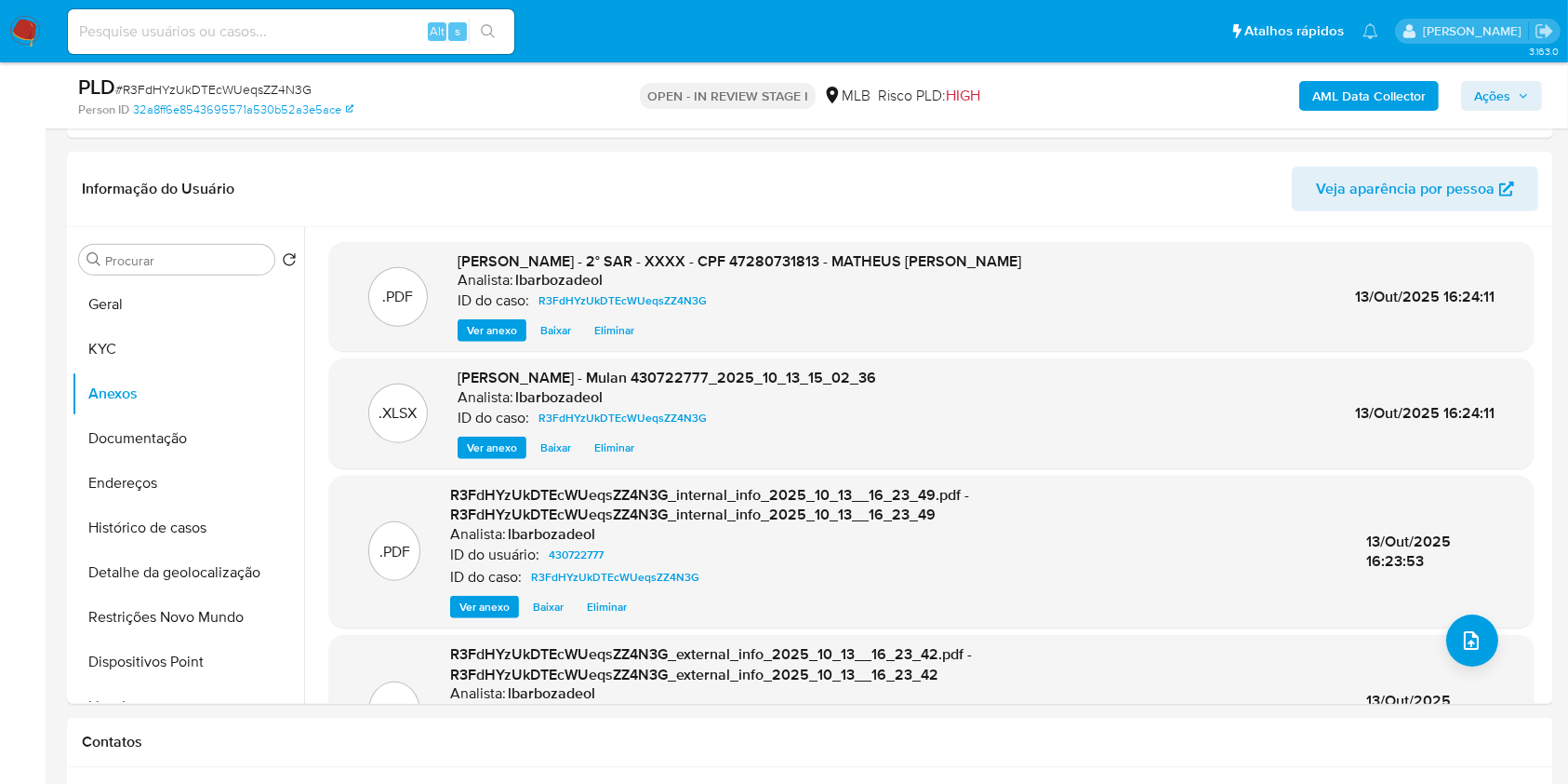
click at [1507, 100] on span "Ações" at bounding box center [1492, 95] width 36 height 30
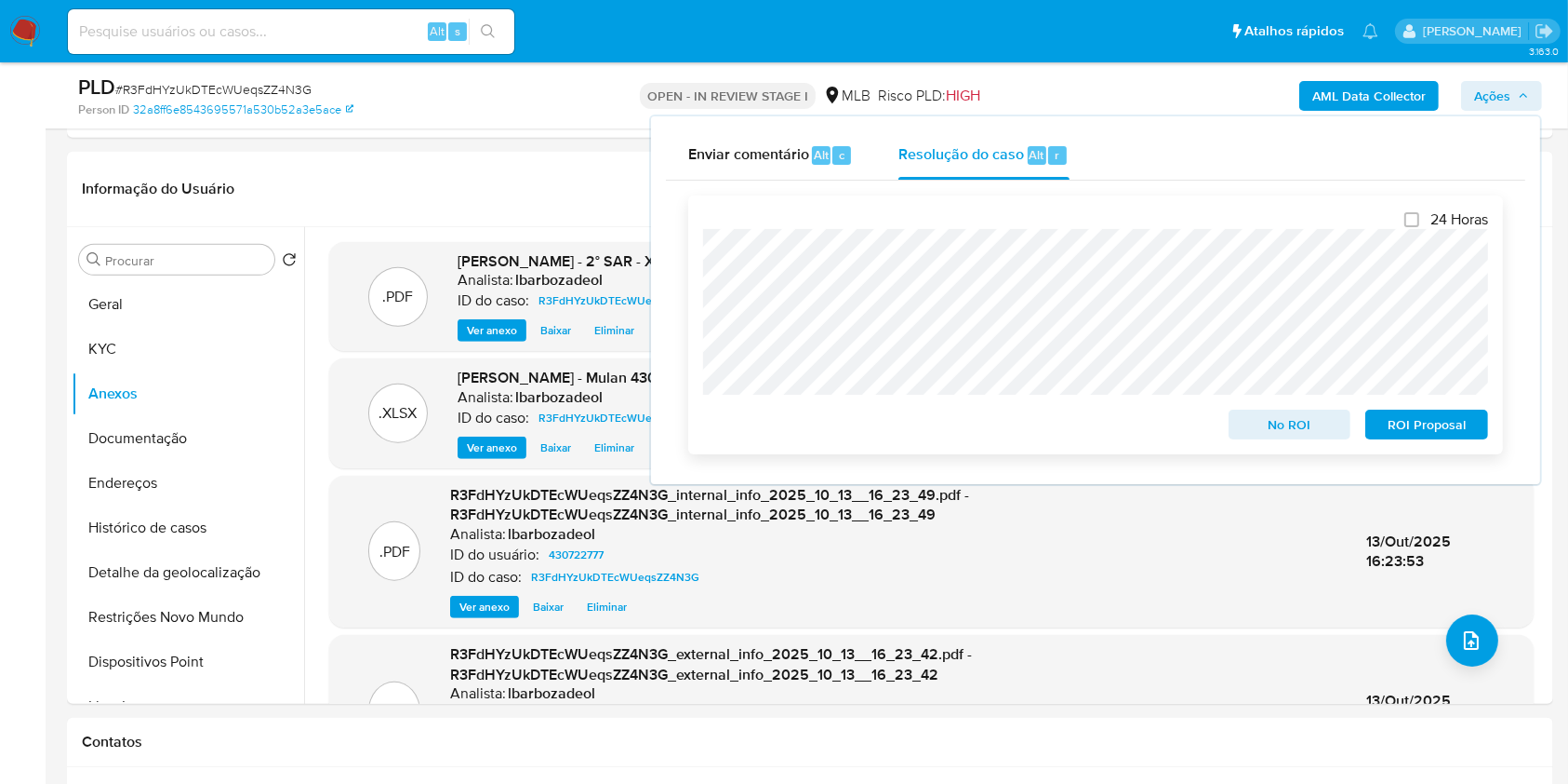
click at [1433, 426] on span "ROI Proposal" at bounding box center [1426, 423] width 96 height 26
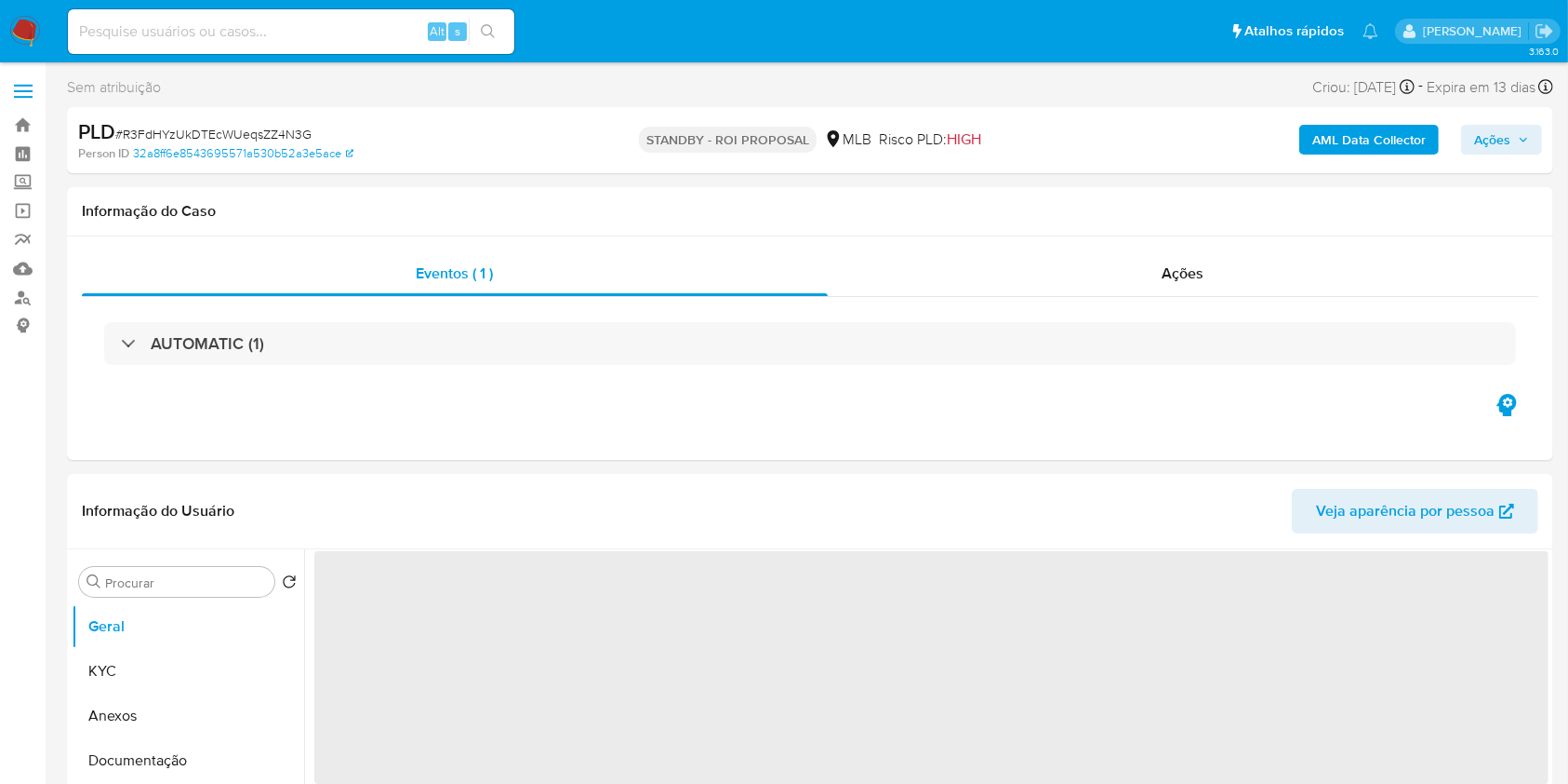
select select "10"
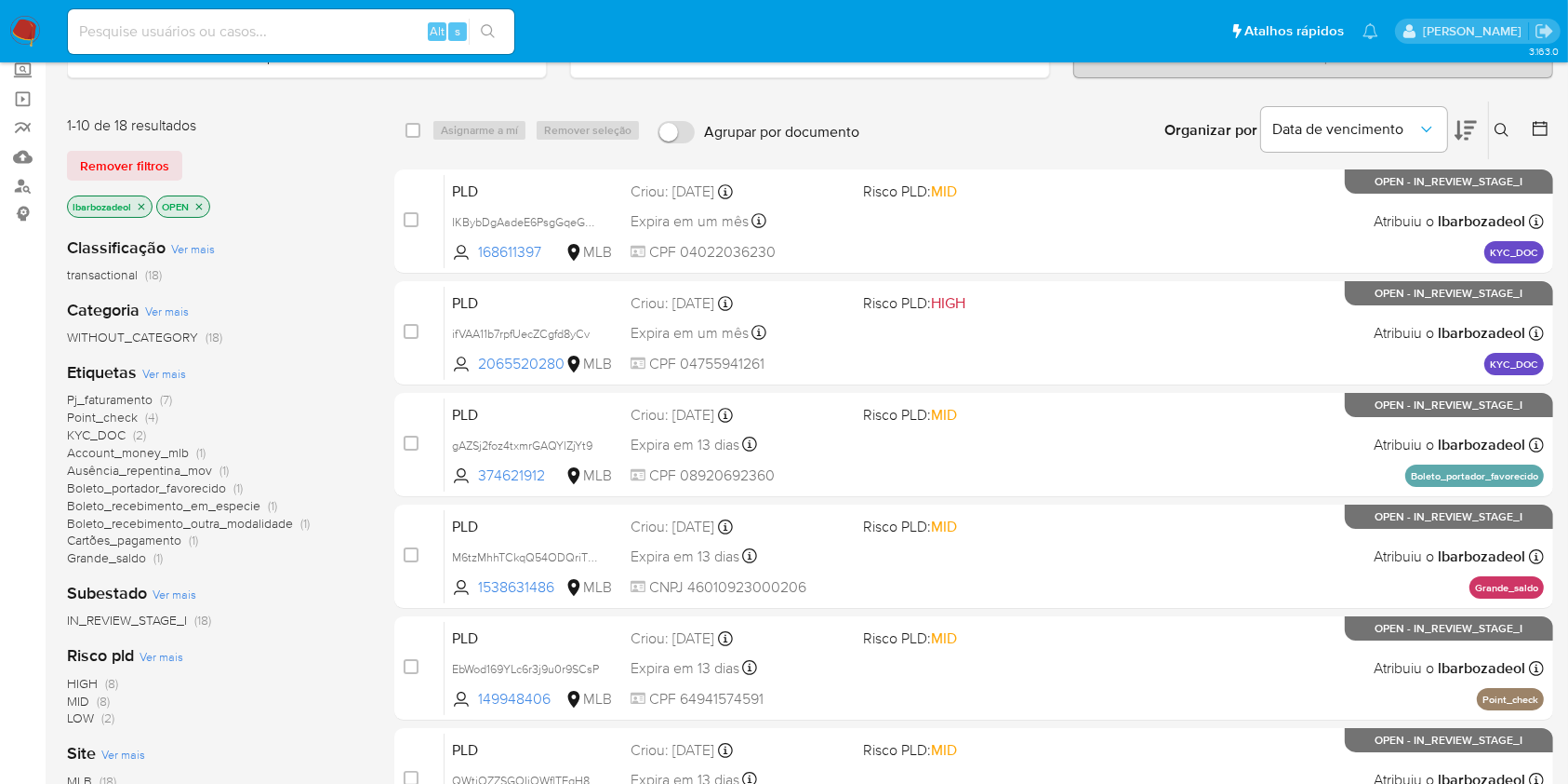
scroll to position [113, 0]
click at [184, 469] on span "Ausência_repentina_mov" at bounding box center [139, 469] width 145 height 19
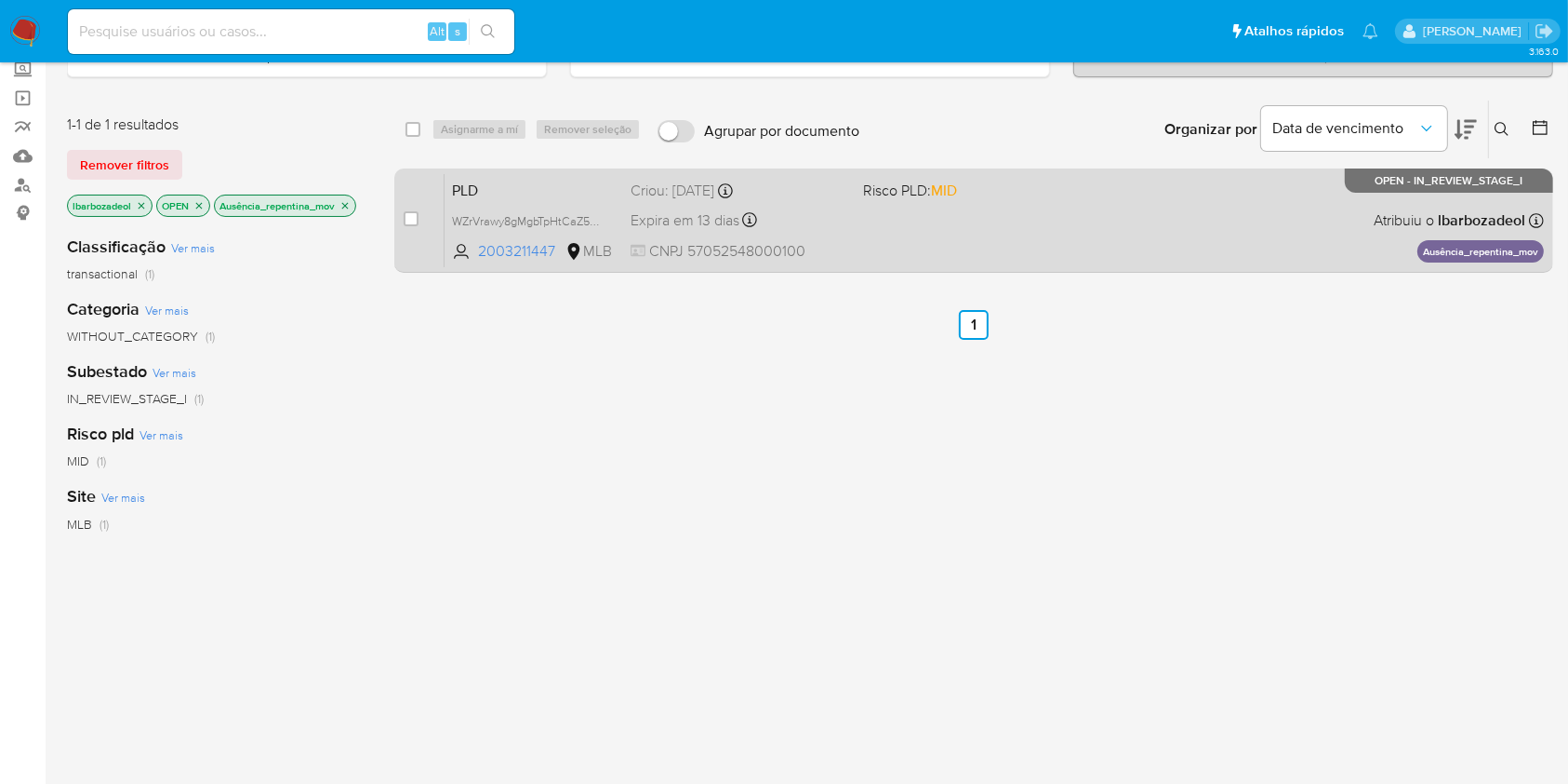
click at [948, 219] on div "PLD WZrVrawy8gMgbTpHtCaZ5dIN 2003211447 MLB Risco PLD: MID Criou: [DATE] Criou:…" at bounding box center [993, 219] width 1099 height 94
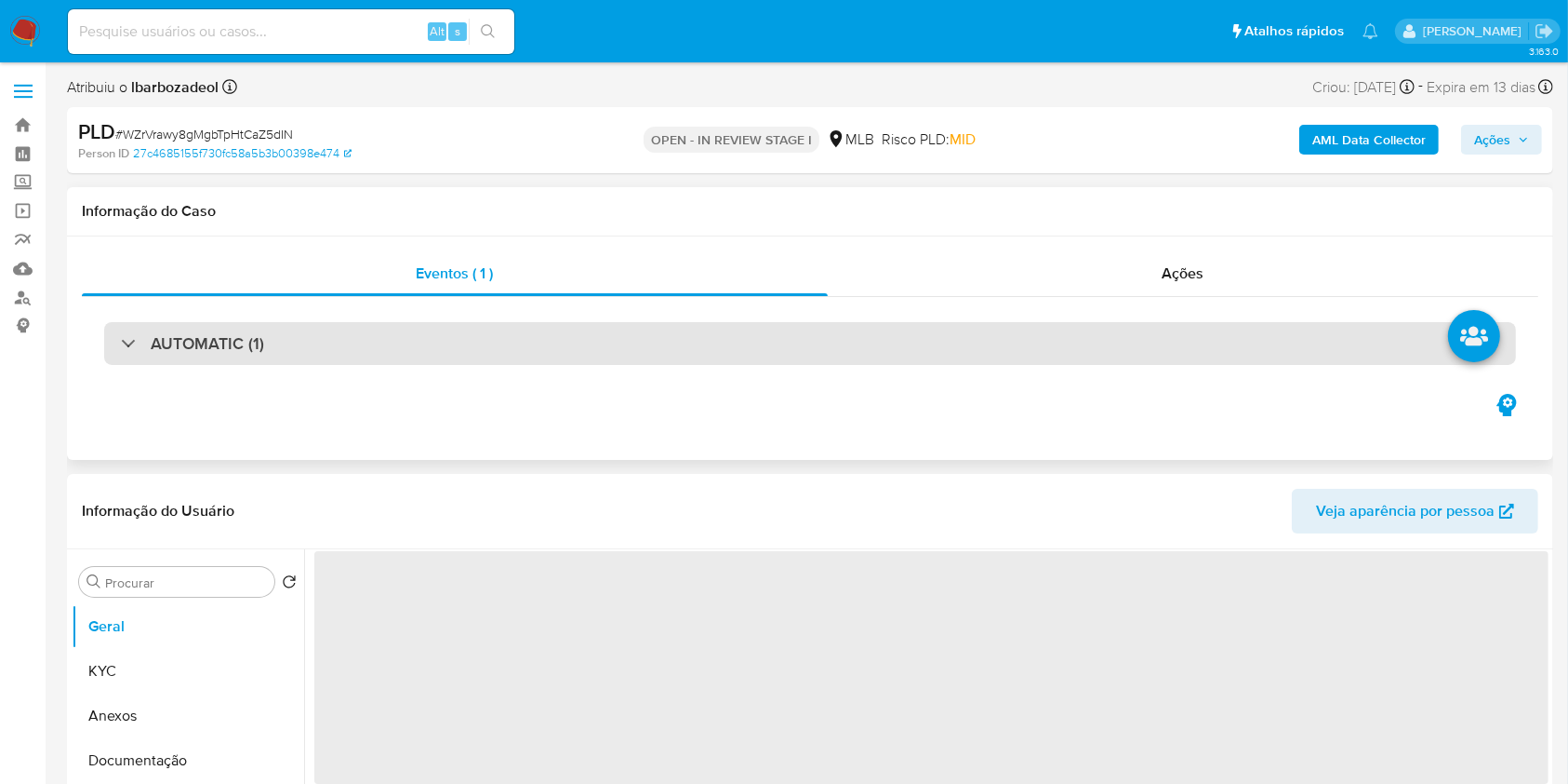
select select "10"
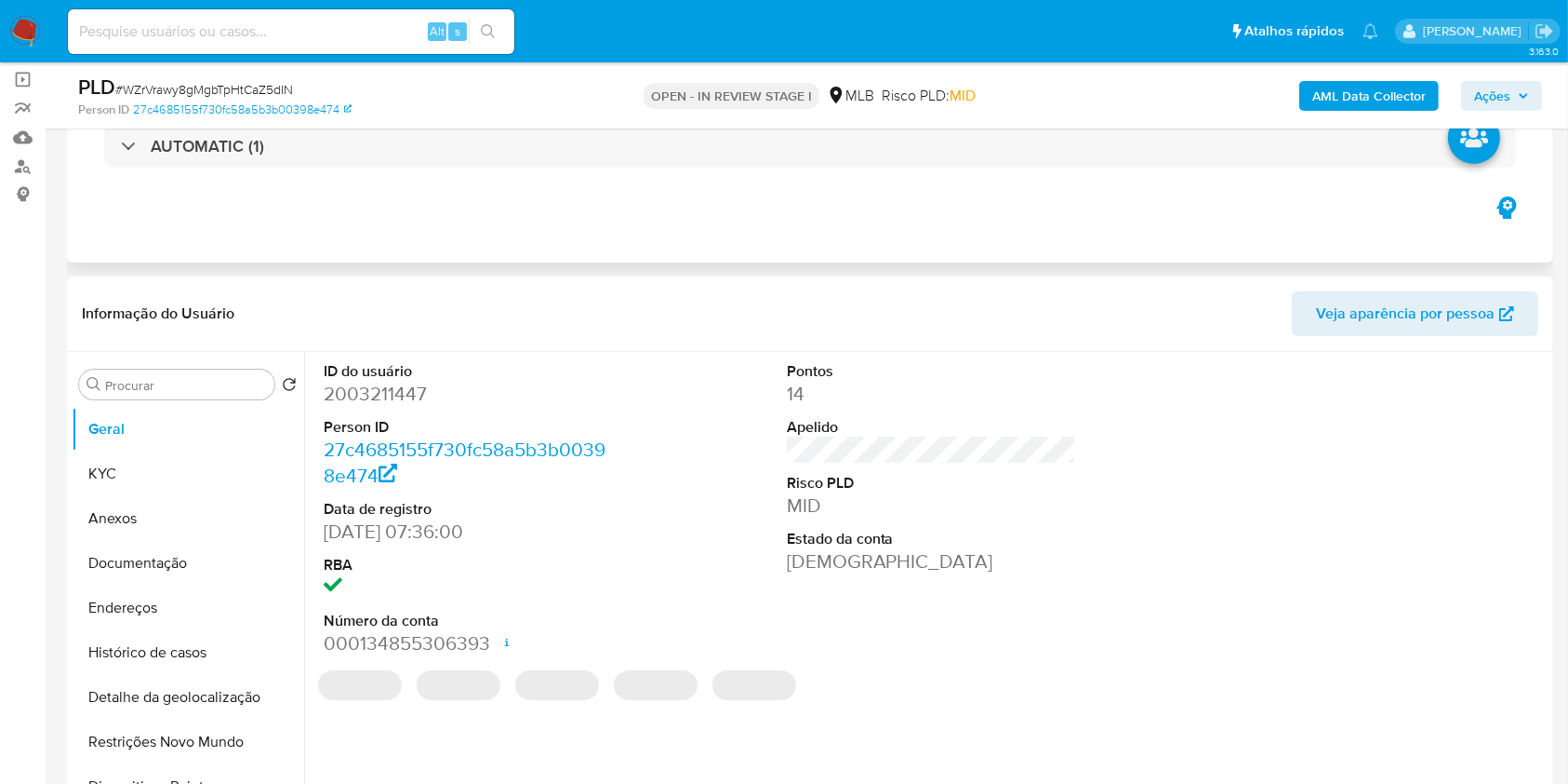
scroll to position [260, 0]
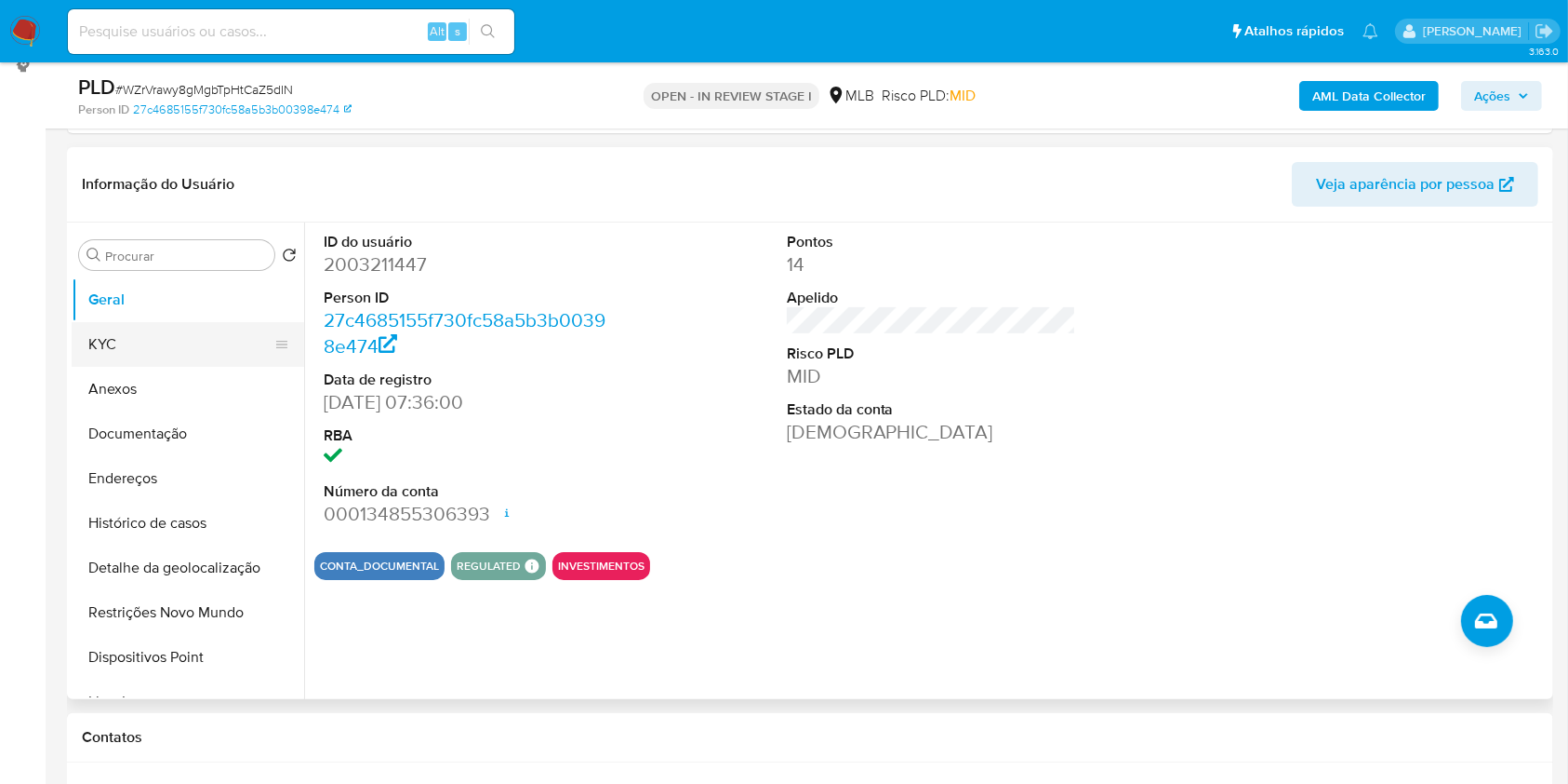
click at [179, 350] on button "KYC" at bounding box center [180, 344] width 217 height 45
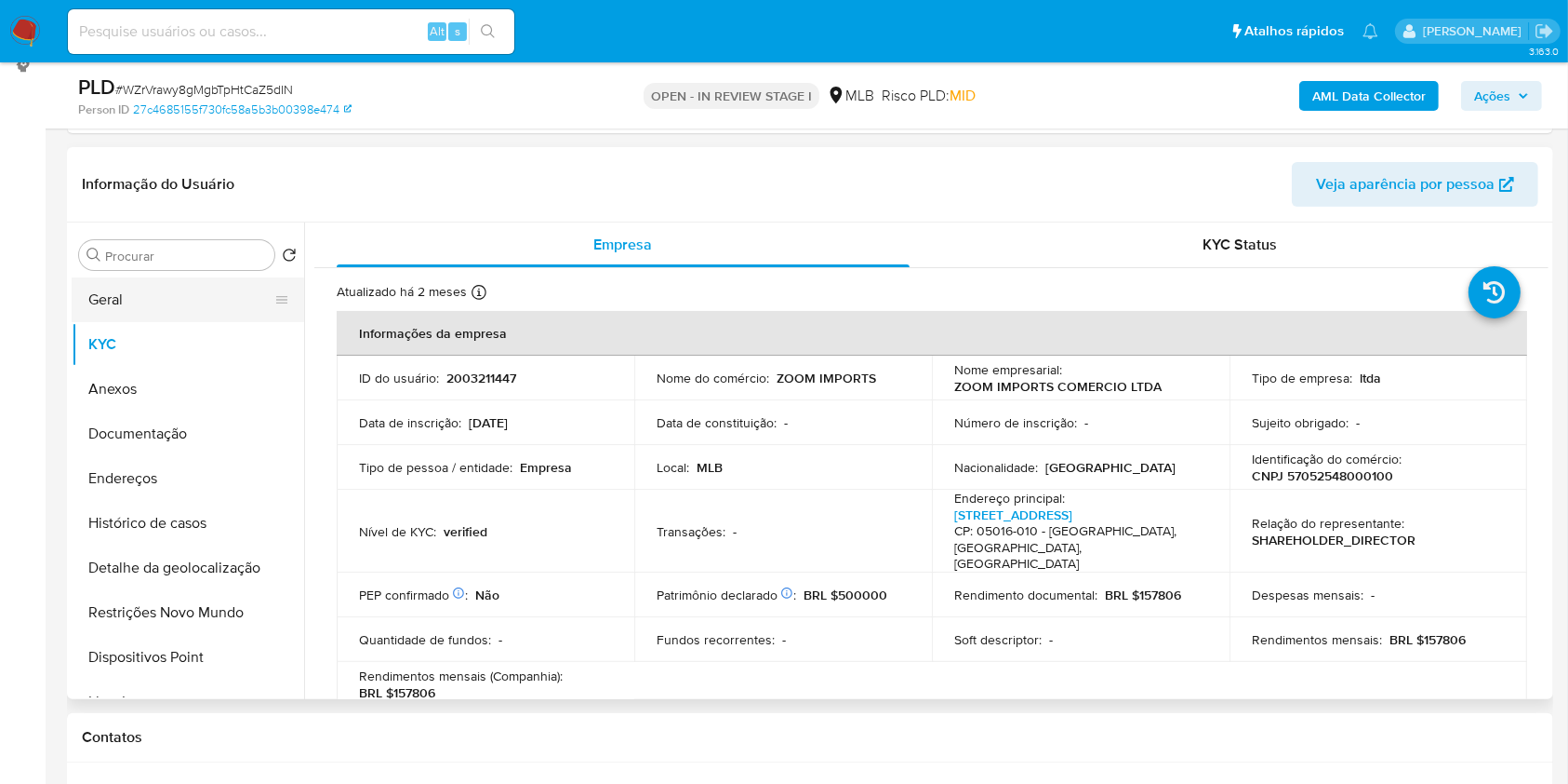
click at [184, 310] on button "Geral" at bounding box center [180, 299] width 217 height 45
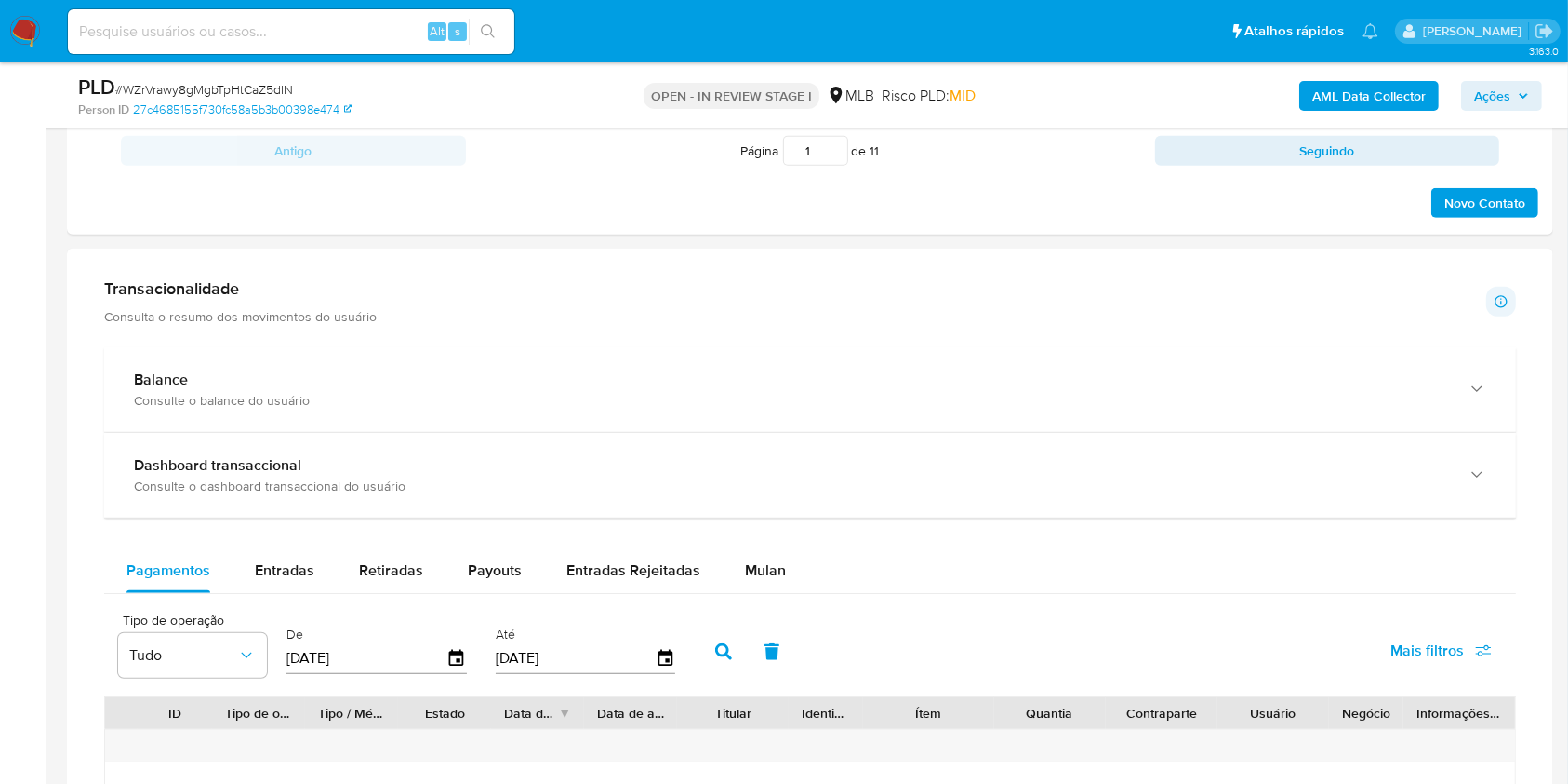
scroll to position [1161, 0]
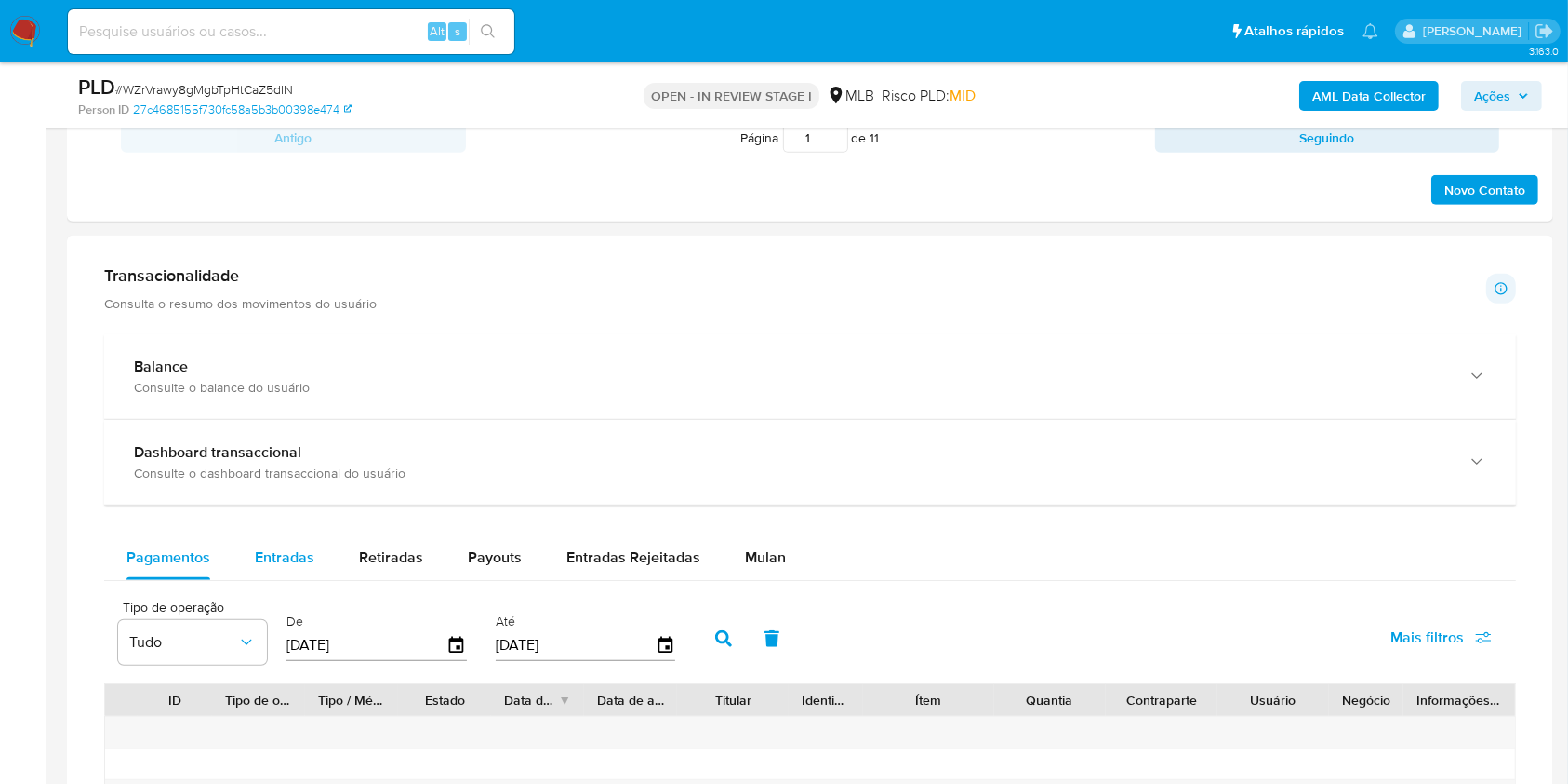
click at [297, 548] on span "Entradas" at bounding box center [284, 557] width 59 height 21
select select "10"
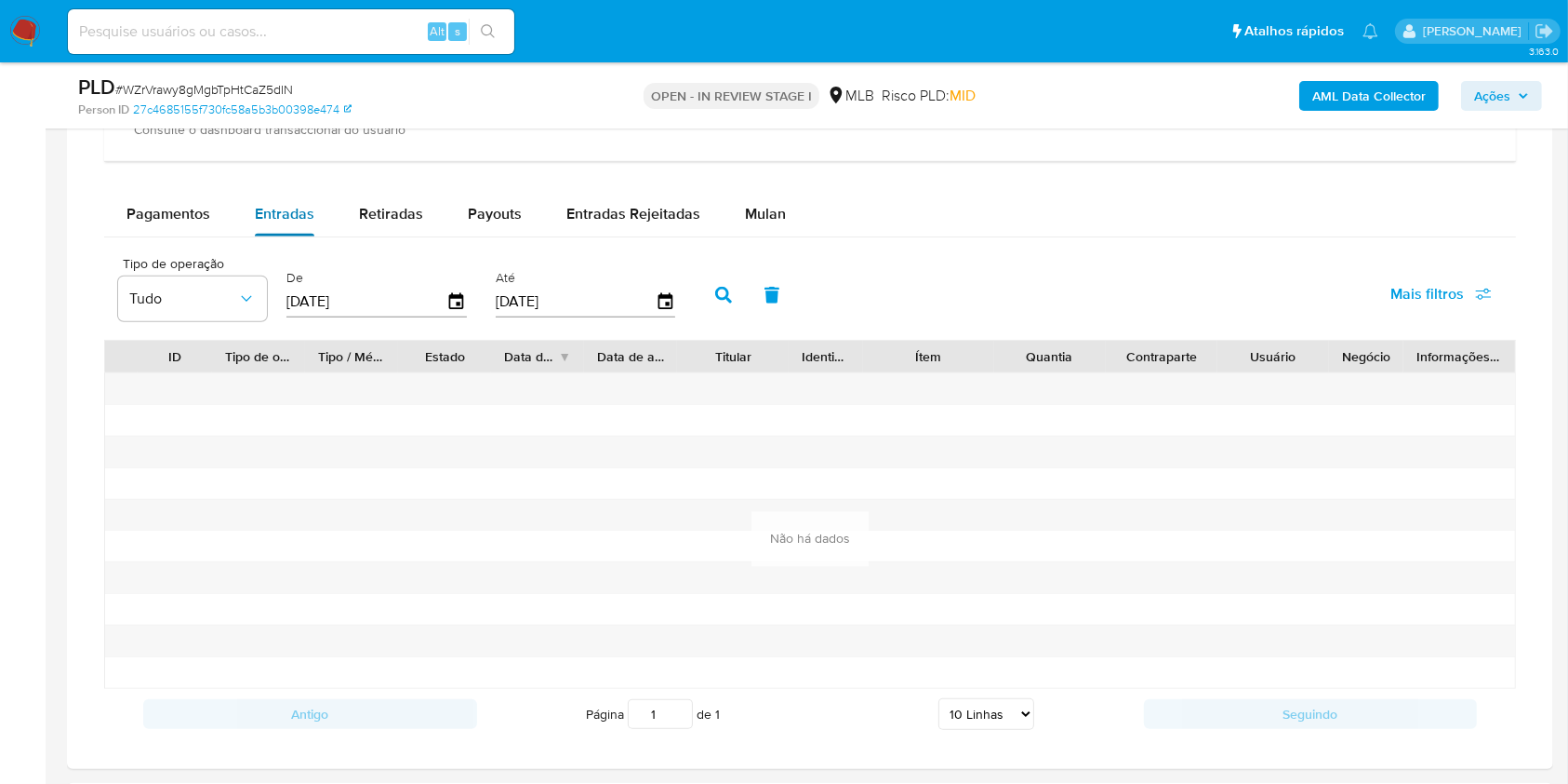
scroll to position [1505, 0]
click at [447, 289] on icon "button" at bounding box center [457, 301] width 32 height 32
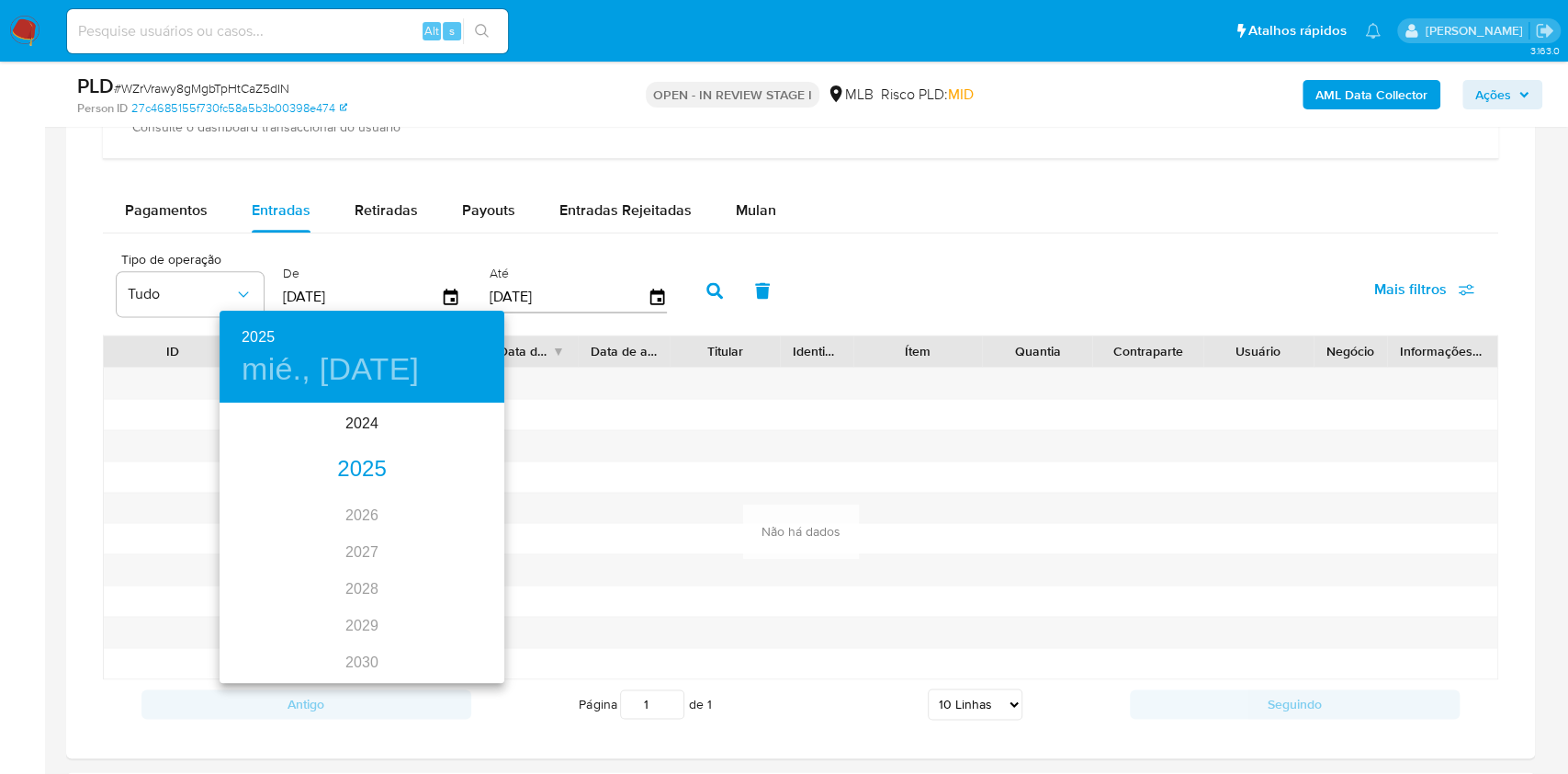
click at [352, 464] on div "2025" at bounding box center [361, 469] width 284 height 37
click at [269, 436] on div "ene." at bounding box center [266, 439] width 94 height 69
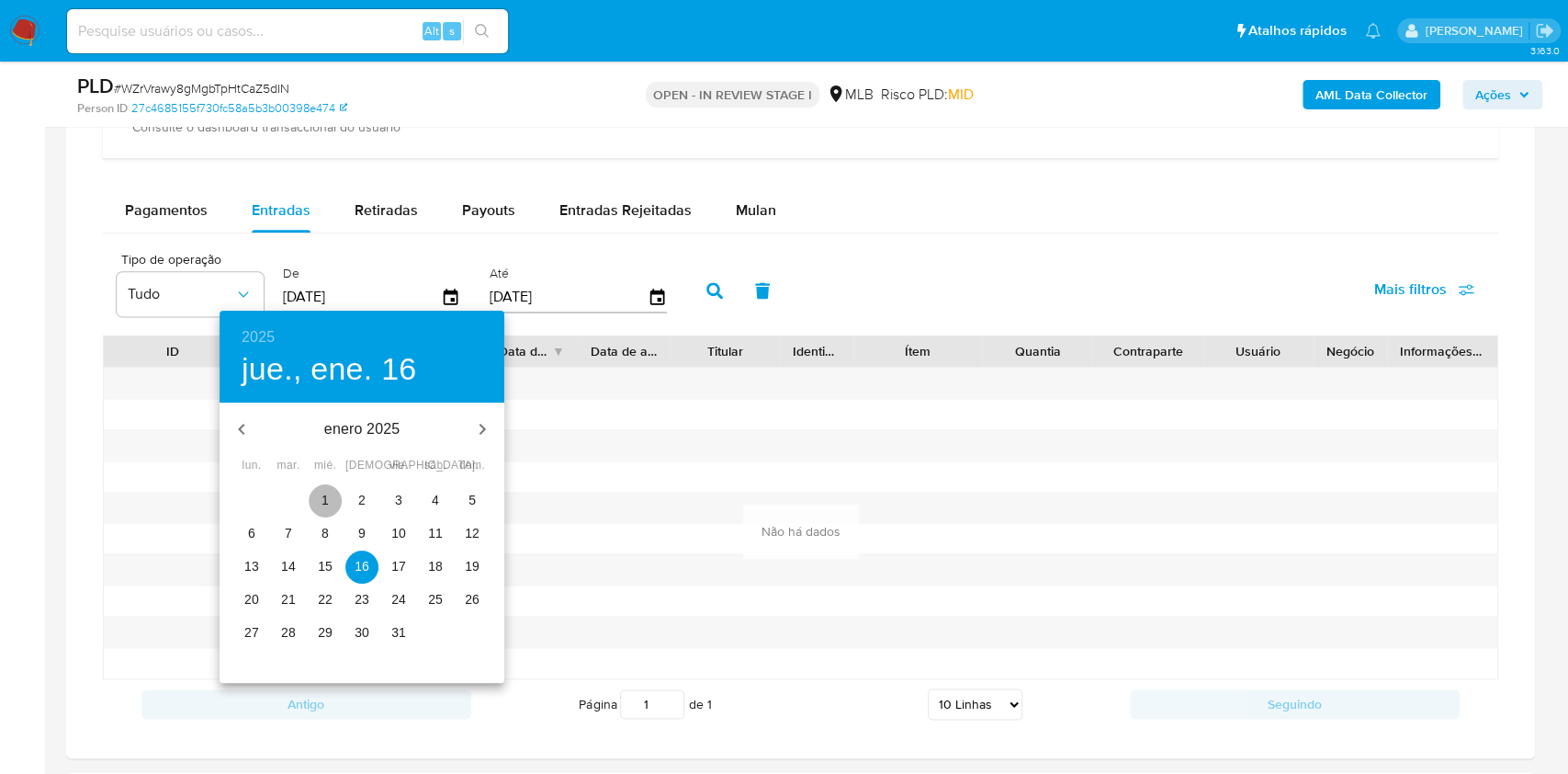
click at [334, 504] on span "1" at bounding box center [325, 500] width 33 height 19
type input "[DATE]"
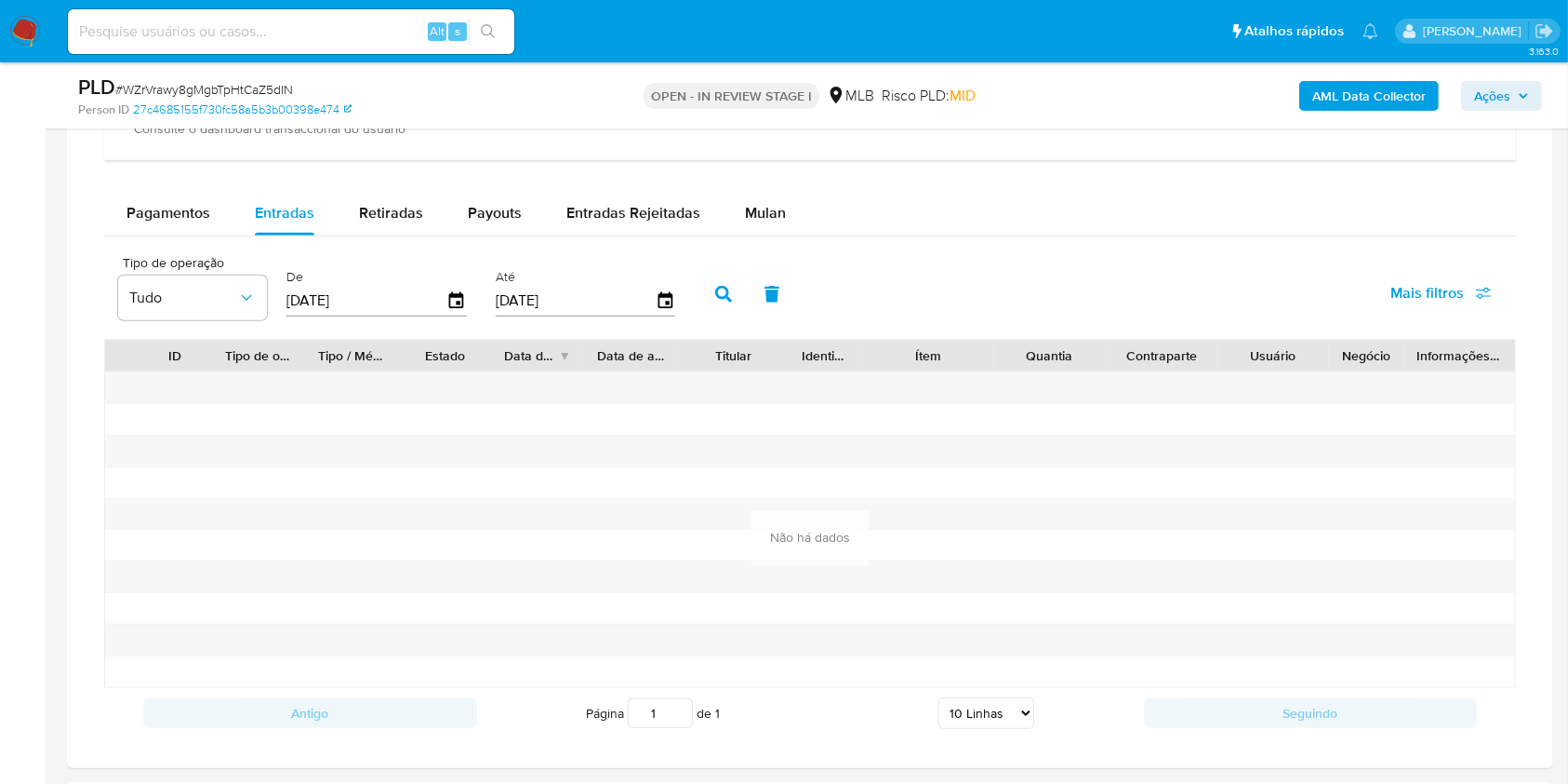
click at [724, 292] on icon "button" at bounding box center [723, 295] width 17 height 17
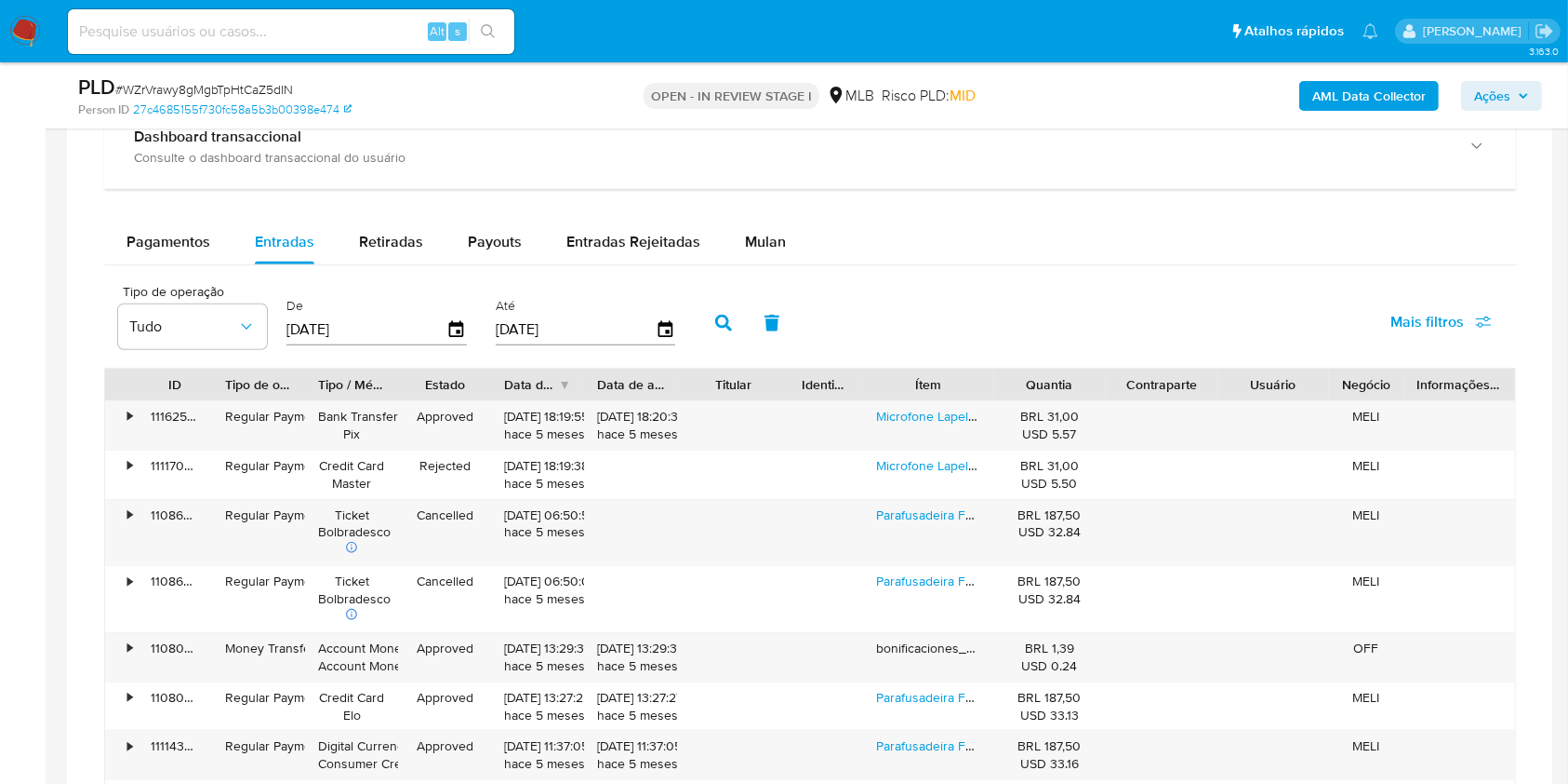
scroll to position [1481, 0]
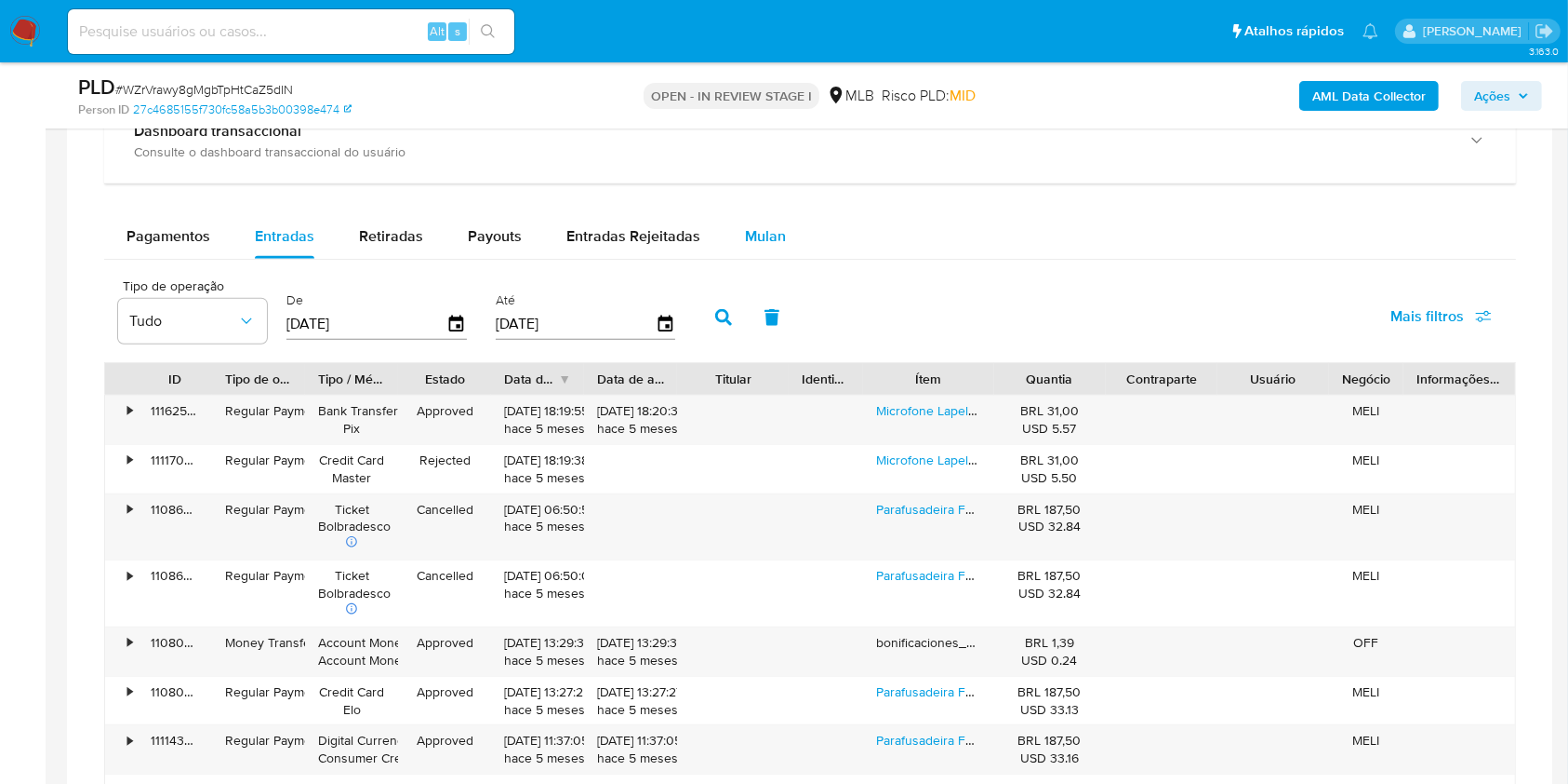
click at [782, 234] on button "Mulan" at bounding box center [765, 236] width 86 height 45
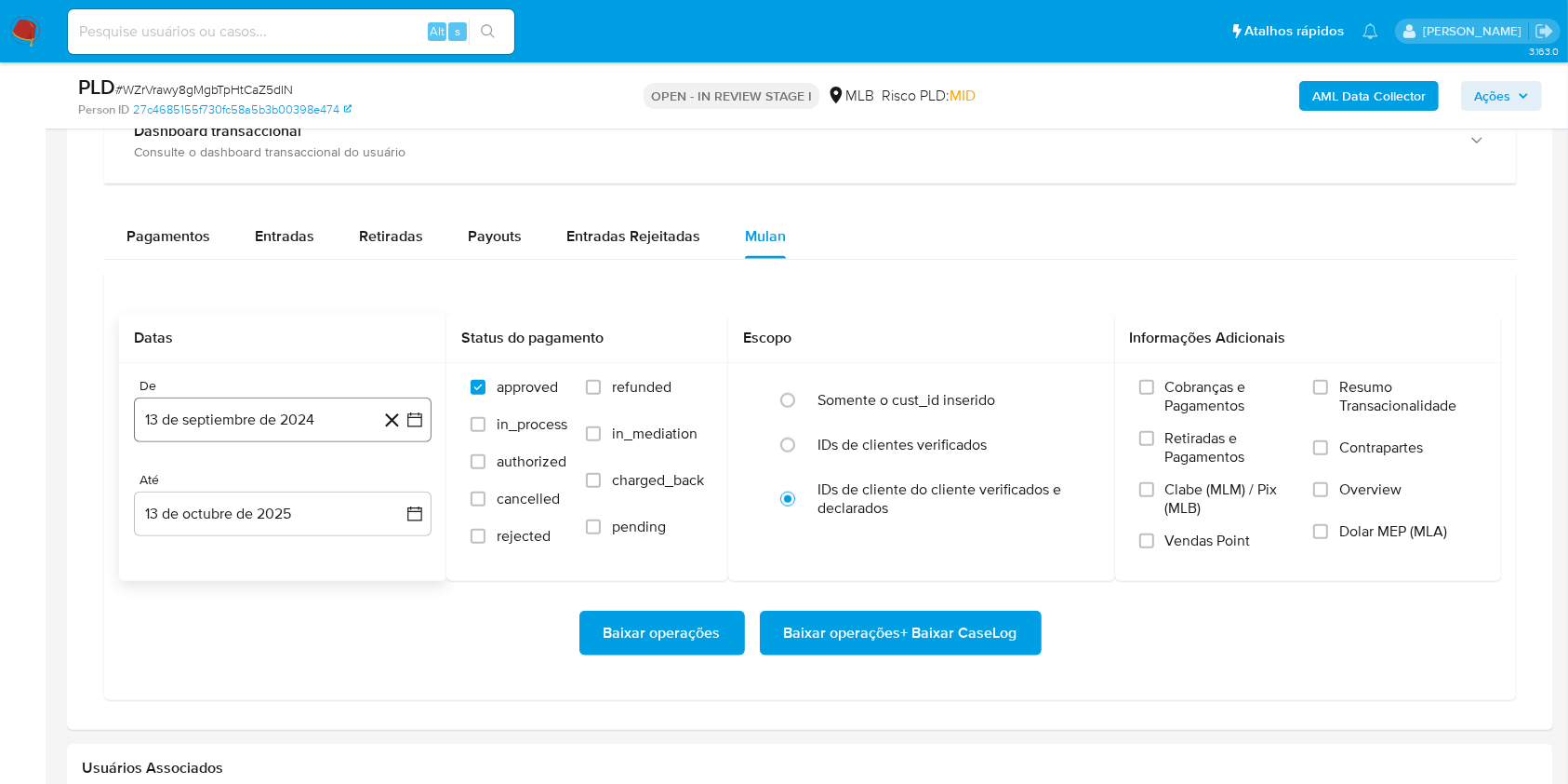
click at [305, 421] on button "13 de septiembre de 2024" at bounding box center [283, 420] width 297 height 45
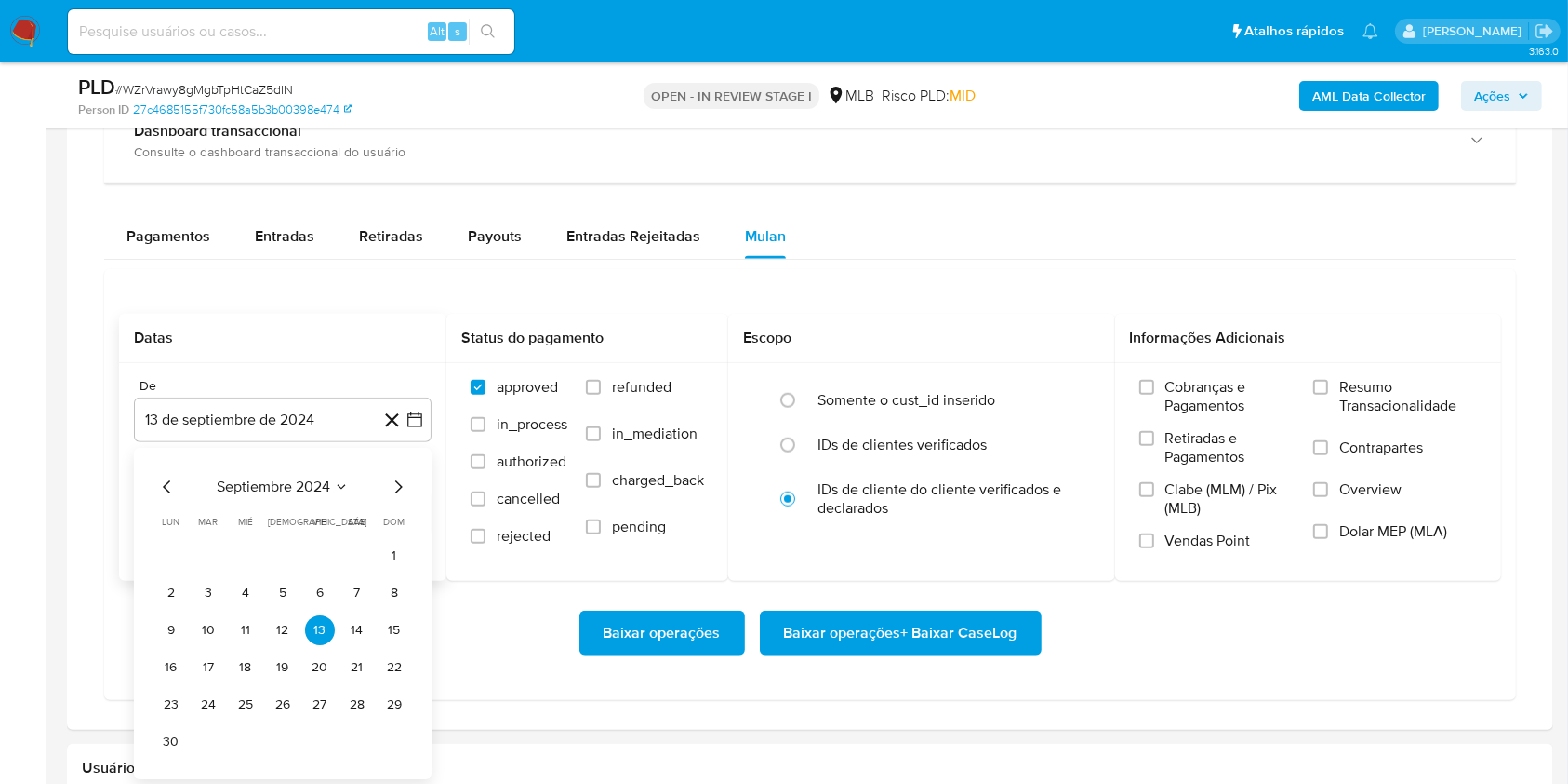
click at [249, 485] on span "septiembre 2024" at bounding box center [273, 487] width 113 height 19
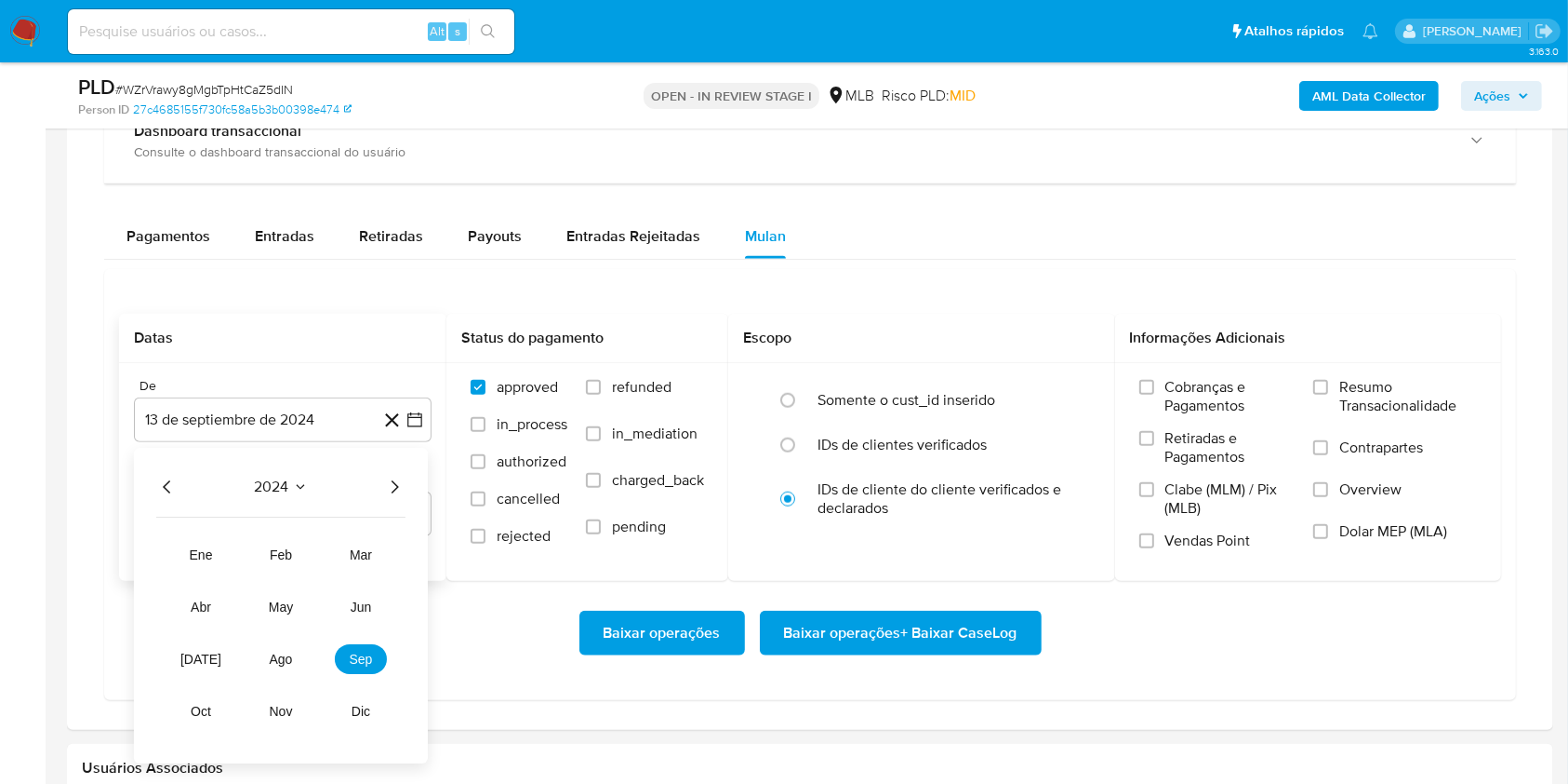
click at [395, 488] on icon "Año siguiente" at bounding box center [396, 486] width 8 height 13
click at [190, 558] on span "ene" at bounding box center [201, 555] width 23 height 15
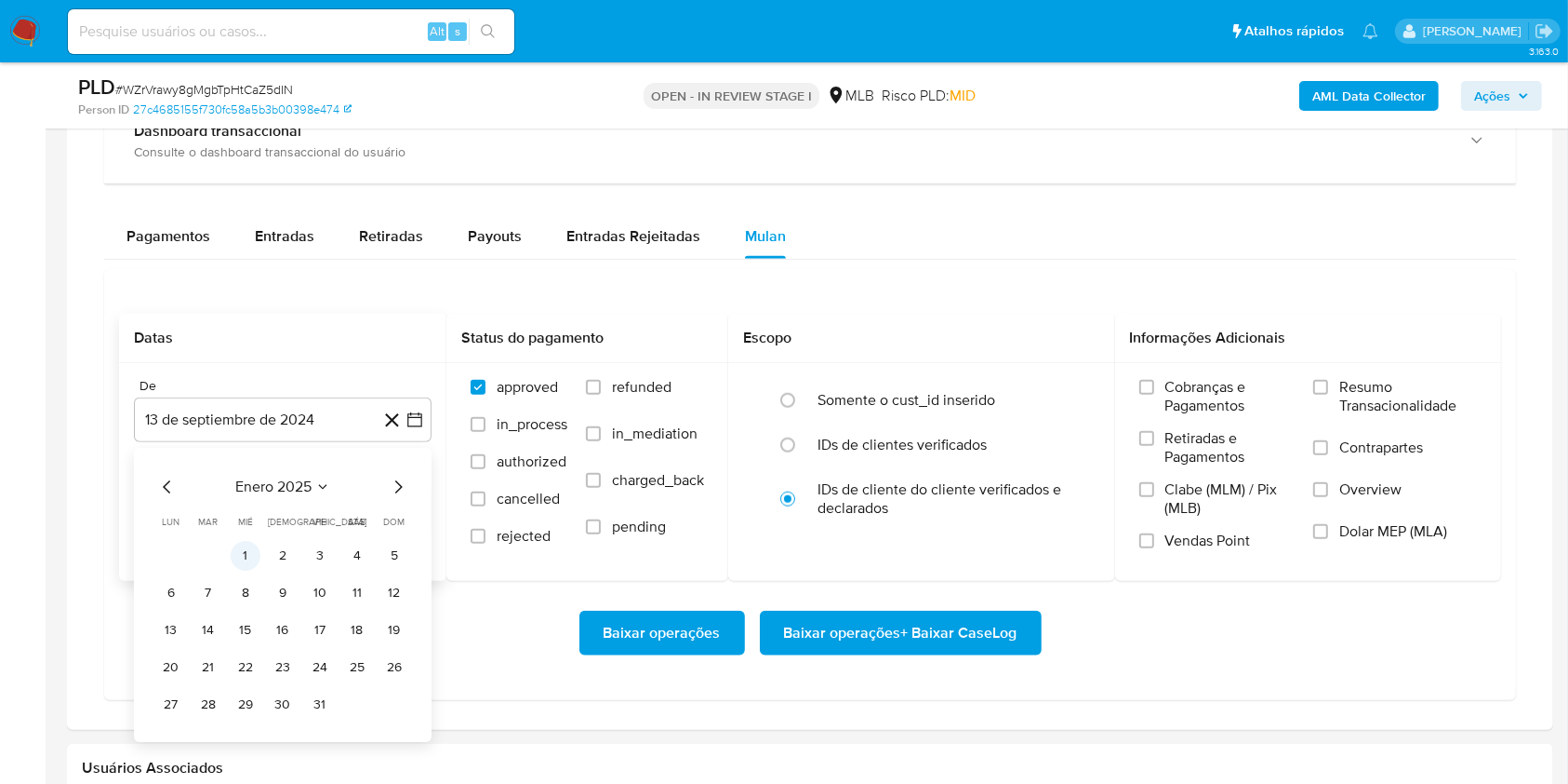
click at [257, 551] on button "1" at bounding box center [245, 555] width 30 height 30
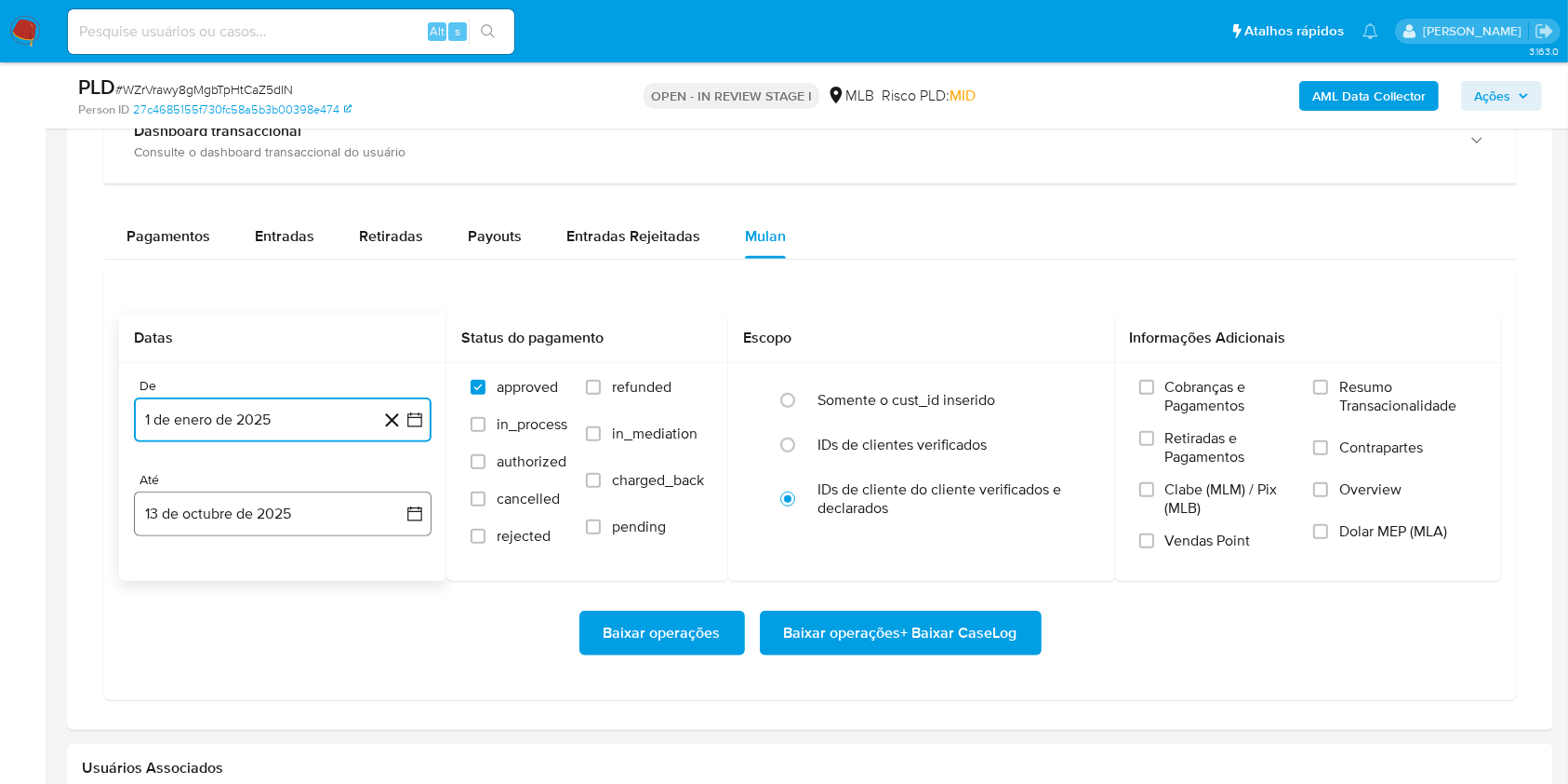
click at [253, 509] on button "13 de octubre de 2025" at bounding box center [283, 513] width 297 height 45
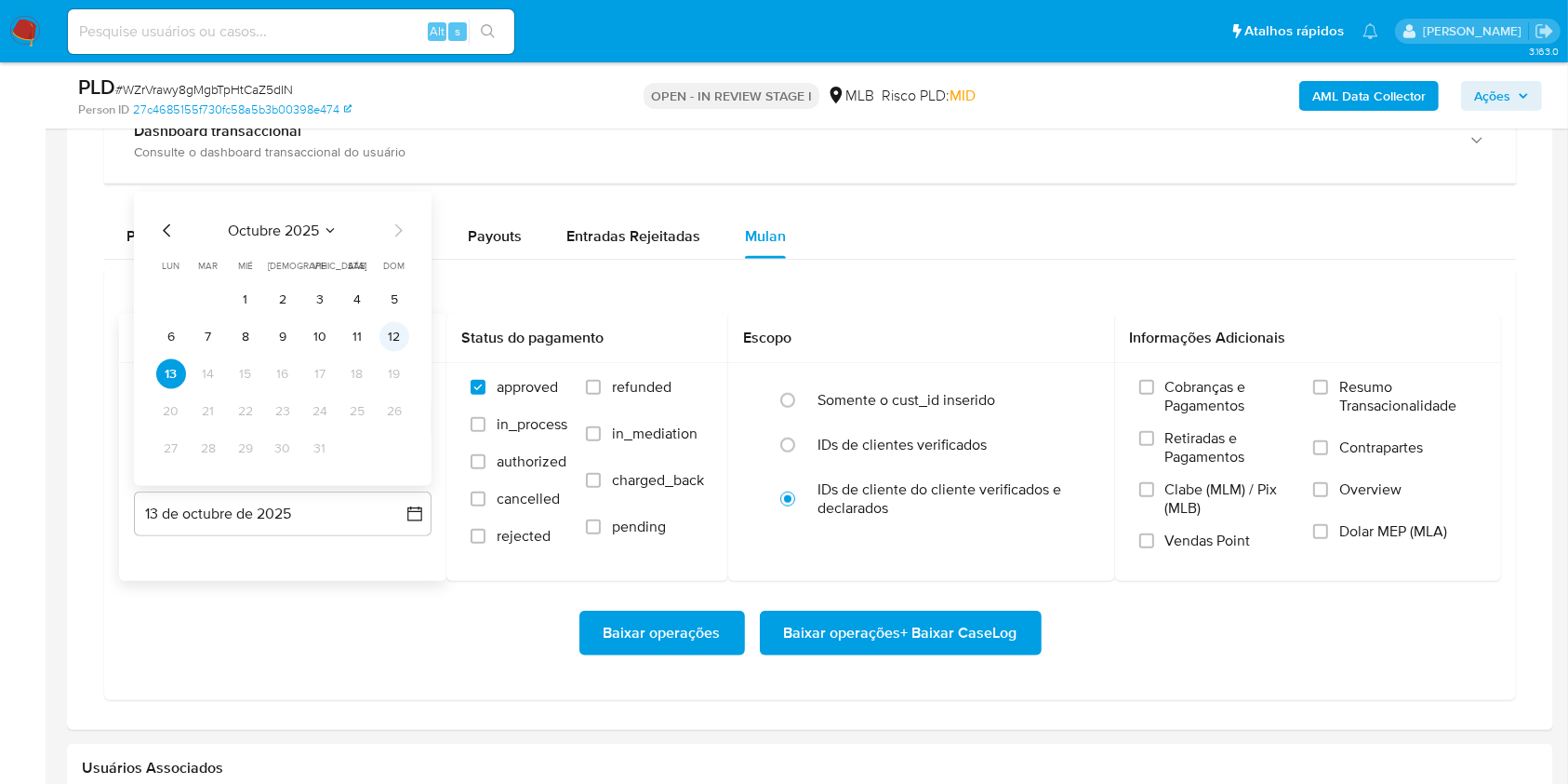
click at [395, 334] on button "12" at bounding box center [394, 337] width 30 height 30
click at [1353, 378] on span "Resumo Transacionalidade" at bounding box center [1408, 396] width 137 height 37
click at [1328, 380] on input "Resumo Transacionalidade" at bounding box center [1321, 387] width 15 height 15
click at [891, 645] on span "Baixar operações + Baixar CaseLog" at bounding box center [901, 632] width 234 height 41
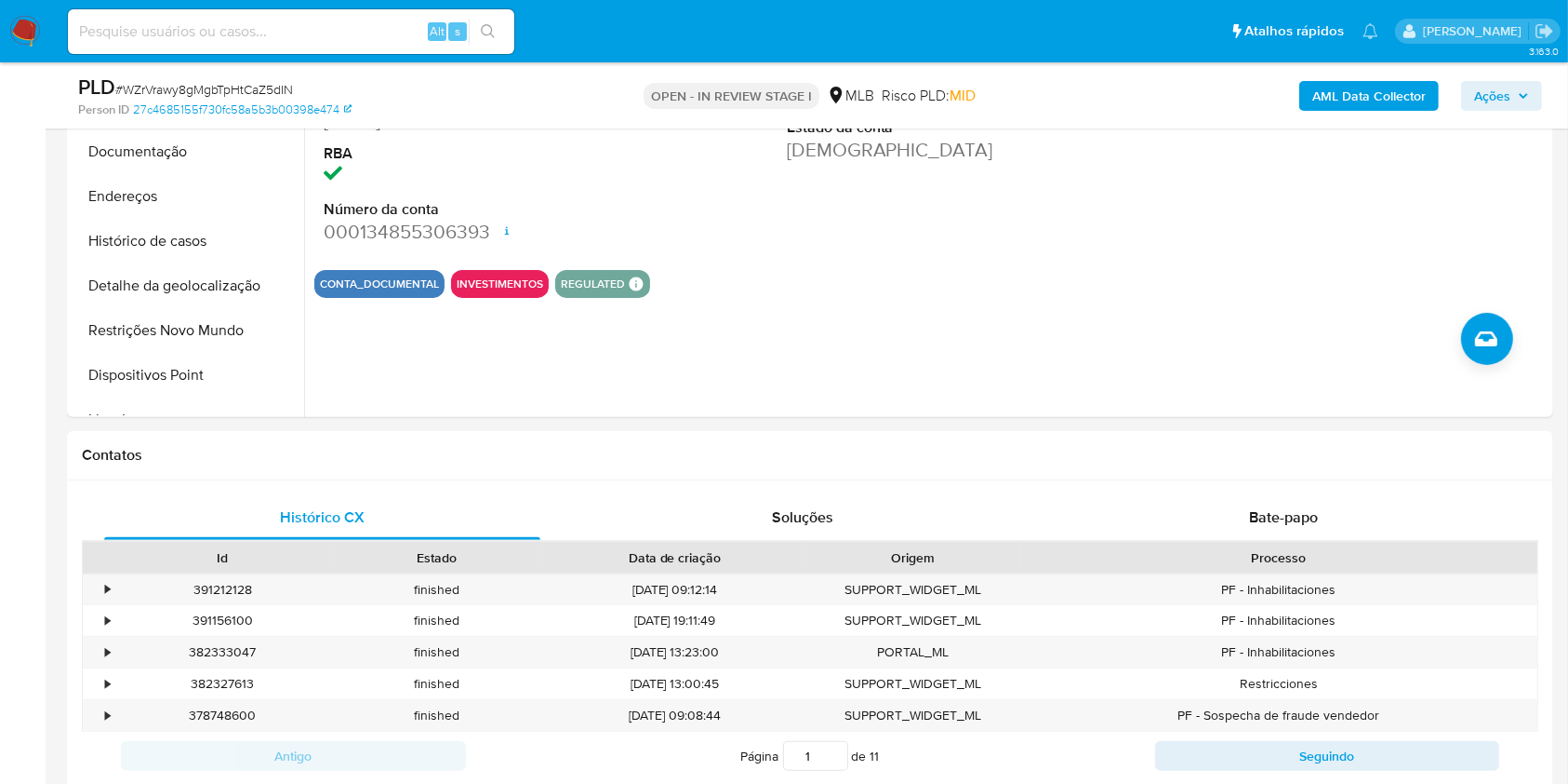
scroll to position [0, 0]
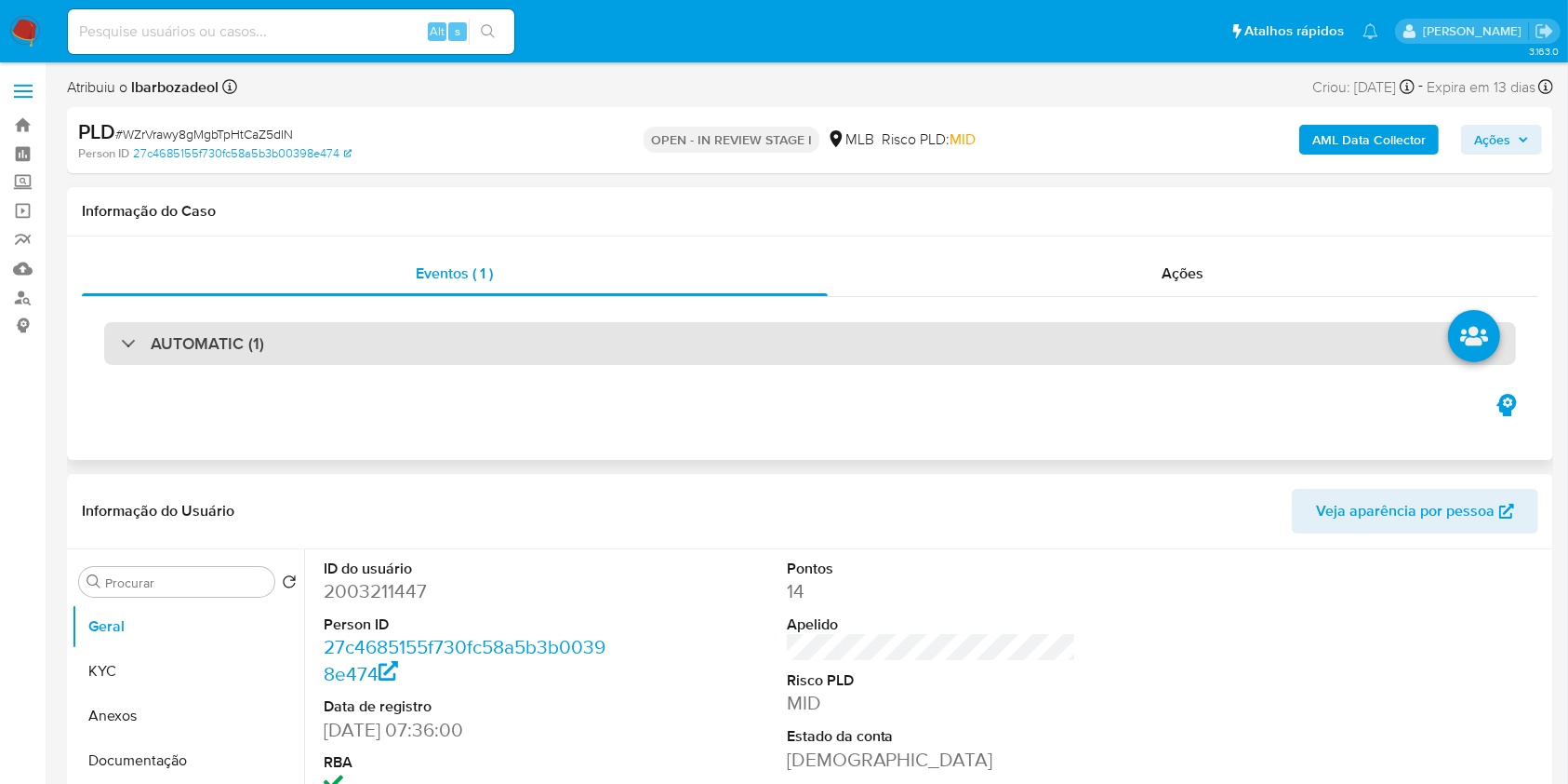
click at [645, 344] on div "AUTOMATIC (1)" at bounding box center [809, 343] width 1412 height 43
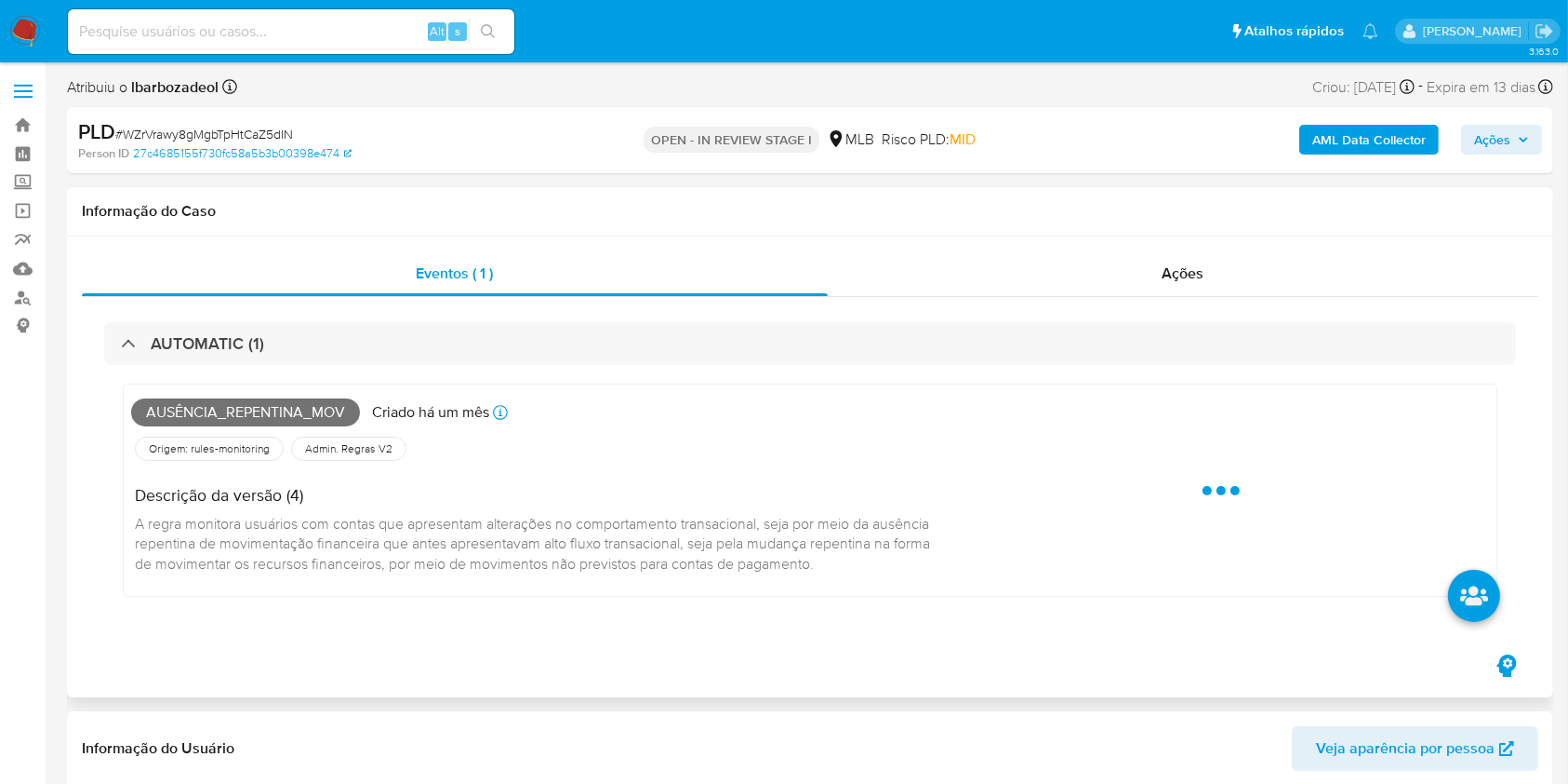
click at [246, 408] on span "Ausência_repentina_mov" at bounding box center [246, 412] width 229 height 28
copy span "Ausência_repentina_mov"
click at [246, 408] on span "Ausência_repentina_mov" at bounding box center [246, 412] width 229 height 28
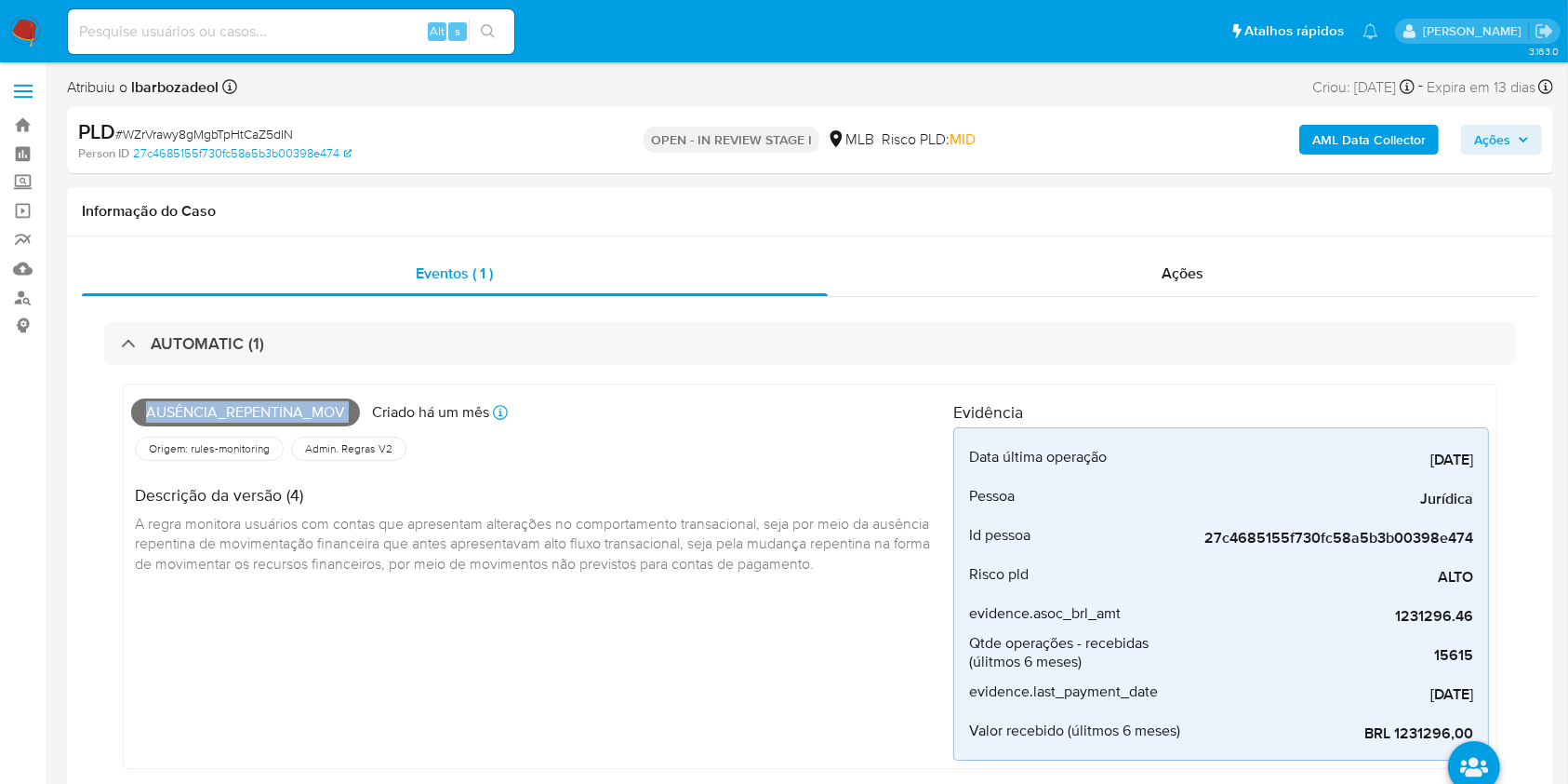
click at [1469, 144] on button "Ações" at bounding box center [1501, 139] width 81 height 30
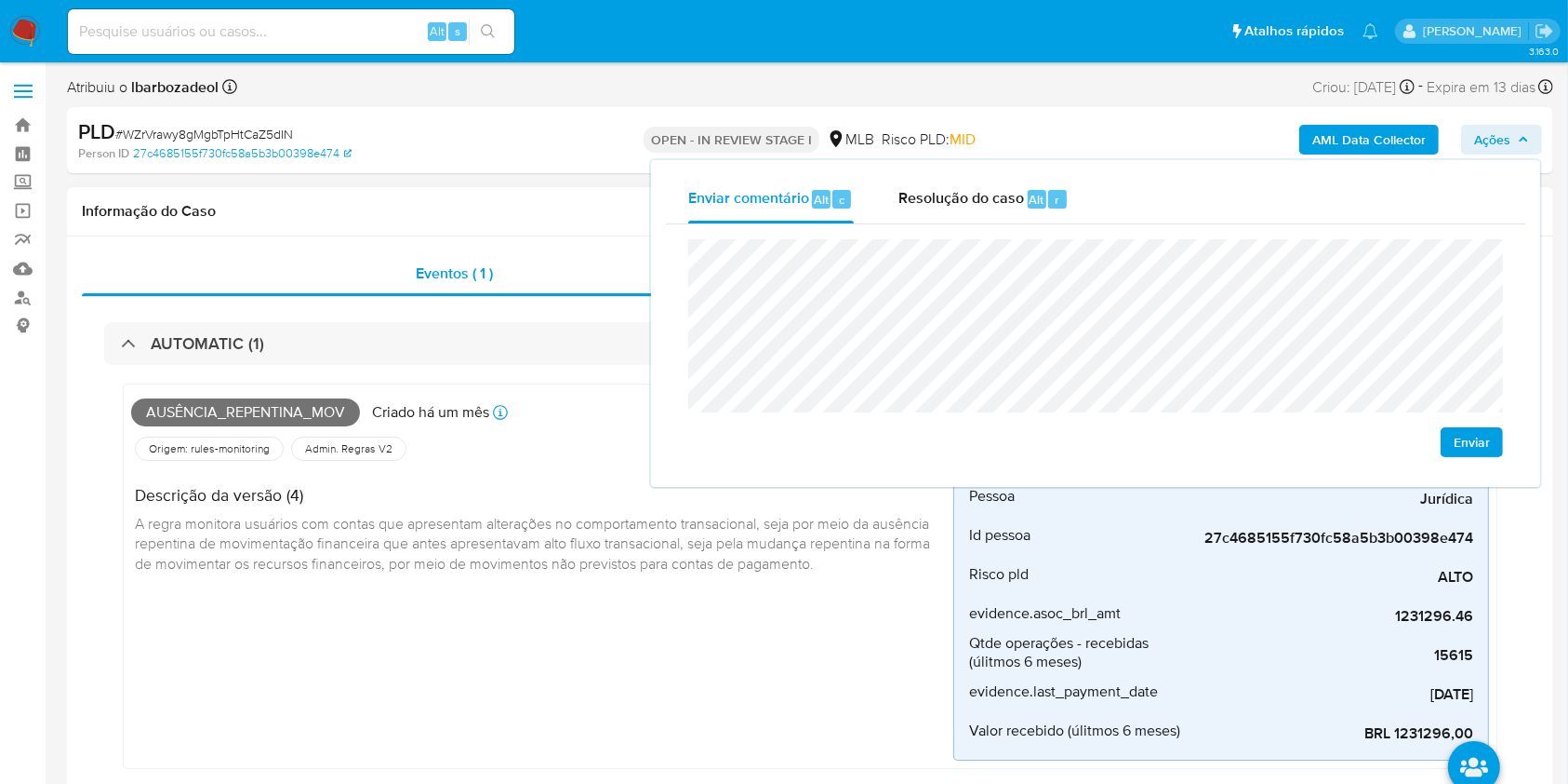
click at [531, 632] on div "Ausência_repentina_mov Criado há um mês Criado: 12/09/2025 00:25:19 Origem: rul…" at bounding box center [542, 576] width 823 height 368
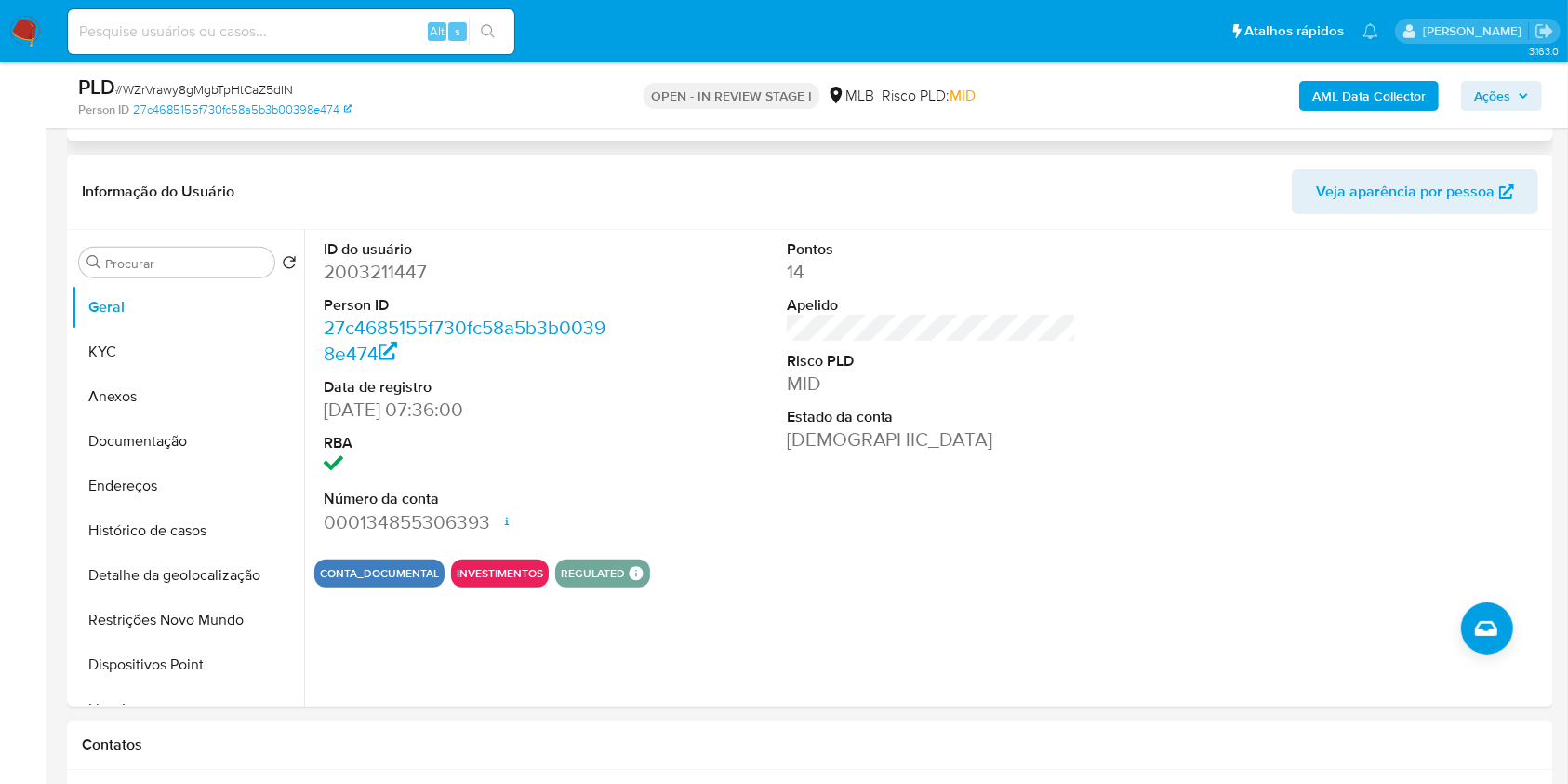
scroll to position [660, 0]
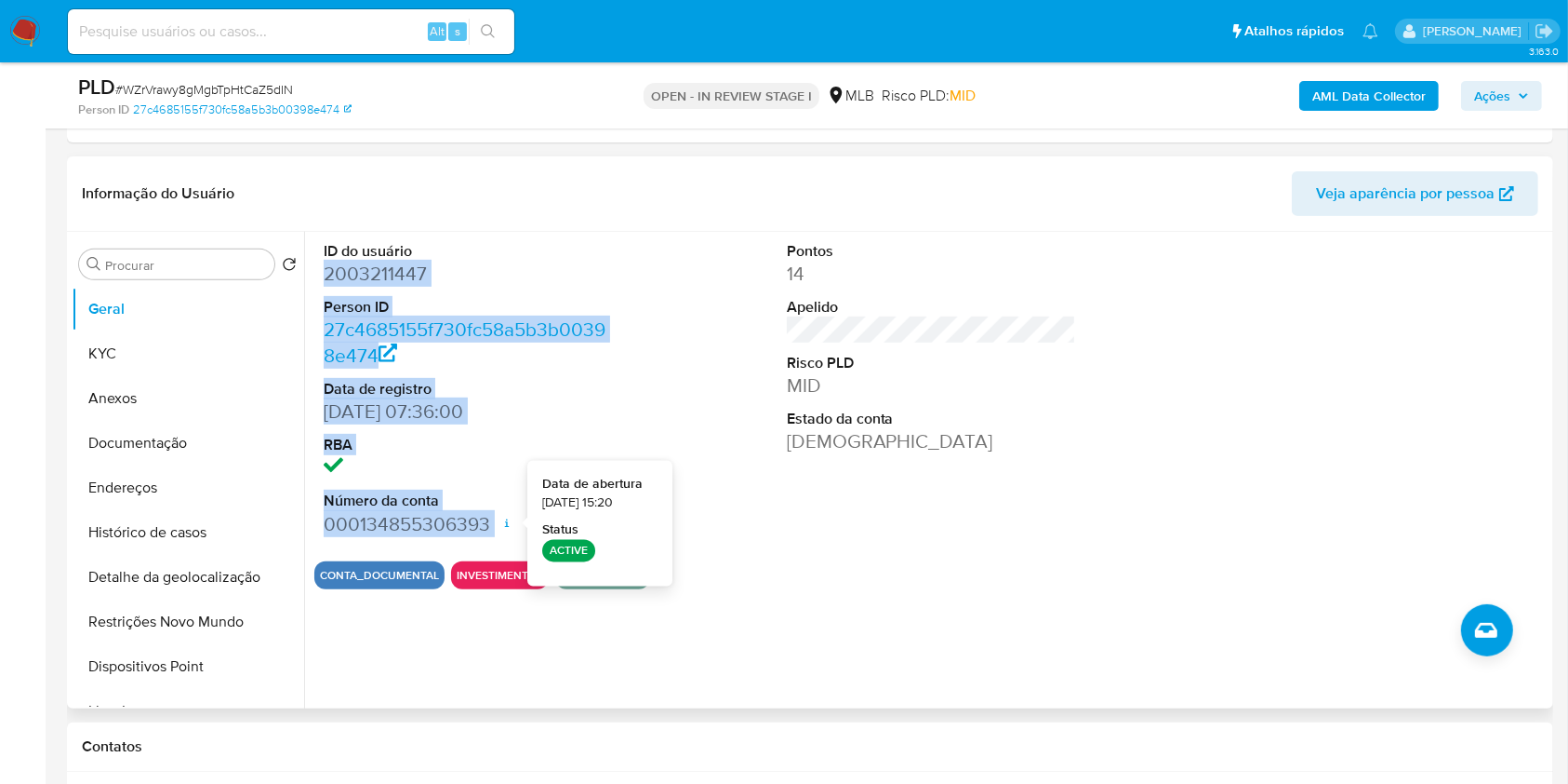
drag, startPoint x: 327, startPoint y: 272, endPoint x: 509, endPoint y: 518, distance: 306.0
click at [509, 518] on dl "ID do usuário 2003211447 Person ID 27c4685155f730fc58a5b3b00398e474 Data de reg…" at bounding box center [469, 389] width 290 height 296
copy dl "2003211447 Person ID 27c4685155f730fc58a5b3b00398e474 Data de registro 24/09/20…"
click at [1480, 87] on span "Ações" at bounding box center [1492, 95] width 36 height 30
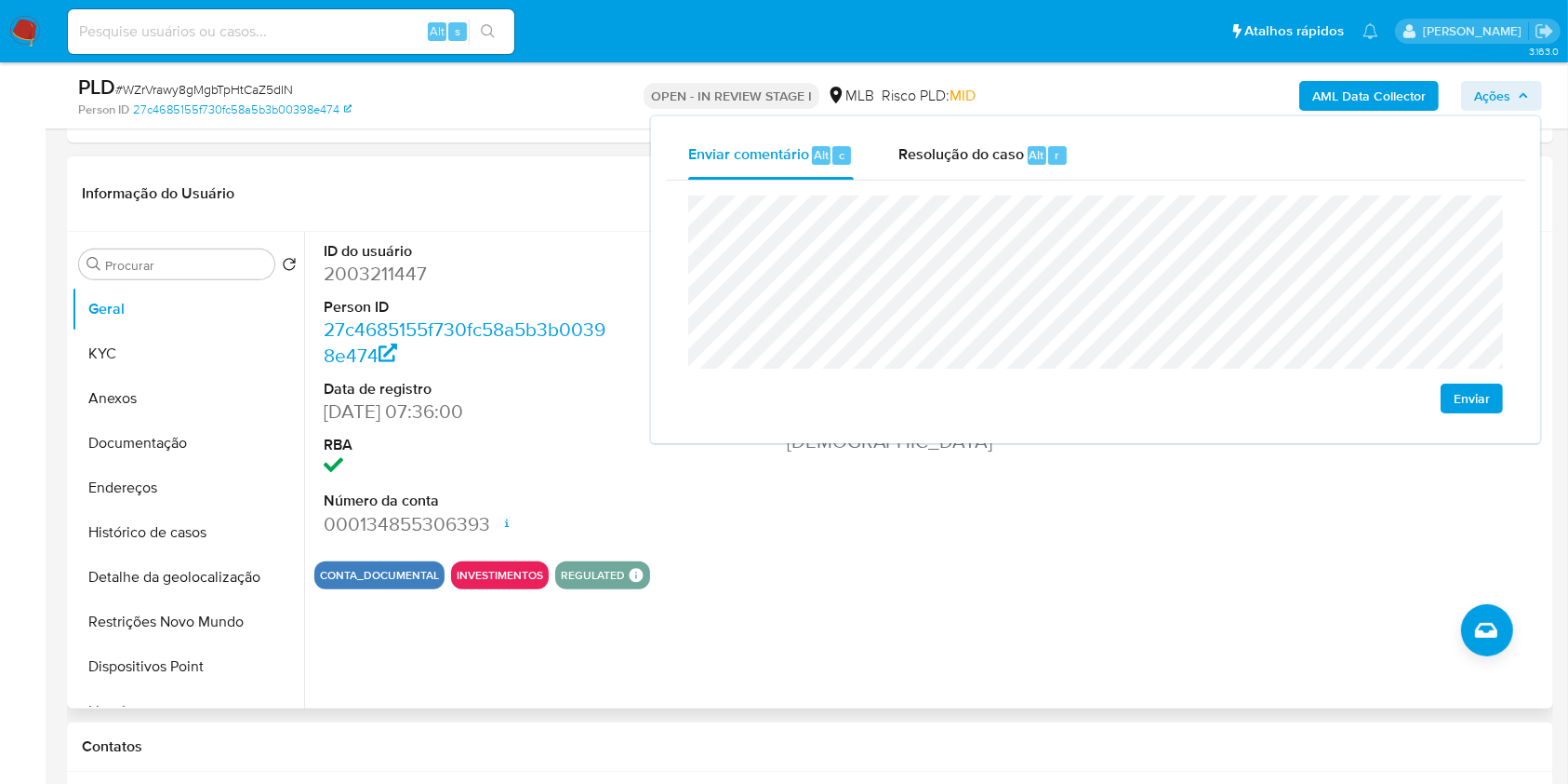
click at [420, 183] on header "Informação do Usuário Veja aparência por pessoa" at bounding box center [810, 194] width 1456 height 45
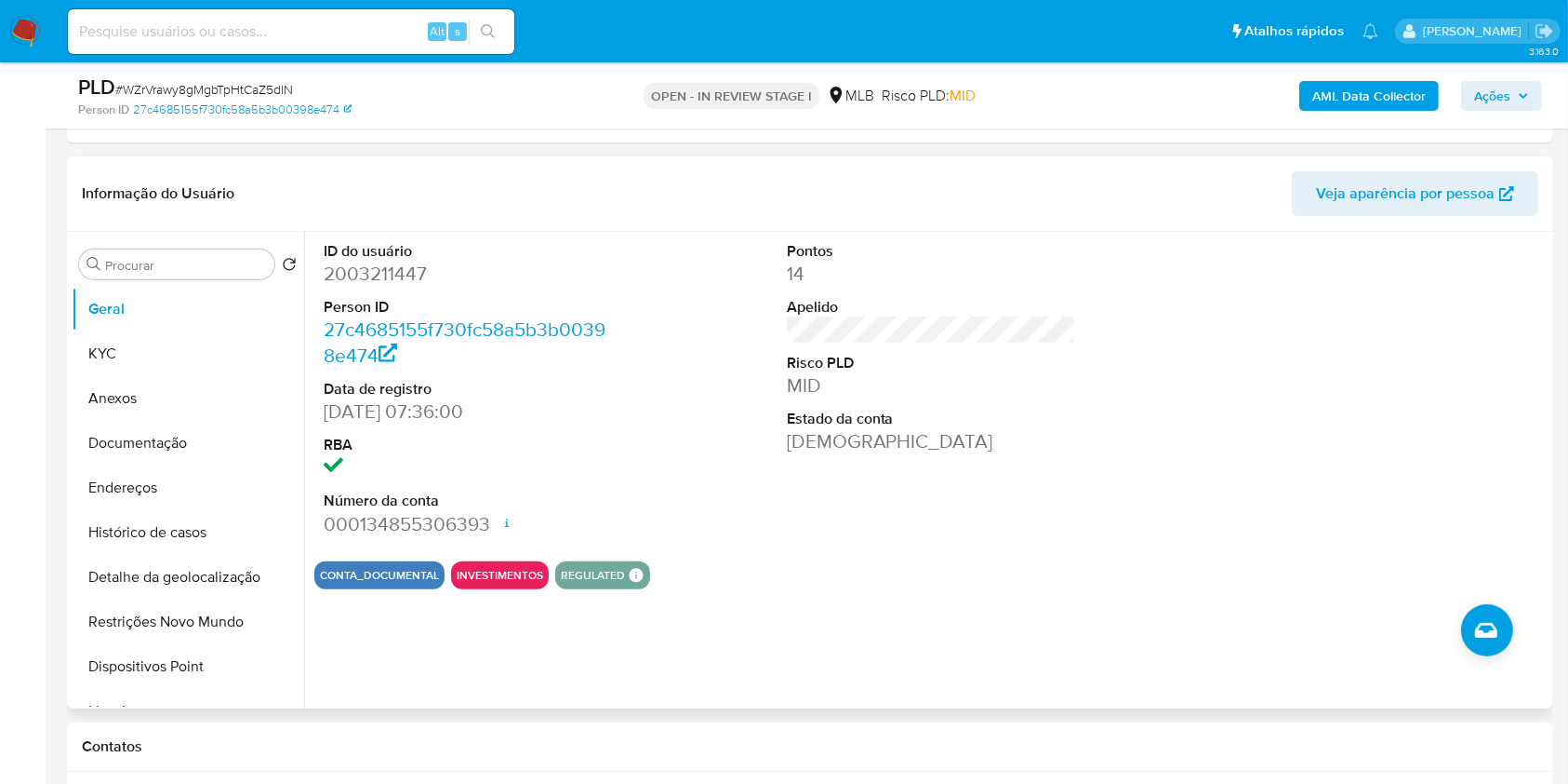
drag, startPoint x: 892, startPoint y: 162, endPoint x: 751, endPoint y: 258, distance: 170.6
click at [751, 259] on div "ID do usuário 2003211447 Person ID 27c4685155f730fc58a5b3b00398e474 Data de reg…" at bounding box center [931, 389] width 1234 height 315
click at [1503, 92] on span "Ações" at bounding box center [1492, 95] width 36 height 30
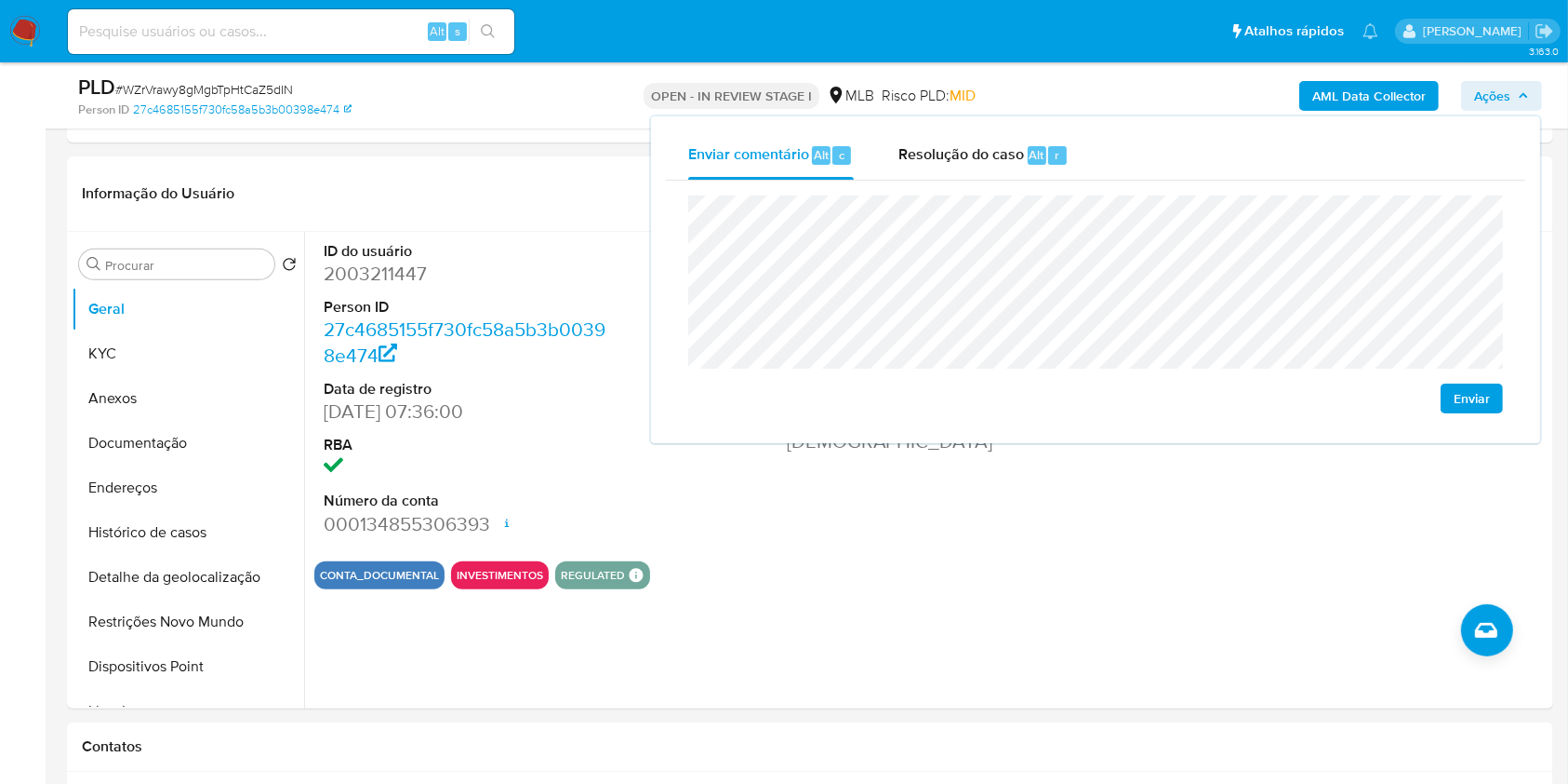
click at [1501, 92] on span "Ações" at bounding box center [1492, 95] width 36 height 30
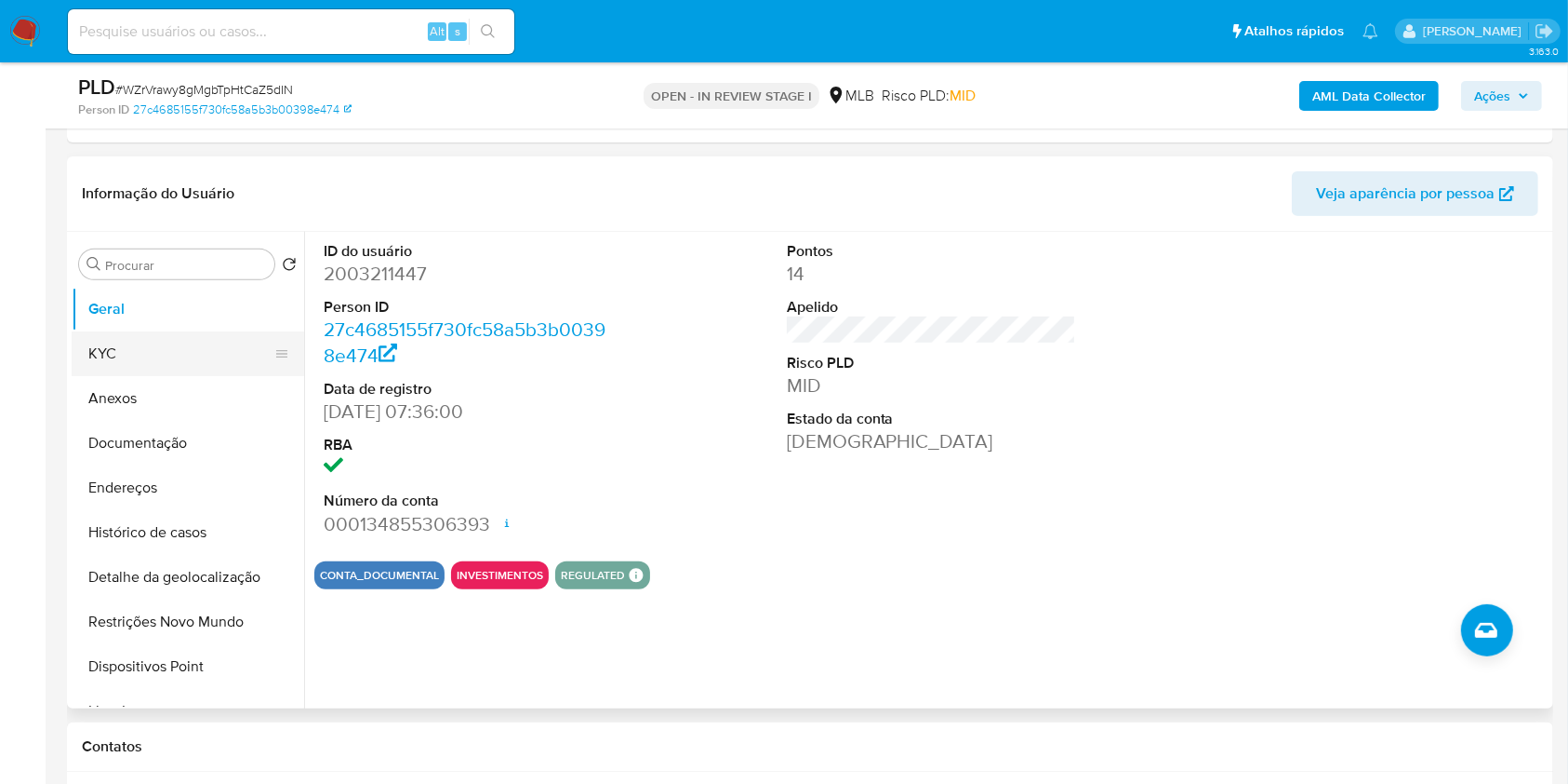
click at [127, 342] on button "KYC" at bounding box center [180, 353] width 217 height 45
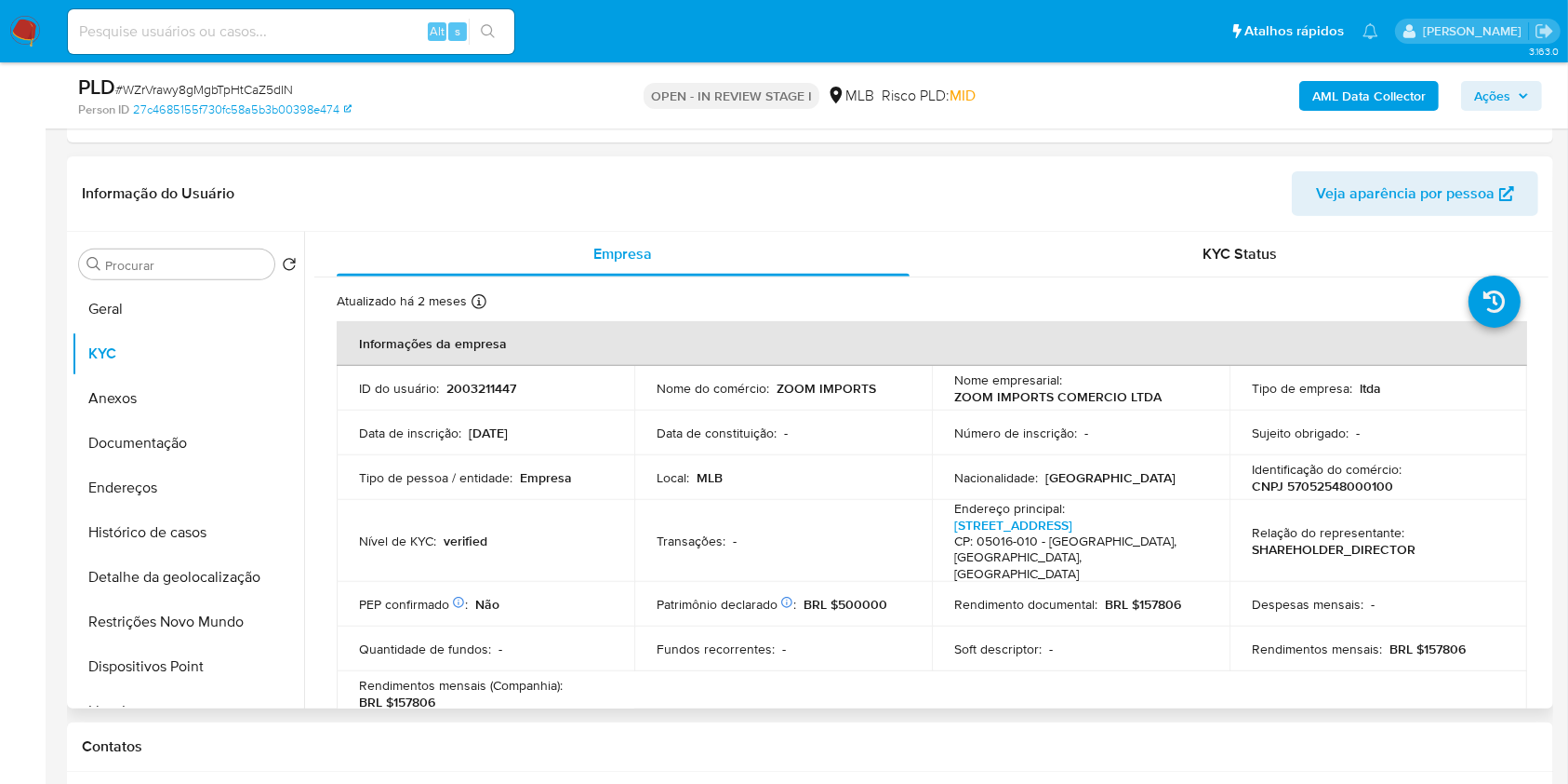
click at [1338, 484] on p "CNPJ 57052548000100" at bounding box center [1322, 486] width 141 height 17
copy p "57052548000100"
click at [1488, 93] on span "Ações" at bounding box center [1492, 95] width 36 height 30
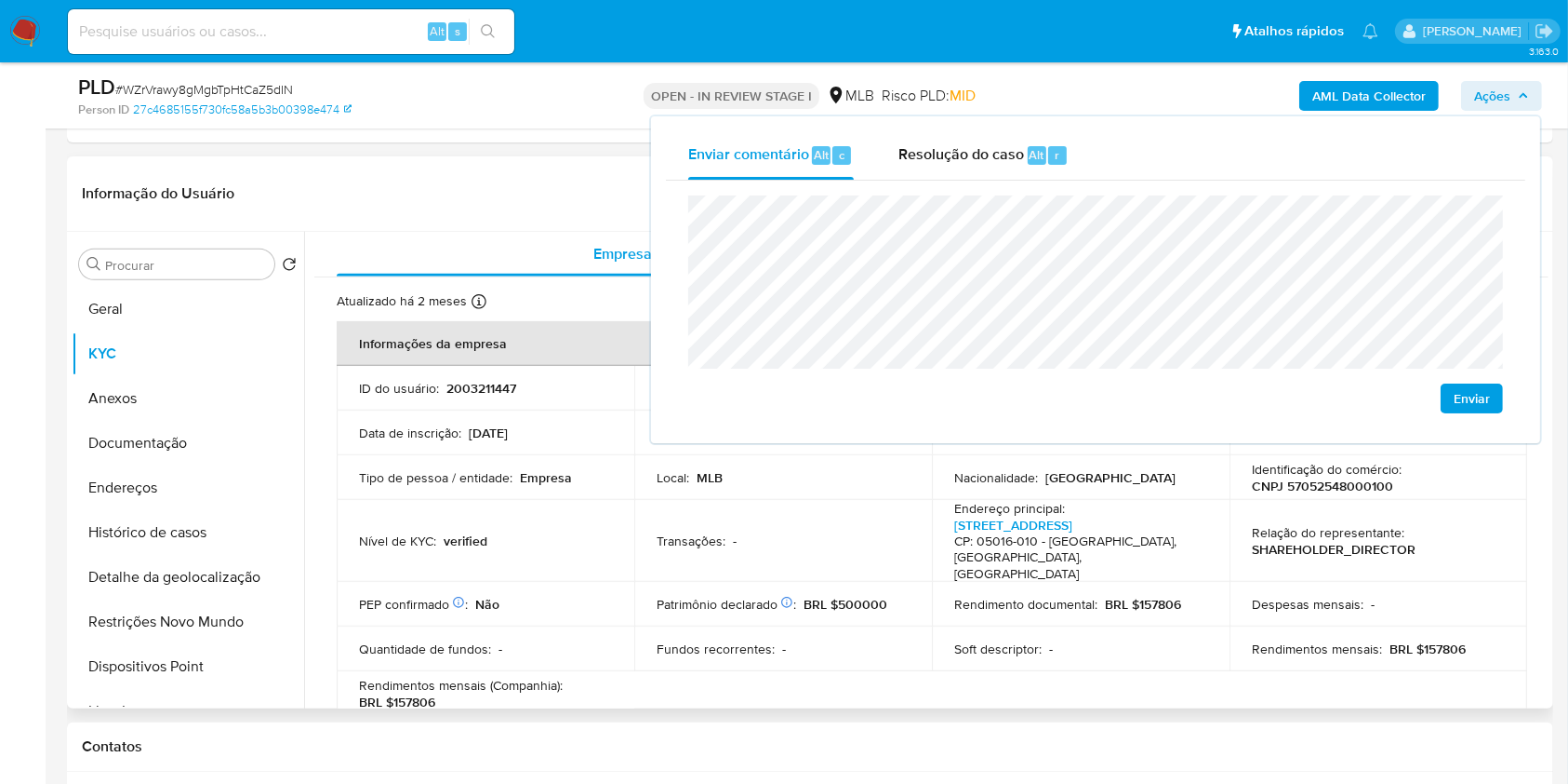
click at [555, 380] on div "ID do usuário : 2003211447" at bounding box center [485, 388] width 253 height 17
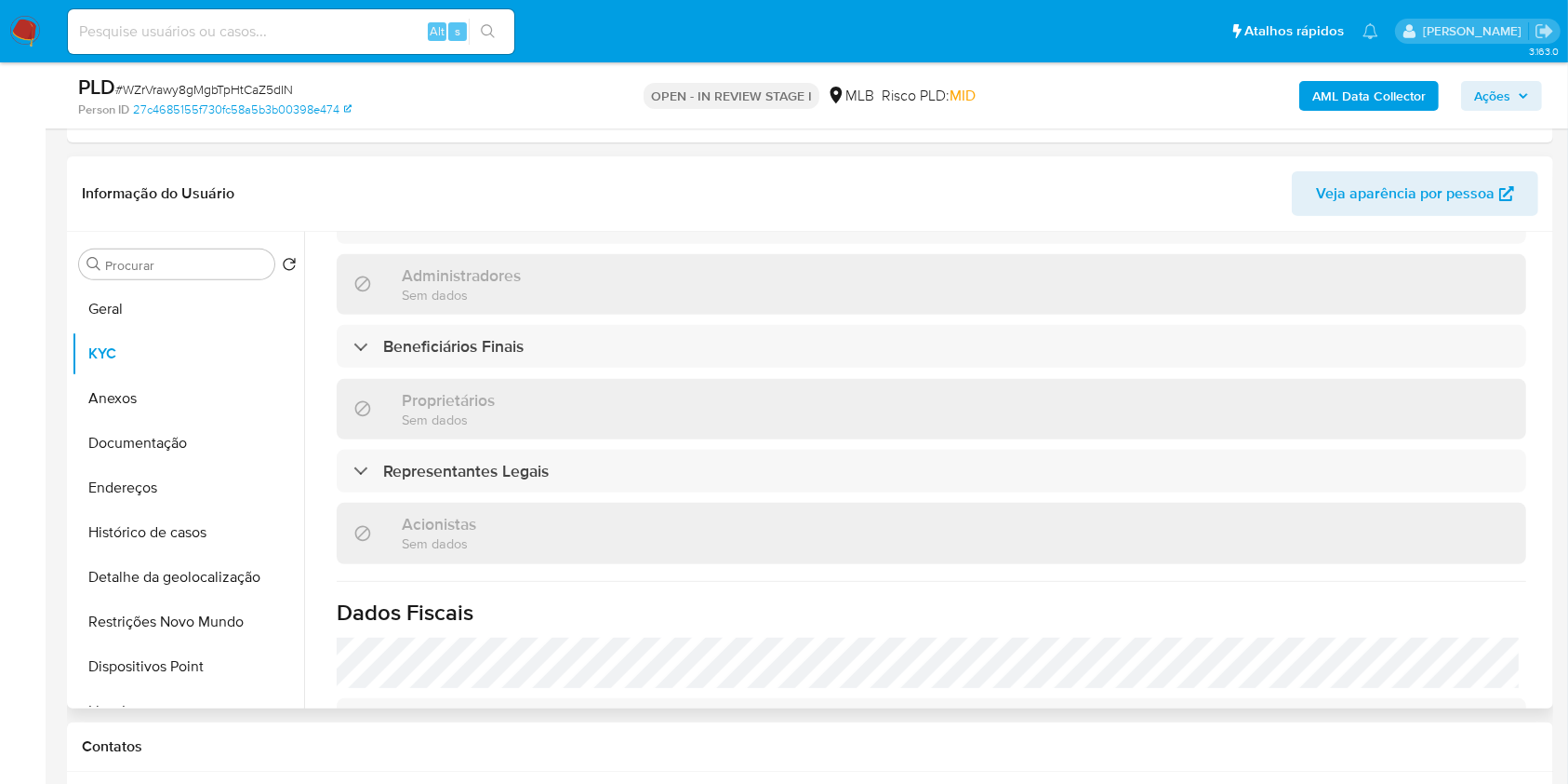
scroll to position [872, 0]
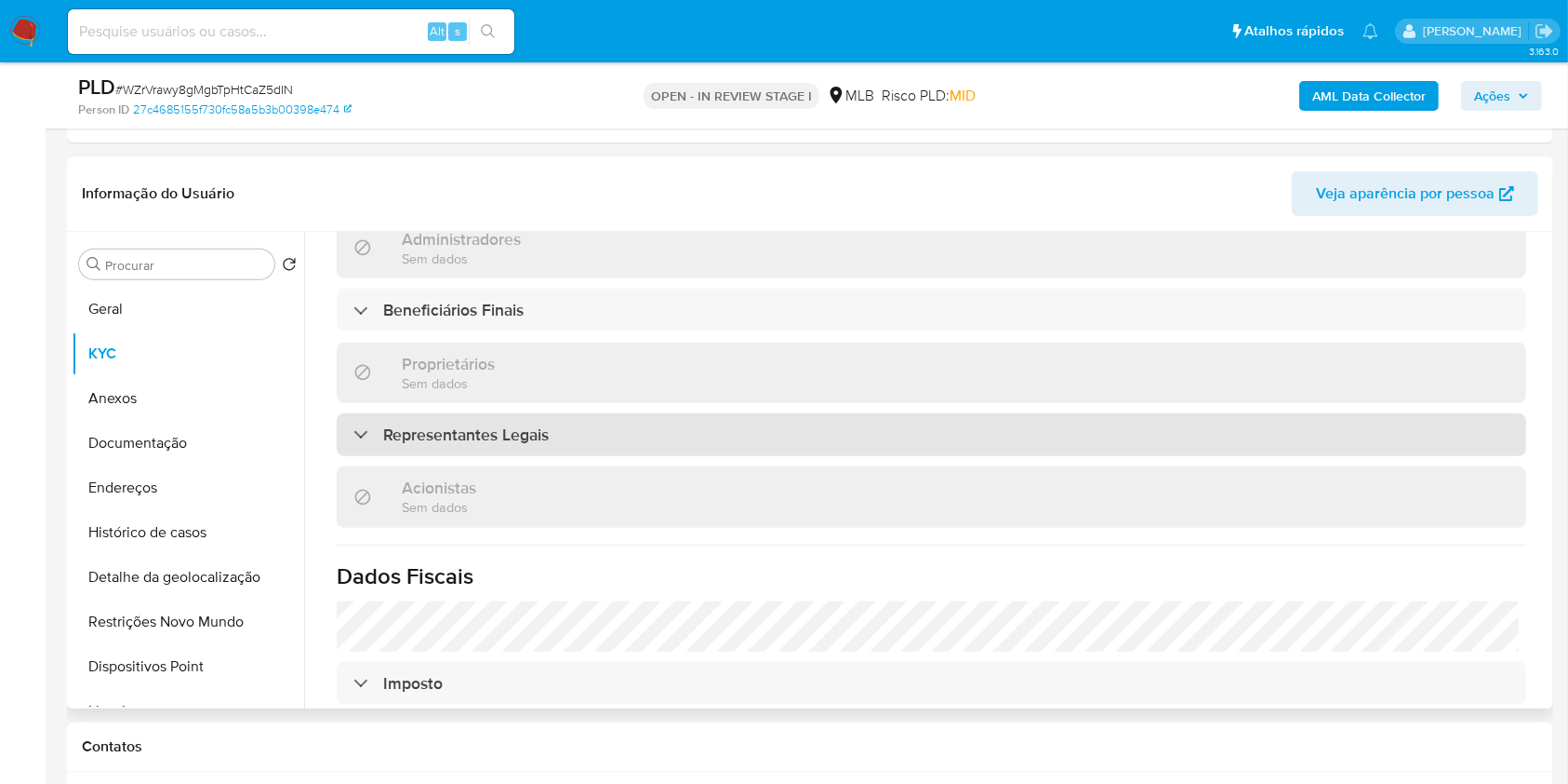
click at [566, 413] on div "Representantes Legais" at bounding box center [931, 434] width 1190 height 43
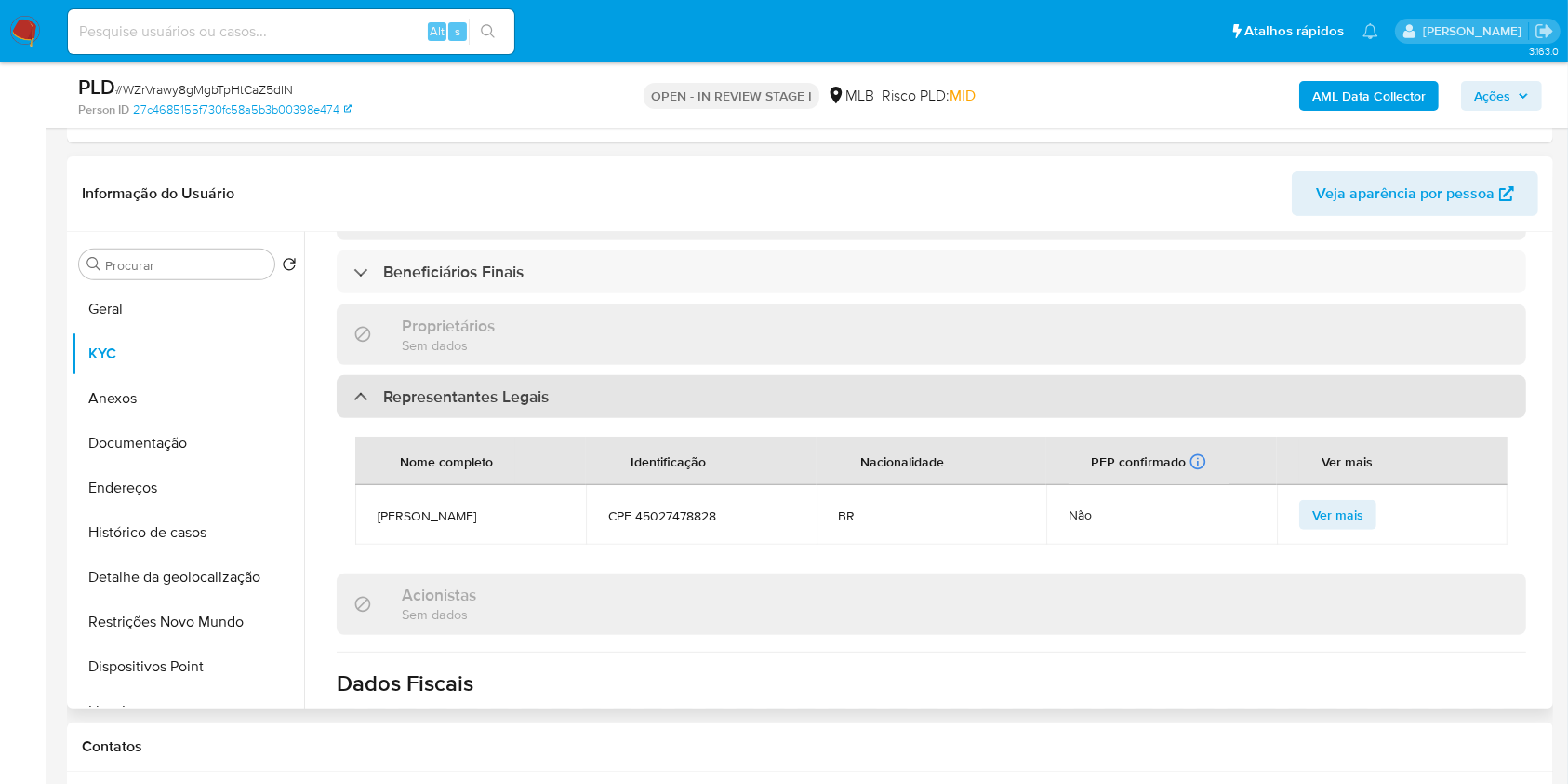
scroll to position [912, 0]
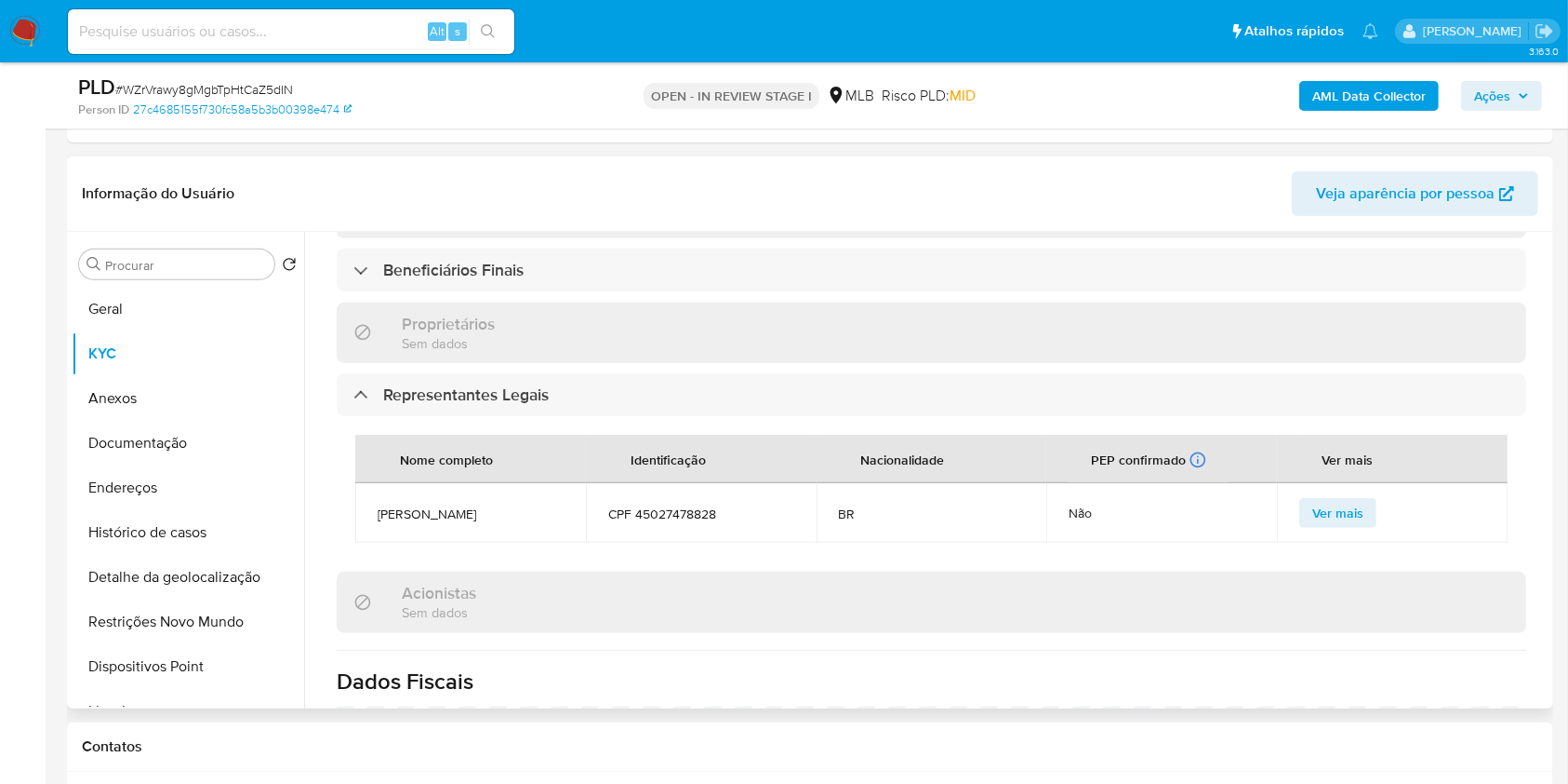
click at [683, 505] on span "CPF 45027478828" at bounding box center [701, 514] width 186 height 17
copy span "45027478828"
click at [1480, 86] on span "Ações" at bounding box center [1492, 95] width 36 height 30
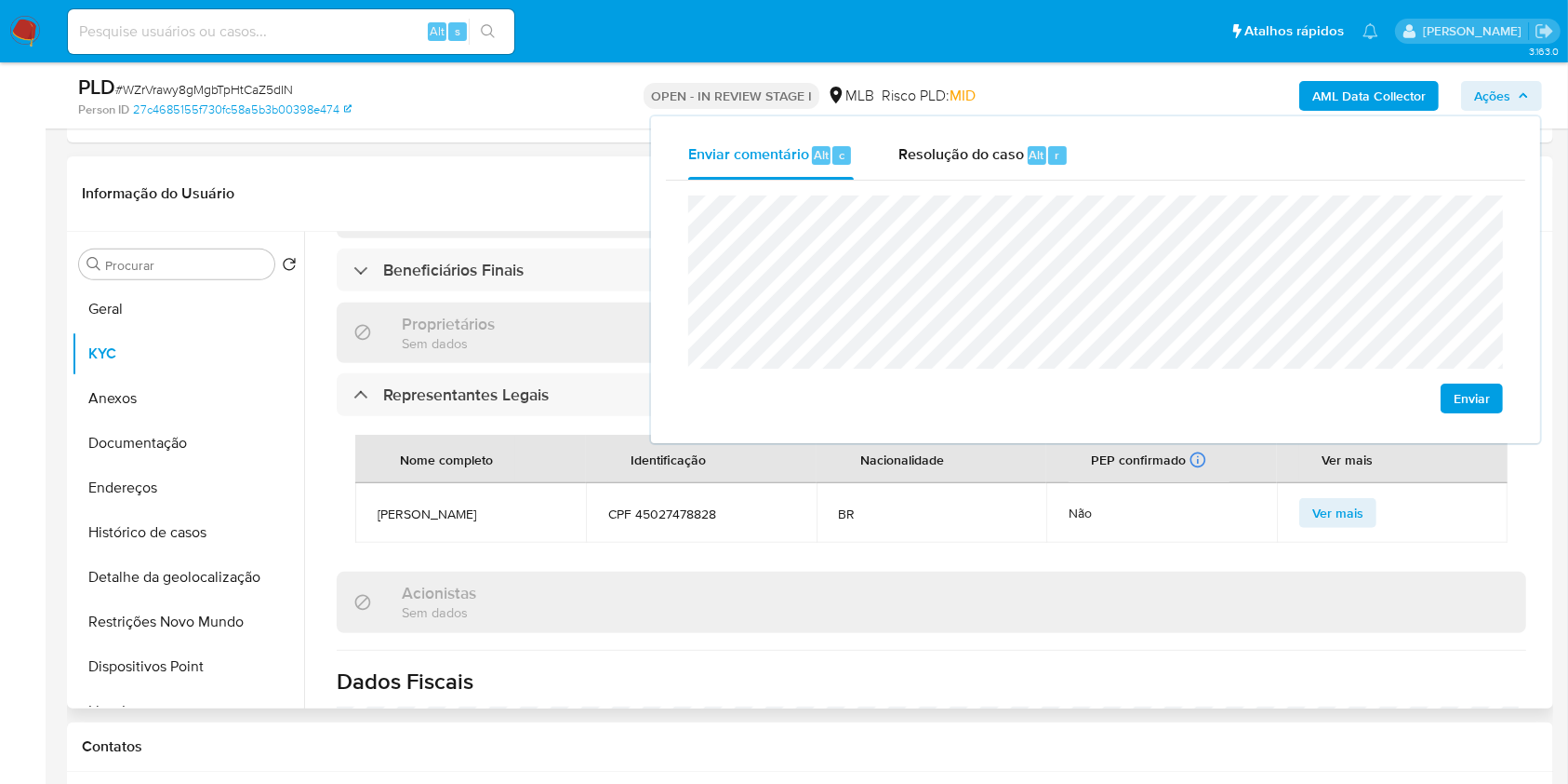
click at [1158, 526] on div "Nome completo Identificação Nacionalidade PEP confirmado Recuperado de listas i…" at bounding box center [931, 488] width 1190 height 145
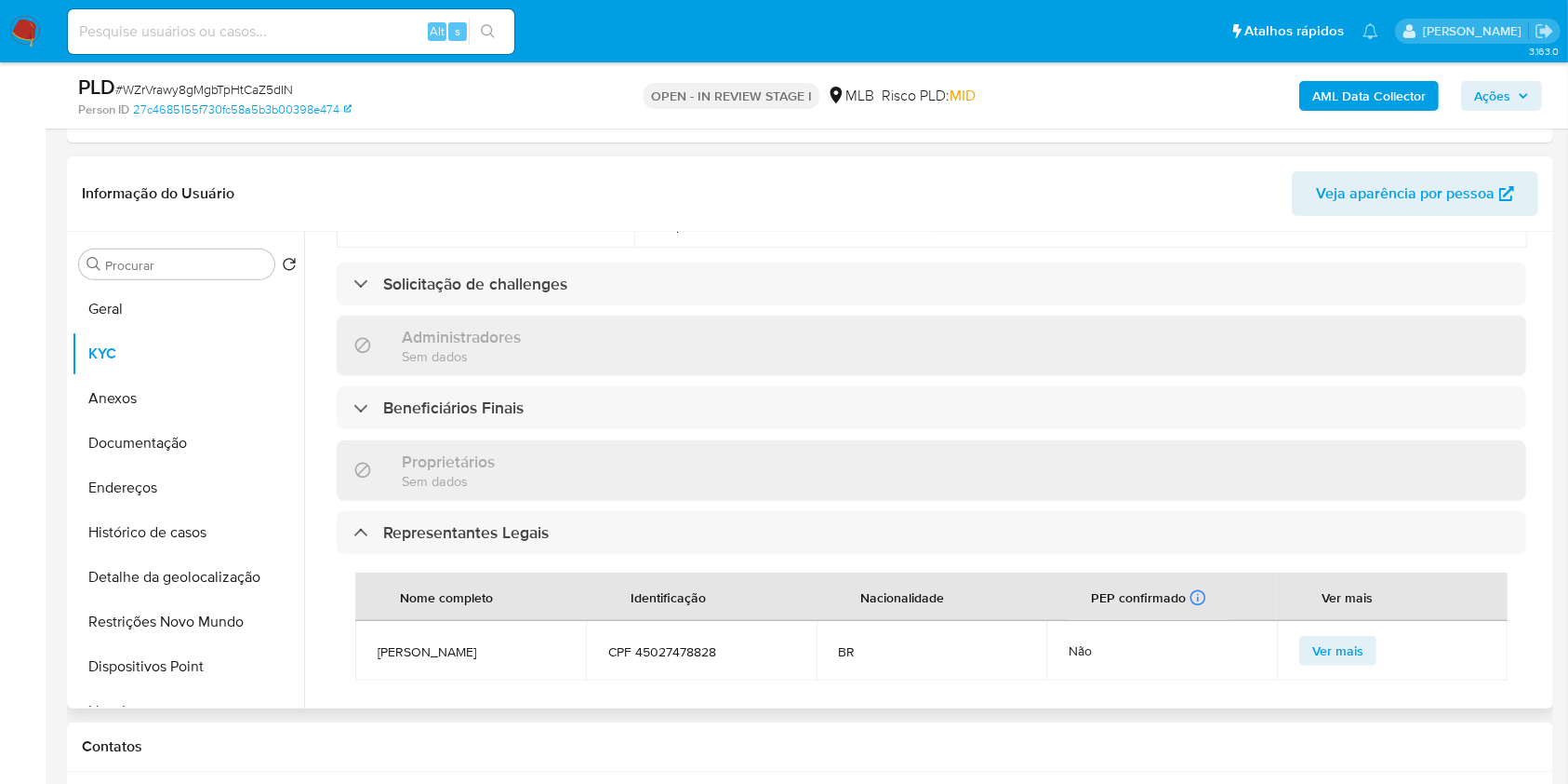
scroll to position [763, 0]
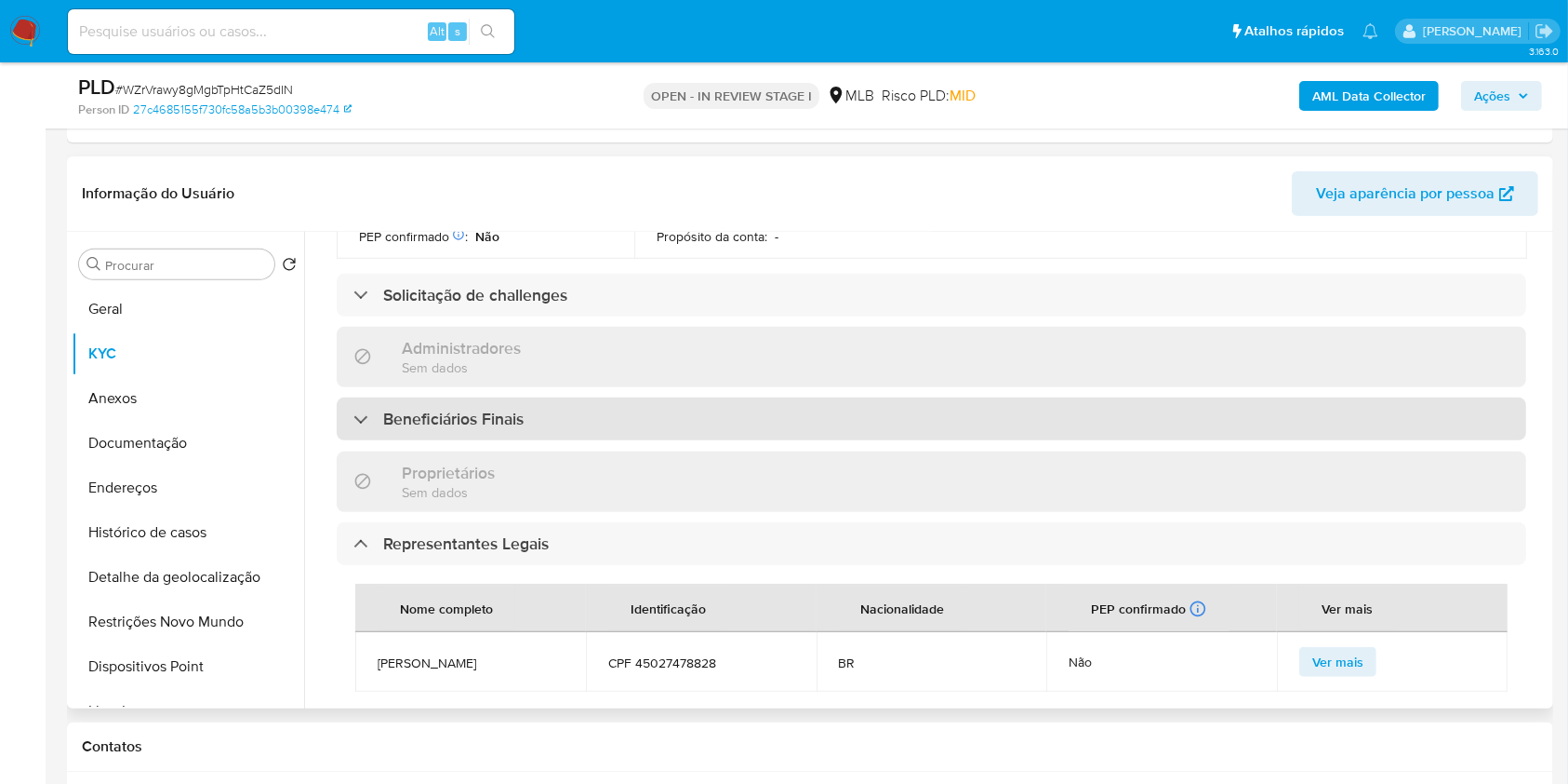
click at [1128, 398] on div "Beneficiários Finais" at bounding box center [931, 419] width 1190 height 43
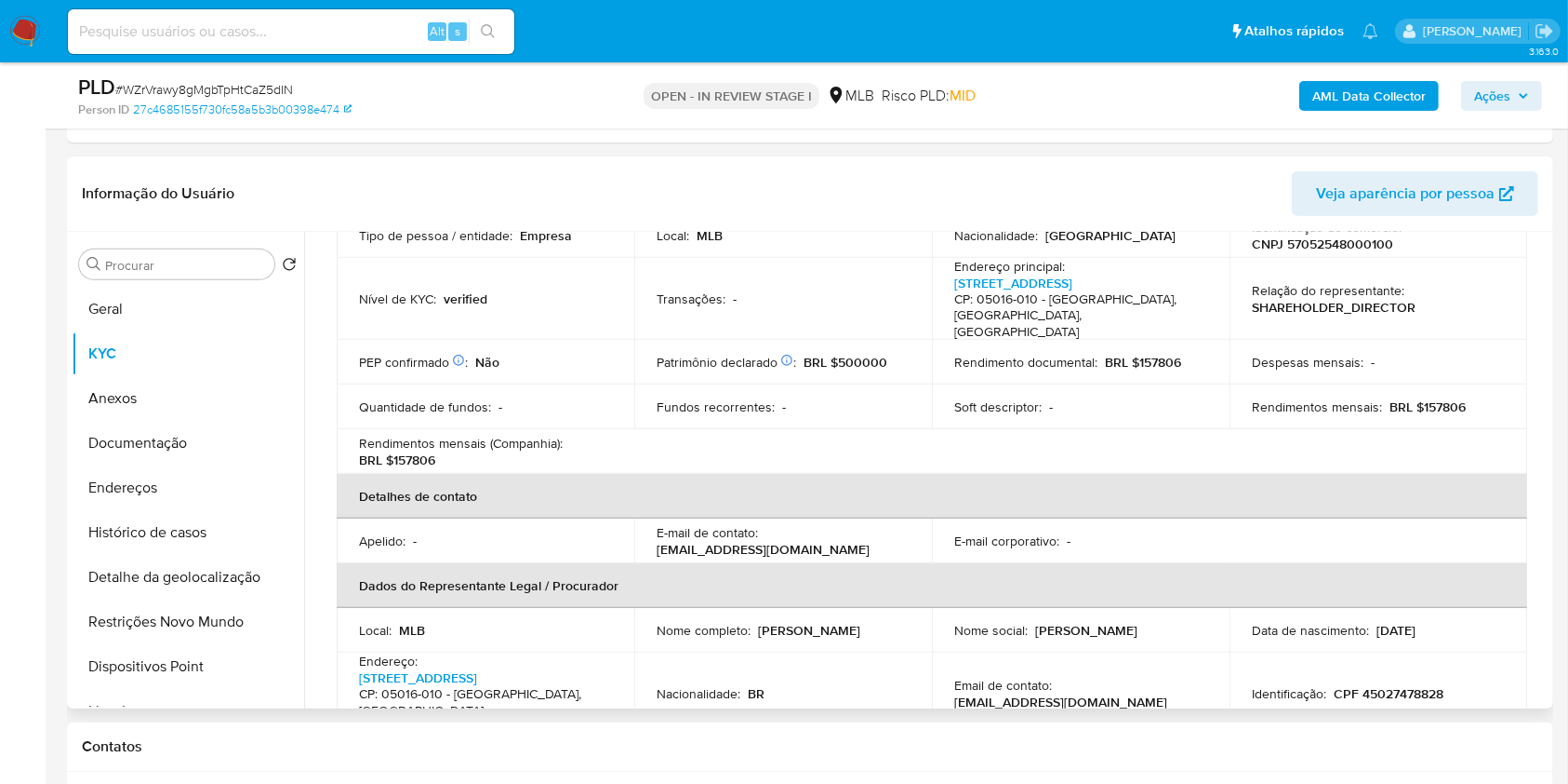
scroll to position [215, 0]
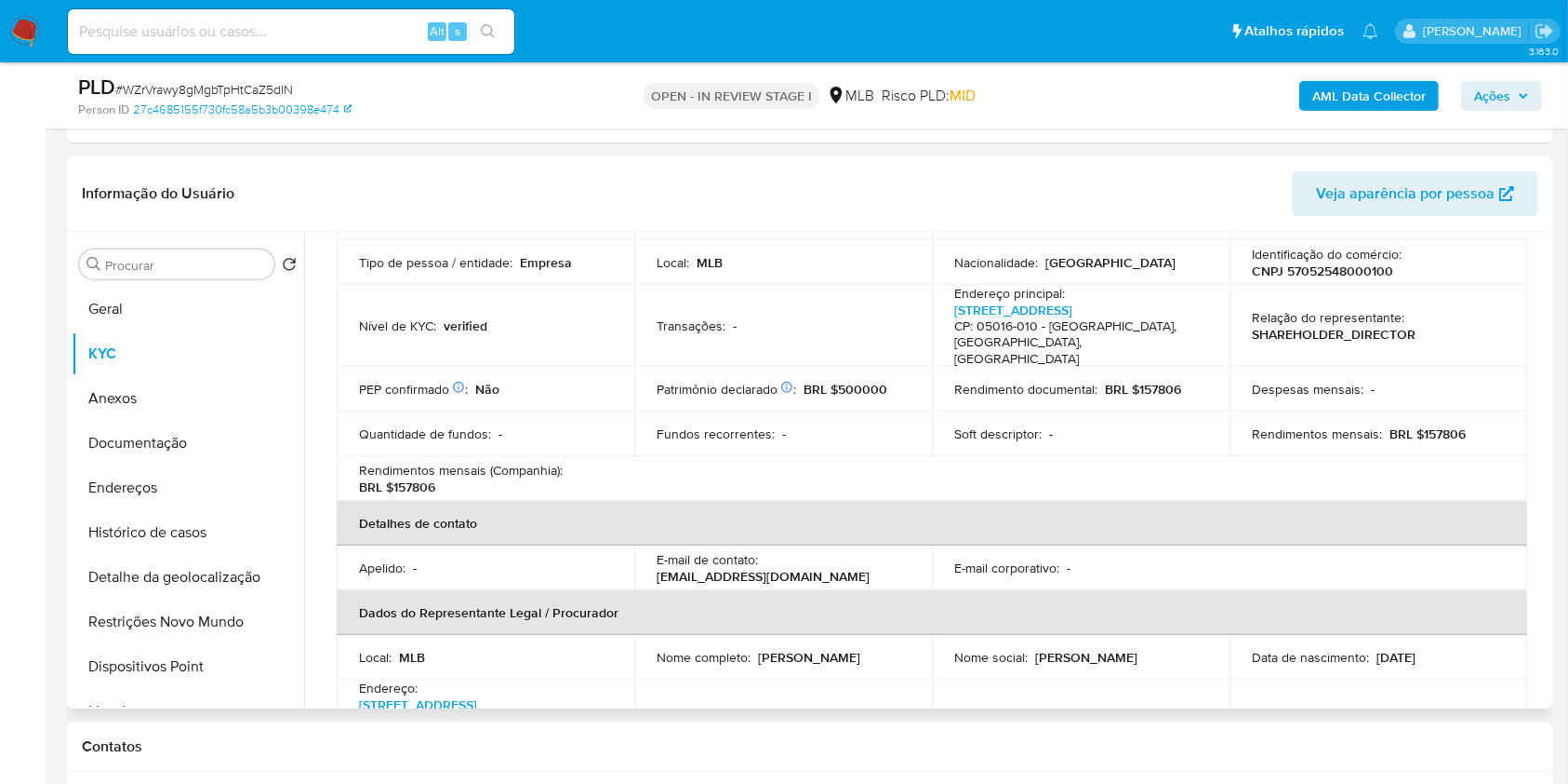
click at [1420, 425] on p "BRL $157806" at bounding box center [1428, 434] width 76 height 17
drag, startPoint x: 1416, startPoint y: 416, endPoint x: 1463, endPoint y: 413, distance: 47.1
click at [1463, 425] on div "Rendimentos mensais : BRL $157806" at bounding box center [1377, 434] width 253 height 17
copy p "157806"
click at [1511, 83] on span "Ações" at bounding box center [1492, 95] width 36 height 30
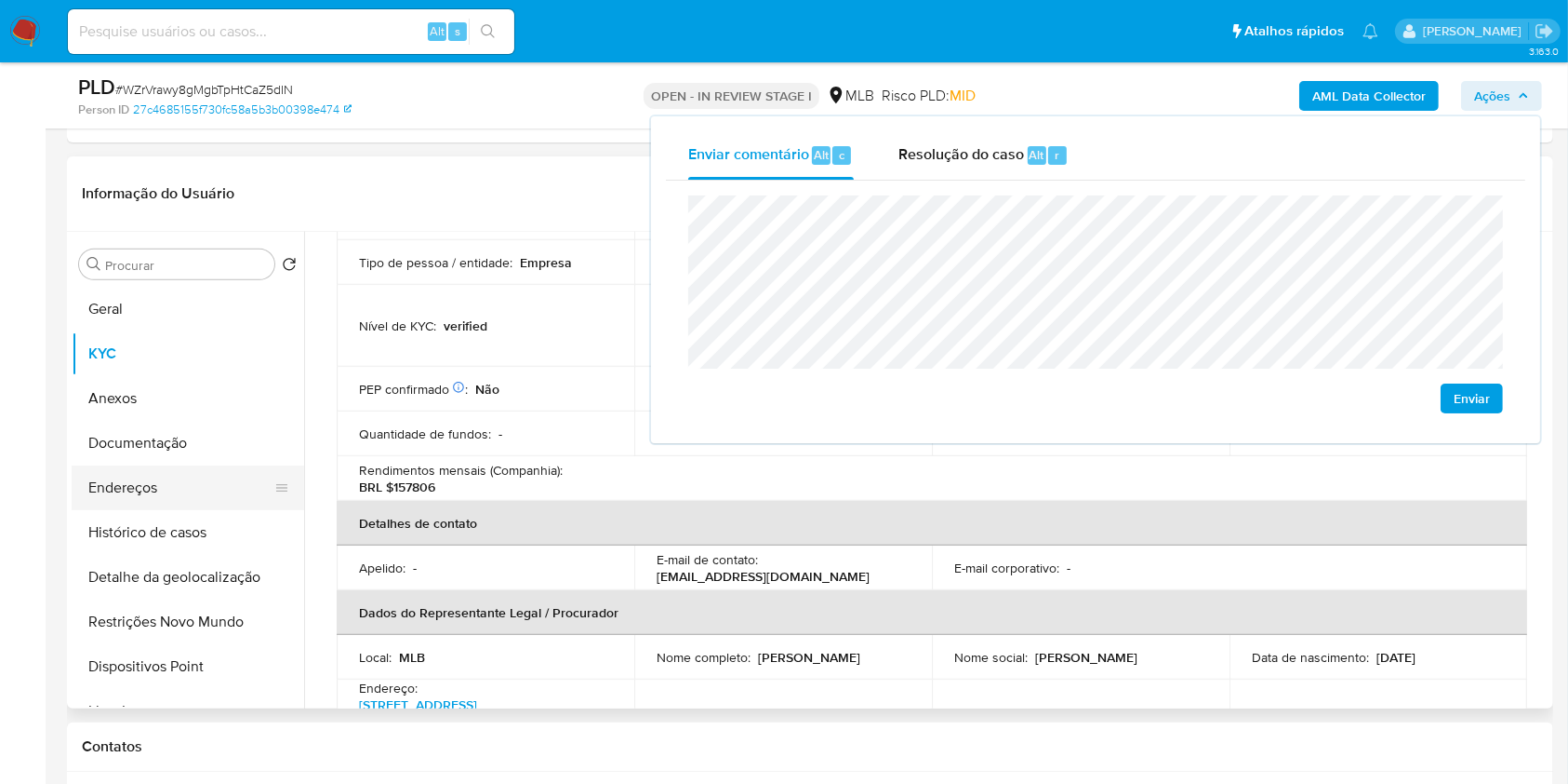
click at [185, 494] on button "Endereços" at bounding box center [180, 487] width 217 height 45
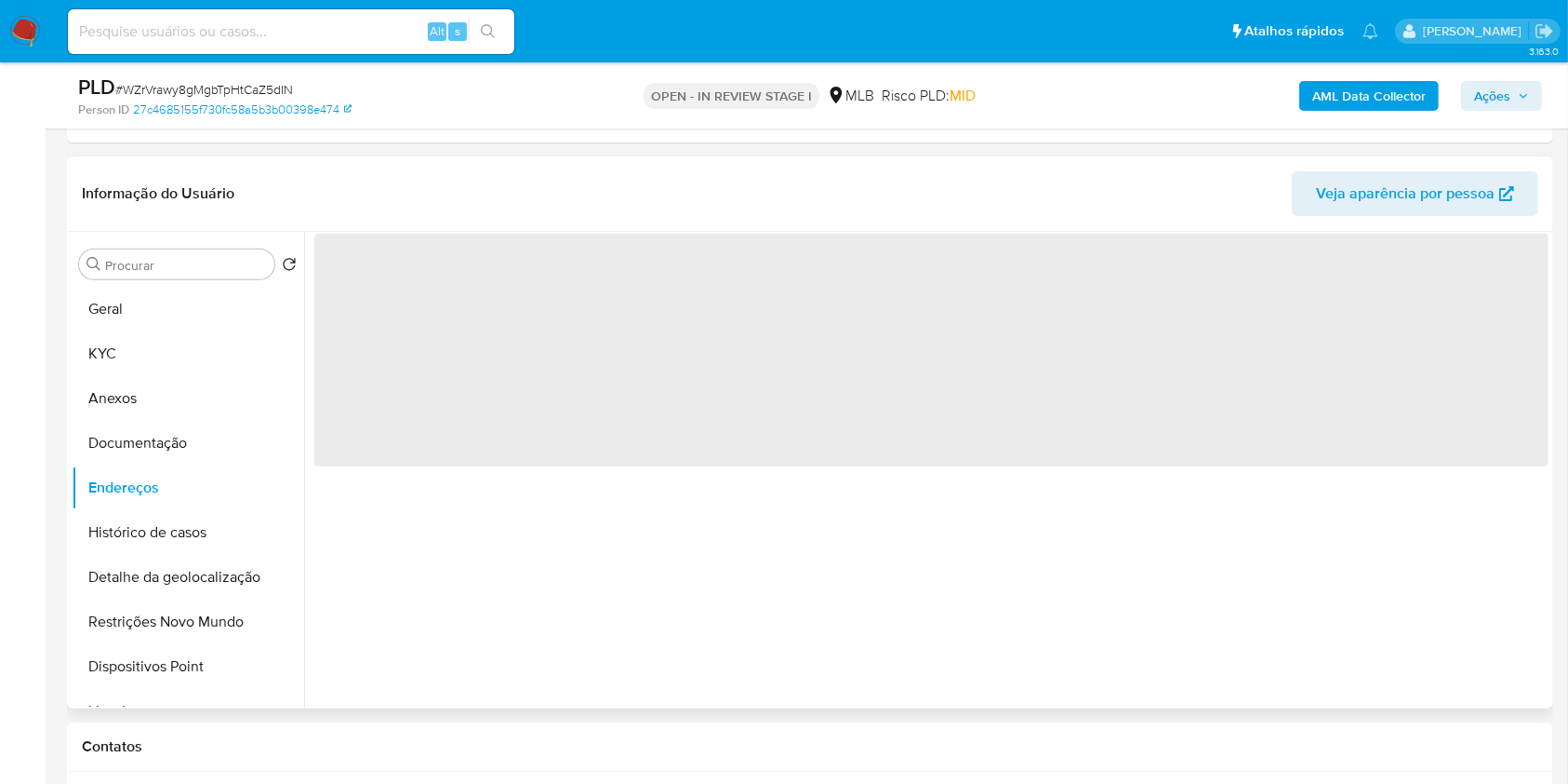
scroll to position [639, 0]
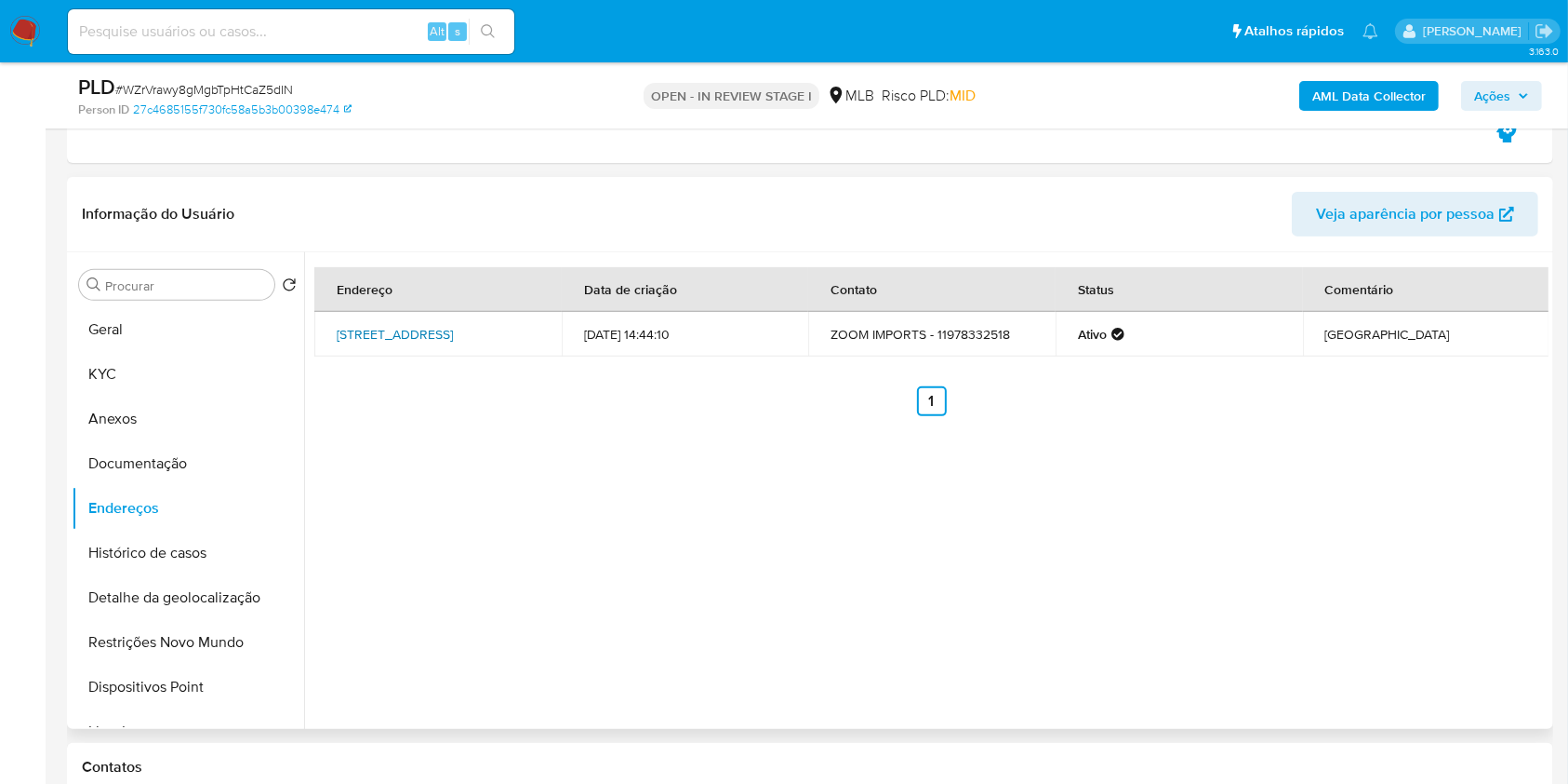
click at [453, 333] on link "Rua Dos Campineiros 284, São Paulo, São Paulo, 03167020, Brasil 284" at bounding box center [395, 335] width 116 height 19
click at [203, 446] on button "Documentação" at bounding box center [180, 463] width 217 height 45
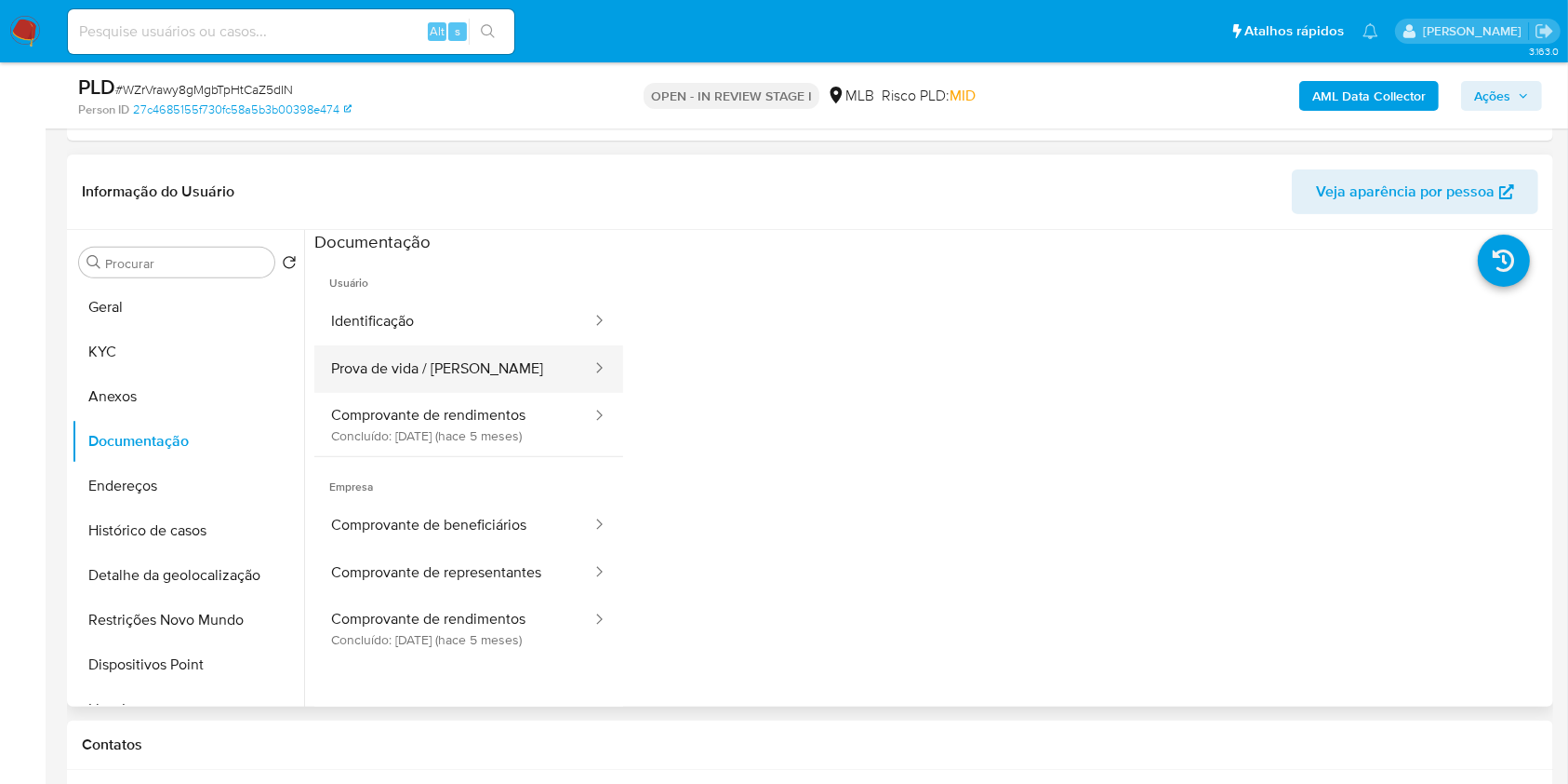
click at [475, 365] on button "Prova de vida / Selfie" at bounding box center [454, 369] width 279 height 48
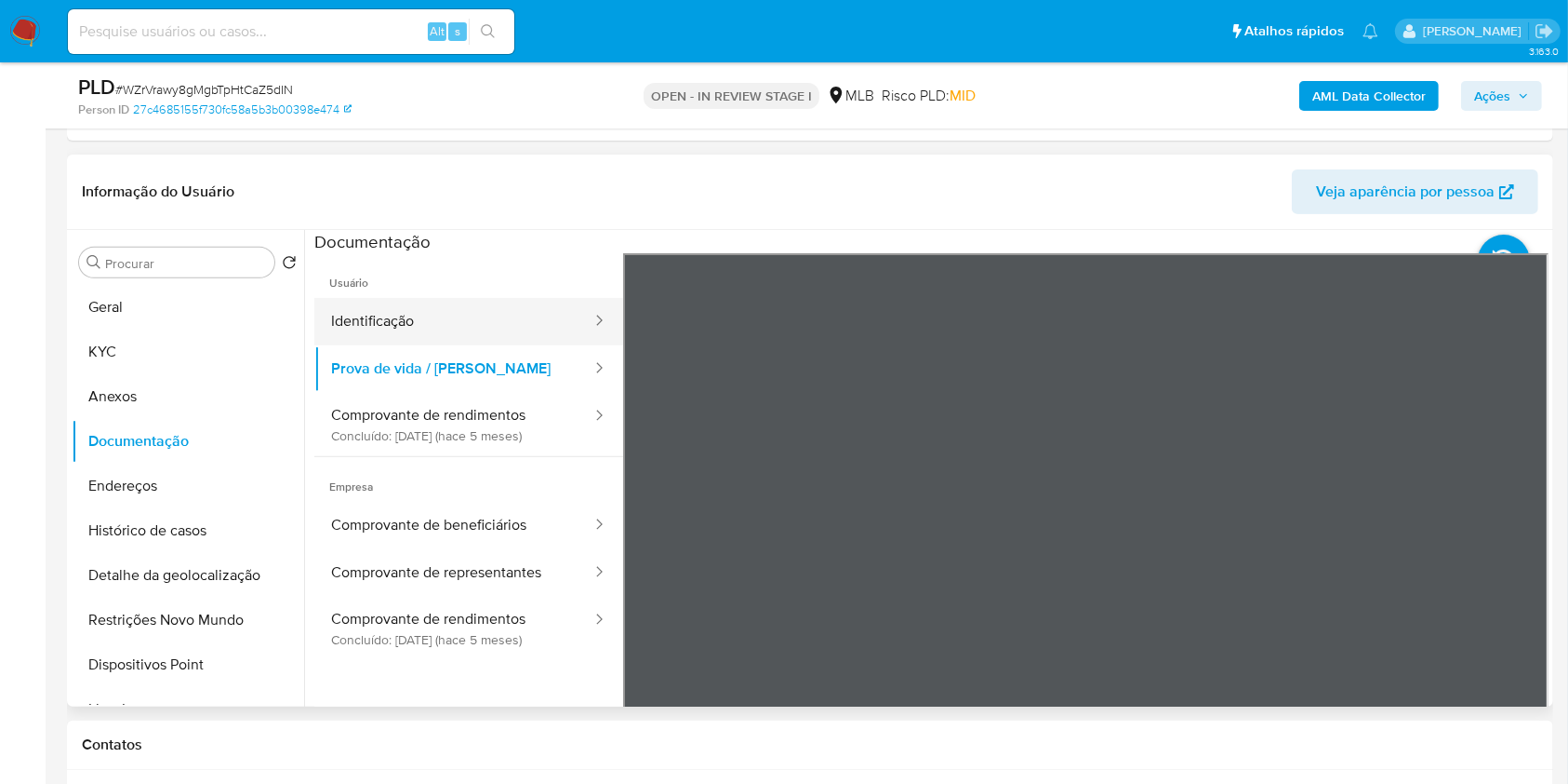
click at [535, 313] on button "Identificação" at bounding box center [454, 321] width 279 height 48
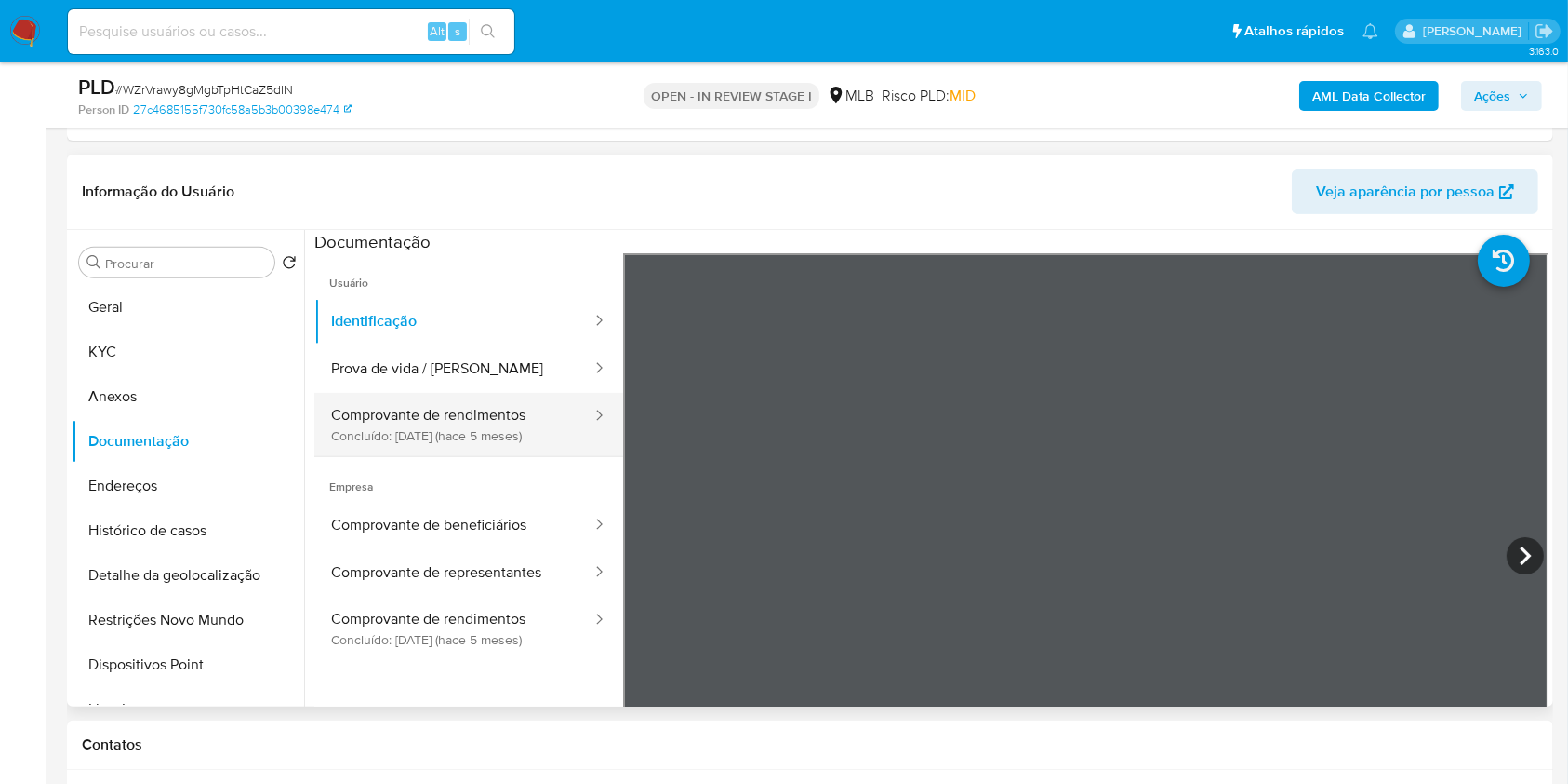
click at [443, 413] on button "Comprovante de rendimentos Concluído: 29/04/2025 (hace 5 meses)" at bounding box center [454, 424] width 279 height 63
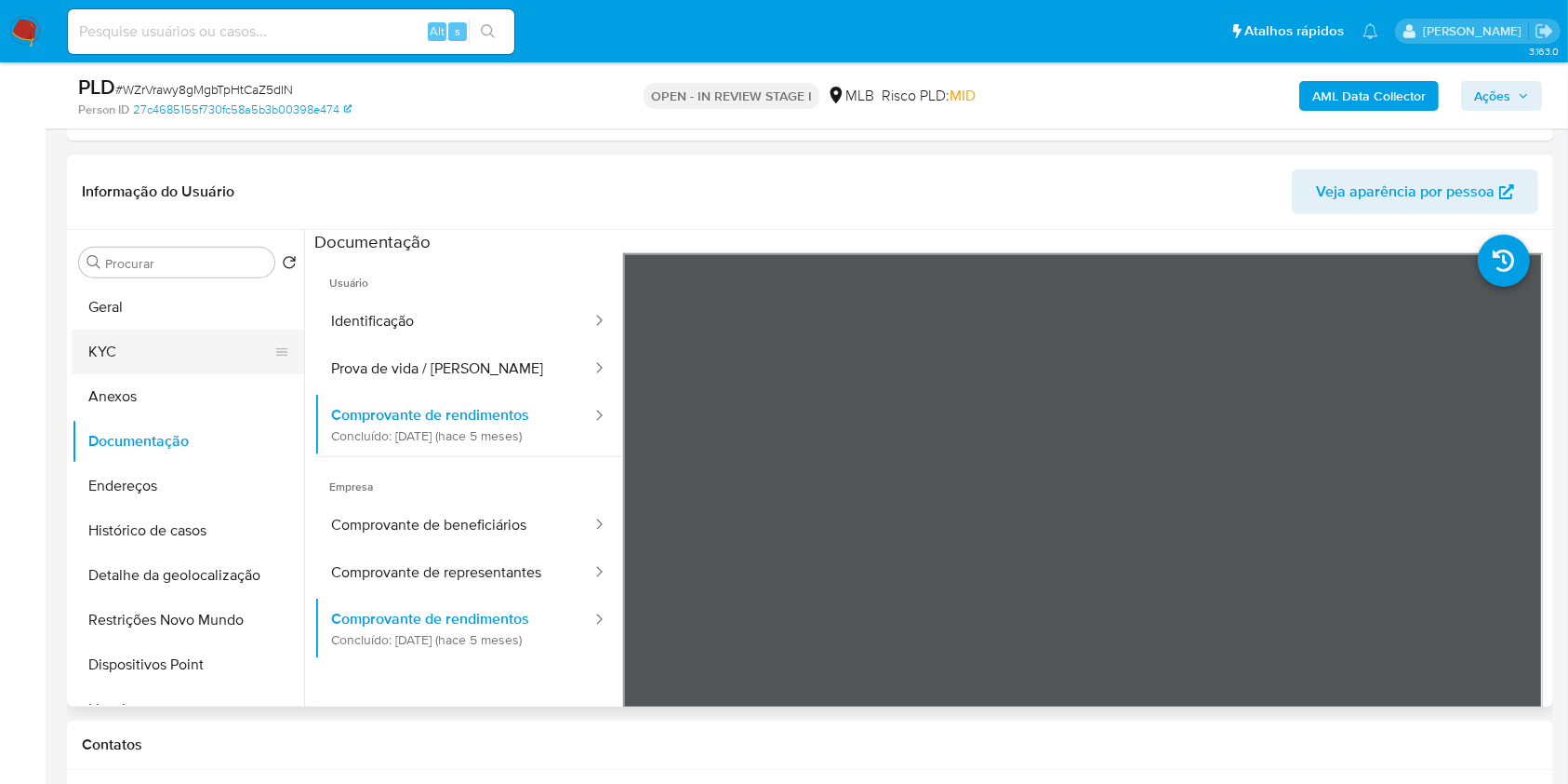
click at [147, 344] on button "KYC" at bounding box center [180, 351] width 217 height 45
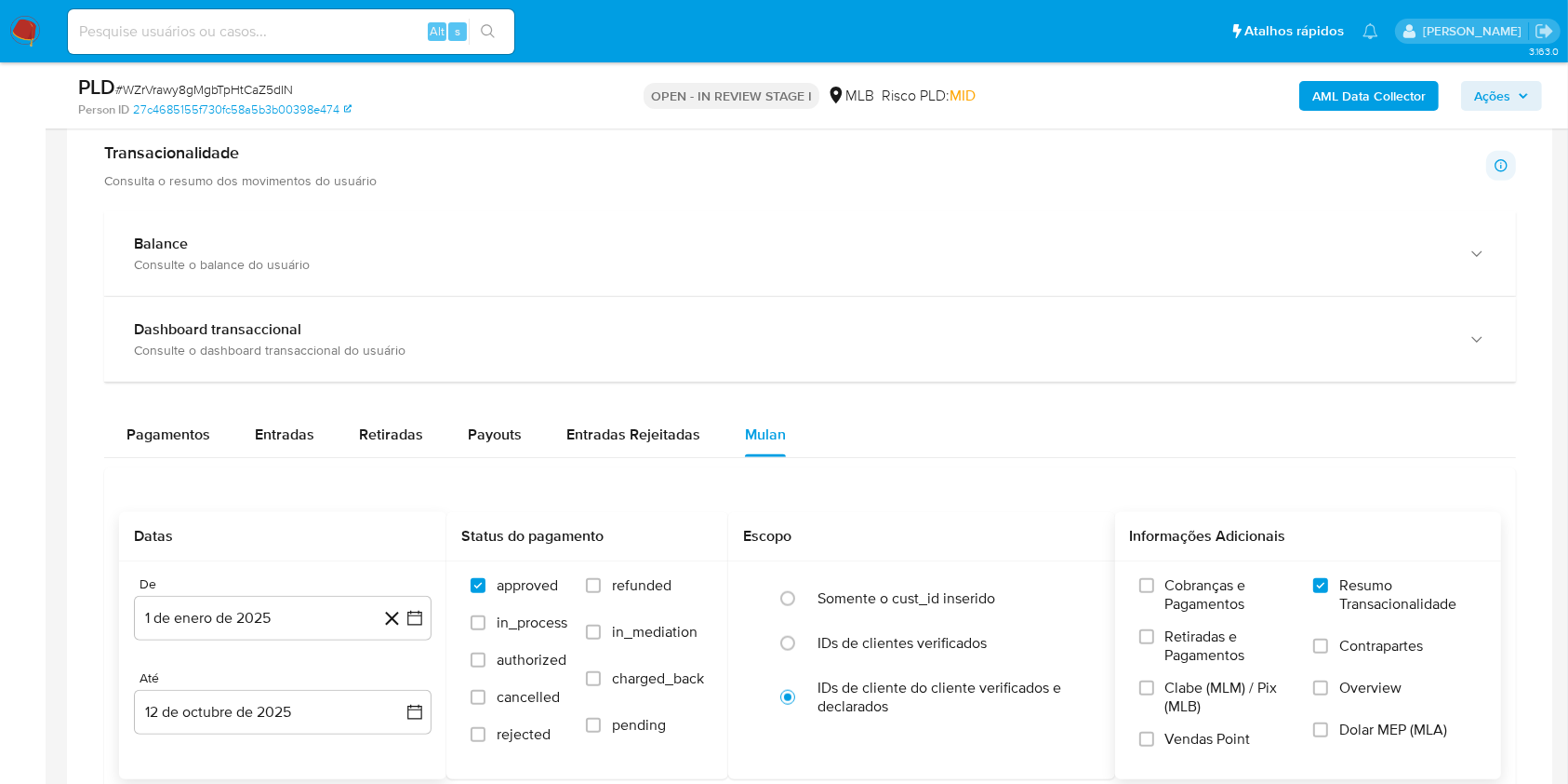
scroll to position [1697, 0]
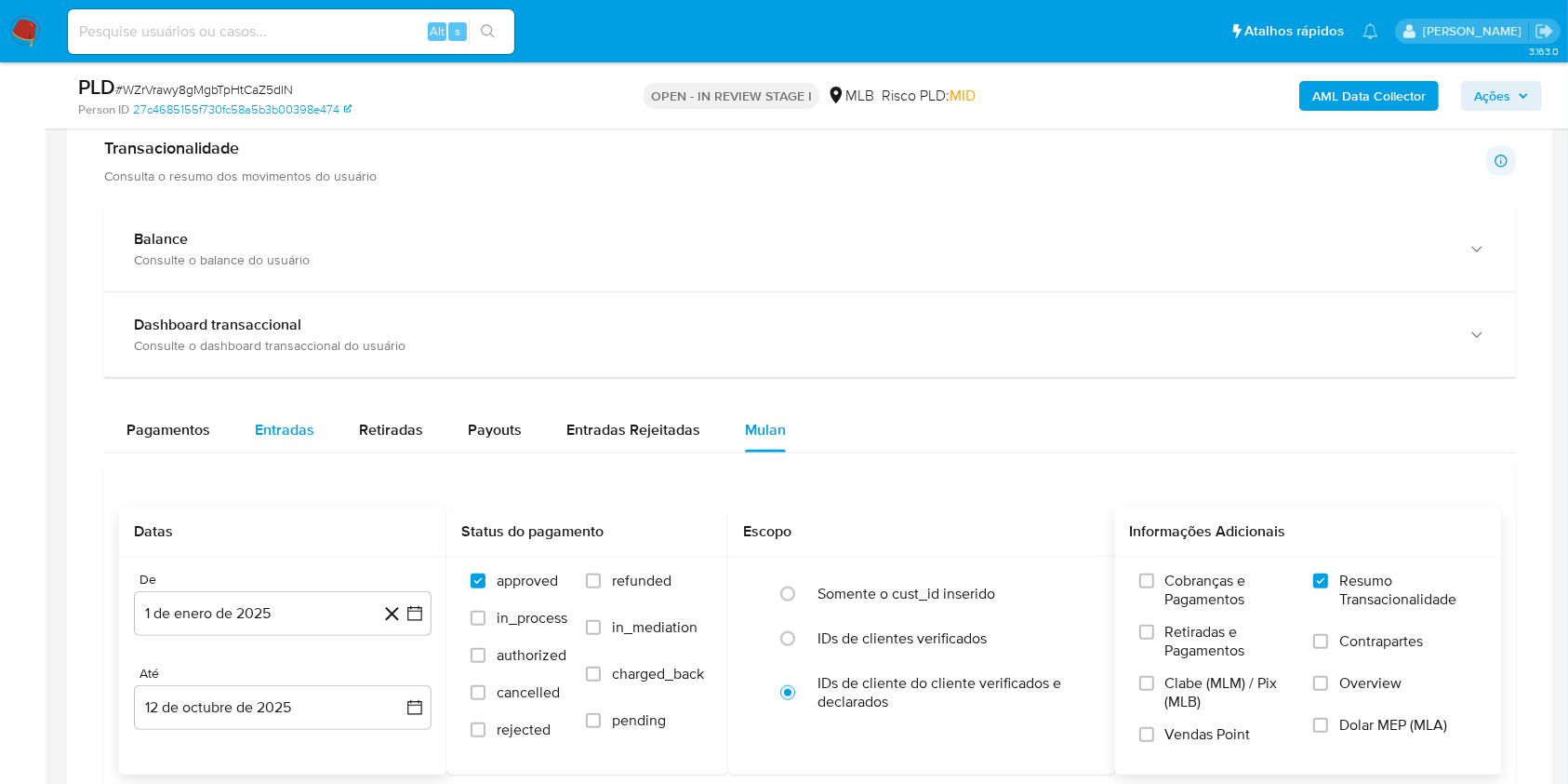
click at [289, 430] on span "Entradas" at bounding box center [284, 429] width 59 height 21
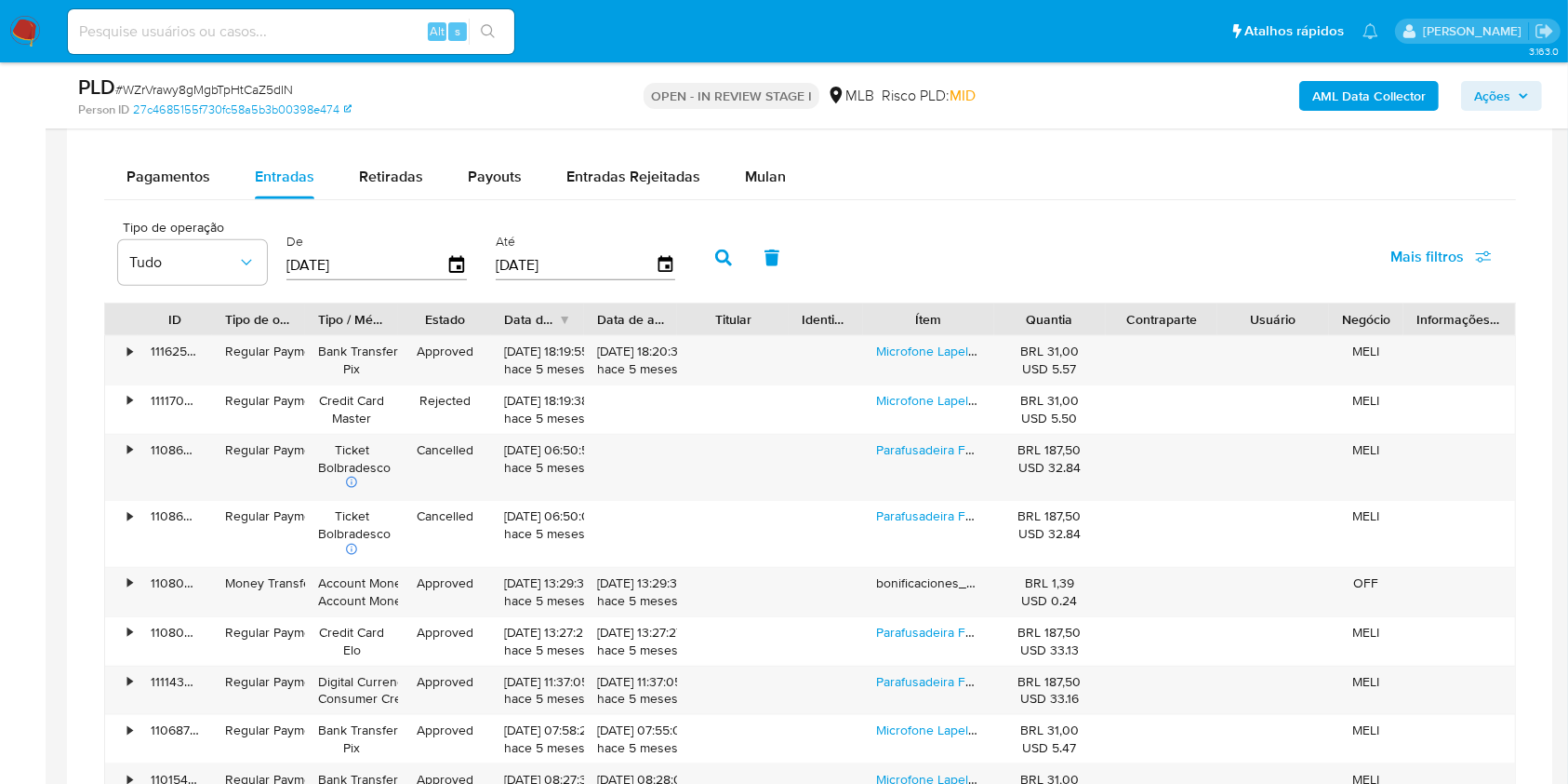
scroll to position [2058, 0]
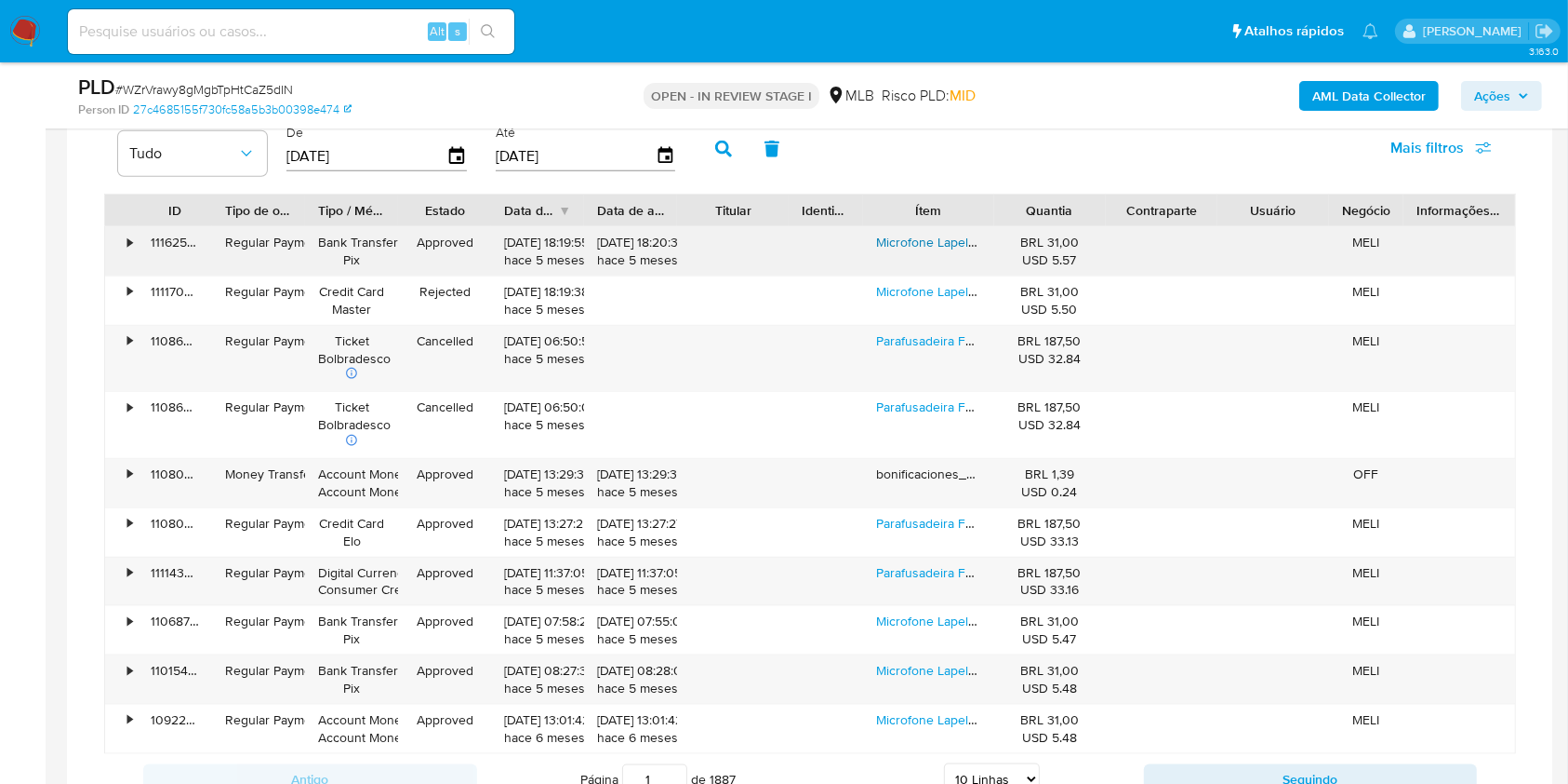
click at [922, 235] on link "Microfone Lapela Sem Fio Celular Compatível iPhone Android Cor Tipo C" at bounding box center [1085, 242] width 417 height 19
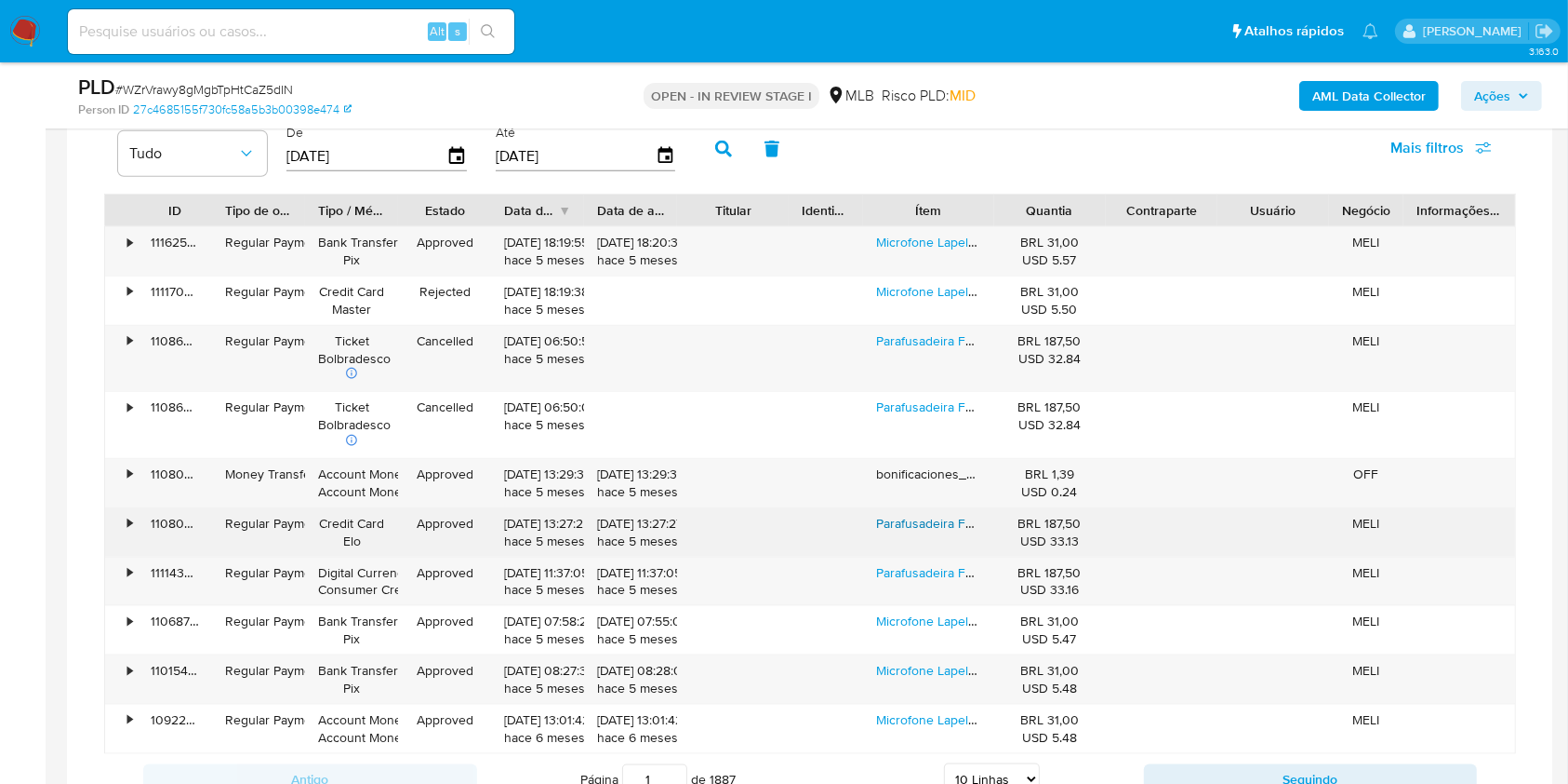
click at [902, 520] on link "Parafusadeira Furadeira 36v Bivolt 2 Bateria Maleta Kicool Cor Sortido 110v/220v" at bounding box center [1107, 524] width 461 height 19
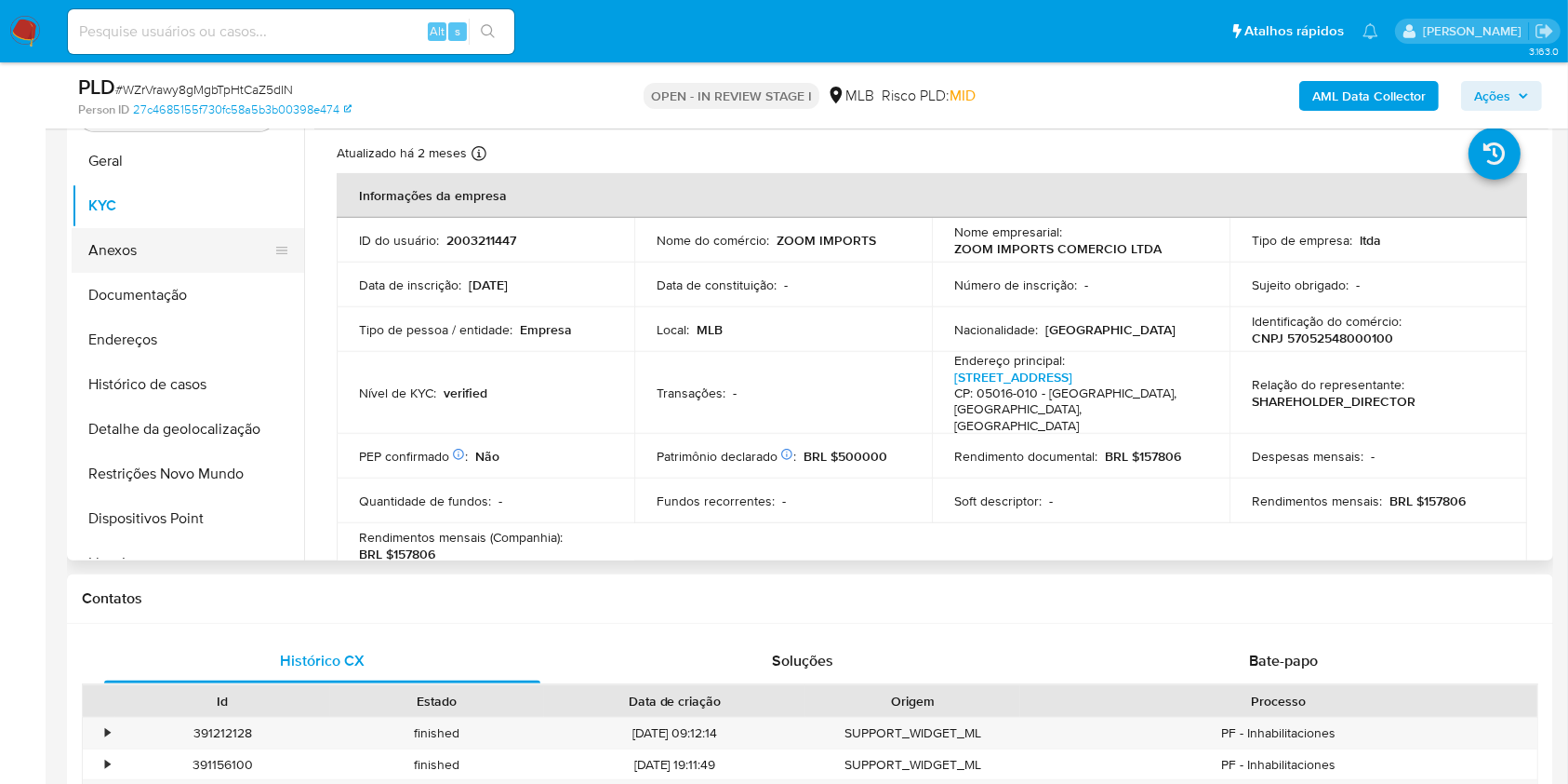
click at [175, 168] on button "Geral" at bounding box center [188, 160] width 233 height 45
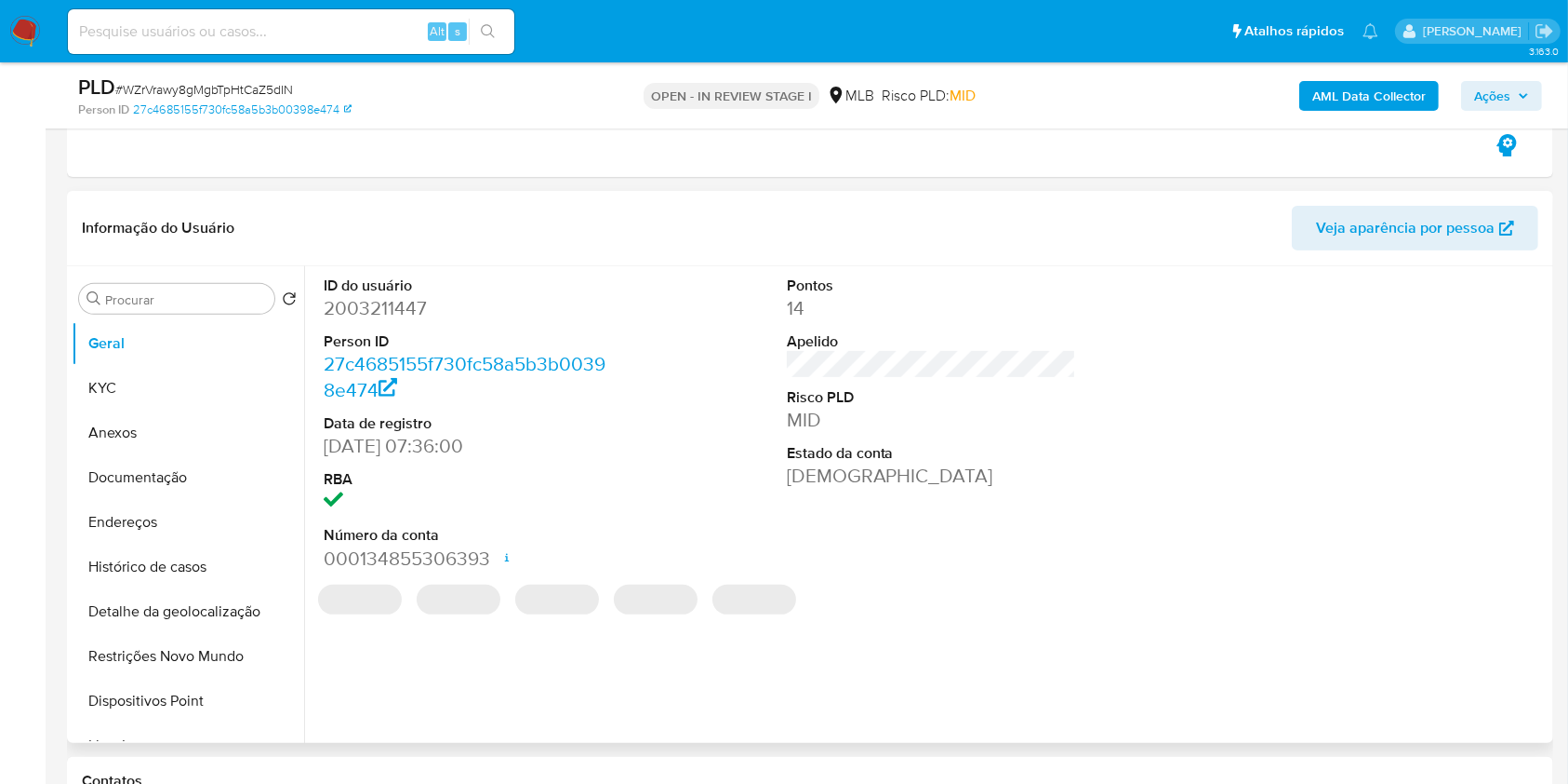
scroll to position [627, 0]
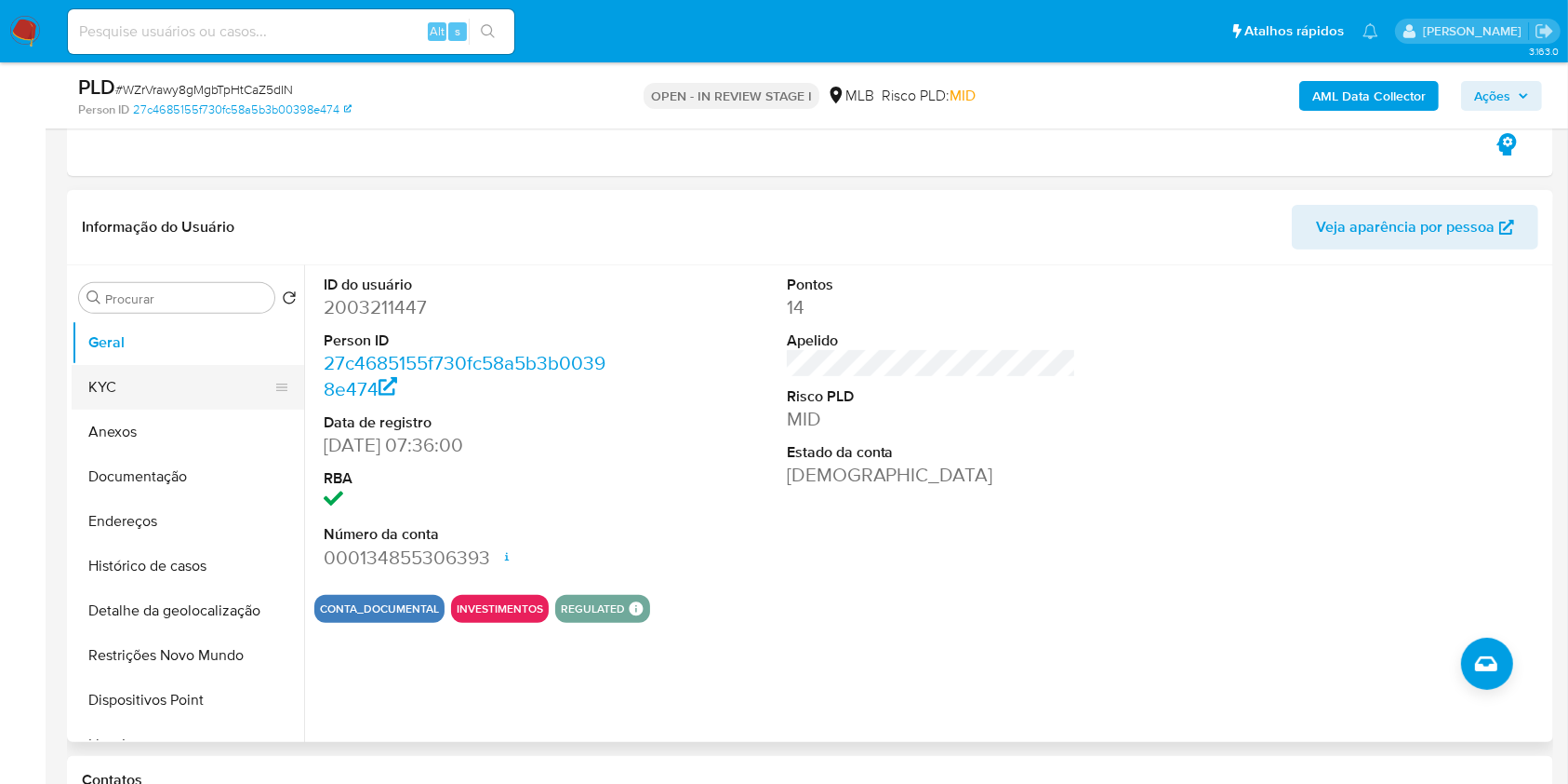
click at [164, 376] on button "KYC" at bounding box center [180, 386] width 217 height 45
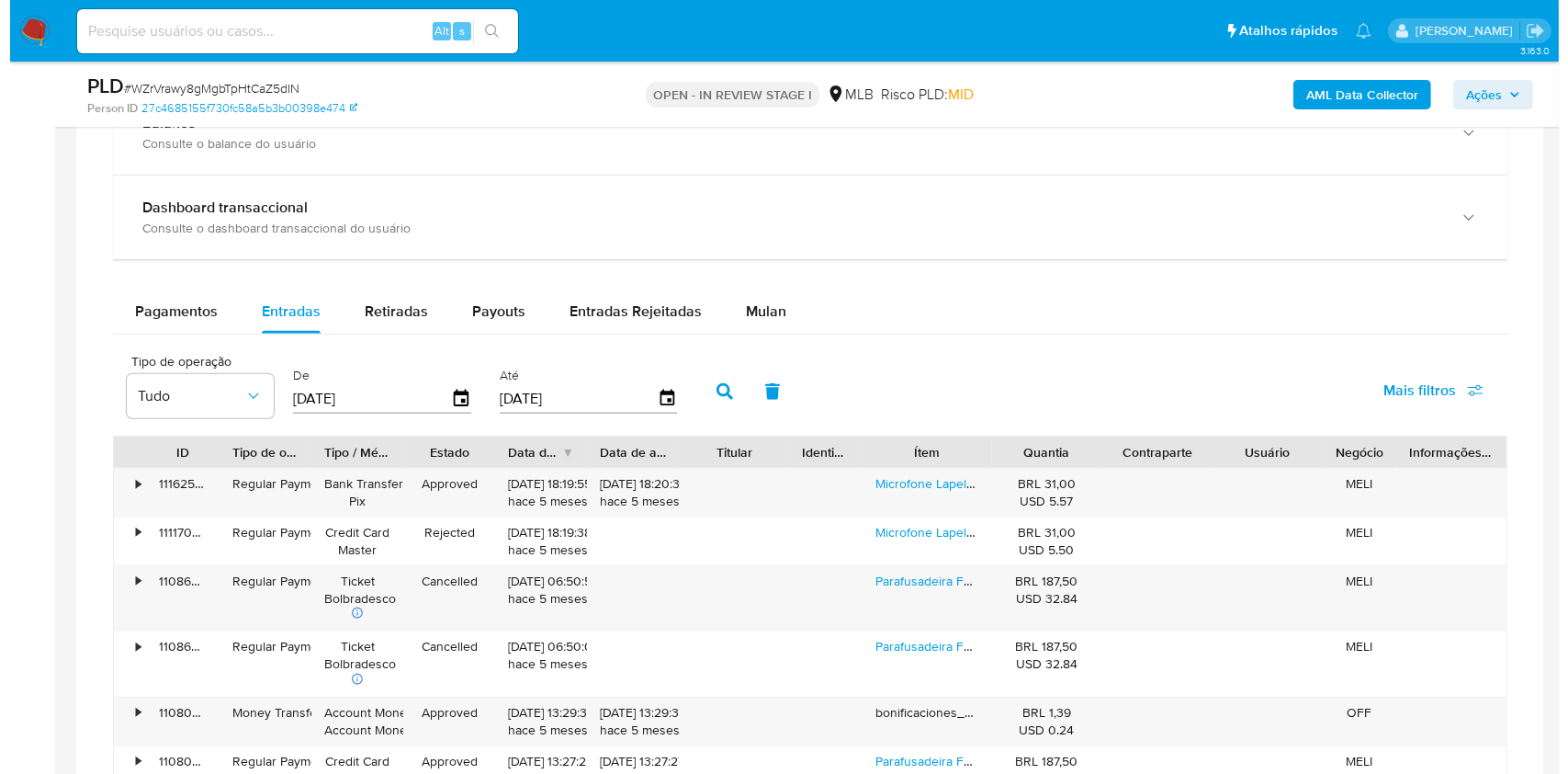
scroll to position [1790, 0]
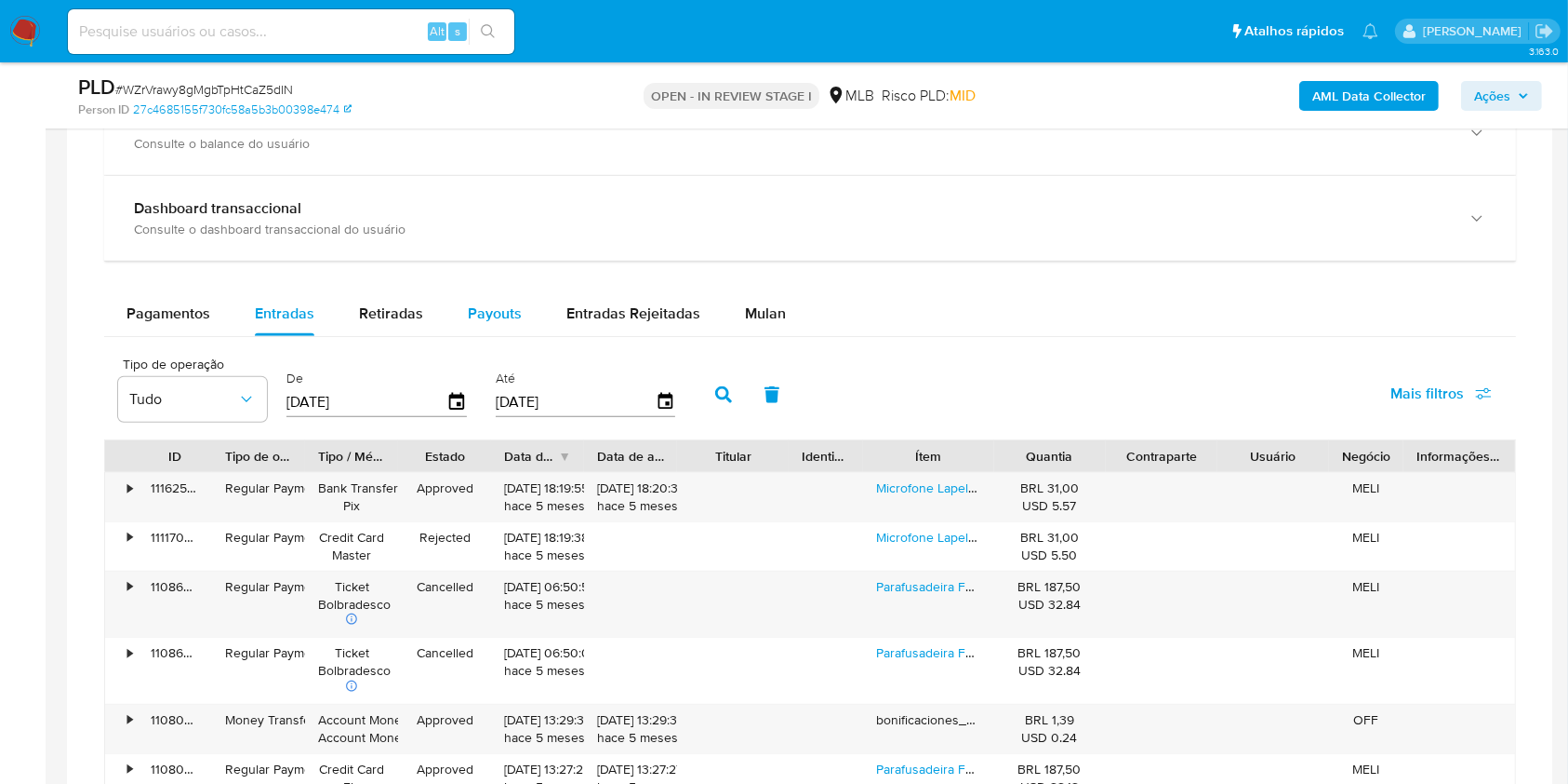
click at [488, 303] on span "Payouts" at bounding box center [495, 313] width 54 height 21
select select "10"
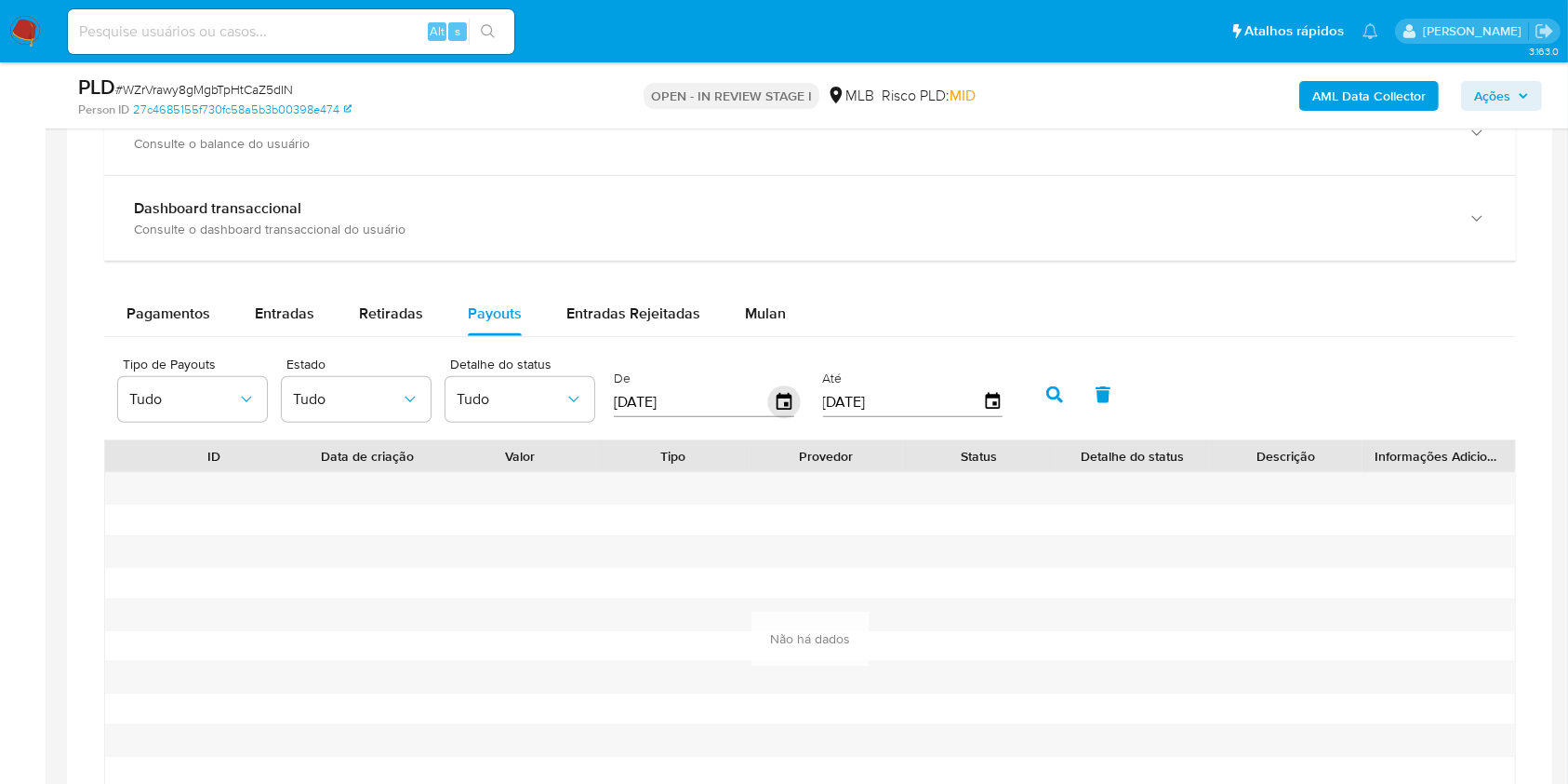
click at [791, 400] on icon "button" at bounding box center [784, 402] width 32 height 32
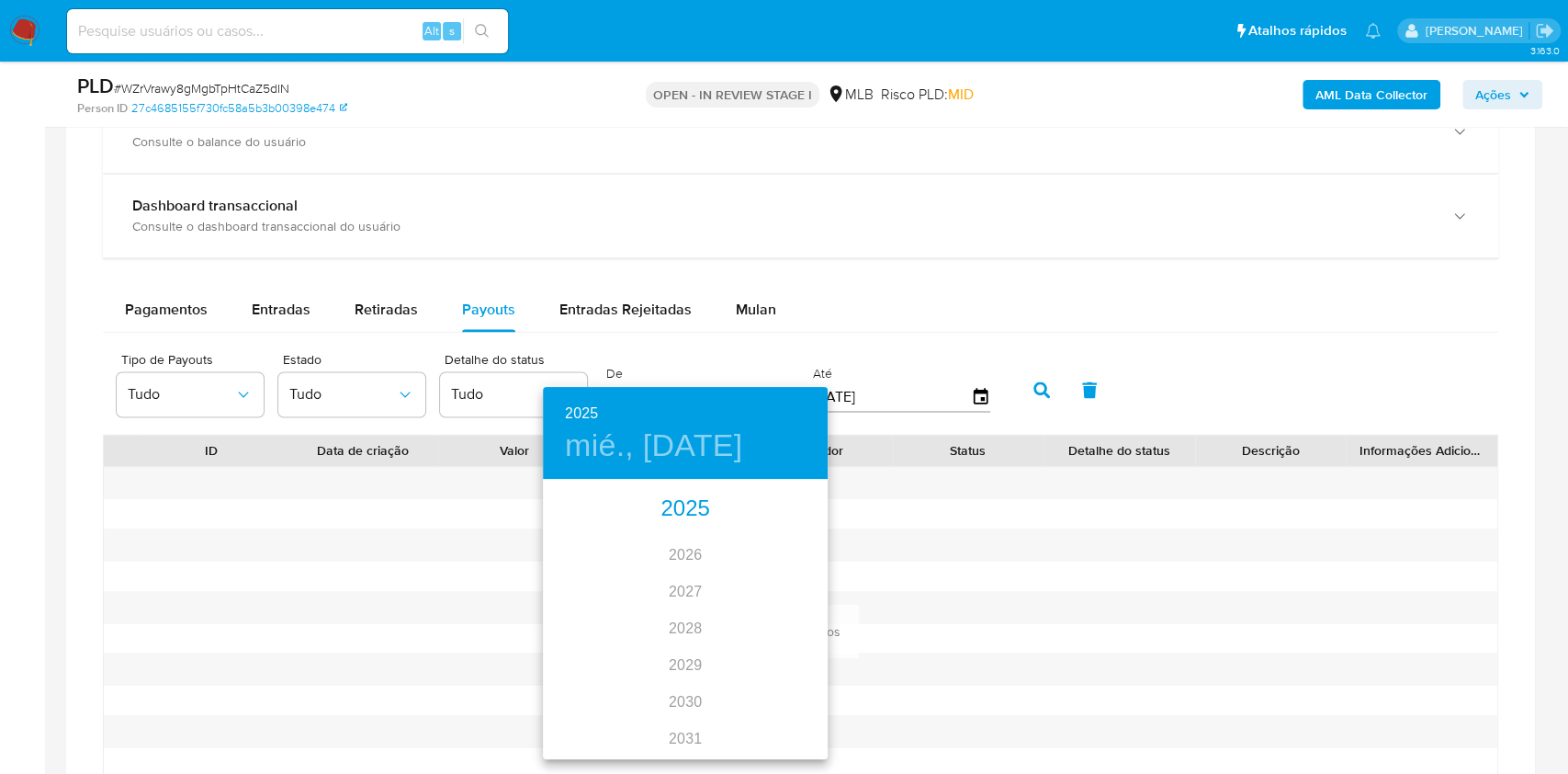
click at [682, 501] on div "2025" at bounding box center [685, 508] width 284 height 37
click at [588, 582] on div "abr." at bounding box center [590, 584] width 94 height 69
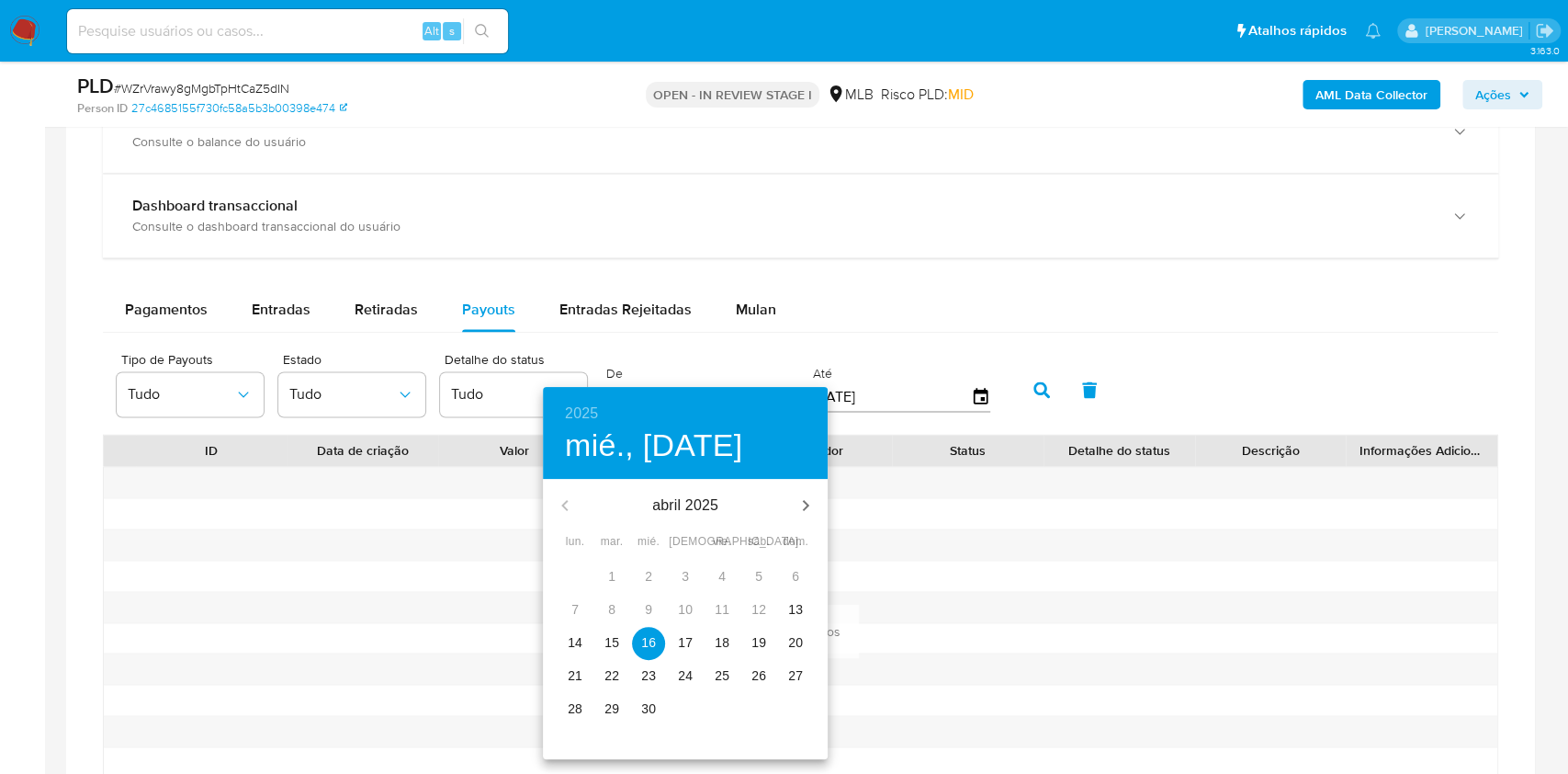
click at [800, 606] on p "13" at bounding box center [795, 609] width 15 height 19
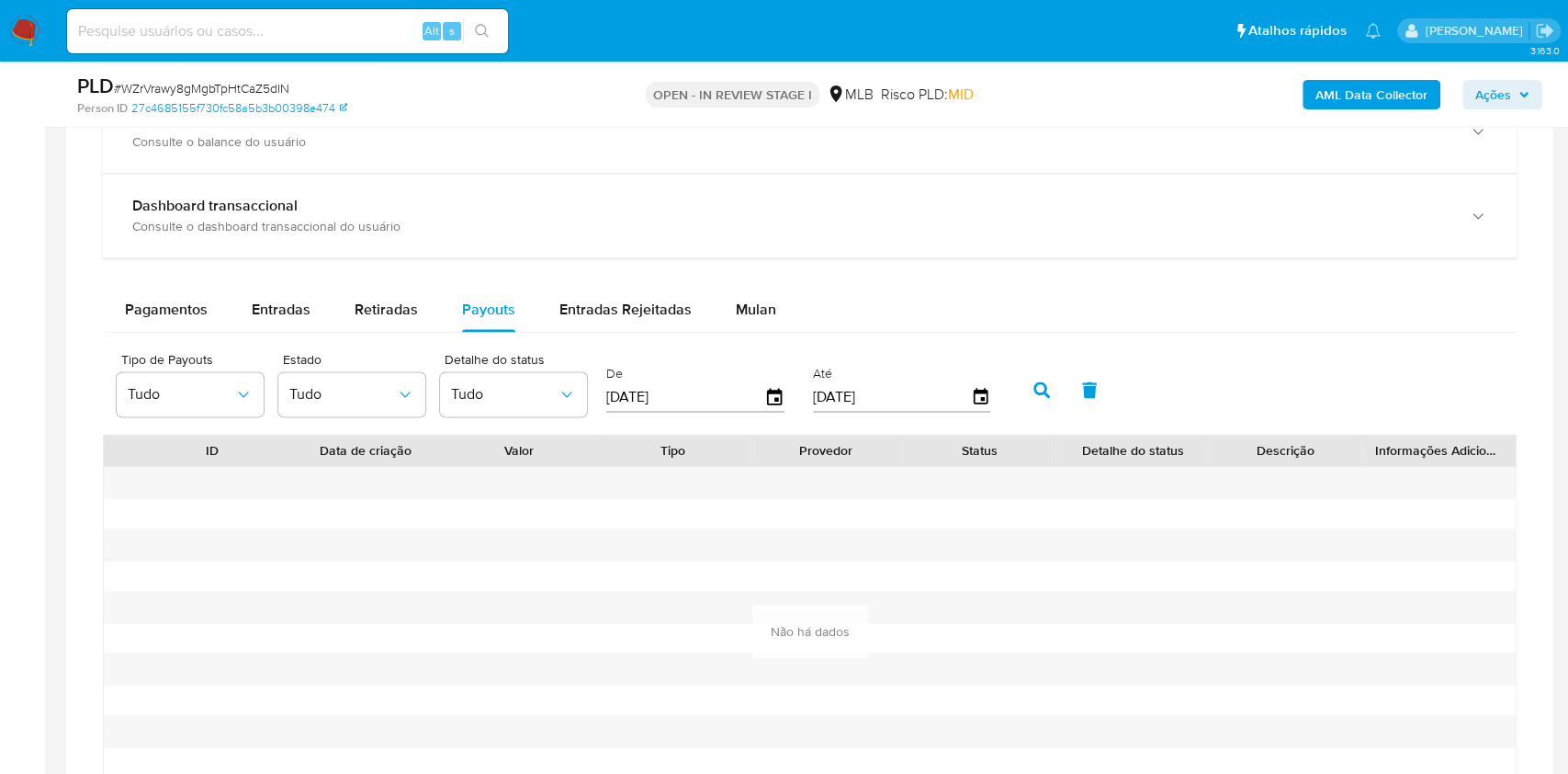
type input "13/04/2025"
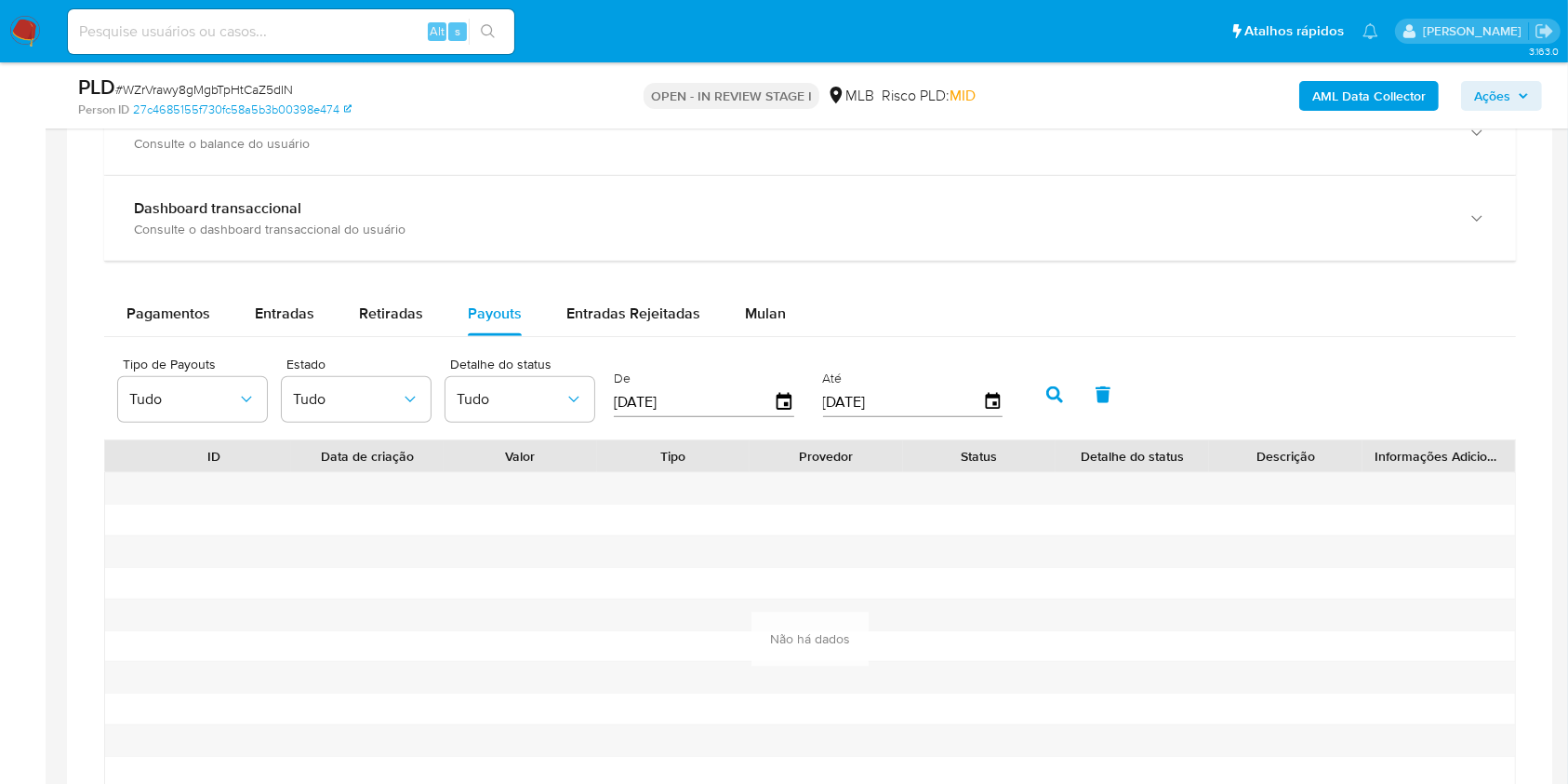
click at [1031, 373] on button "button" at bounding box center [1054, 394] width 49 height 45
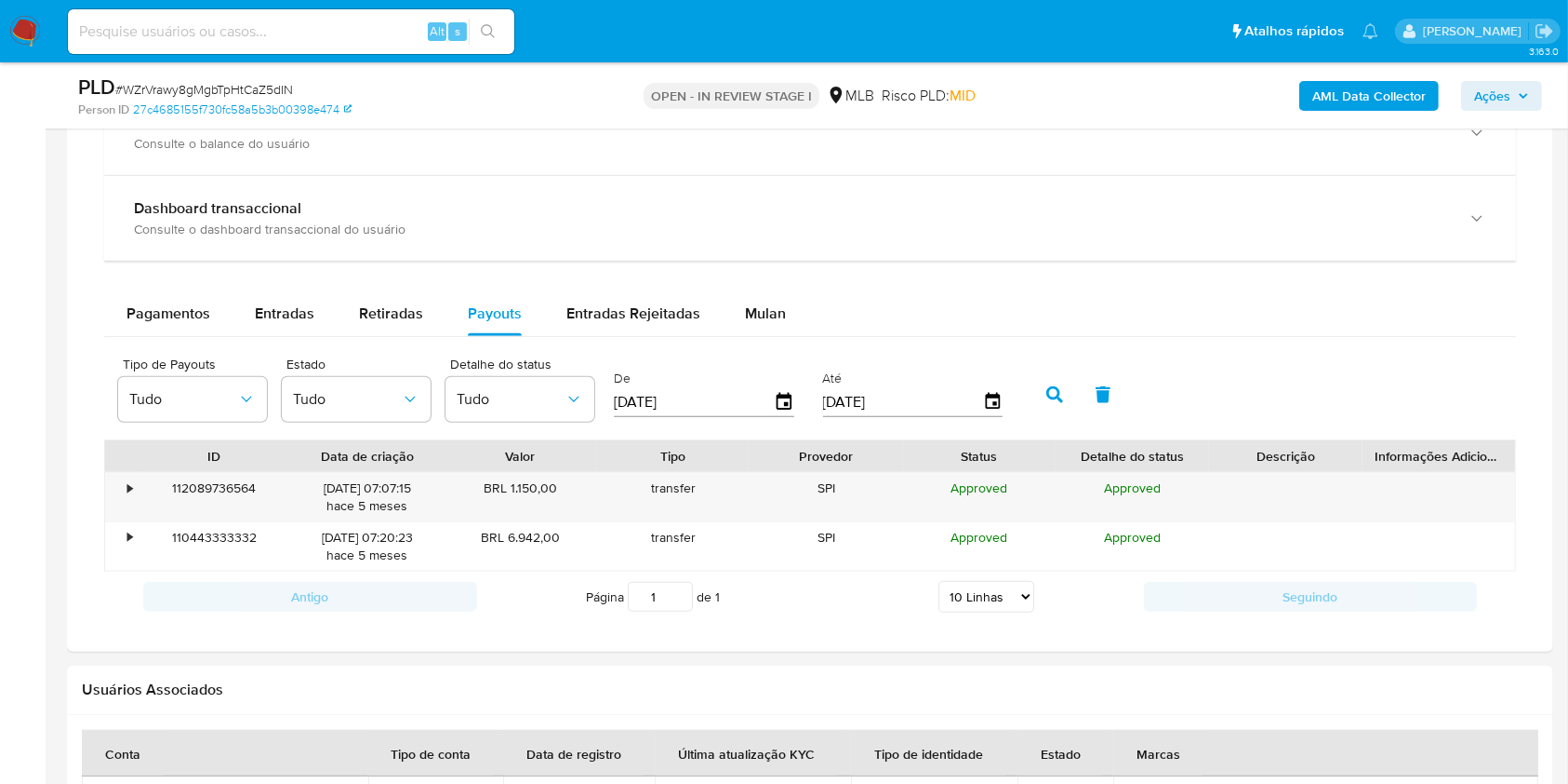
click at [1549, 303] on div at bounding box center [809, 321] width 1486 height 660
click at [410, 315] on span "Retiradas" at bounding box center [391, 313] width 64 height 21
select select "10"
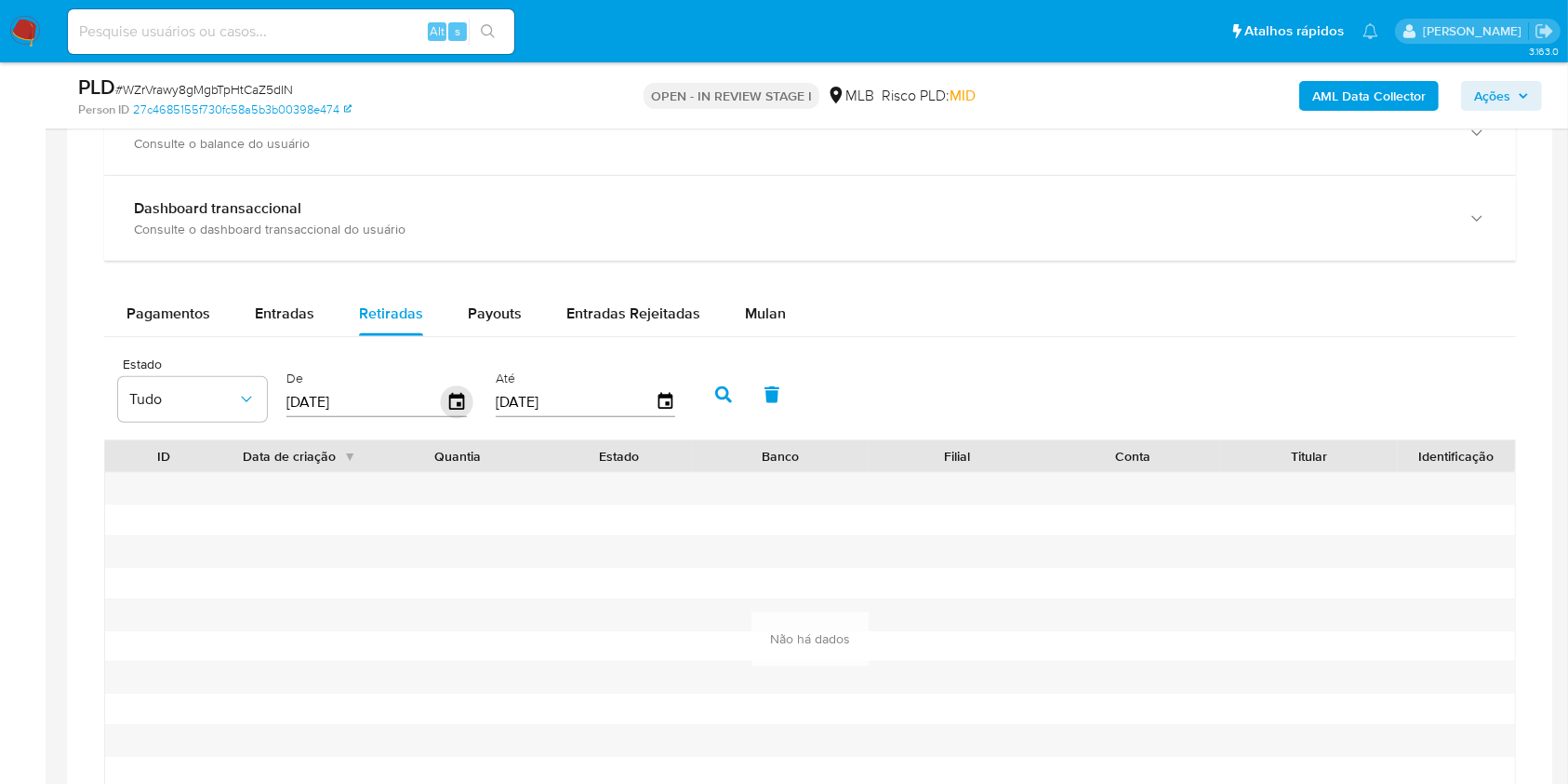
click at [455, 398] on icon "button" at bounding box center [457, 402] width 32 height 32
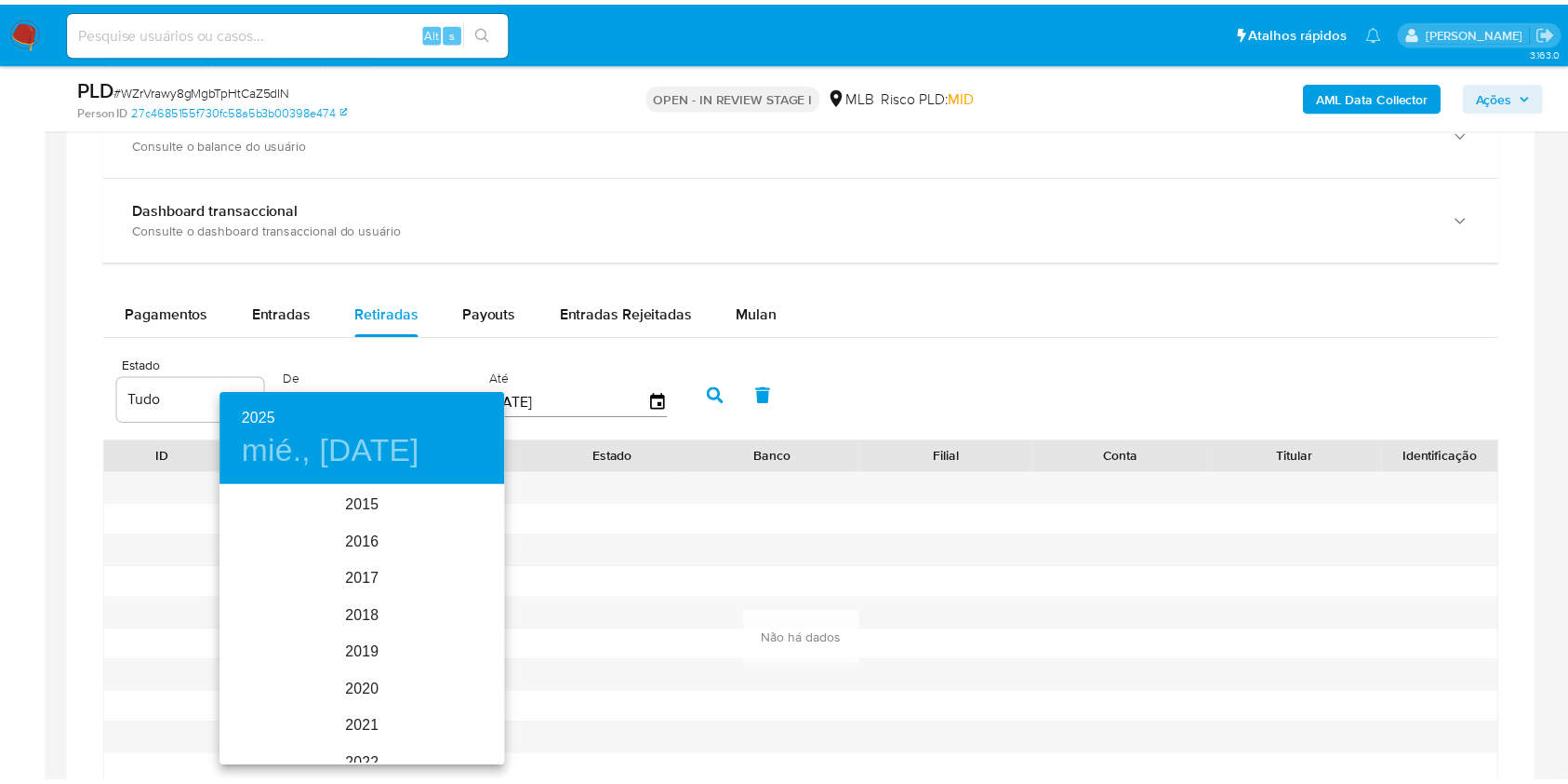
scroll to position [260, 0]
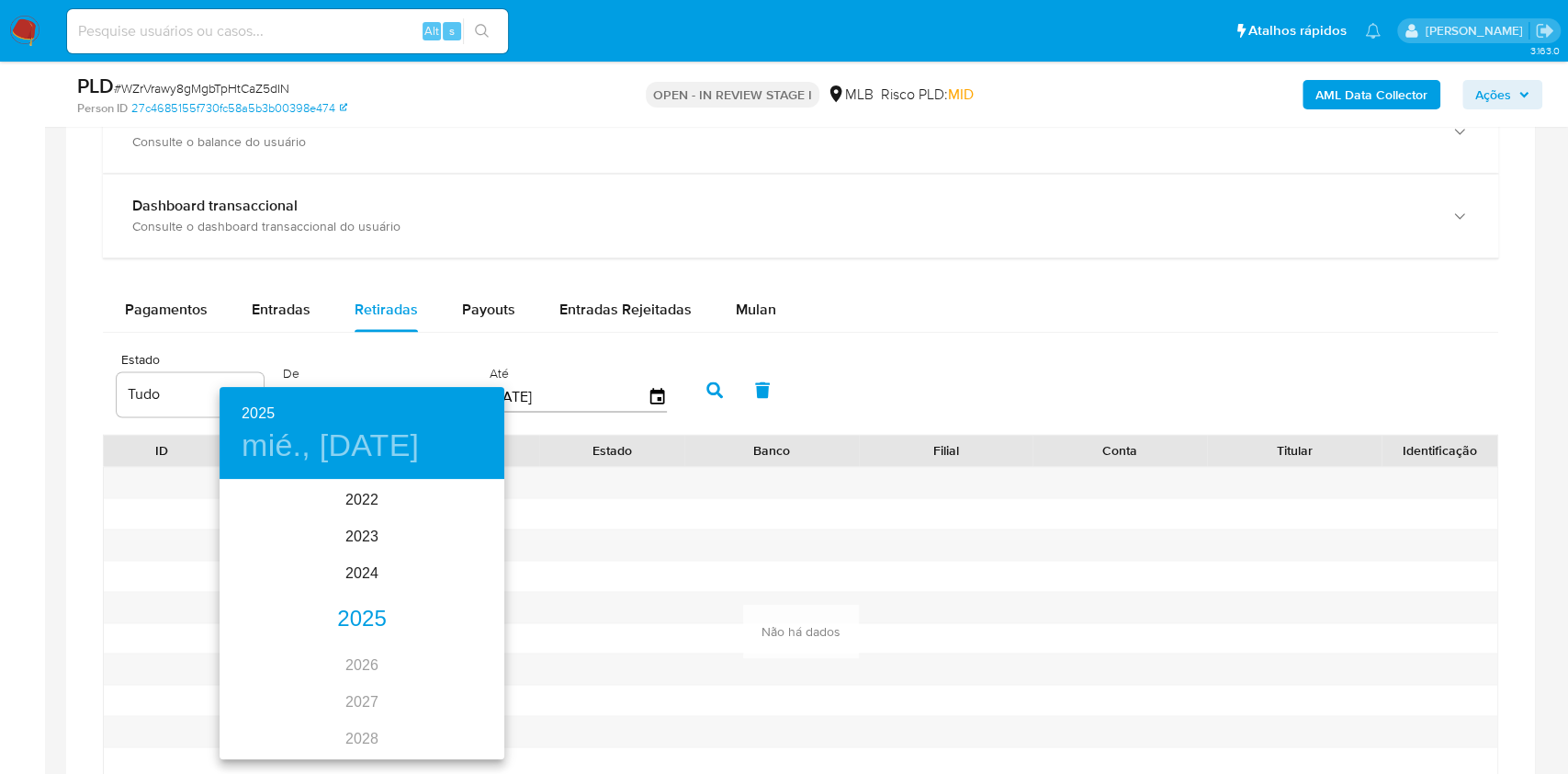
click at [348, 608] on div "2025" at bounding box center [361, 619] width 284 height 37
click at [273, 508] on div "ene." at bounding box center [266, 515] width 94 height 69
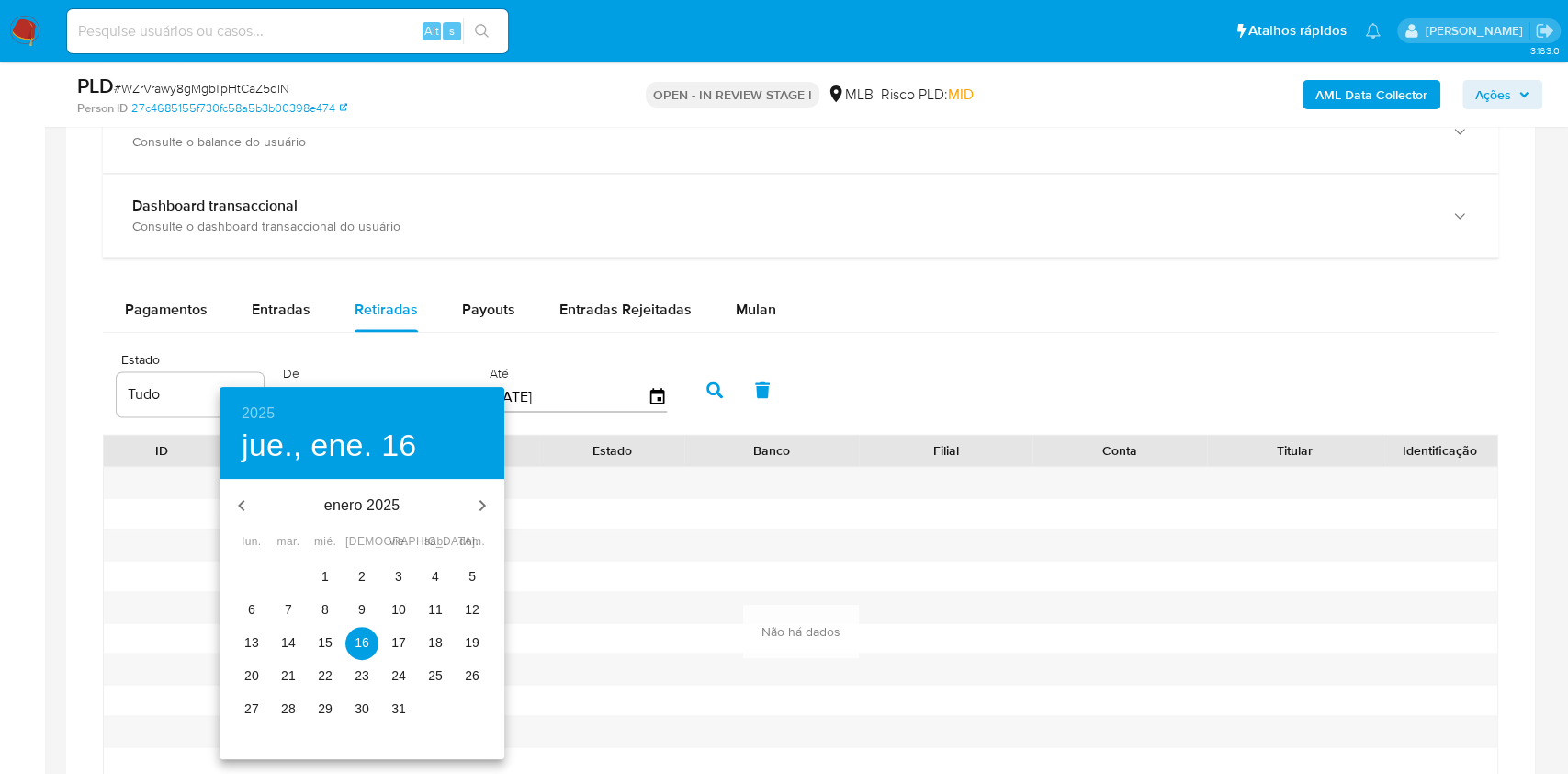
click at [329, 572] on span "1" at bounding box center [325, 576] width 33 height 19
type input "01/01/2025"
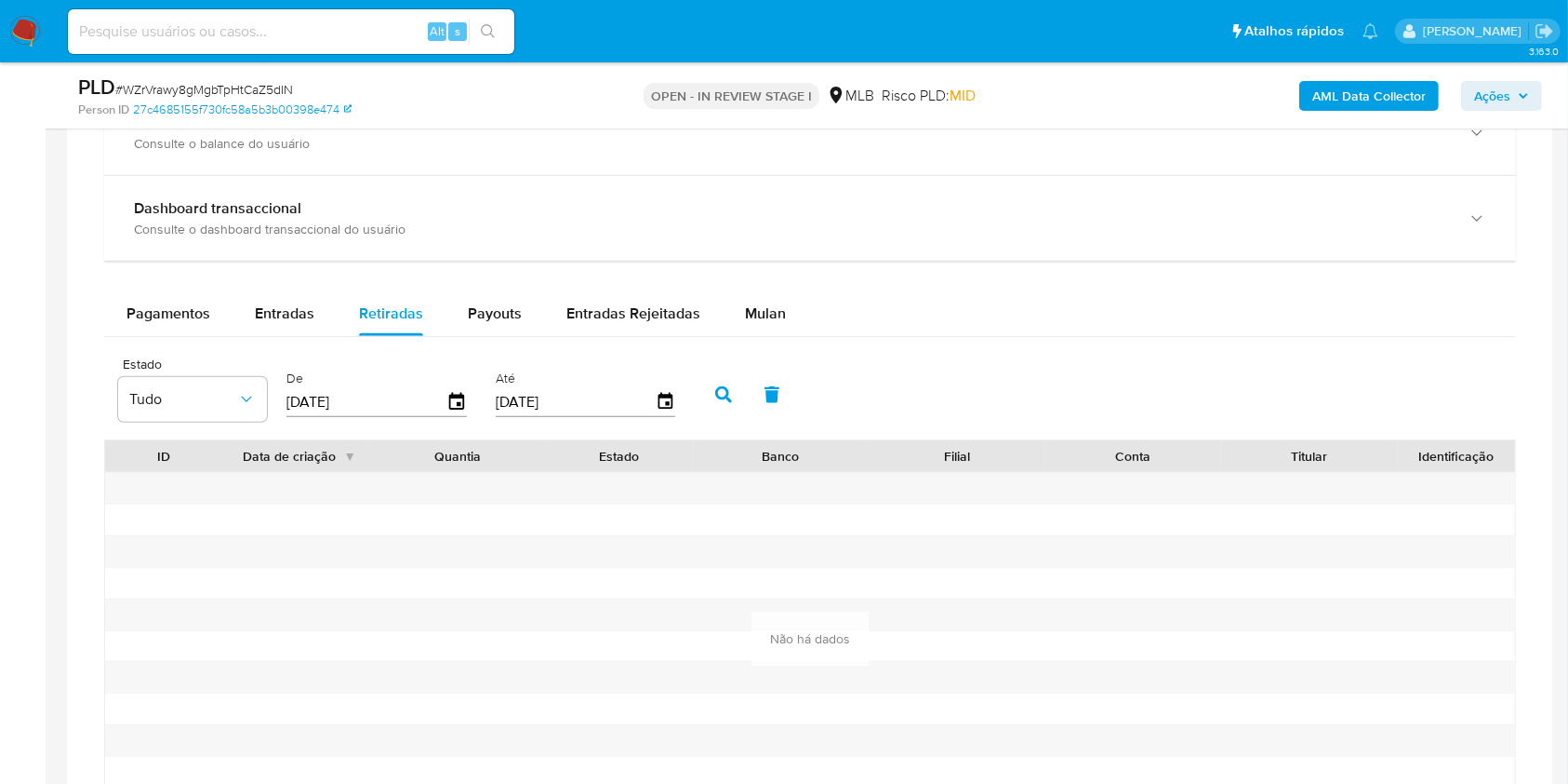
click at [720, 386] on icon "button" at bounding box center [723, 395] width 17 height 17
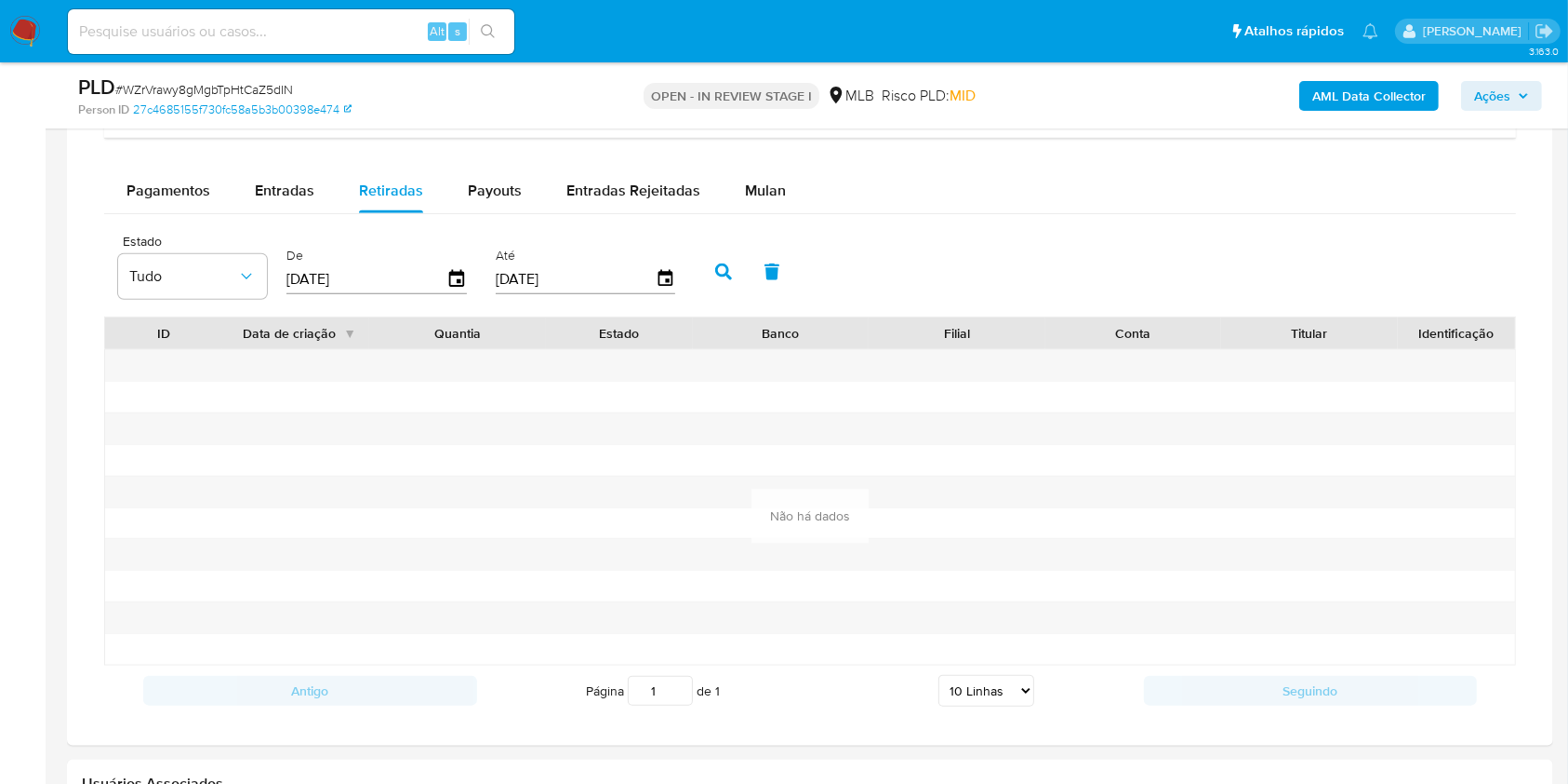
scroll to position [1970, 0]
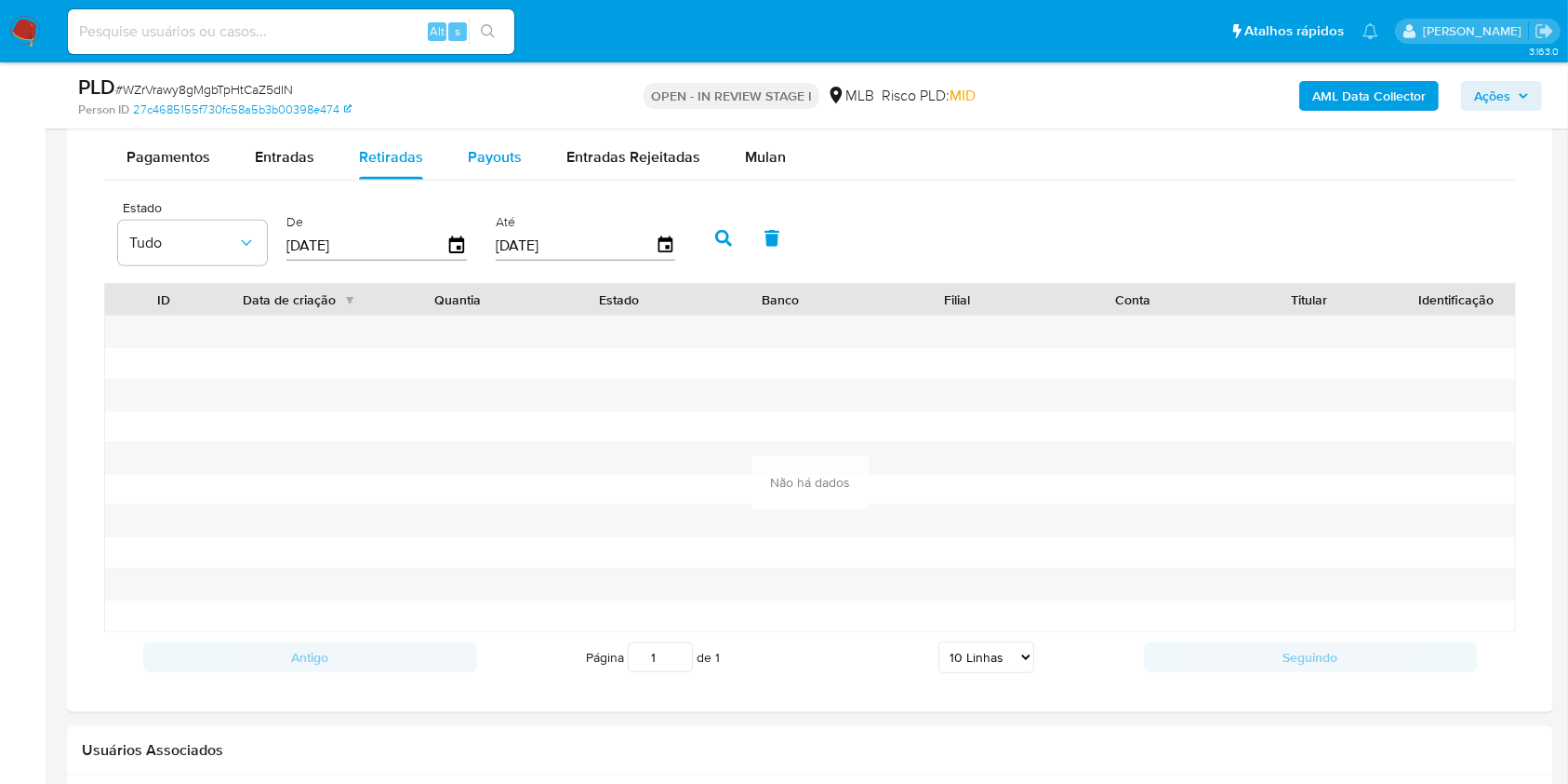
click at [475, 175] on div "Payouts" at bounding box center [495, 156] width 54 height 45
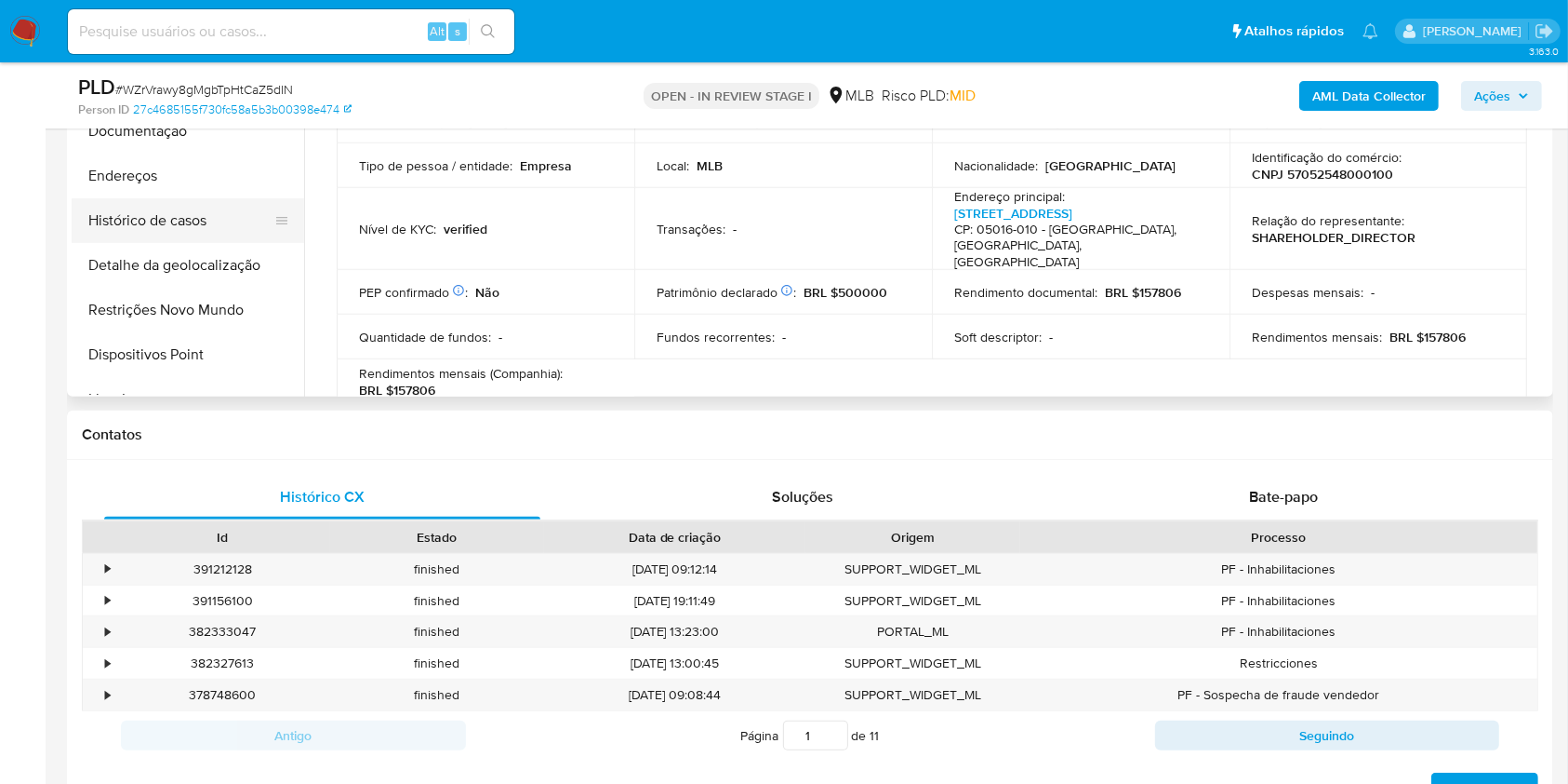
click at [162, 225] on button "Histórico de casos" at bounding box center [180, 220] width 217 height 45
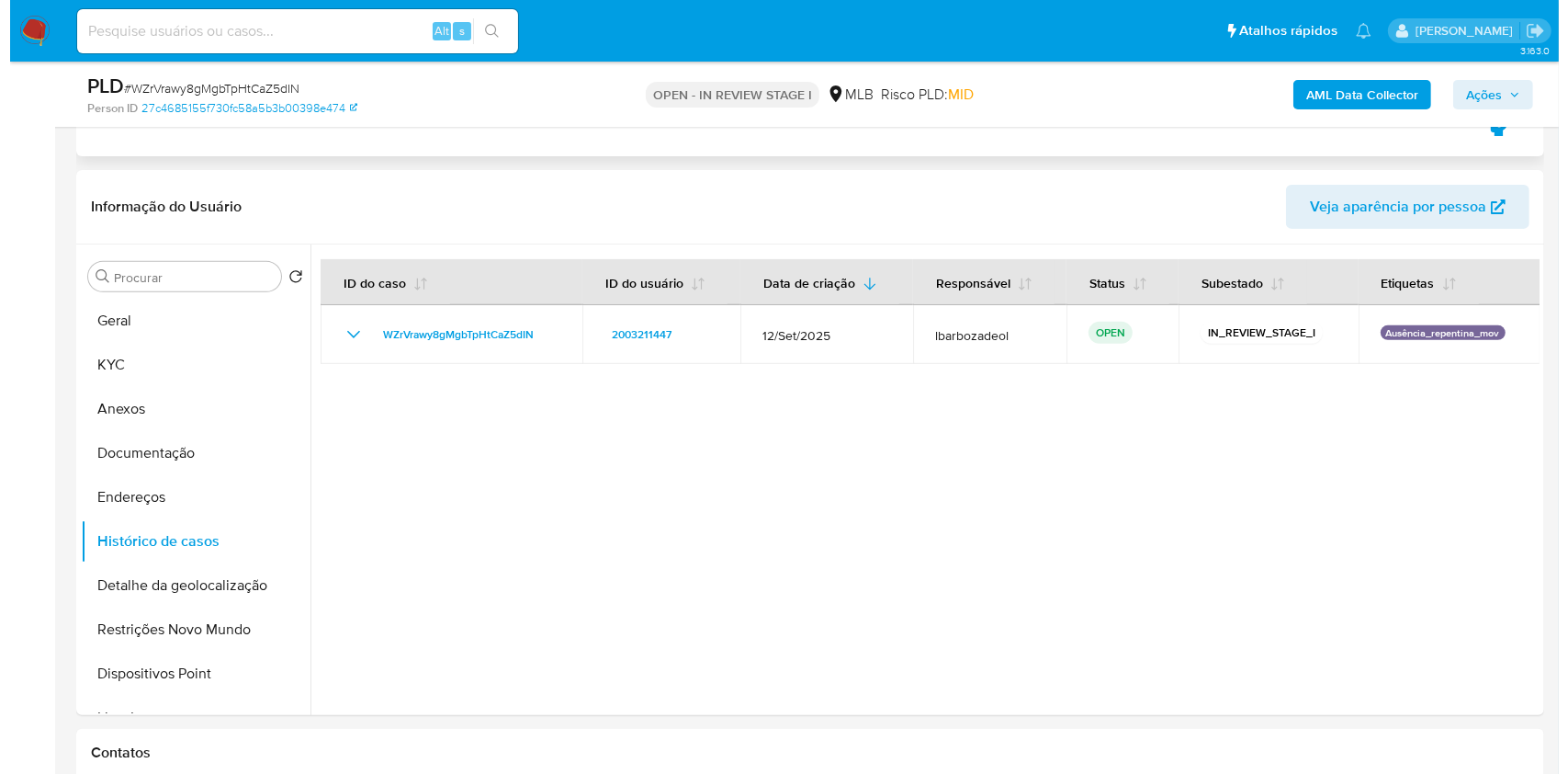
scroll to position [615, 0]
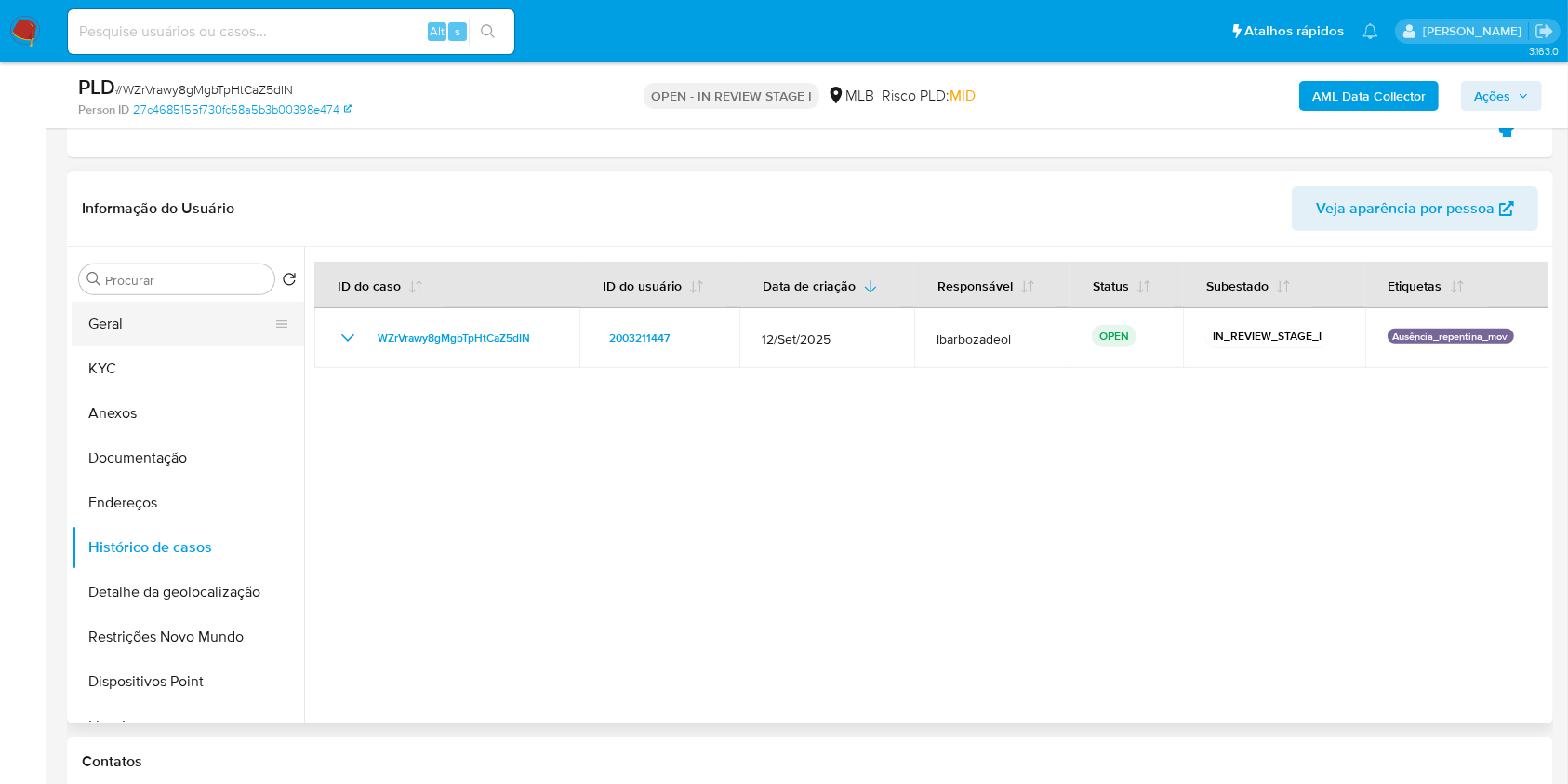
click at [209, 308] on button "Geral" at bounding box center [180, 323] width 217 height 45
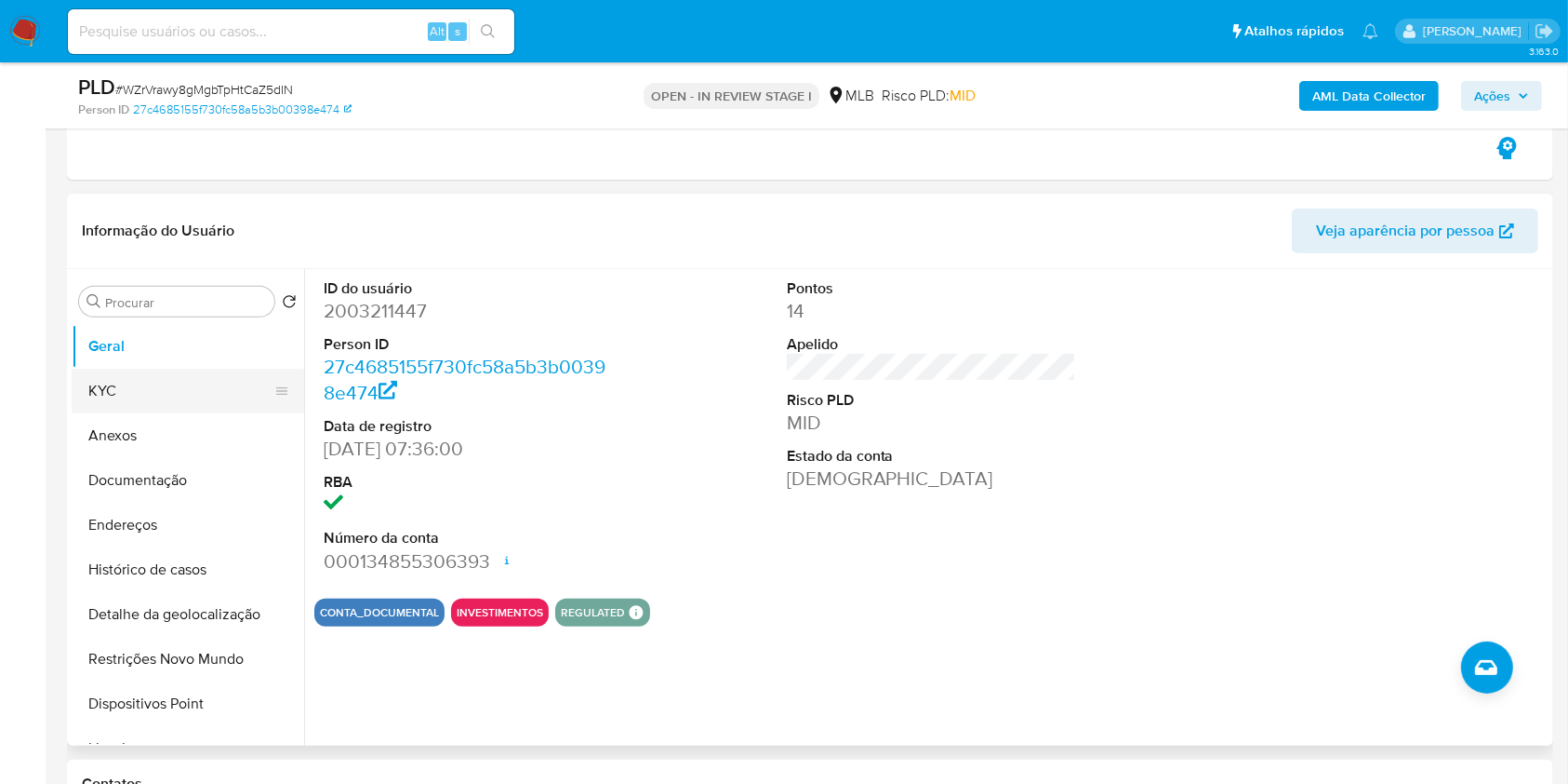
click at [207, 375] on button "KYC" at bounding box center [180, 390] width 217 height 45
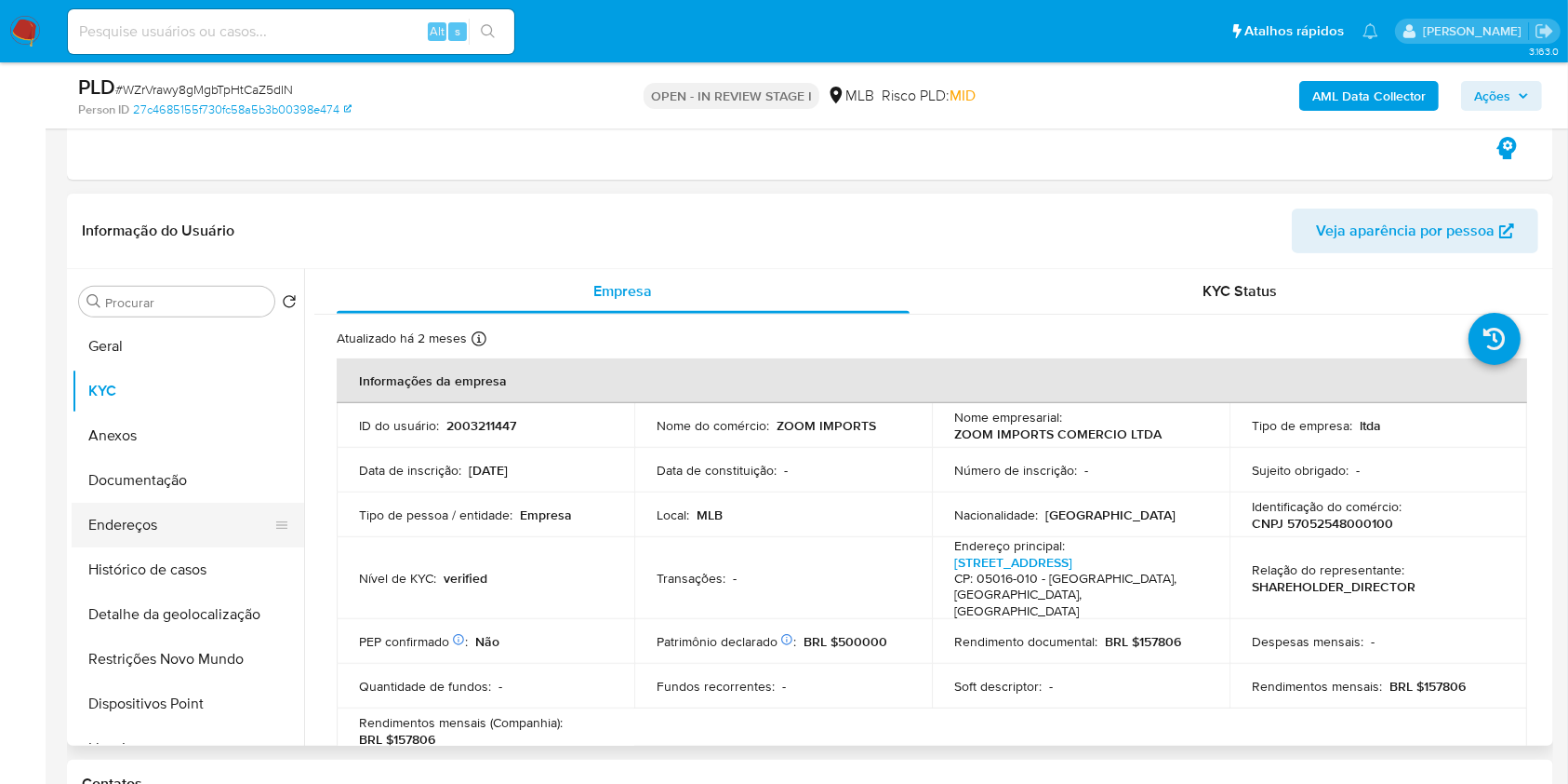
click at [179, 511] on button "Endereços" at bounding box center [180, 525] width 217 height 45
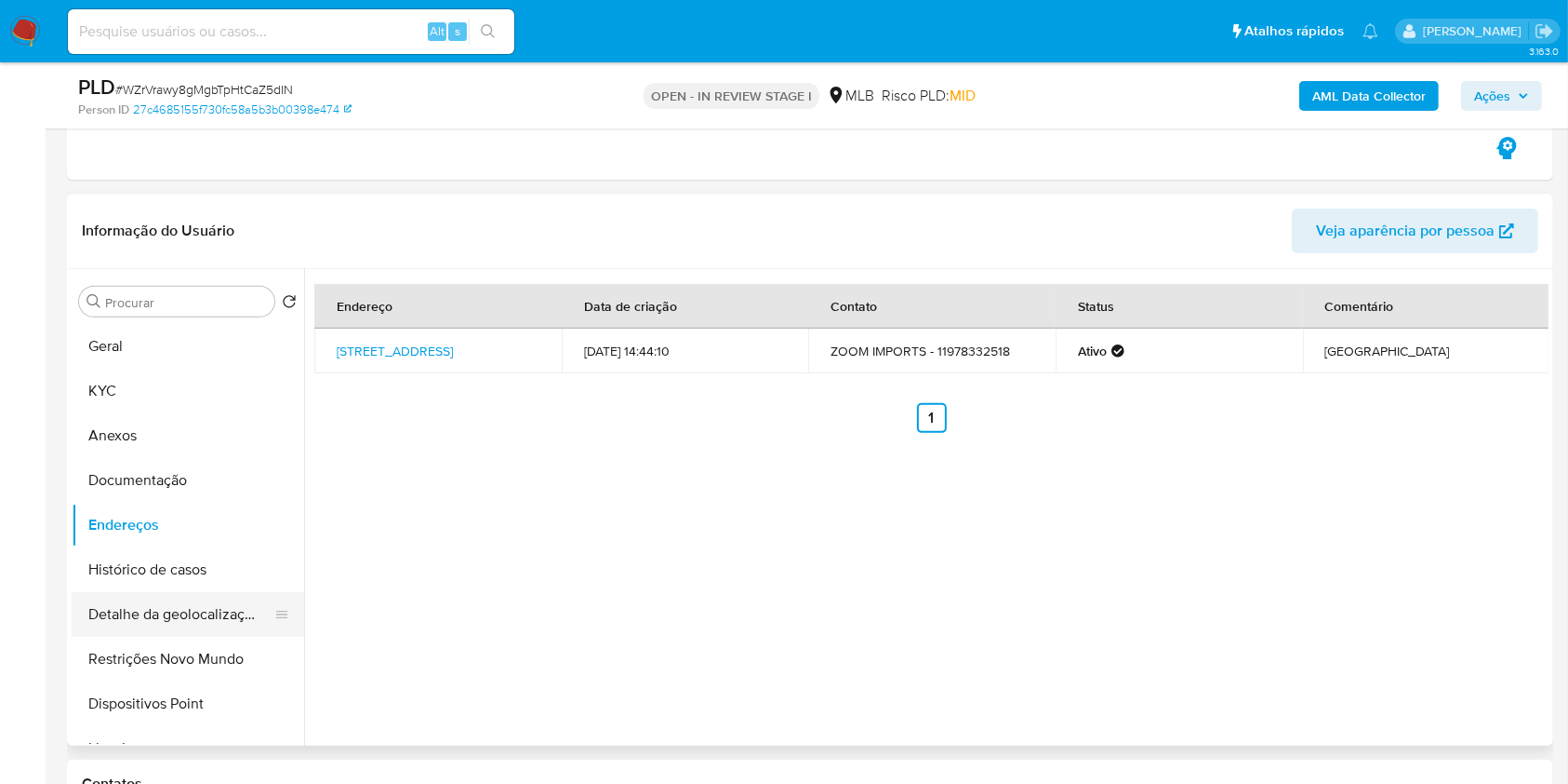
click at [197, 617] on button "Detalhe da geolocalização" at bounding box center [180, 614] width 217 height 45
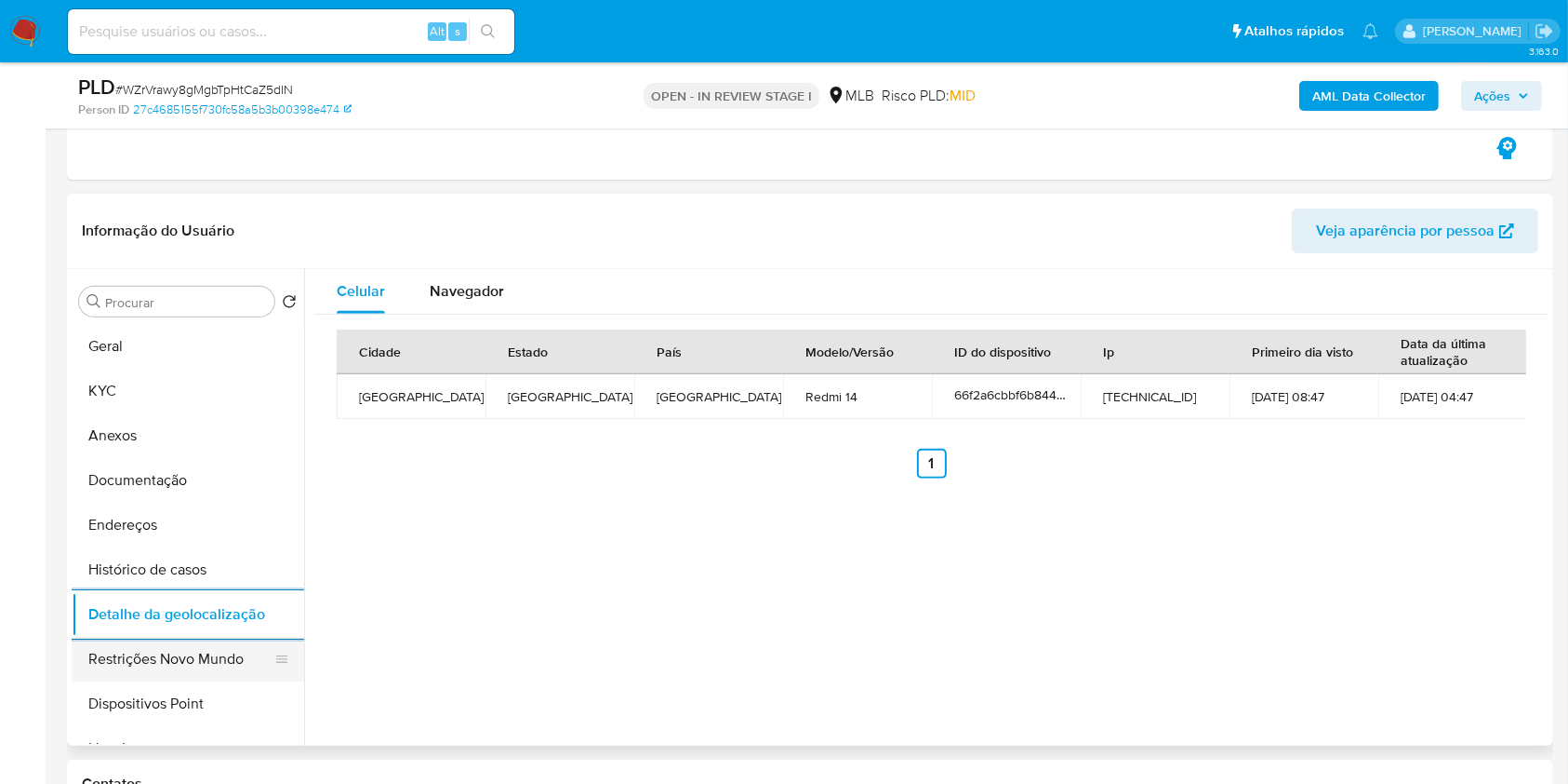
click at [204, 663] on button "Restrições Novo Mundo" at bounding box center [180, 658] width 217 height 45
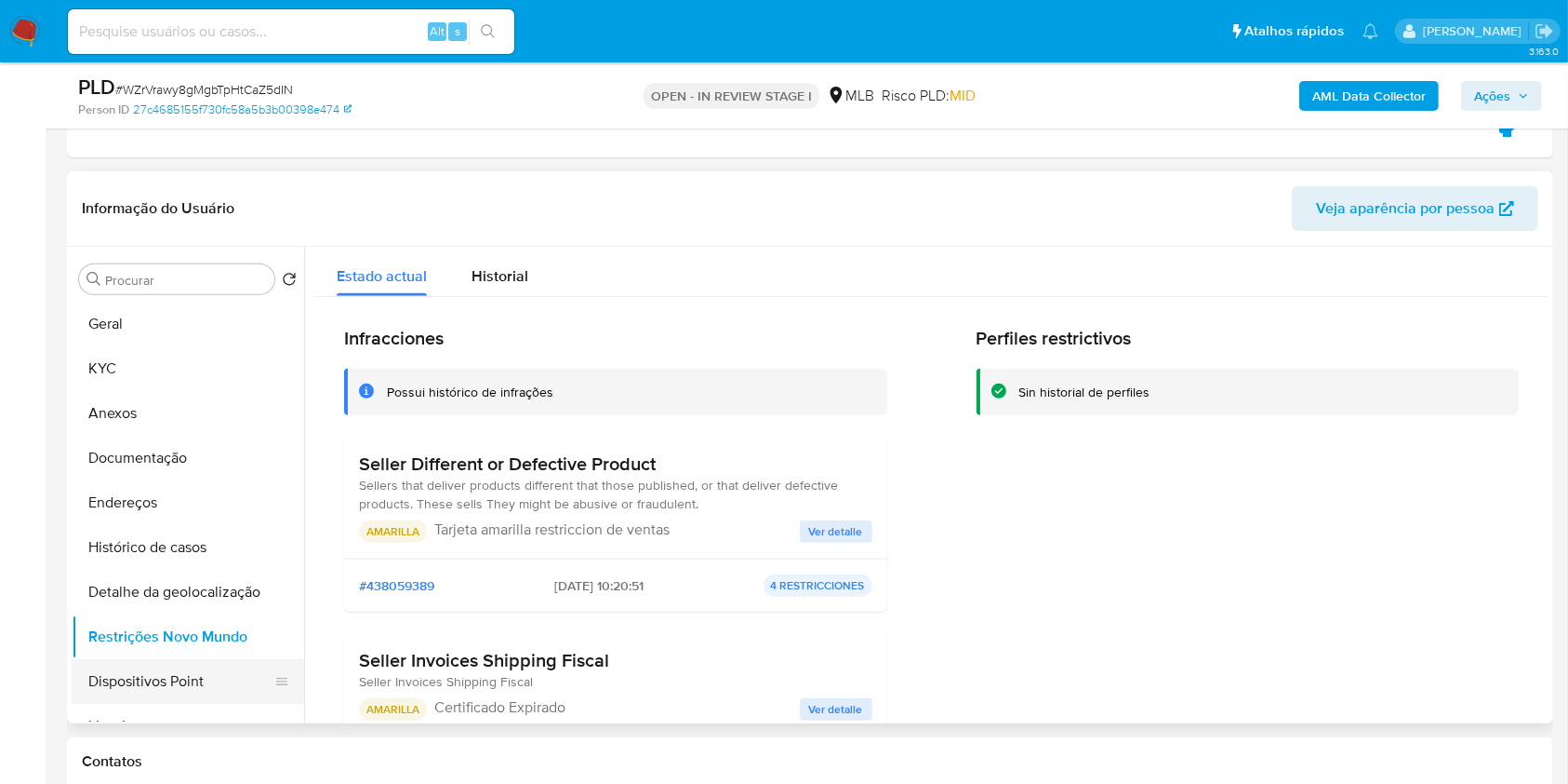
click at [221, 664] on button "Dispositivos Point" at bounding box center [180, 681] width 217 height 45
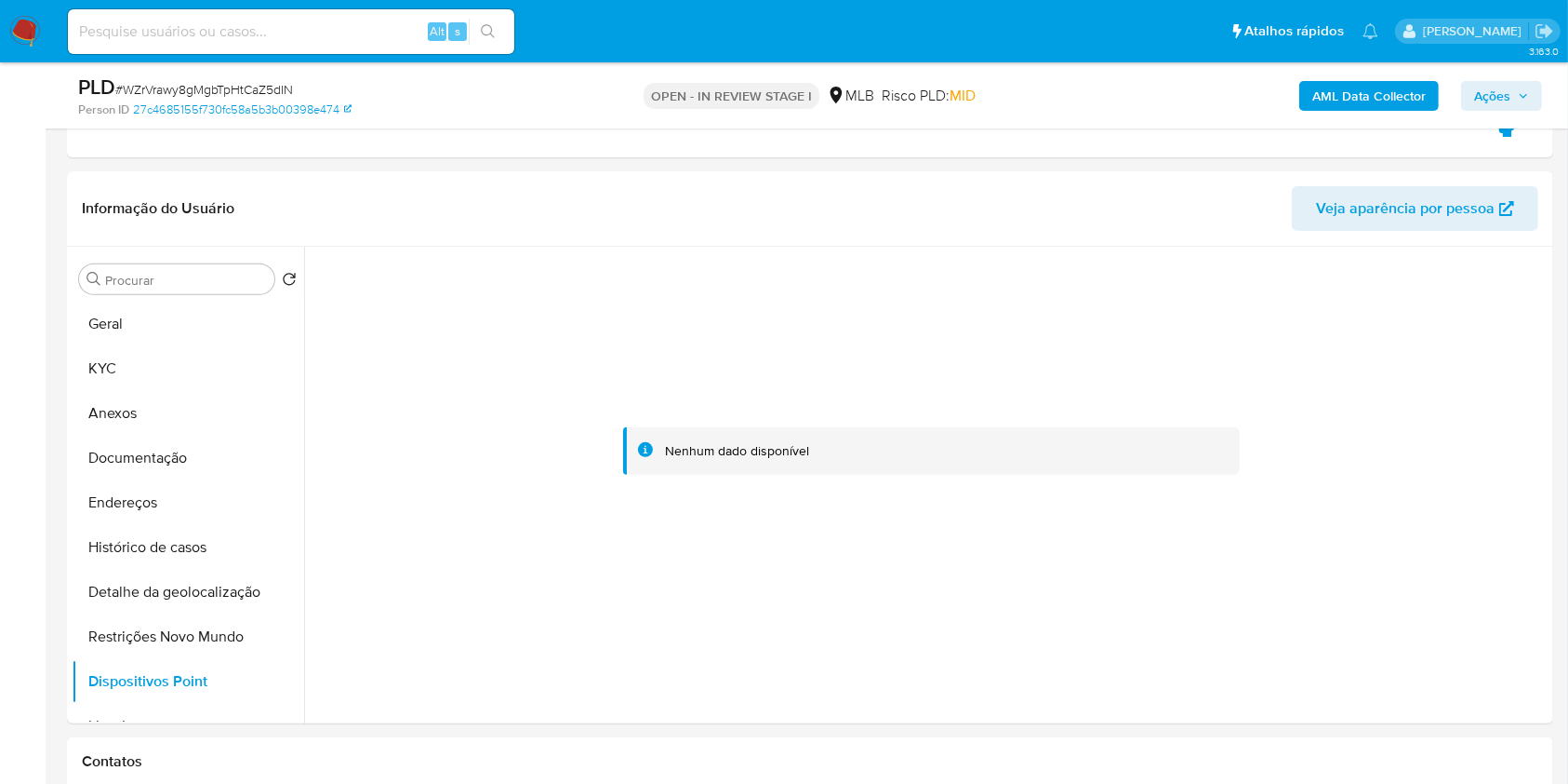
click at [1512, 96] on span "Ações" at bounding box center [1501, 95] width 55 height 26
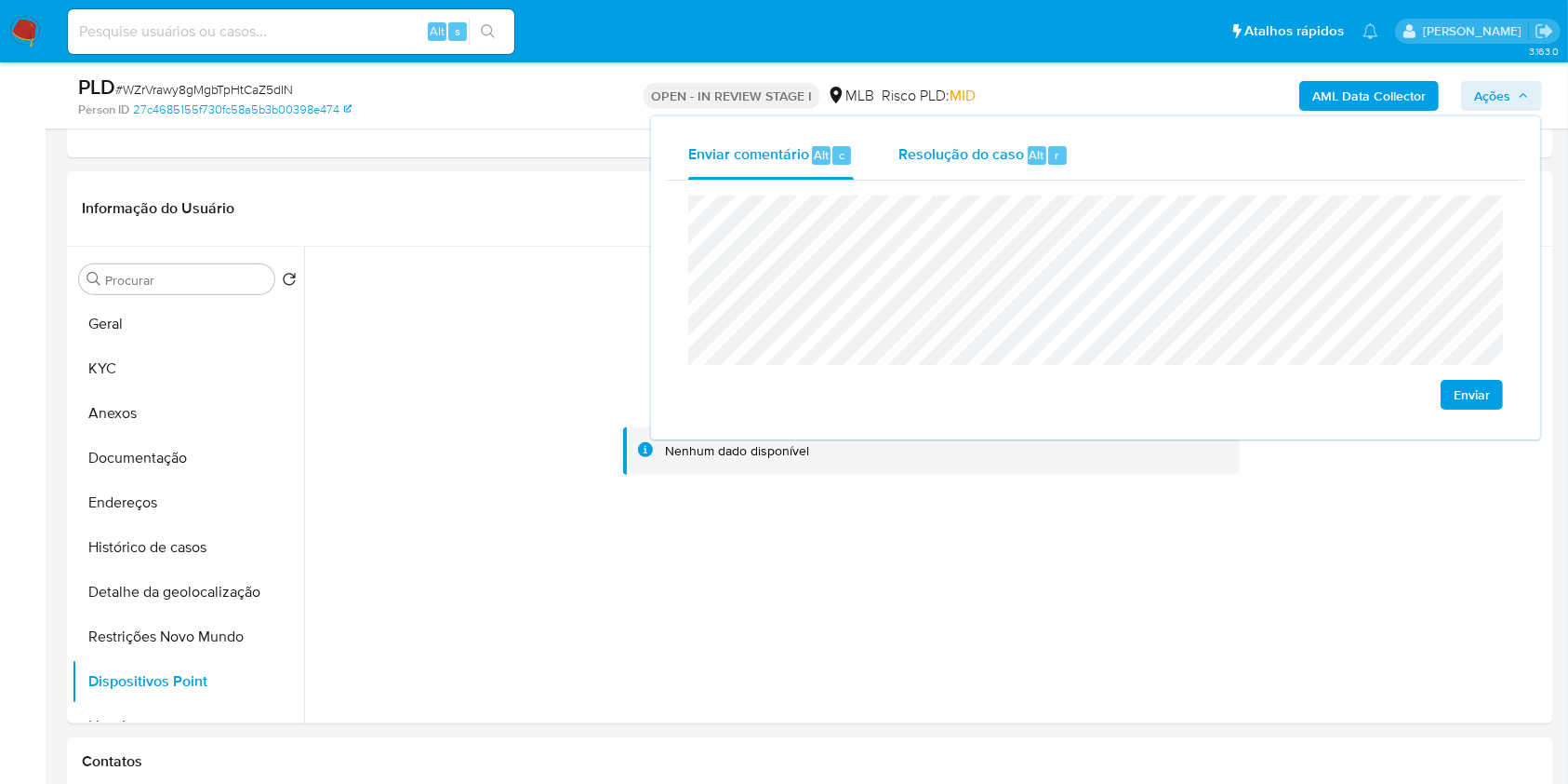
click at [1049, 164] on div "Resolução do caso Alt r" at bounding box center [984, 155] width 171 height 49
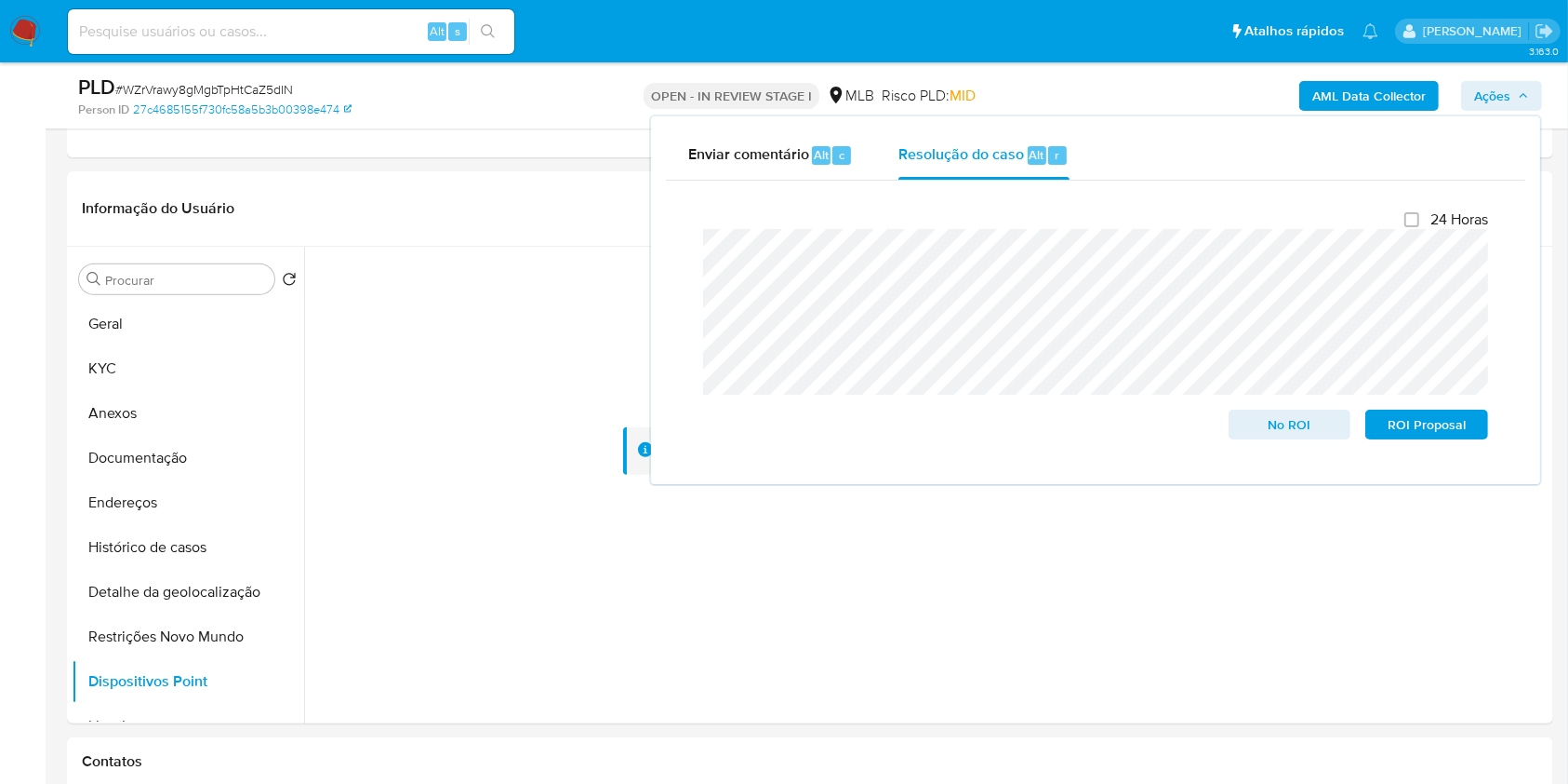
click at [1144, 58] on nav "Pausado Ver notificaciones Alt s Atalhos rápidos Presiona las siguientes teclas…" at bounding box center [784, 31] width 1568 height 62
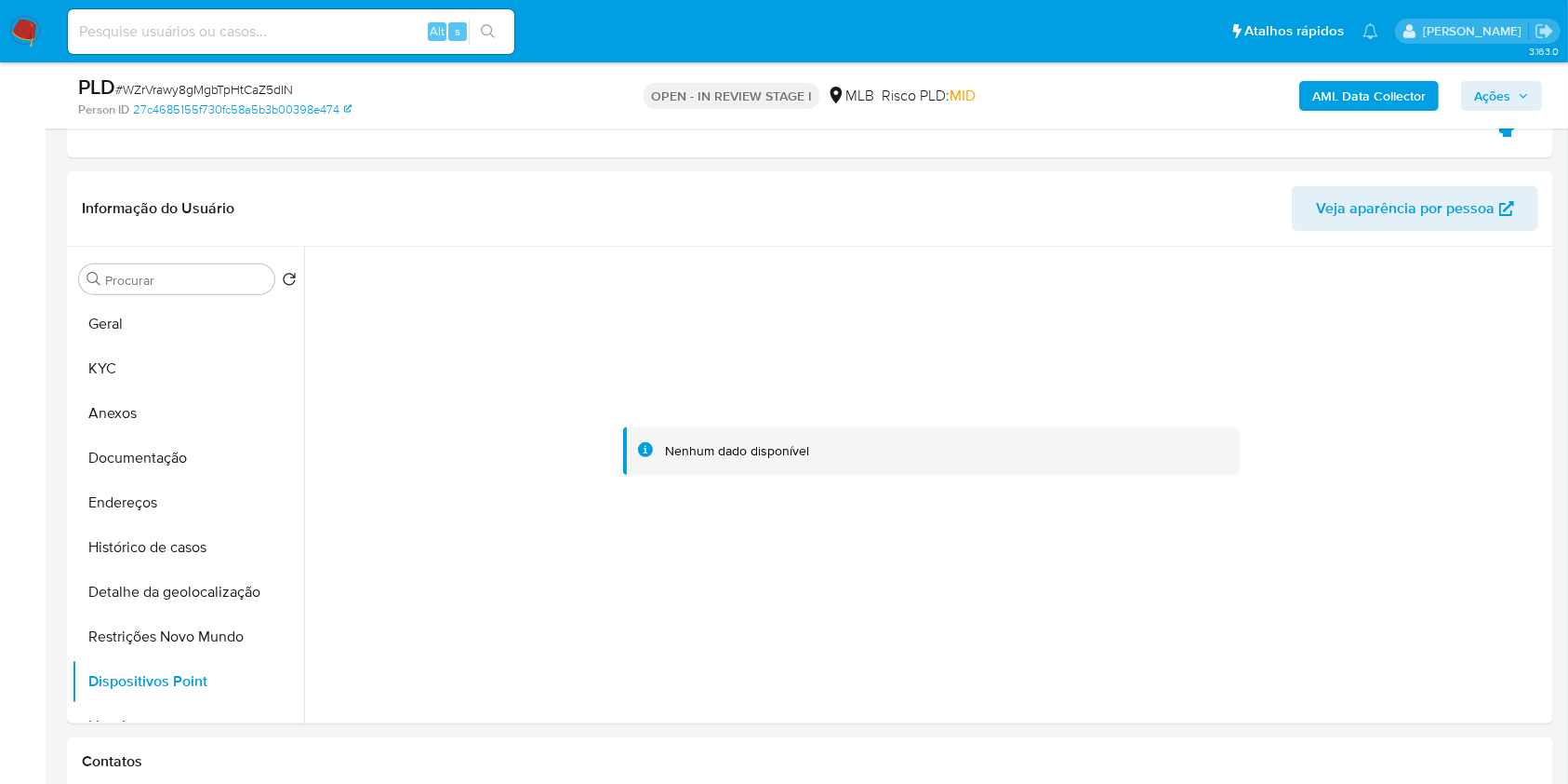
click at [1345, 94] on b "AML Data Collector" at bounding box center [1369, 95] width 113 height 30
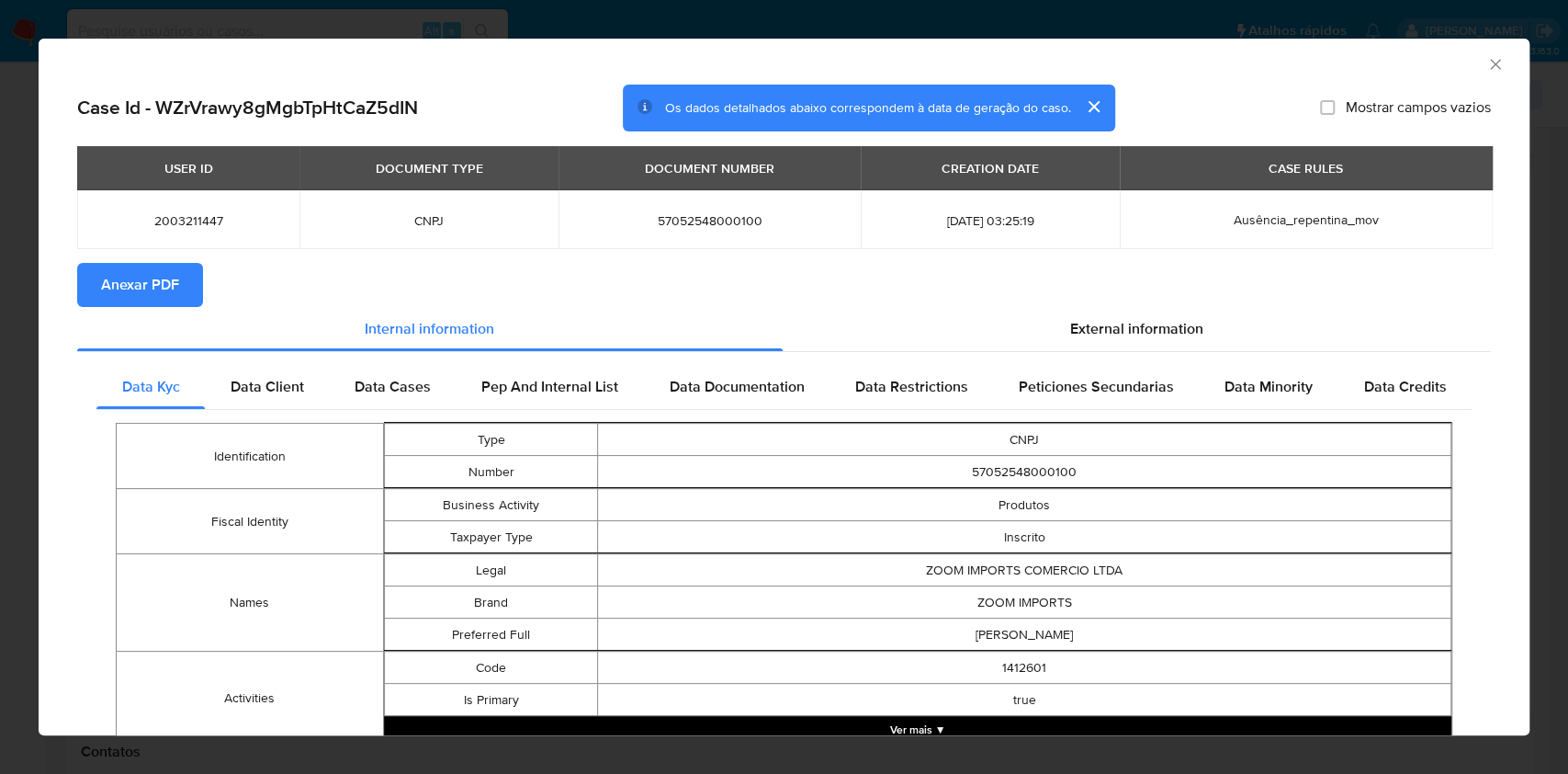
click at [168, 298] on span "Anexar PDF" at bounding box center [139, 284] width 78 height 40
click at [1486, 56] on icon "Fechar a janela" at bounding box center [1496, 65] width 19 height 19
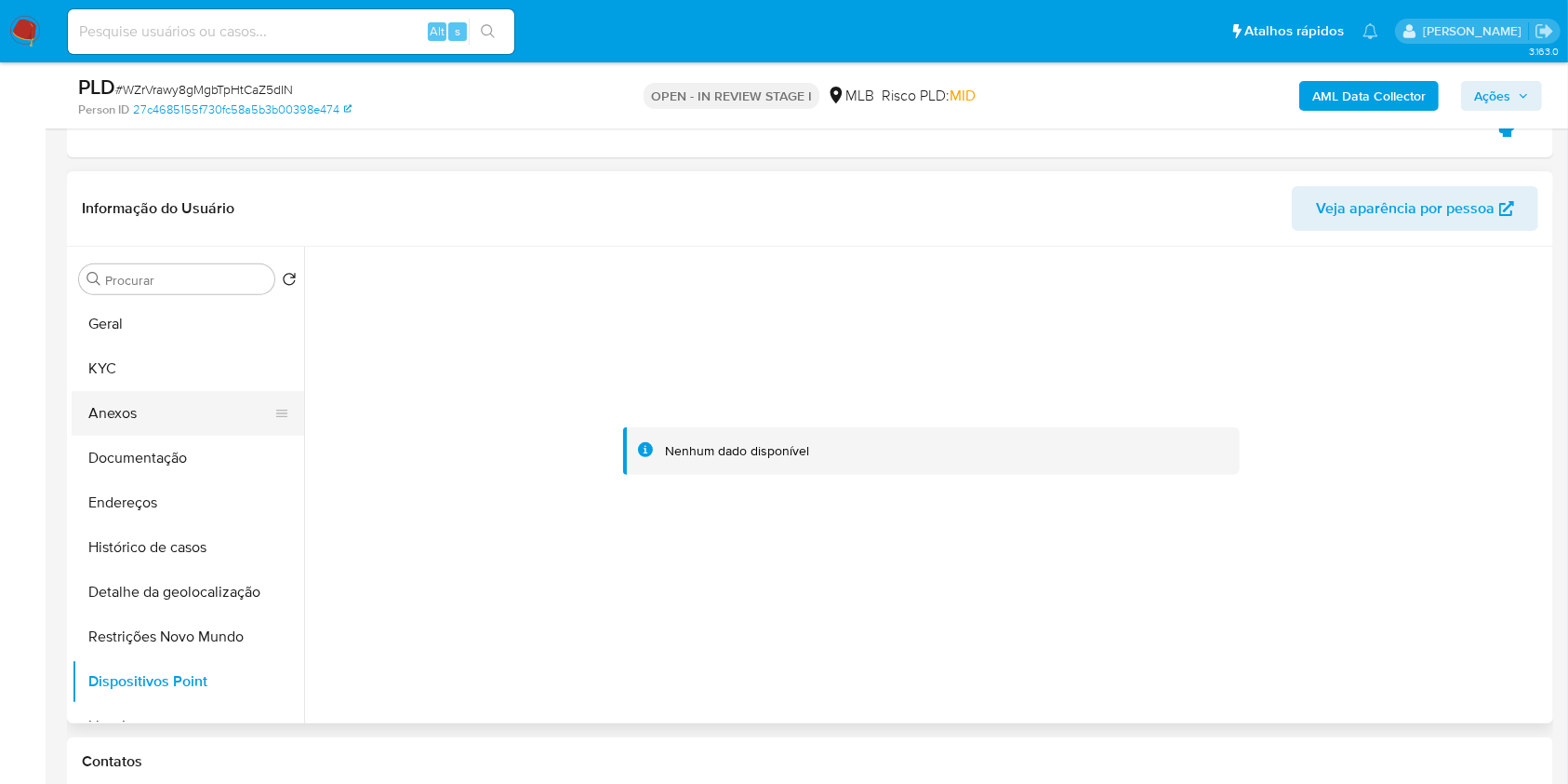
click at [176, 423] on button "Anexos" at bounding box center [180, 413] width 217 height 45
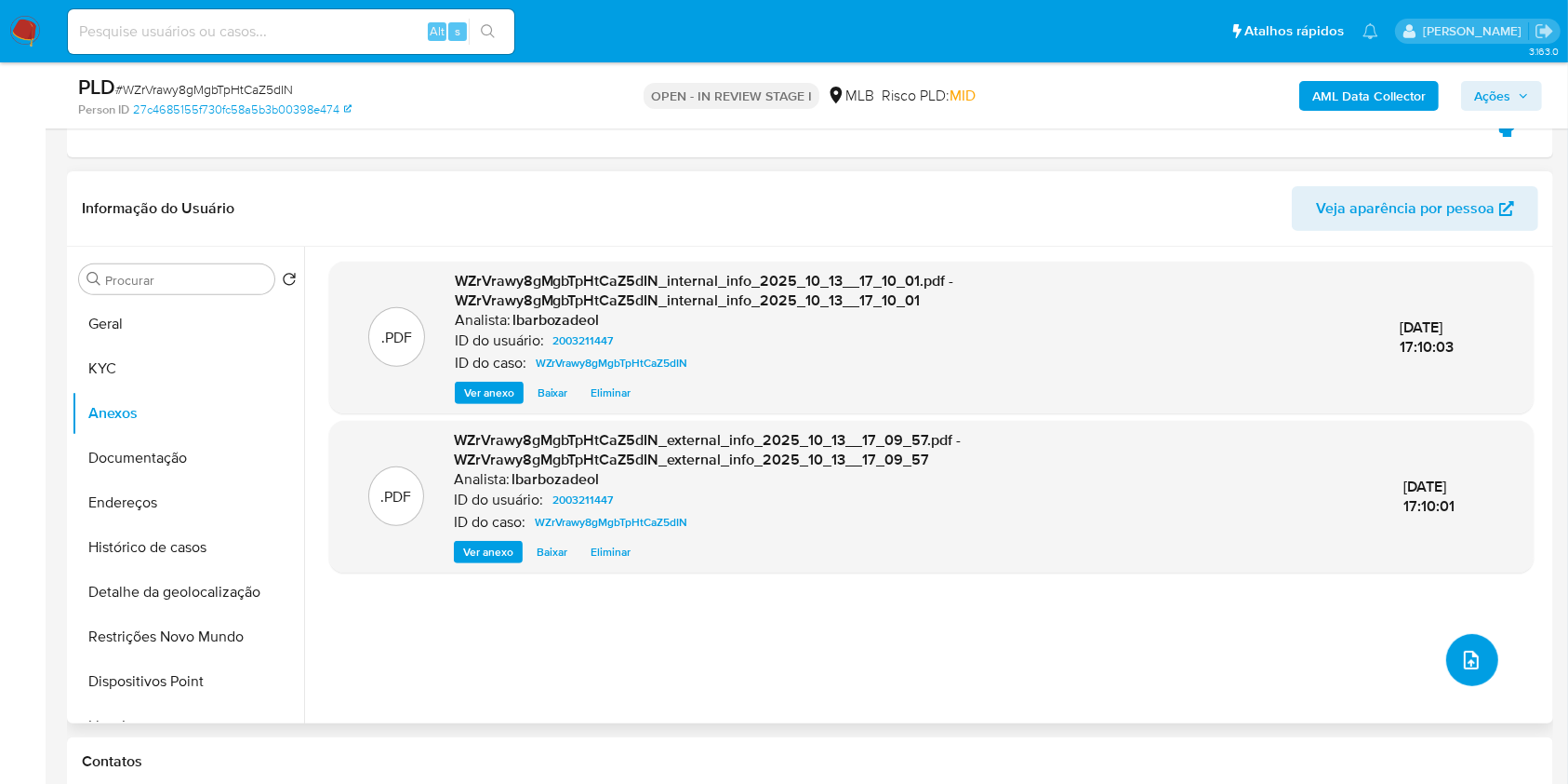
click at [1460, 661] on icon "upload-file" at bounding box center [1471, 659] width 22 height 22
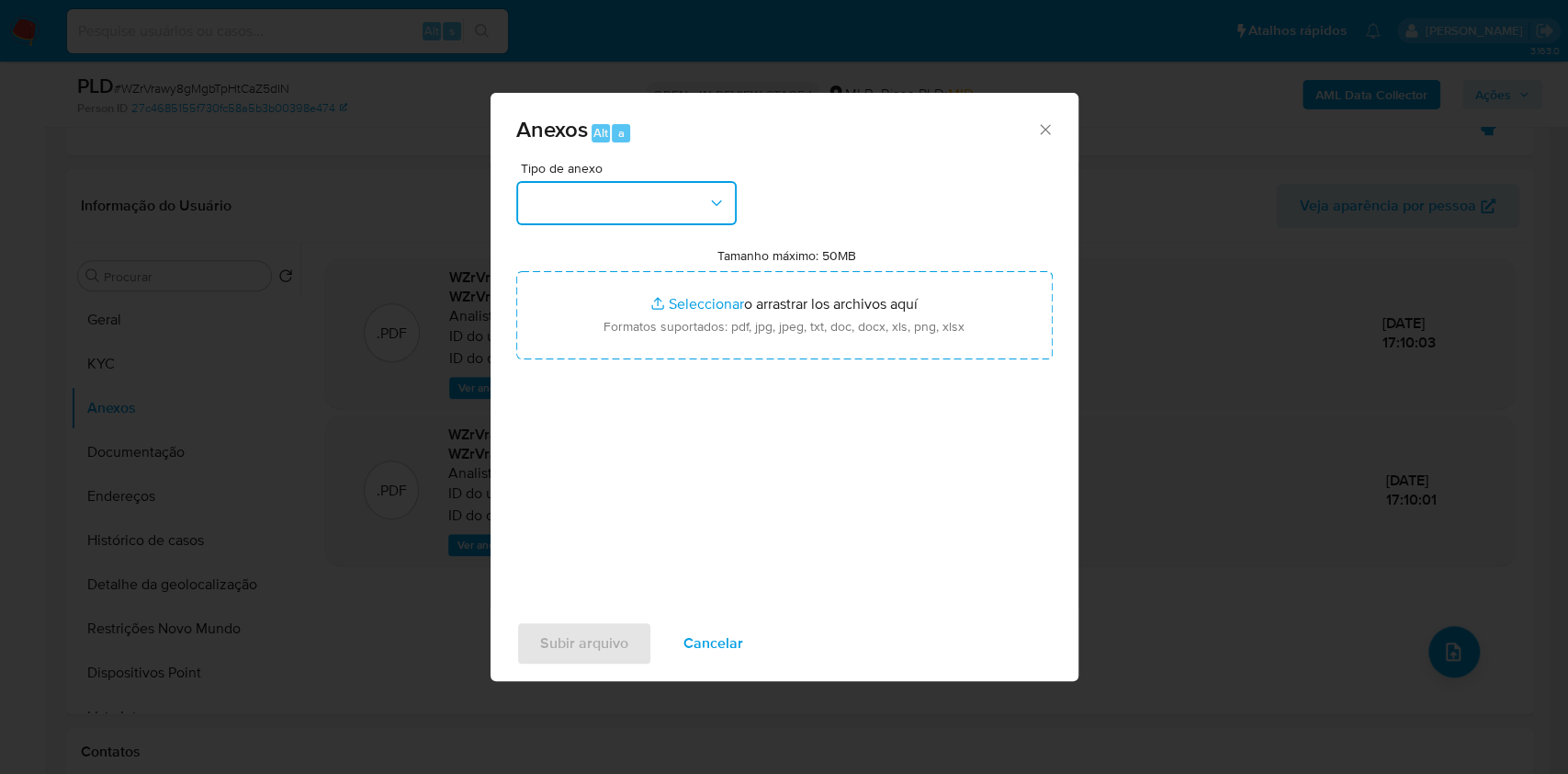
click at [679, 187] on button "button" at bounding box center [626, 202] width 220 height 44
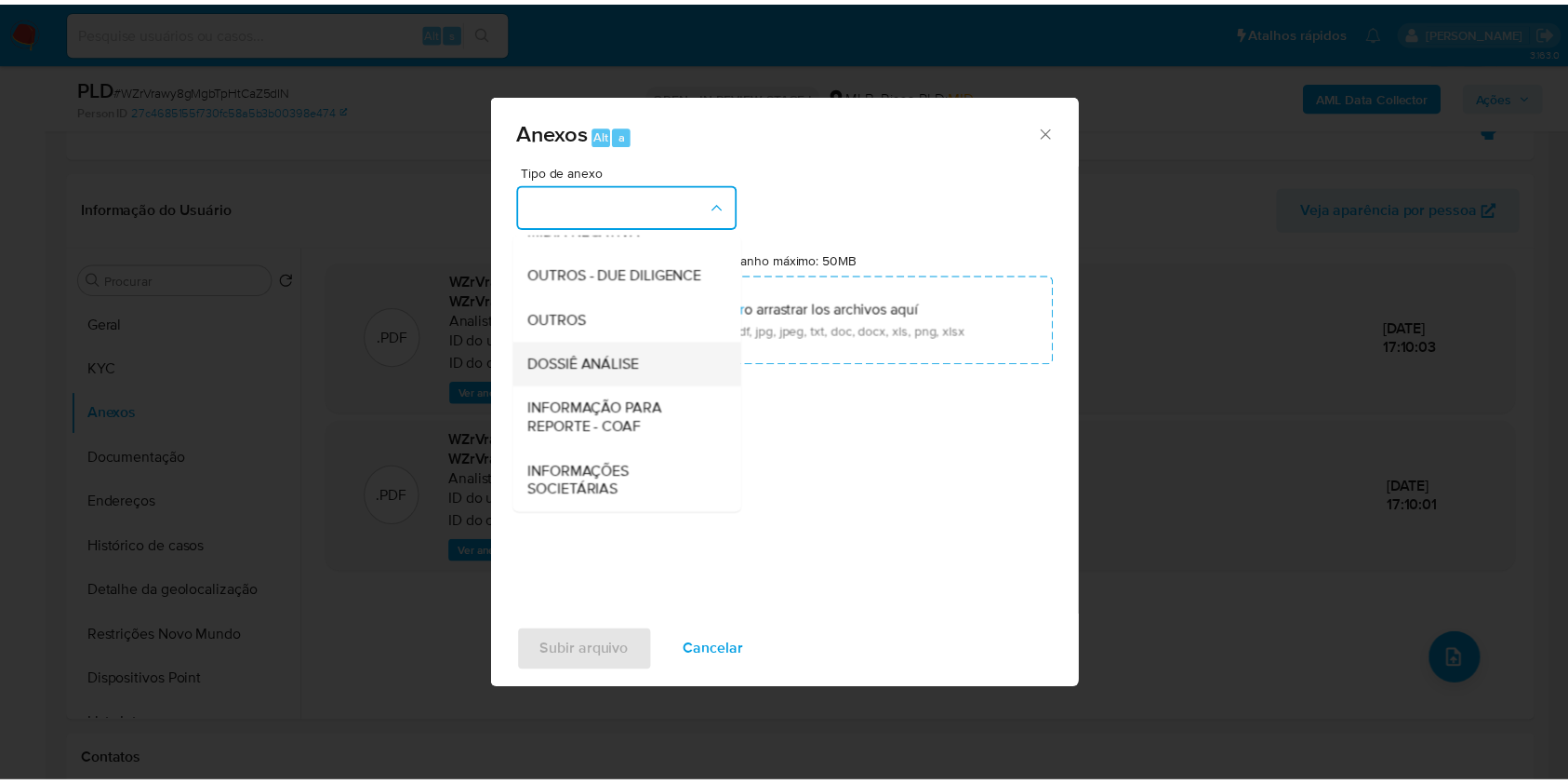
scroll to position [286, 0]
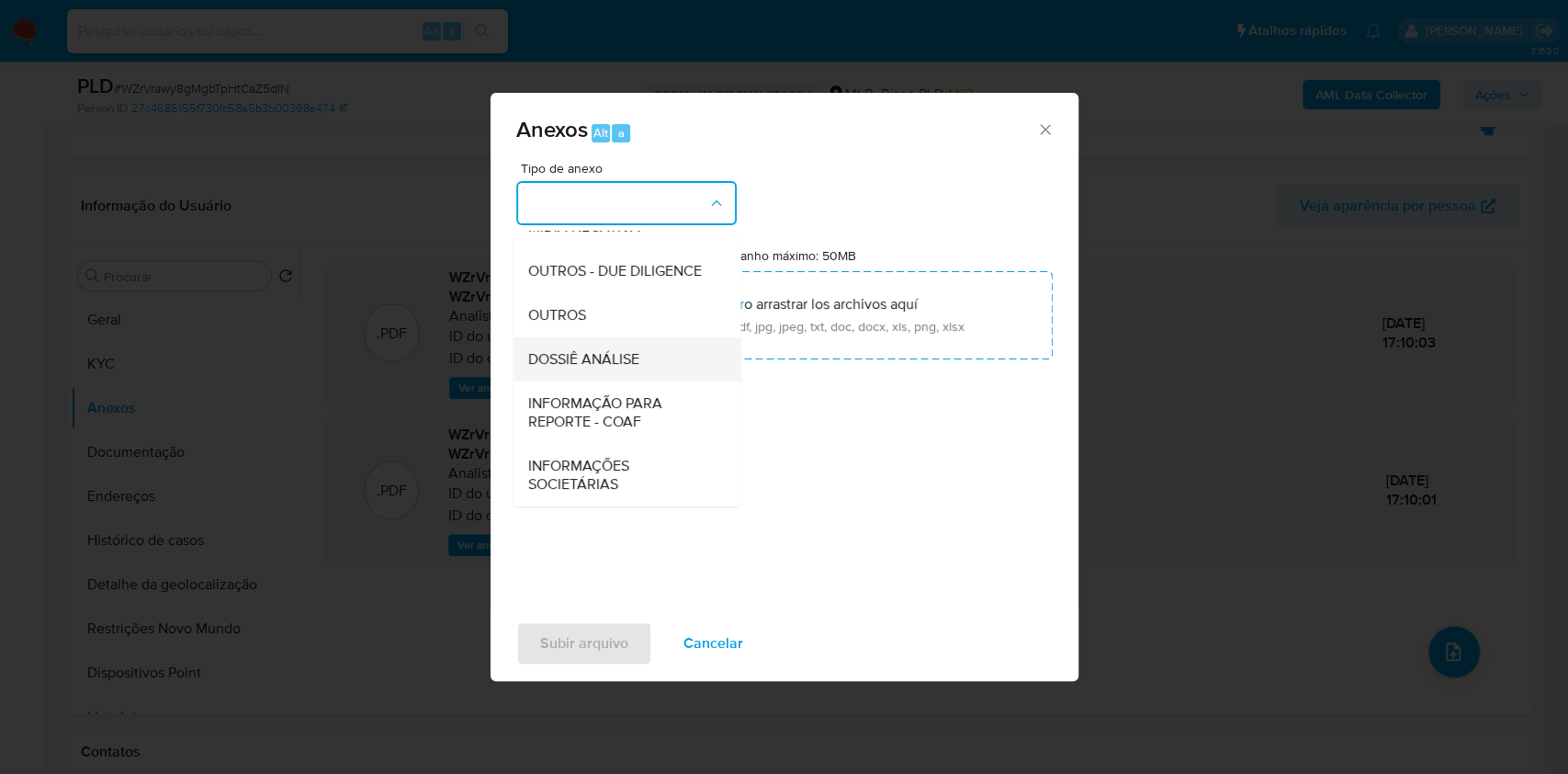
click at [648, 357] on div "DOSSIÊ ANÁLISE" at bounding box center [620, 359] width 187 height 44
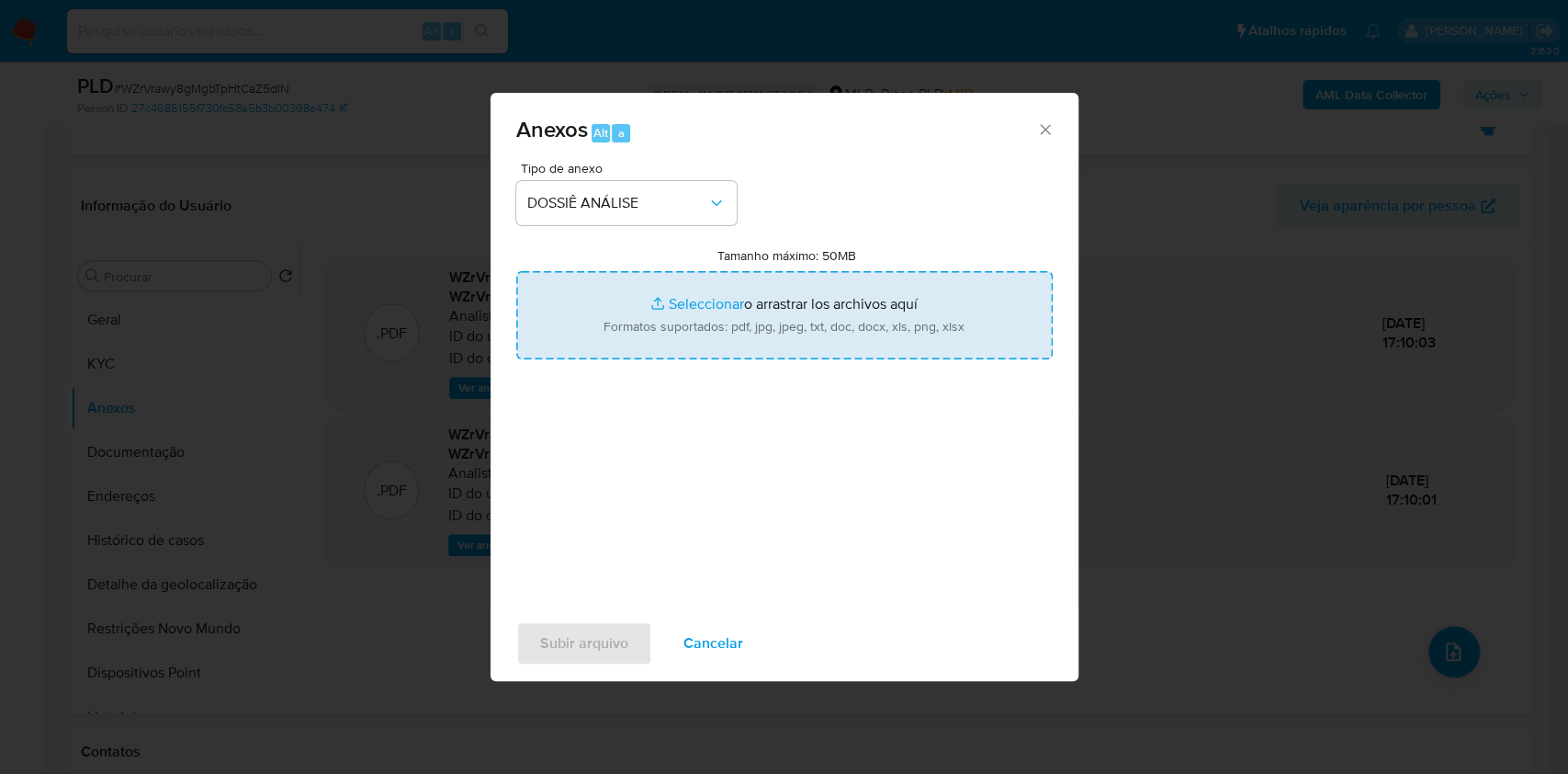
click at [653, 334] on input "Tamanho máximo: 50MB Seleccionar archivos" at bounding box center [784, 315] width 536 height 89
type input "C:\fakepath\Mulan 2003211447_2025_10_13_15_41_10.xlsx"
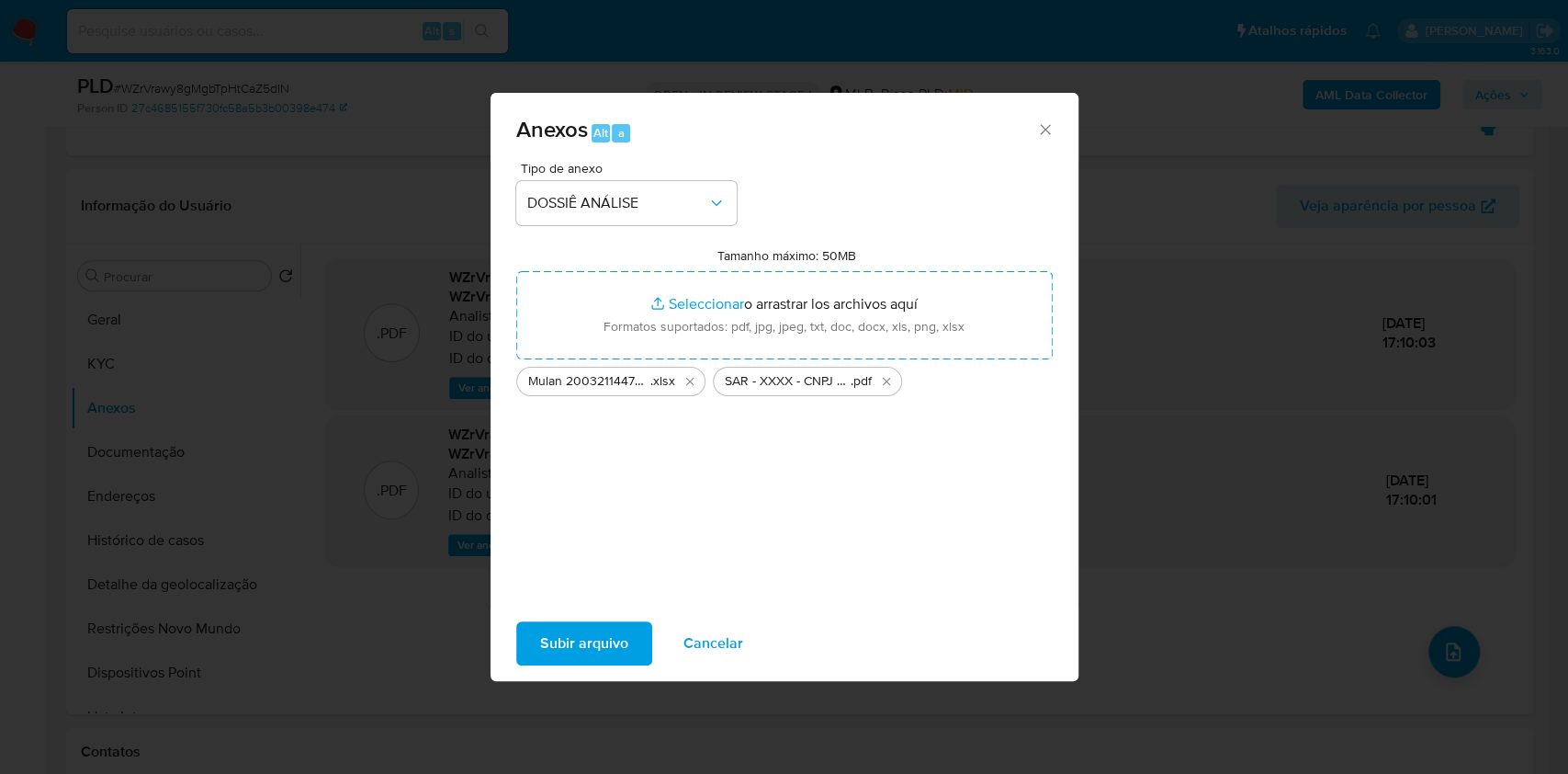
click at [590, 631] on span "Subir arquivo" at bounding box center [584, 643] width 88 height 40
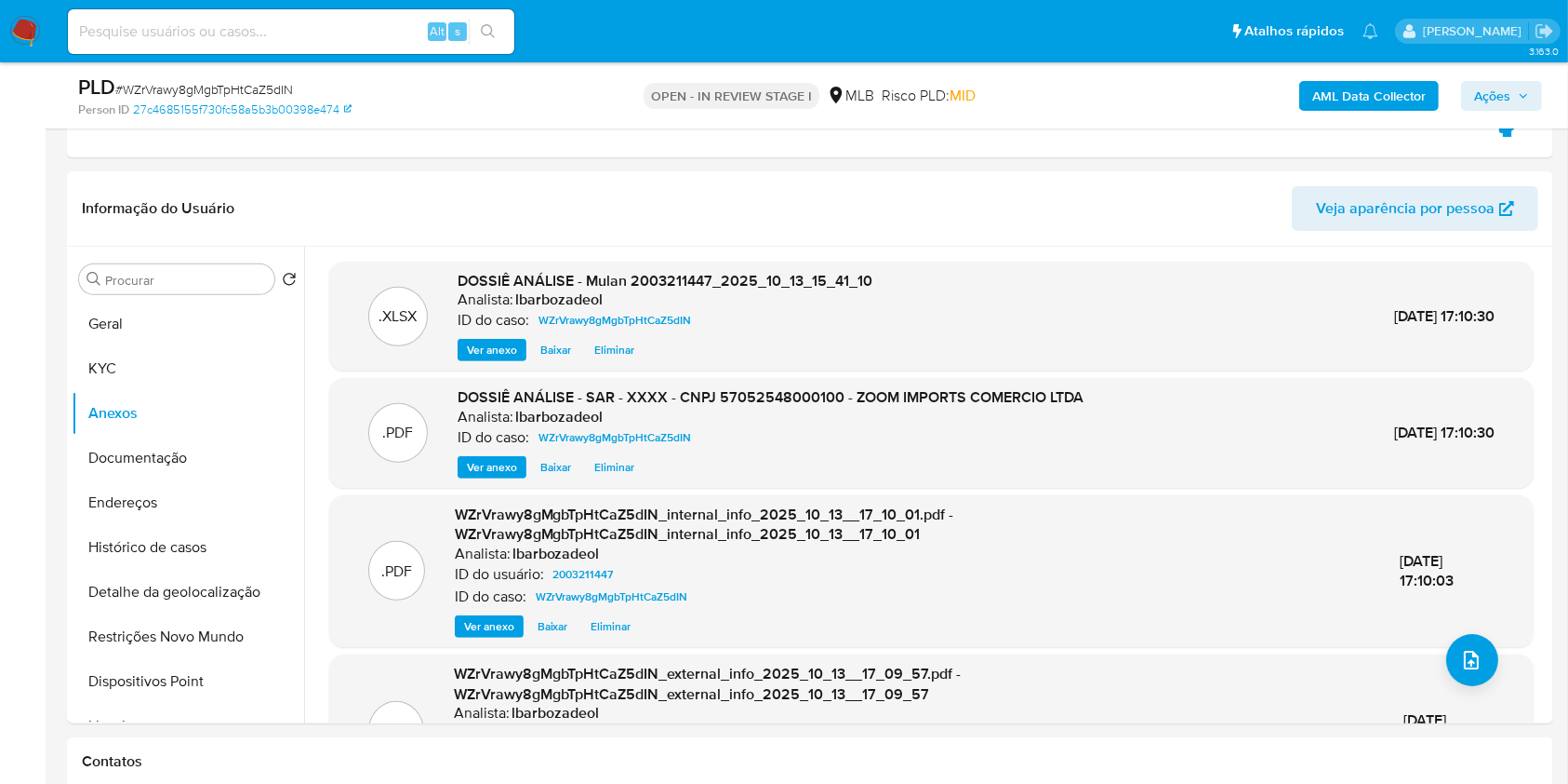
click at [1497, 90] on span "Ações" at bounding box center [1492, 95] width 36 height 30
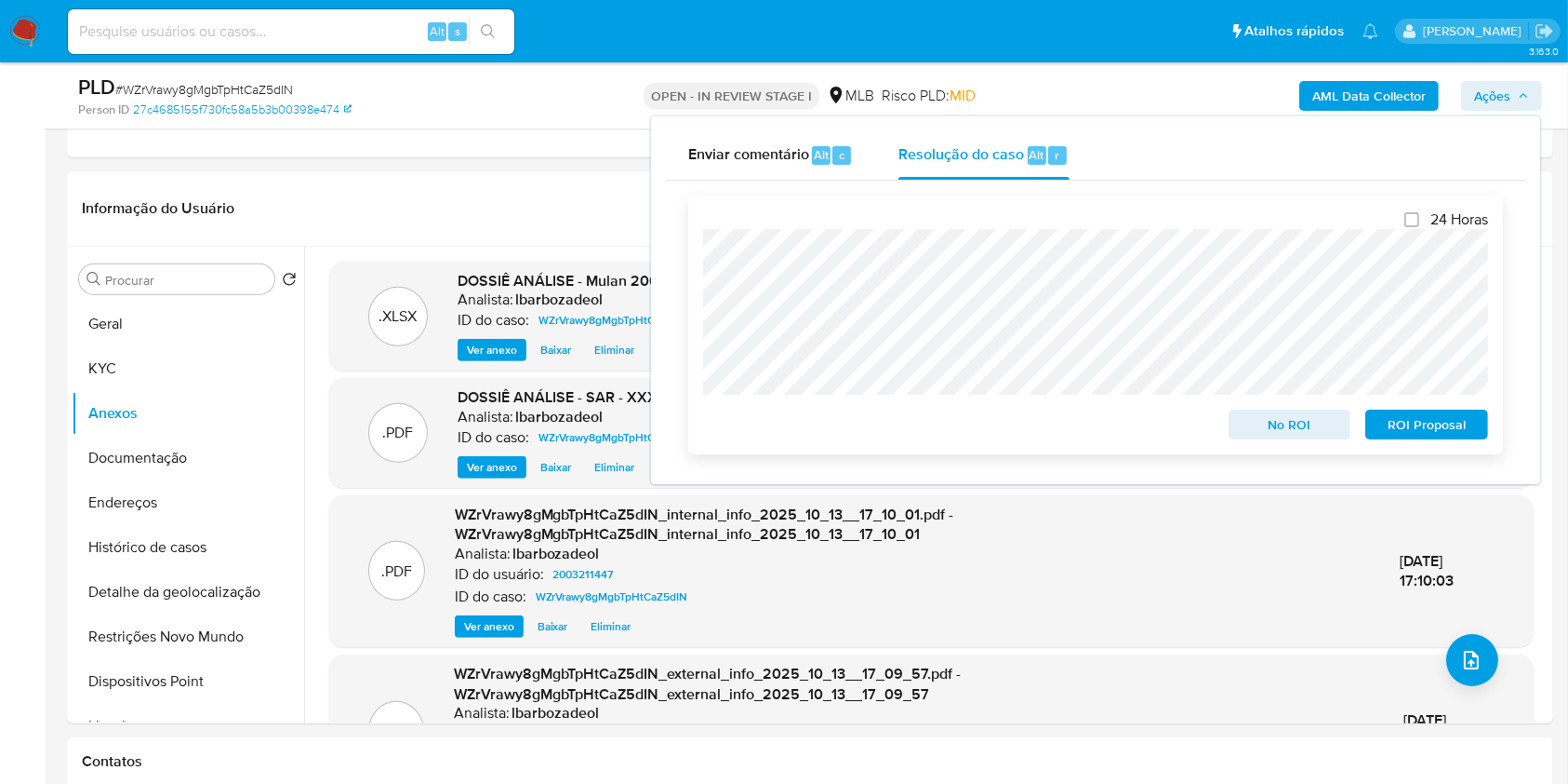
click at [1381, 418] on span "ROI Proposal" at bounding box center [1426, 423] width 96 height 26
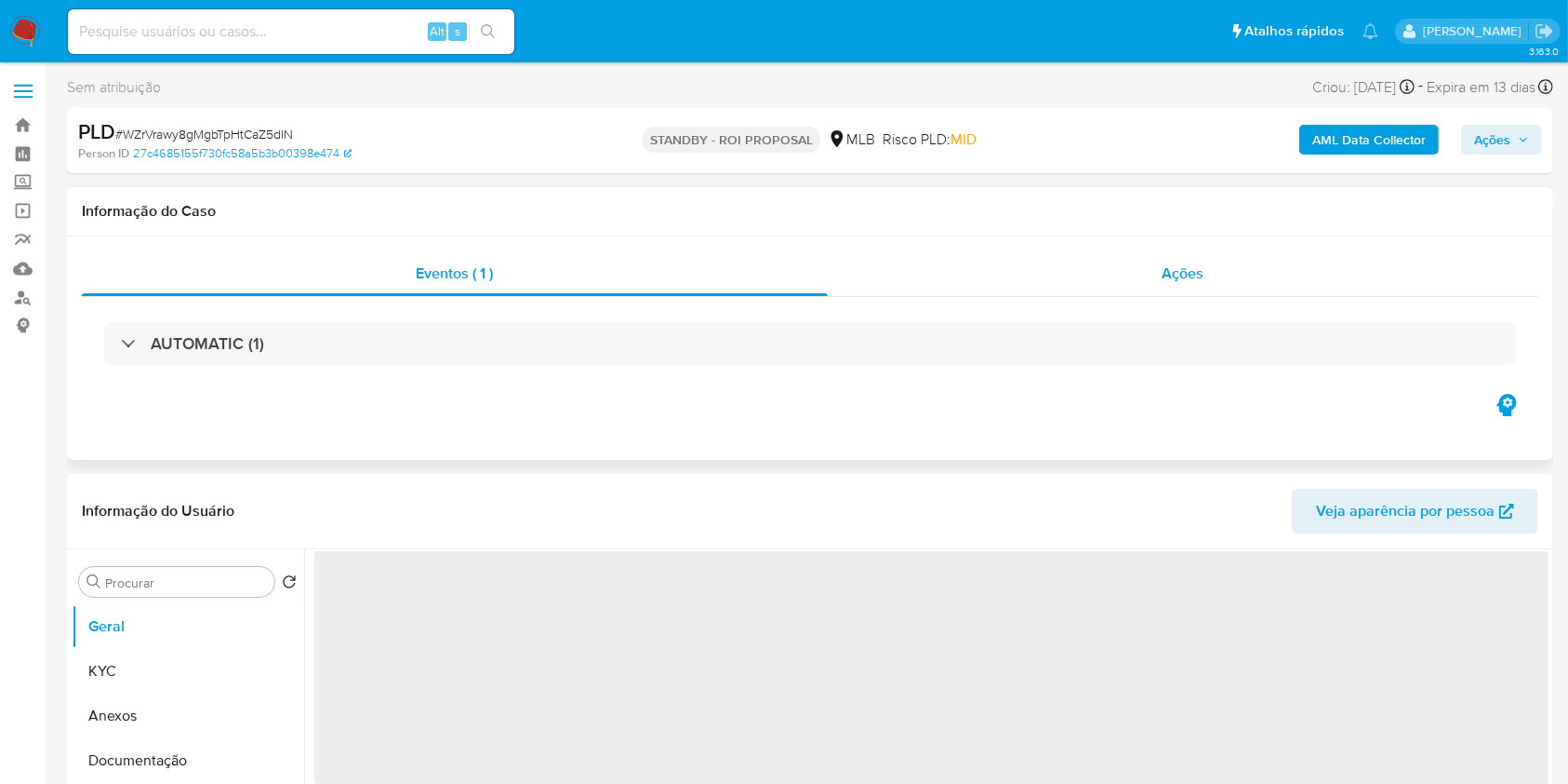
select select "10"
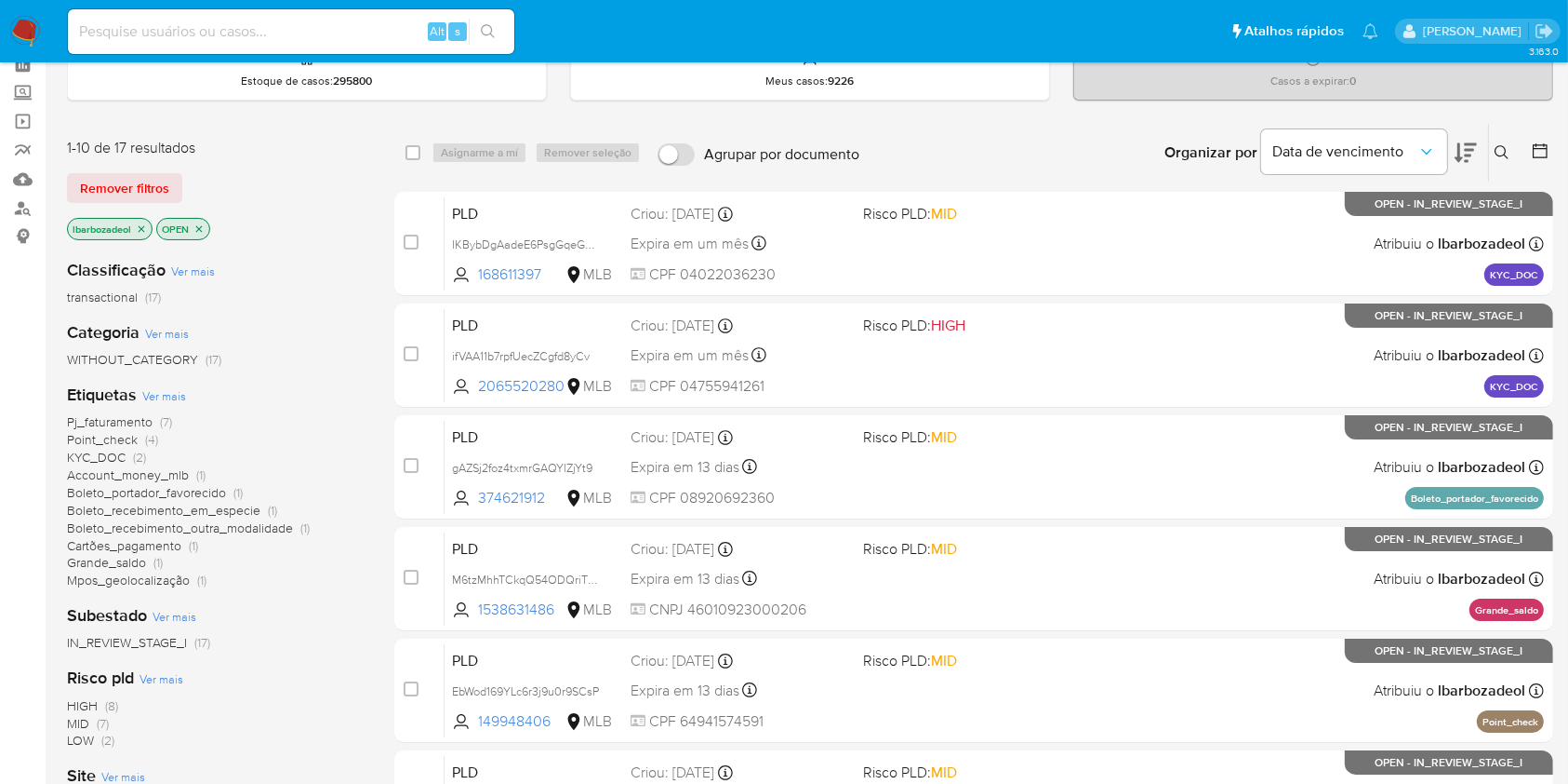
scroll to position [92, 0]
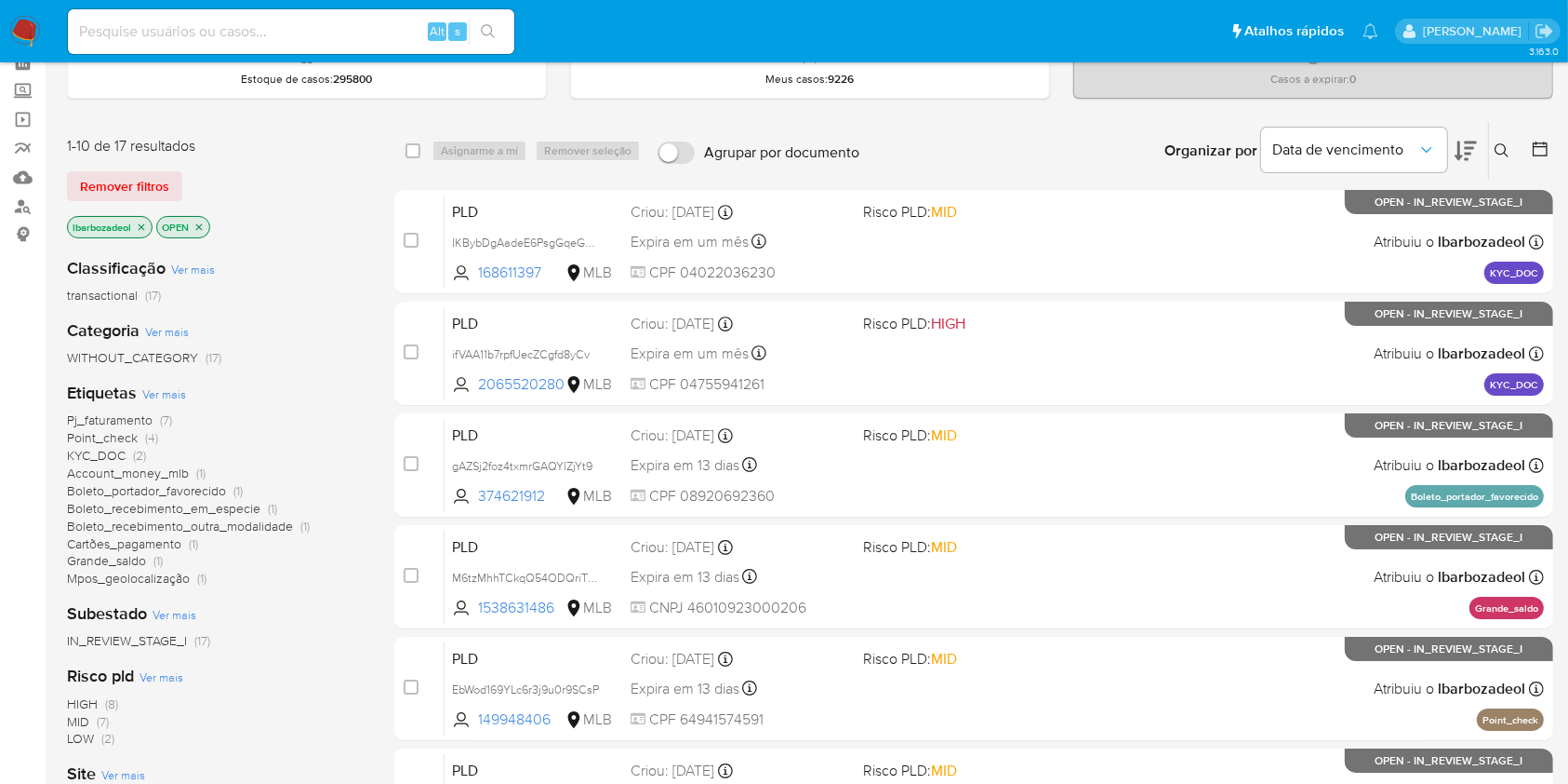
click at [249, 520] on span "Boleto_recebimento_outra_modalidade" at bounding box center [179, 526] width 226 height 19
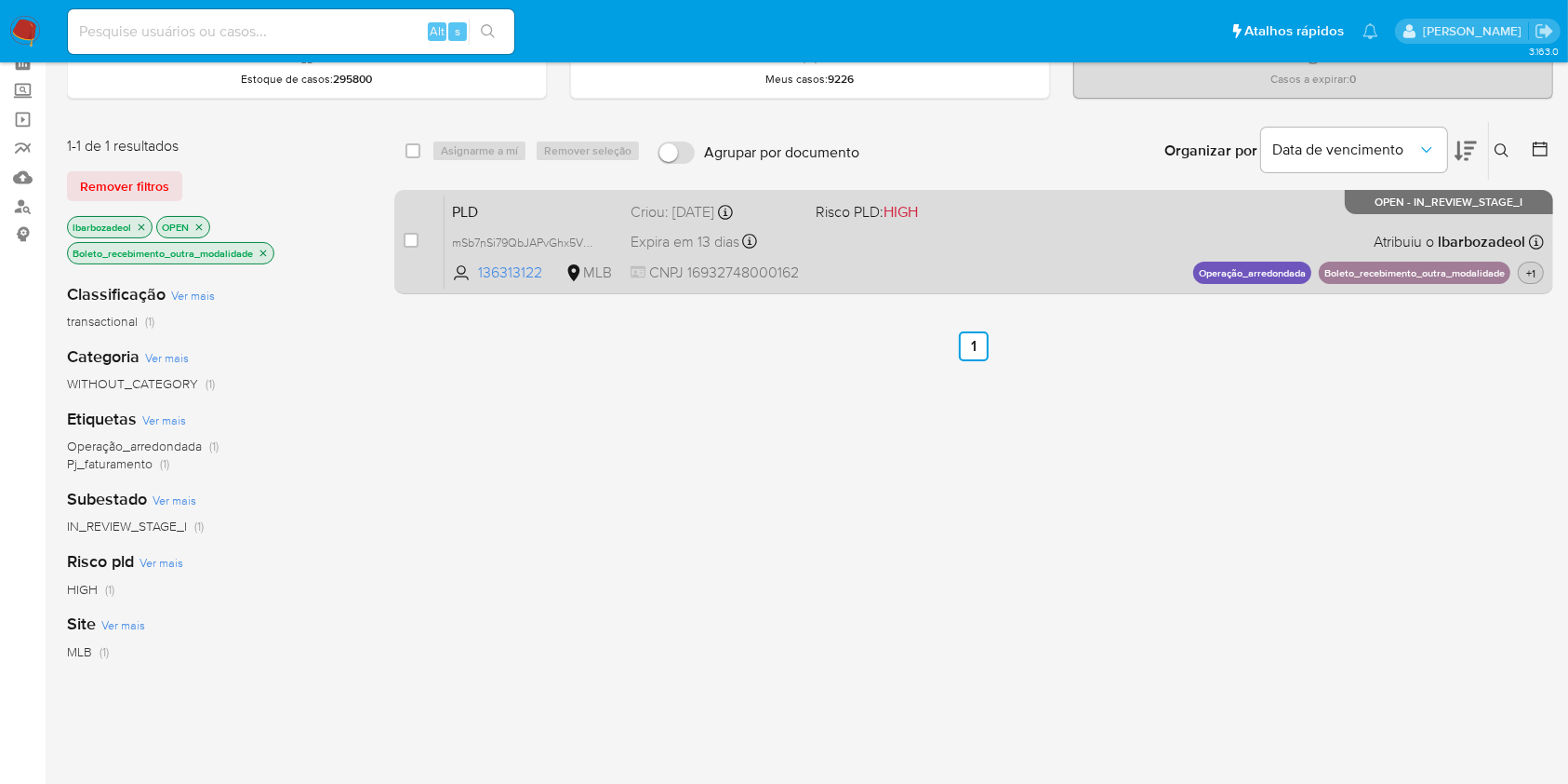
click at [1531, 269] on span "+1" at bounding box center [1531, 273] width 17 height 16
click at [1023, 222] on div "PLD mSb7nSi79QbJAPvGhx5VQ7zD 136313122 MLB Risco PLD: HIGH Criou: [DATE] Criou:…" at bounding box center [993, 241] width 1099 height 94
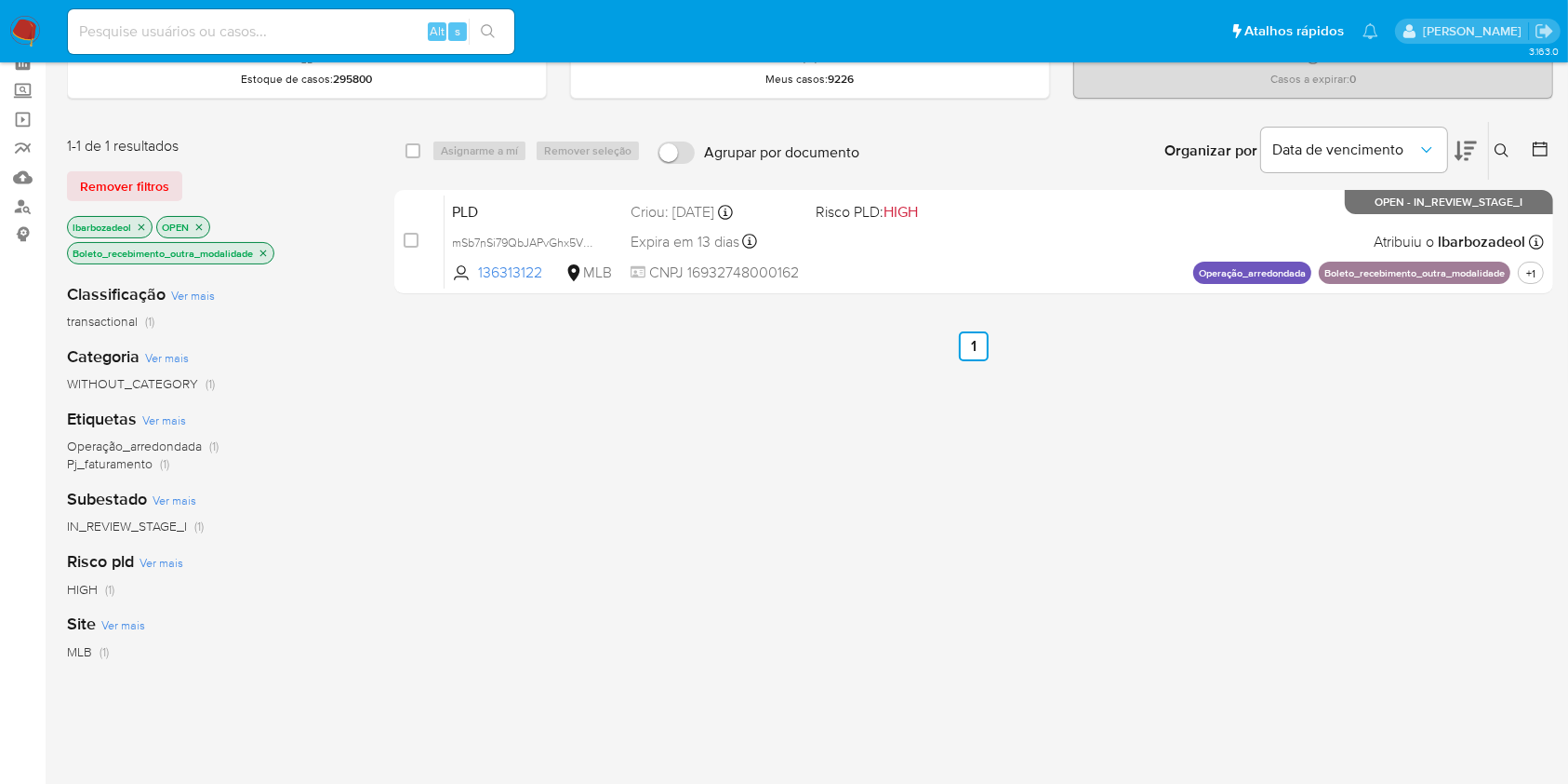
click at [34, 21] on img at bounding box center [25, 31] width 31 height 31
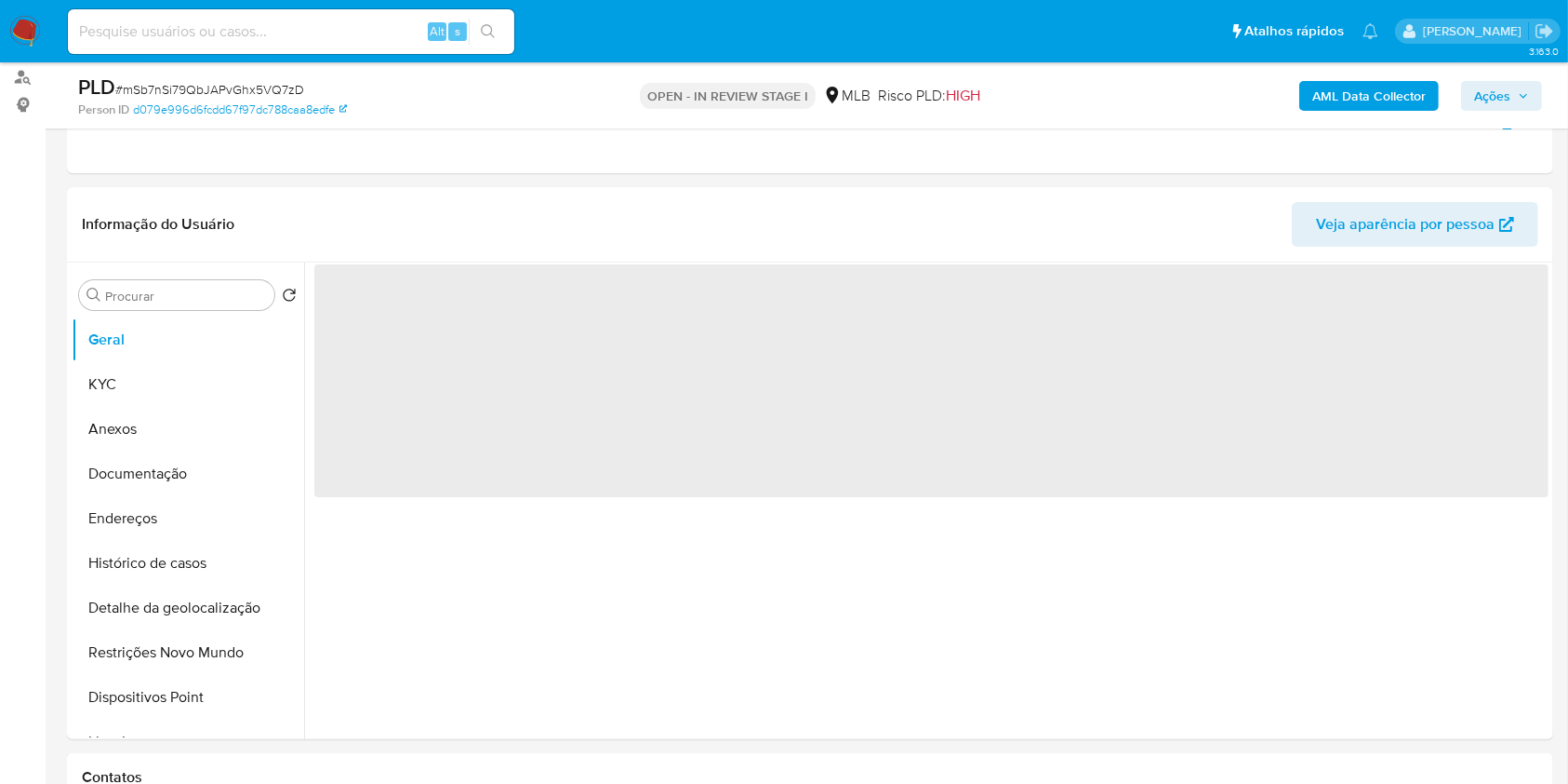
select select "10"
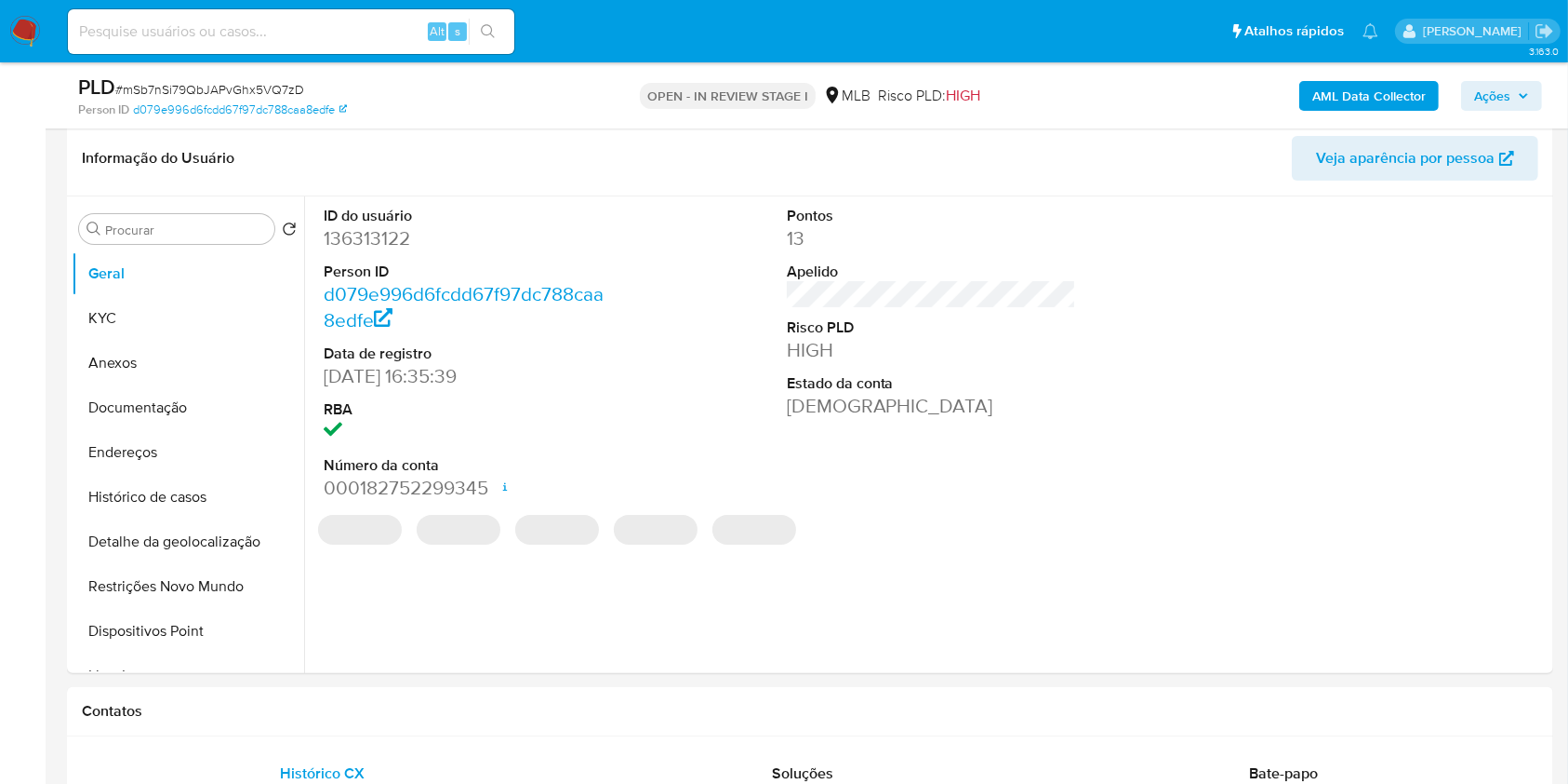
scroll to position [283, 0]
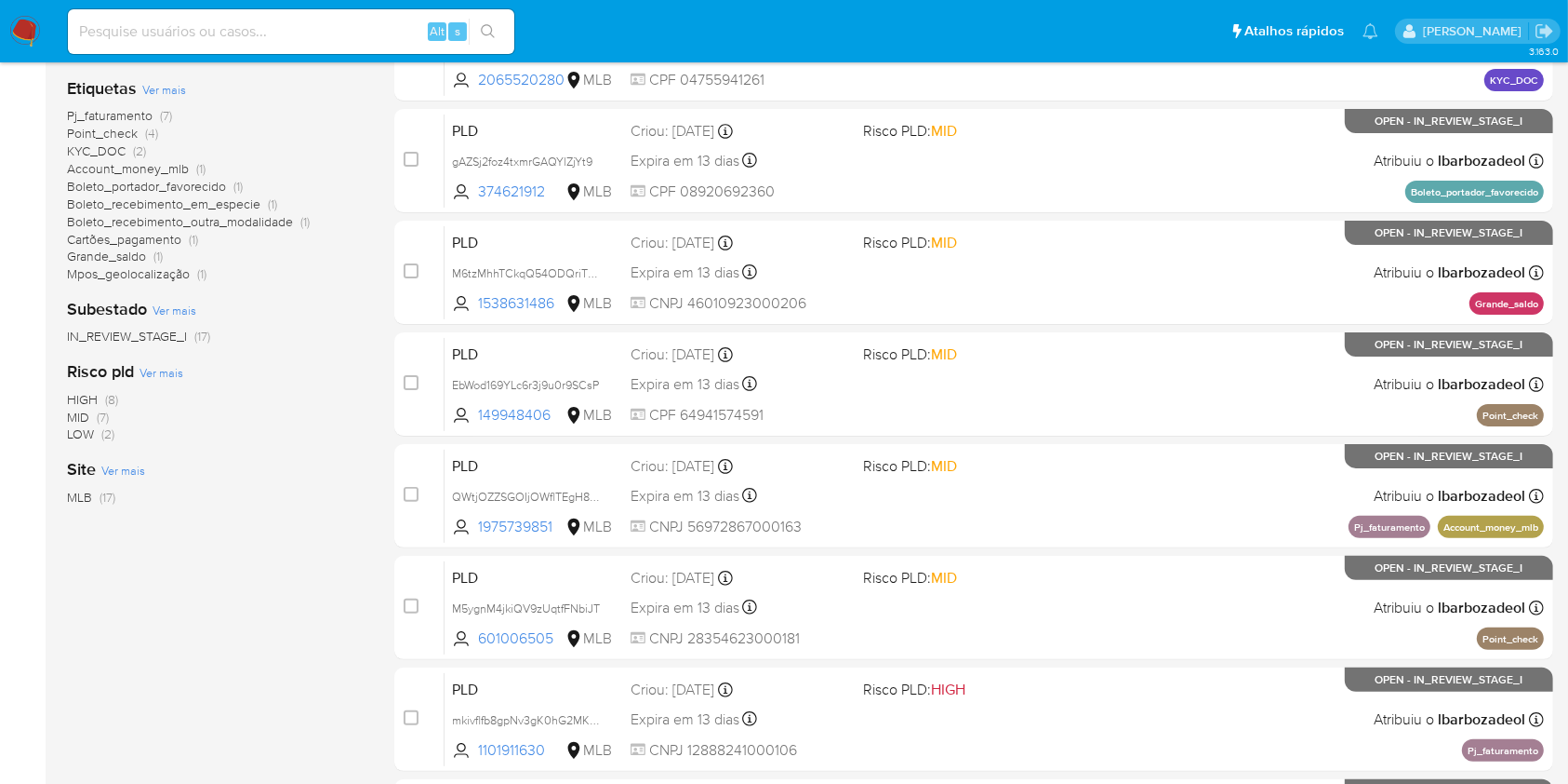
scroll to position [397, 0]
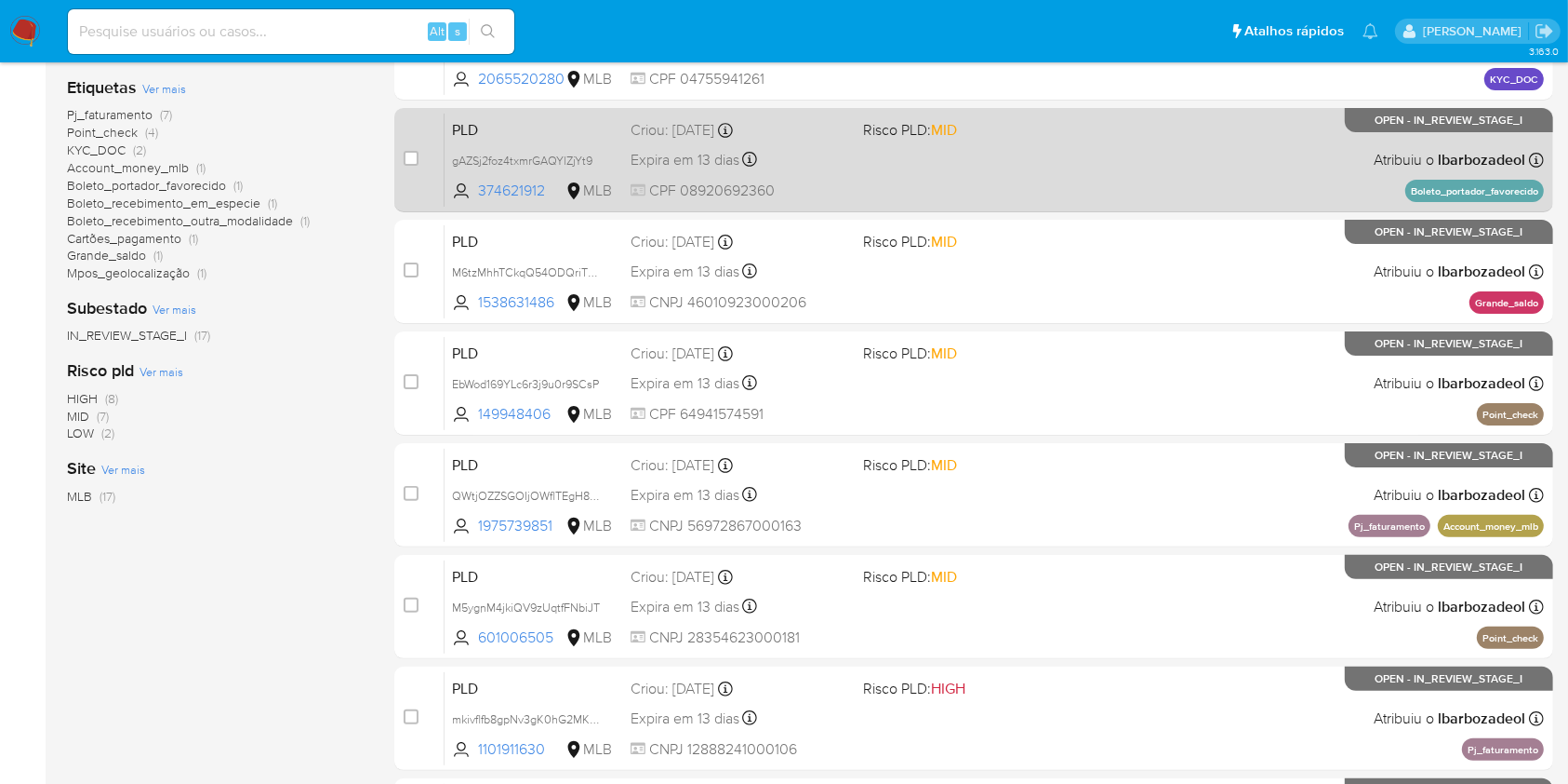
click at [953, 183] on div "PLD gAZSj2foz4txmrGAQYlZjYt9 374621912 MLB Risco PLD: MID Criou: [DATE] Criou: …" at bounding box center [993, 159] width 1099 height 94
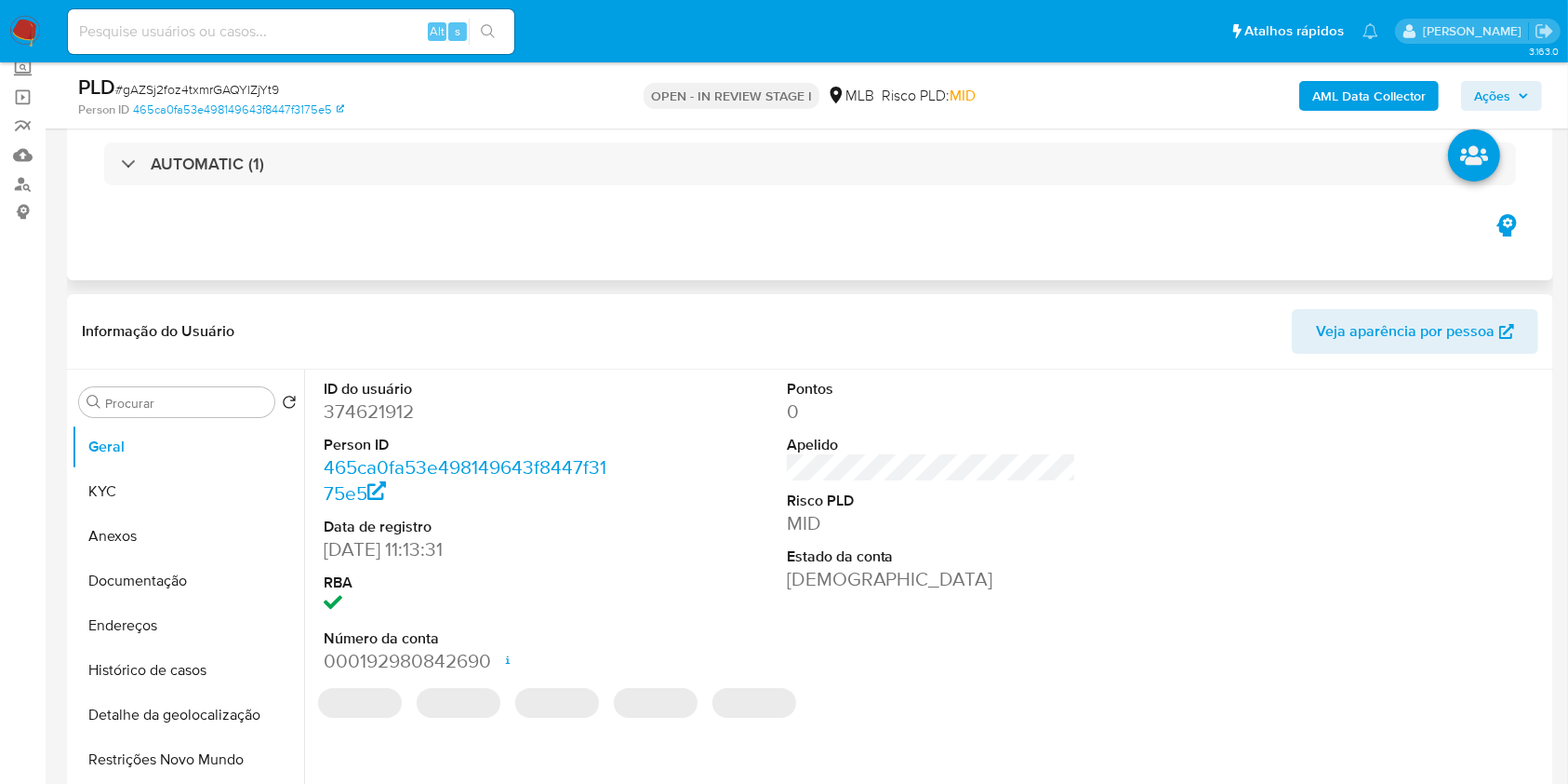
scroll to position [115, 0]
select select "10"
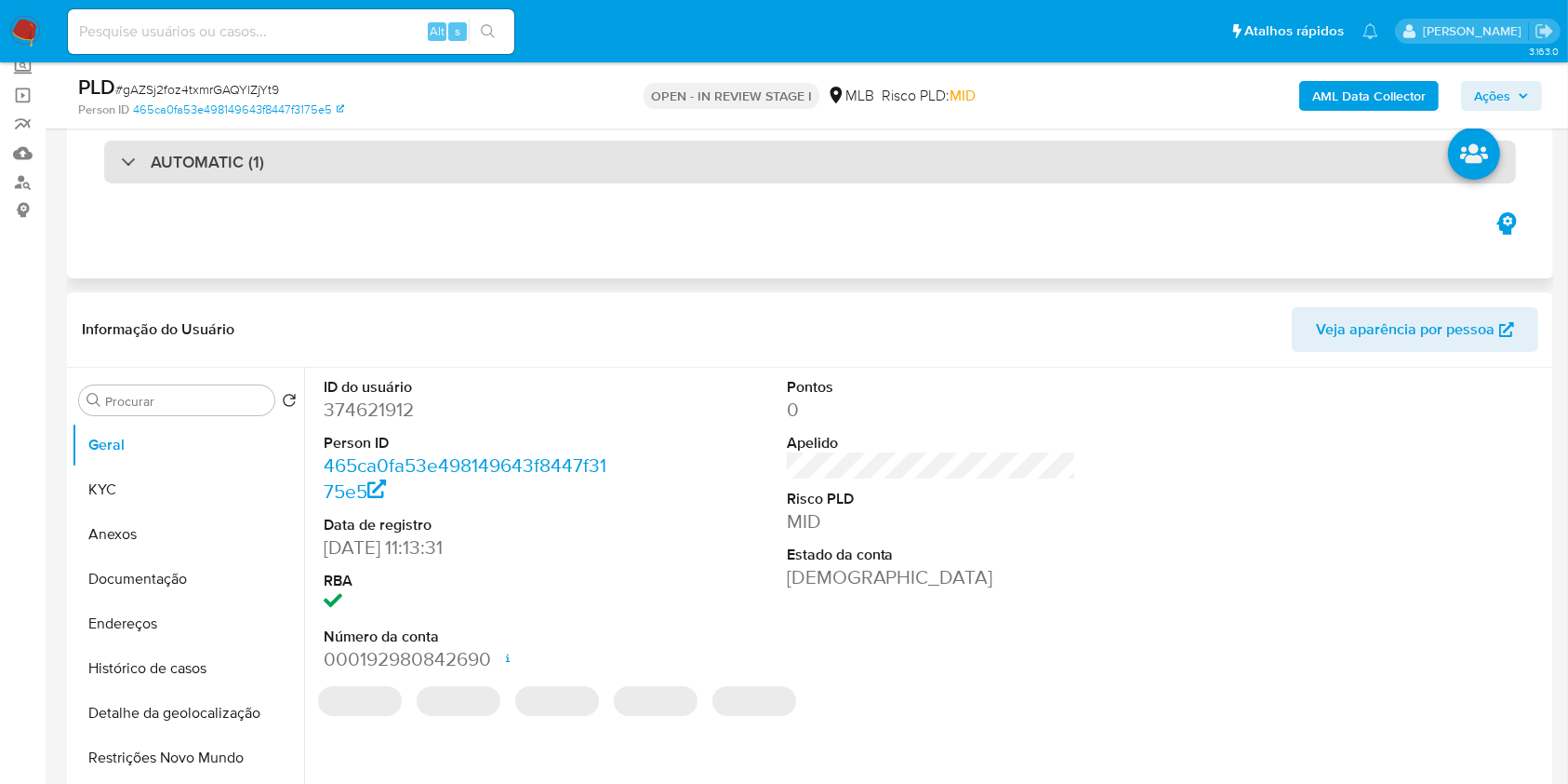
click at [906, 164] on div "AUTOMATIC (1)" at bounding box center [809, 161] width 1412 height 43
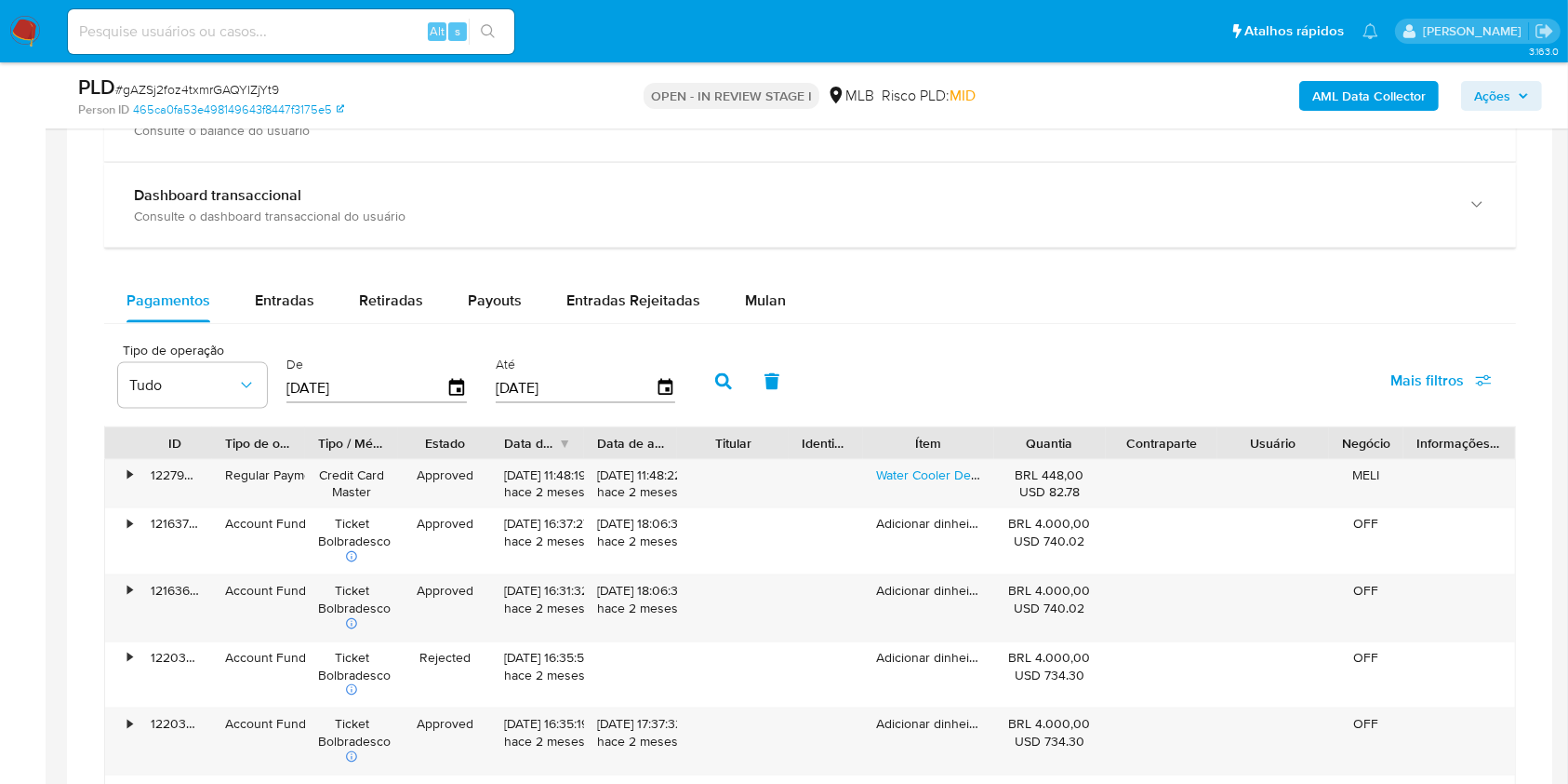
scroll to position [2600, 0]
click at [780, 287] on button "Mulan" at bounding box center [765, 299] width 86 height 45
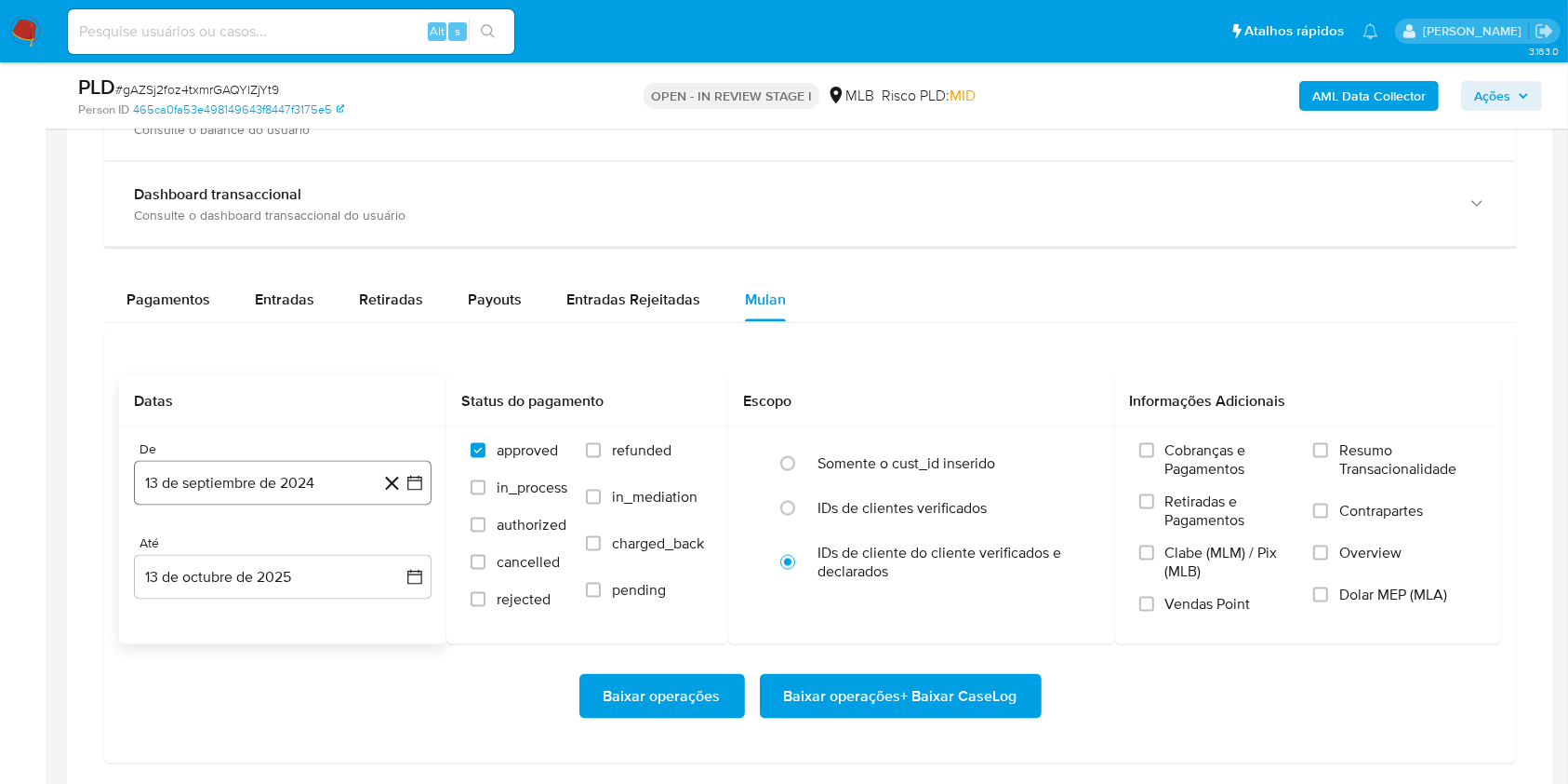
click at [329, 487] on button "13 de septiembre de 2024" at bounding box center [283, 483] width 297 height 45
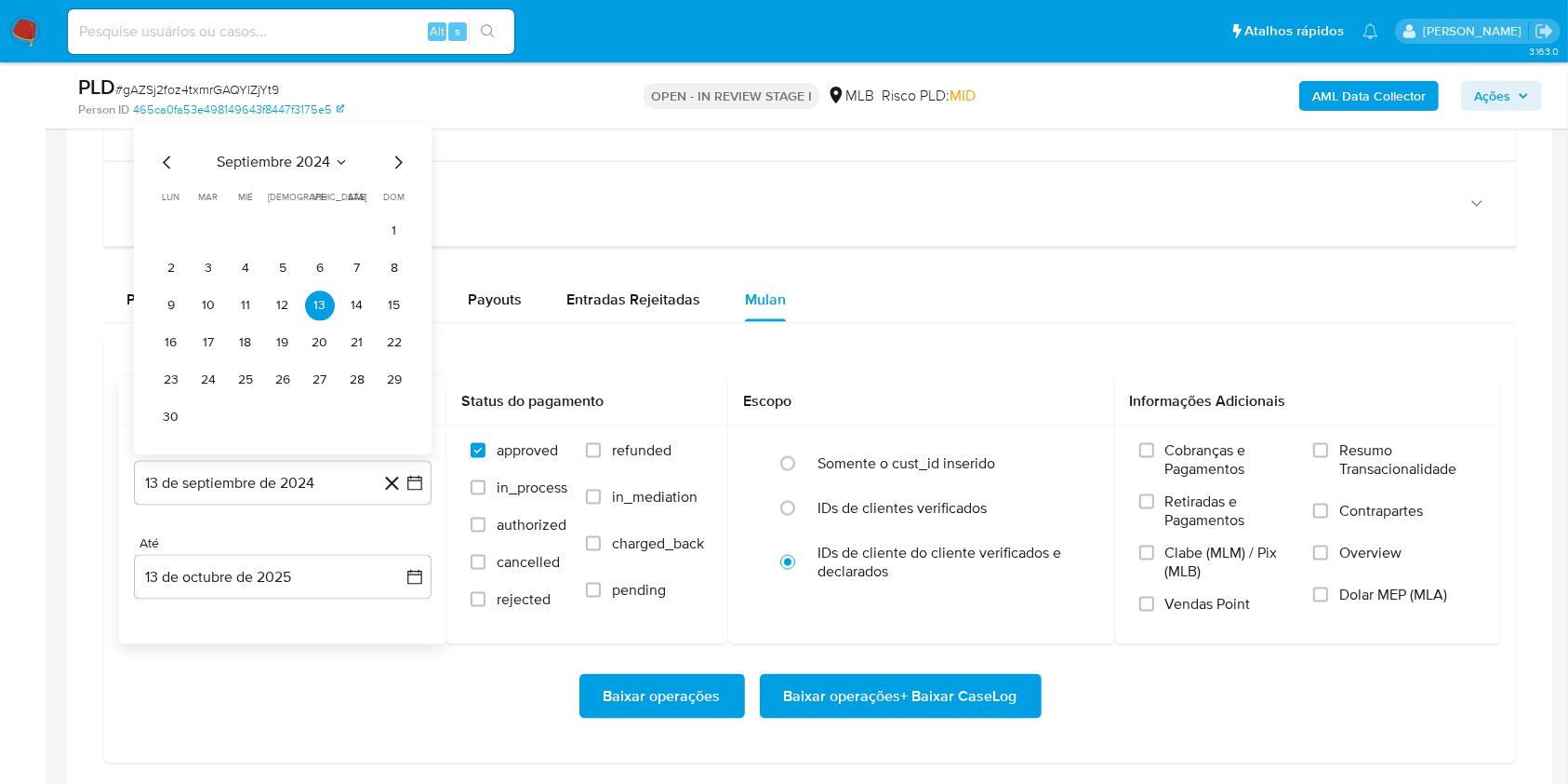
click at [299, 165] on span "septiembre 2024" at bounding box center [273, 162] width 113 height 19
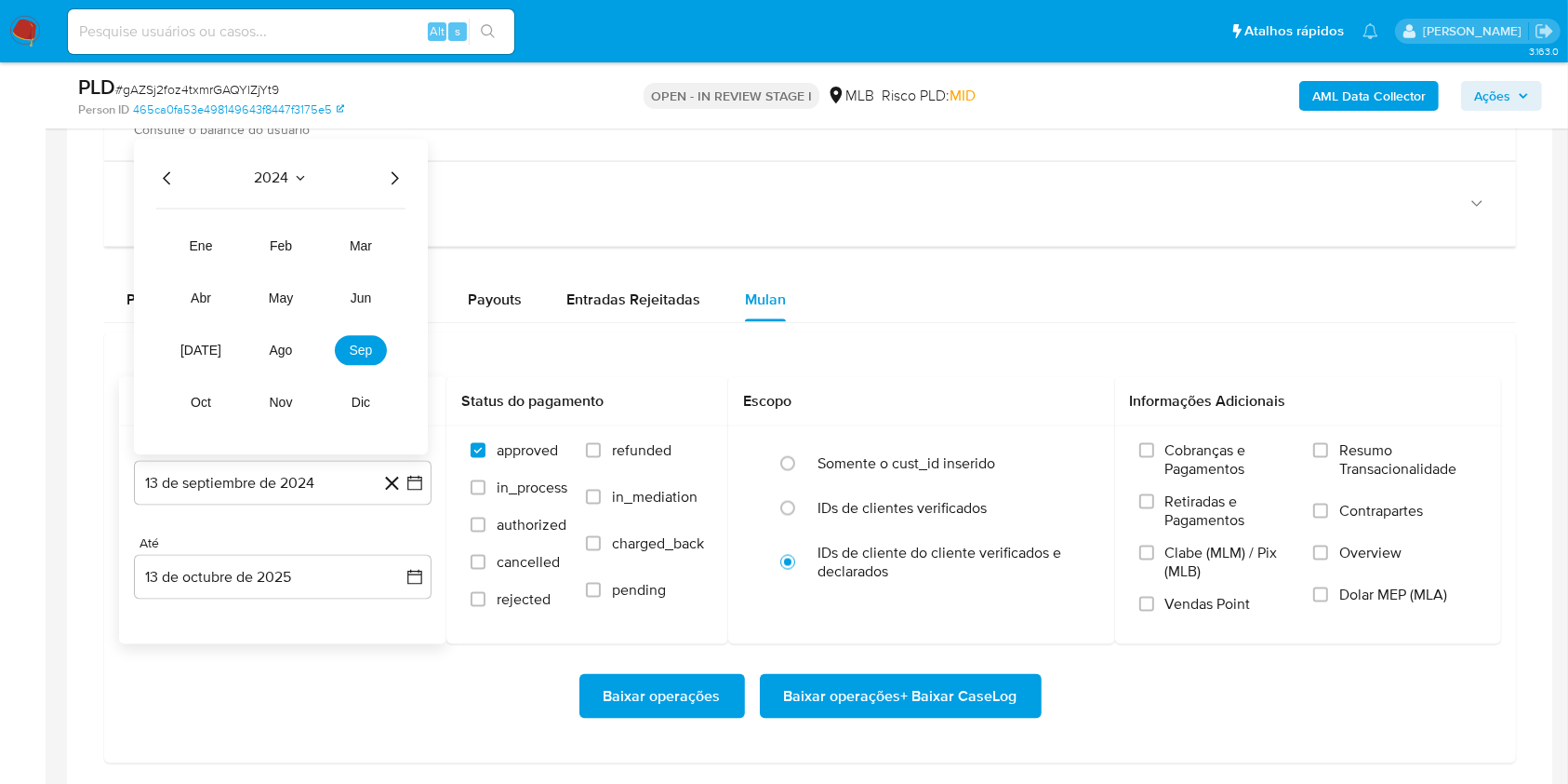
click at [392, 176] on icon "Año siguiente" at bounding box center [394, 177] width 22 height 22
click at [295, 346] on button "ago" at bounding box center [280, 349] width 52 height 30
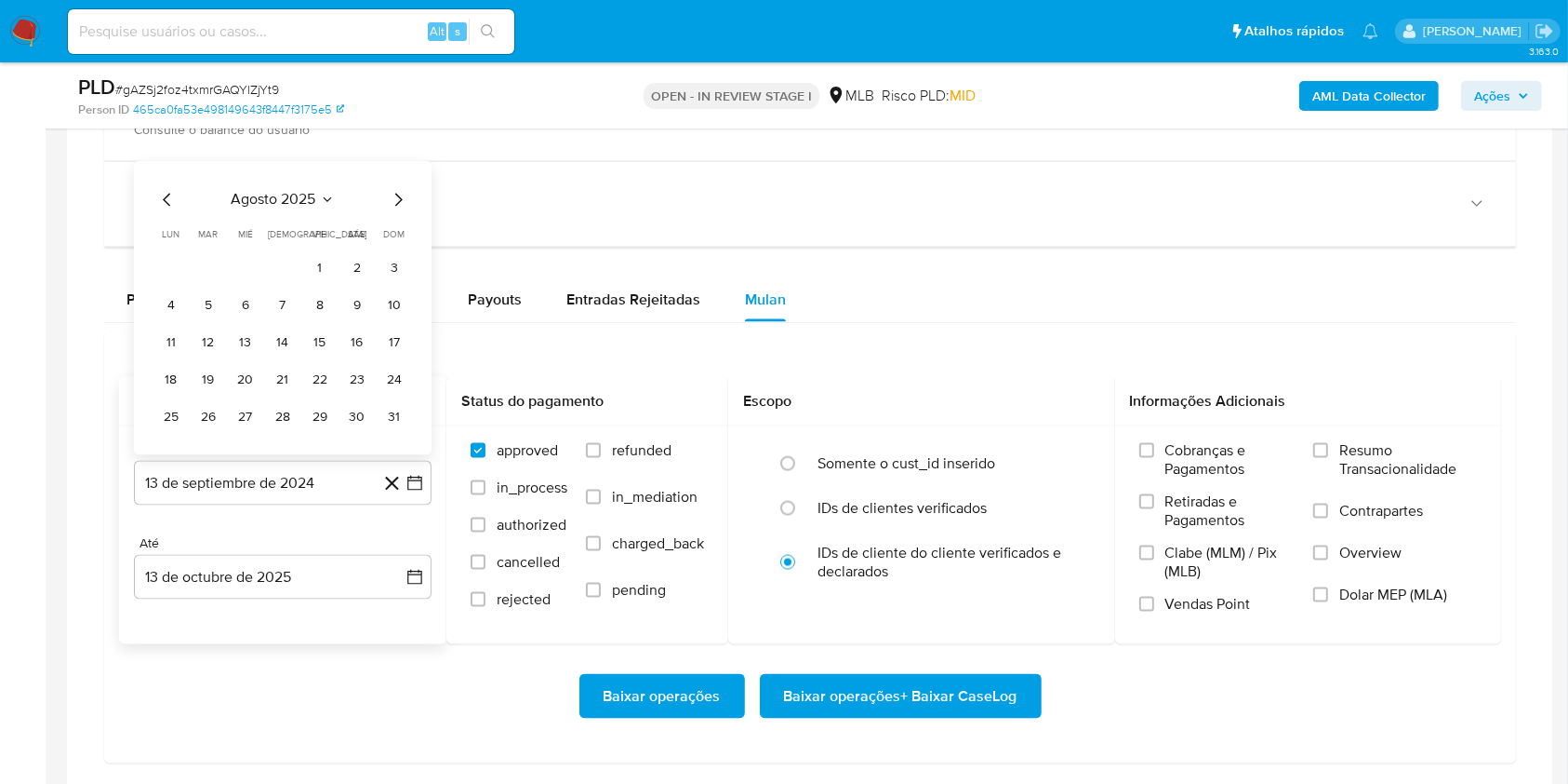
click at [310, 285] on tbody "1 2 3 4 5 6 7 8 9 10 11 12 13 14 15 16 17 18 19 20 21 22 23 24 25 26 27 28 29 3…" at bounding box center [282, 341] width 253 height 178
click at [314, 274] on button "1" at bounding box center [319, 267] width 30 height 30
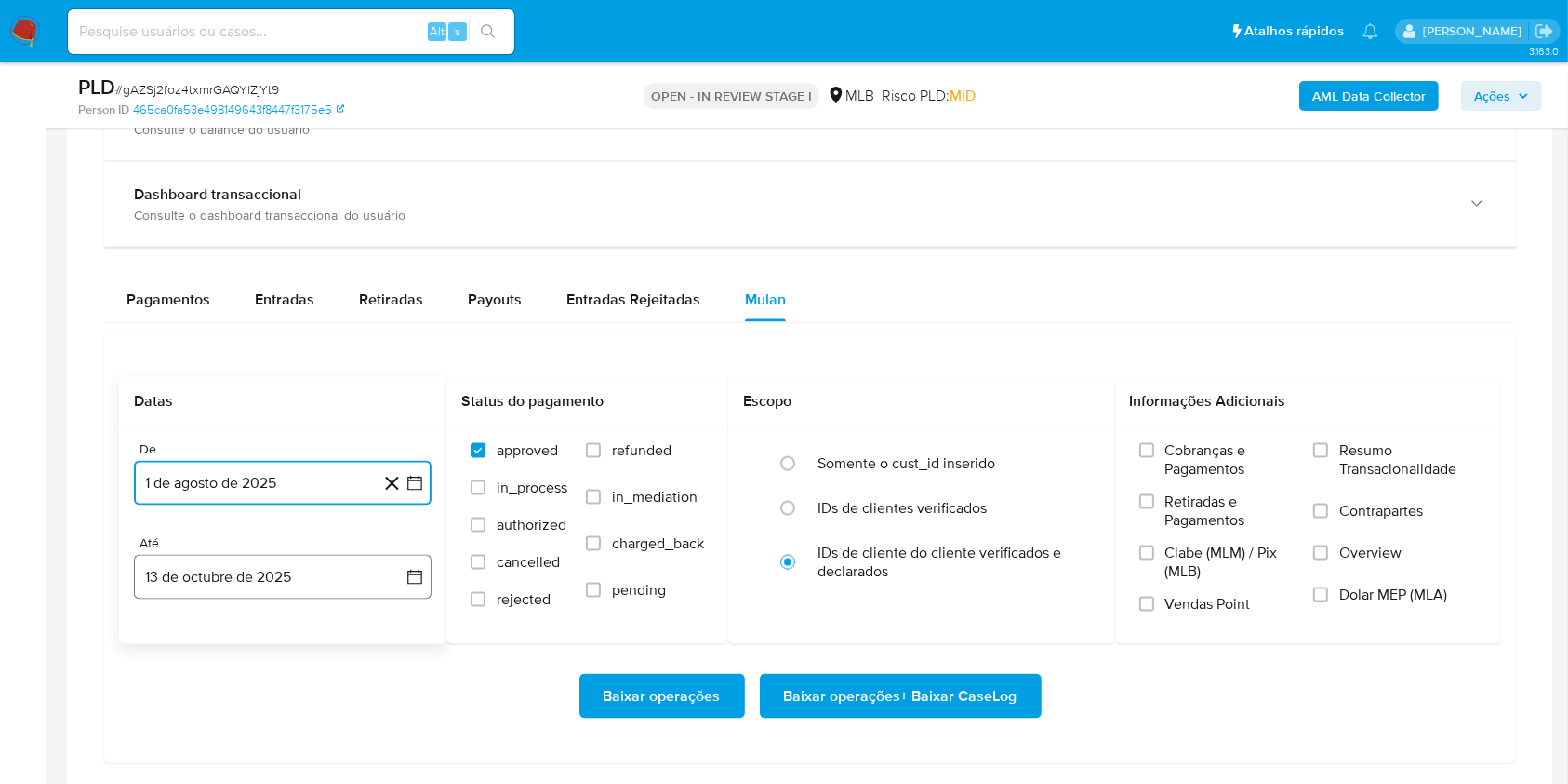
click at [257, 566] on button "13 de octubre de 2025" at bounding box center [283, 577] width 297 height 45
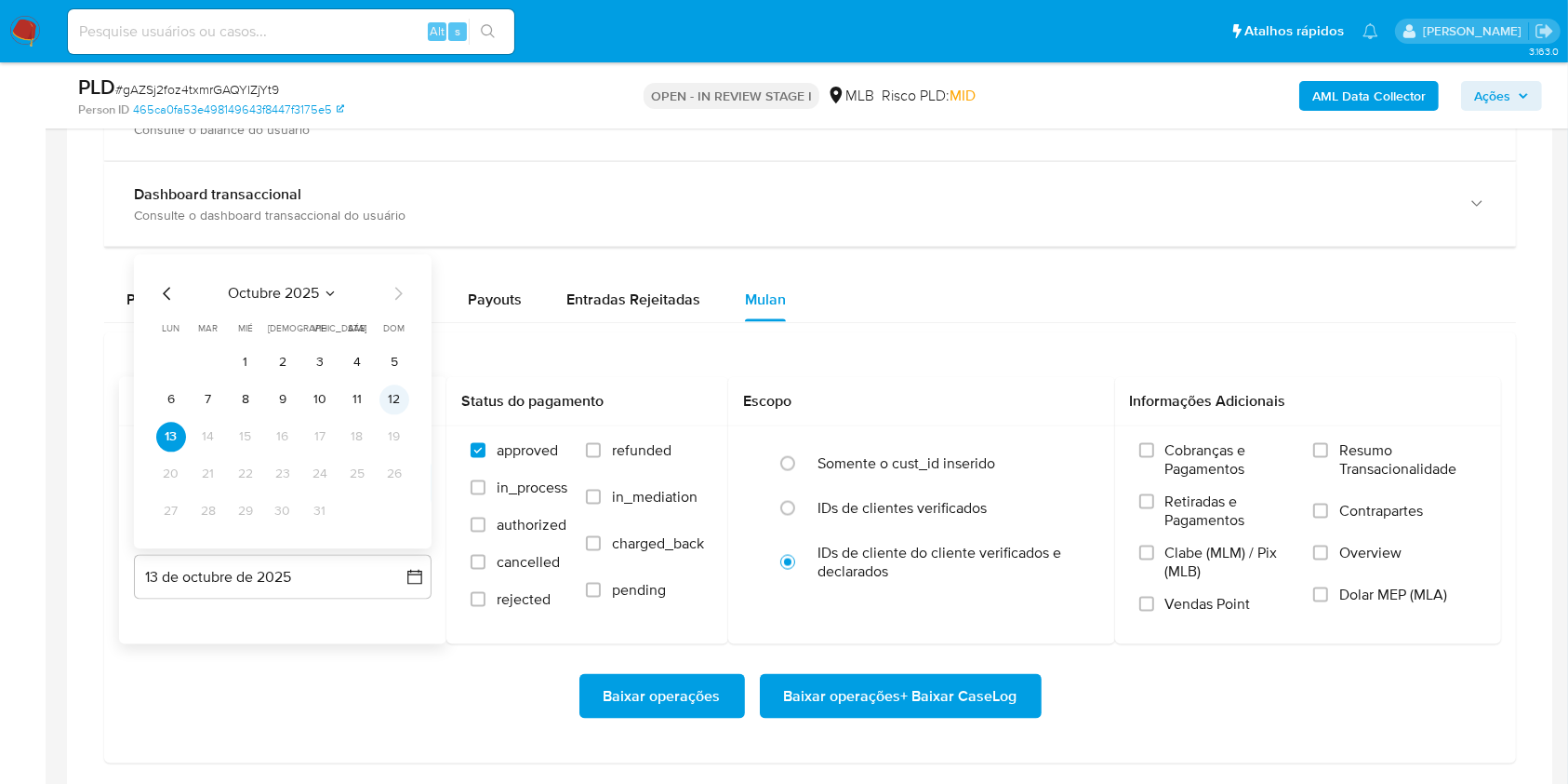
click at [400, 404] on button "12" at bounding box center [394, 399] width 30 height 30
click at [1377, 460] on span "Resumo Transacionalidade" at bounding box center [1408, 459] width 137 height 37
click at [1328, 458] on input "Resumo Transacionalidade" at bounding box center [1321, 450] width 15 height 15
click at [963, 681] on span "Baixar operações + Baixar CaseLog" at bounding box center [901, 695] width 234 height 41
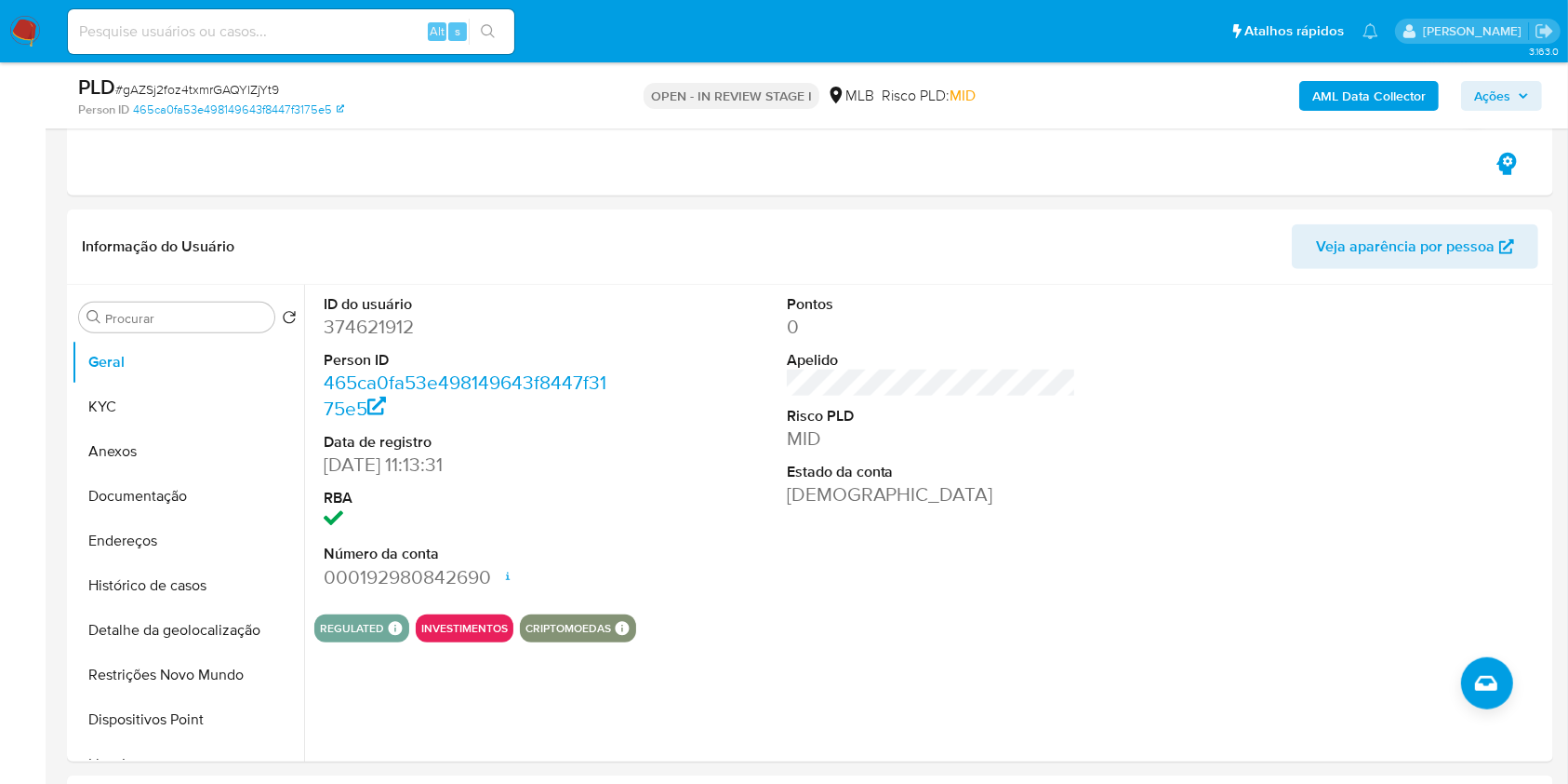
scroll to position [1394, 0]
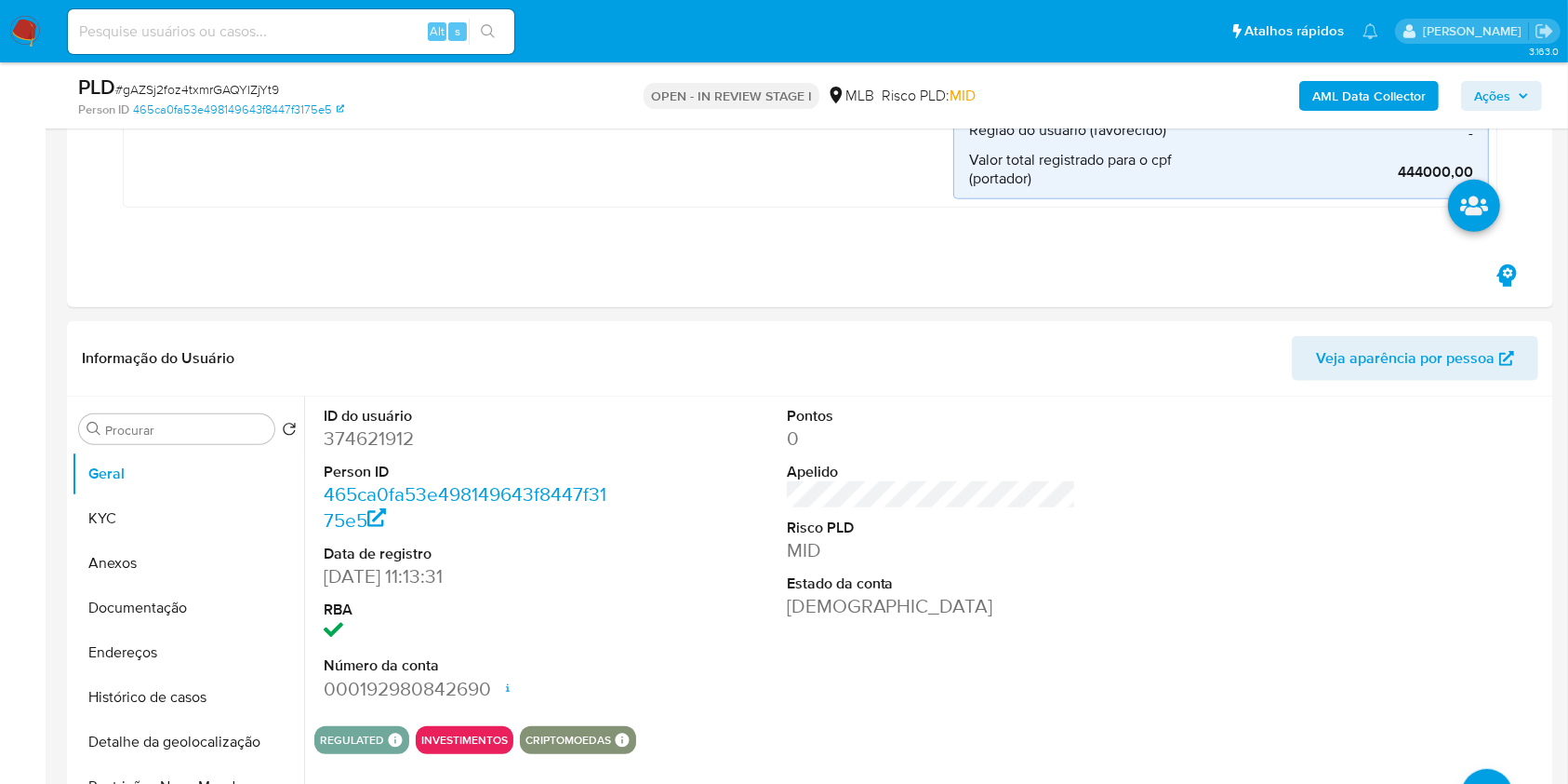
click at [1484, 78] on div "AML Data Collector Ações" at bounding box center [1300, 95] width 482 height 44
click at [1481, 86] on span "Ações" at bounding box center [1492, 95] width 36 height 30
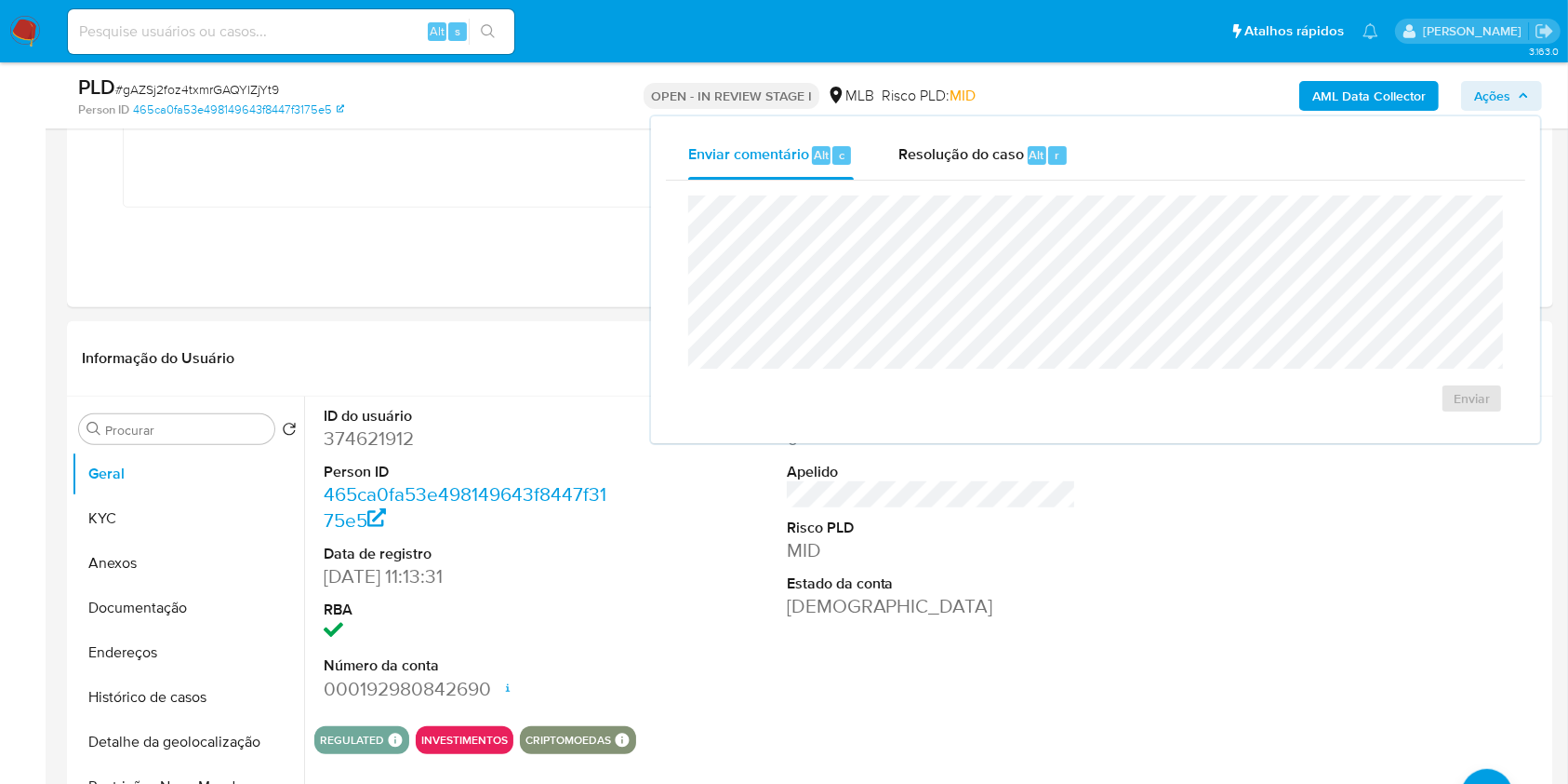
click at [1481, 86] on span "Ações" at bounding box center [1492, 95] width 36 height 30
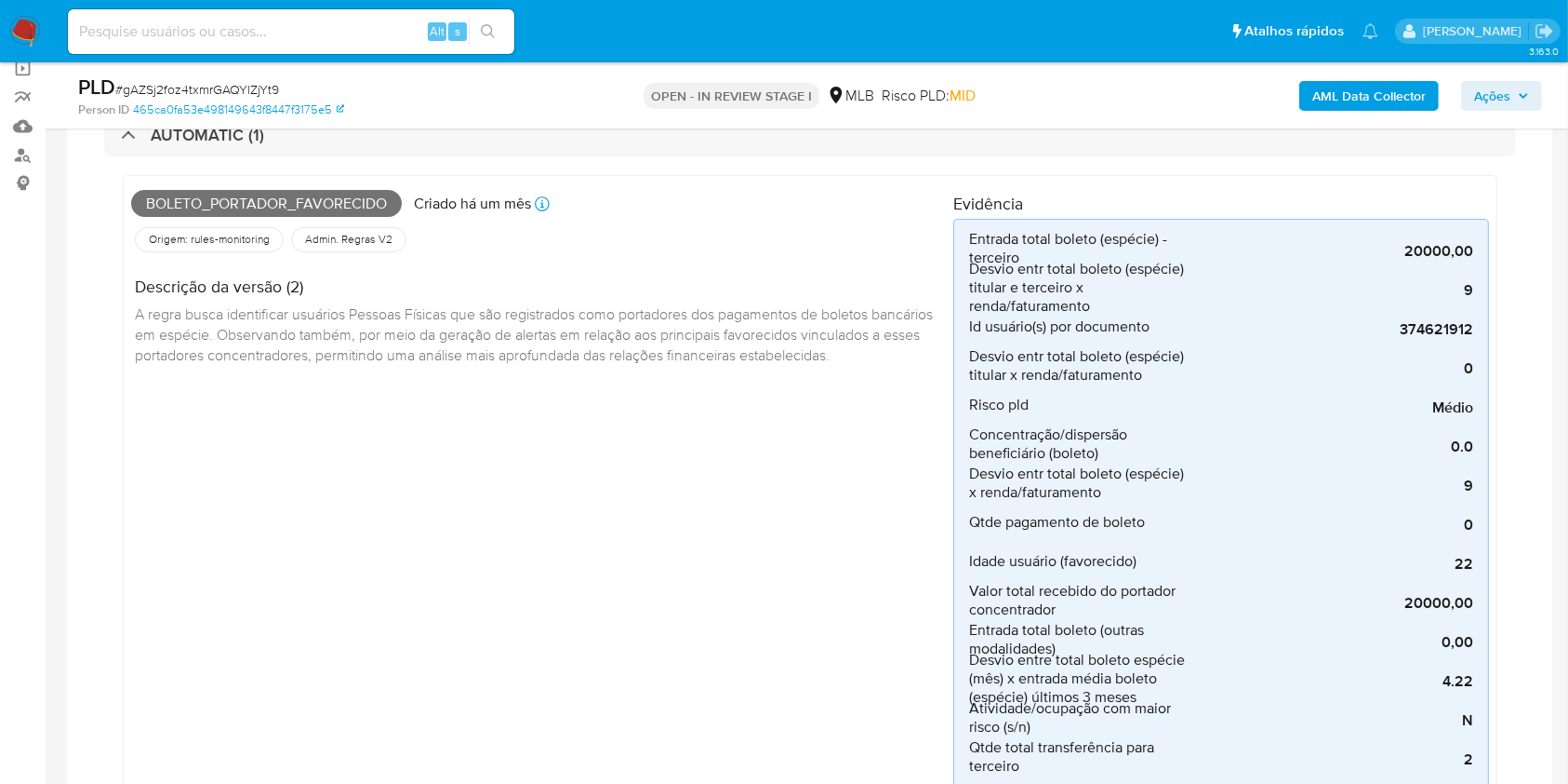
scroll to position [129, 0]
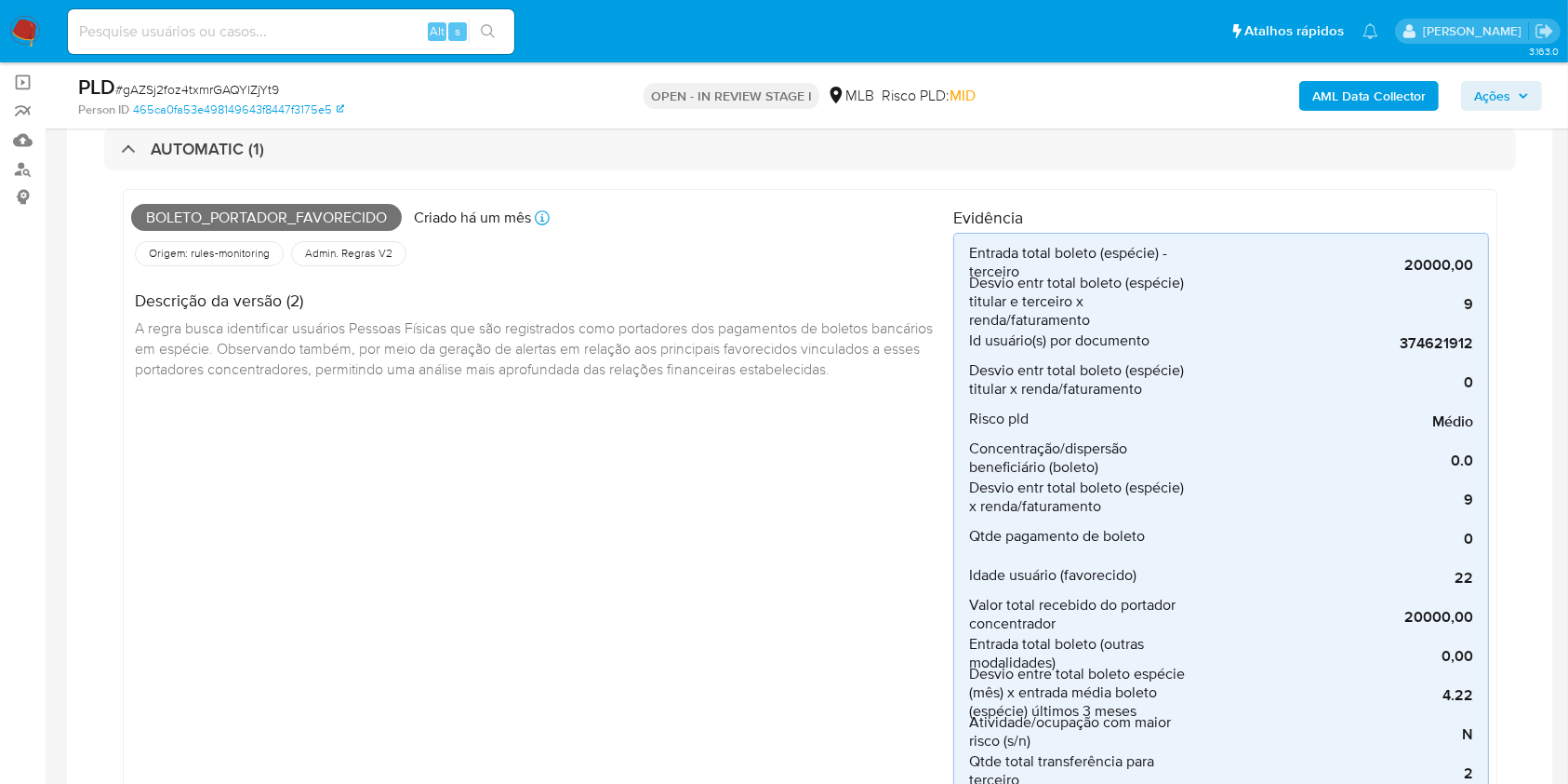
click at [258, 214] on span "Boleto_portador_favorecido" at bounding box center [267, 217] width 271 height 28
copy span "Boleto_portador_favorecido"
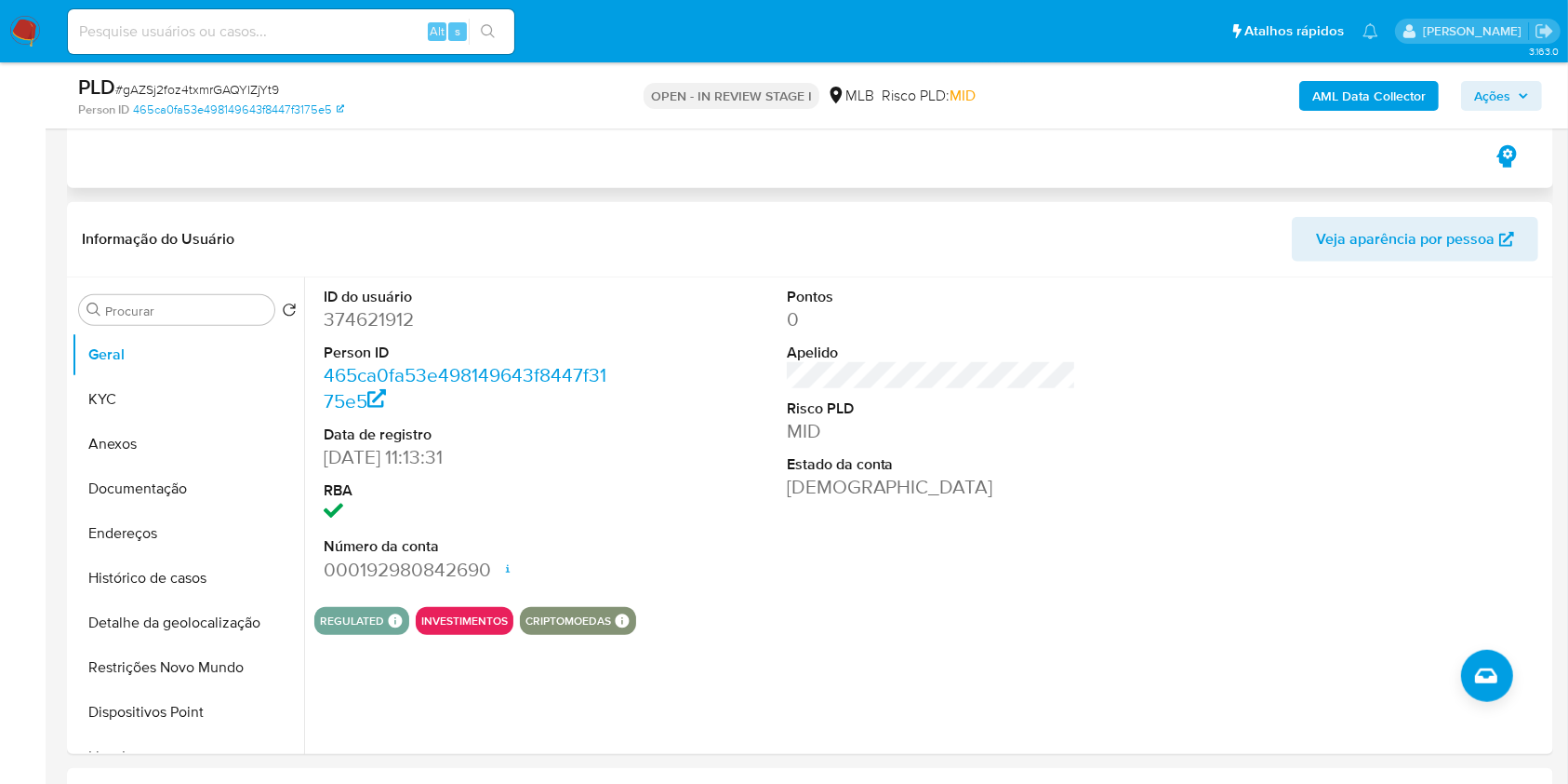
scroll to position [1515, 0]
click at [1475, 93] on span "Ações" at bounding box center [1492, 95] width 36 height 30
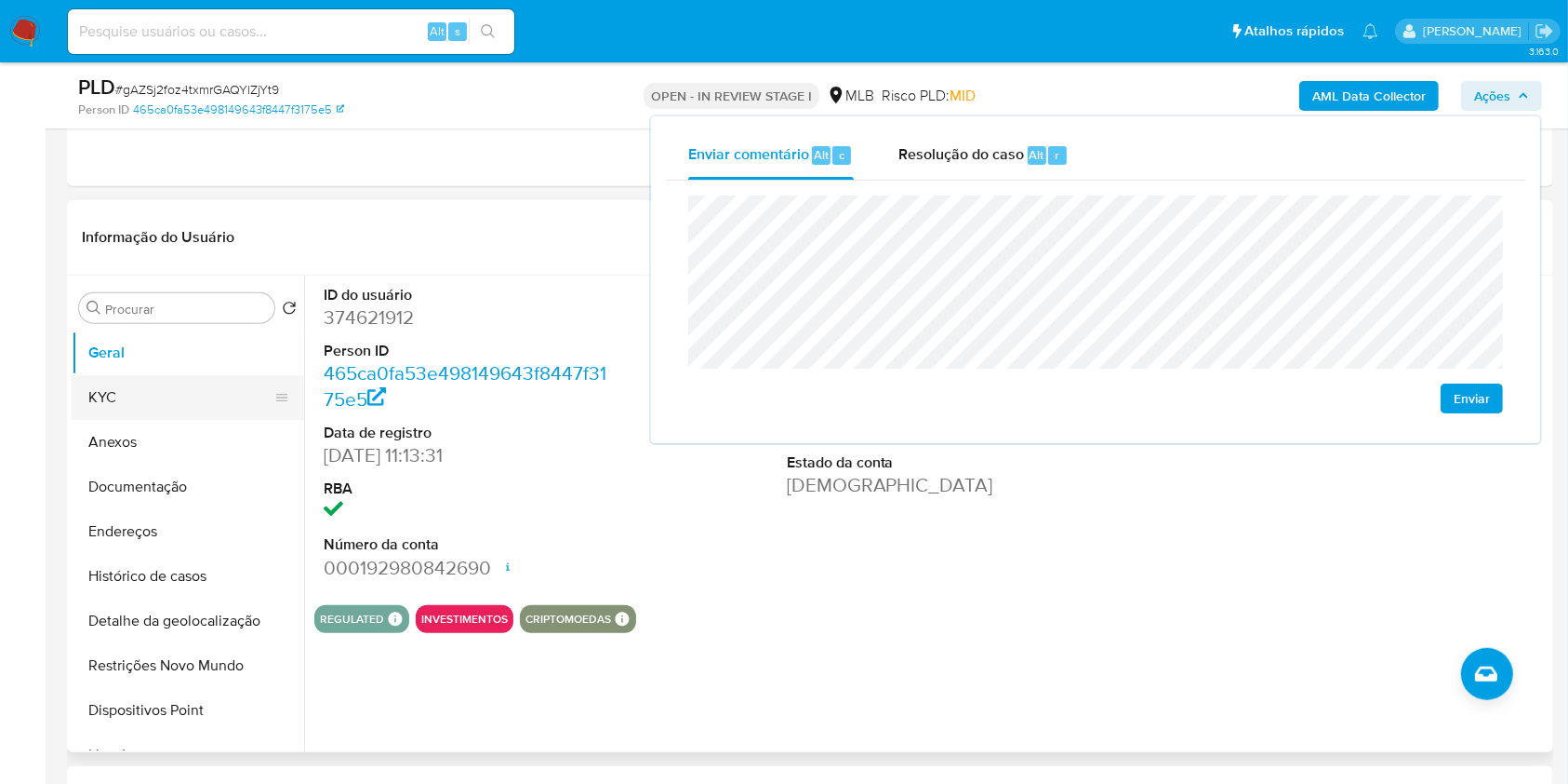
click at [175, 387] on button "KYC" at bounding box center [180, 397] width 217 height 45
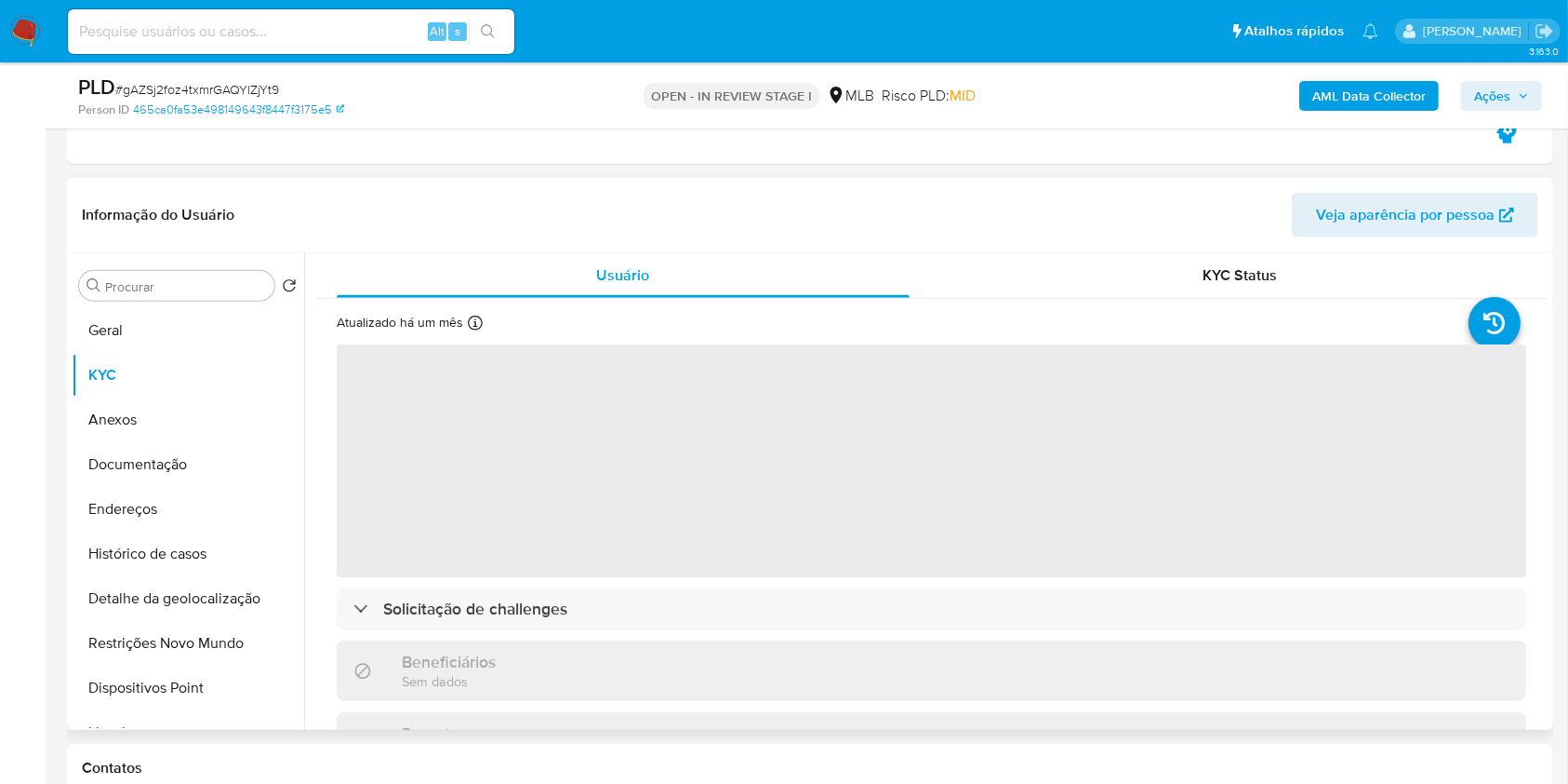
scroll to position [1536, 0]
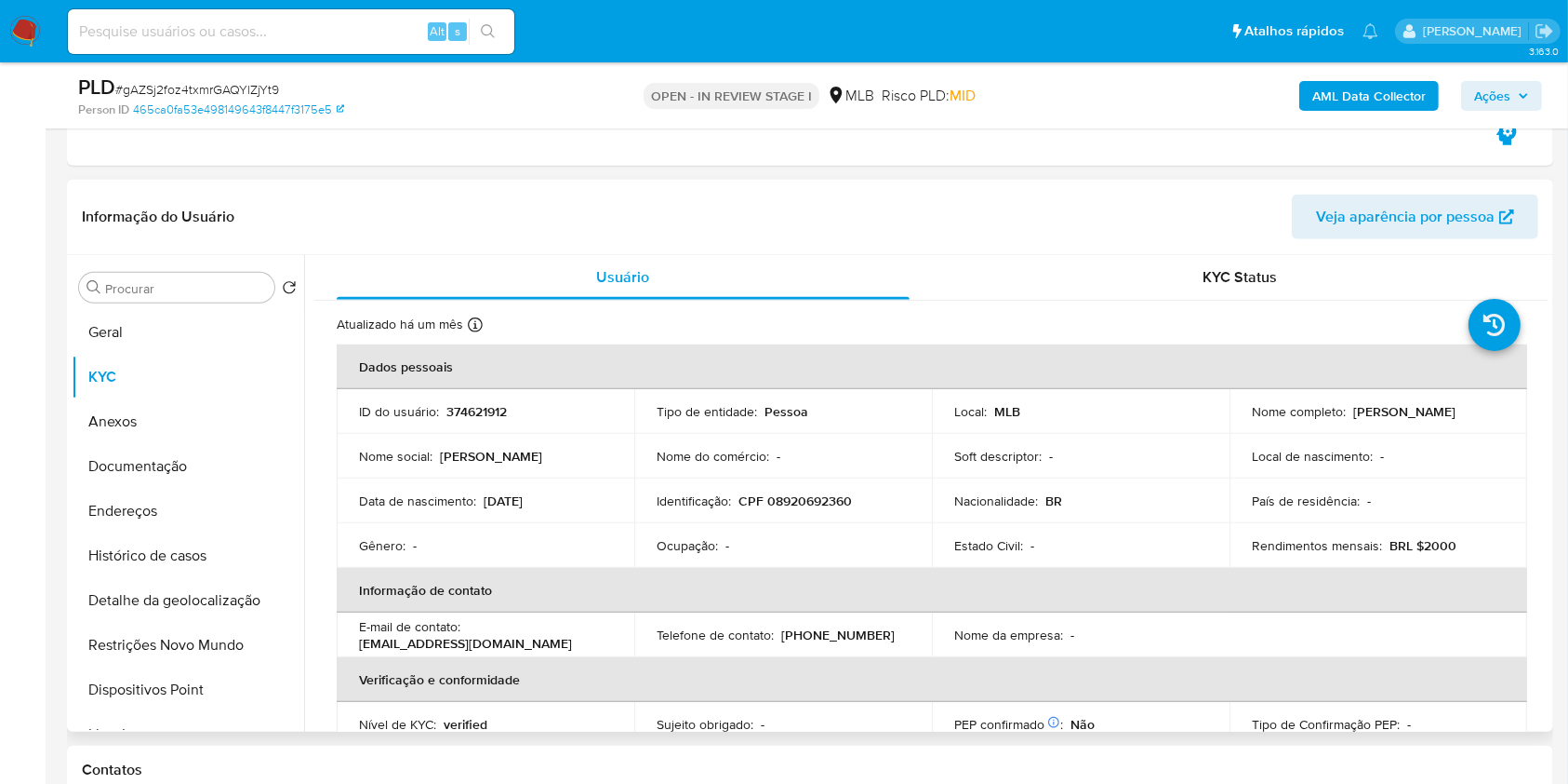
click at [814, 492] on p "CPF 08920692360" at bounding box center [795, 501] width 113 height 17
copy p "08920692360"
click at [1508, 98] on span "Ações" at bounding box center [1492, 95] width 36 height 30
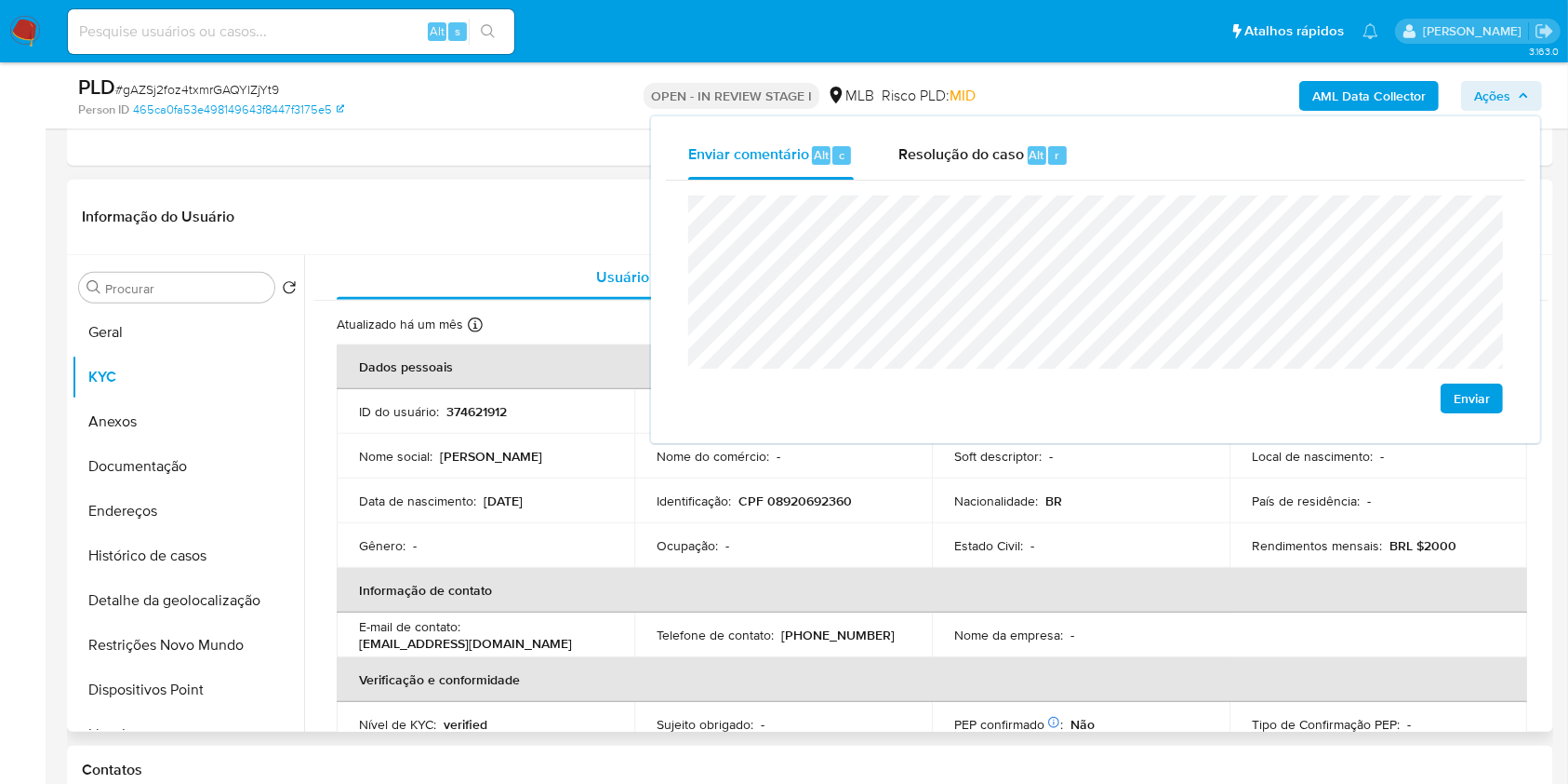
click at [399, 240] on div "Informação do Usuário Veja aparência por pessoa" at bounding box center [809, 217] width 1486 height 75
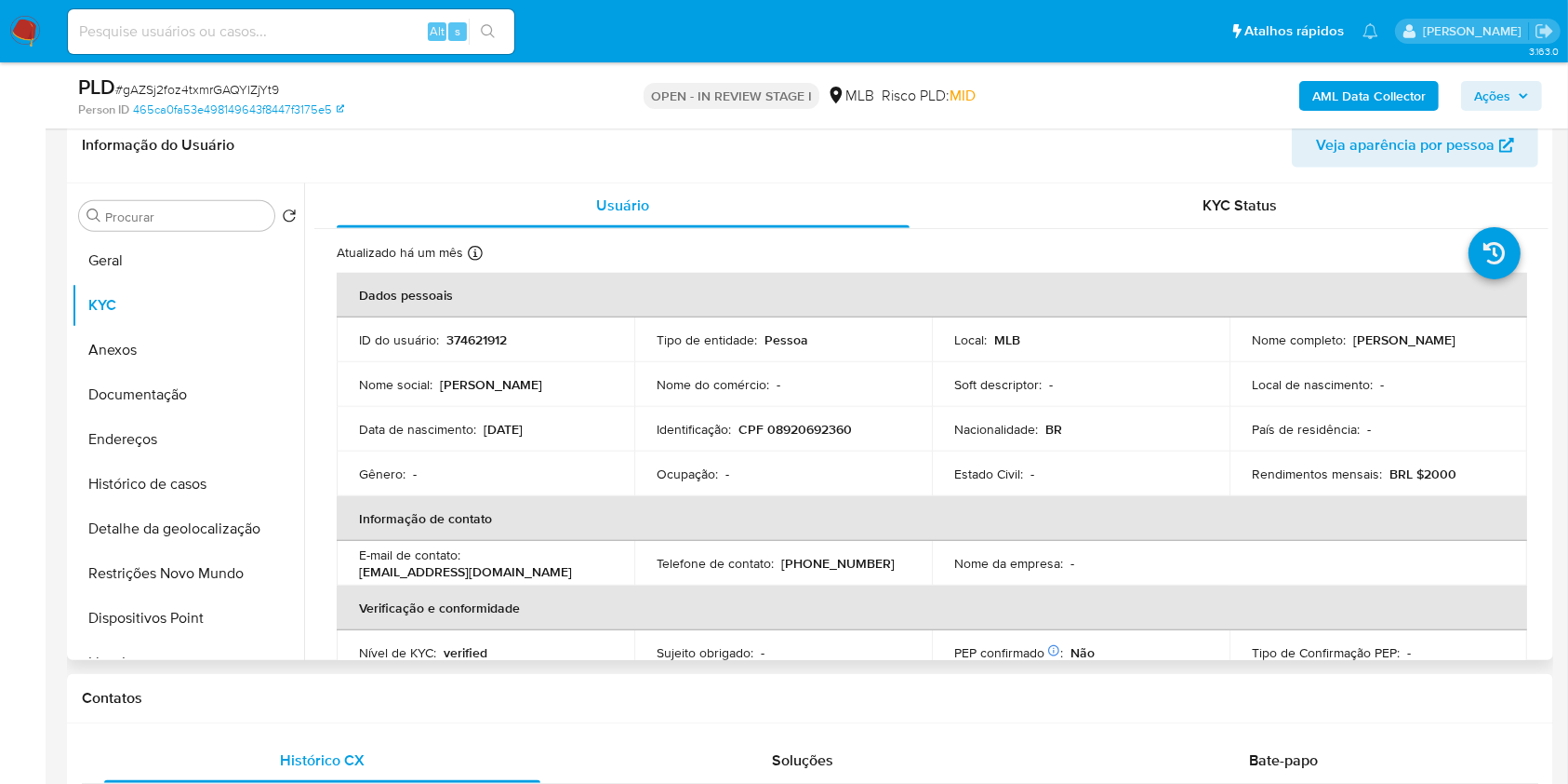
scroll to position [1608, 0]
click at [1498, 94] on span "Ações" at bounding box center [1492, 95] width 36 height 30
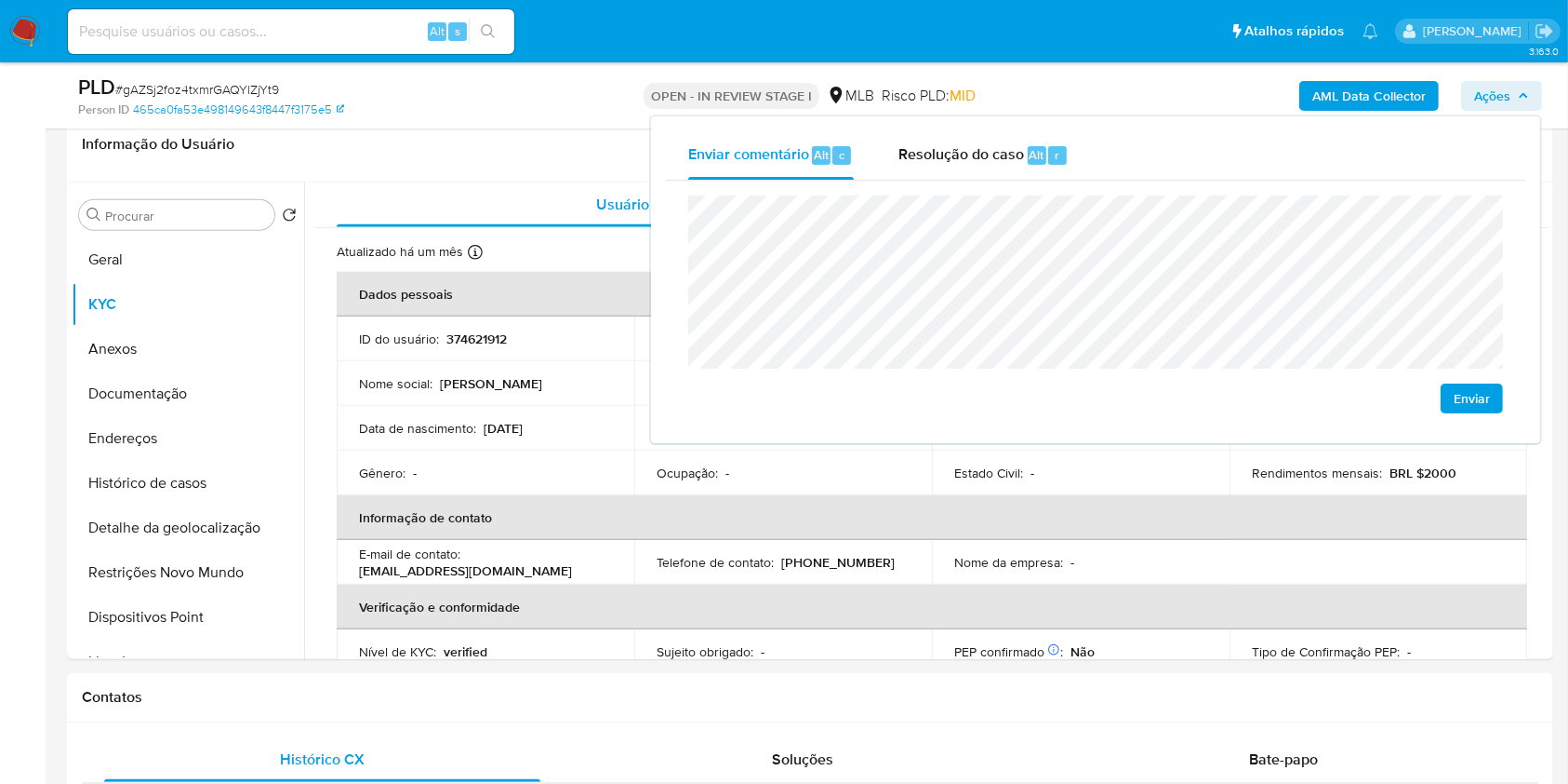
scroll to position [1664, 0]
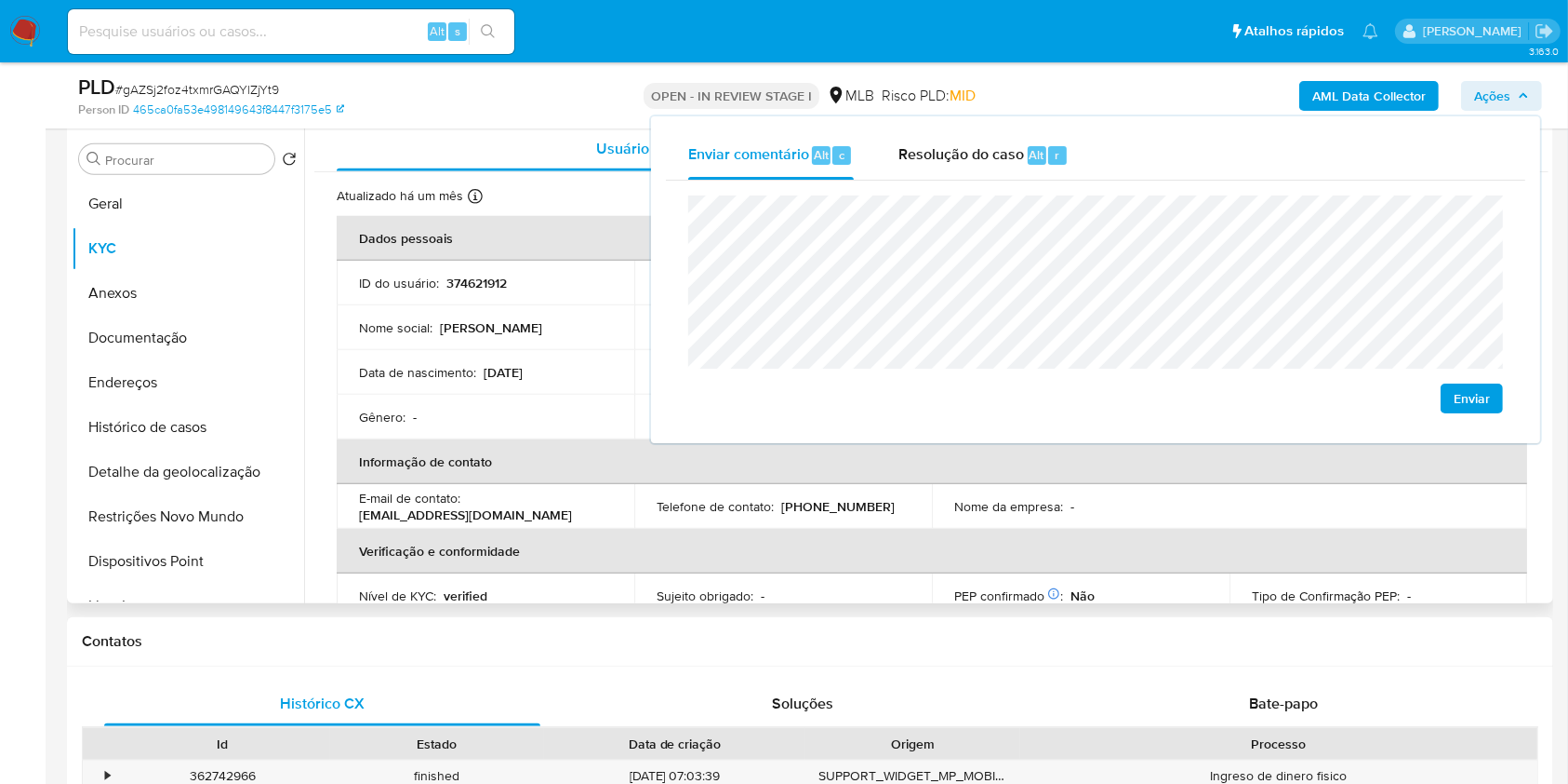
click at [594, 364] on div "Data de nascimento : 09/08/2003" at bounding box center [485, 373] width 253 height 17
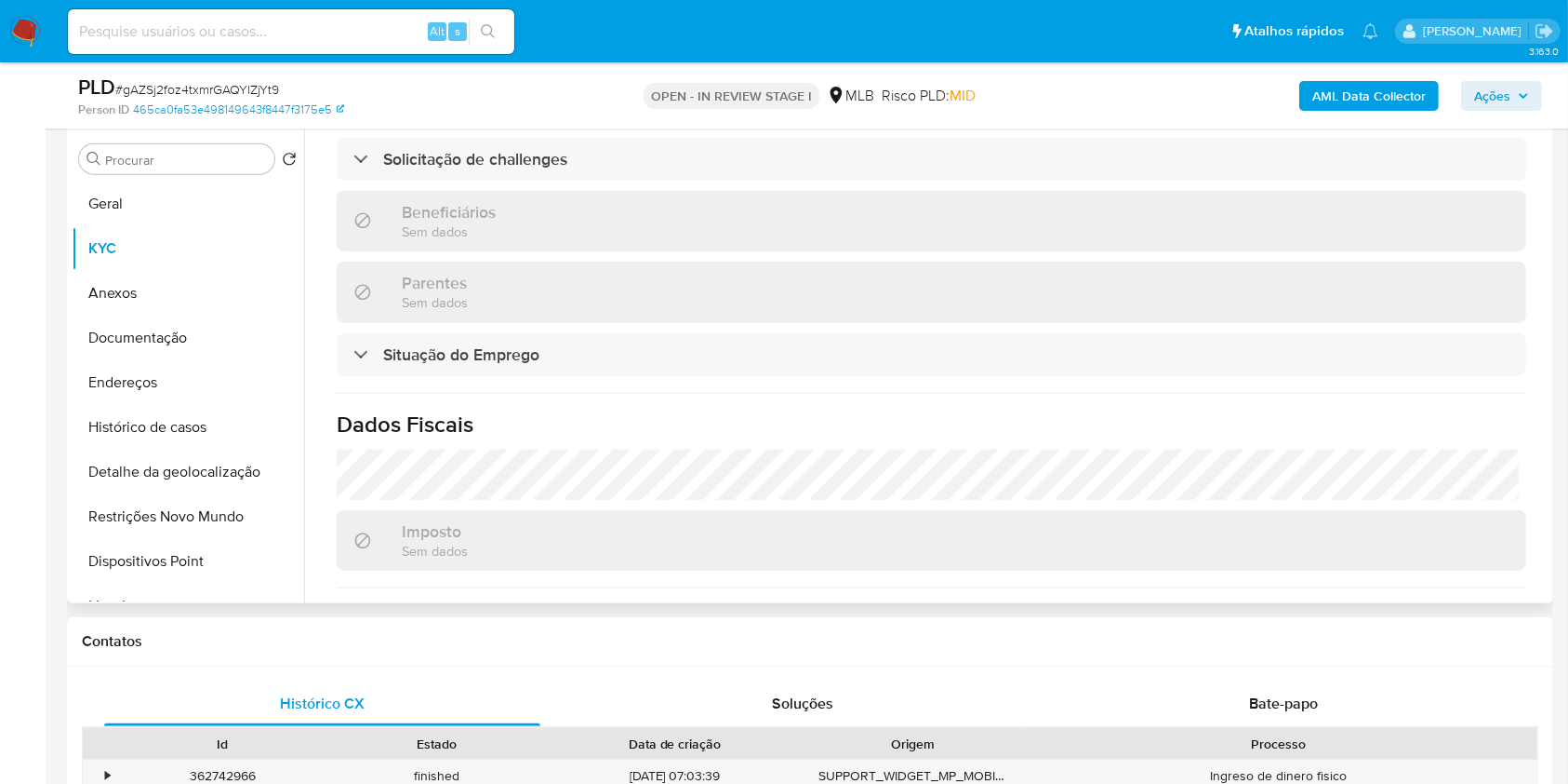
scroll to position [810, 0]
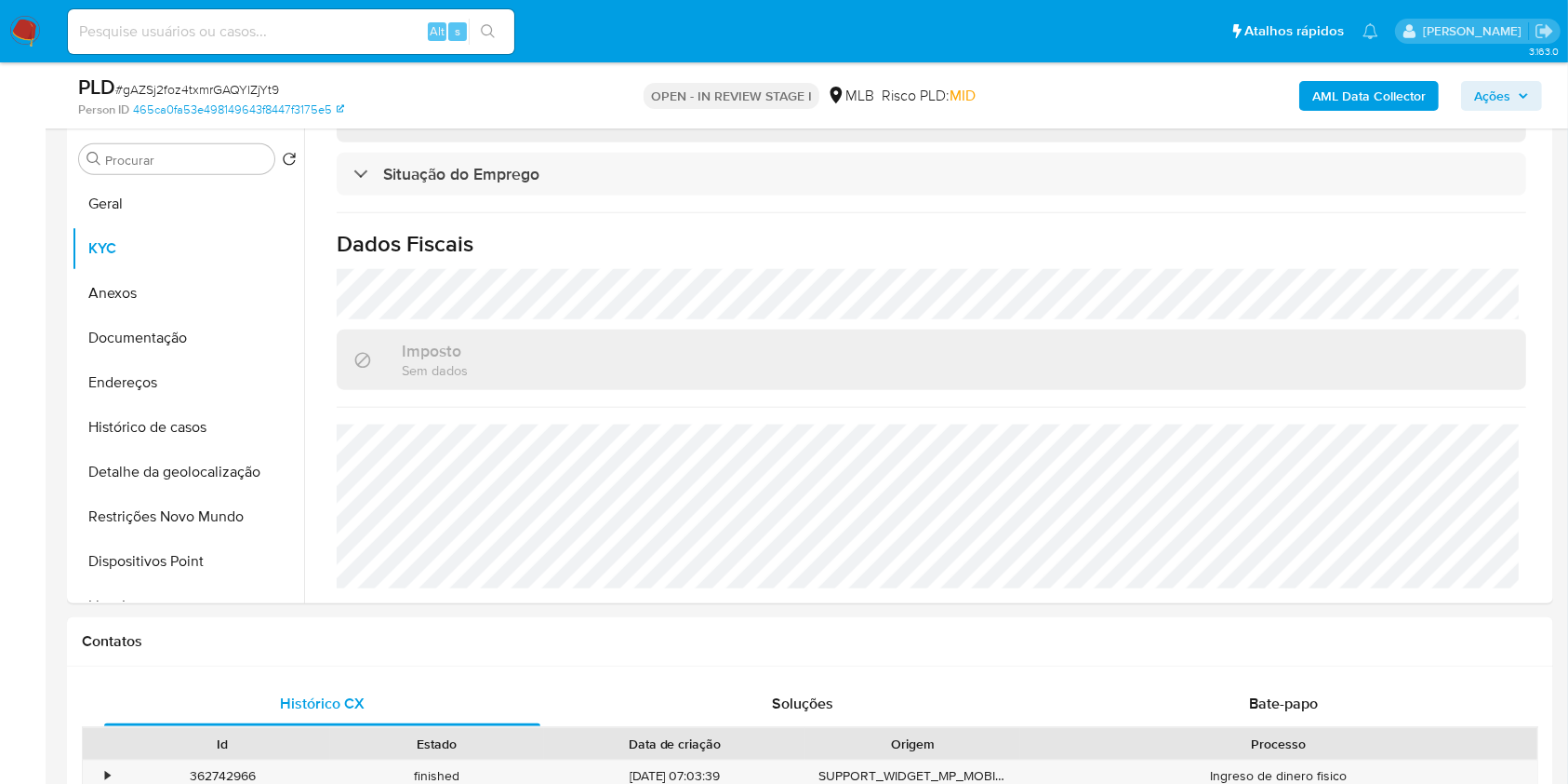
click at [1474, 88] on span "Ações" at bounding box center [1492, 95] width 36 height 30
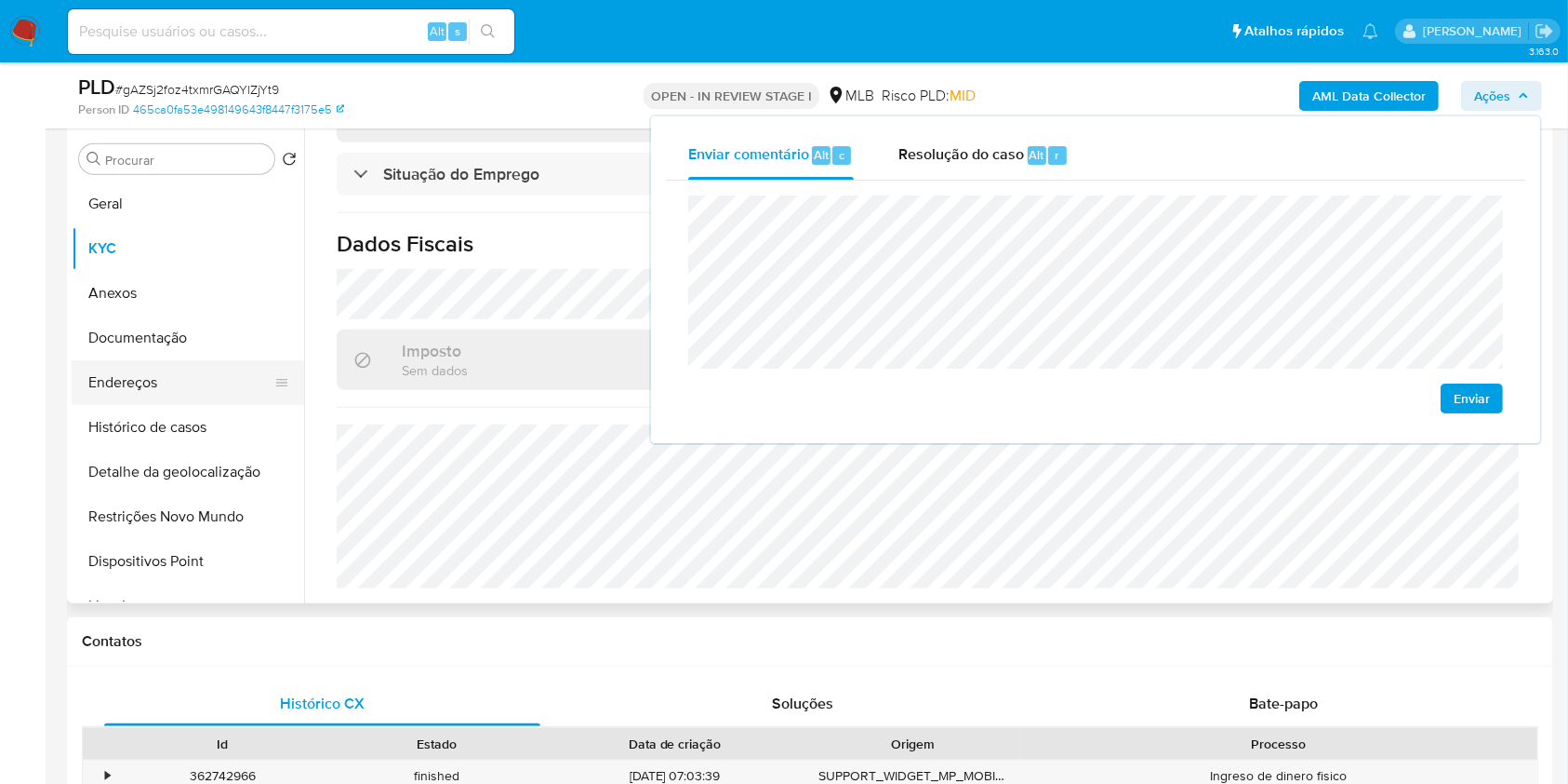
click at [208, 388] on button "Endereços" at bounding box center [180, 382] width 217 height 45
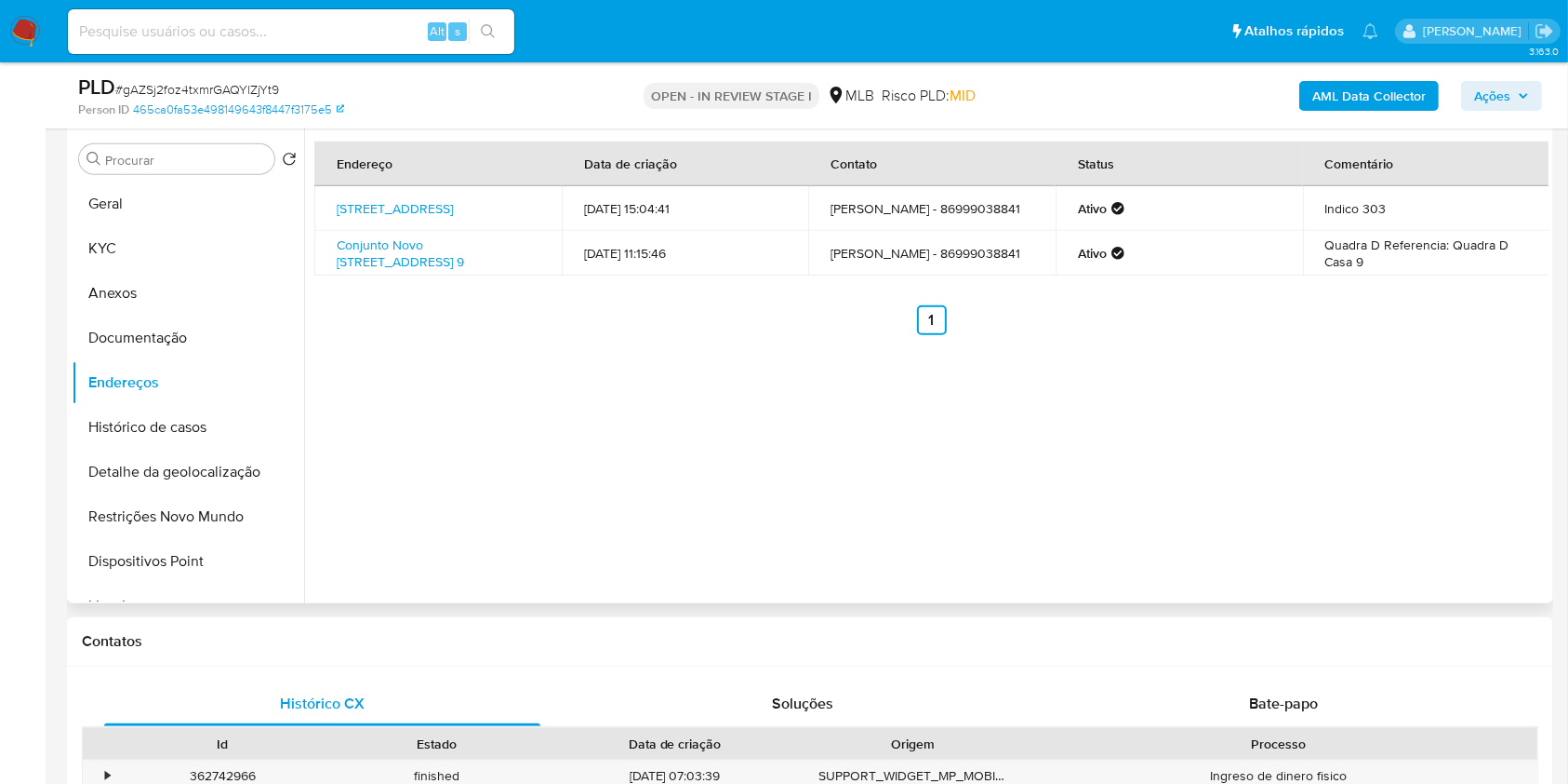
scroll to position [1629, 0]
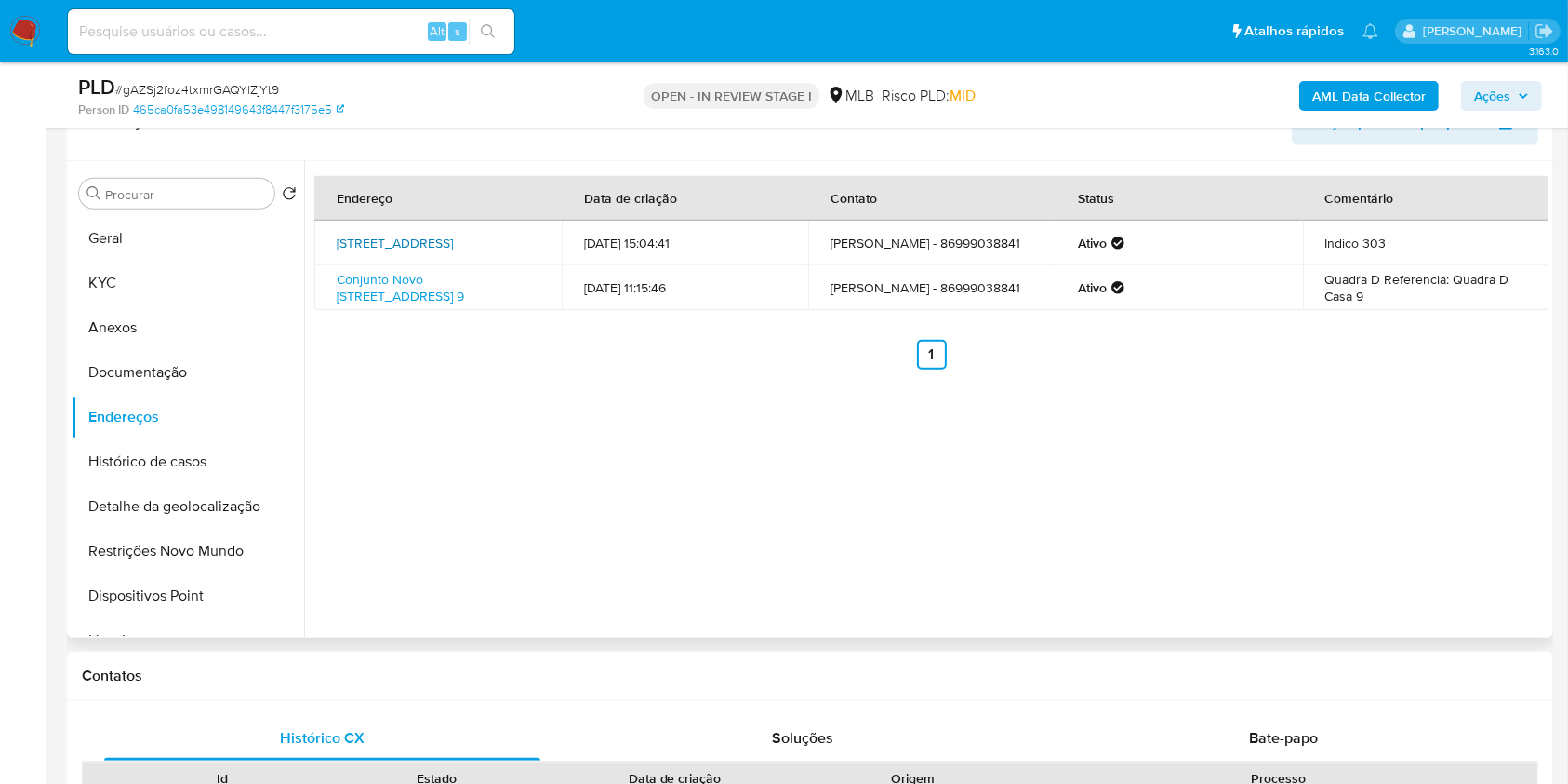
click at [429, 249] on link "Rua São Leonardo 2270, Teresina, Piauí, 64073063, Brasil 2270" at bounding box center [395, 243] width 116 height 19
click at [430, 278] on link "Conjunto Novo Limoeiro 9, Amarante, Piauí, 64400000, Brasil 9" at bounding box center [400, 287] width 128 height 35
drag, startPoint x: 113, startPoint y: 368, endPoint x: 351, endPoint y: 389, distance: 238.9
click at [113, 368] on button "Documentação" at bounding box center [188, 372] width 233 height 45
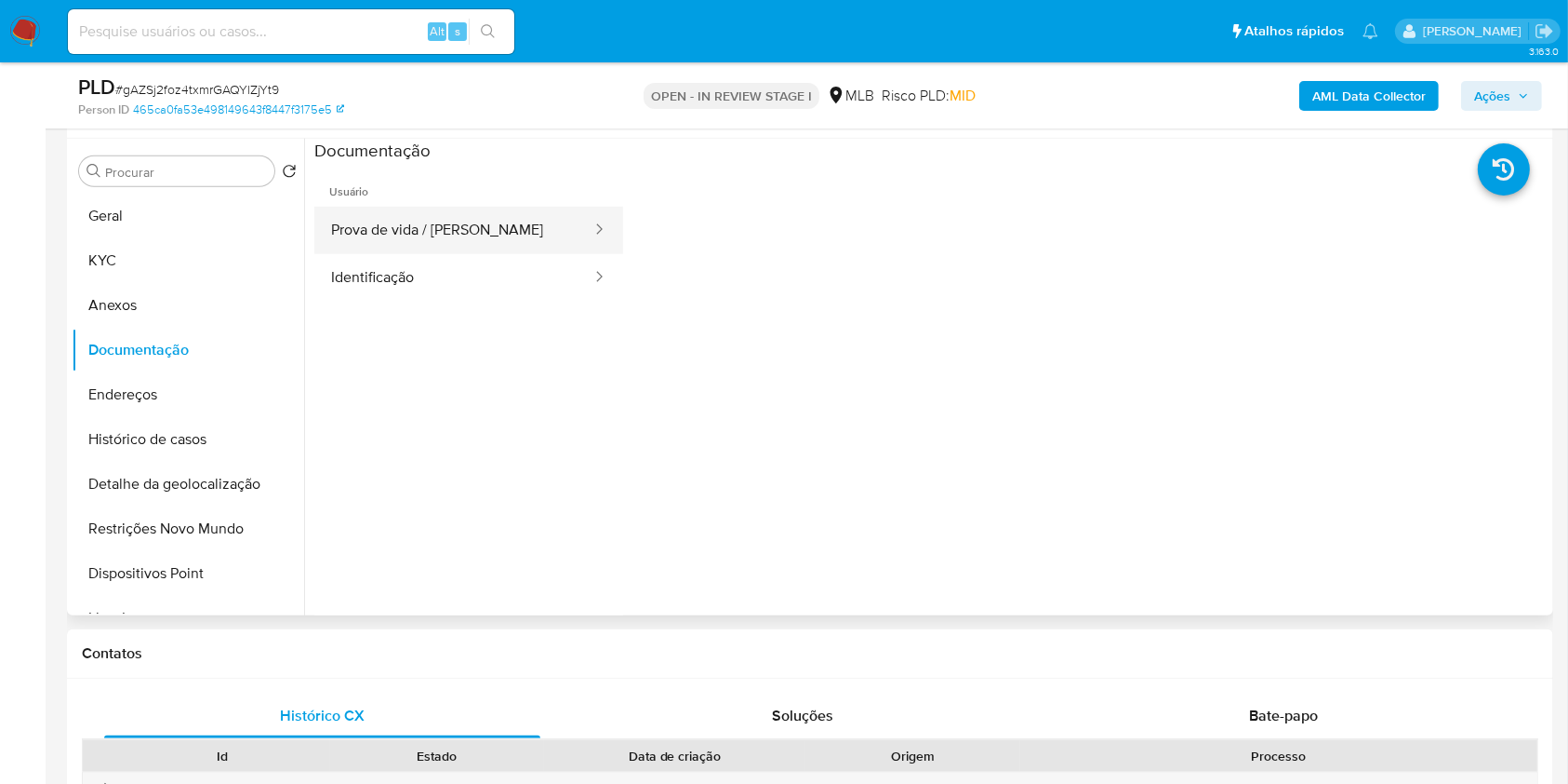
click at [486, 232] on button "Prova de vida / Selfie" at bounding box center [454, 231] width 279 height 48
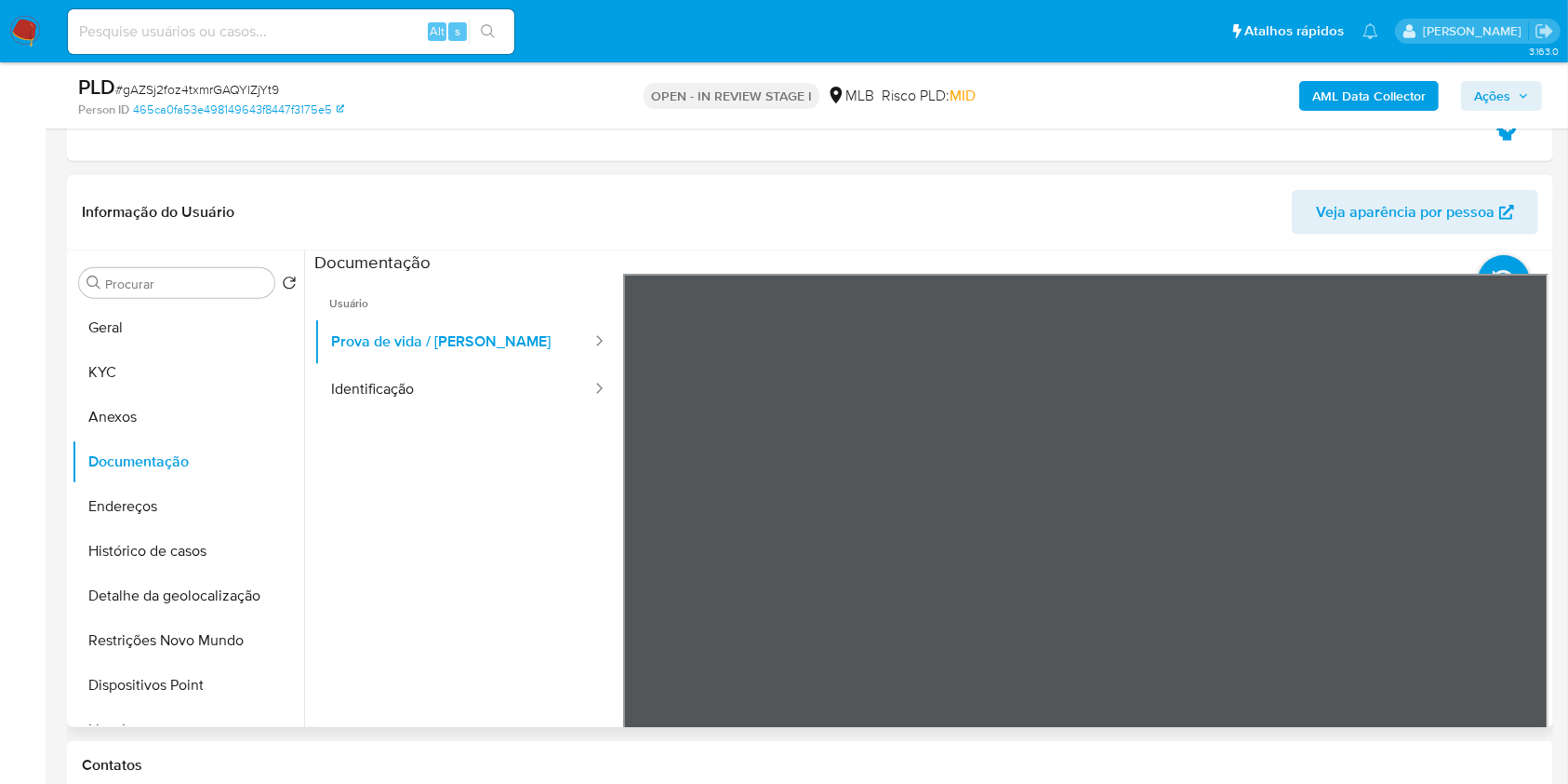
scroll to position [1513, 0]
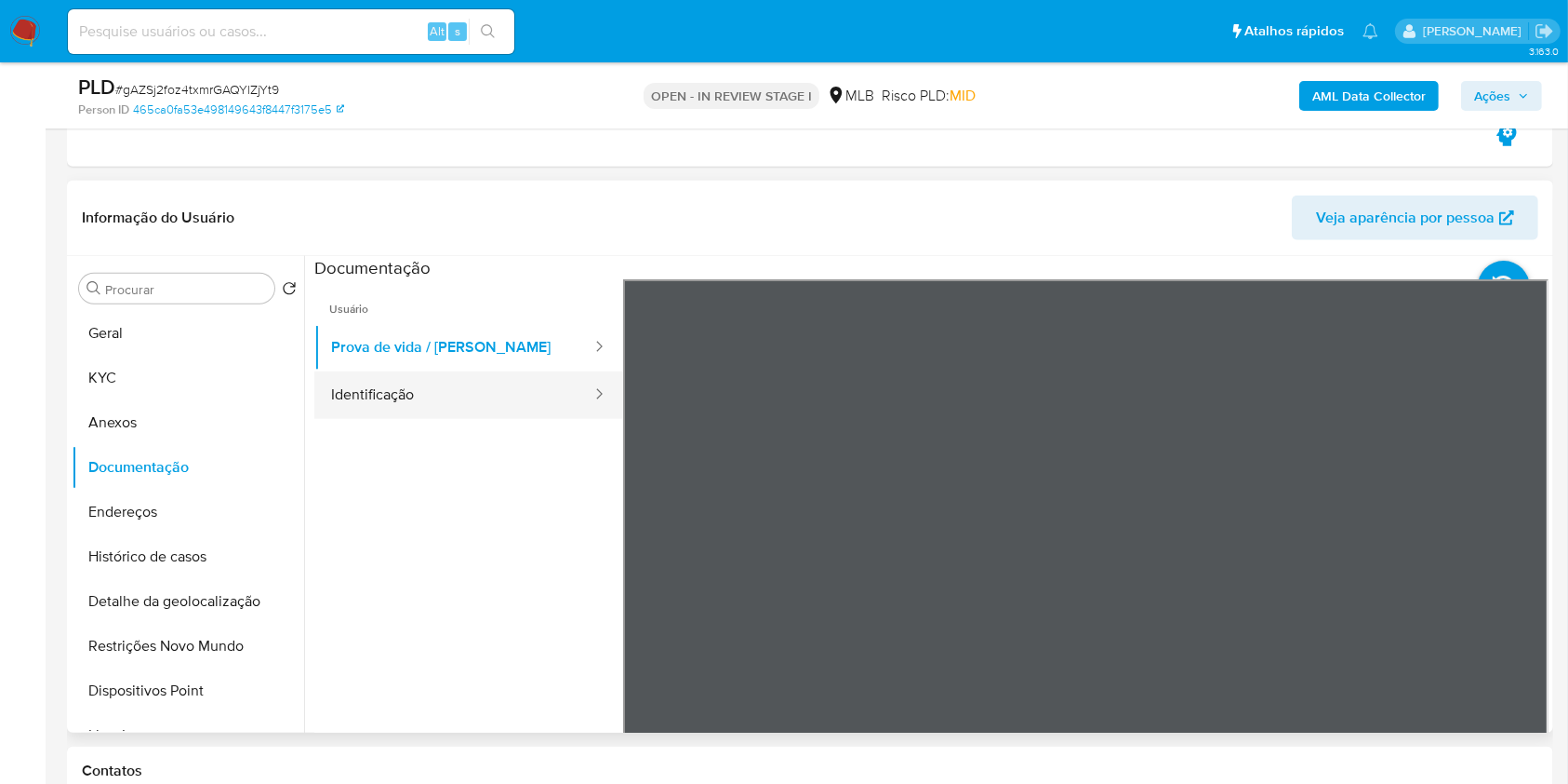
click at [405, 374] on button "Identificação" at bounding box center [454, 395] width 279 height 48
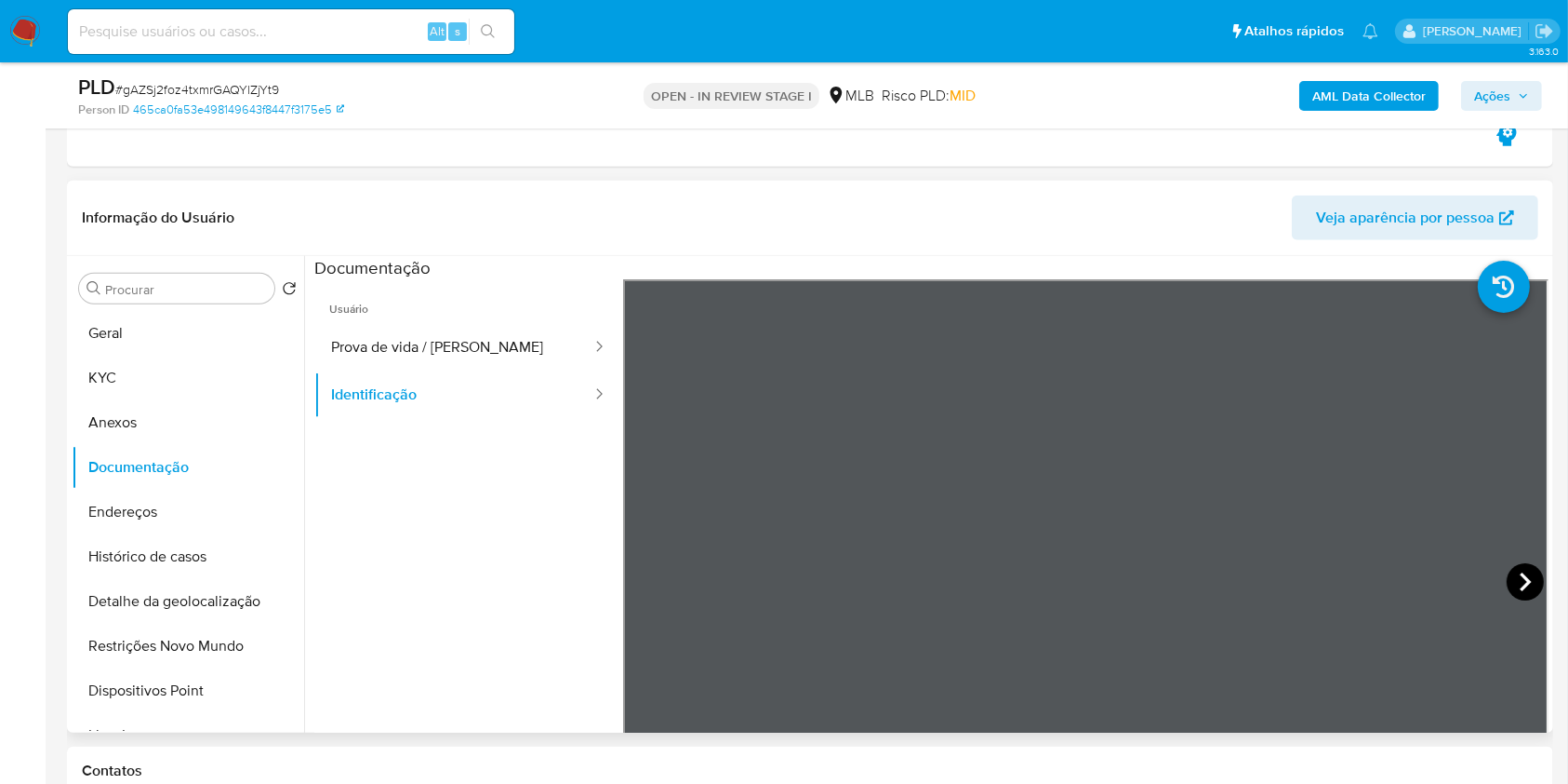
click at [1507, 579] on icon at bounding box center [1525, 581] width 37 height 37
click at [105, 378] on button "KYC" at bounding box center [180, 378] width 217 height 45
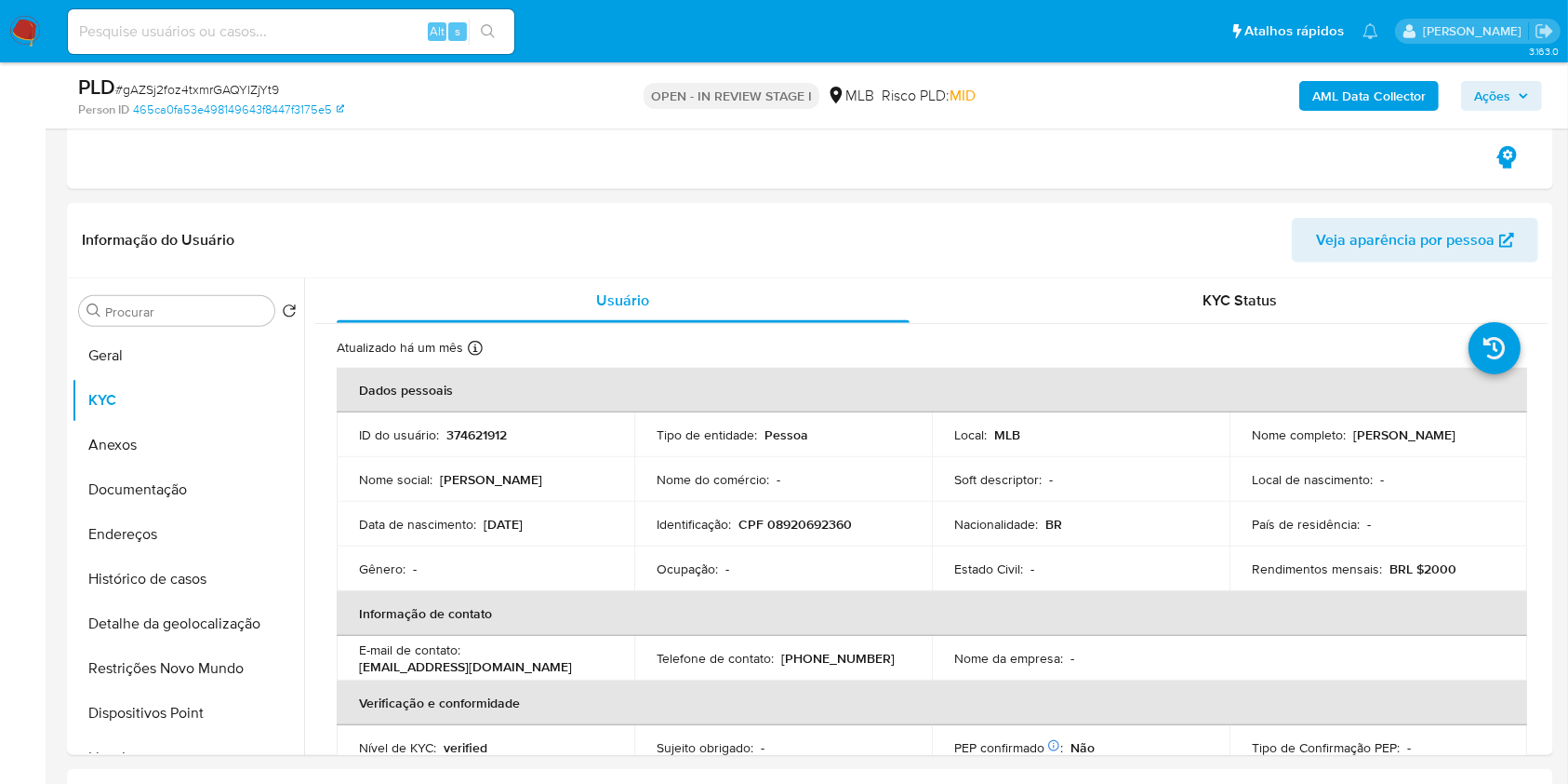
click at [494, 436] on p "374621912" at bounding box center [476, 435] width 60 height 17
copy p "374621912"
click at [434, 213] on div "Informação do Usuário Veja aparência por pessoa" at bounding box center [809, 240] width 1486 height 75
click at [214, 356] on button "Geral" at bounding box center [180, 355] width 217 height 45
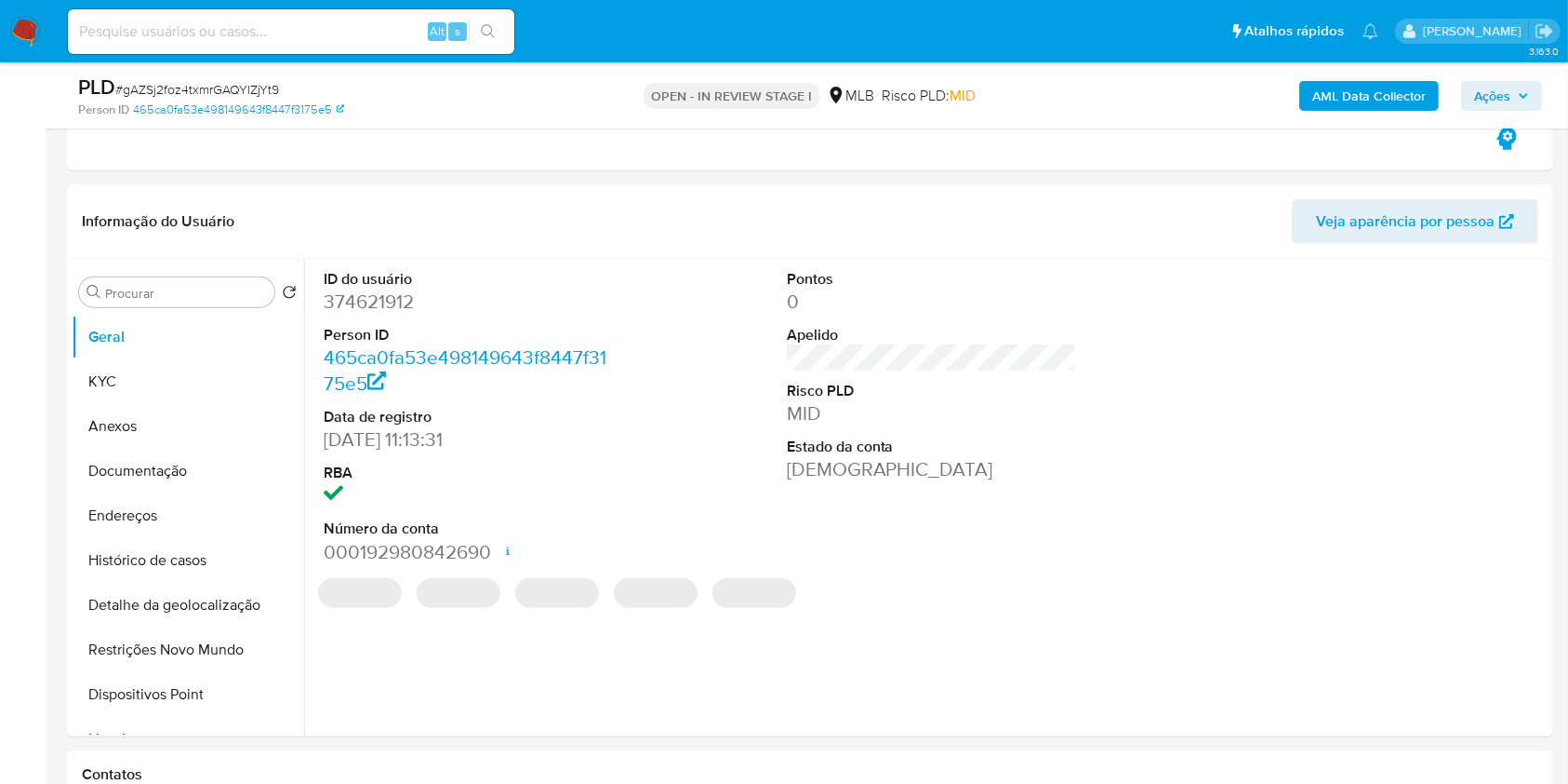
scroll to position [1533, 0]
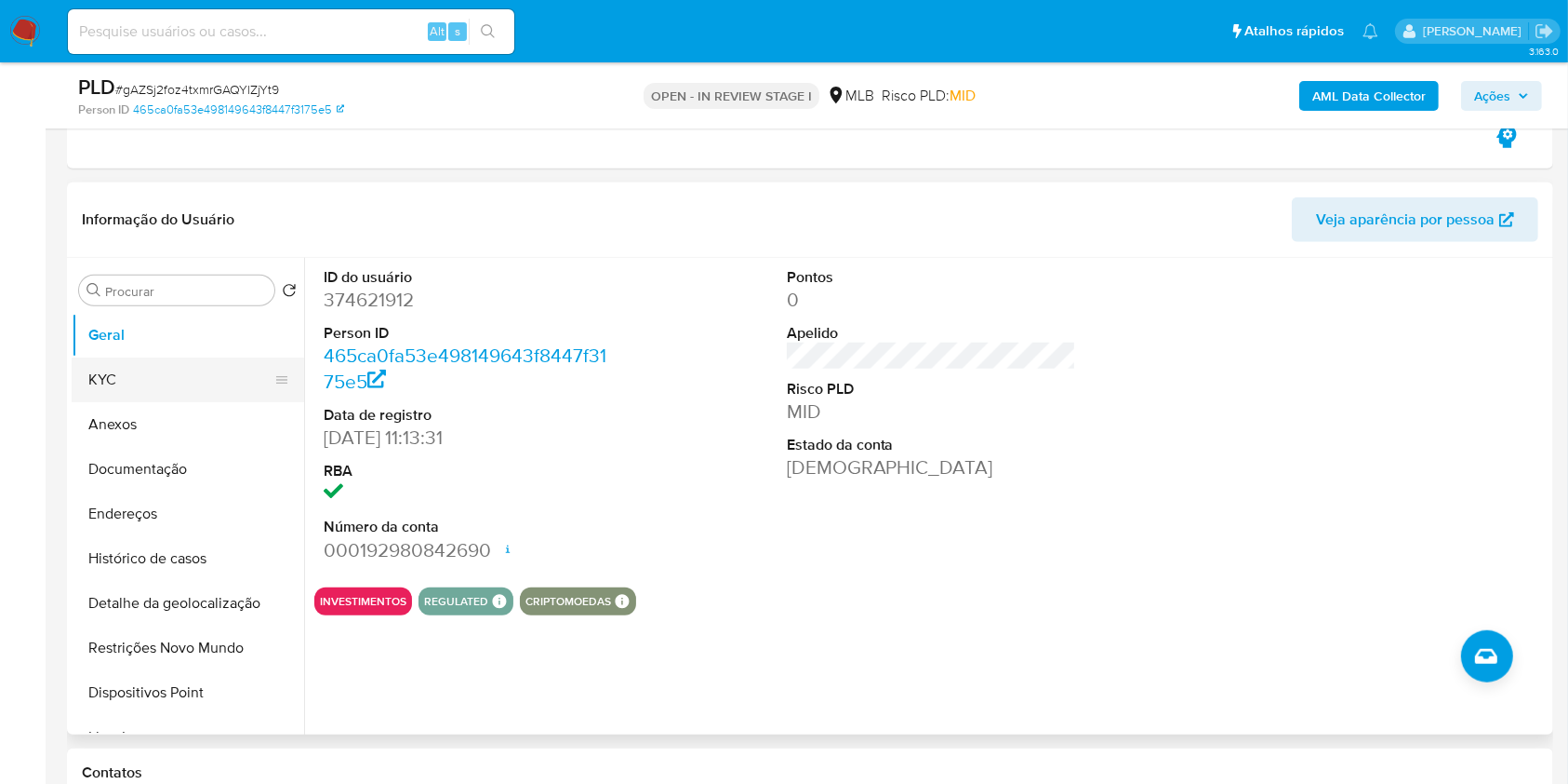
click at [192, 361] on button "KYC" at bounding box center [180, 380] width 217 height 45
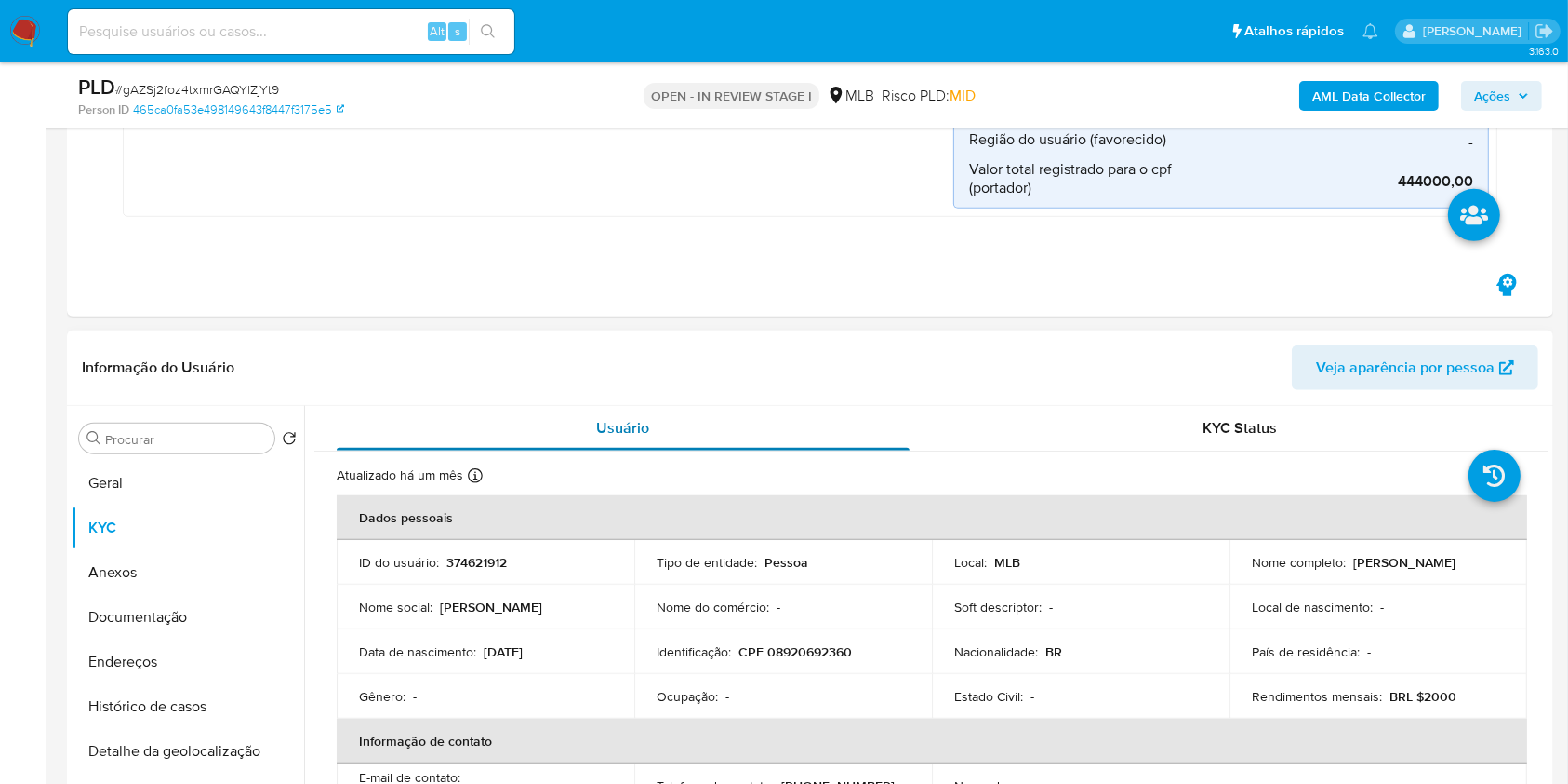
scroll to position [1386, 0]
click at [479, 559] on p "374621912" at bounding box center [476, 562] width 60 height 17
copy p "374621912"
click at [444, 614] on td "Nome social : Krijan Kell" at bounding box center [485, 606] width 297 height 45
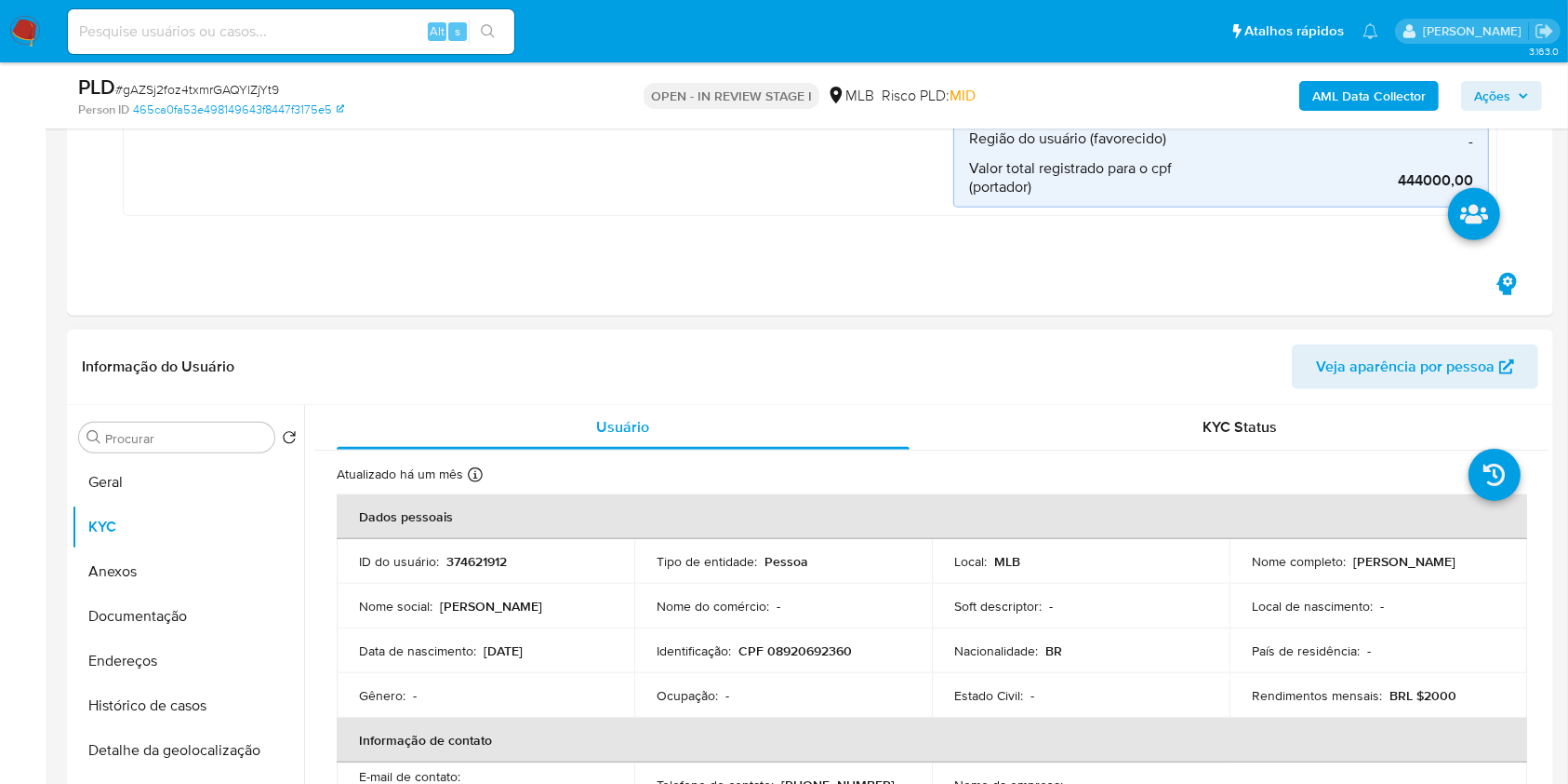
click at [840, 649] on p "CPF 08920692360" at bounding box center [795, 650] width 113 height 17
copy p "08920692360"
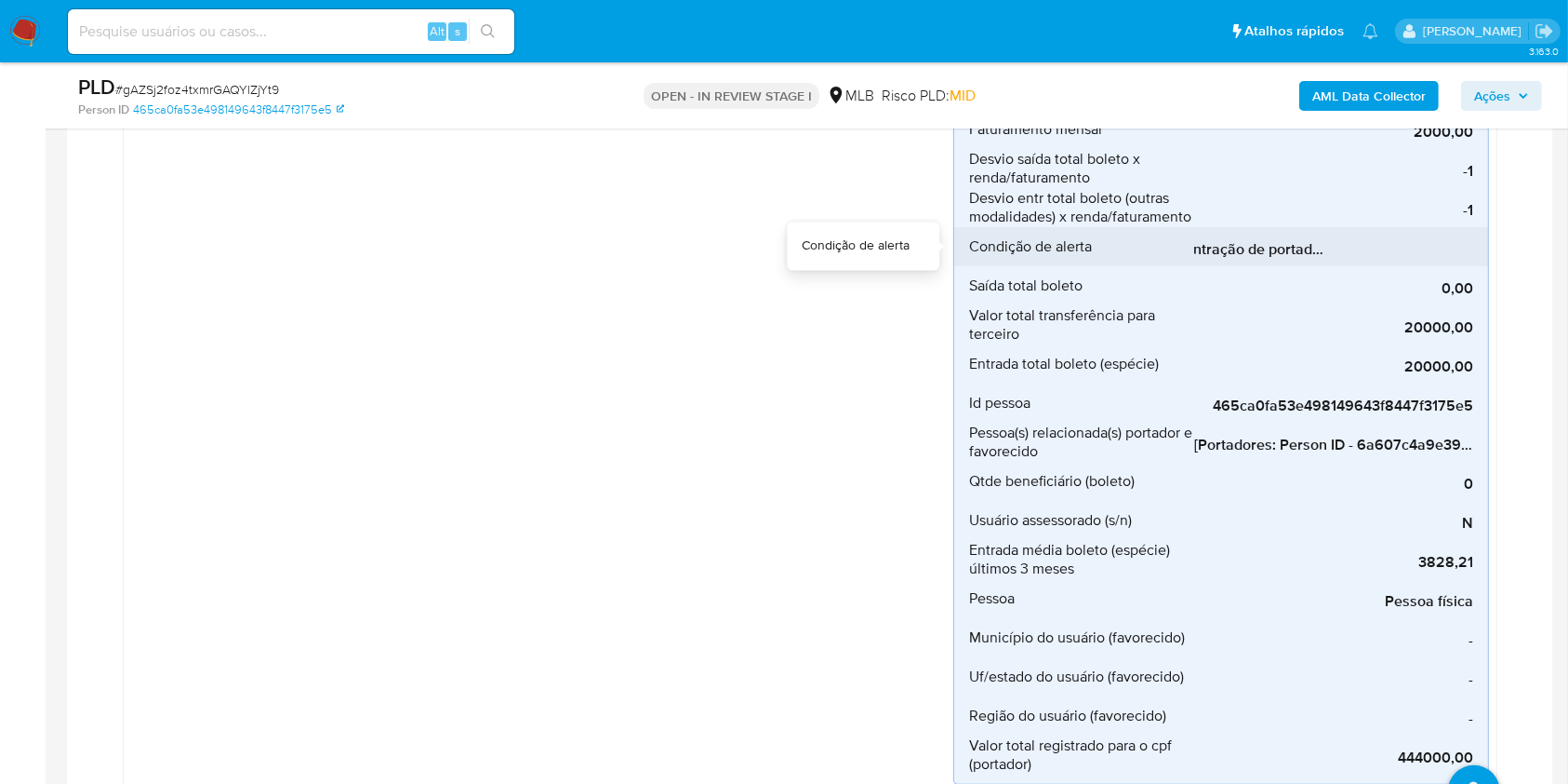
scroll to position [0, 135]
click at [1307, 248] on span "Condicional 5 - Concentração de portador_espécie (Visão Favorecido)" at bounding box center [1334, 250] width 279 height 19
click at [430, 349] on div "Boleto_portador_favorecido Criado há um mês Criado: 12/09/2025 00:39:26 Origem:…" at bounding box center [542, 151] width 823 height 1268
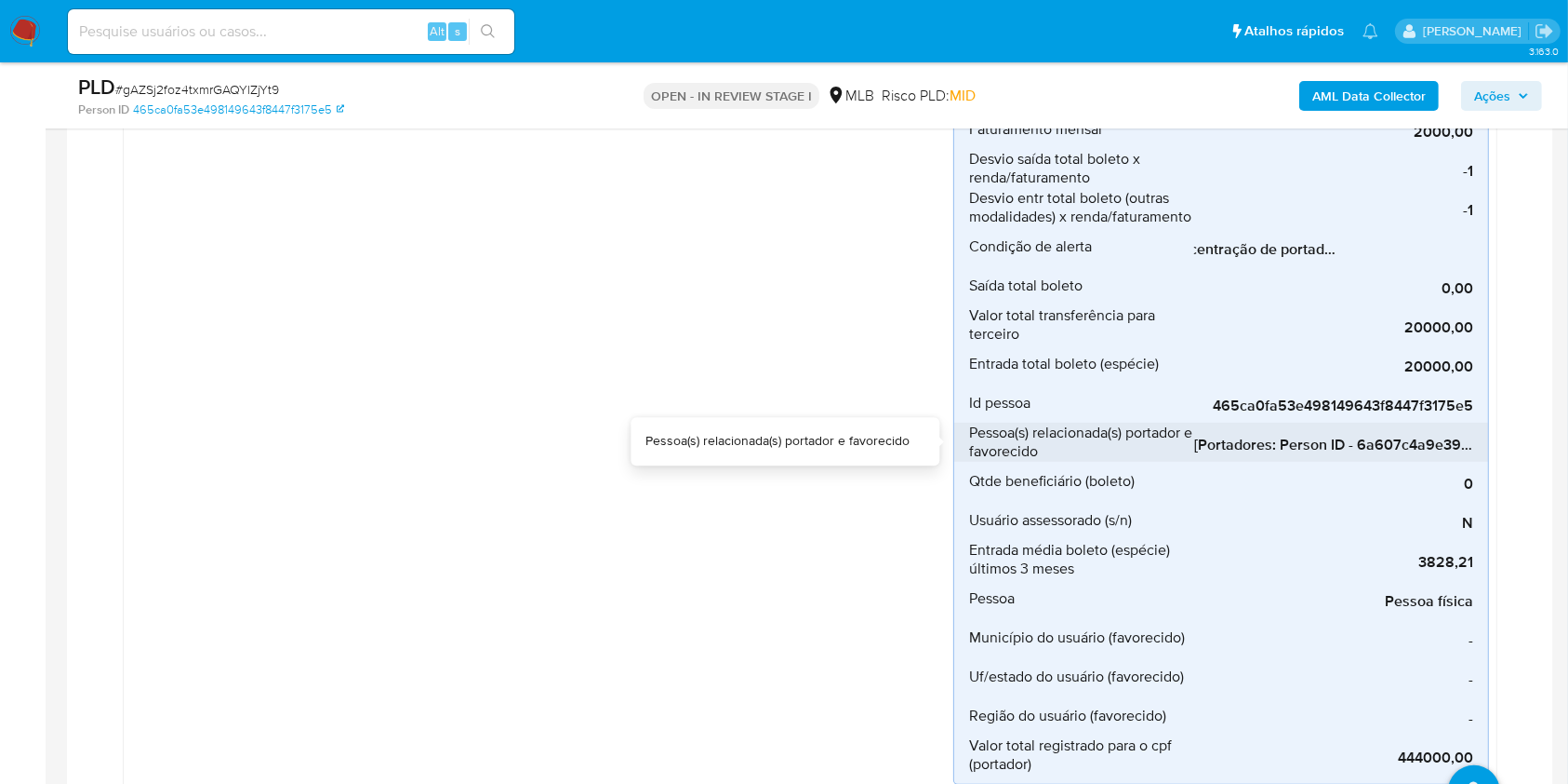
click at [1331, 444] on span "[Portadores: Person ID - 6a607c4a9e394a4a6f294b0d0abbfd76]; [Favorecidos: Perso…" at bounding box center [1334, 445] width 279 height 19
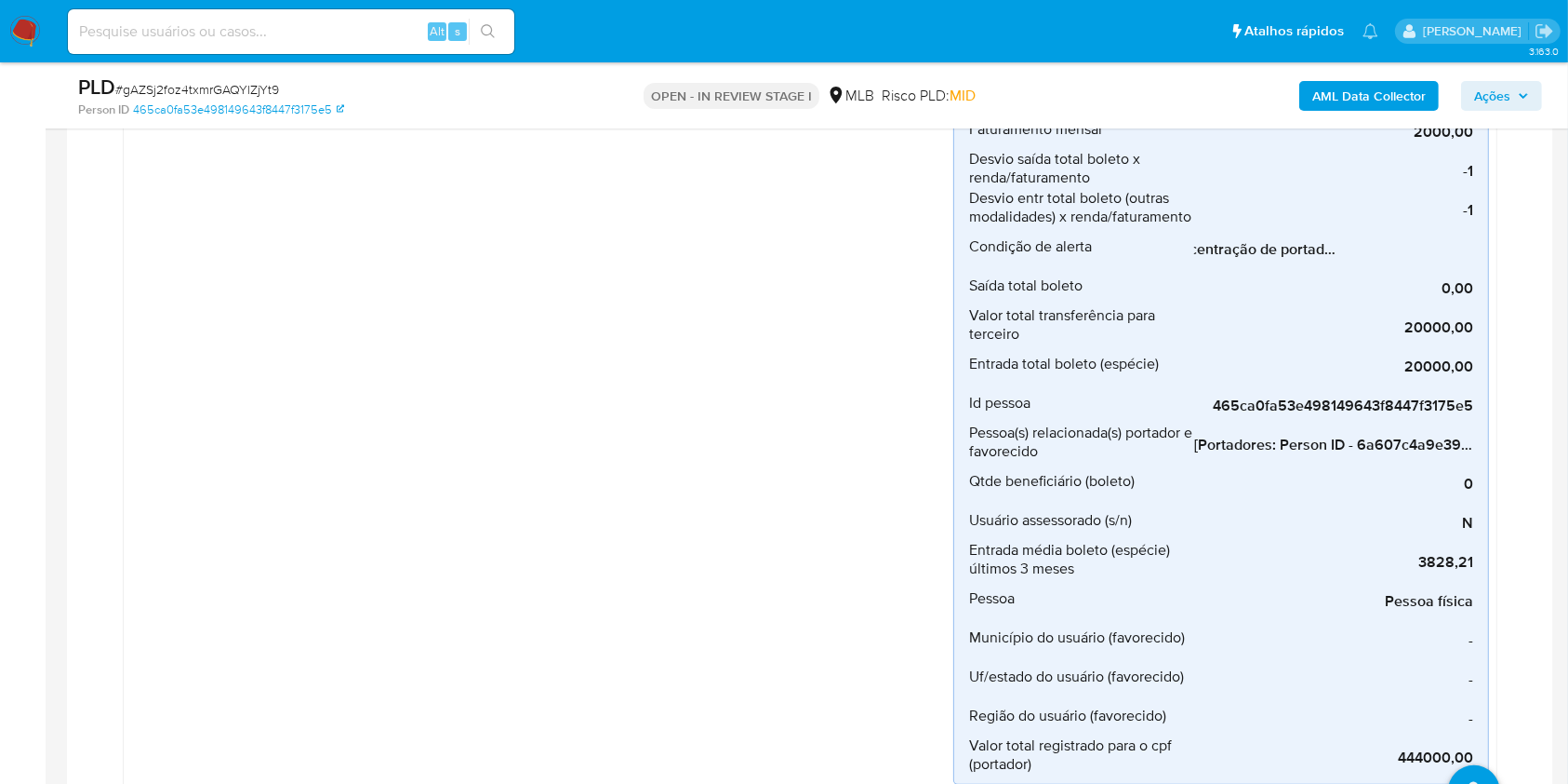
click at [377, 354] on div "Boleto_portador_favorecido Criado há um mês Criado: 12/09/2025 00:39:26 Origem:…" at bounding box center [542, 151] width 823 height 1268
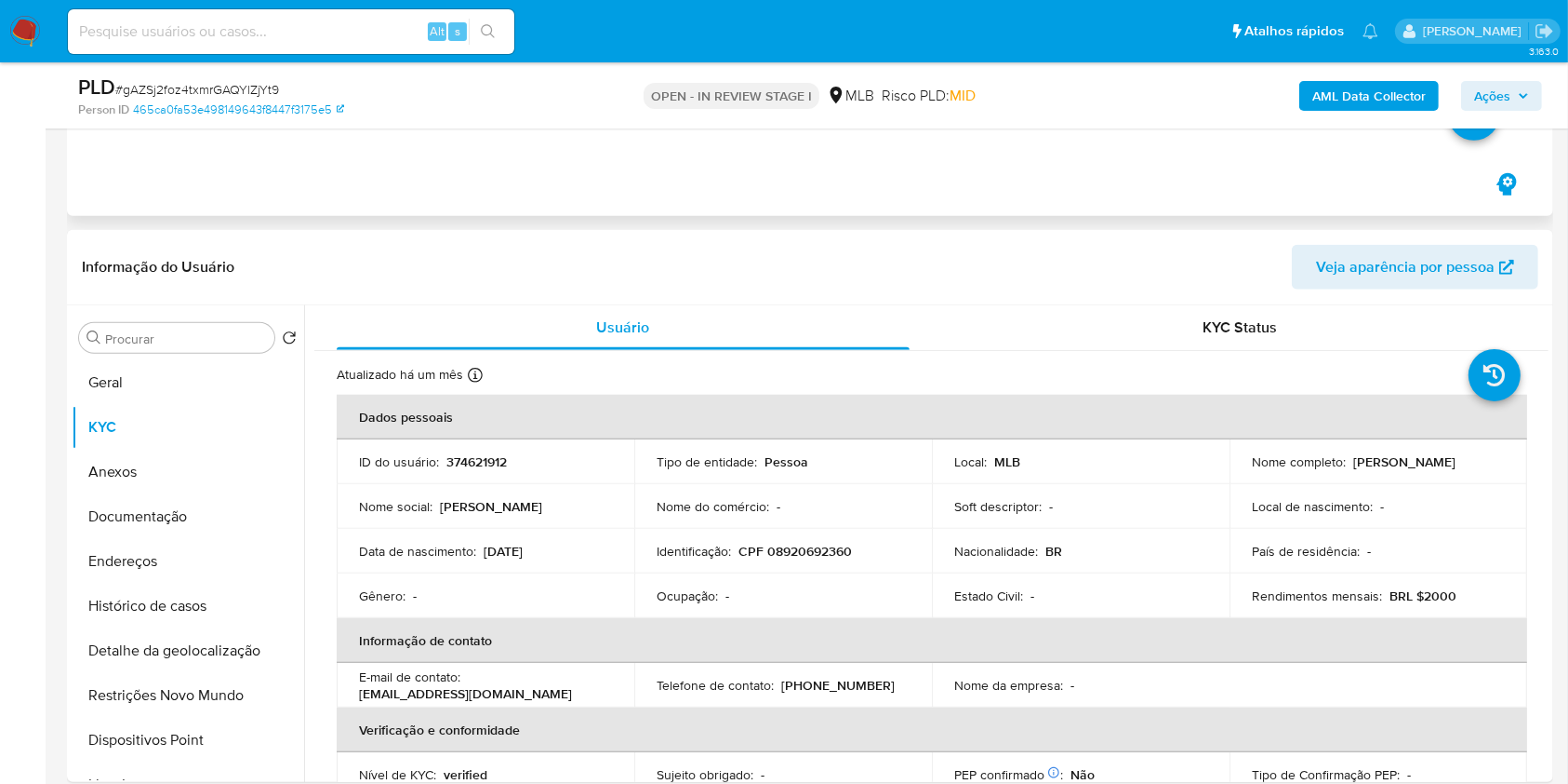
scroll to position [1486, 0]
click at [1444, 275] on span "Veja aparência por pessoa" at bounding box center [1405, 266] width 178 height 45
click at [1511, 94] on span "Ações" at bounding box center [1501, 95] width 55 height 26
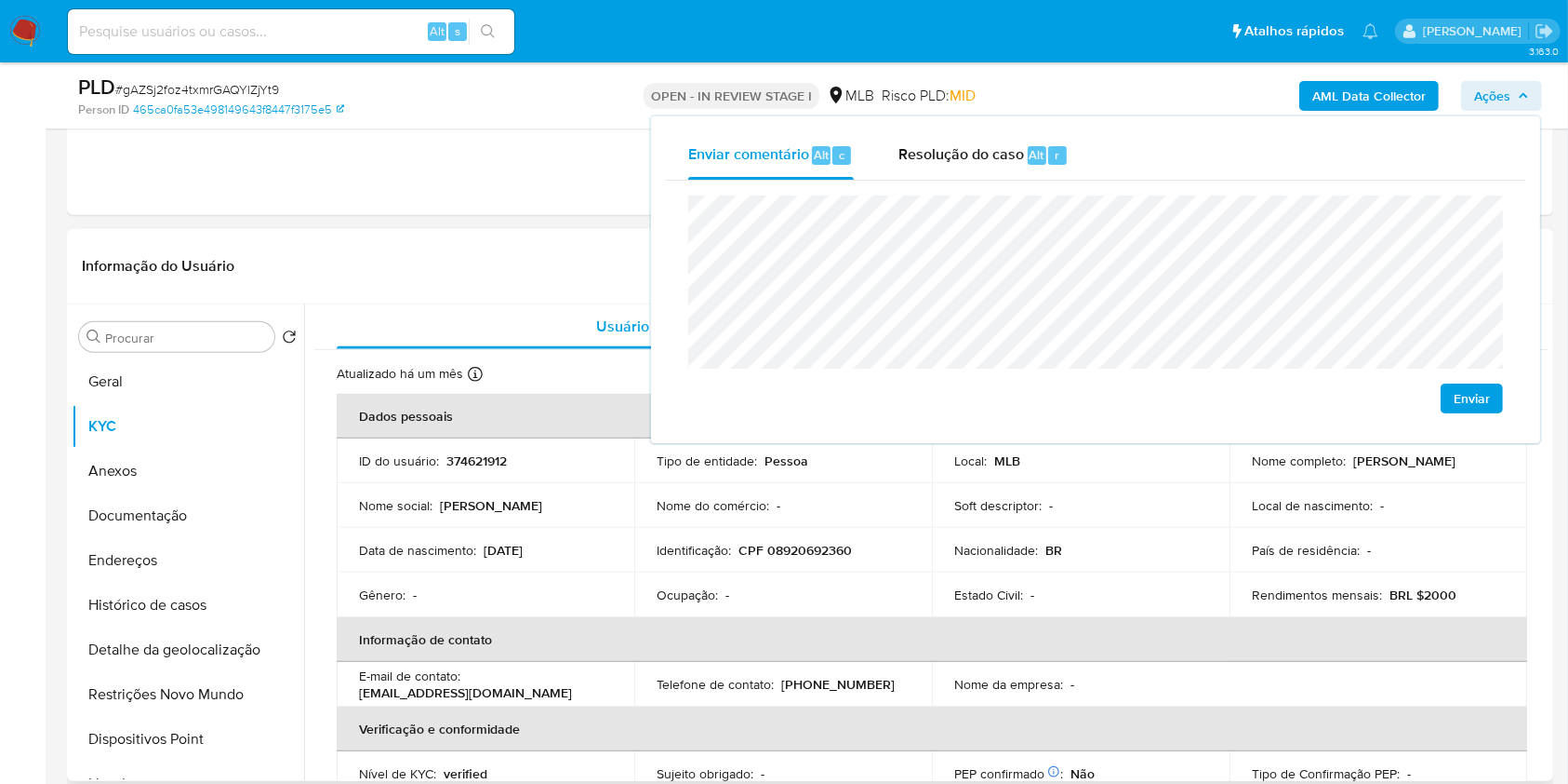
click at [549, 239] on div "Informação do Usuário Veja aparência por pessoa" at bounding box center [809, 266] width 1486 height 75
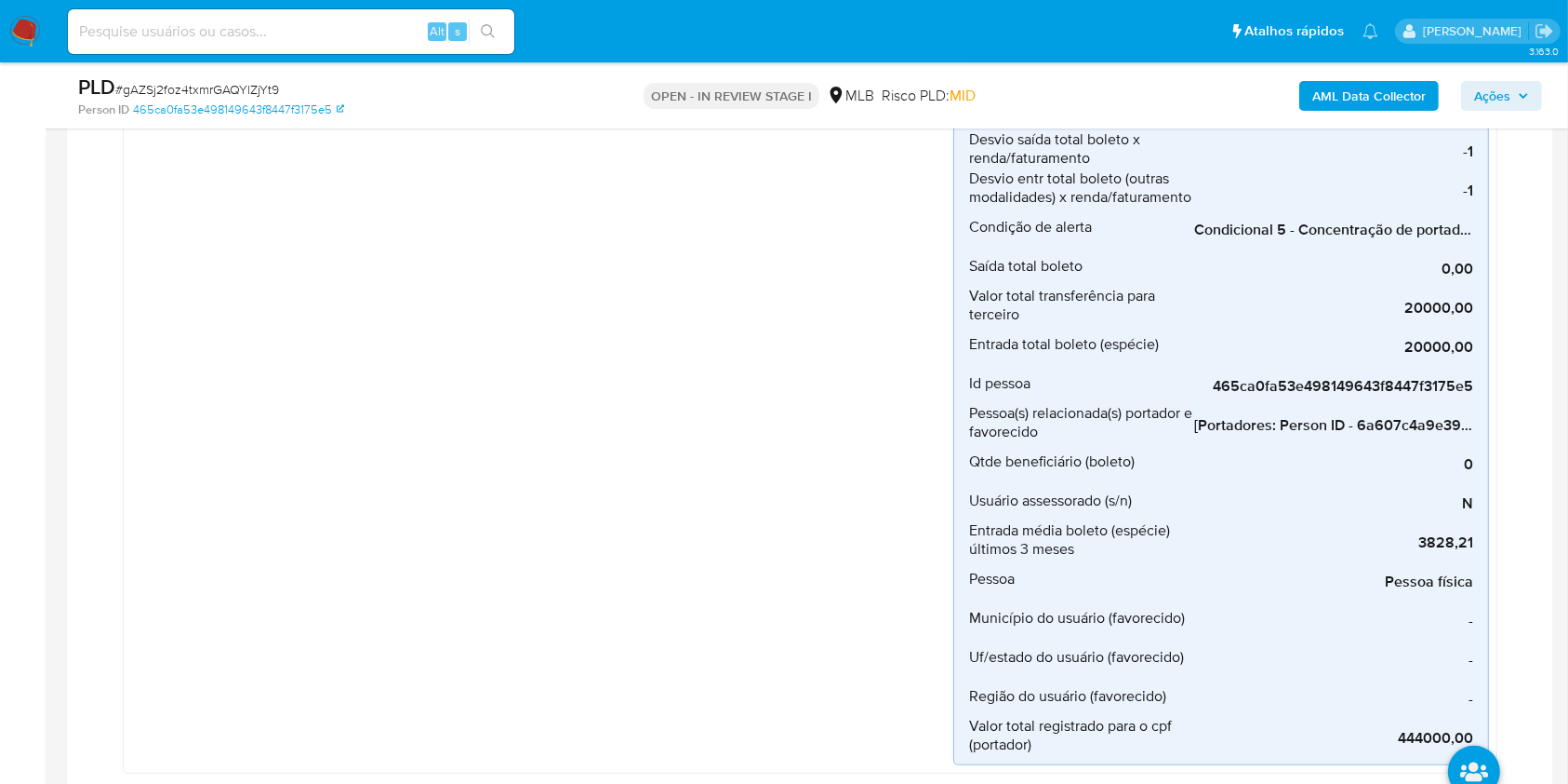
scroll to position [0, 0]
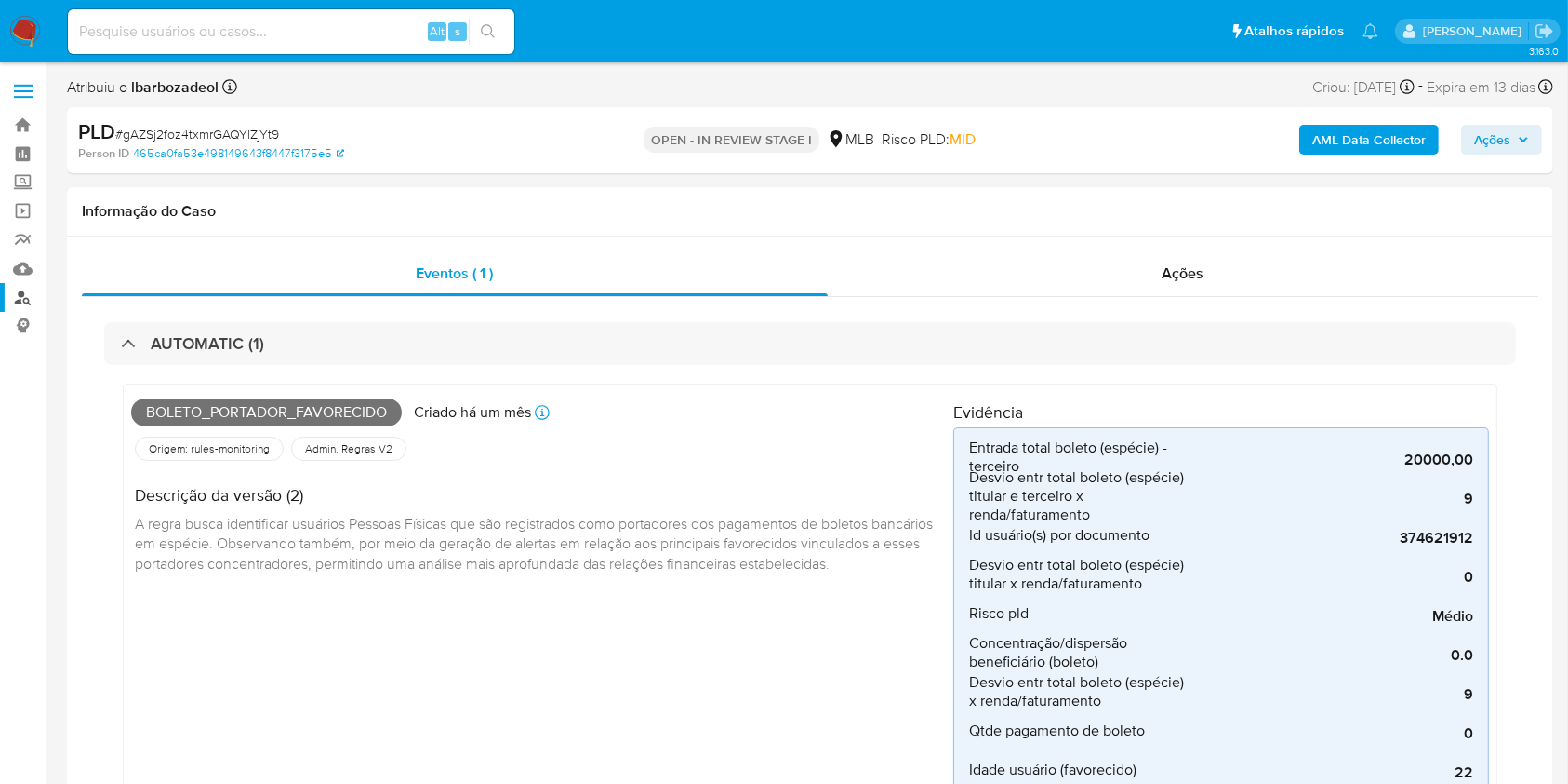
click at [15, 302] on link "Localizador de pessoas" at bounding box center [111, 298] width 221 height 29
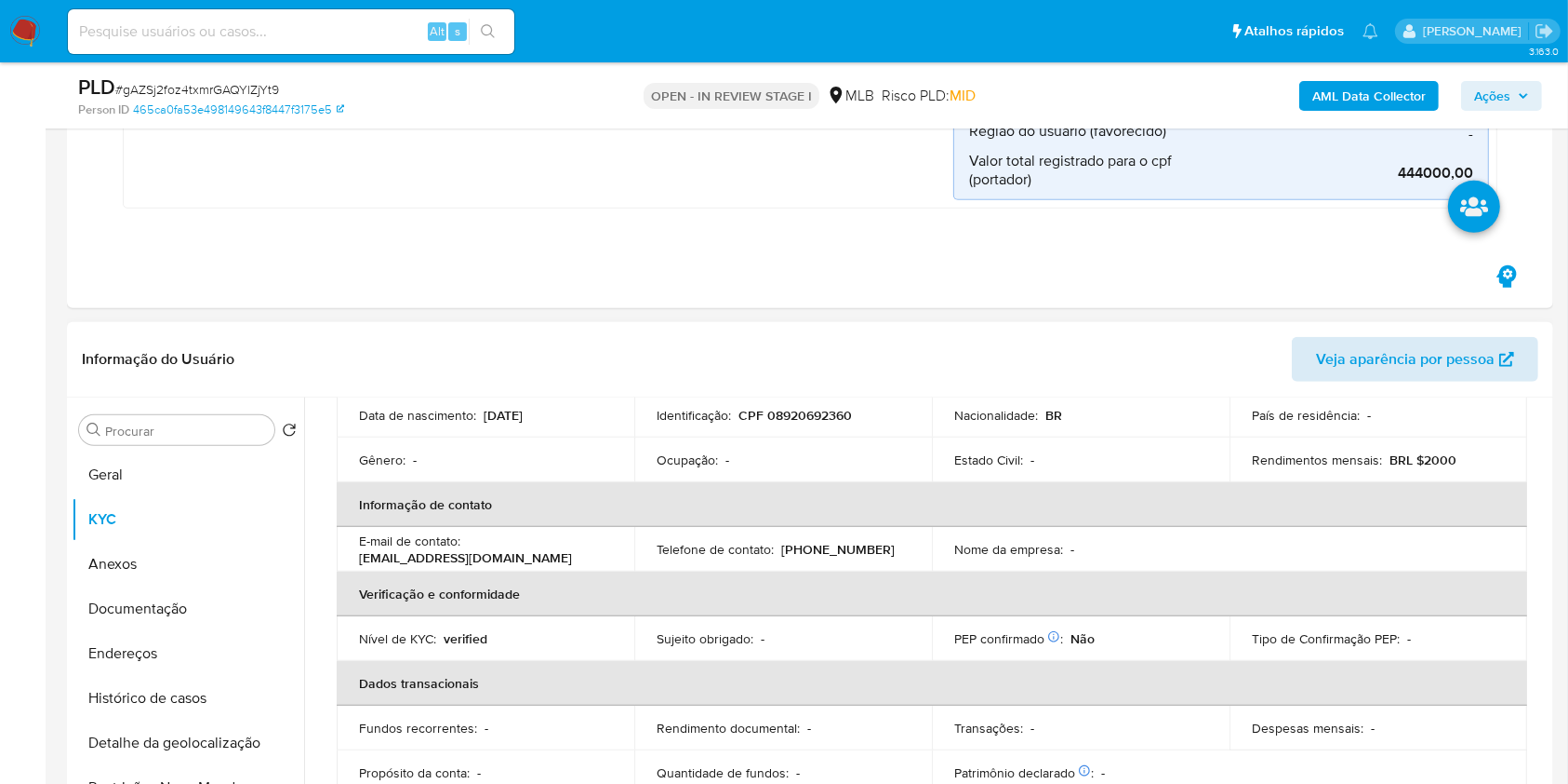
scroll to position [227, 0]
click at [1341, 364] on span "Veja aparência por pessoa" at bounding box center [1405, 359] width 178 height 45
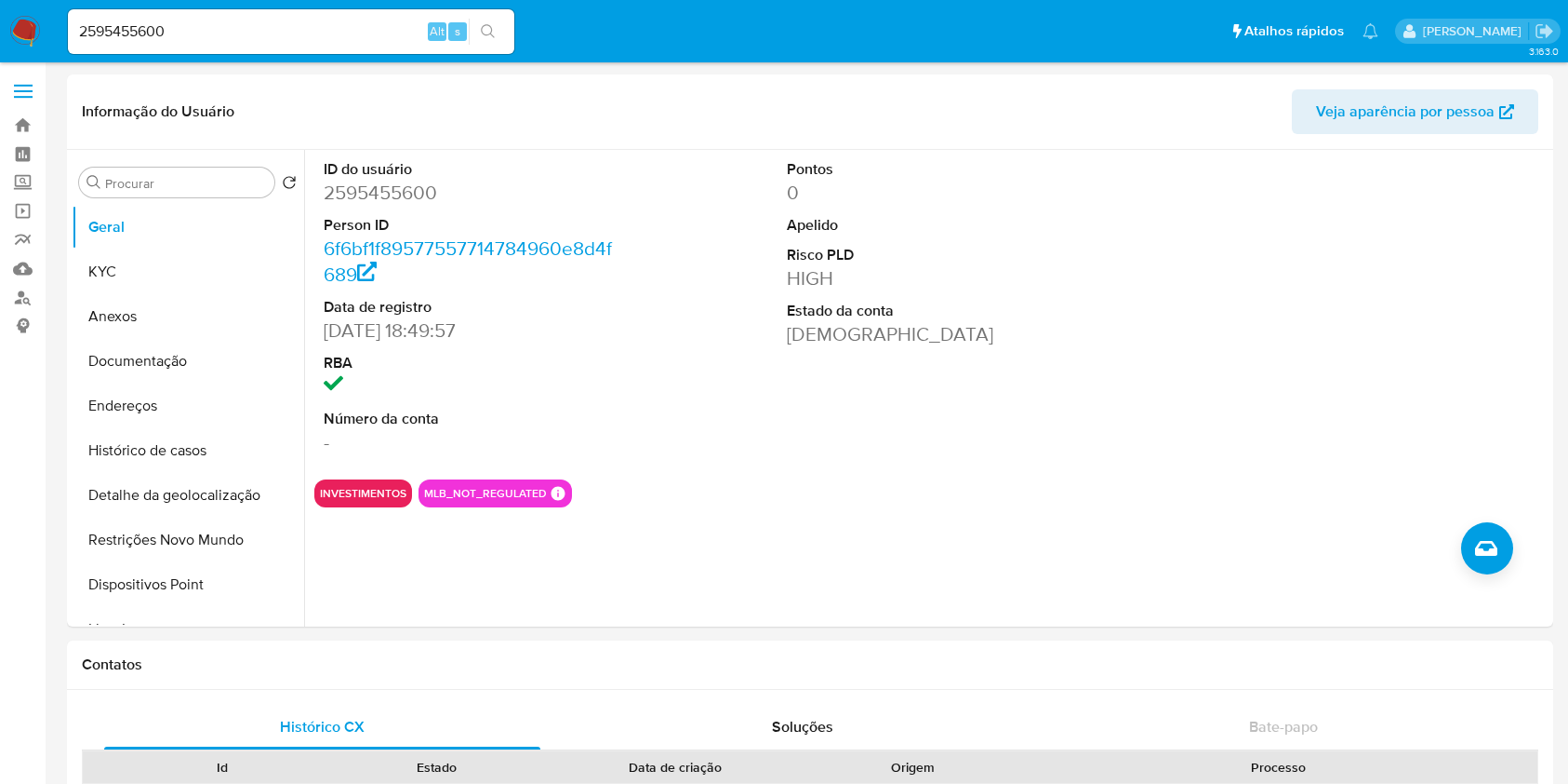
select select "10"
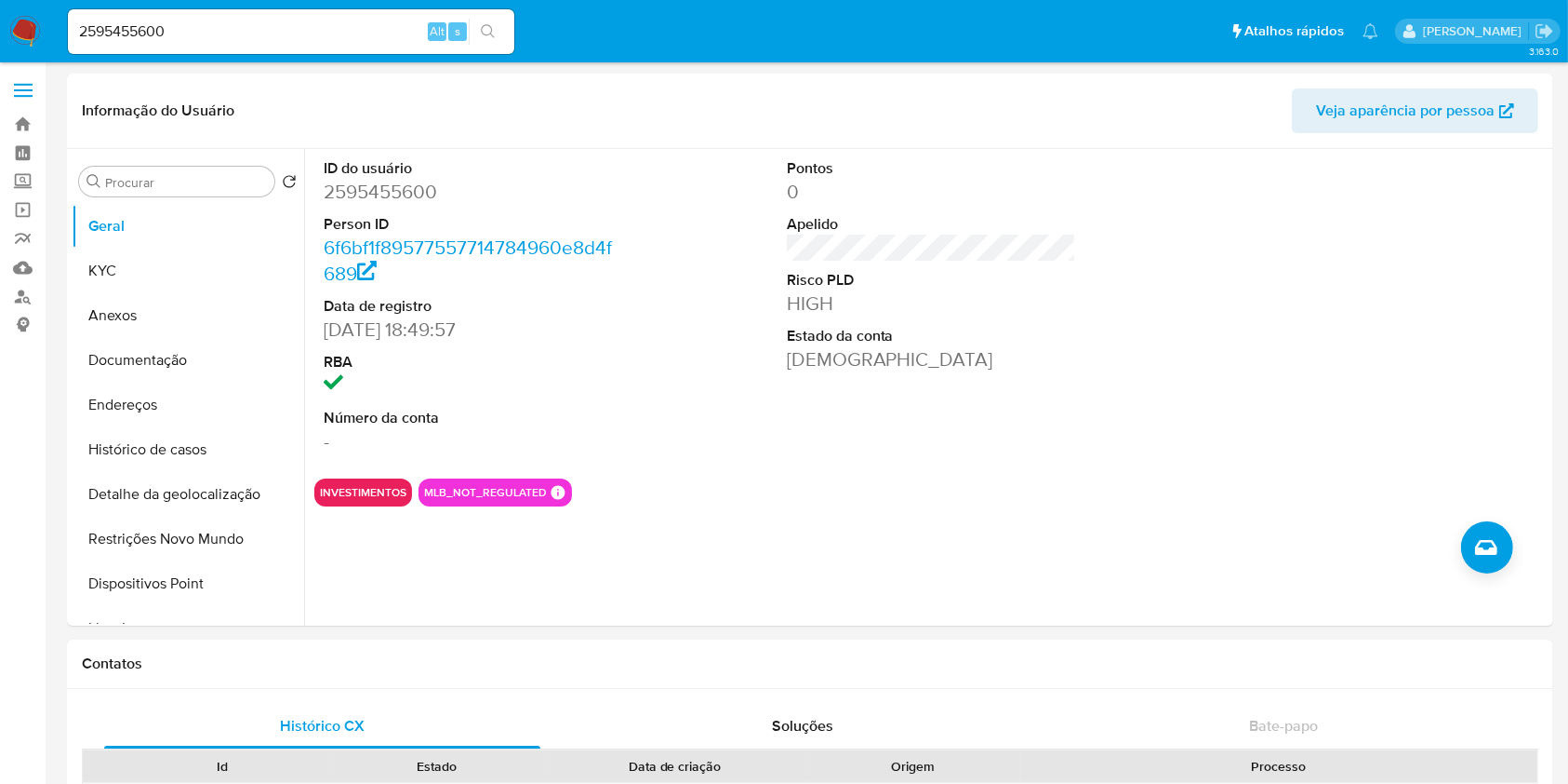
scroll to position [1, 0]
click at [381, 30] on input "2595455600" at bounding box center [291, 31] width 446 height 24
paste input "87121716"
type input "2587121716"
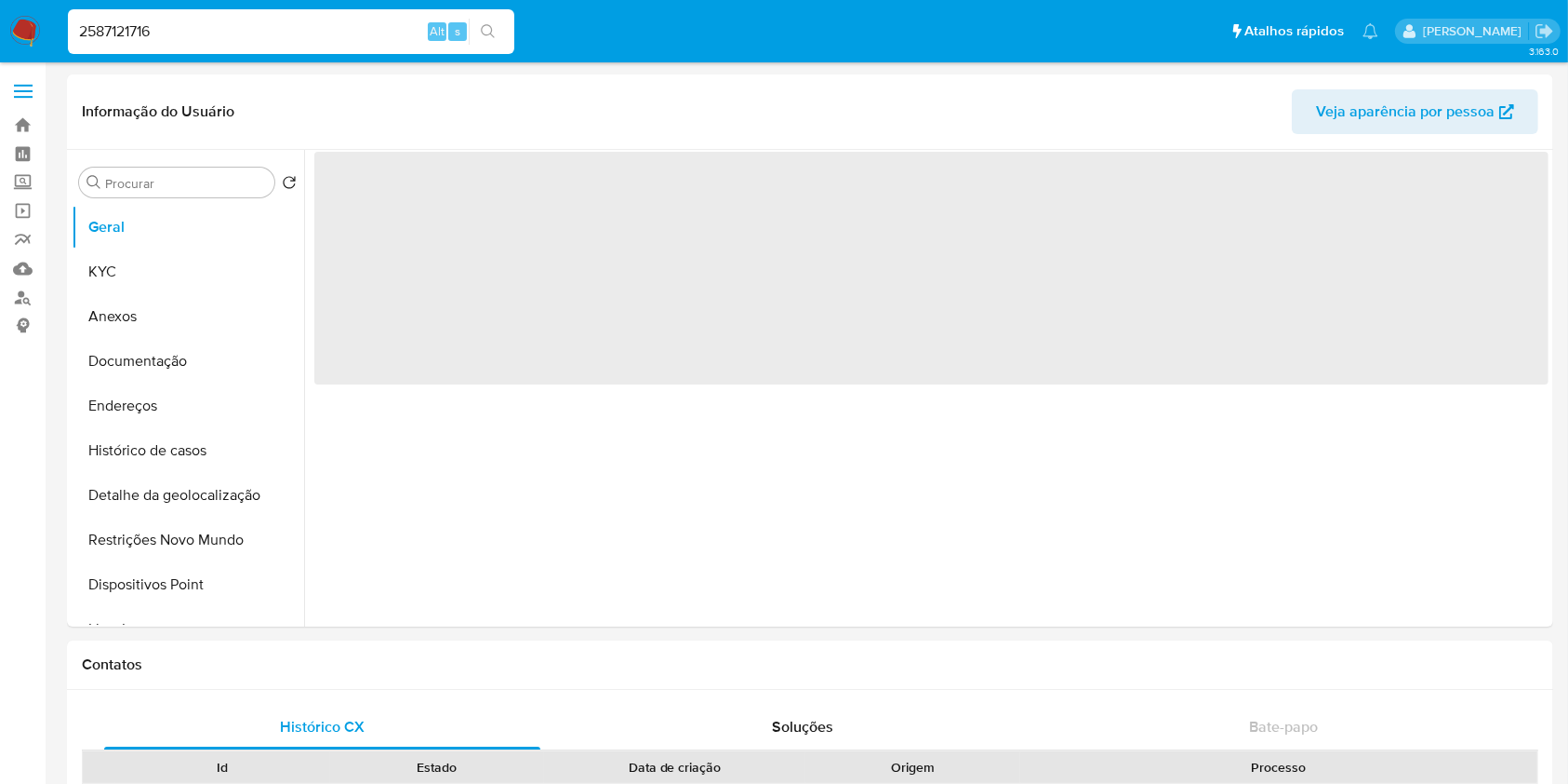
select select "10"
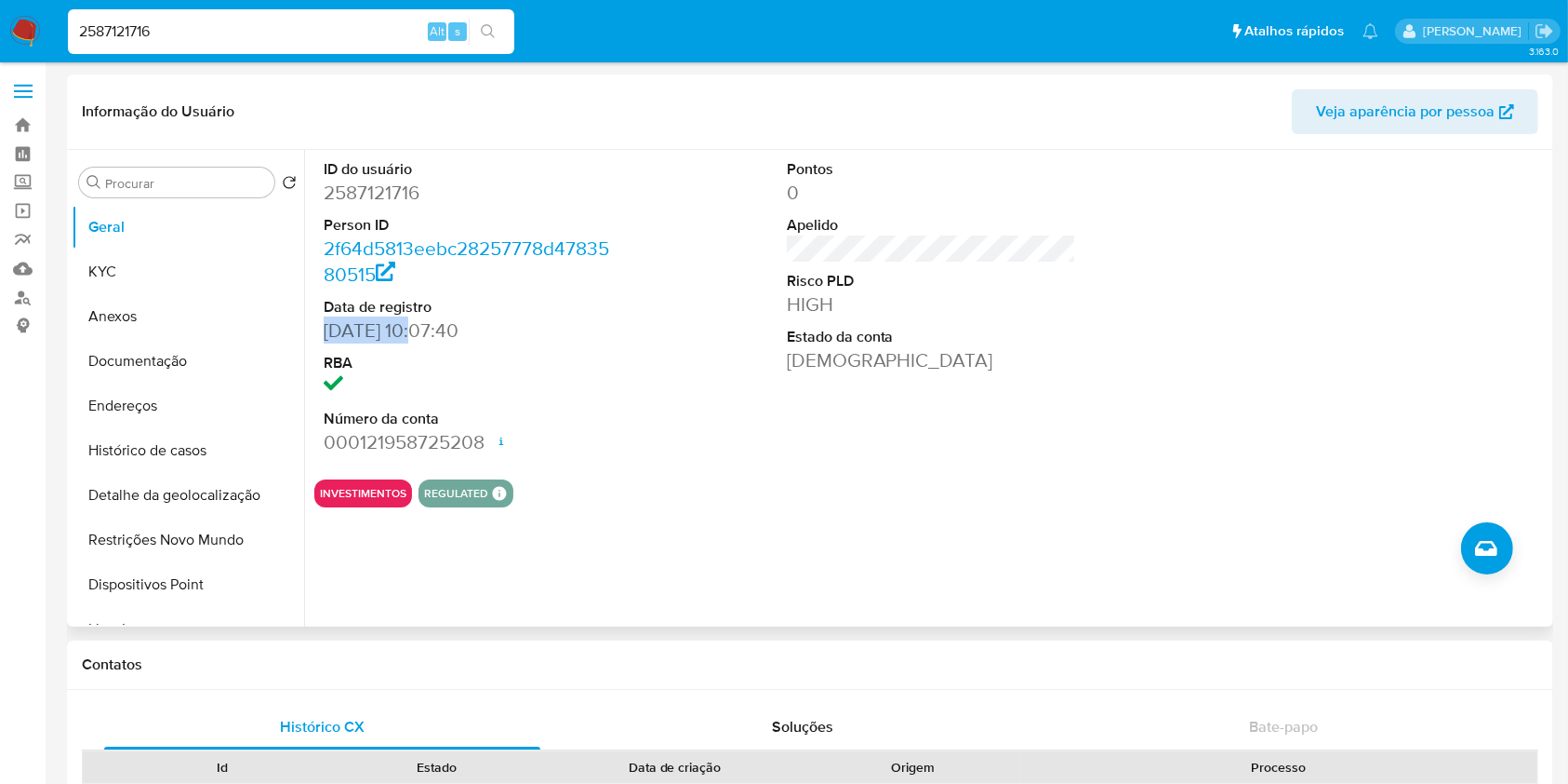
drag, startPoint x: 424, startPoint y: 336, endPoint x: 323, endPoint y: 328, distance: 101.3
click at [324, 328] on dd "[DATE] 10:07:40" at bounding box center [469, 330] width 290 height 26
copy dd "[DATE]"
click at [180, 260] on button "KYC" at bounding box center [180, 271] width 217 height 45
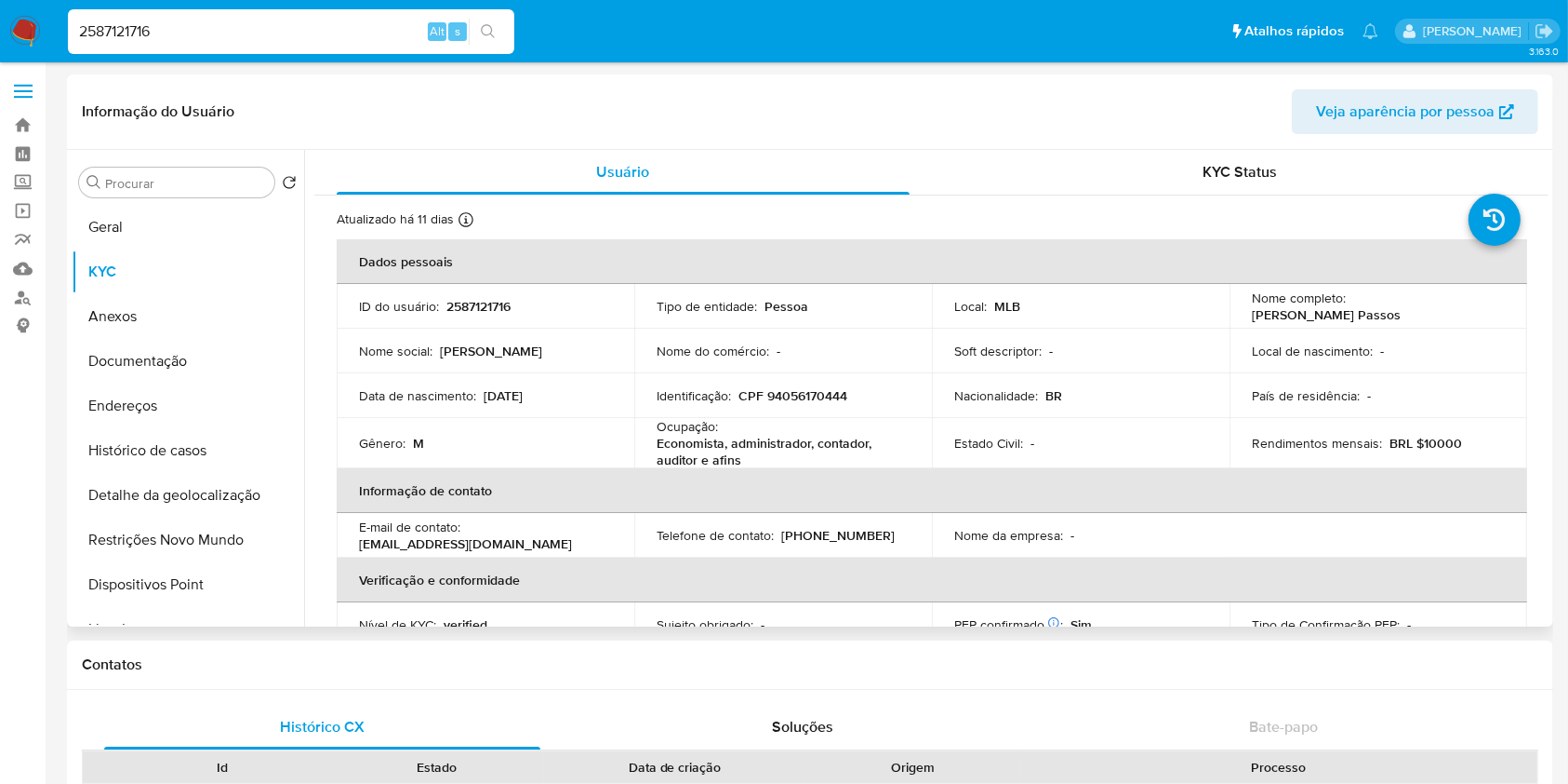
click at [1323, 444] on p "Rendimentos mensais :" at bounding box center [1316, 444] width 131 height 17
copy div "Rendimentos mensais : BRL $10000"
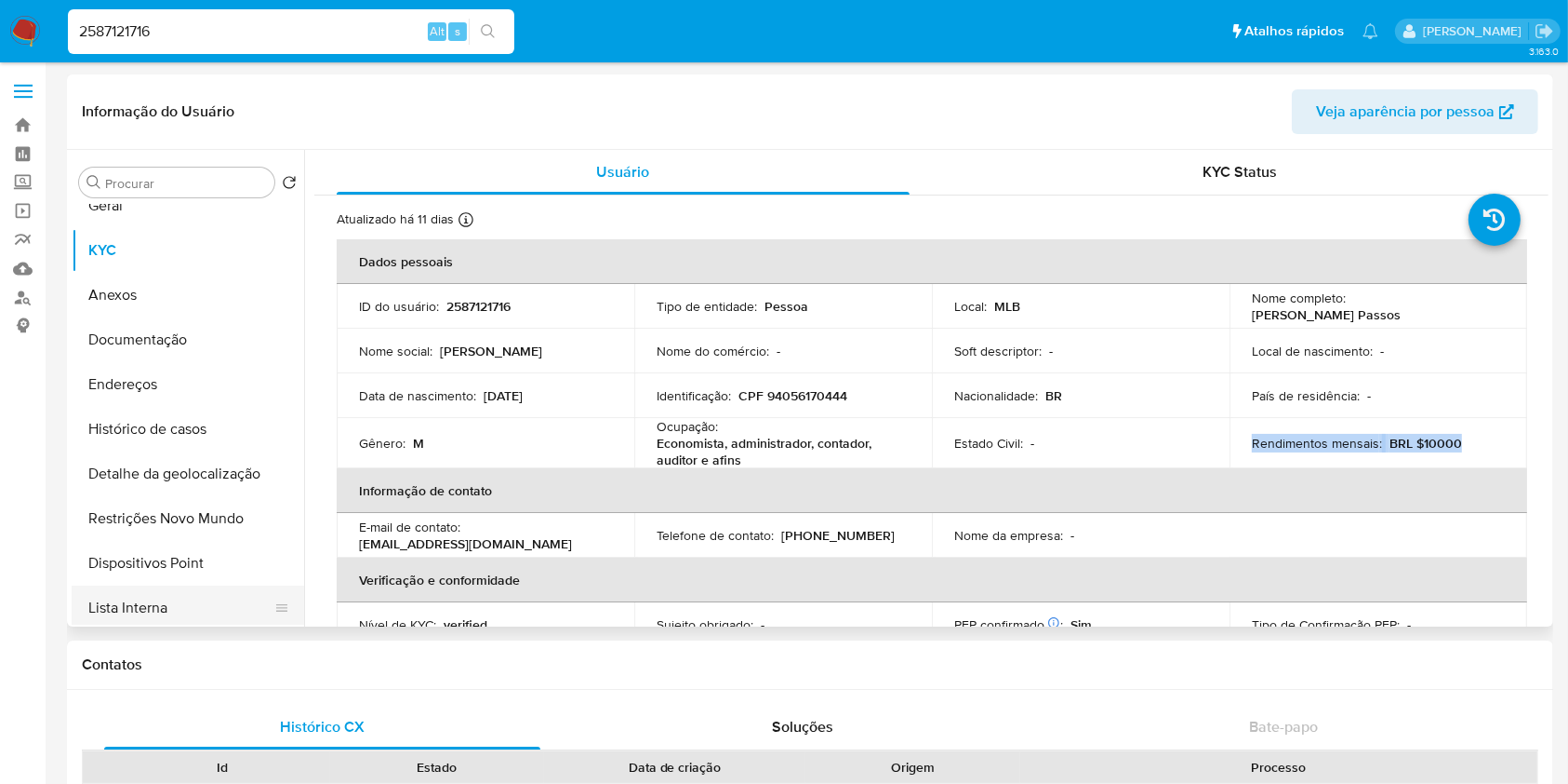
click at [182, 613] on button "Lista Interna" at bounding box center [180, 608] width 217 height 45
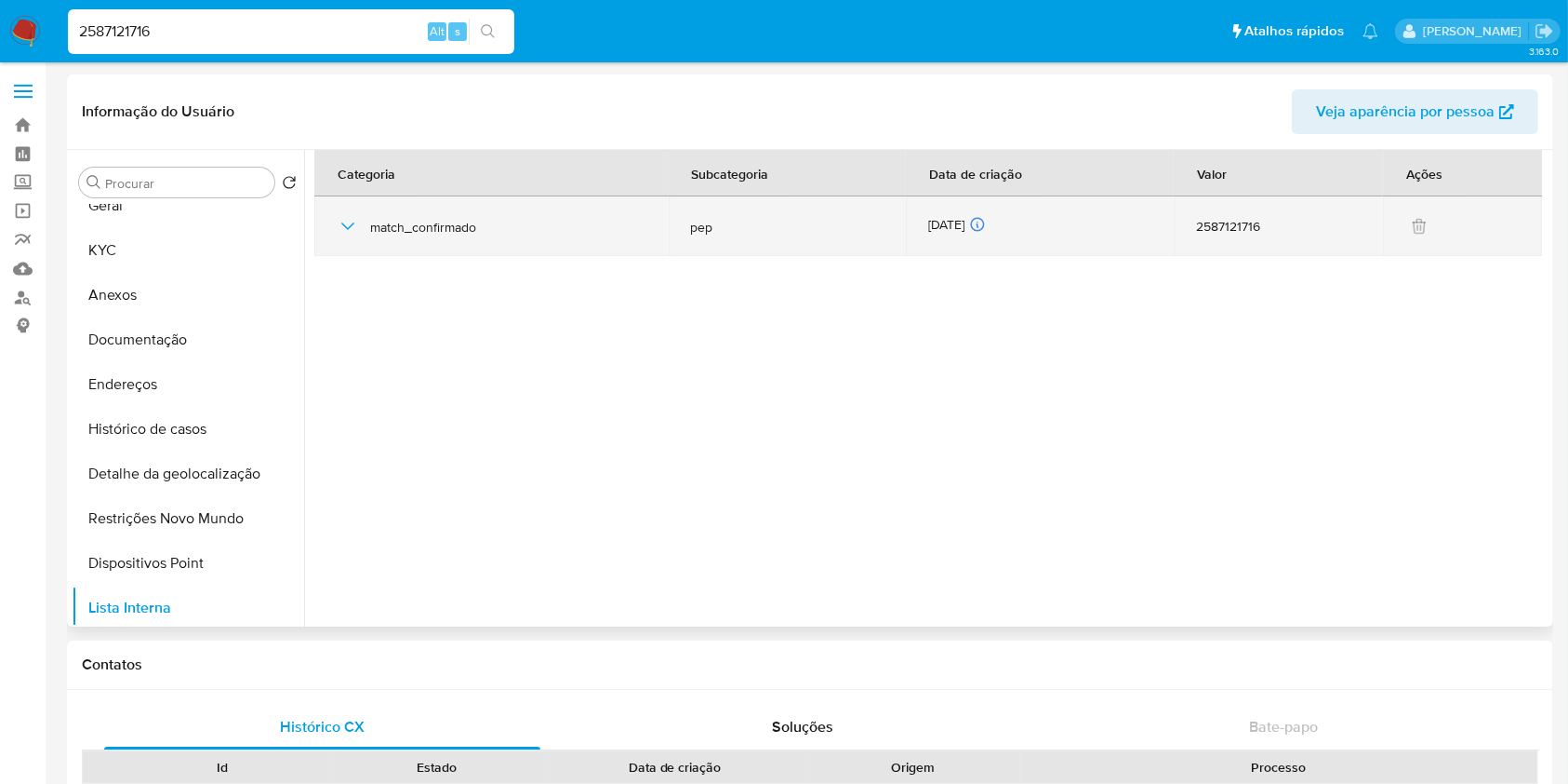
click at [947, 225] on div "[DATE] [DATE] 07:27:46" at bounding box center [1040, 225] width 223 height 20
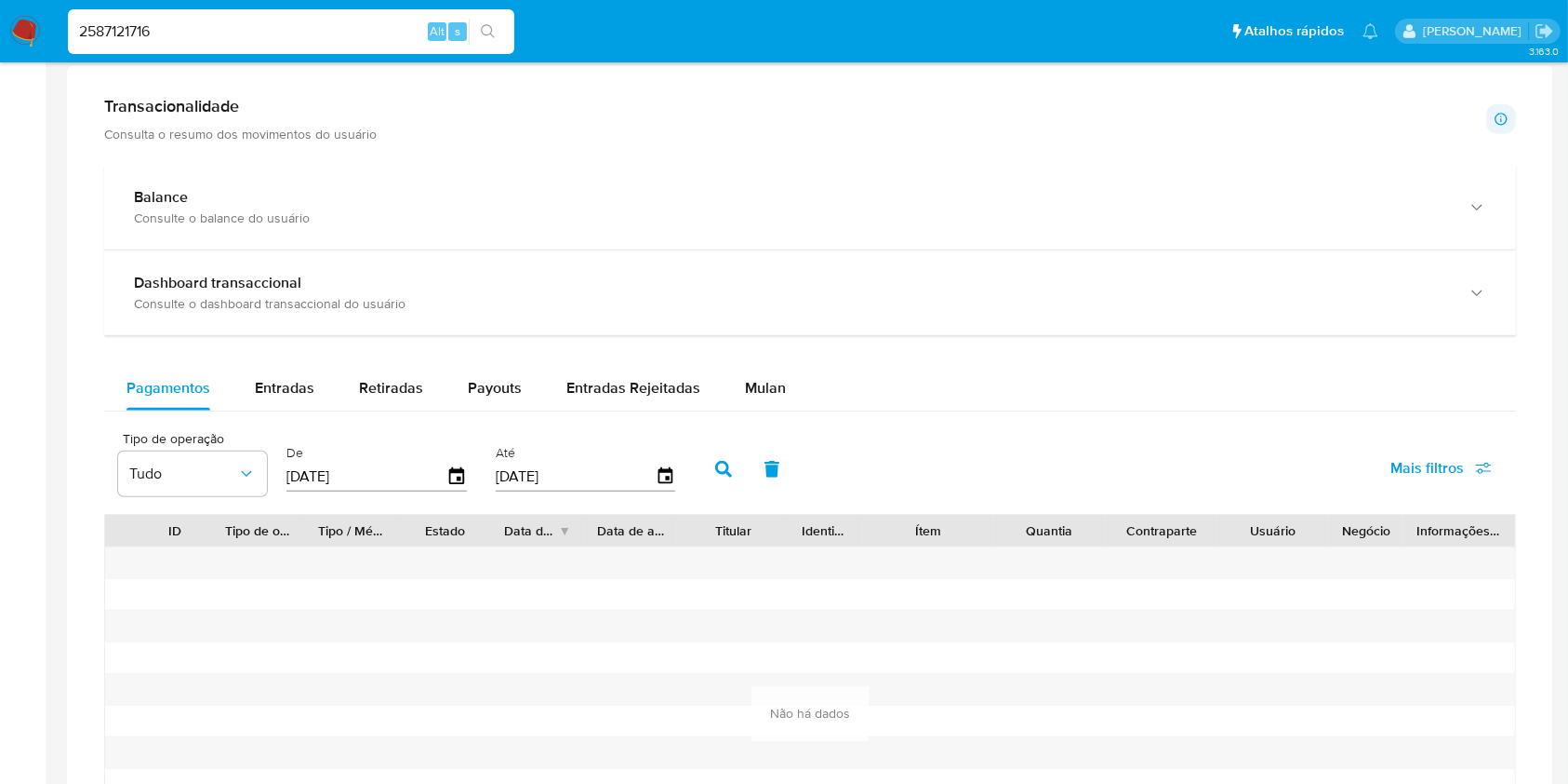
scroll to position [1520, 0]
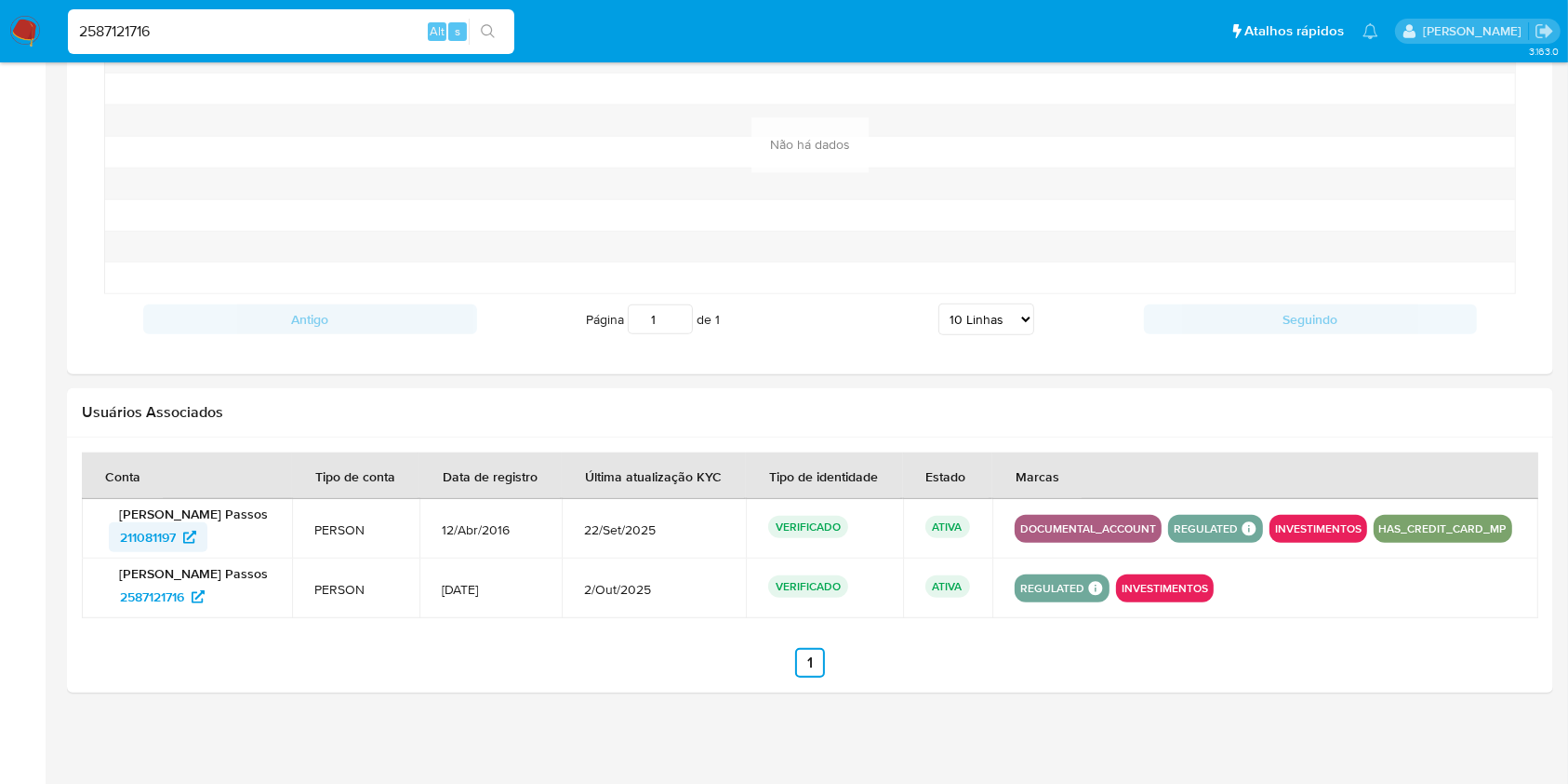
click at [189, 541] on icon at bounding box center [190, 537] width 13 height 13
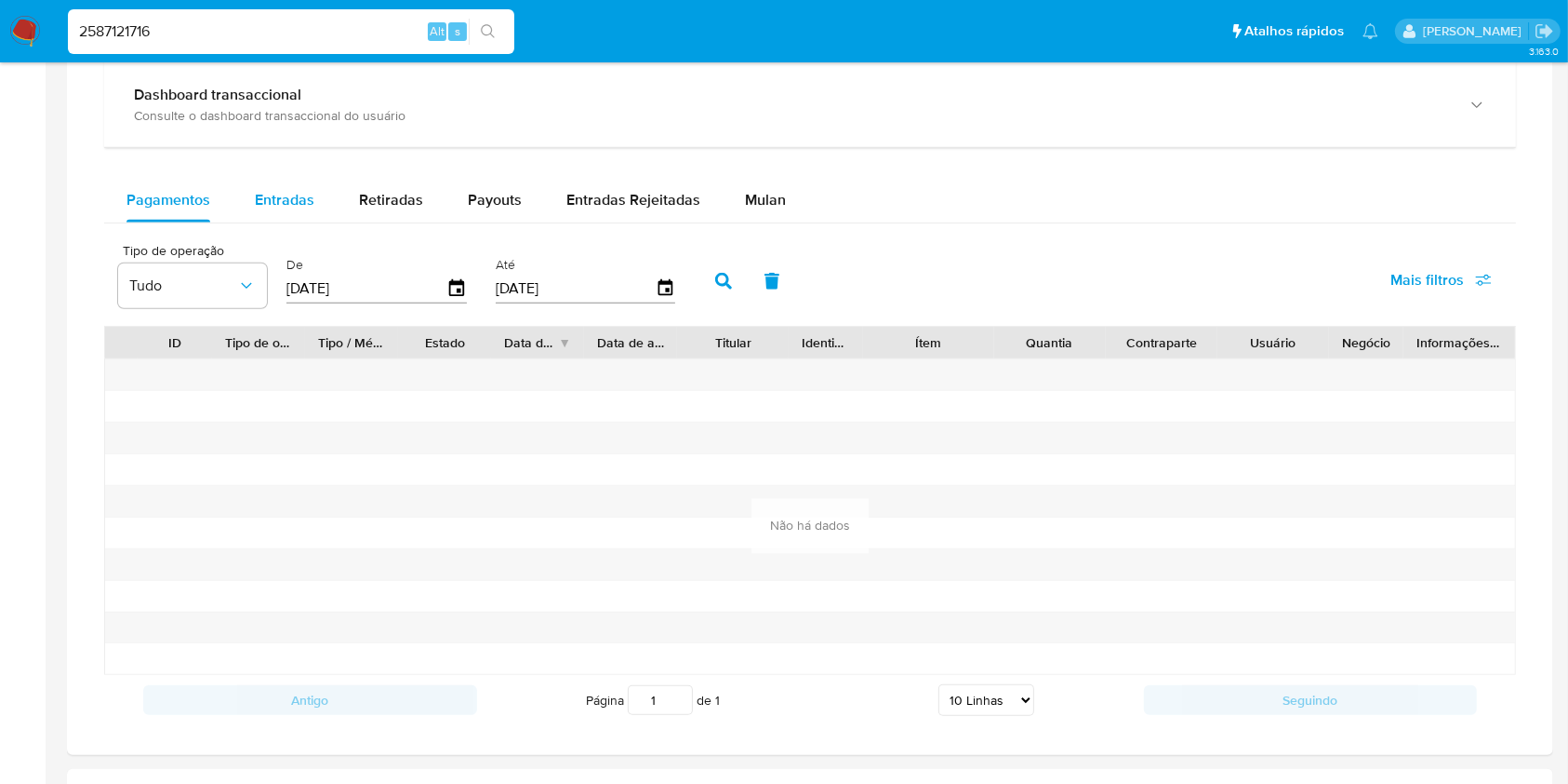
scroll to position [1141, 0]
click at [262, 188] on span "Entradas" at bounding box center [284, 198] width 59 height 21
select select "10"
click at [385, 199] on span "Retiradas" at bounding box center [391, 198] width 64 height 21
select select "10"
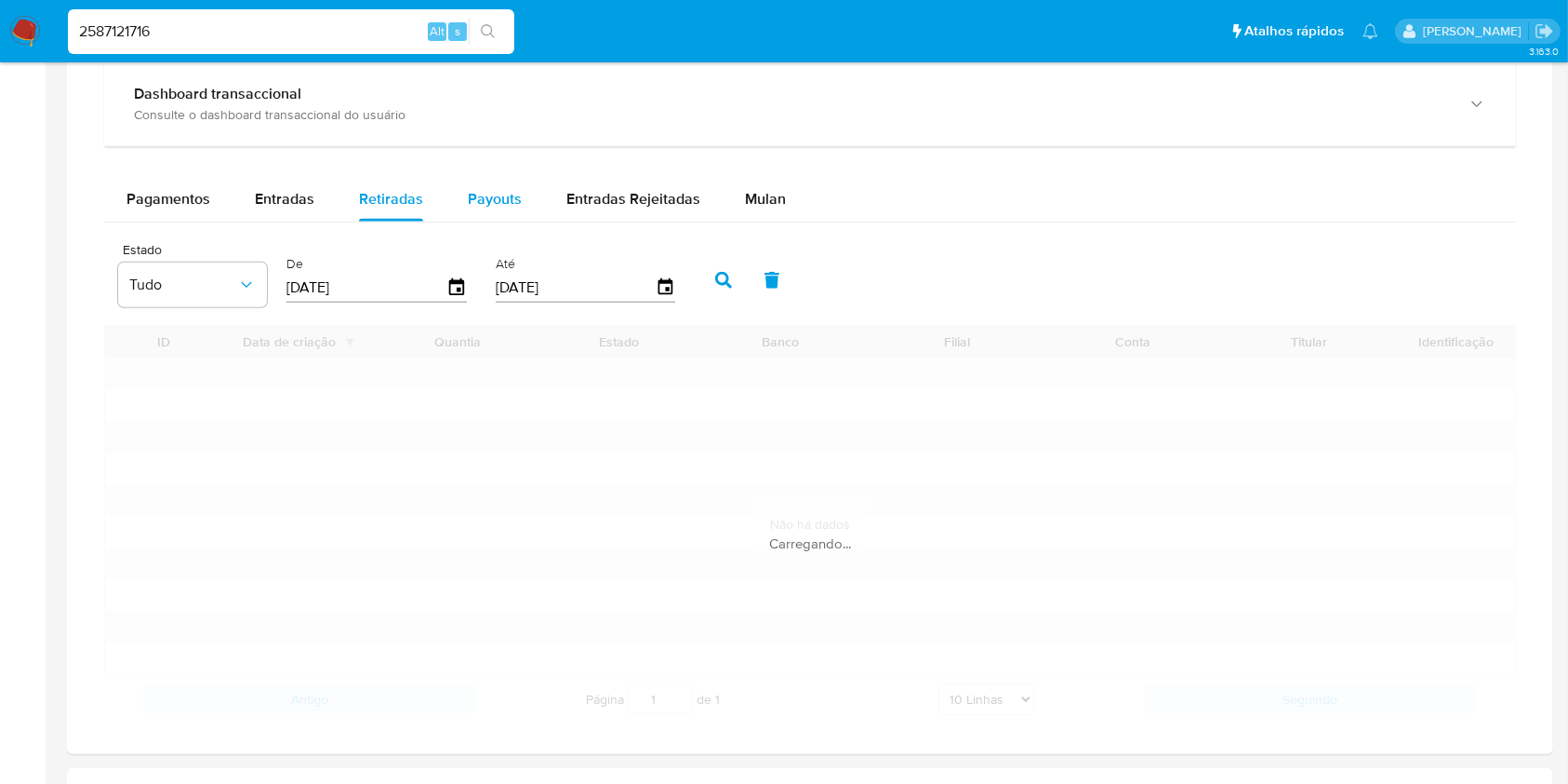
click at [502, 195] on span "Payouts" at bounding box center [495, 198] width 54 height 21
select select "10"
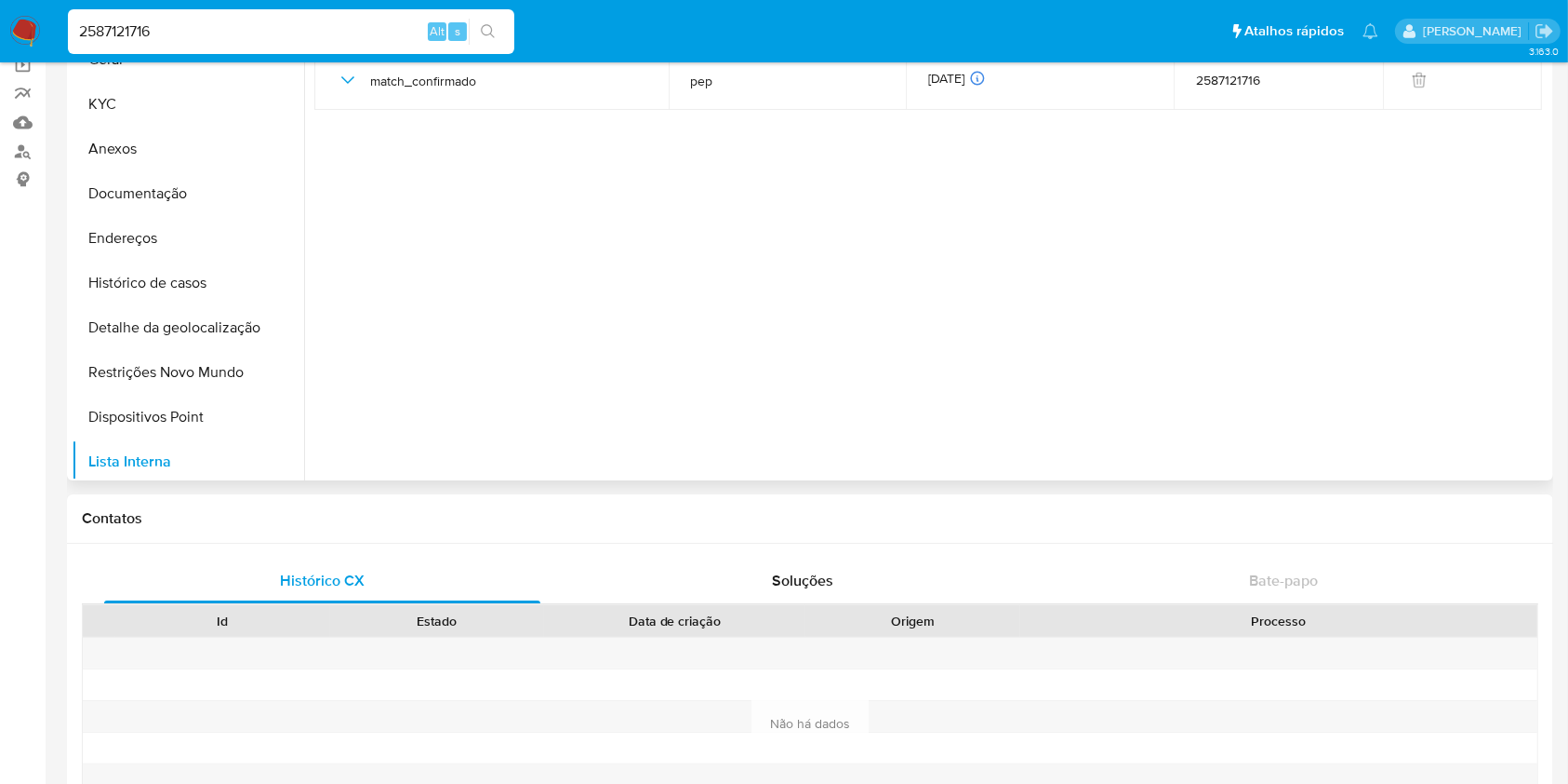
scroll to position [0, 0]
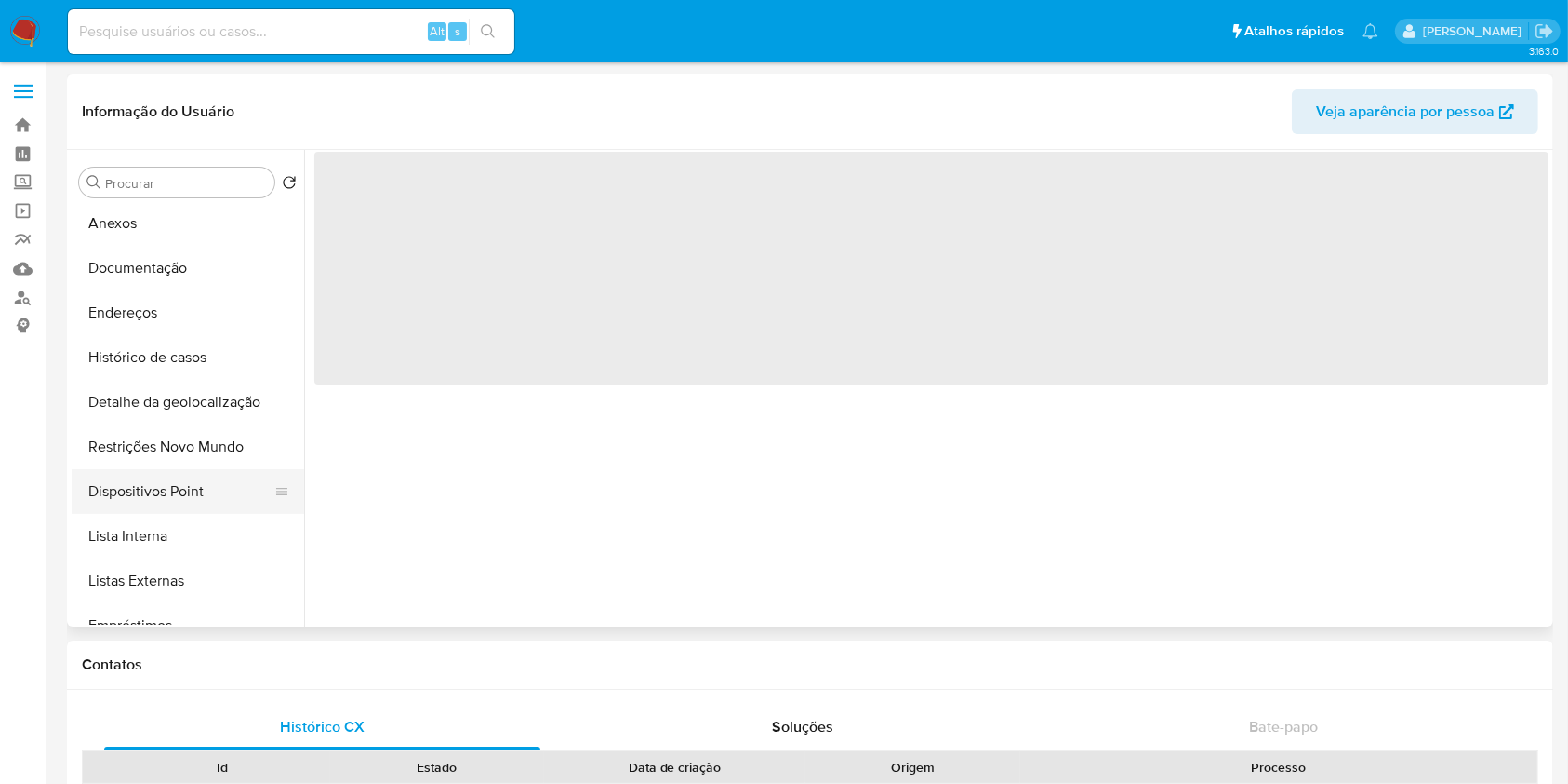
scroll to position [109, 0]
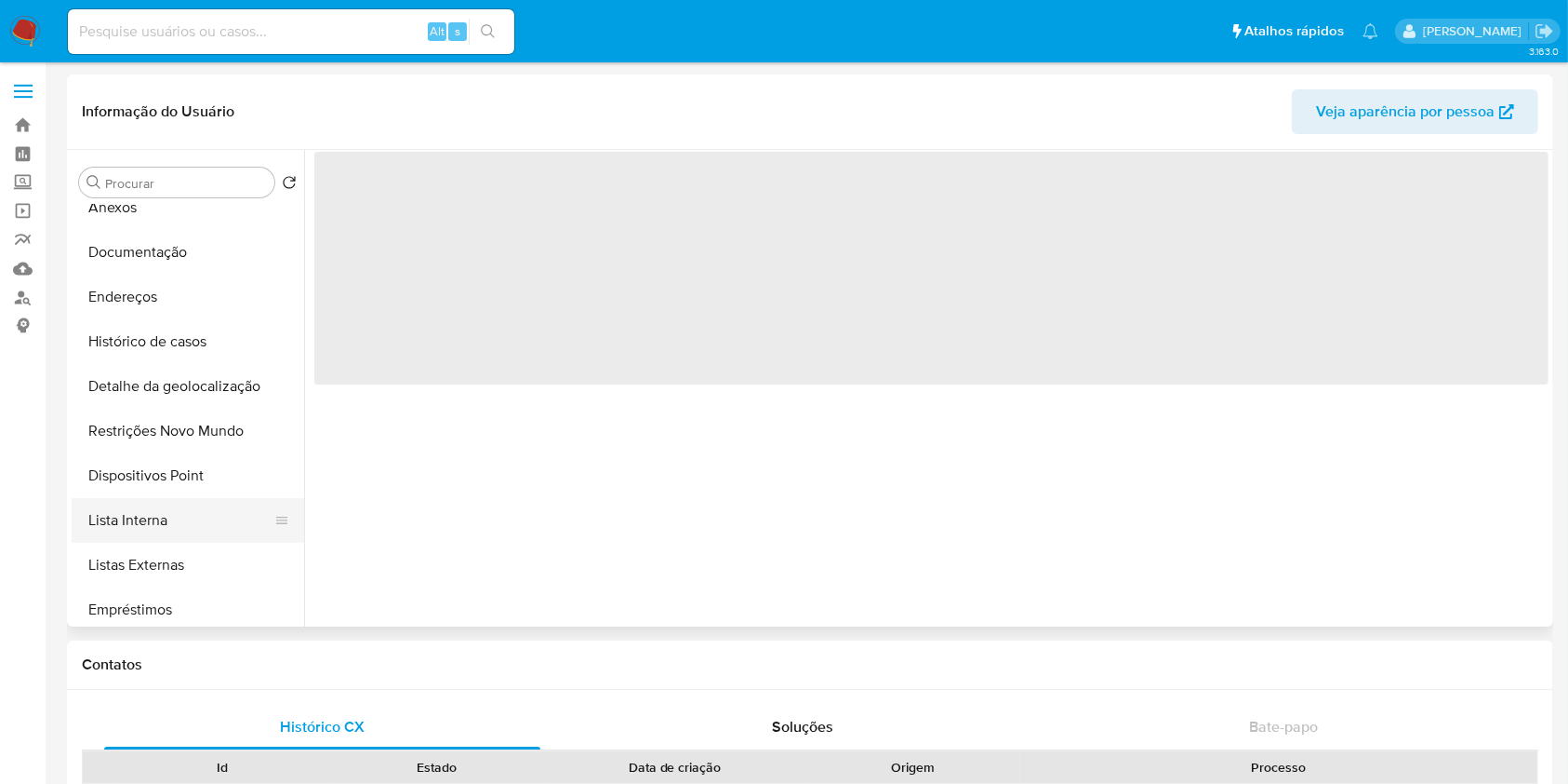
click at [202, 517] on button "Lista Interna" at bounding box center [180, 520] width 217 height 45
select select "10"
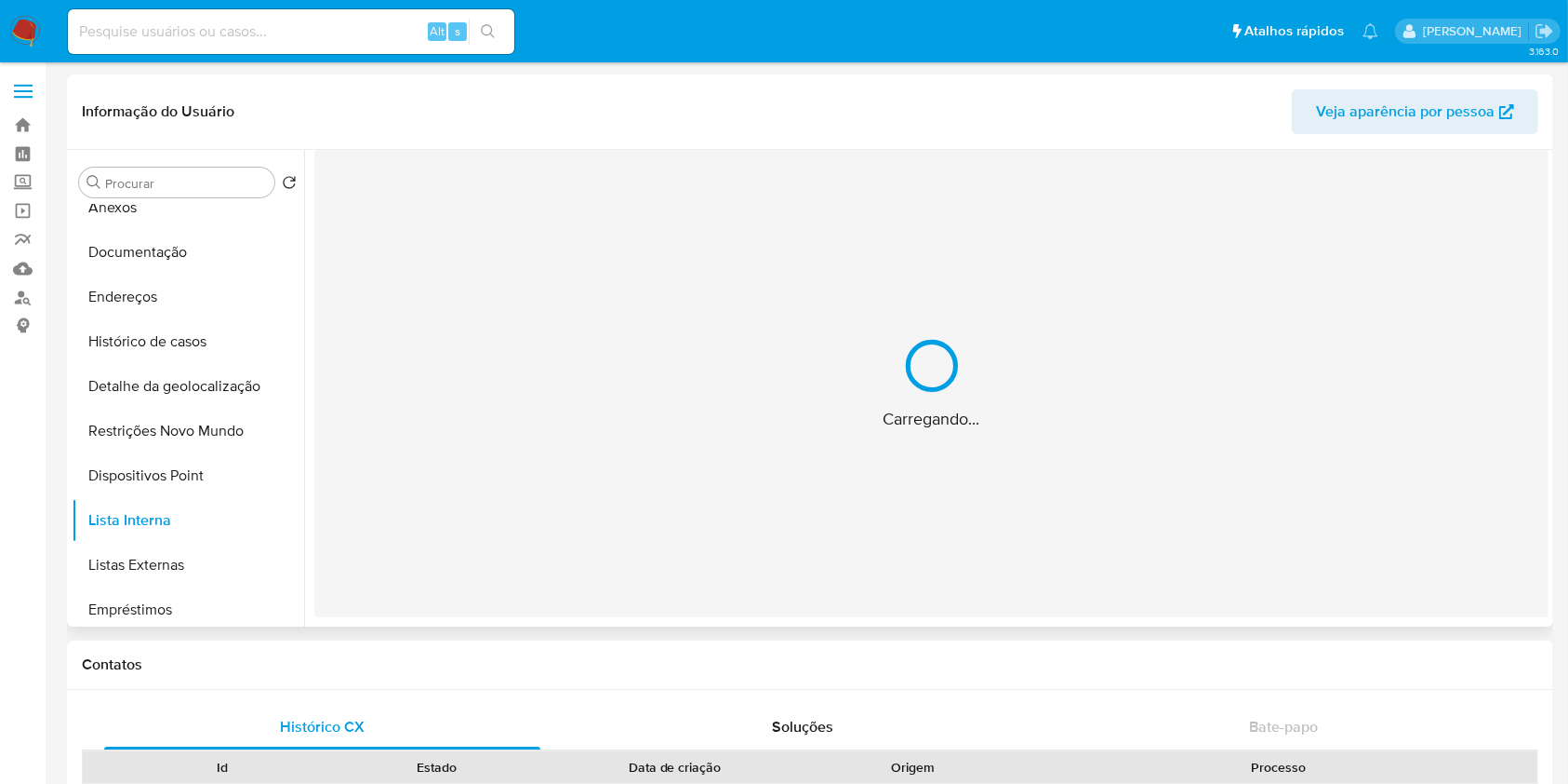
scroll to position [0, 0]
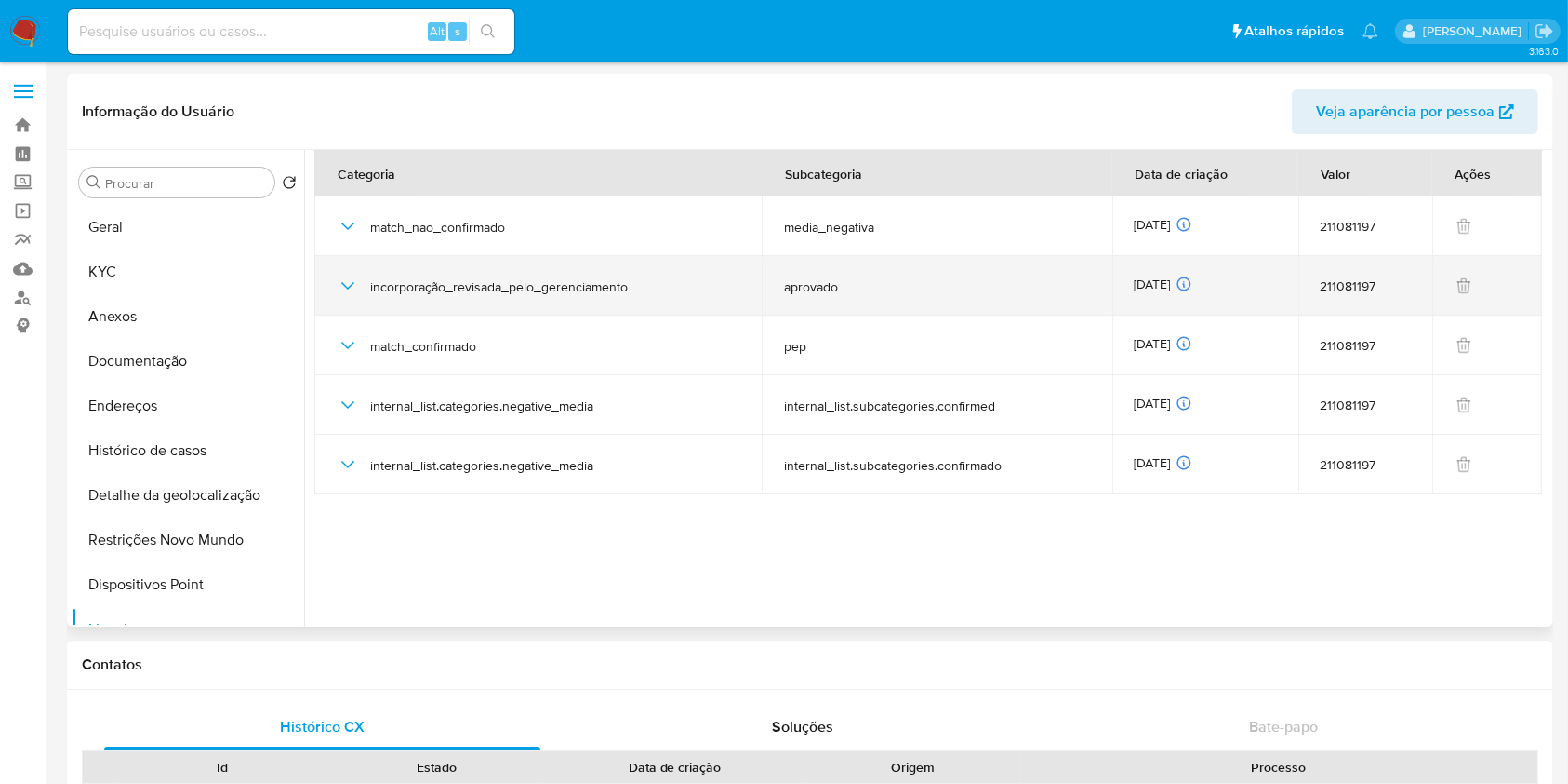
click at [1168, 284] on div "[DATE] [DATE] 06:51:15" at bounding box center [1205, 285] width 141 height 20
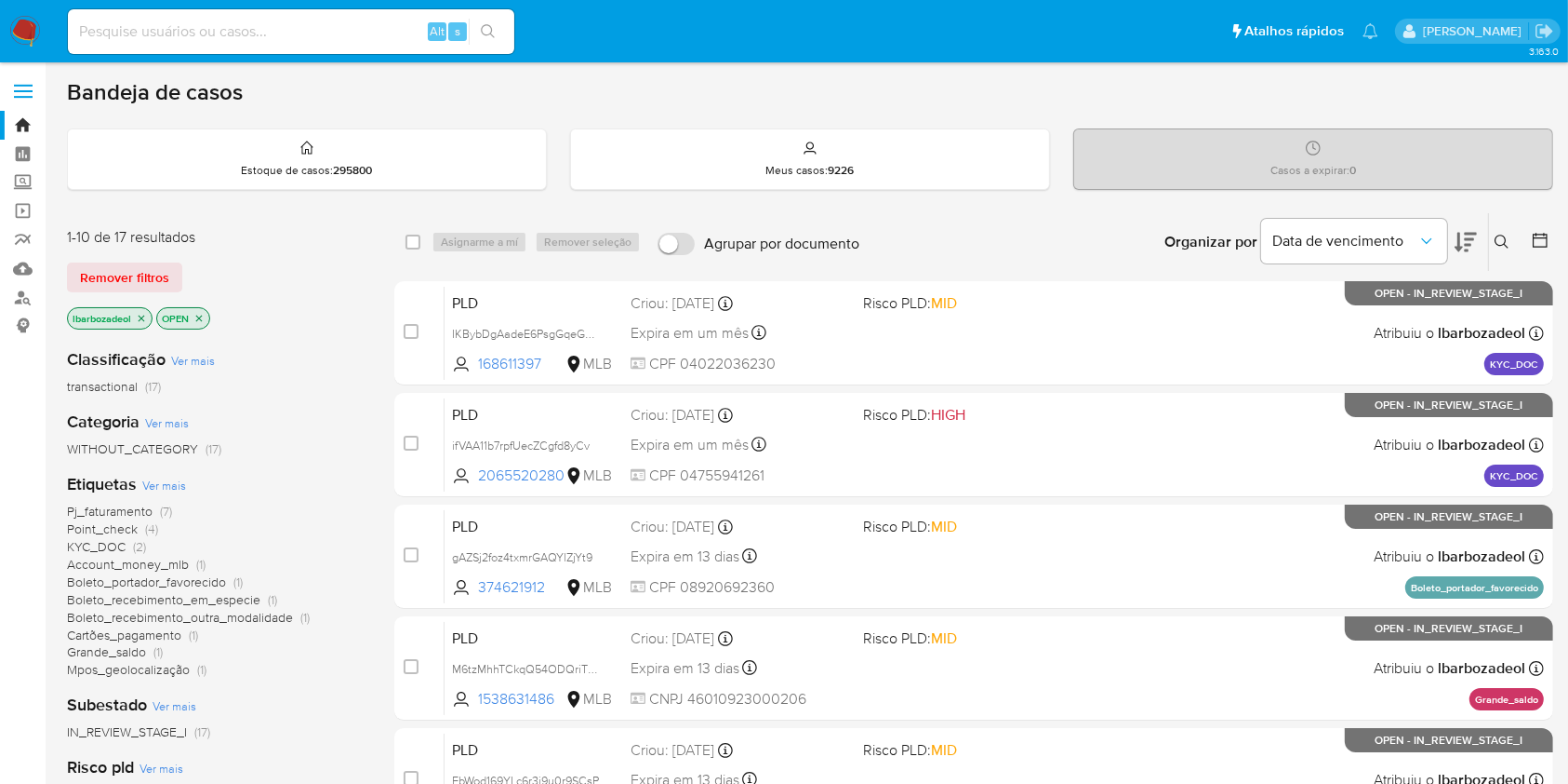
click at [375, 30] on input at bounding box center [291, 31] width 446 height 24
paste input "2595455600"
type input "2595455600"
click at [483, 28] on icon "search-icon" at bounding box center [488, 31] width 15 height 15
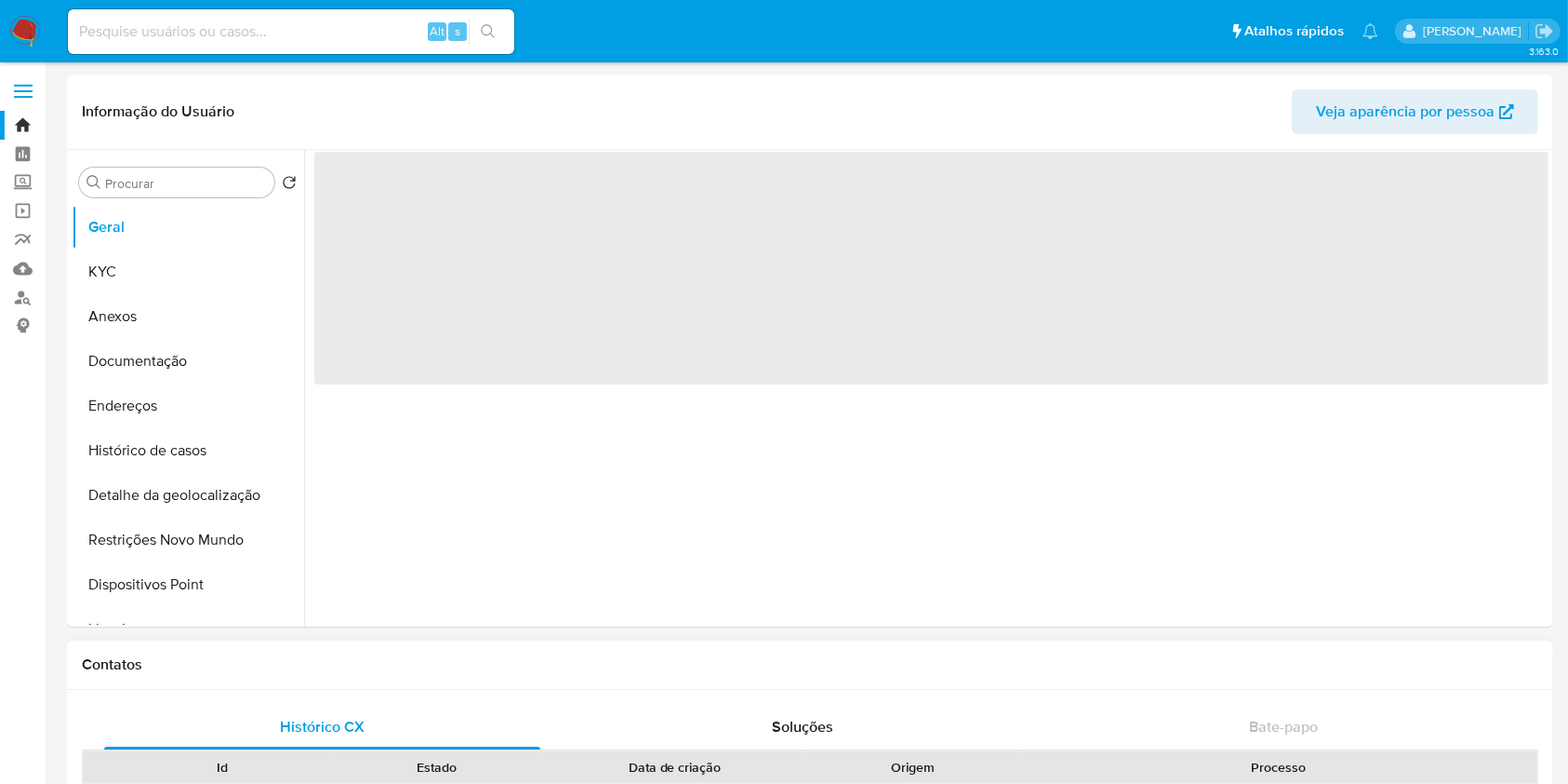
select select "10"
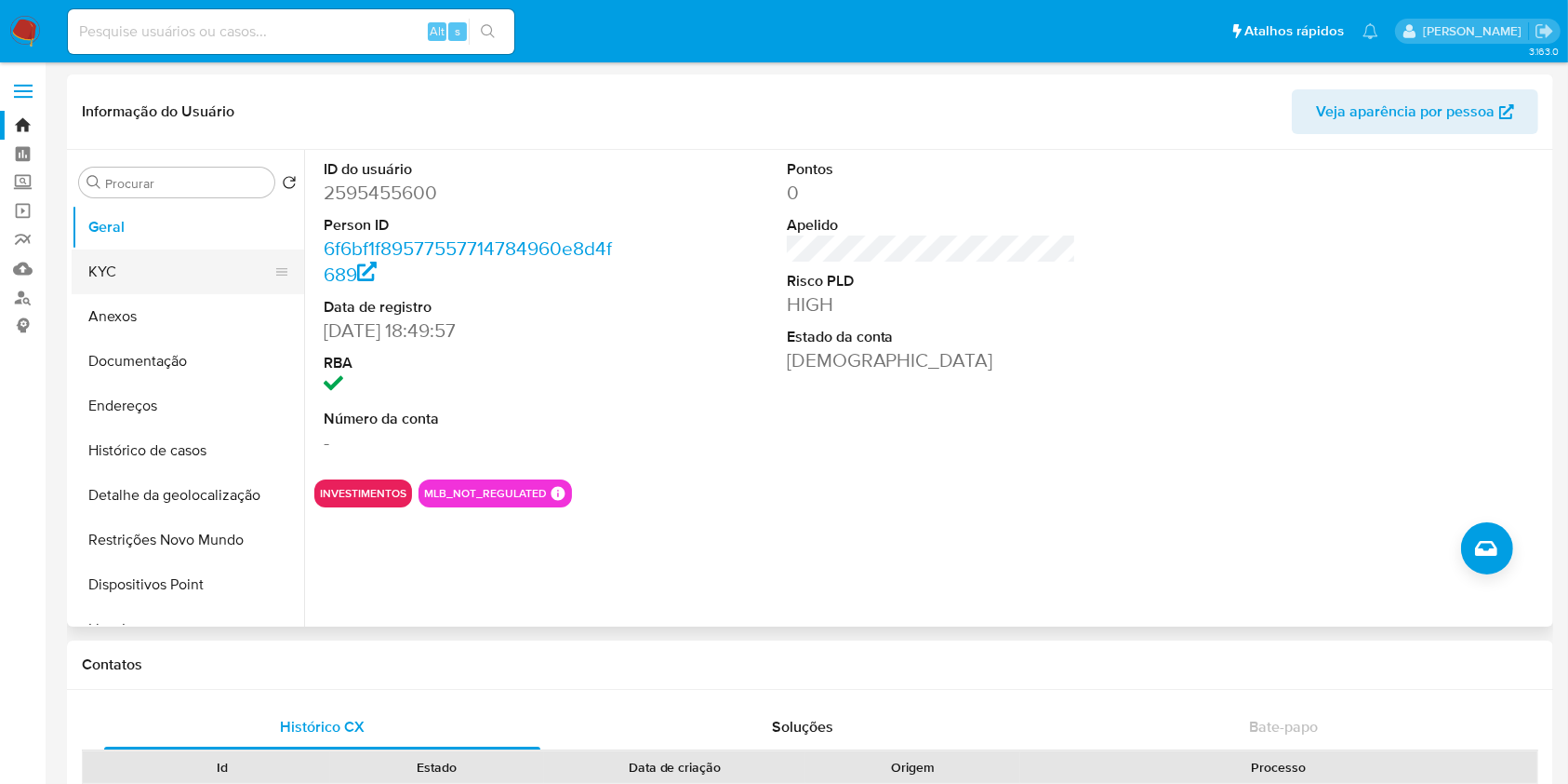
click at [201, 269] on button "KYC" at bounding box center [180, 271] width 217 height 45
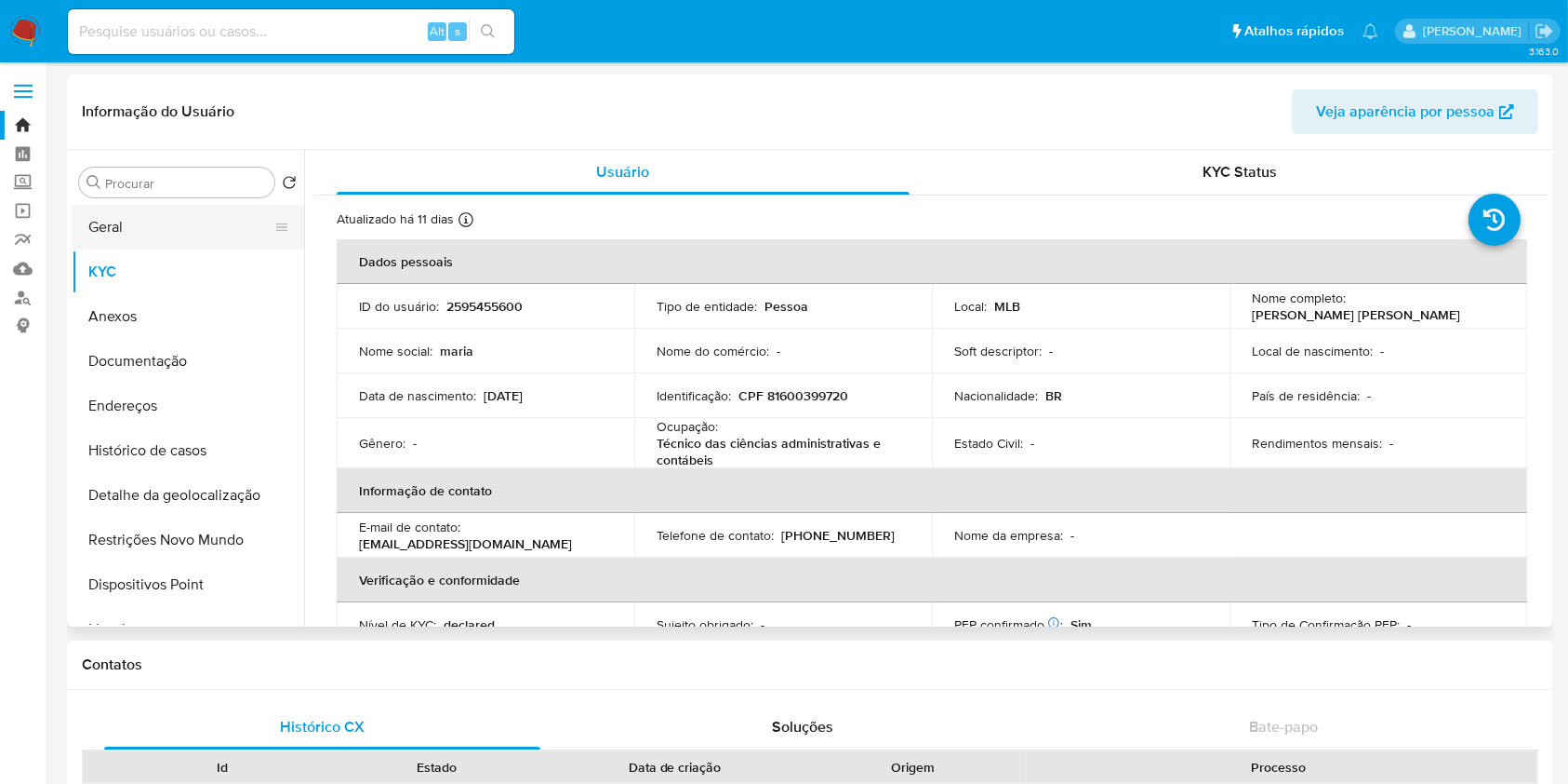
click at [172, 229] on button "Geral" at bounding box center [180, 227] width 217 height 45
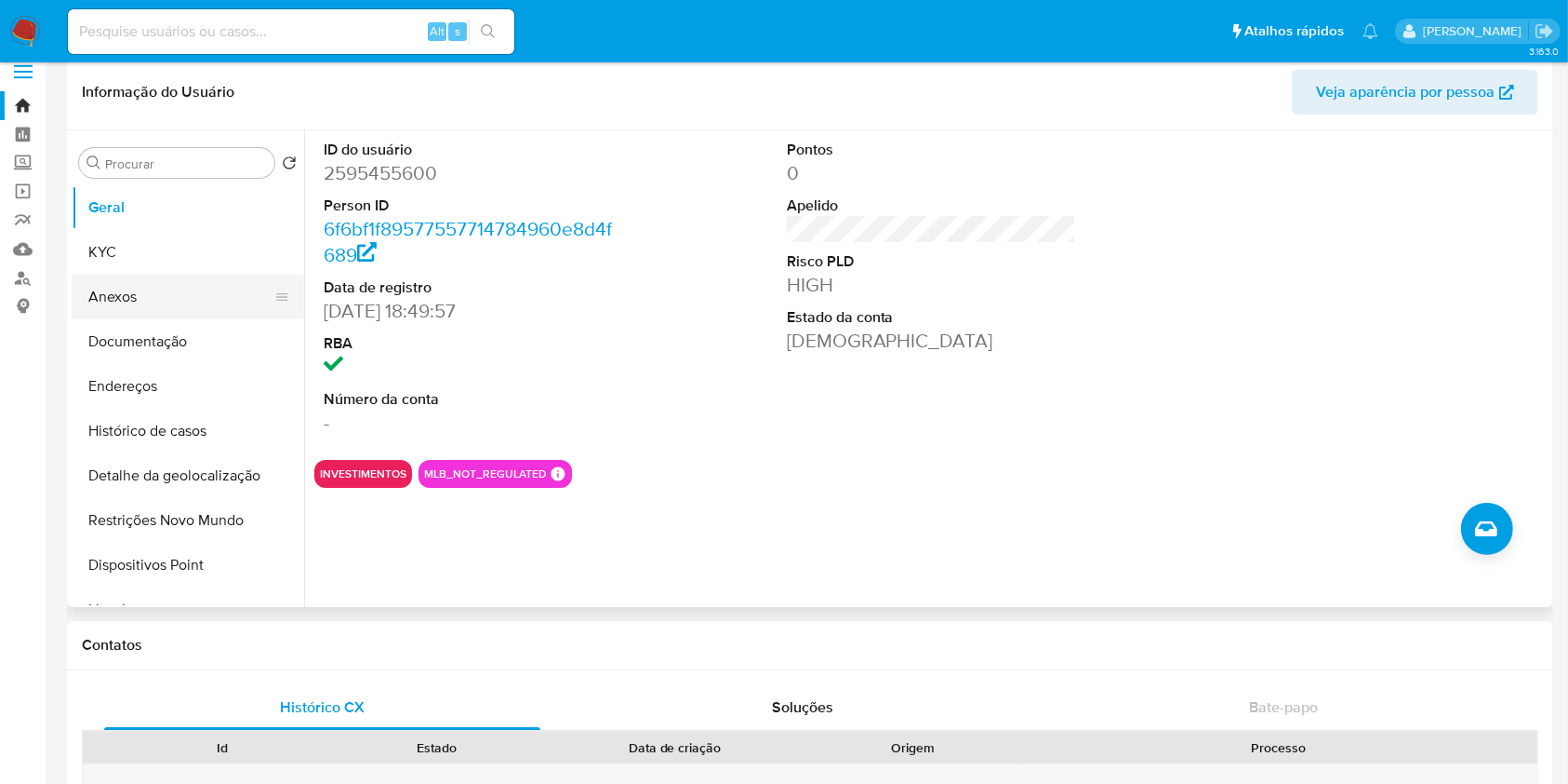
scroll to position [21, 0]
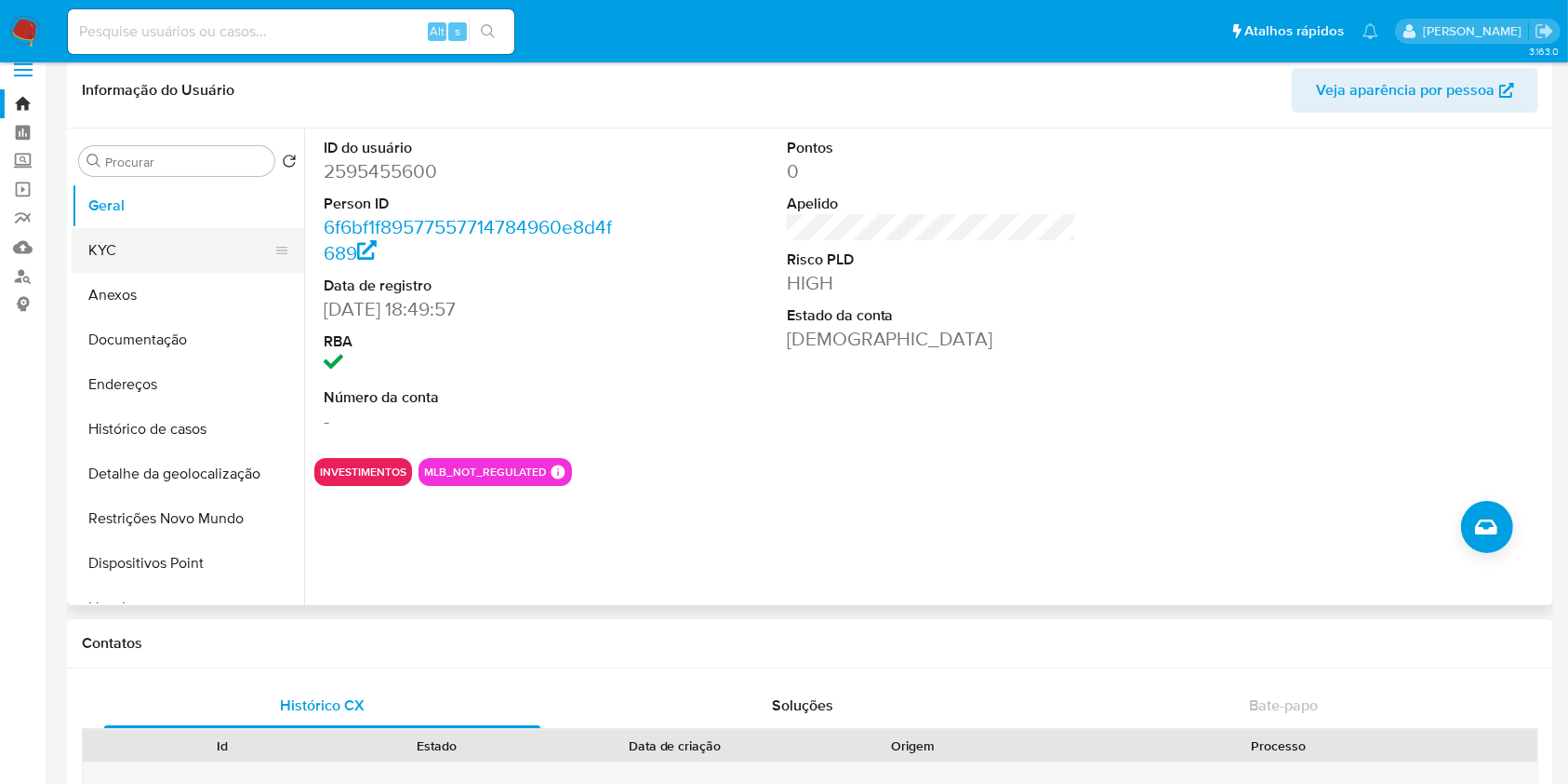
click at [207, 247] on button "KYC" at bounding box center [180, 250] width 217 height 45
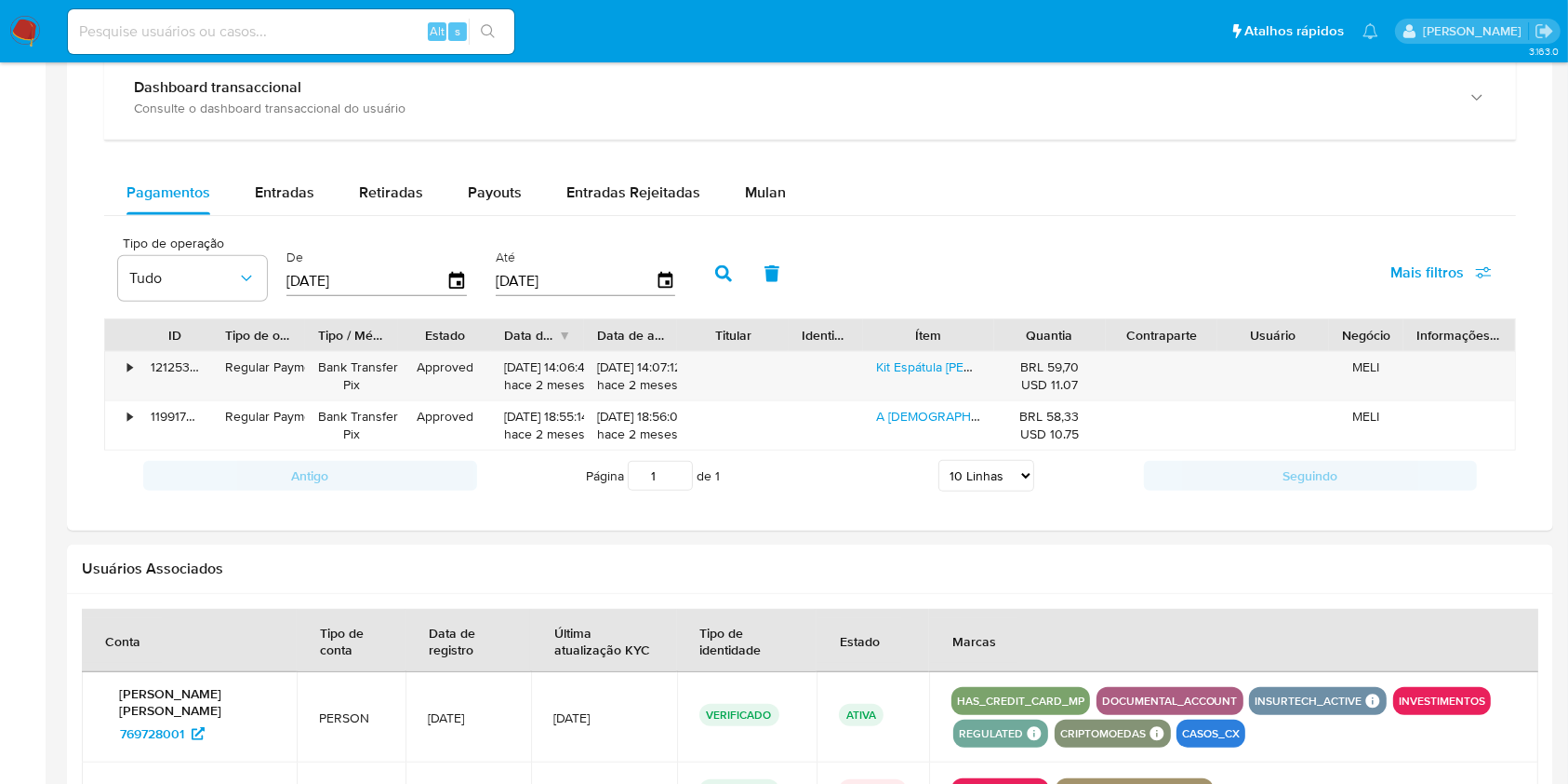
scroll to position [1414, 0]
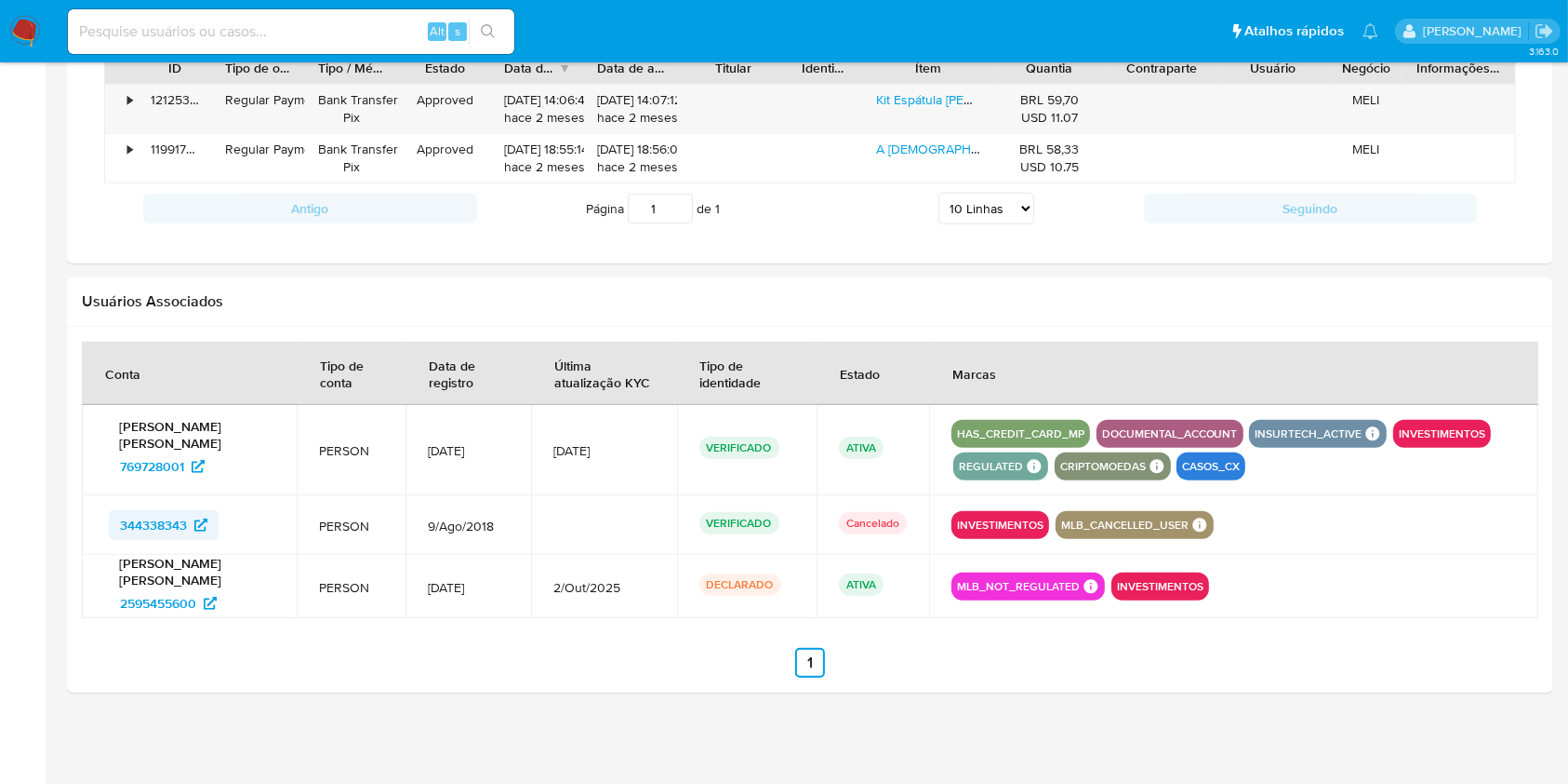
click at [188, 523] on span "344338343" at bounding box center [164, 525] width 88 height 30
click at [181, 464] on span "769728001" at bounding box center [152, 465] width 64 height 30
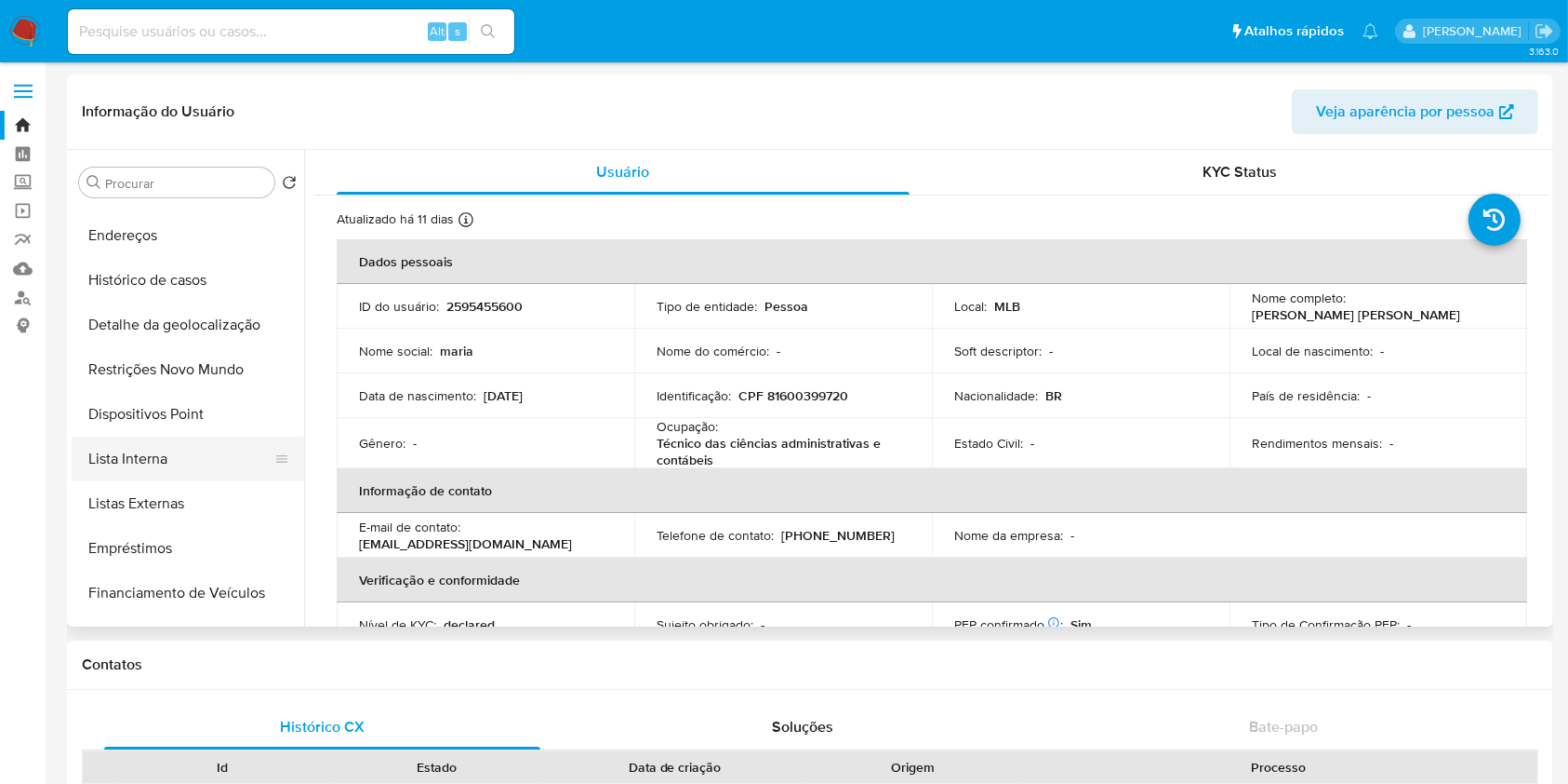
scroll to position [169, 0]
click at [186, 460] on button "Lista Interna" at bounding box center [180, 461] width 217 height 45
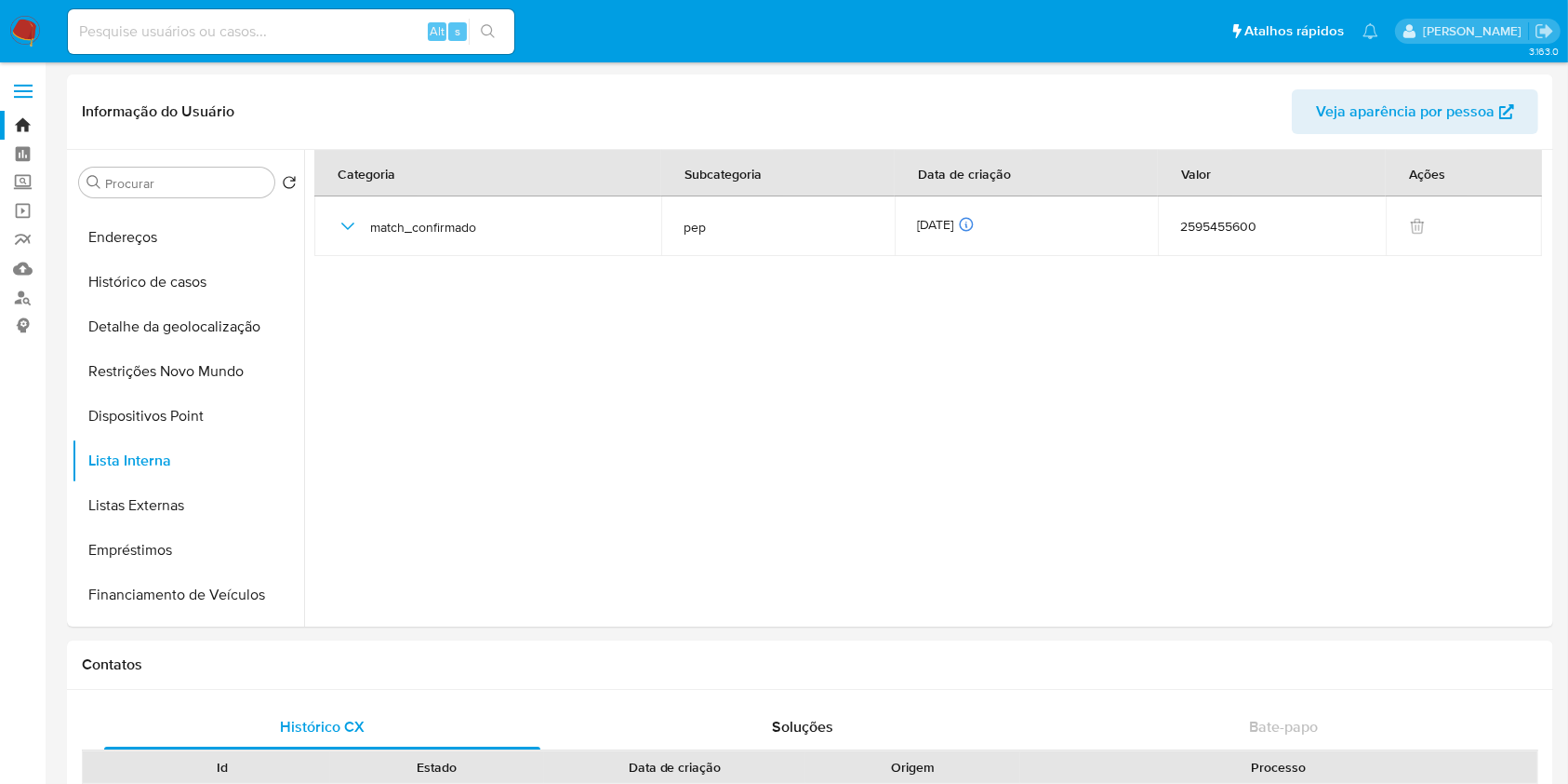
click at [350, 31] on input at bounding box center [291, 31] width 446 height 24
paste input "2202747764"
type input "2202747764"
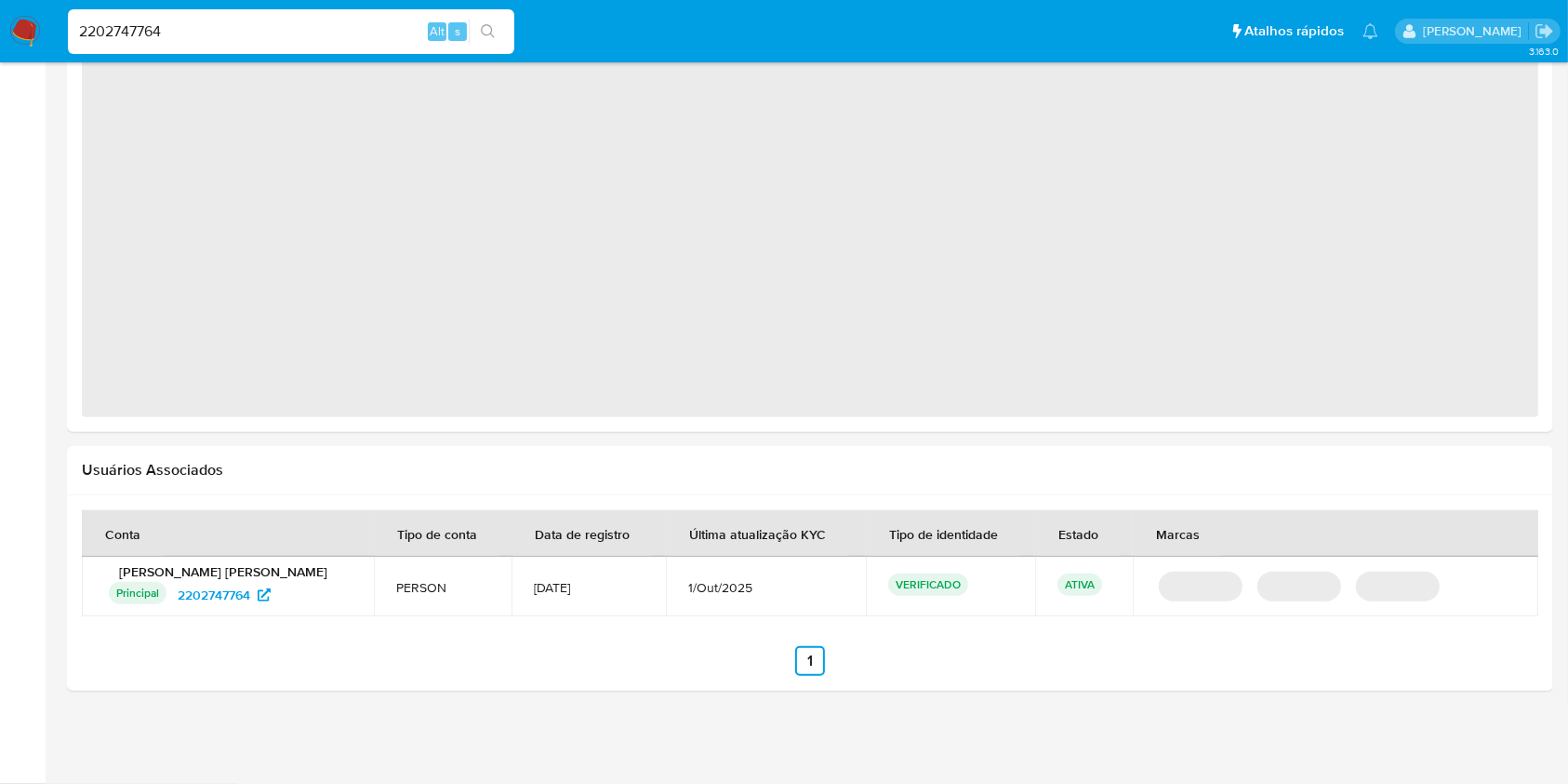
select select "10"
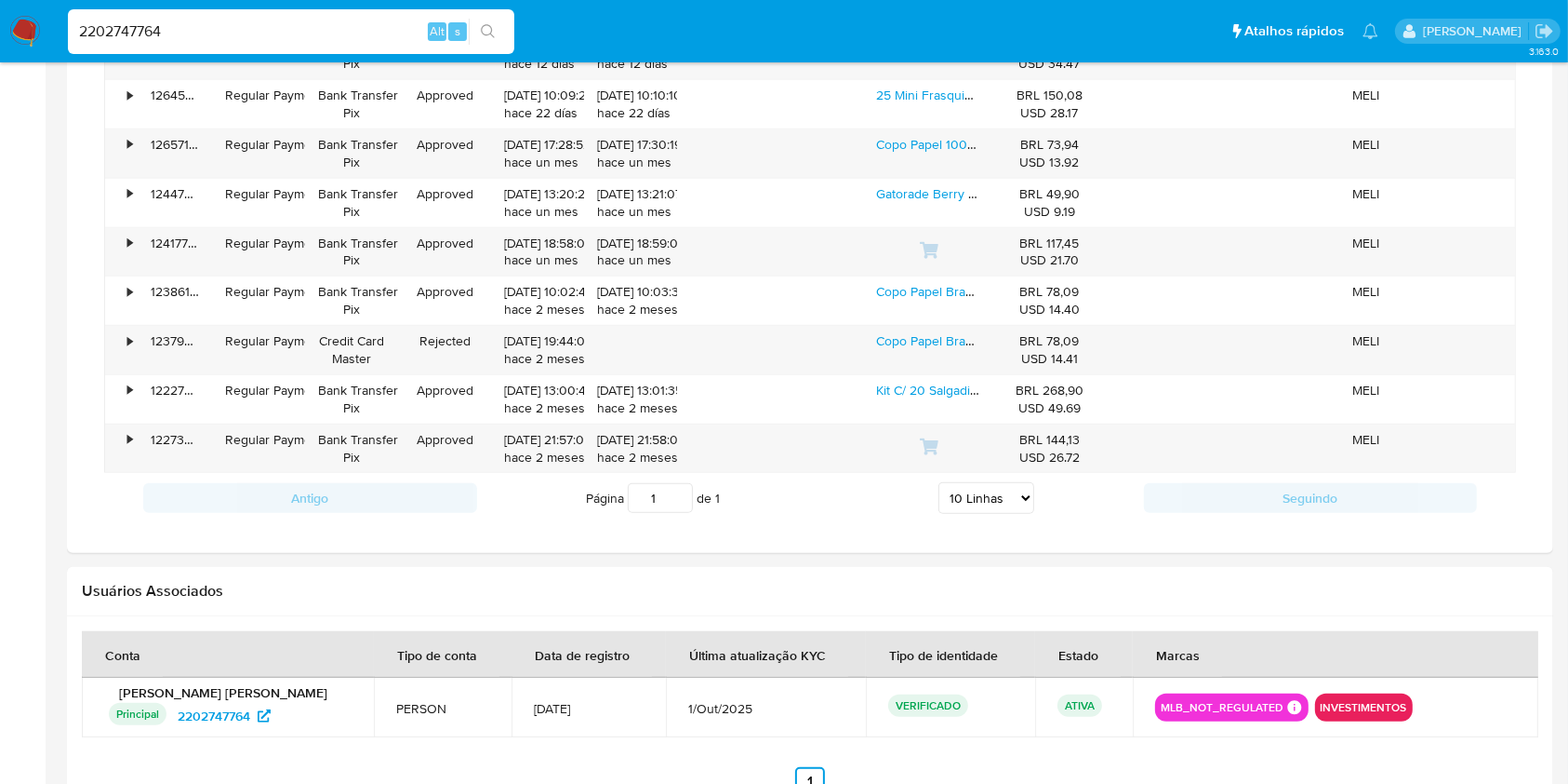
scroll to position [1588, 0]
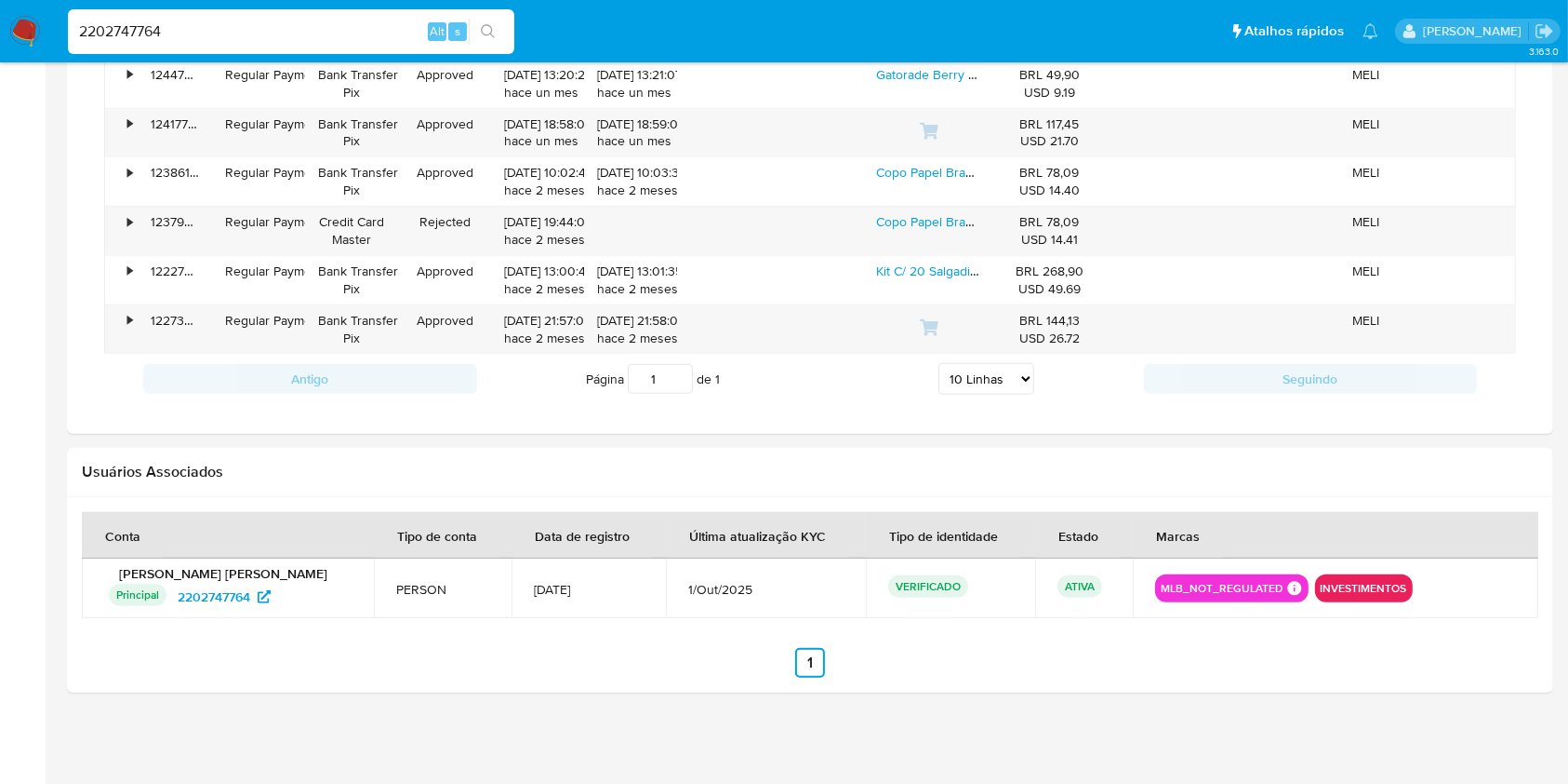
click at [360, 21] on input "2202747764" at bounding box center [291, 31] width 446 height 24
paste input "715446085"
type input "2715446085"
click at [490, 30] on icon "search-icon" at bounding box center [488, 31] width 15 height 15
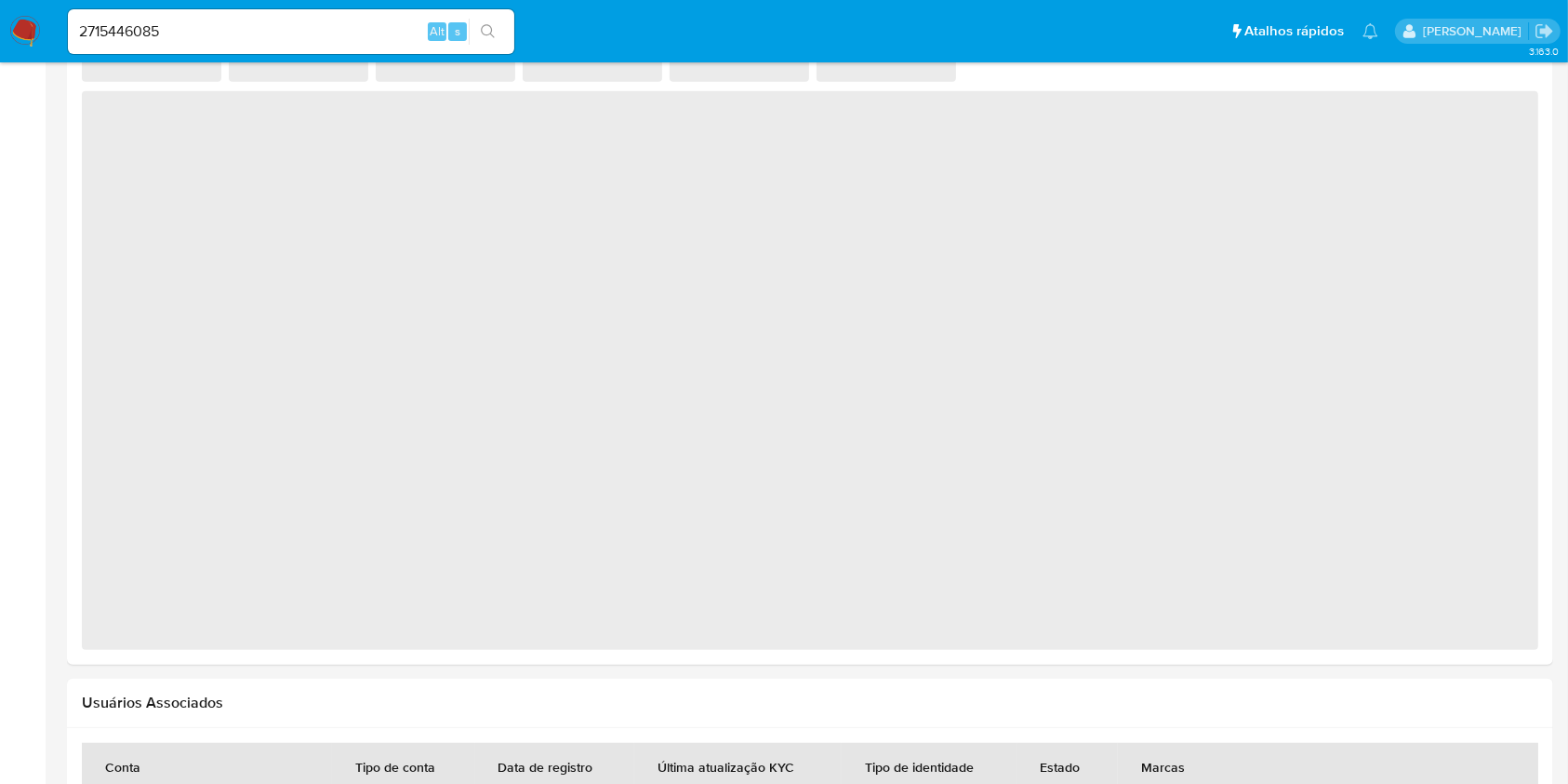
select select "10"
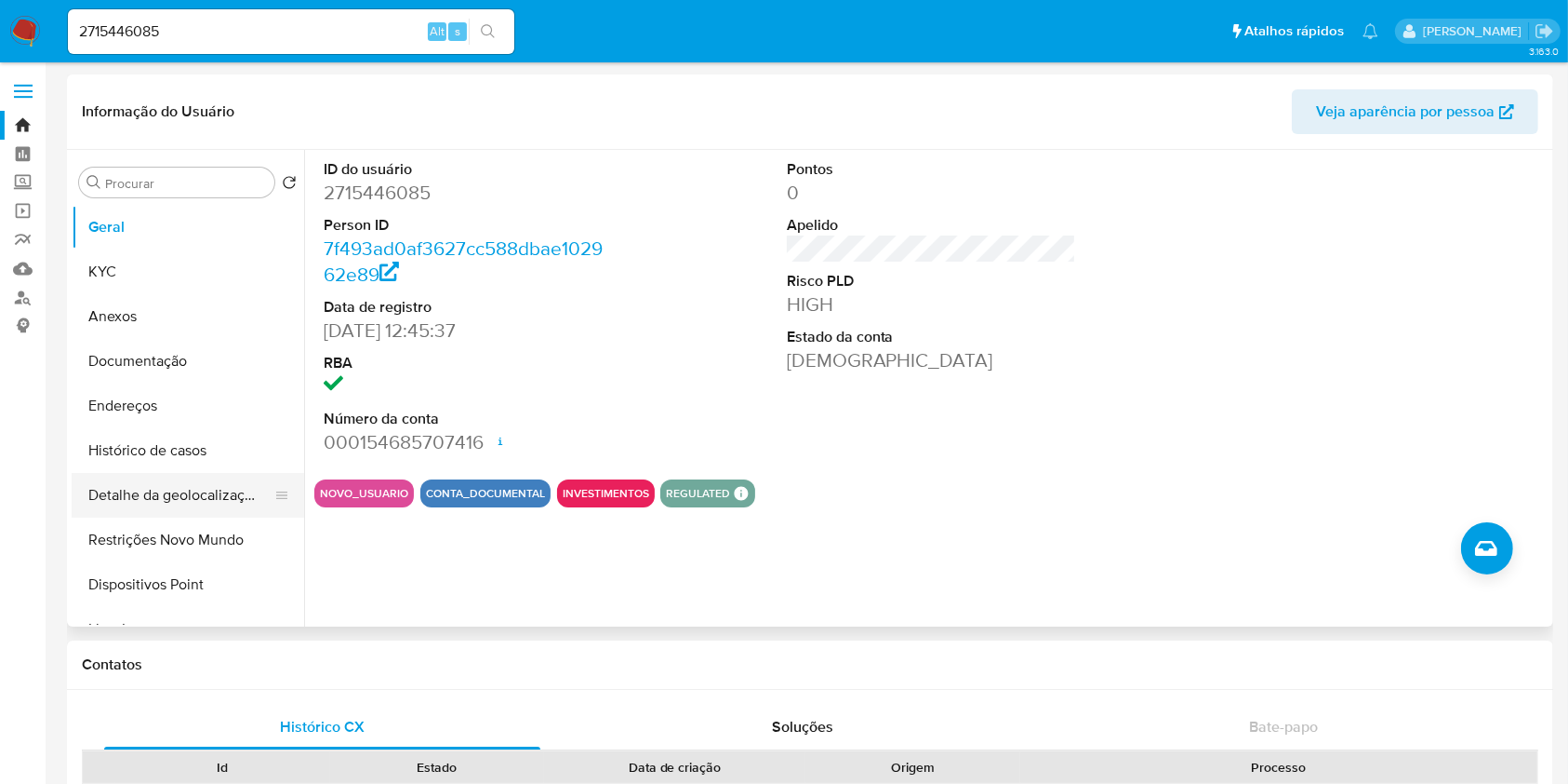
scroll to position [166, 0]
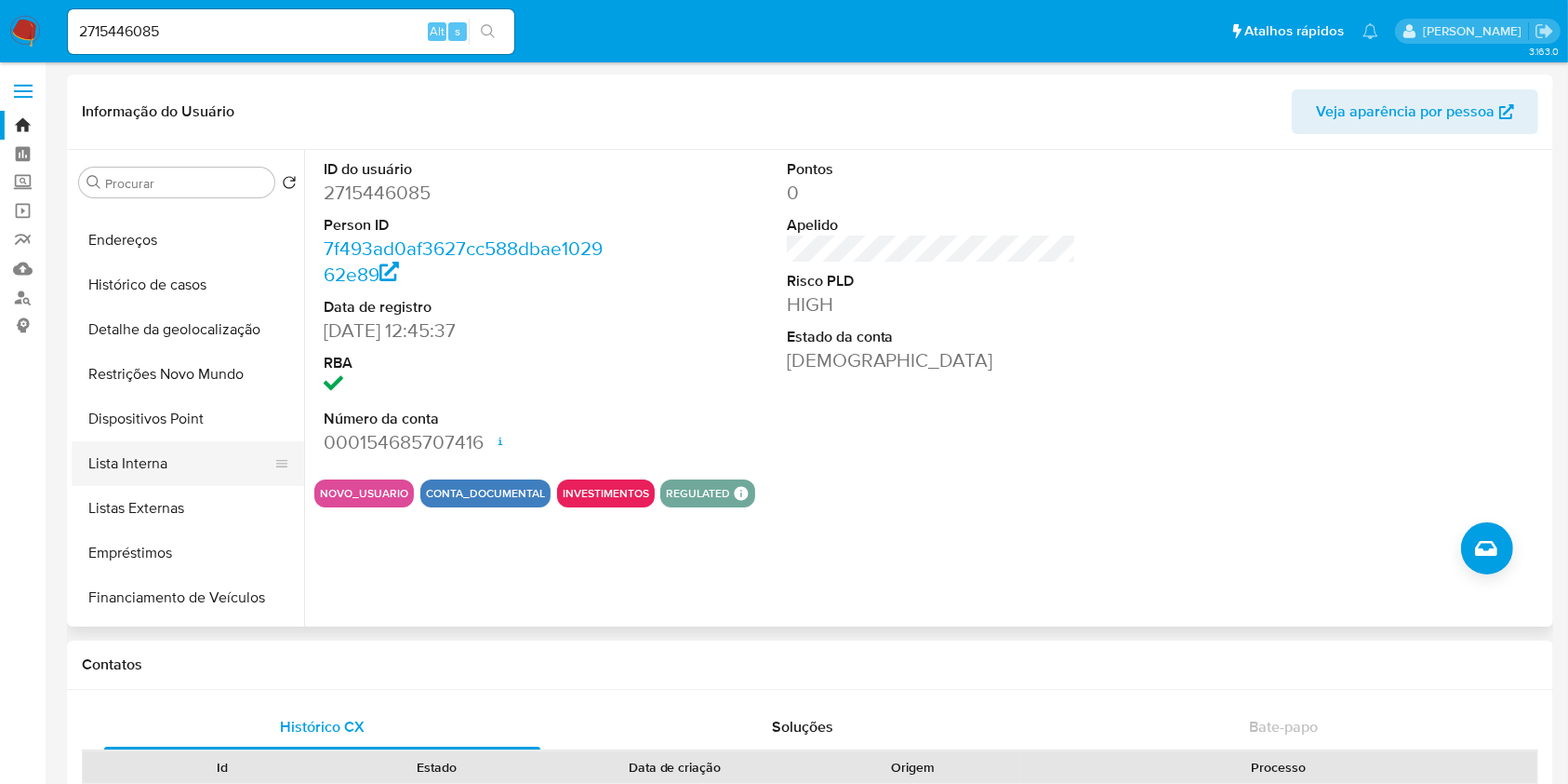
click at [173, 450] on button "Lista Interna" at bounding box center [180, 463] width 217 height 45
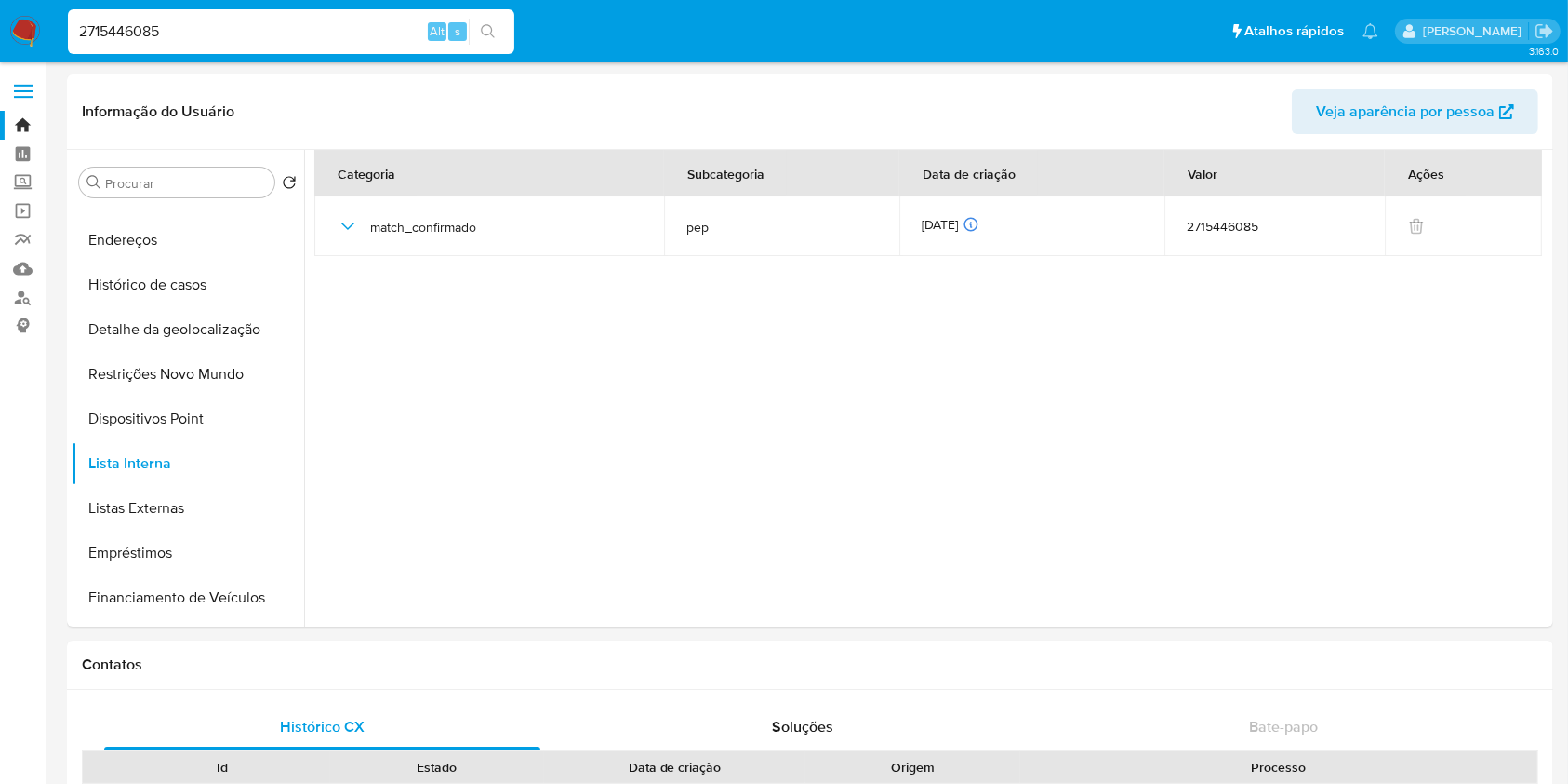
click at [364, 31] on input "2715446085" at bounding box center [291, 31] width 446 height 24
paste input "102132765"
type input "1021327655"
click at [482, 27] on icon "search-icon" at bounding box center [488, 31] width 15 height 15
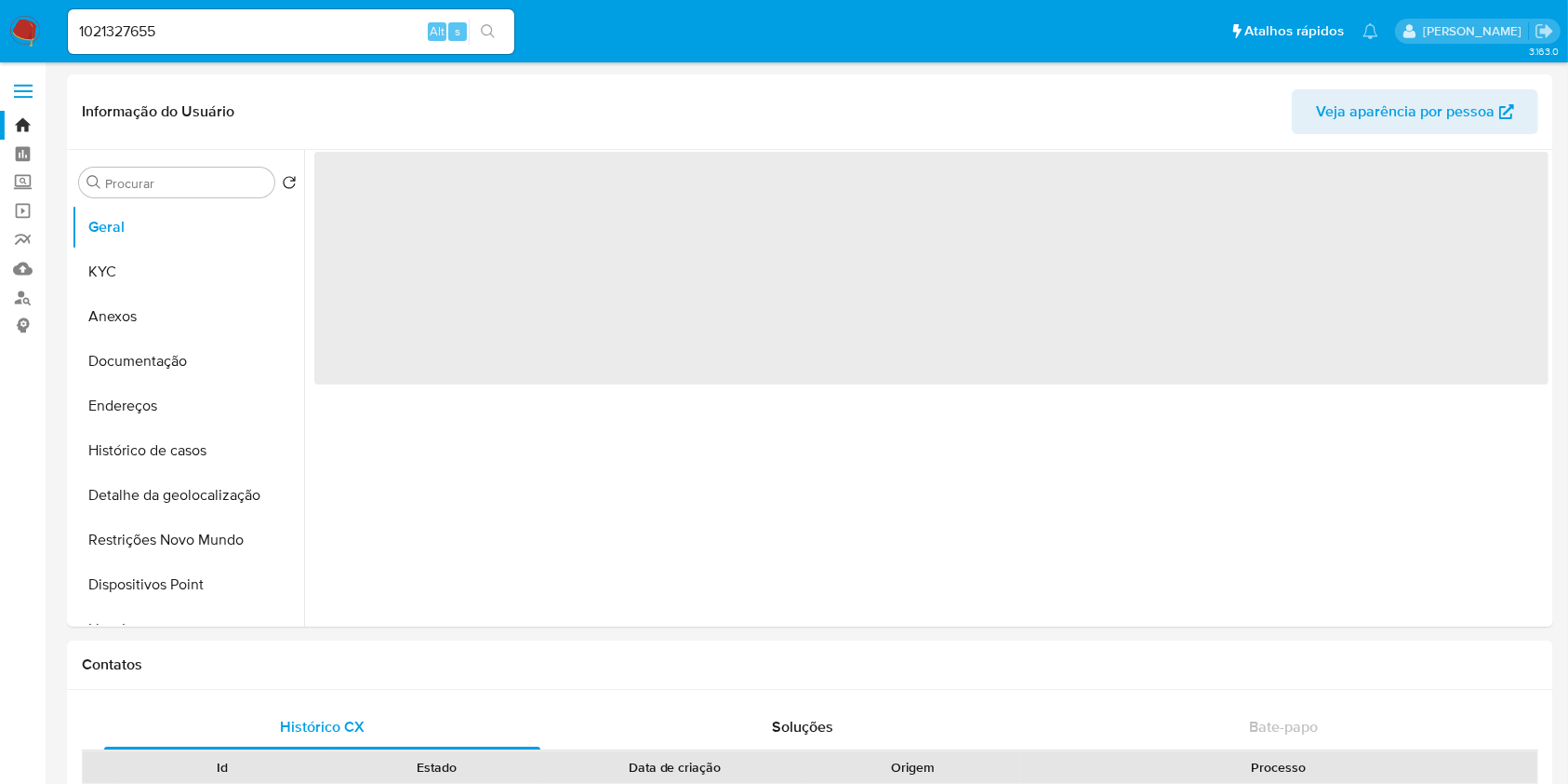
select select "10"
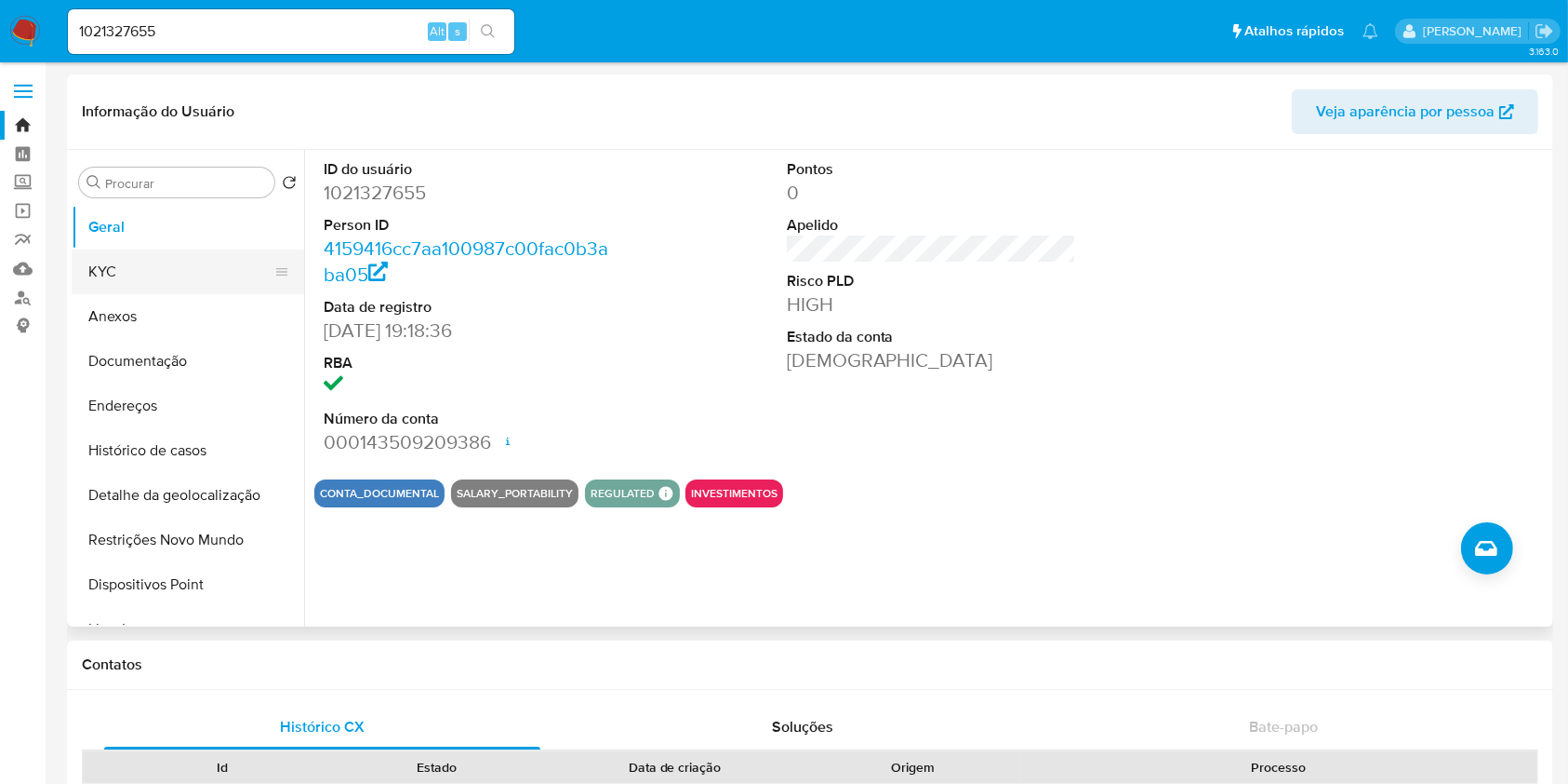
click at [189, 275] on button "KYC" at bounding box center [180, 271] width 217 height 45
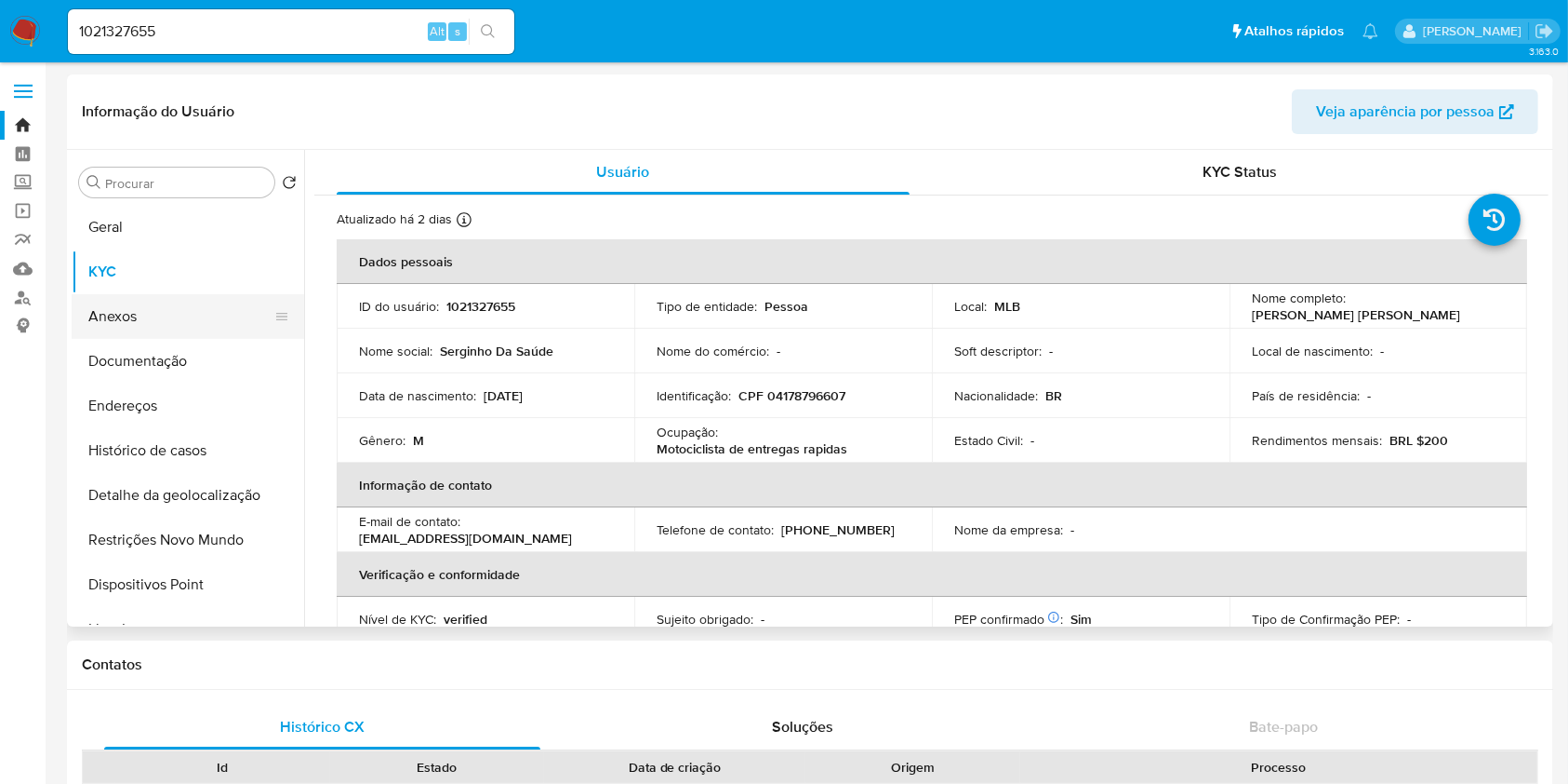
scroll to position [132, 0]
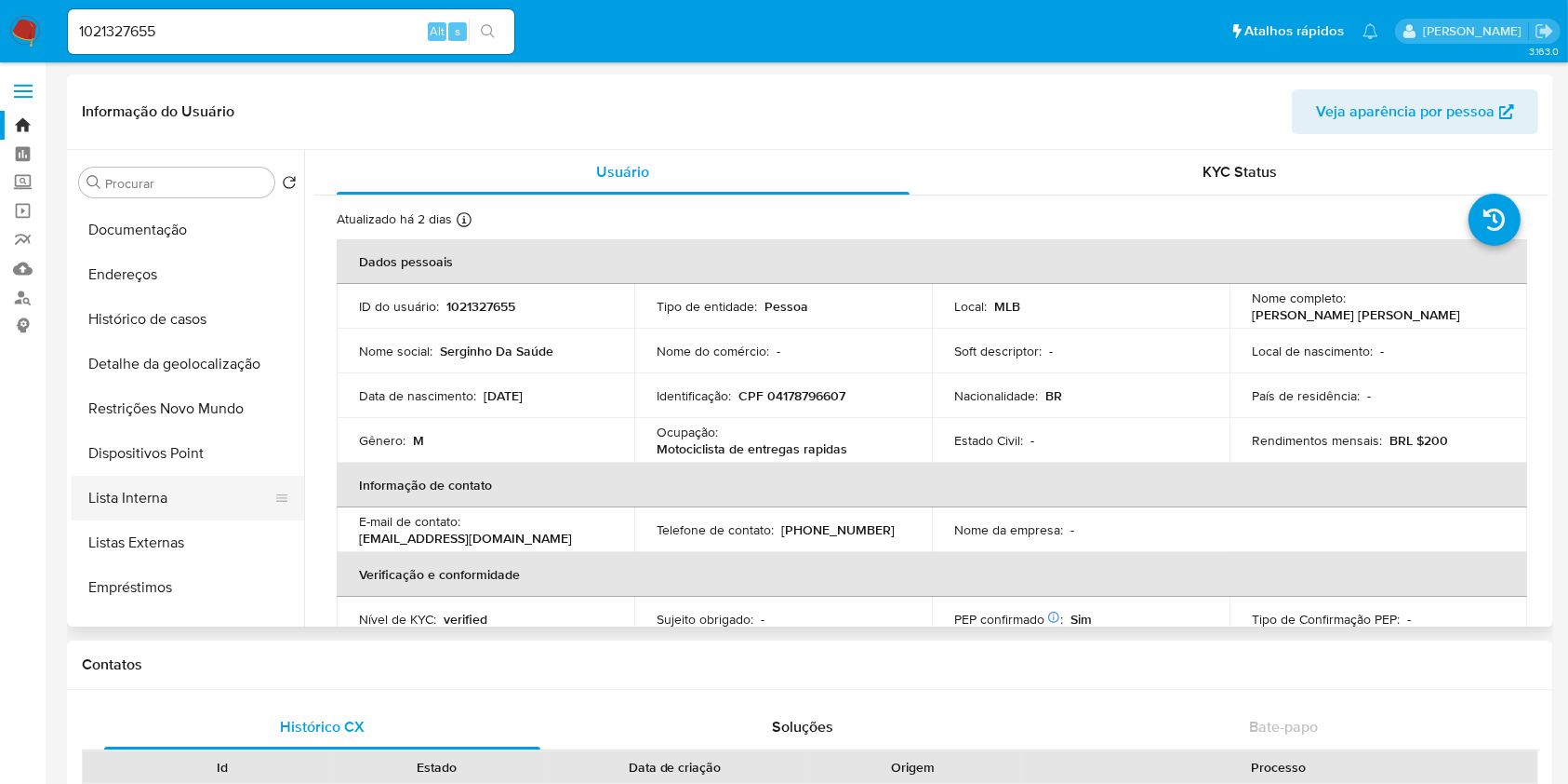
click at [166, 503] on button "Lista Interna" at bounding box center [180, 498] width 217 height 45
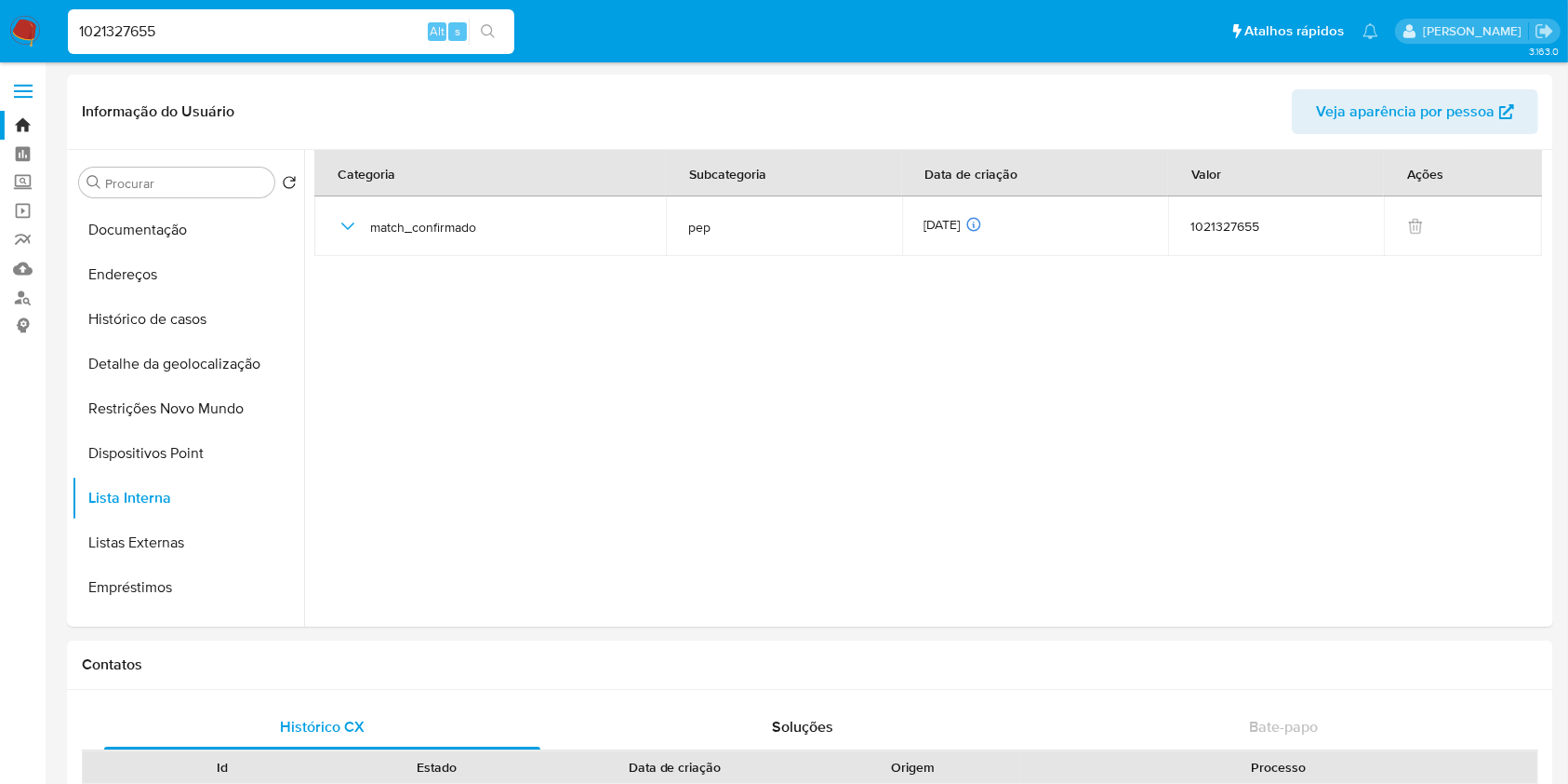
click at [320, 28] on input "1021327655" at bounding box center [291, 31] width 446 height 24
paste input "79492771"
type input "79492771"
click at [493, 33] on icon "search-icon" at bounding box center [488, 31] width 15 height 15
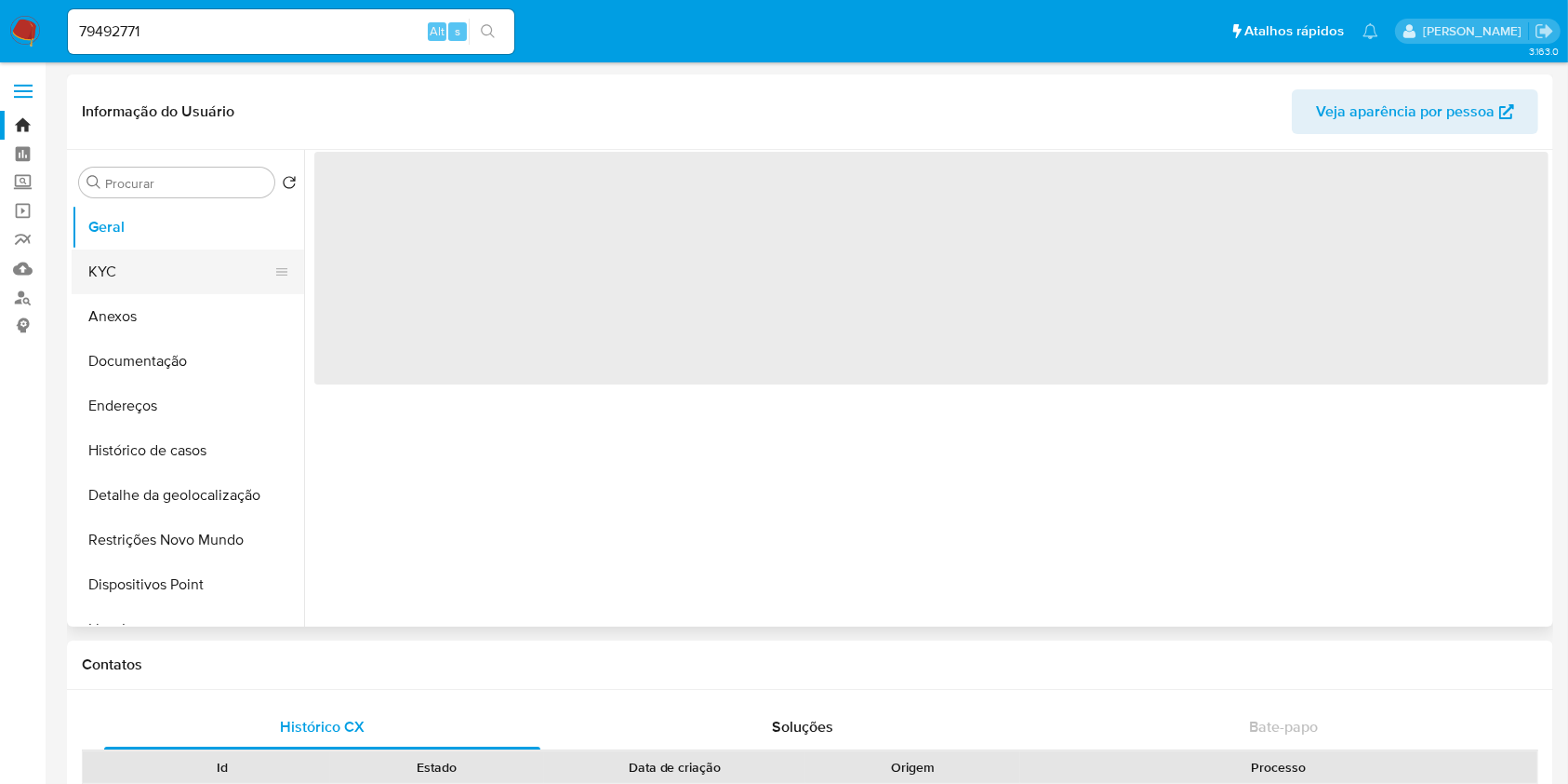
click at [177, 283] on button "KYC" at bounding box center [180, 271] width 217 height 45
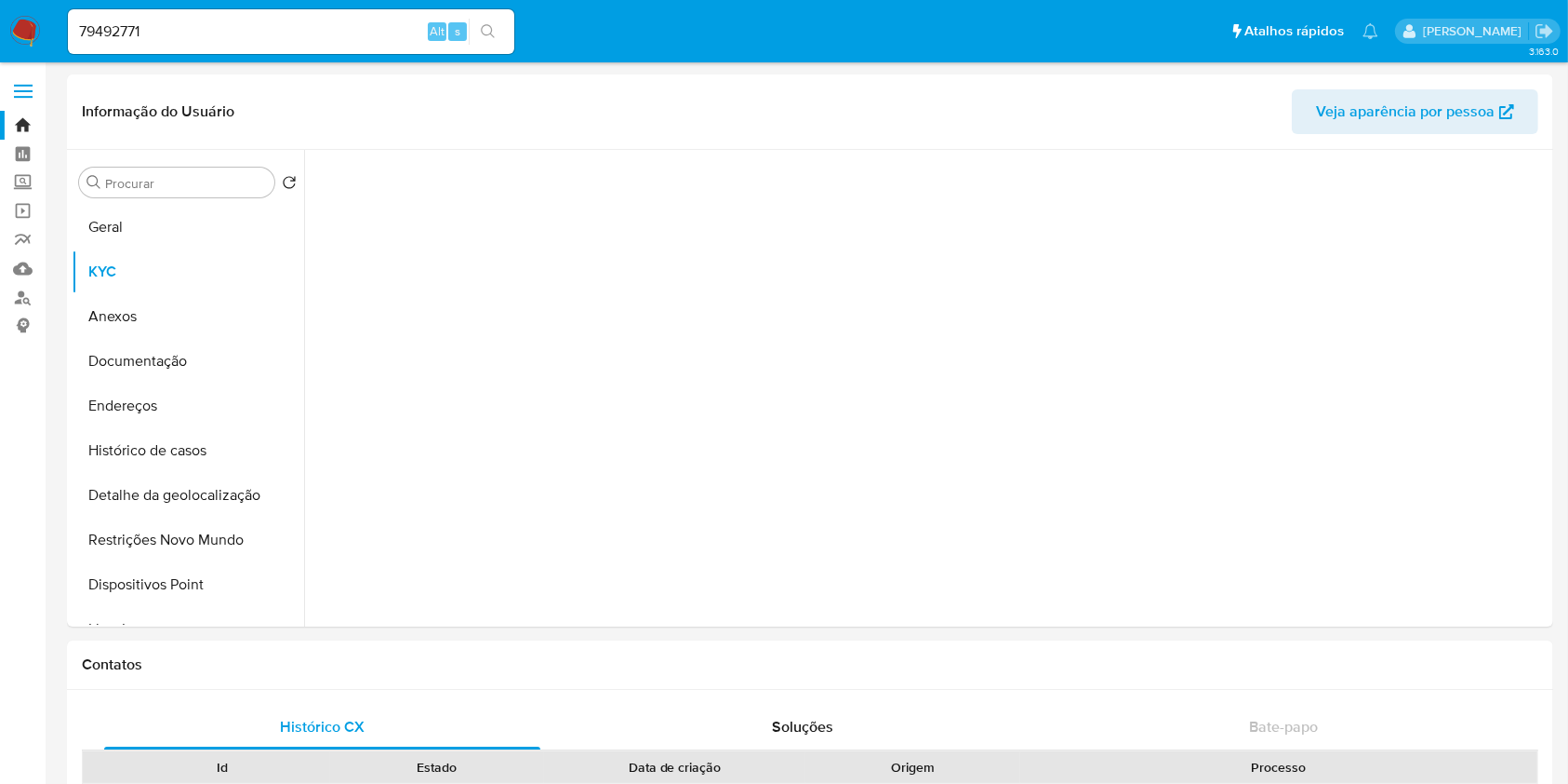
select select "10"
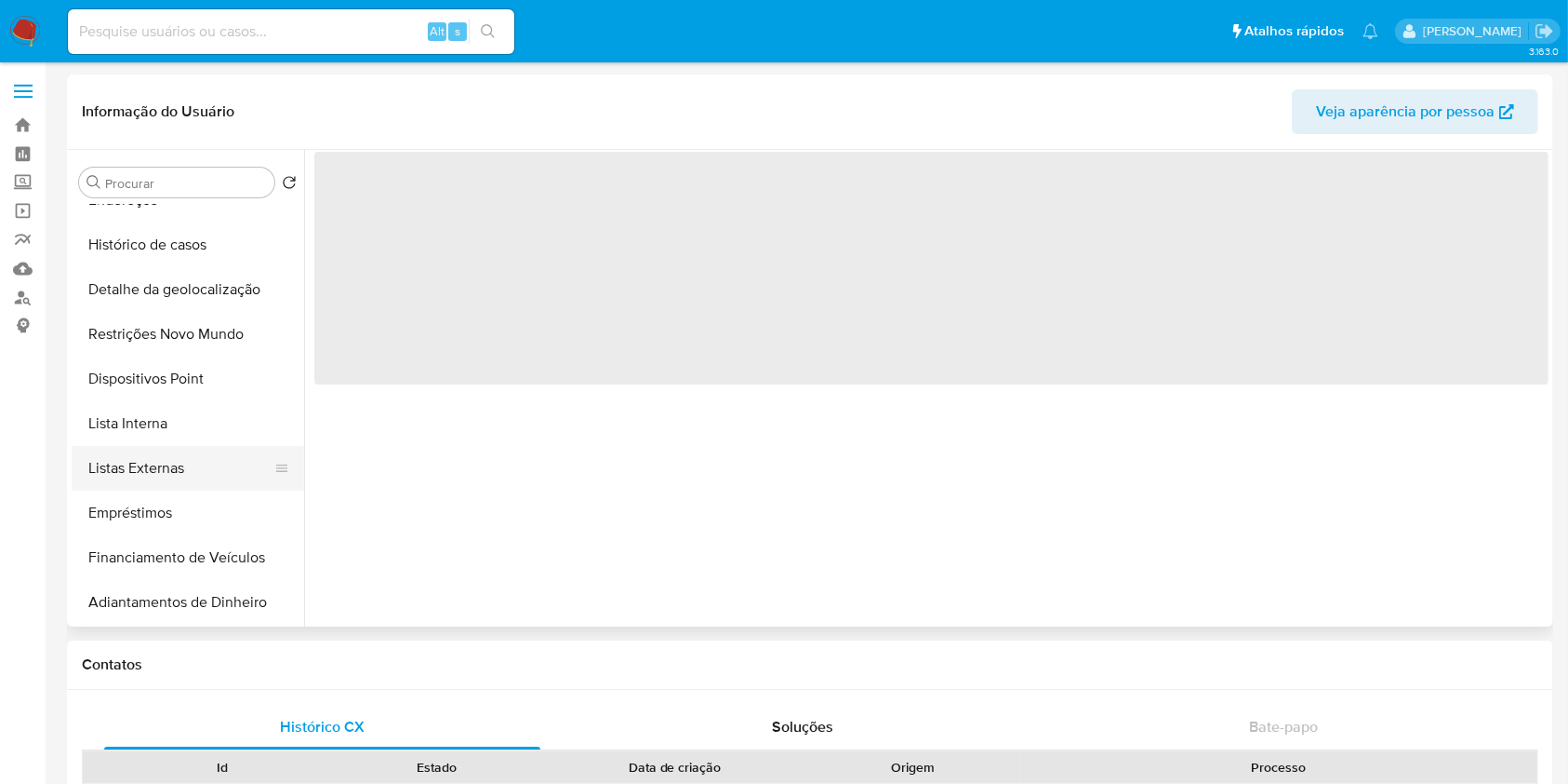
scroll to position [212, 0]
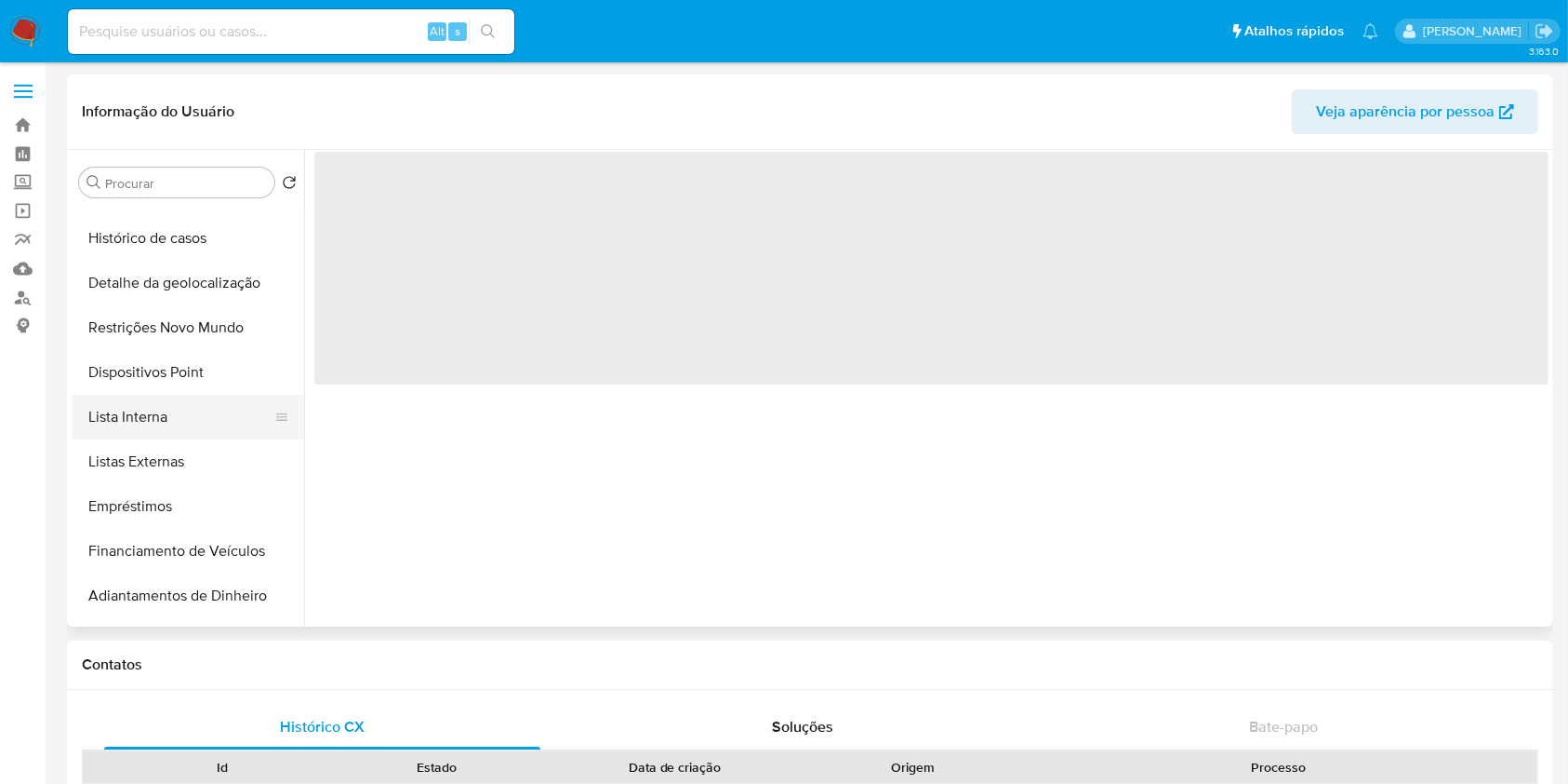
click at [194, 410] on button "Lista Interna" at bounding box center [180, 417] width 217 height 45
select select "10"
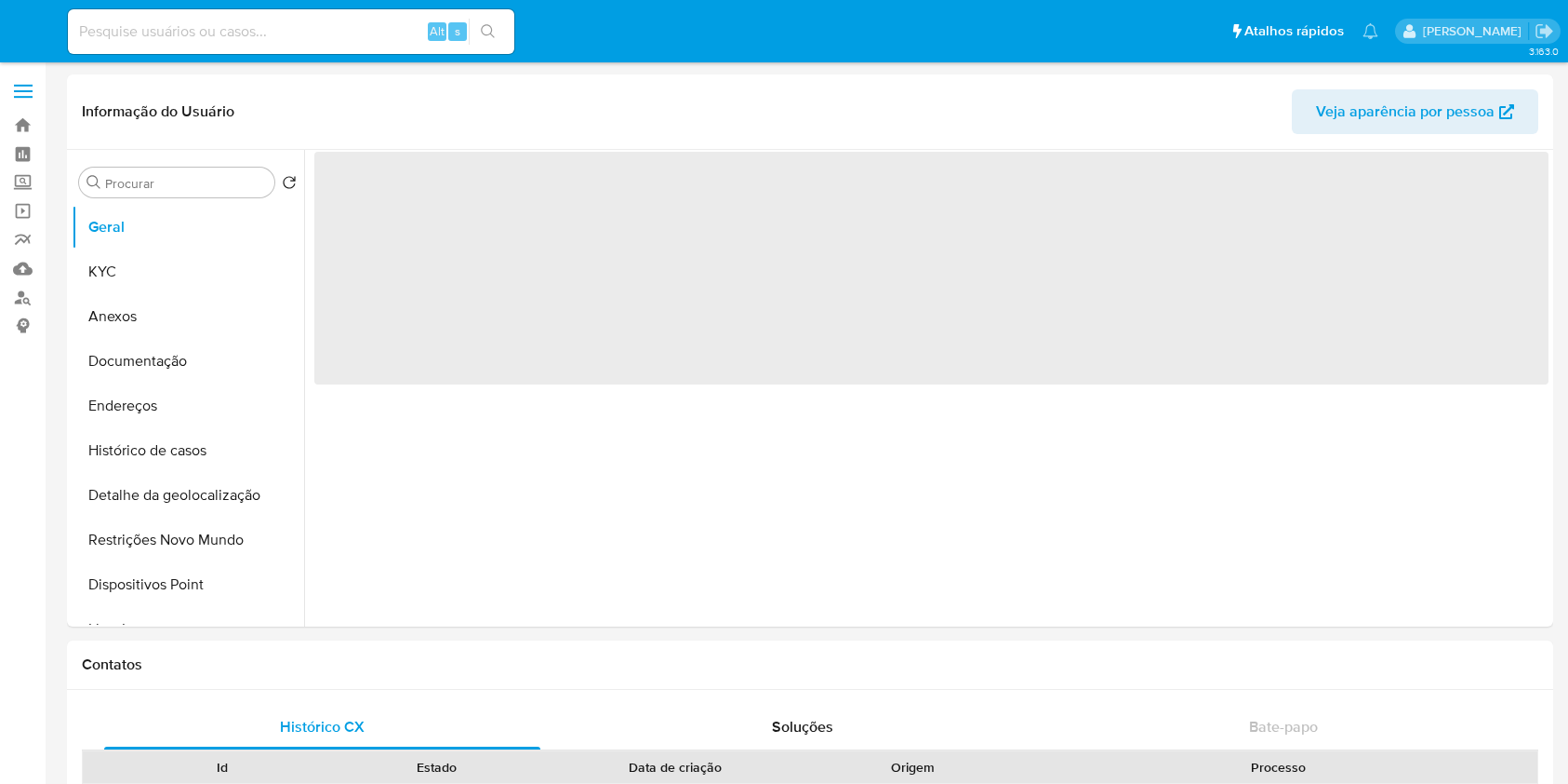
select select "10"
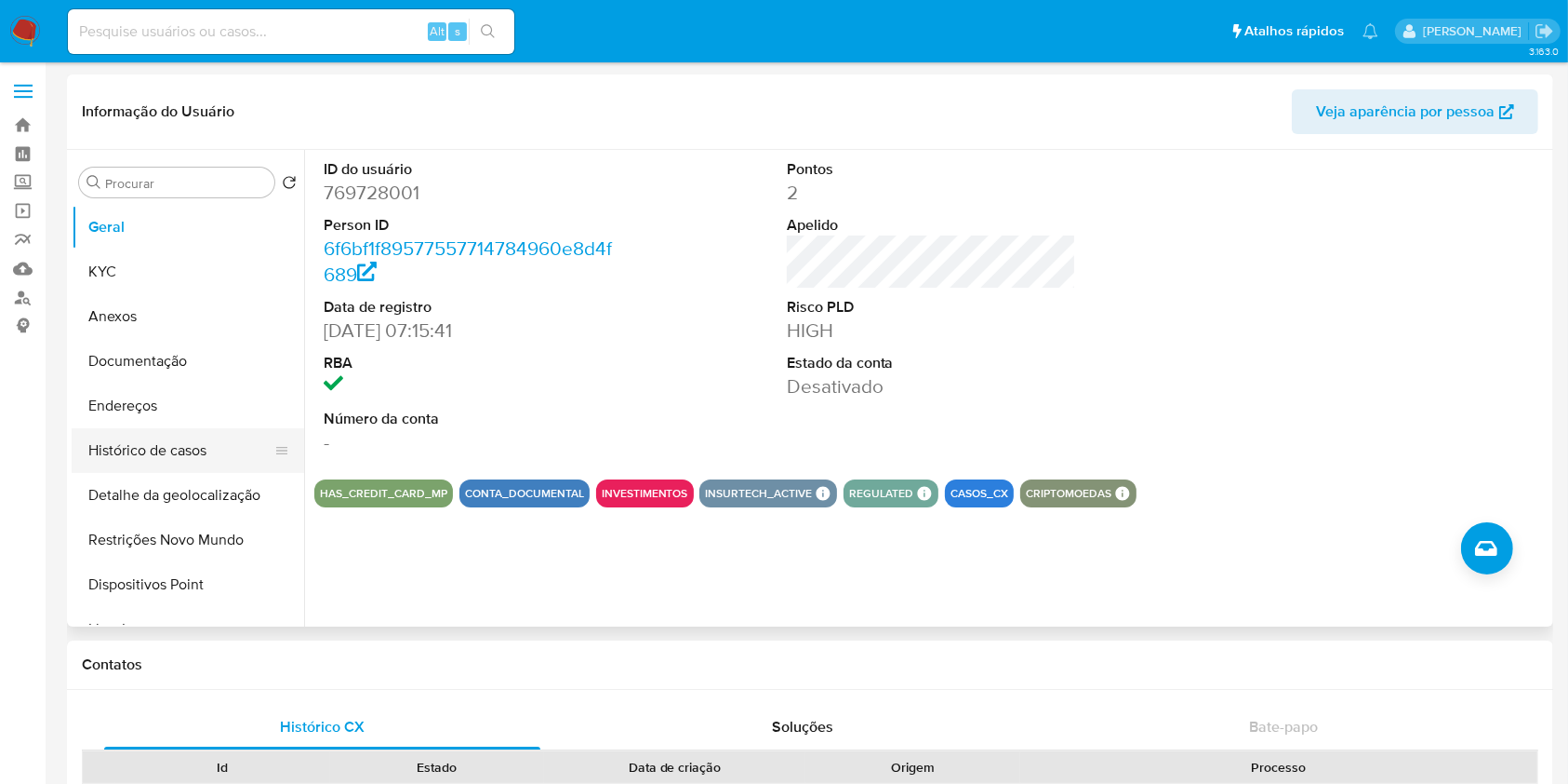
scroll to position [175, 0]
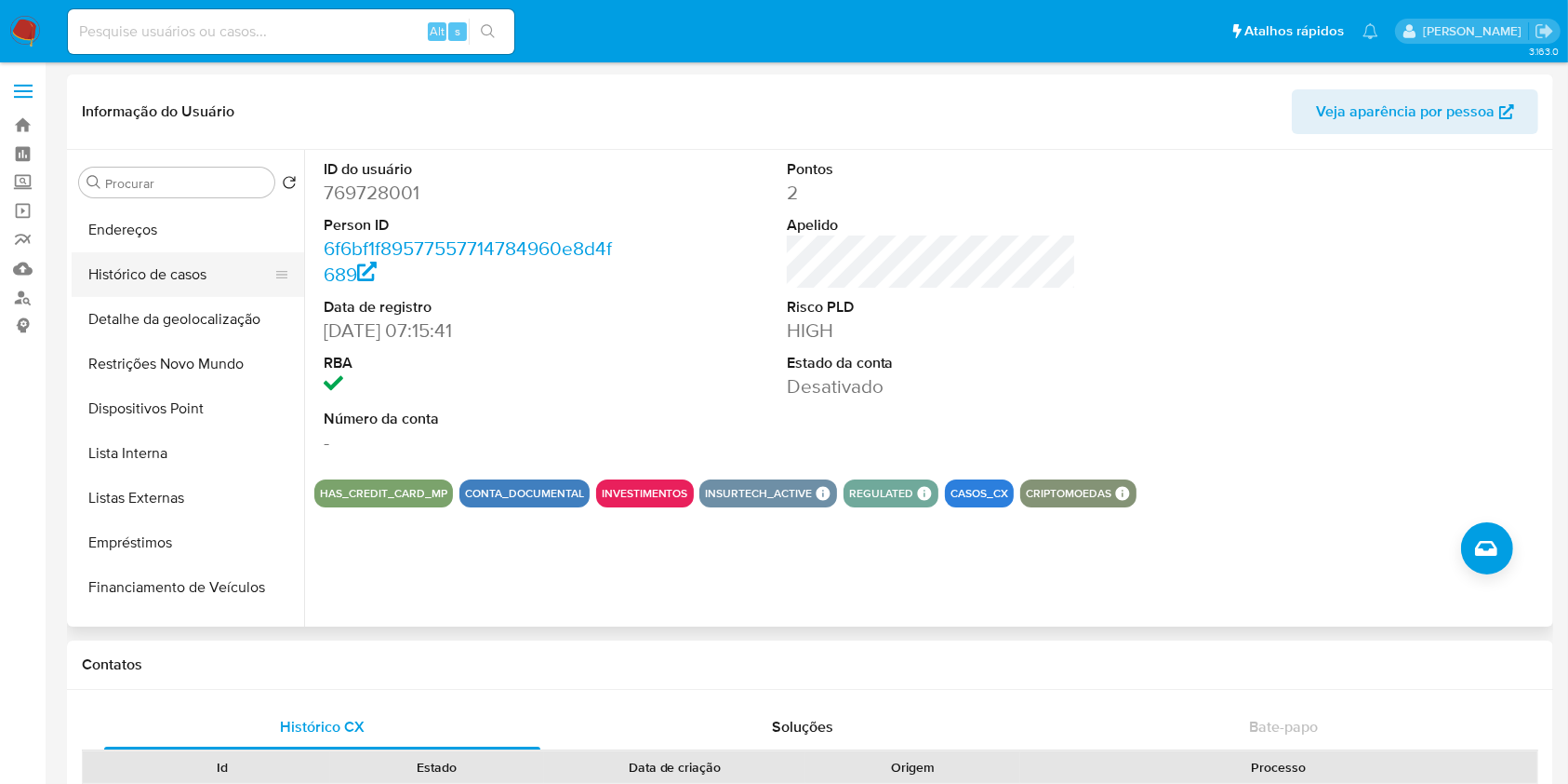
click at [186, 460] on button "Lista Interna" at bounding box center [188, 453] width 233 height 45
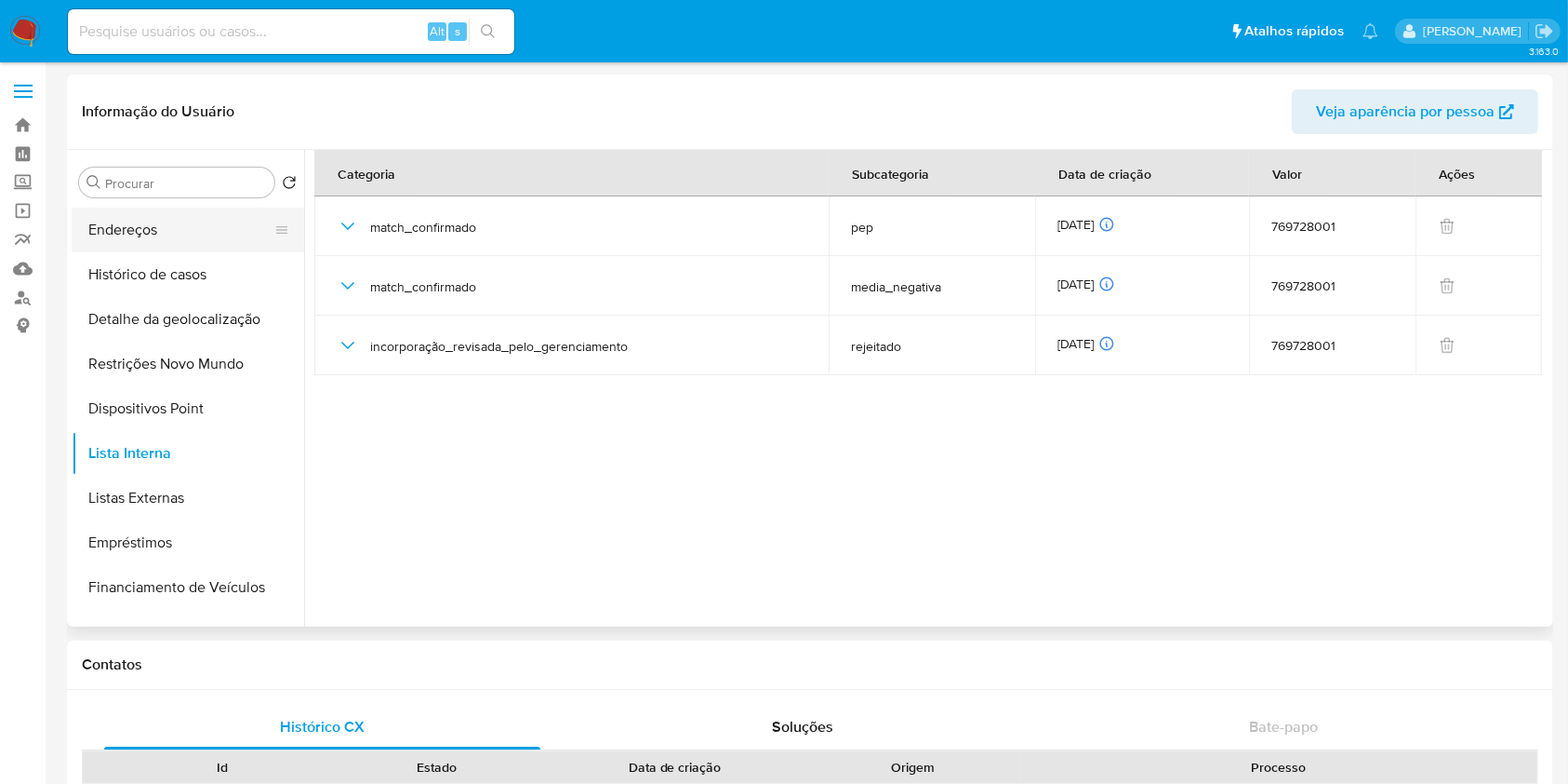
scroll to position [0, 0]
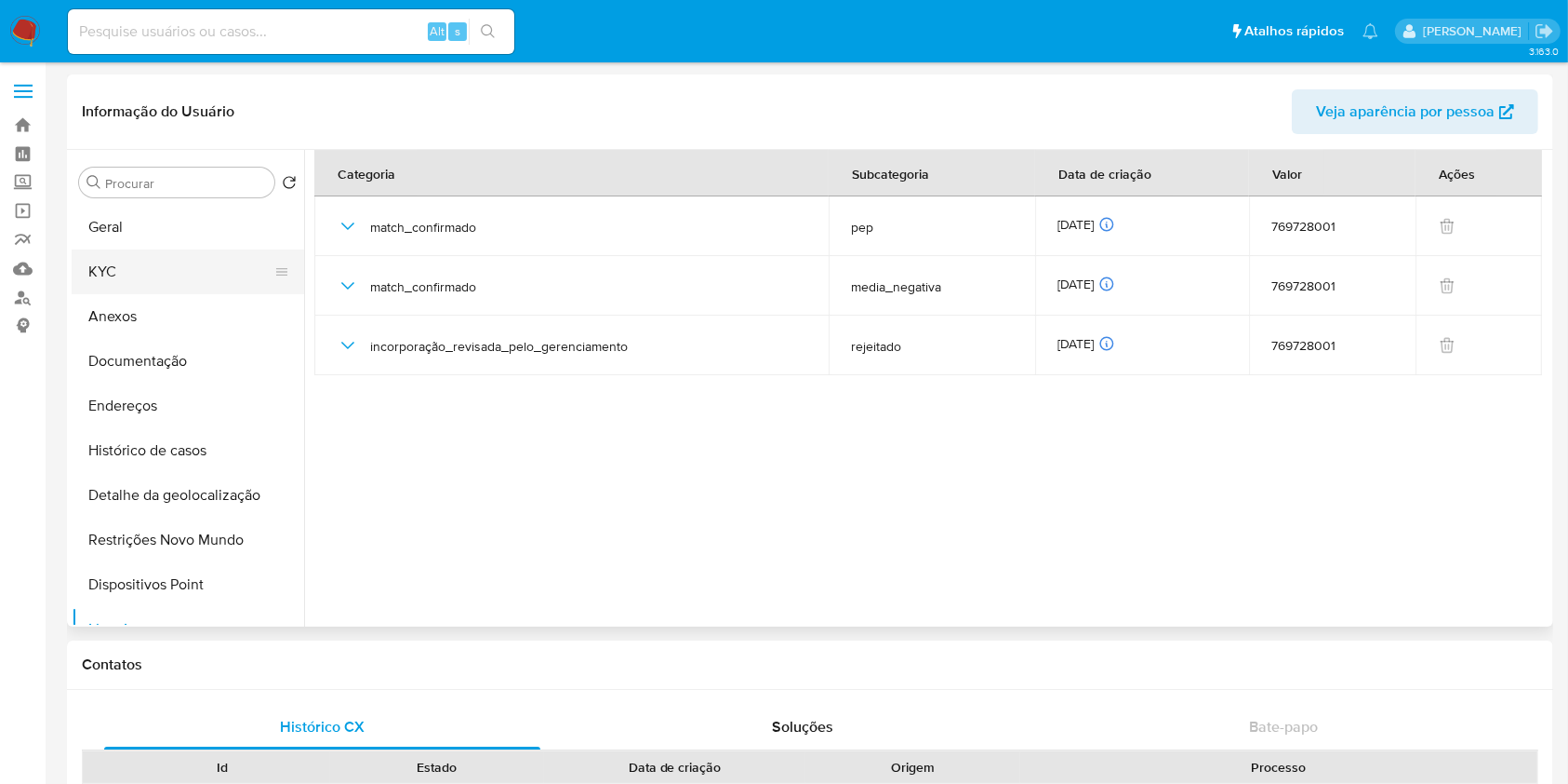
click at [172, 273] on button "KYC" at bounding box center [180, 271] width 217 height 45
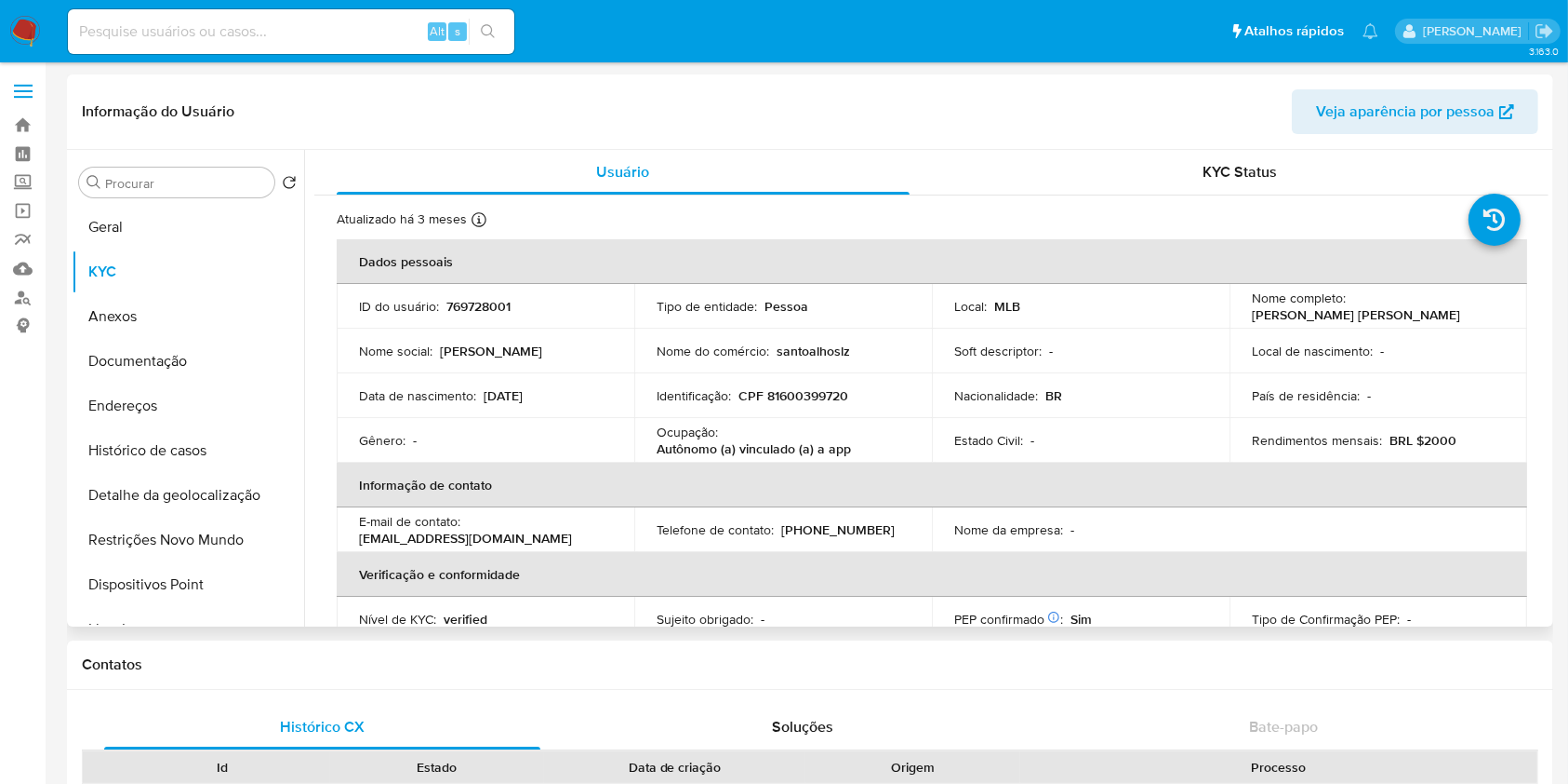
click at [786, 392] on p "CPF 81600399720" at bounding box center [793, 396] width 110 height 17
copy p "81600399720"
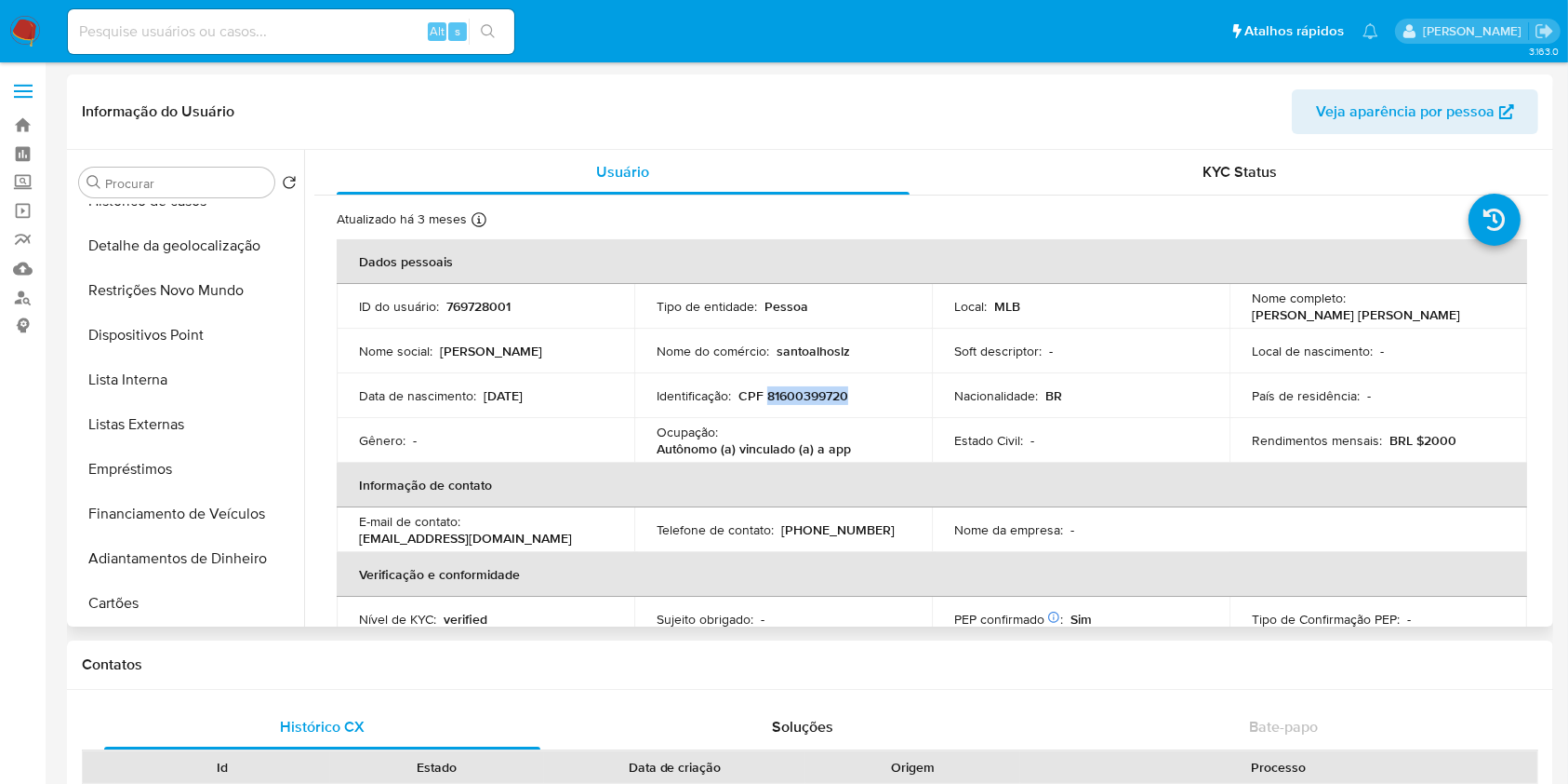
scroll to position [252, 0]
click at [224, 376] on button "Lista Interna" at bounding box center [180, 377] width 217 height 45
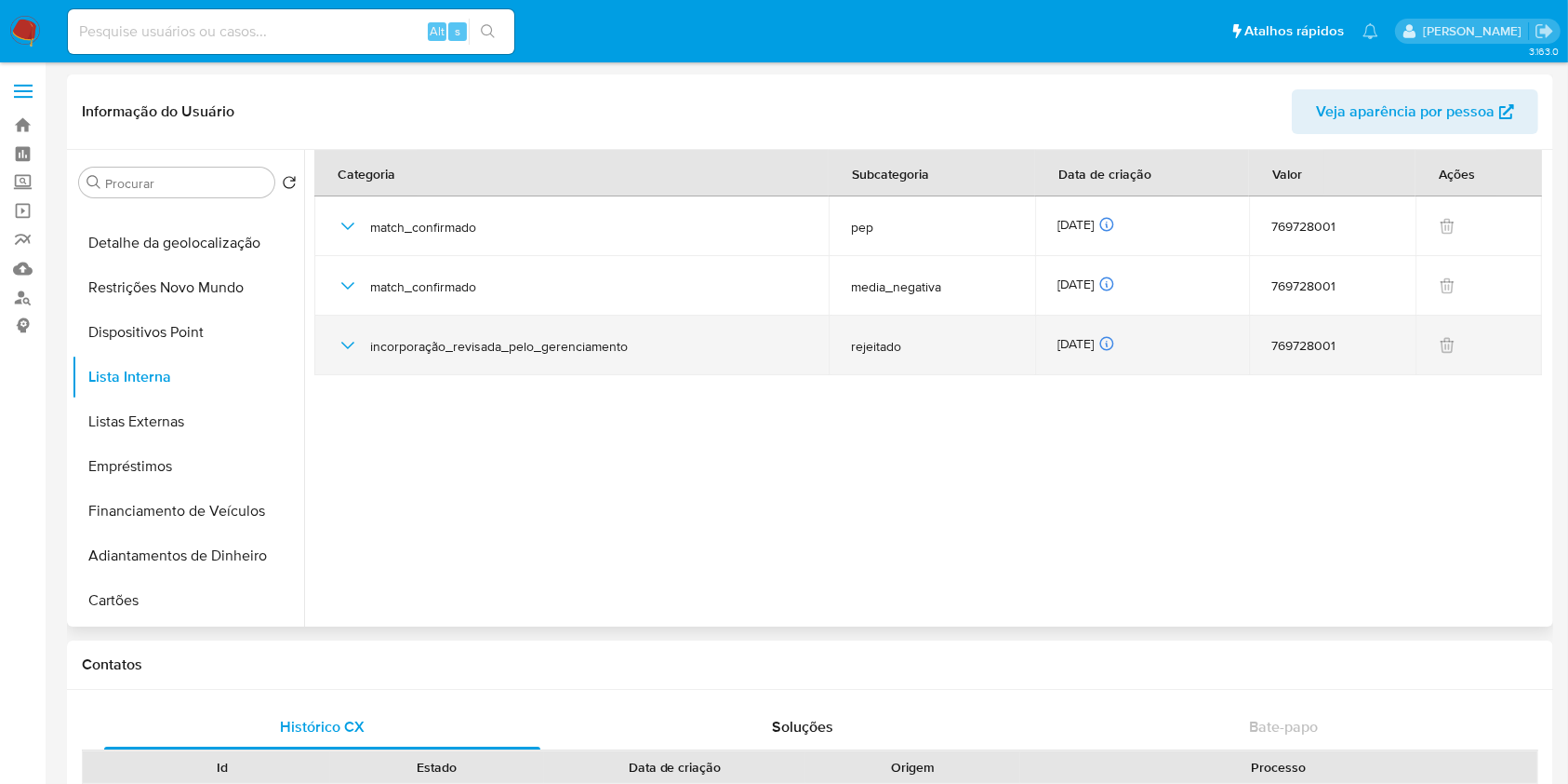
click at [1088, 346] on div "[DATE] [DATE] 08:35:10" at bounding box center [1142, 344] width 170 height 20
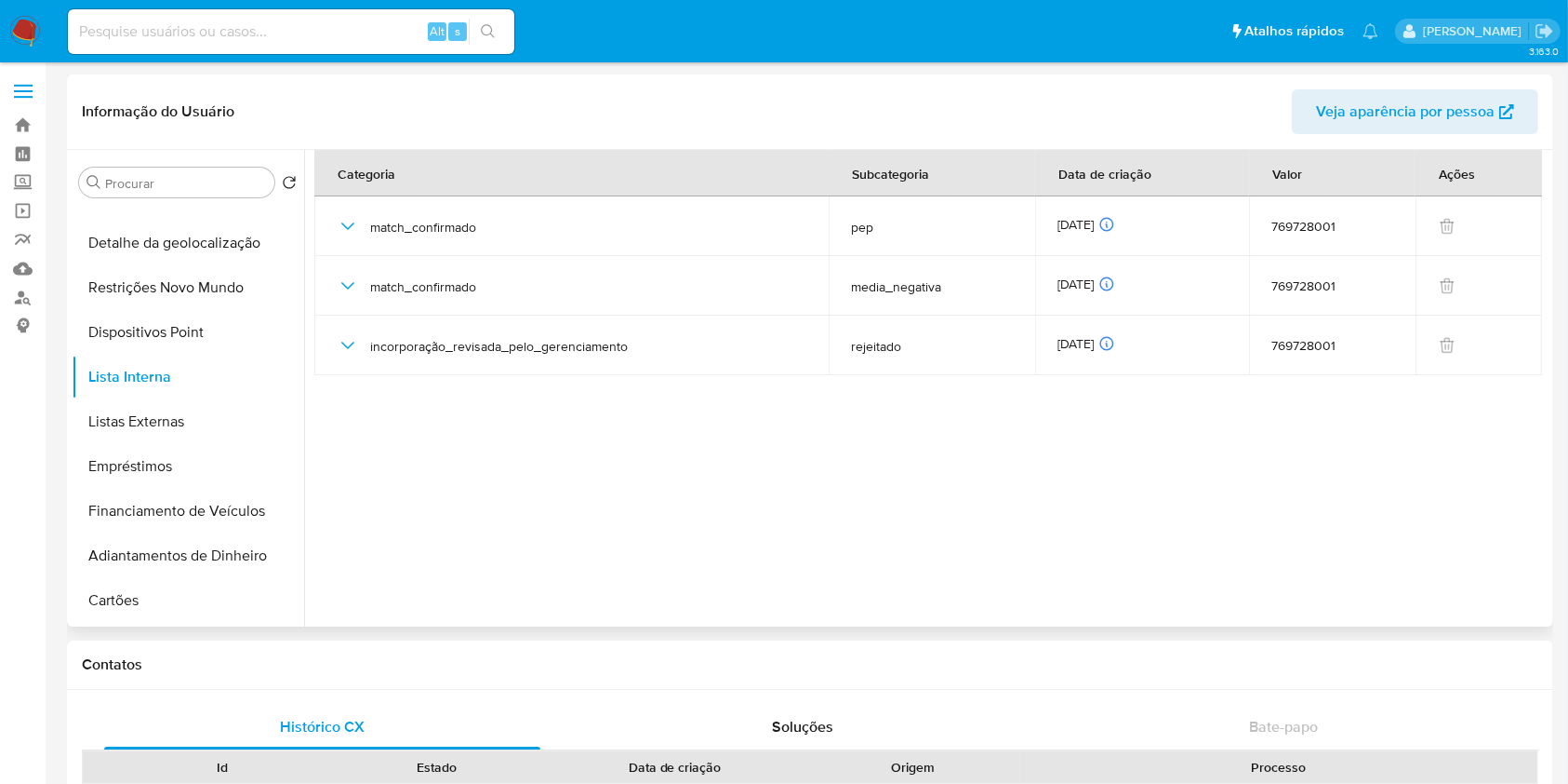
click at [744, 80] on div "Informação do Usuário Veja aparência por pessoa" at bounding box center [809, 112] width 1486 height 75
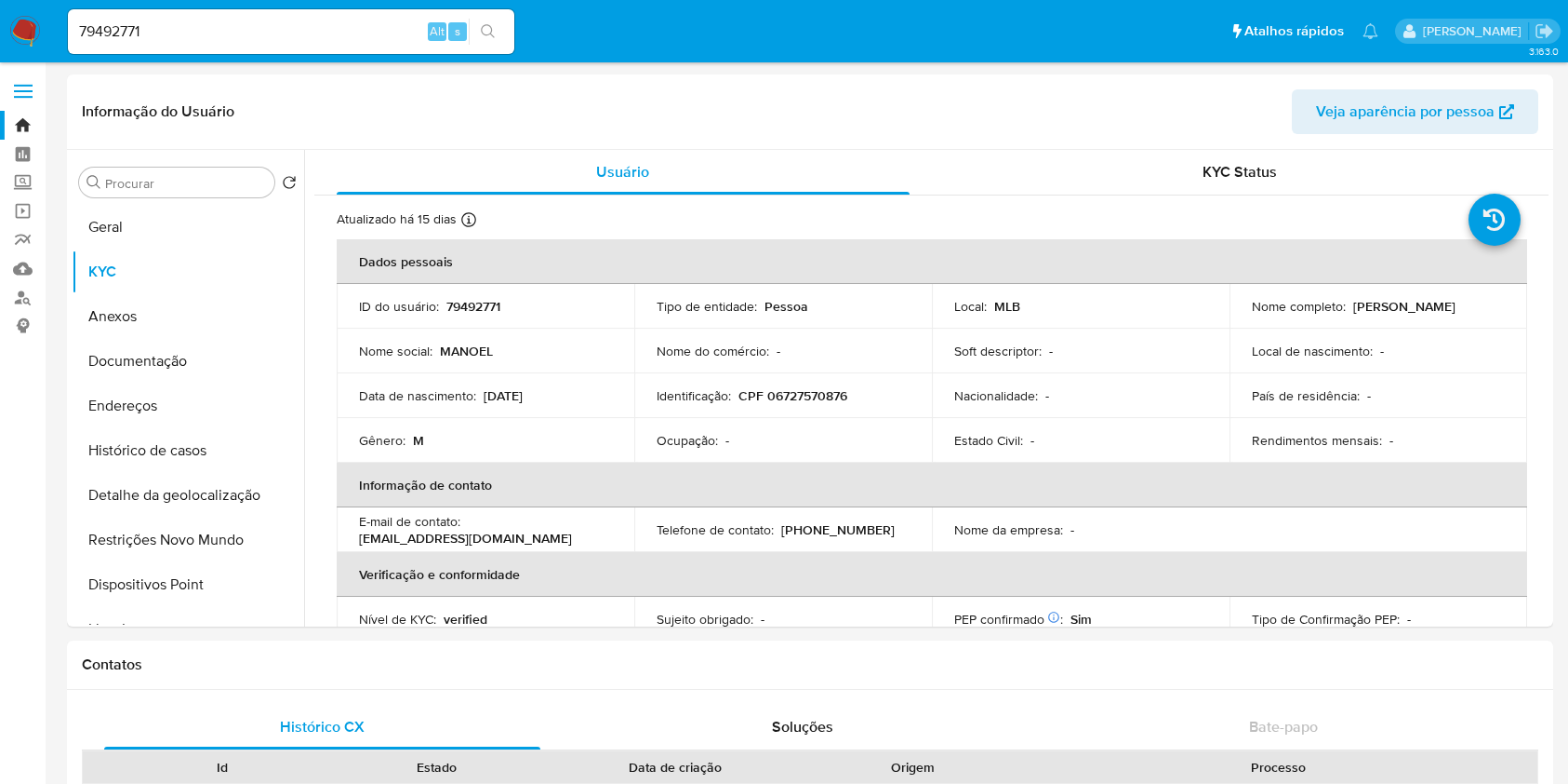
select select "10"
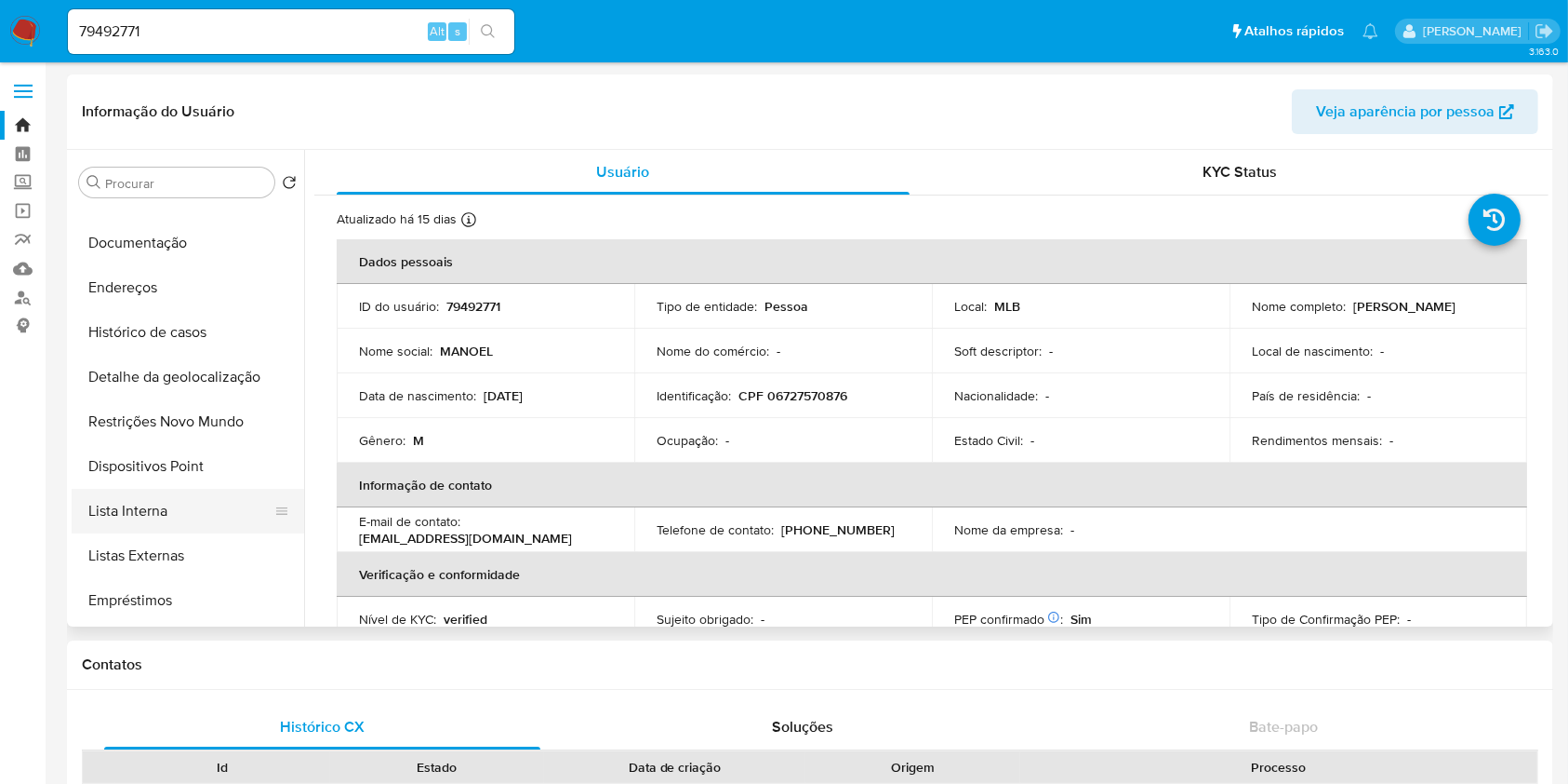
click at [164, 513] on button "Lista Interna" at bounding box center [180, 510] width 217 height 45
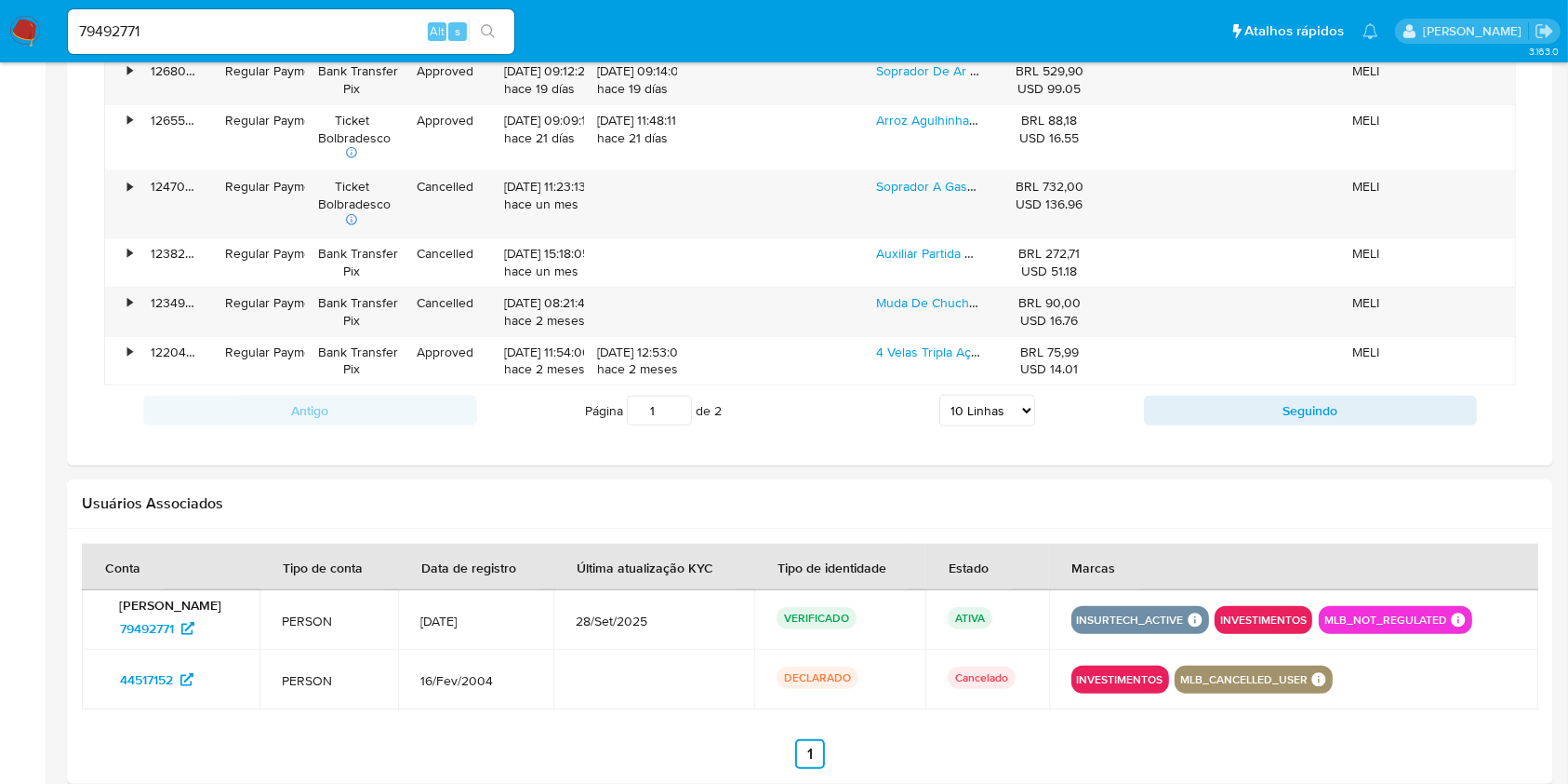
scroll to position [1638, 0]
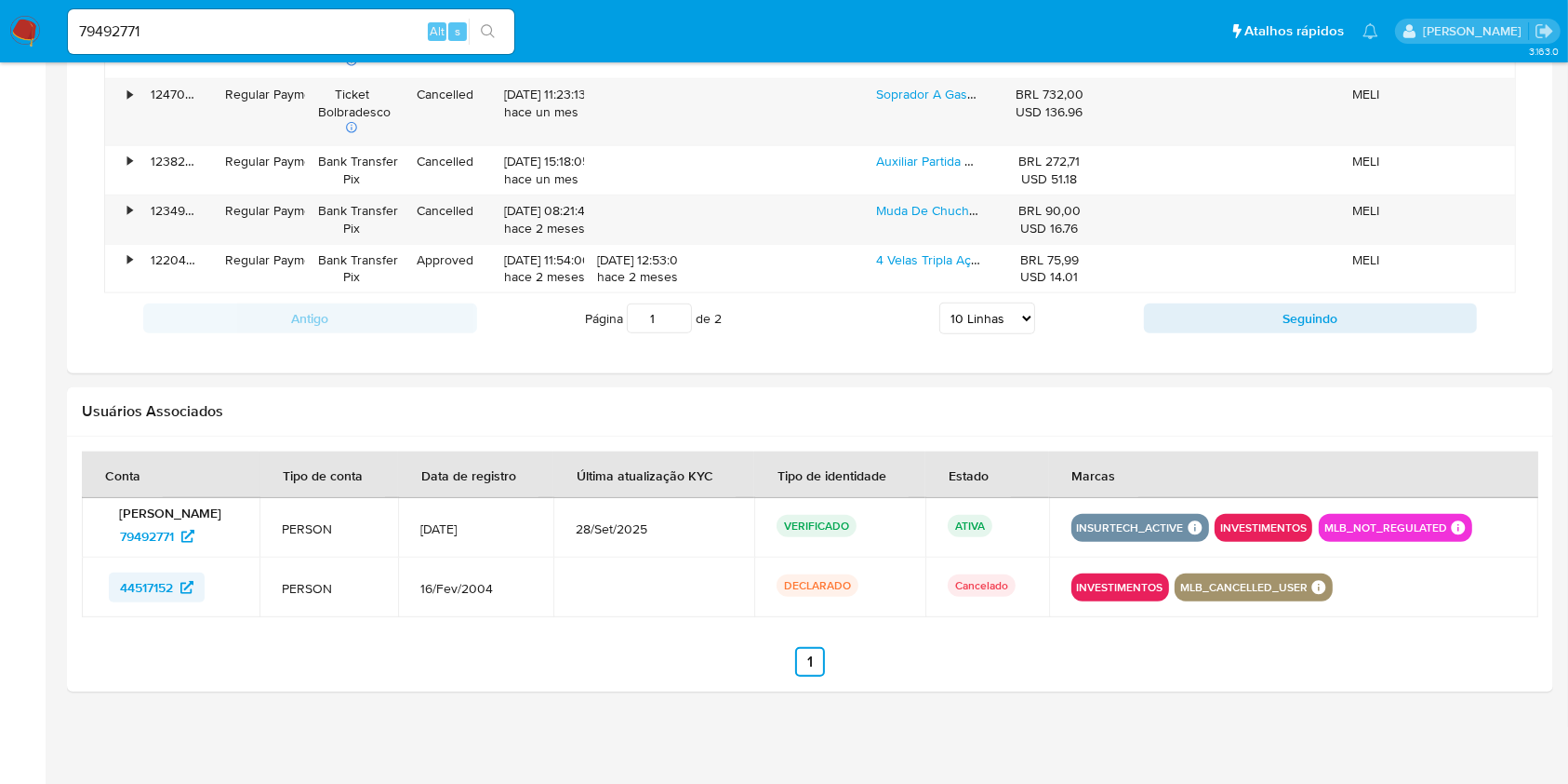
click at [164, 586] on span "44517152" at bounding box center [147, 587] width 53 height 30
click at [346, 27] on input "79492771" at bounding box center [291, 31] width 446 height 24
paste input "259401729"
type input "259401729"
click at [483, 27] on icon "search-icon" at bounding box center [488, 31] width 15 height 15
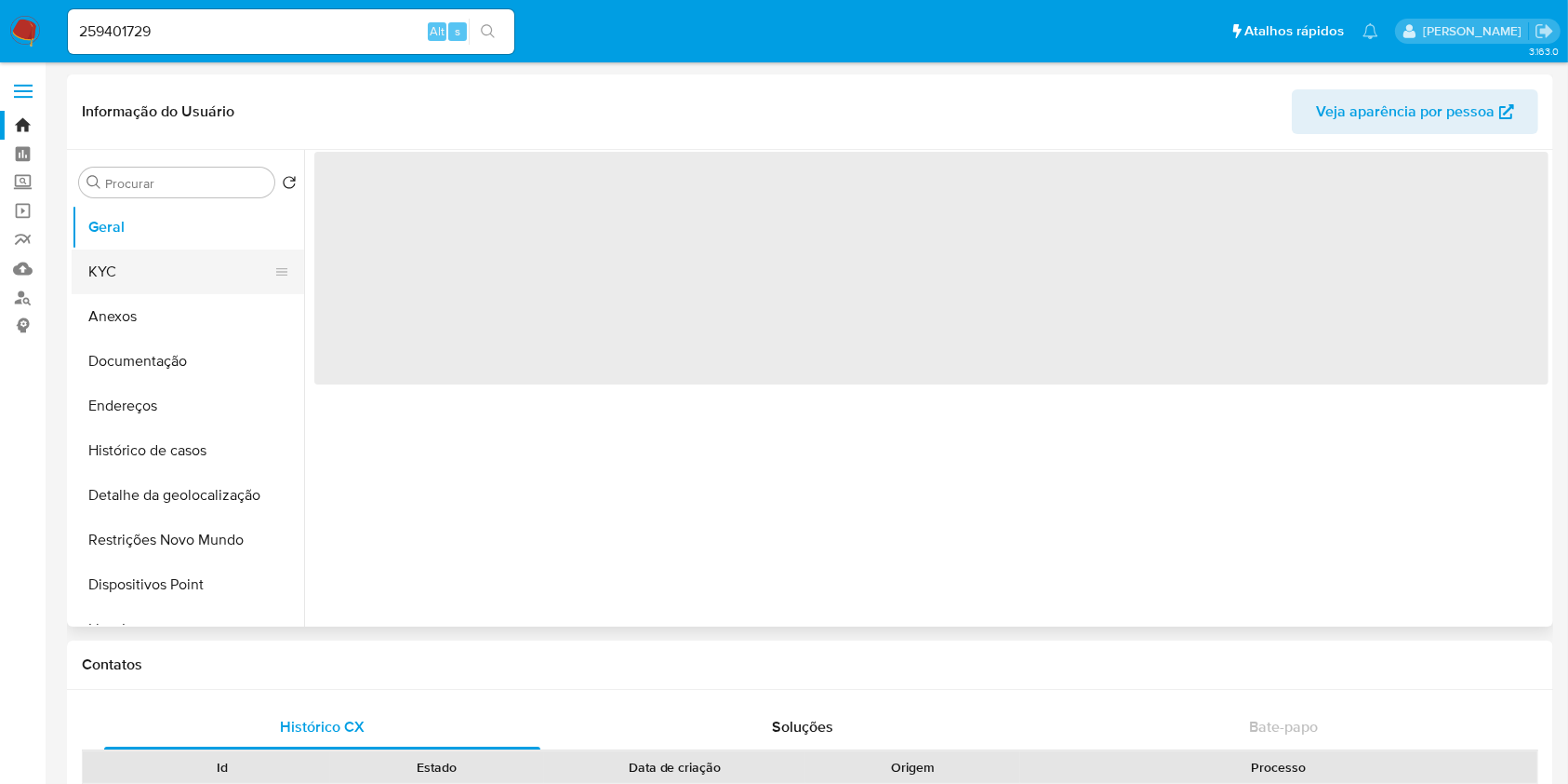
select select "10"
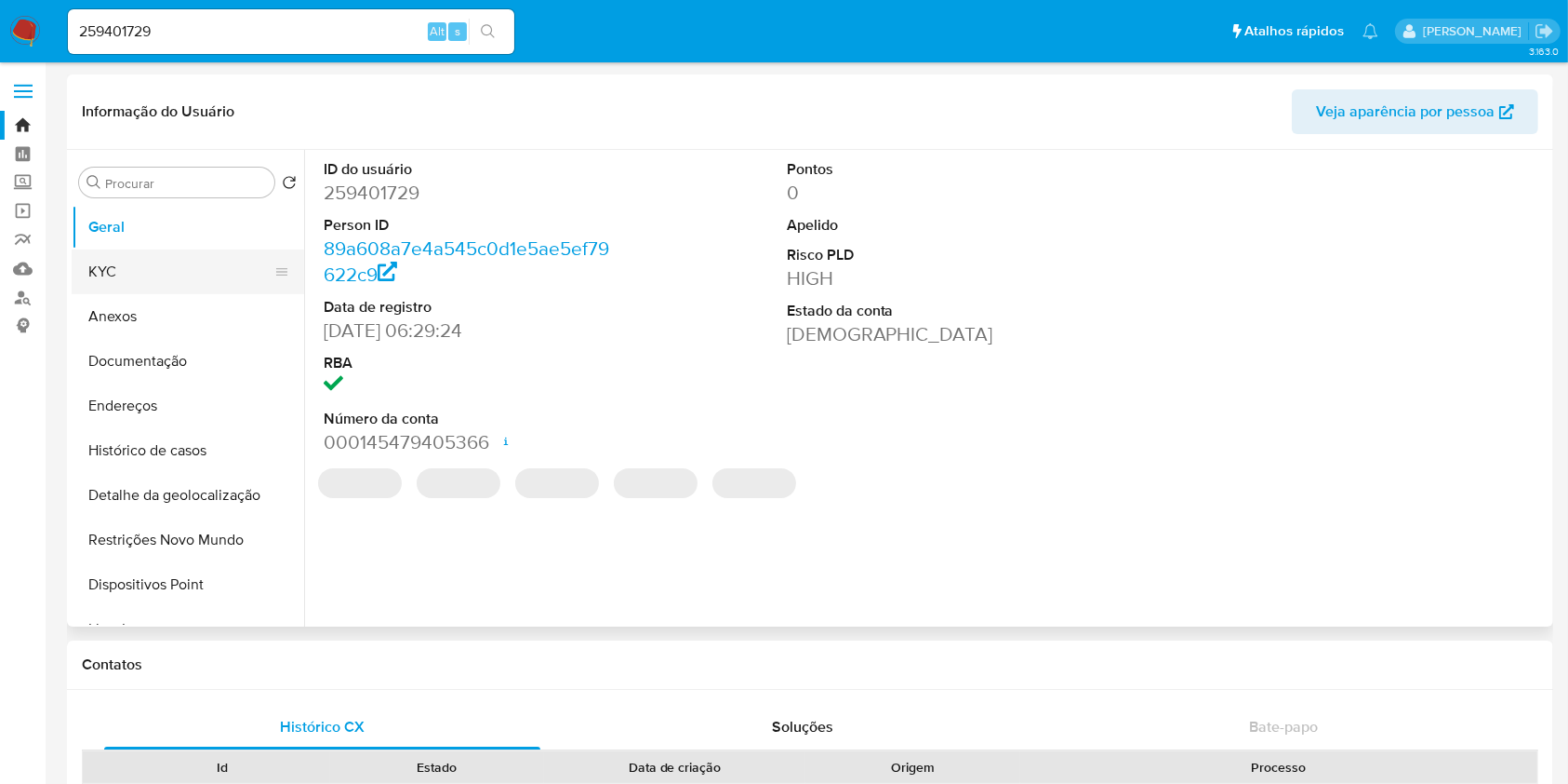
click at [231, 258] on button "KYC" at bounding box center [180, 271] width 217 height 45
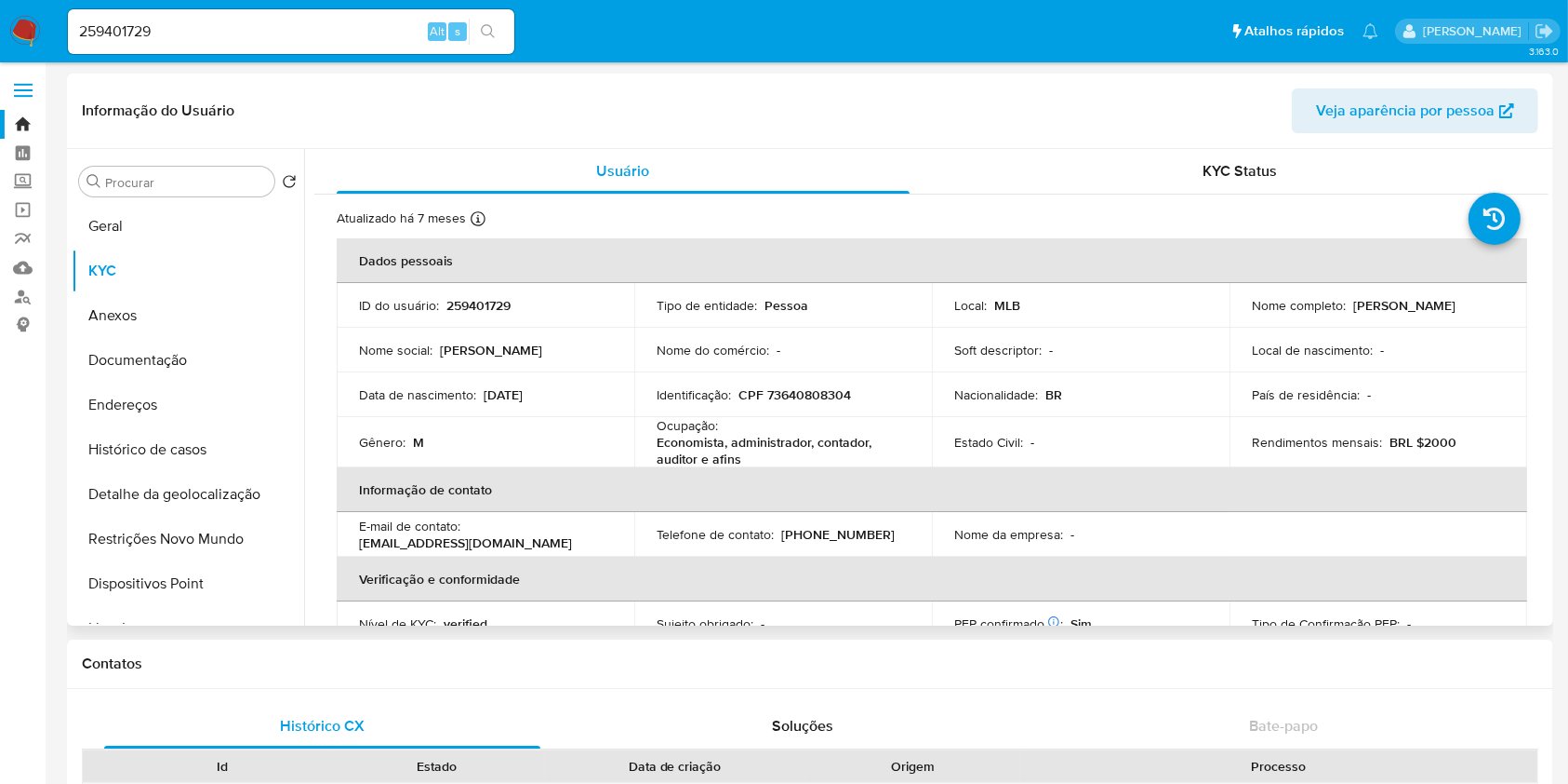
scroll to position [278, 0]
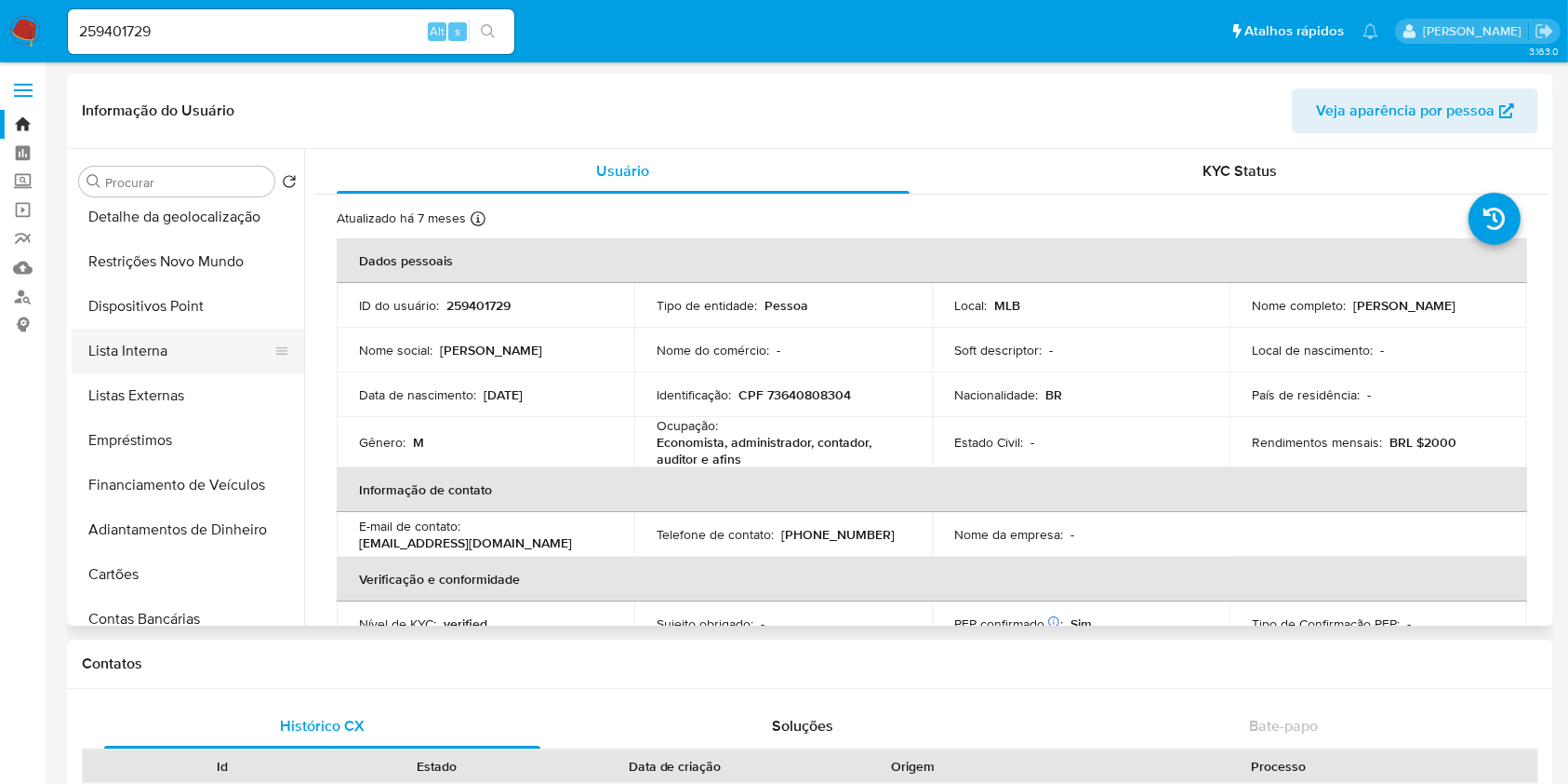
click at [215, 361] on button "Lista Interna" at bounding box center [180, 350] width 217 height 45
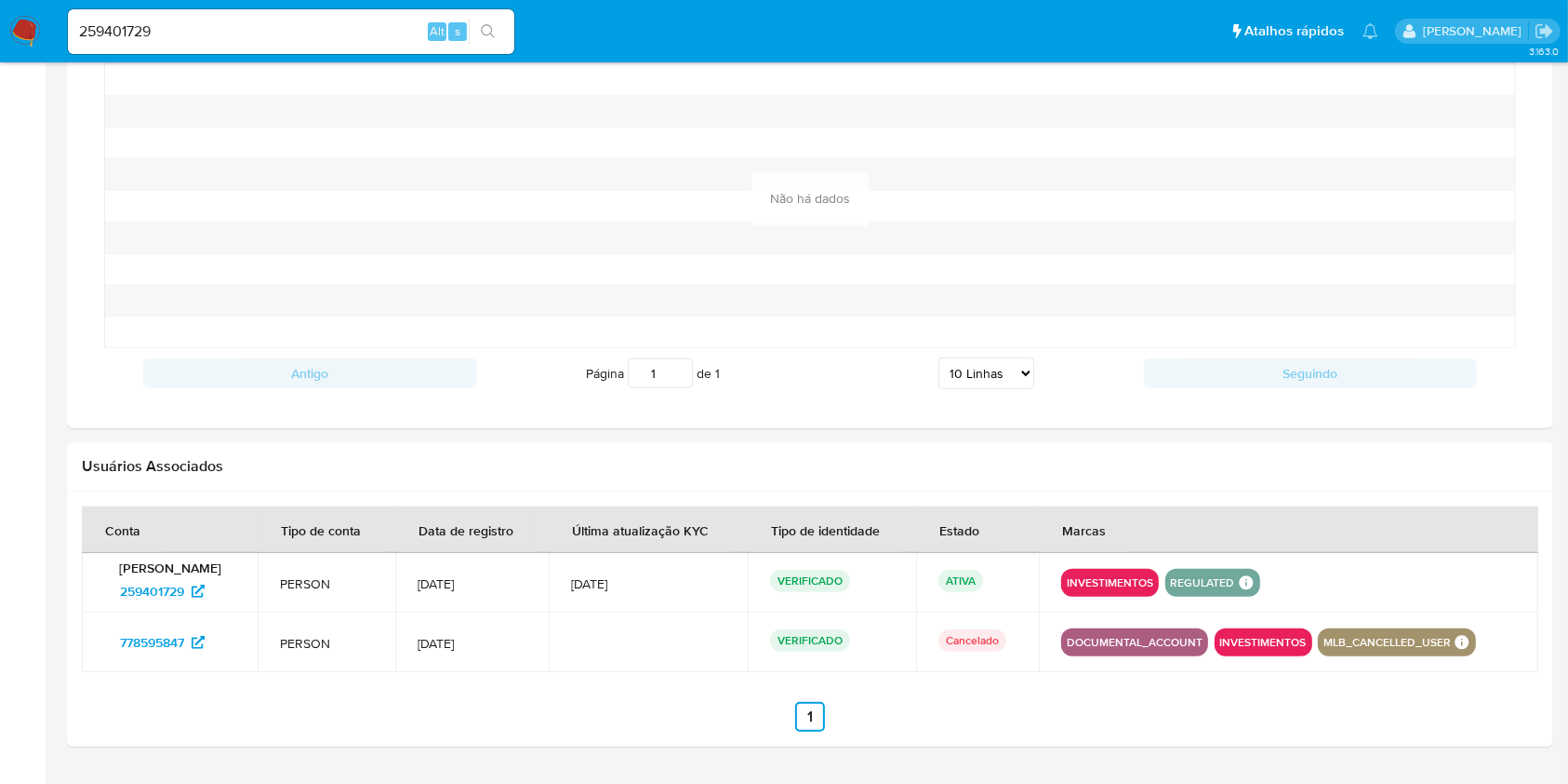
scroll to position [1520, 0]
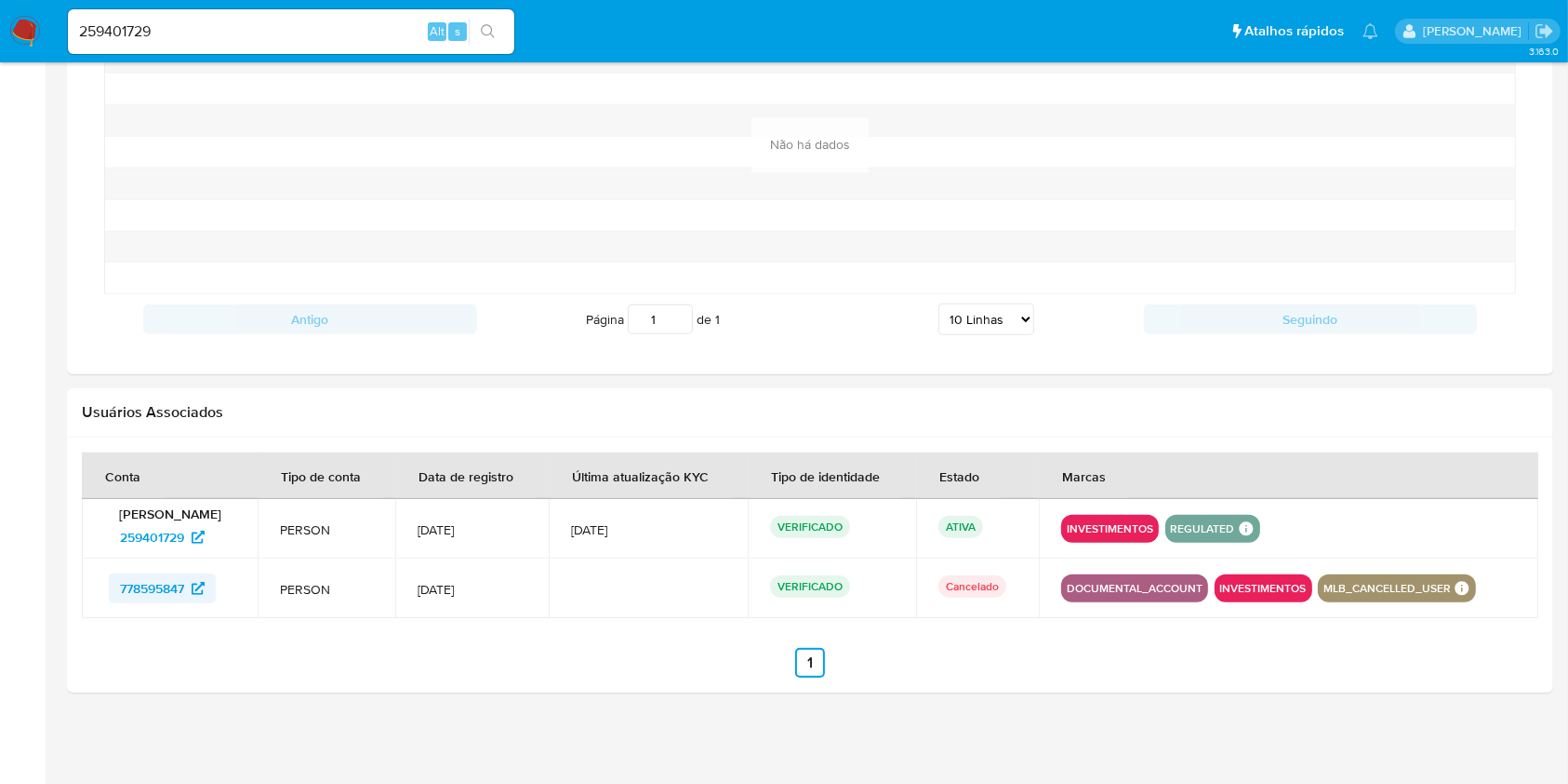
click at [184, 583] on span "778595847" at bounding box center [152, 588] width 64 height 30
click at [266, 19] on div "259401729 Alt s" at bounding box center [291, 31] width 446 height 45
click at [278, 42] on input "259401729" at bounding box center [291, 31] width 446 height 24
paste input "8464373"
type input "84643739"
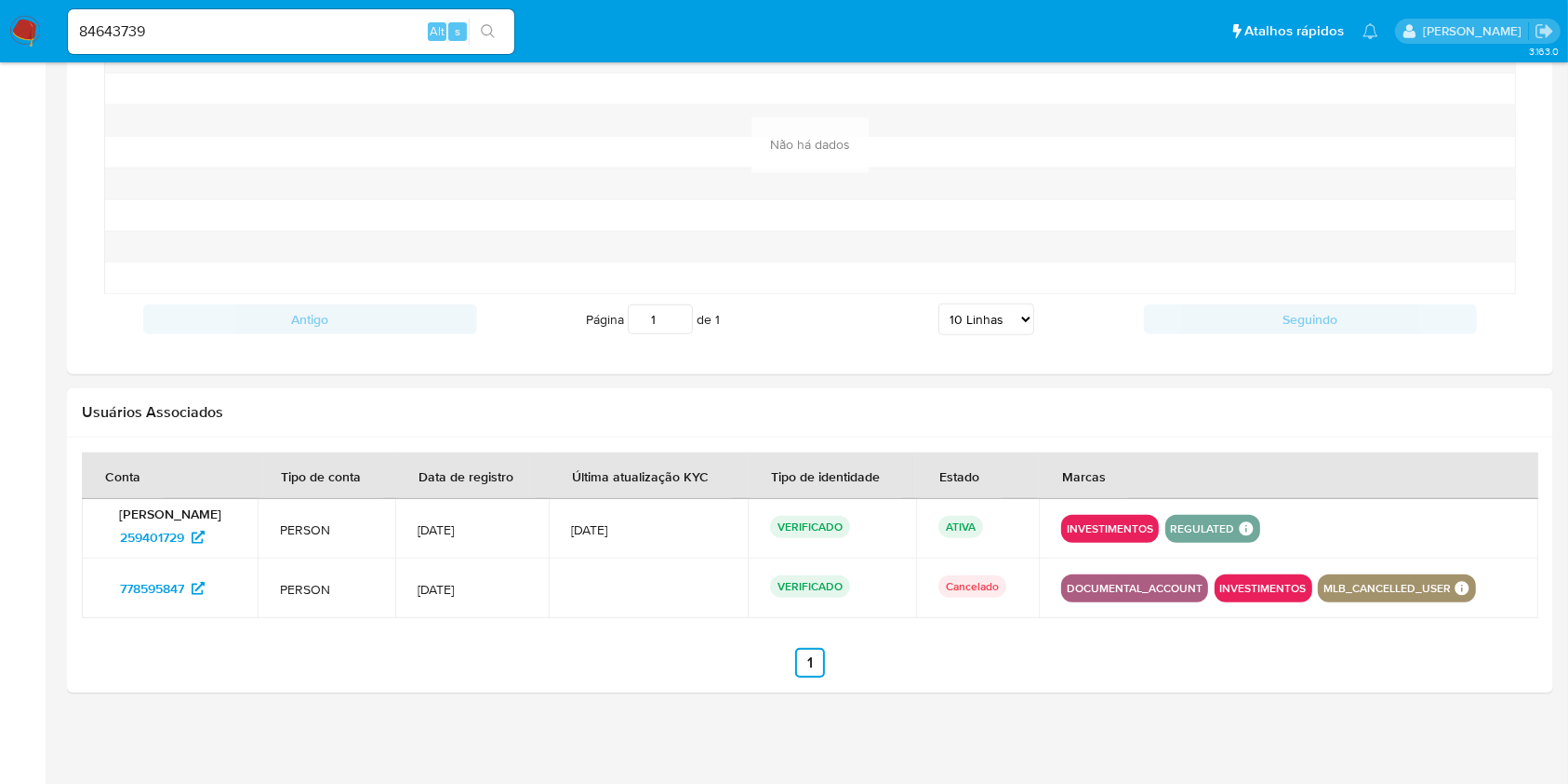
click at [495, 32] on icon "search-icon" at bounding box center [488, 31] width 15 height 15
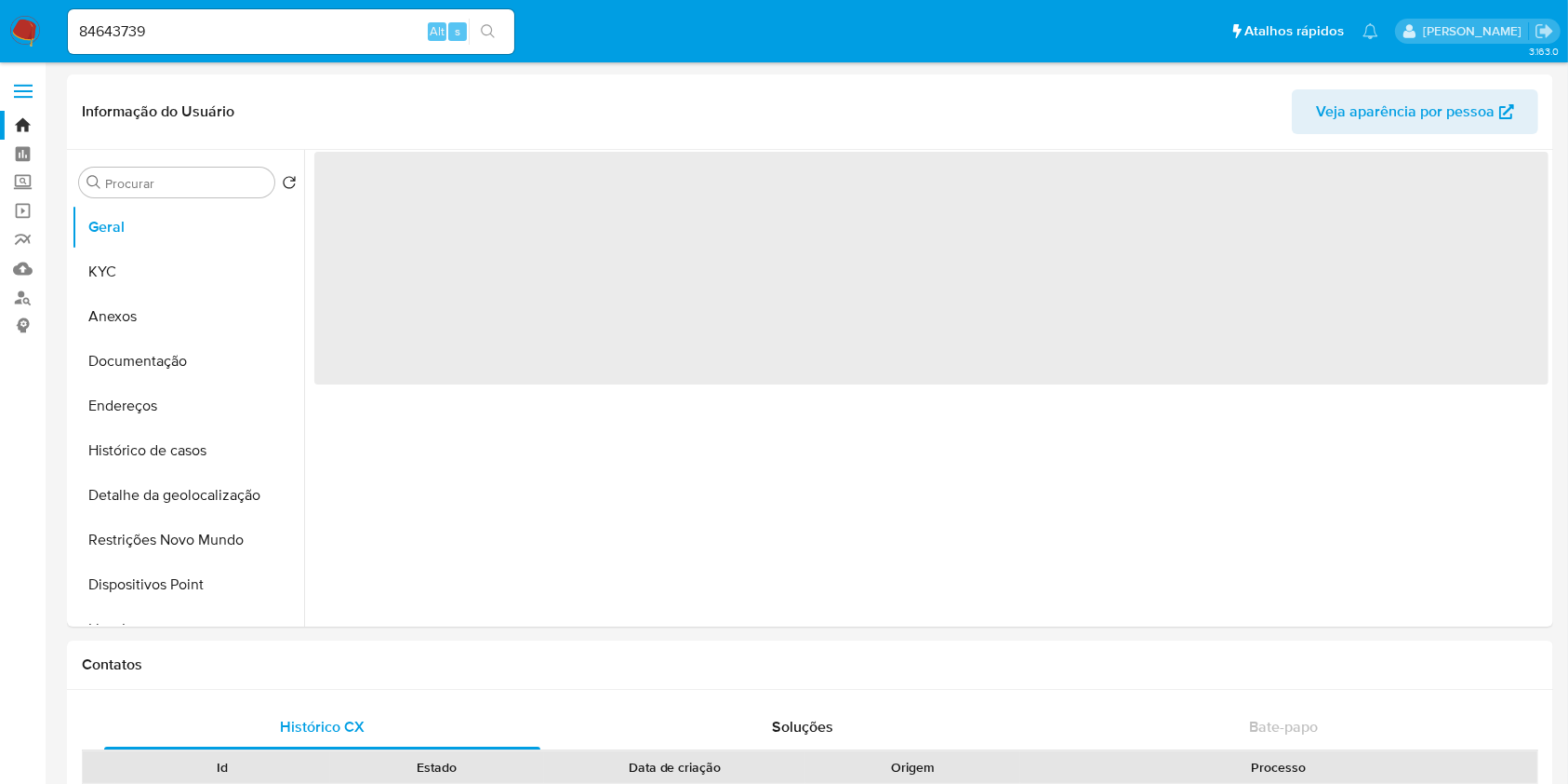
select select "10"
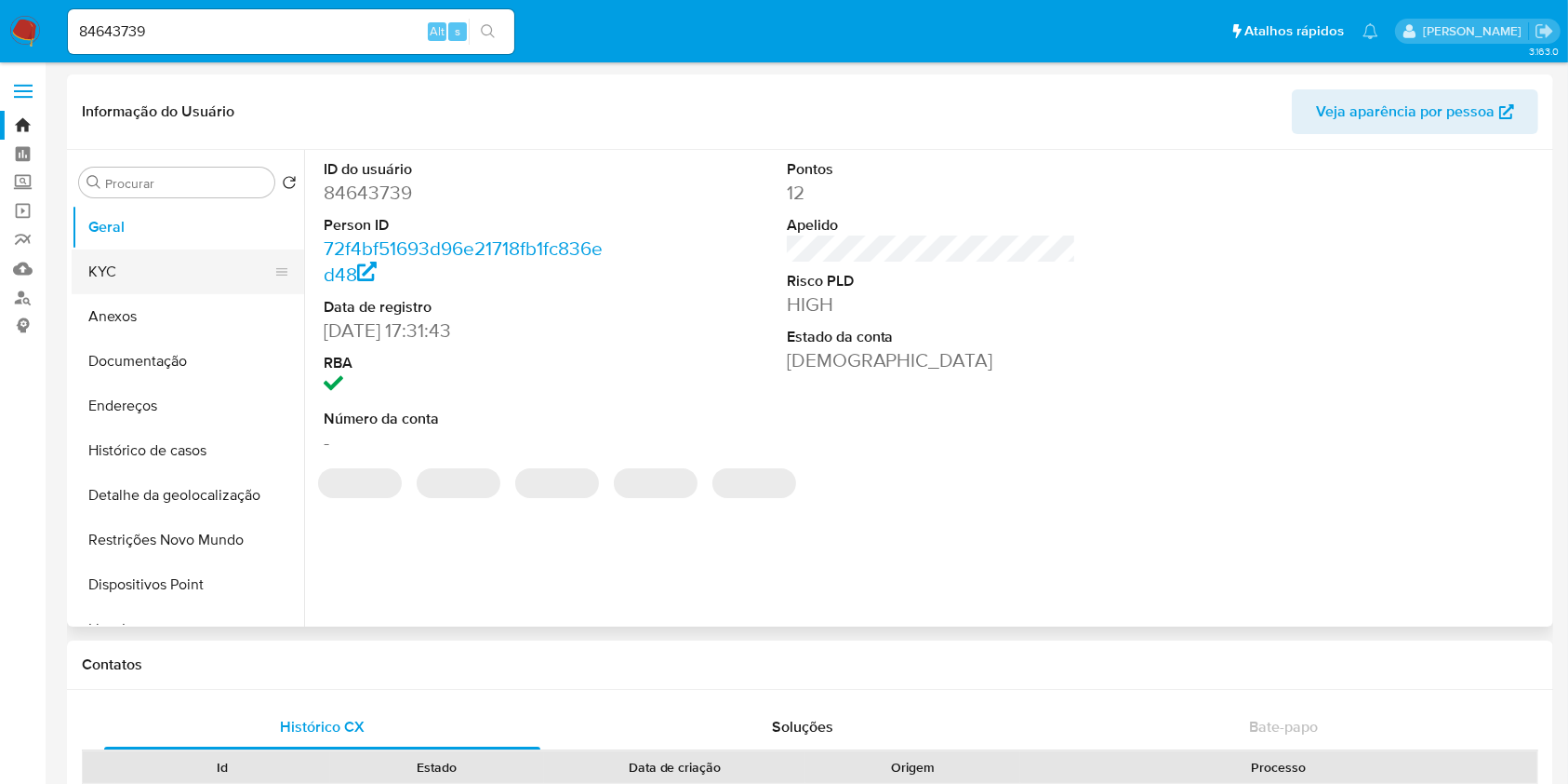
click at [131, 283] on button "KYC" at bounding box center [180, 271] width 217 height 45
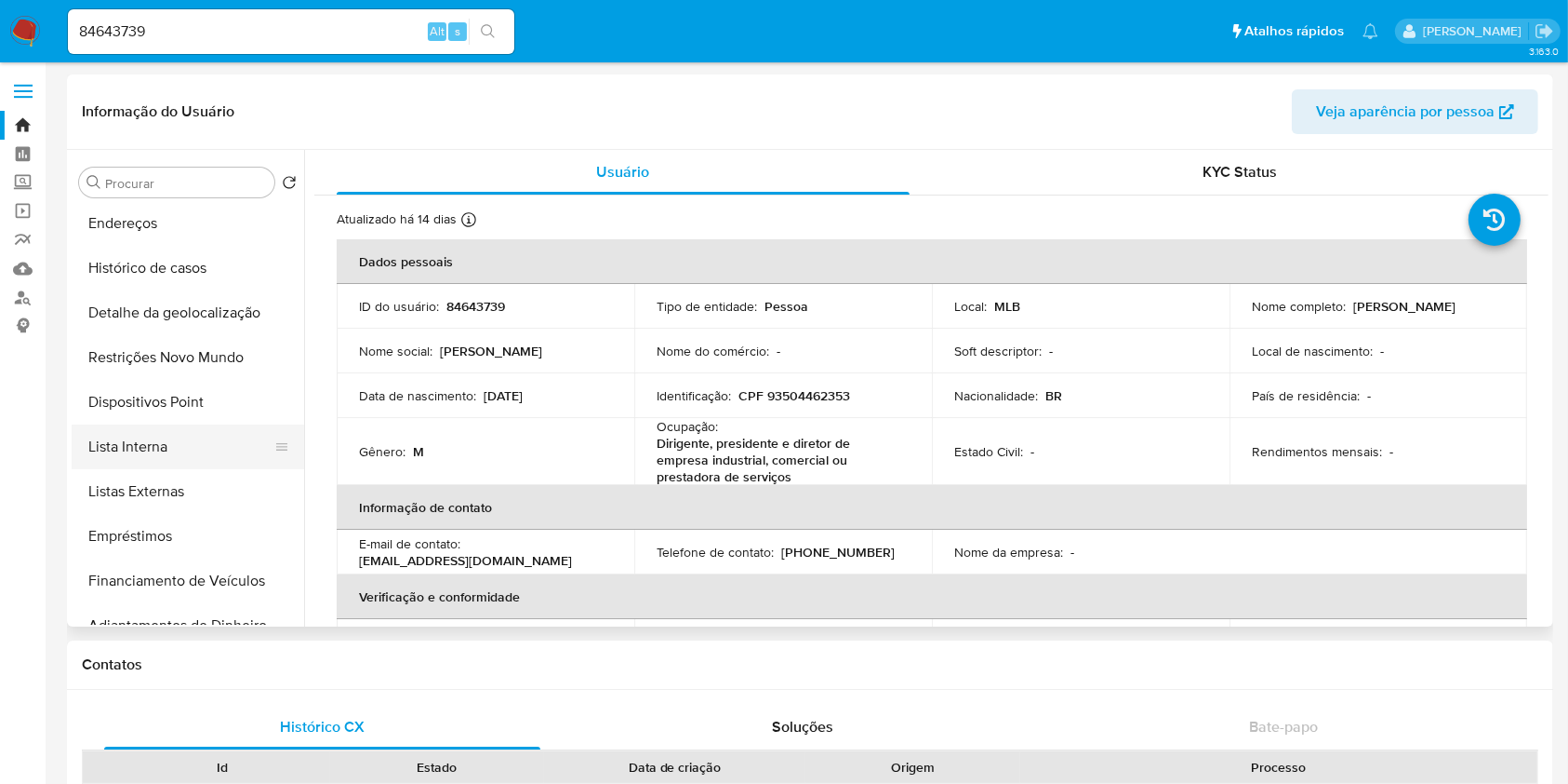
scroll to position [183, 0]
click at [171, 454] on button "Lista Interna" at bounding box center [180, 445] width 217 height 45
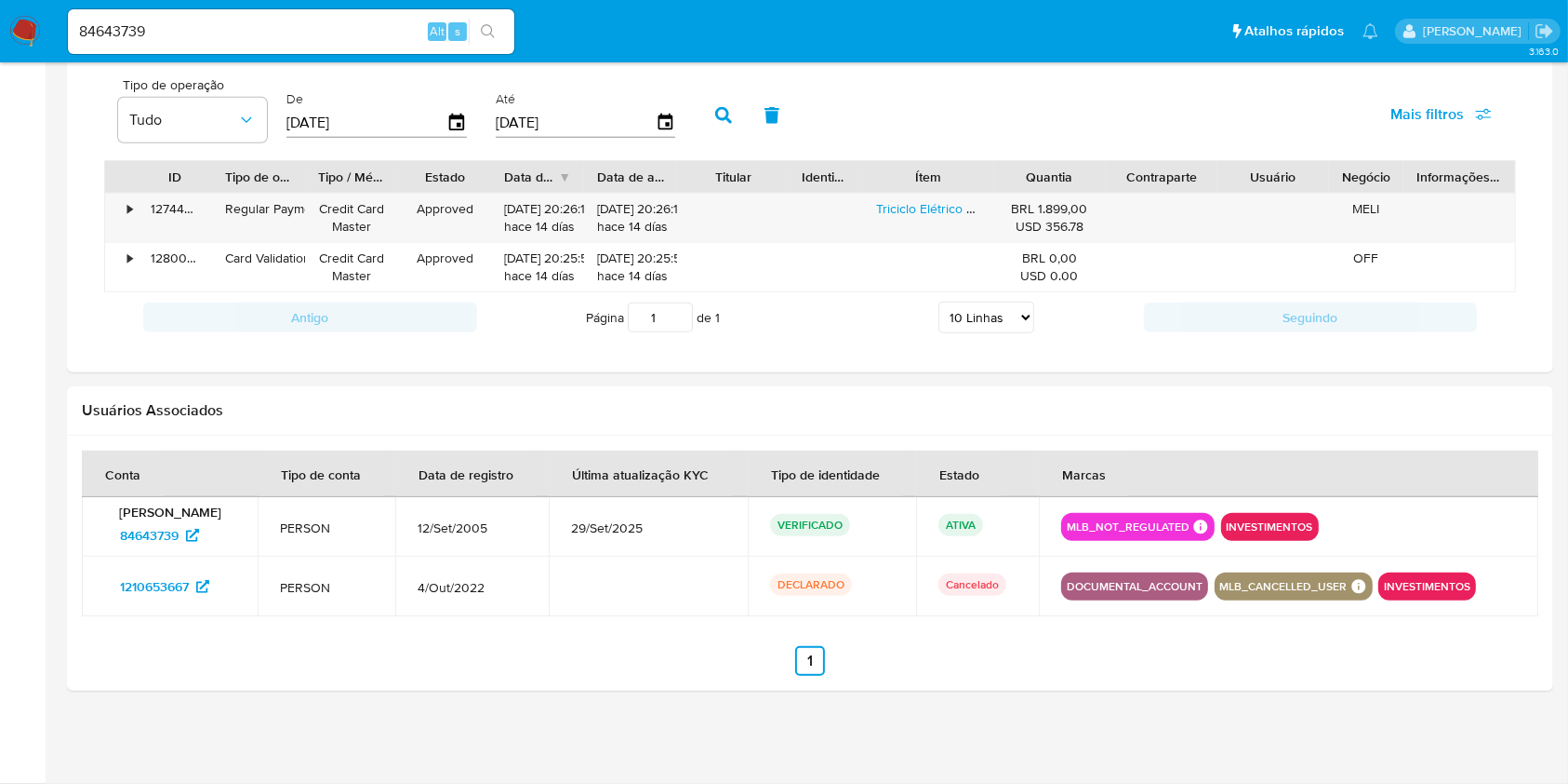
scroll to position [1347, 0]
click at [196, 577] on span "1210653667" at bounding box center [165, 586] width 90 height 30
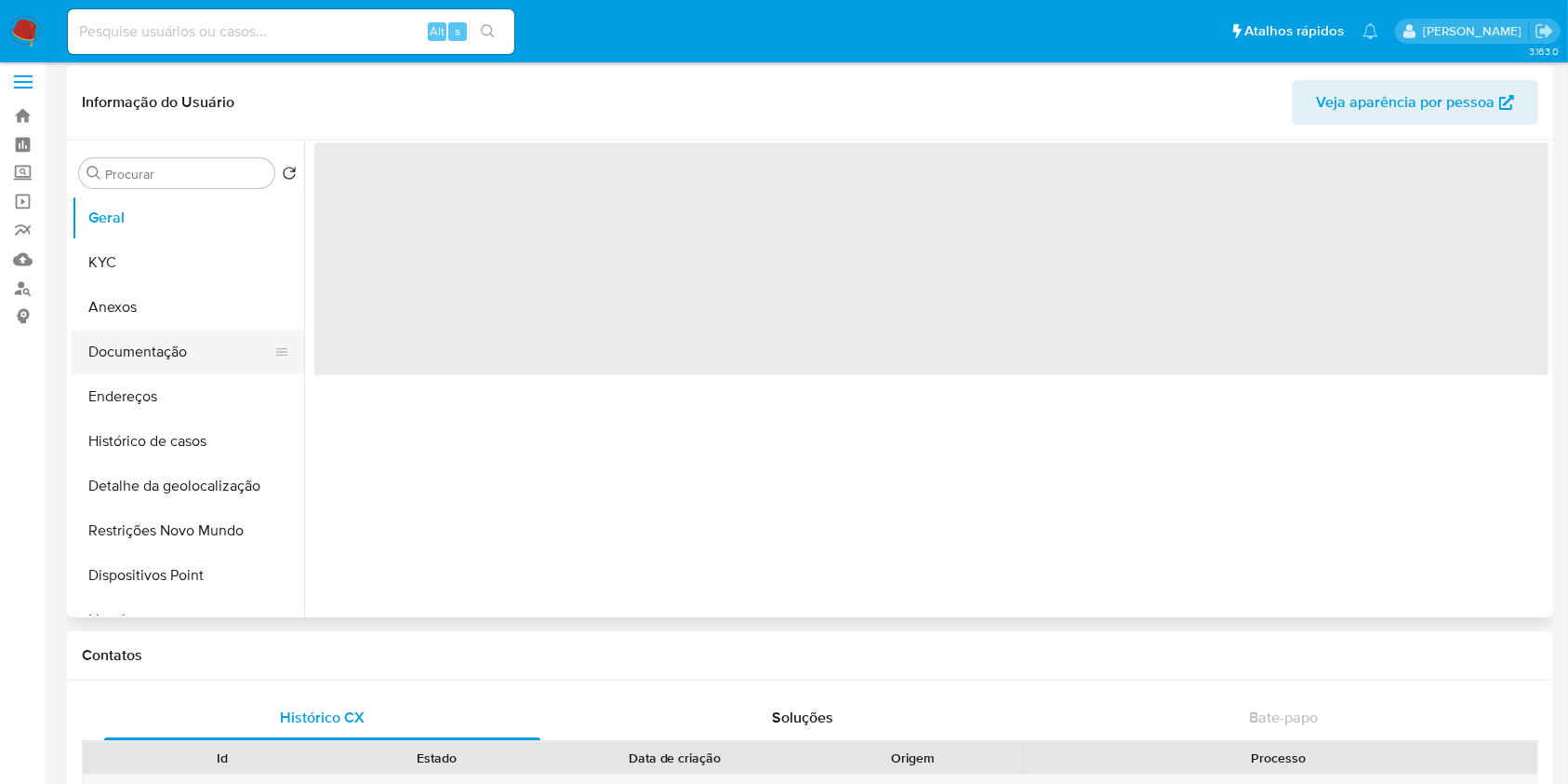
scroll to position [9, 0]
select select "10"
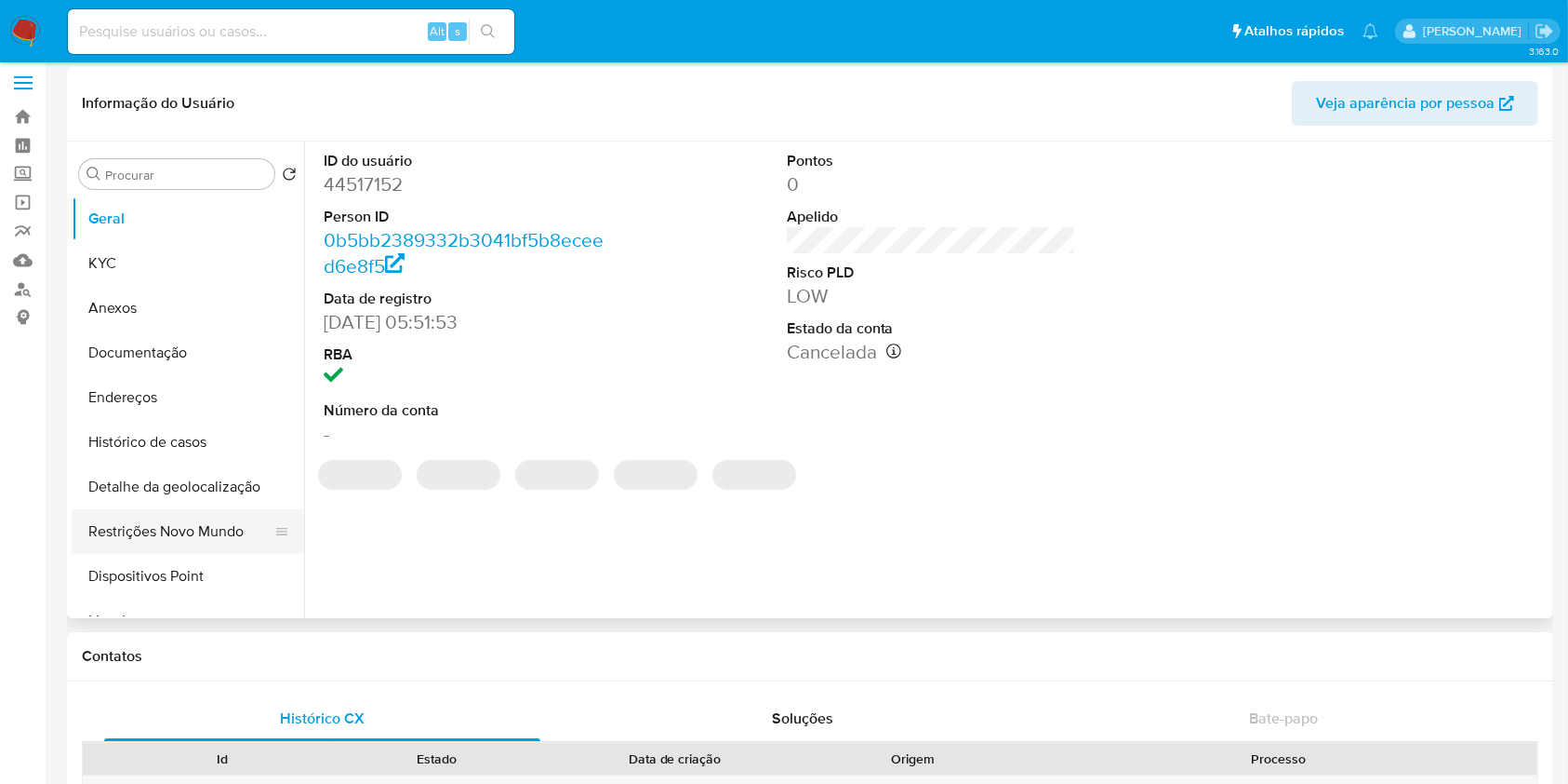
click at [183, 517] on button "Restrições Novo Mundo" at bounding box center [180, 531] width 217 height 45
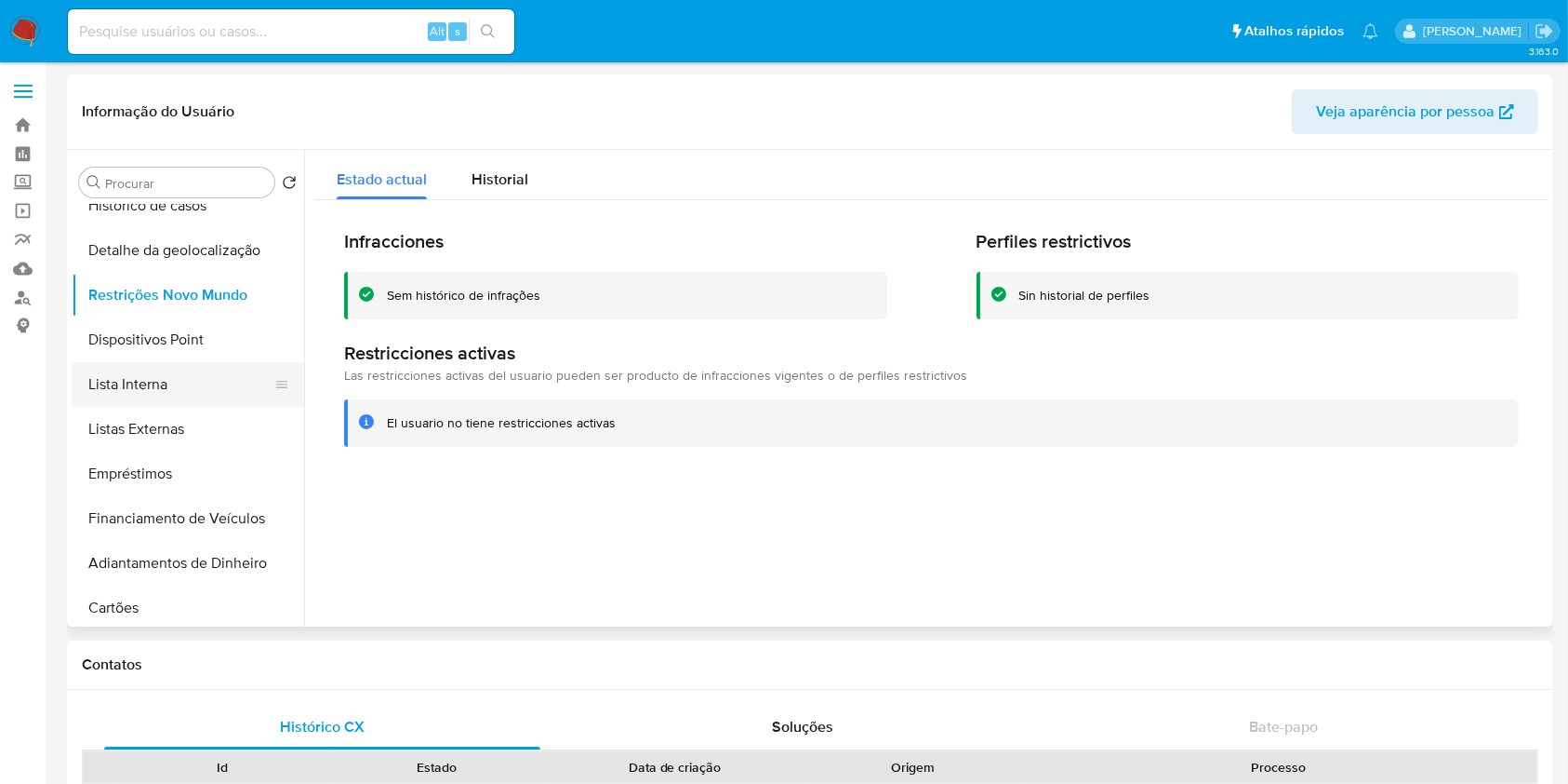
scroll to position [246, 0]
click at [212, 398] on button "Lista Interna" at bounding box center [180, 383] width 217 height 45
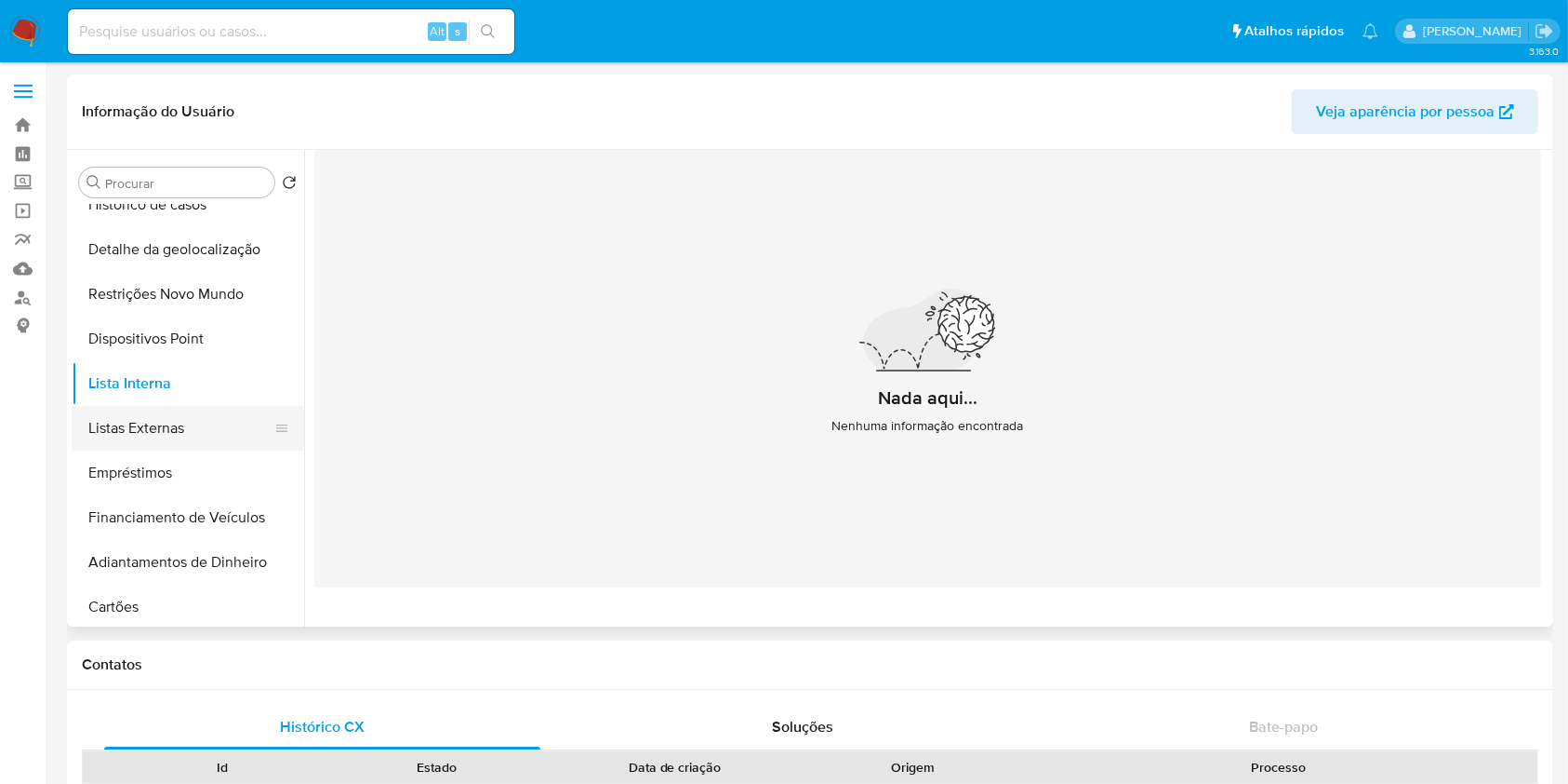
click at [194, 422] on button "Listas Externas" at bounding box center [180, 427] width 217 height 45
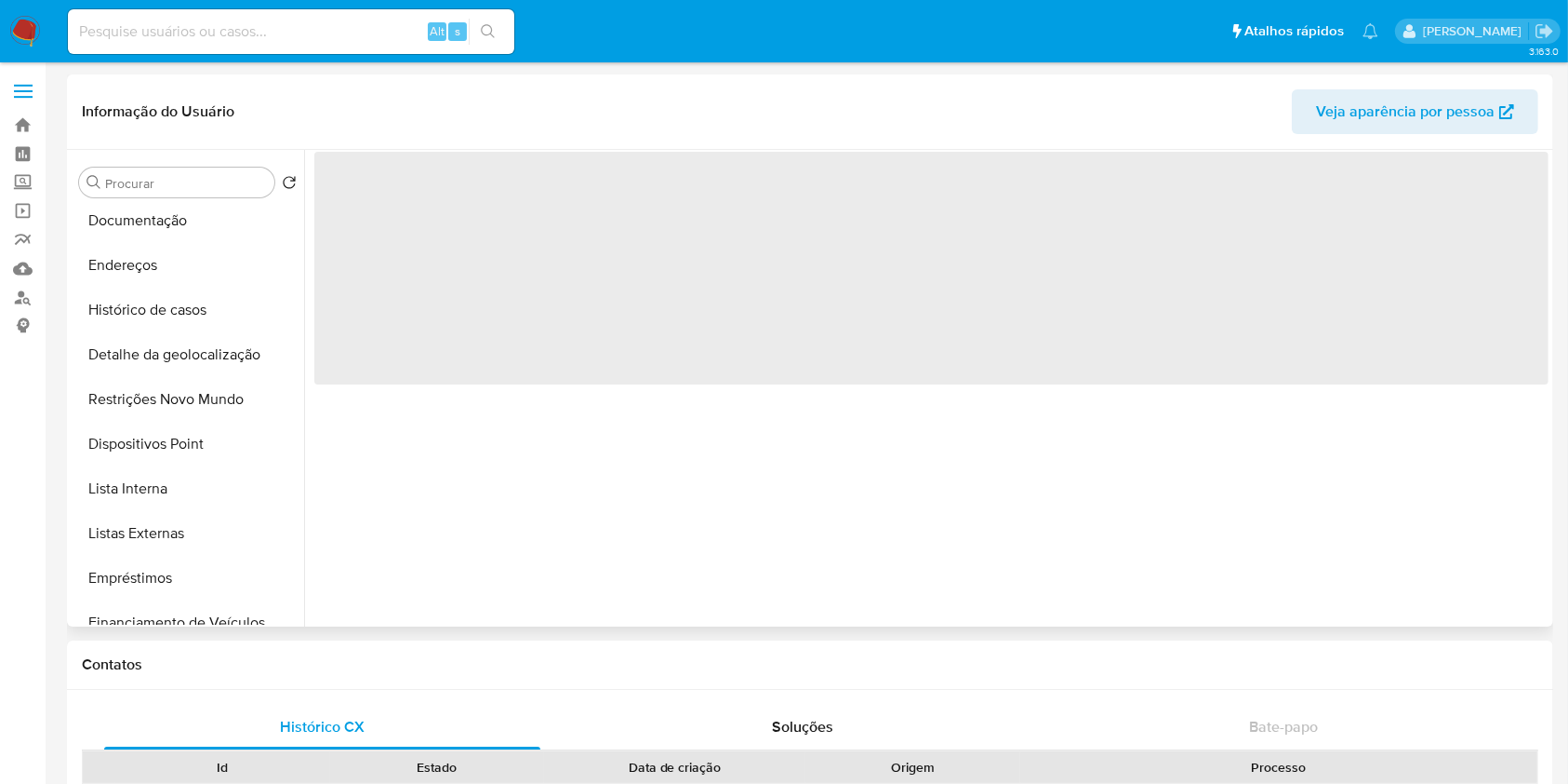
select select "10"
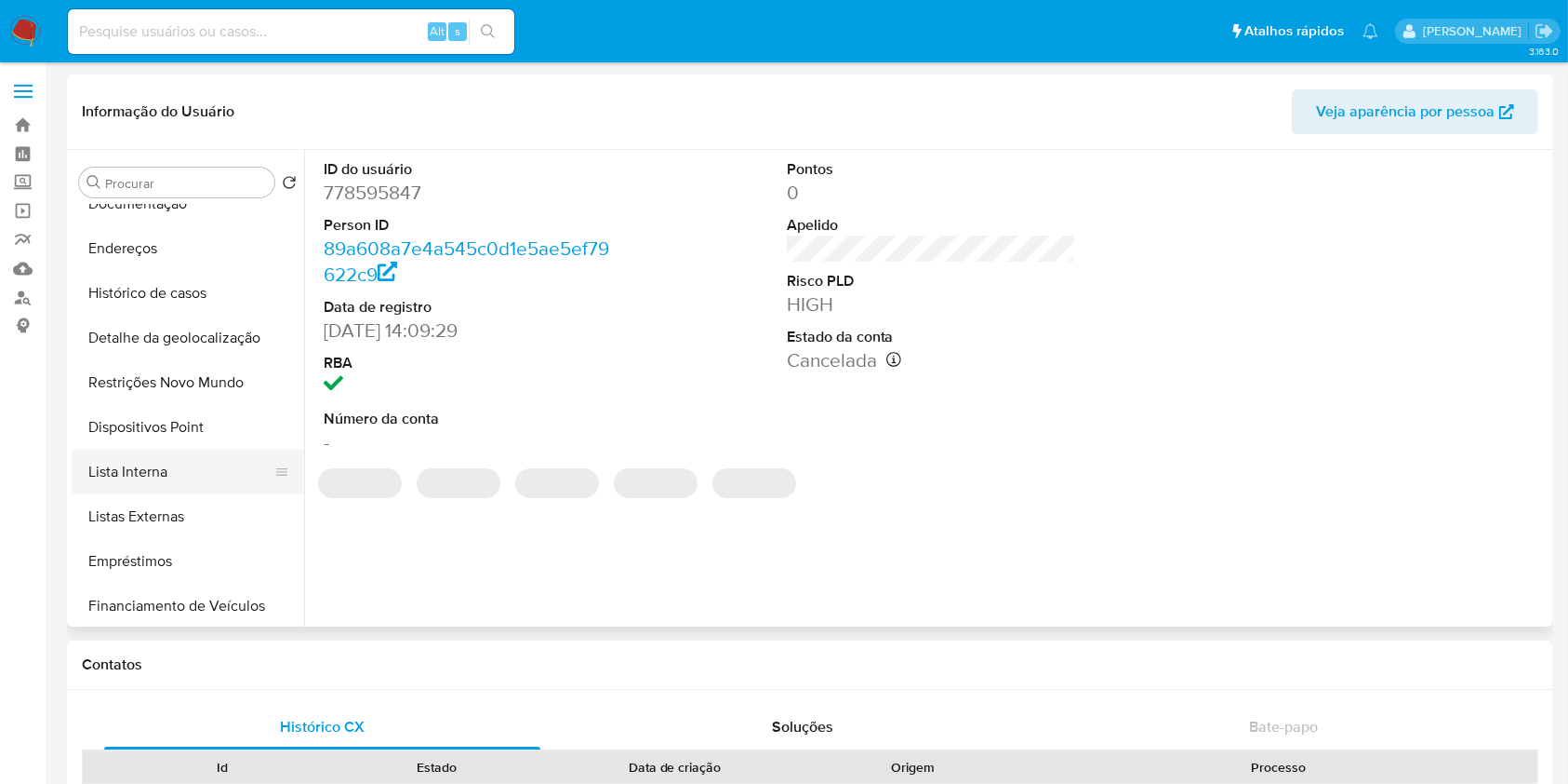
click at [210, 480] on button "Lista Interna" at bounding box center [180, 471] width 217 height 45
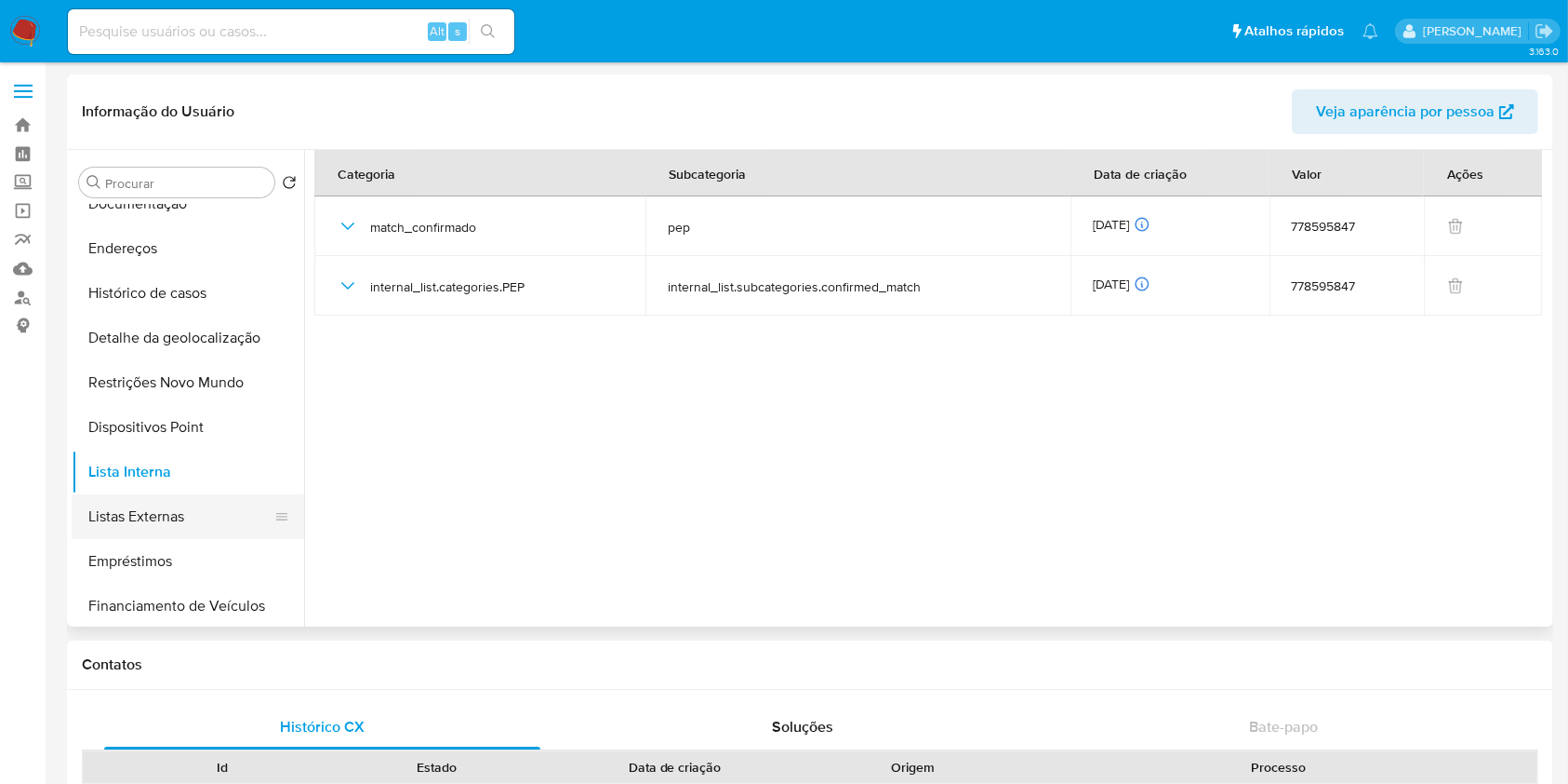
click at [178, 505] on button "Listas Externas" at bounding box center [180, 516] width 217 height 45
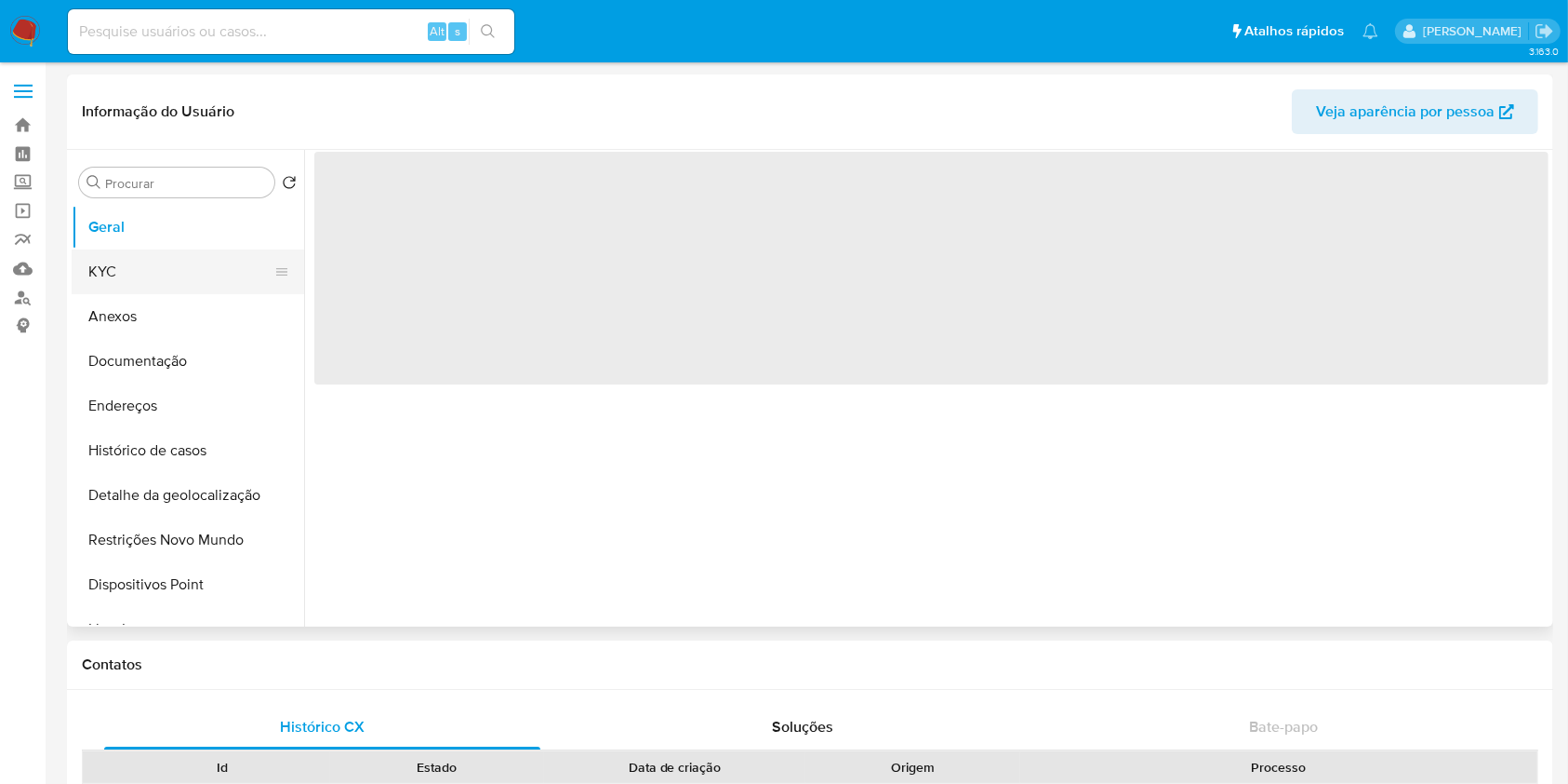
select select "10"
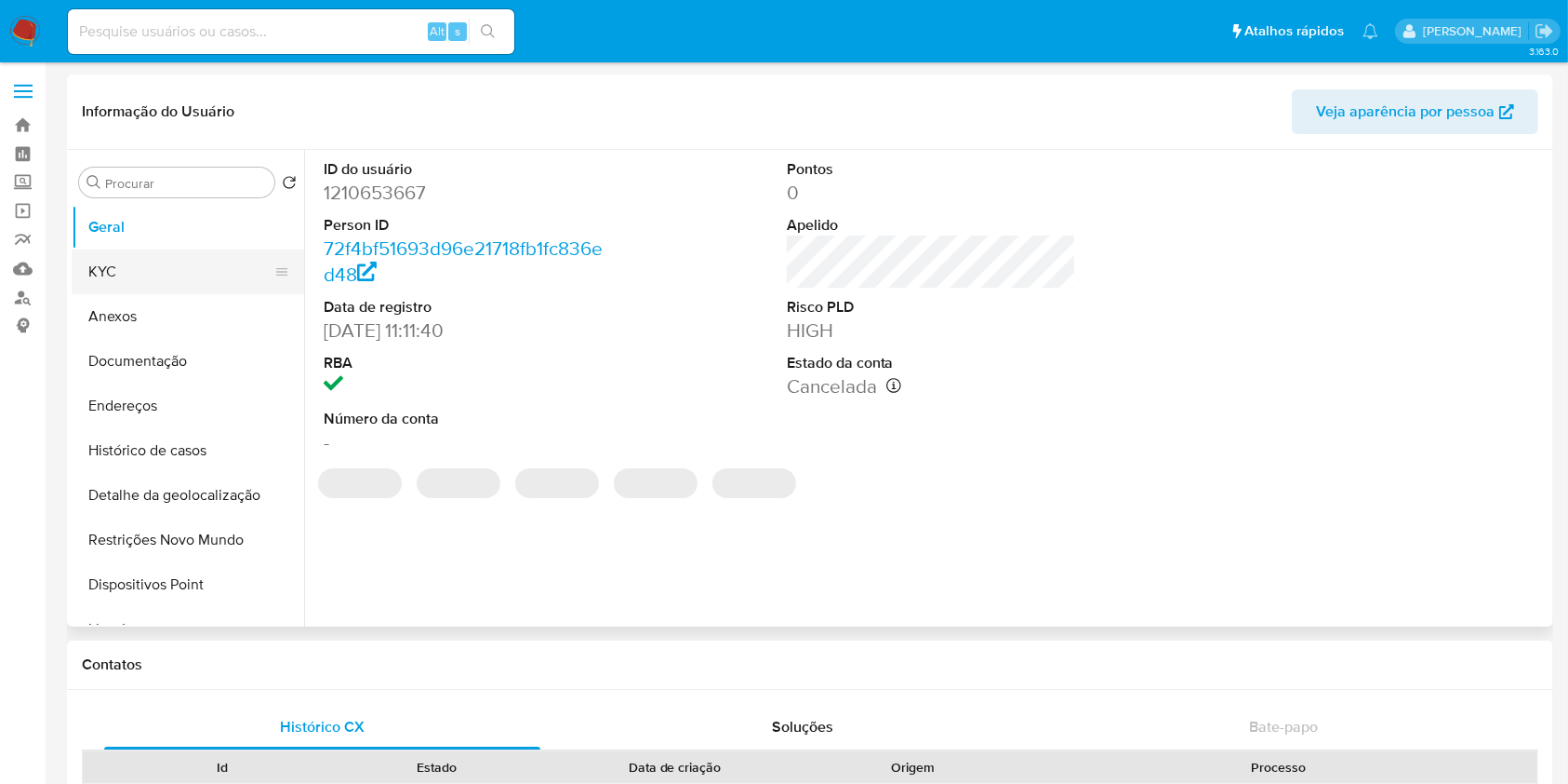
click at [191, 272] on button "KYC" at bounding box center [180, 271] width 217 height 45
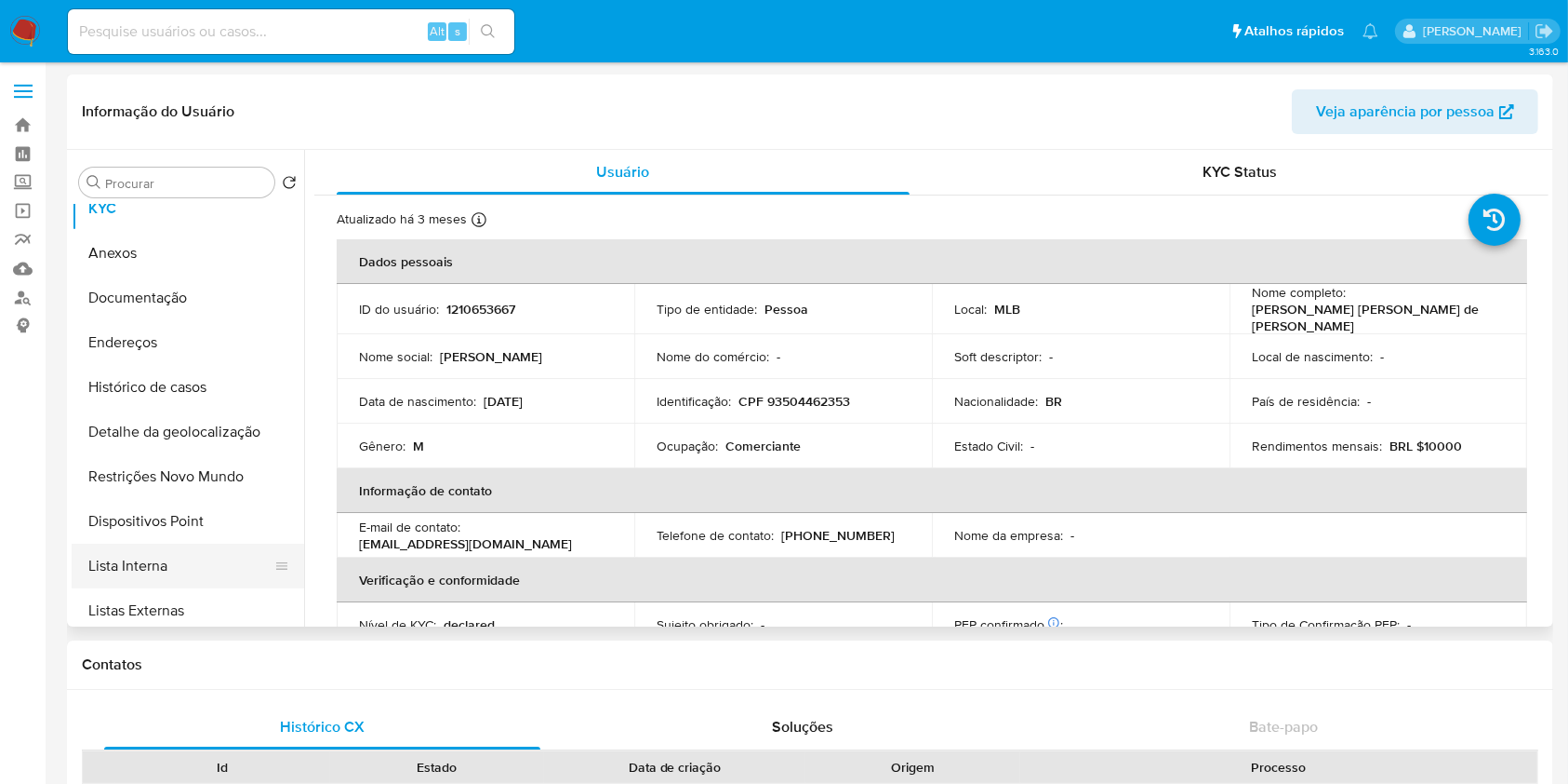
click at [149, 572] on button "Lista Interna" at bounding box center [180, 566] width 217 height 45
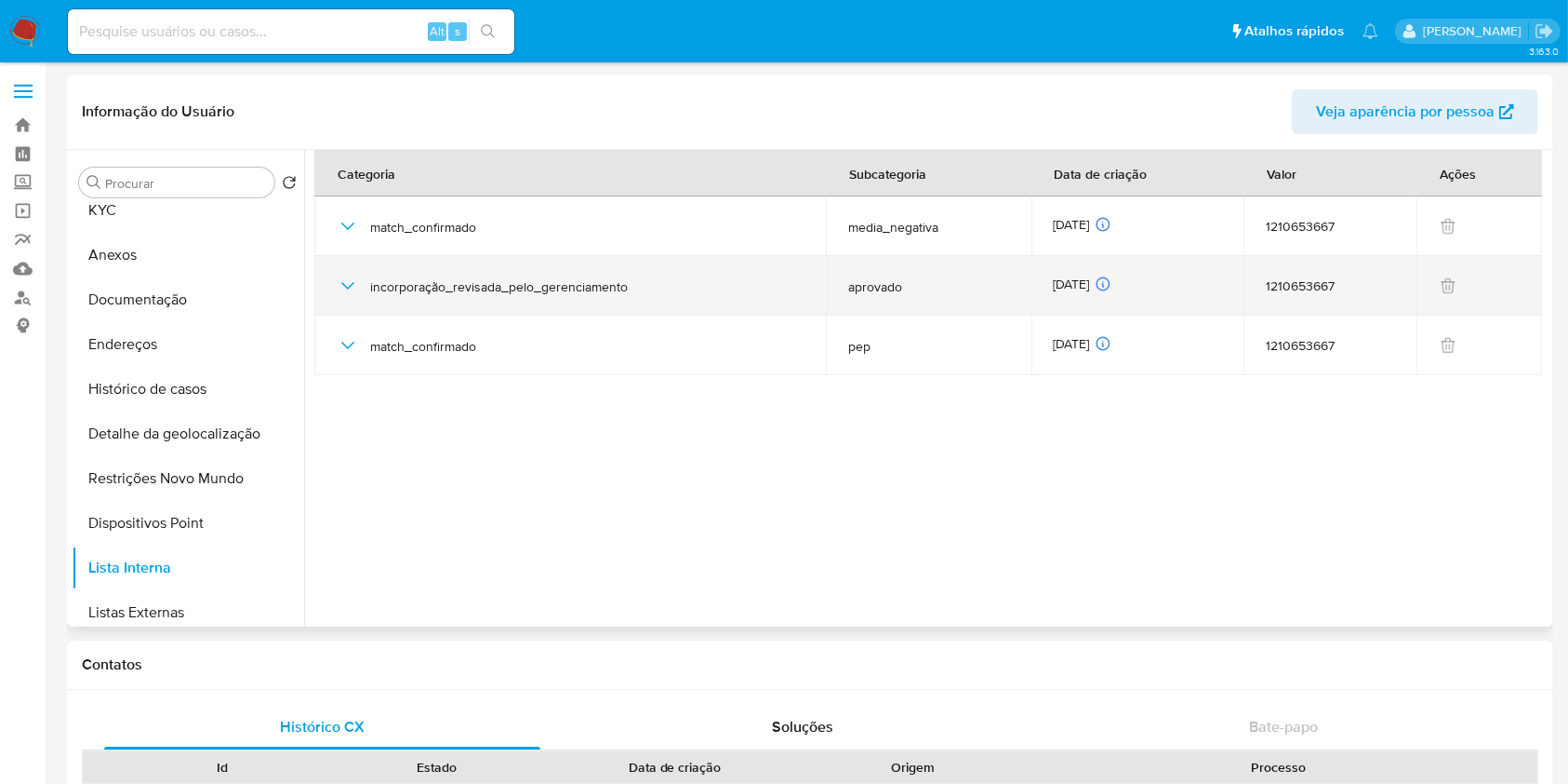
click at [1082, 276] on div "07/05/2025 07/05/2025 08:41:19" at bounding box center [1137, 285] width 168 height 20
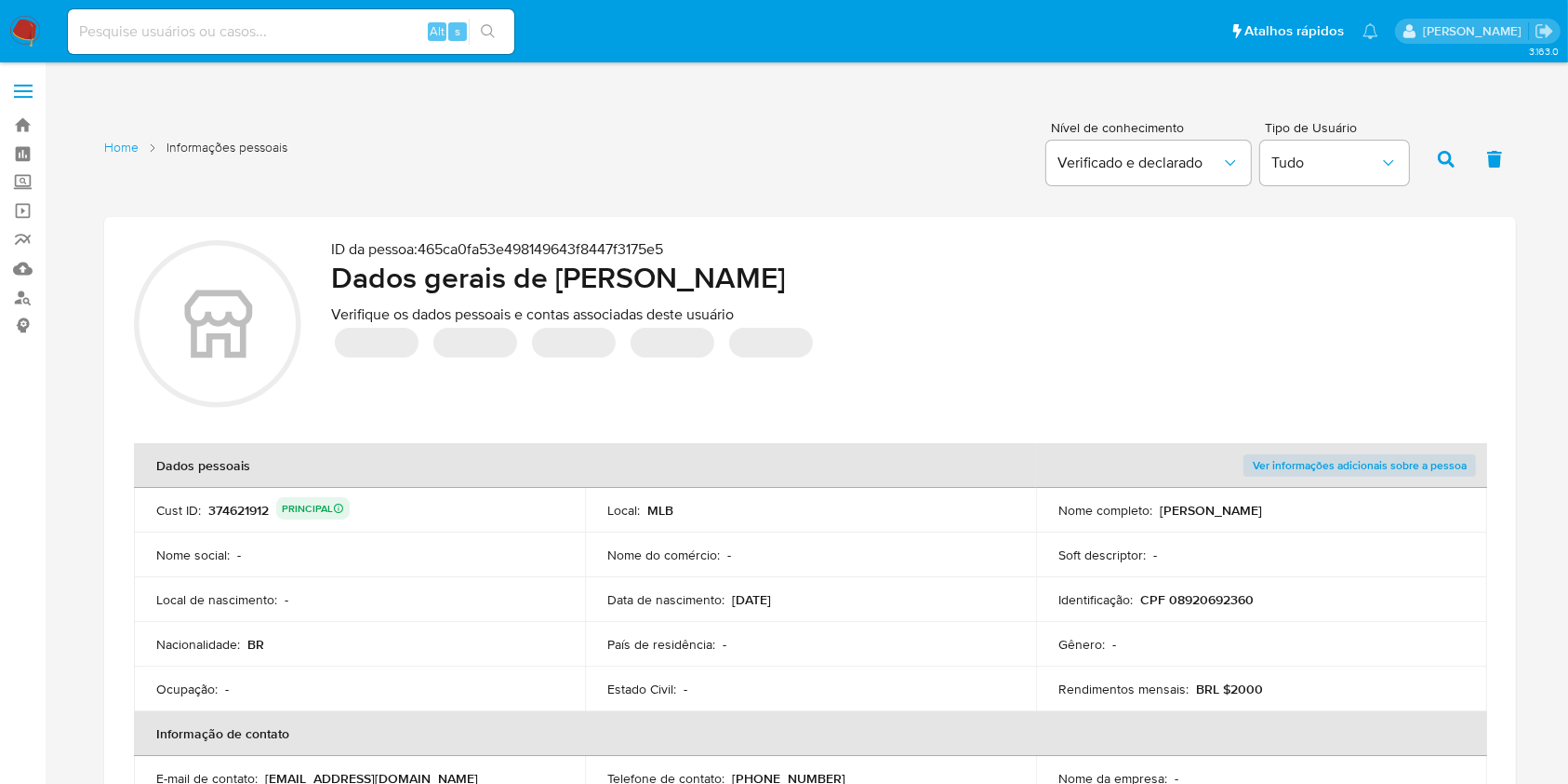
click at [481, 130] on div "Home Informações pessoais Nível de conhecimento Verificado e declarado Tipo de …" at bounding box center [809, 156] width 1412 height 91
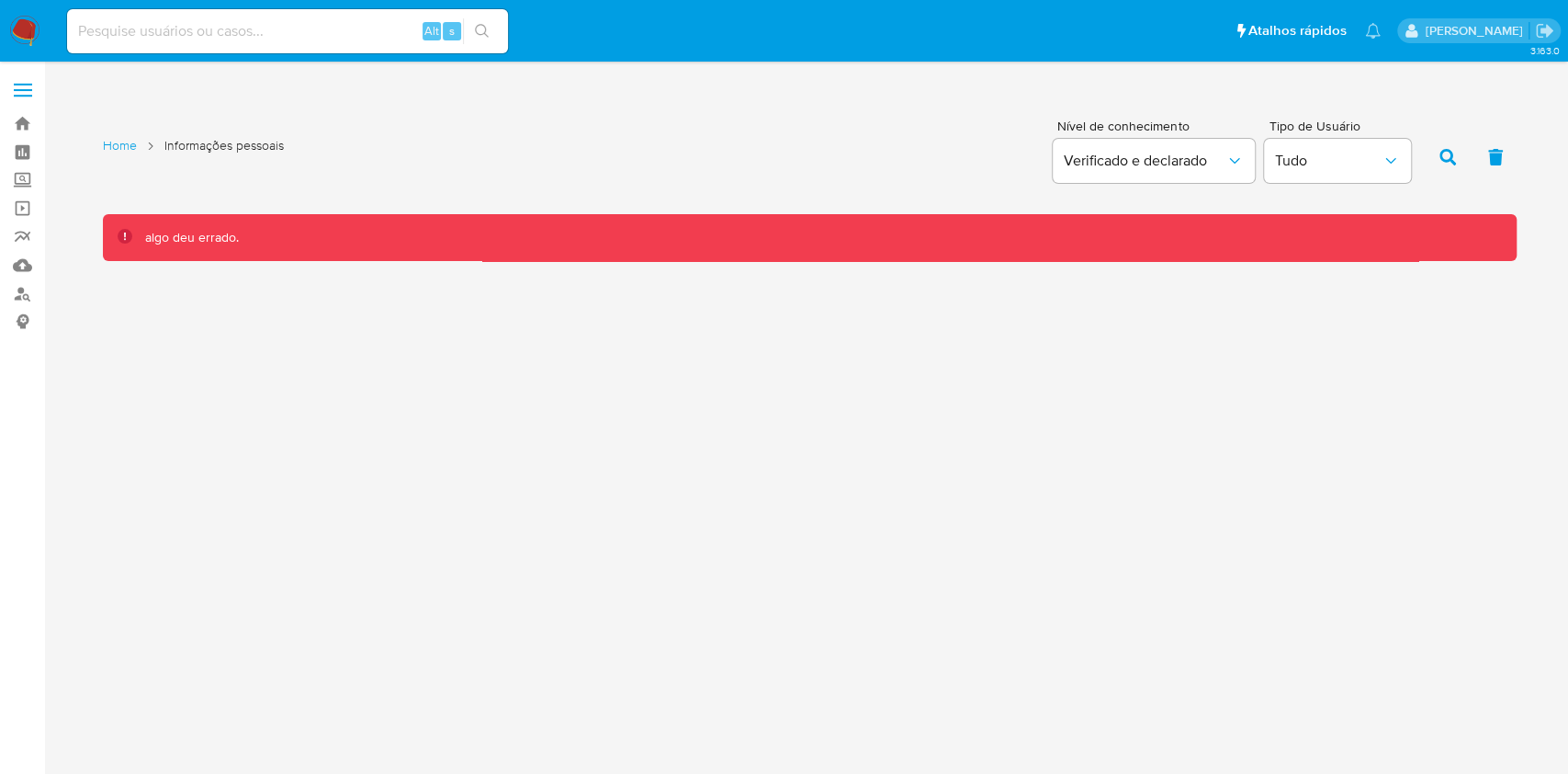
click at [386, 28] on input at bounding box center [287, 30] width 440 height 24
paste input "6a607c4a9e394a4a6f294b0d0abbfd76"
type input "6a607c4a9e394a4a6f294b0d0abbfd76"
click at [481, 22] on button "search-icon" at bounding box center [482, 31] width 38 height 25
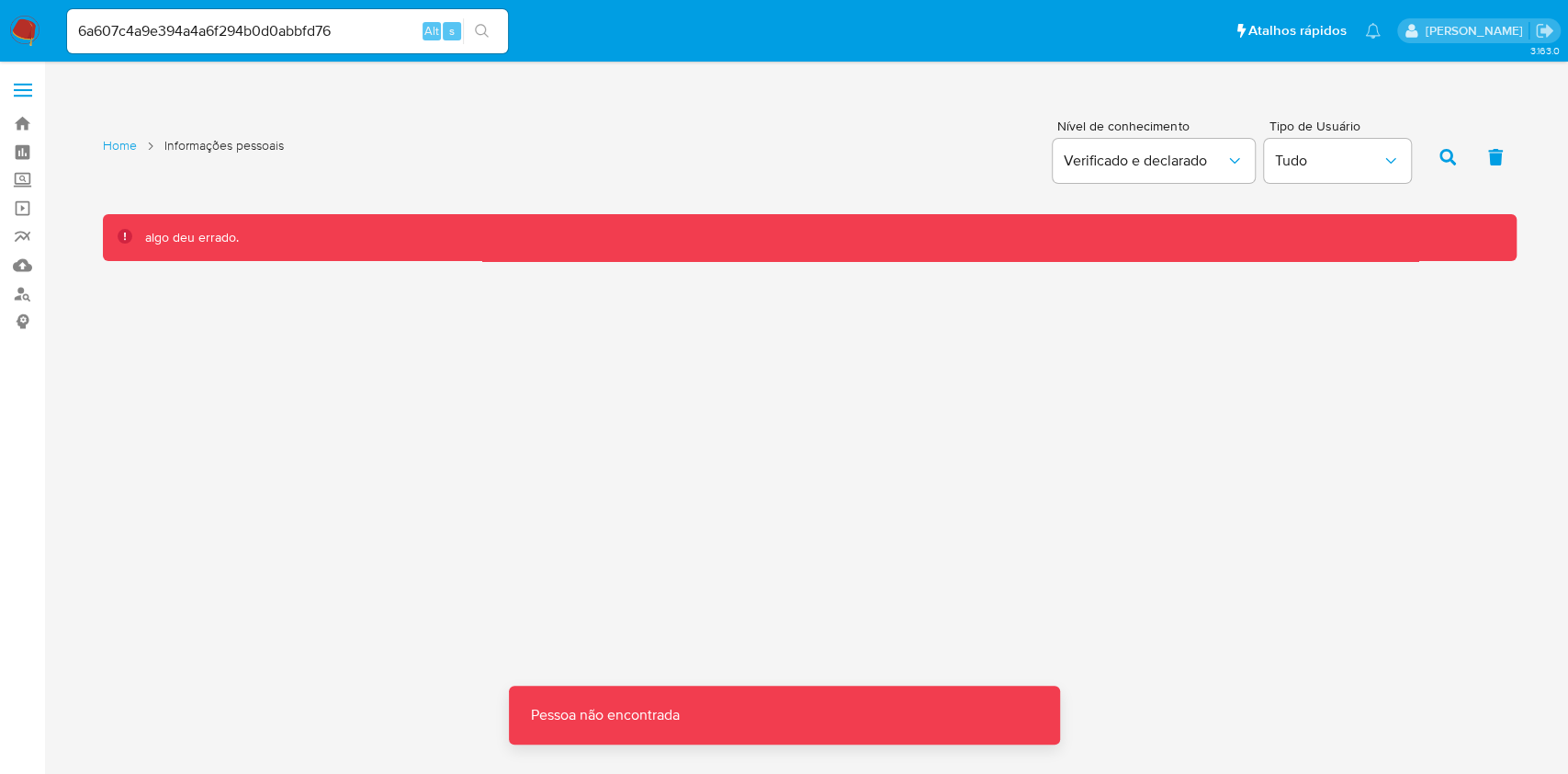
click at [1227, 184] on div "Nível de conhecimento Verificado e declarado" at bounding box center [1150, 154] width 197 height 71
click at [1225, 161] on icon "button" at bounding box center [1235, 161] width 19 height 19
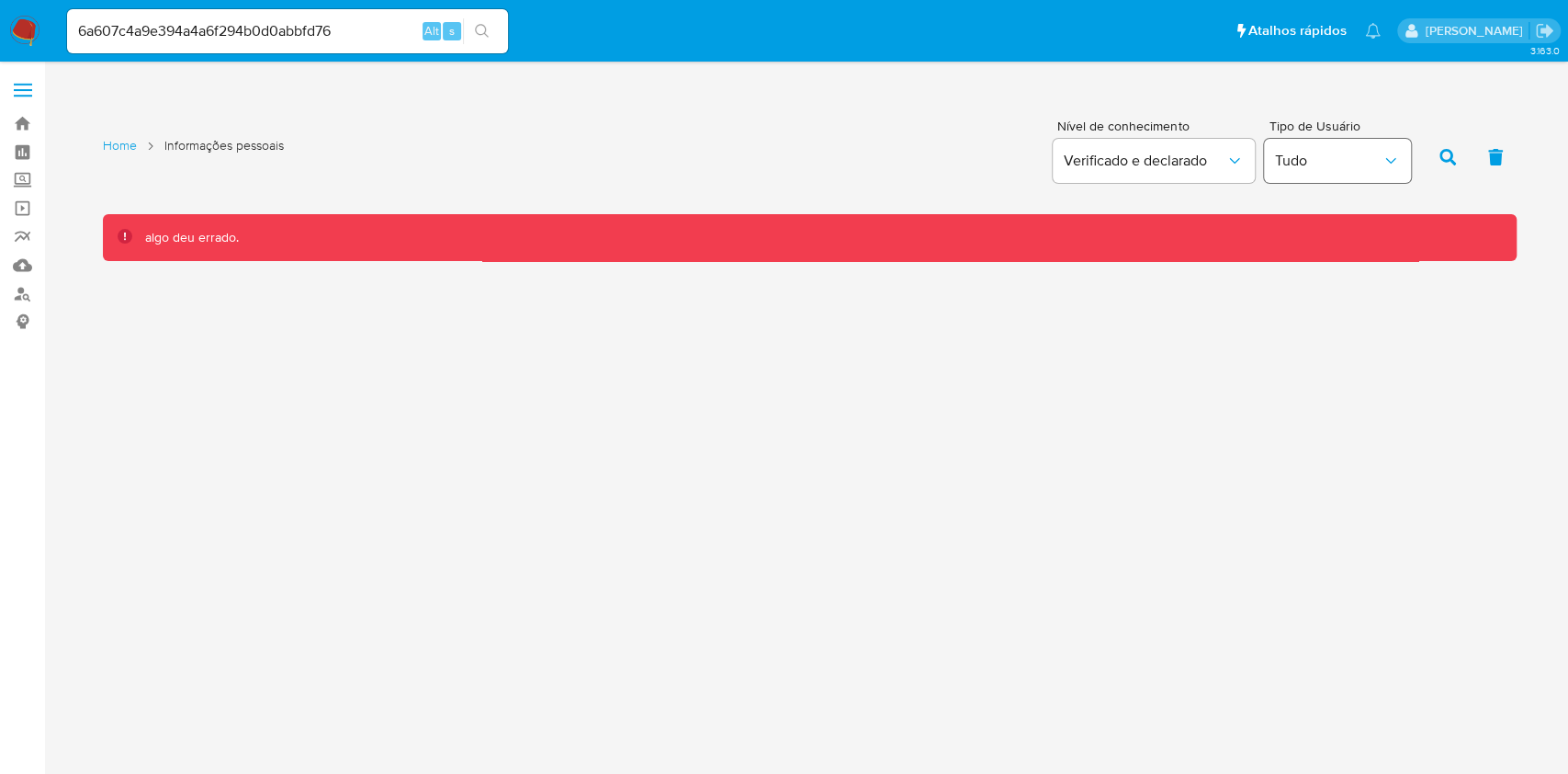
click at [1329, 157] on span "Tudo" at bounding box center [1327, 161] width 106 height 19
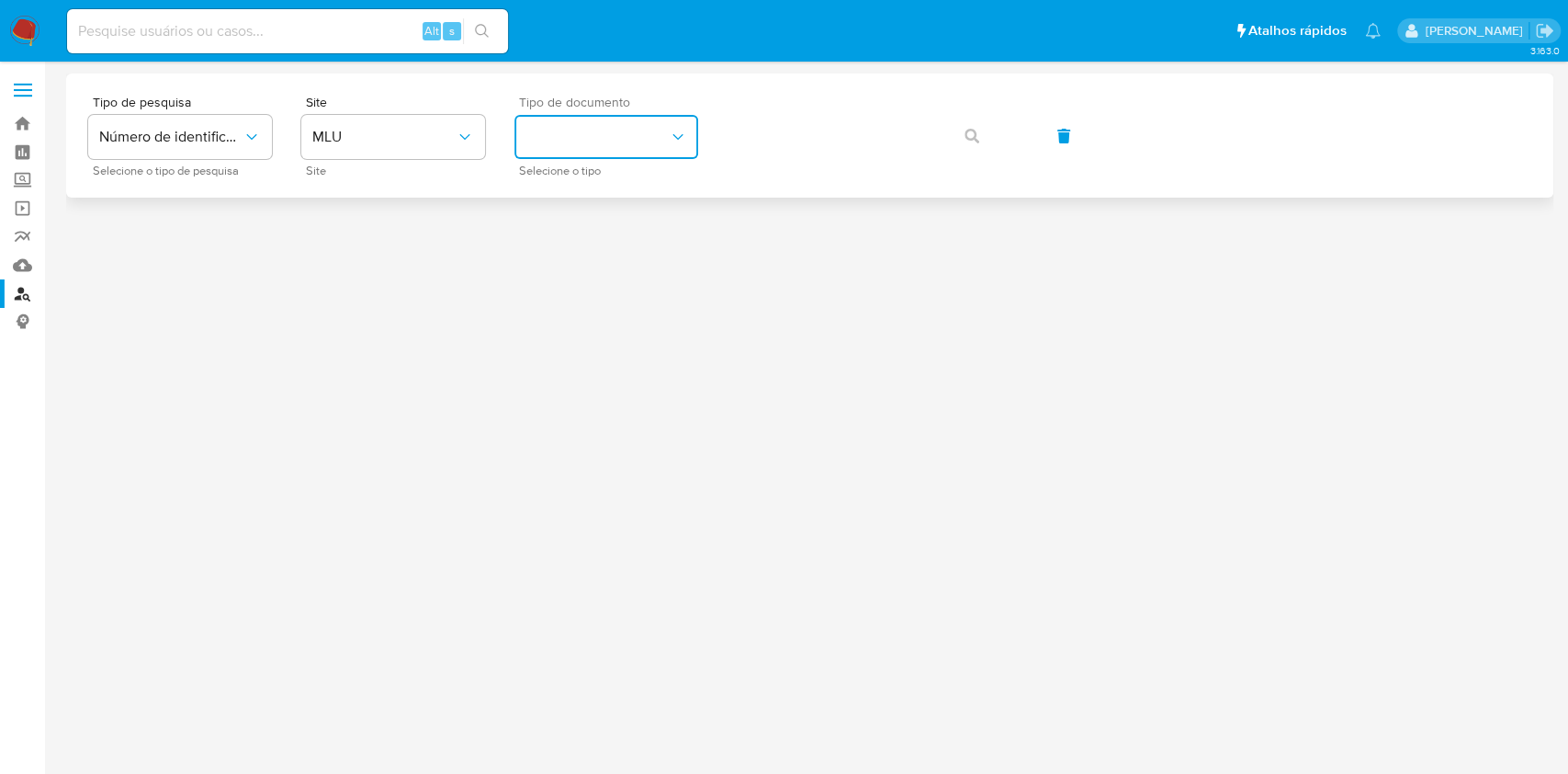
click at [621, 135] on button "identificationType" at bounding box center [605, 137] width 184 height 44
click at [232, 143] on span "Número de identificação" at bounding box center [170, 137] width 143 height 19
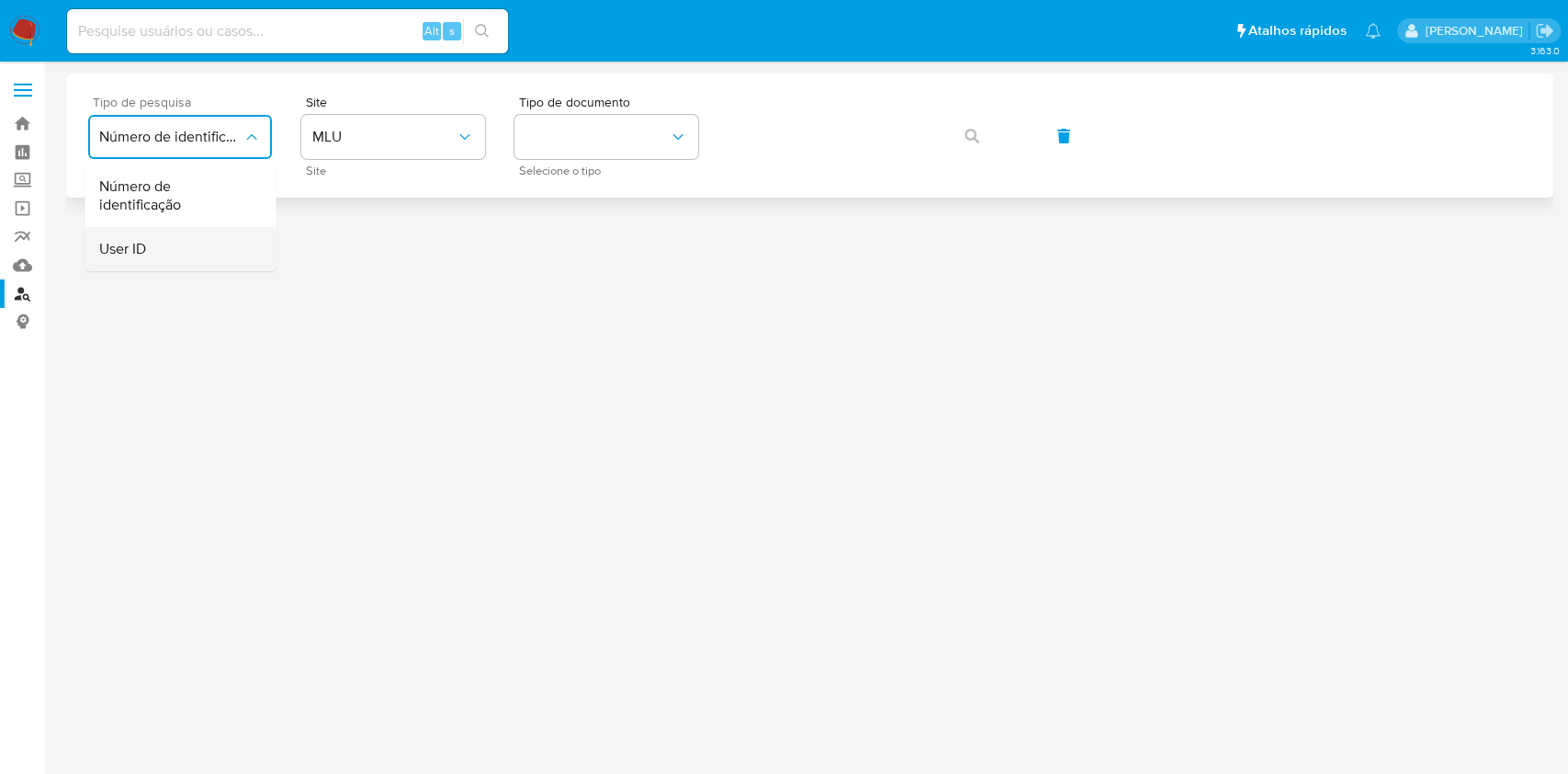
click at [205, 232] on div "User ID" at bounding box center [174, 249] width 151 height 44
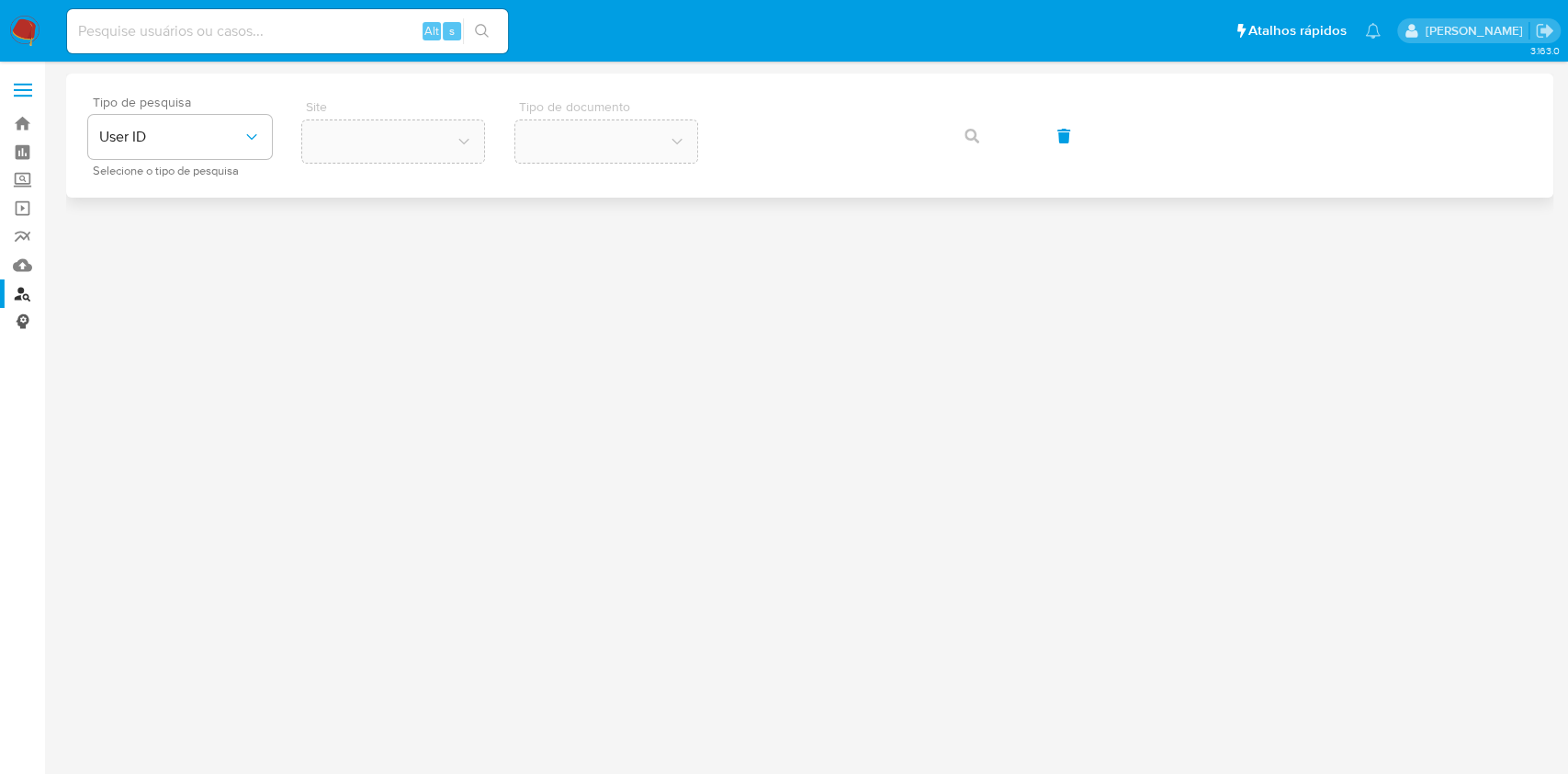
click at [29, 321] on link "Consolidado" at bounding box center [109, 322] width 218 height 28
click at [27, 321] on link "Consolidado" at bounding box center [109, 322] width 218 height 28
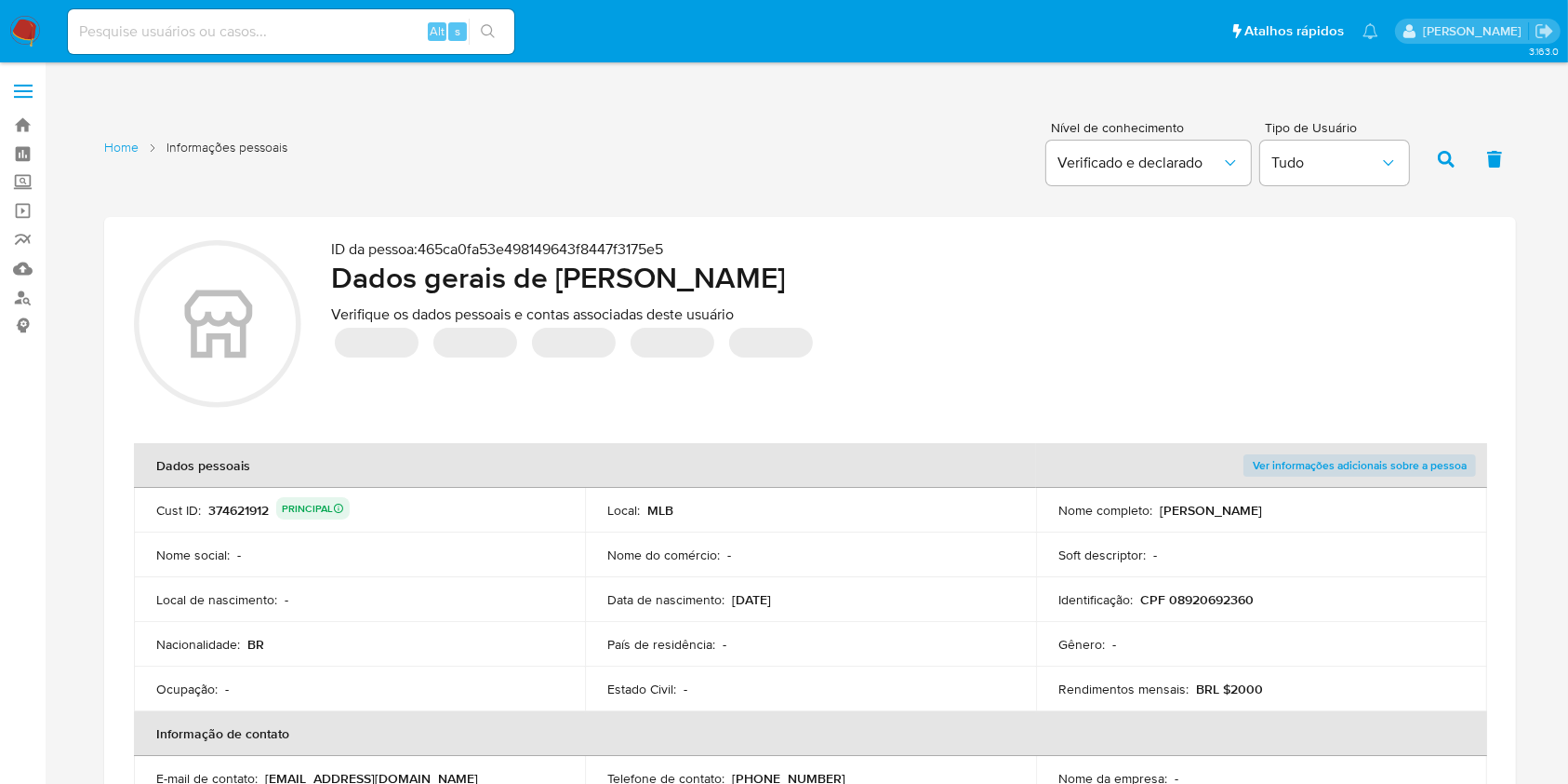
click at [549, 115] on div "Home Informações pessoais Nível de conhecimento Verificado e declarado Tipo de …" at bounding box center [809, 156] width 1412 height 91
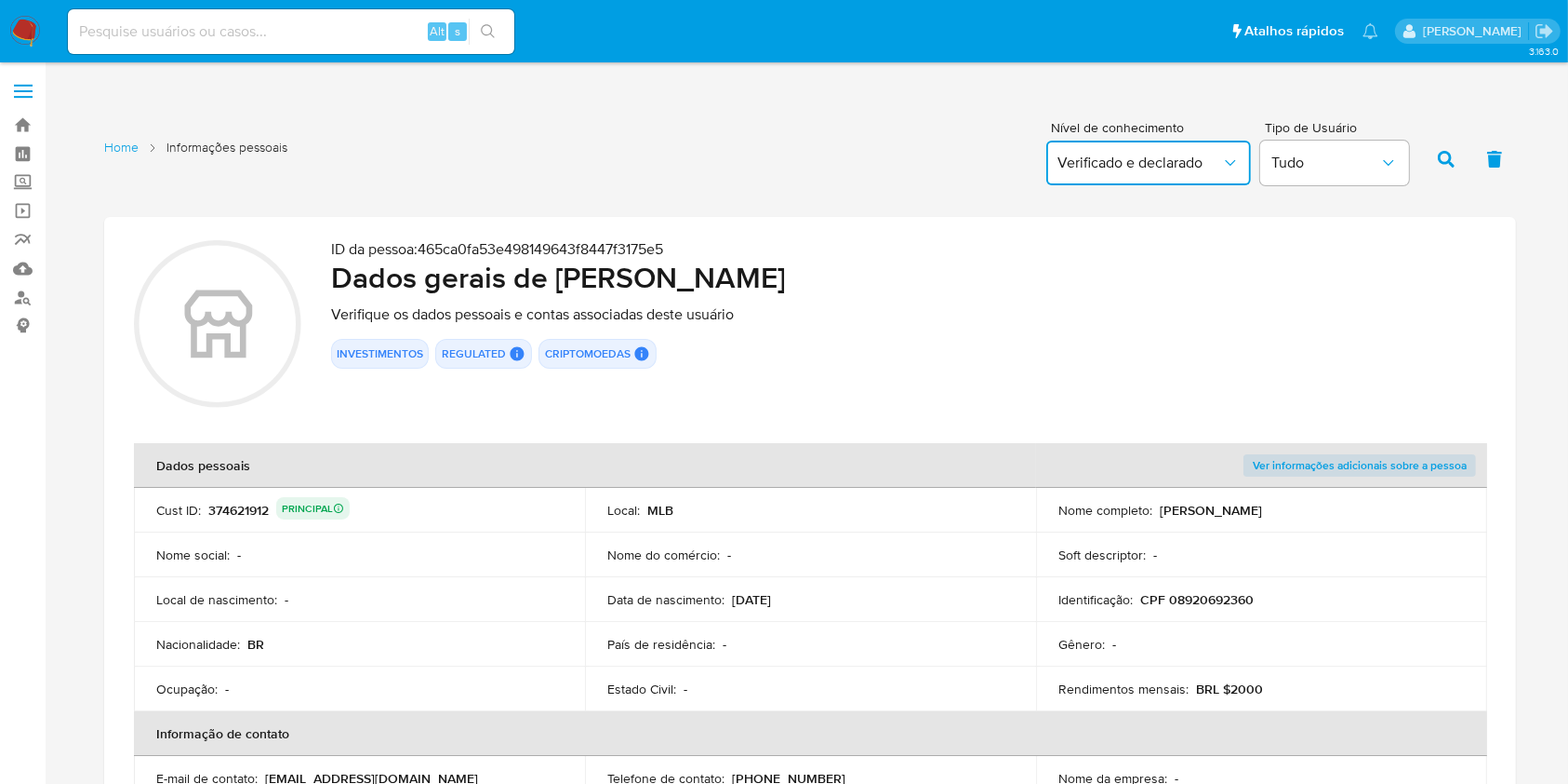
click at [1153, 164] on span "Verificado e declarado" at bounding box center [1139, 163] width 164 height 19
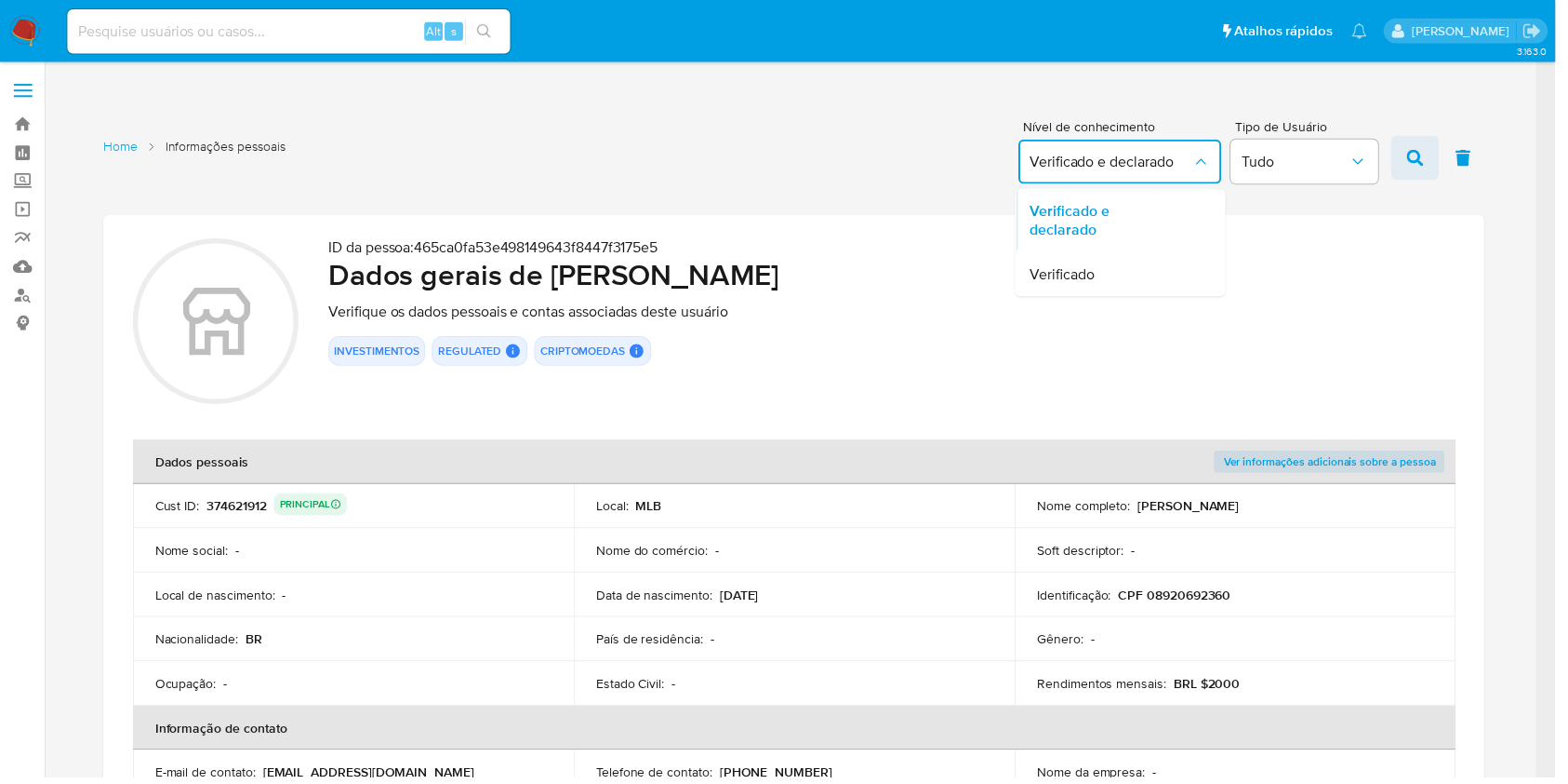
click at [1436, 153] on icon "button" at bounding box center [1427, 159] width 17 height 17
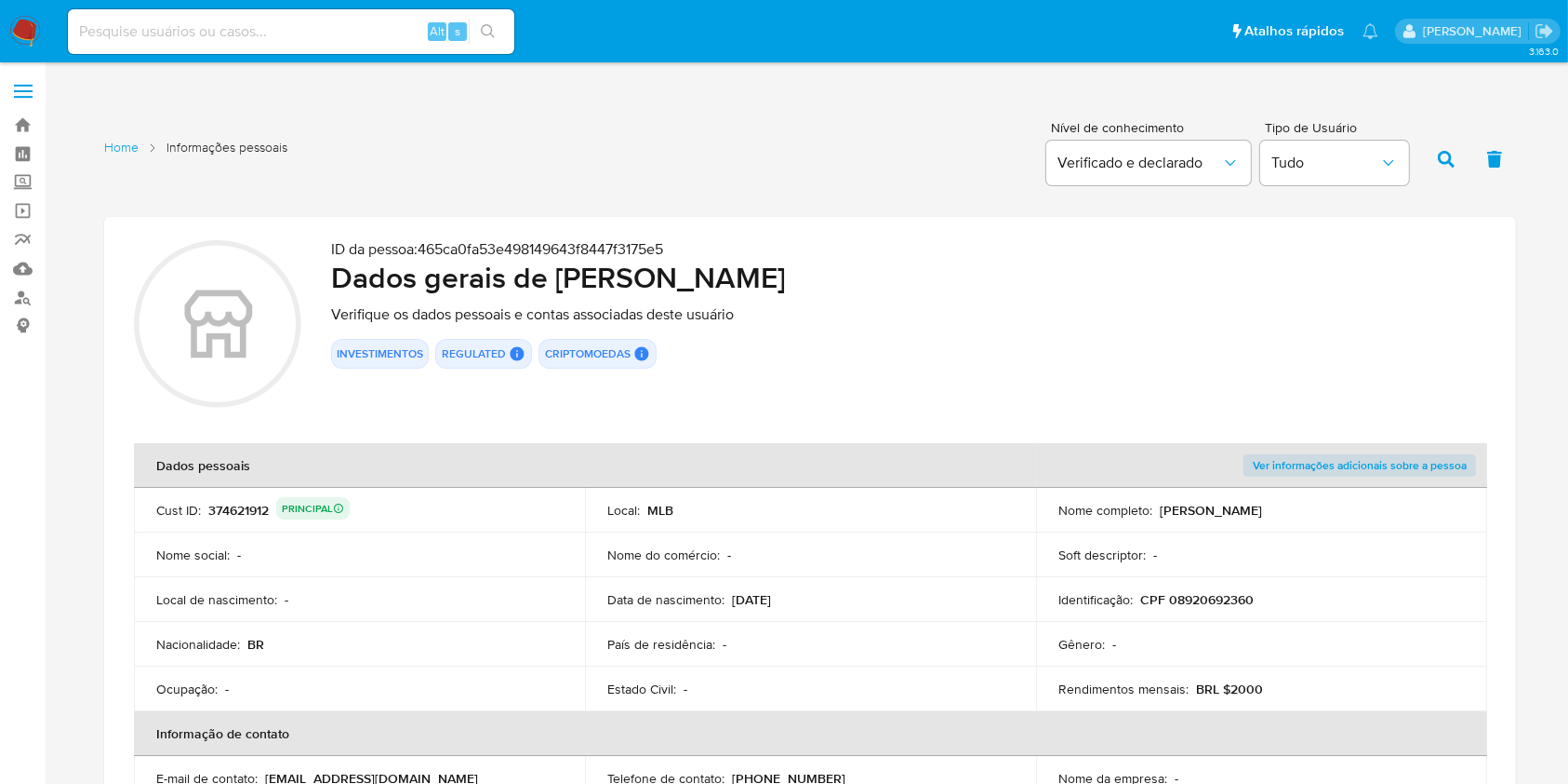
drag, startPoint x: 543, startPoint y: 121, endPoint x: 932, endPoint y: 115, distance: 389.0
click at [543, 121] on div "Home Informações pessoais Nível de conhecimento Verificado e declarado Tipo de …" at bounding box center [809, 156] width 1412 height 91
click at [1355, 154] on span "Tudo" at bounding box center [1325, 163] width 108 height 19
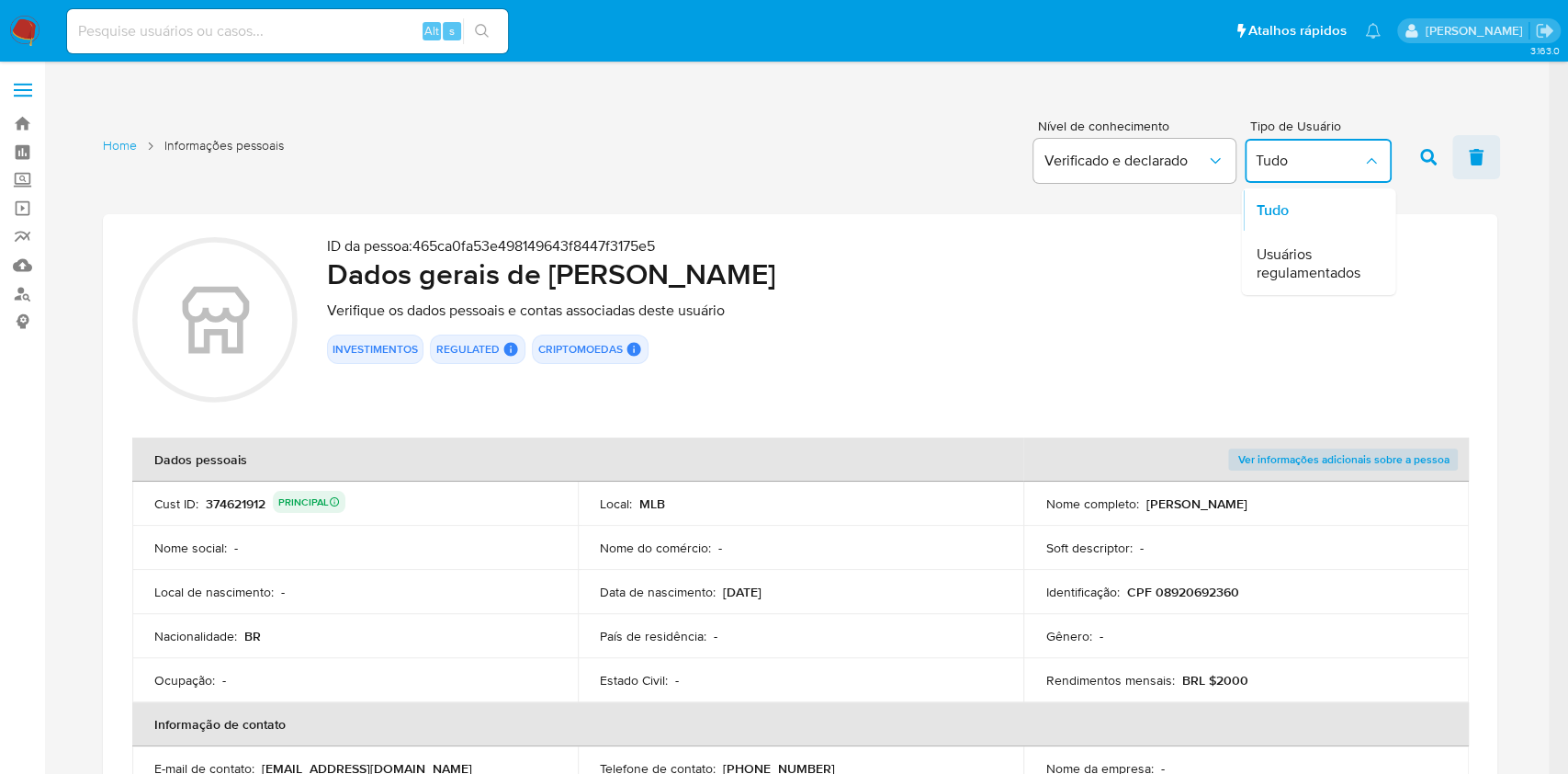
click at [1471, 146] on button "button" at bounding box center [1476, 156] width 48 height 44
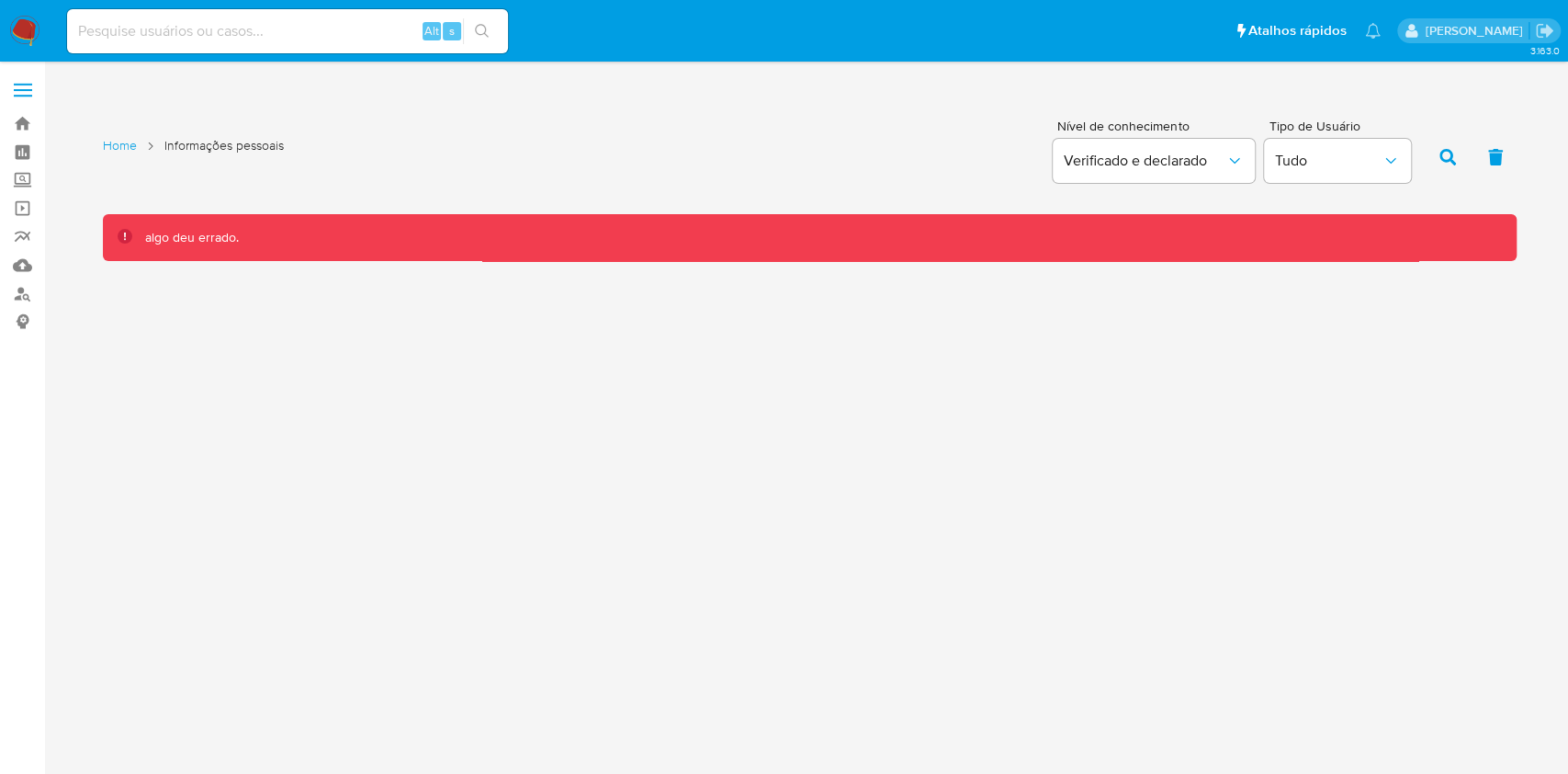
click at [1432, 153] on button "button" at bounding box center [1447, 156] width 48 height 44
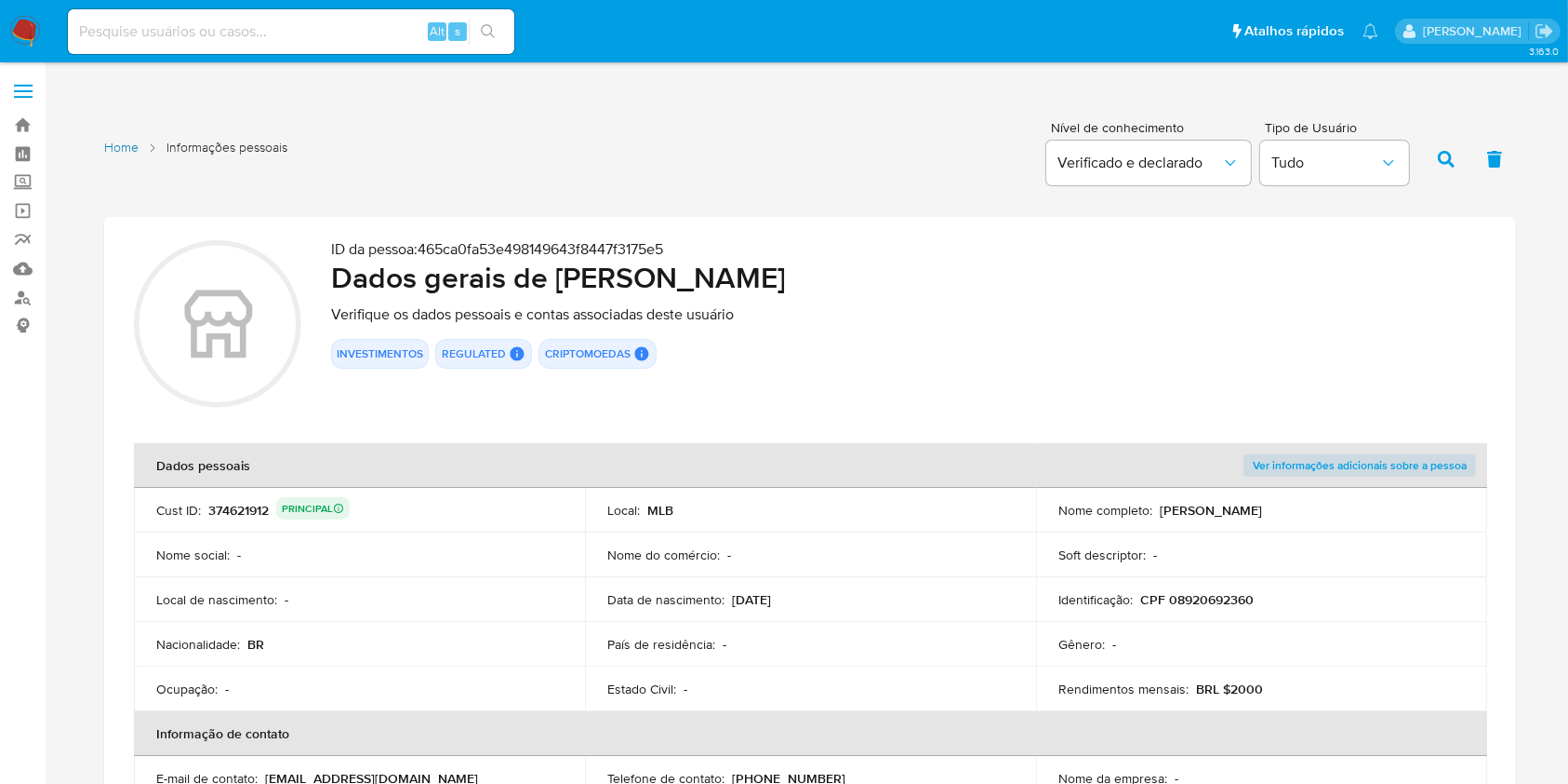
click at [119, 145] on link "Home" at bounding box center [121, 147] width 34 height 18
click at [1354, 175] on button "Tudo" at bounding box center [1334, 162] width 149 height 45
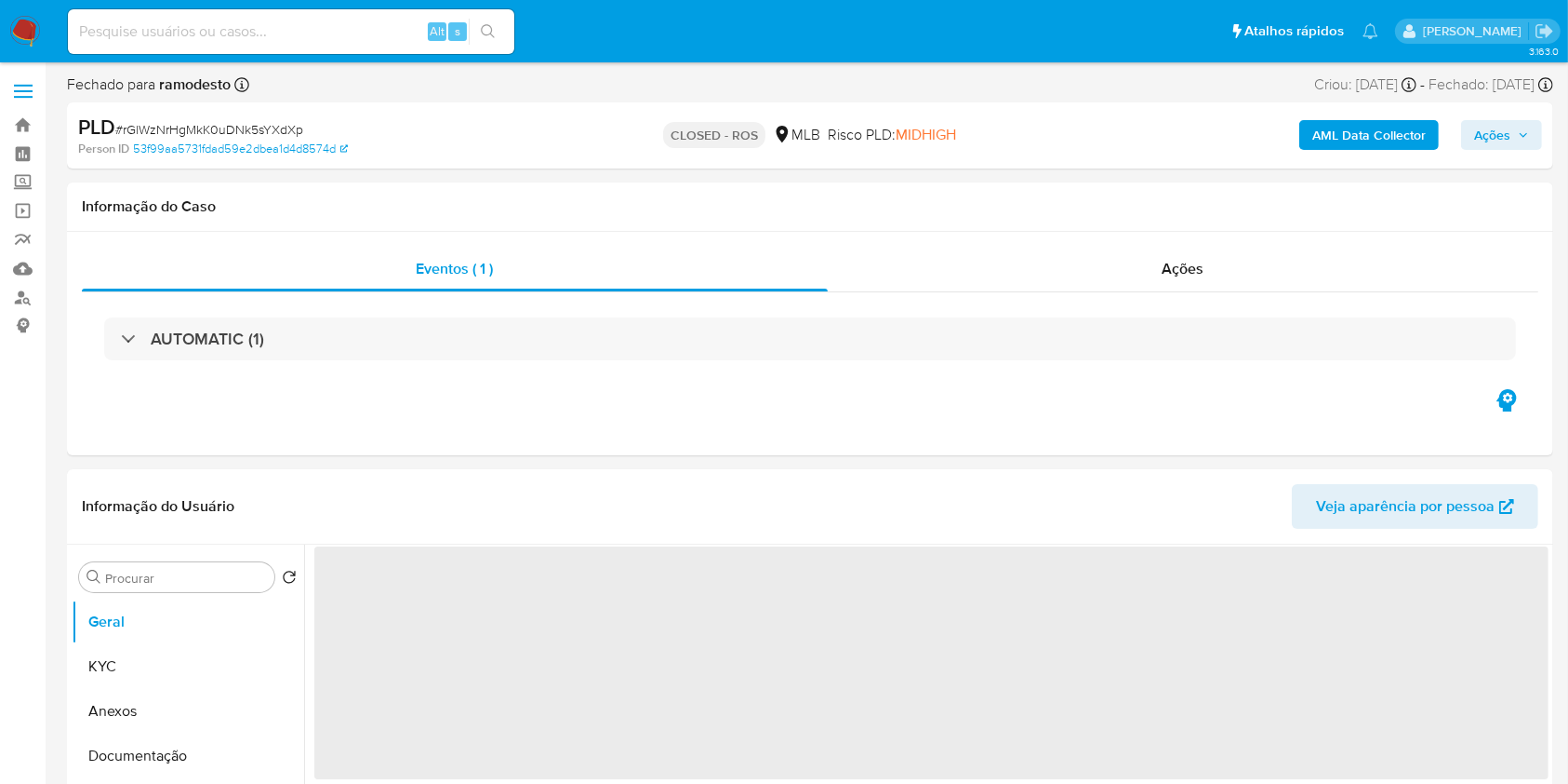
select select "10"
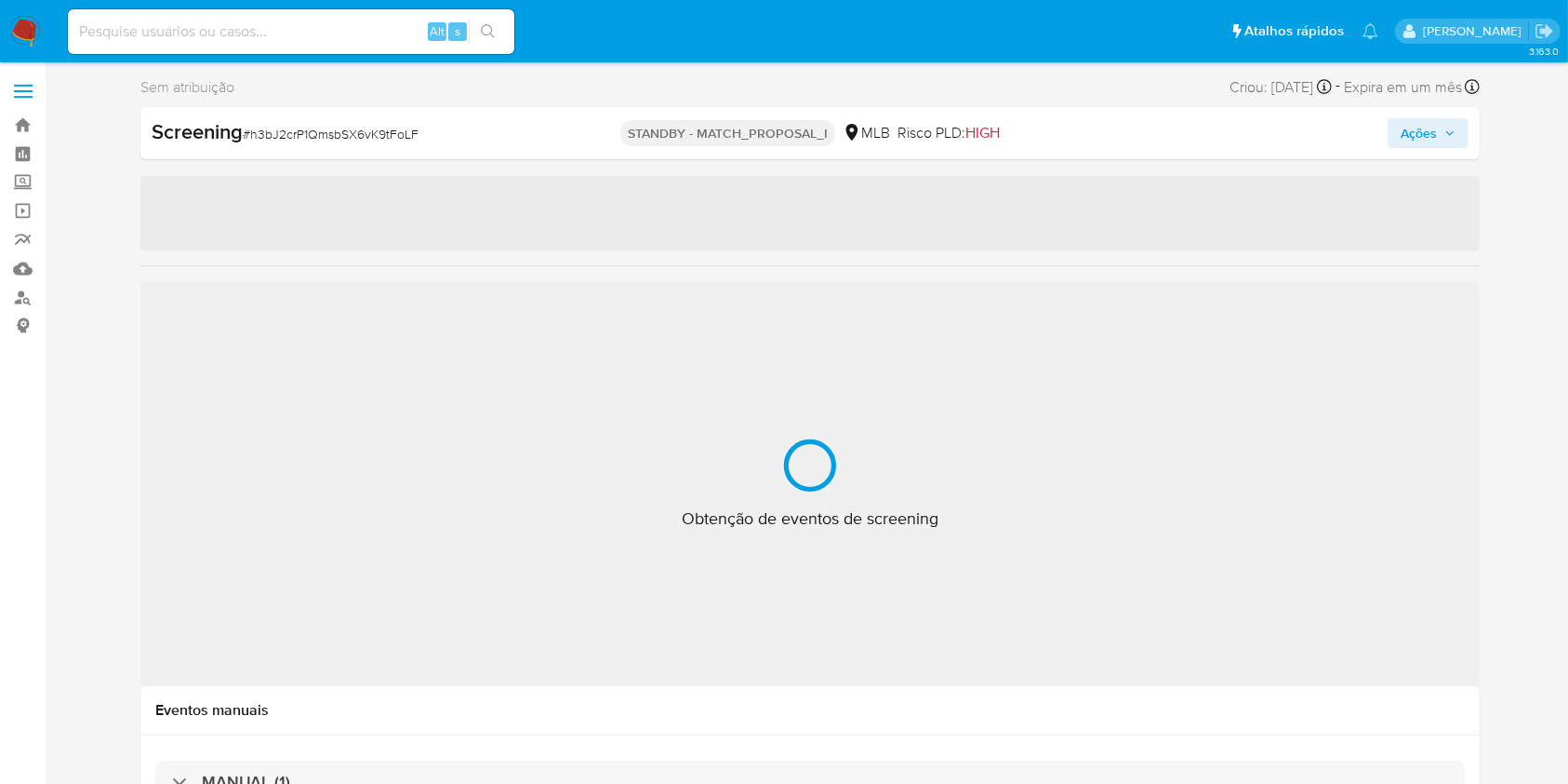
select select "10"
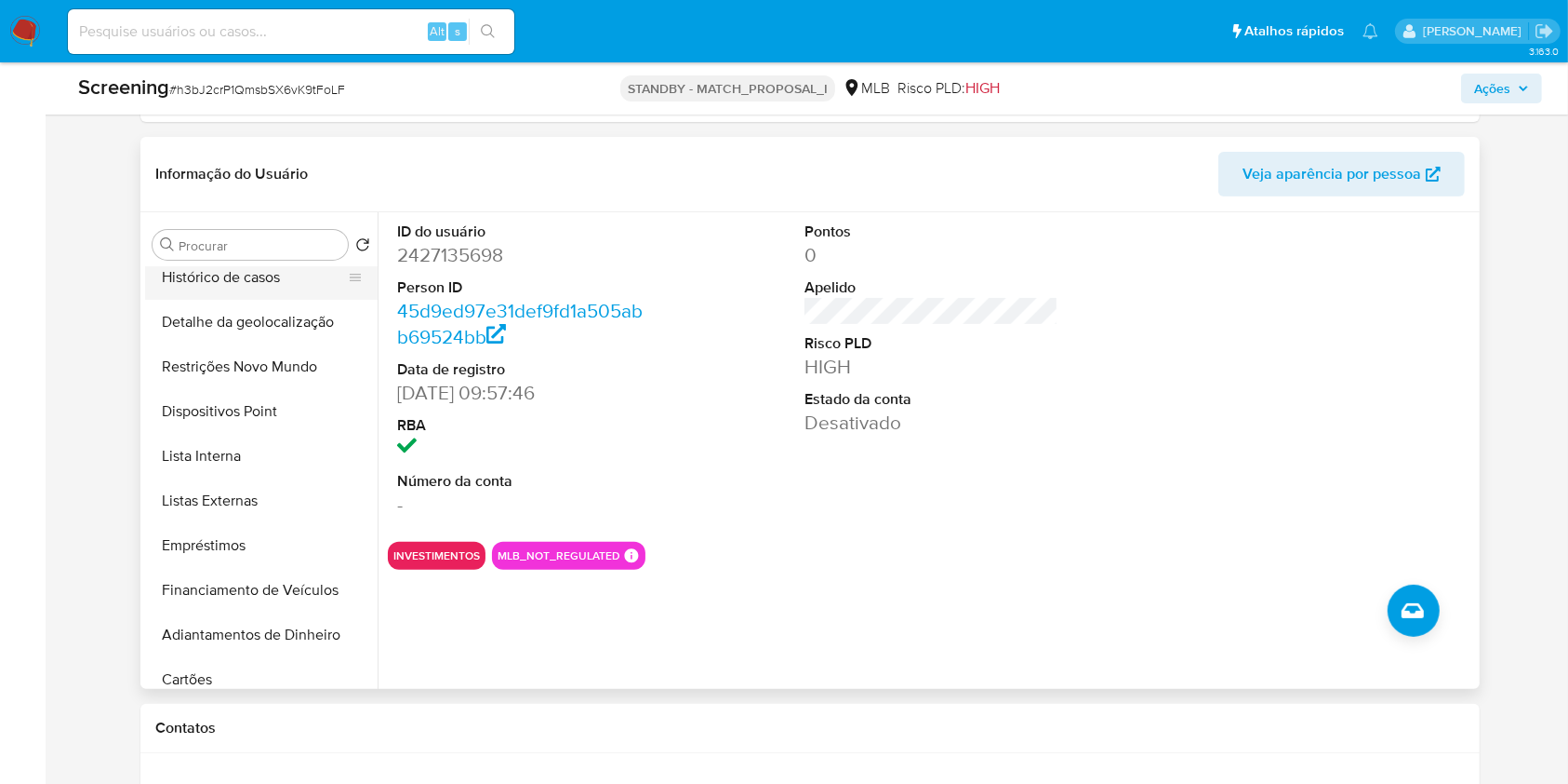
scroll to position [236, 0]
click at [283, 454] on button "Lista Interna" at bounding box center [254, 456] width 217 height 45
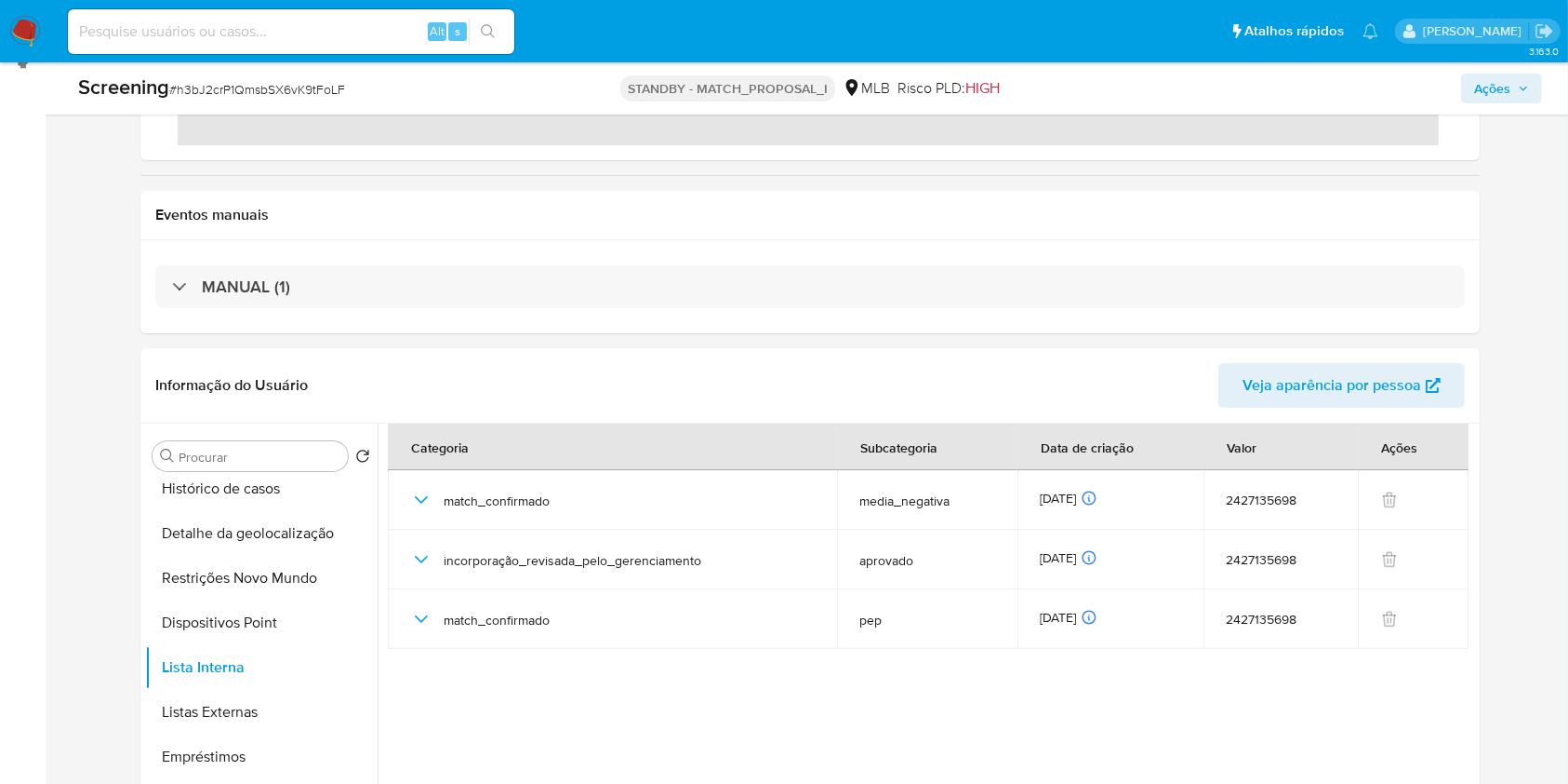
scroll to position [287, 0]
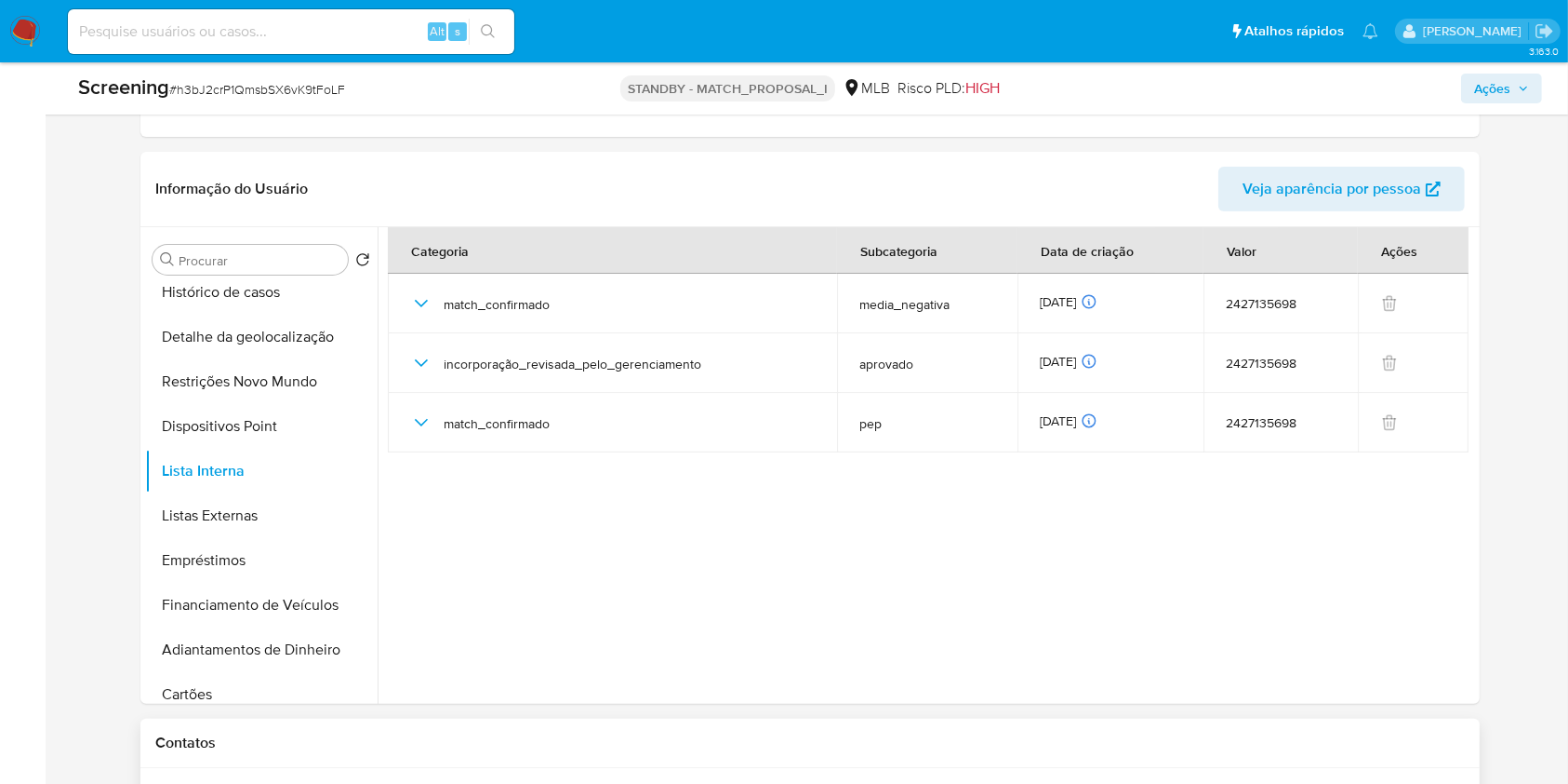
scroll to position [501, 0]
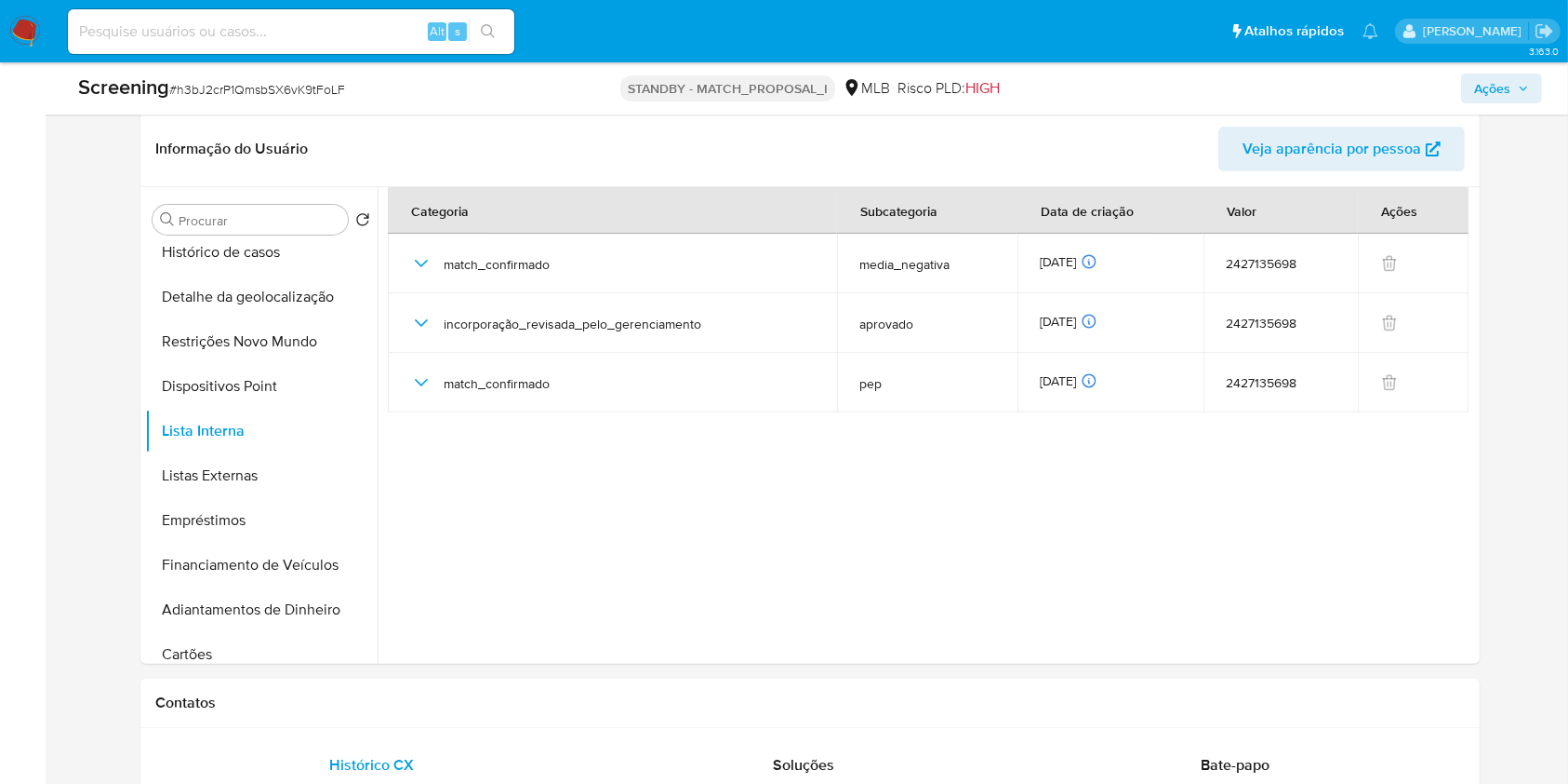
click at [1537, 173] on div "Sem atribuição Asignado el: 09/10/2025 14:21:03 Criou: 09/10/2025 Criou: 09/10/…" at bounding box center [809, 746] width 1486 height 2344
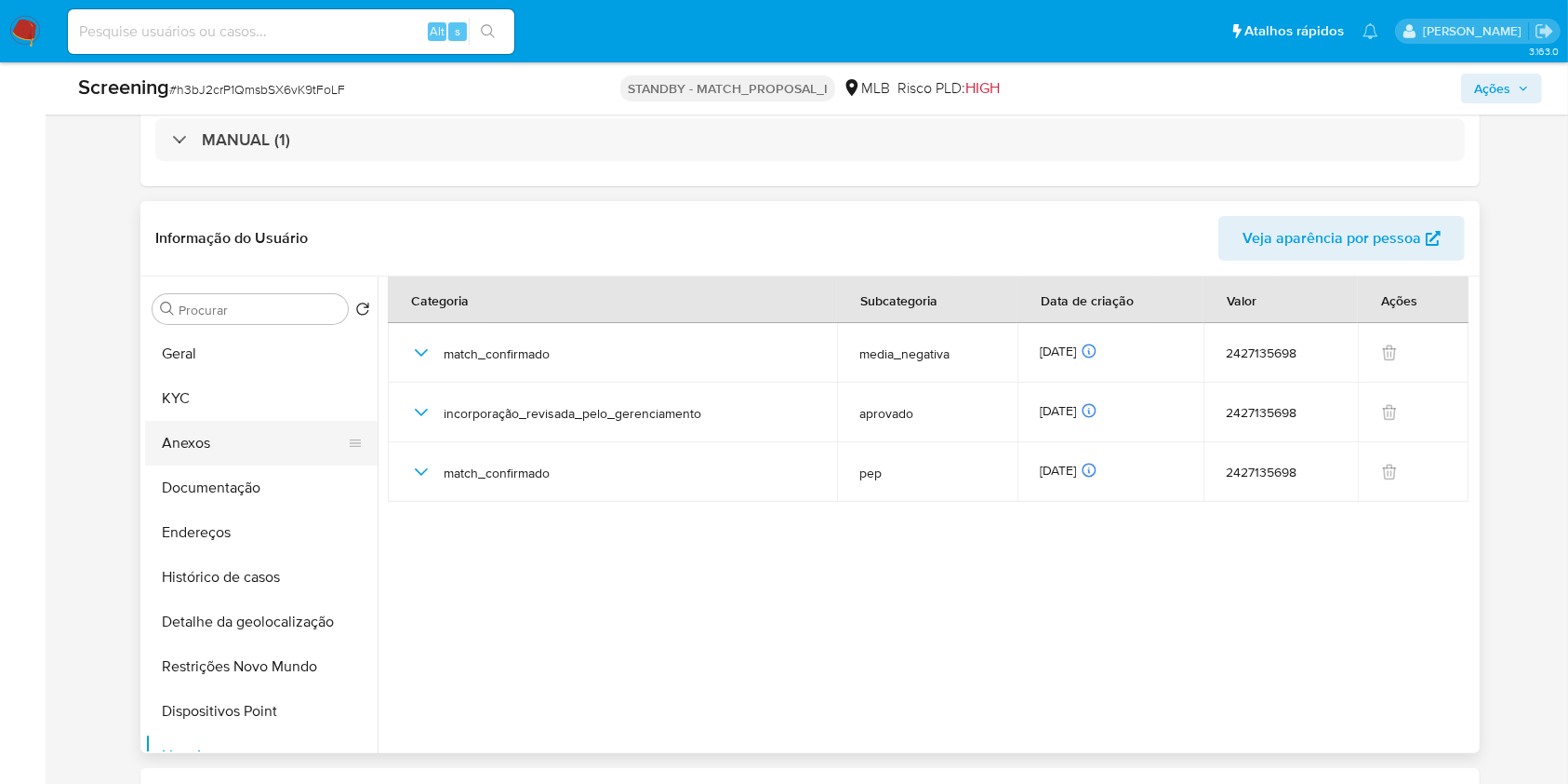
scroll to position [0, 0]
click at [253, 410] on button "KYC" at bounding box center [254, 398] width 217 height 45
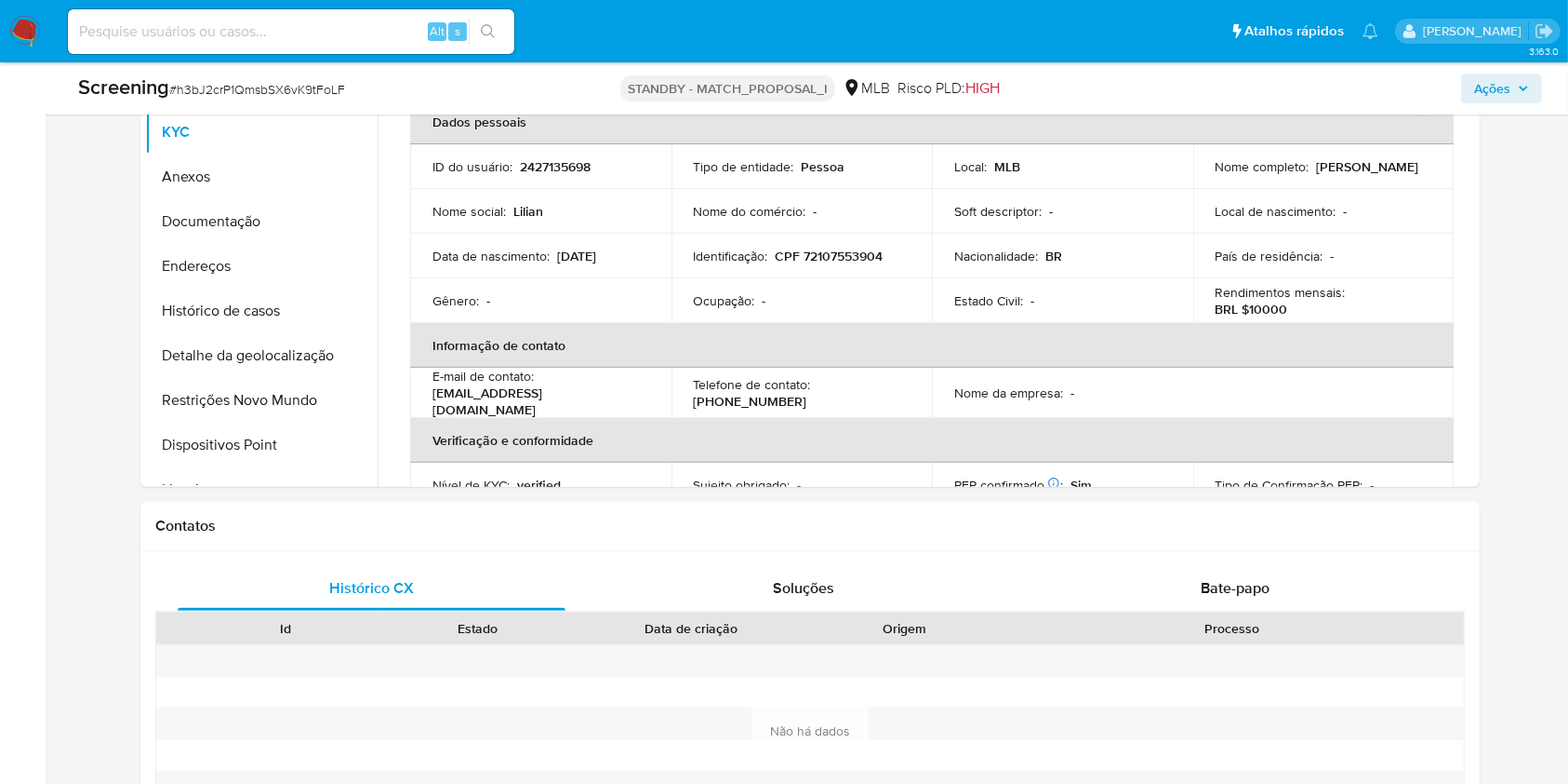
scroll to position [676, 0]
click at [241, 390] on button "Restrições Novo Mundo" at bounding box center [254, 401] width 217 height 45
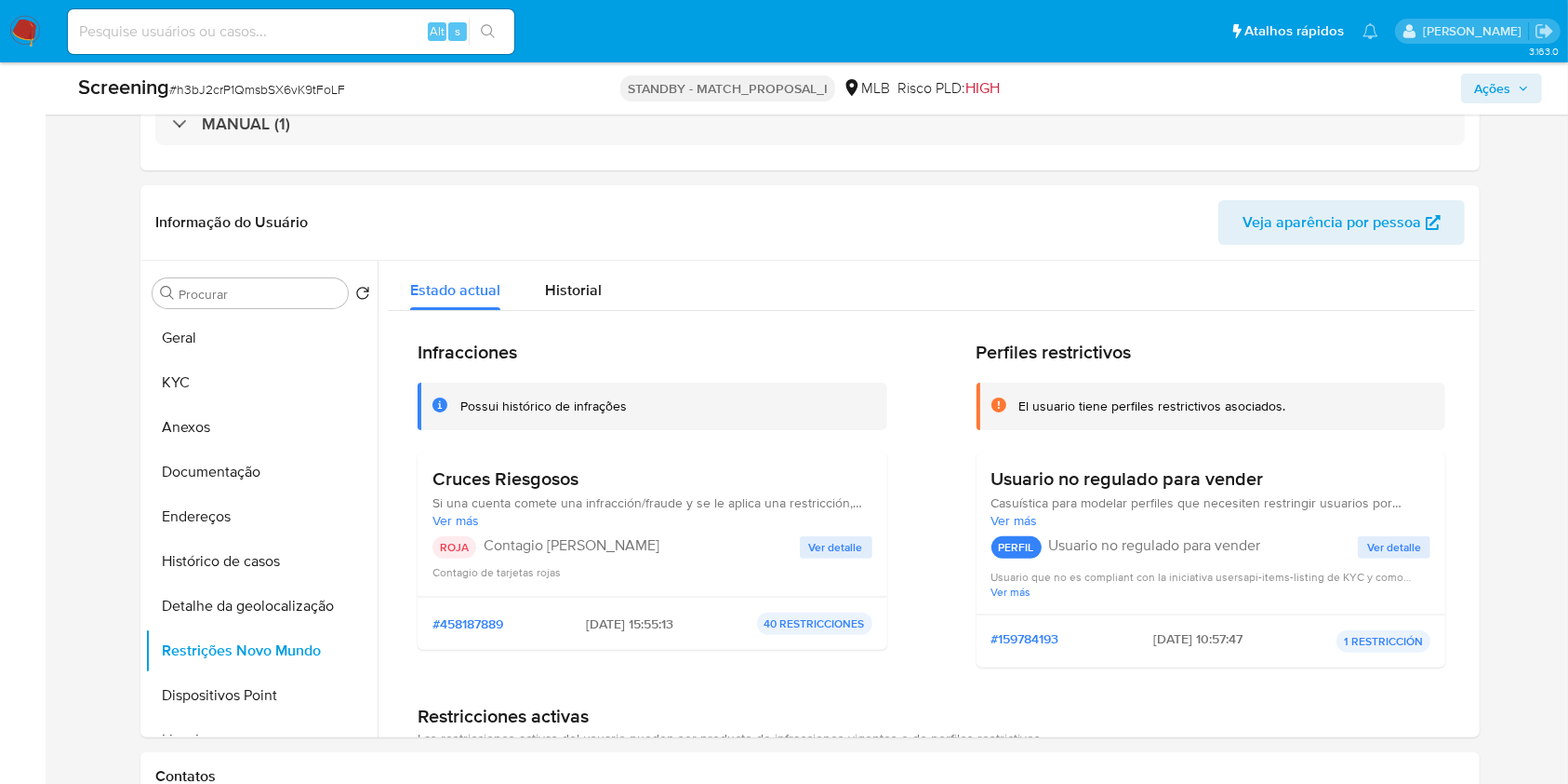
scroll to position [429, 0]
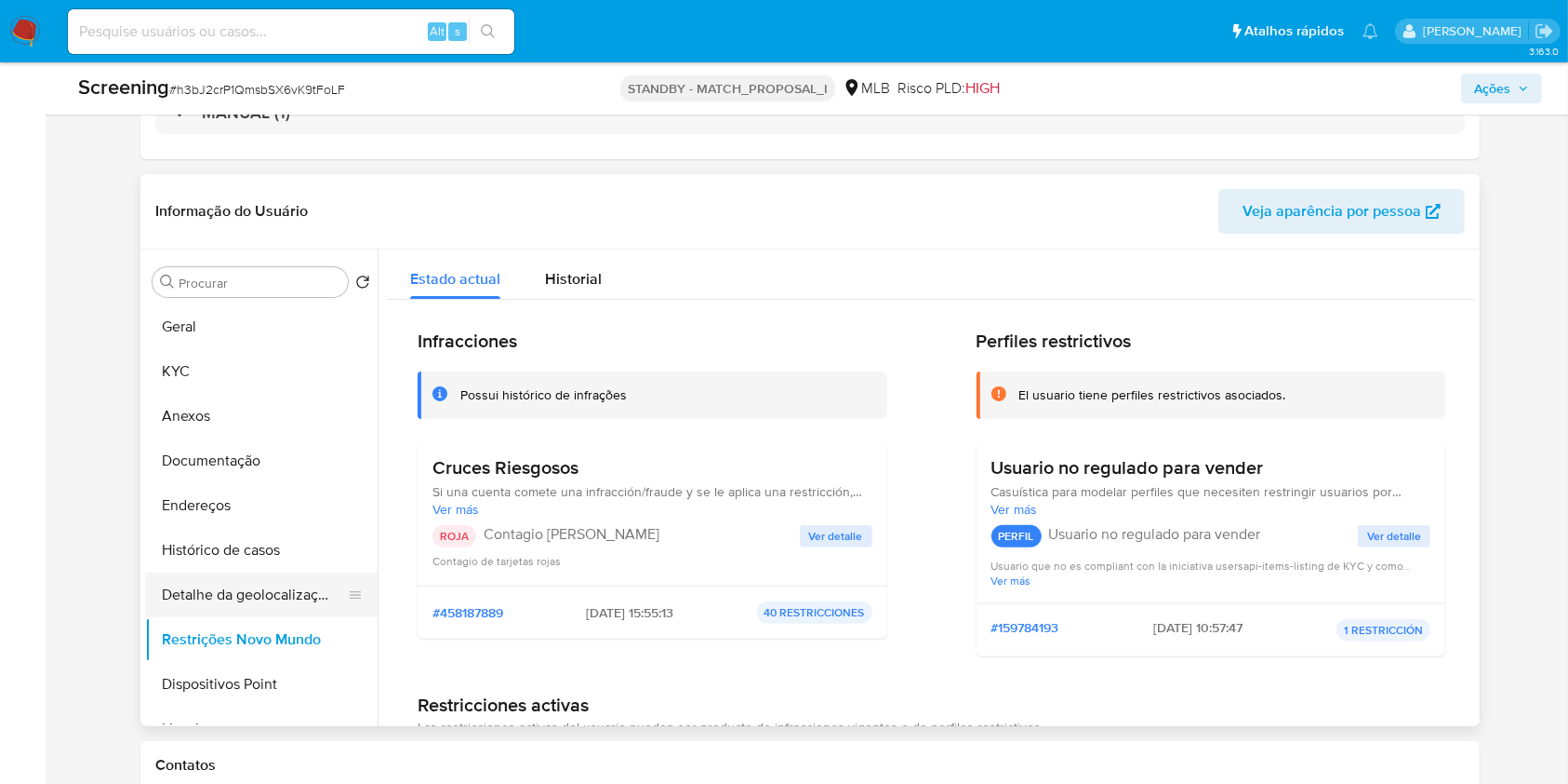
scroll to position [161, 0]
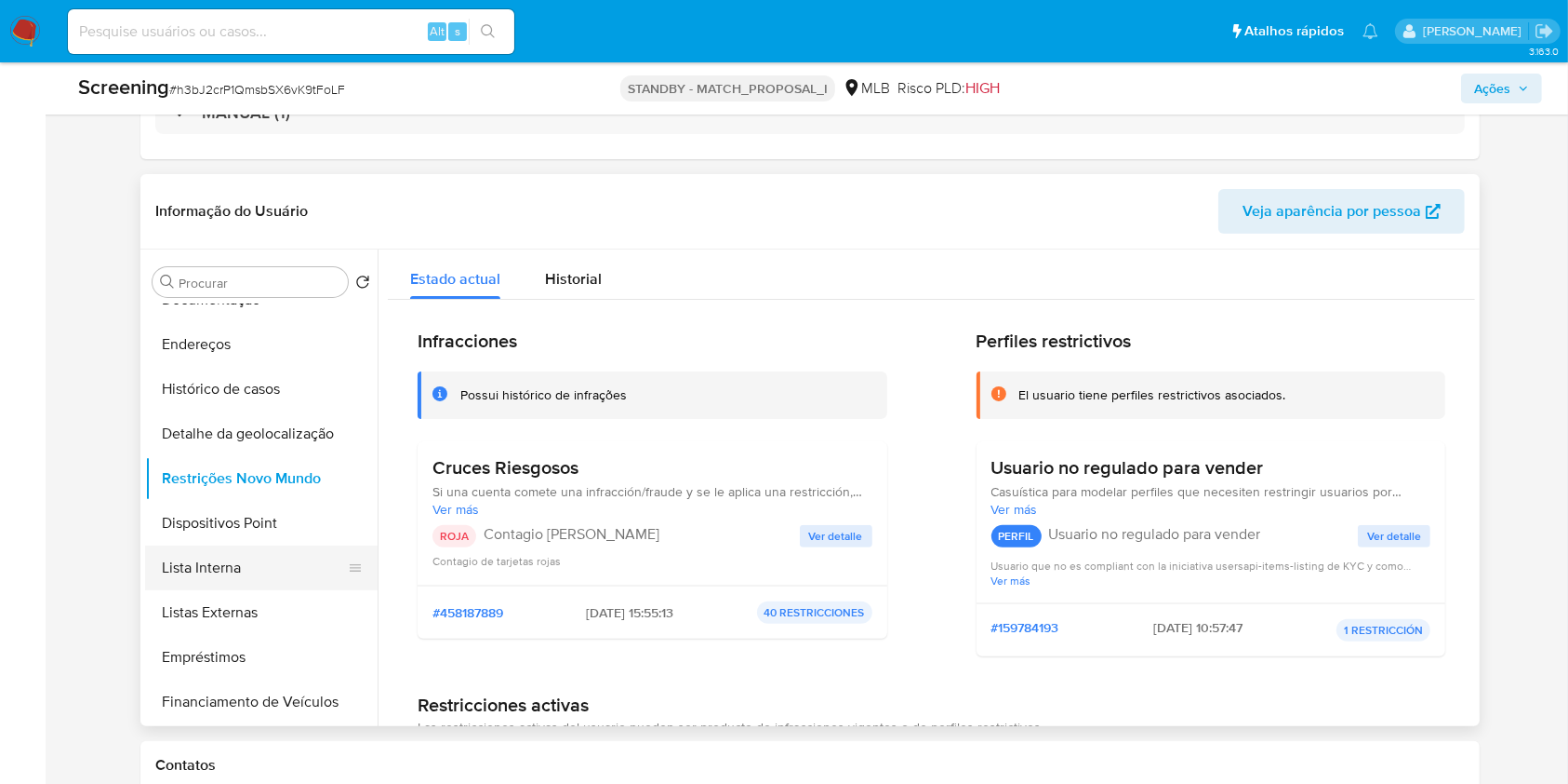
click at [275, 568] on button "Lista Interna" at bounding box center [254, 567] width 217 height 45
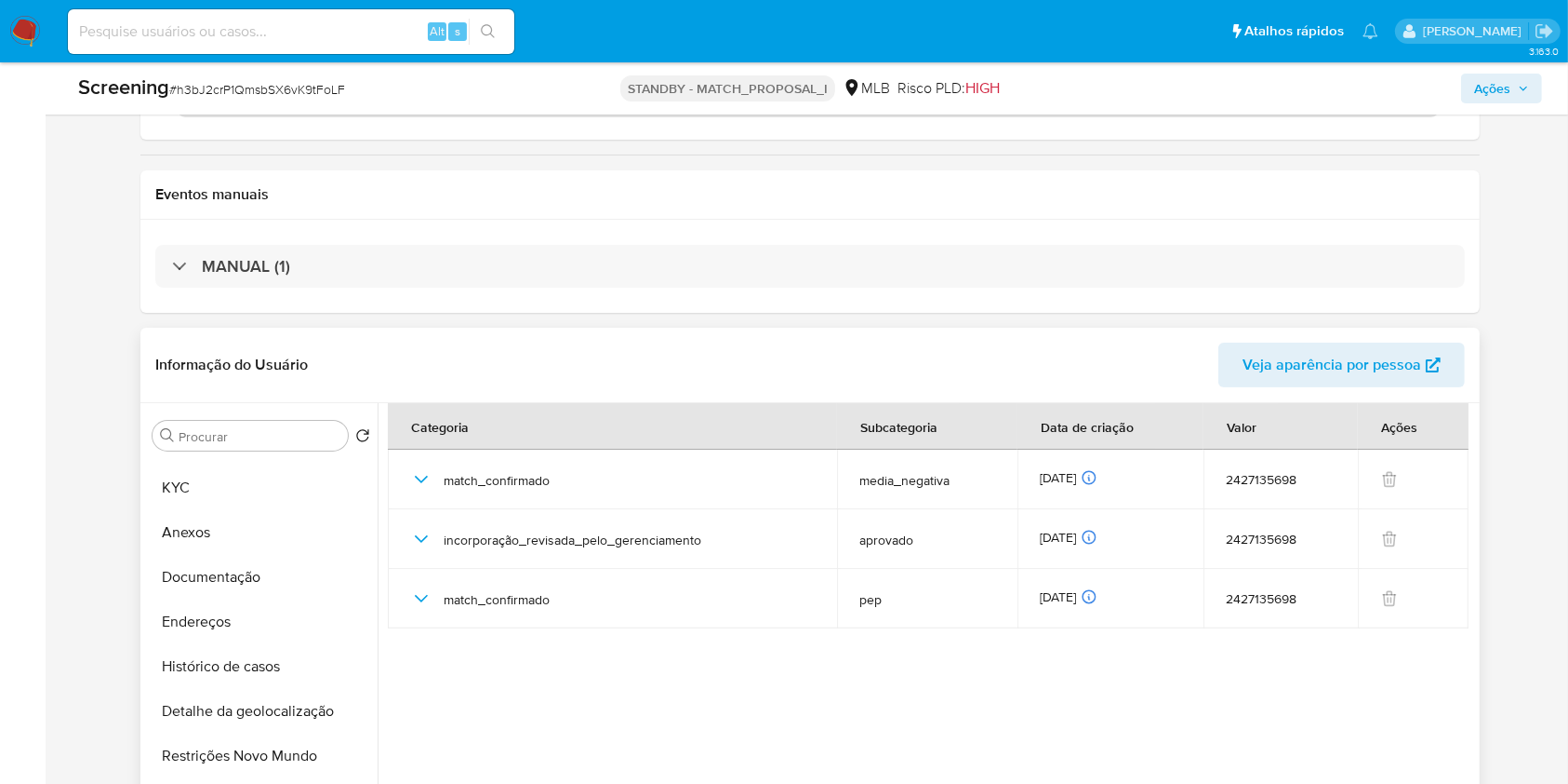
scroll to position [38, 0]
click at [1292, 372] on span "Veja aparência por pessoa" at bounding box center [1332, 364] width 178 height 45
click at [240, 480] on button "KYC" at bounding box center [254, 486] width 217 height 45
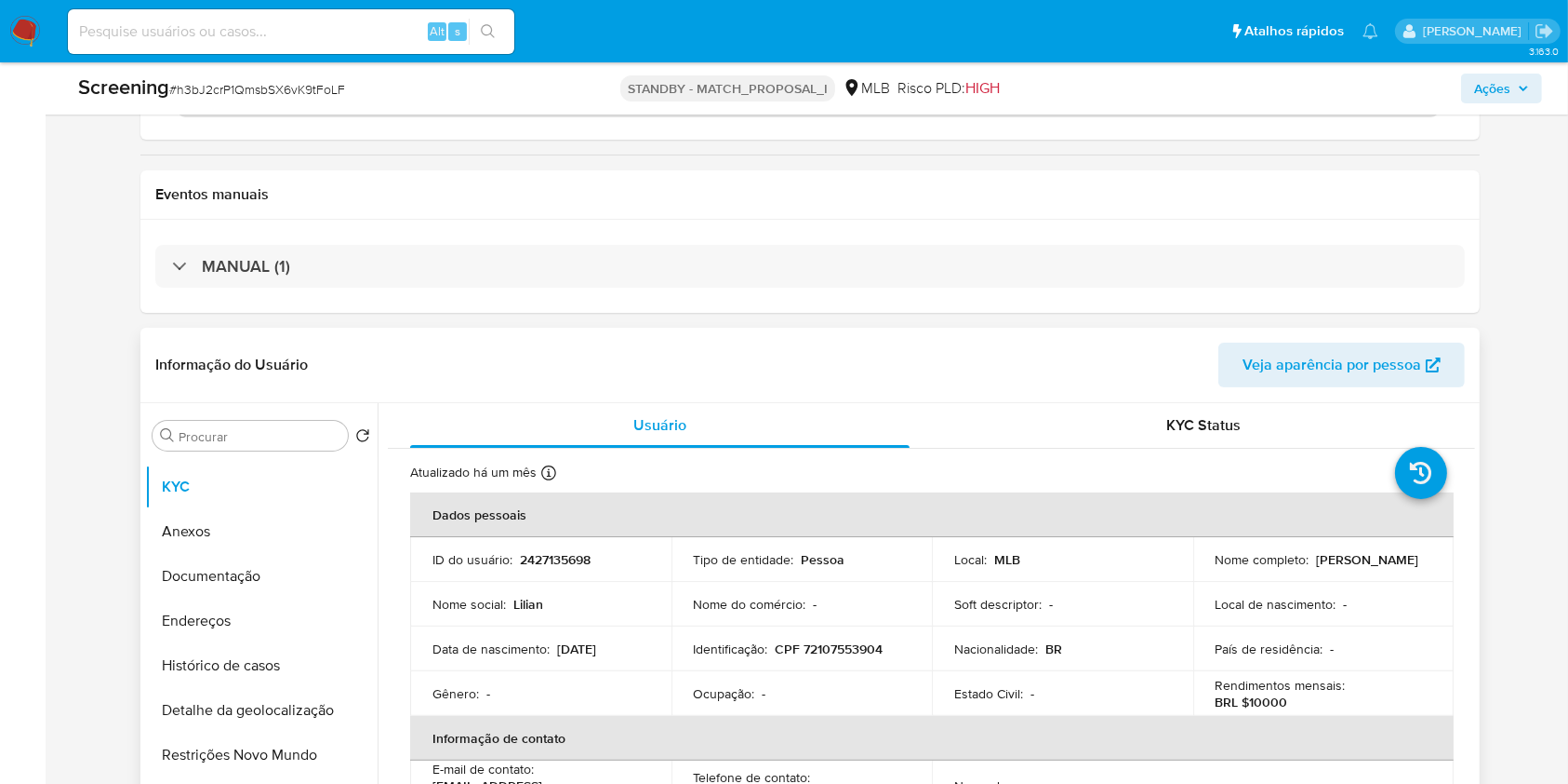
click at [543, 563] on p "2427135698" at bounding box center [555, 560] width 71 height 17
copy p "2427135698"
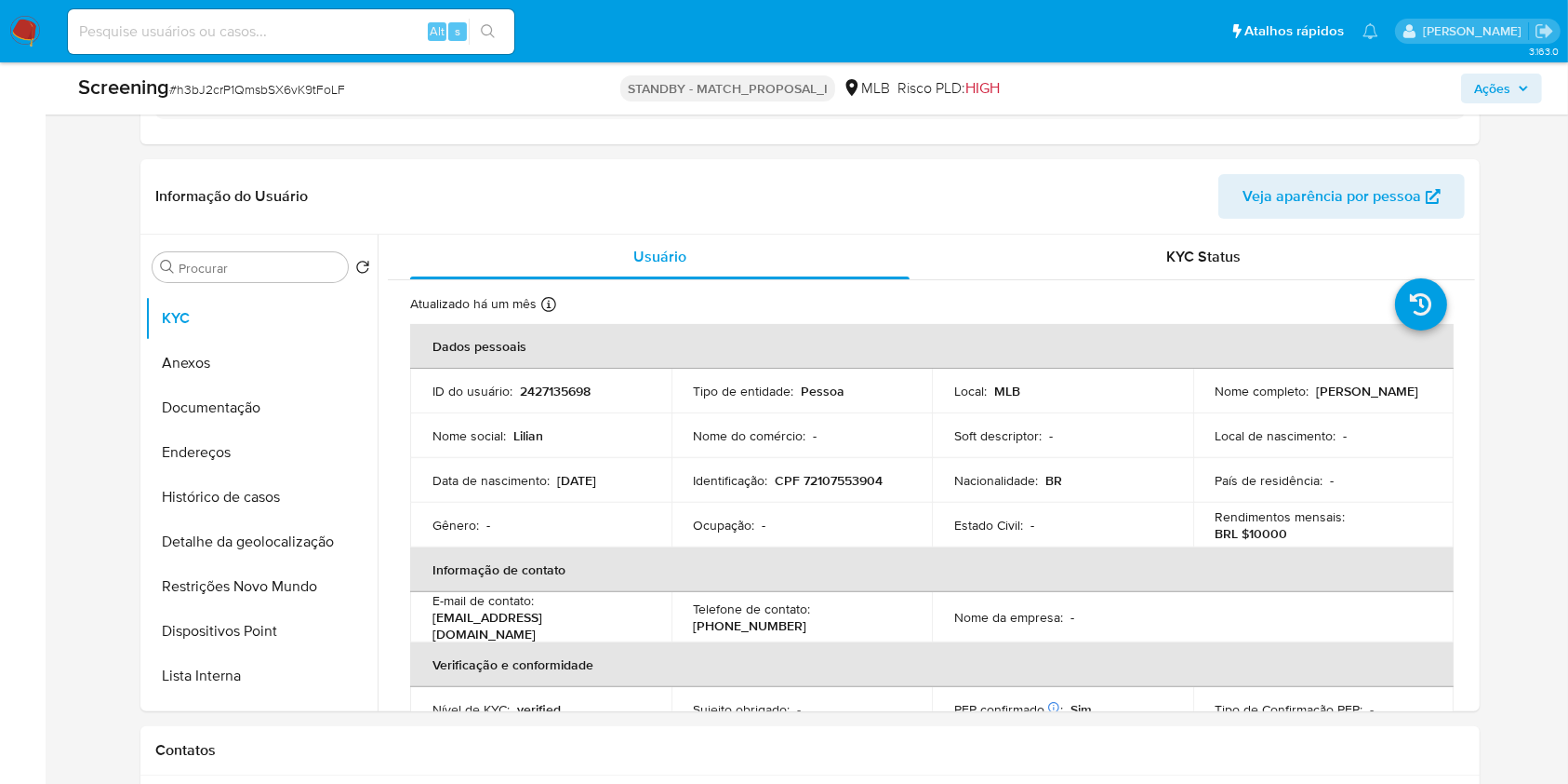
scroll to position [451, 0]
click at [1515, 442] on div "Sem atribuição Asignado el: 09/10/2025 14:21:03 Criou: 09/10/2025 Criou: 09/10/…" at bounding box center [809, 795] width 1486 height 2344
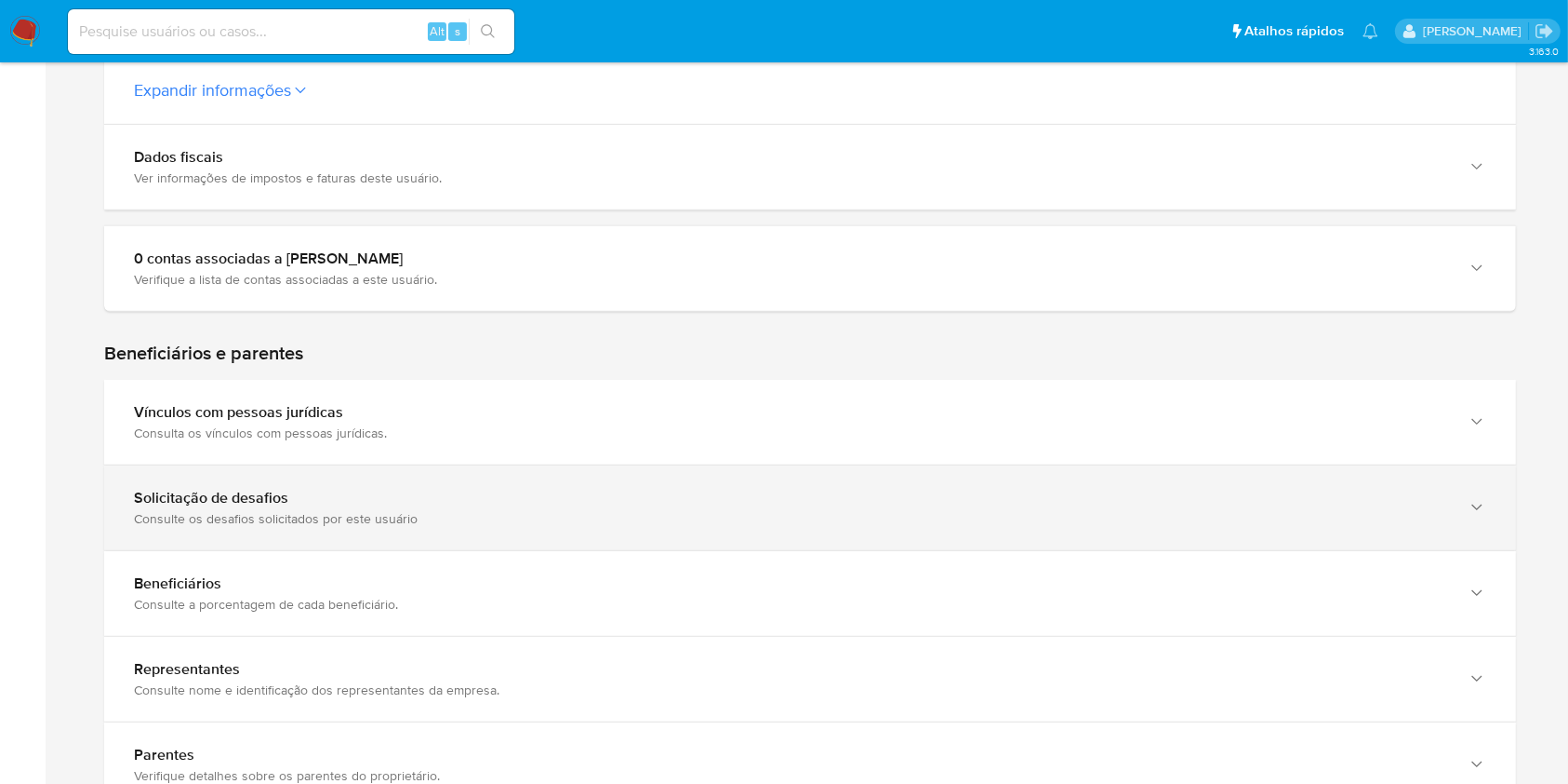
scroll to position [794, 0]
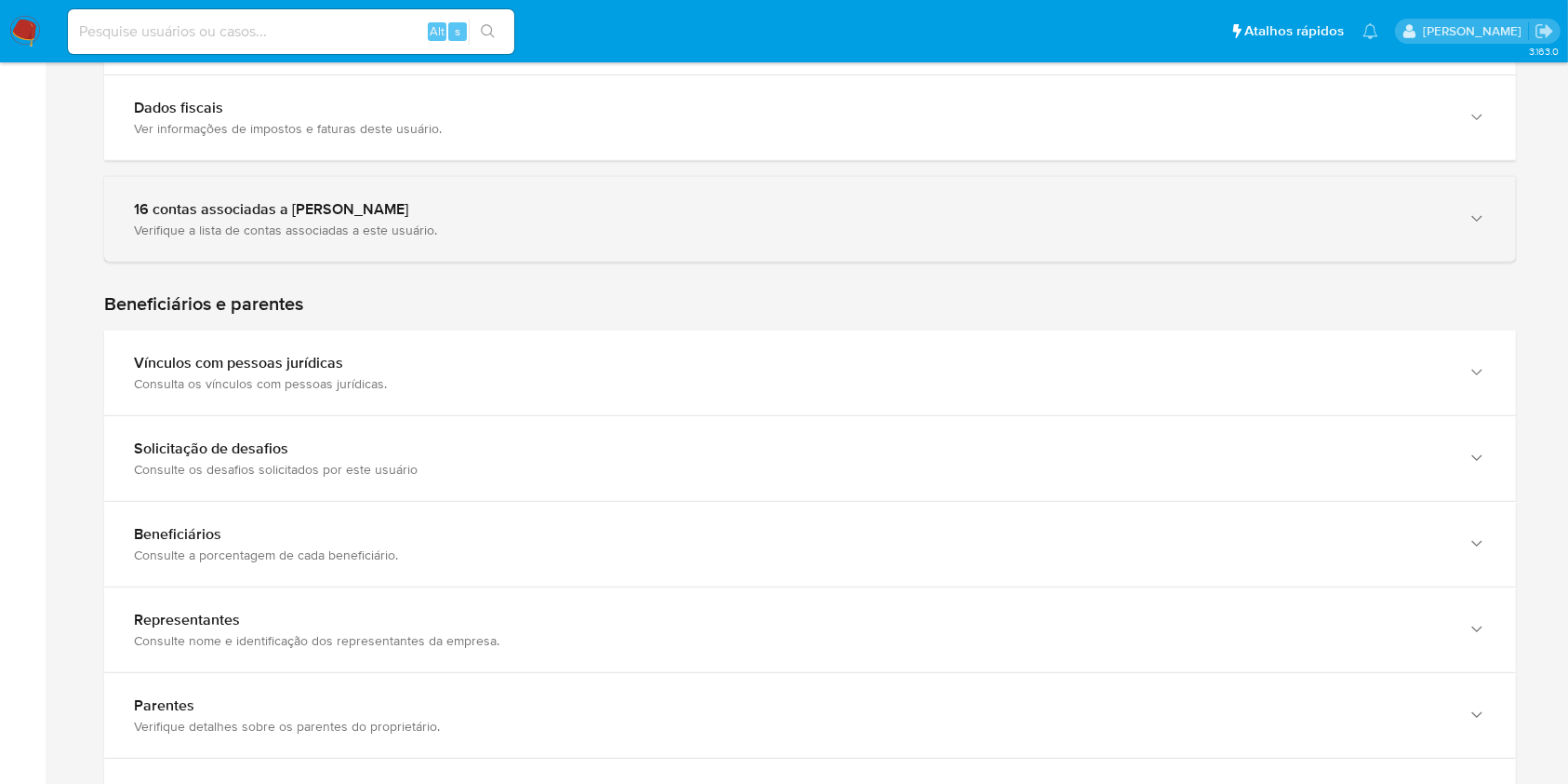
click at [580, 235] on div "16 contas associadas a [PERSON_NAME] Verifique a lista de contas associadas a e…" at bounding box center [809, 218] width 1412 height 85
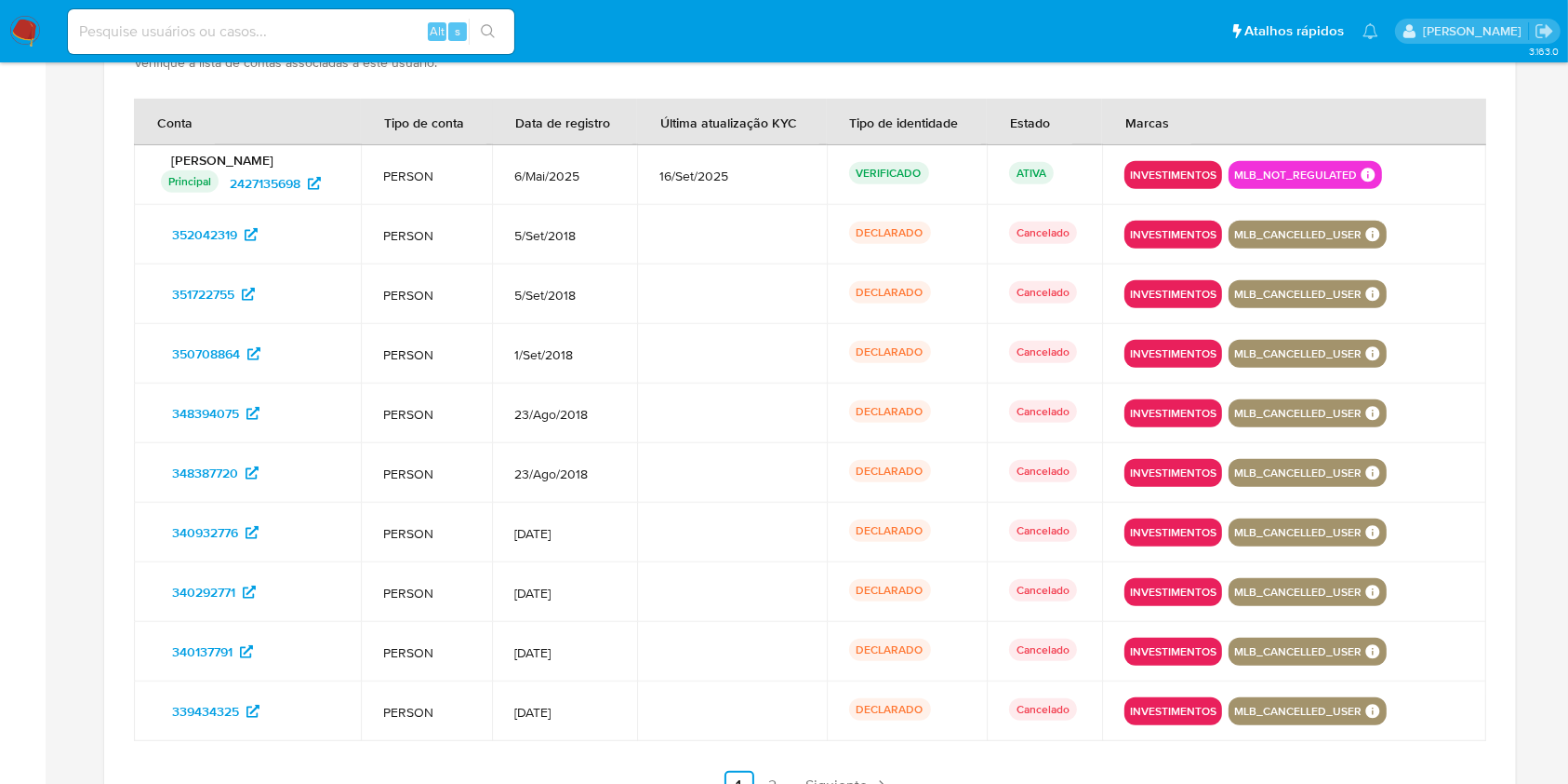
scroll to position [990, 0]
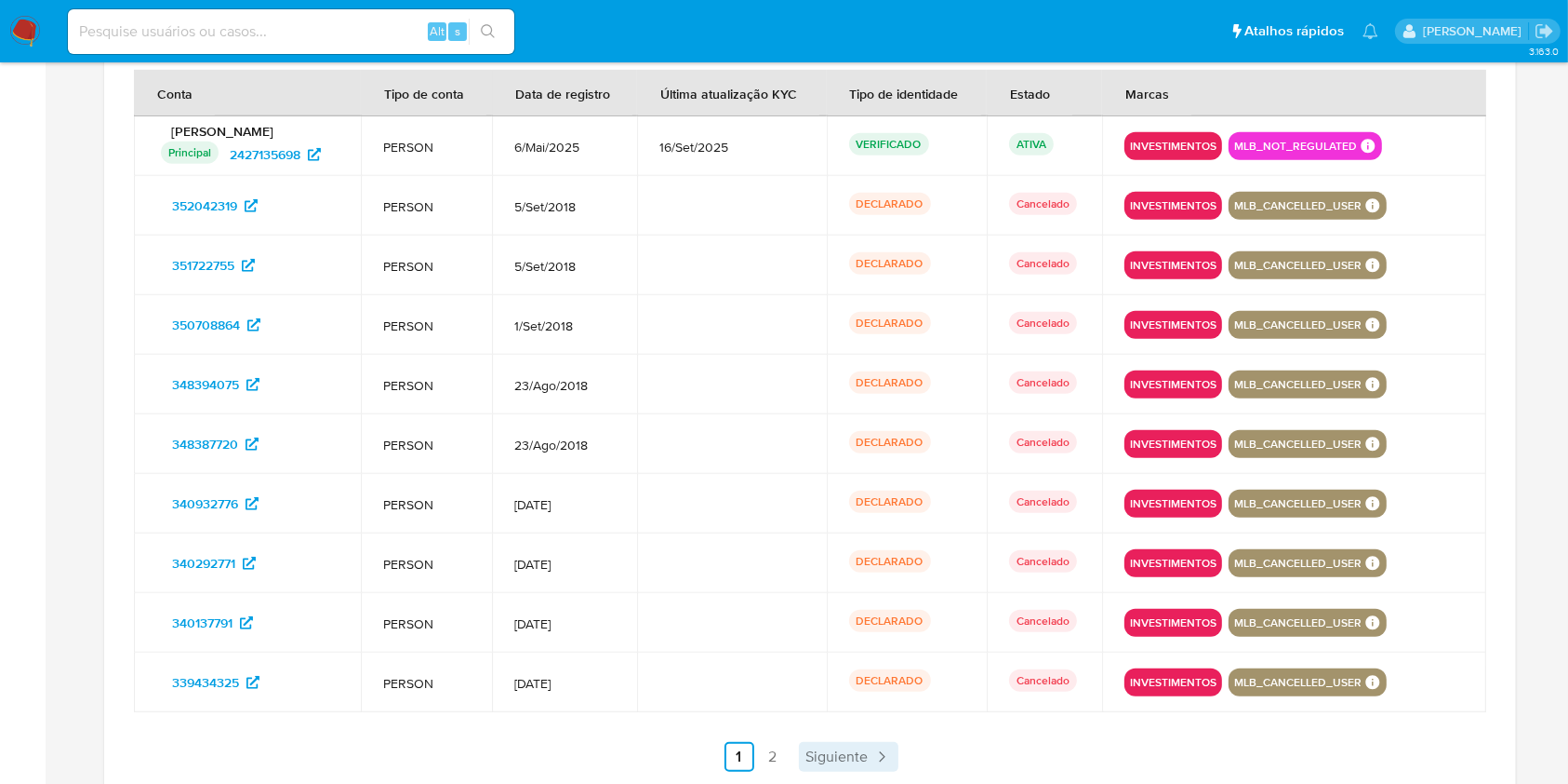
click at [841, 749] on span "Siguiente" at bounding box center [837, 756] width 62 height 15
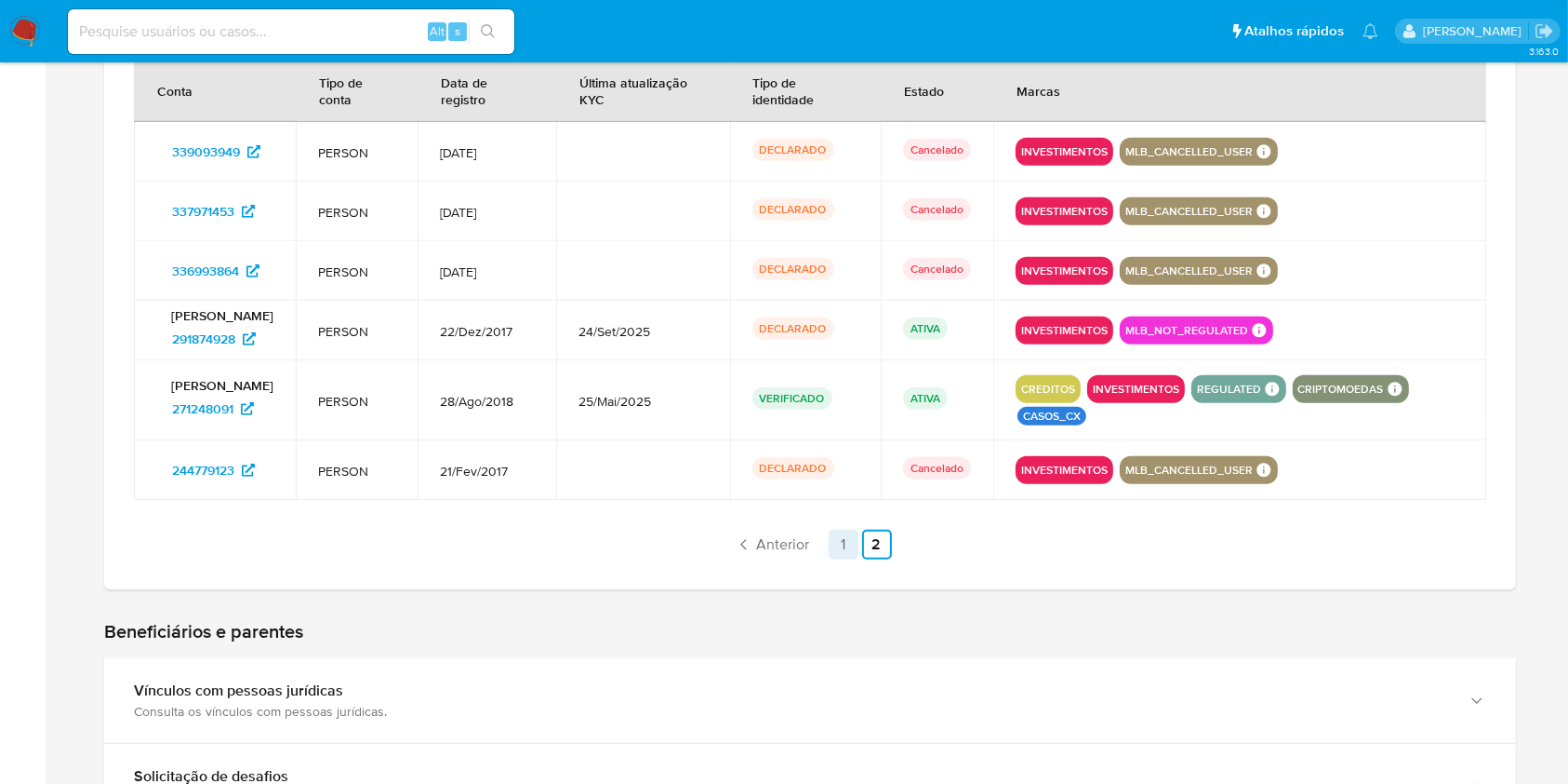
scroll to position [1002, 0]
click at [835, 540] on link "1" at bounding box center [843, 543] width 30 height 30
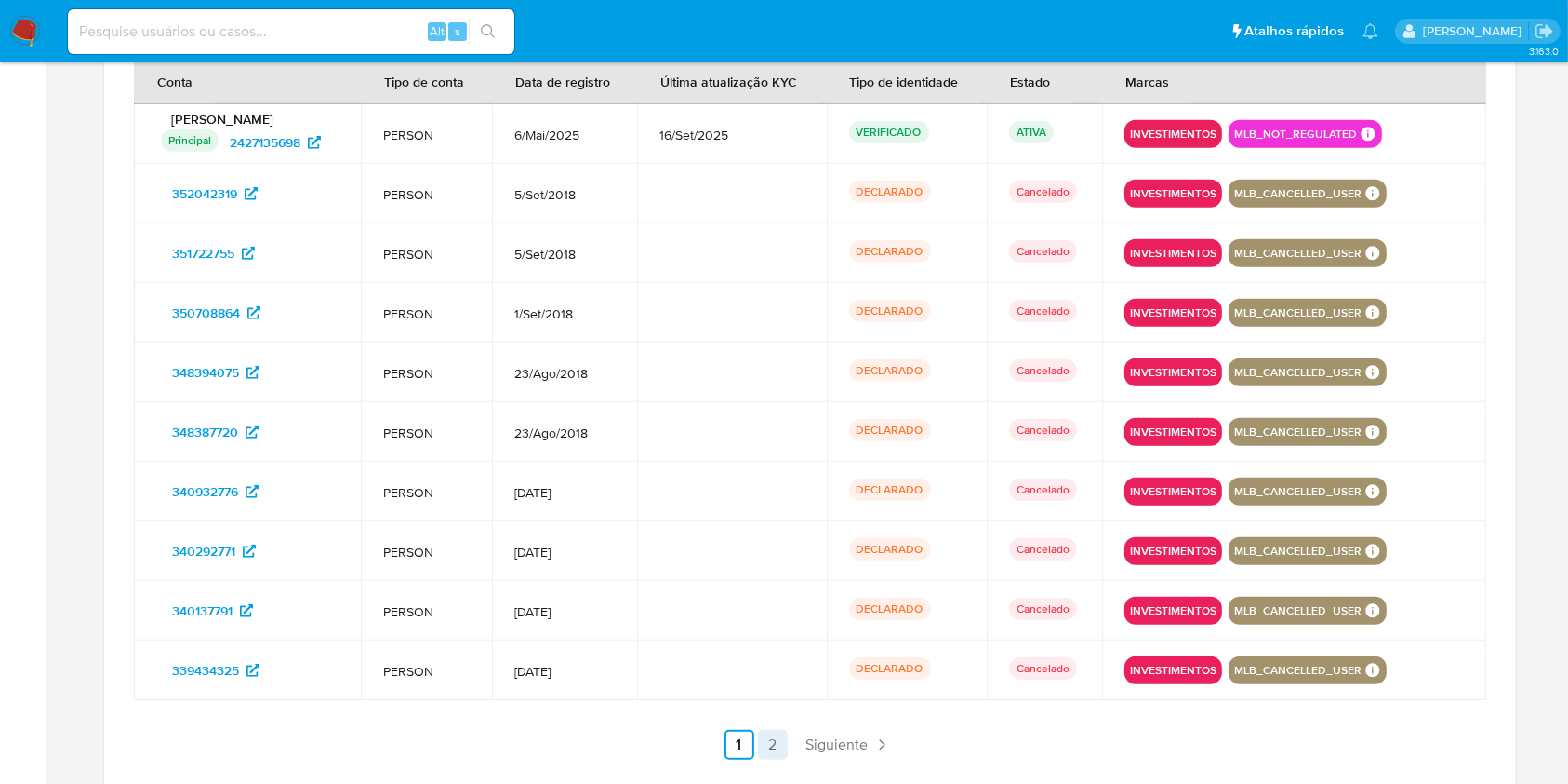
click at [764, 748] on link "2" at bounding box center [772, 744] width 30 height 30
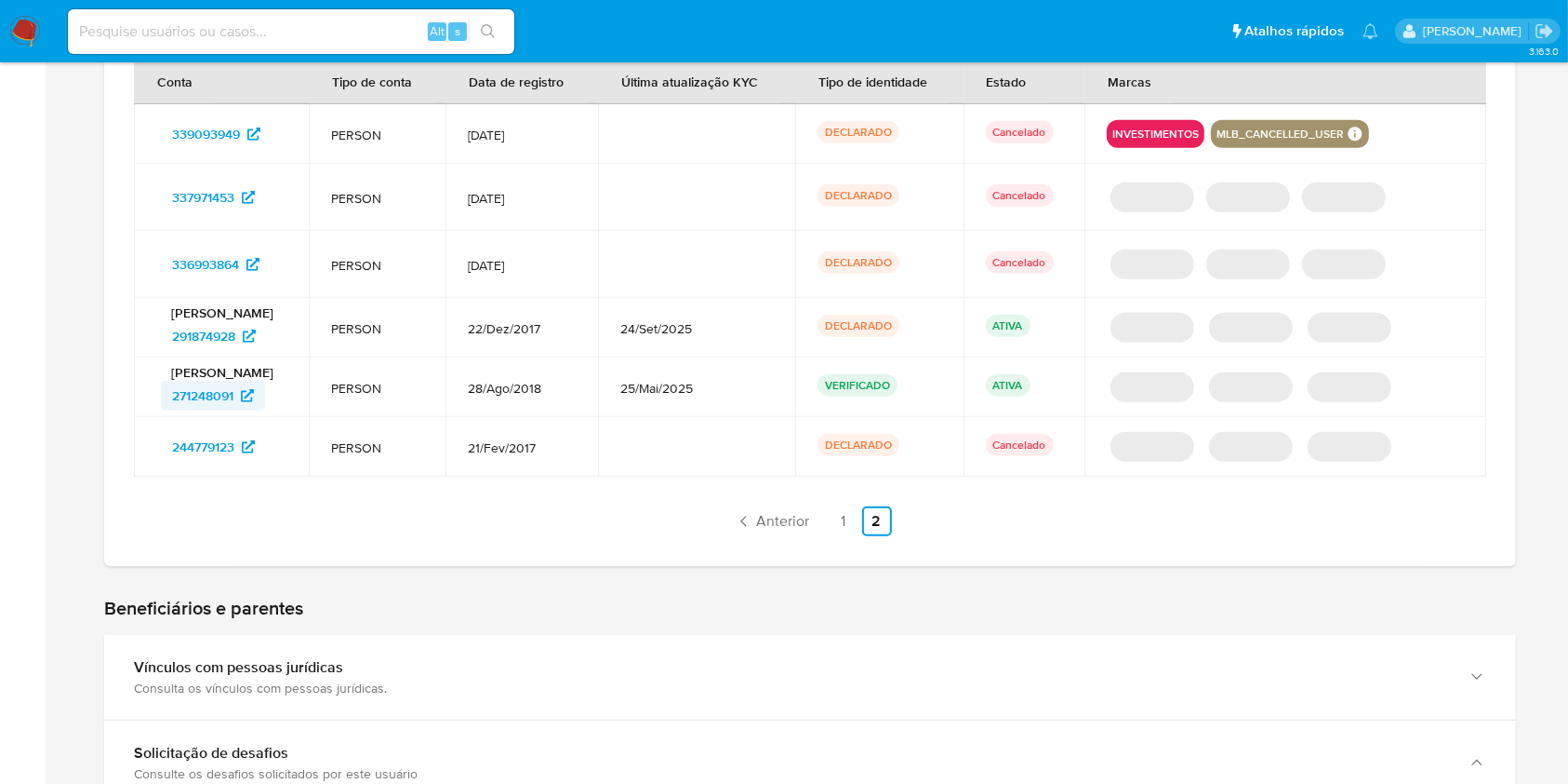
click at [226, 371] on div "[PERSON_NAME] 271248091" at bounding box center [221, 387] width 131 height 47
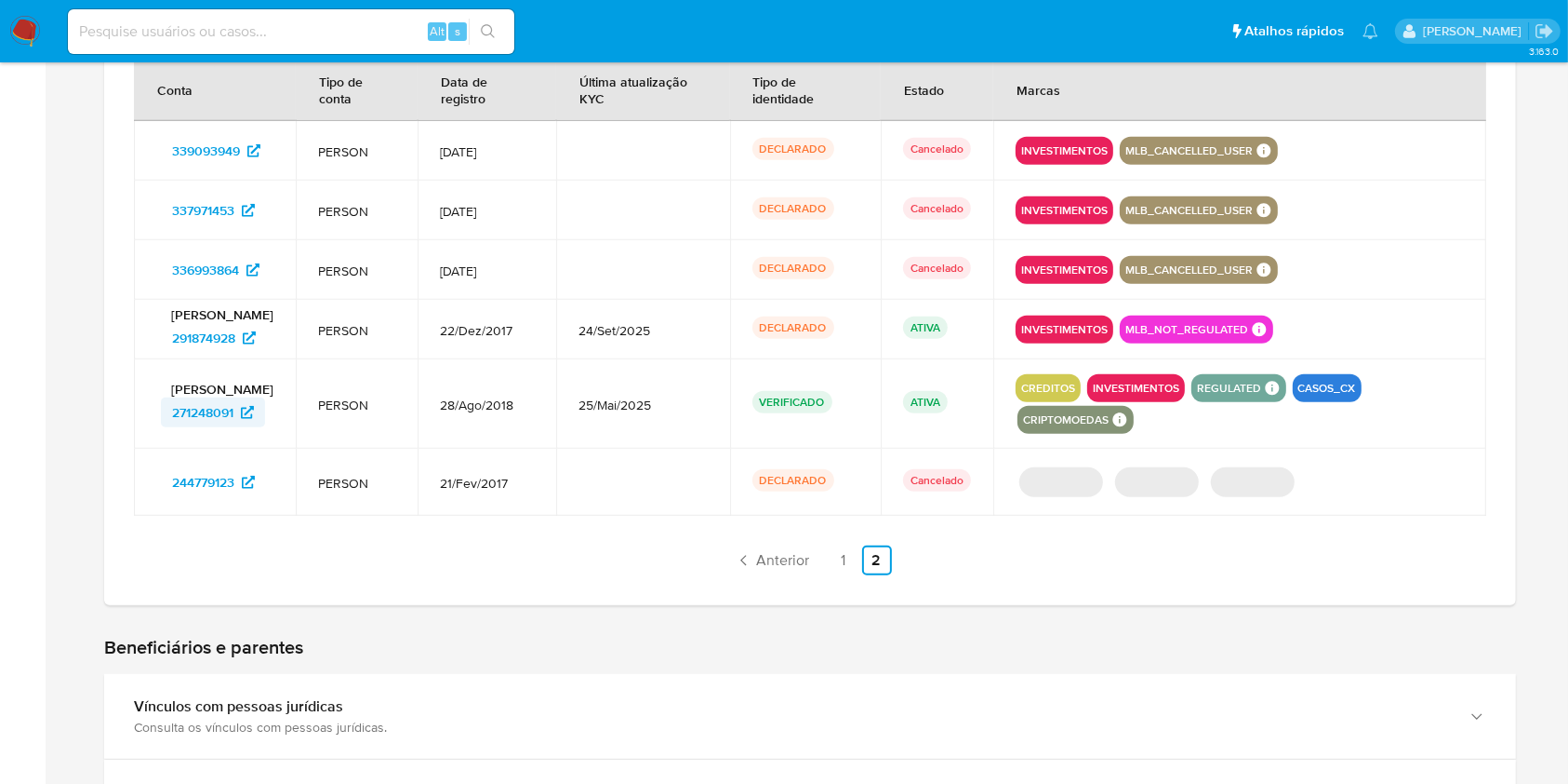
click at [225, 381] on p "[PERSON_NAME]" at bounding box center [214, 389] width 117 height 17
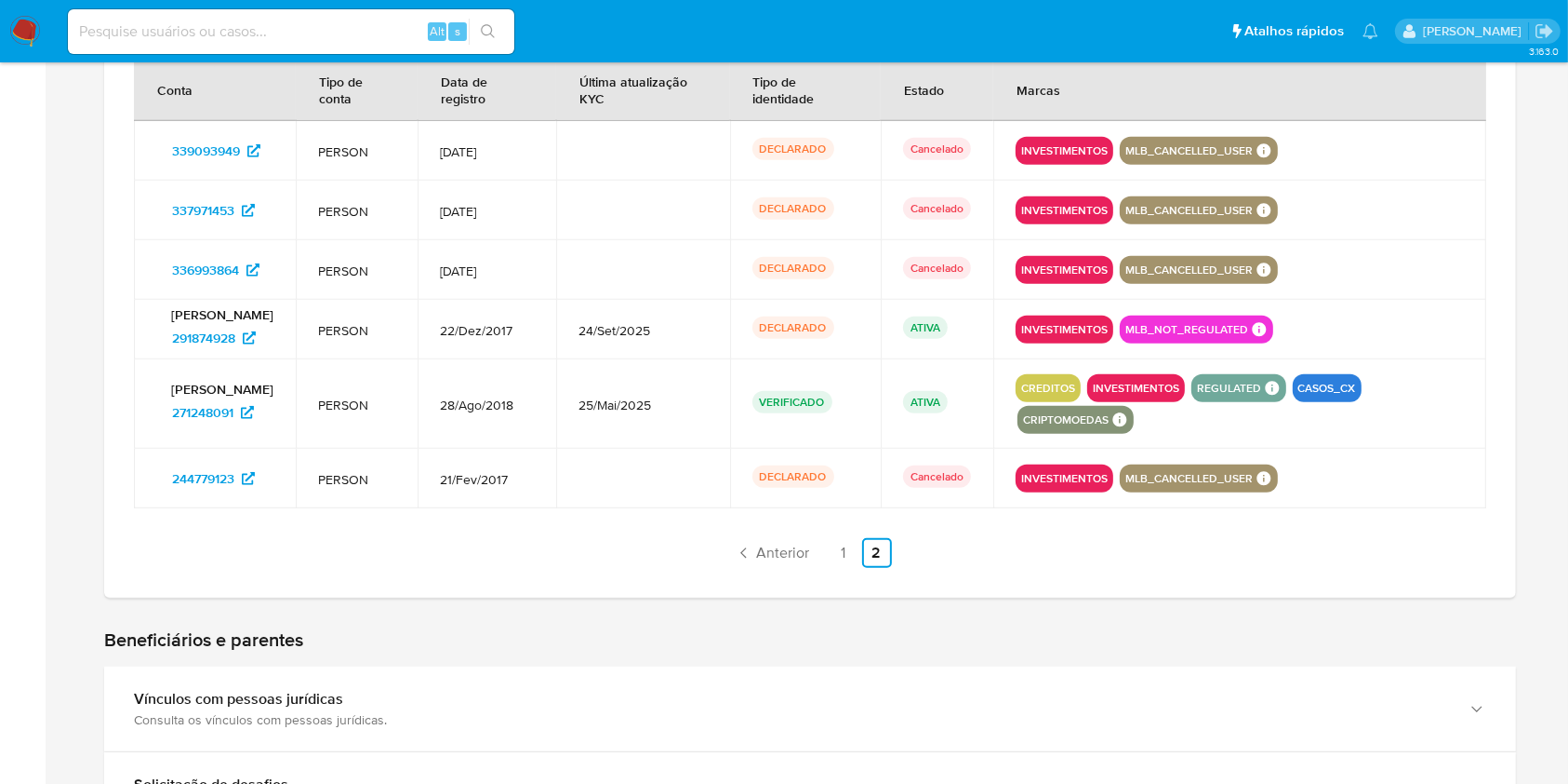
click at [92, 386] on div "Home Informações pessoais Nível de conhecimento Verificado e declarado Tipo de …" at bounding box center [809, 666] width 1486 height 3113
click at [214, 345] on span "291874928" at bounding box center [204, 338] width 63 height 30
click at [214, 434] on td "Lilian Ramos Narloch 271248091" at bounding box center [215, 404] width 162 height 91
click at [217, 427] on span "271248091" at bounding box center [203, 412] width 61 height 30
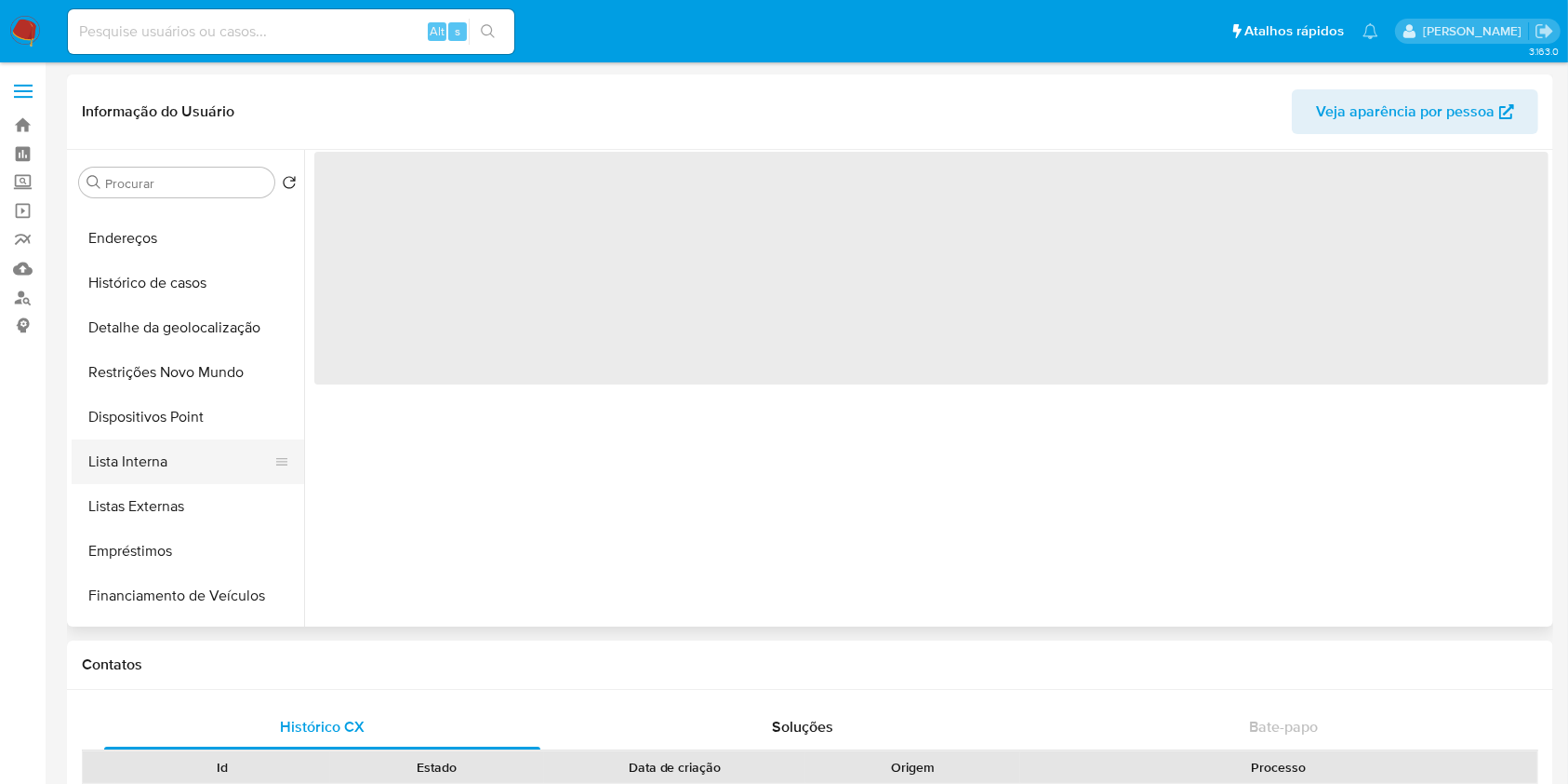
select select "10"
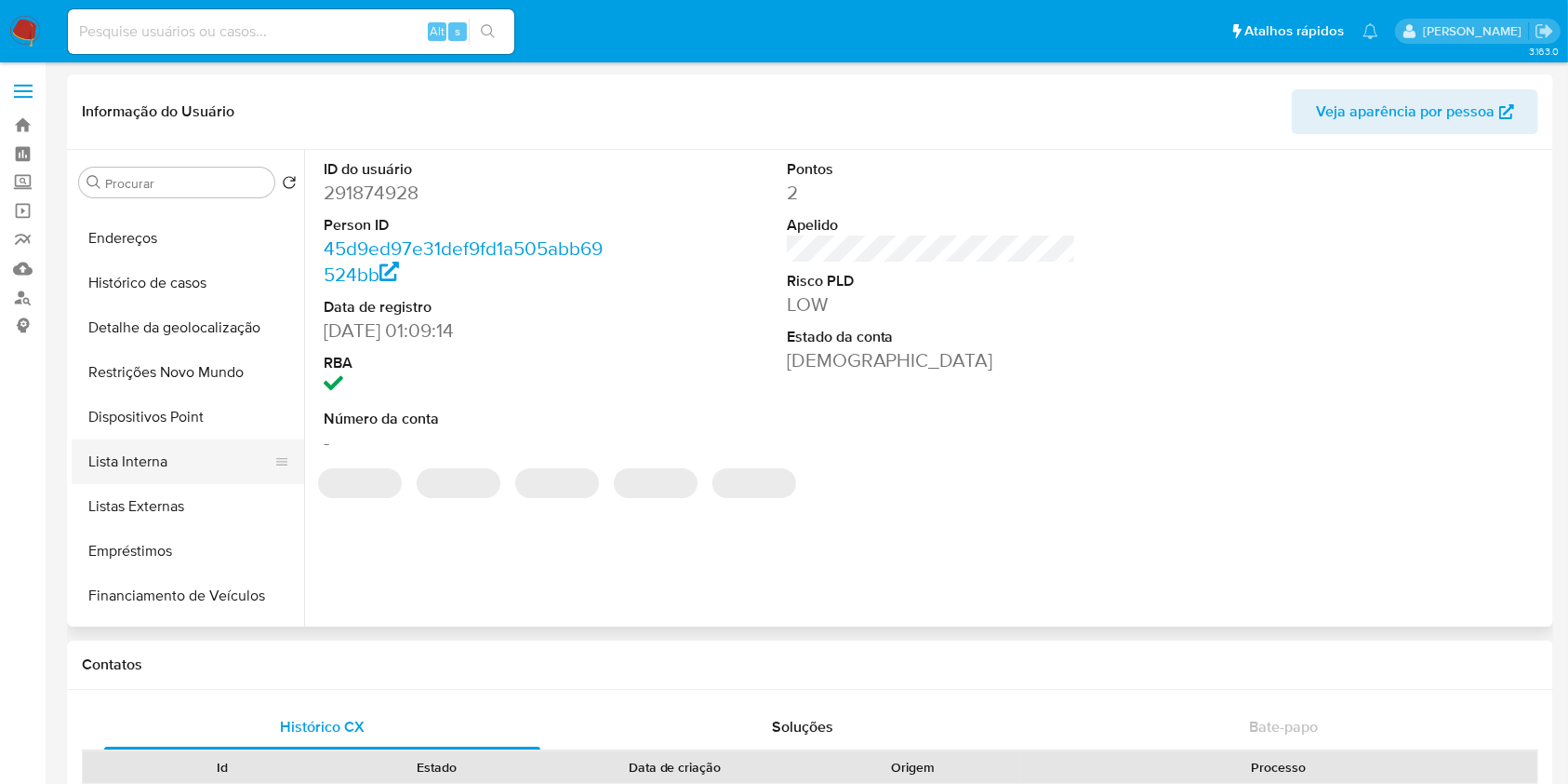
scroll to position [169, 0]
click at [183, 464] on button "Lista Interna" at bounding box center [180, 461] width 217 height 45
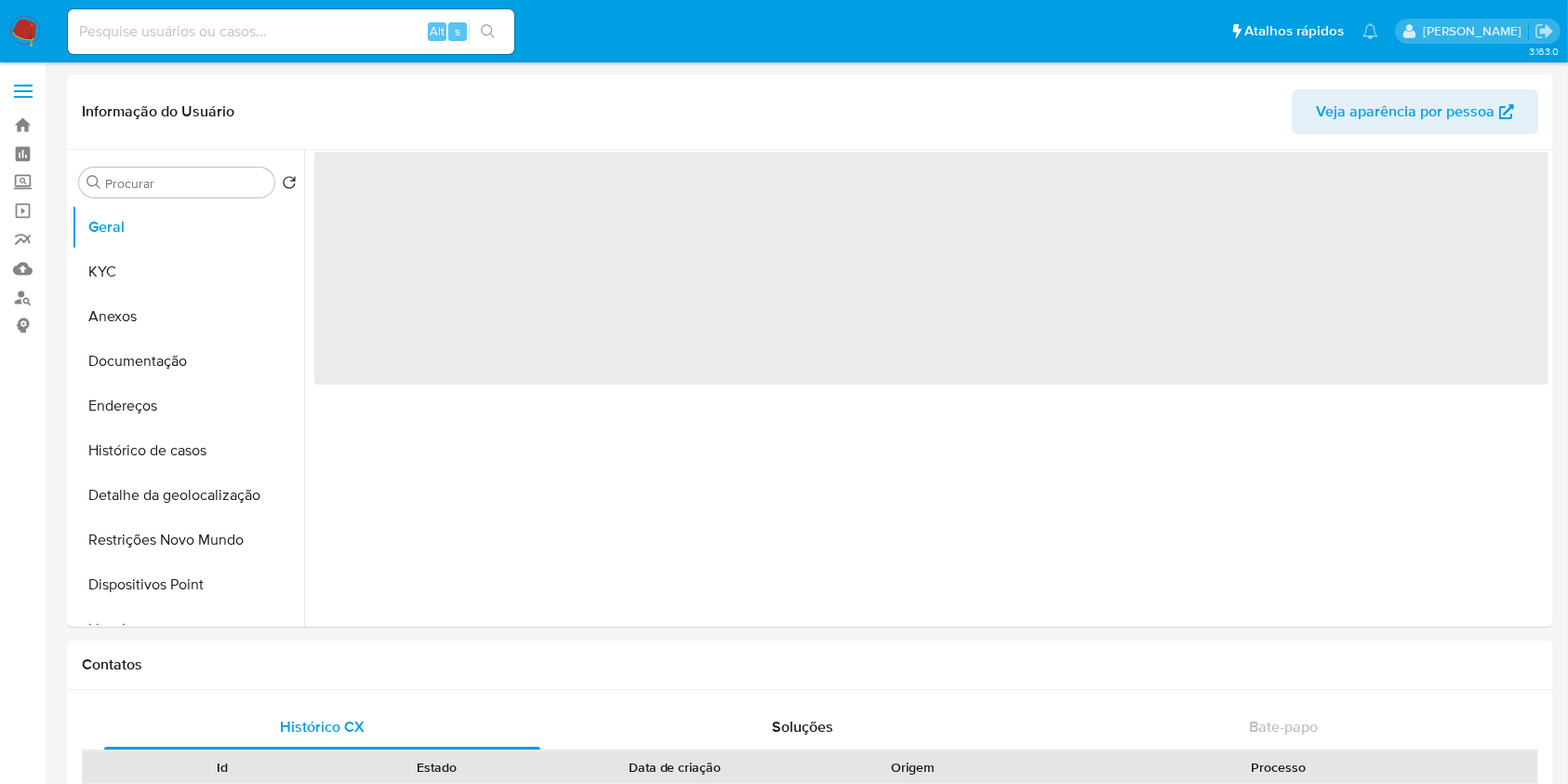
scroll to position [222, 0]
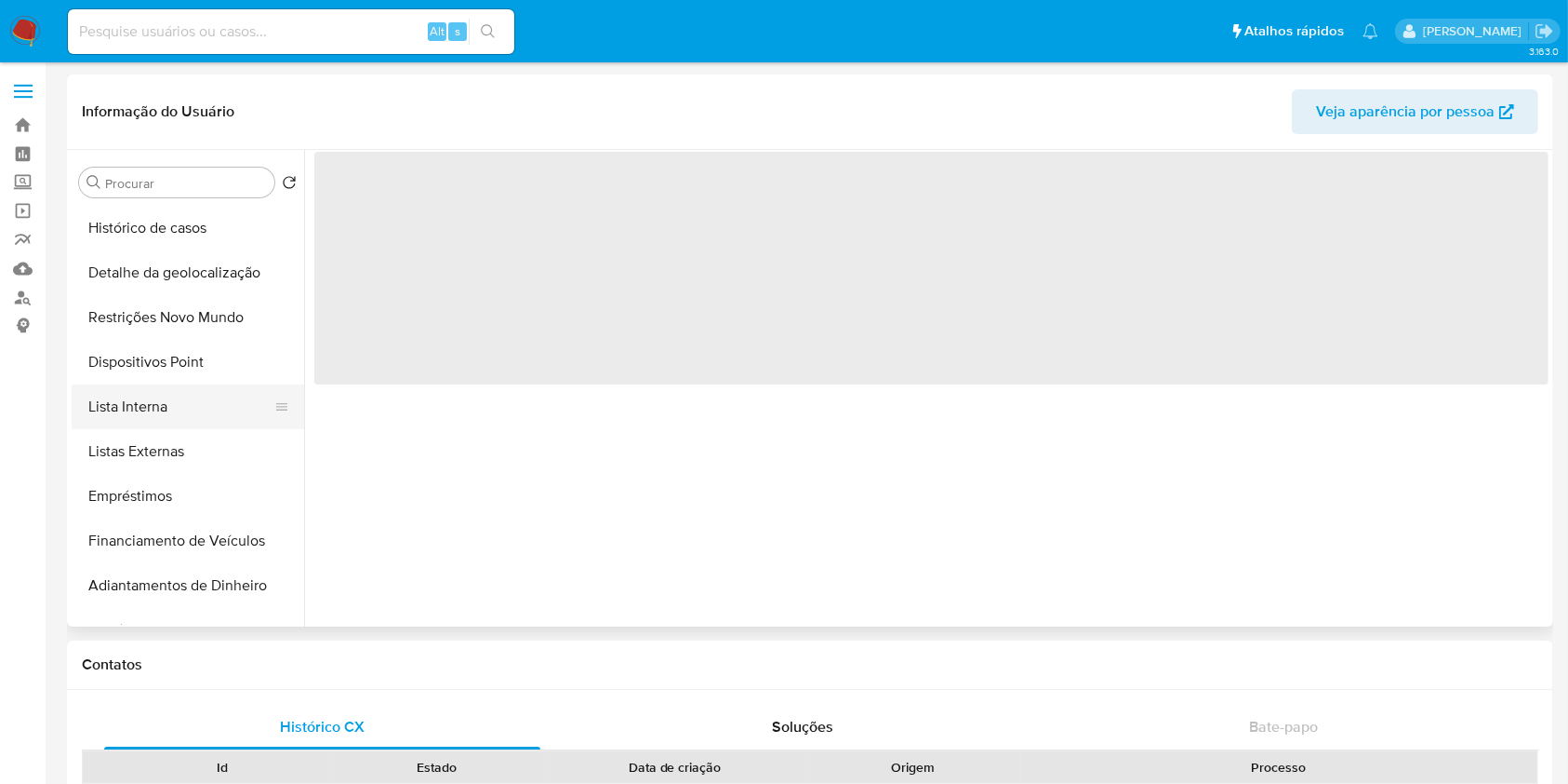
select select "10"
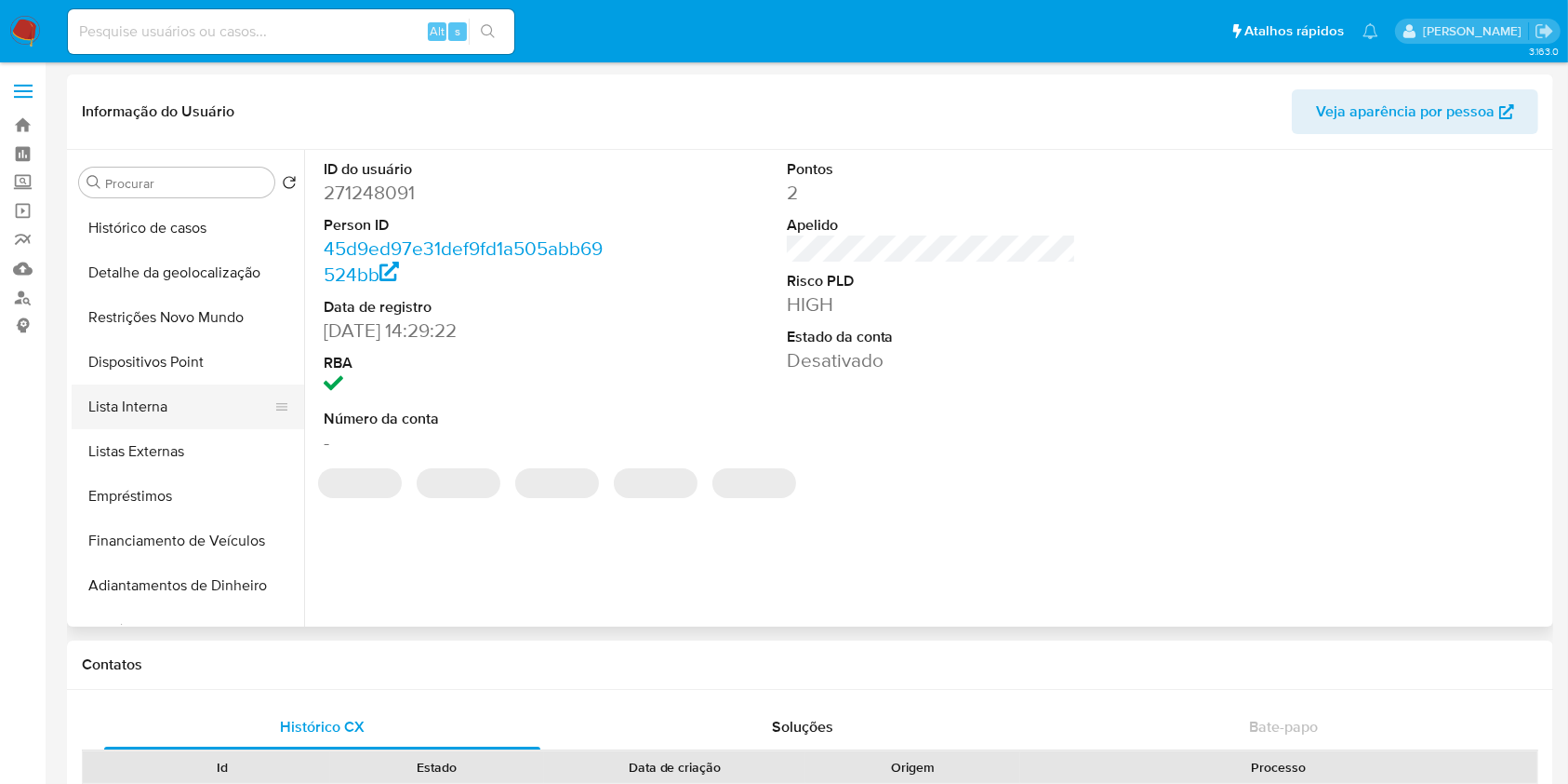
click at [198, 412] on button "Lista Interna" at bounding box center [180, 406] width 217 height 45
